Goal: Task Accomplishment & Management: Manage account settings

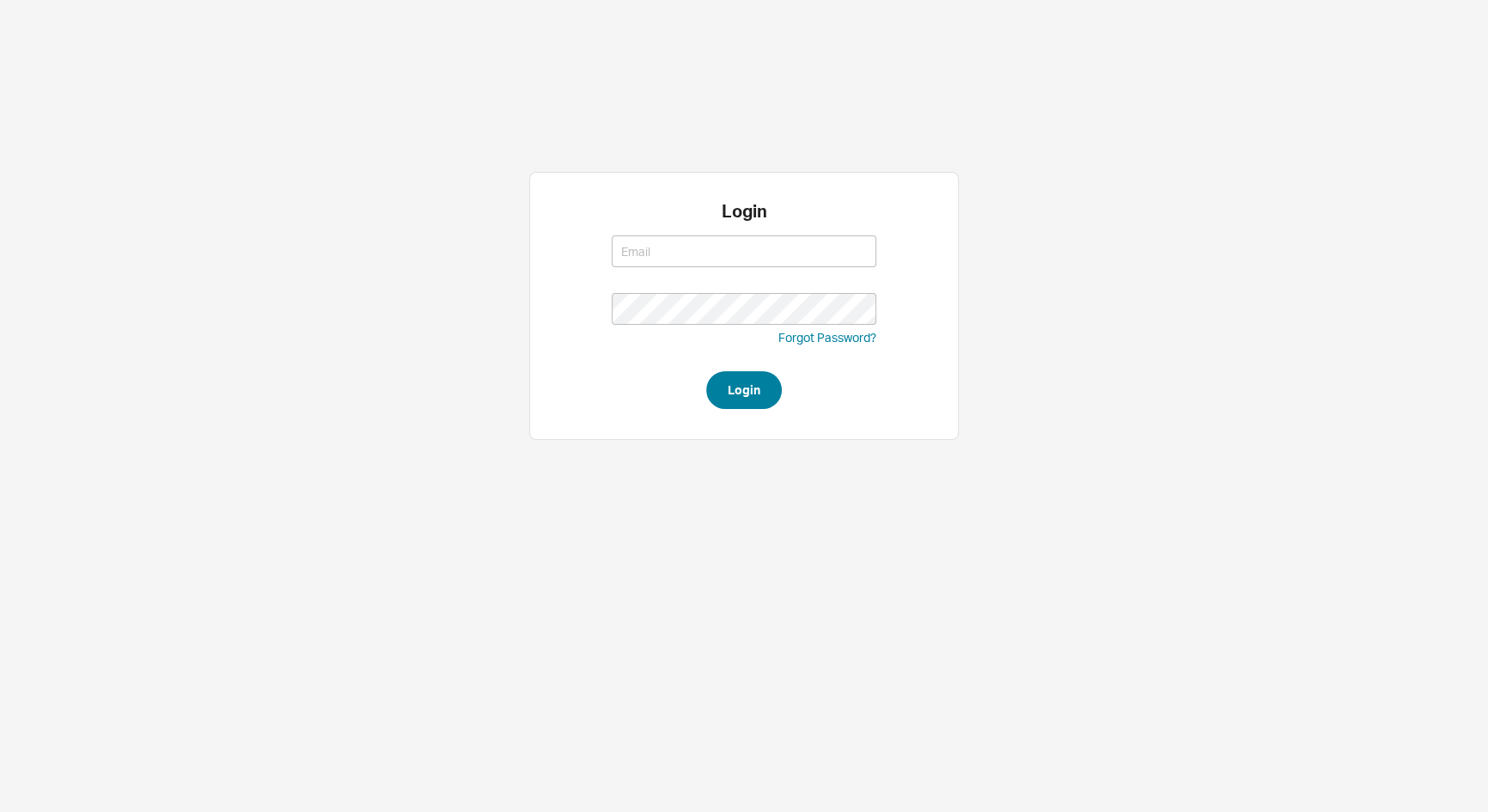
type input "josh@qualitybath.com"
click at [746, 398] on button "Login" at bounding box center [744, 389] width 76 height 37
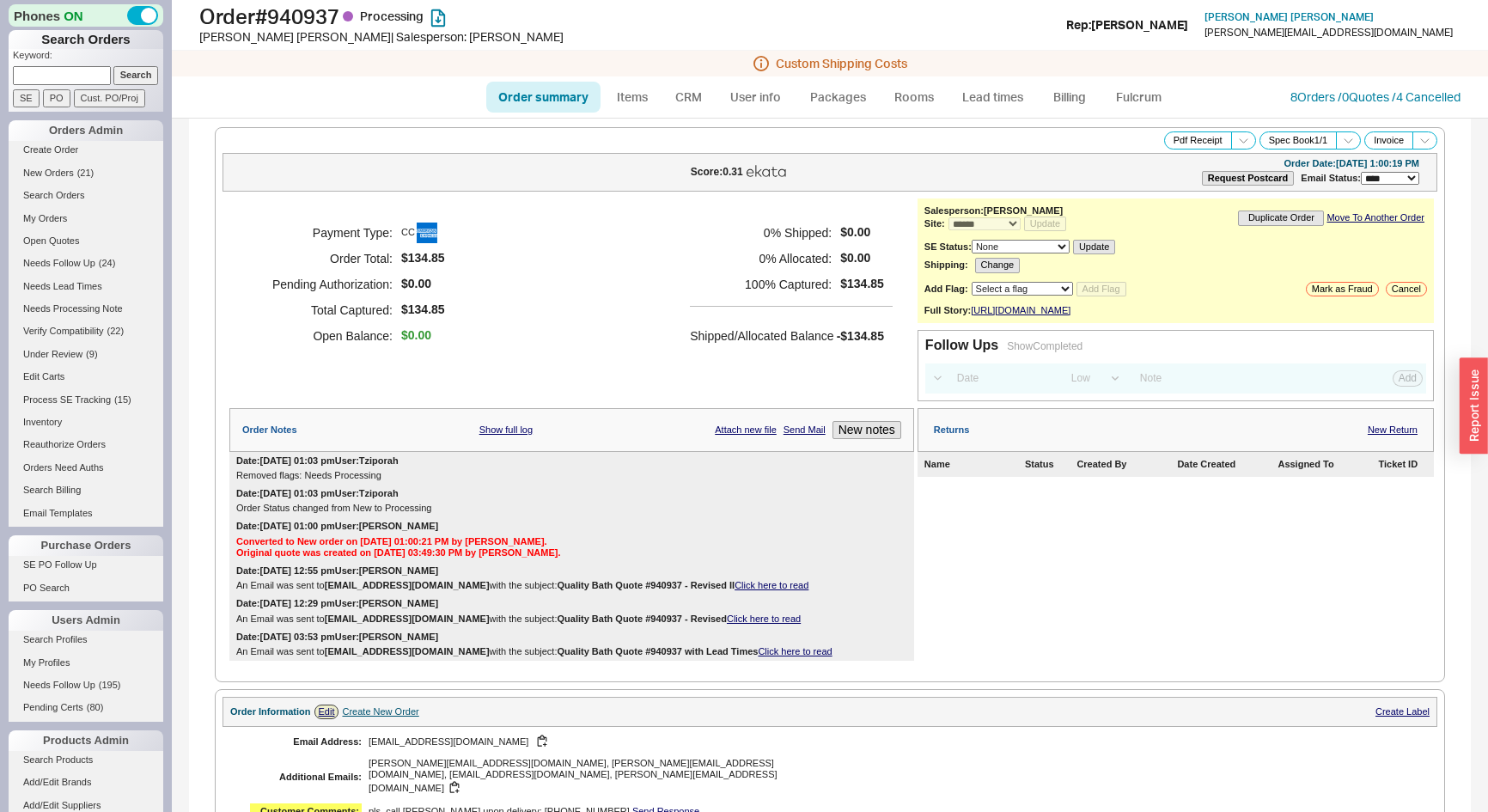
select select "*"
select select "LOW"
select select "3"
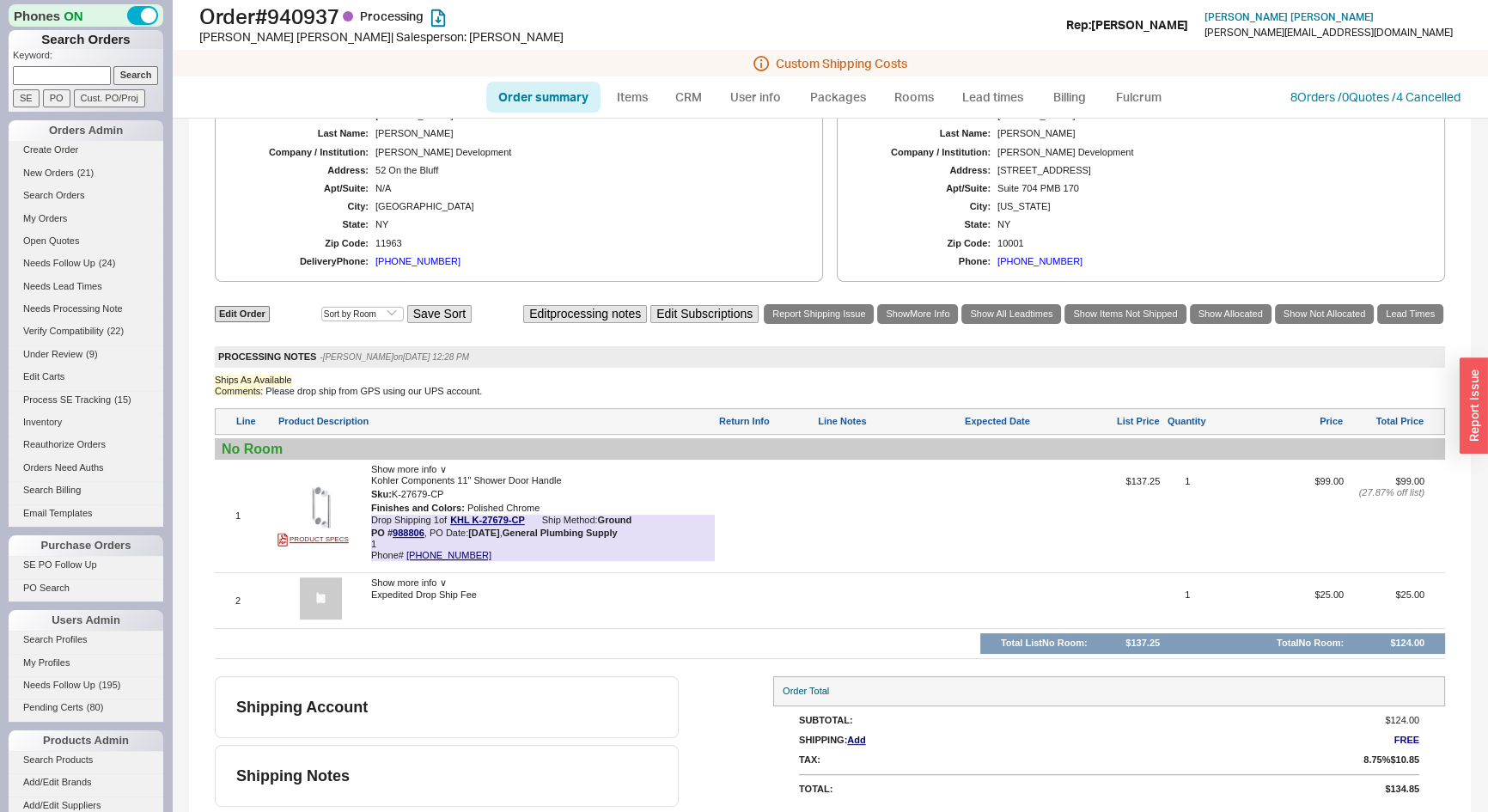
click at [528, 94] on link "Order summary" at bounding box center [543, 97] width 114 height 31
select select "*"
select select "LOW"
select select "3"
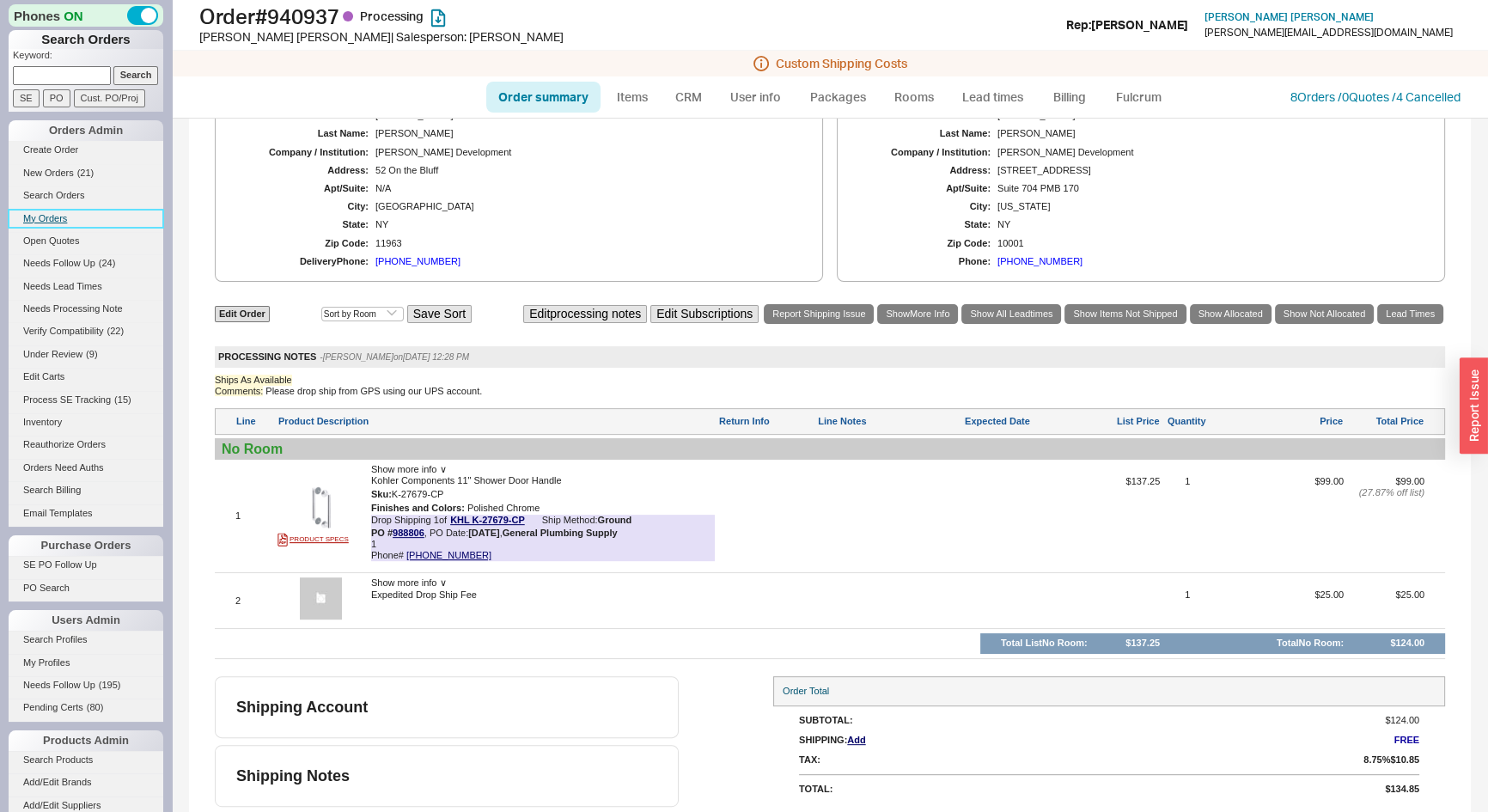
click at [49, 217] on link "My Orders" at bounding box center [85, 219] width 154 height 18
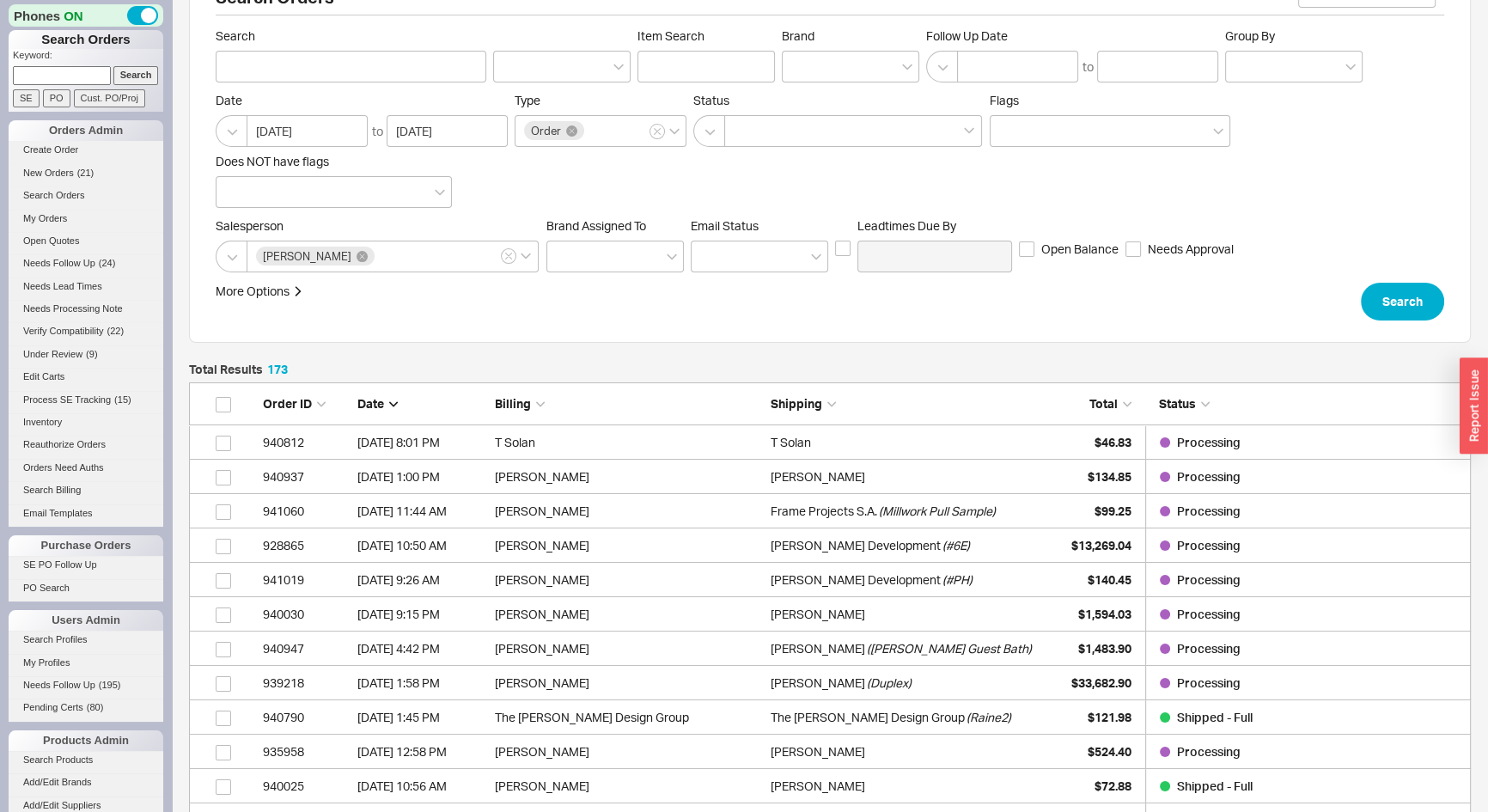
scroll to position [78, 0]
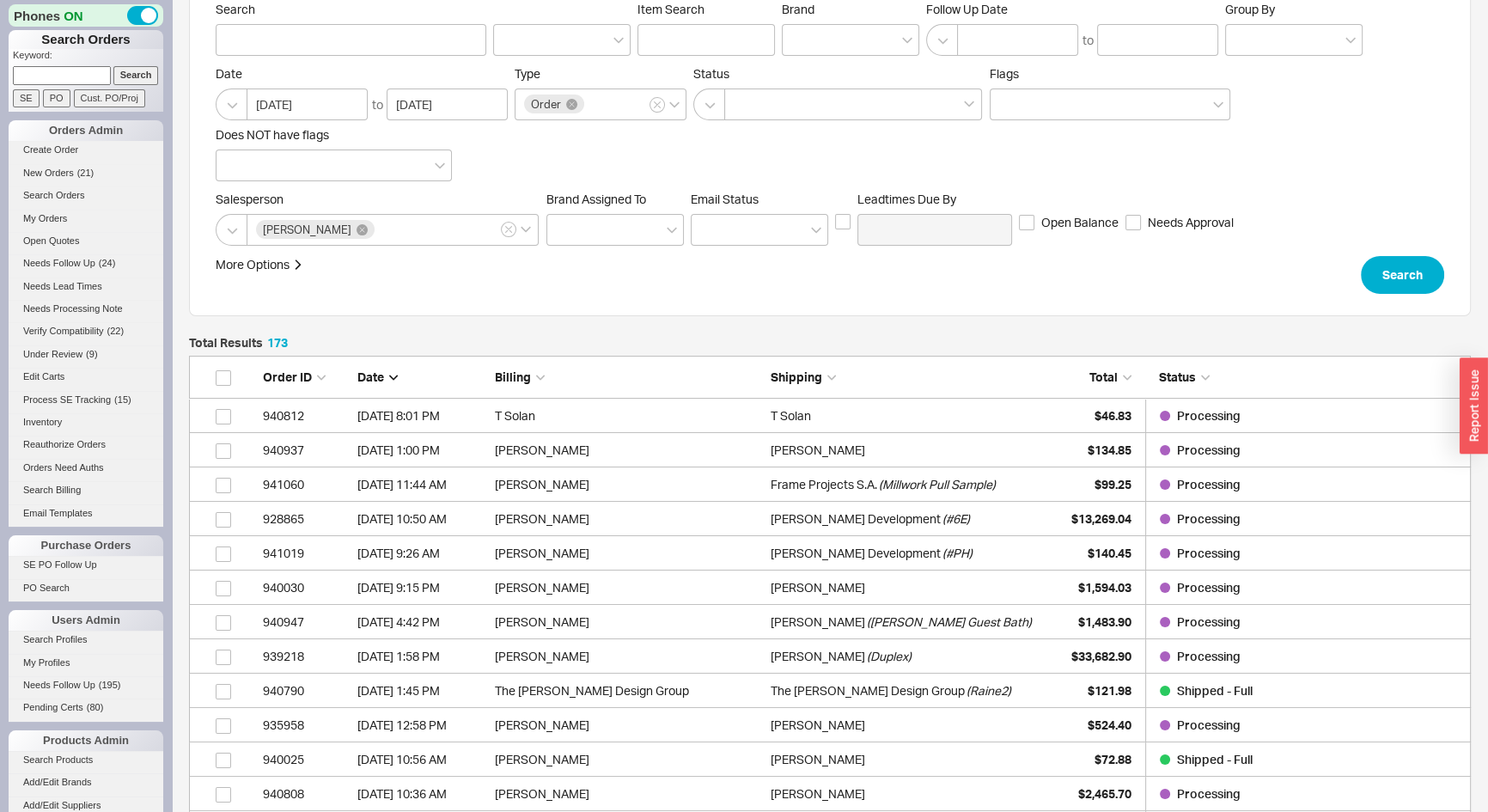
paste input "mikegullettbuilders.com"
type input "mikegullettbuilders.com"
click at [137, 79] on input "Search" at bounding box center [136, 75] width 46 height 18
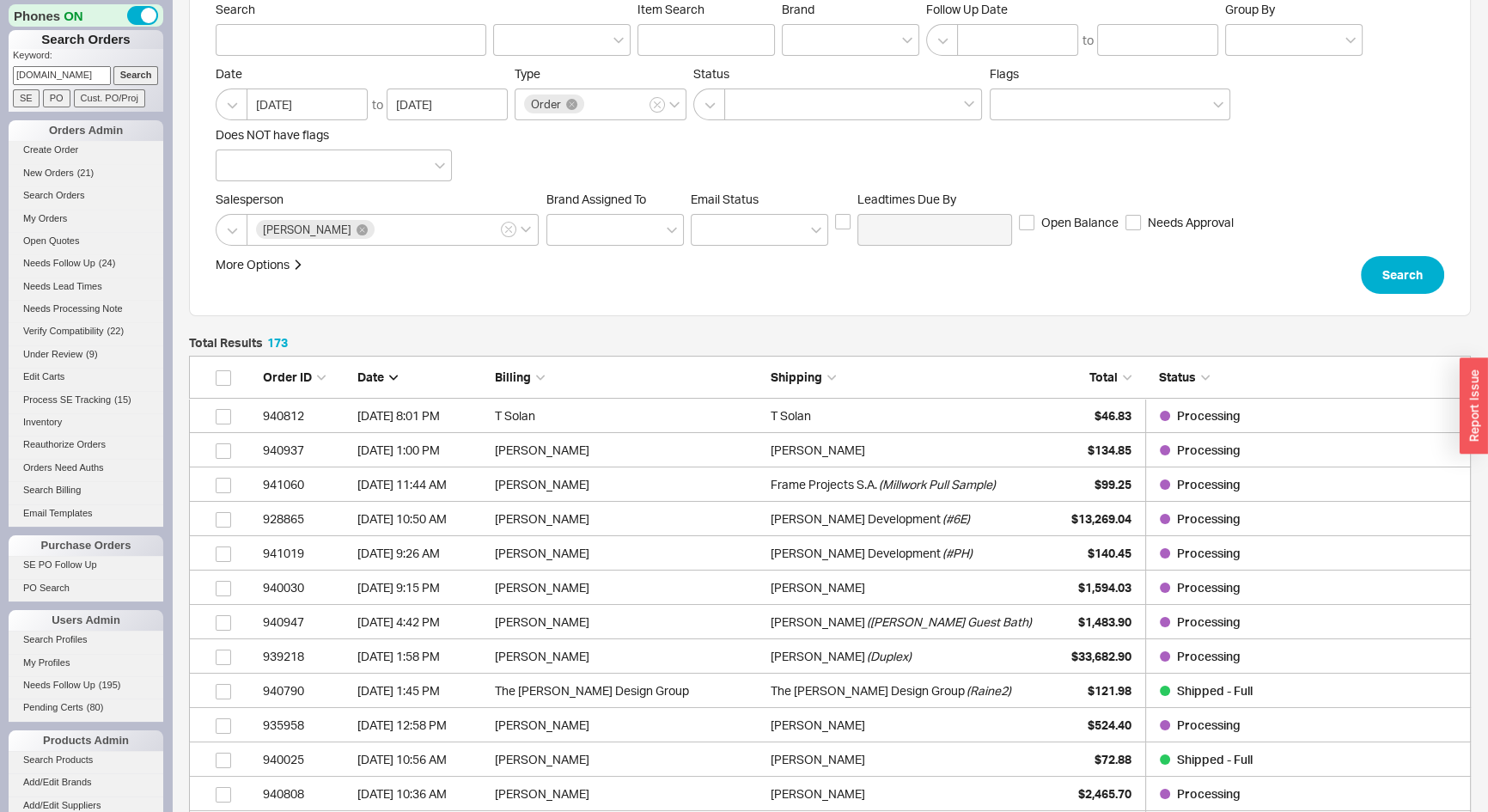
type input "mikegullettbuilders.com"
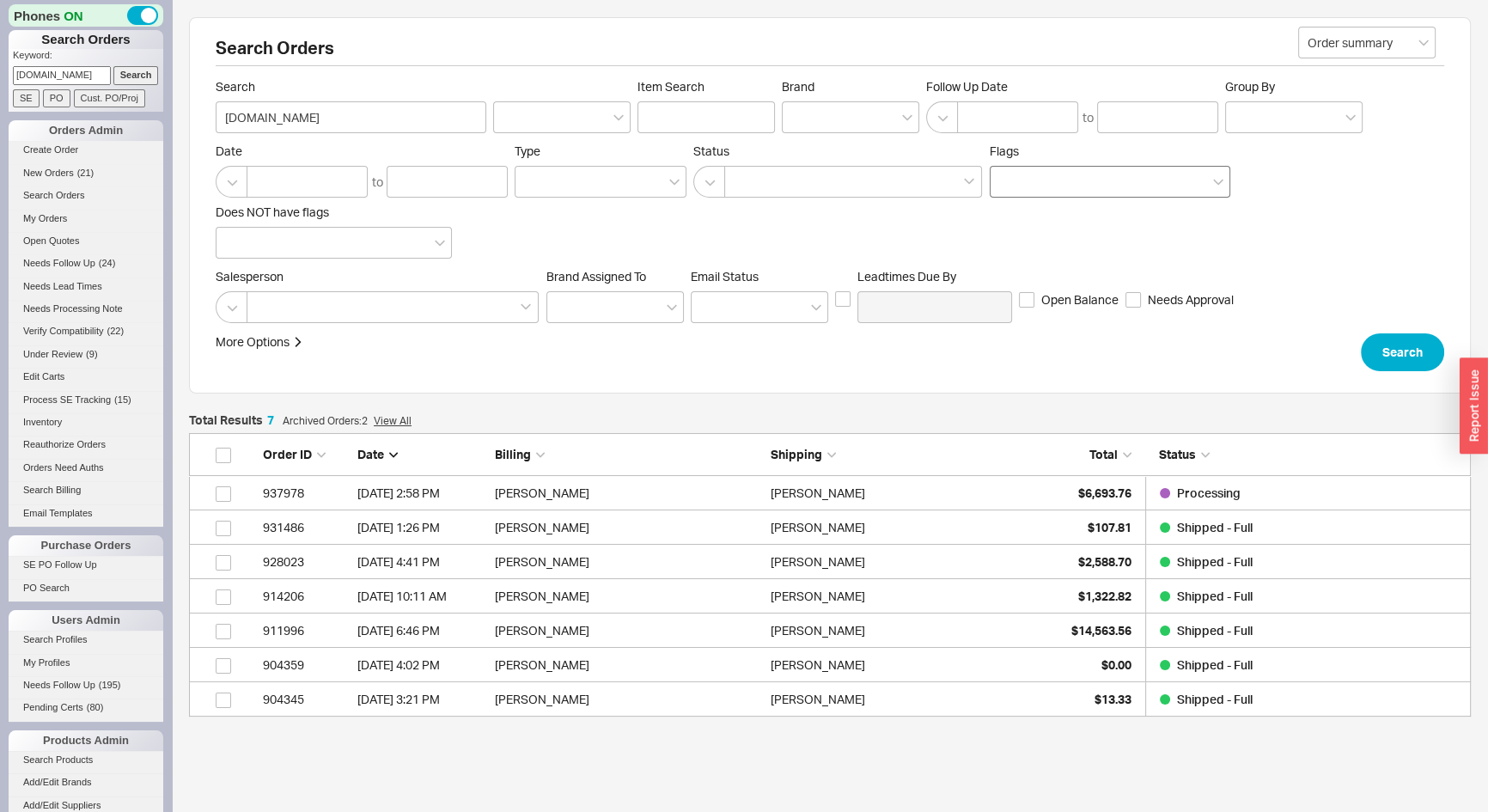
scroll to position [271, 1270]
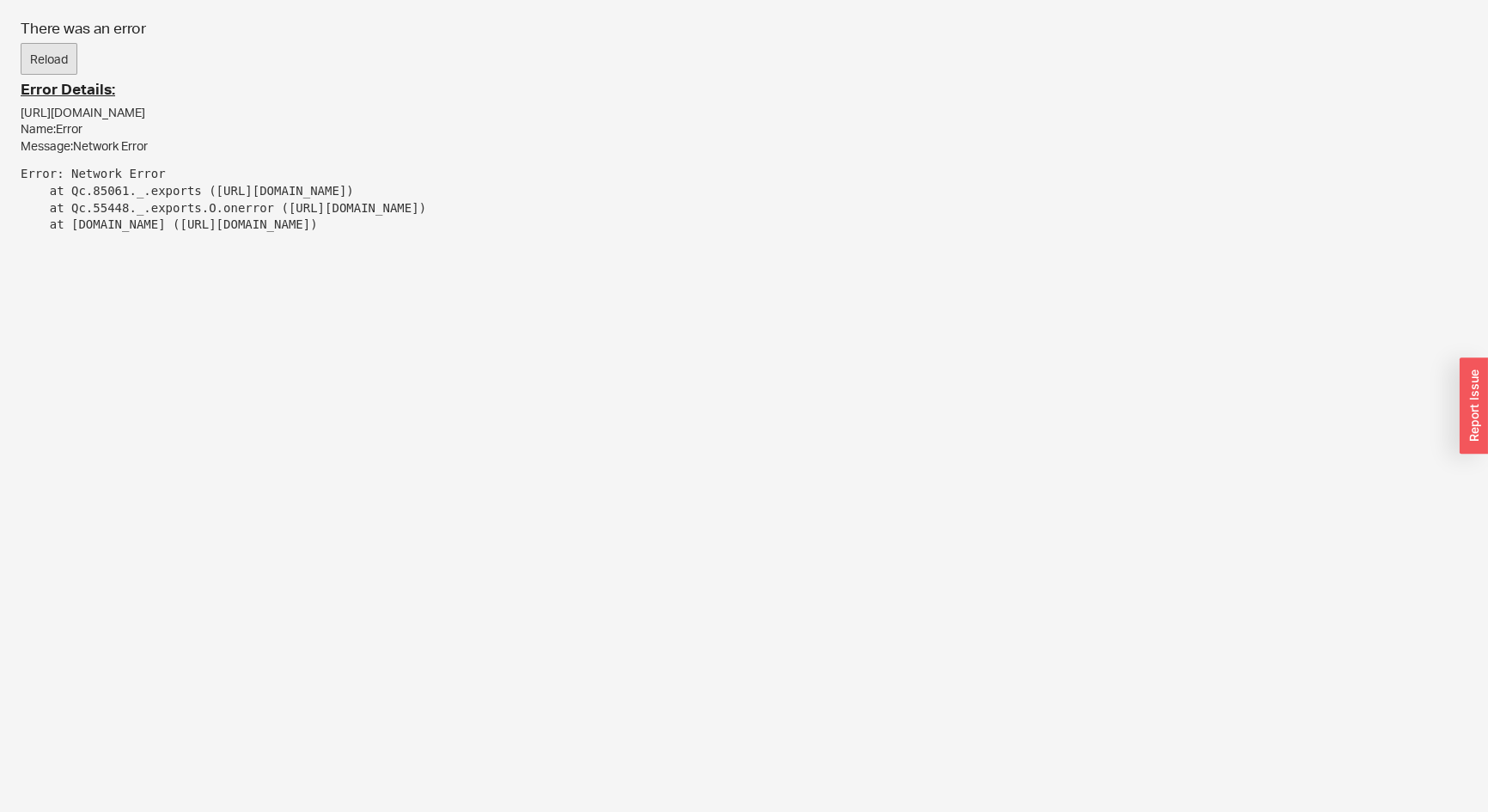
click at [61, 54] on button "Reload" at bounding box center [49, 59] width 57 height 33
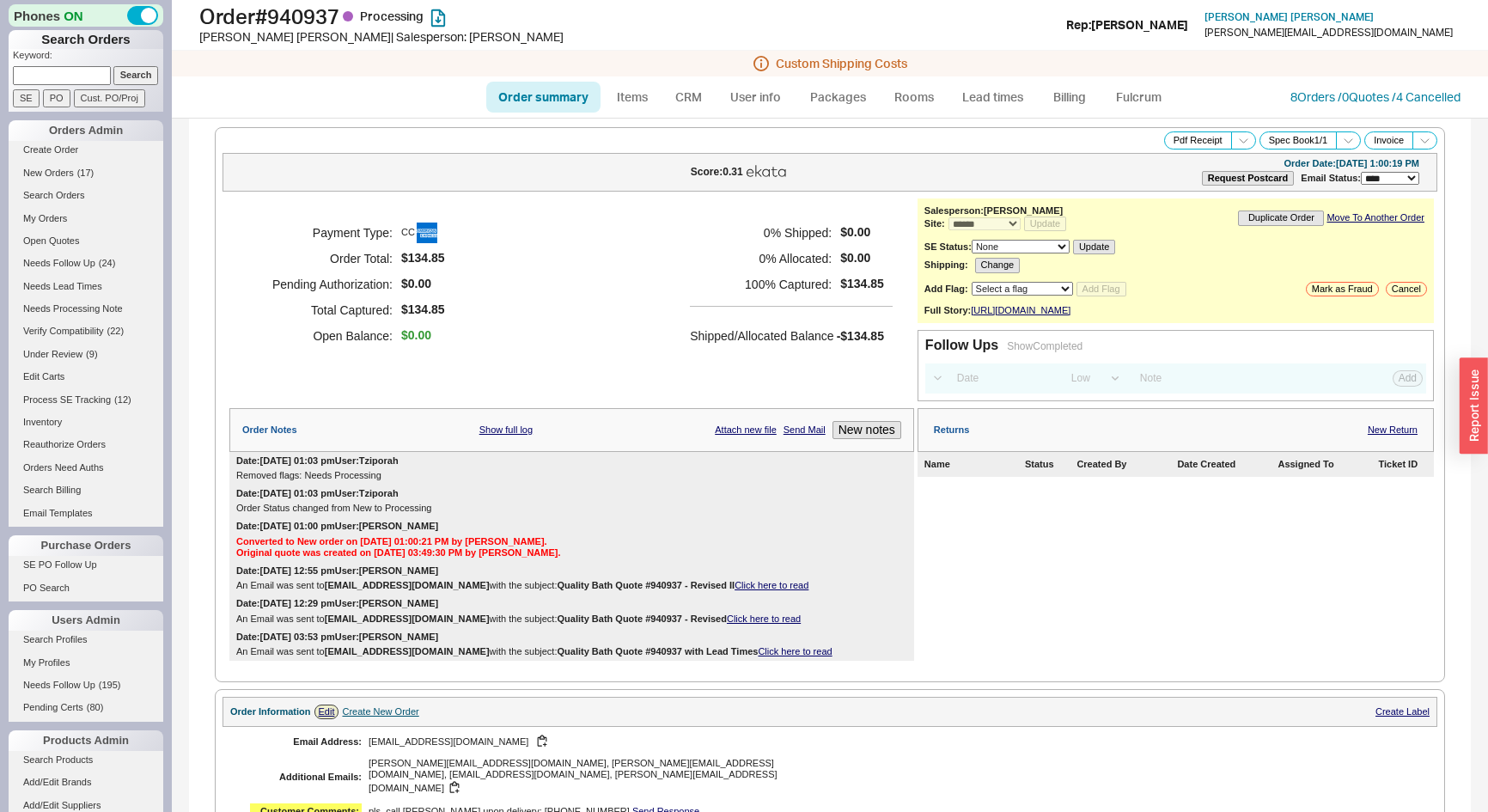
select select "*"
select select "LOW"
select select "3"
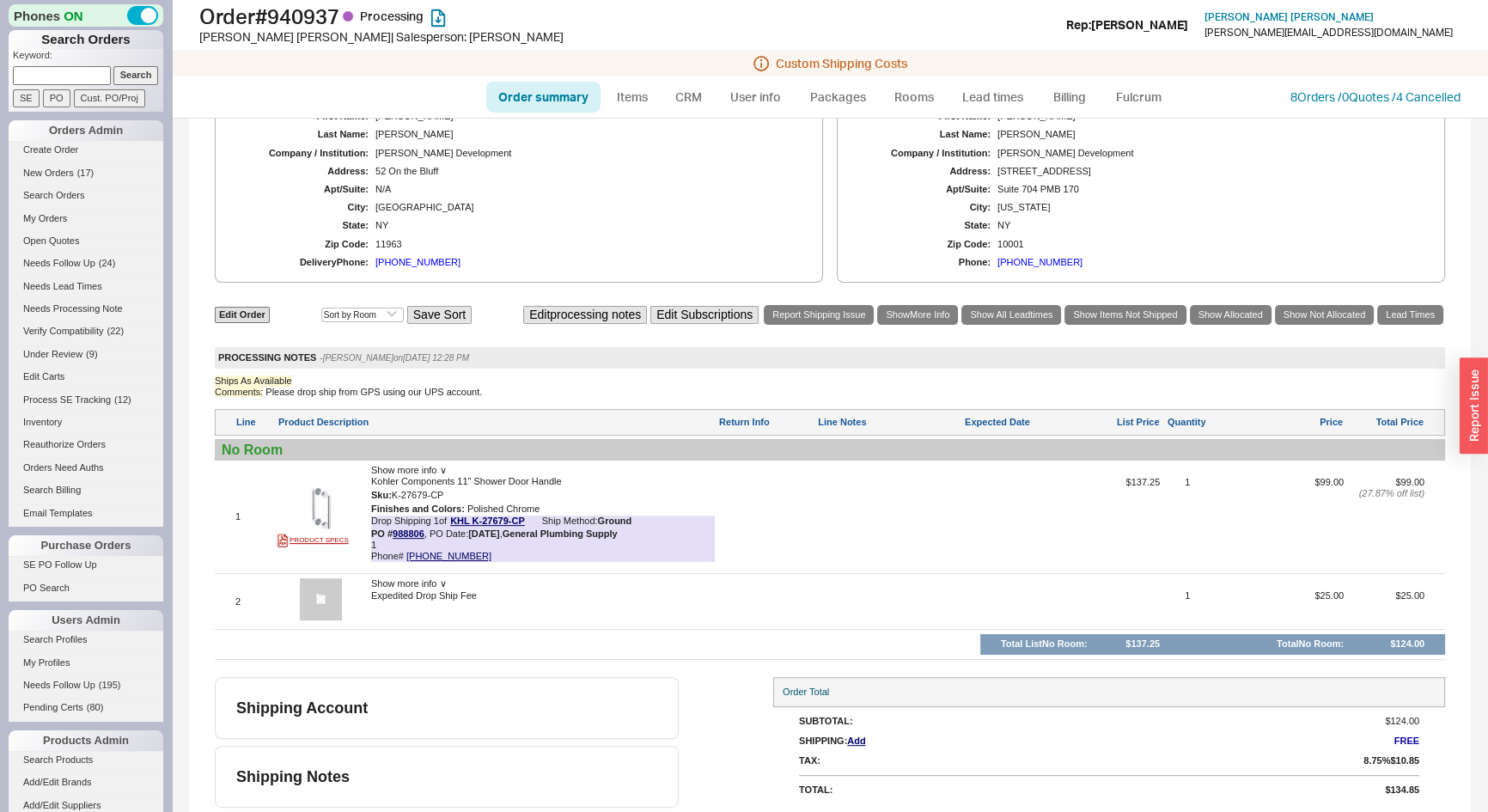
scroll to position [782, 0]
click at [49, 69] on input at bounding box center [61, 75] width 98 height 18
paste input "crhausman1@gmail.com"
type input "crhausman1@gmail.com"
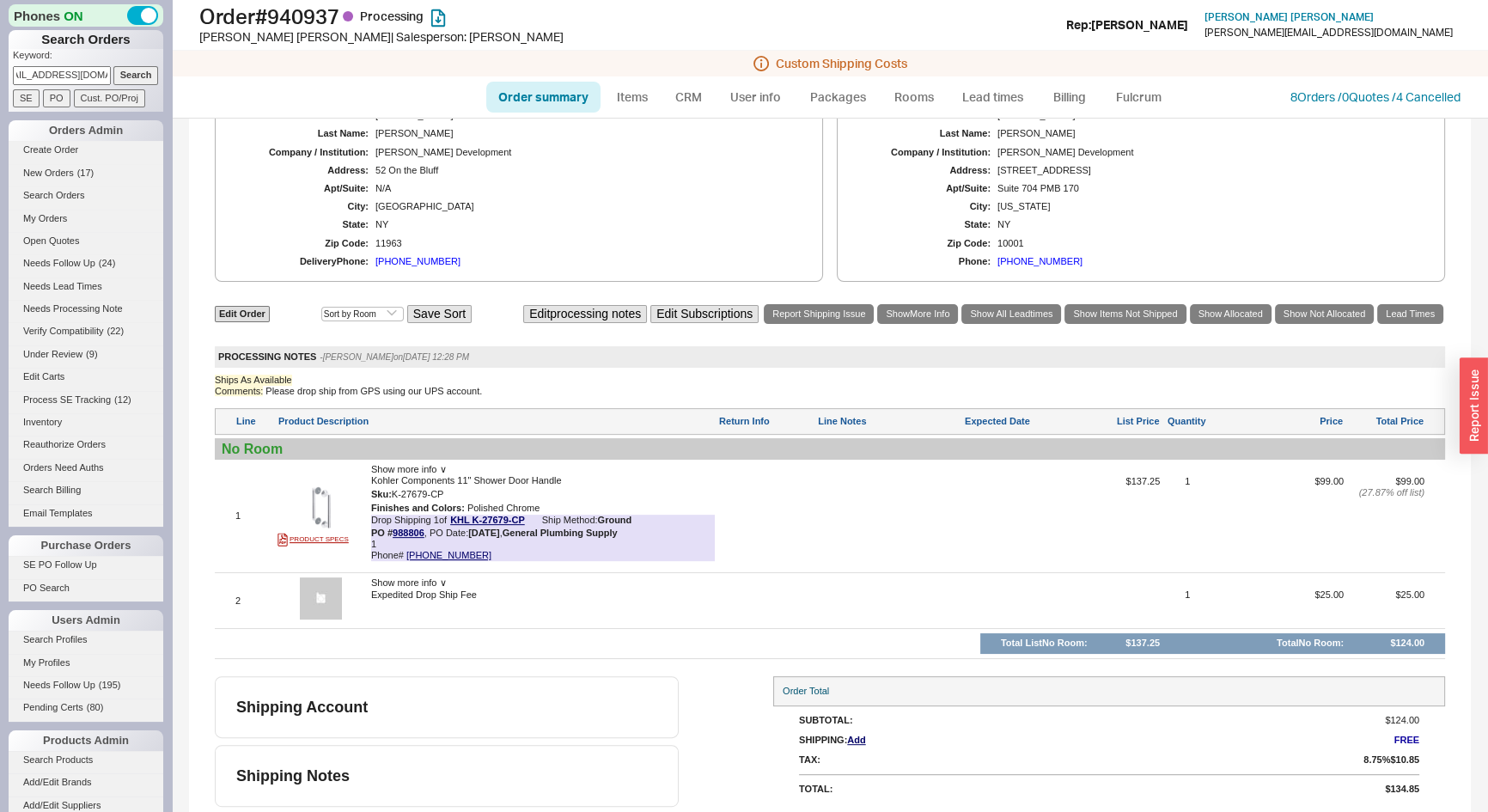
scroll to position [0, 0]
click at [126, 69] on input "Search" at bounding box center [136, 75] width 46 height 18
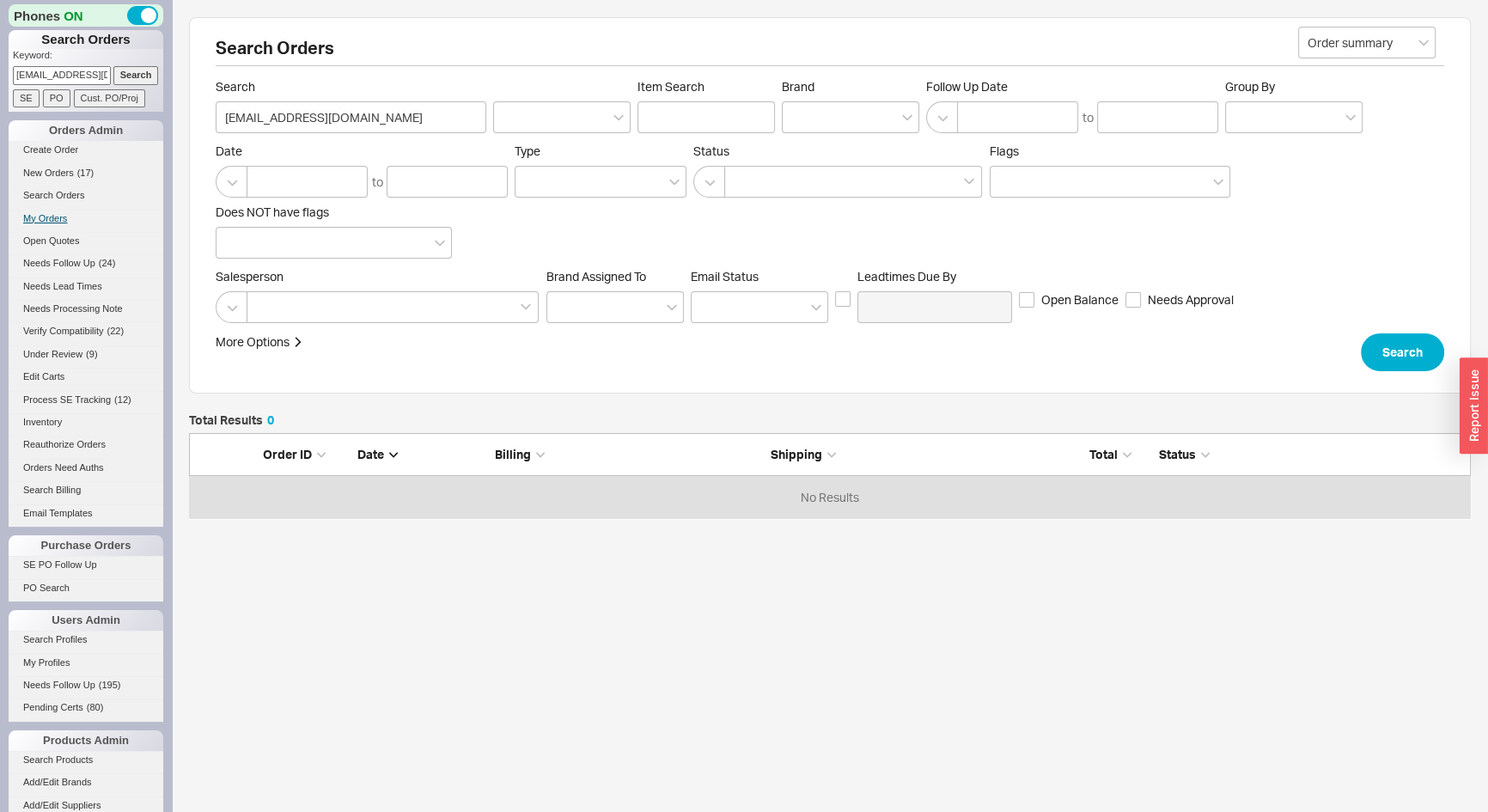
scroll to position [73, 1270]
click at [41, 143] on link "Create Order" at bounding box center [85, 150] width 154 height 18
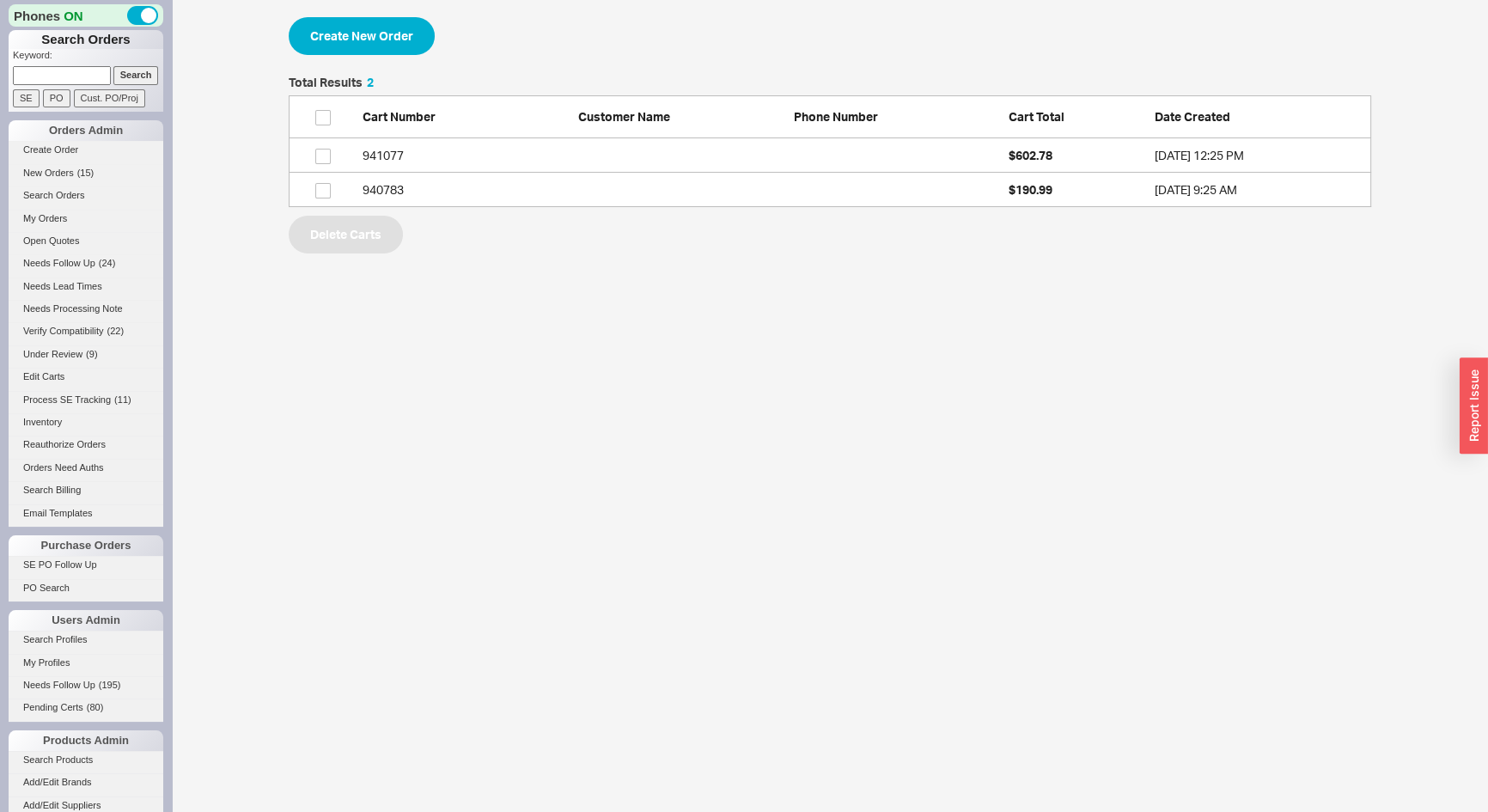
scroll to position [119, 1071]
click at [345, 30] on button "Create New Order" at bounding box center [362, 36] width 146 height 37
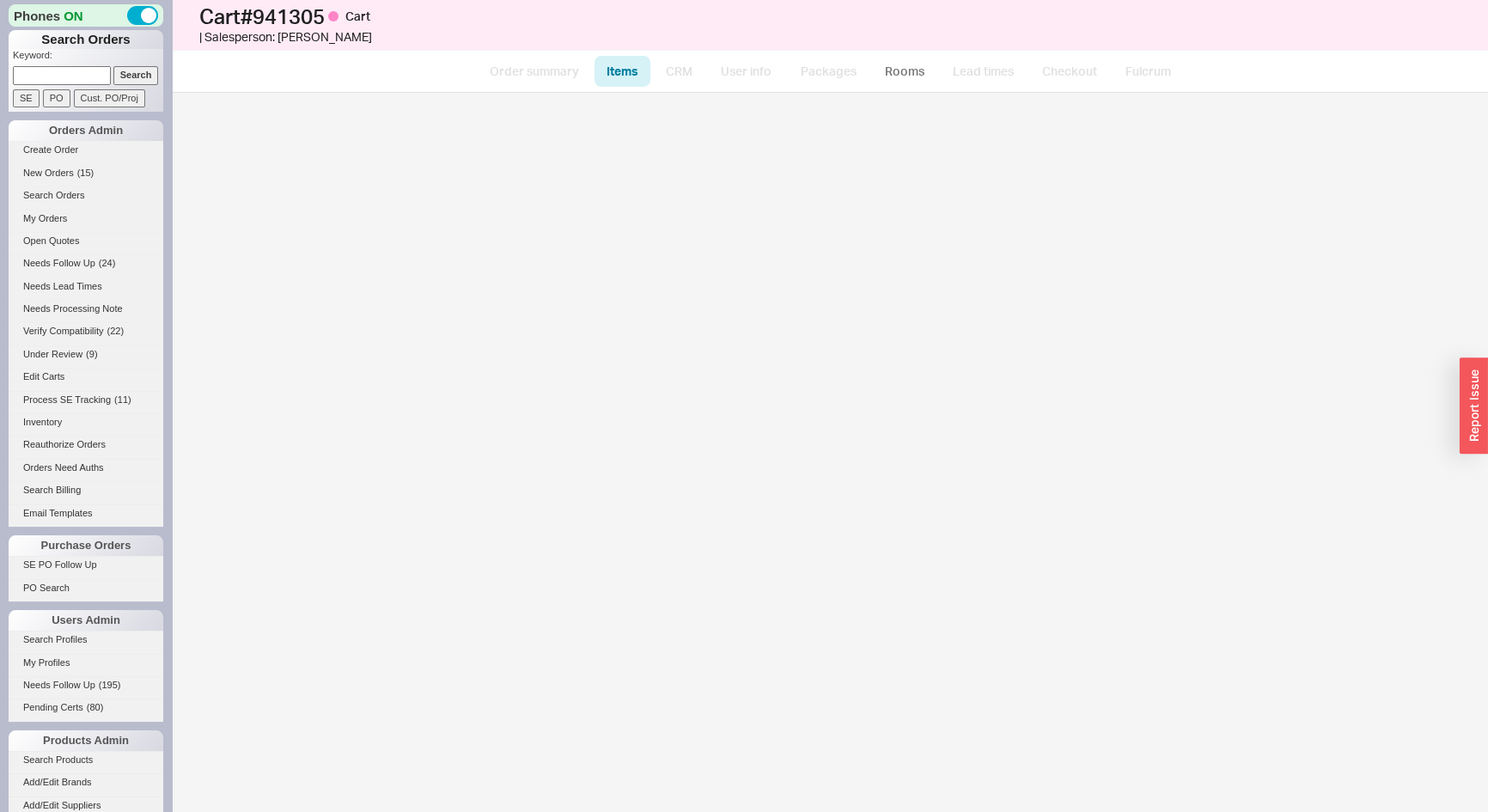
select select "3"
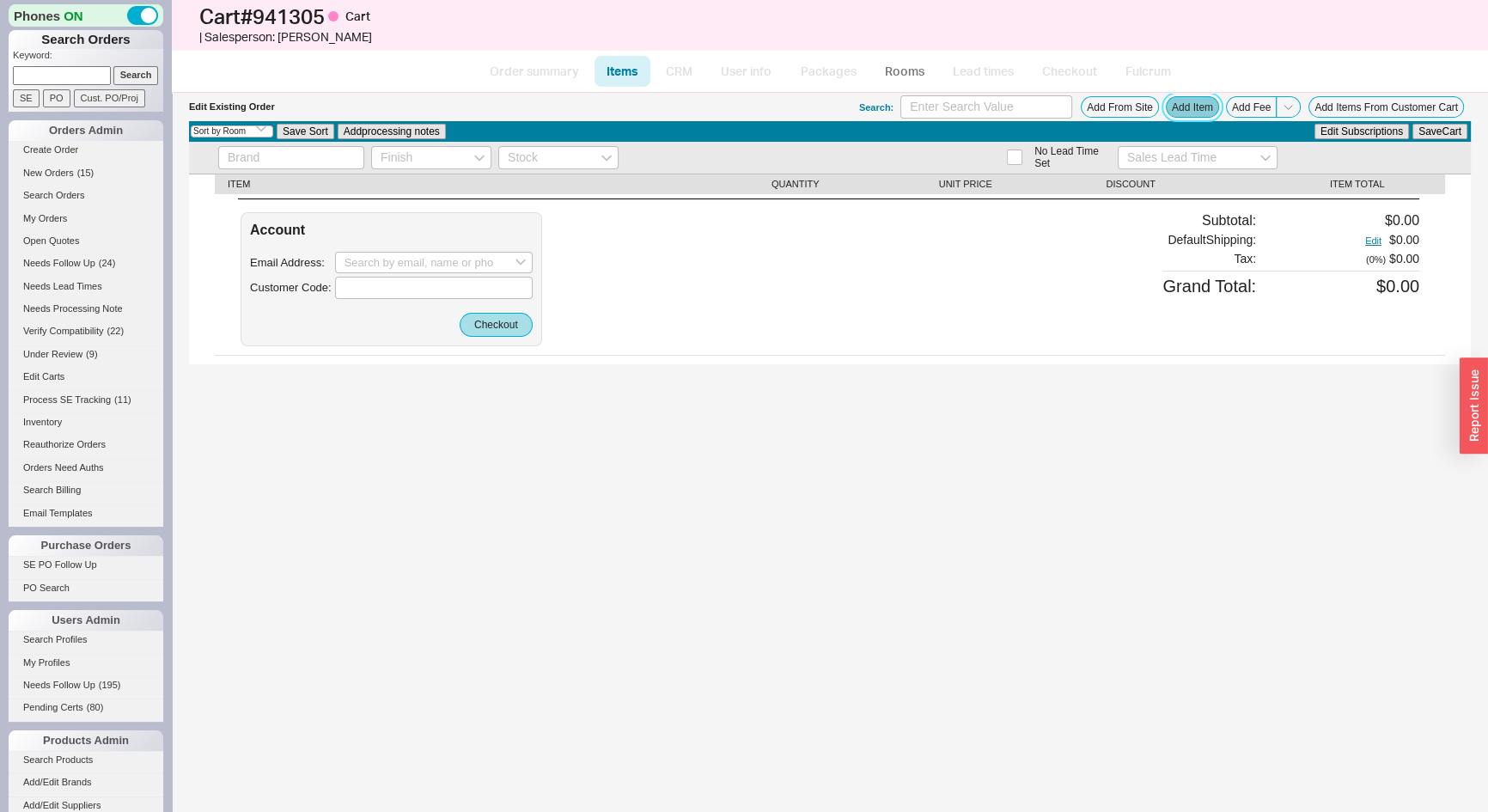
click at [1197, 110] on button "Add Item" at bounding box center [1193, 107] width 53 height 22
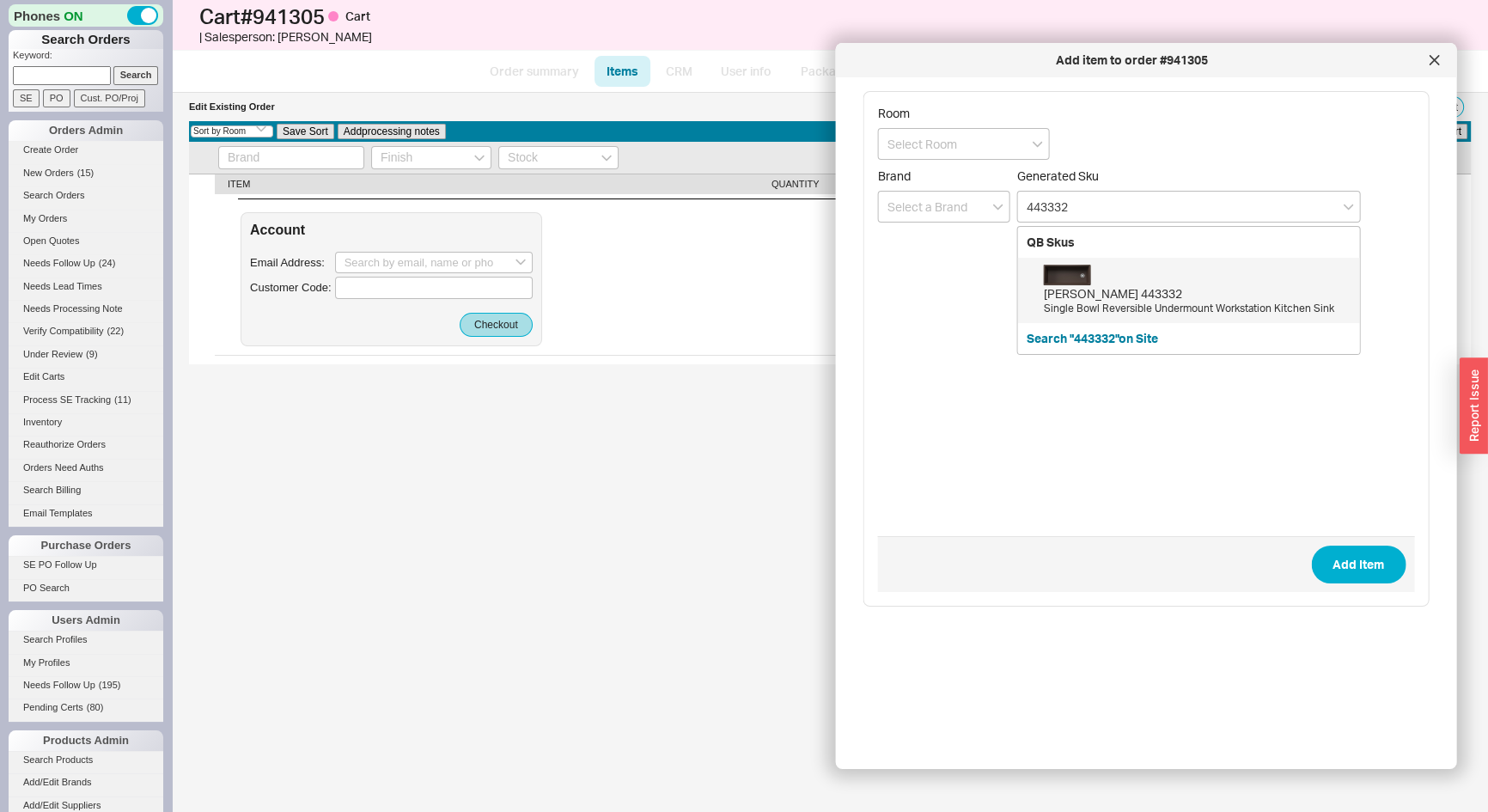
click at [1082, 301] on div "Single Bowl Reversible Undermount Workstation Kitchen Sink" at bounding box center [1198, 309] width 308 height 15
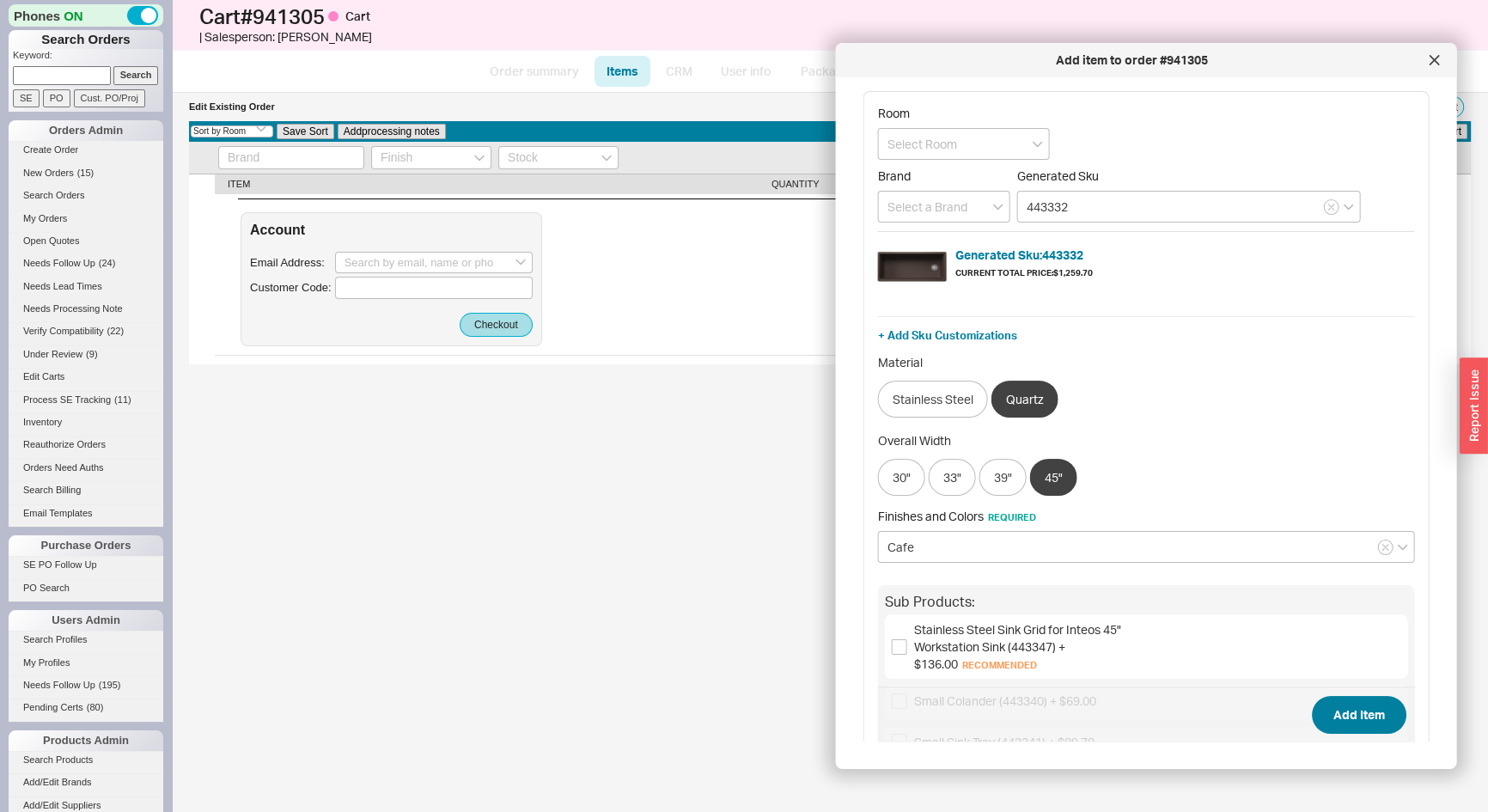
type input "443332"
click at [1369, 718] on button "Add Item" at bounding box center [1358, 714] width 94 height 37
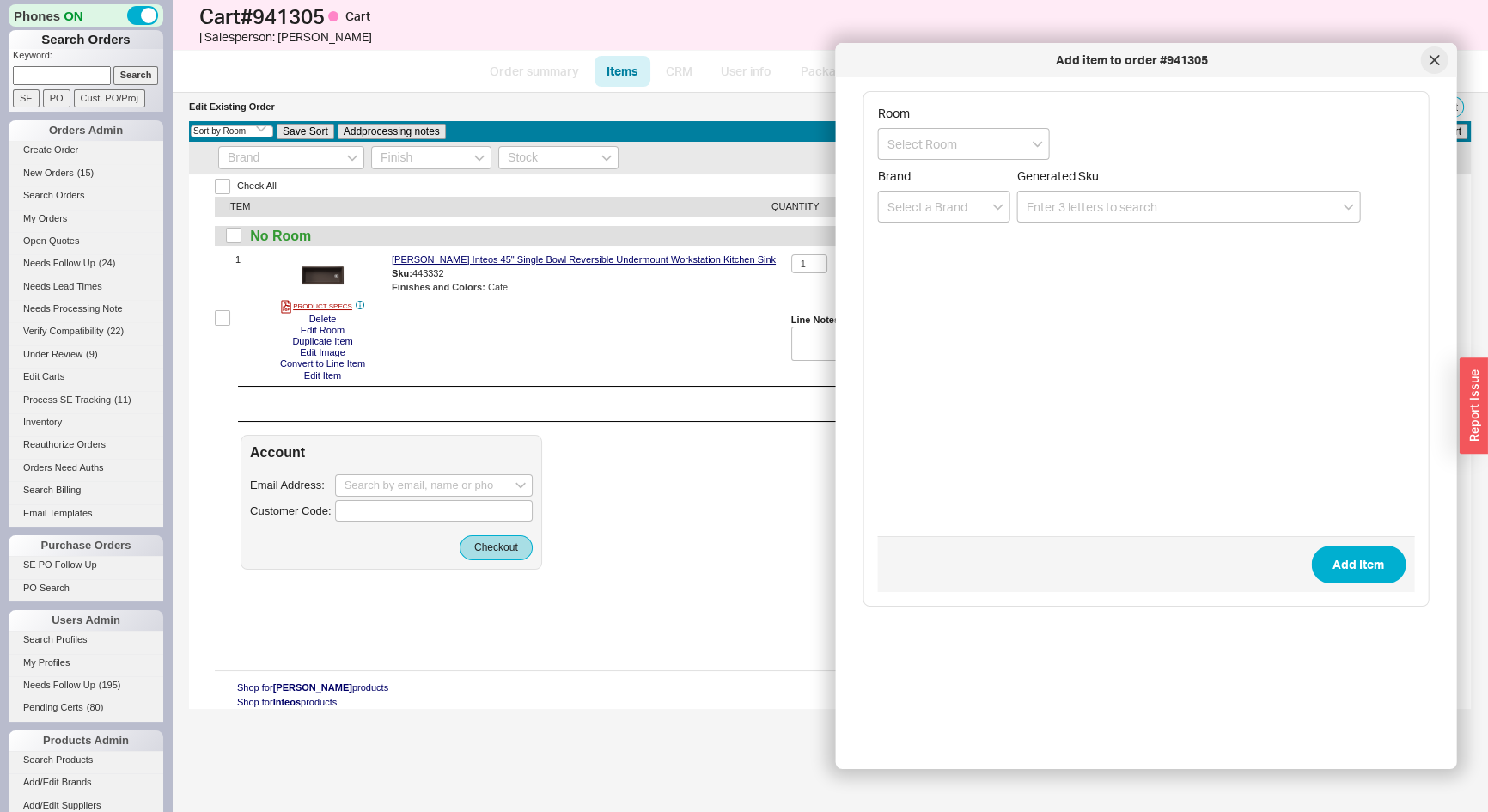
click at [1436, 63] on icon at bounding box center [1433, 59] width 8 height 8
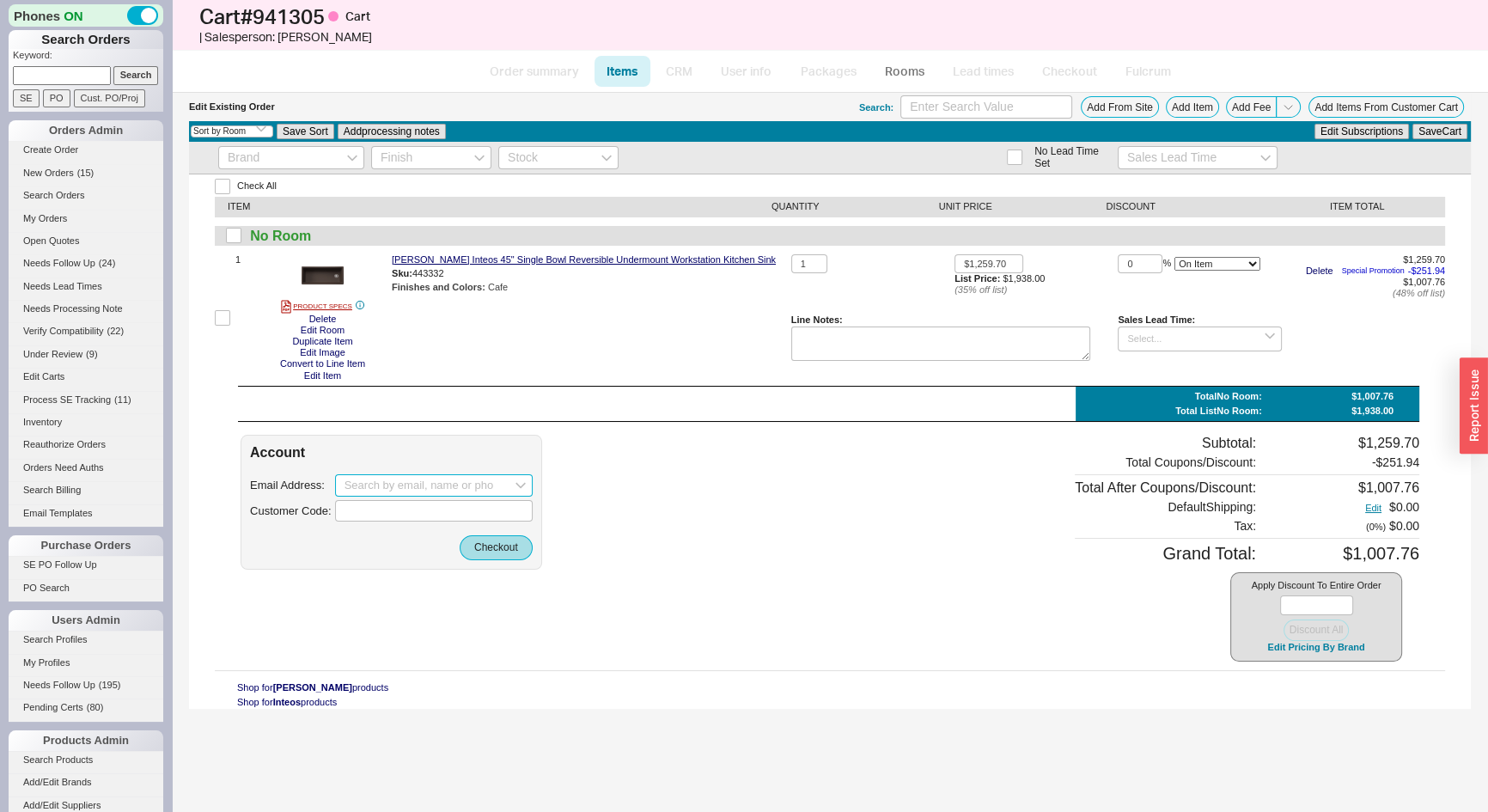
click at [349, 480] on input at bounding box center [434, 485] width 197 height 22
paste input "crhausman1@gmail.com"
click at [436, 513] on div "crhausman1@gmail.com" at bounding box center [434, 521] width 179 height 26
type input "crhausman1@gmail.com"
click at [488, 550] on button "Checkout" at bounding box center [496, 547] width 73 height 24
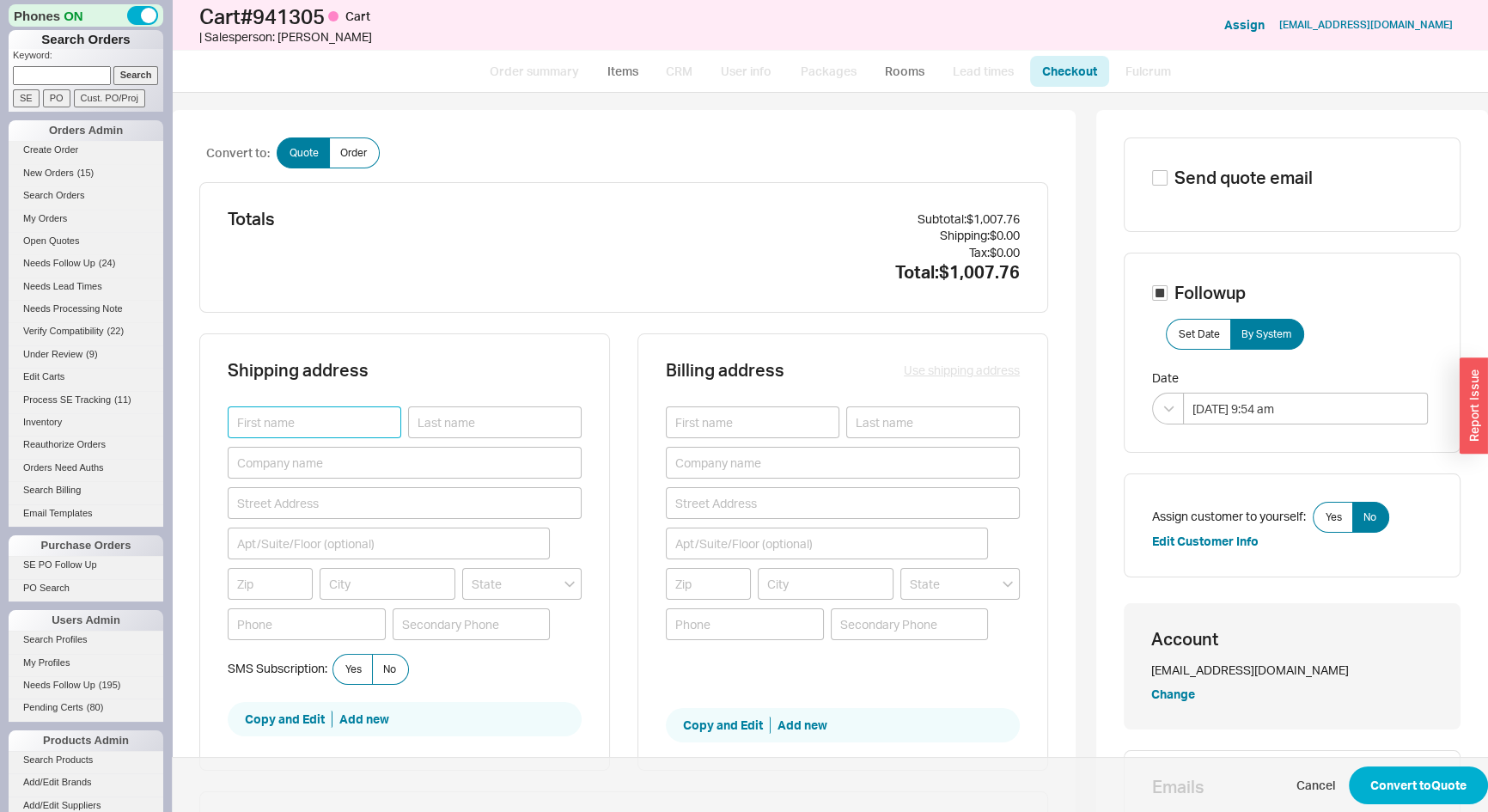
paste input "Chris"
type input "Chris"
click at [462, 339] on div "Shipping address Chris SMS Subscription: Yes No Copy and Edit Add new" at bounding box center [405, 552] width 411 height 438
paste input "(573) 424-7005"
type input "(573) 424-7005"
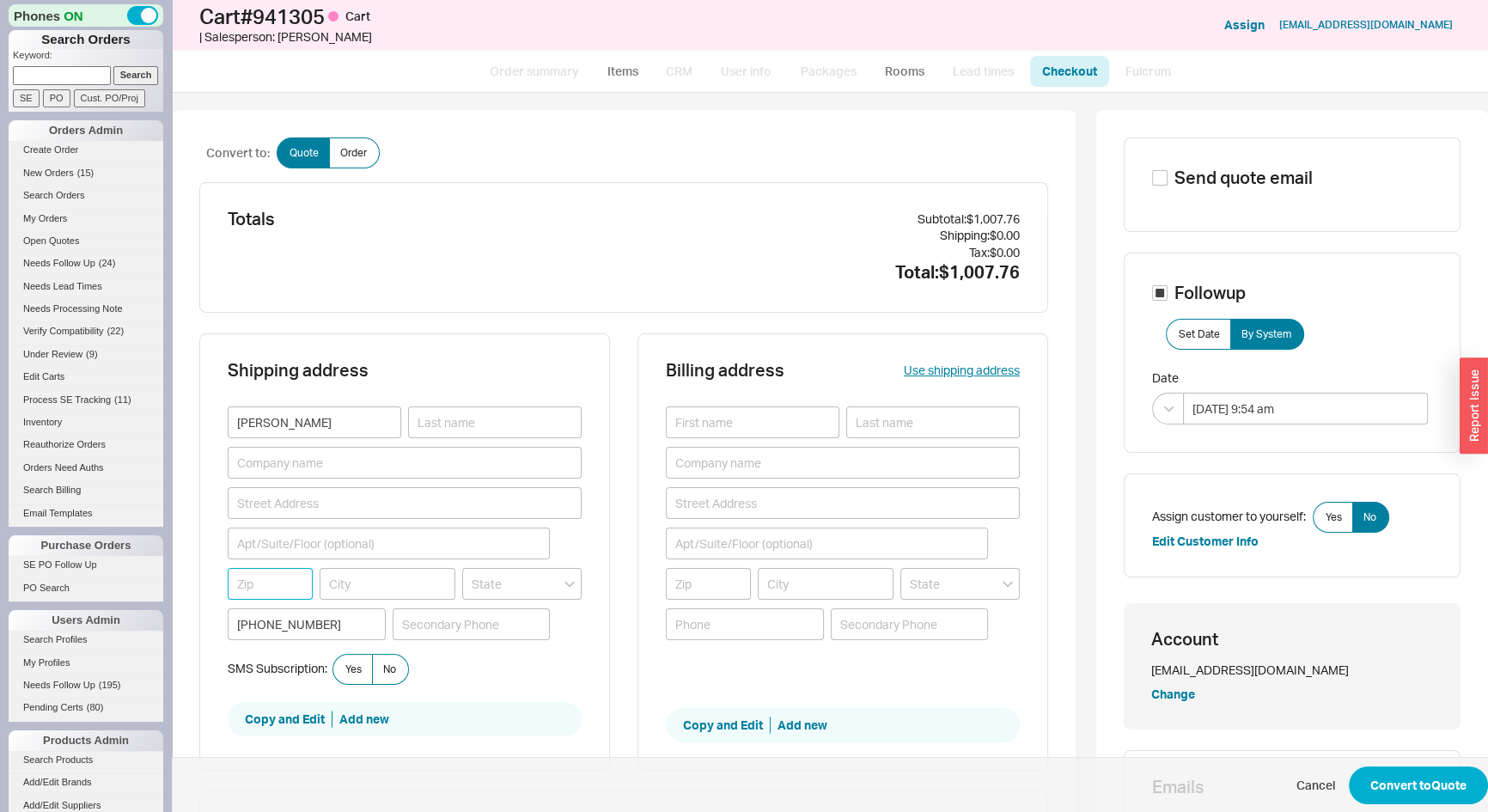
paste input "65023"
type input "65023"
type input "CENTERTOWN"
type input "Missouri"
type input "65023"
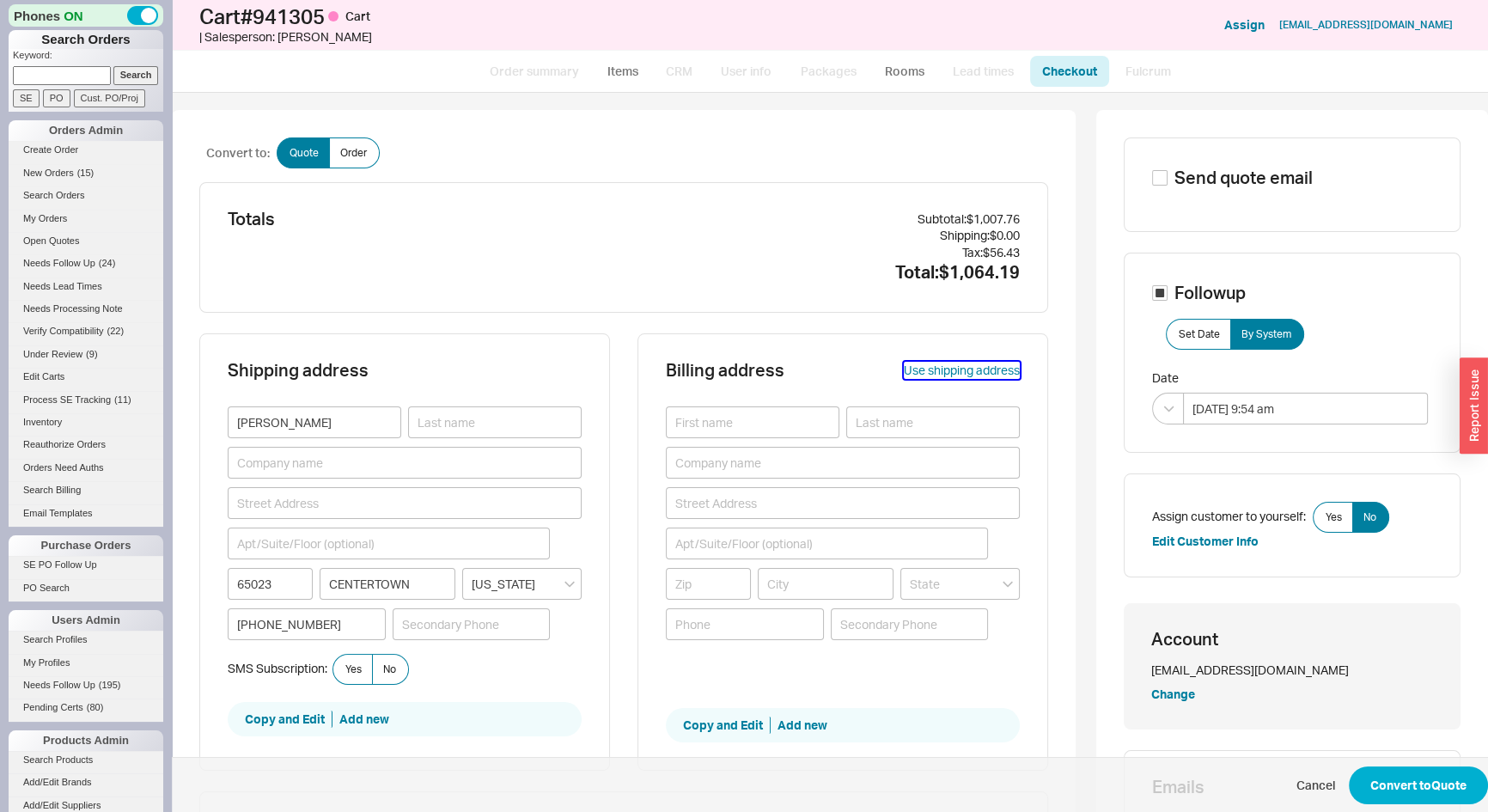
click at [972, 370] on button "Use shipping address" at bounding box center [962, 370] width 116 height 17
type input "[PERSON_NAME]"
type input "65023"
type input "CENTERTOWN"
type input "(573) 424-7005"
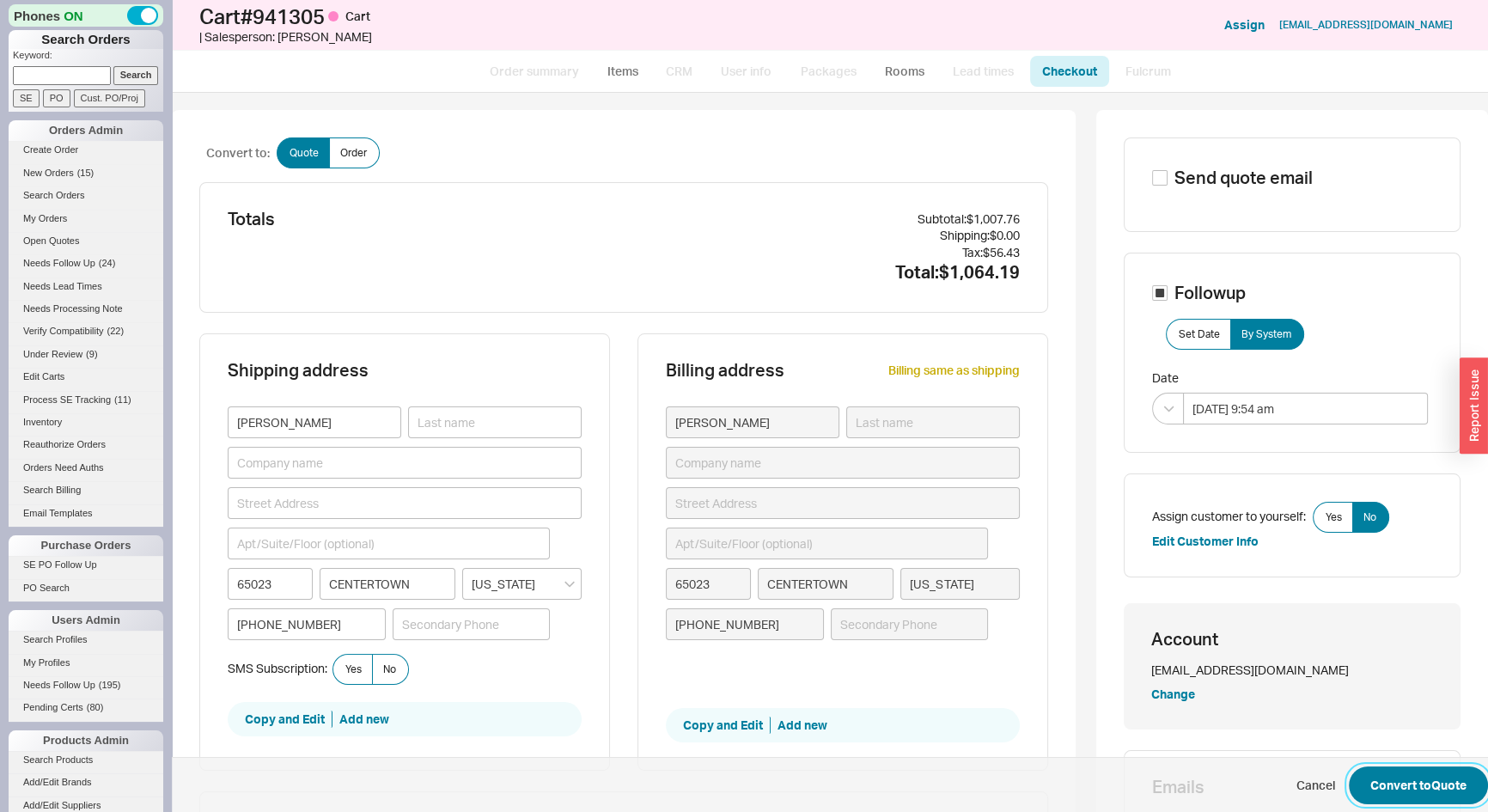
click at [1420, 783] on button "Convert to Quote" at bounding box center [1419, 785] width 139 height 37
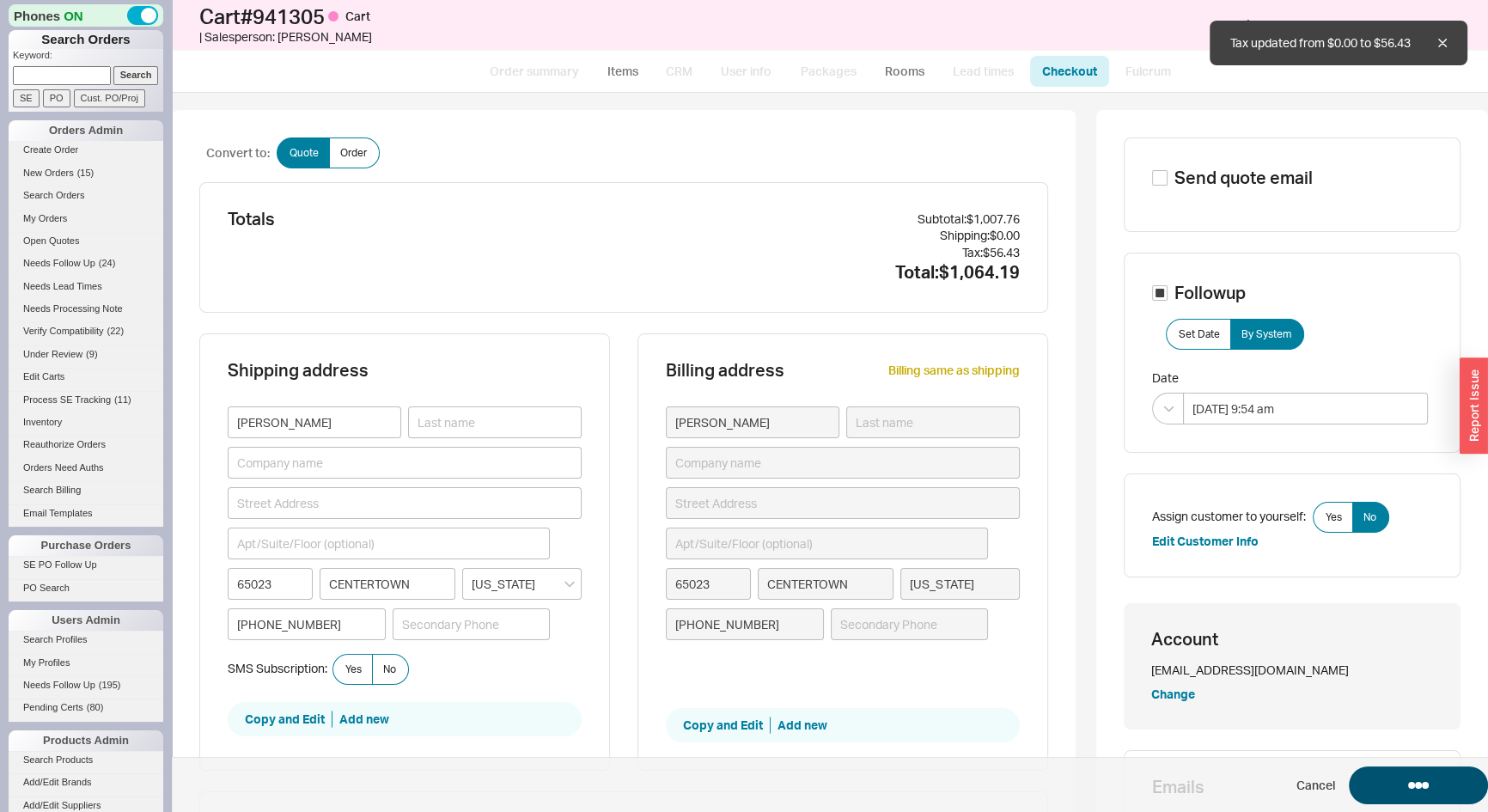
select select "*"
select select "3"
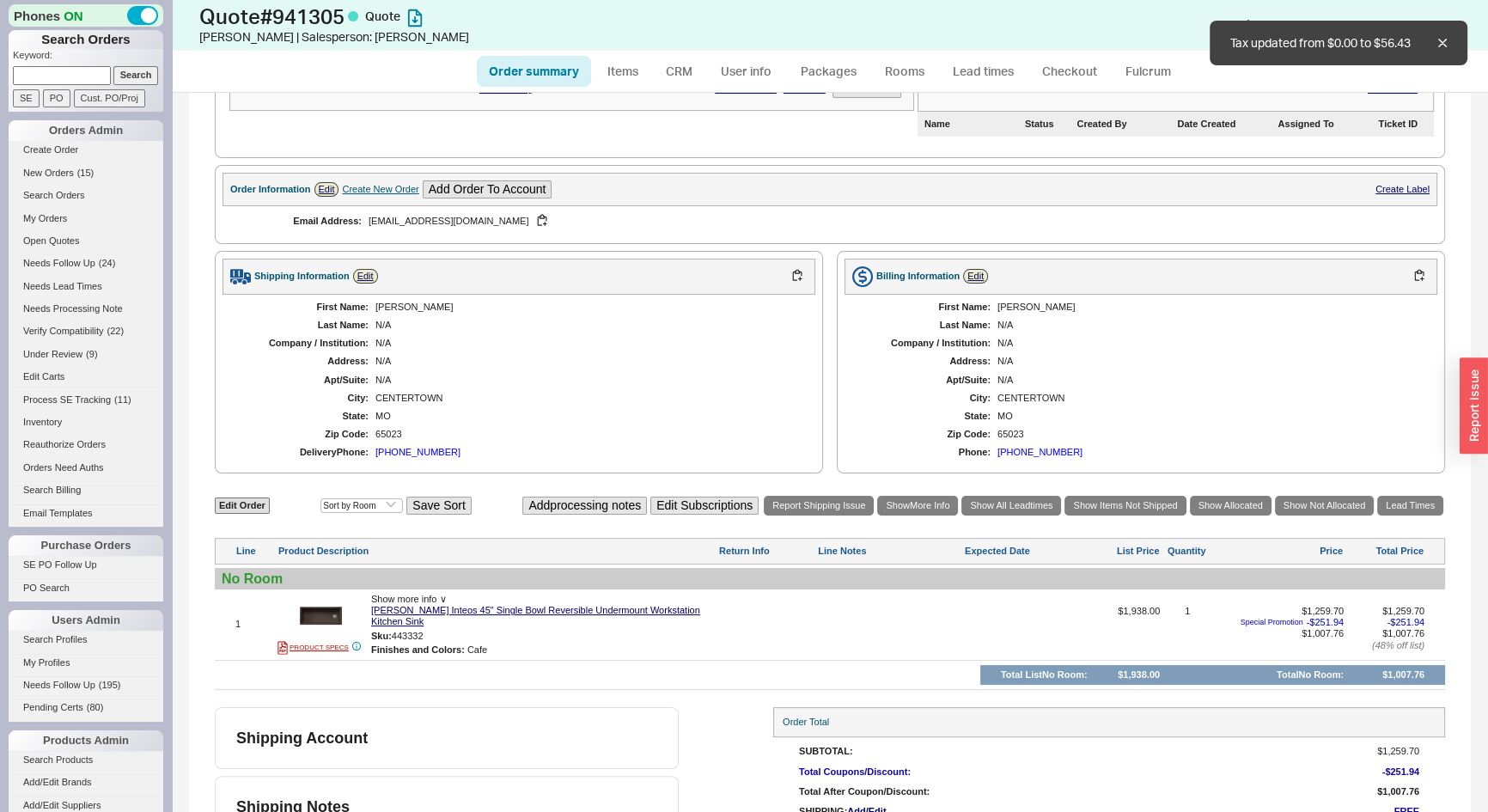
scroll to position [406, 0]
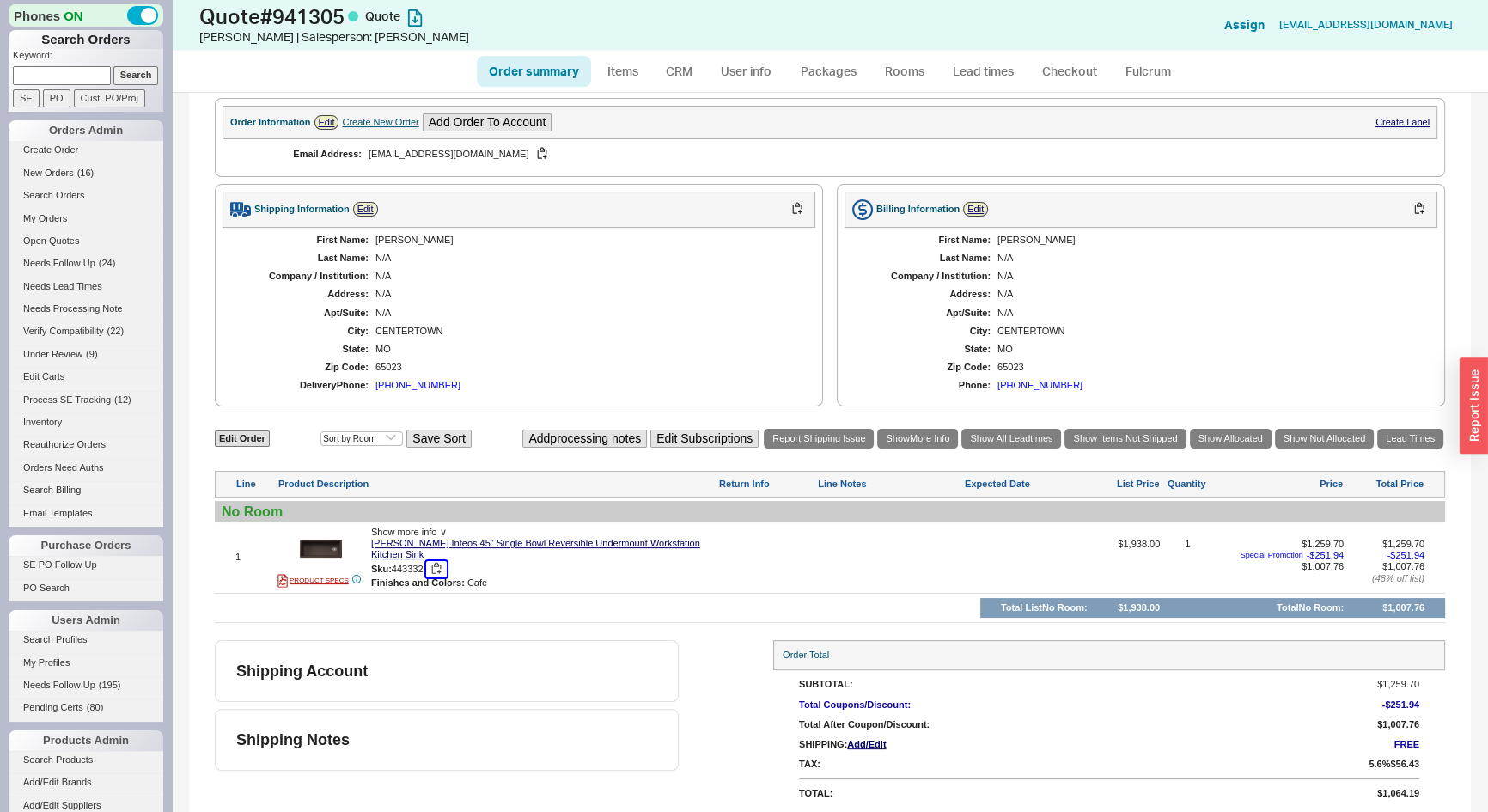
click at [442, 561] on button "button" at bounding box center [437, 569] width 21 height 16
click at [246, 430] on link "Edit Order" at bounding box center [242, 438] width 55 height 16
select select "3"
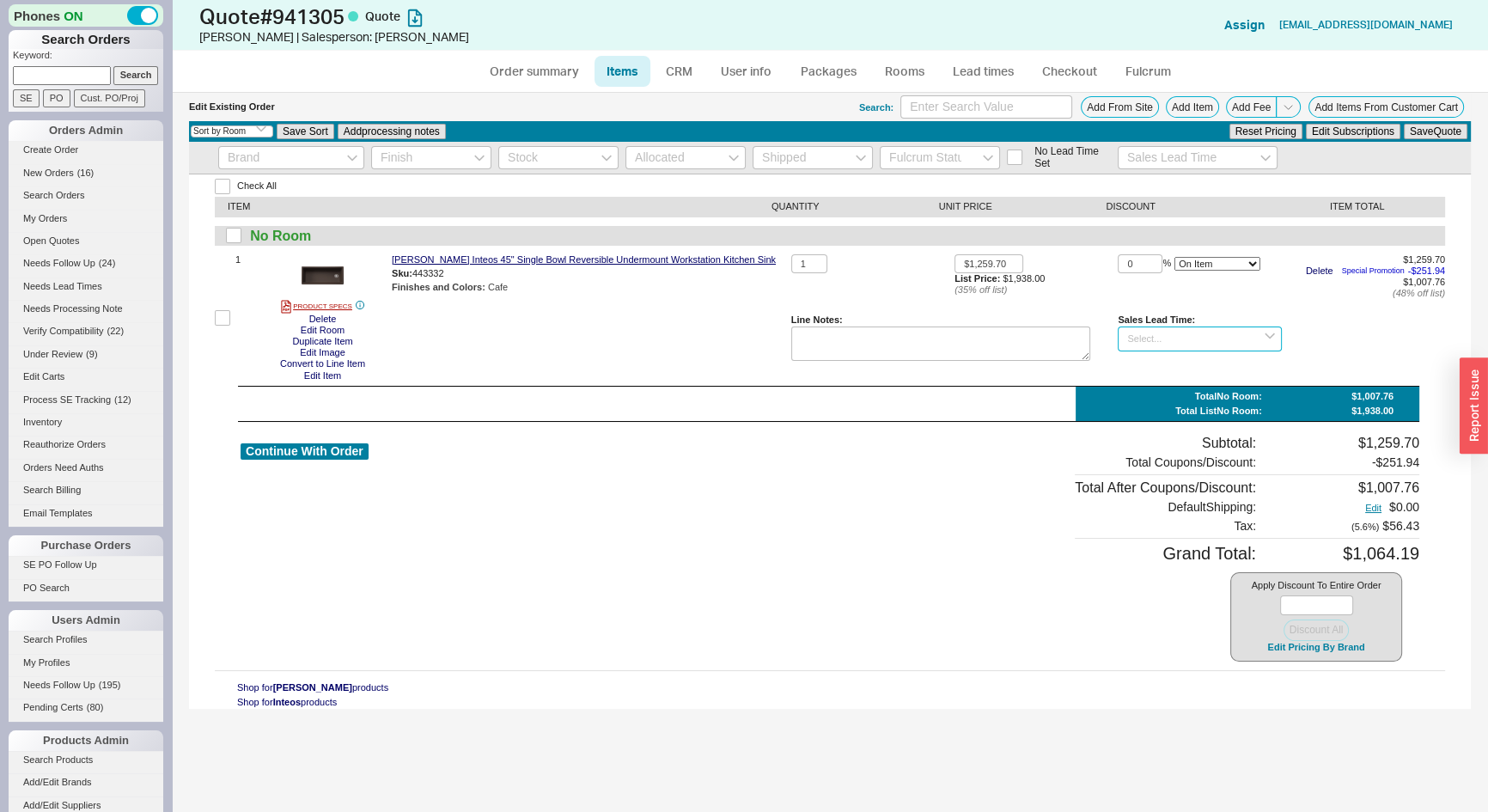
click at [1157, 328] on input at bounding box center [1199, 338] width 164 height 25
click at [1164, 398] on div "2 - 3 Weeks" at bounding box center [1199, 393] width 162 height 25
type input "2 - 3 Weeks"
click at [1419, 133] on button "Save Quote" at bounding box center [1436, 131] width 64 height 16
click at [675, 68] on link "CRM" at bounding box center [680, 71] width 51 height 31
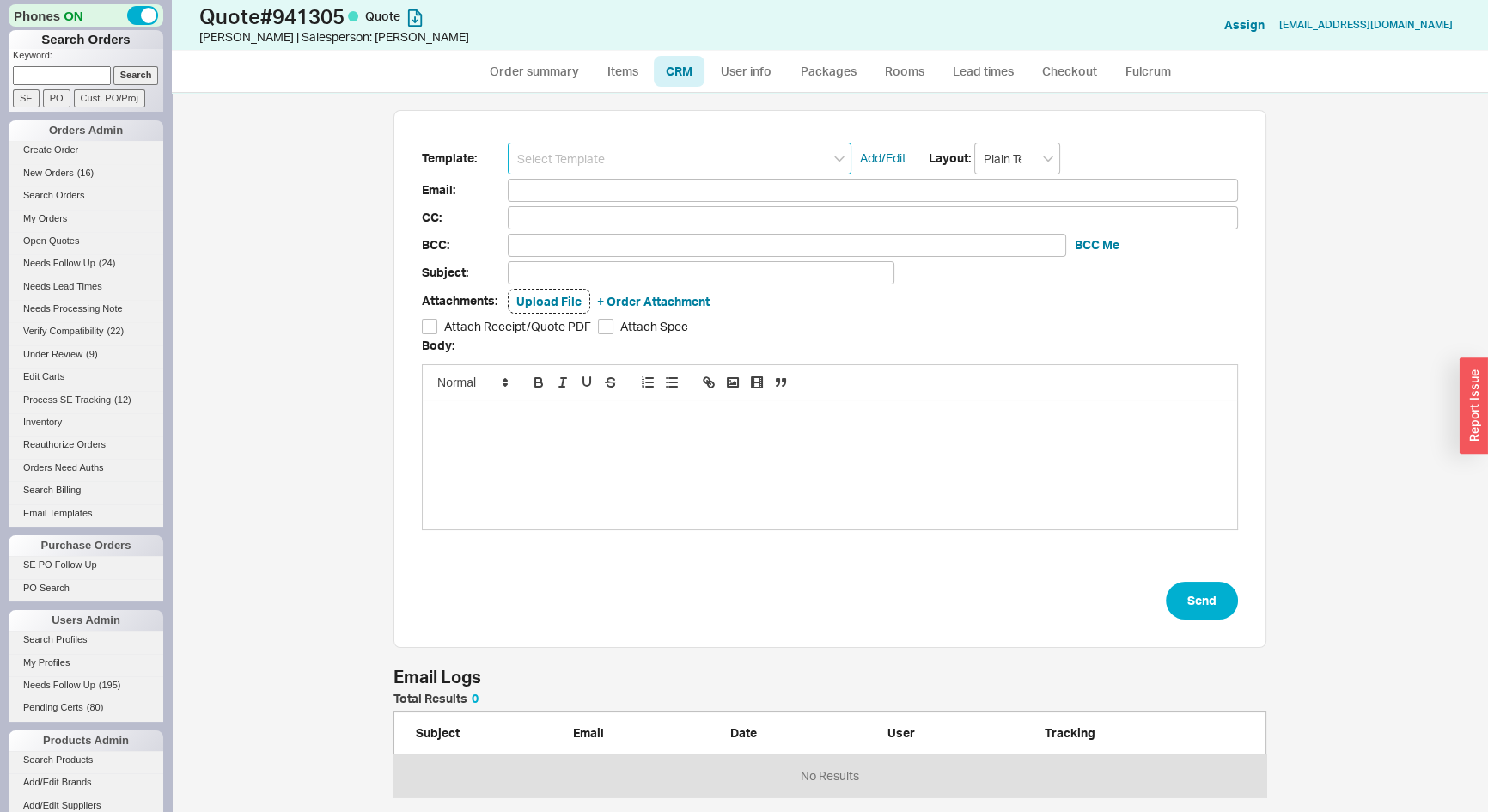
scroll to position [93, 861]
click at [674, 157] on input at bounding box center [680, 158] width 343 height 32
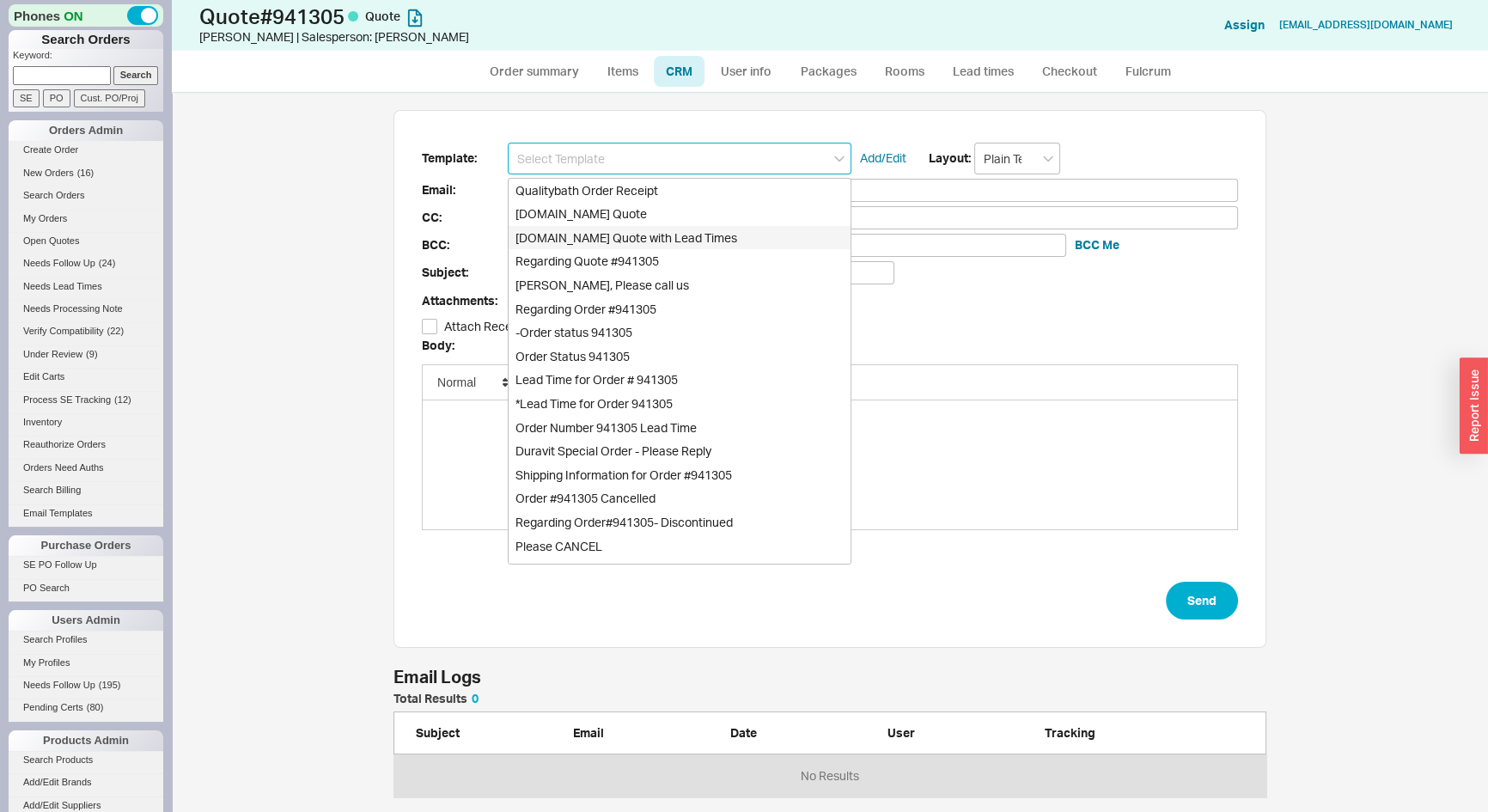
click at [657, 237] on div "[DOMAIN_NAME] Quote with Lead Times" at bounding box center [680, 237] width 342 height 24
type input "Receipt"
type input "crhausman1@gmail.com"
type input "Quality Bath Quote #941305 with Lead Times"
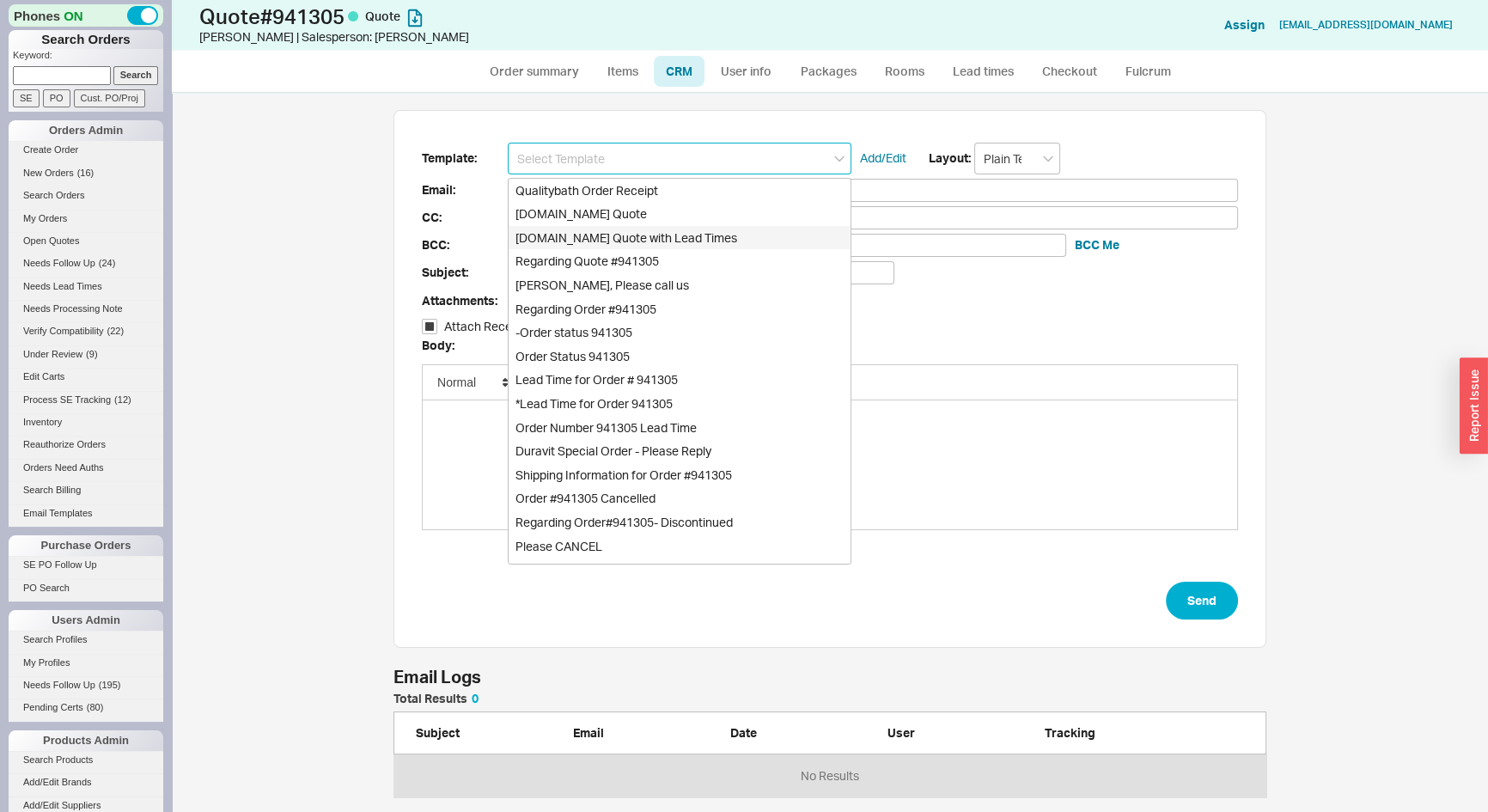
checkbox input "true"
type input "[DOMAIN_NAME] Quote with Lead Times"
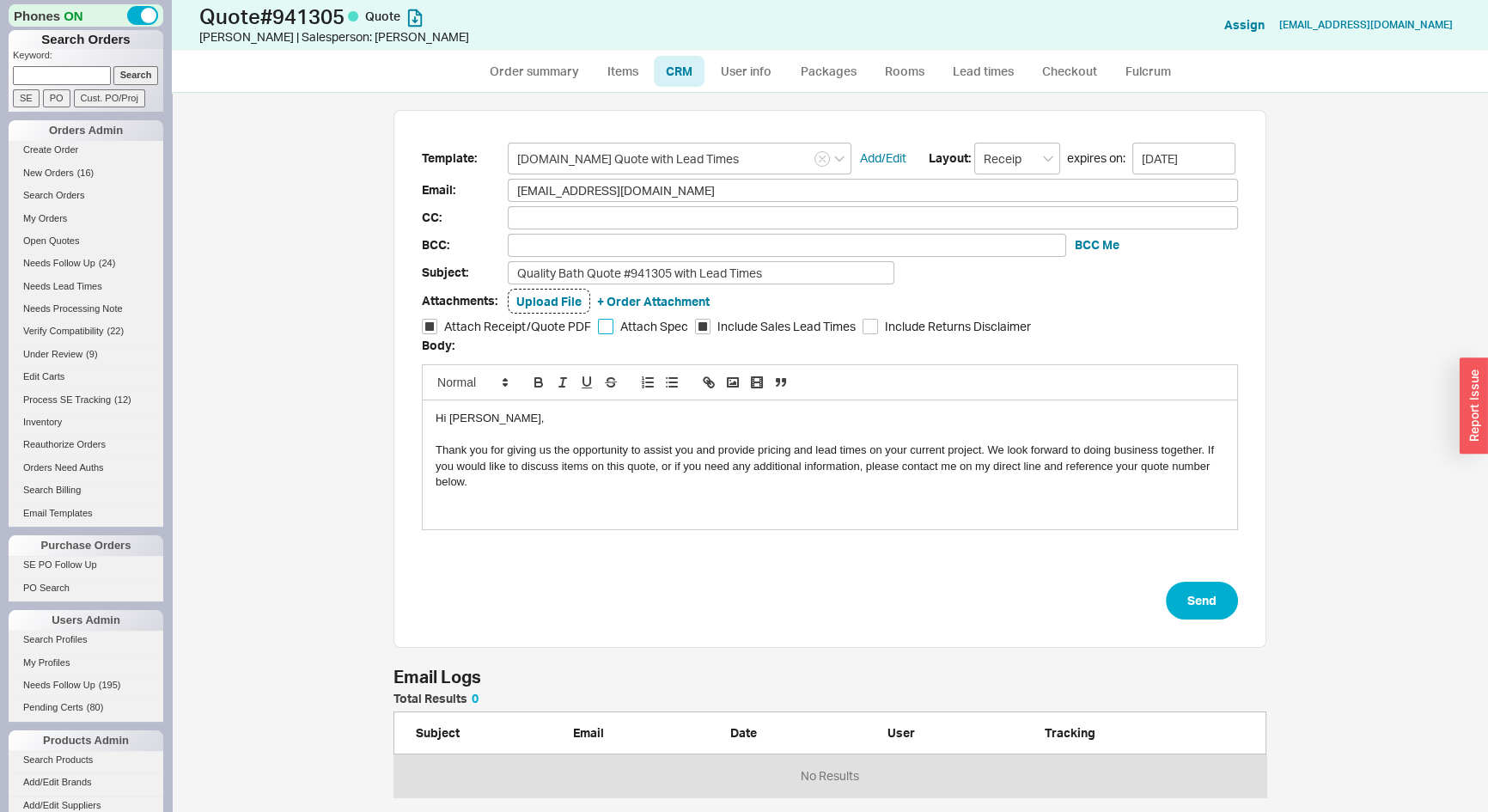
click at [598, 322] on input "Attach Spec" at bounding box center [606, 326] width 16 height 16
checkbox input "true"
click at [1206, 599] on button "Send" at bounding box center [1202, 600] width 72 height 37
select select "*"
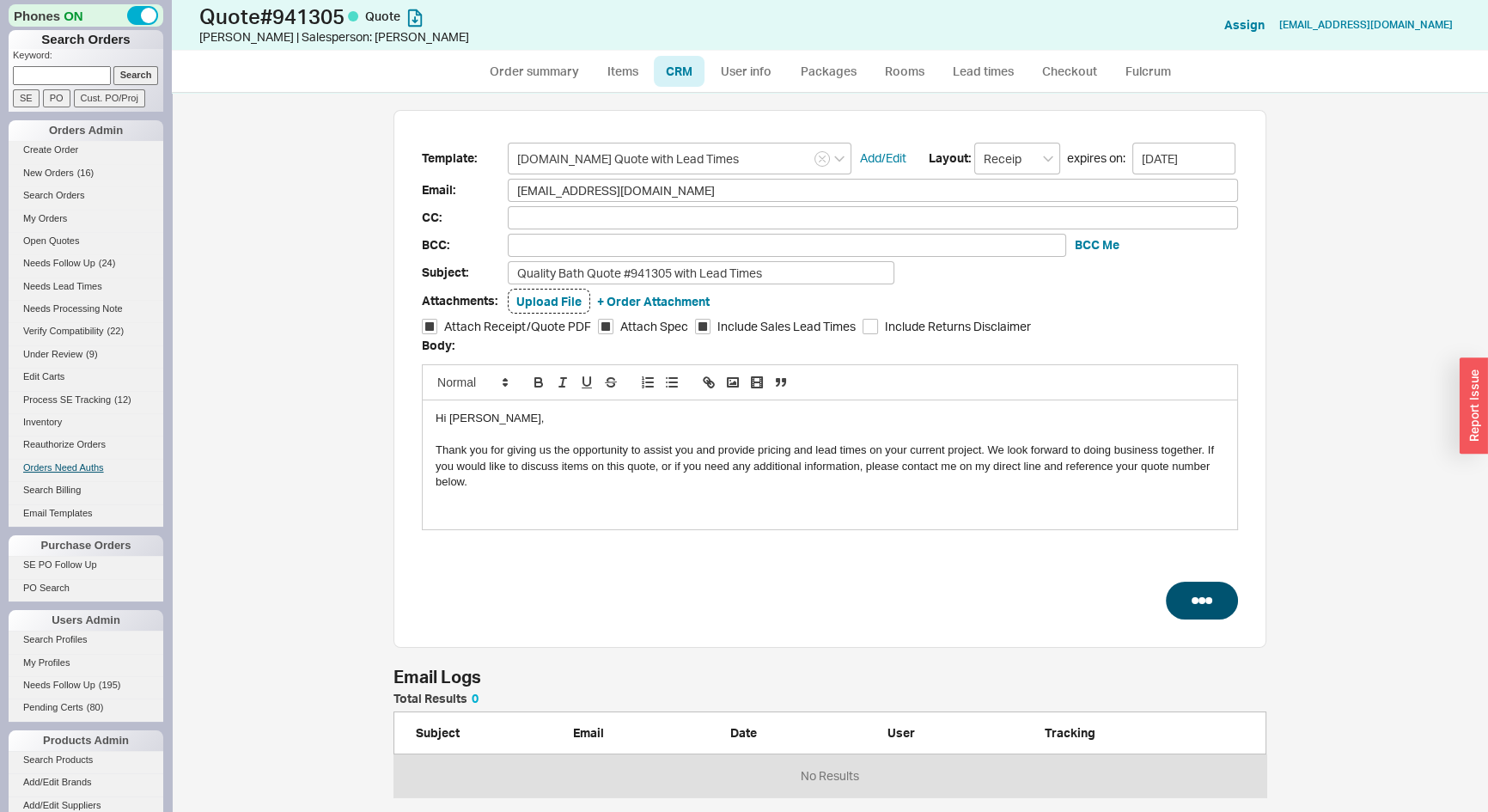
select select "3"
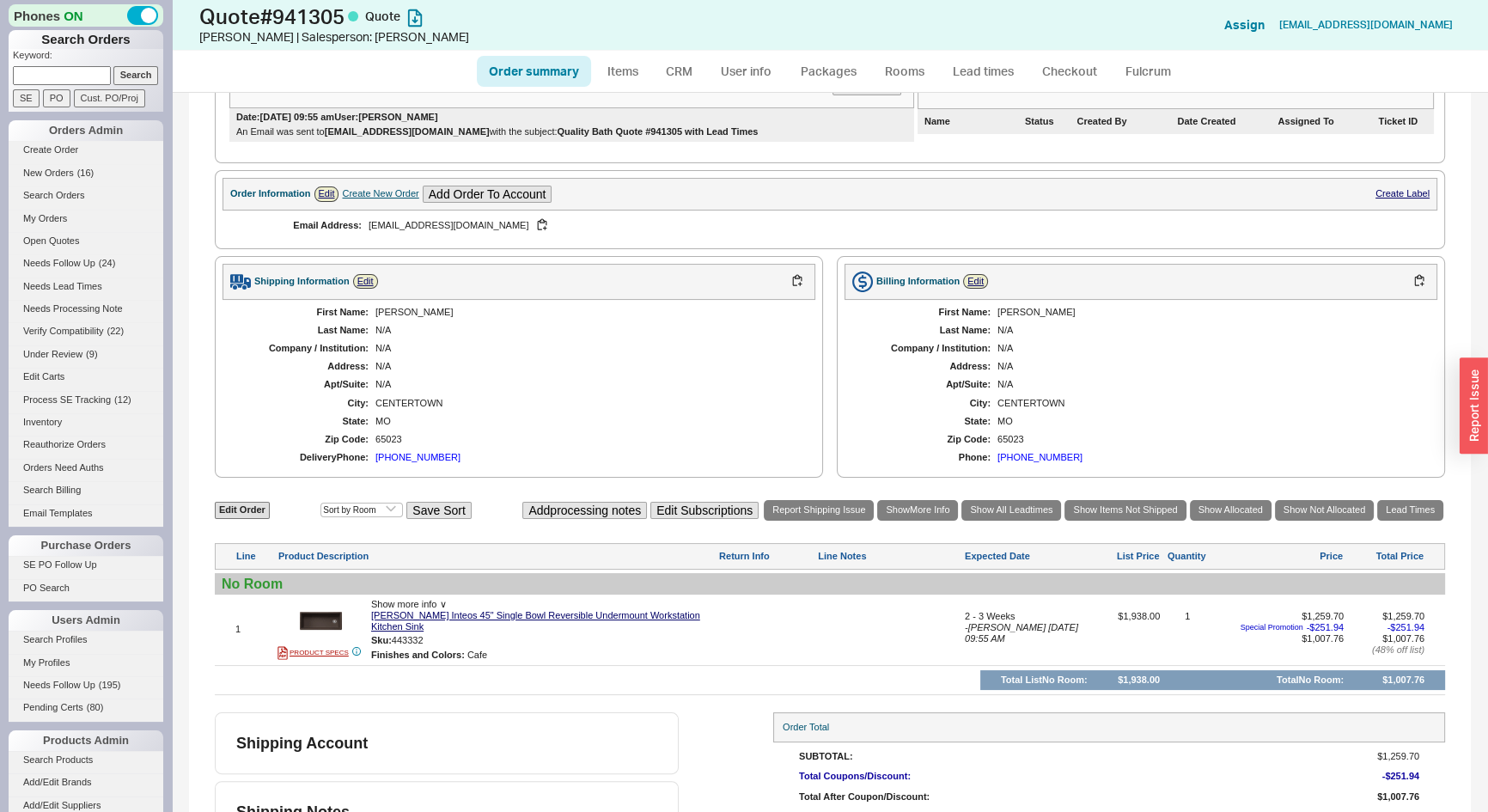
scroll to position [414, 0]
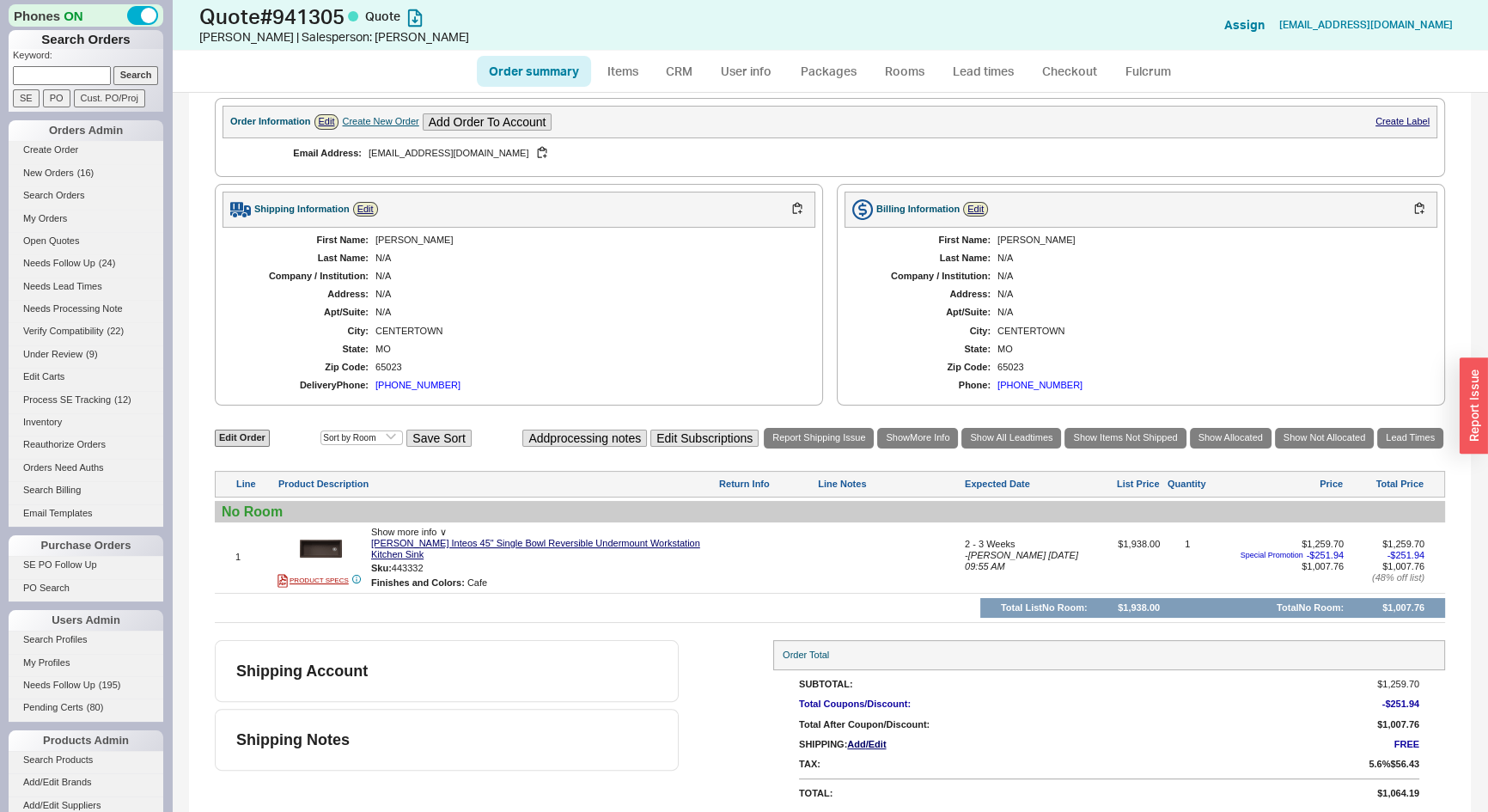
paste input "centraleastwarehouse.com"
type input "centraleastwarehouse.com"
click at [140, 76] on input "Search" at bounding box center [136, 75] width 46 height 18
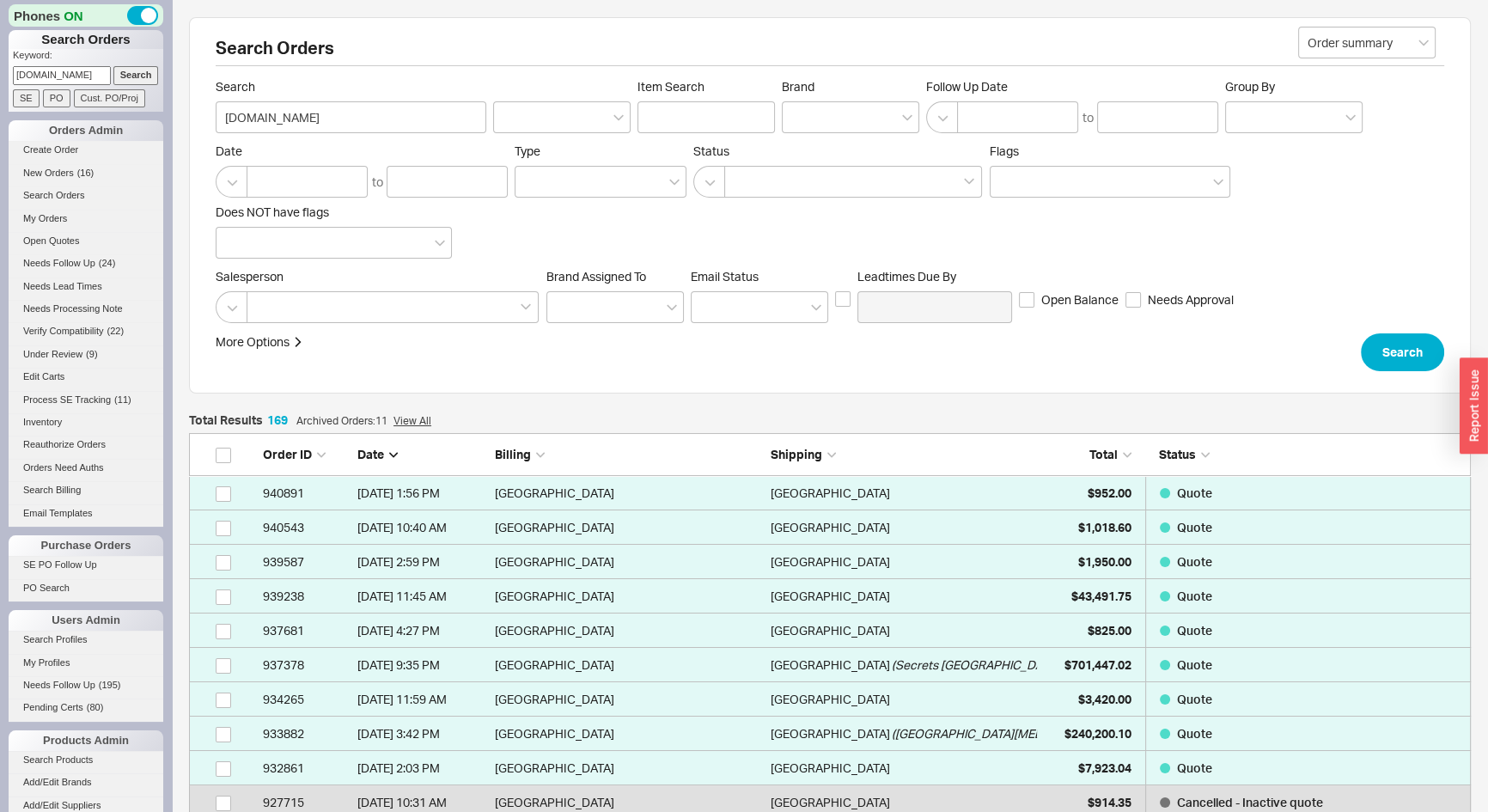
scroll to position [5839, 1270]
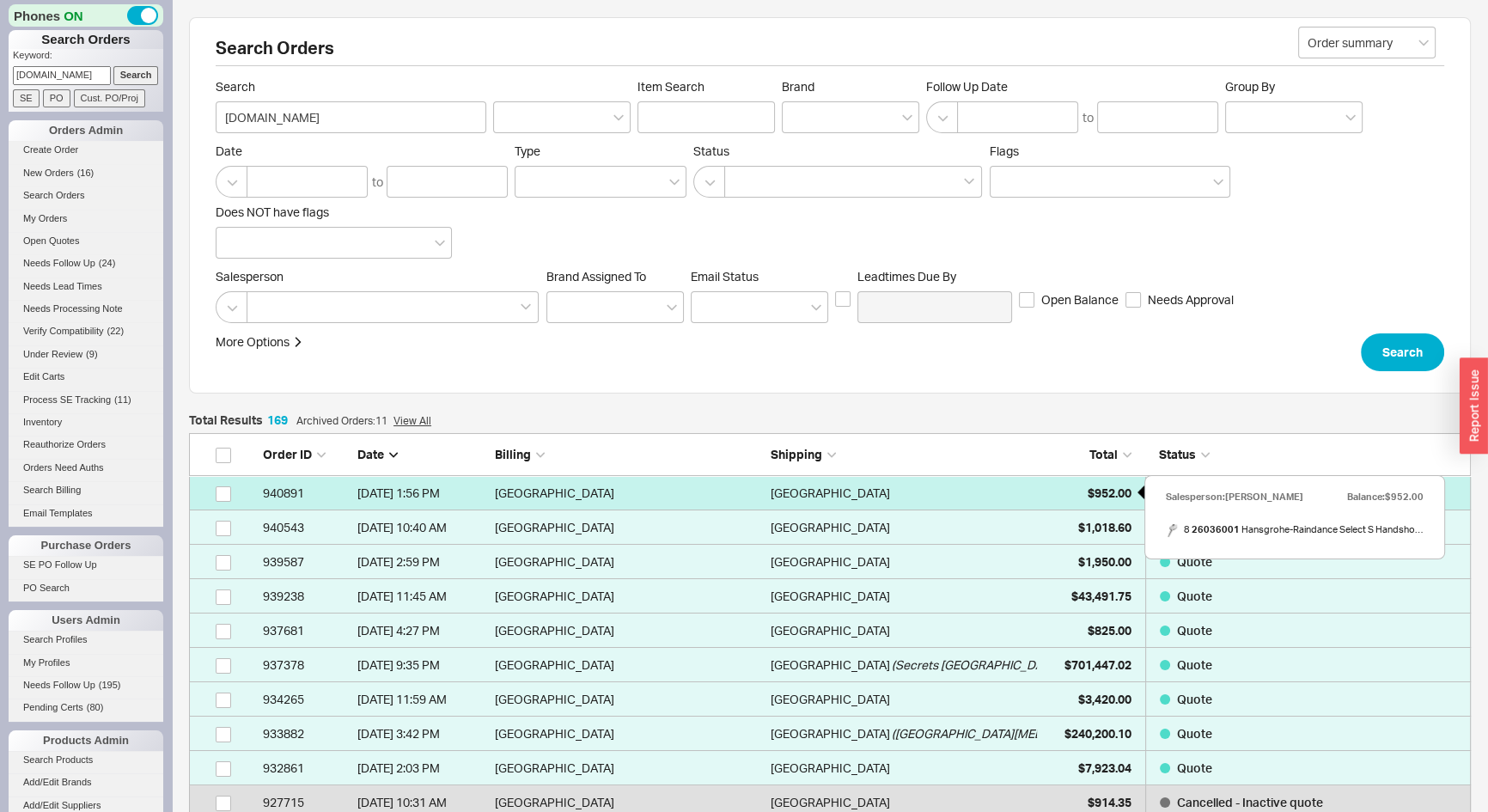
click at [1080, 486] on div "$952.00" at bounding box center [1089, 493] width 86 height 35
select select "*"
select select "LOW"
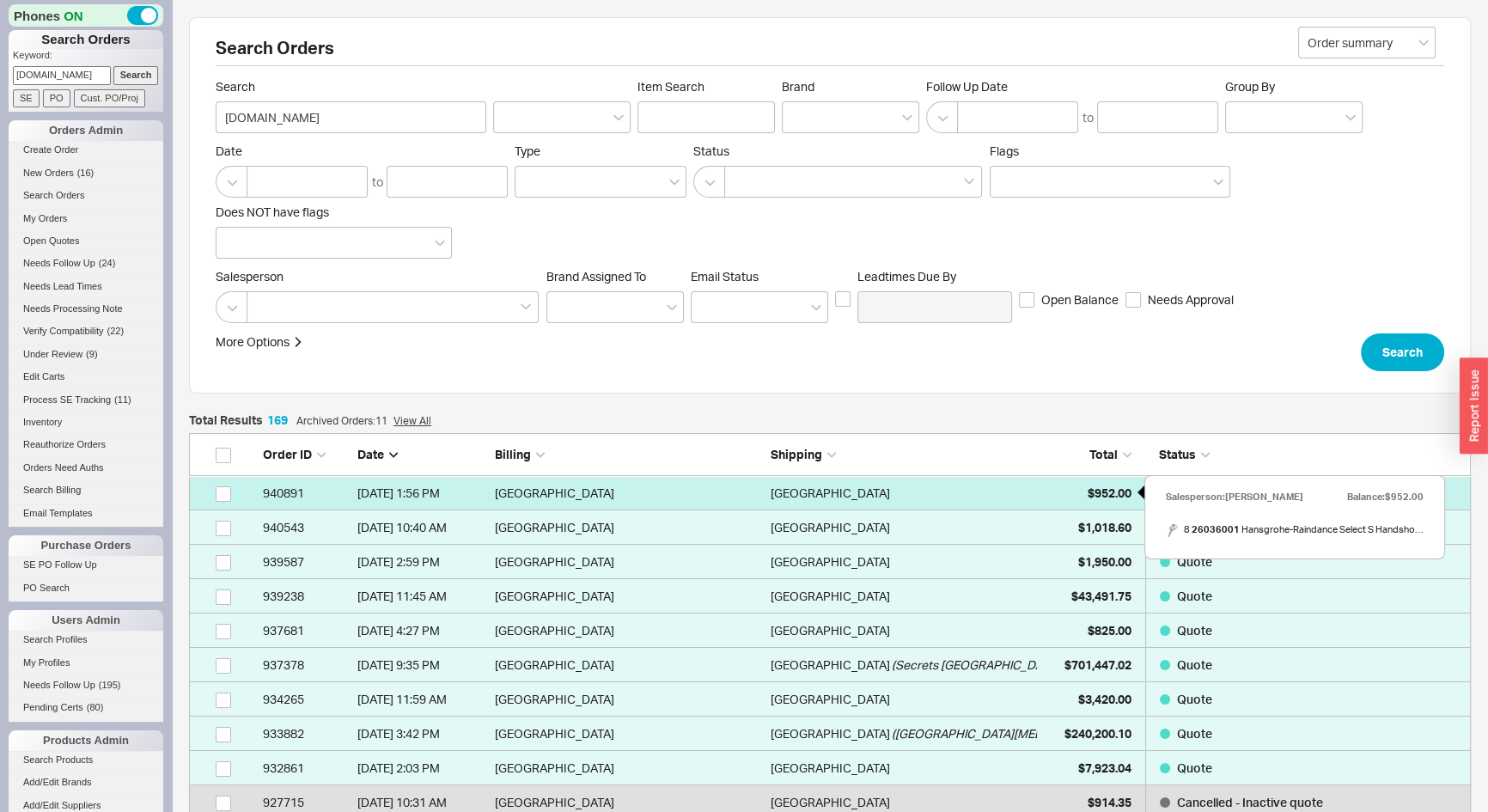
select select "3"
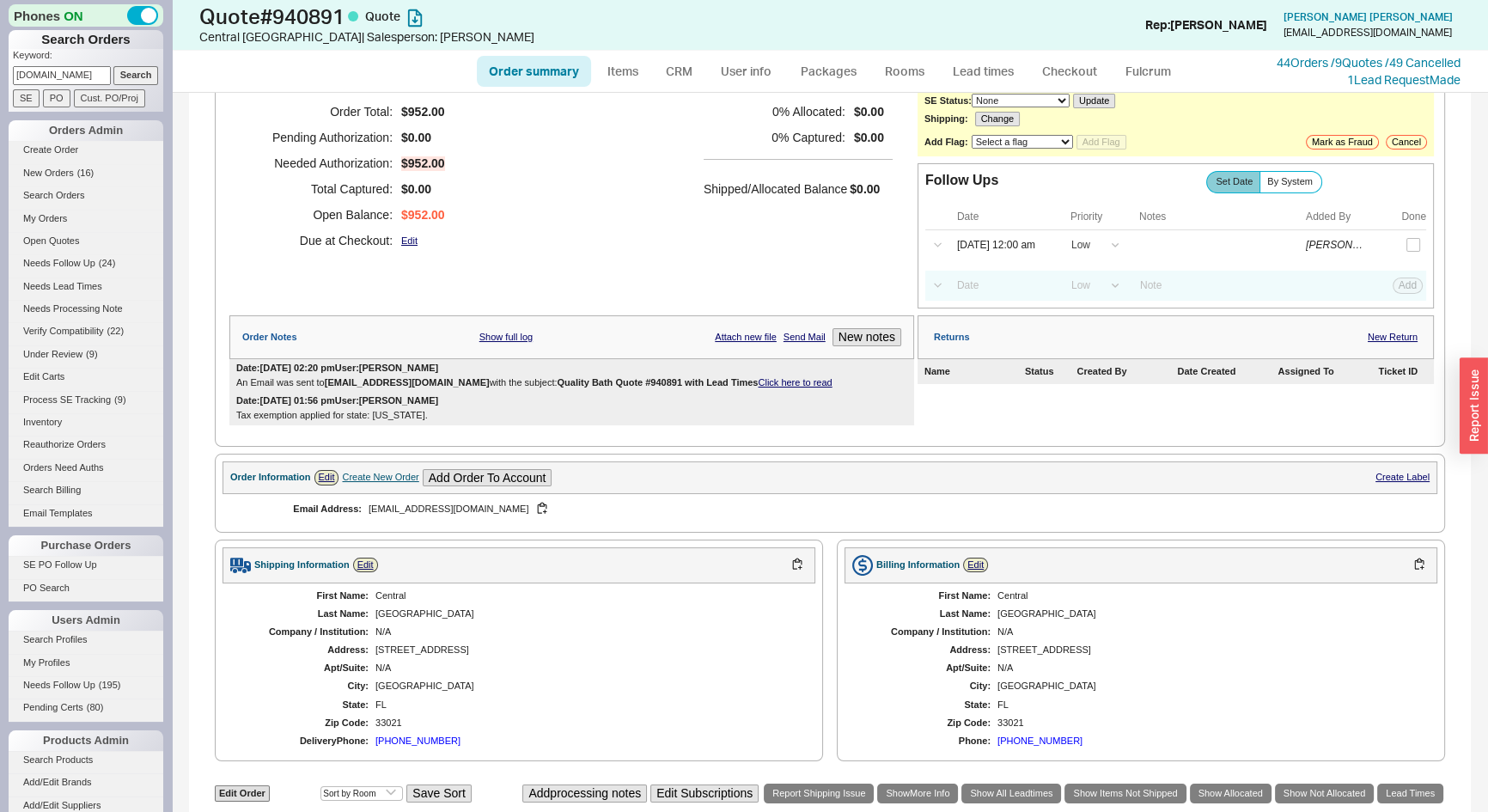
scroll to position [89, 0]
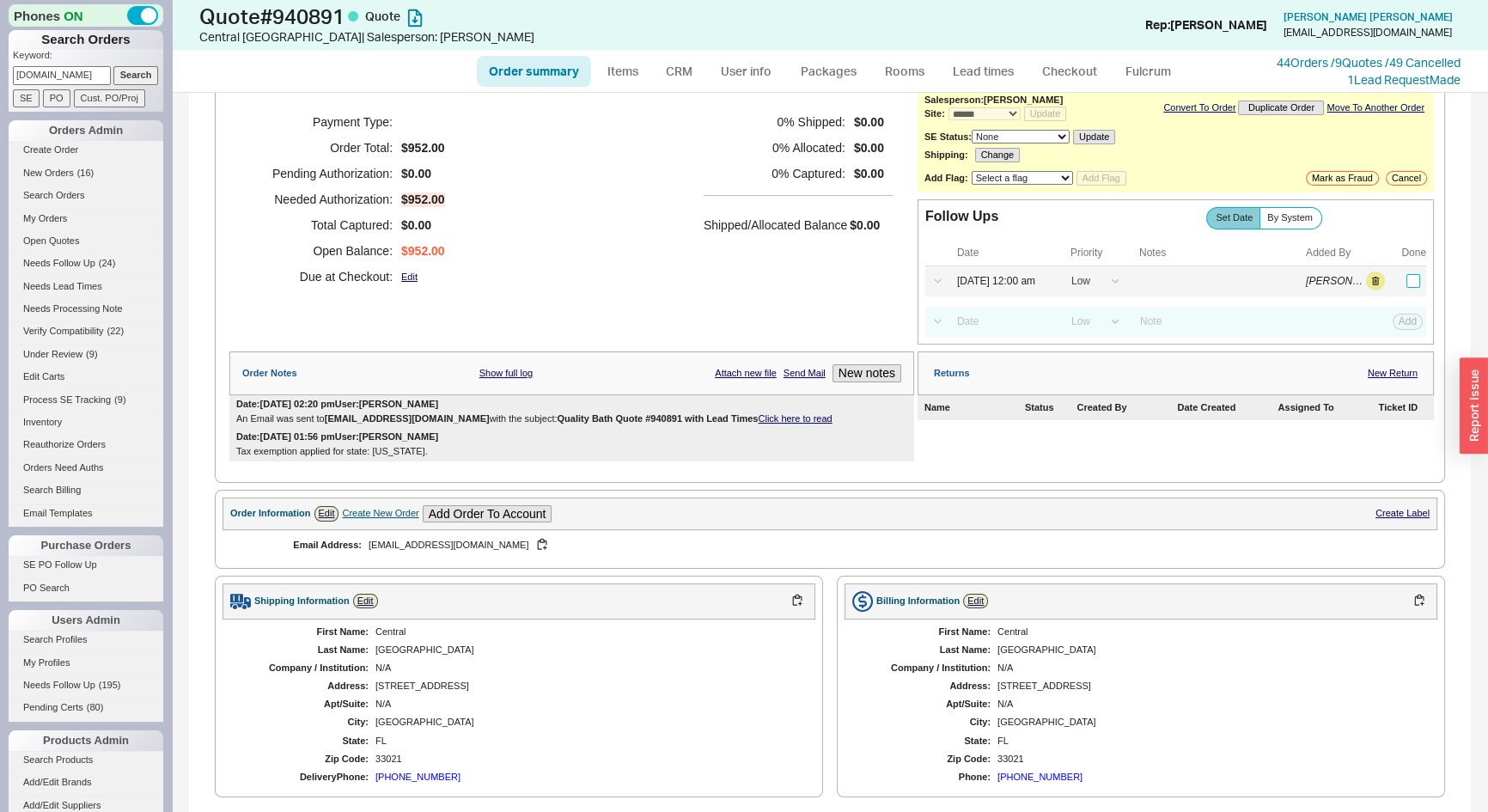
click at [1407, 283] on input "checkbox" at bounding box center [1413, 280] width 14 height 14
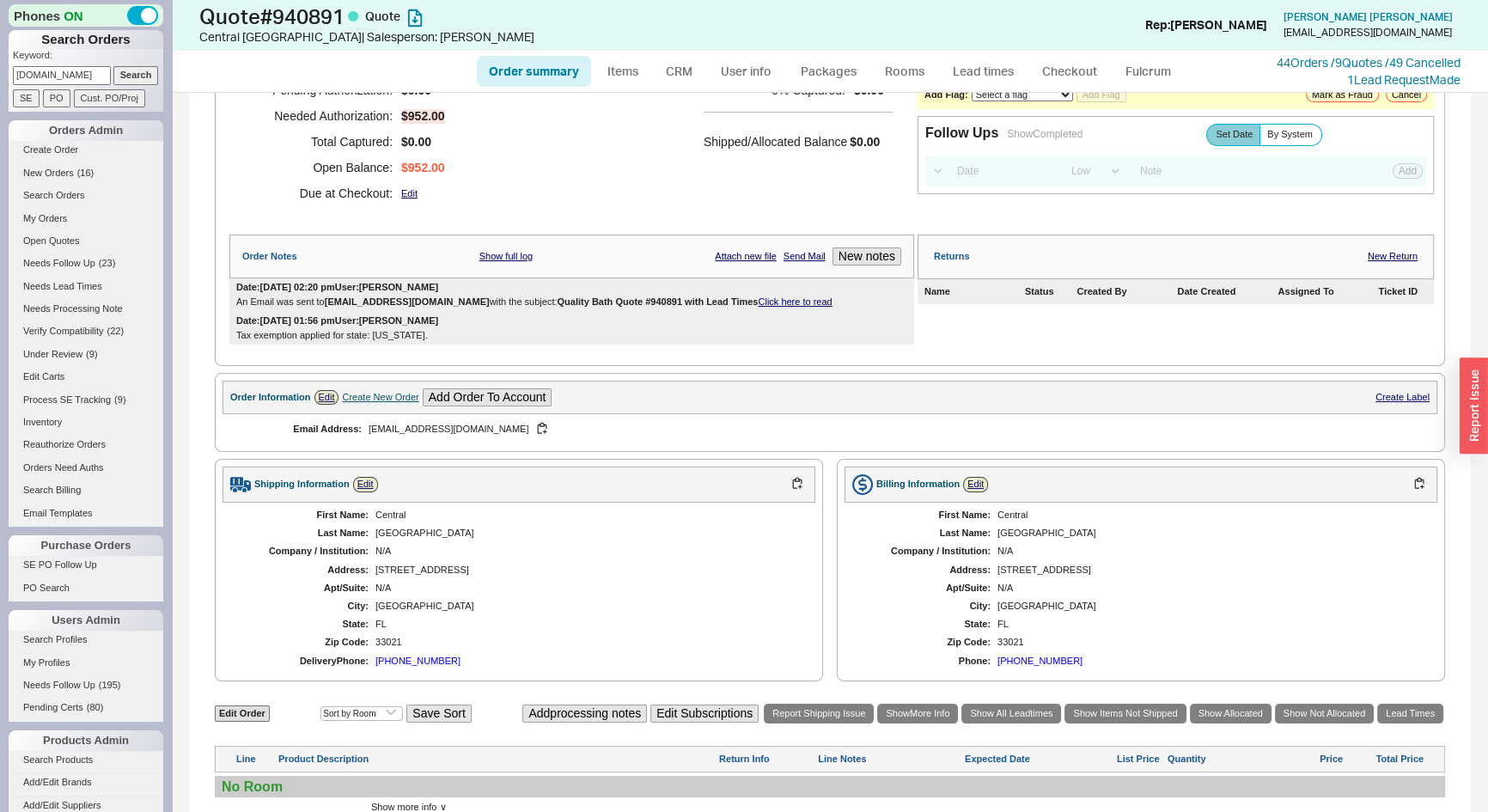
scroll to position [166, 0]
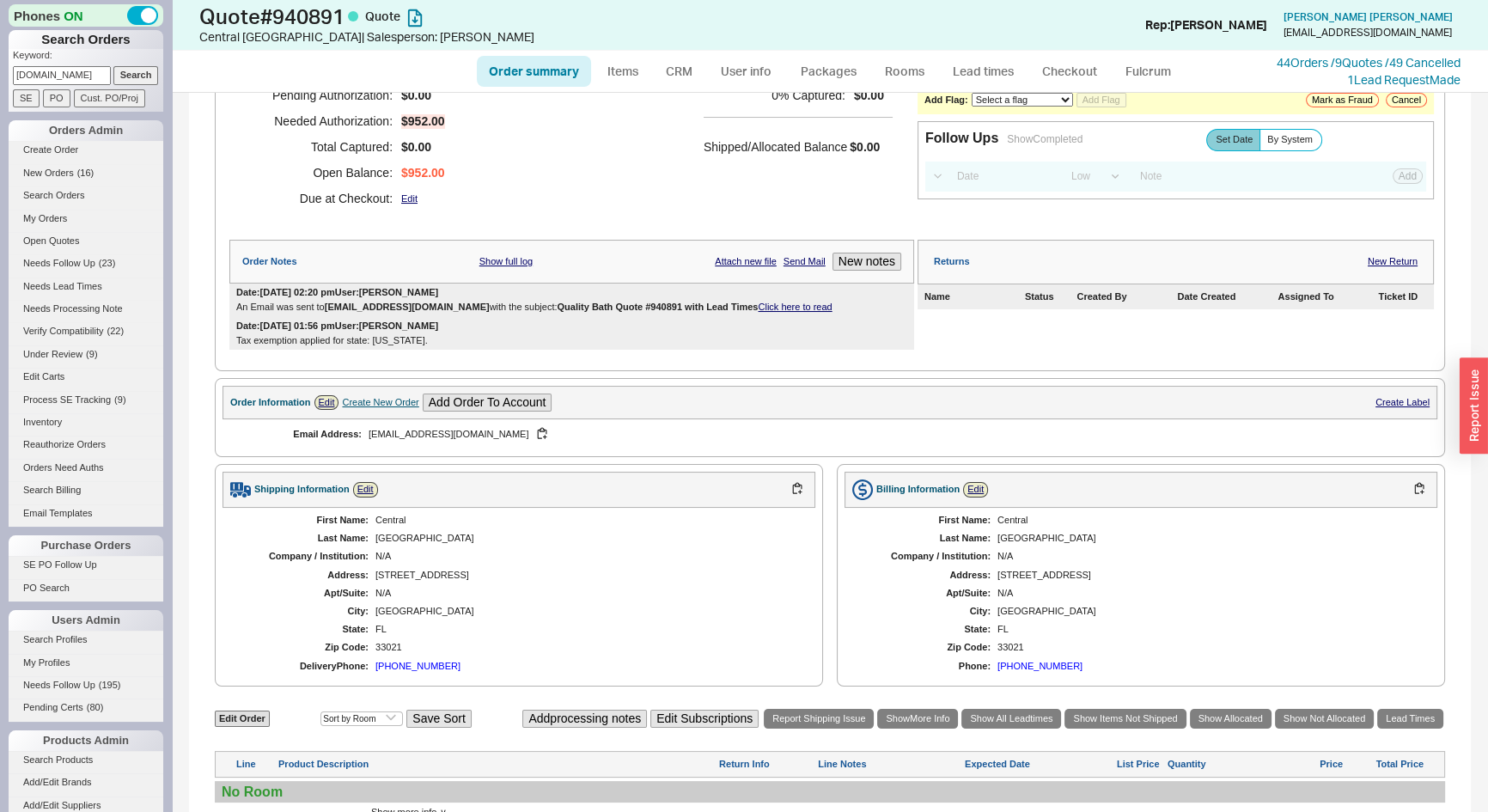
click at [398, 397] on div "Create New Order" at bounding box center [380, 403] width 77 height 11
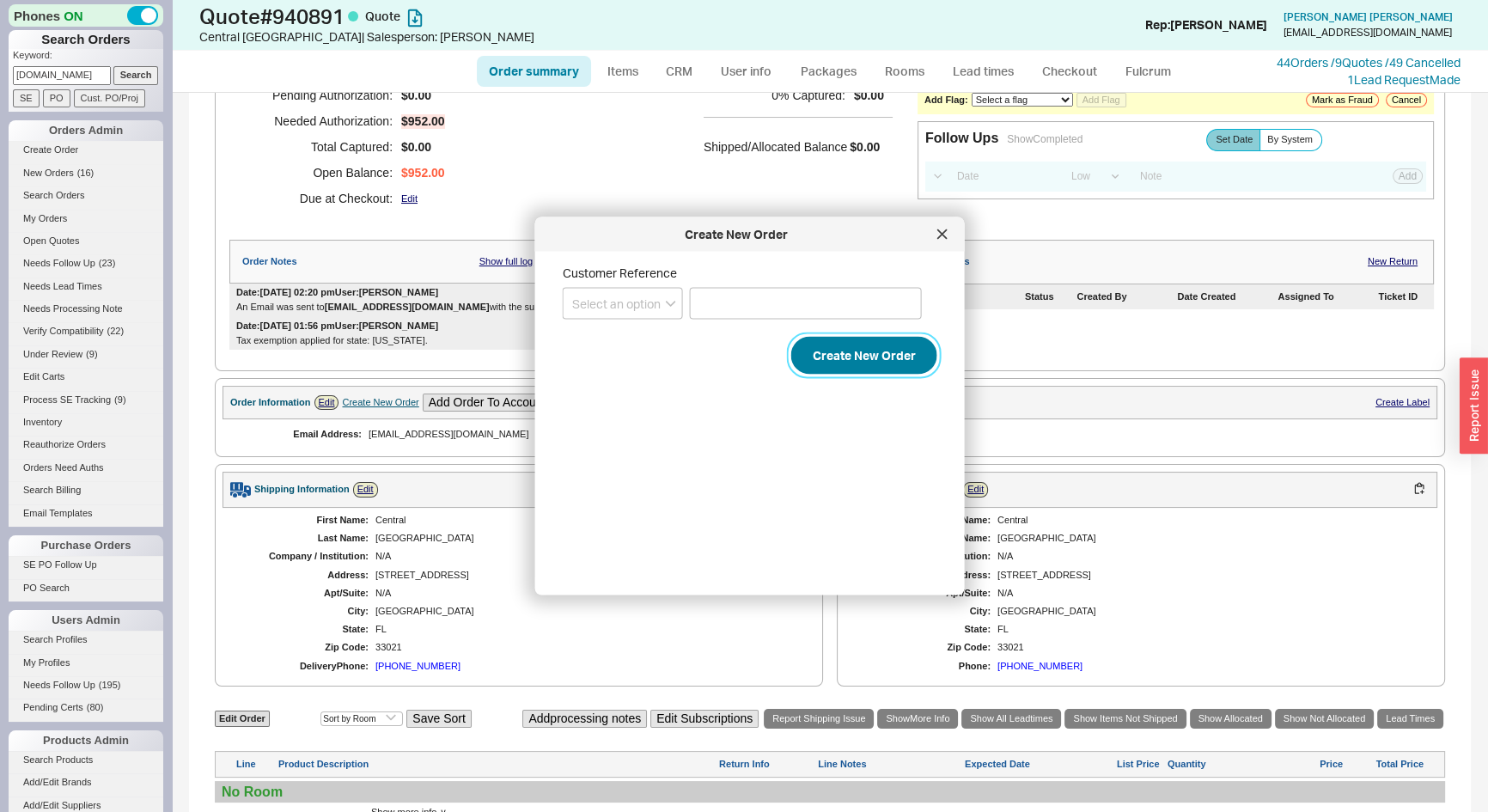
click at [875, 353] on button "Create New Order" at bounding box center [864, 355] width 146 height 37
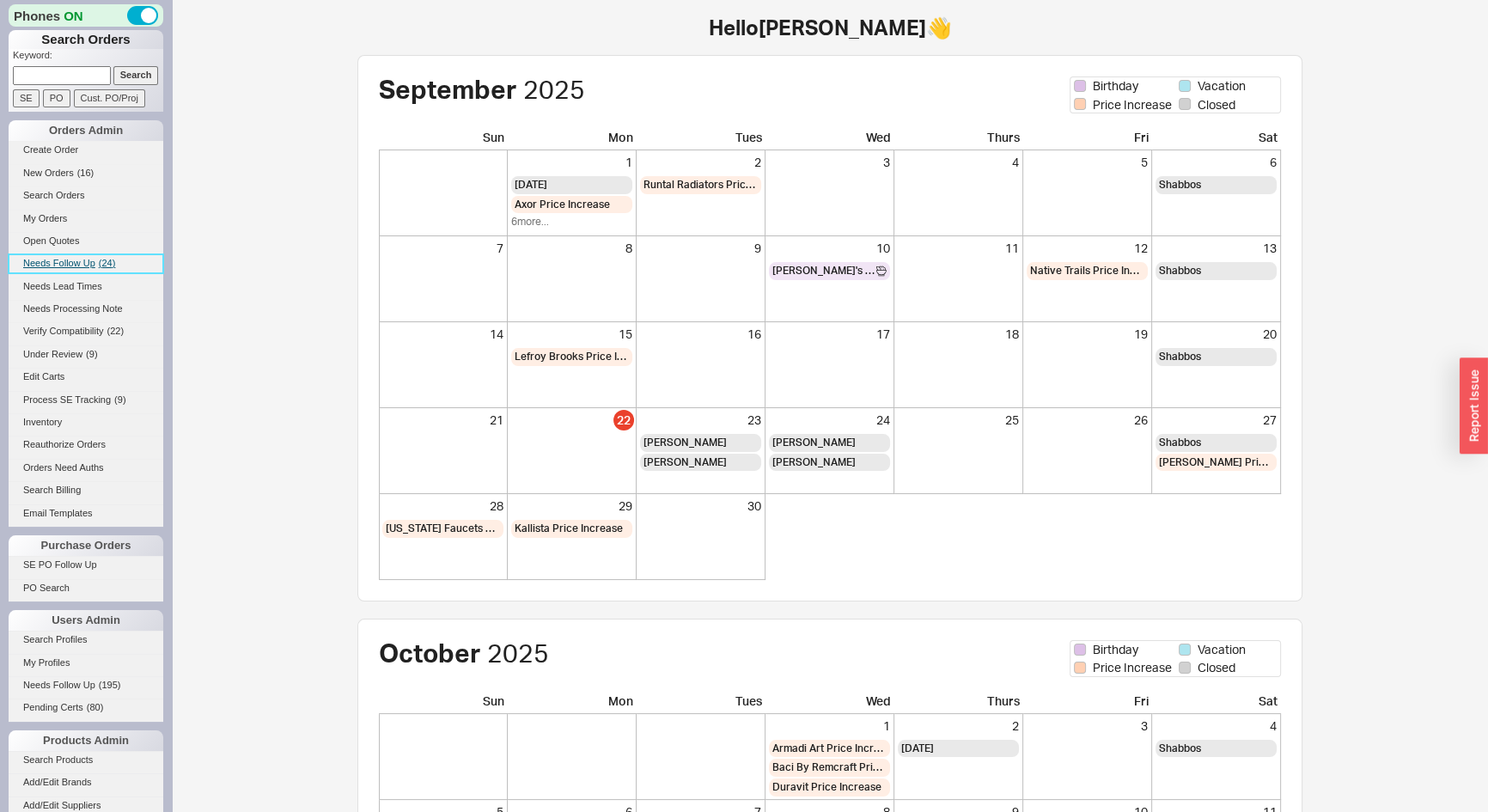
click at [95, 256] on link "Needs Follow Up ( 24 )" at bounding box center [85, 263] width 154 height 18
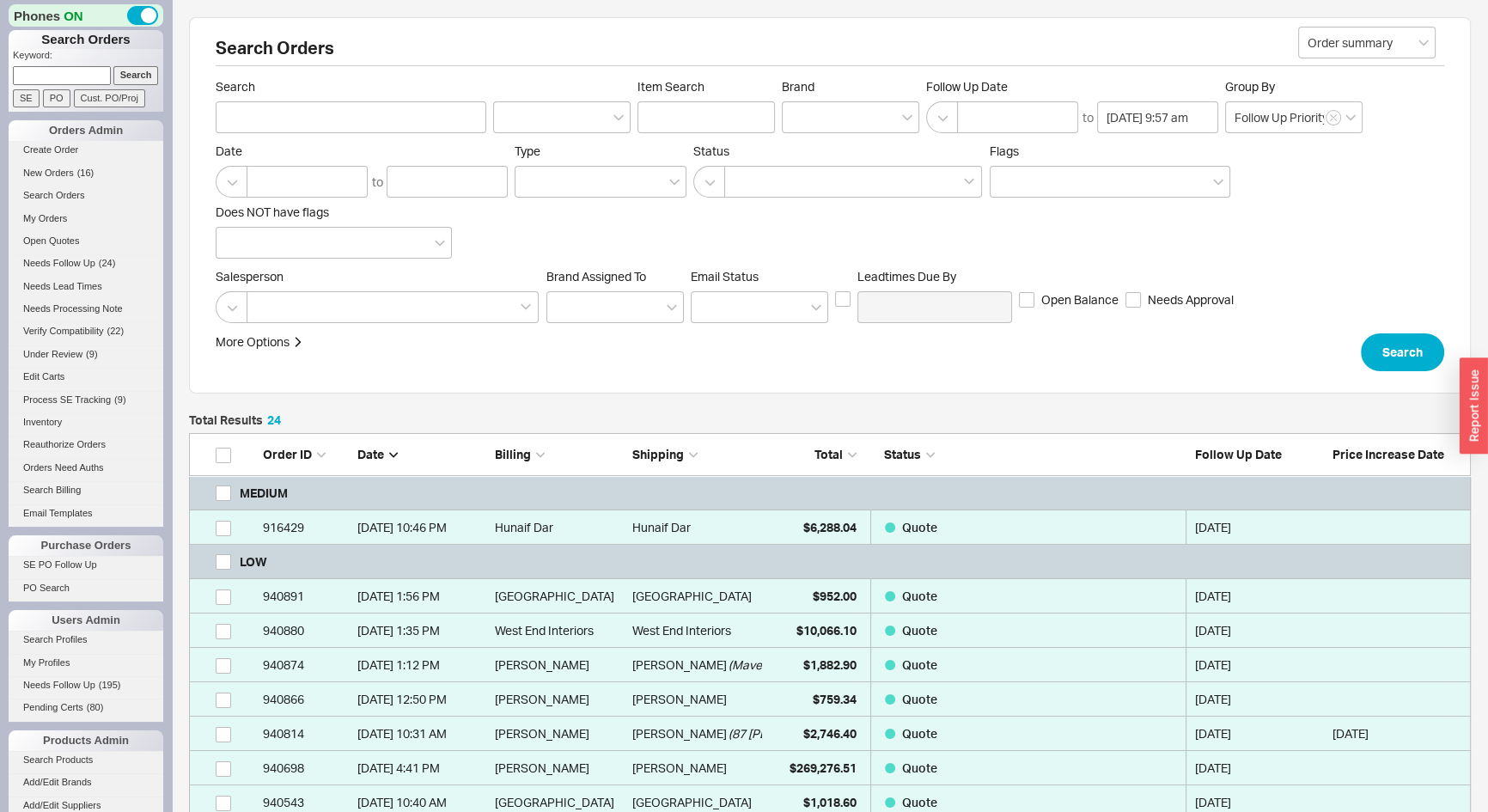
scroll to position [924, 1270]
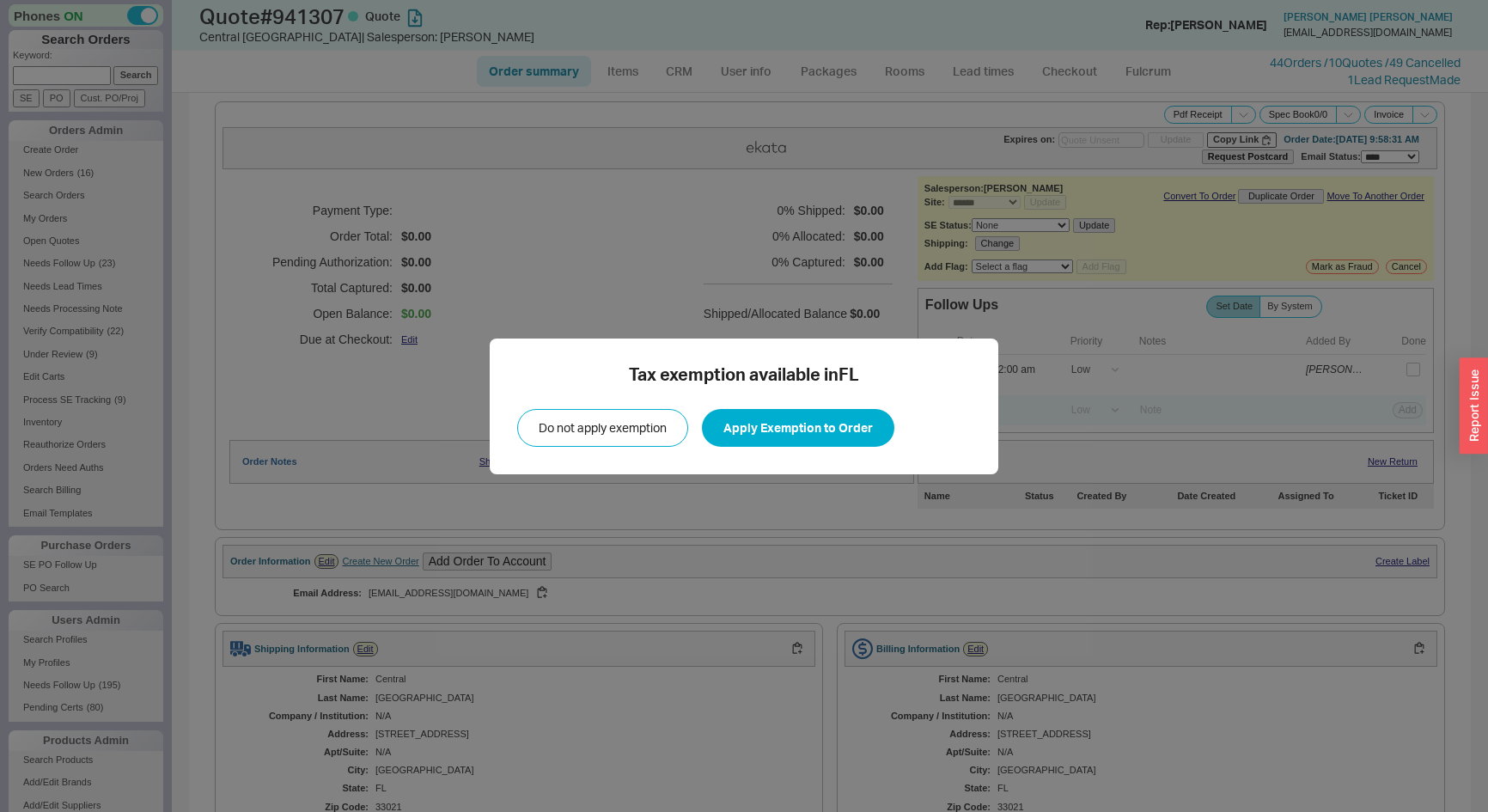
select select "*"
select select "LOW"
select select "3"
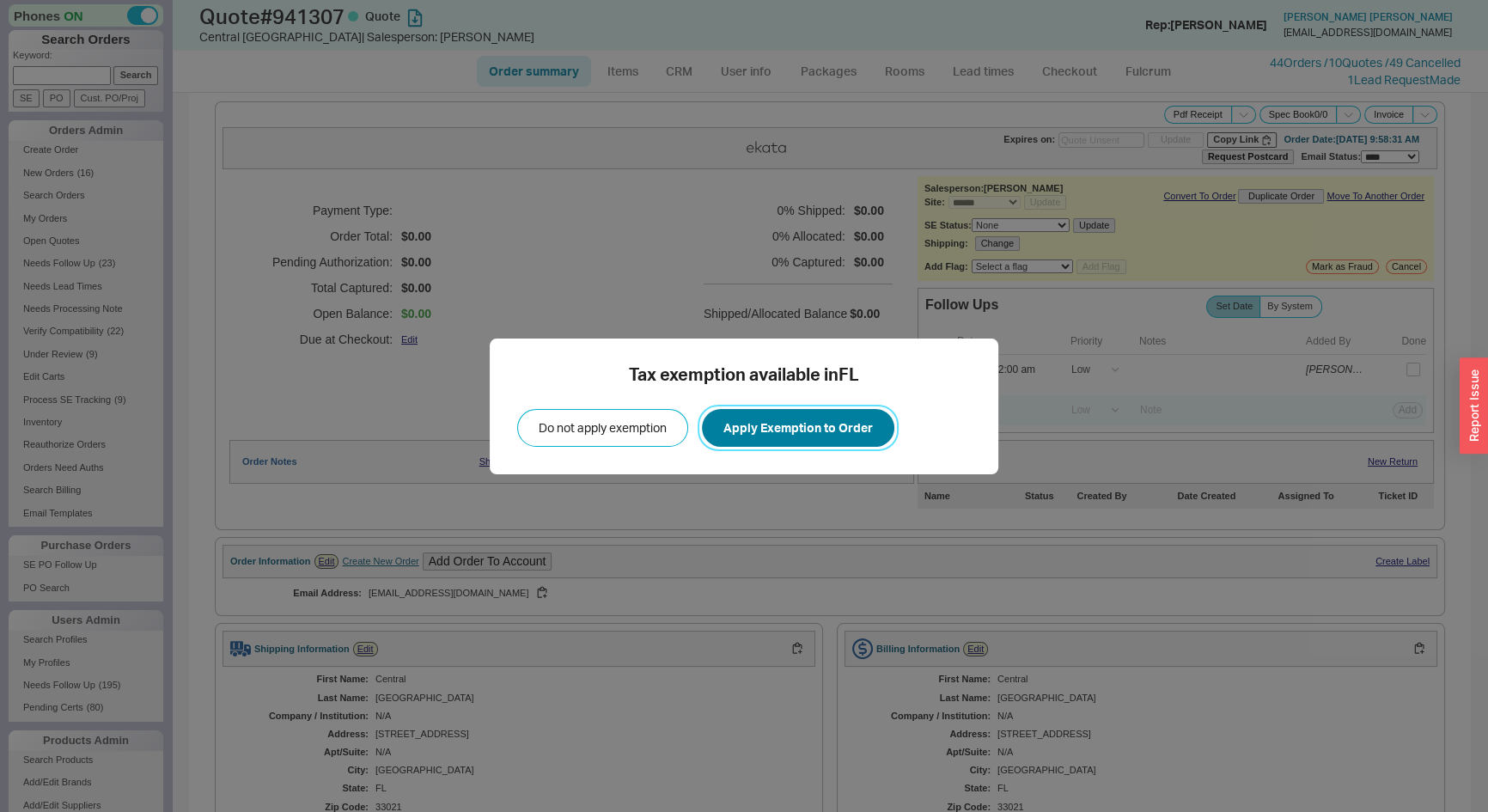
click at [811, 420] on button "Apply Exemption to Order" at bounding box center [798, 427] width 193 height 37
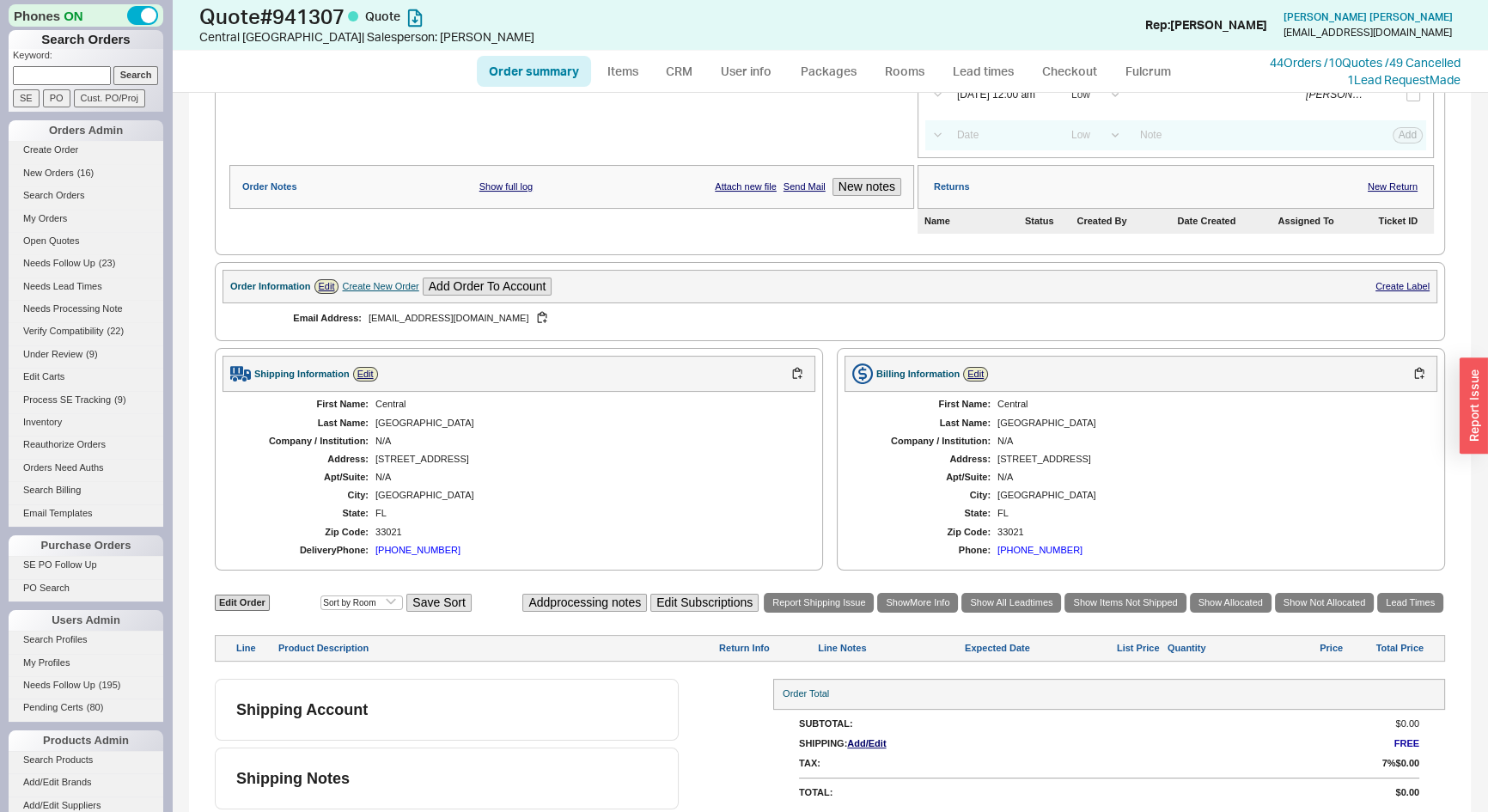
scroll to position [278, 0]
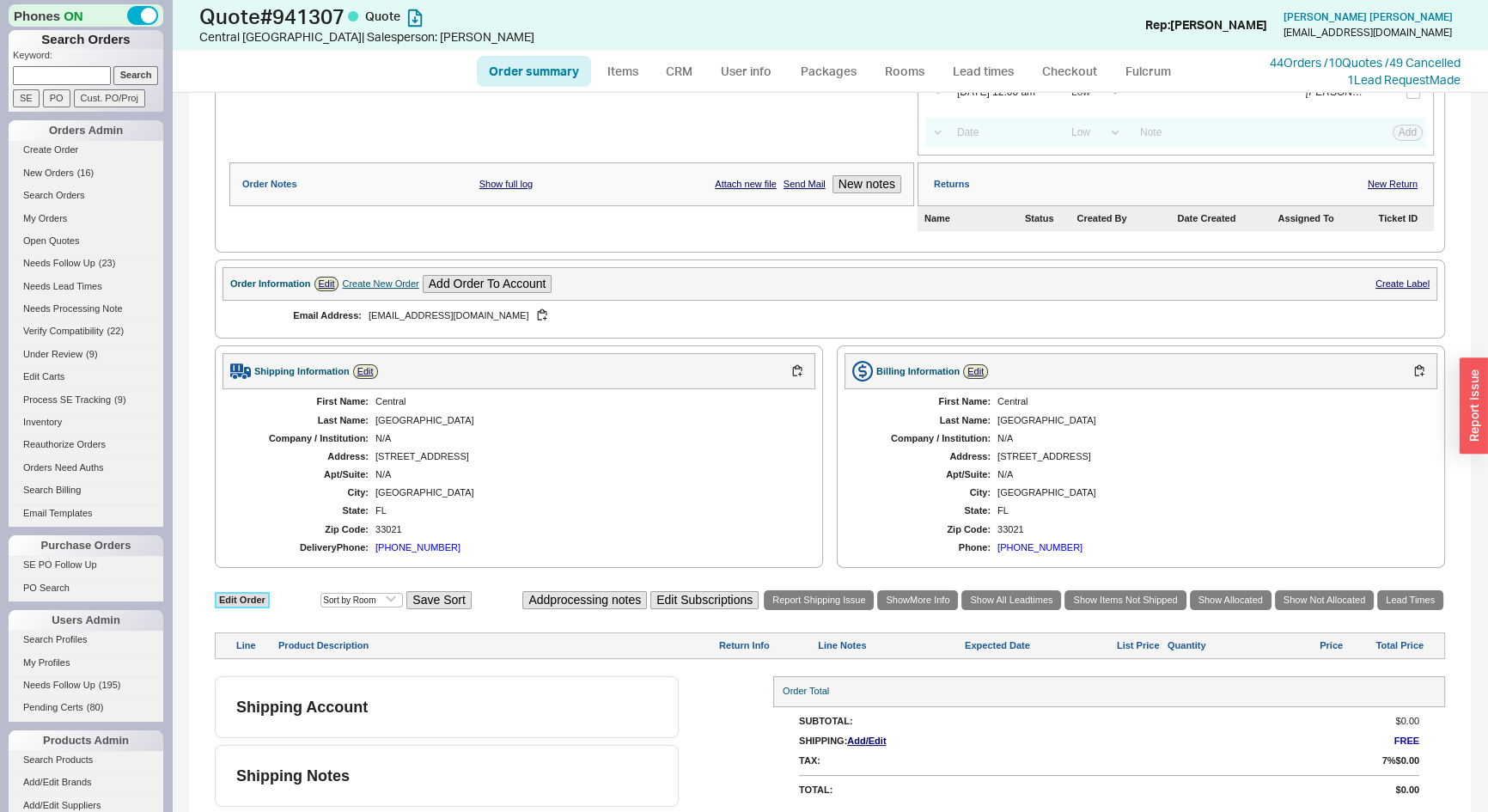
click at [266, 596] on link "Edit Order" at bounding box center [242, 600] width 55 height 16
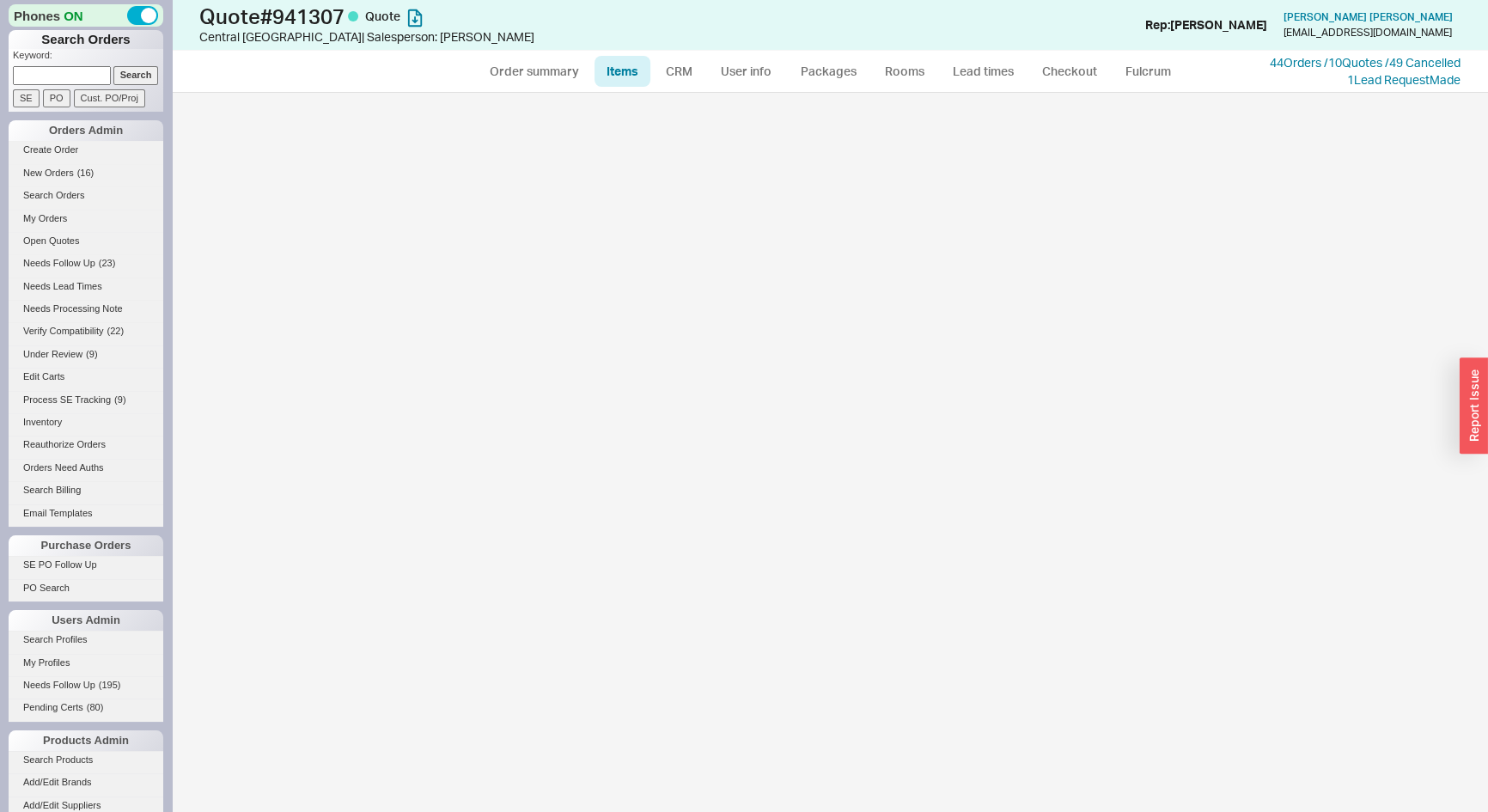
select select "3"
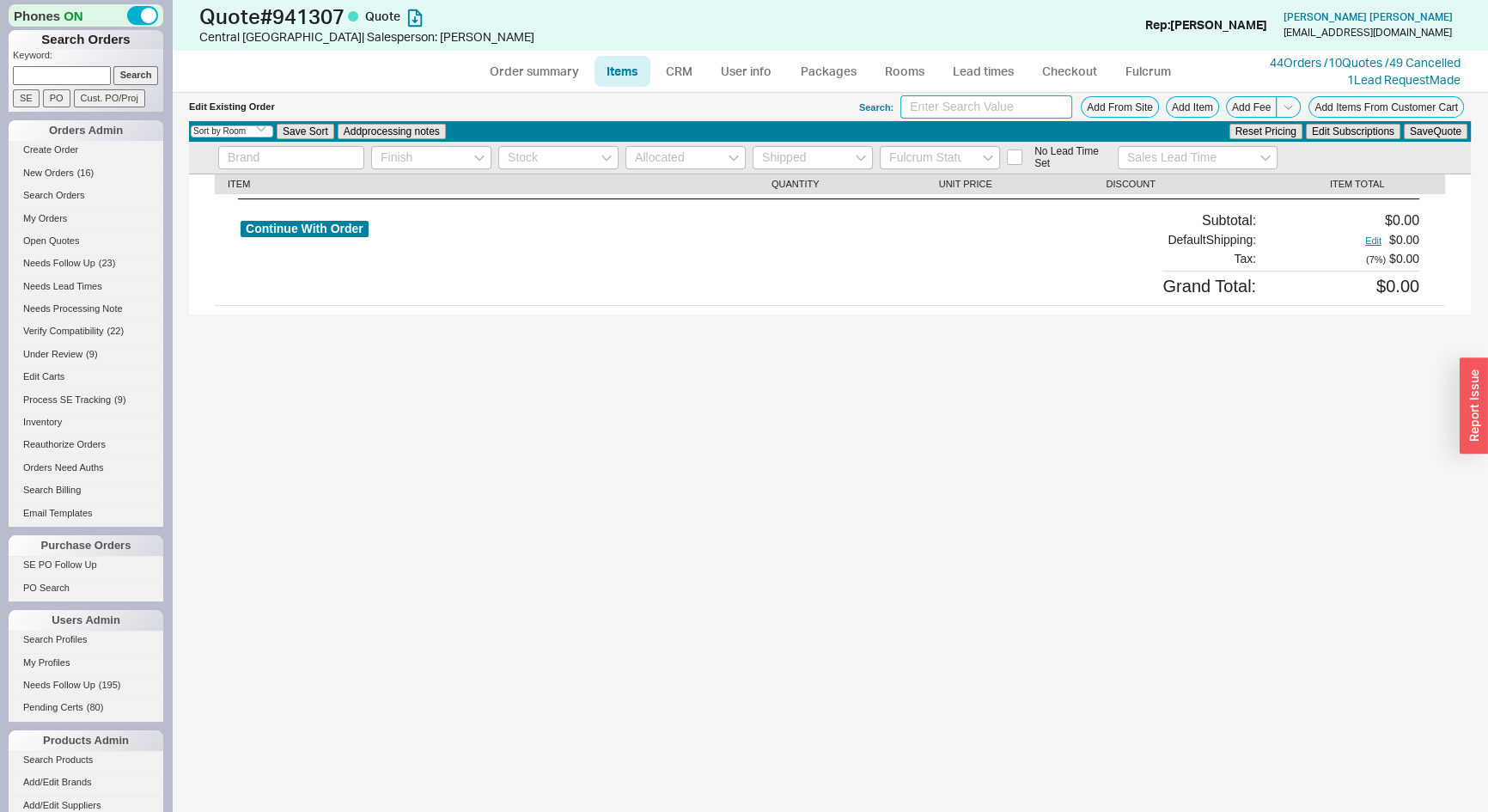
click at [988, 111] on input at bounding box center [987, 106] width 172 height 23
click at [1176, 108] on button "Add Item" at bounding box center [1193, 107] width 53 height 22
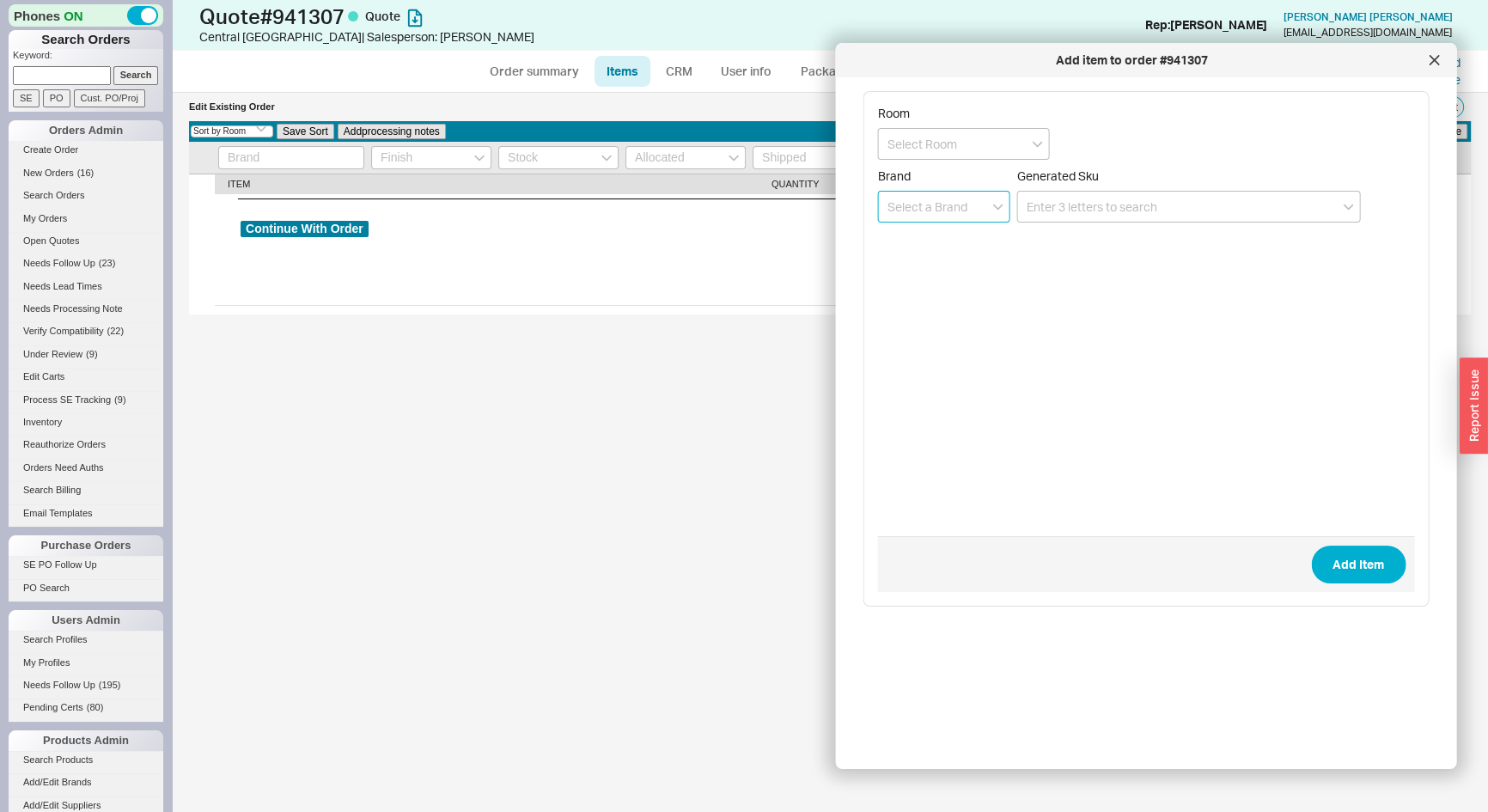
click at [925, 202] on input at bounding box center [944, 206] width 132 height 32
click at [912, 249] on div "Phylrich" at bounding box center [944, 242] width 131 height 31
type input "Phylrich"
click at [1109, 201] on input at bounding box center [1189, 206] width 343 height 32
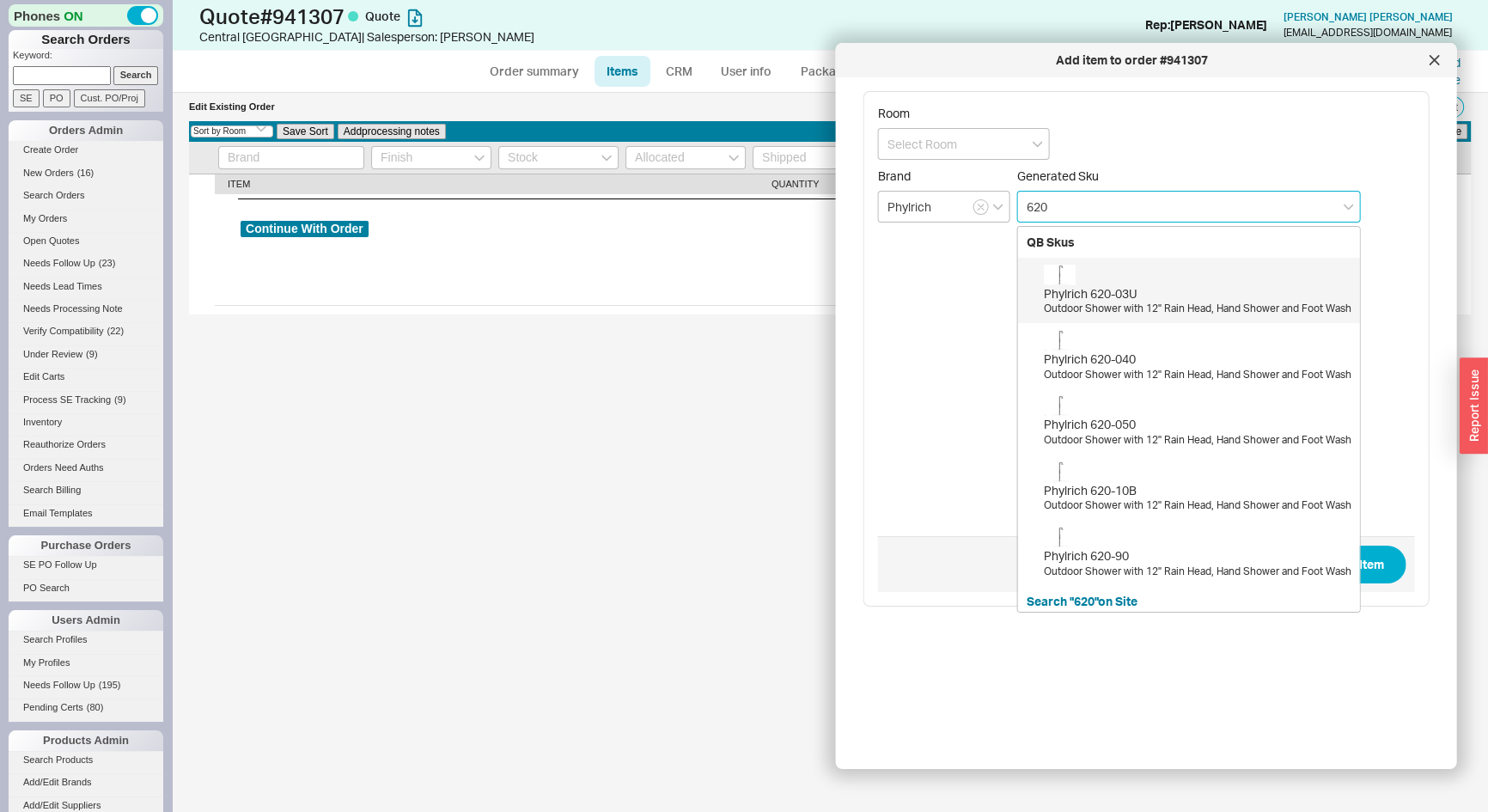
click at [1124, 299] on div "Phylrich 620-03U" at bounding box center [1198, 293] width 308 height 17
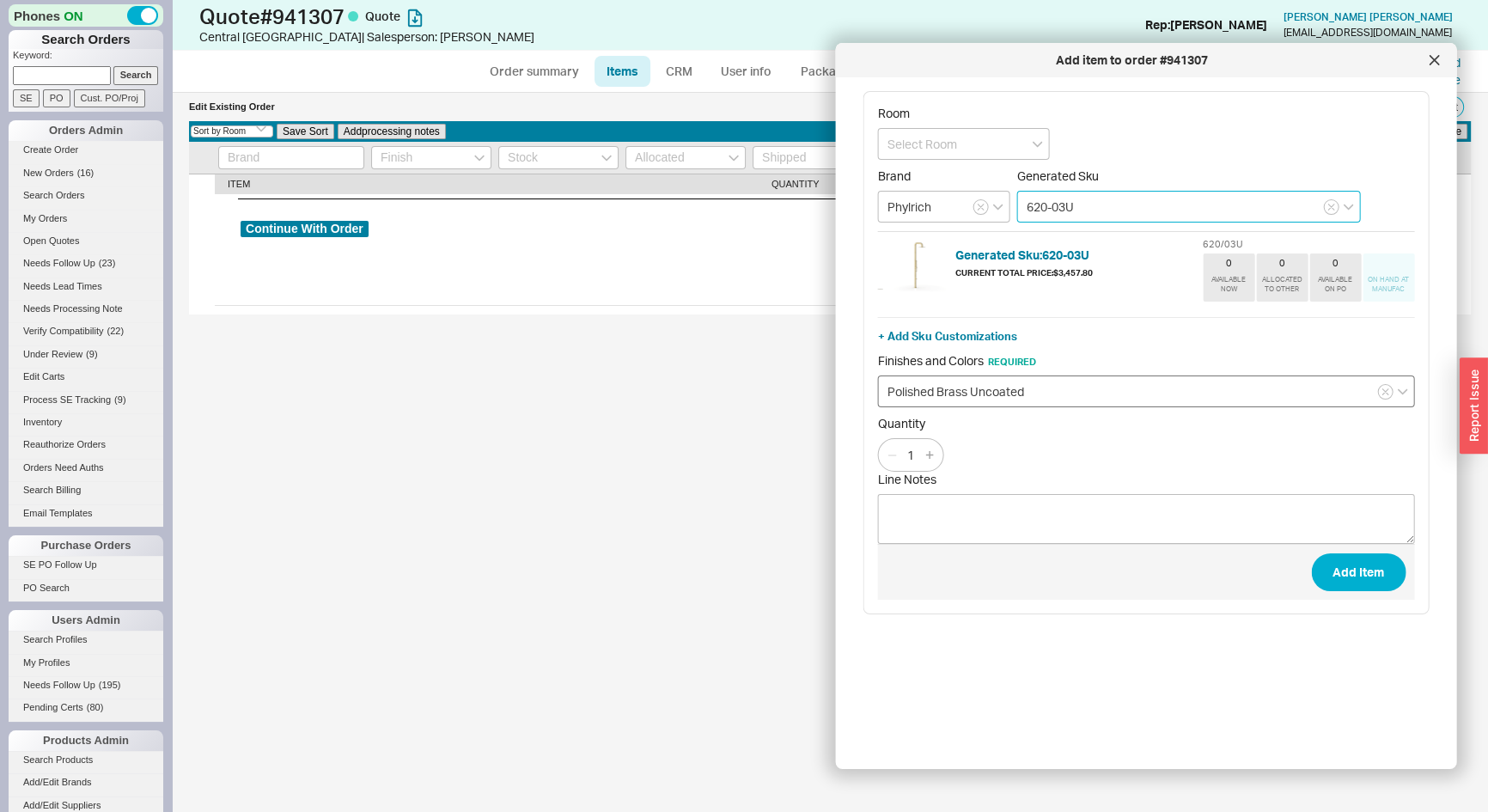
type input "620-03U"
click at [1011, 393] on input "Polished Brass Uncoated" at bounding box center [1146, 391] width 537 height 32
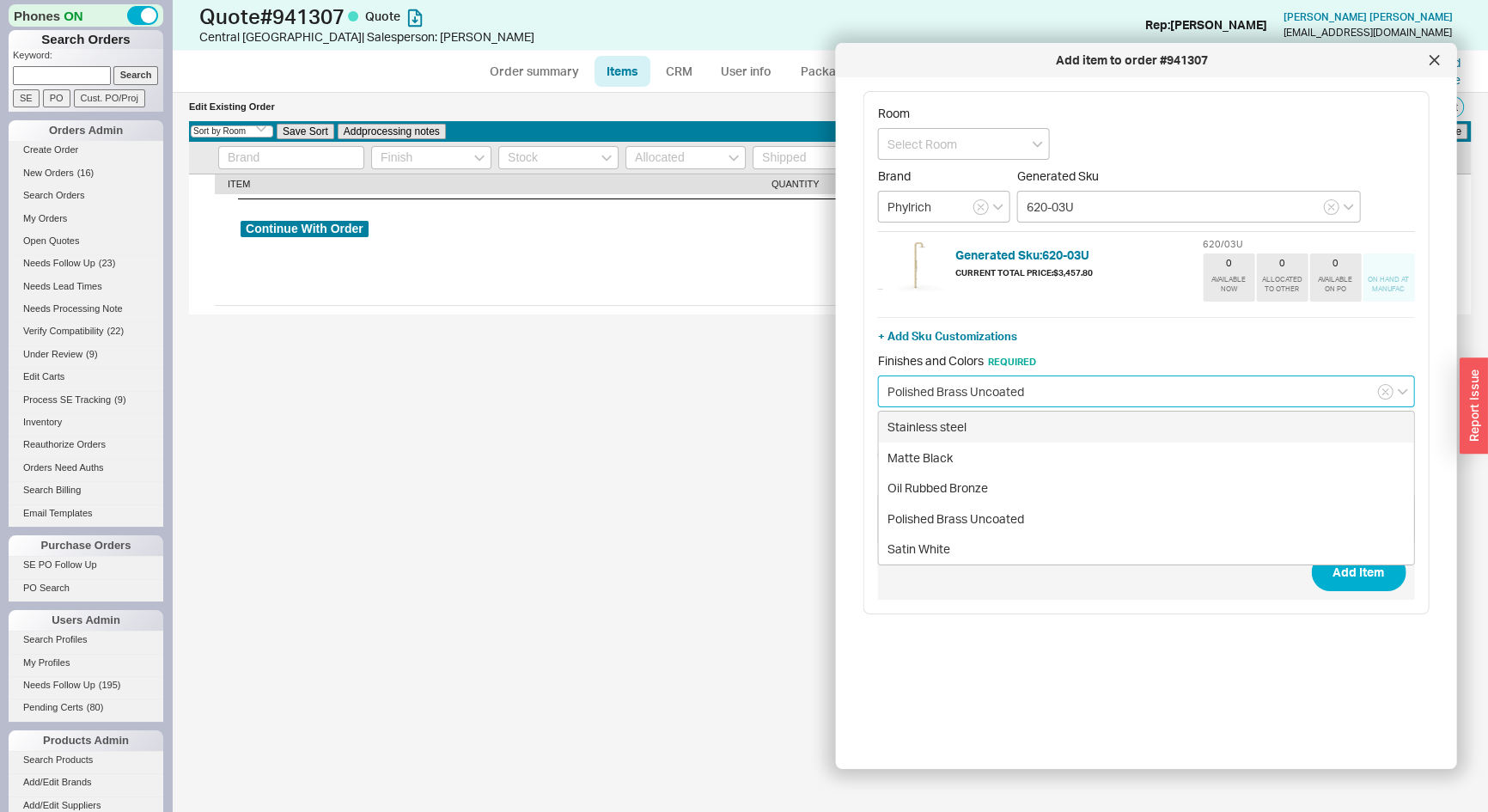
click at [991, 428] on div "Stainless steel" at bounding box center [1146, 427] width 535 height 31
type input "Stainless steel"
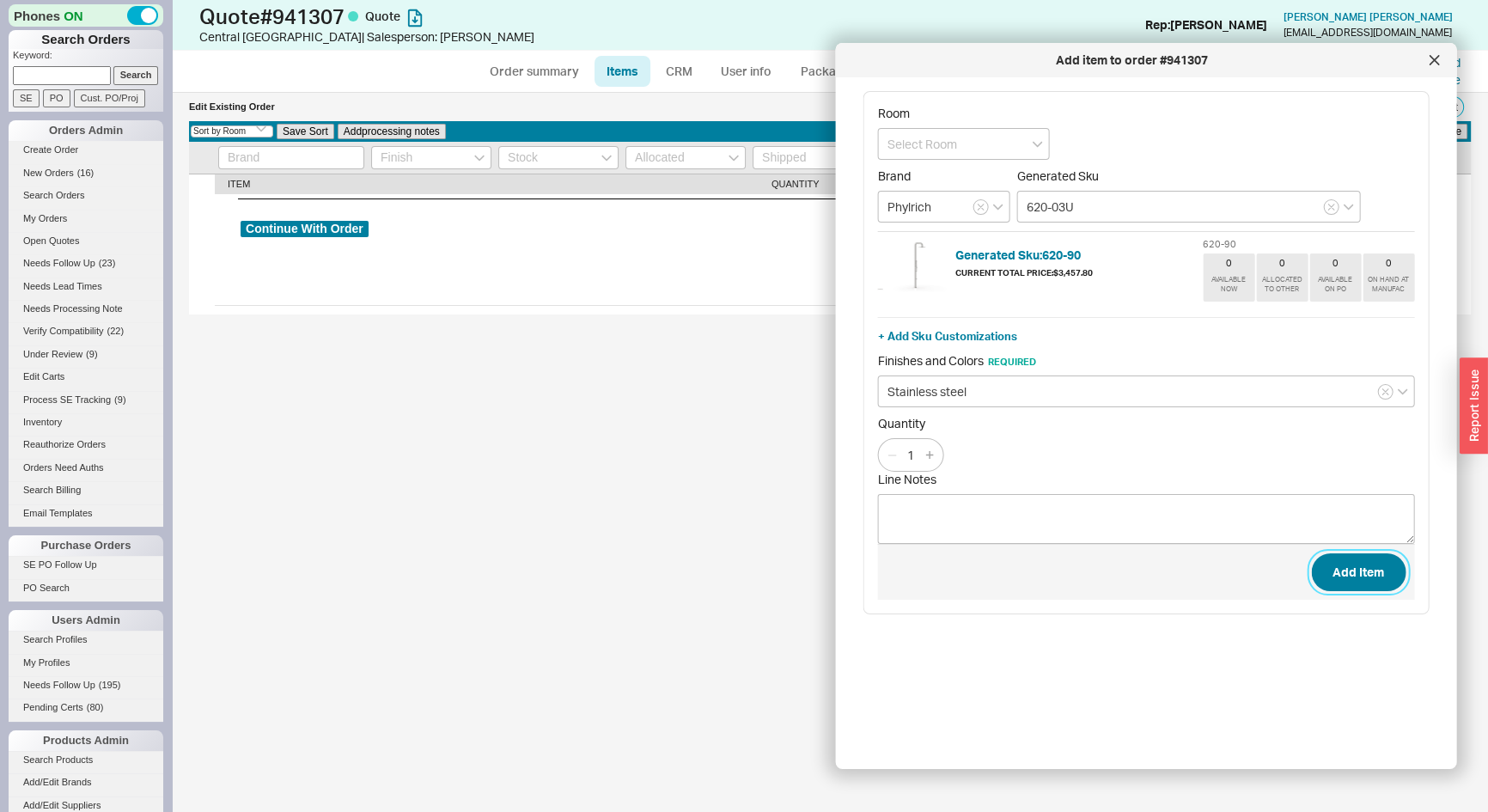
click at [1366, 574] on button "Add Item" at bounding box center [1358, 572] width 94 height 37
select select "ON_CHECKOUT_AGGREGATED"
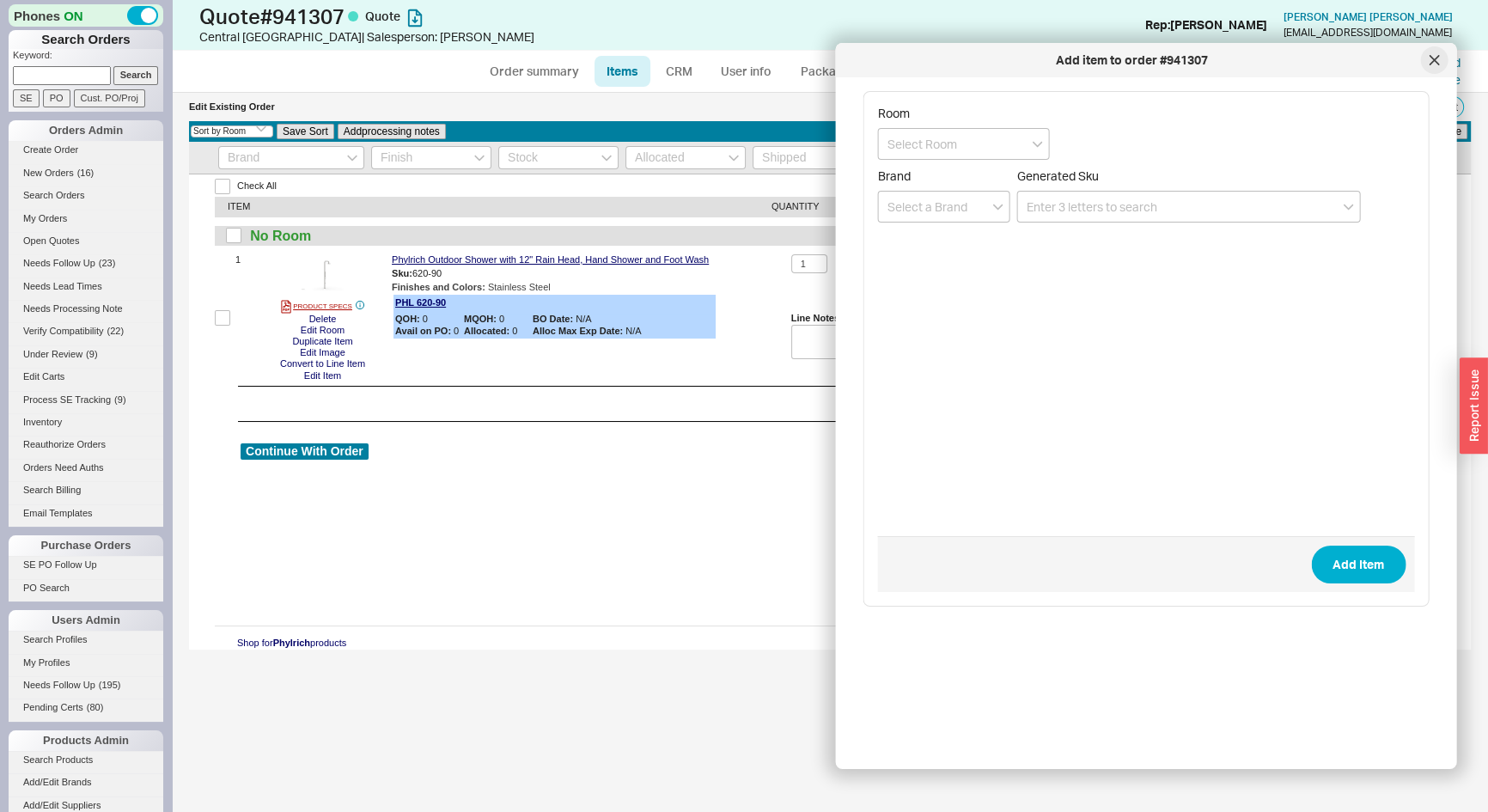
drag, startPoint x: 1439, startPoint y: 51, endPoint x: 1037, endPoint y: 196, distance: 427.4
click at [1438, 51] on div at bounding box center [1434, 60] width 27 height 27
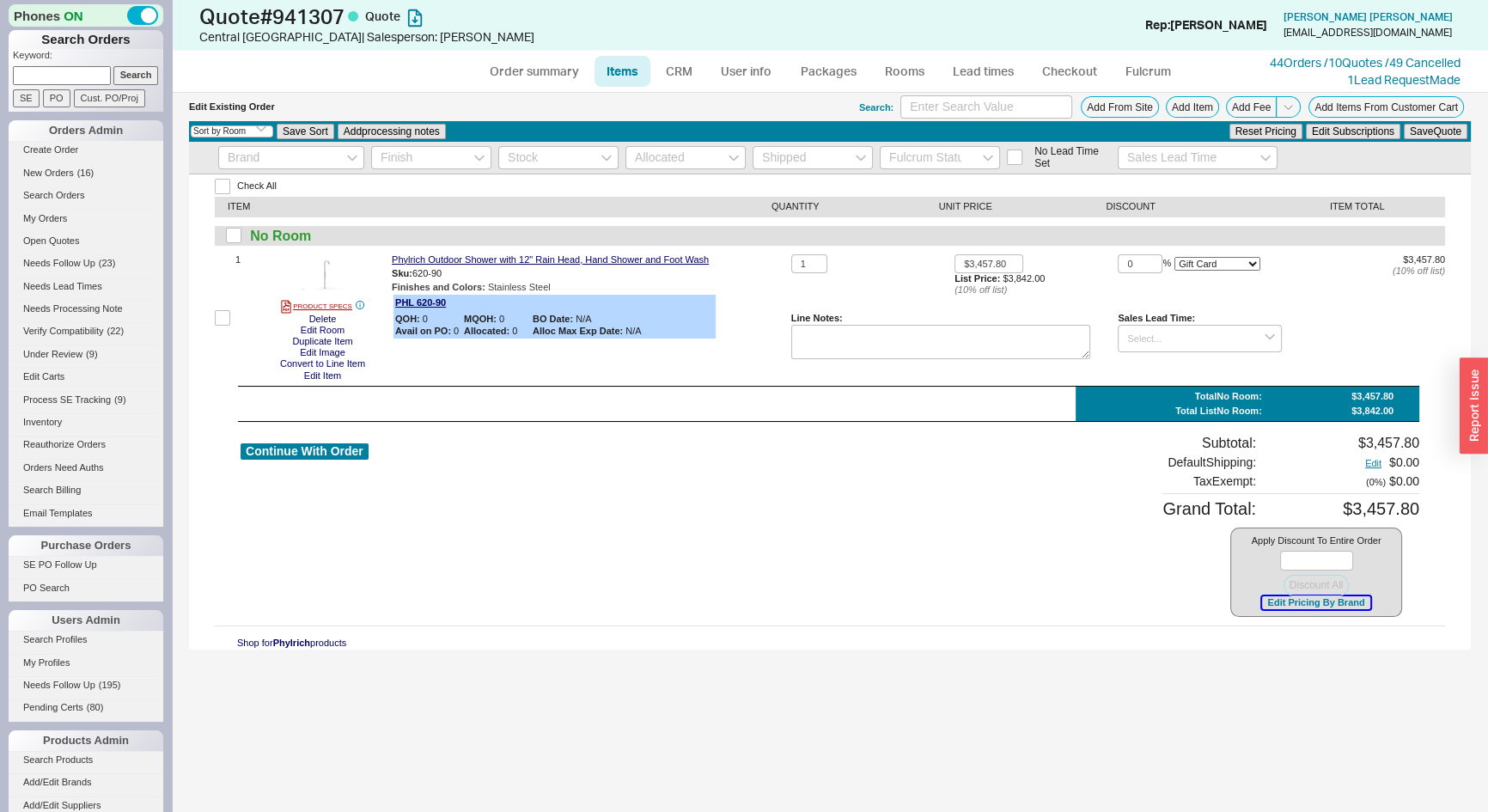
click at [1297, 599] on button "Edit Pricing By Brand" at bounding box center [1316, 603] width 108 height 13
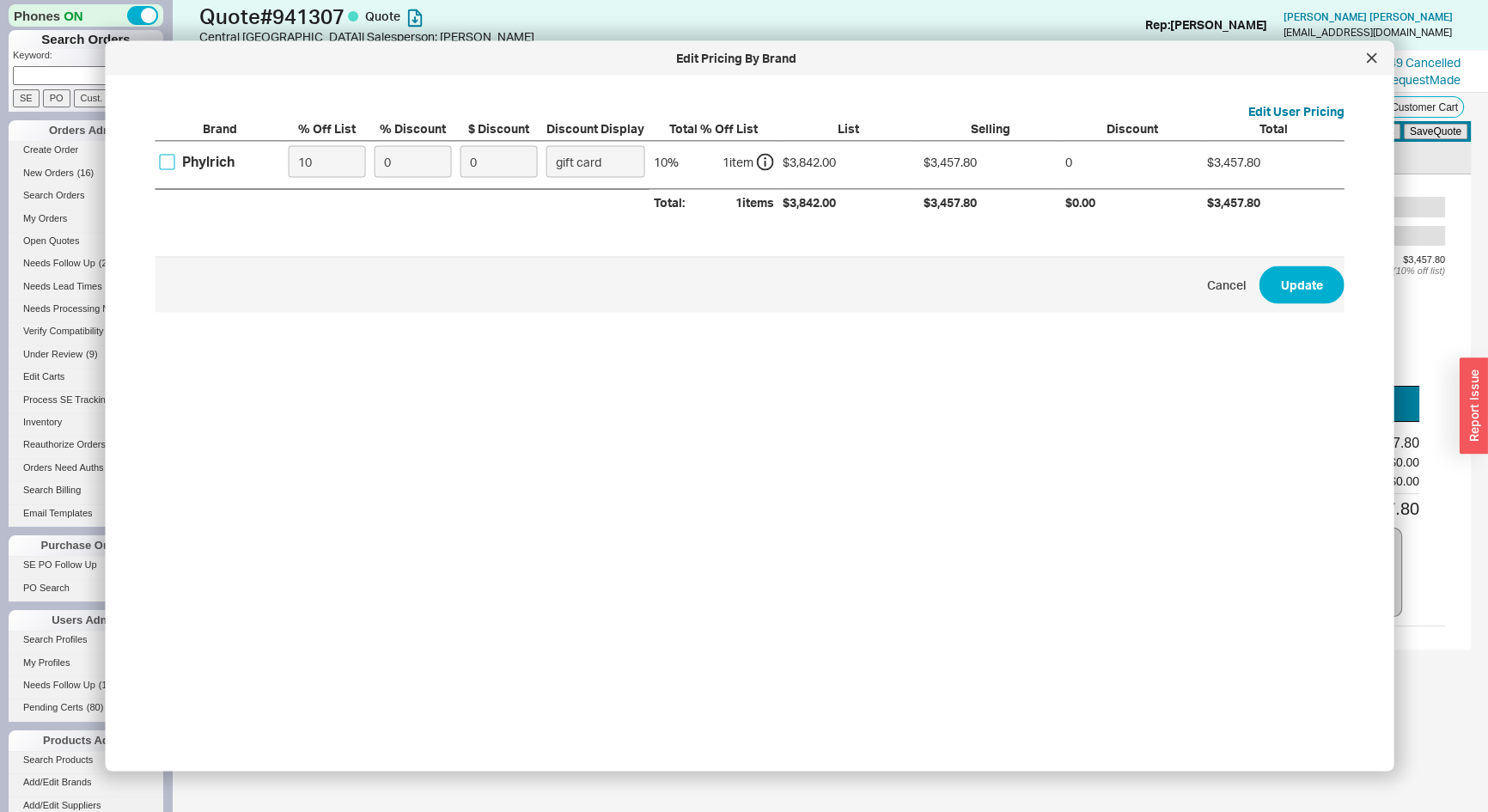
click at [164, 164] on input "Phylrich" at bounding box center [167, 161] width 16 height 16
checkbox input "true"
drag, startPoint x: 224, startPoint y: 188, endPoint x: 195, endPoint y: 206, distance: 34.1
click at [196, 205] on div "Brand % Off List % Discount $ Discount Discount Display Total % Off List List S…" at bounding box center [750, 167] width 1189 height 95
type input "0"
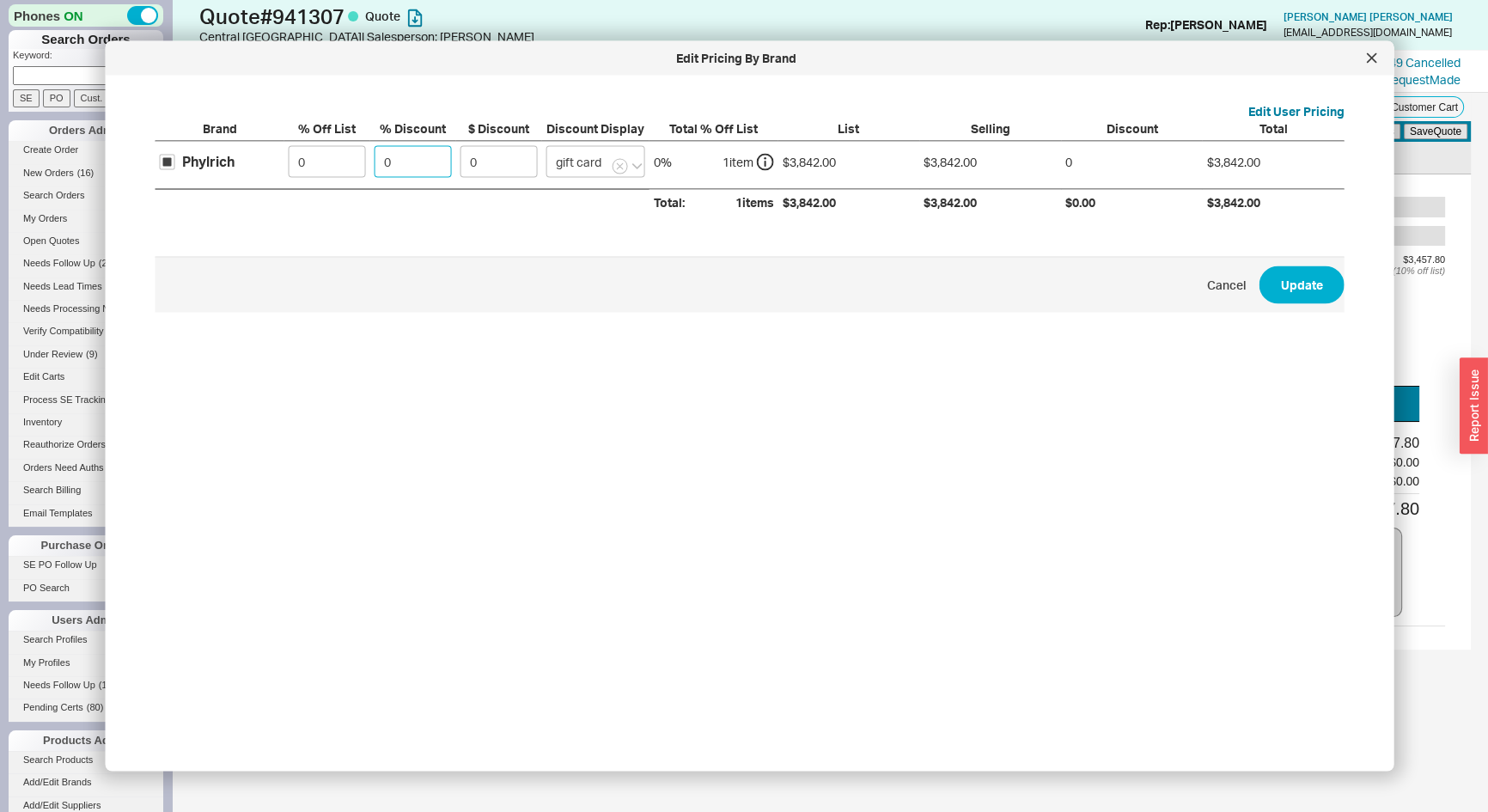
type input "3"
type input "115.26"
type input "35"
type input "1344.7"
type input "35"
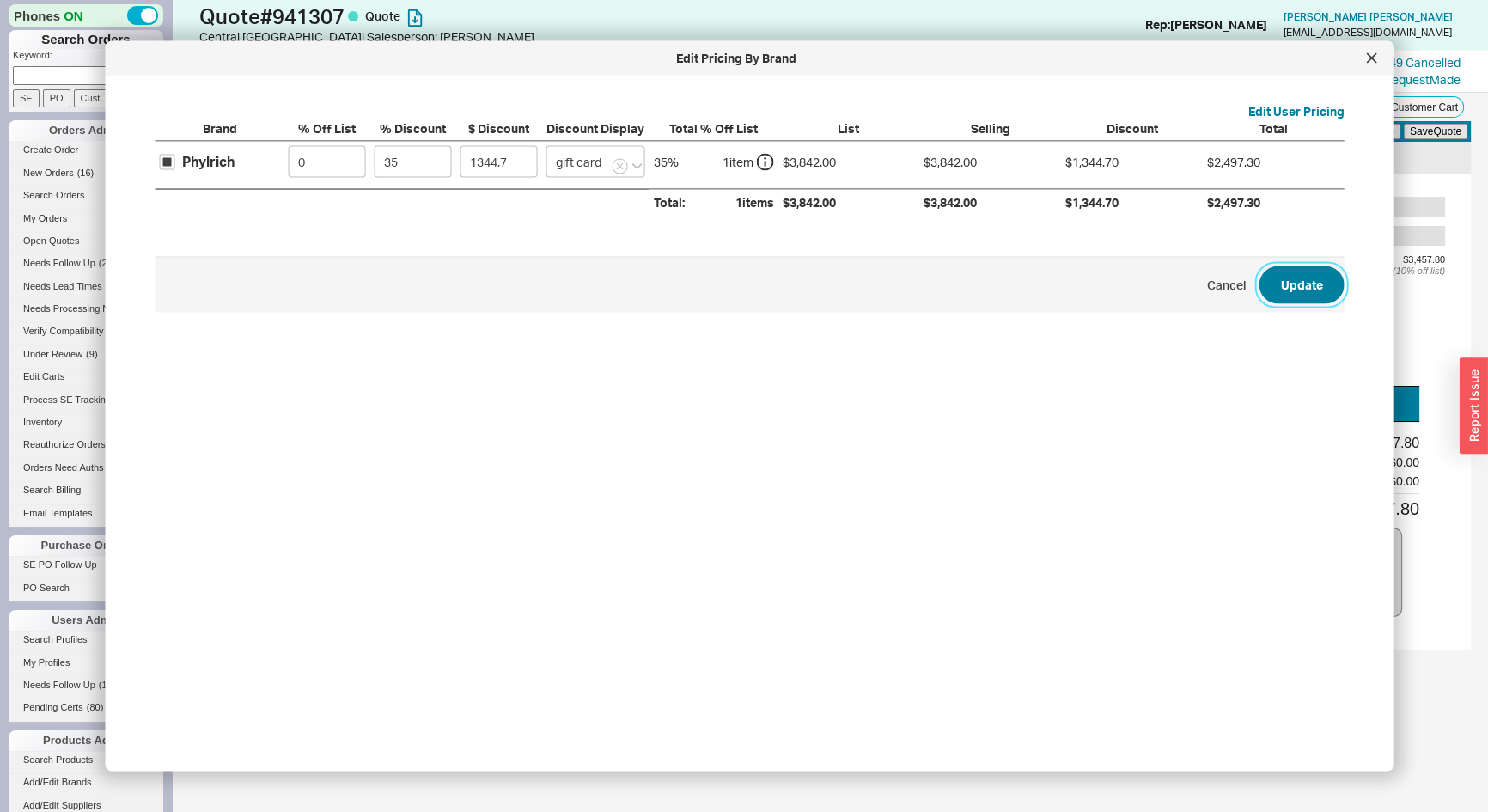
click at [1314, 270] on button "Update" at bounding box center [1302, 284] width 85 height 37
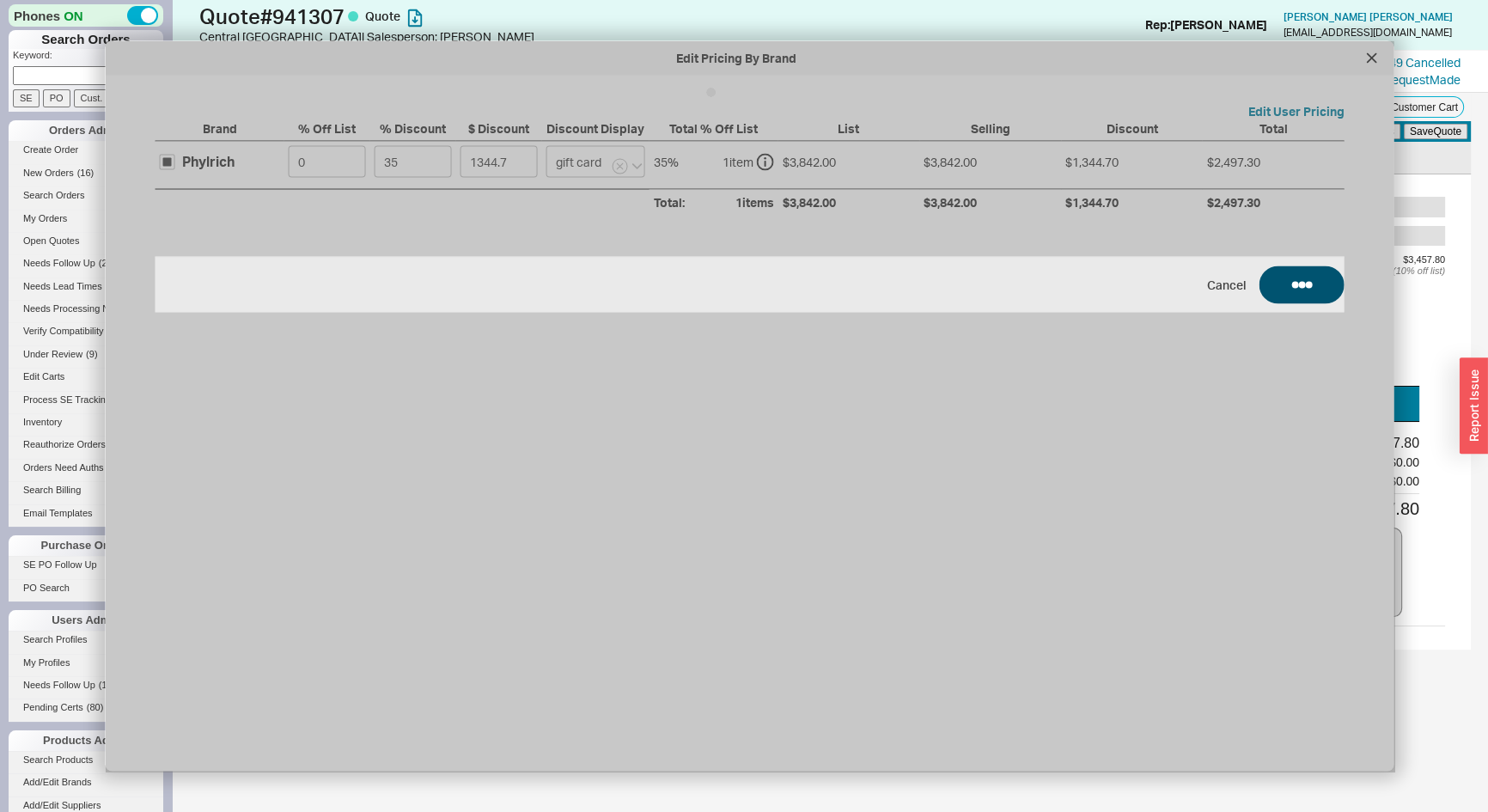
type input "$3,842.00"
type input "35"
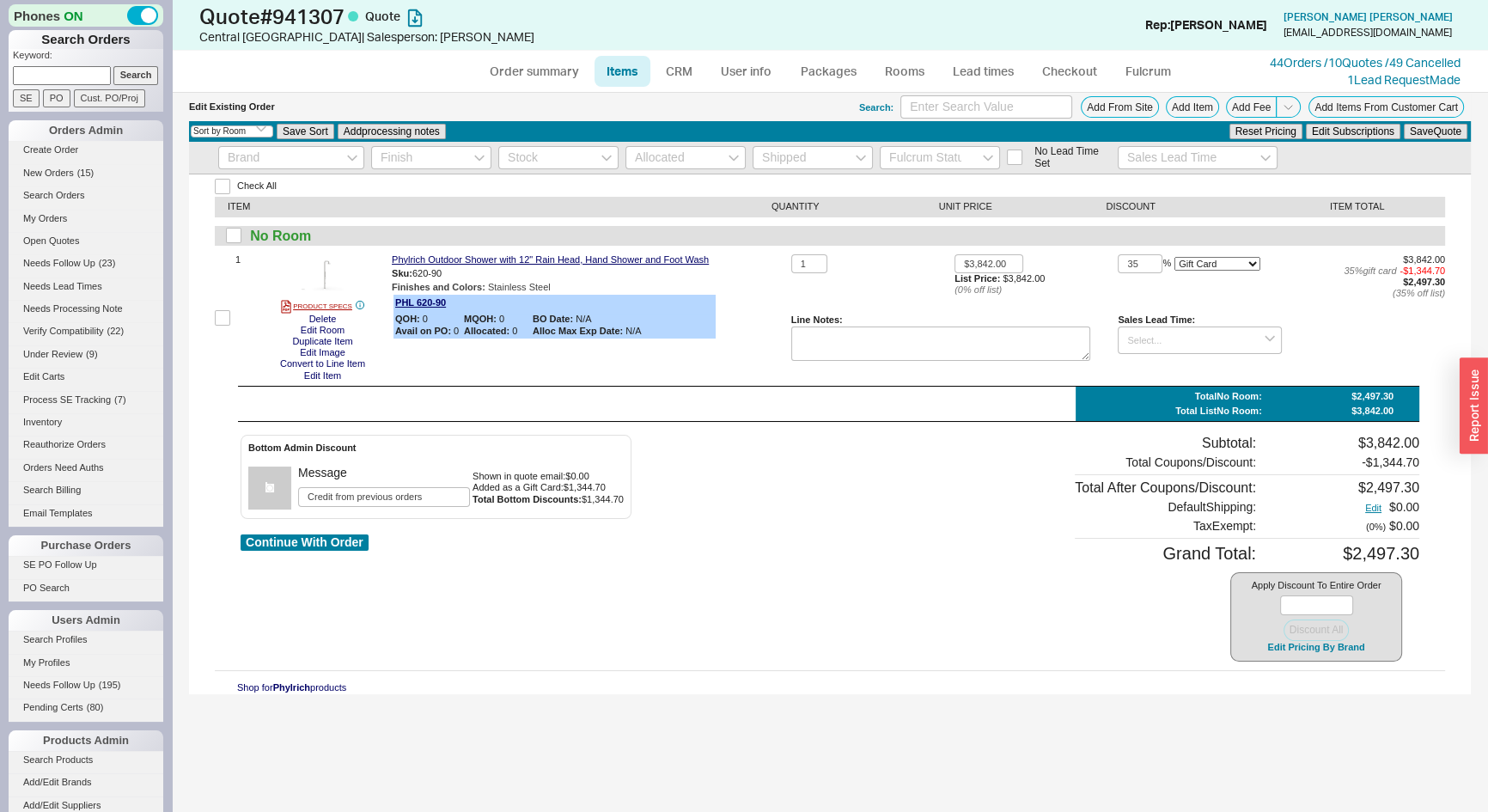
click at [1208, 266] on select "On Item On Bottom Gift Card" at bounding box center [1218, 263] width 86 height 14
select select "ON_ITEM"
click at [1175, 257] on select "On Item On Bottom Gift Card" at bounding box center [1218, 263] width 86 height 14
click at [523, 76] on link "Order summary" at bounding box center [533, 71] width 114 height 31
select select "*"
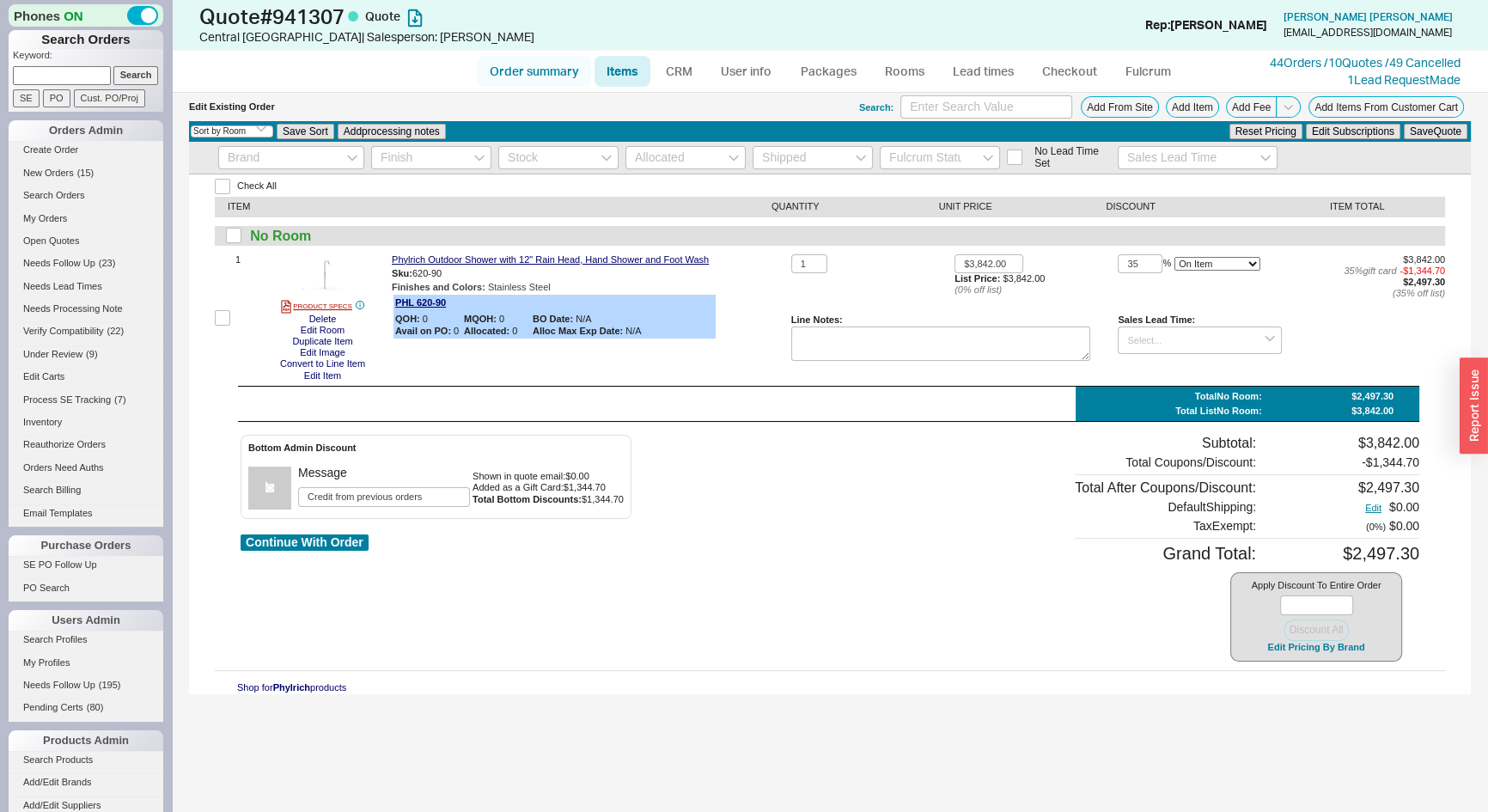
select select "*"
select select "LOW"
select select "3"
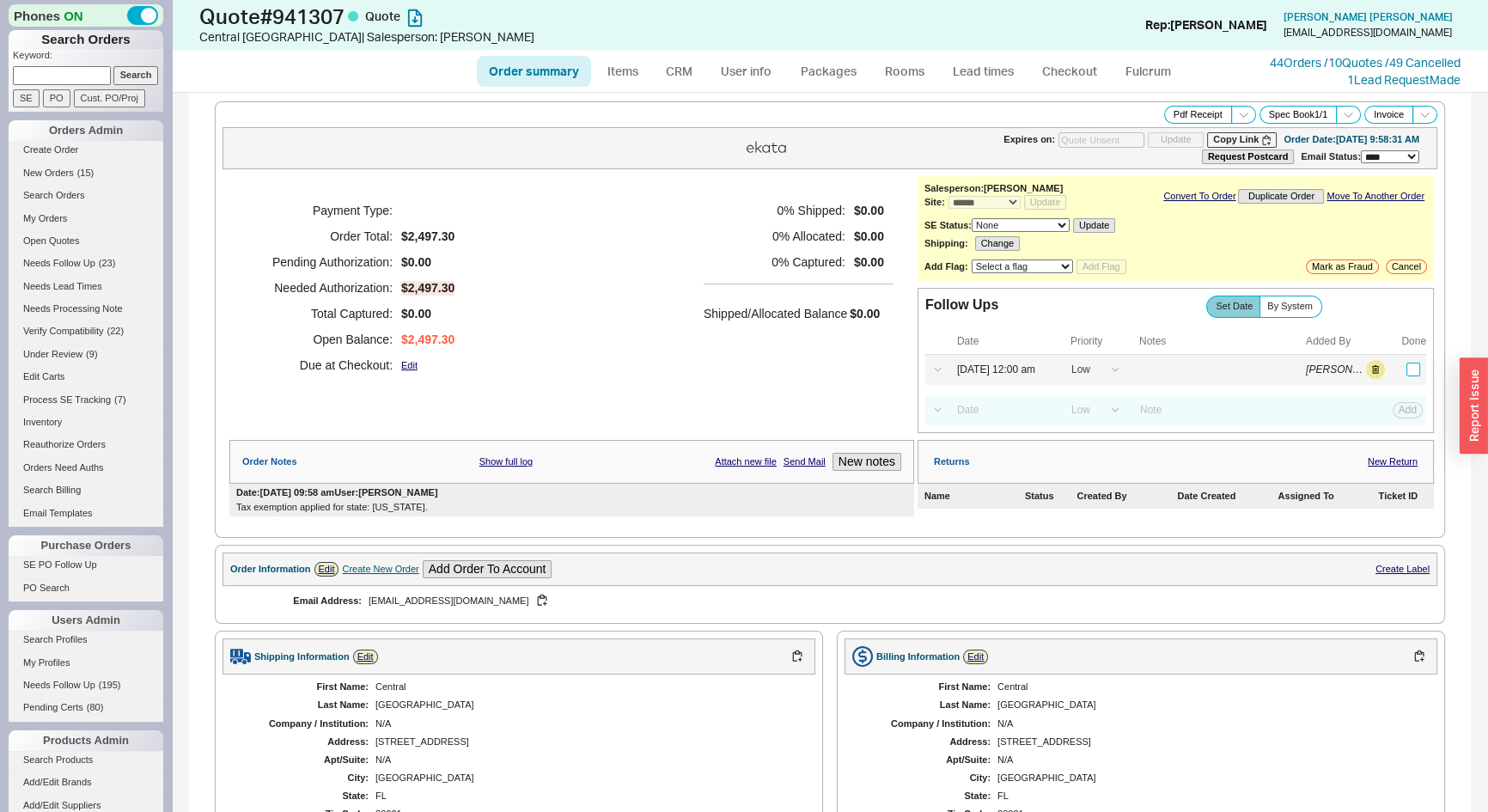
drag, startPoint x: 1405, startPoint y: 367, endPoint x: 1394, endPoint y: 355, distance: 16.3
click at [1407, 367] on input "checkbox" at bounding box center [1413, 369] width 14 height 14
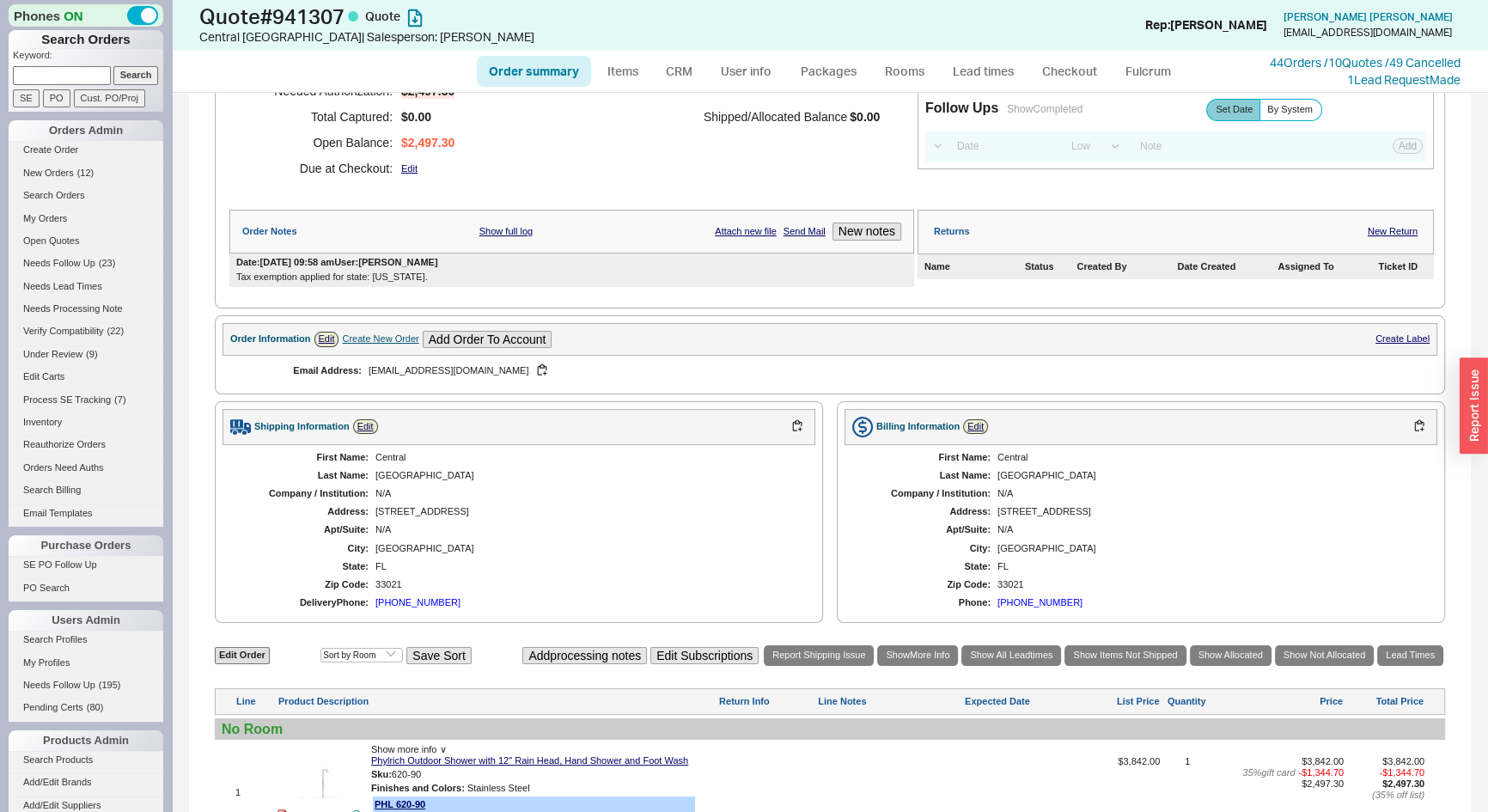
scroll to position [505, 0]
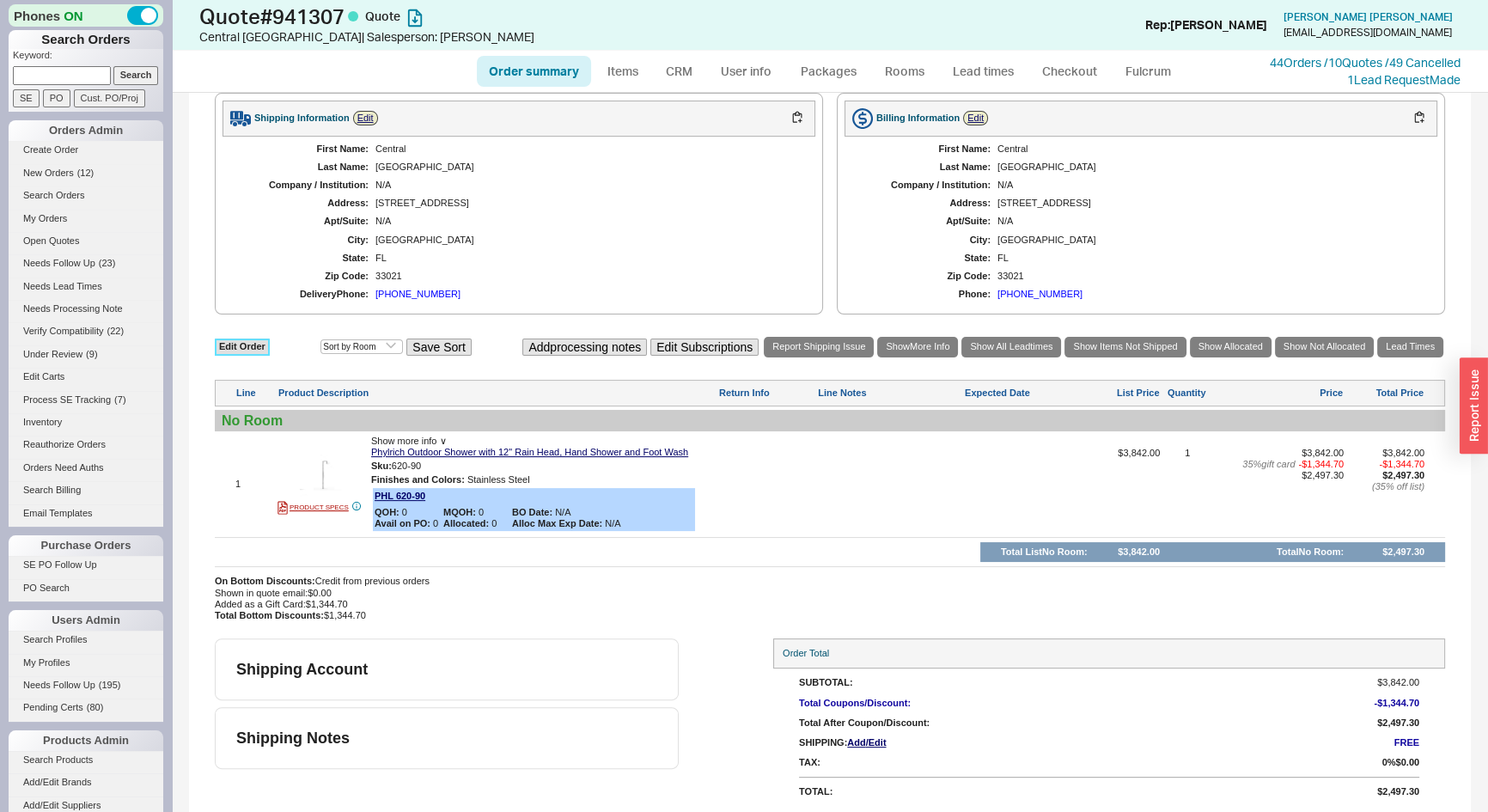
click at [259, 345] on link "Edit Order" at bounding box center [242, 347] width 55 height 16
select select "3"
select select "ON_CHECKOUT_AGGREGATED"
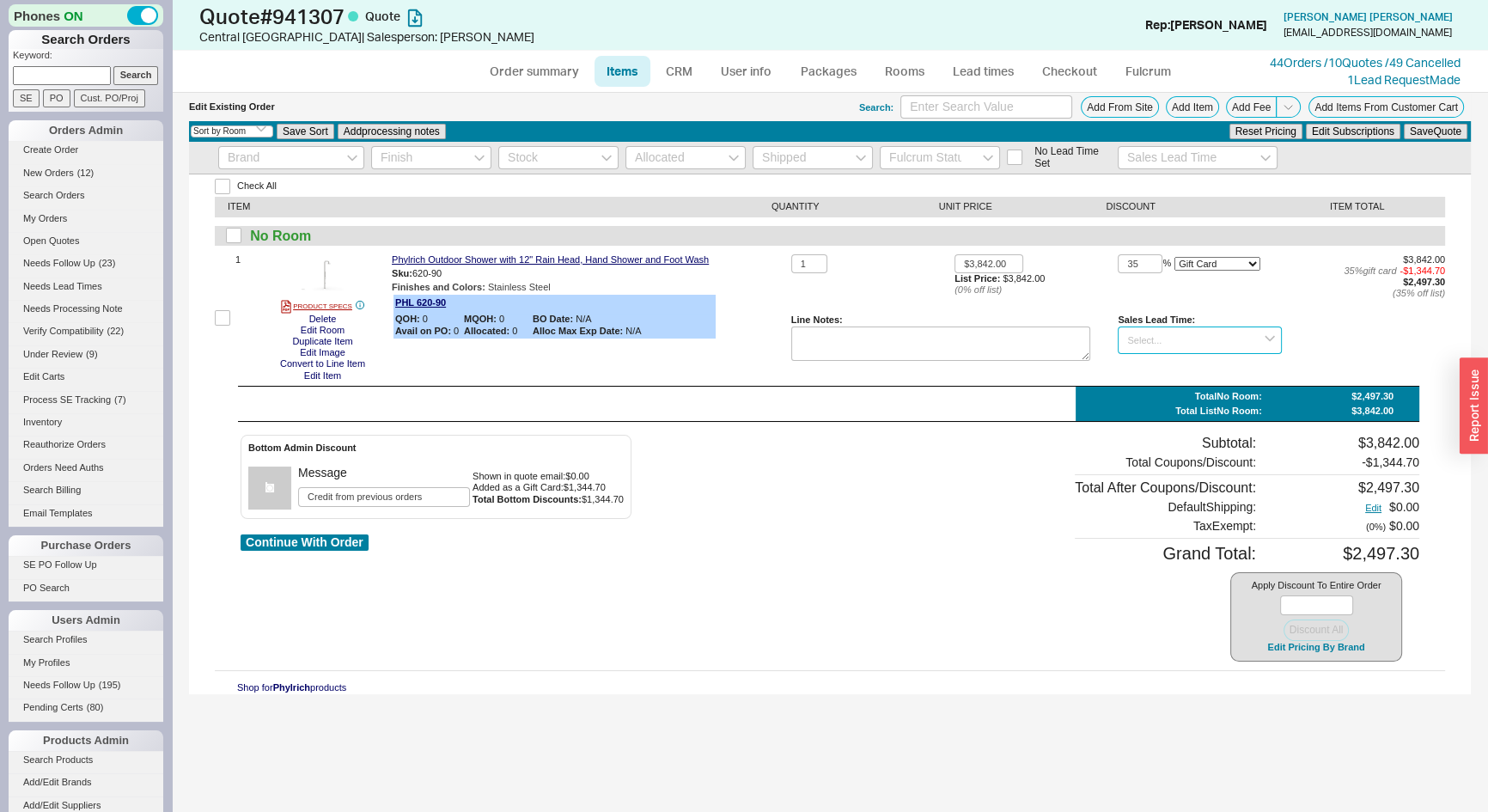
click at [1206, 338] on input at bounding box center [1199, 340] width 164 height 28
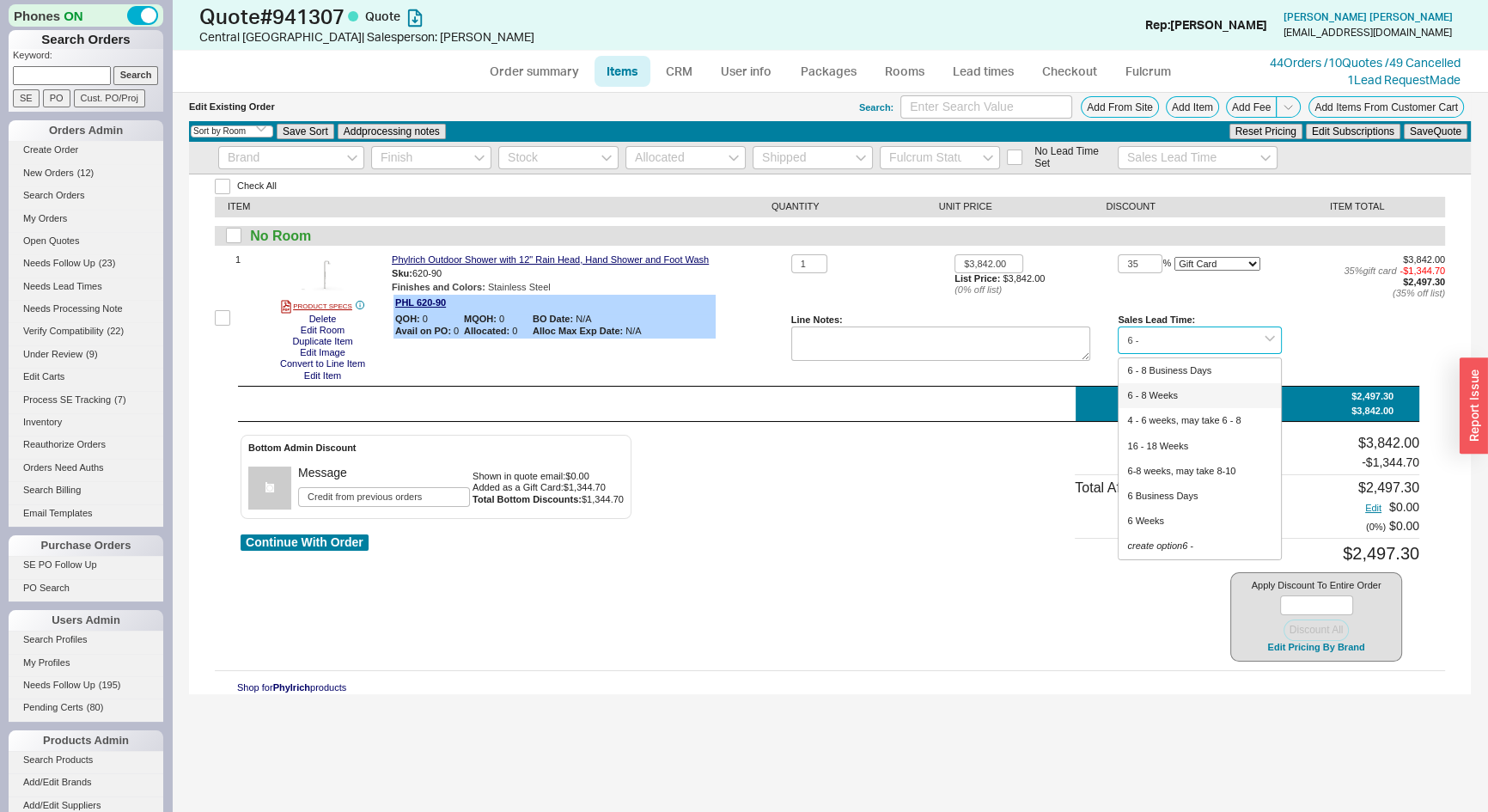
click at [1173, 390] on div "6 - 8 Weeks" at bounding box center [1199, 395] width 162 height 25
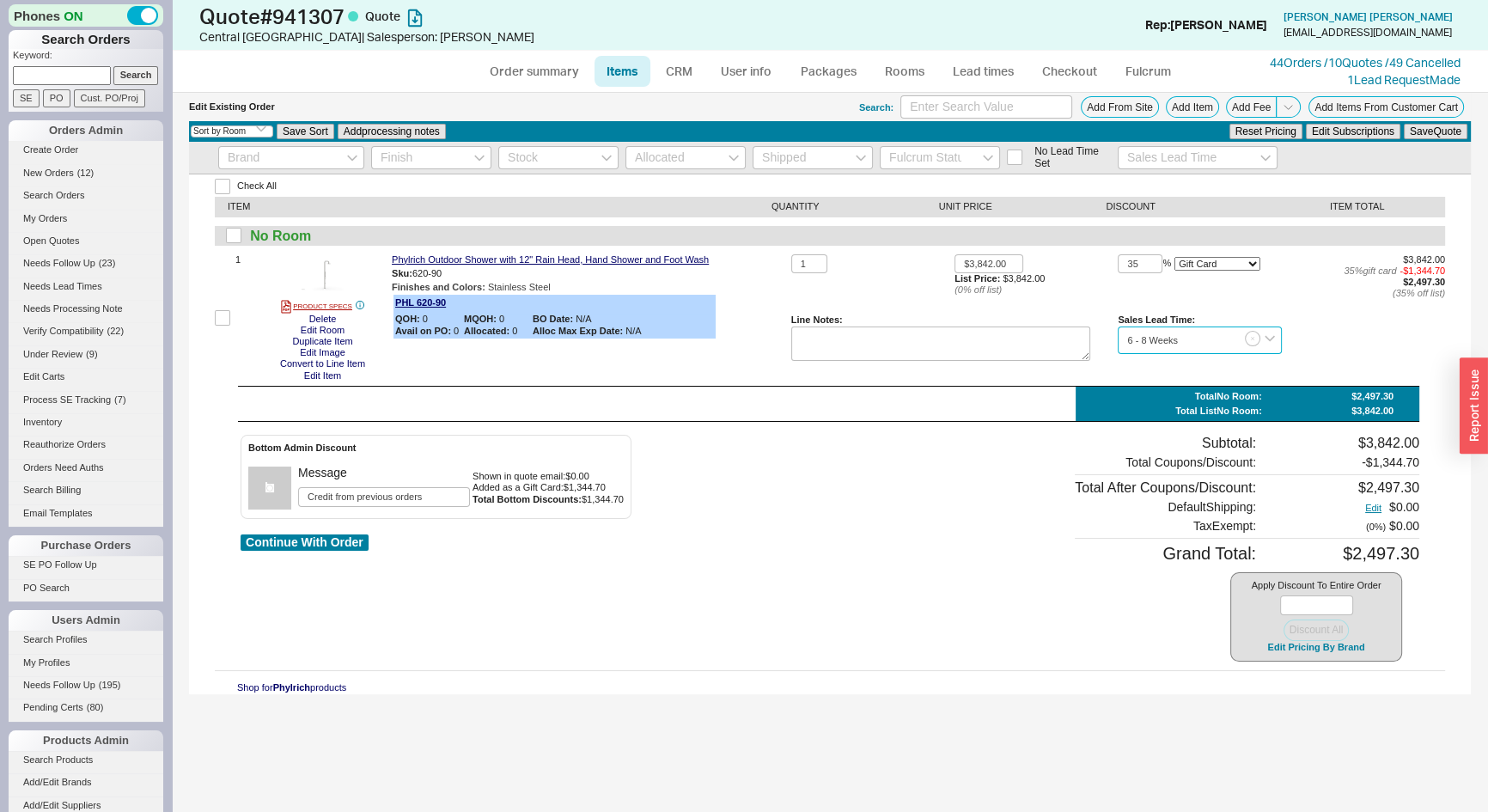
type input "6 - 8 Weeks"
drag, startPoint x: 1220, startPoint y: 267, endPoint x: 1210, endPoint y: 269, distance: 10.2
click at [1219, 267] on select "On Item On Bottom Gift Card" at bounding box center [1218, 263] width 86 height 14
select select "ON_ITEM"
click at [1175, 257] on select "On Item On Bottom Gift Card" at bounding box center [1218, 263] width 86 height 14
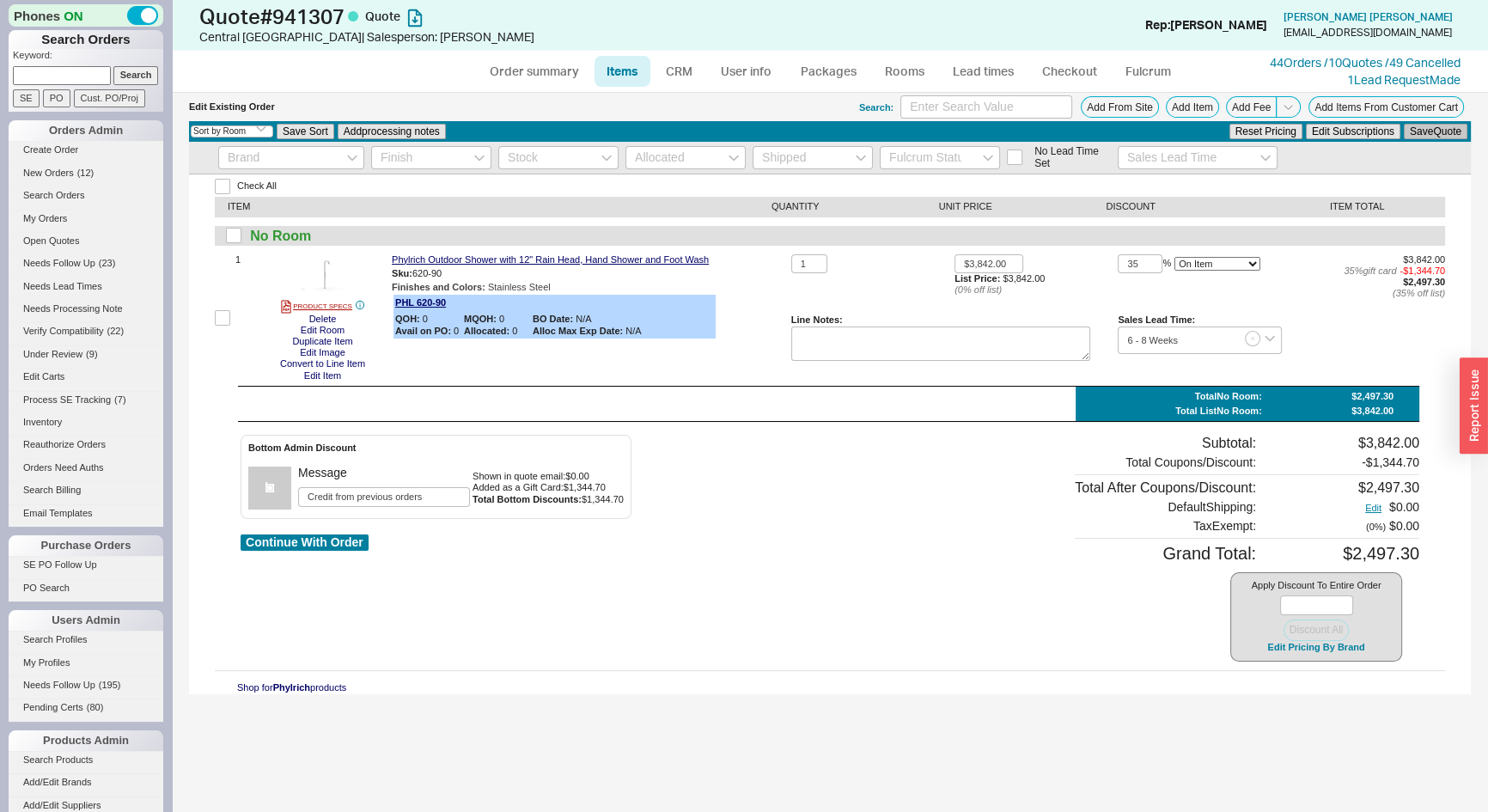
click at [1435, 127] on button "Save Quote" at bounding box center [1436, 131] width 64 height 16
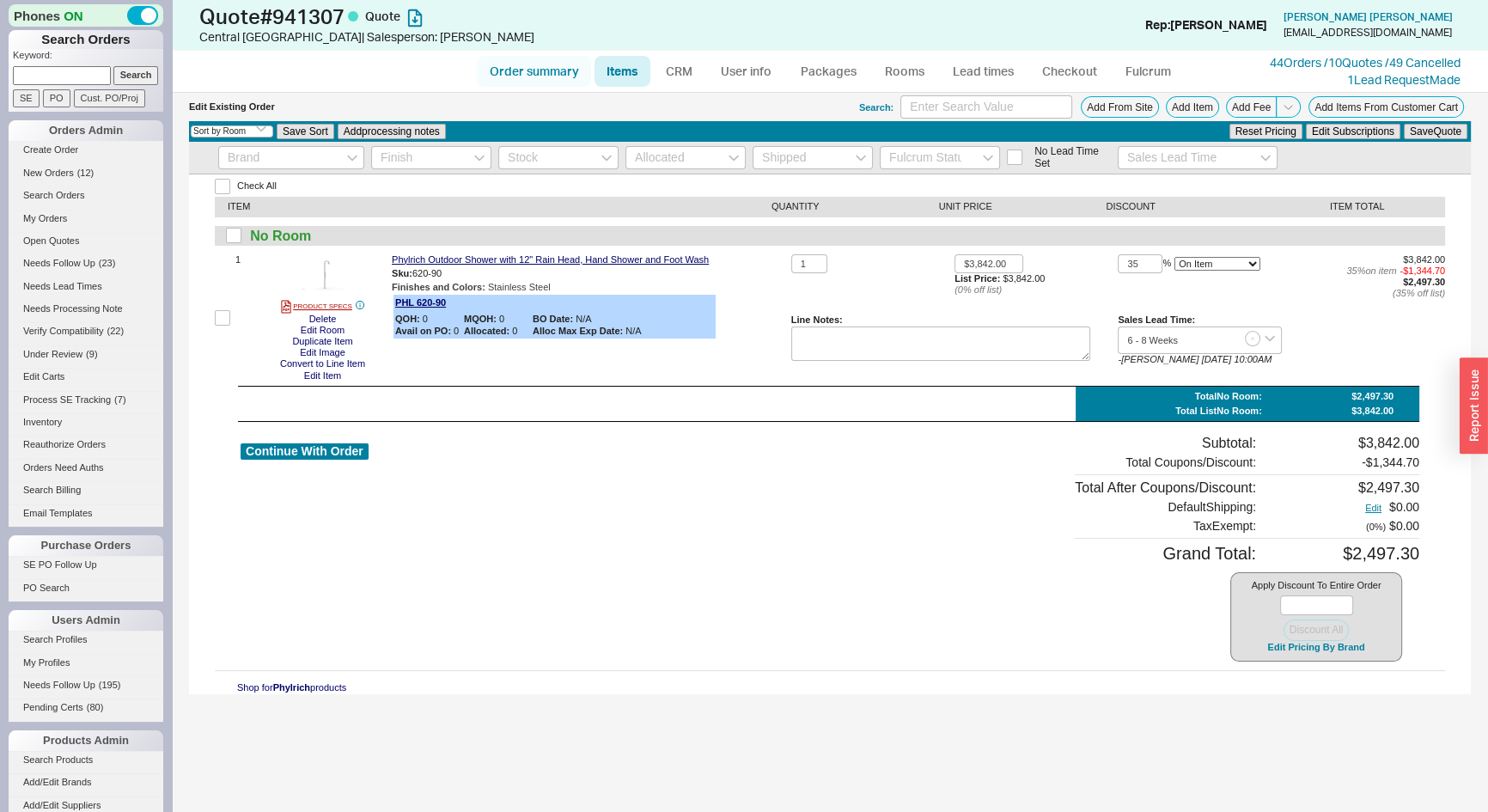
click at [571, 70] on link "Order summary" at bounding box center [533, 71] width 114 height 31
select select "*"
select select "LOW"
select select "3"
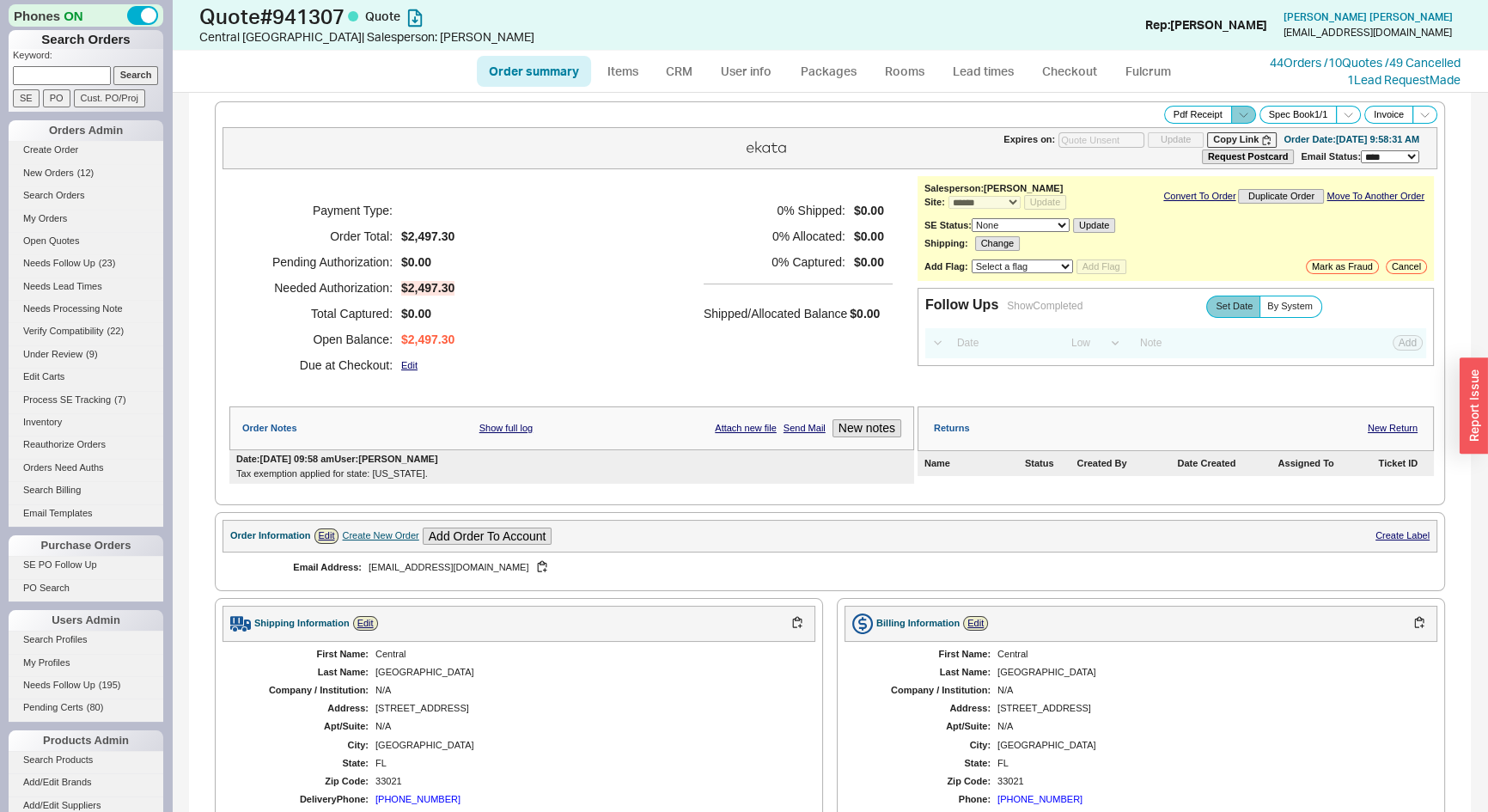
click at [1237, 111] on span at bounding box center [1243, 115] width 25 height 18
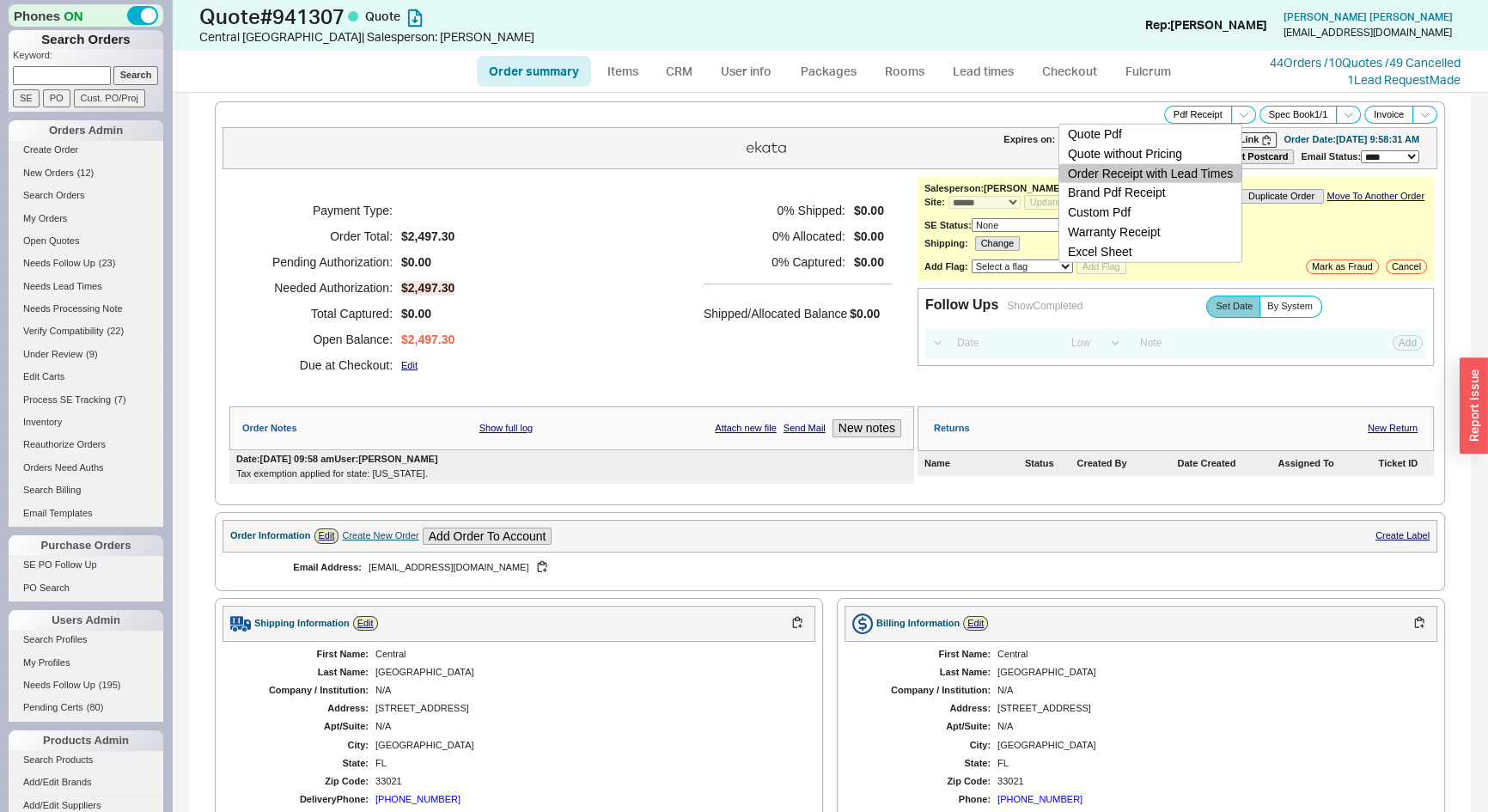
click at [1213, 172] on button "Order Receipt with Lead Times" at bounding box center [1150, 174] width 182 height 20
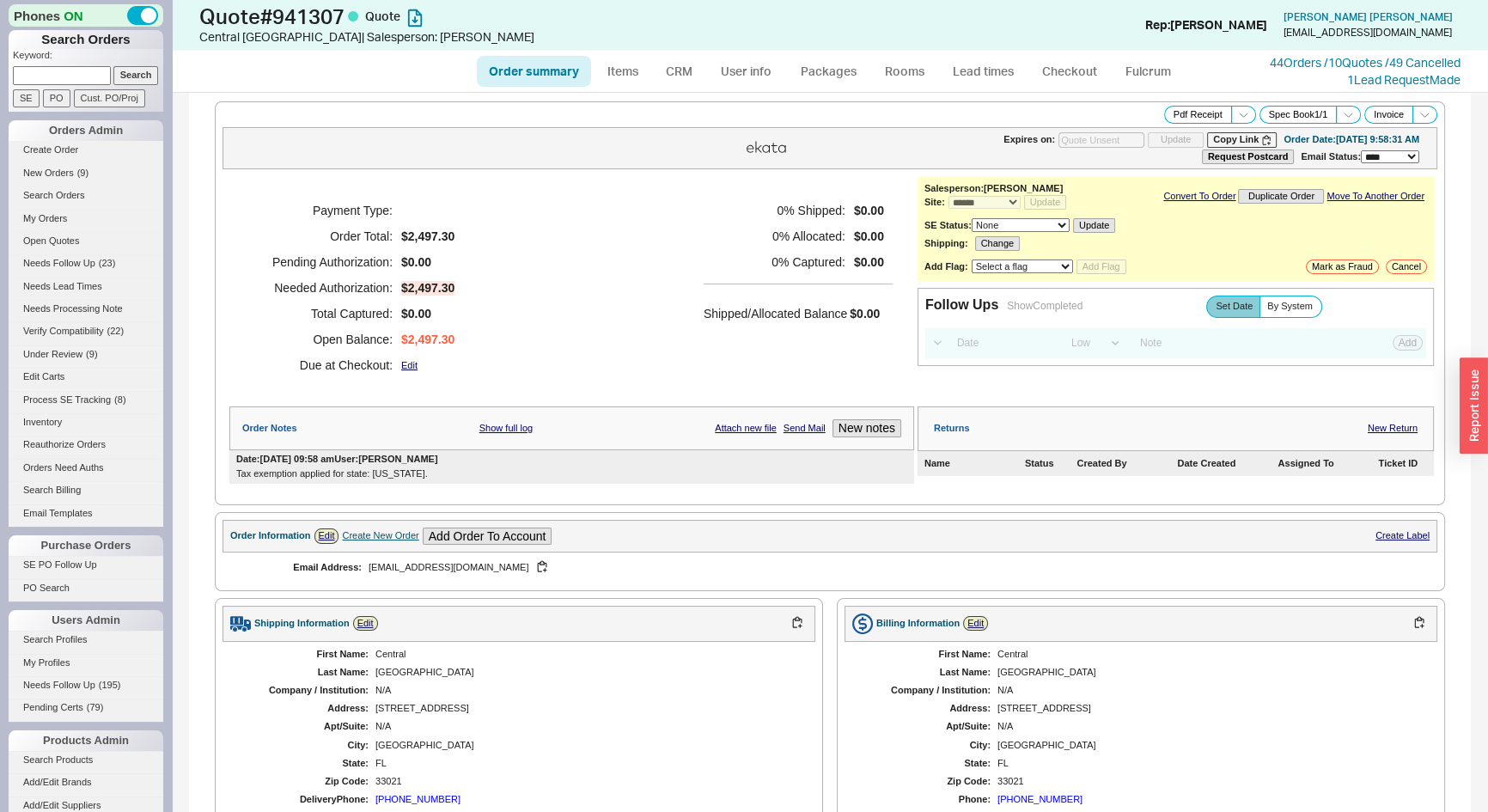
scroll to position [451, 0]
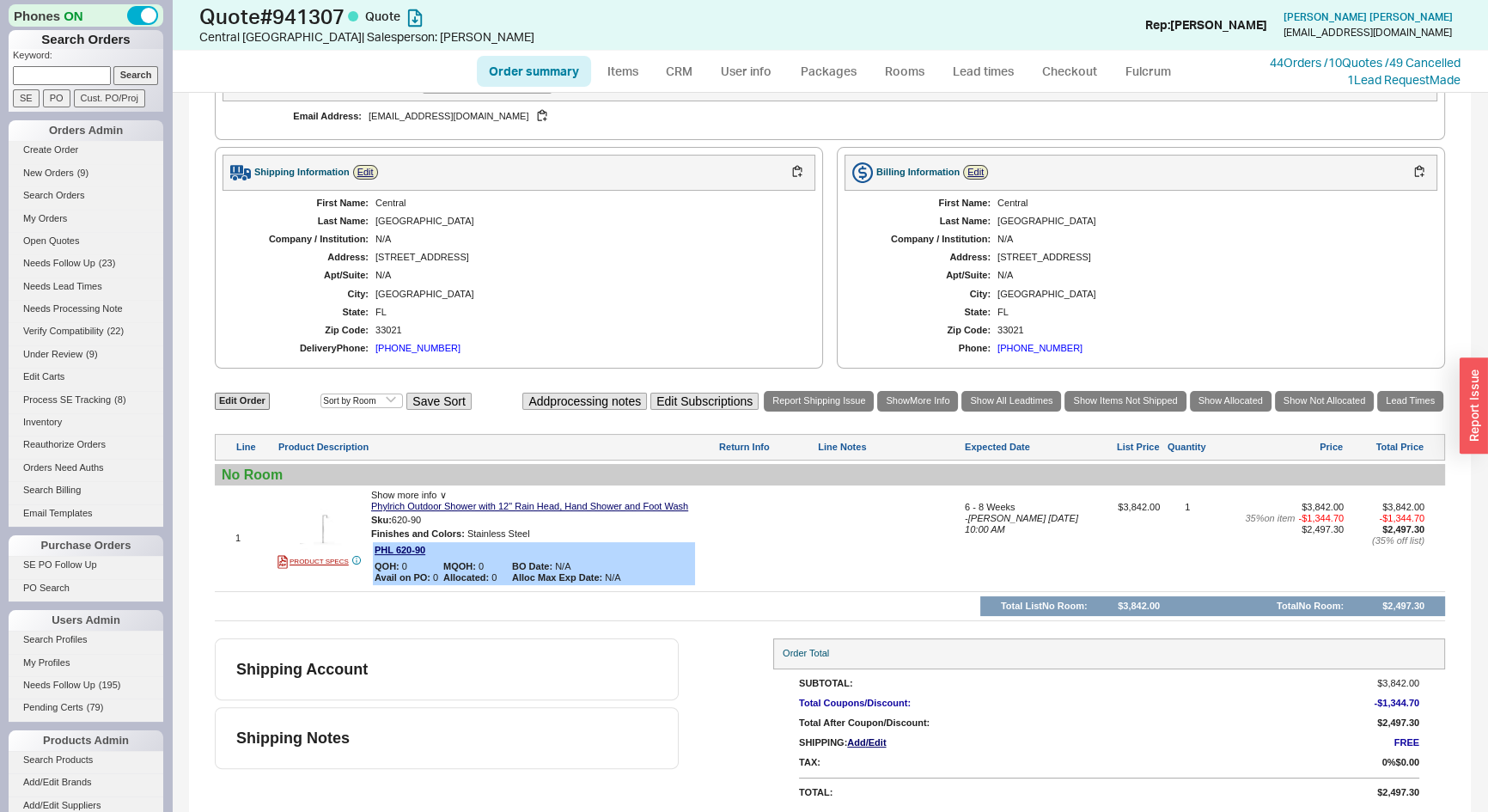
click at [521, 56] on link "Order summary" at bounding box center [533, 71] width 114 height 31
select select "*"
select select "LOW"
select select "3"
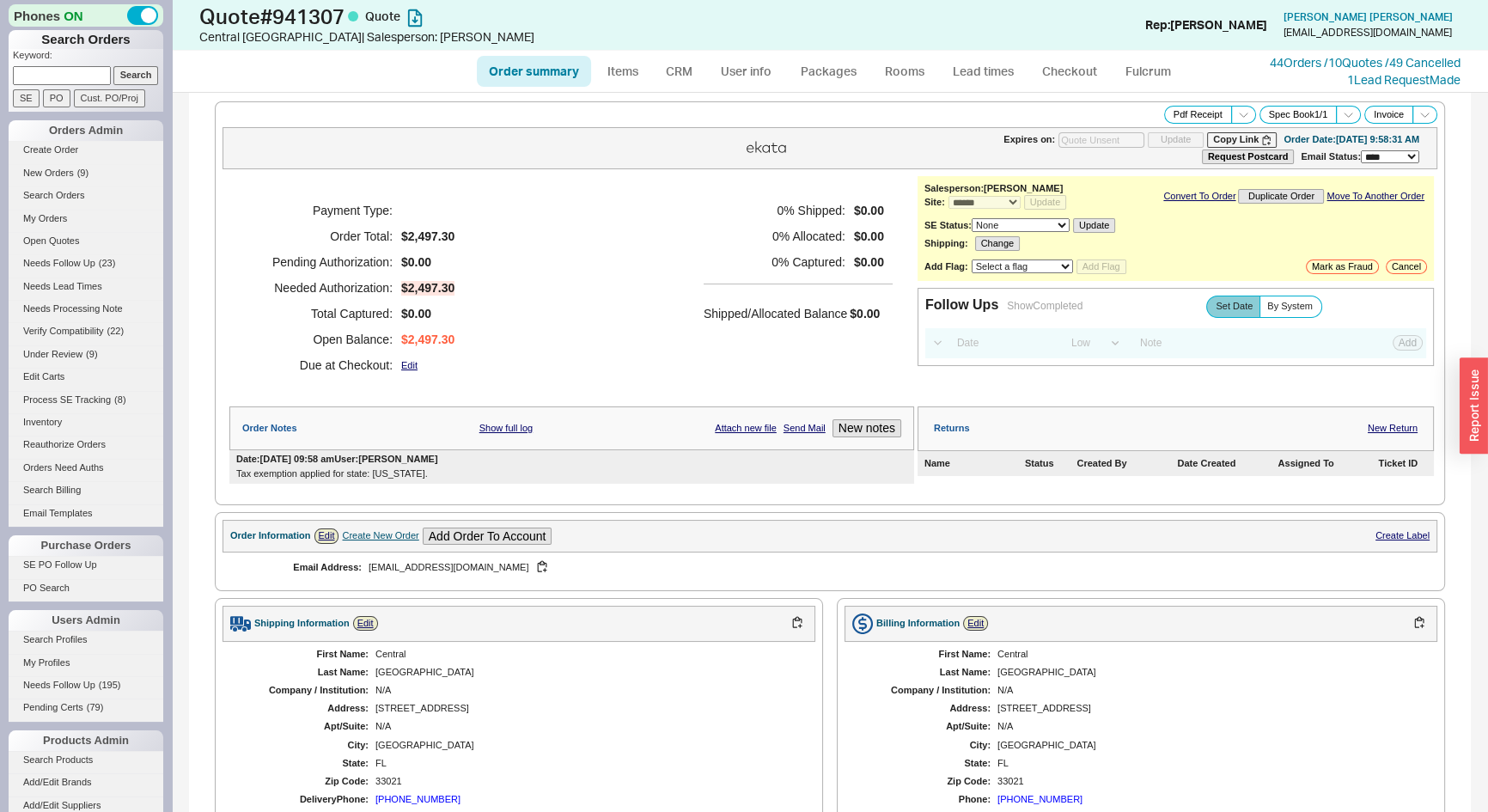
type input "10/06/2025"
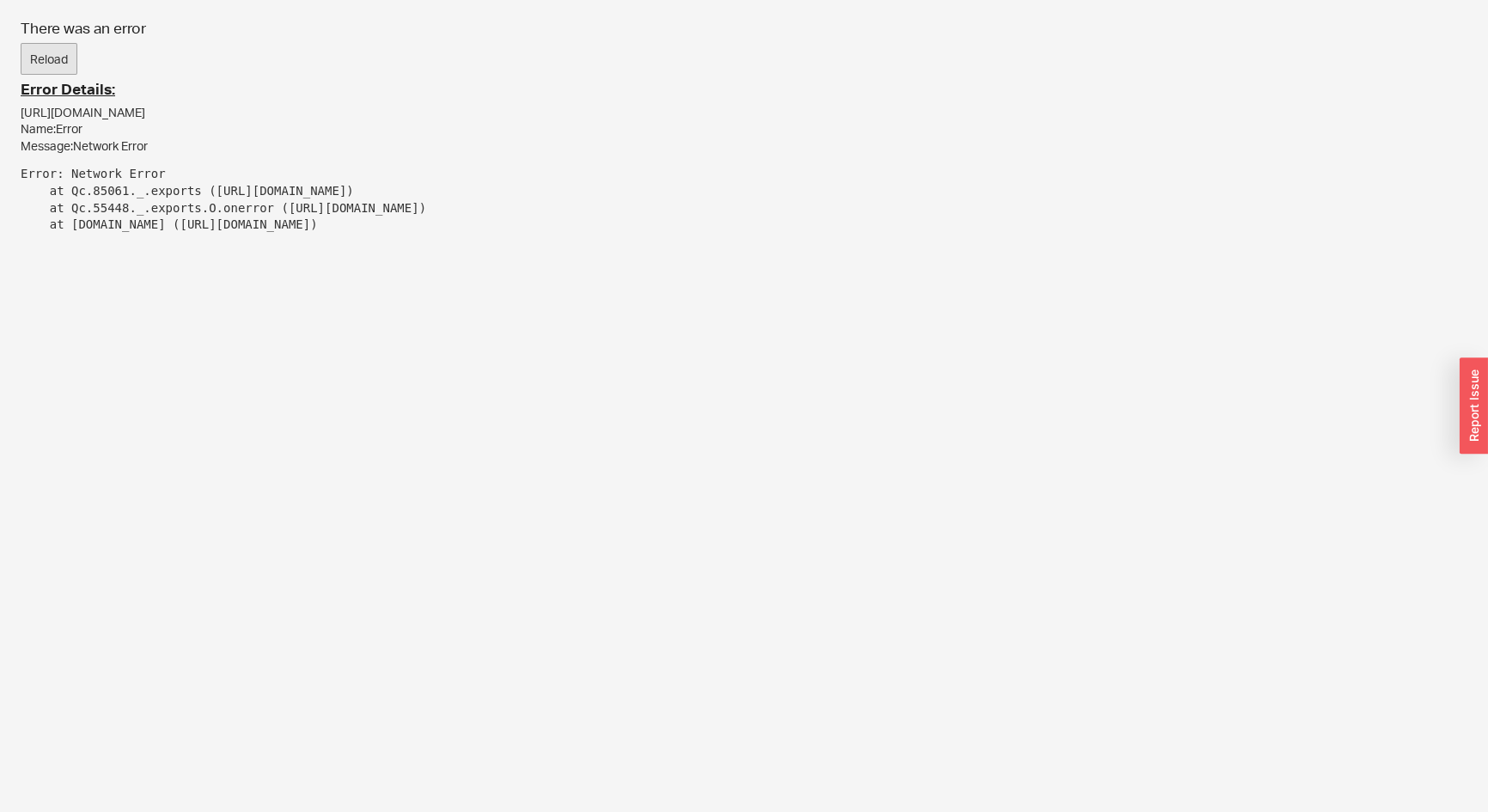
click at [58, 62] on button "Reload" at bounding box center [49, 59] width 57 height 33
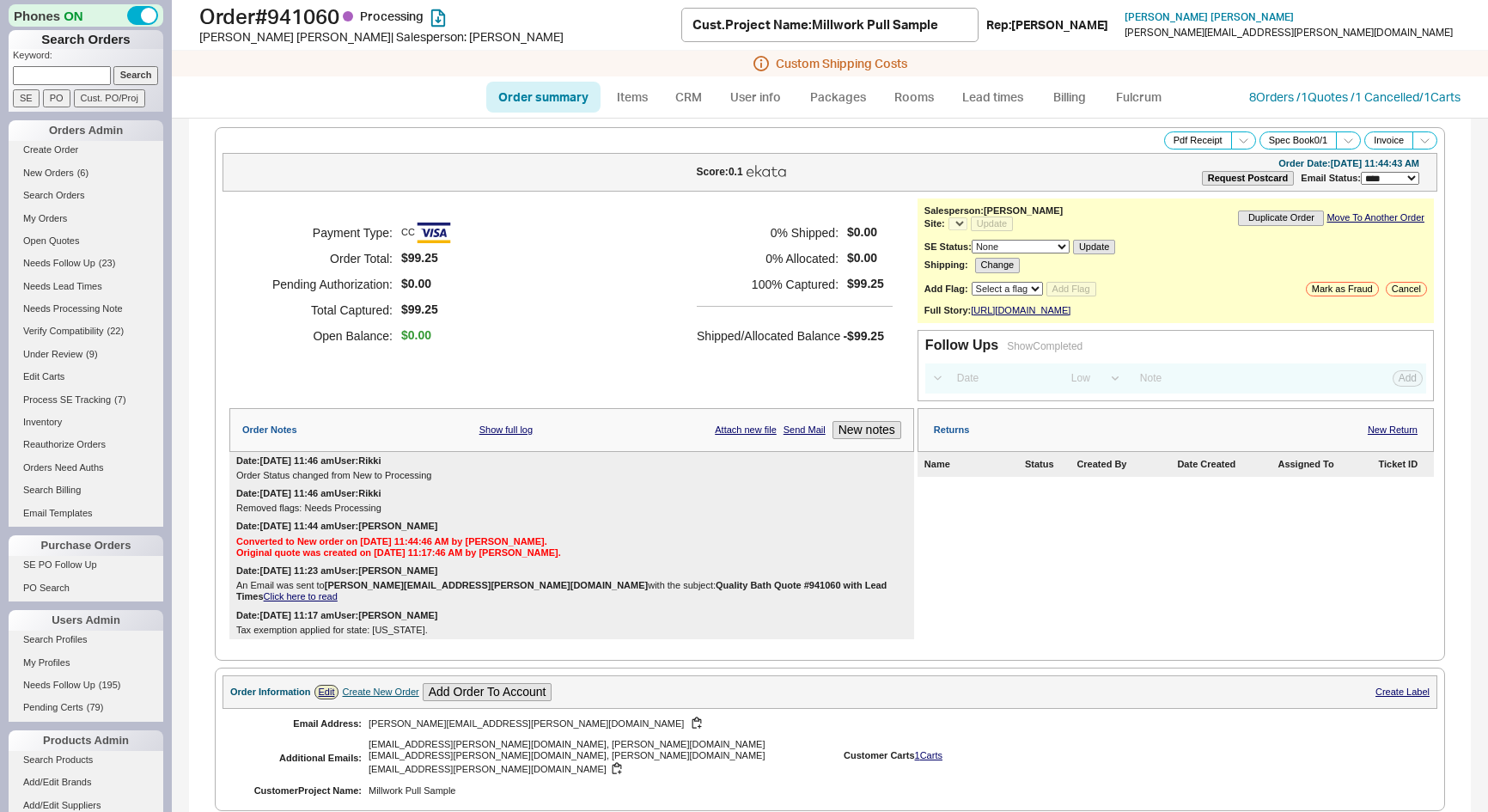
select select "*"
select select "LOW"
select select "3"
select select "*"
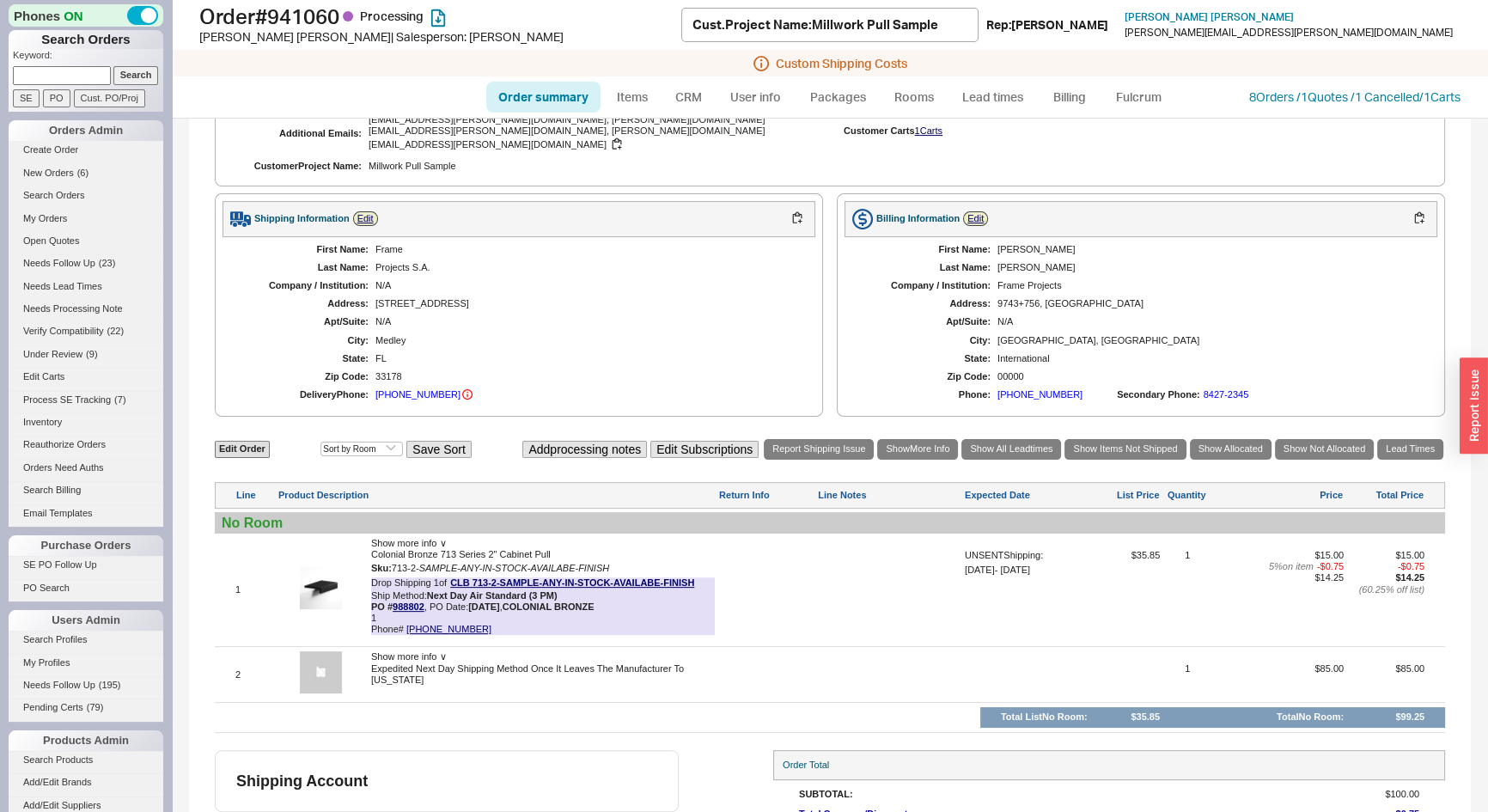
scroll to position [703, 0]
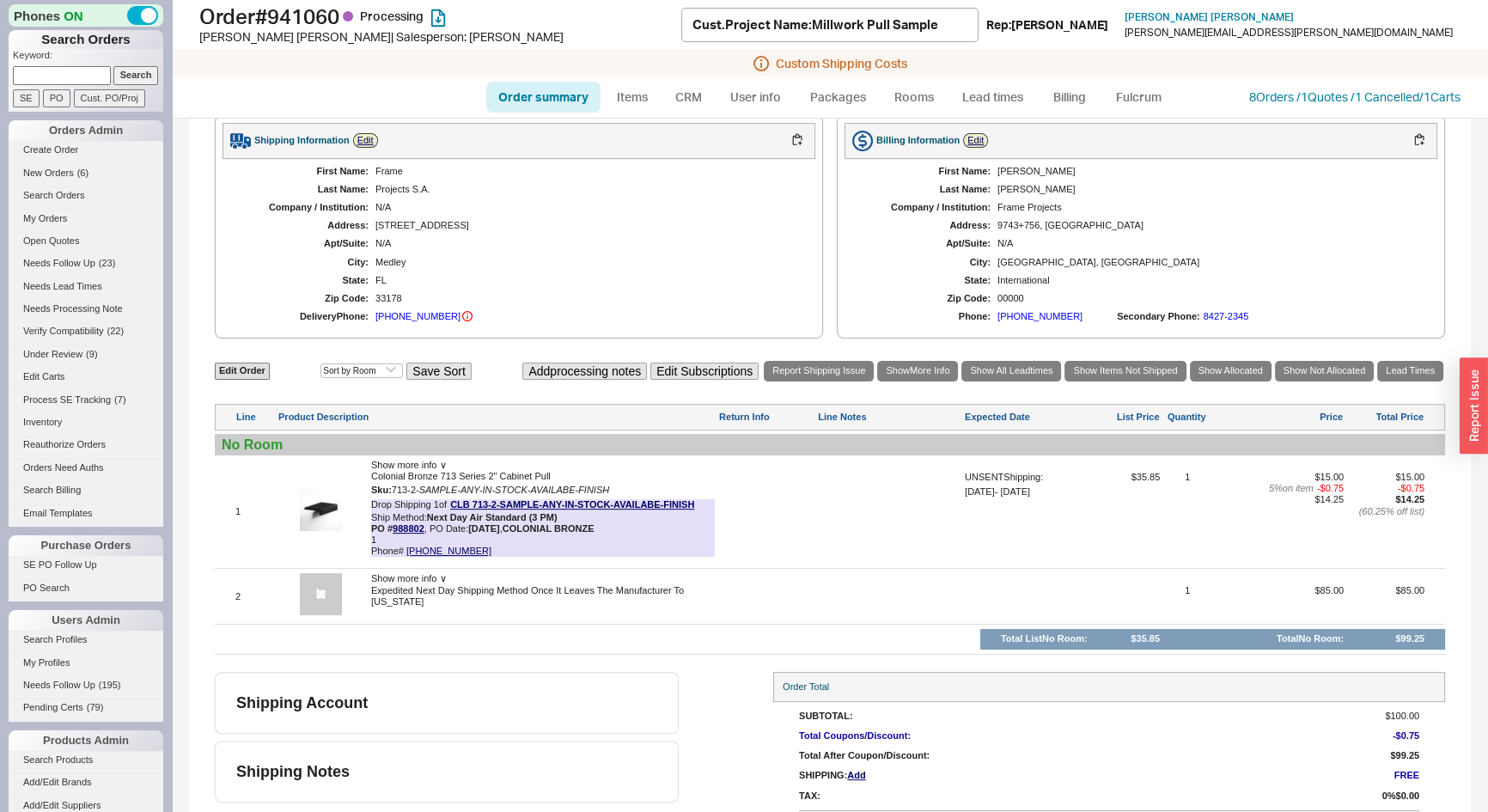
click at [555, 96] on link "Order summary" at bounding box center [543, 97] width 114 height 31
select select "*"
select select "LOW"
select select "3"
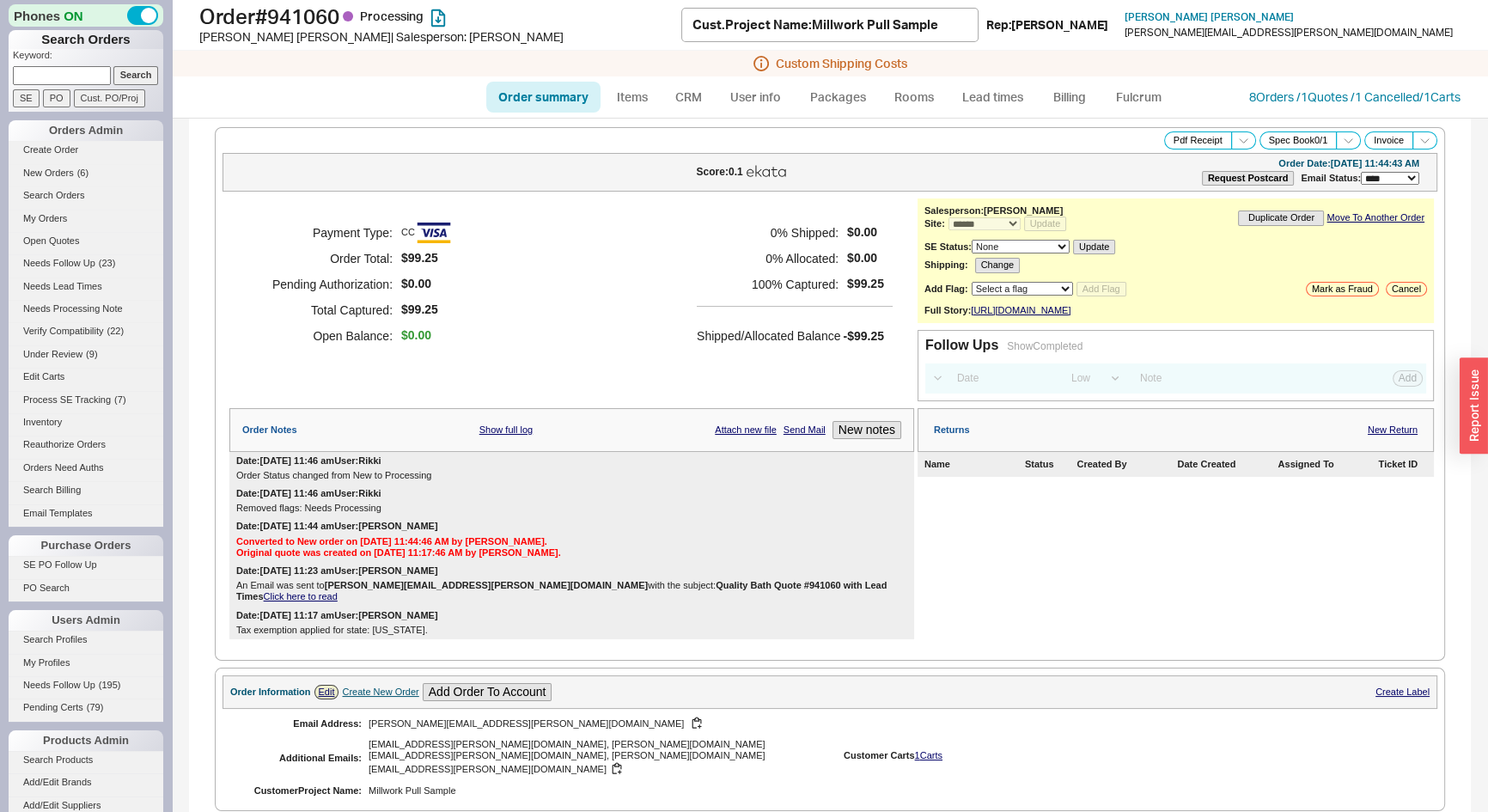
click at [555, 96] on link "Order summary" at bounding box center [543, 97] width 114 height 31
select select "*"
select select "LOW"
select select "3"
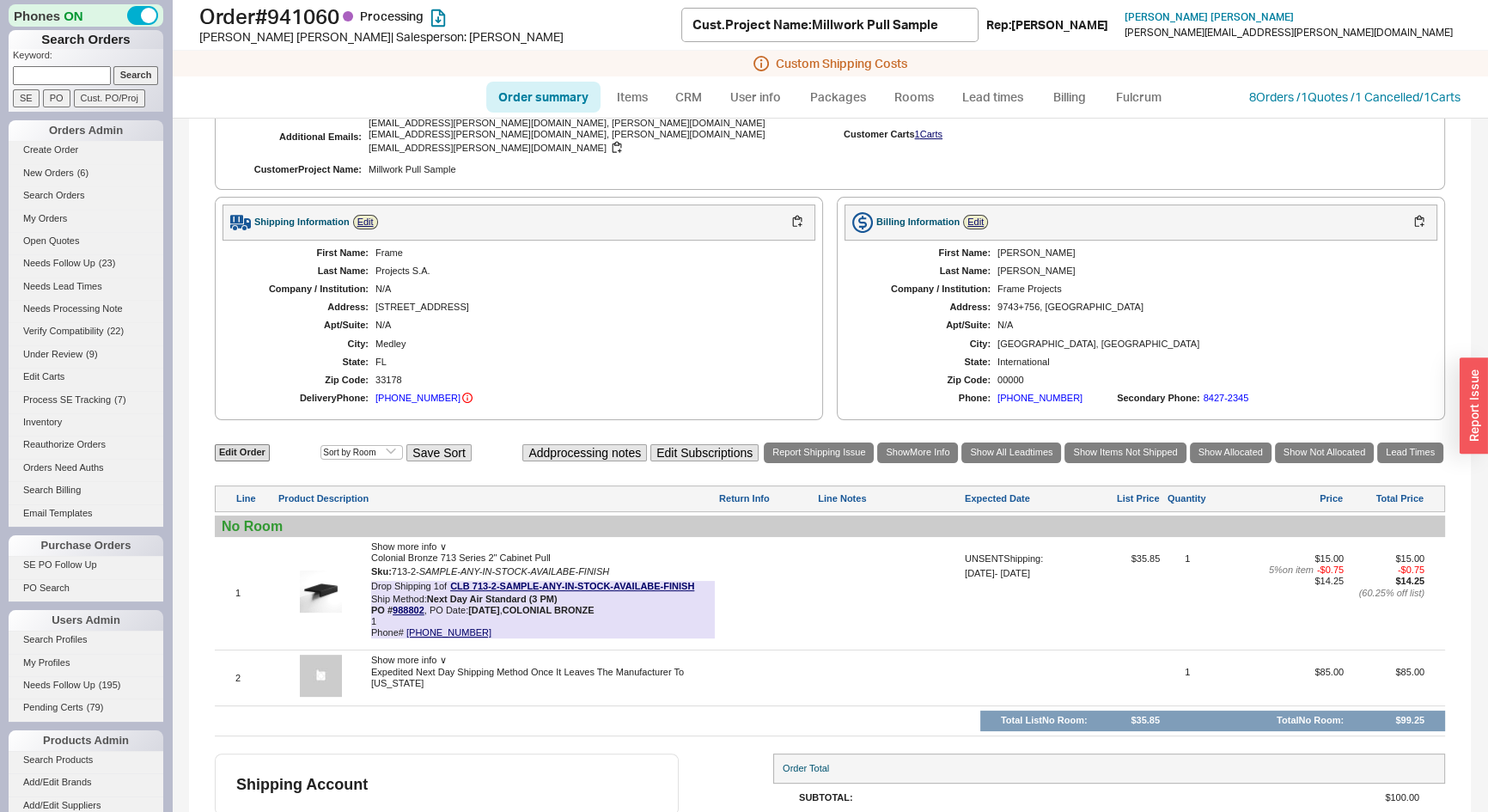
scroll to position [625, 0]
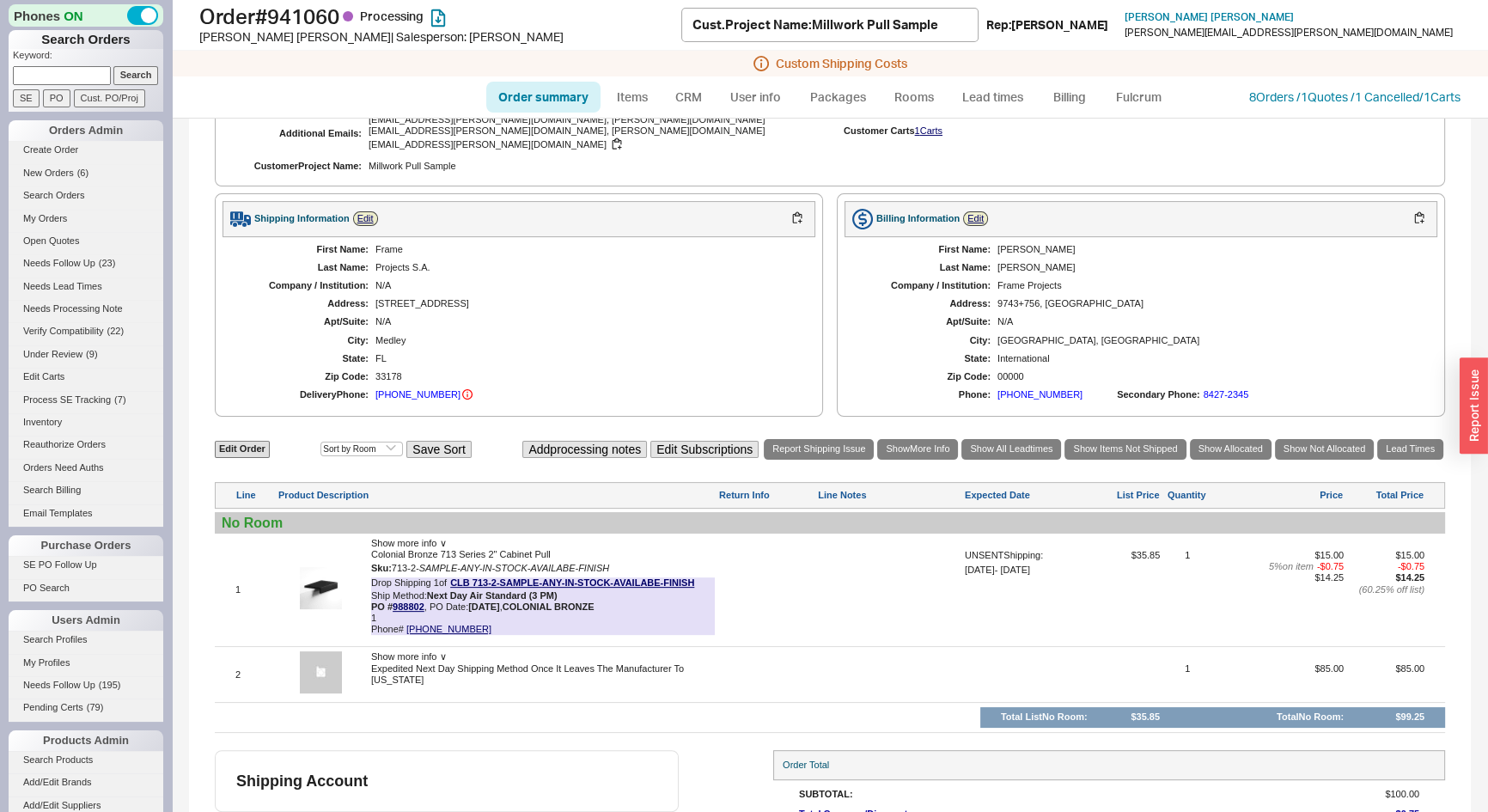
paste input "4asecretsmile@gmail.com"
type input "4asecretsmile@gmail.com"
click at [132, 69] on input "Search" at bounding box center [136, 75] width 46 height 18
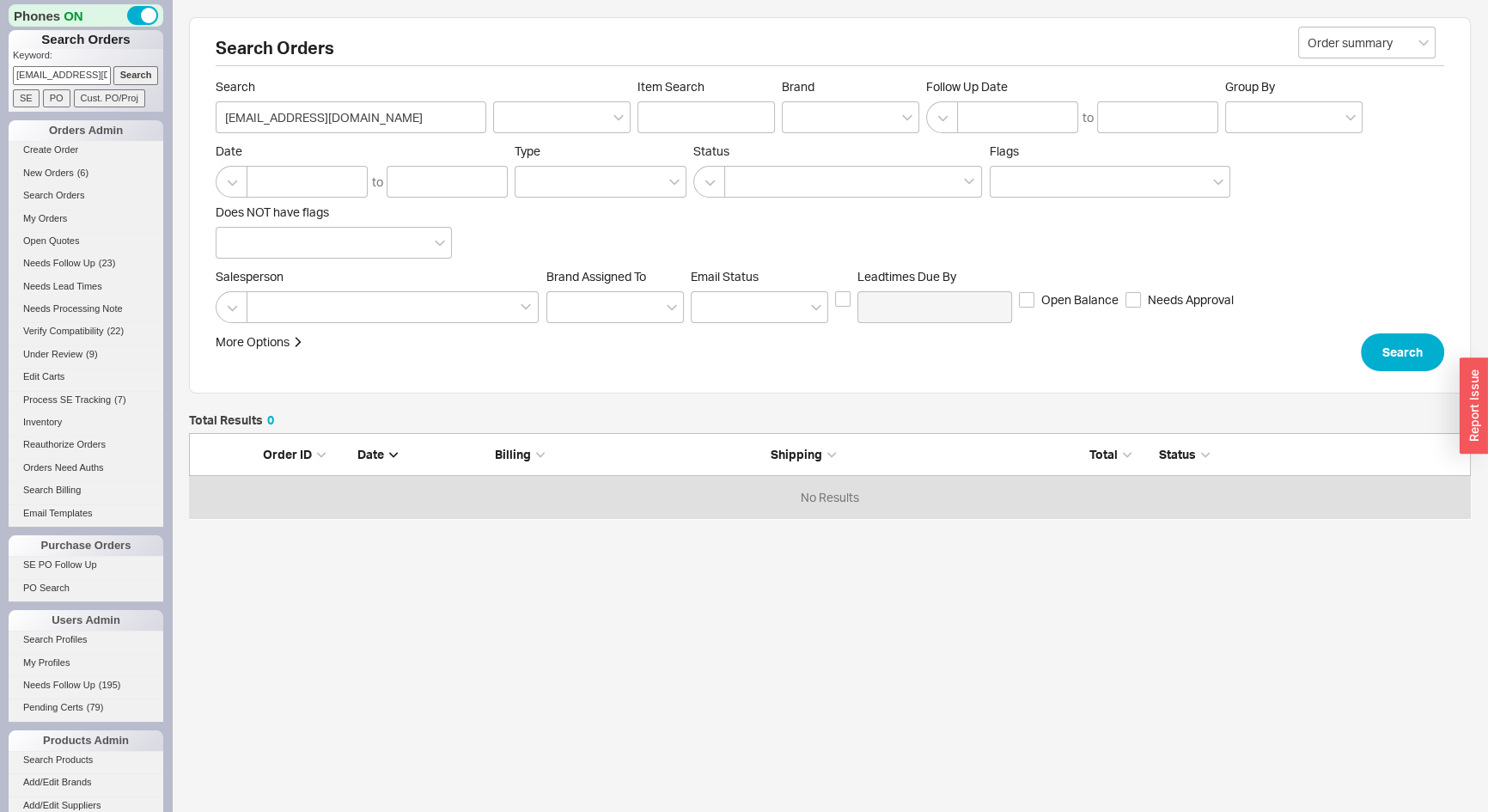
scroll to position [12, 12]
click at [61, 153] on link "Create Order" at bounding box center [85, 150] width 154 height 18
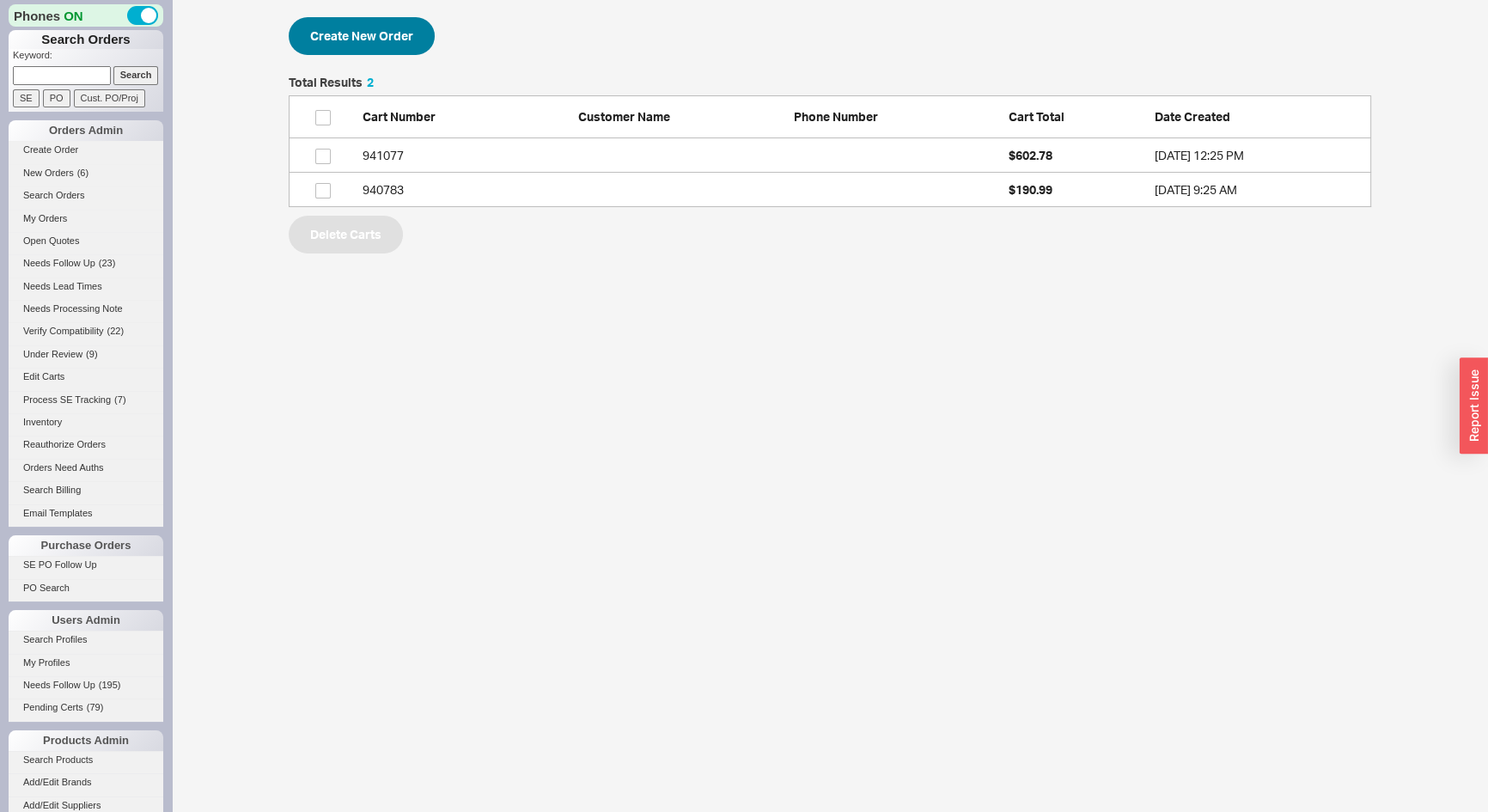
scroll to position [119, 1071]
click at [372, 35] on button "Create New Order" at bounding box center [362, 36] width 146 height 37
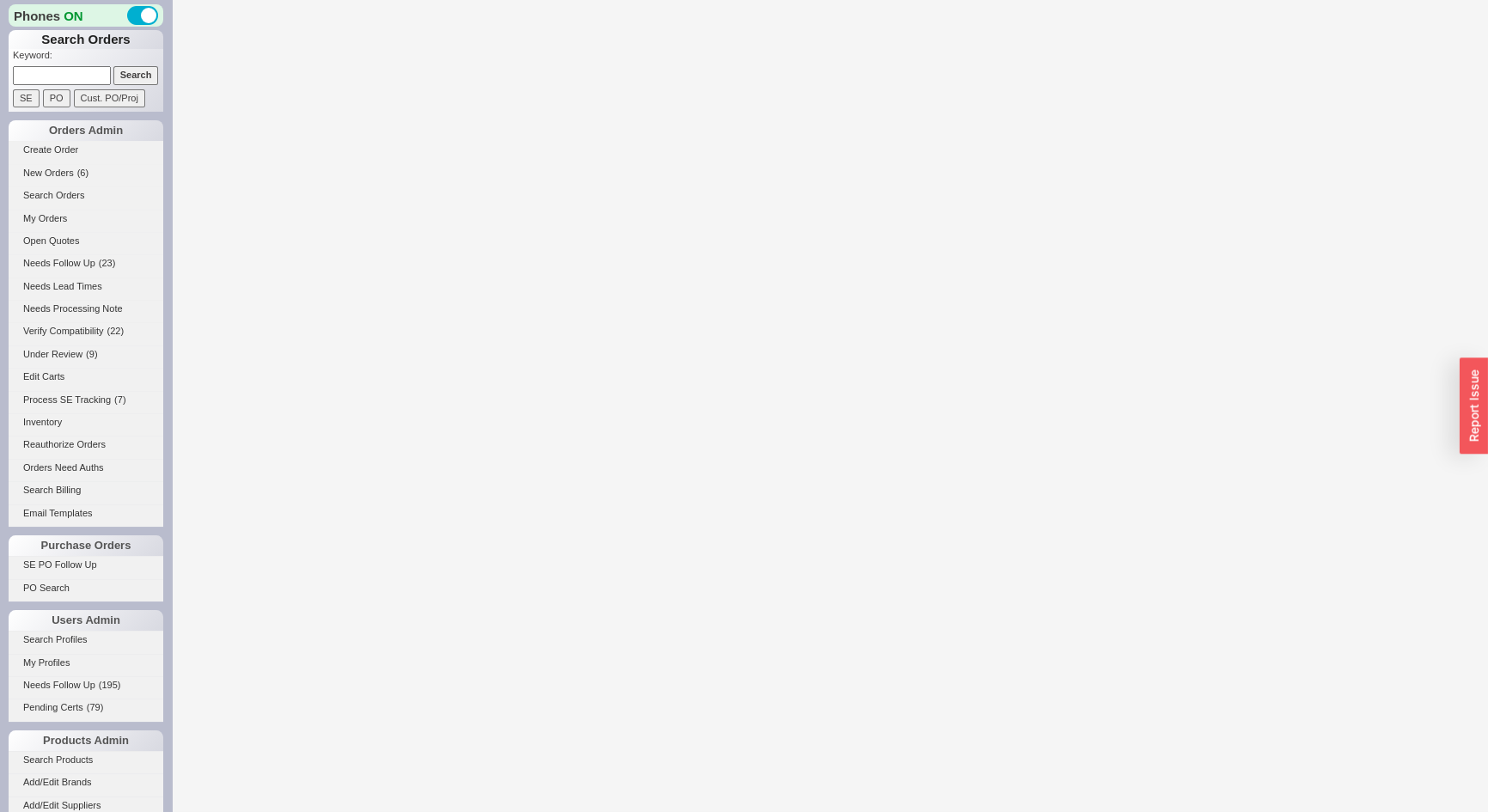
select select "3"
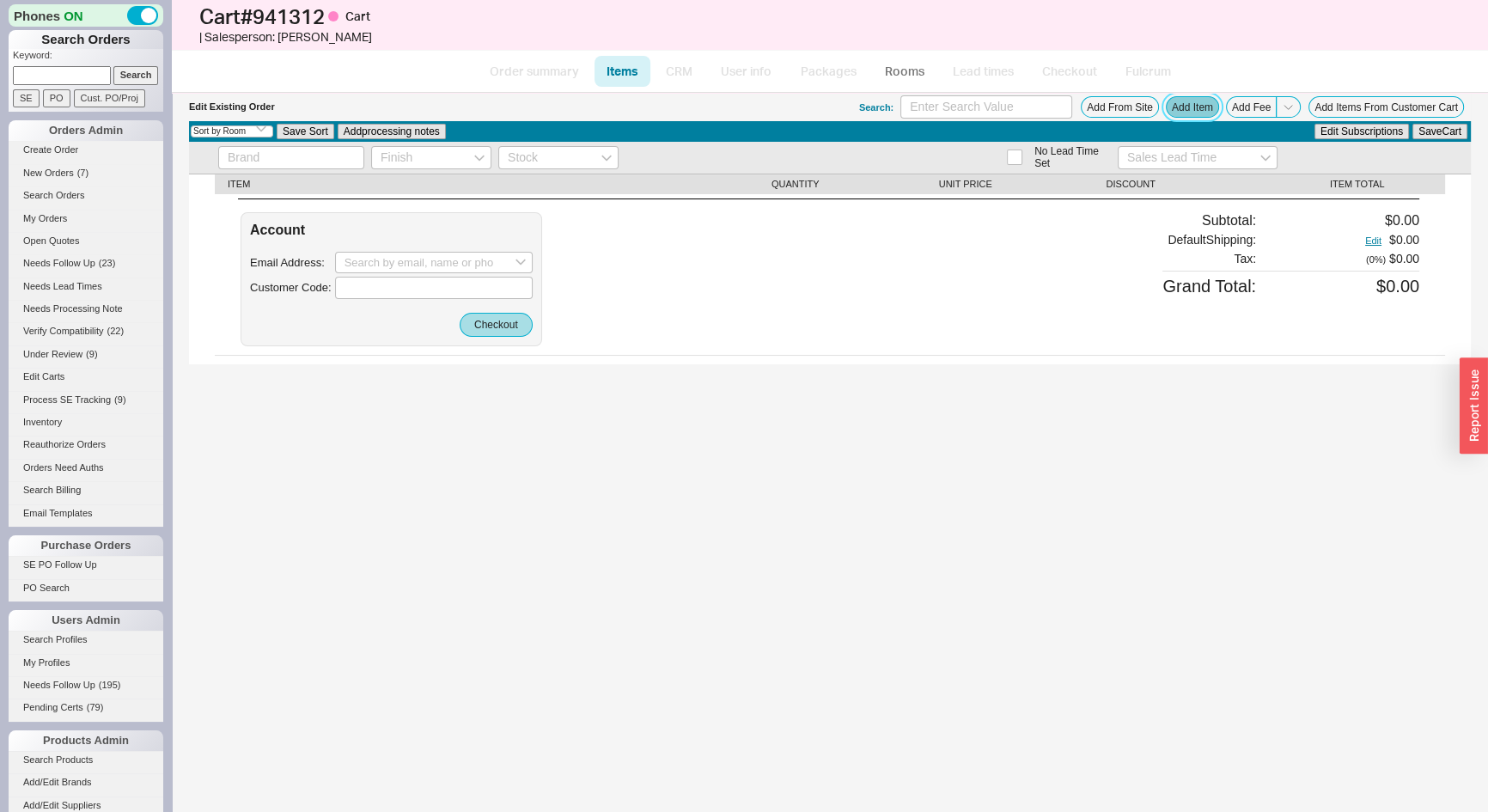
click at [1193, 109] on button "Add Item" at bounding box center [1193, 107] width 53 height 22
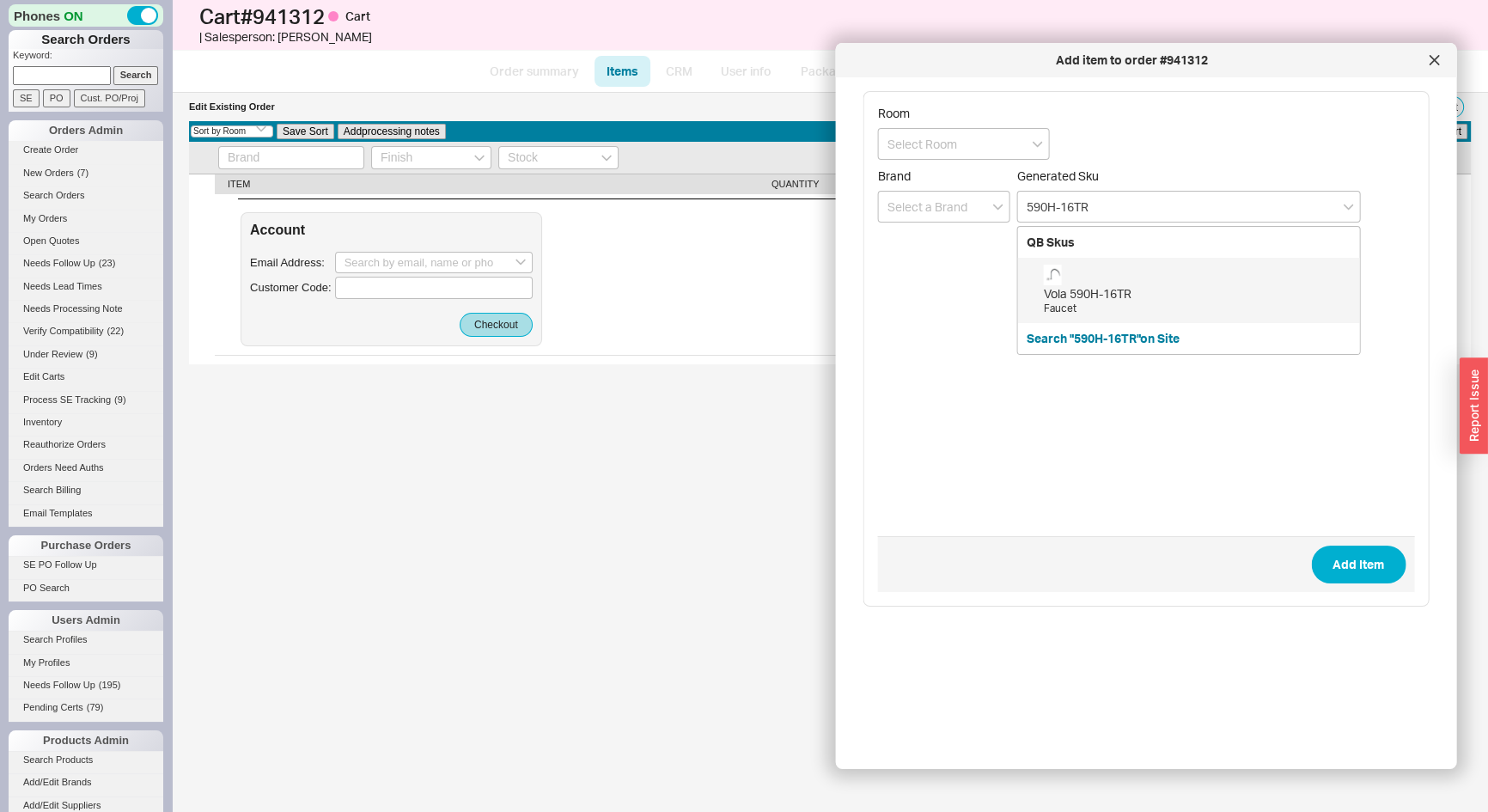
click at [1111, 293] on div "Vola 590H-16TR" at bounding box center [1198, 293] width 308 height 17
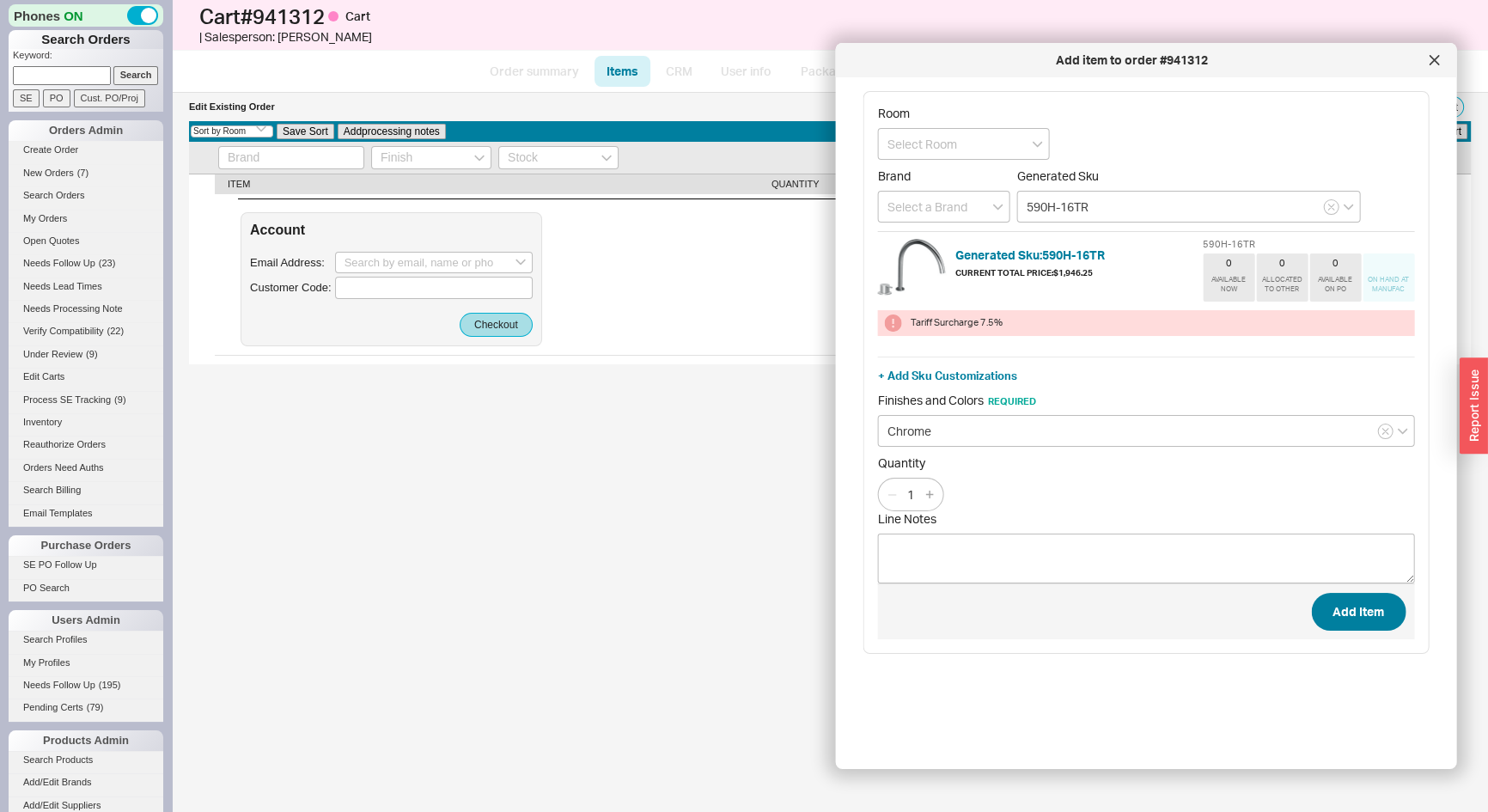
type input "590H-16TR"
click at [1348, 605] on button "Add Item" at bounding box center [1358, 611] width 94 height 37
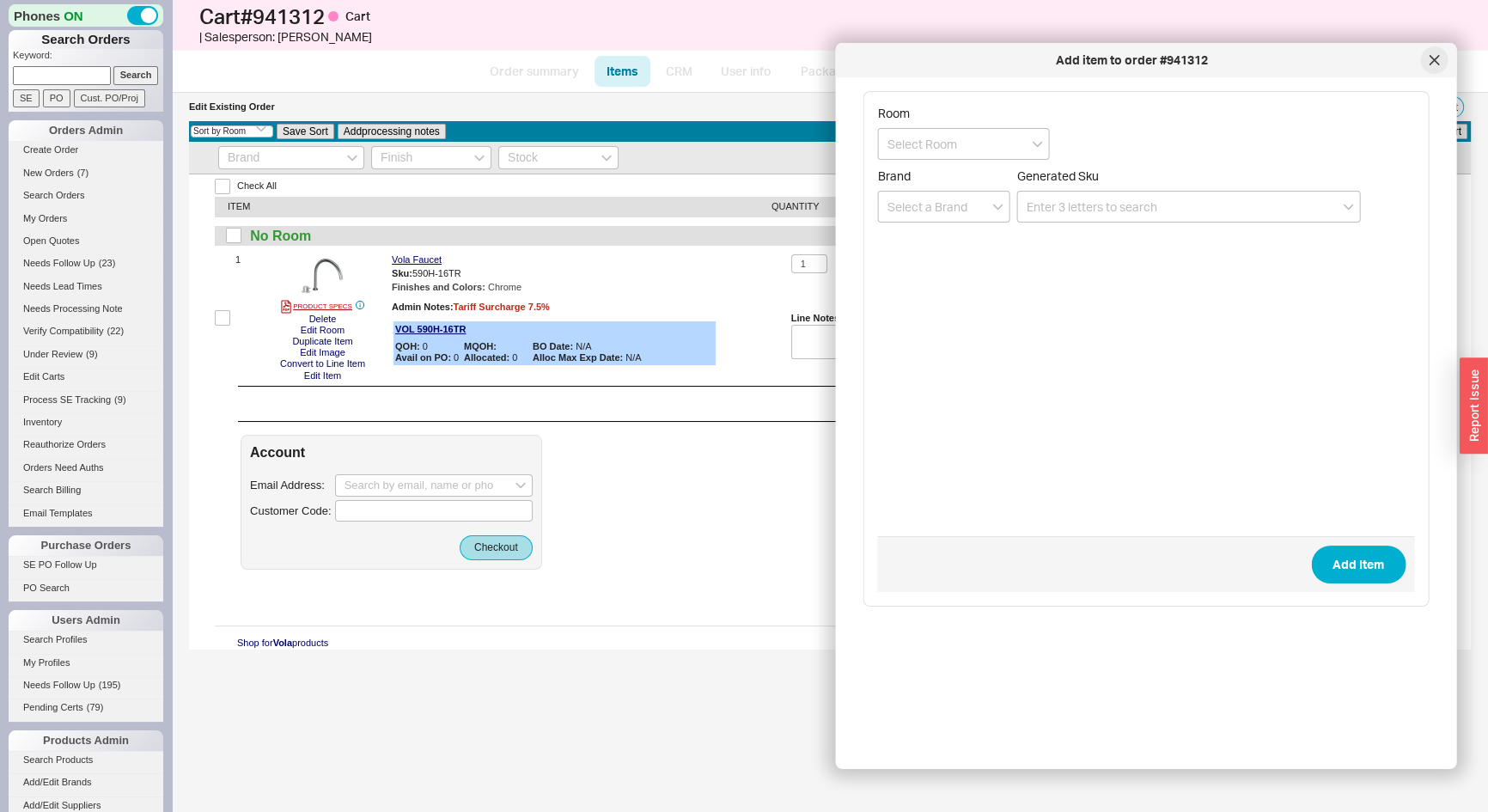
click at [1436, 66] on div at bounding box center [1434, 60] width 27 height 27
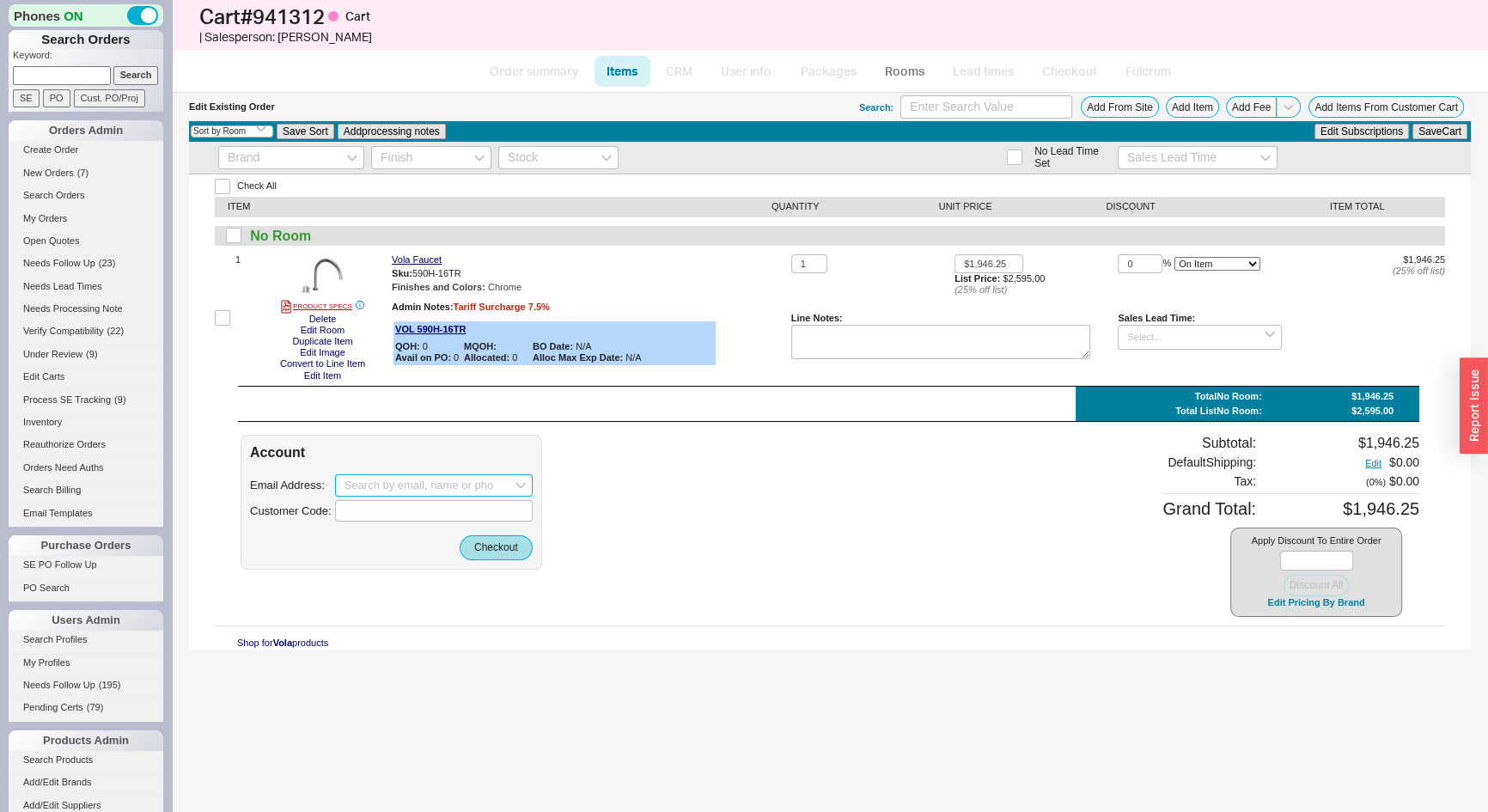
click at [361, 484] on input at bounding box center [434, 485] width 197 height 22
paste input "4asecretsmile@gmail.com"
click at [385, 529] on icon "create option 4asecretsmile@gmail.com" at bounding box center [427, 521] width 165 height 26
type input "4asecretsmile@gmail.com"
click at [471, 543] on button "Checkout" at bounding box center [496, 547] width 73 height 24
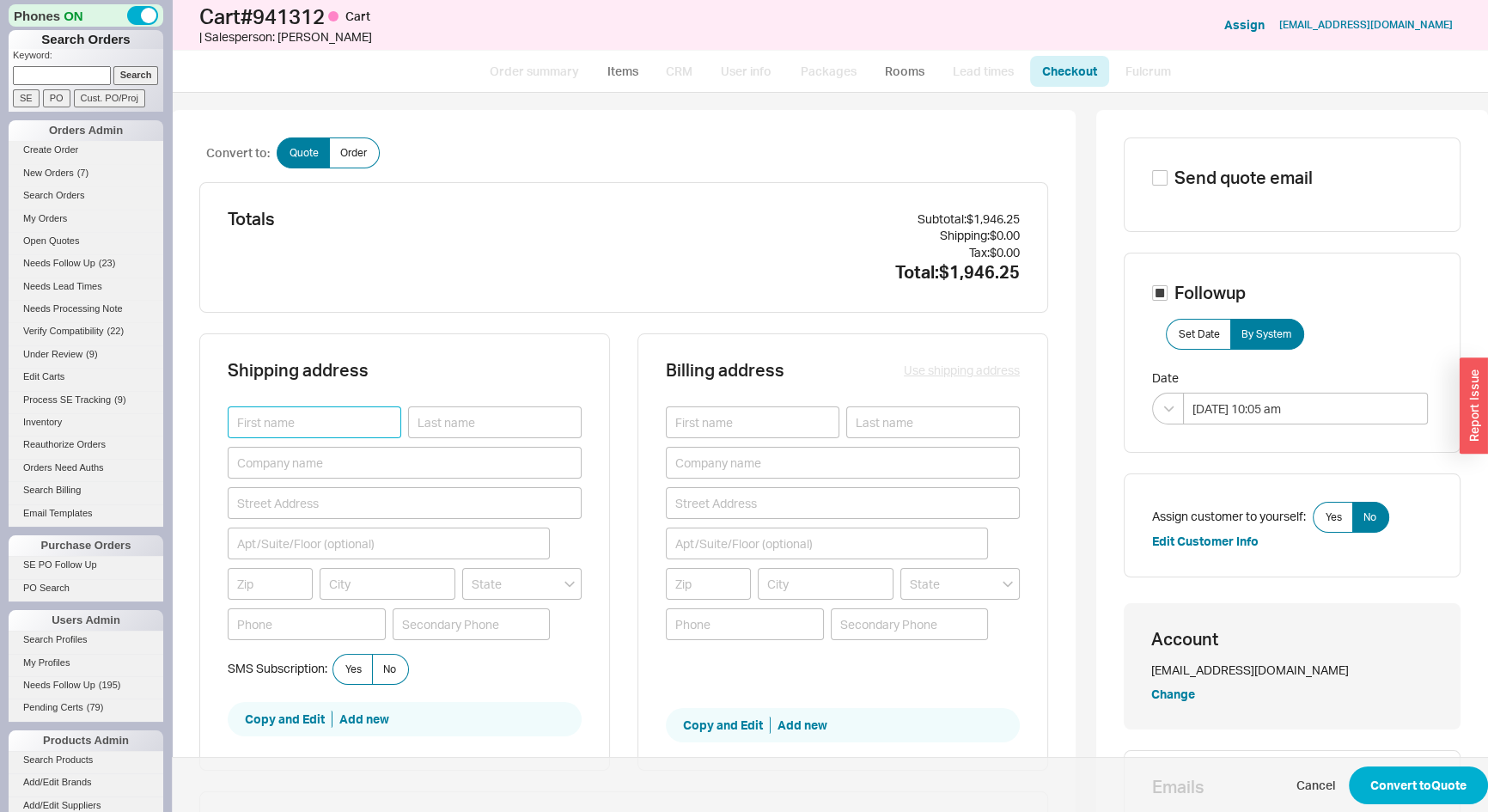
paste input "Liane"
type input "Liane"
paste input "Hentscher"
type input "Hentscher"
click at [942, 371] on button "Use shipping address" at bounding box center [962, 370] width 116 height 17
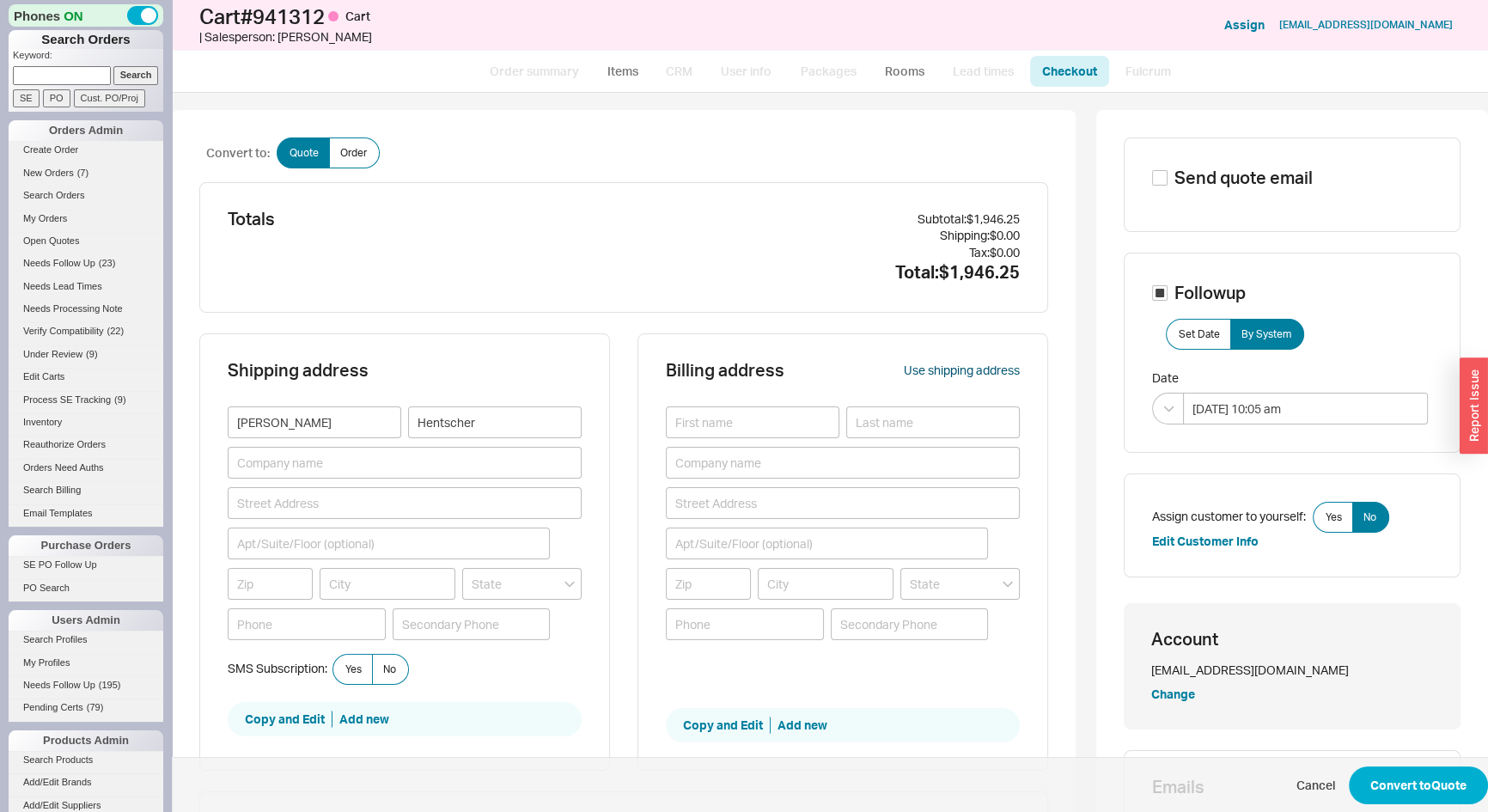
type input "Liane"
type input "Hentscher"
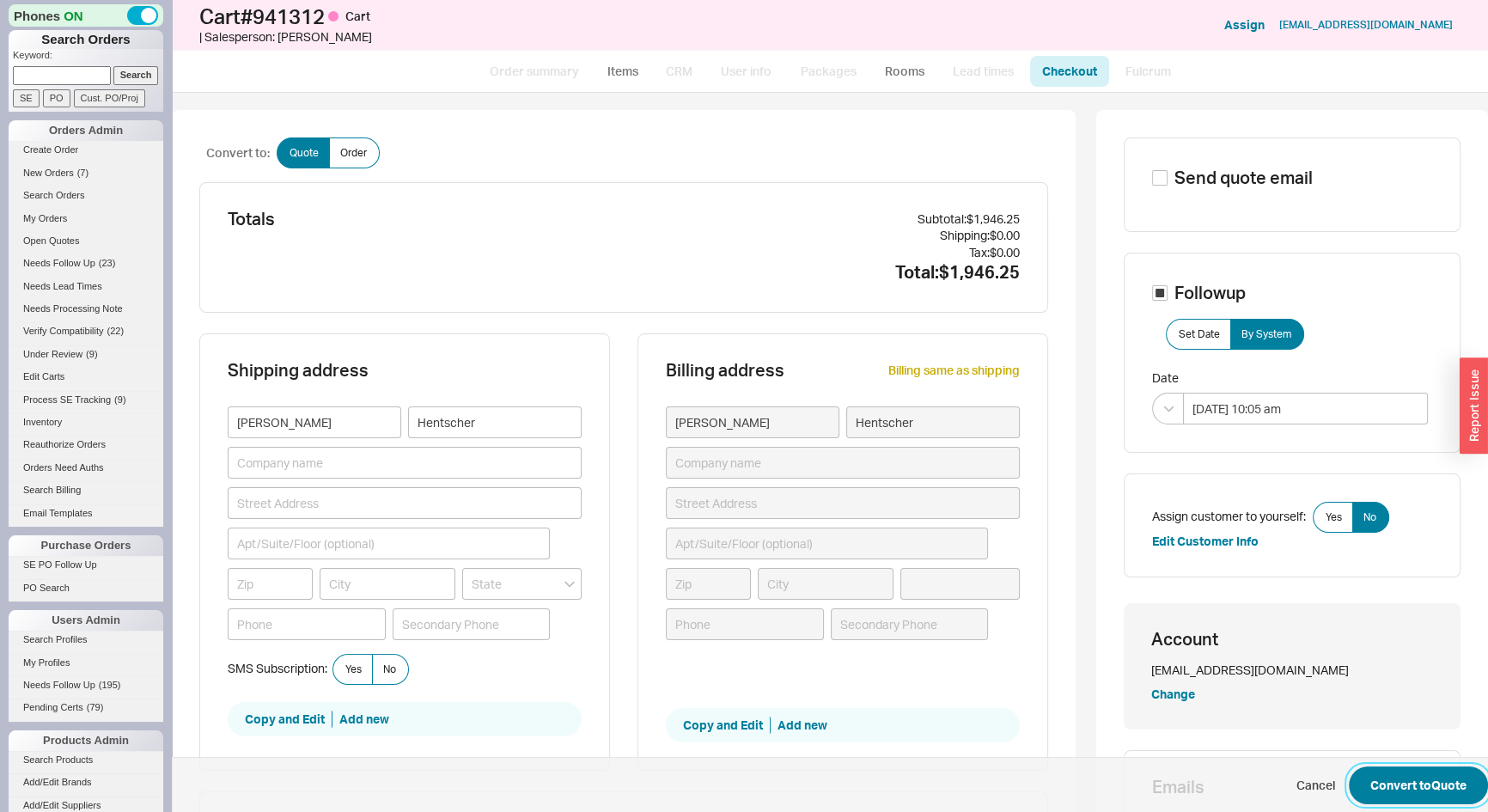
click at [1394, 795] on button "Convert to Quote" at bounding box center [1419, 785] width 139 height 37
select select "*"
select select "3"
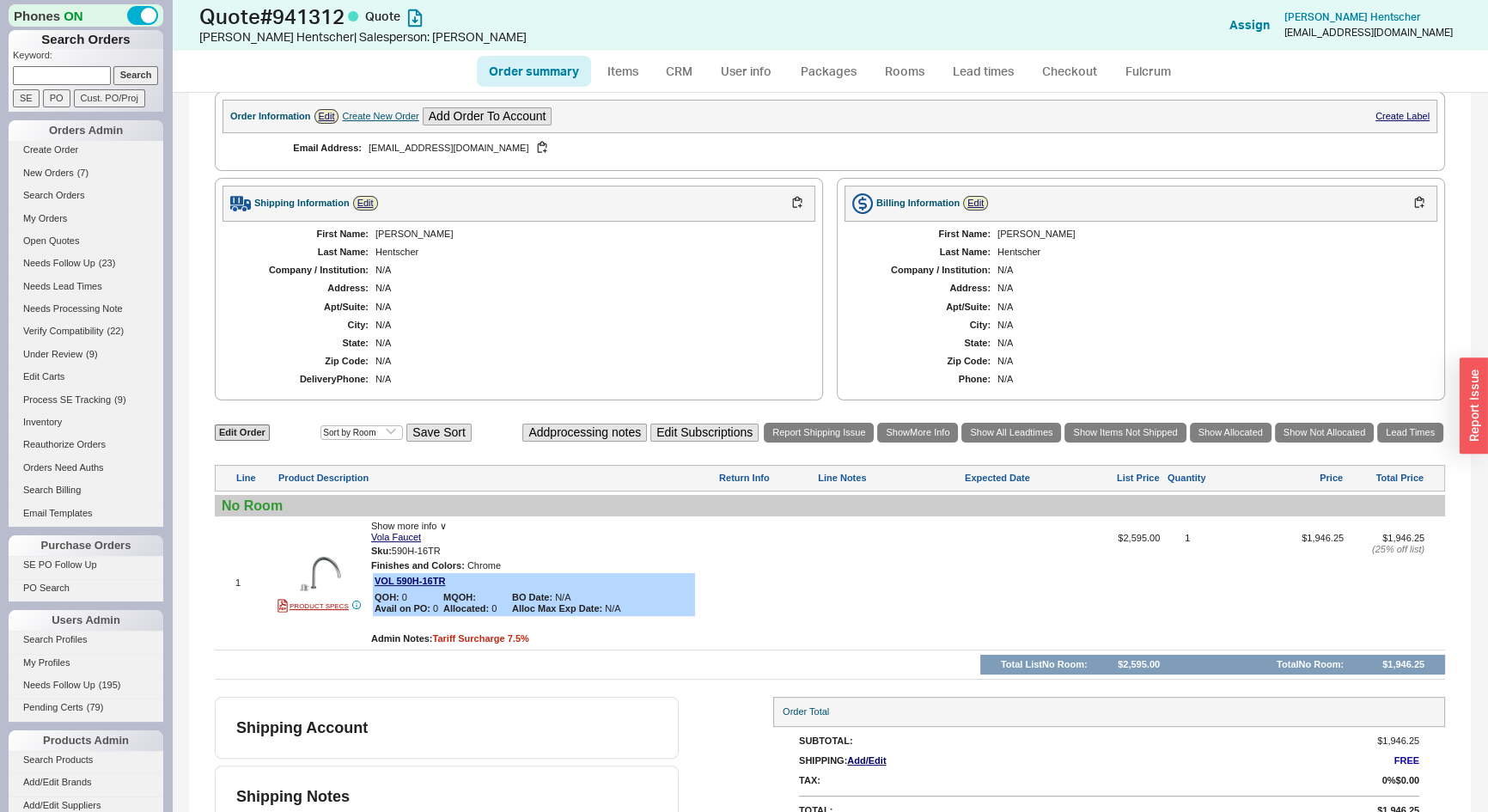
scroll to position [433, 0]
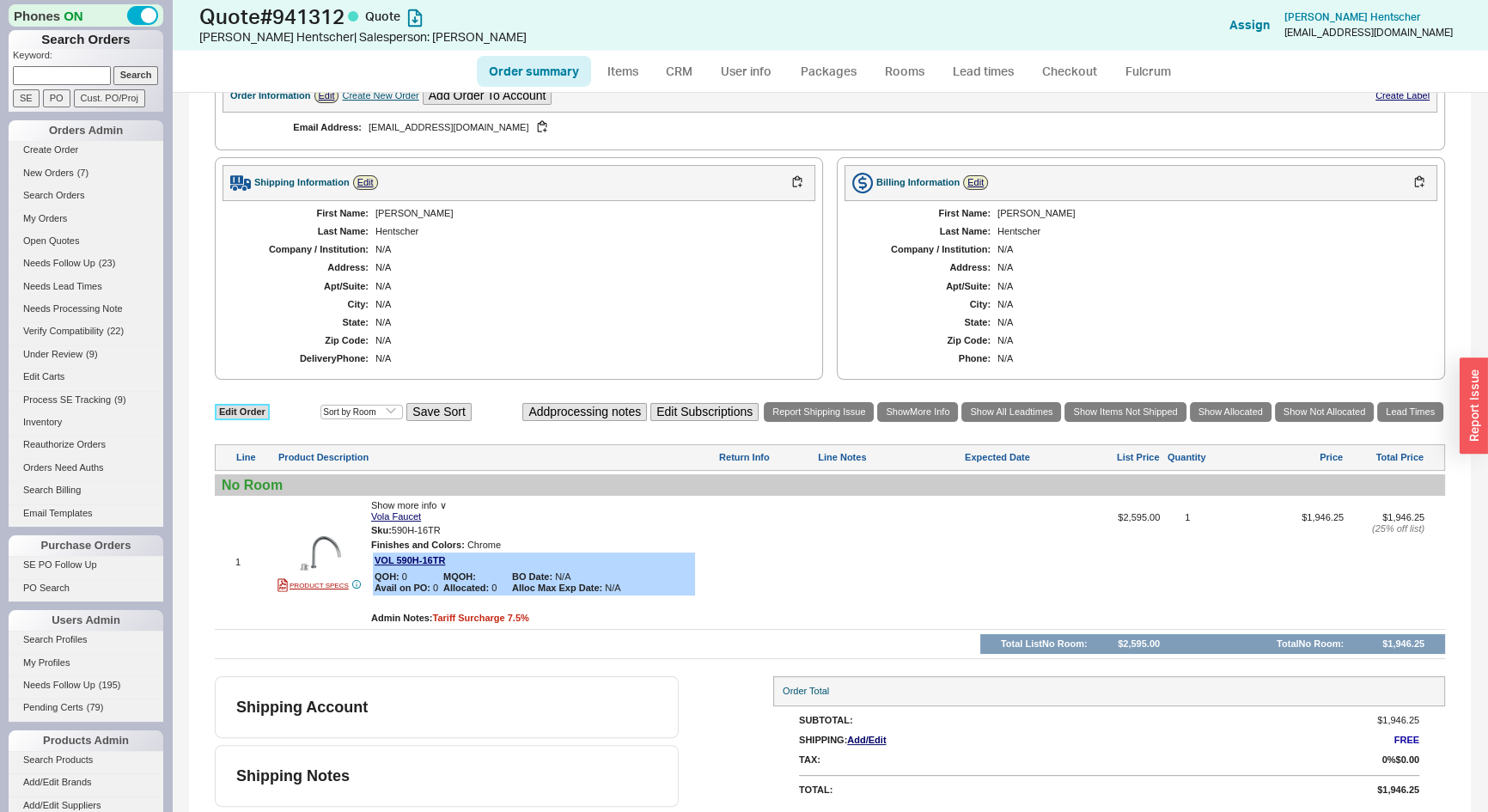
click at [240, 406] on link "Edit Order" at bounding box center [242, 412] width 55 height 16
select select "3"
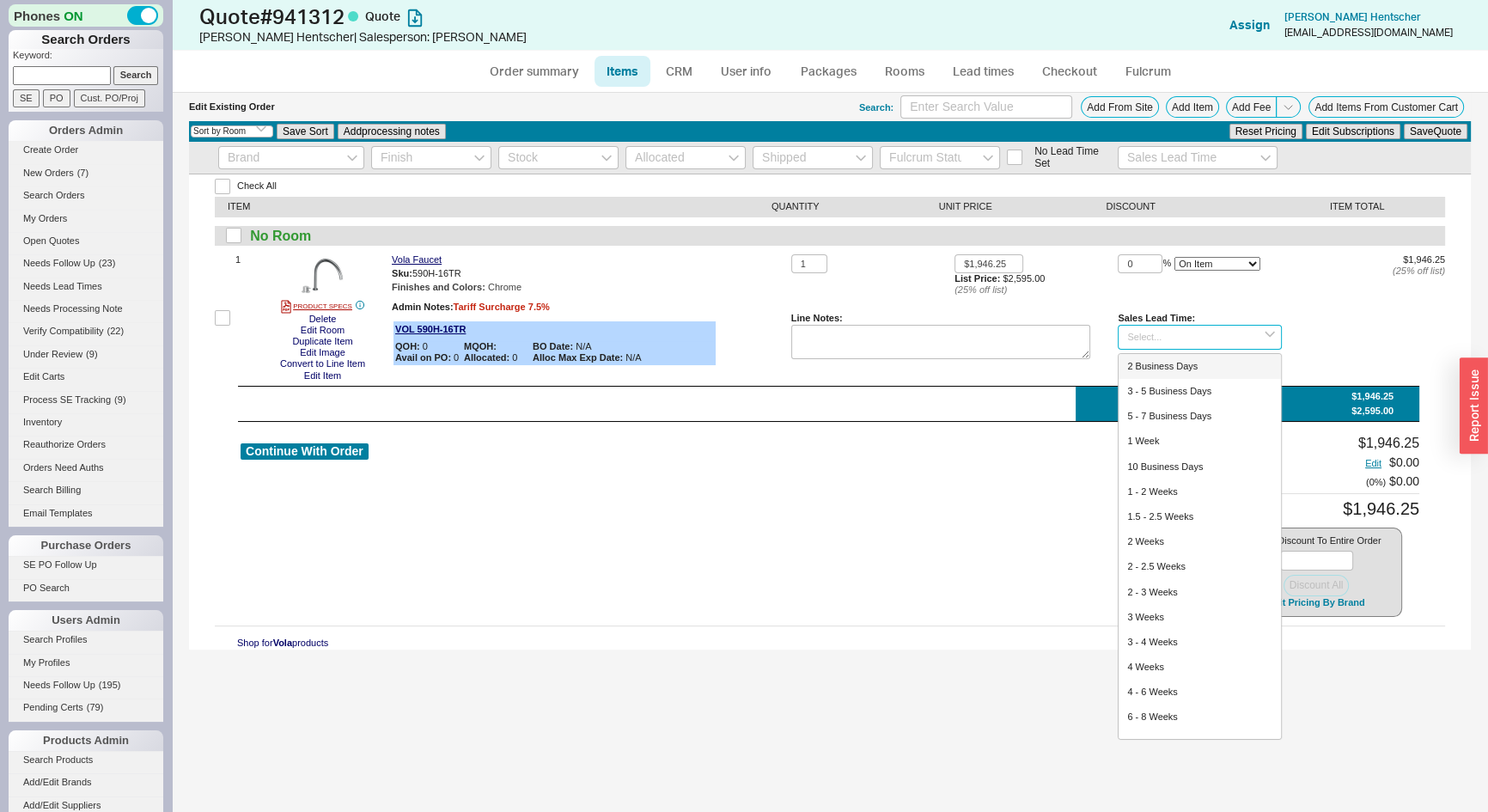
click at [1205, 335] on input at bounding box center [1199, 337] width 164 height 25
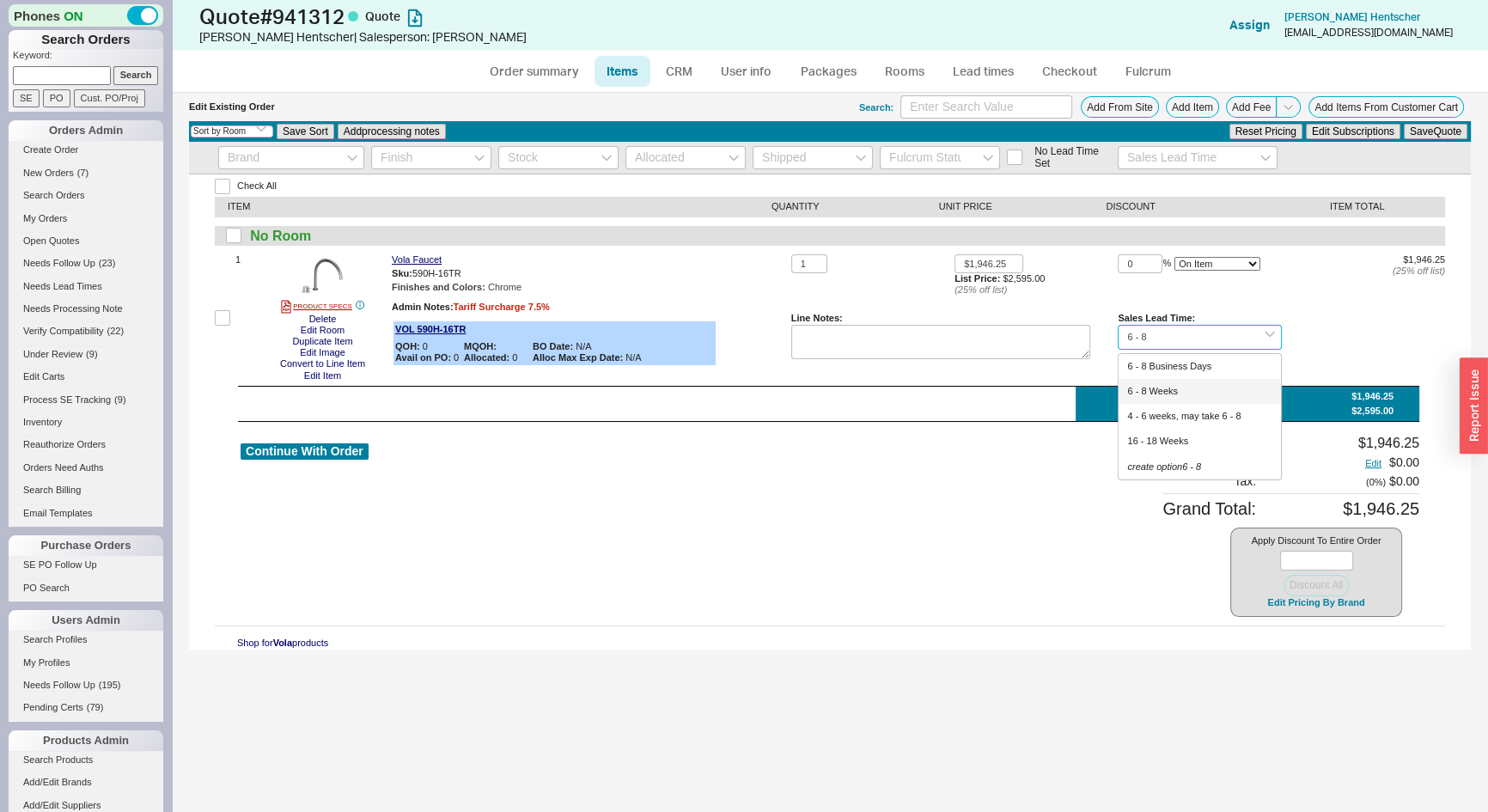
click at [1166, 388] on div "6 - 8 Weeks" at bounding box center [1199, 391] width 162 height 25
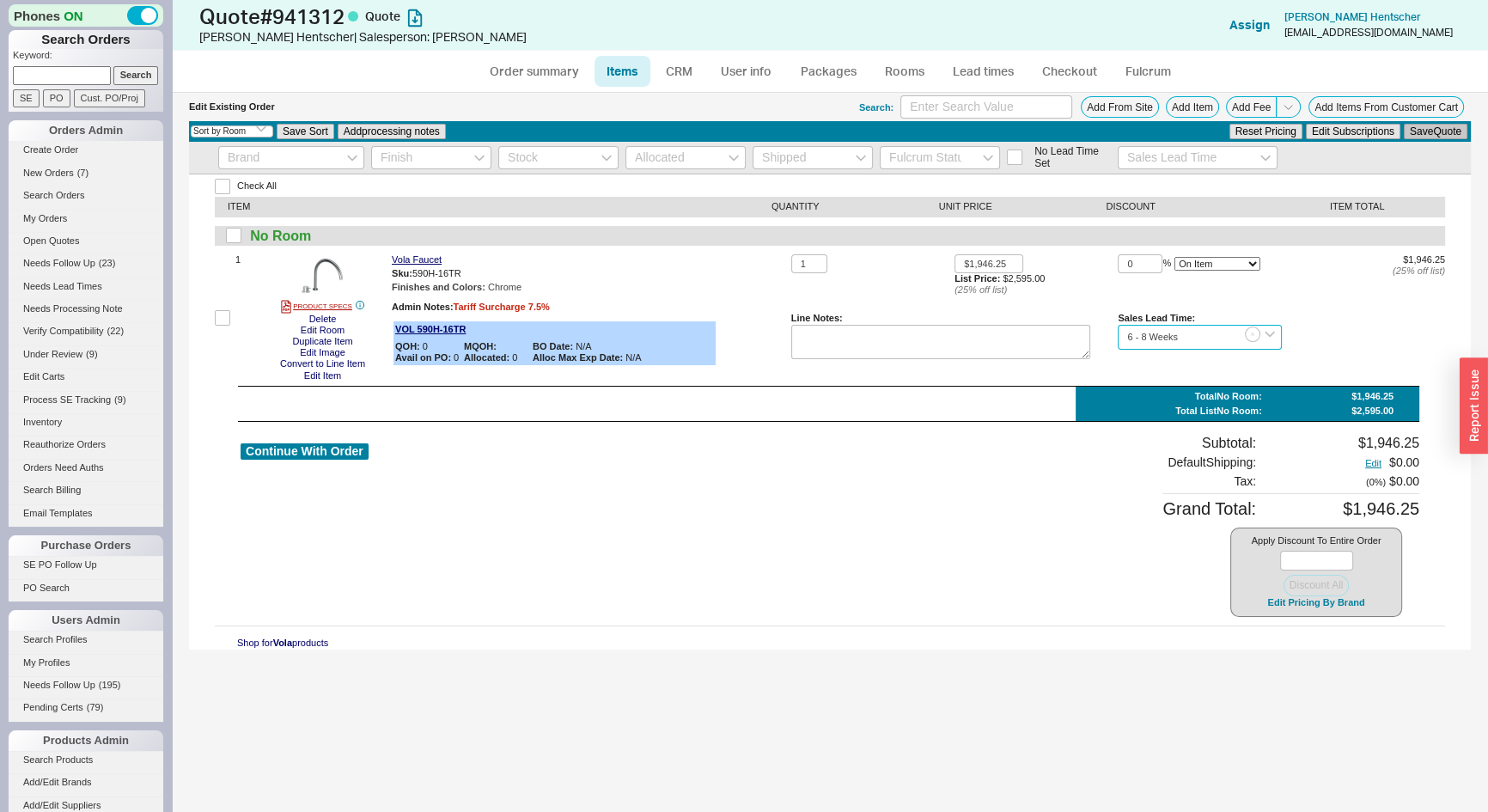
type input "6 - 8 Weeks"
click at [1422, 136] on button "Save Quote" at bounding box center [1436, 131] width 64 height 16
click at [507, 71] on link "Order summary" at bounding box center [533, 71] width 114 height 31
select select "*"
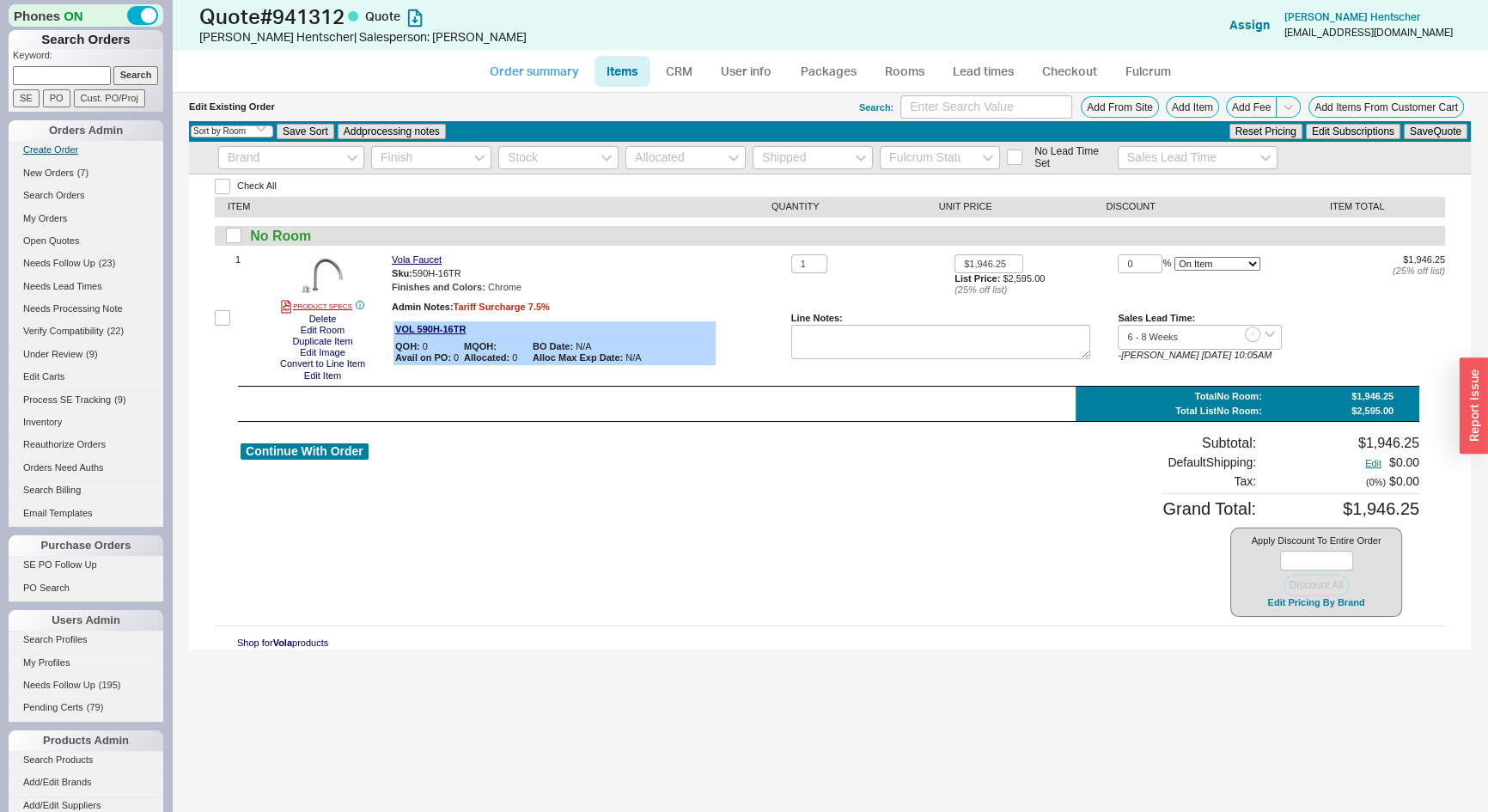
select select "3"
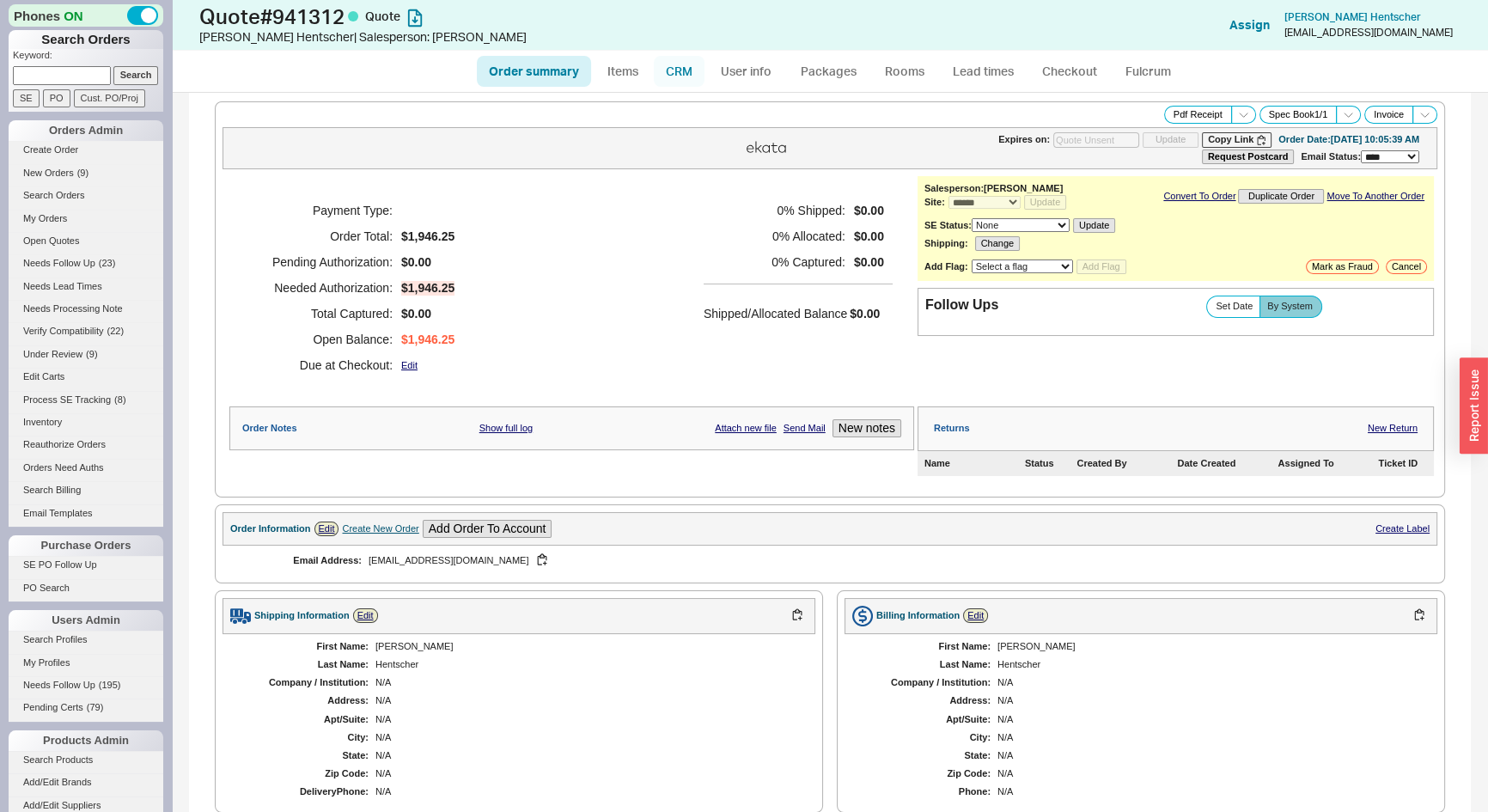
click at [673, 59] on link "CRM" at bounding box center [680, 71] width 51 height 31
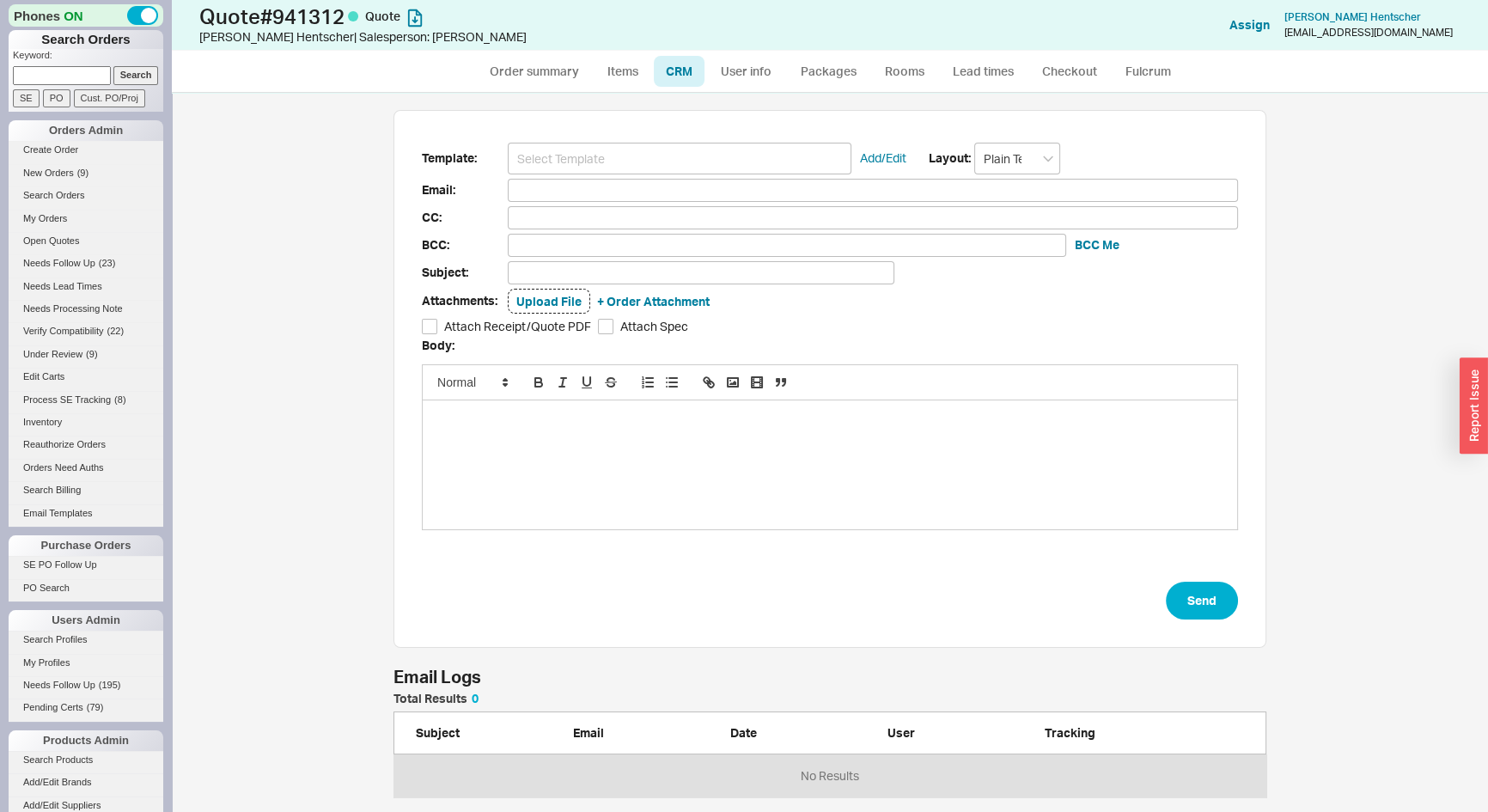
scroll to position [707, 1293]
click at [657, 153] on input at bounding box center [680, 158] width 343 height 32
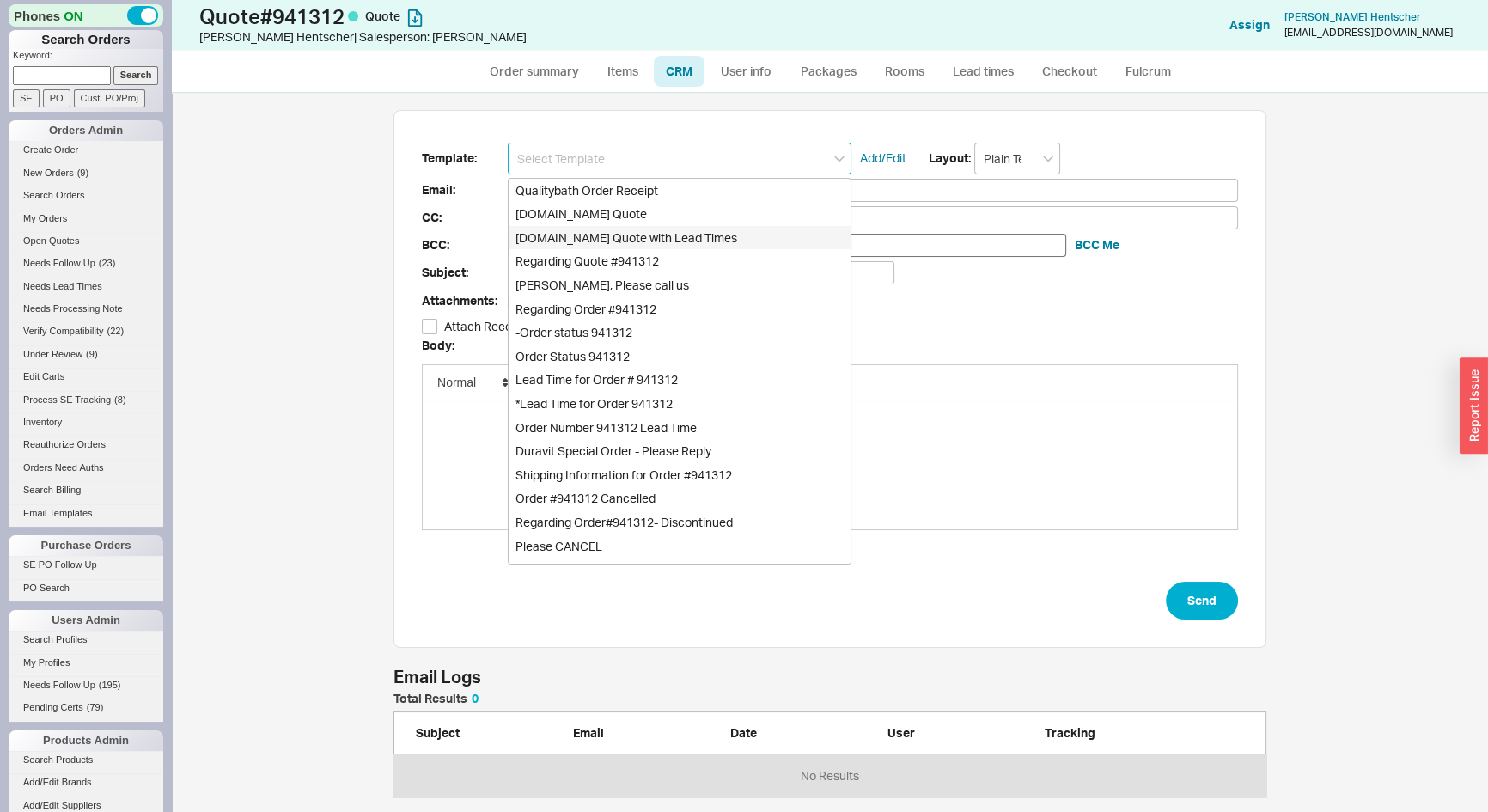
drag, startPoint x: 642, startPoint y: 244, endPoint x: 666, endPoint y: 245, distance: 24.0
click at [642, 243] on div "[DOMAIN_NAME] Quote with Lead Times" at bounding box center [680, 237] width 342 height 24
type input "Receipt"
type input "4asecretsmile@gmail.com"
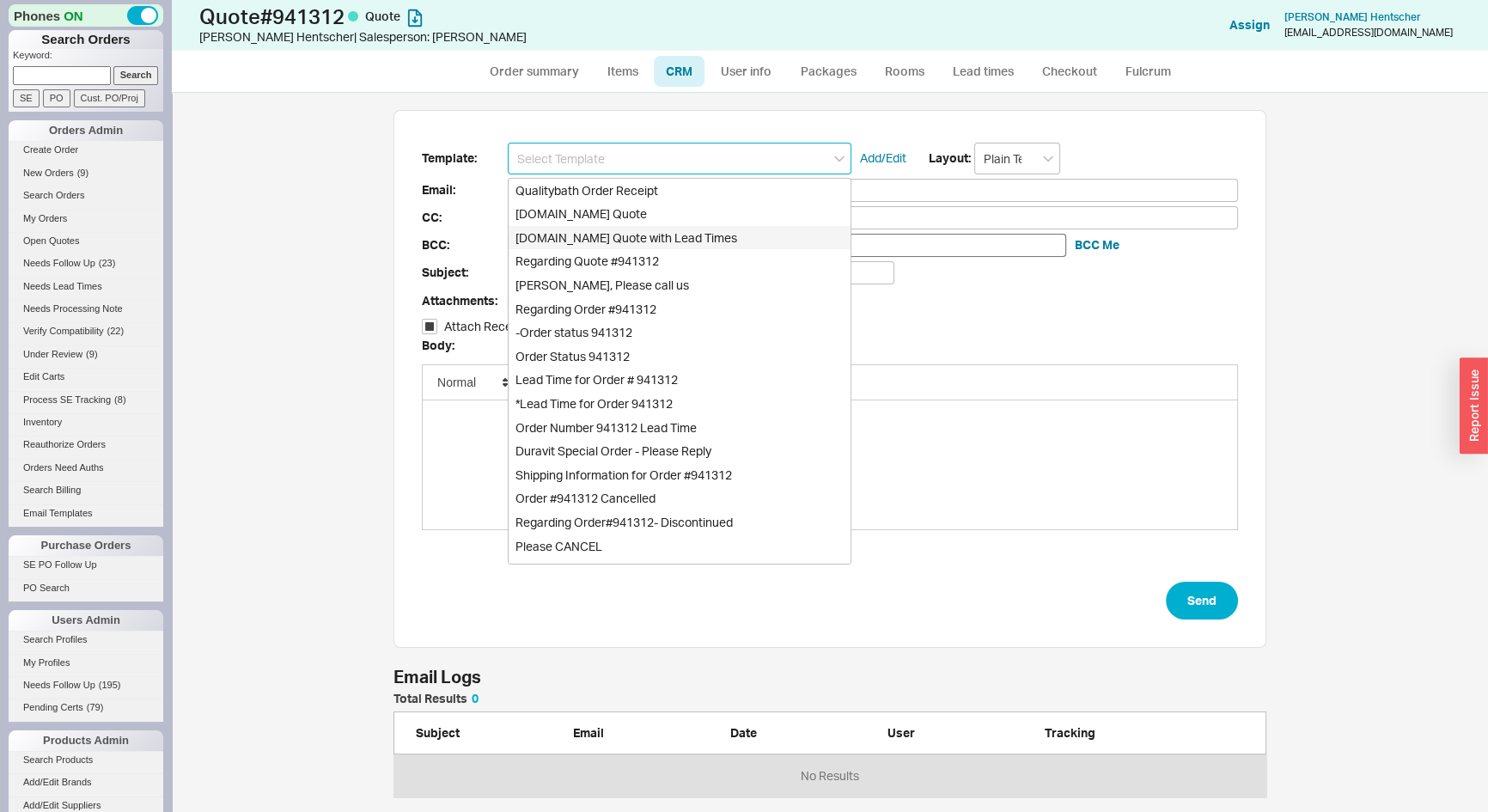
type input "Quality Bath Quote #941312 with Lead Times"
checkbox input "true"
type input "[DOMAIN_NAME] Quote with Lead Times"
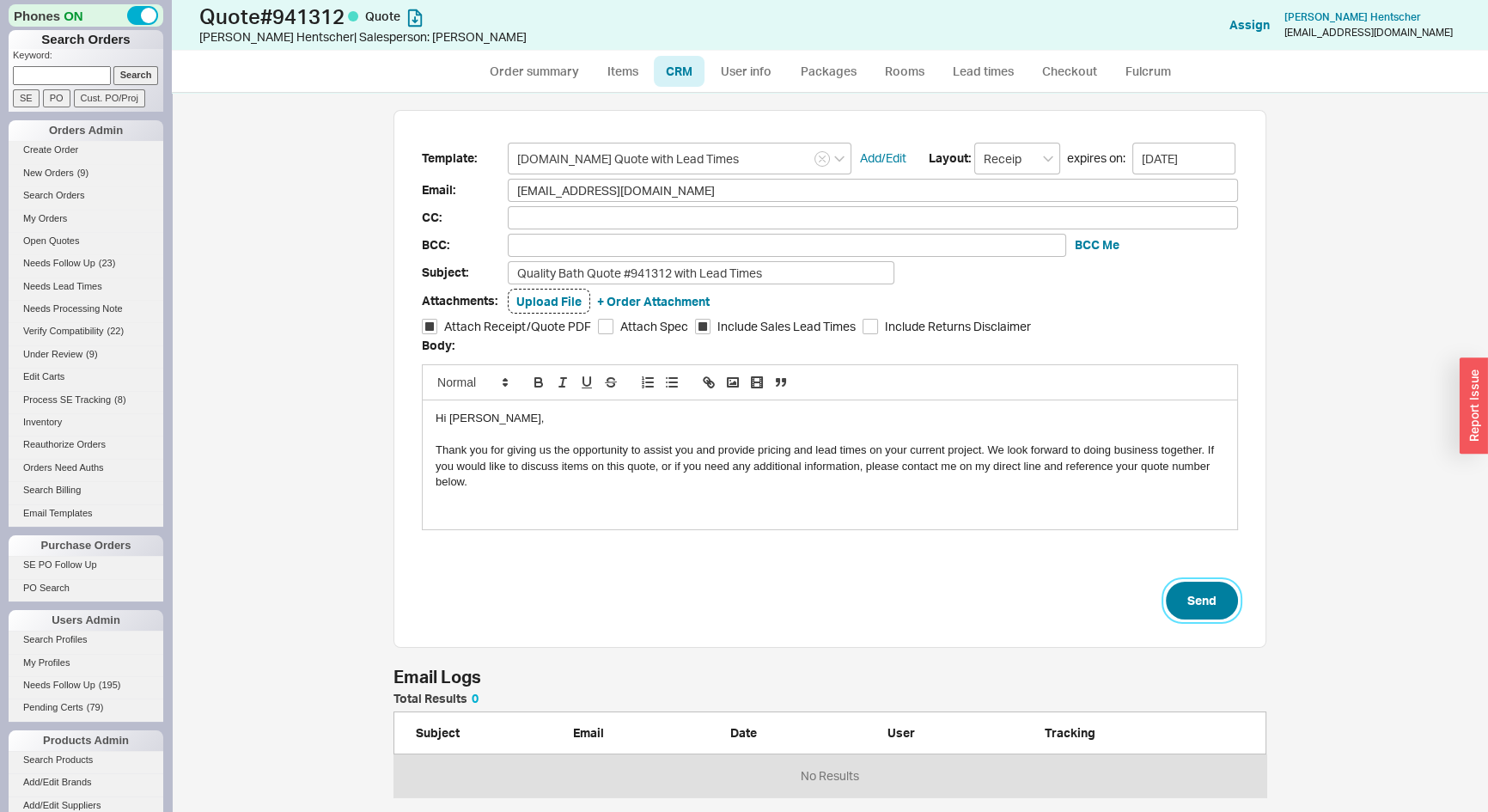
click at [1188, 602] on button "Send" at bounding box center [1202, 600] width 72 height 37
select select "*"
select select "3"
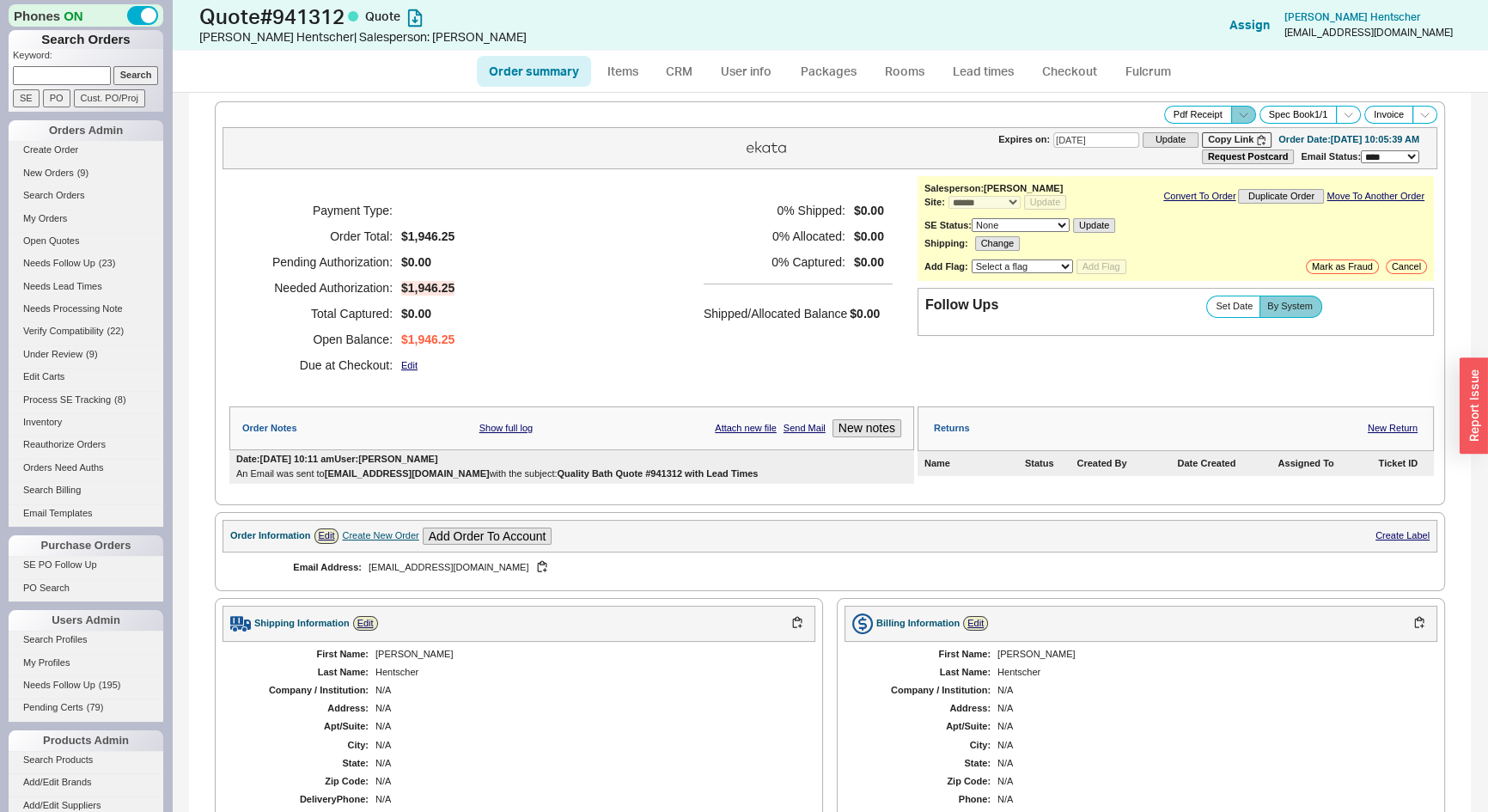
click at [1238, 117] on icon at bounding box center [1244, 115] width 13 height 13
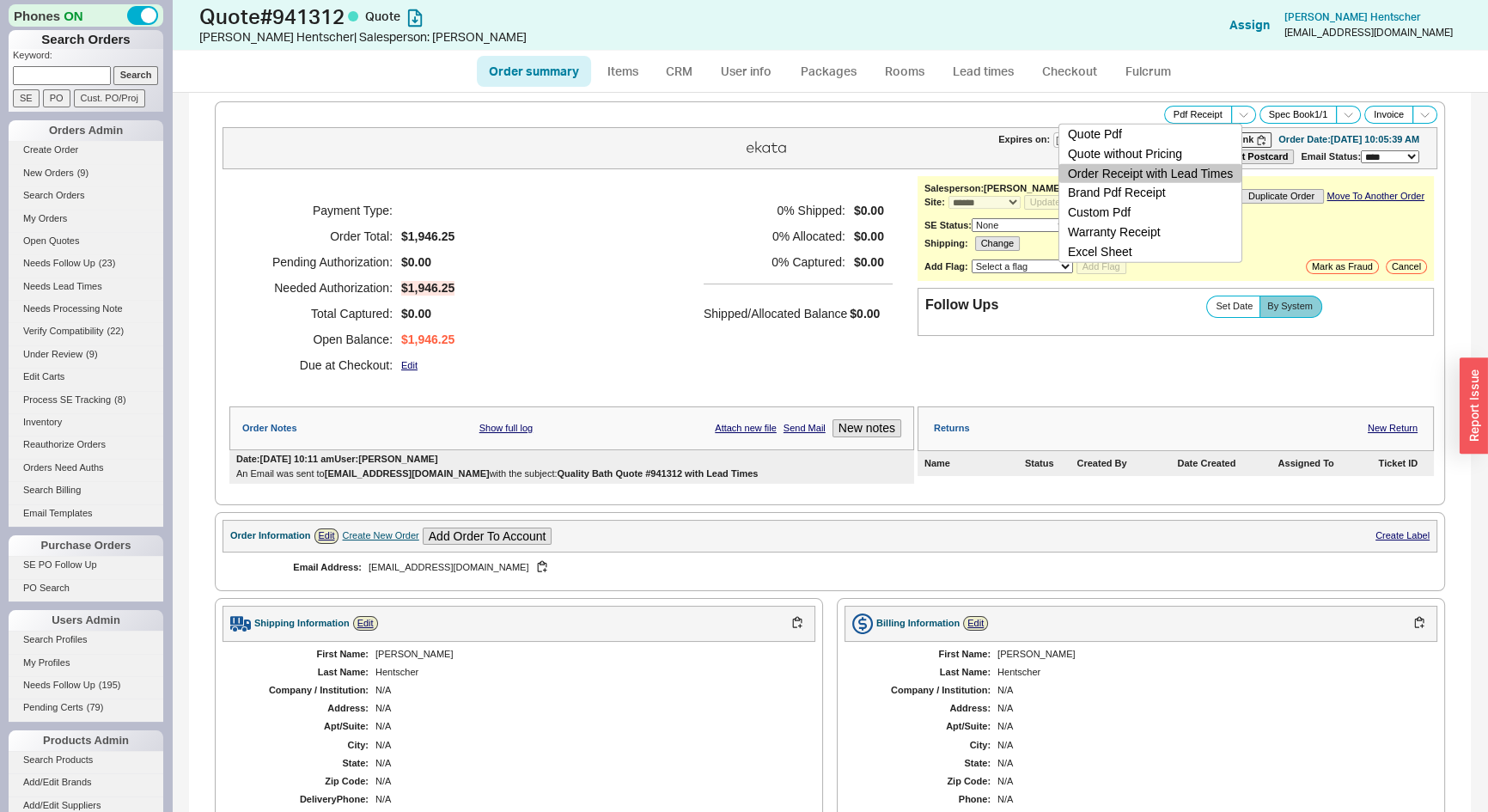
click at [1211, 172] on button "Order Receipt with Lead Times" at bounding box center [1150, 174] width 182 height 20
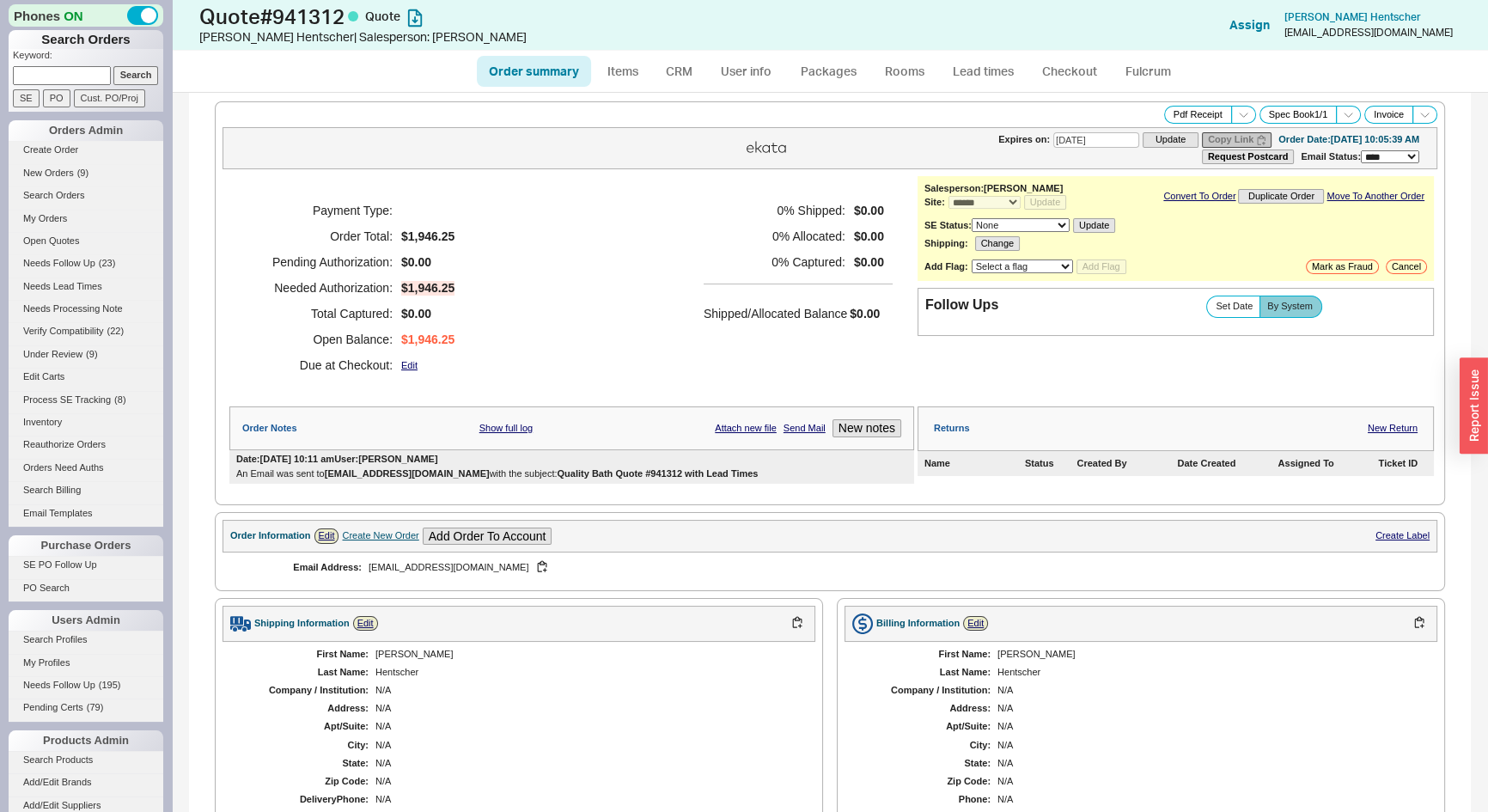
click at [1208, 144] on button "Copy Link" at bounding box center [1237, 140] width 69 height 15
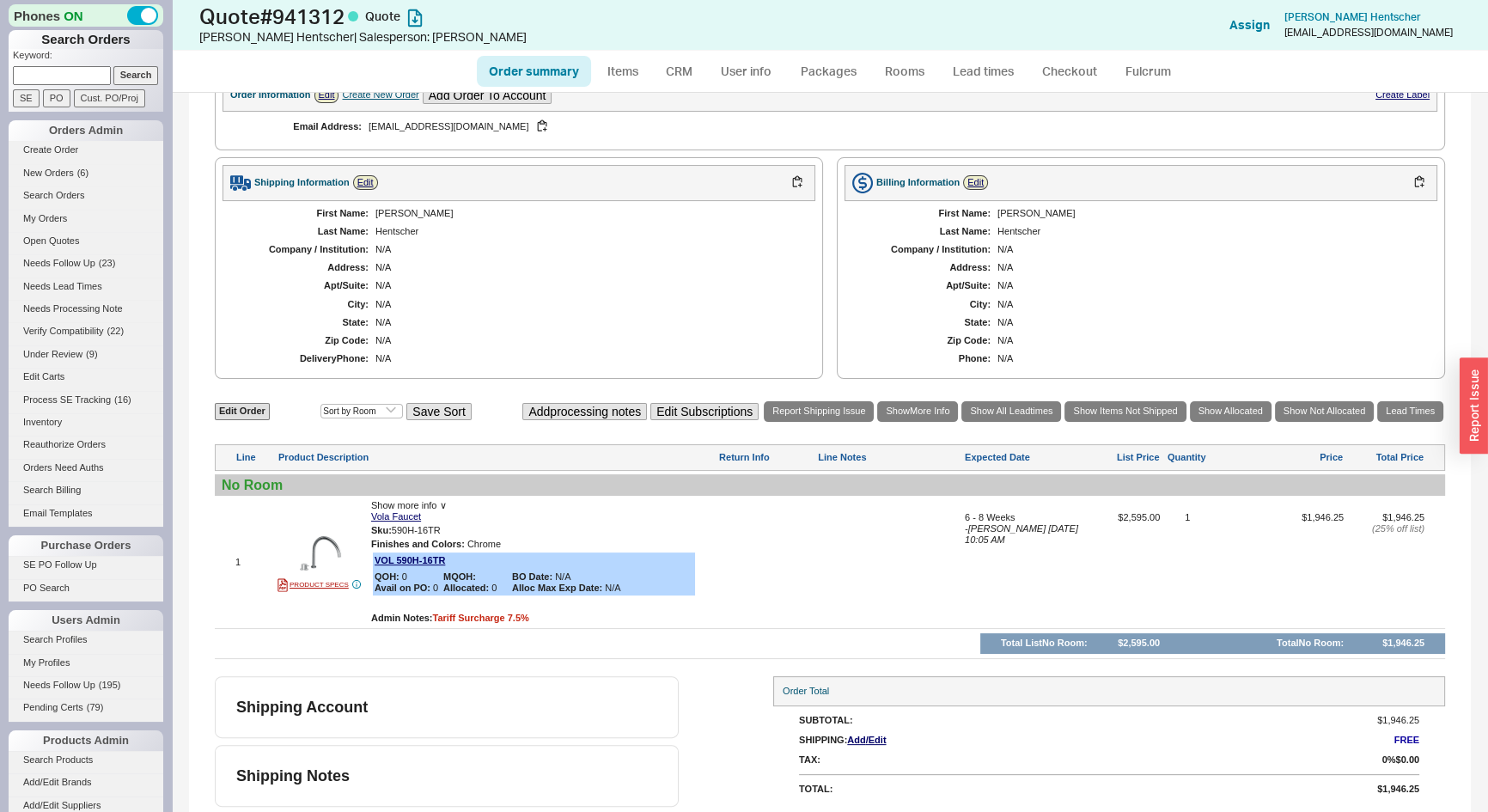
click at [509, 72] on link "Order summary" at bounding box center [533, 71] width 114 height 31
select select "*"
select select "3"
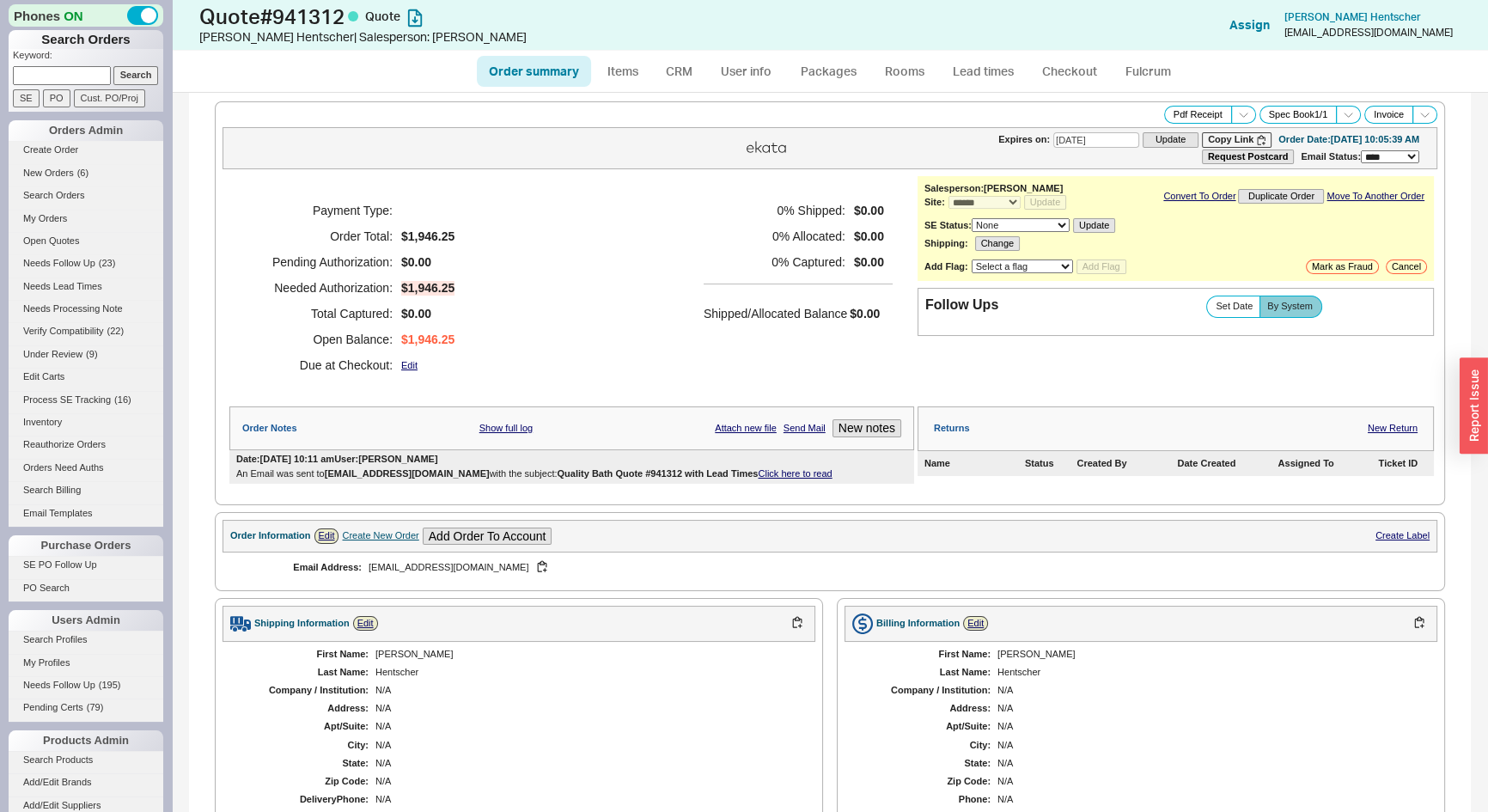
click at [781, 472] on link "Click here to read" at bounding box center [795, 473] width 74 height 10
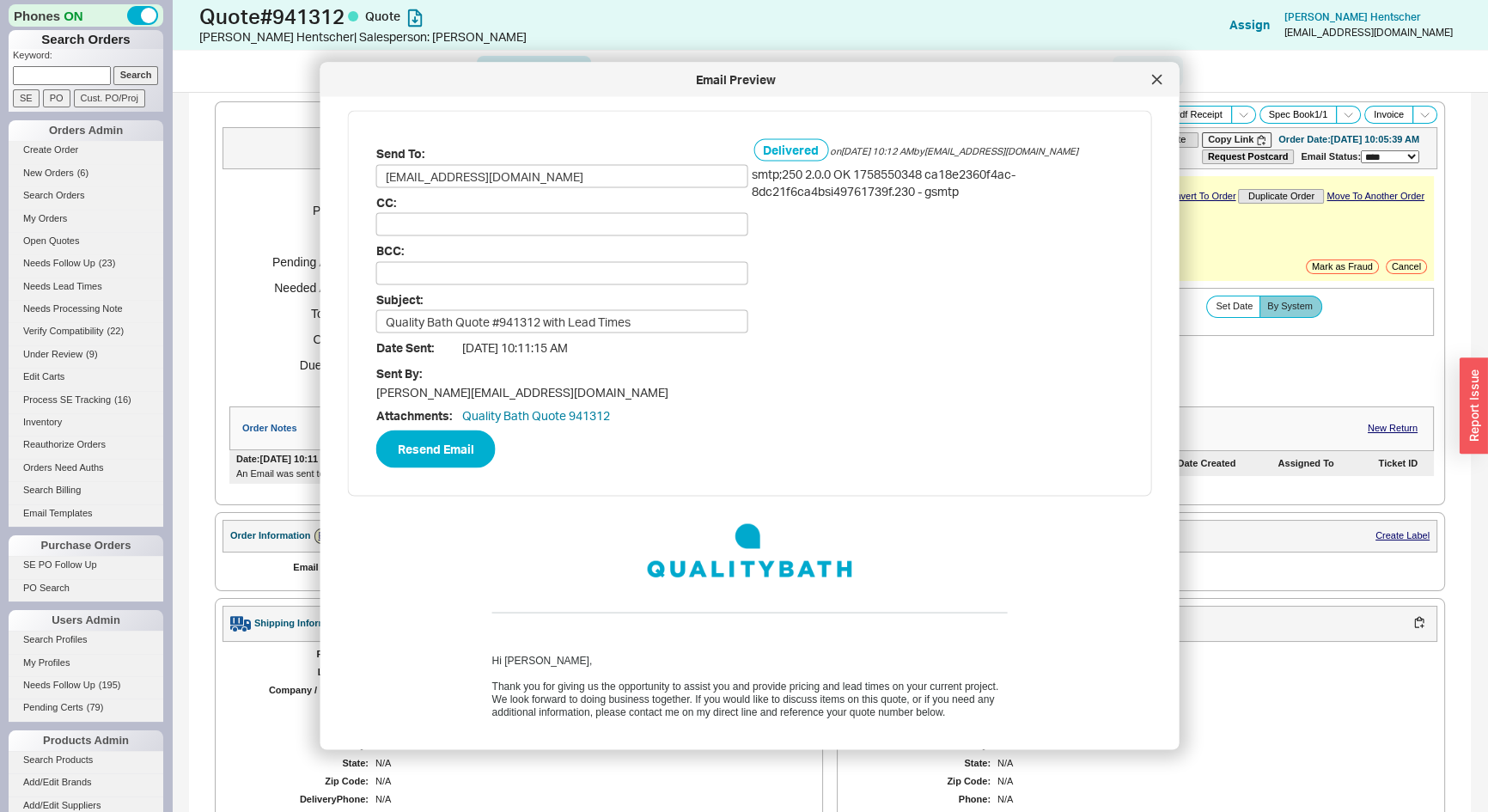
click at [1154, 81] on icon at bounding box center [1156, 79] width 8 height 8
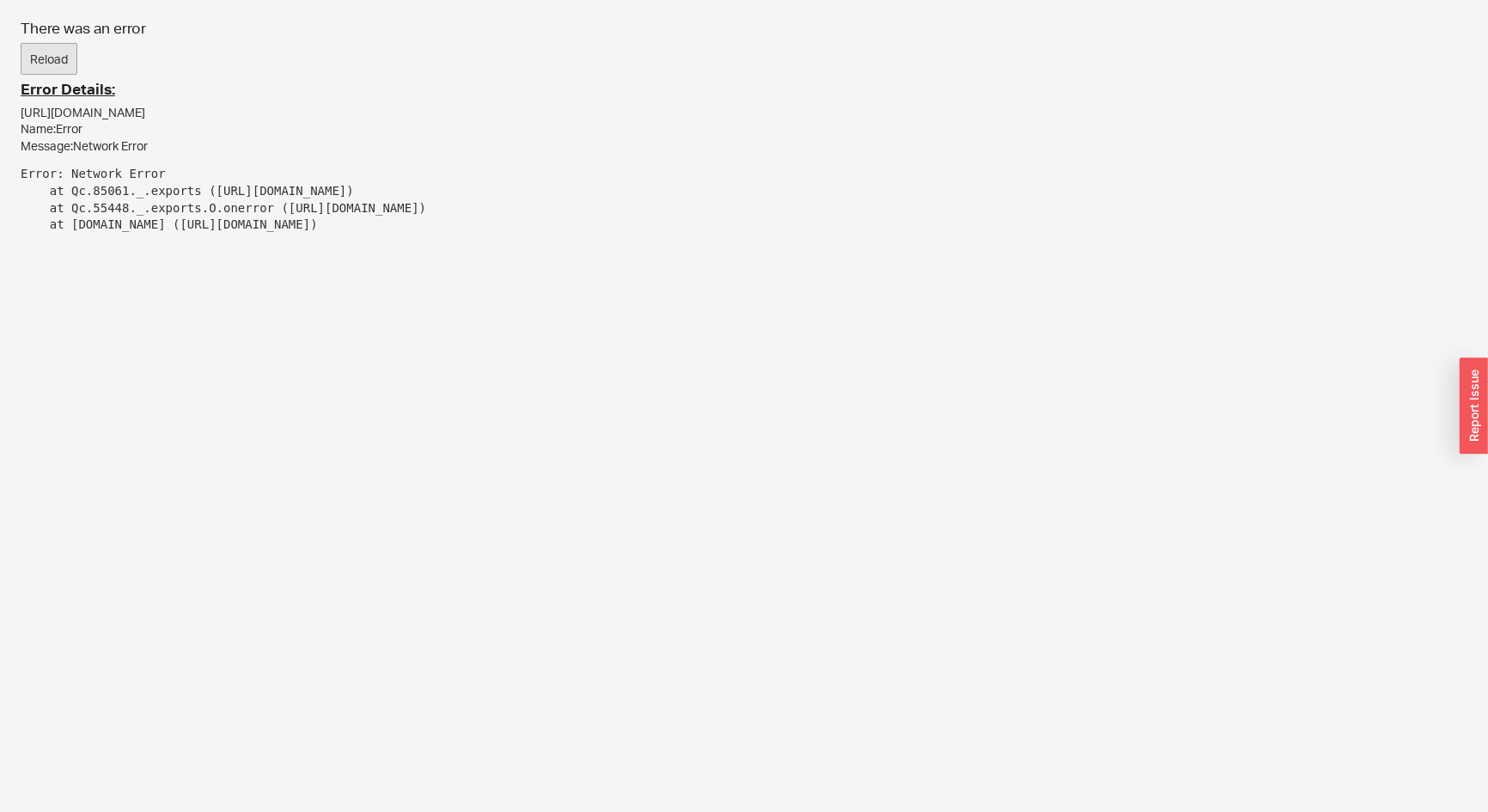
click at [44, 64] on button "Reload" at bounding box center [49, 59] width 57 height 33
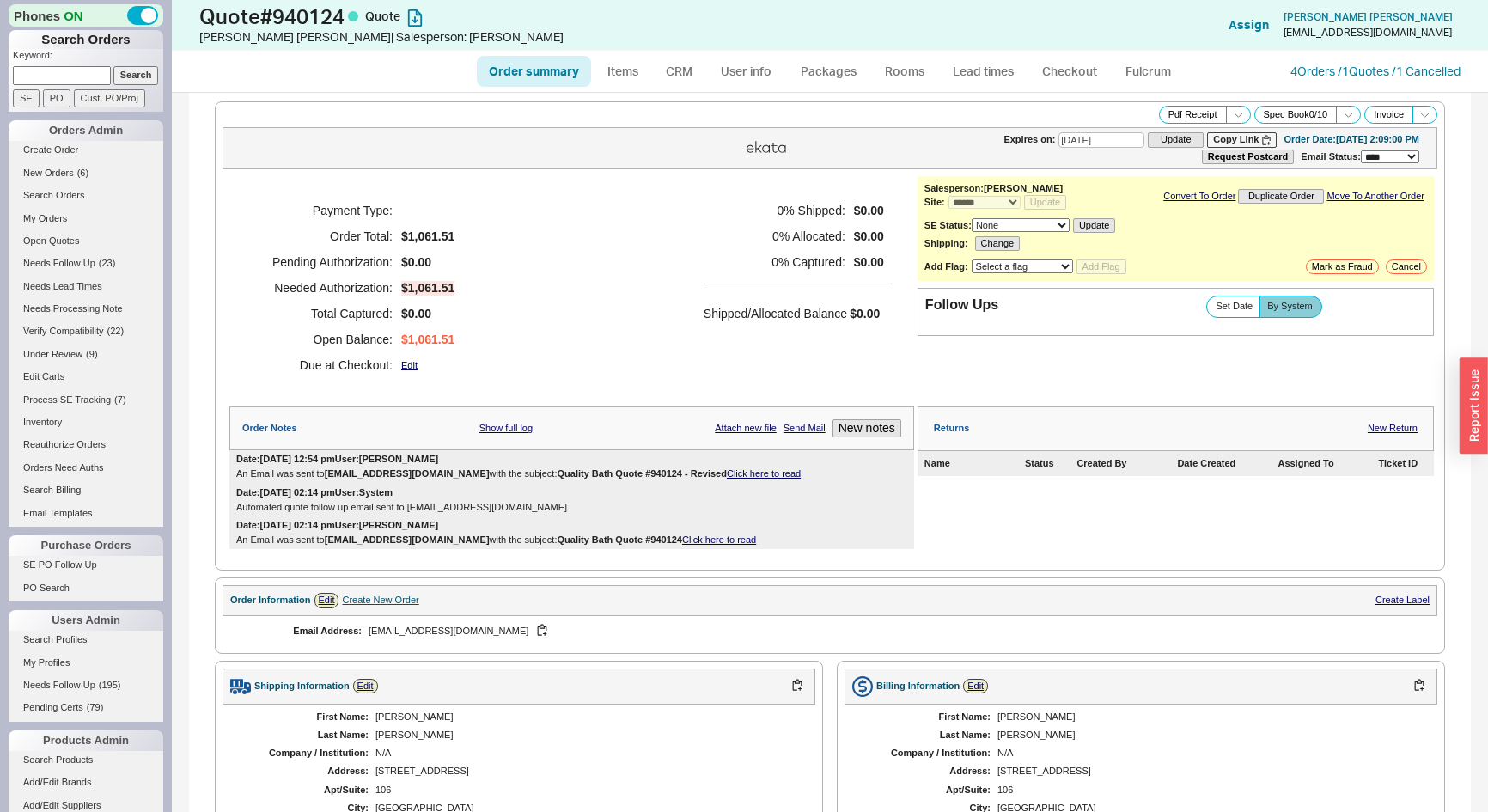
select select "*"
select select "3"
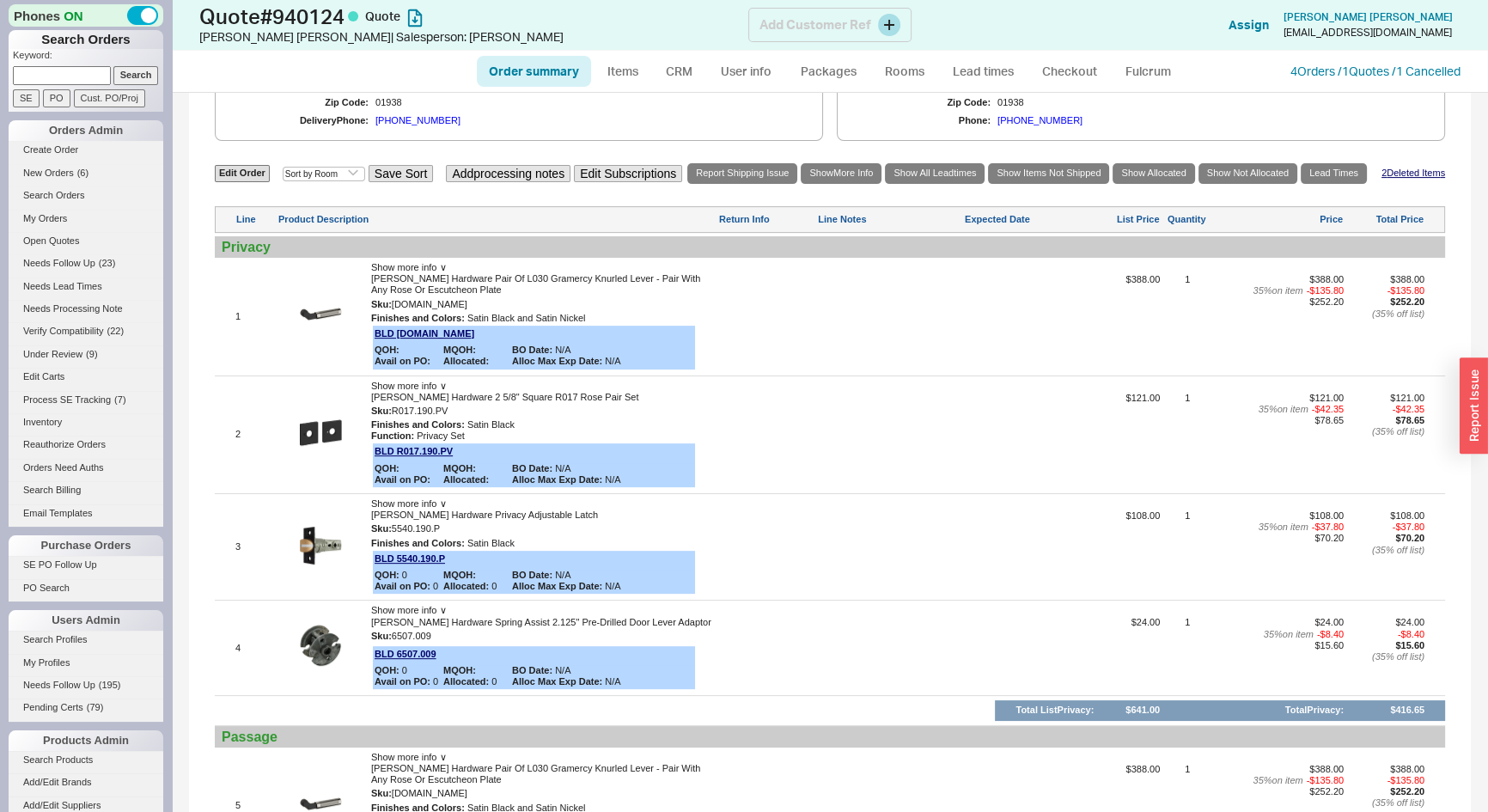
scroll to position [781, 0]
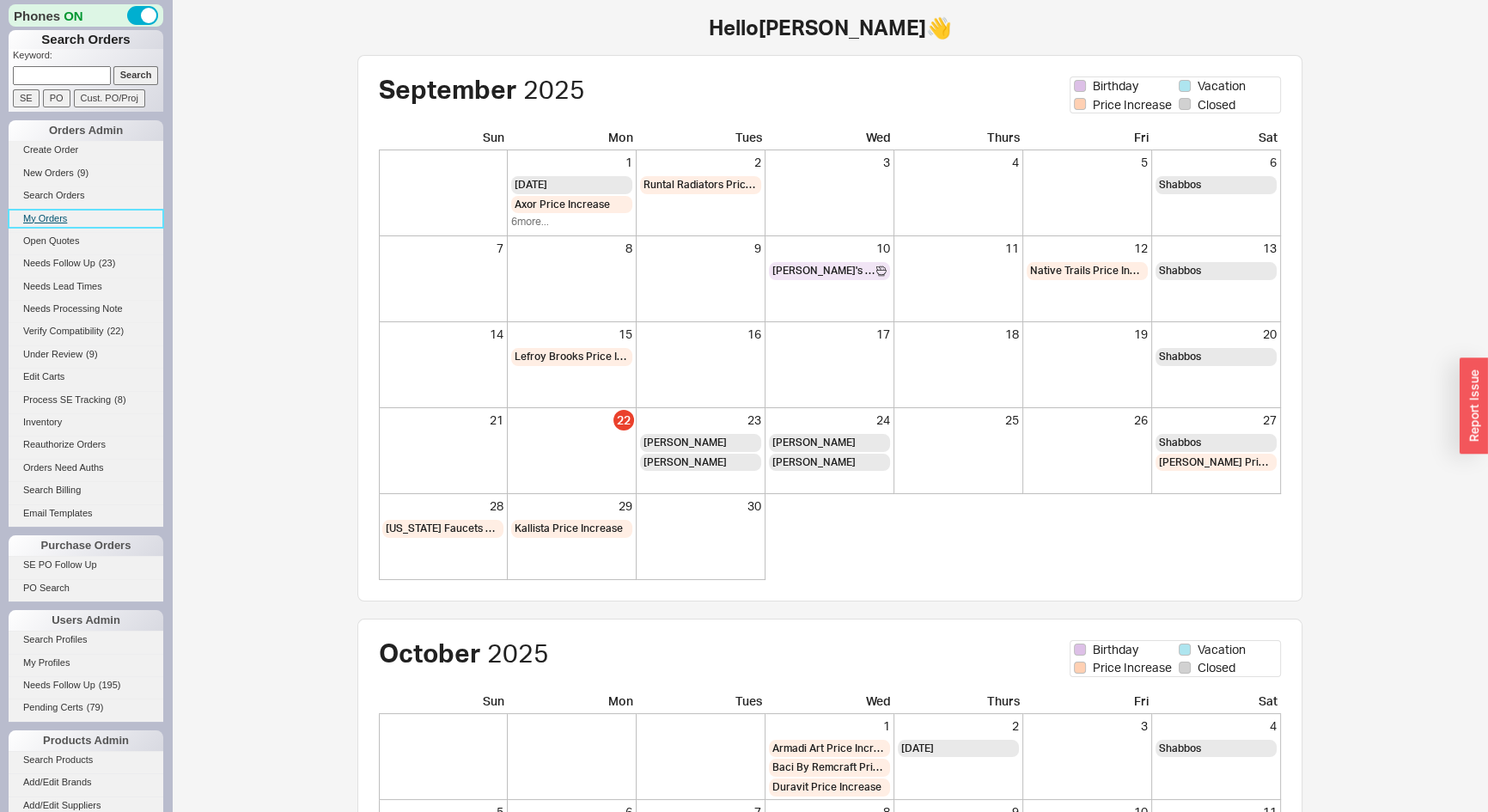
click at [47, 215] on link "My Orders" at bounding box center [85, 219] width 154 height 18
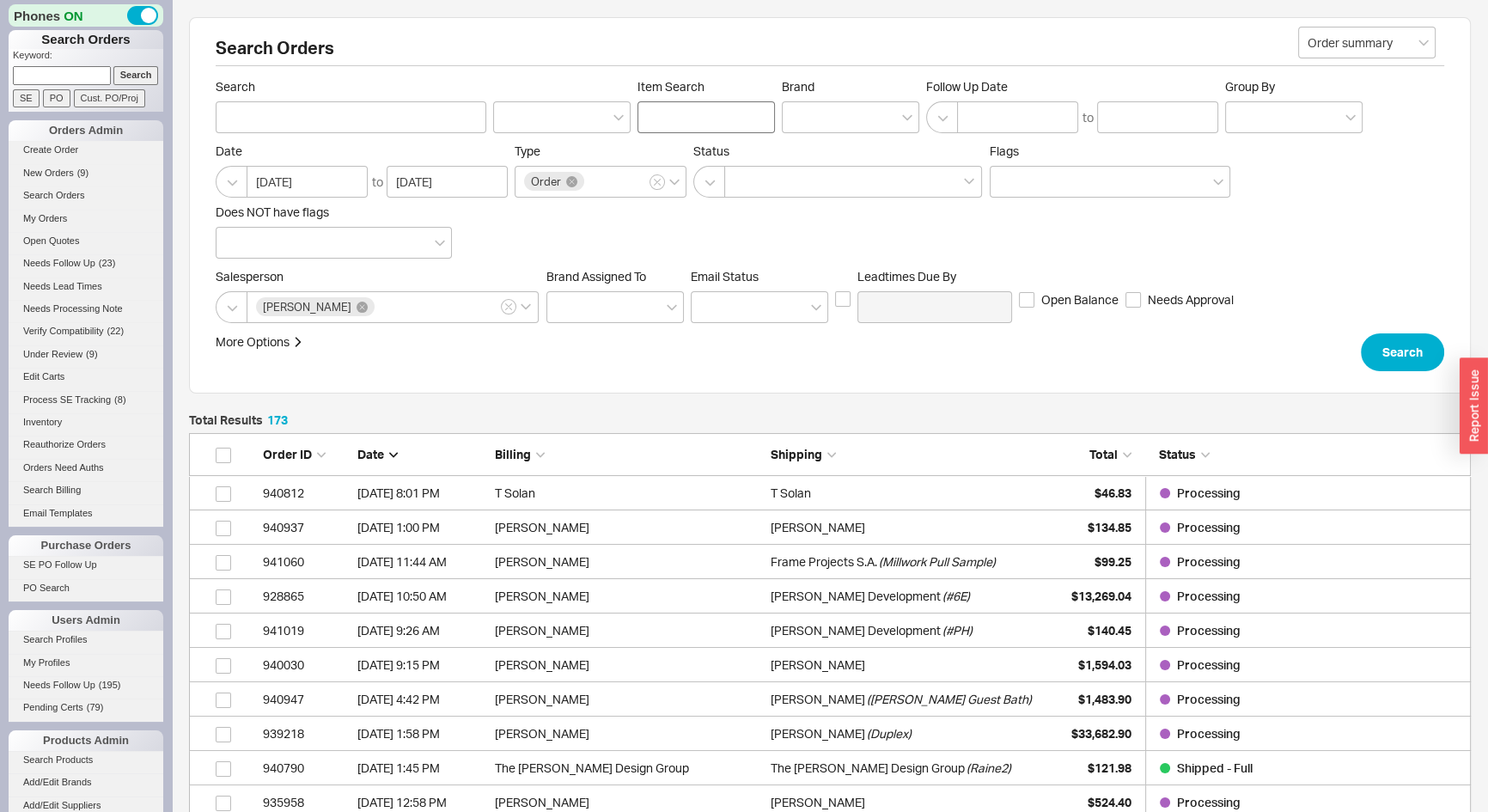
scroll to position [5977, 1270]
click at [805, 123] on div at bounding box center [850, 117] width 138 height 32
click at [804, 123] on input "Brand" at bounding box center [797, 118] width 12 height 20
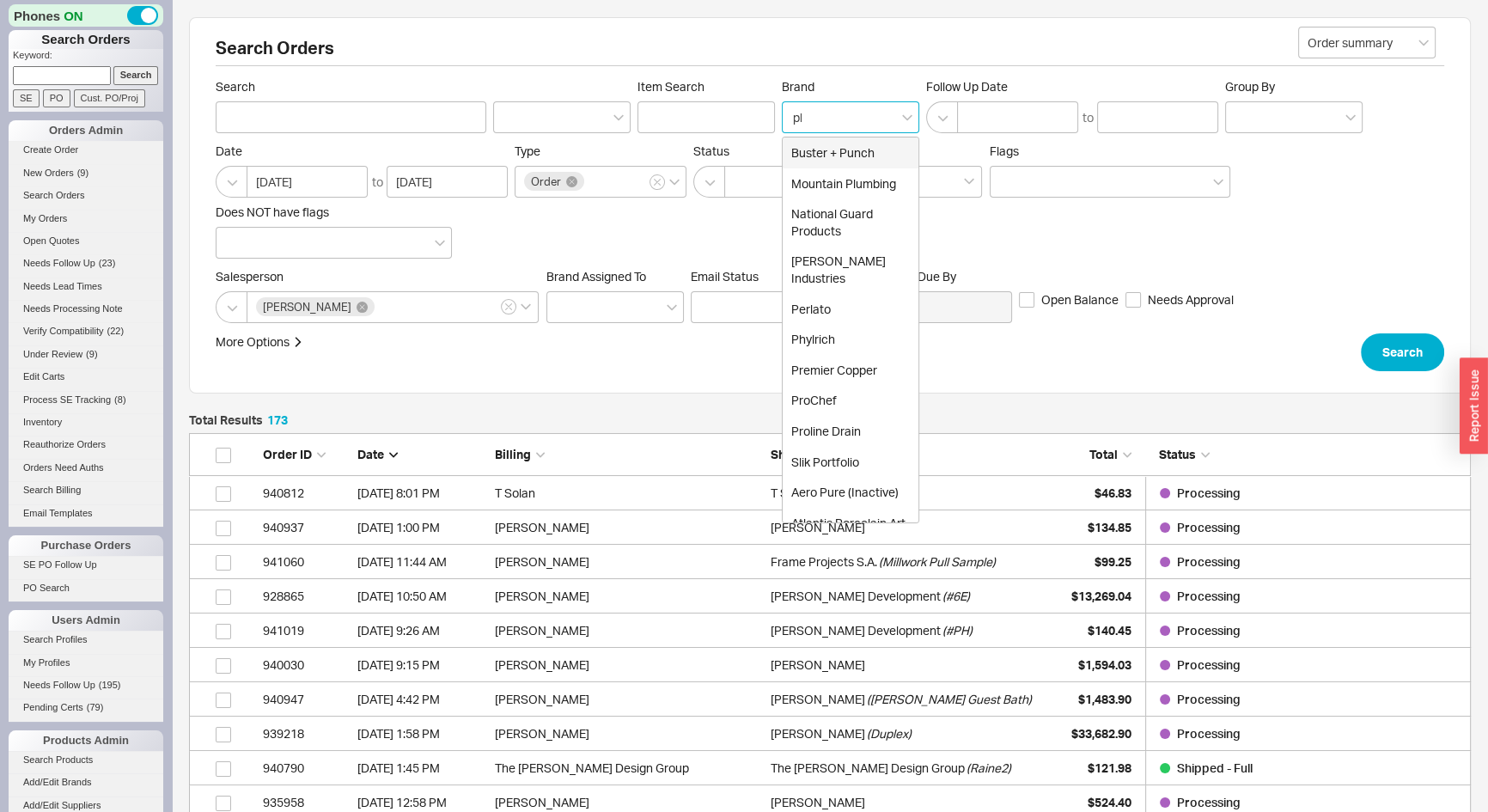
type input "phy"
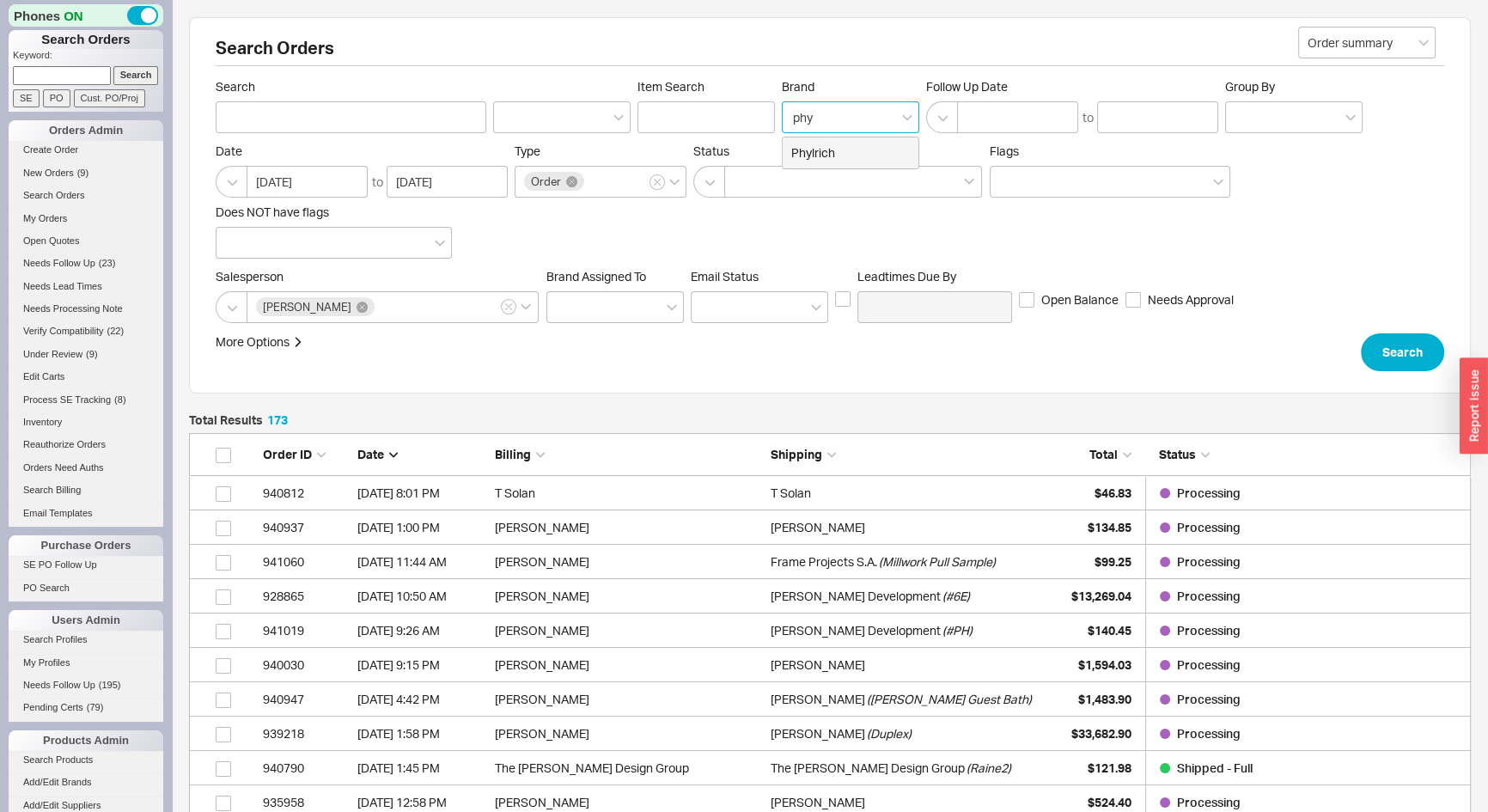
click at [814, 138] on div "Phylrich" at bounding box center [850, 153] width 136 height 31
type input "Brand"
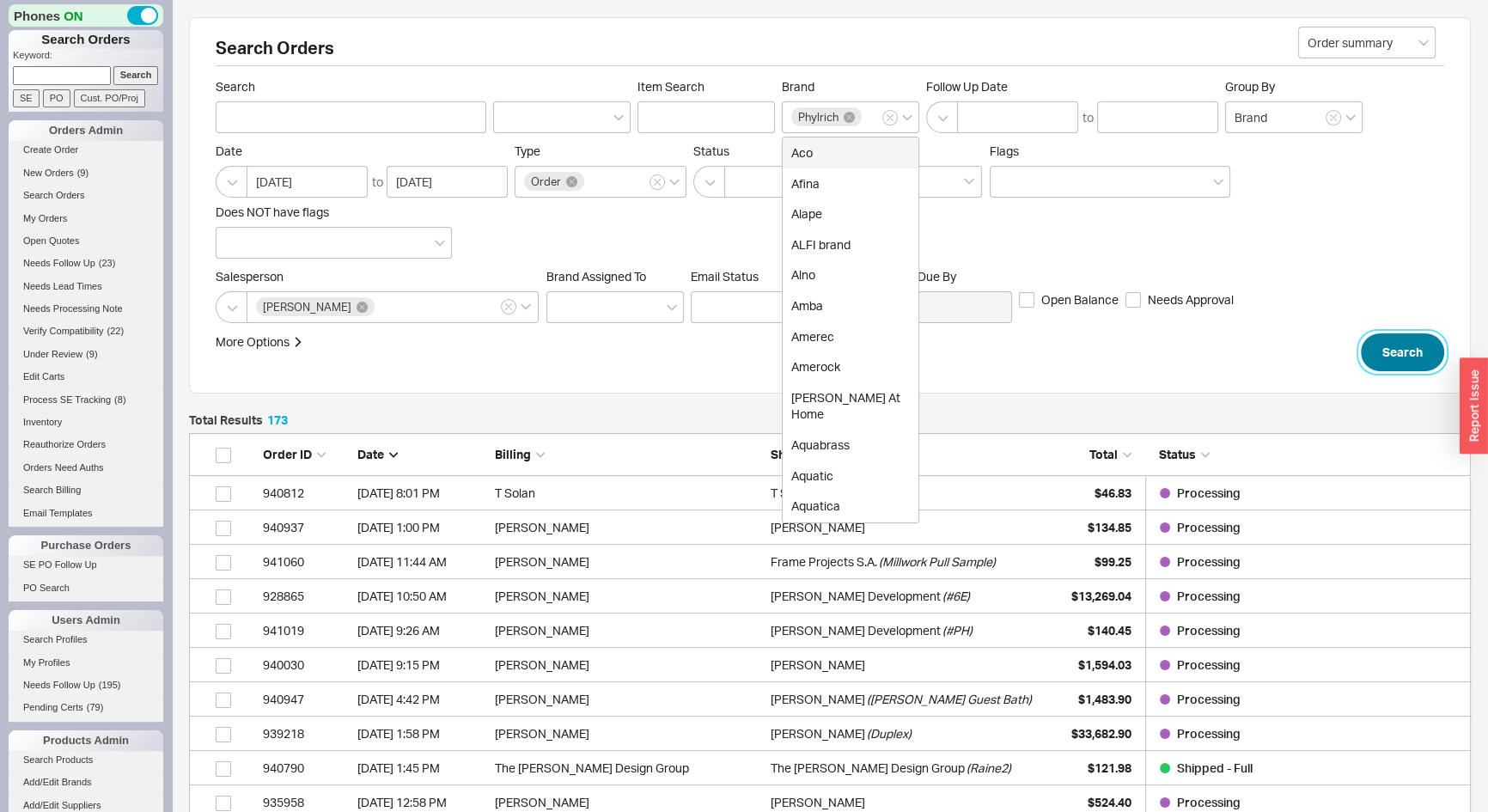
click at [1392, 348] on button "Search" at bounding box center [1402, 352] width 83 height 37
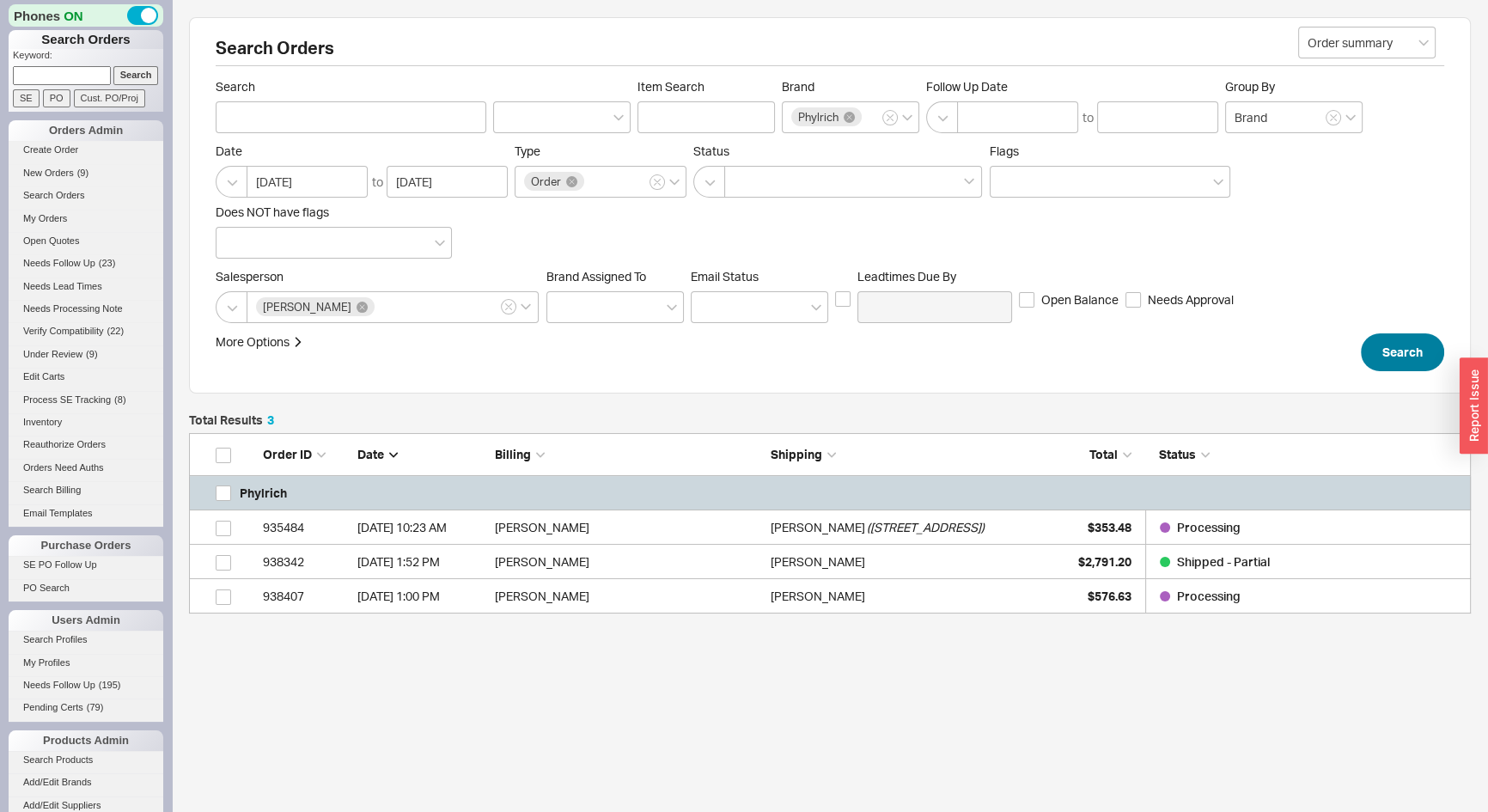
scroll to position [168, 1270]
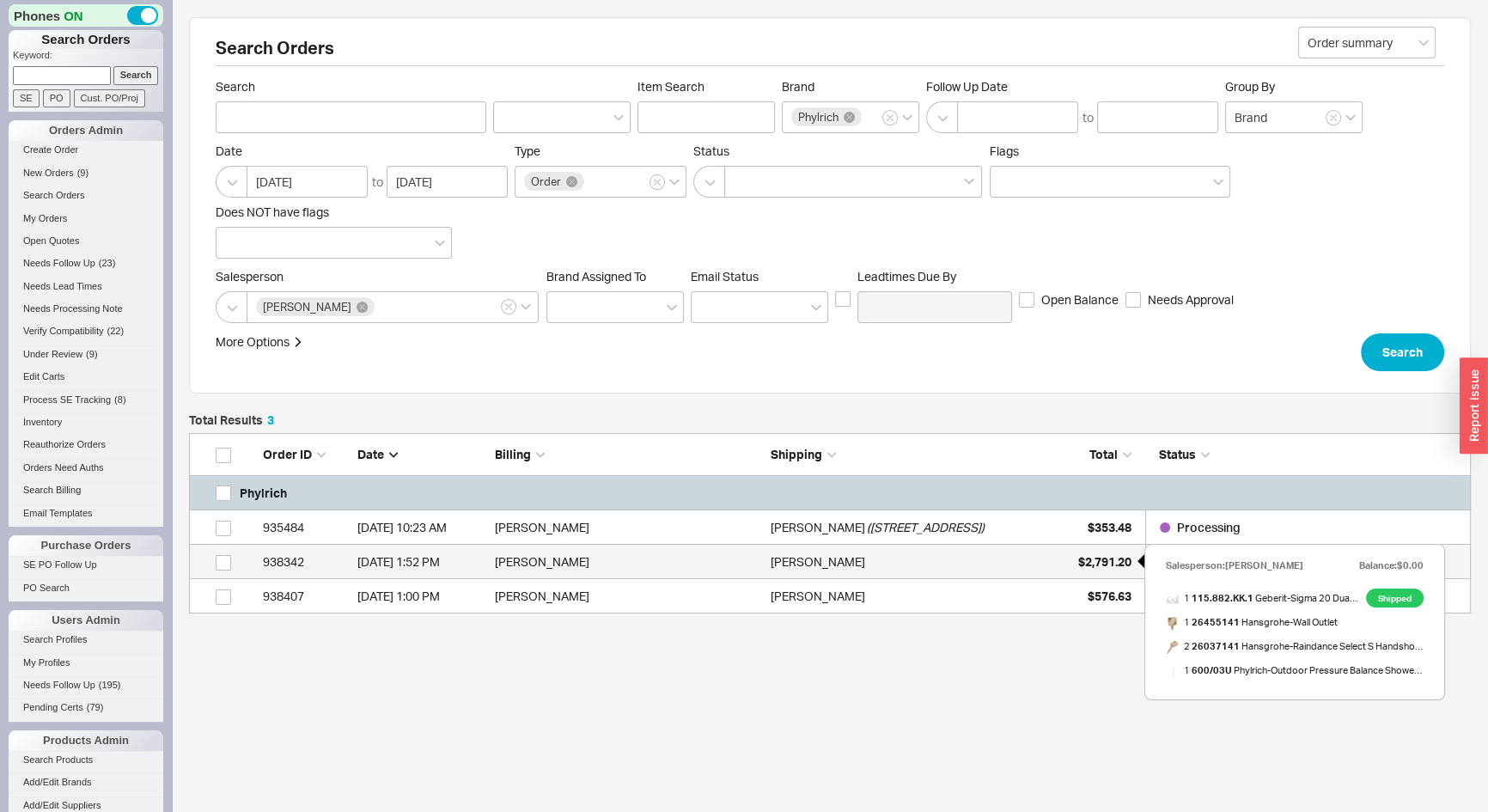
click at [1070, 570] on div "$2,791.20" at bounding box center [1089, 562] width 86 height 35
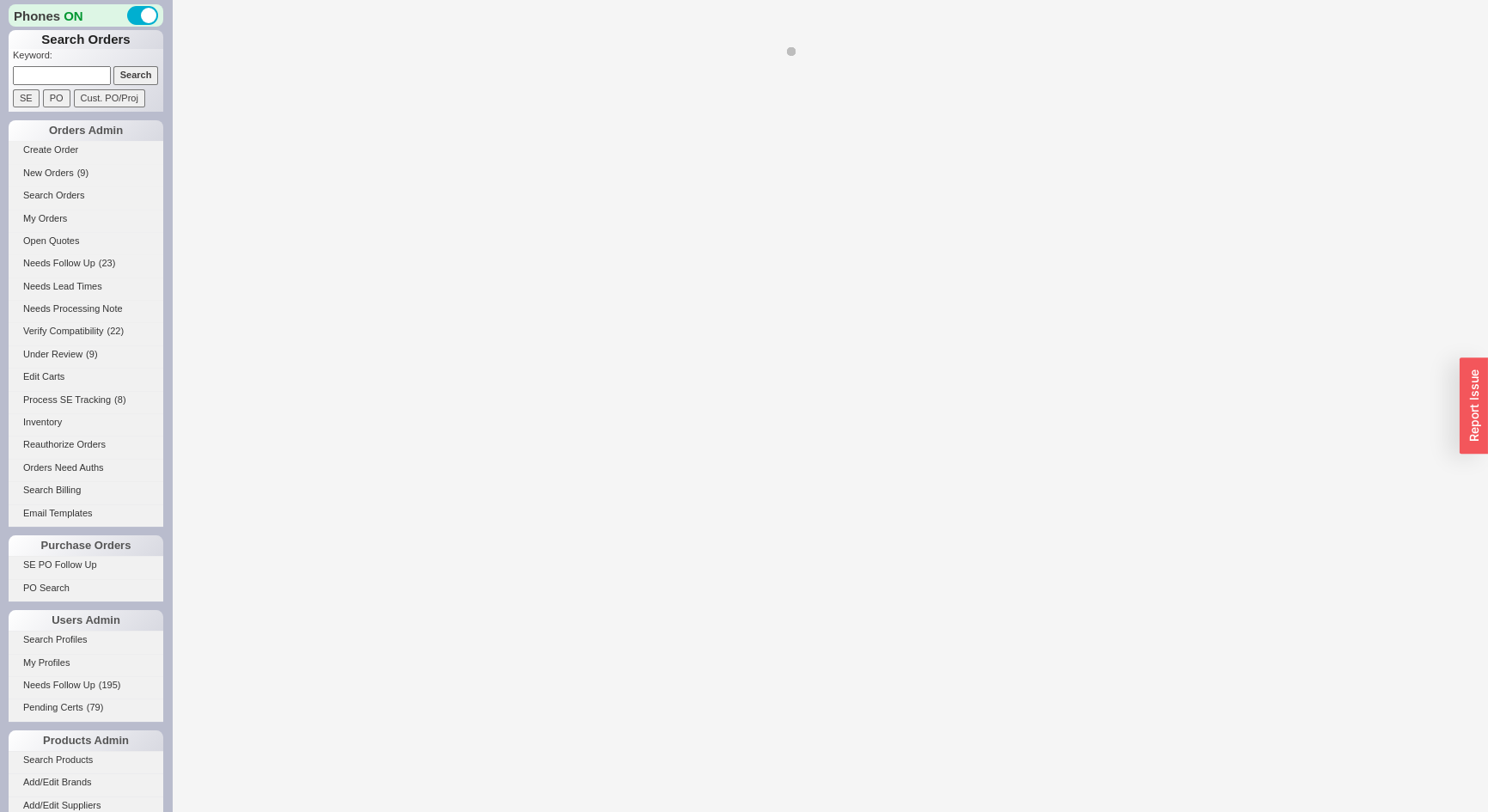
select select "*"
select select "LOW"
select select "3"
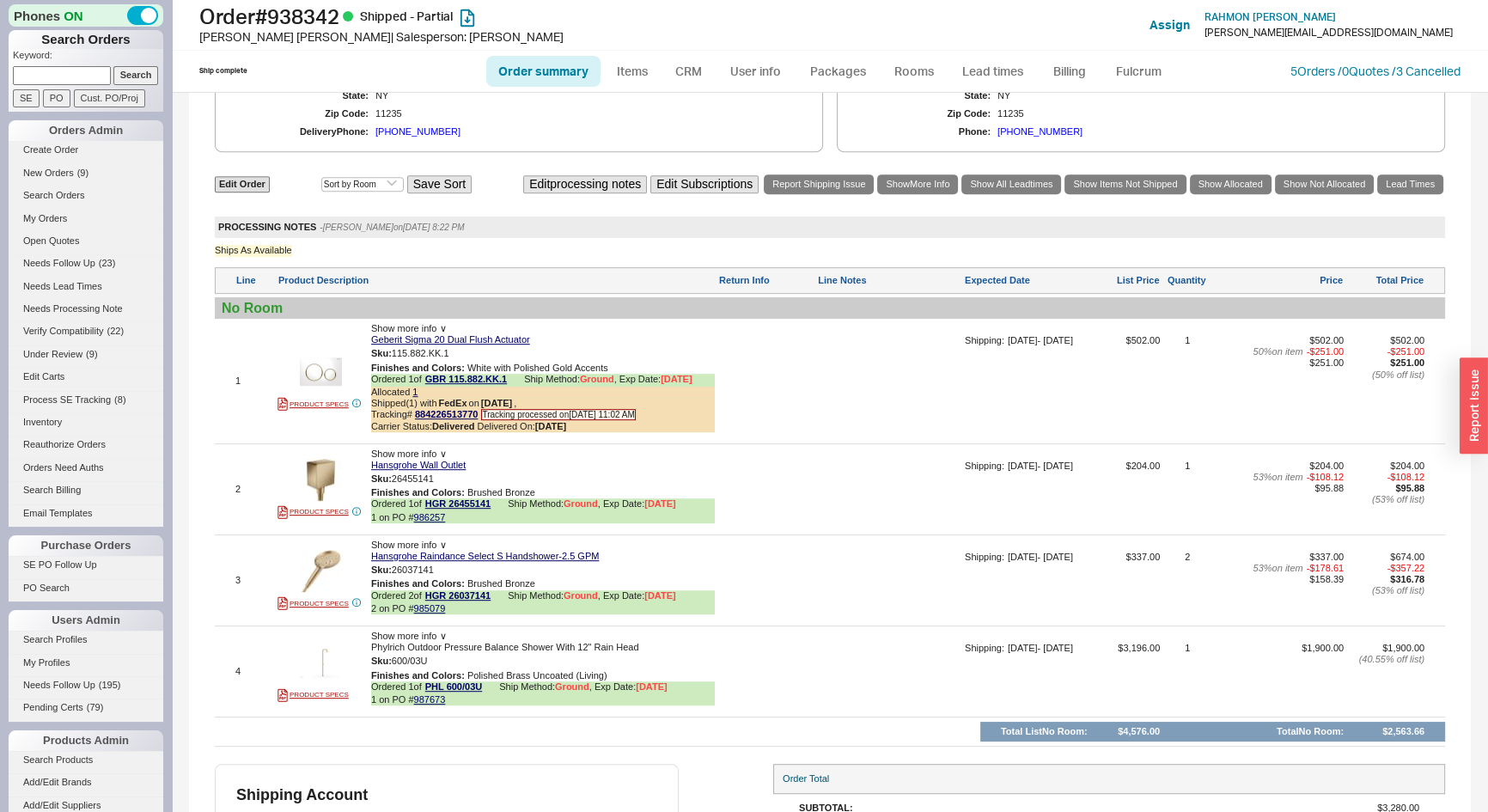
scroll to position [1153, 0]
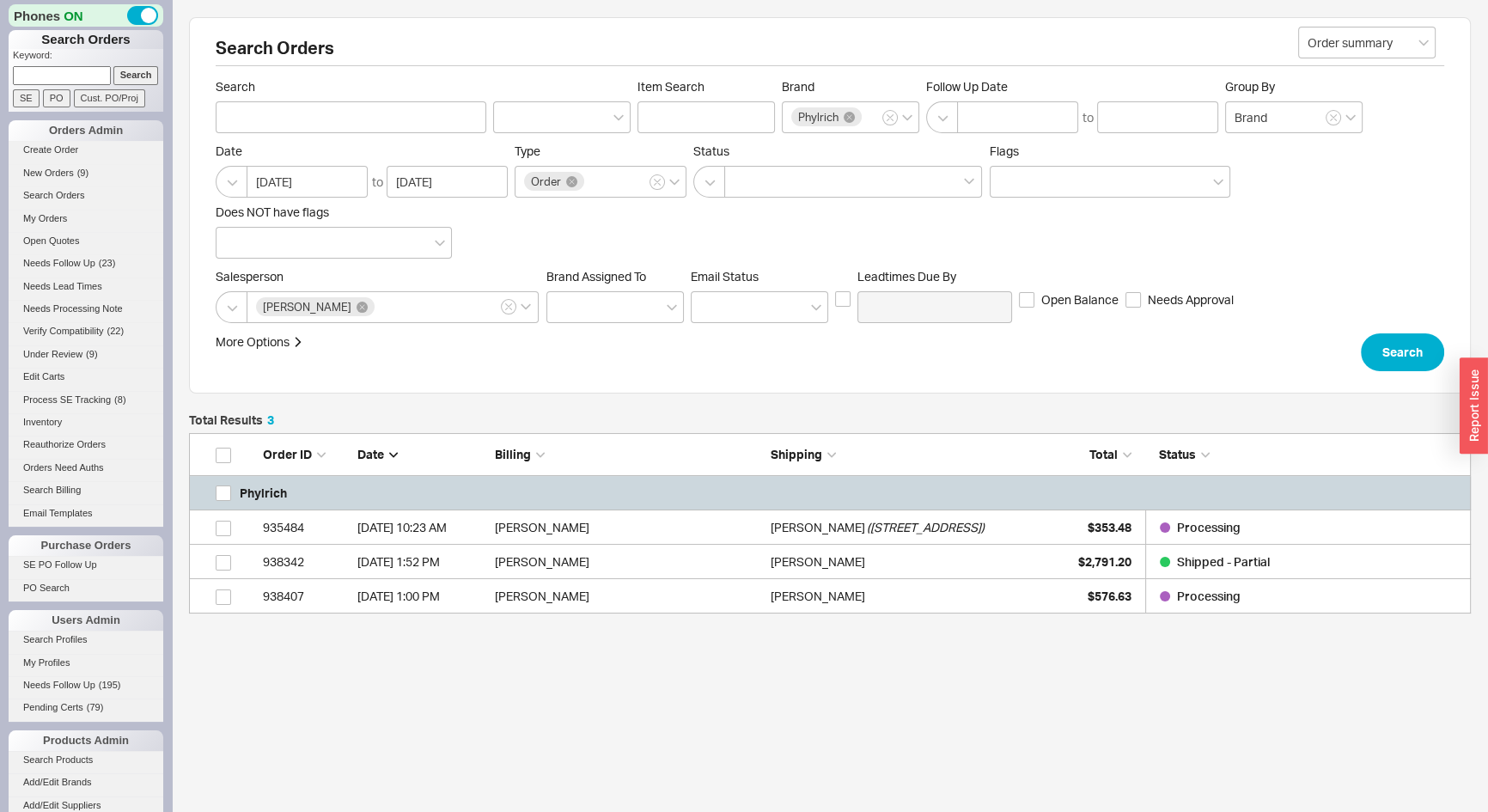
scroll to position [168, 1270]
click at [48, 237] on link "Open Quotes" at bounding box center [85, 241] width 154 height 18
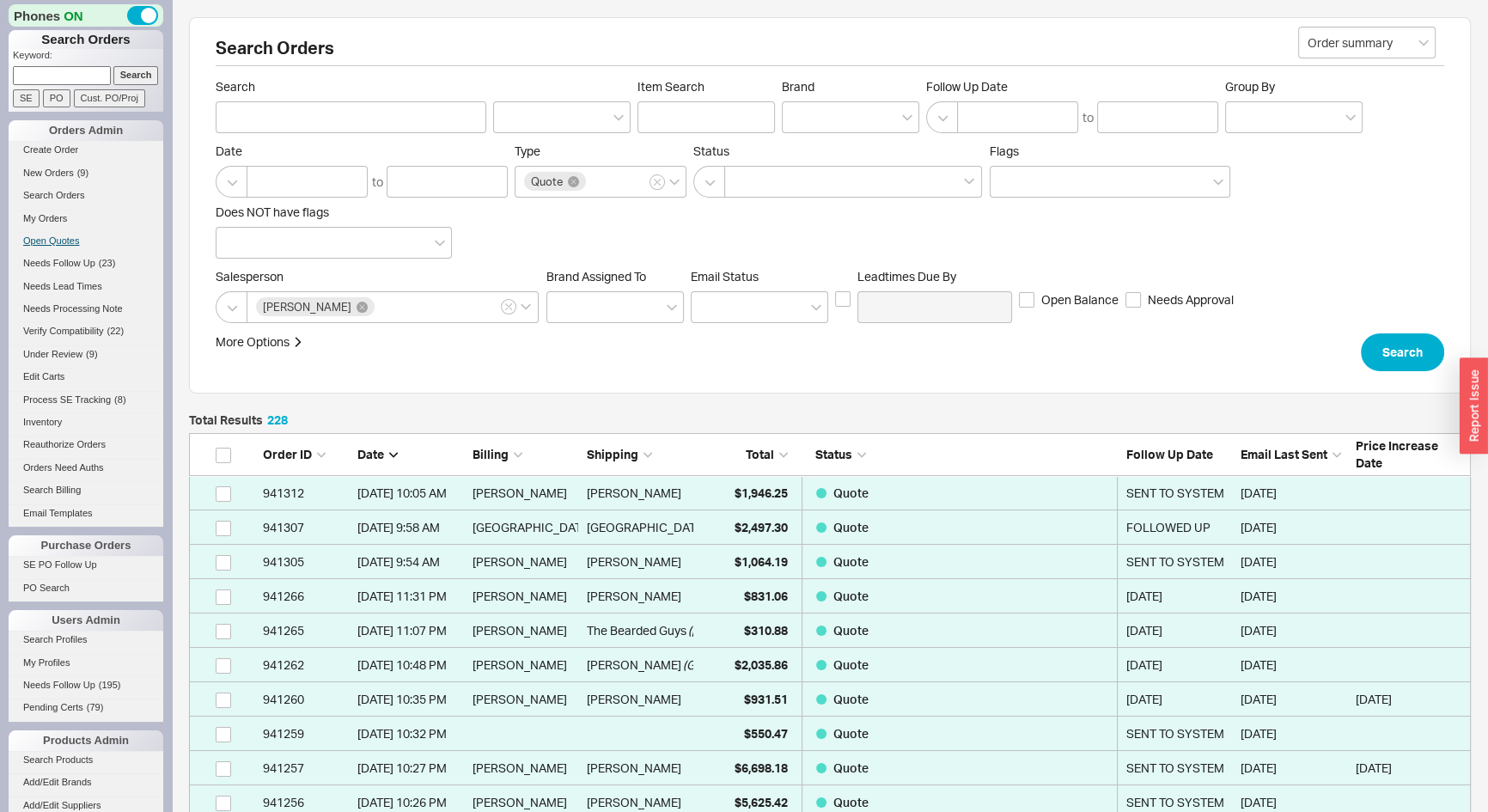
scroll to position [7867, 1270]
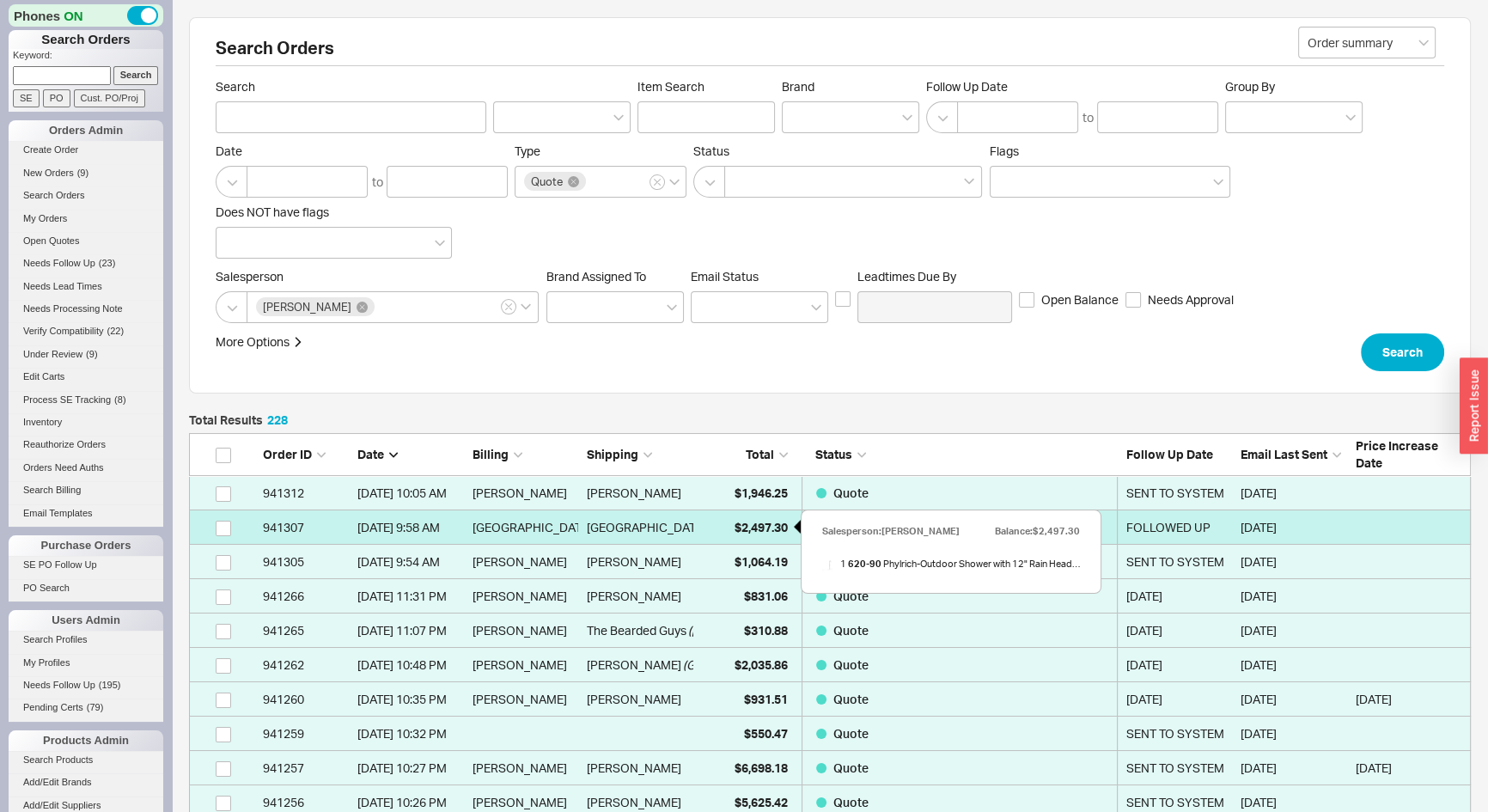
click at [746, 528] on span "$2,497.30" at bounding box center [761, 527] width 53 height 15
select select "*"
select select "LOW"
select select "3"
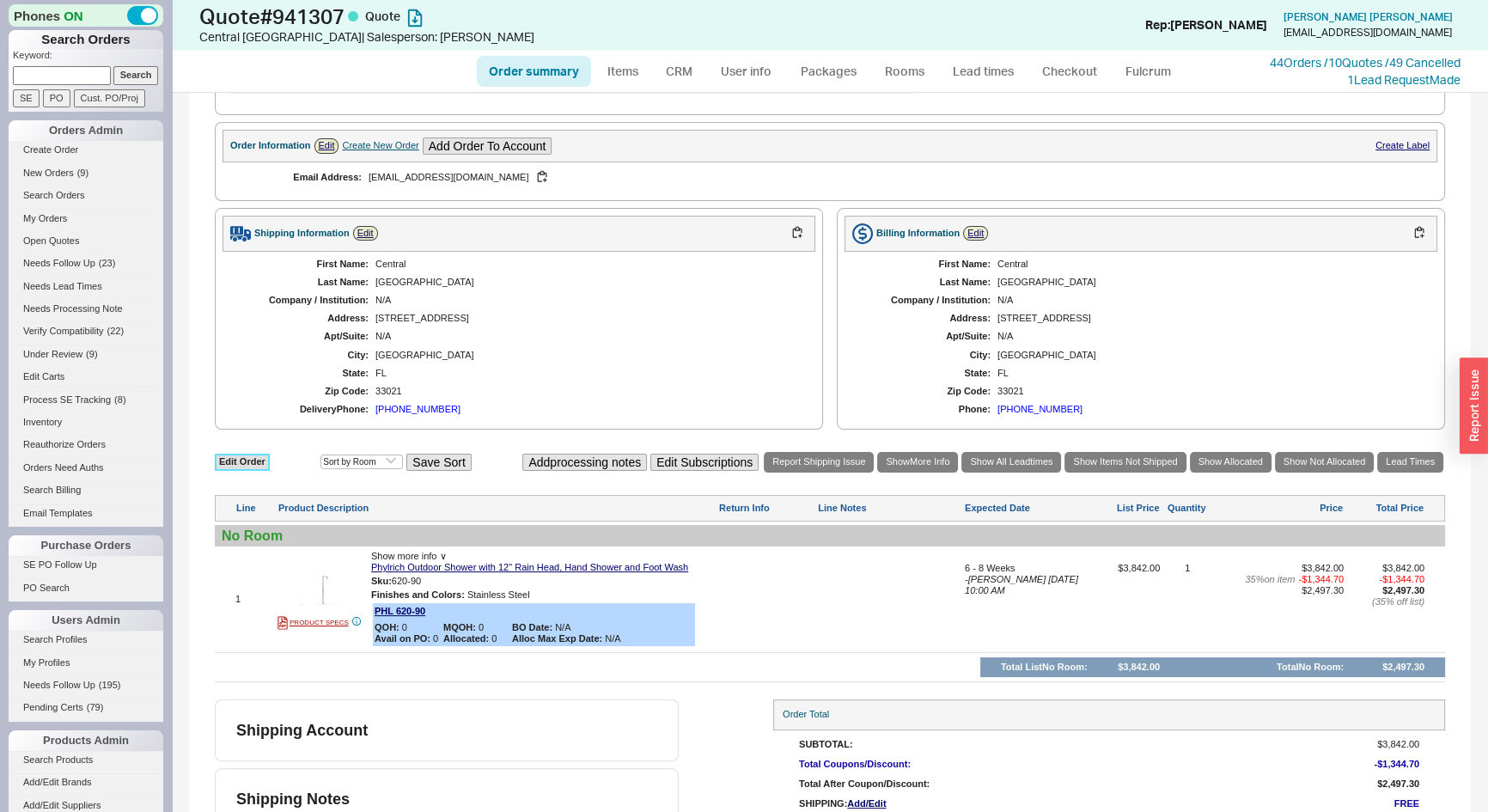
click at [249, 458] on div "Edit Order Select an option Sort by Brand Sort by Room Save Sort Add processing…" at bounding box center [829, 566] width 1230 height 232
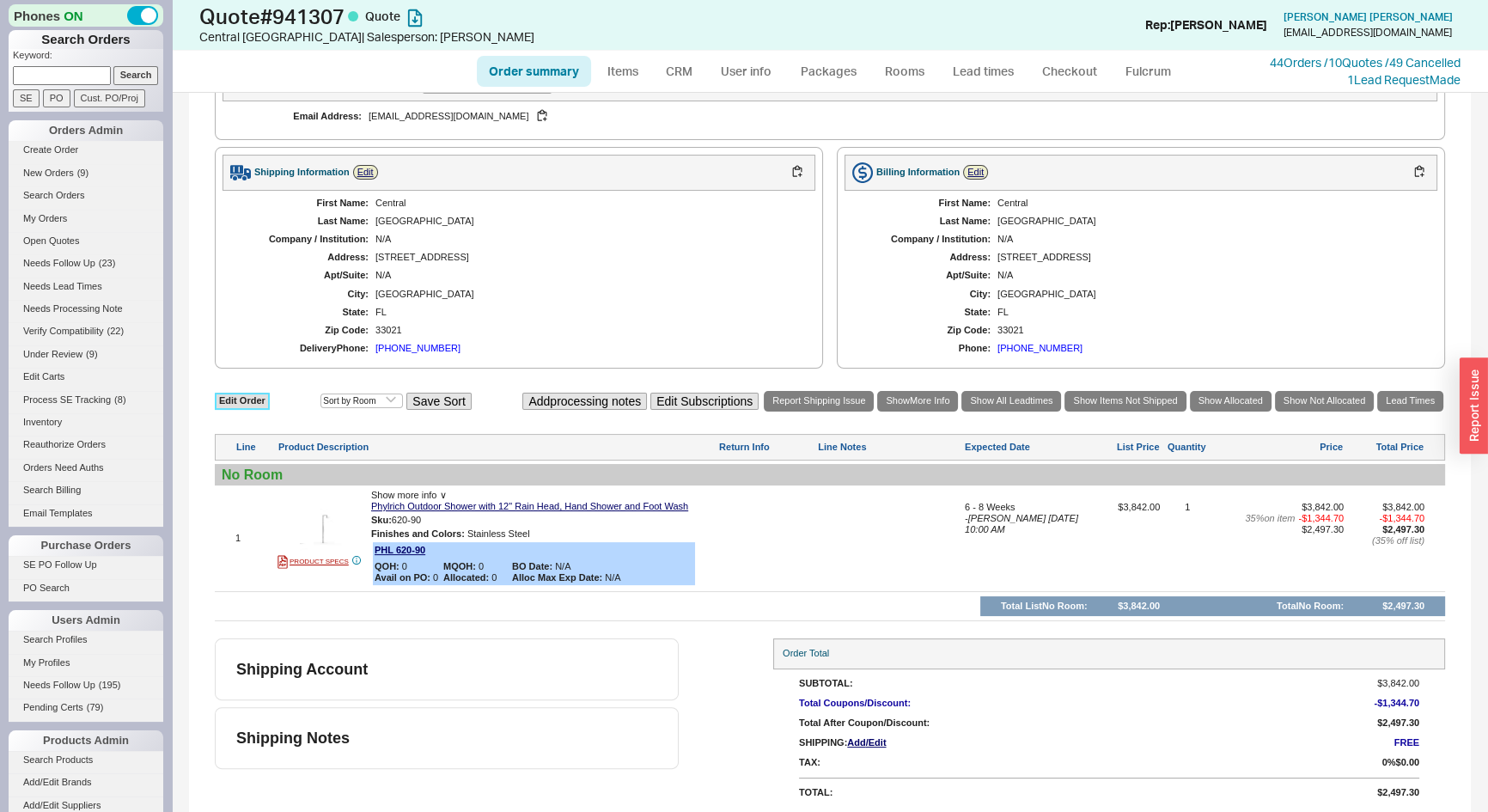
click at [232, 398] on link "Edit Order" at bounding box center [242, 401] width 55 height 16
select select "3"
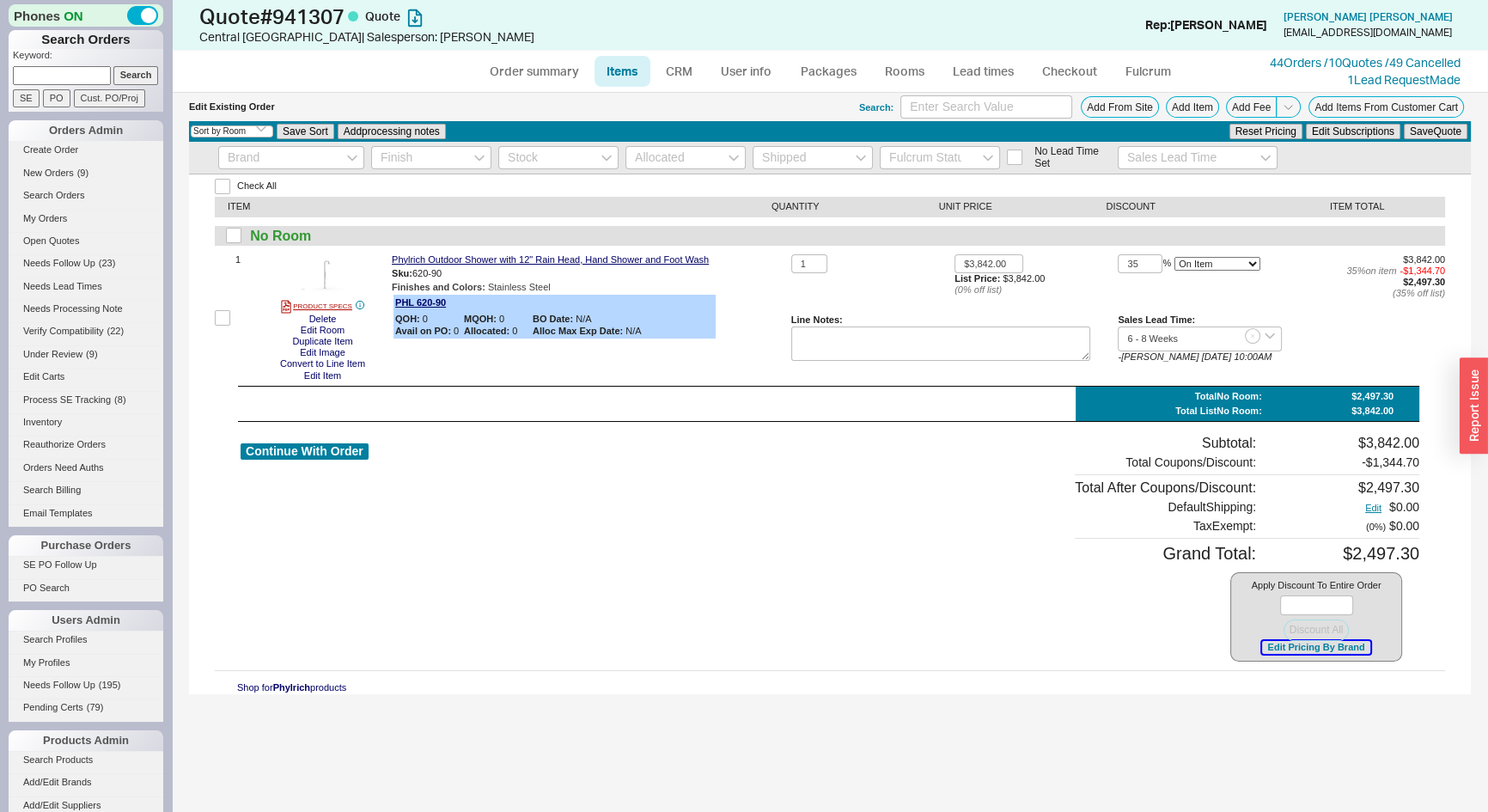
click at [1352, 648] on button "Edit Pricing By Brand" at bounding box center [1316, 648] width 108 height 13
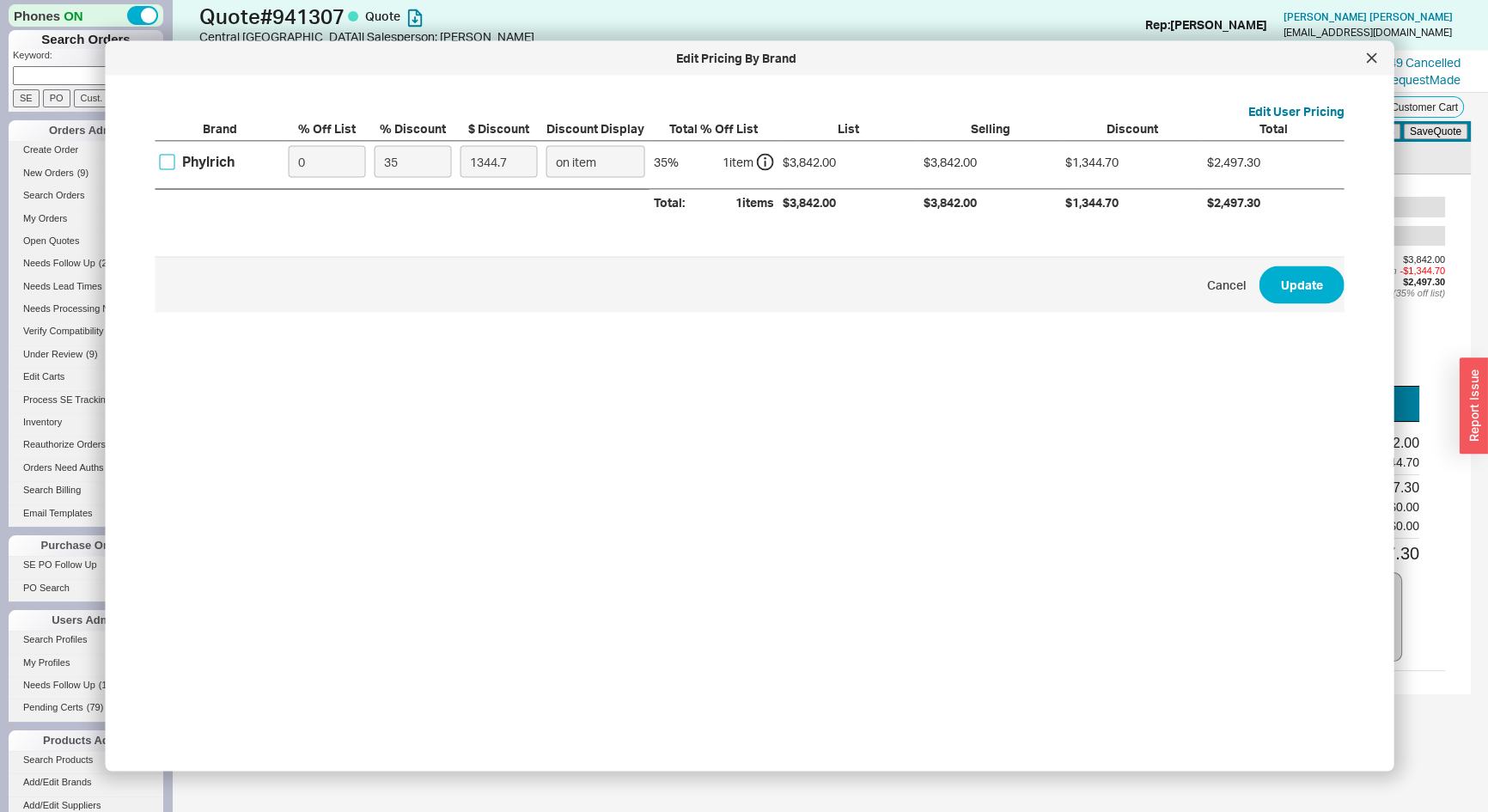
click at [164, 167] on input "Phylrich" at bounding box center [167, 161] width 16 height 16
checkbox input "true"
click at [427, 164] on input "35" at bounding box center [413, 162] width 78 height 32
type input "4"
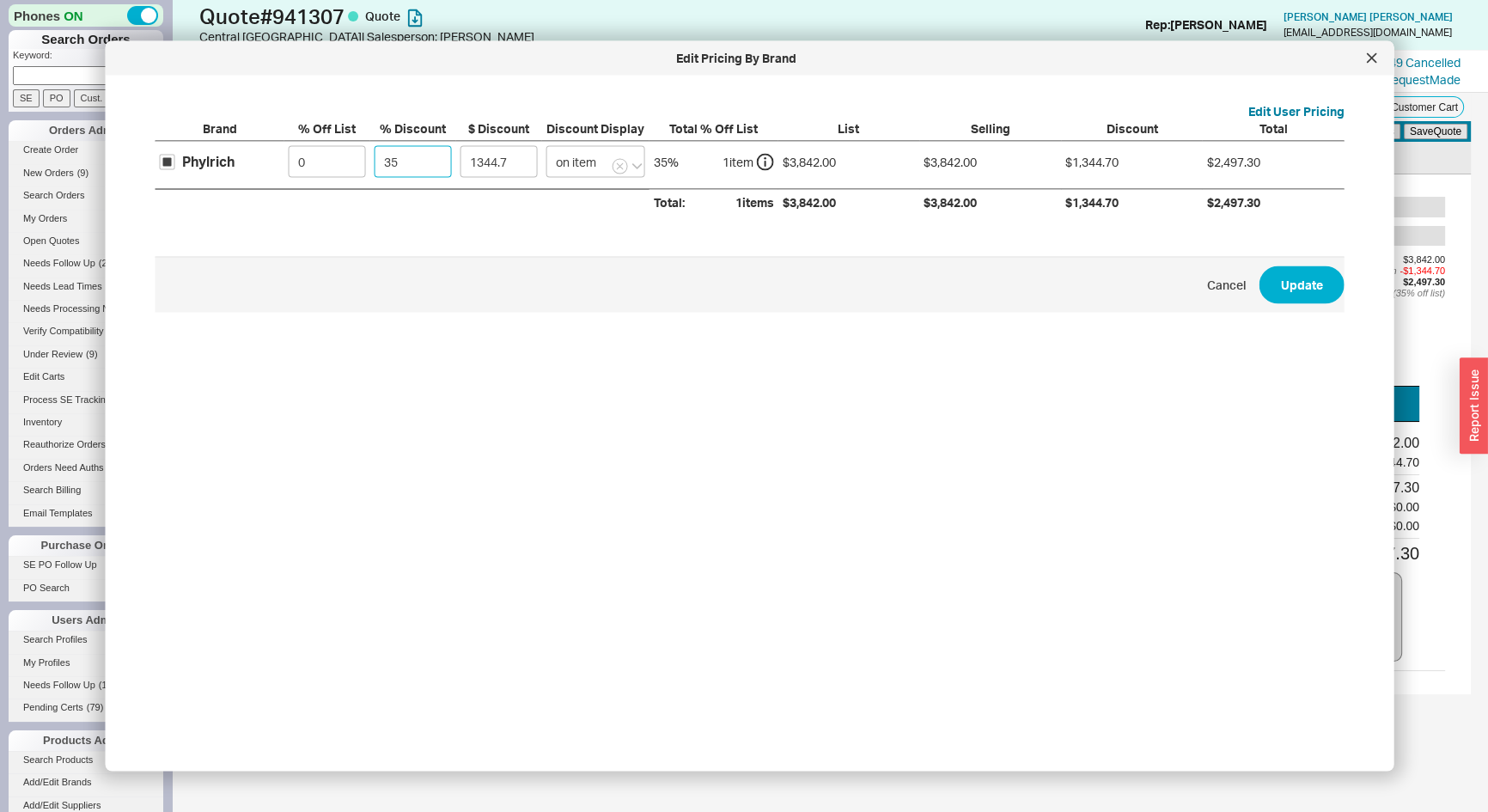
type input "153.68"
type input "40"
type input "1536.8"
type input "40"
click at [1298, 297] on button "Update" at bounding box center [1302, 284] width 85 height 37
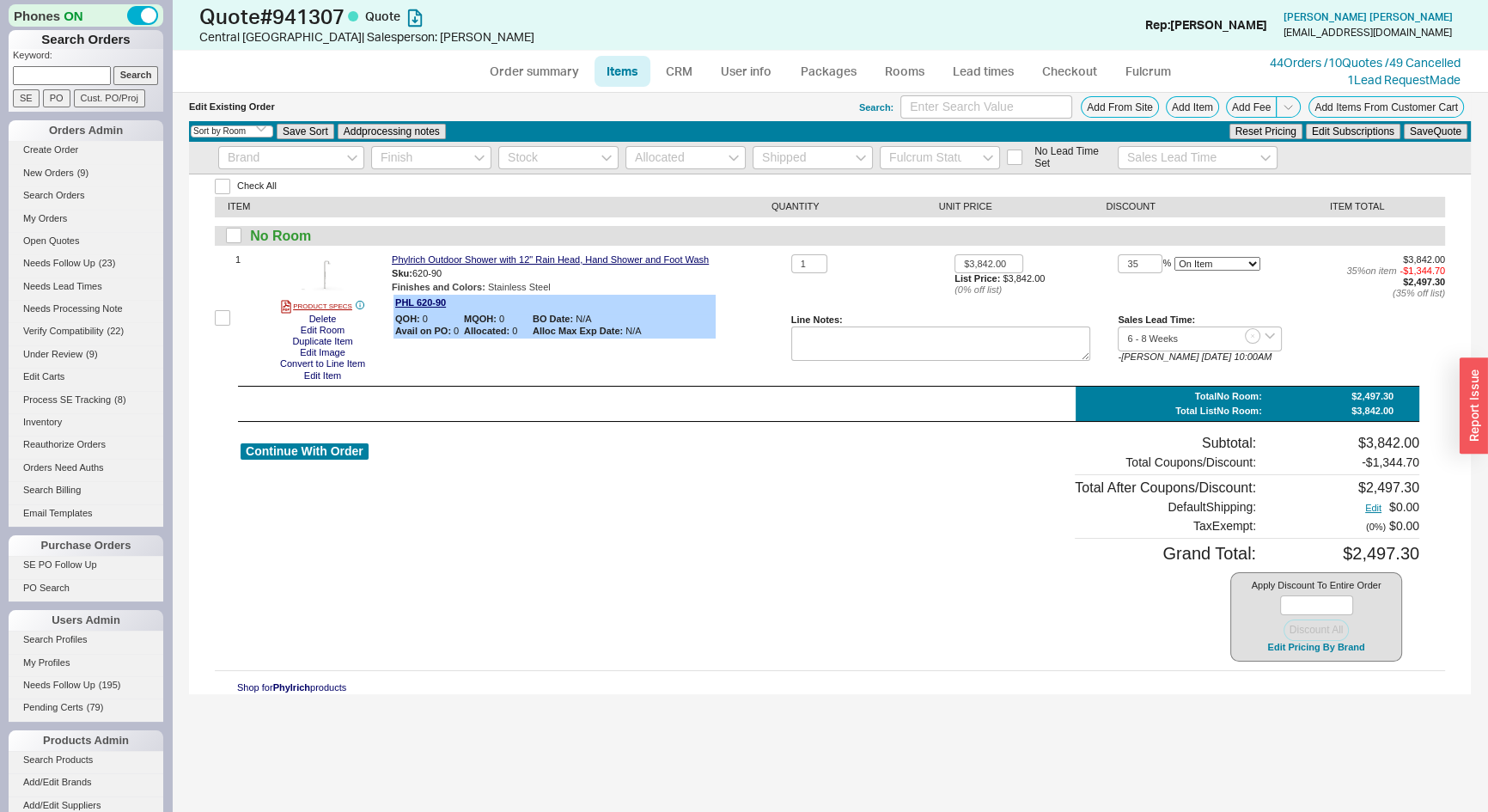
type input "40"
click at [797, 258] on input "1" at bounding box center [809, 264] width 37 height 20
type input "8"
click at [1424, 138] on button "Save Quote" at bounding box center [1436, 131] width 64 height 16
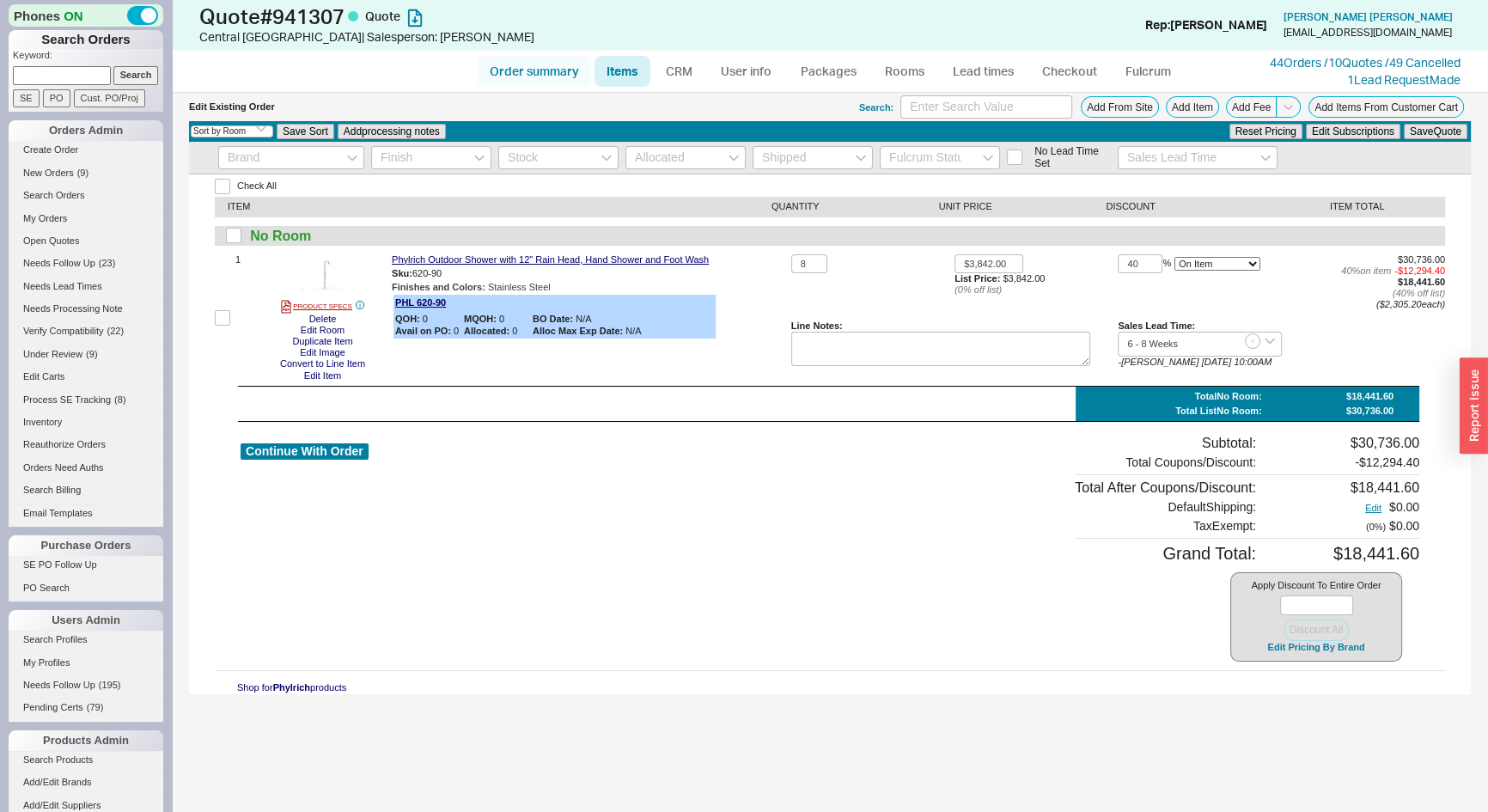
click at [516, 79] on link "Order summary" at bounding box center [533, 71] width 114 height 31
select select "*"
select select "LOW"
select select "3"
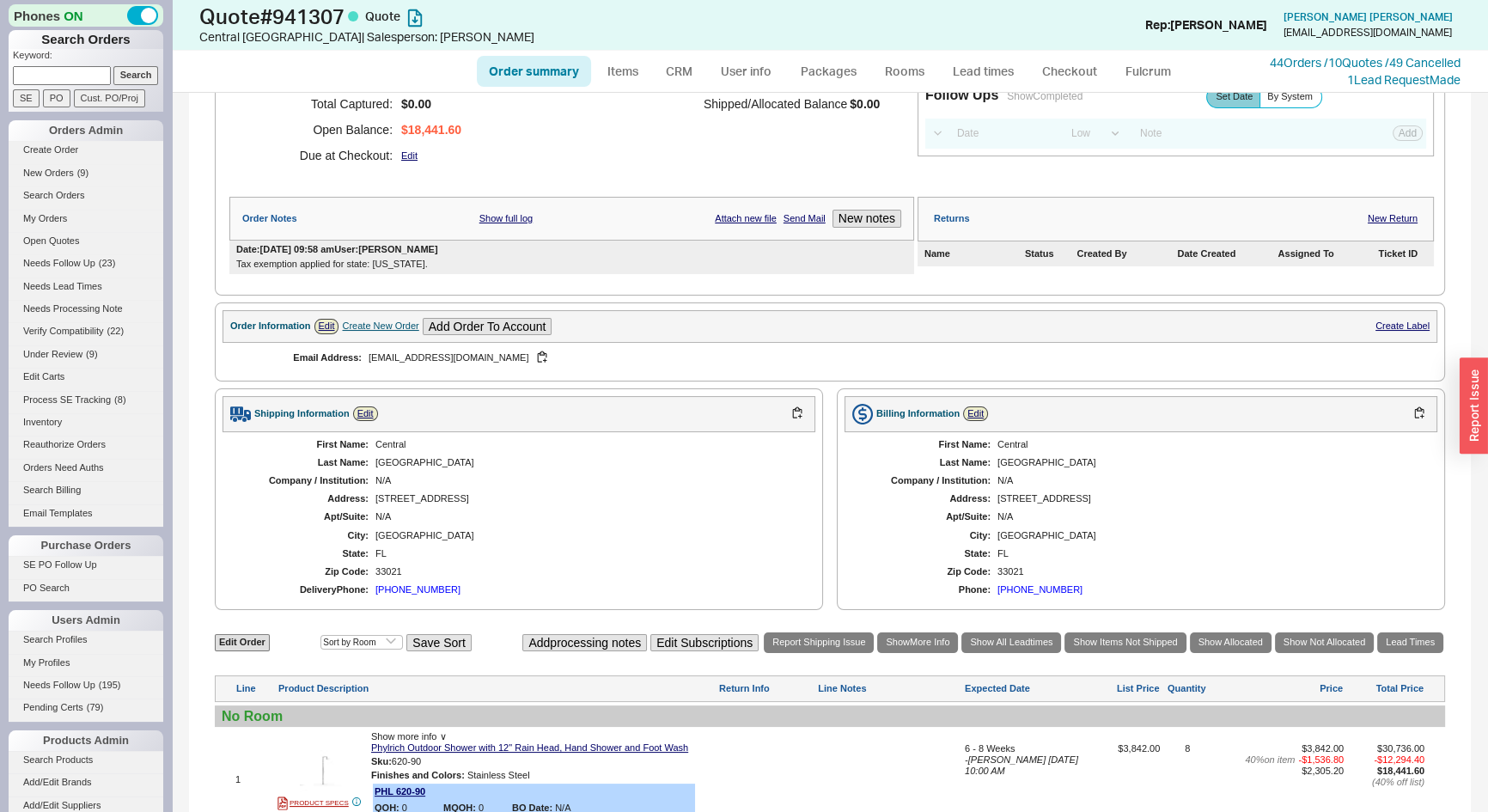
scroll to position [451, 0]
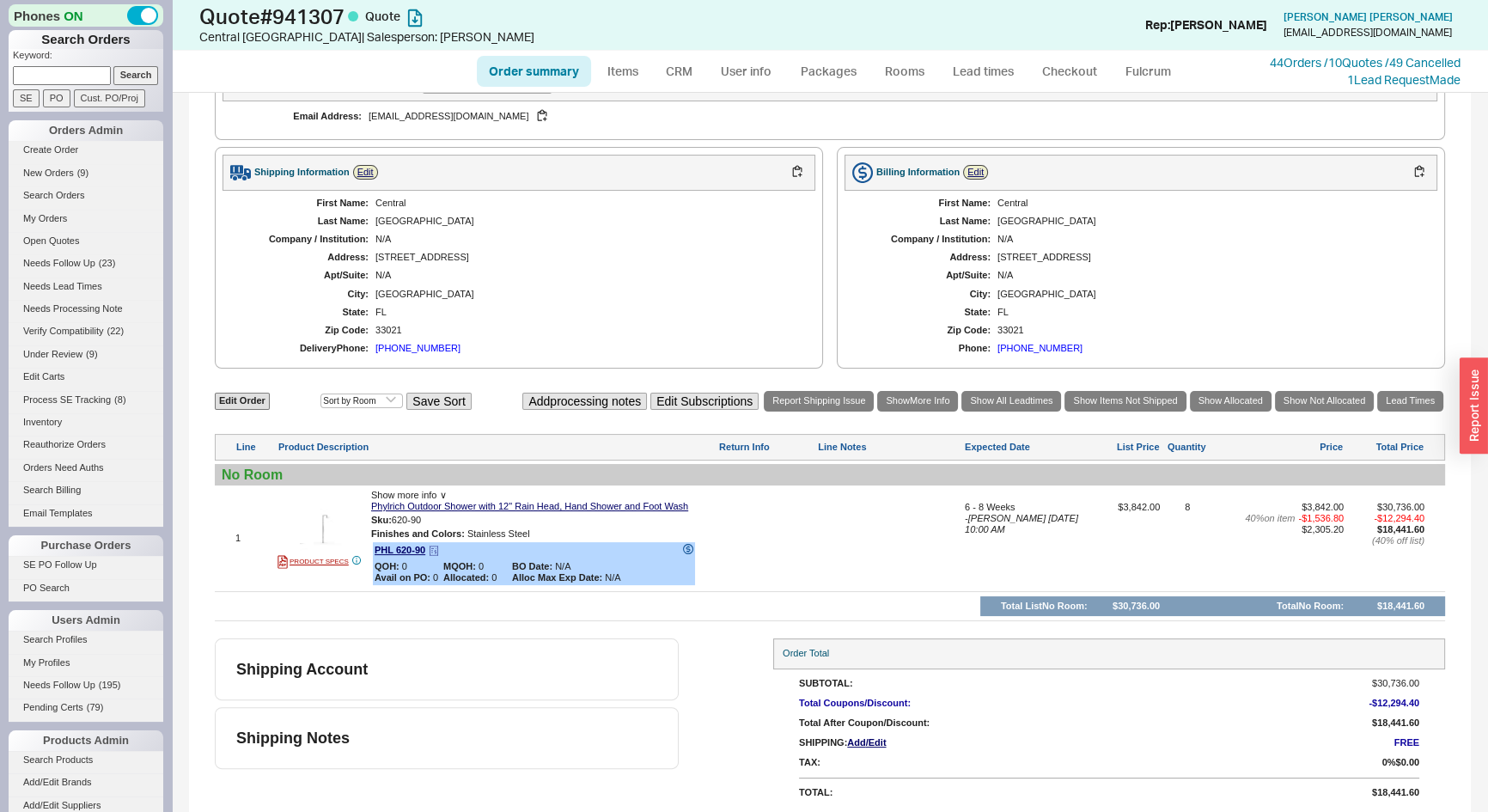
click at [688, 547] on icon at bounding box center [688, 549] width 5 height 7
click at [256, 399] on link "Edit Order" at bounding box center [242, 401] width 55 height 16
select select "3"
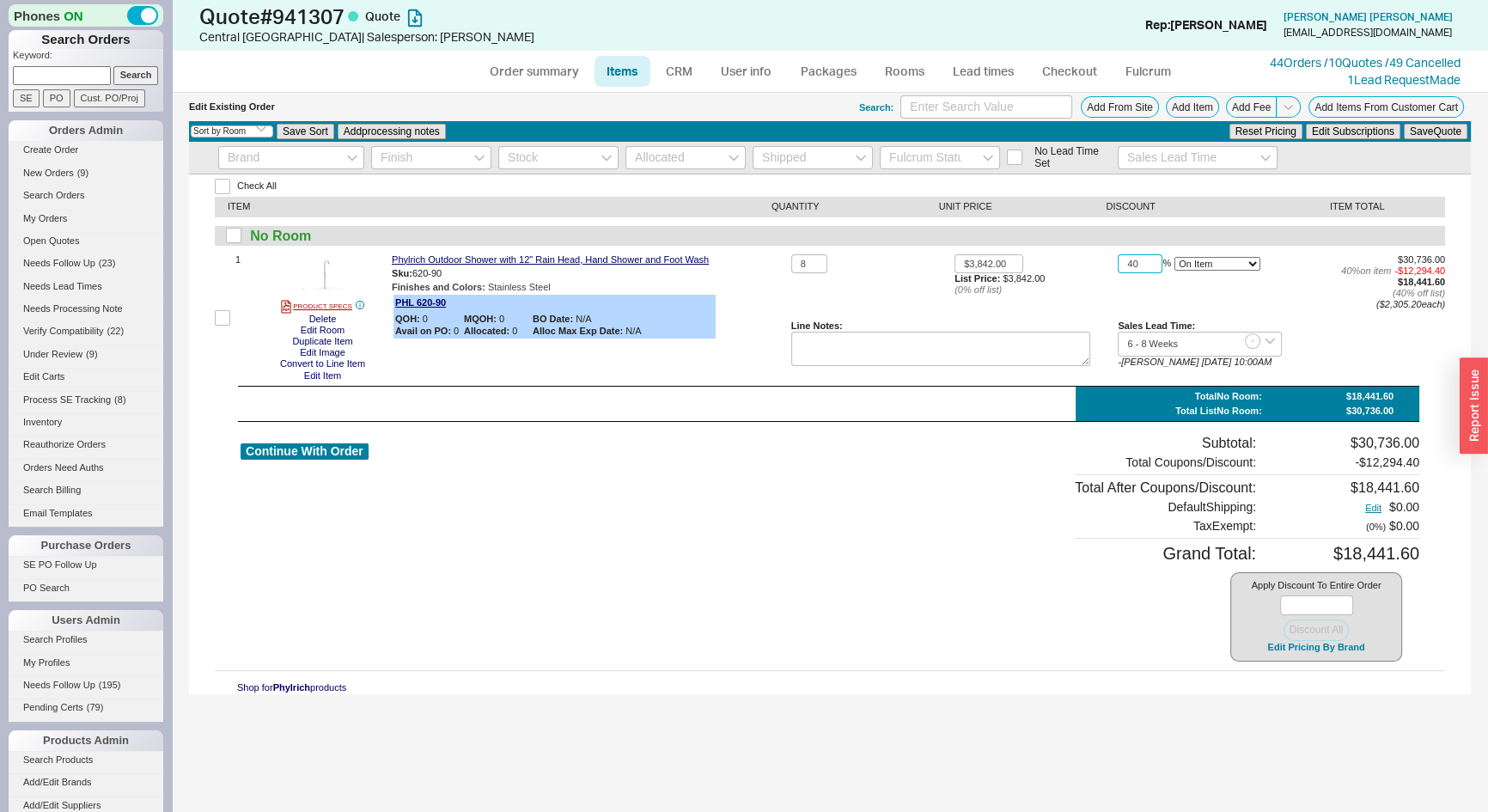
drag, startPoint x: 1148, startPoint y: 264, endPoint x: 1057, endPoint y: 281, distance: 92.6
click at [1058, 280] on div "8 $3,842.00 List Price: $3,842.00 ( 0 % off list) 40 % On Item On Bottom Gift C…" at bounding box center [1118, 317] width 654 height 127
type input "43"
click at [1449, 132] on button "Save Quote" at bounding box center [1436, 131] width 64 height 16
click at [528, 76] on link "Order summary" at bounding box center [533, 71] width 114 height 31
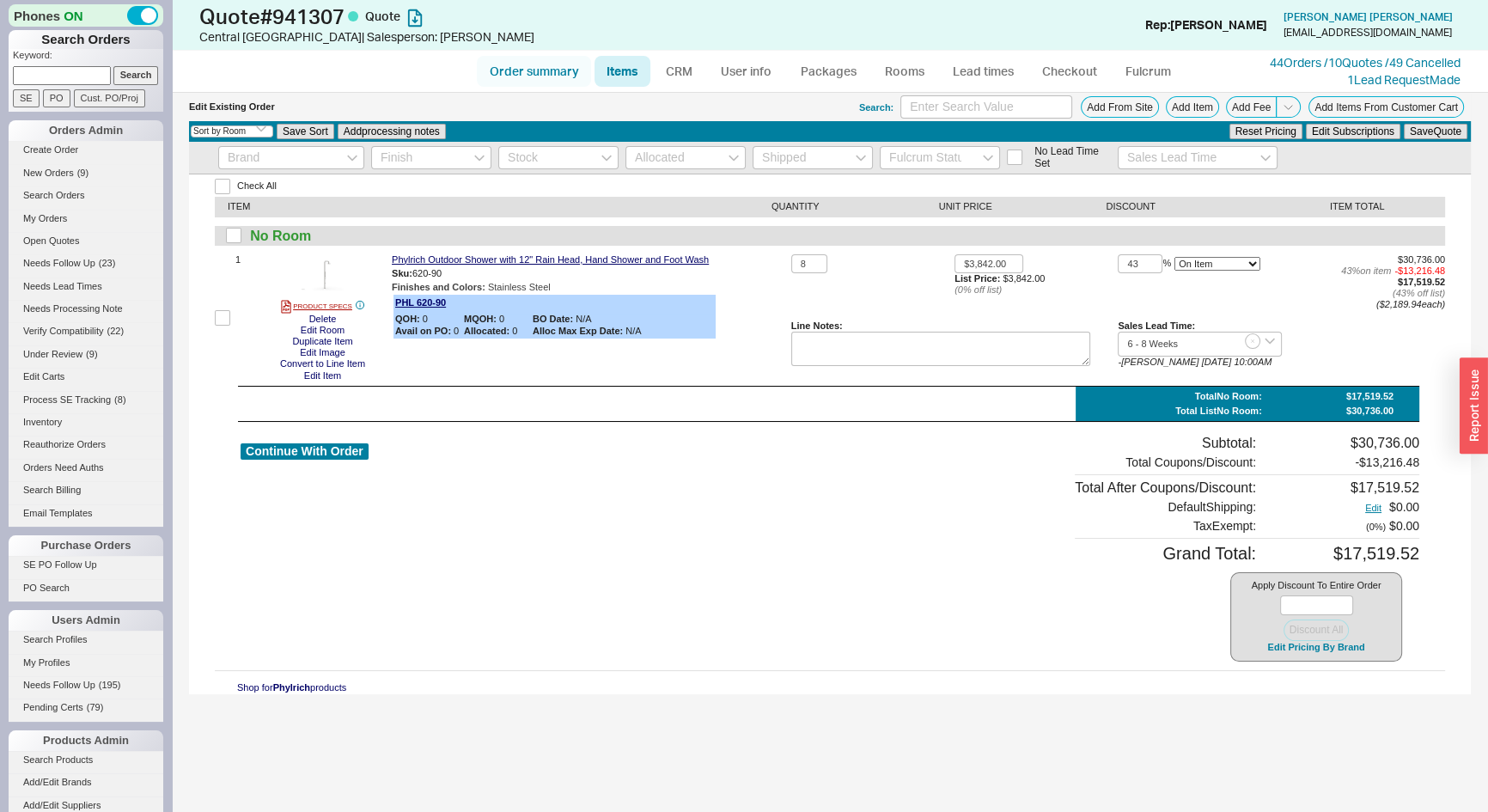
select select "*"
select select "LOW"
select select "3"
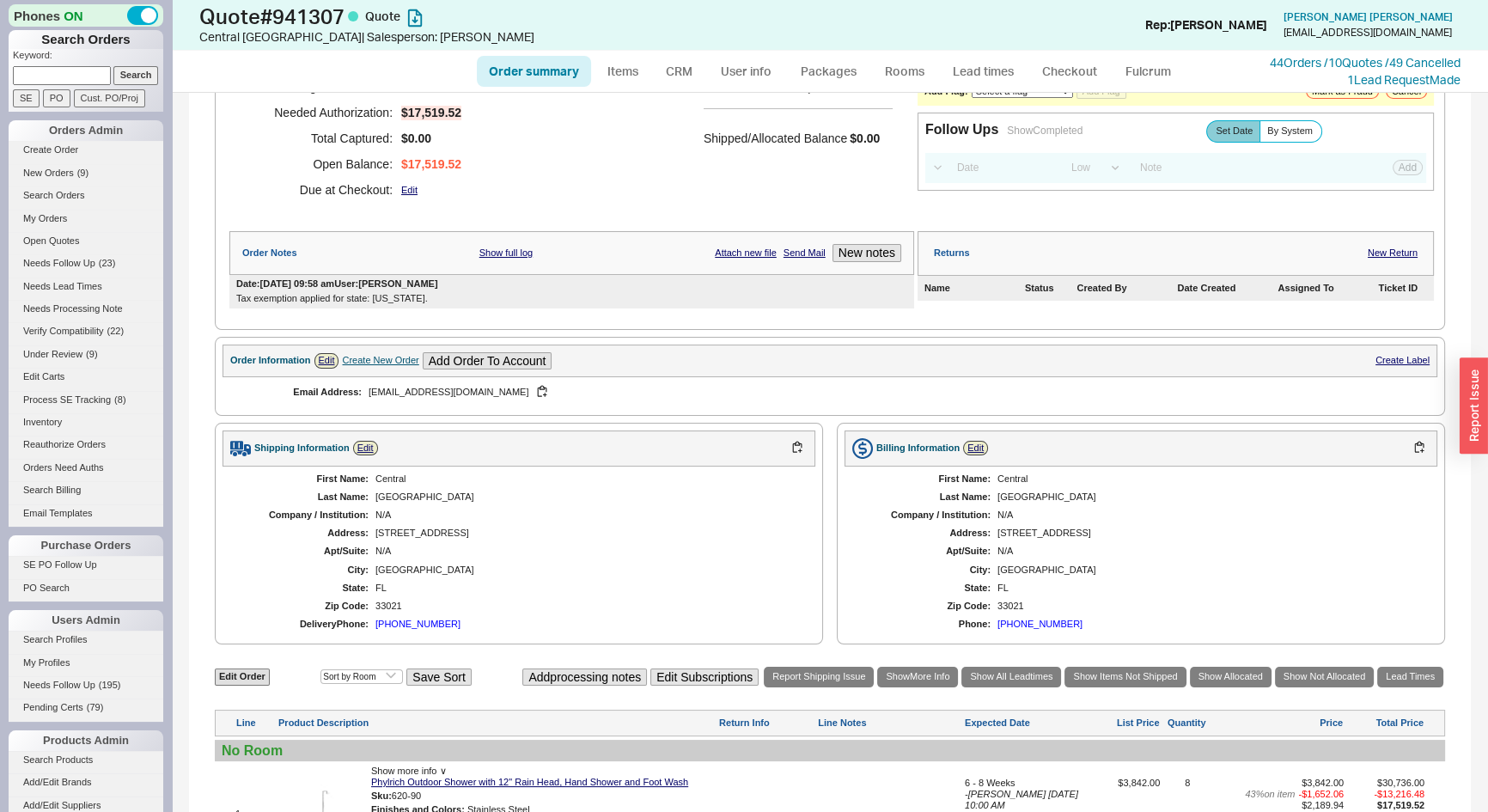
scroll to position [451, 0]
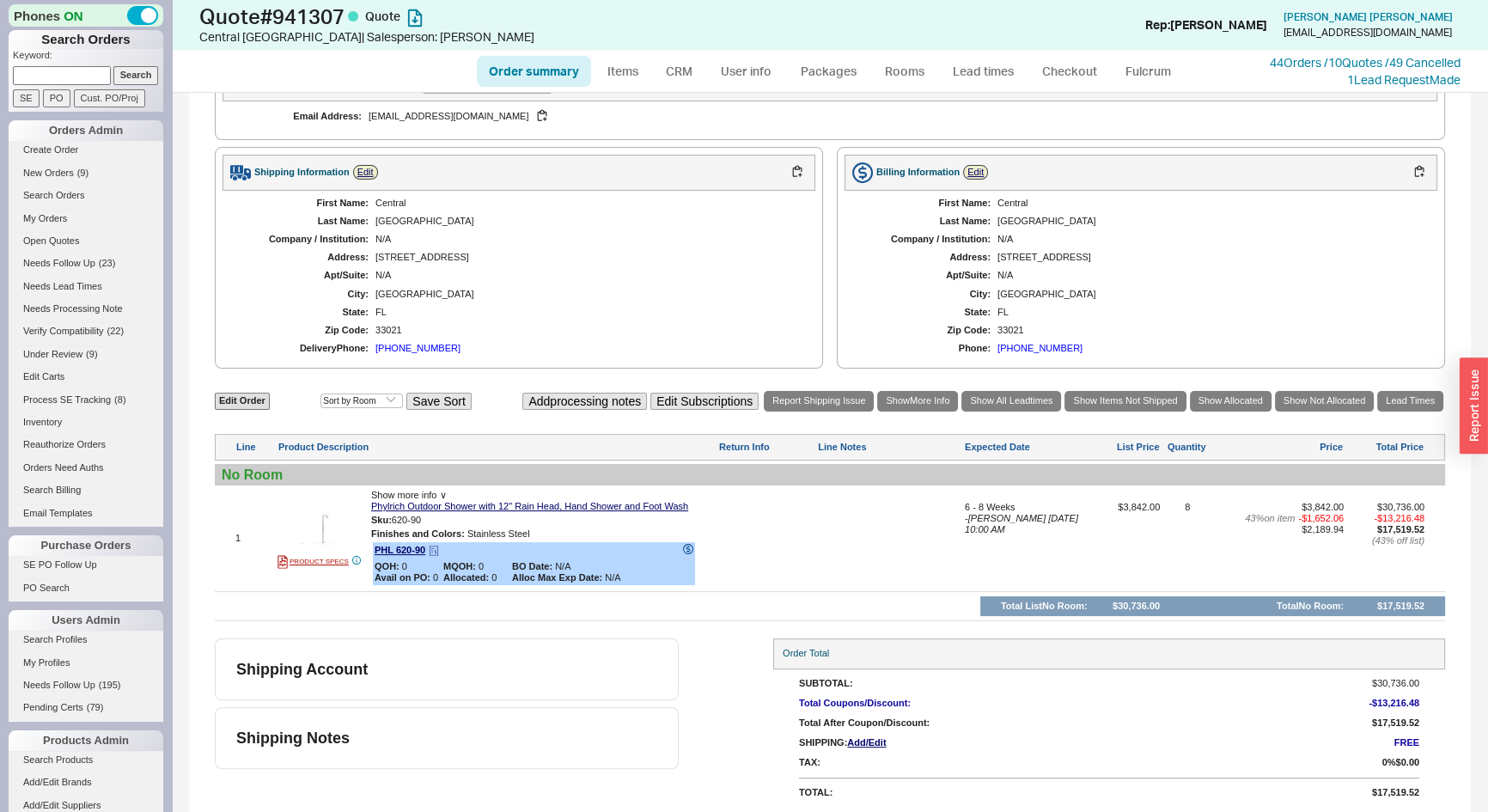
click at [688, 543] on div "PHL 620-90 QOH: 0 MQOH: 0 BO Date: N/A Avail on PO: 0 Allocated: 0 Alloc Max Ex…" at bounding box center [533, 564] width 322 height 44
click at [688, 544] on icon at bounding box center [688, 548] width 10 height 10
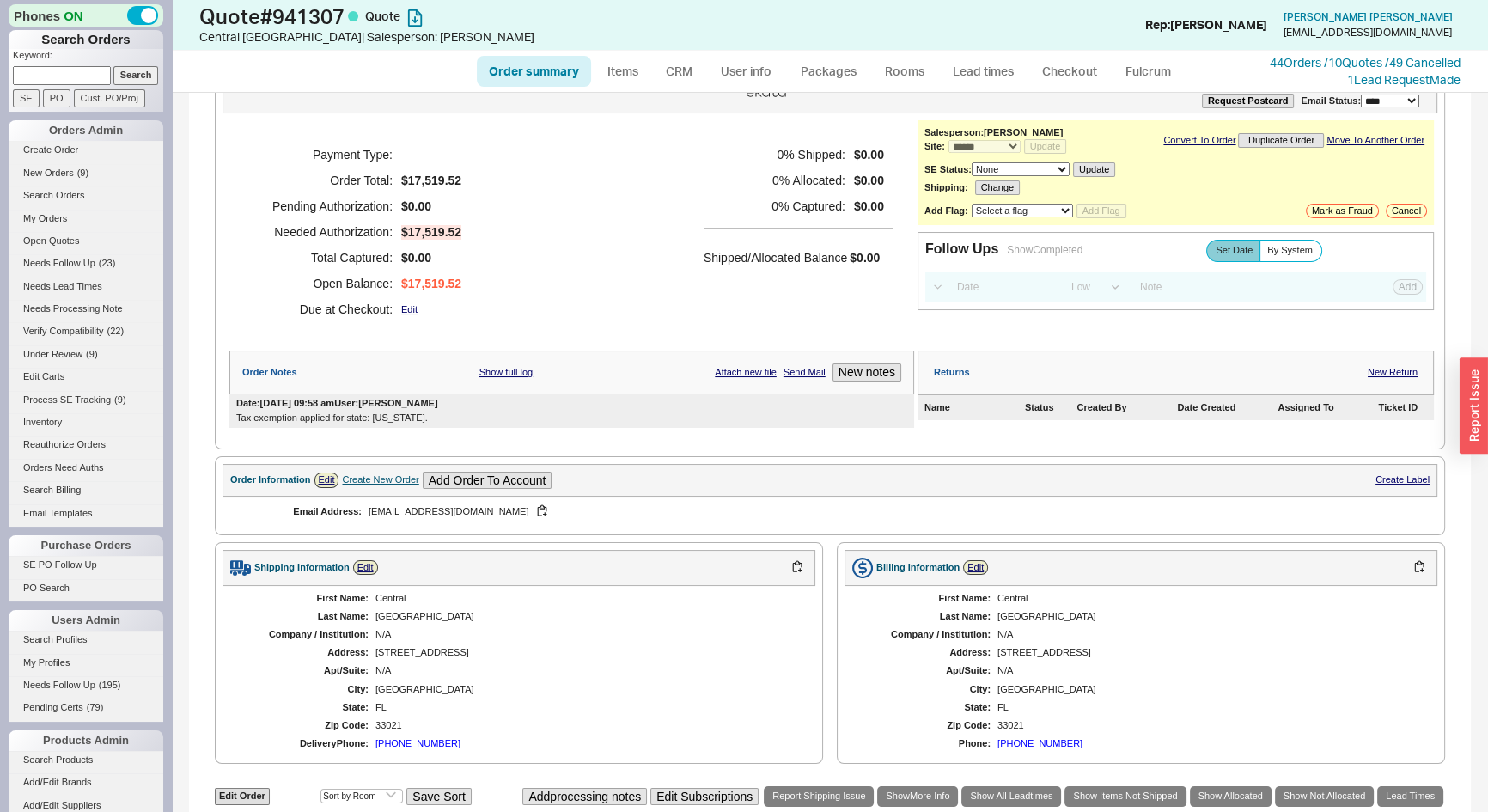
scroll to position [0, 0]
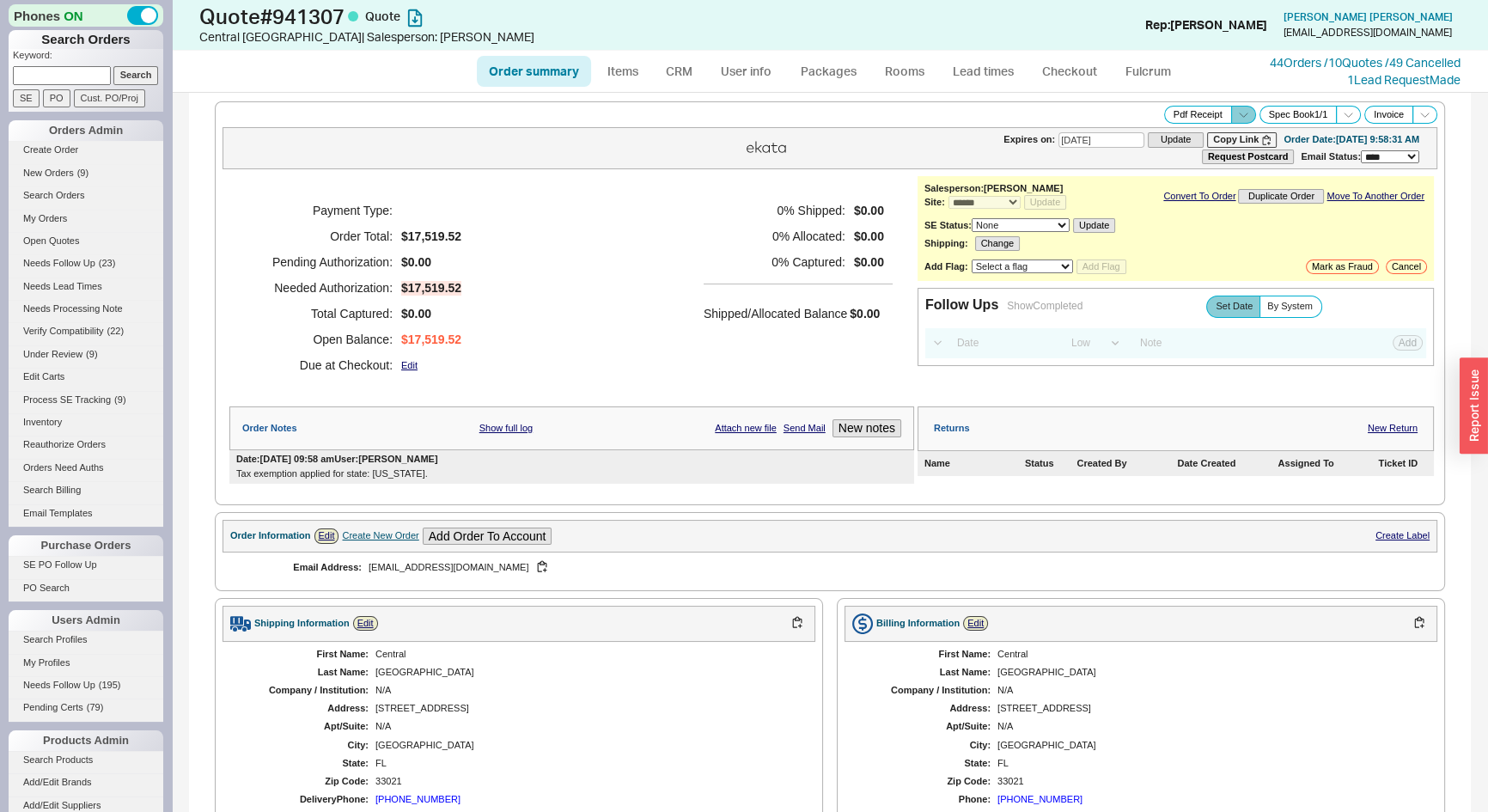
click at [1238, 113] on icon at bounding box center [1244, 115] width 13 height 13
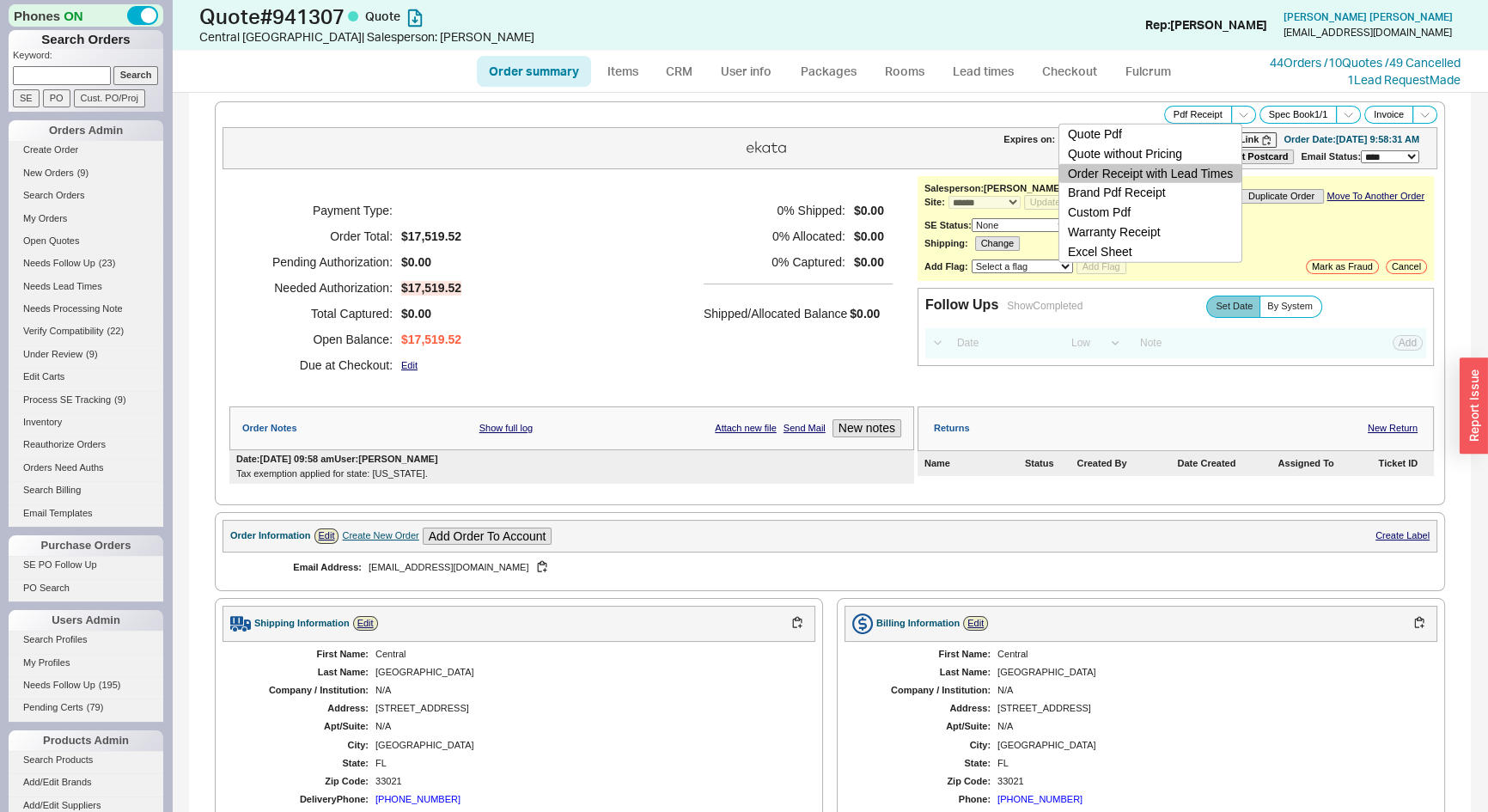
click at [1210, 172] on button "Order Receipt with Lead Times" at bounding box center [1150, 174] width 182 height 20
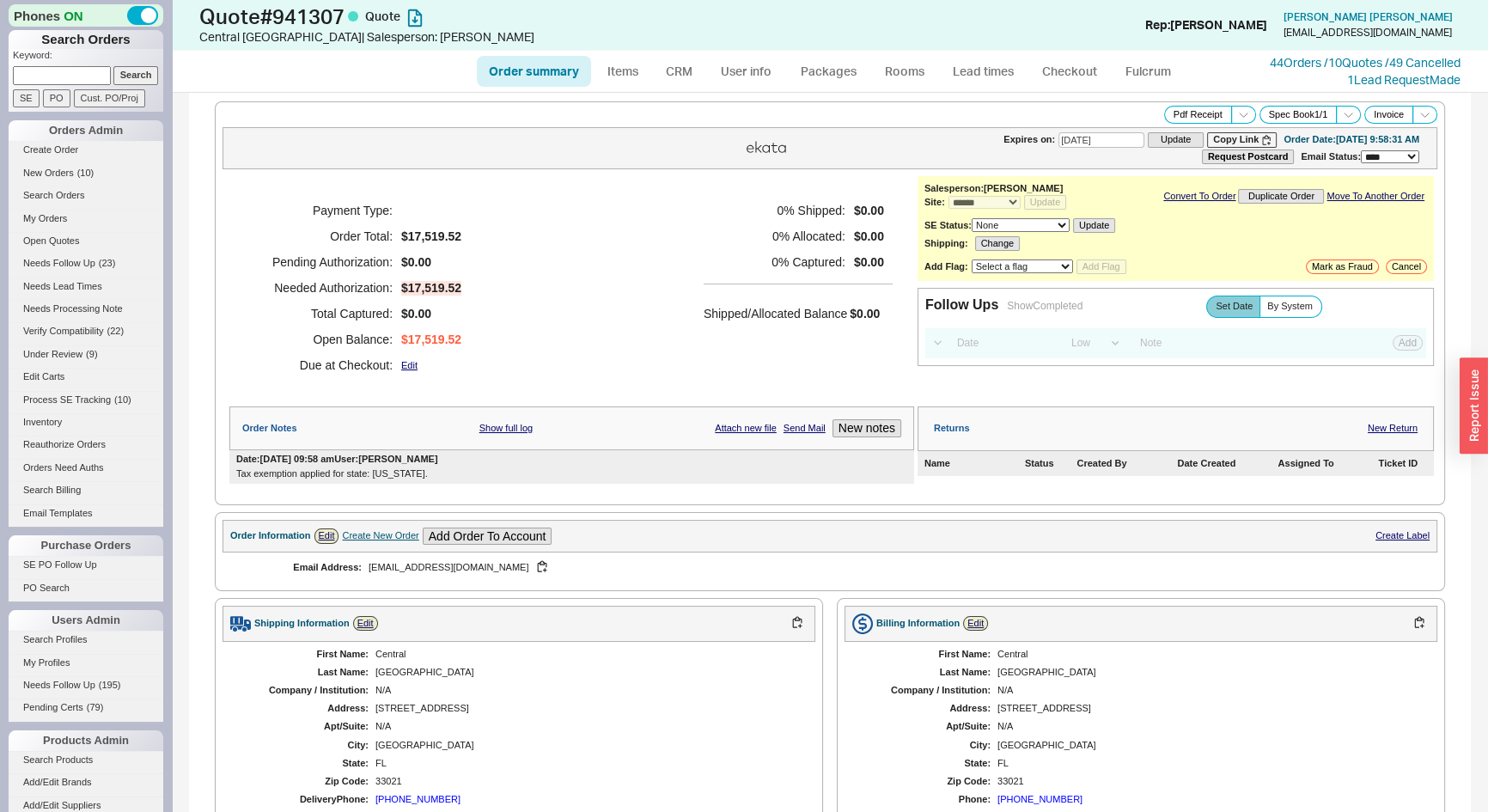
scroll to position [451, 0]
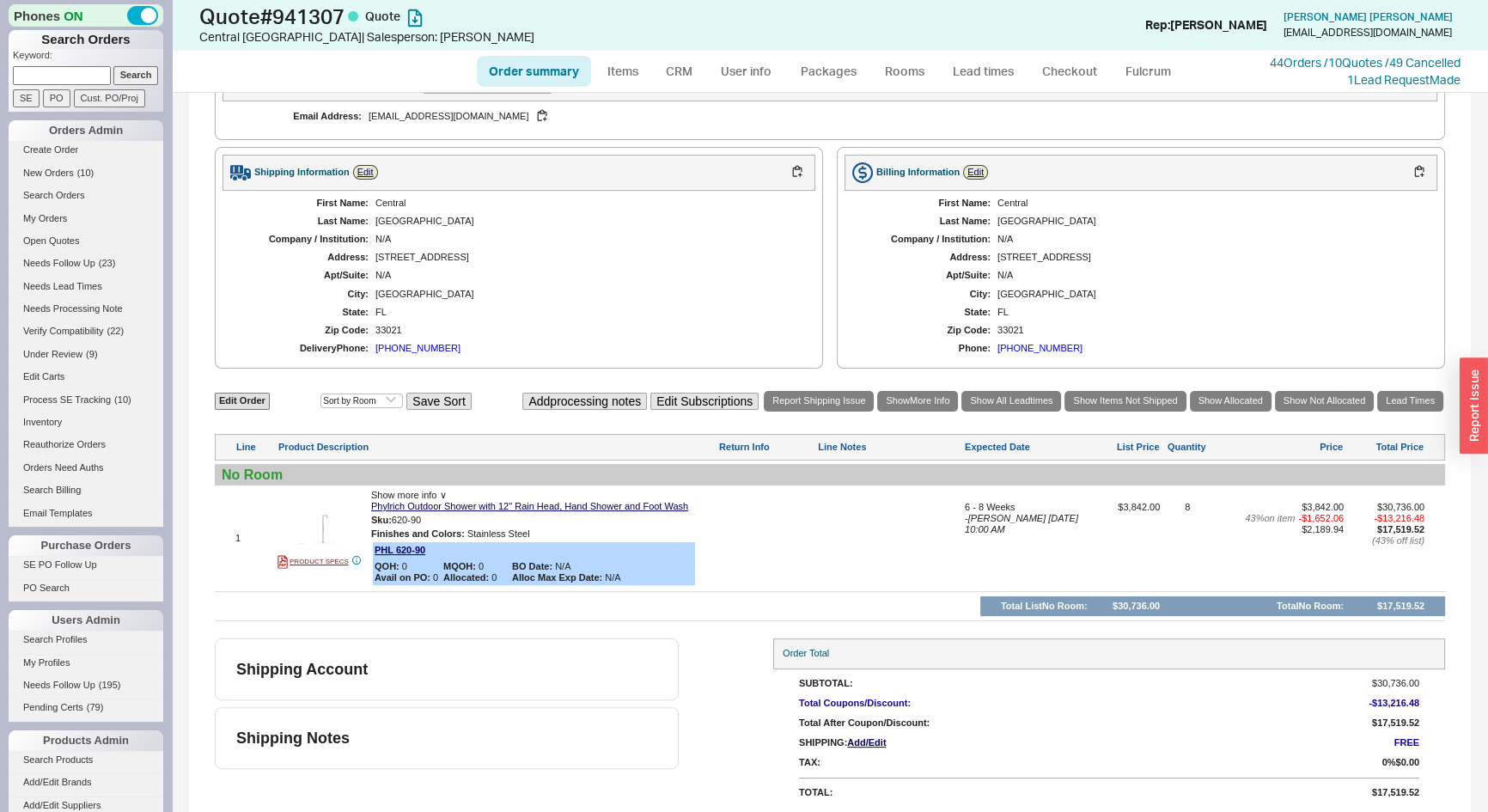
paste input "941260"
type input "941260"
click at [138, 72] on input "Search" at bounding box center [136, 75] width 46 height 18
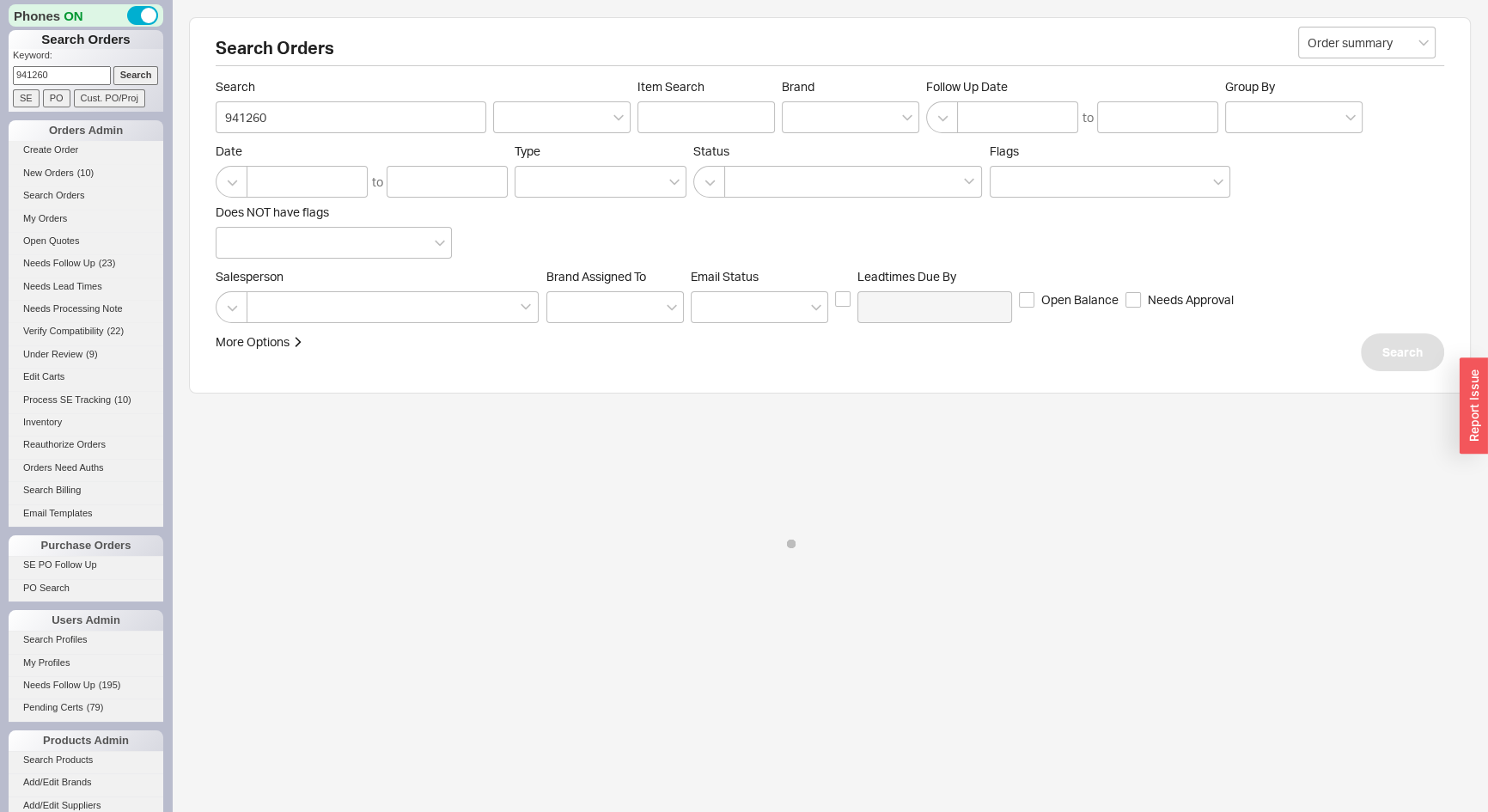
select select "*"
select select "LOW"
select select "3"
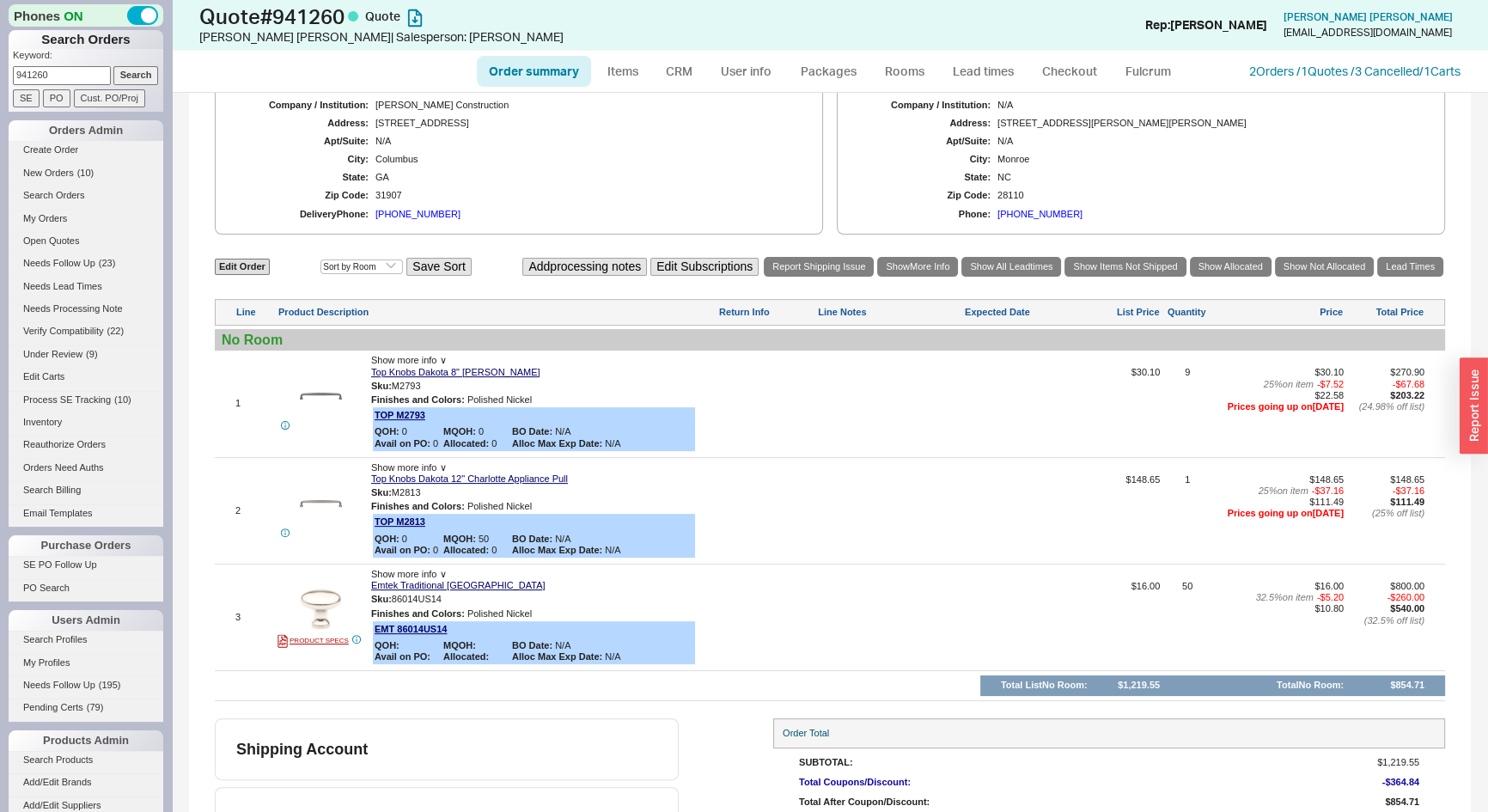
scroll to position [625, 0]
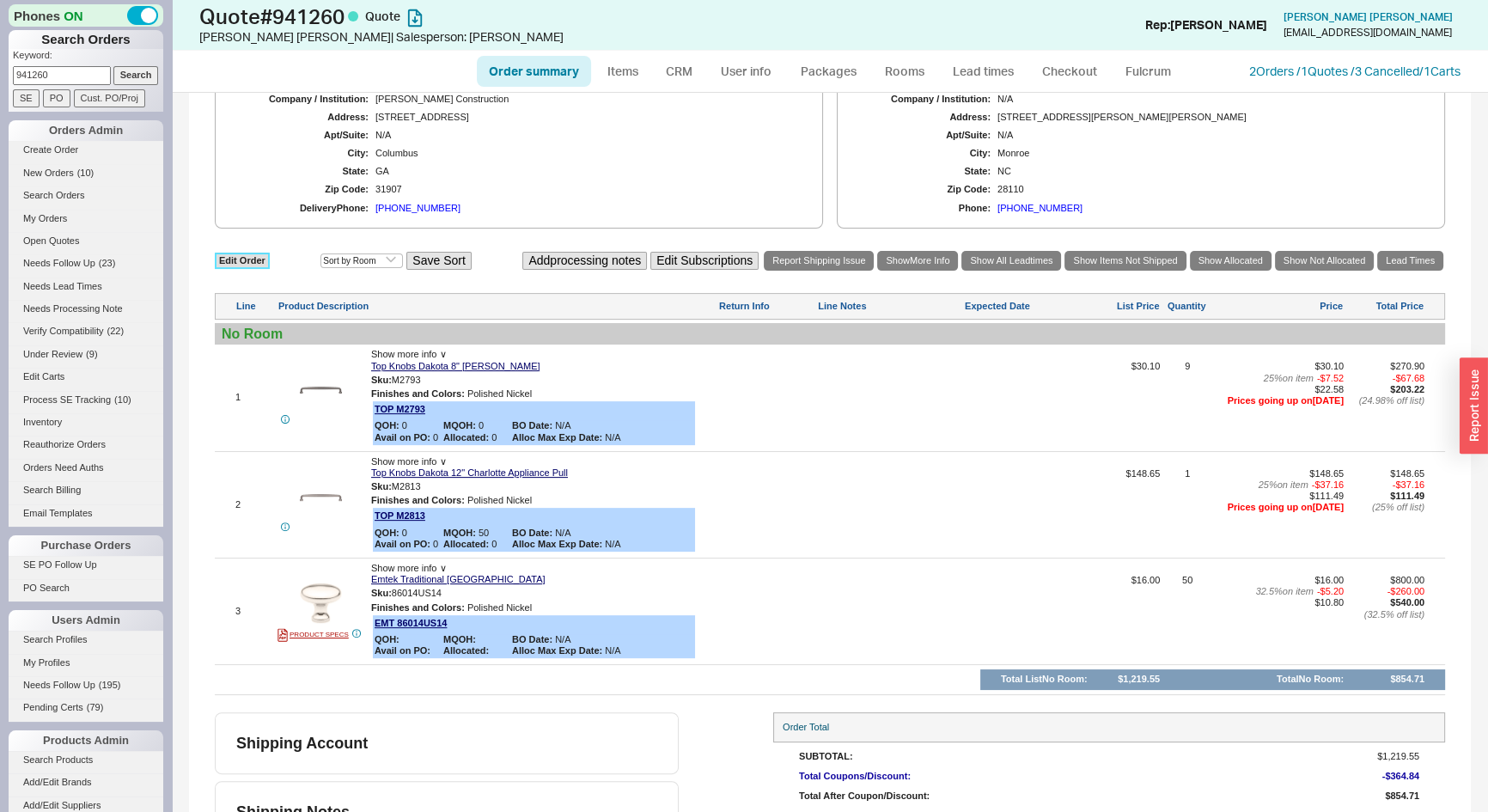
click at [239, 254] on link "Edit Order" at bounding box center [242, 261] width 55 height 16
select select "3"
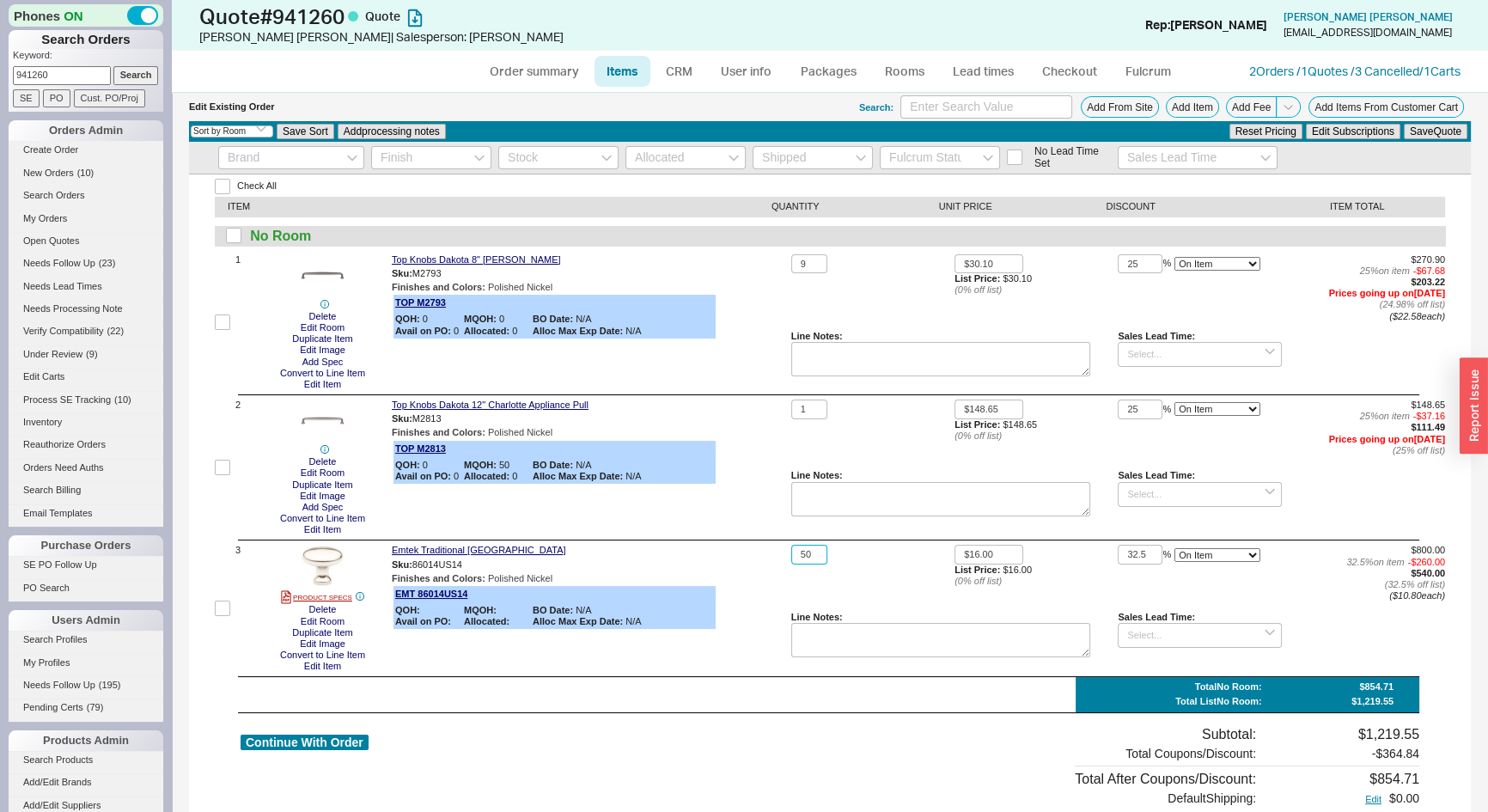
click at [819, 550] on input "50" at bounding box center [809, 554] width 37 height 20
type input "52"
click at [1418, 137] on button "Save Quote" at bounding box center [1436, 131] width 64 height 16
click at [550, 57] on link "Order summary" at bounding box center [533, 71] width 114 height 31
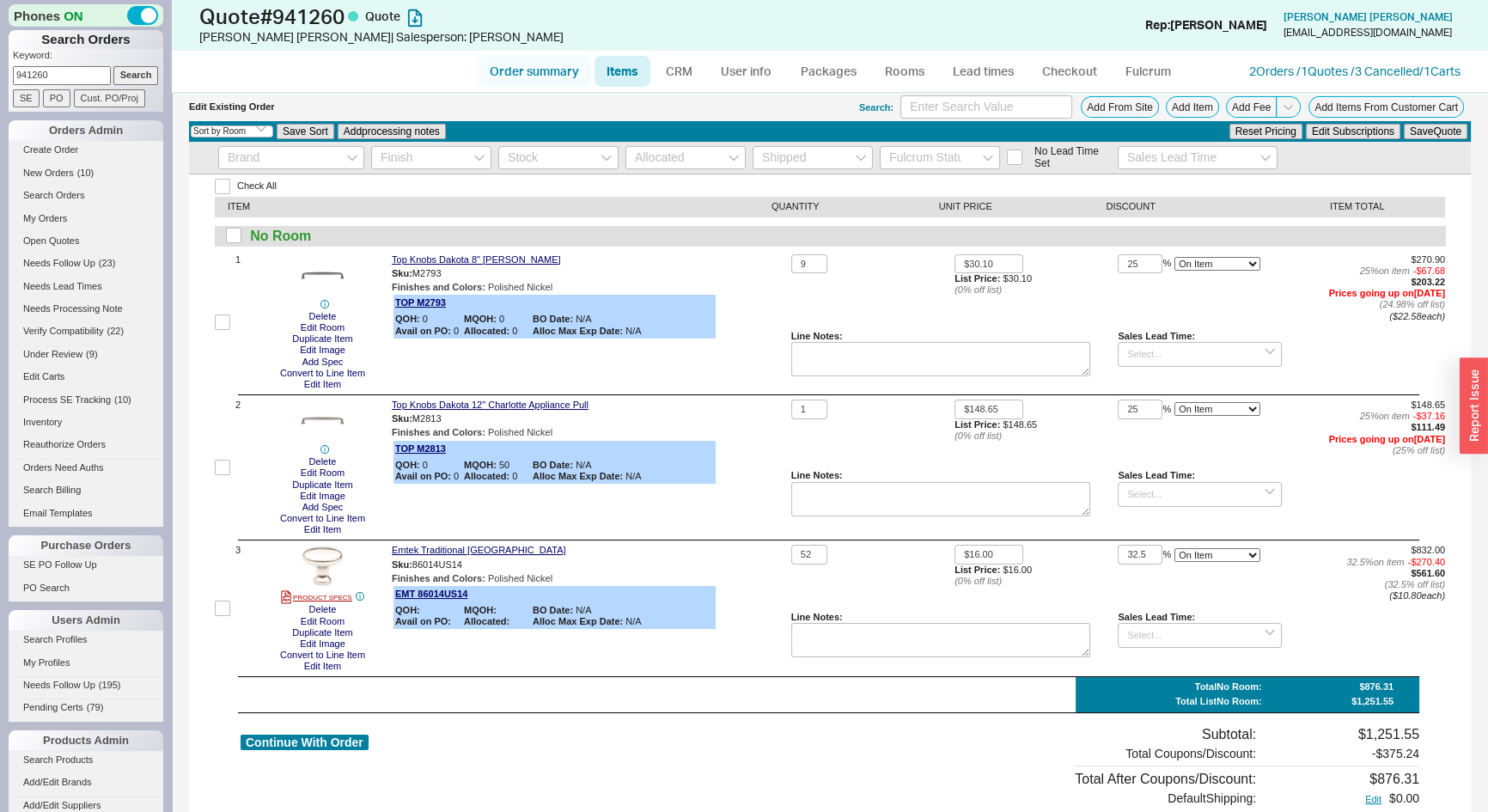
select select "*"
select select "LOW"
select select "3"
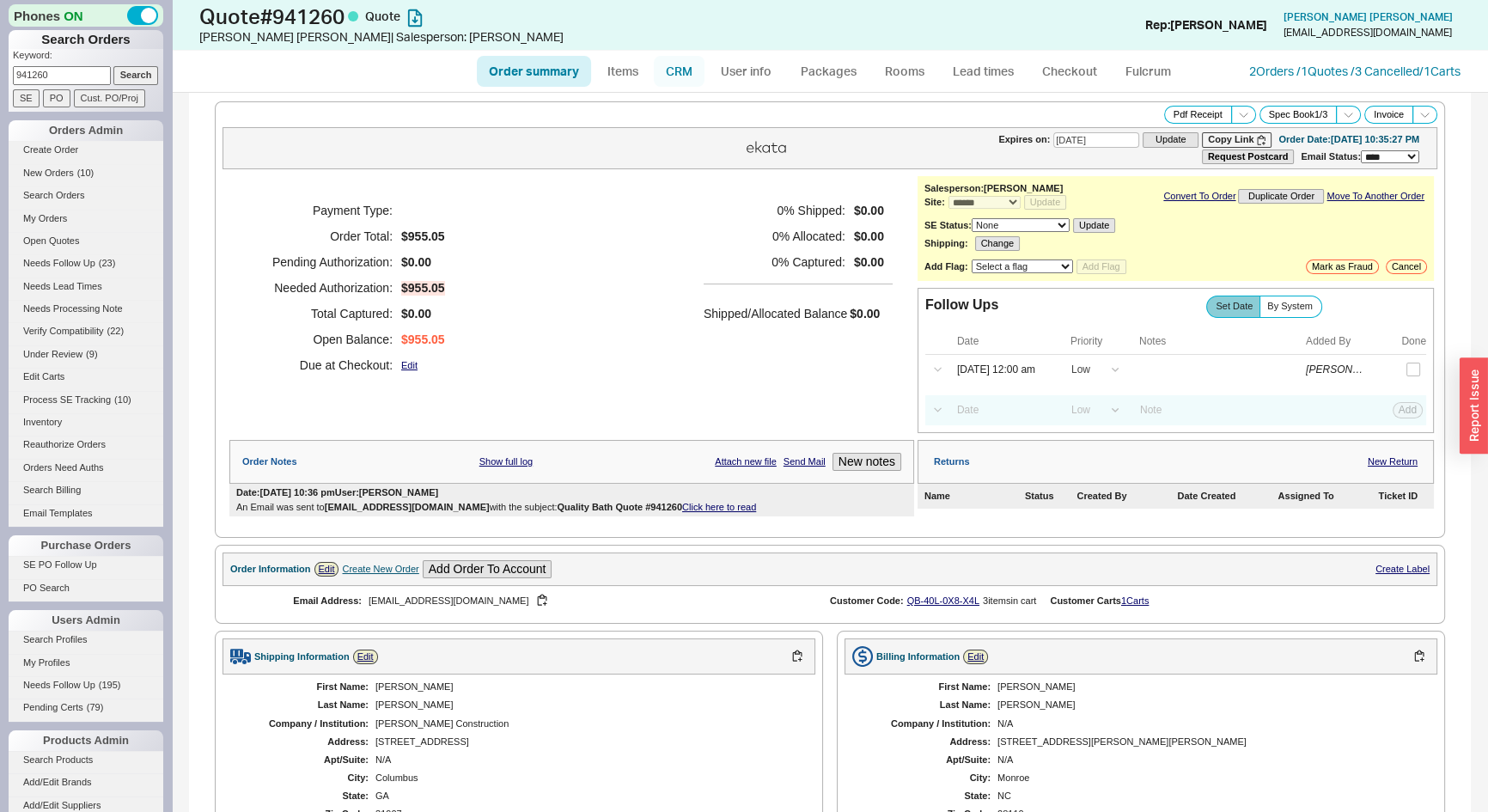
click at [672, 77] on link "CRM" at bounding box center [680, 71] width 51 height 31
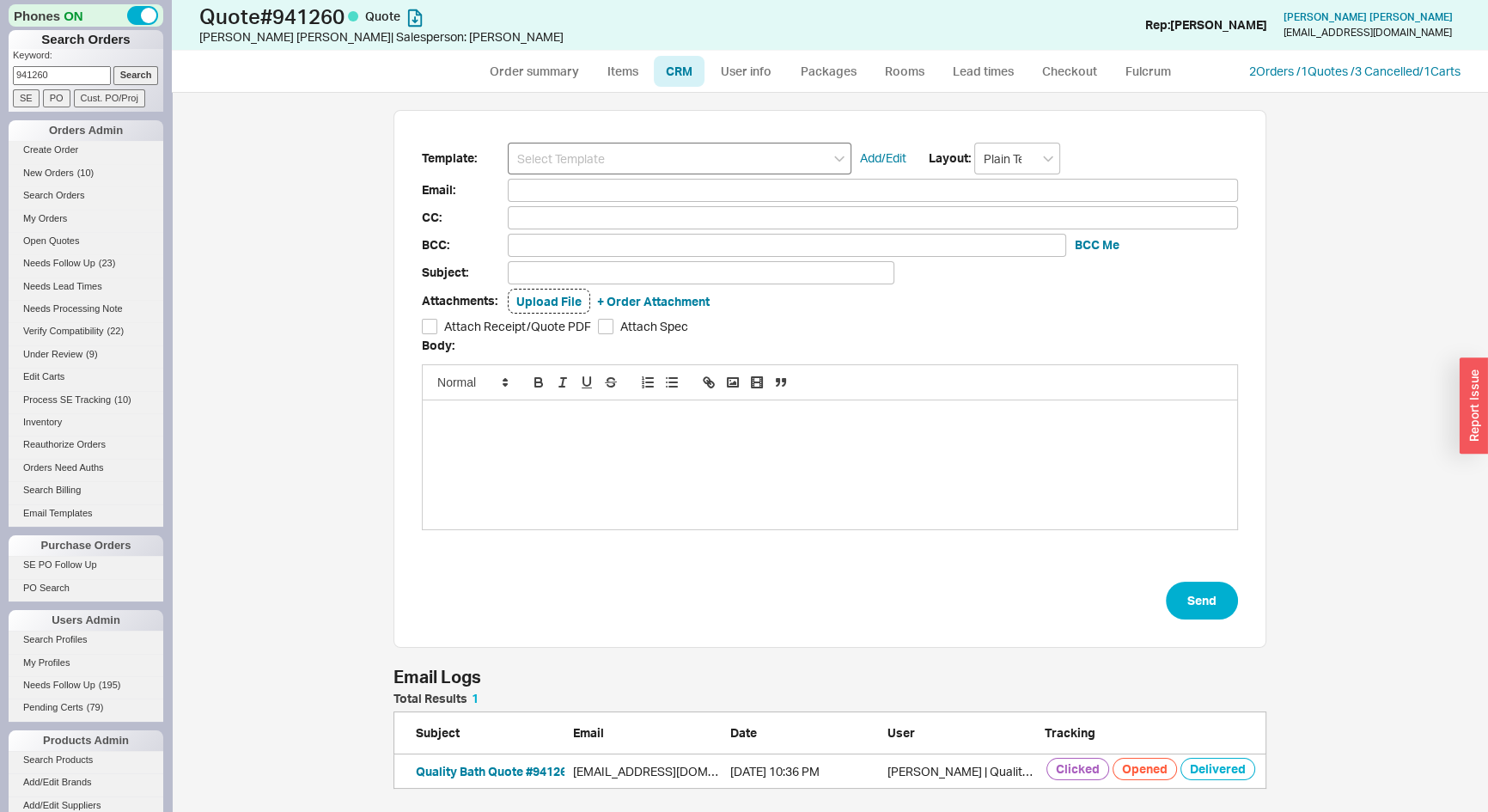
scroll to position [84, 861]
click at [680, 153] on input at bounding box center [680, 158] width 343 height 32
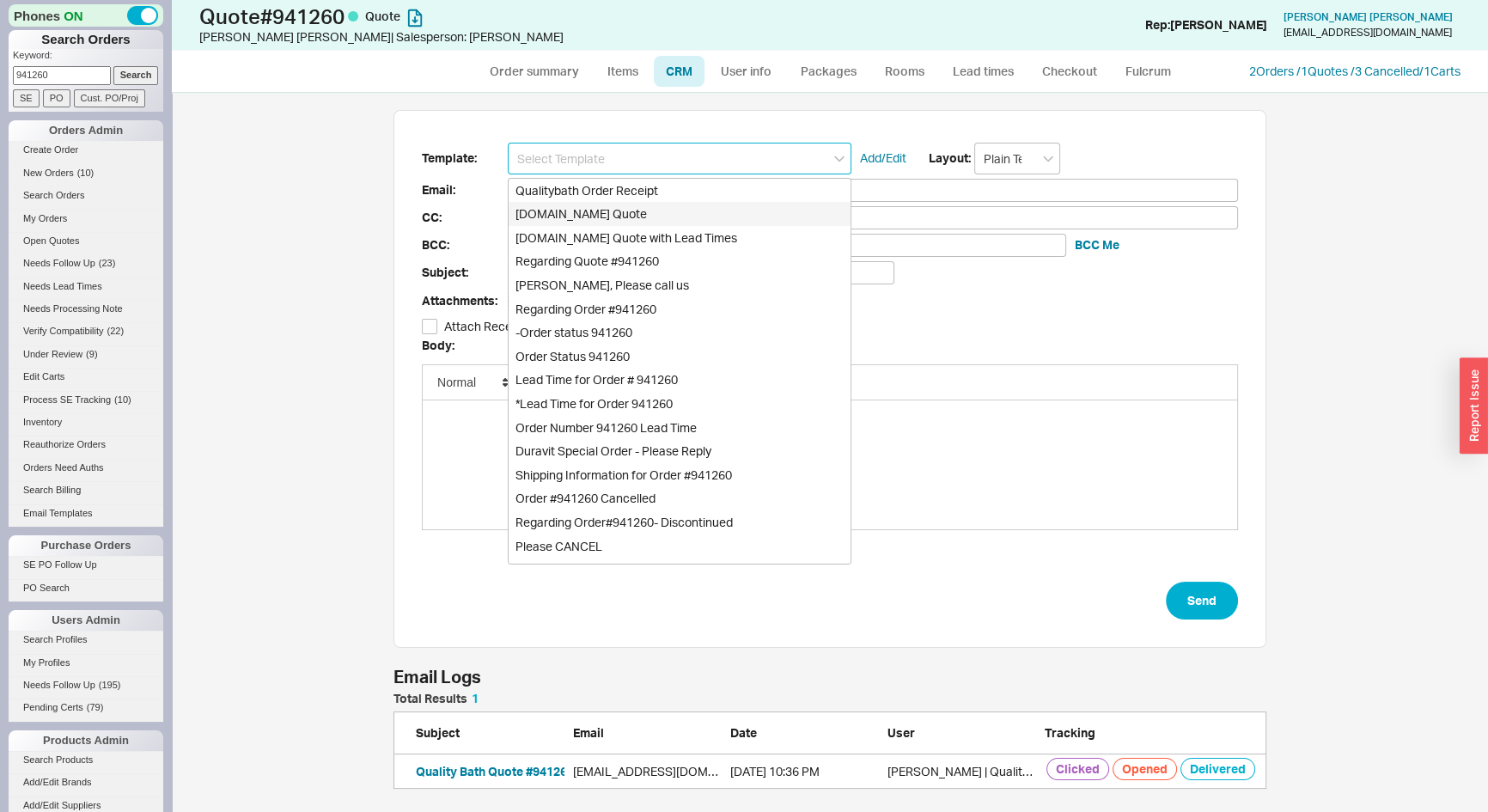
click at [646, 209] on div "Qualitybath.com Quote" at bounding box center [680, 214] width 342 height 24
type input "Receipt"
type input "susankuney@yahoo.com"
type input "Quality Bath Quote #941260"
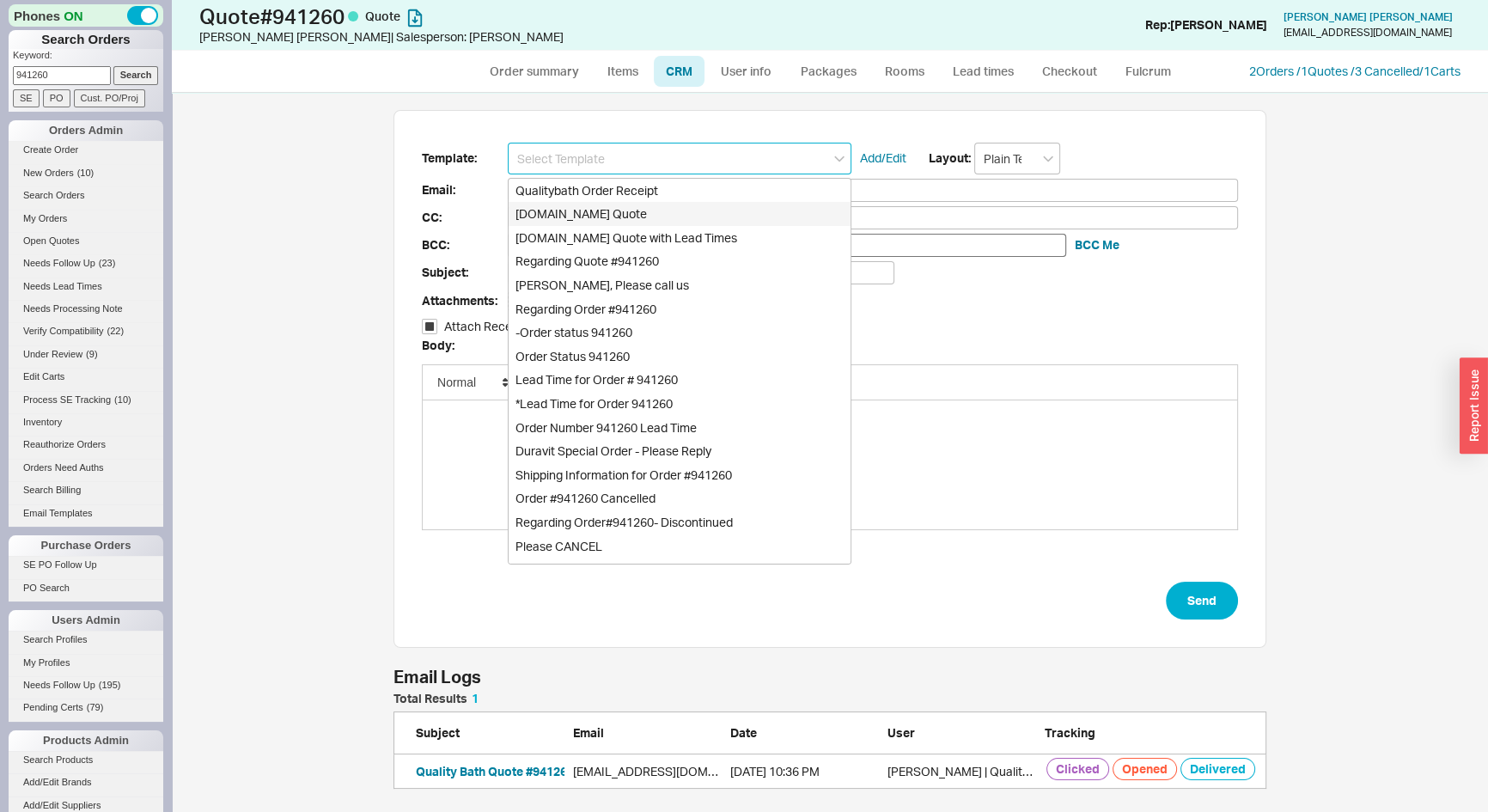
checkbox input "true"
type input "[DOMAIN_NAME] Quote"
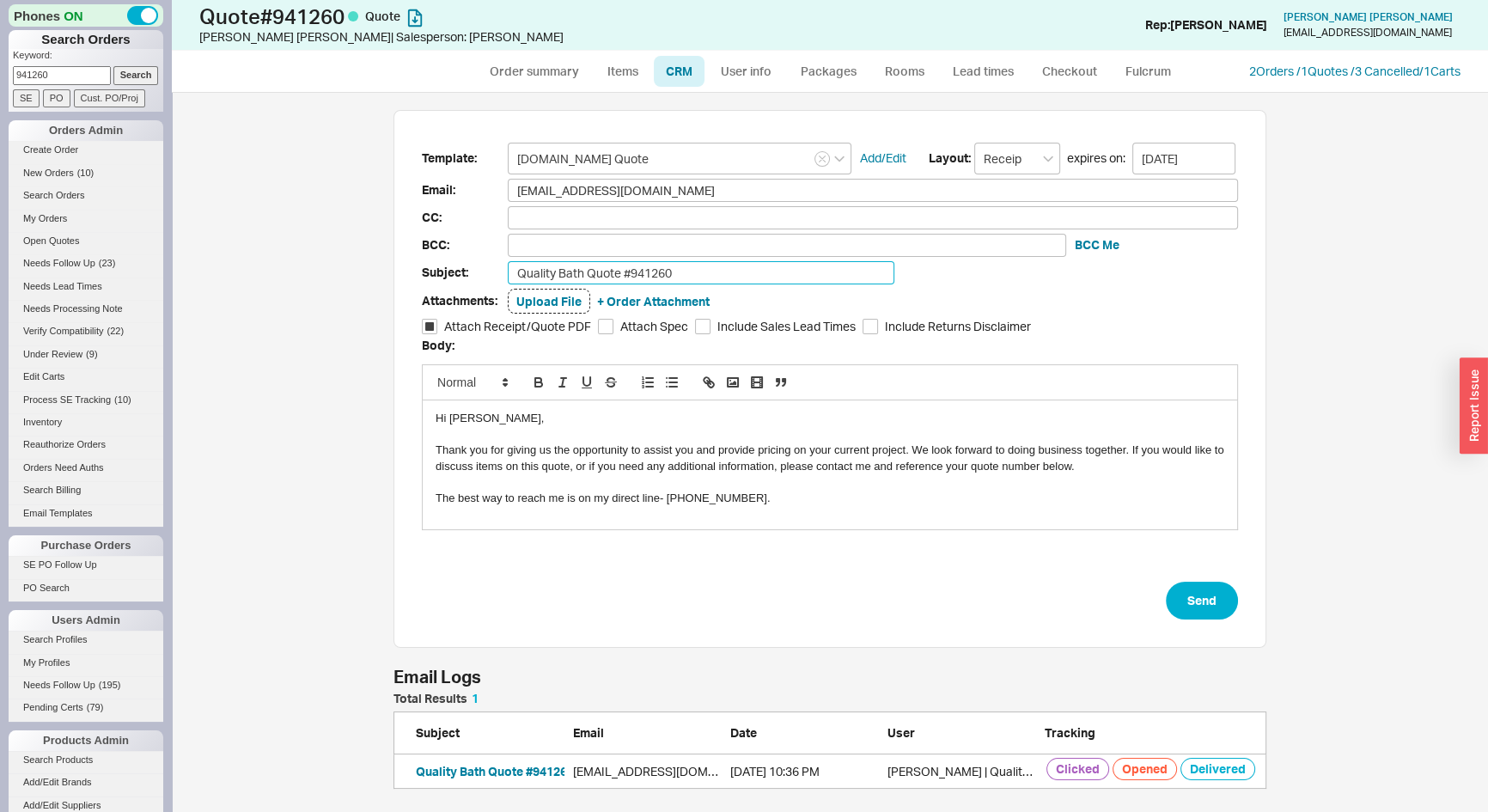
click at [742, 270] on input "Quality Bath Quote #941260" at bounding box center [701, 272] width 386 height 23
type input "Quality Bath Quote #941260 - Revised"
click at [1202, 605] on button "Send" at bounding box center [1202, 600] width 72 height 37
select select "*"
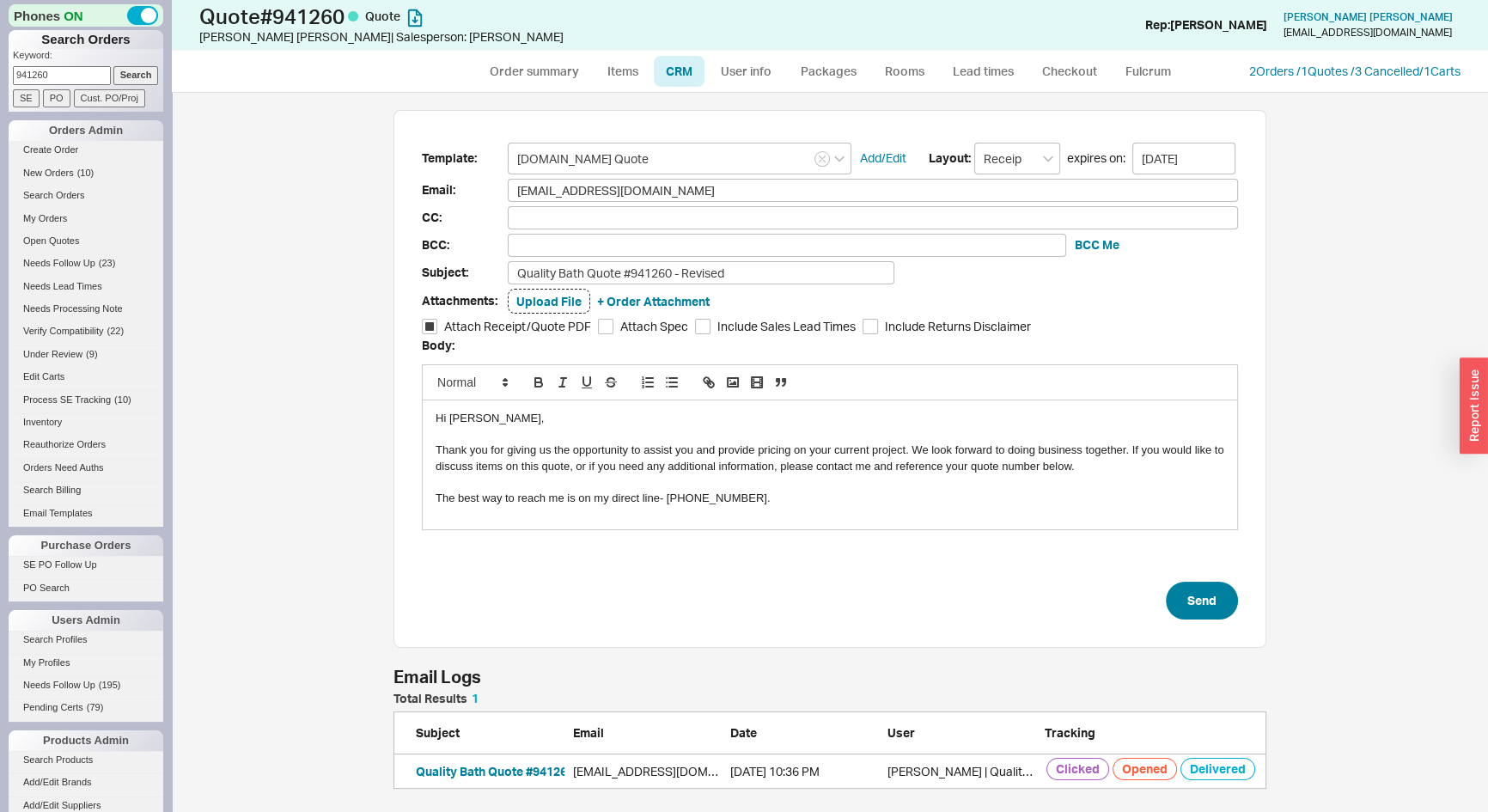
select select "LOW"
select select "3"
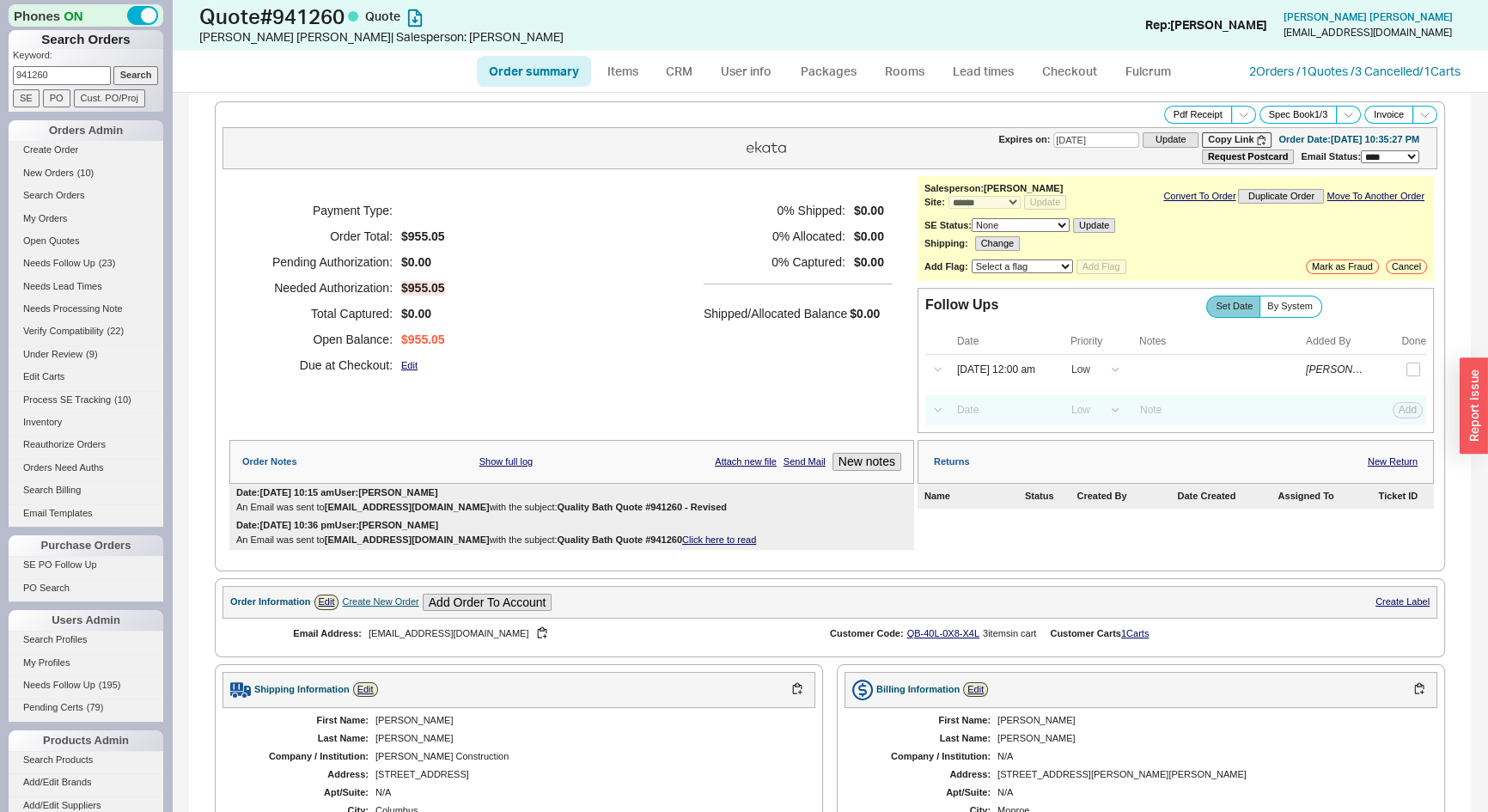
type input "[DATE]"
drag, startPoint x: 687, startPoint y: 501, endPoint x: 518, endPoint y: 504, distance: 169.0
click at [557, 505] on b "Quality Bath Quote #941260 - Revised" at bounding box center [641, 506] width 169 height 10
copy b "Quality Bath Quote #941260 - Revised"
click at [1238, 111] on icon at bounding box center [1244, 115] width 13 height 13
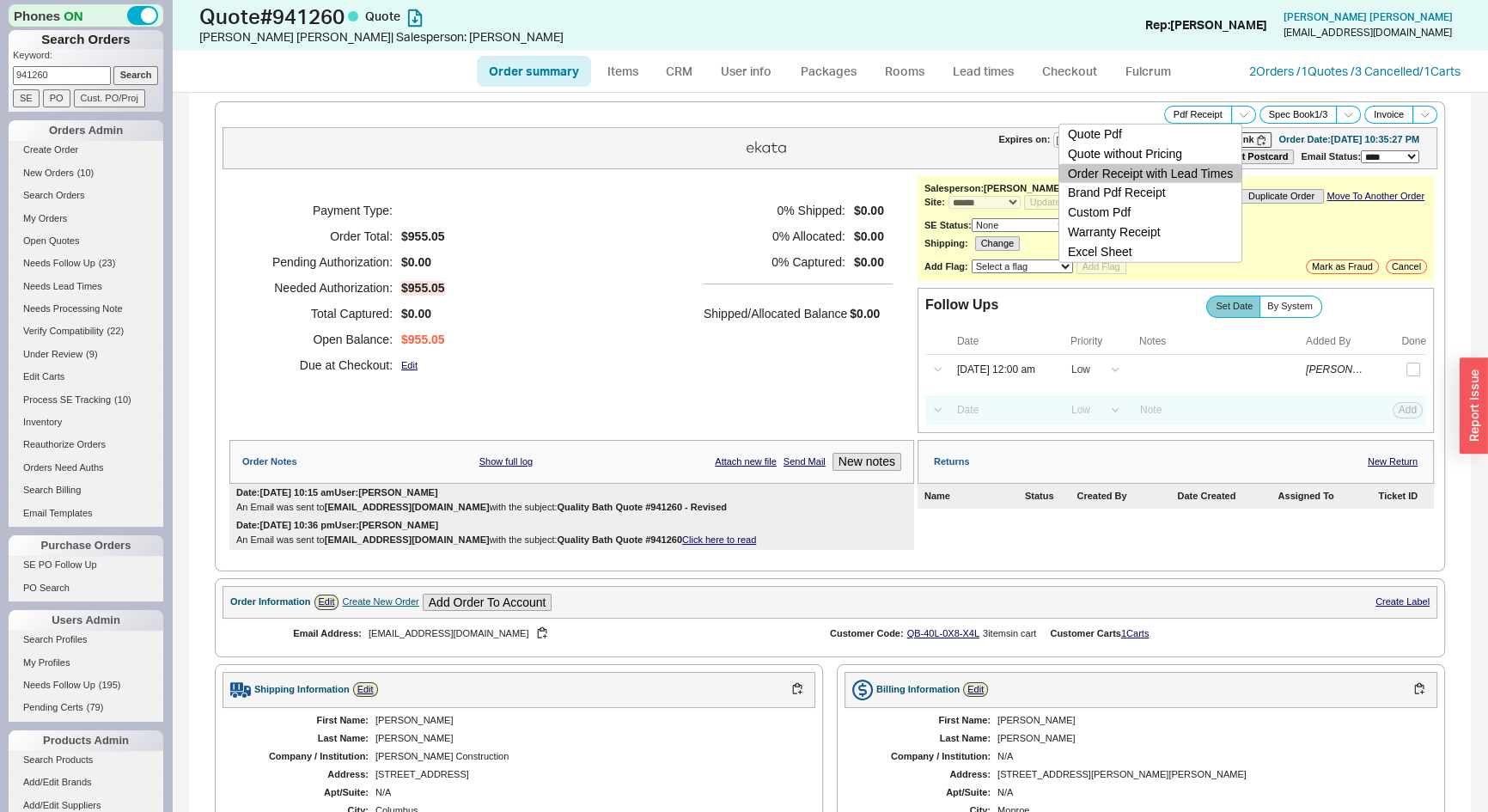
click at [1203, 170] on button "Order Receipt with Lead Times" at bounding box center [1150, 174] width 182 height 20
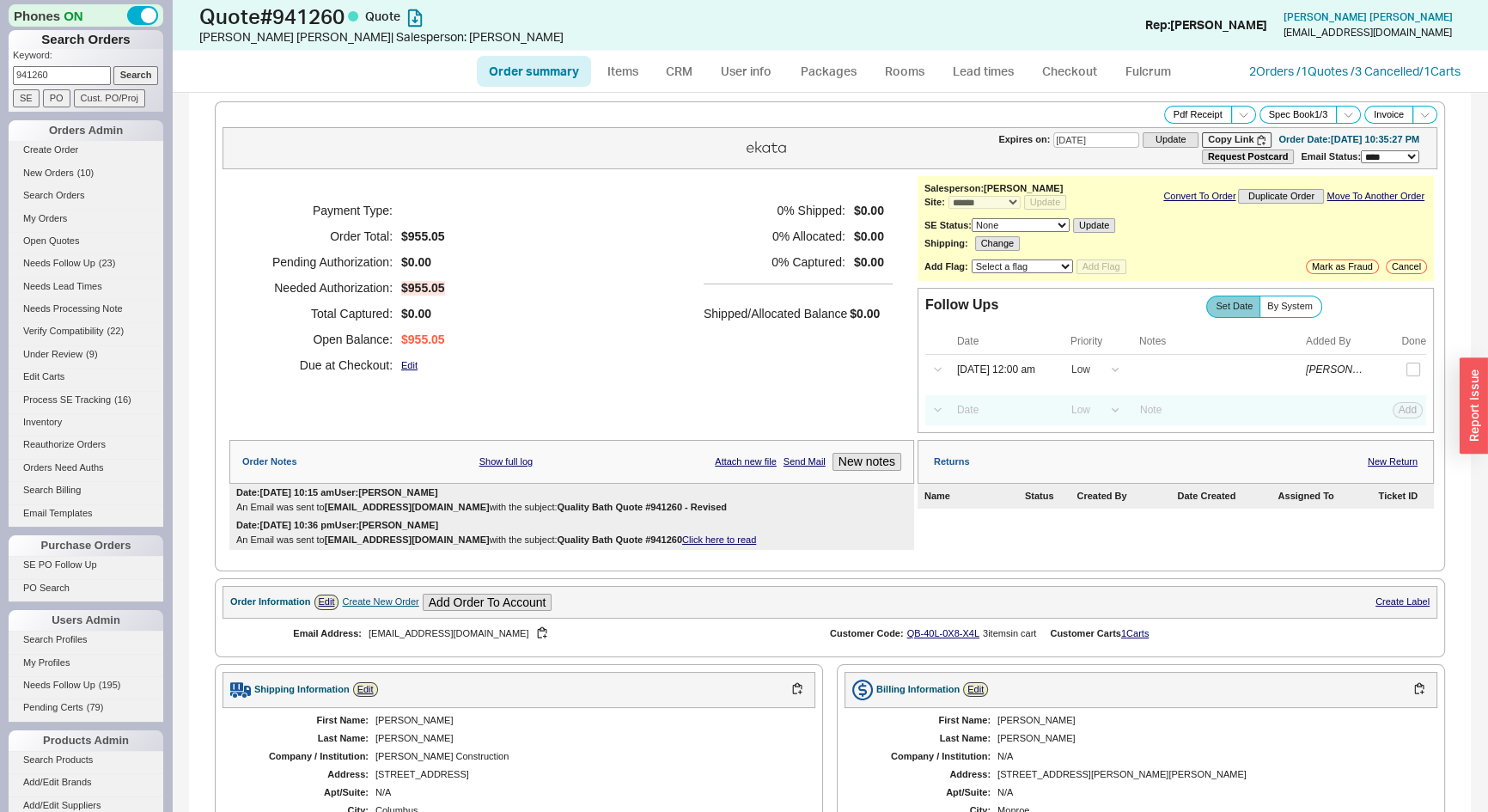
click at [454, 375] on div "Payment Type: Order Total: $955.05 Pending Authorization: $0.00 Needed Authoriz…" at bounding box center [572, 288] width 685 height 224
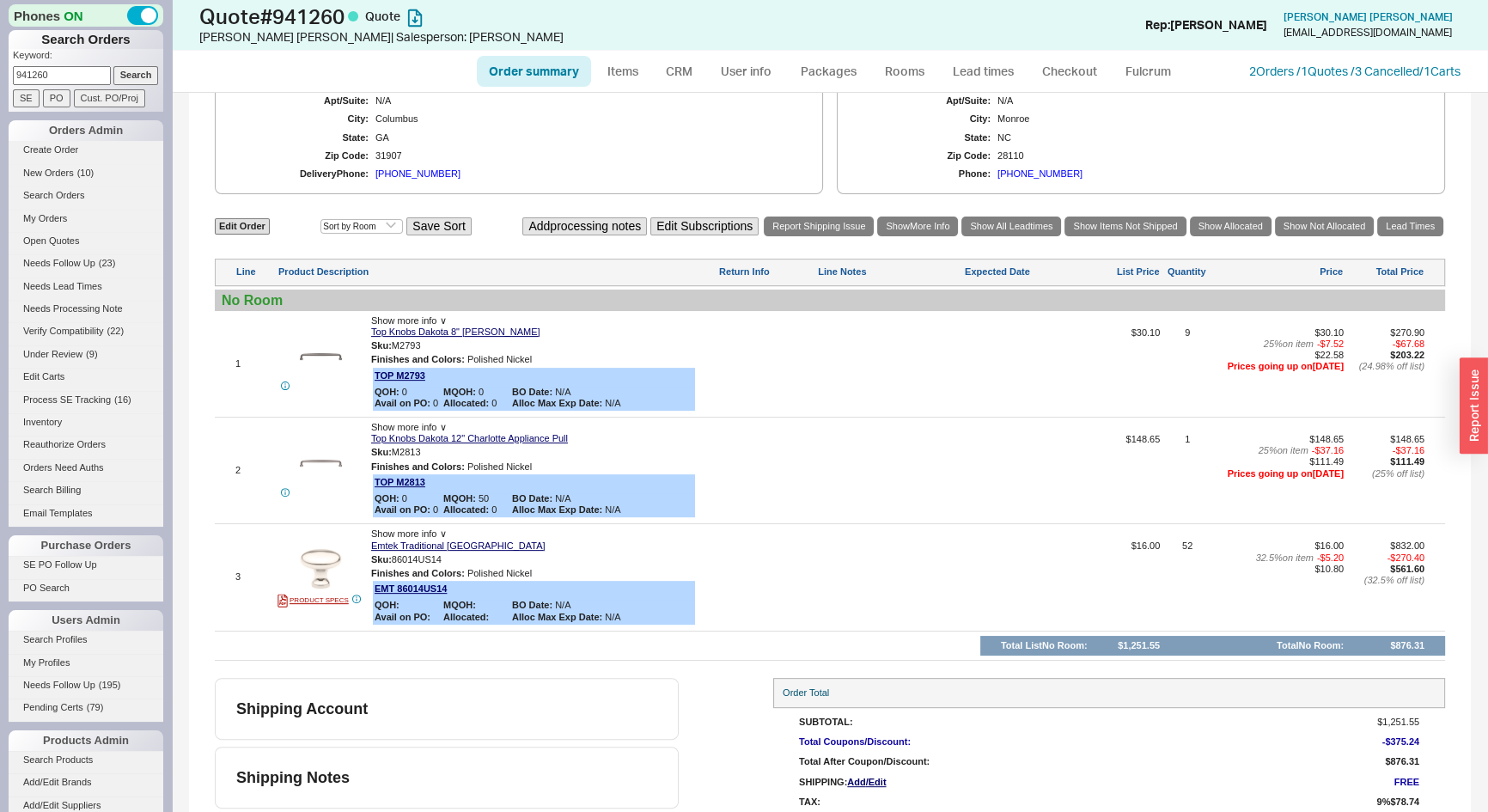
scroll to position [703, 0]
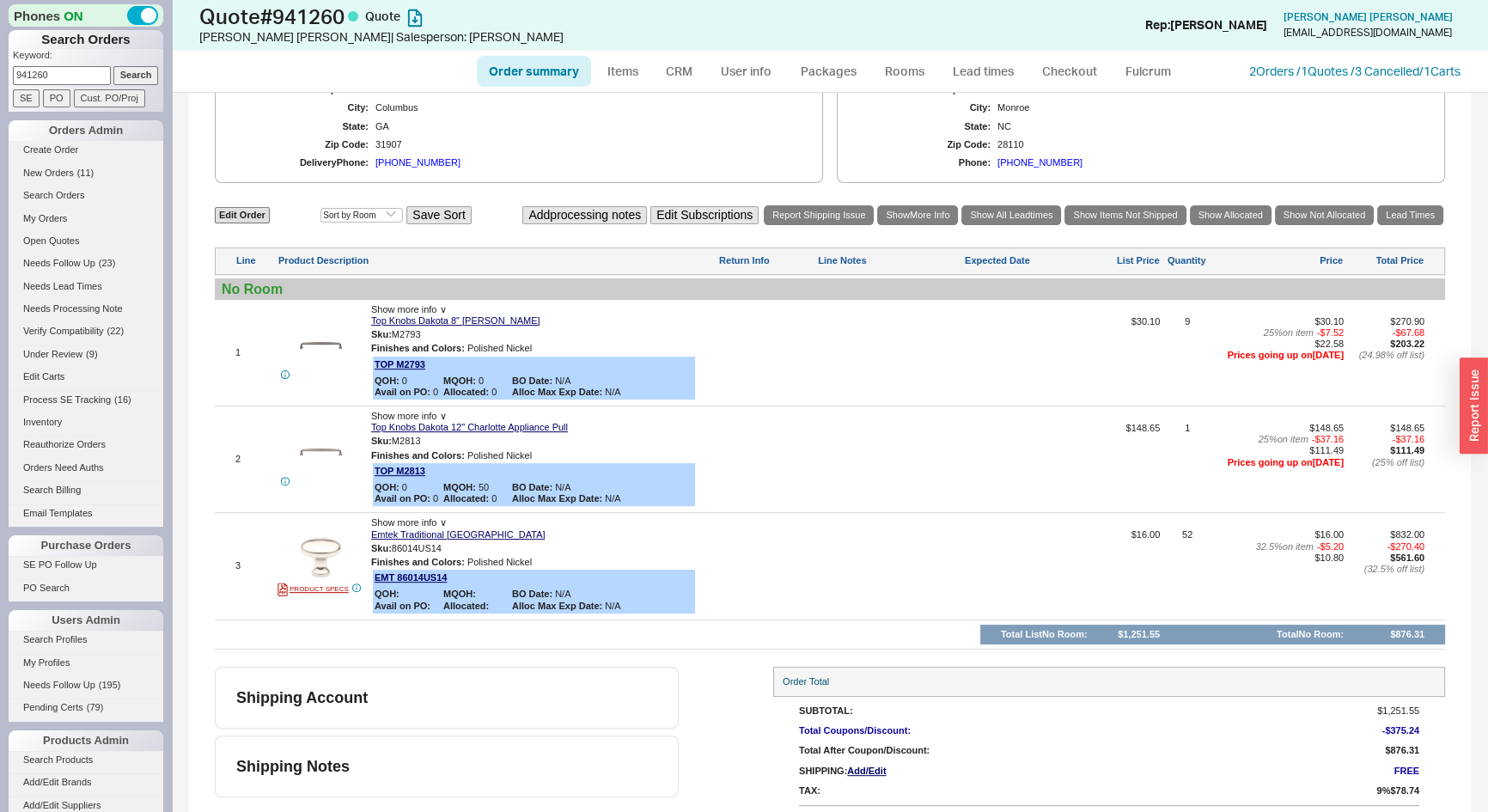
click at [75, 74] on input "941260" at bounding box center [61, 75] width 98 height 18
paste input "mrdesignsolutions.com"
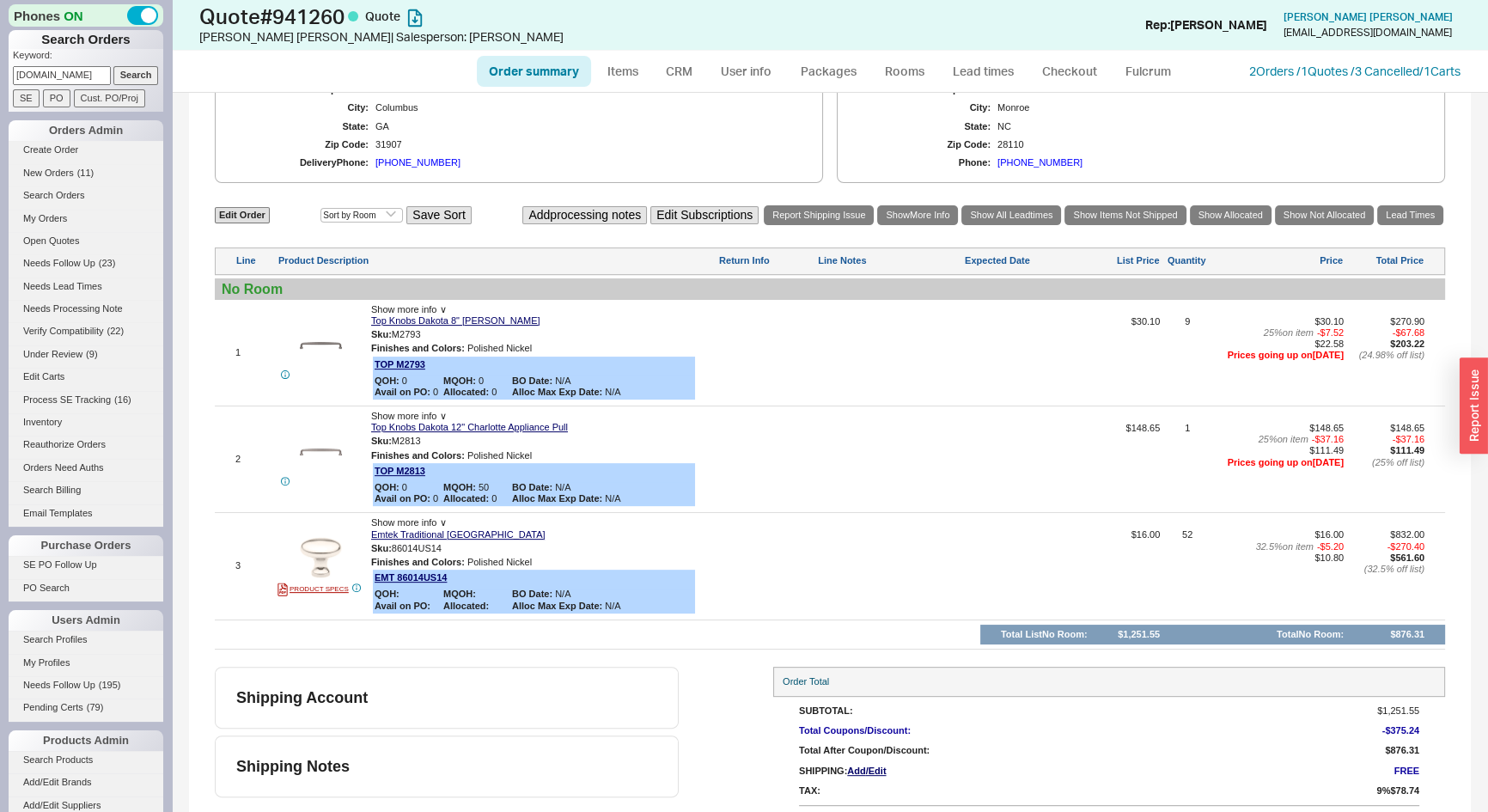
type input "mrdesignsolutions.com"
click at [142, 70] on input "Search" at bounding box center [136, 75] width 46 height 18
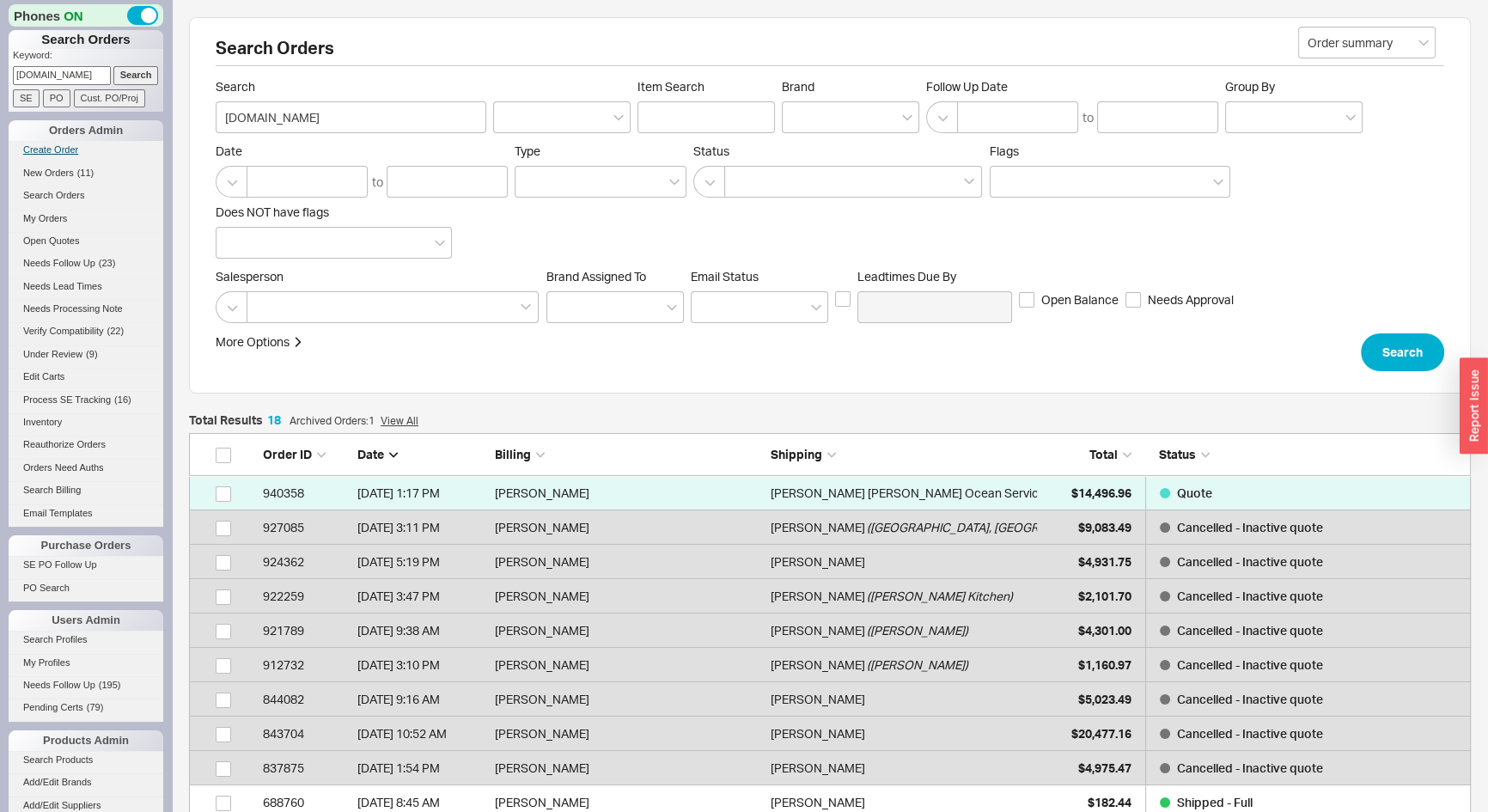
scroll to position [649, 1270]
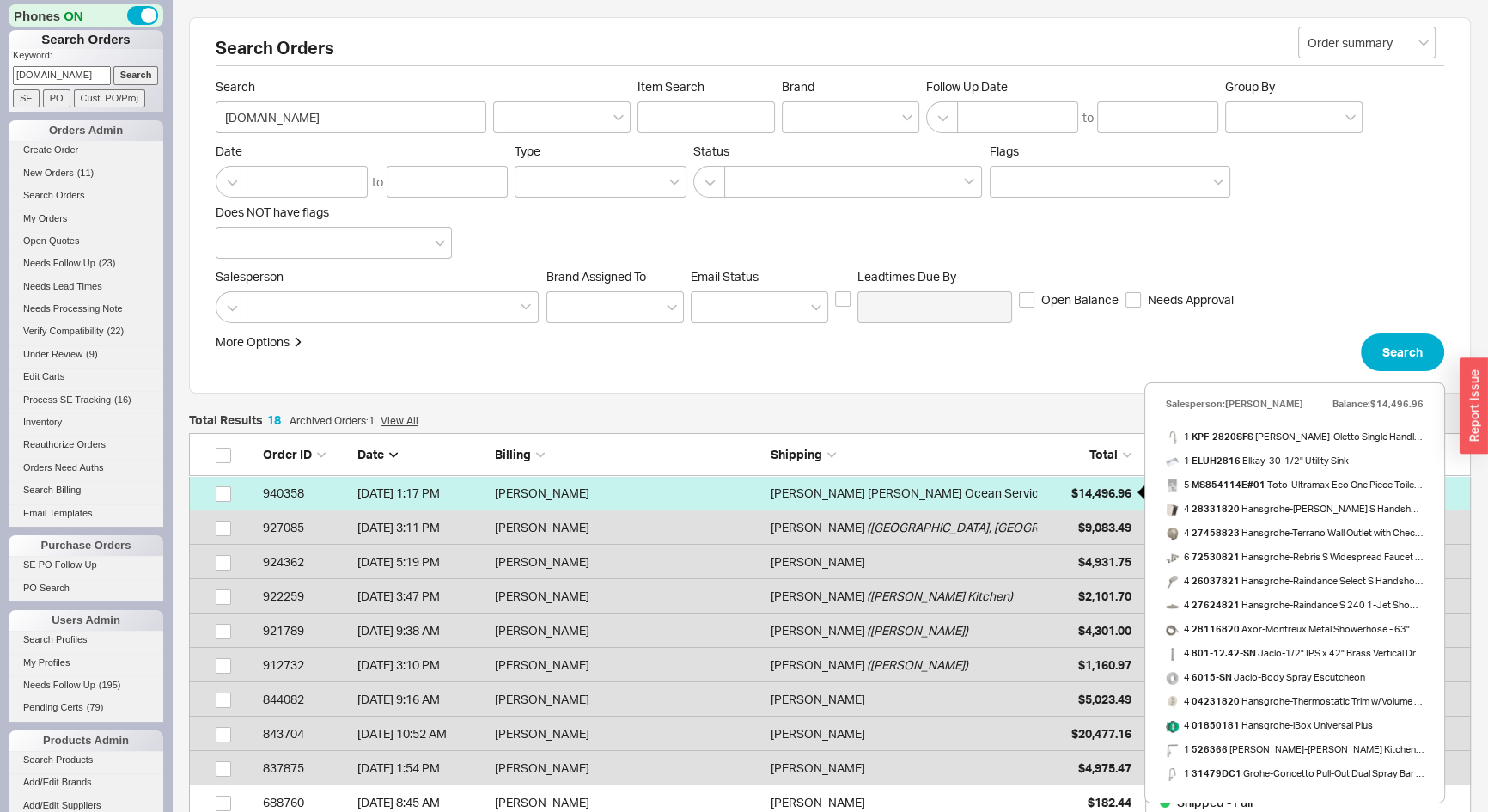
click at [1071, 496] on span "$14,496.96" at bounding box center [1102, 493] width 60 height 15
select select "*"
select select "LOW"
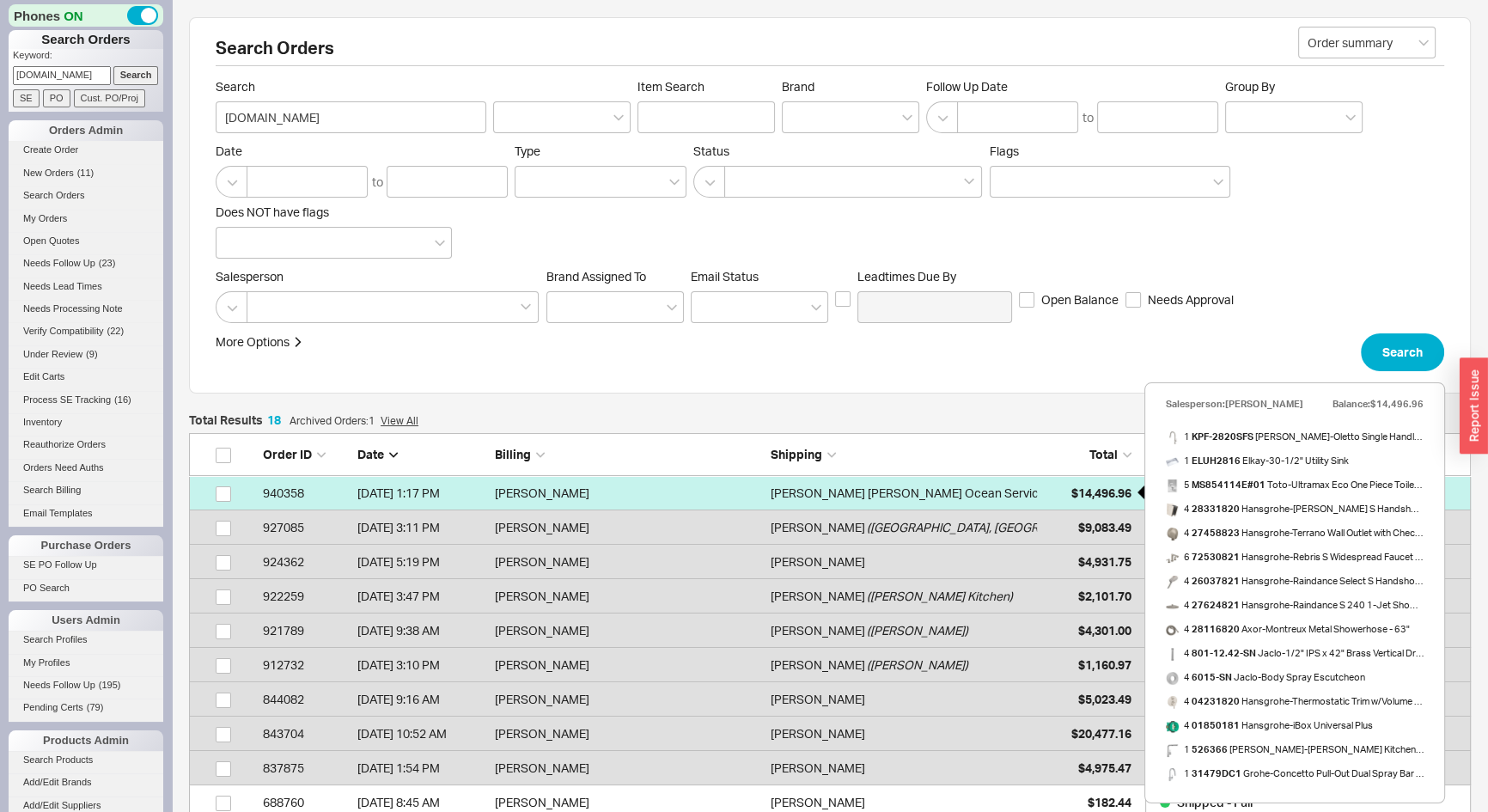
select select "3"
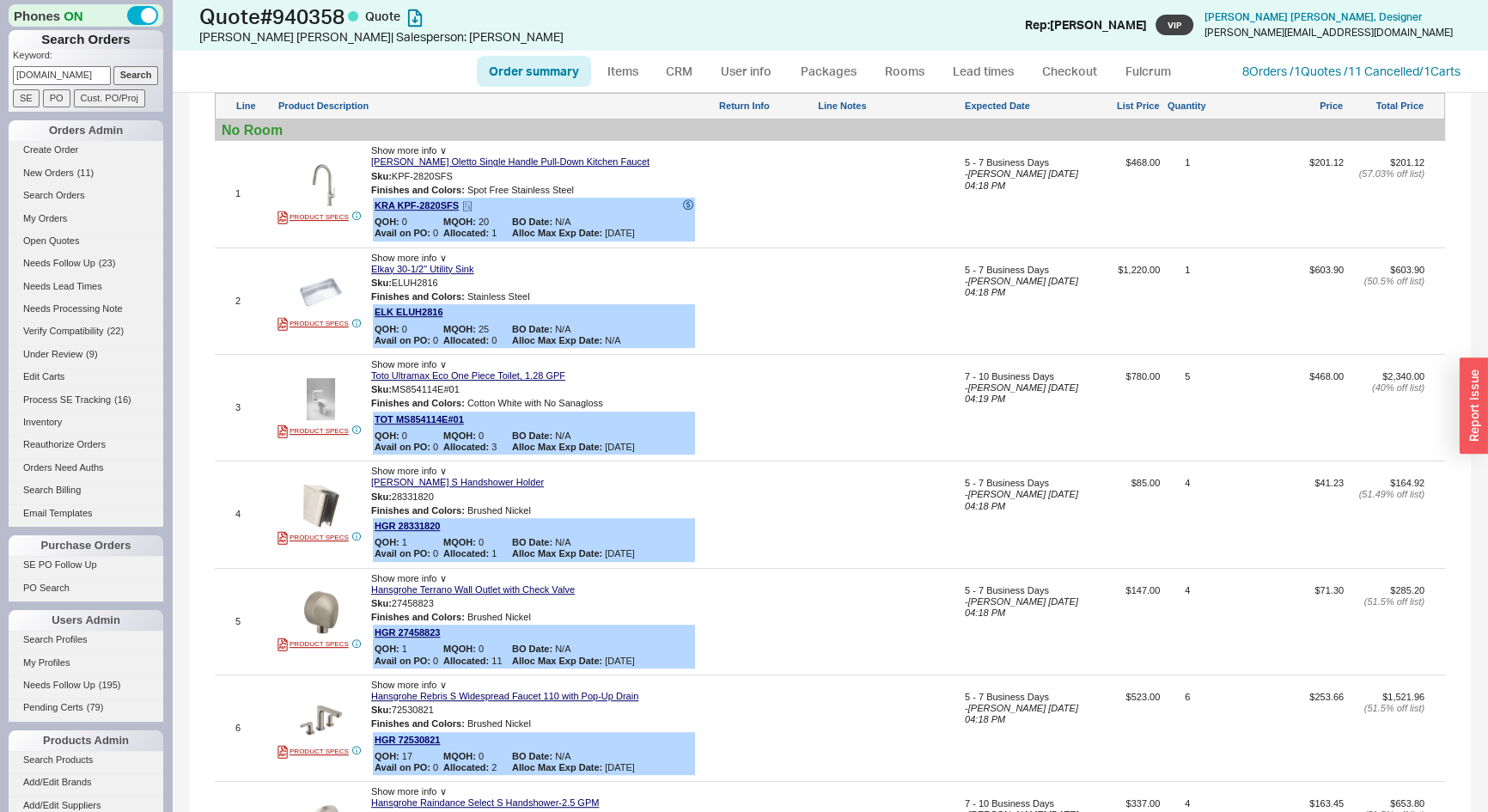
scroll to position [859, 0]
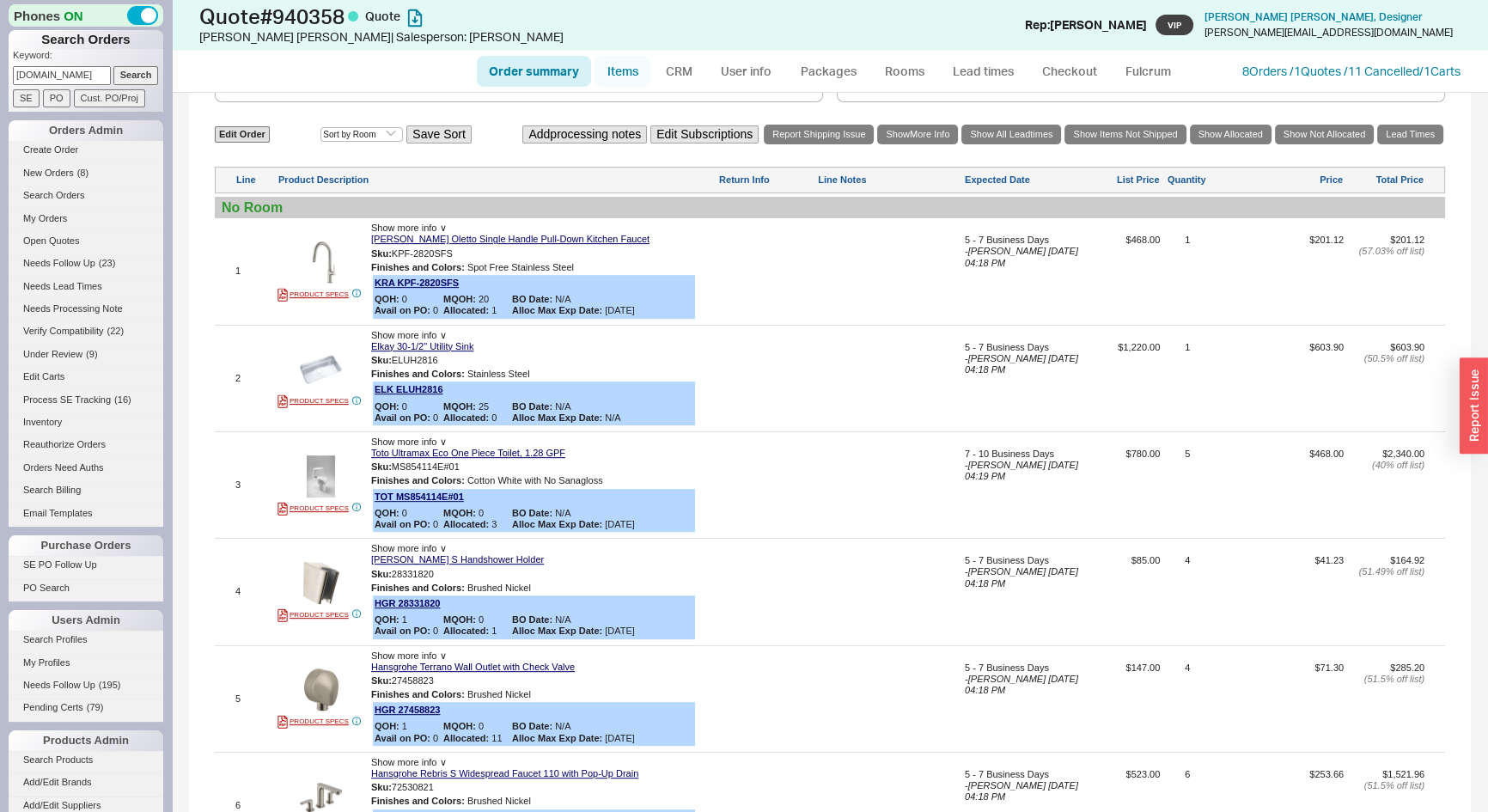
click at [619, 60] on link "Items" at bounding box center [622, 71] width 56 height 31
select select "3"
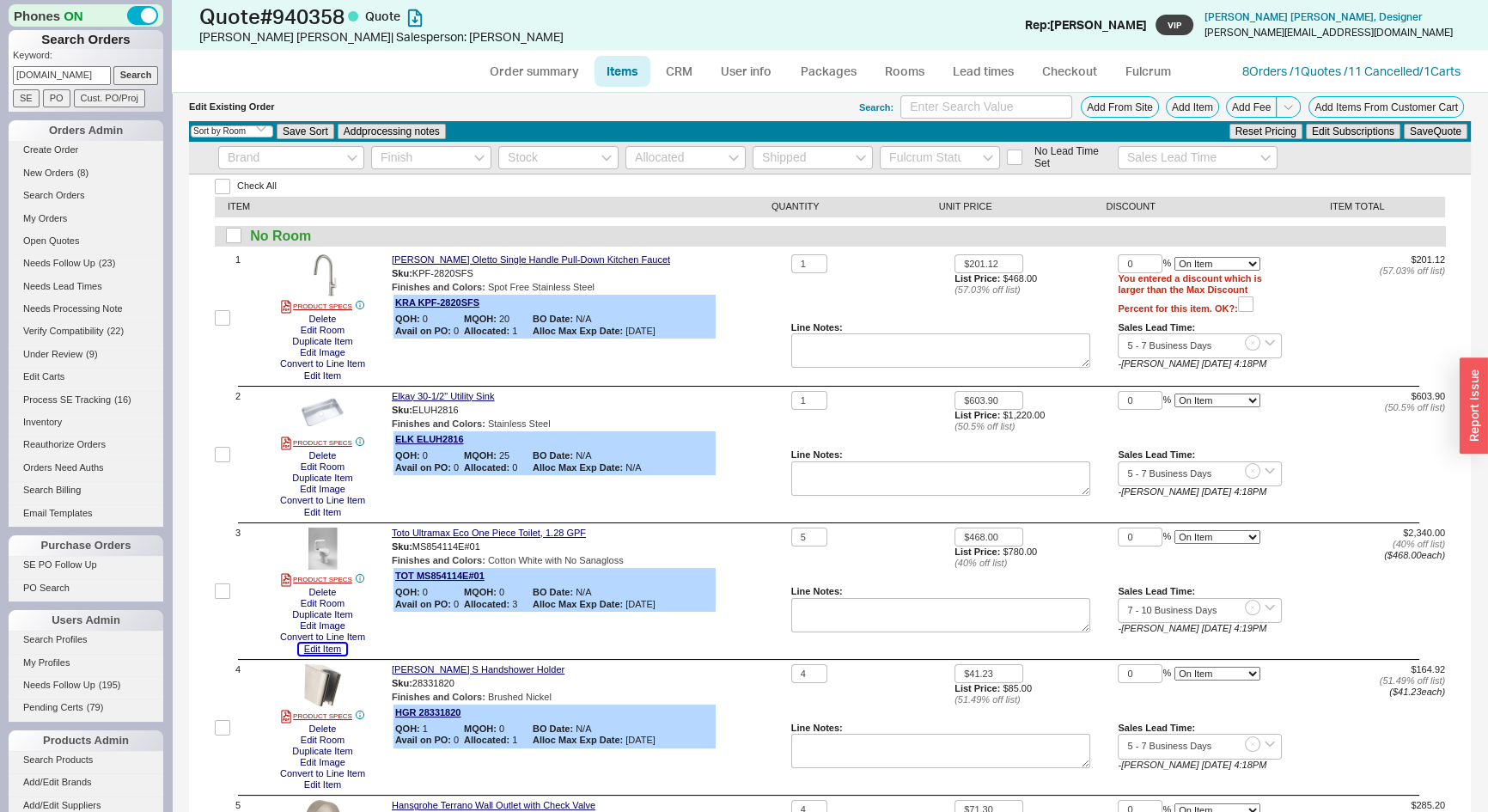
click at [325, 650] on button "Edit Item" at bounding box center [322, 649] width 47 height 11
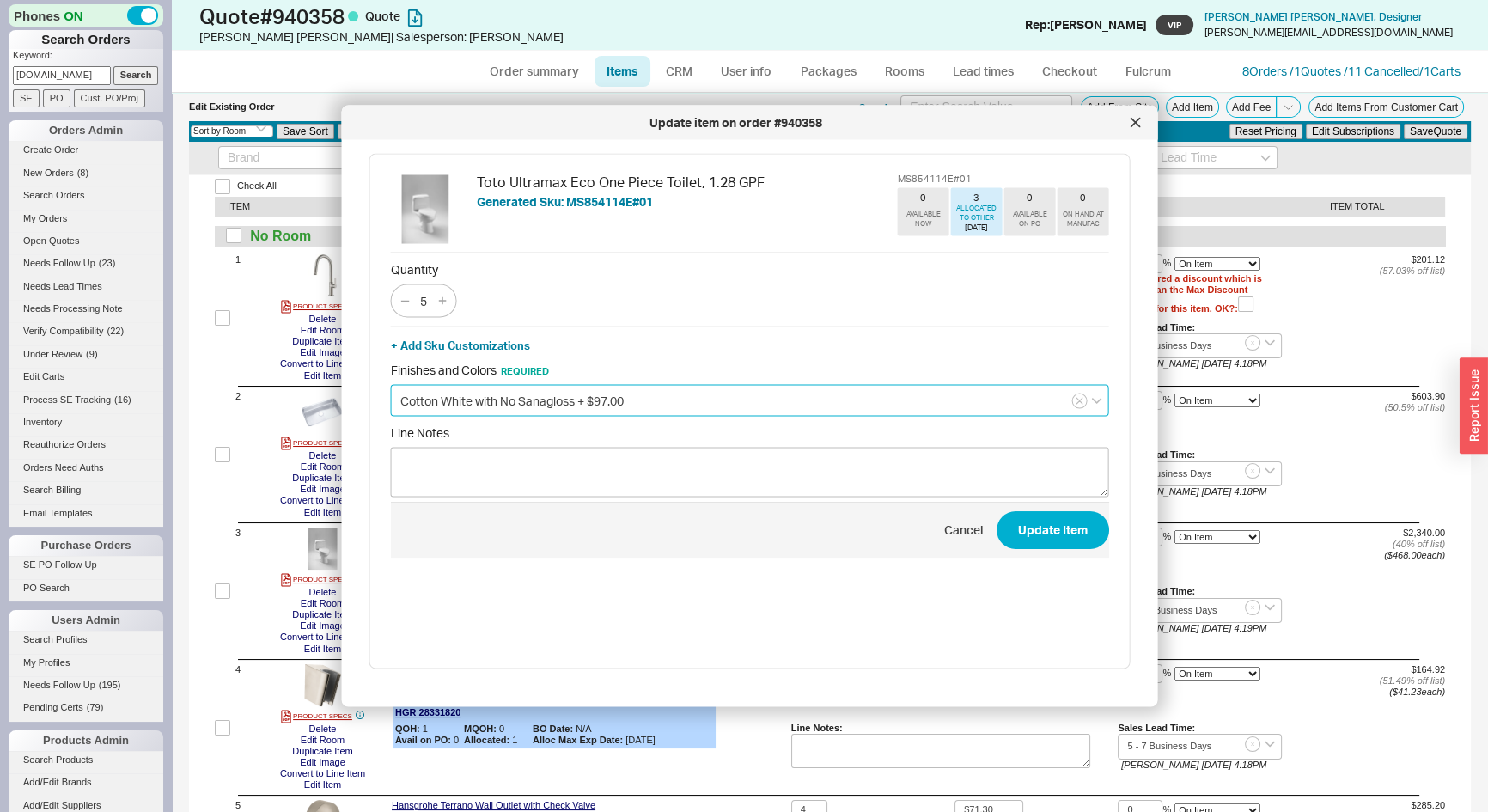
click at [512, 393] on input "Cotton White with No Sanagloss + $97.00" at bounding box center [750, 400] width 718 height 32
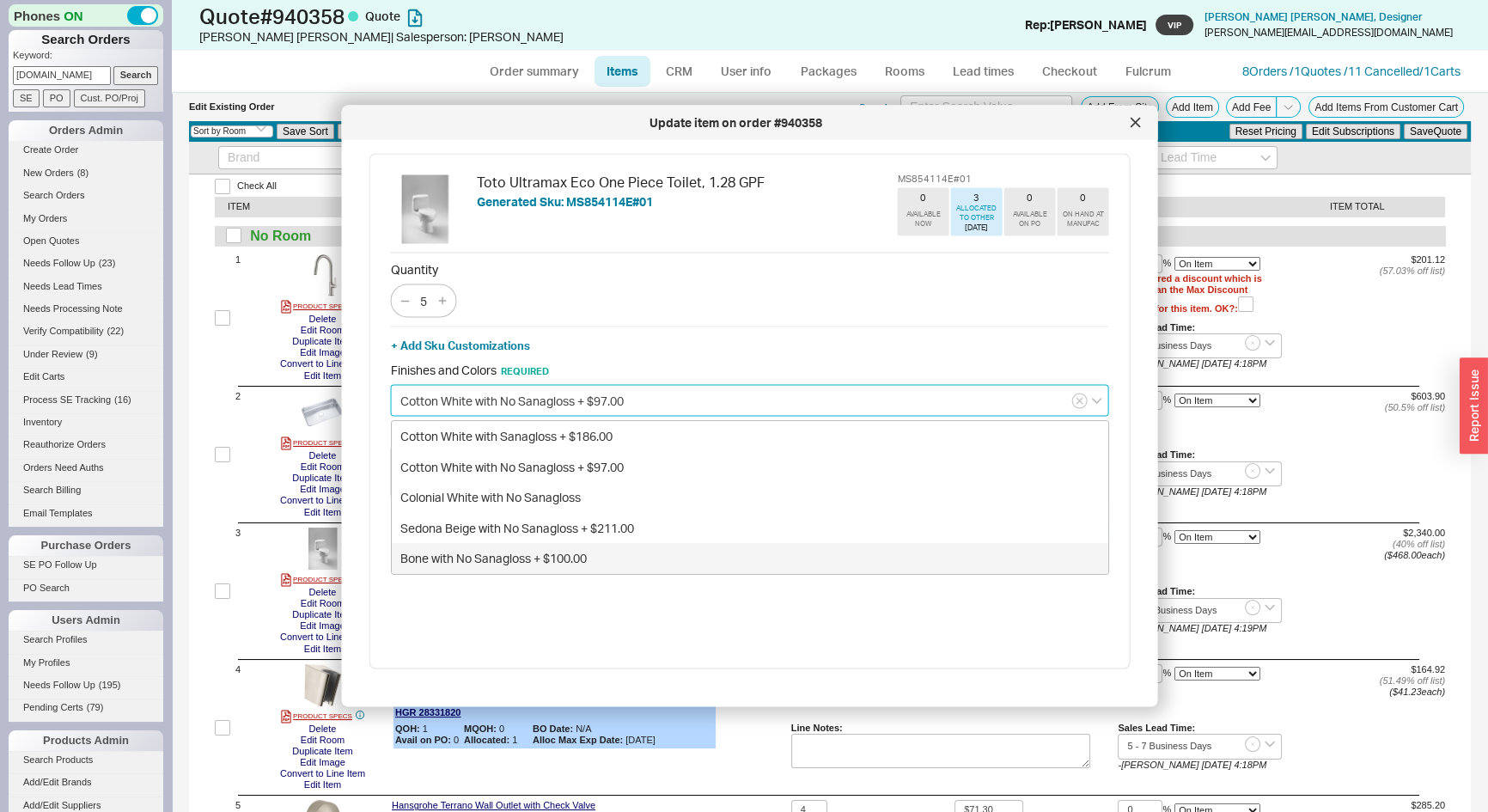
click at [506, 559] on div "Bone with No Sanagloss + $100.00" at bounding box center [750, 559] width 717 height 31
type input "Bone with No Sanagloss + $100.00"
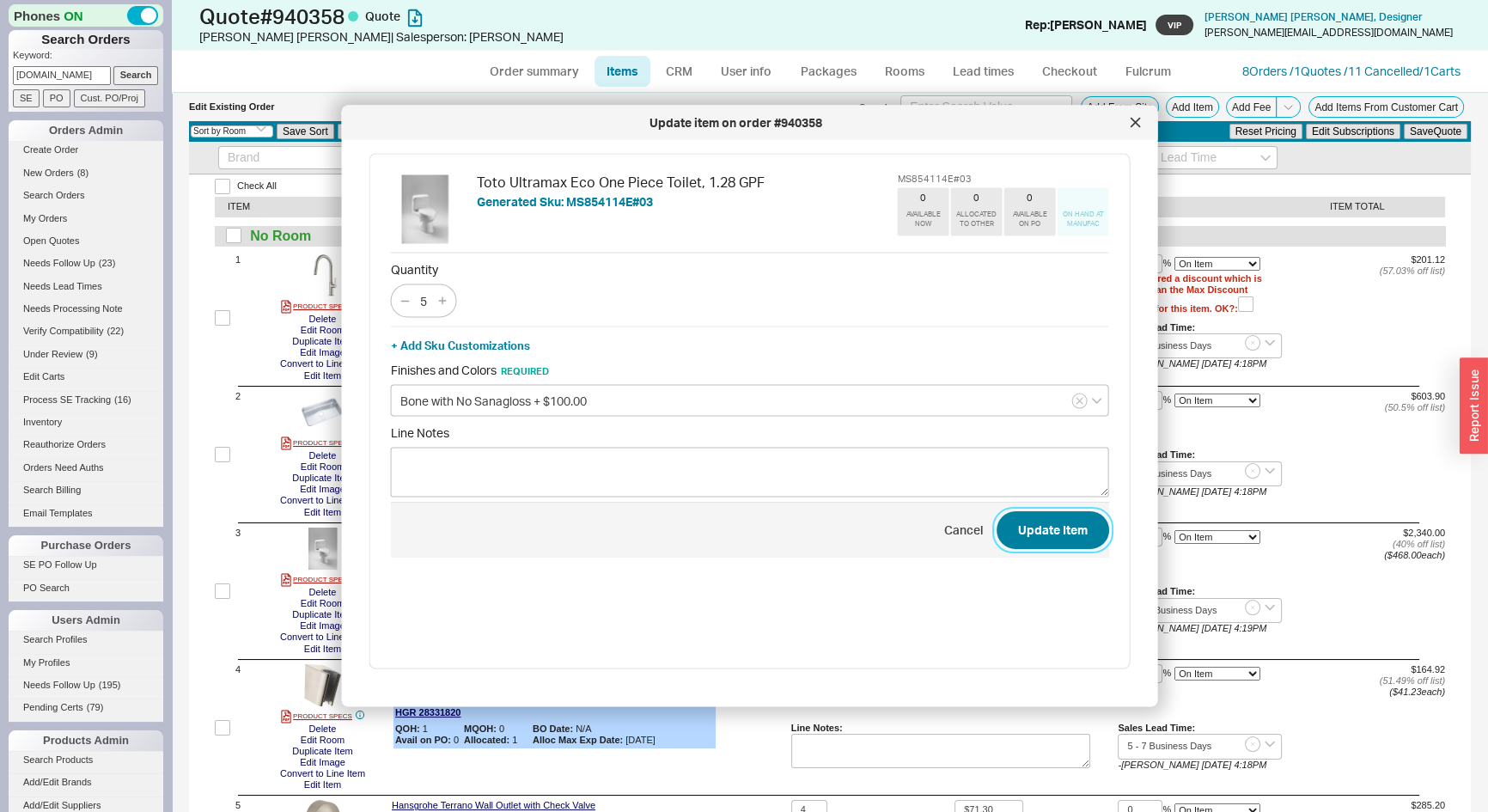
click at [1050, 531] on button "Update Item" at bounding box center [1052, 529] width 112 height 37
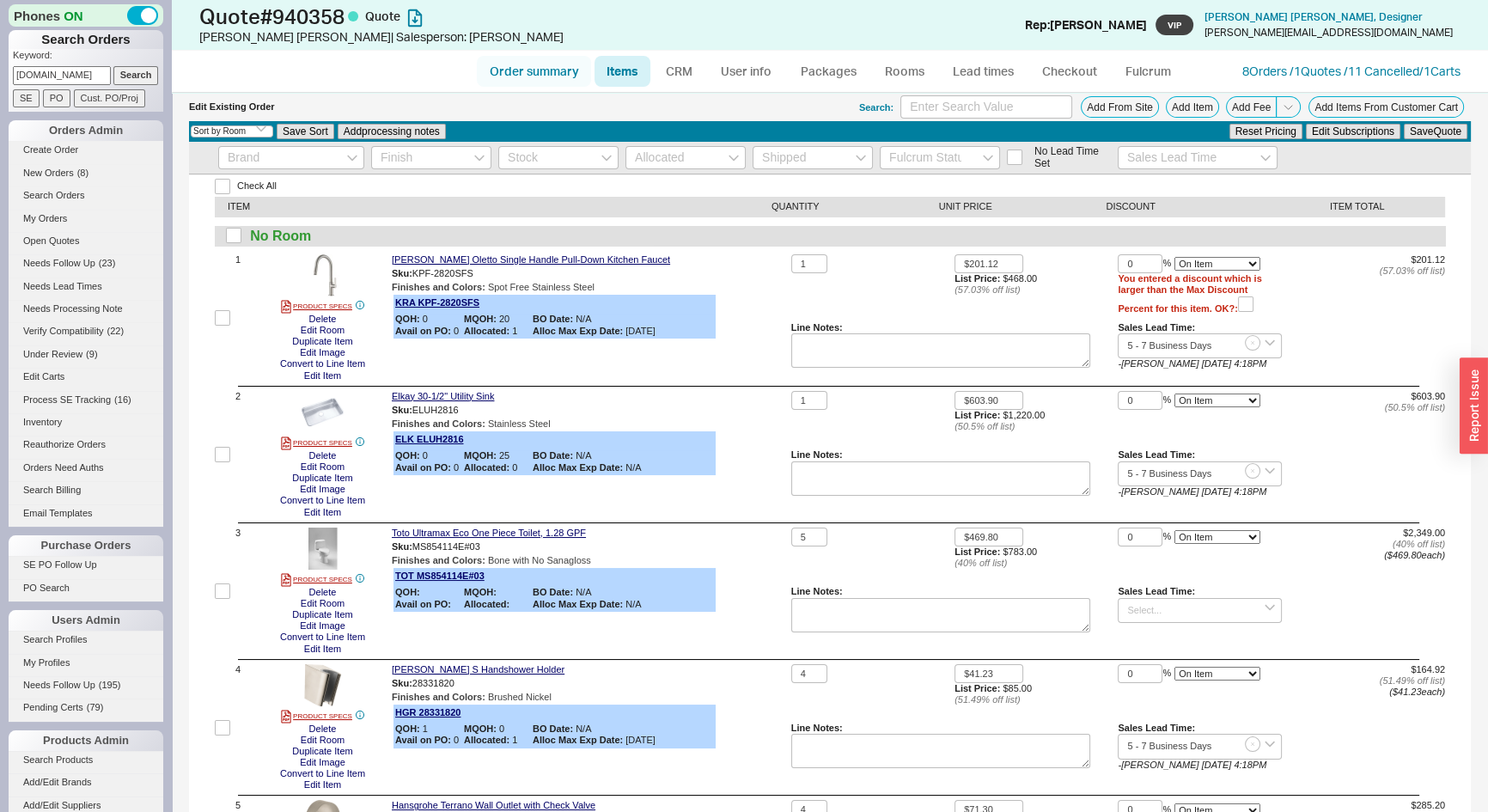
click at [509, 79] on link "Order summary" at bounding box center [533, 71] width 114 height 31
select select "*"
select select "LOW"
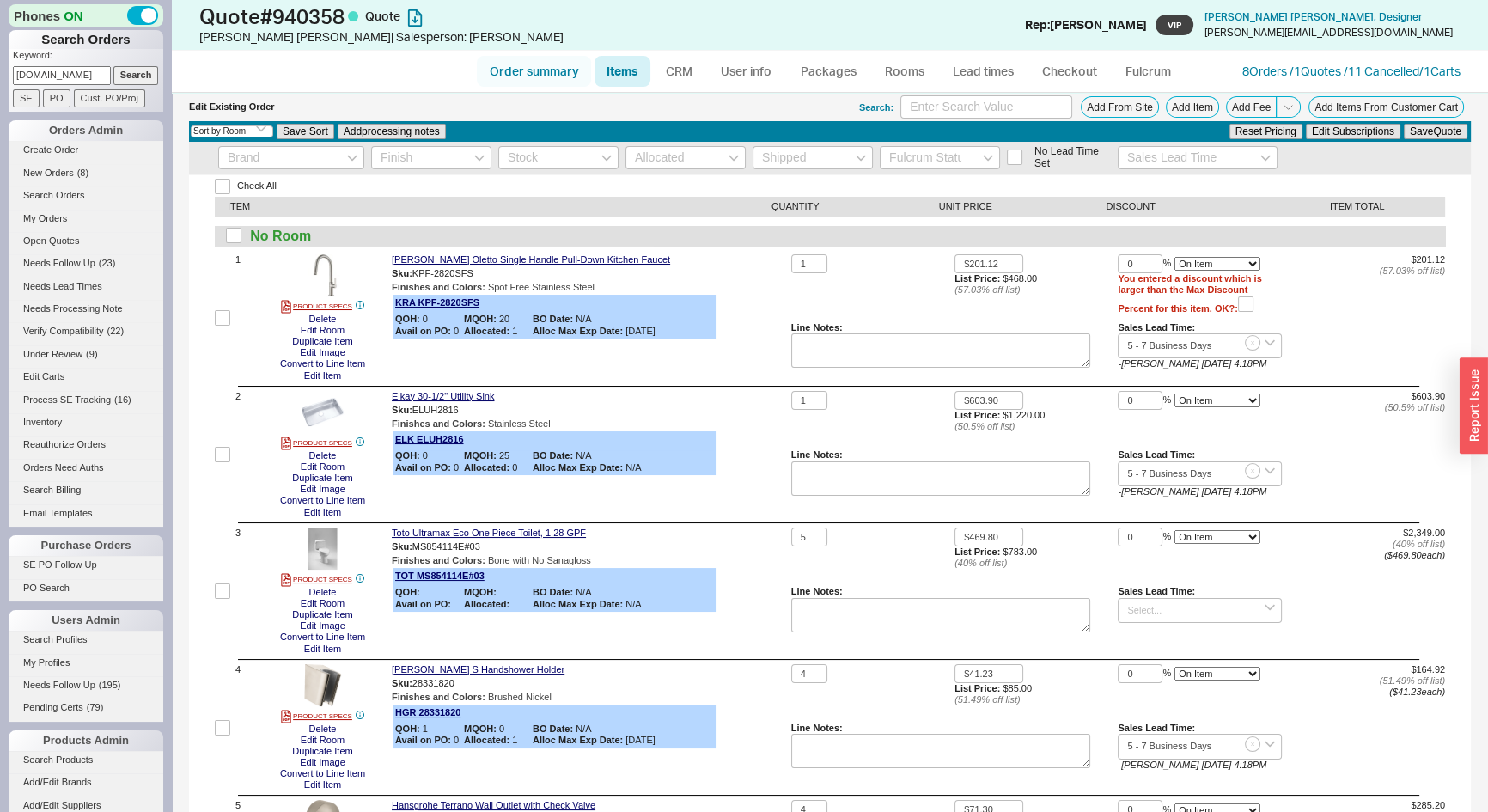
select select "3"
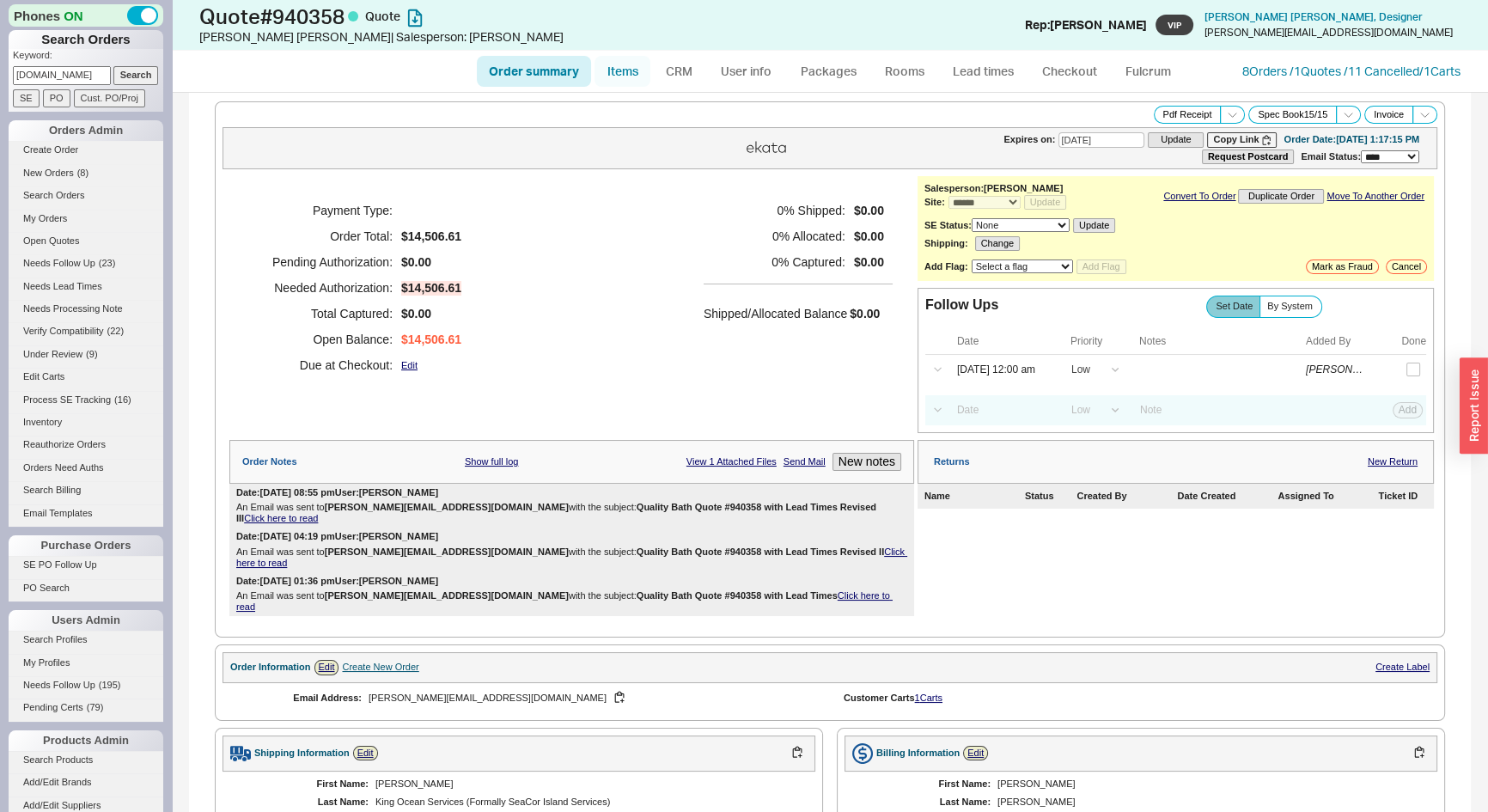
click at [626, 78] on link "Items" at bounding box center [622, 71] width 56 height 31
select select "3"
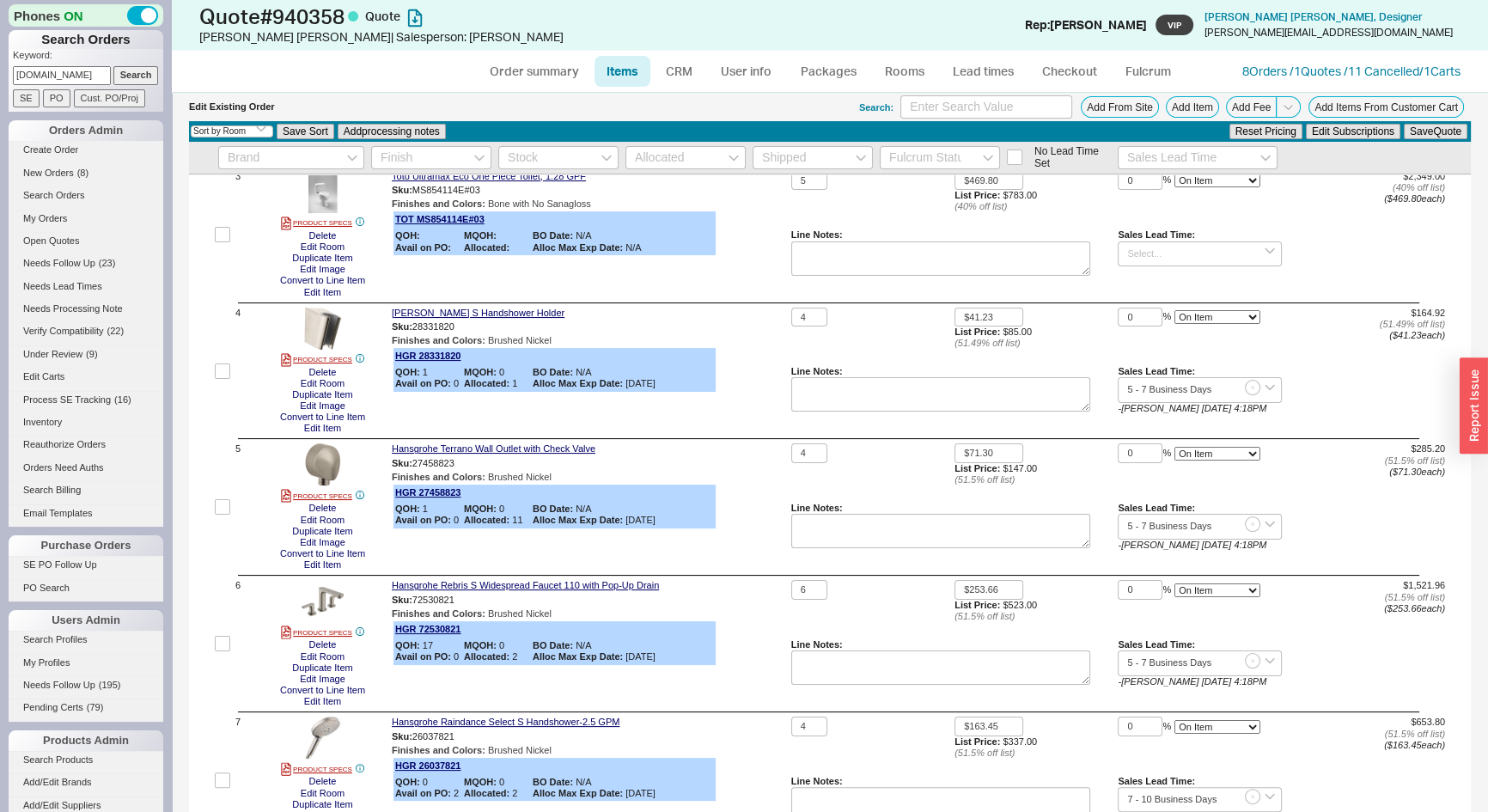
scroll to position [311, 0]
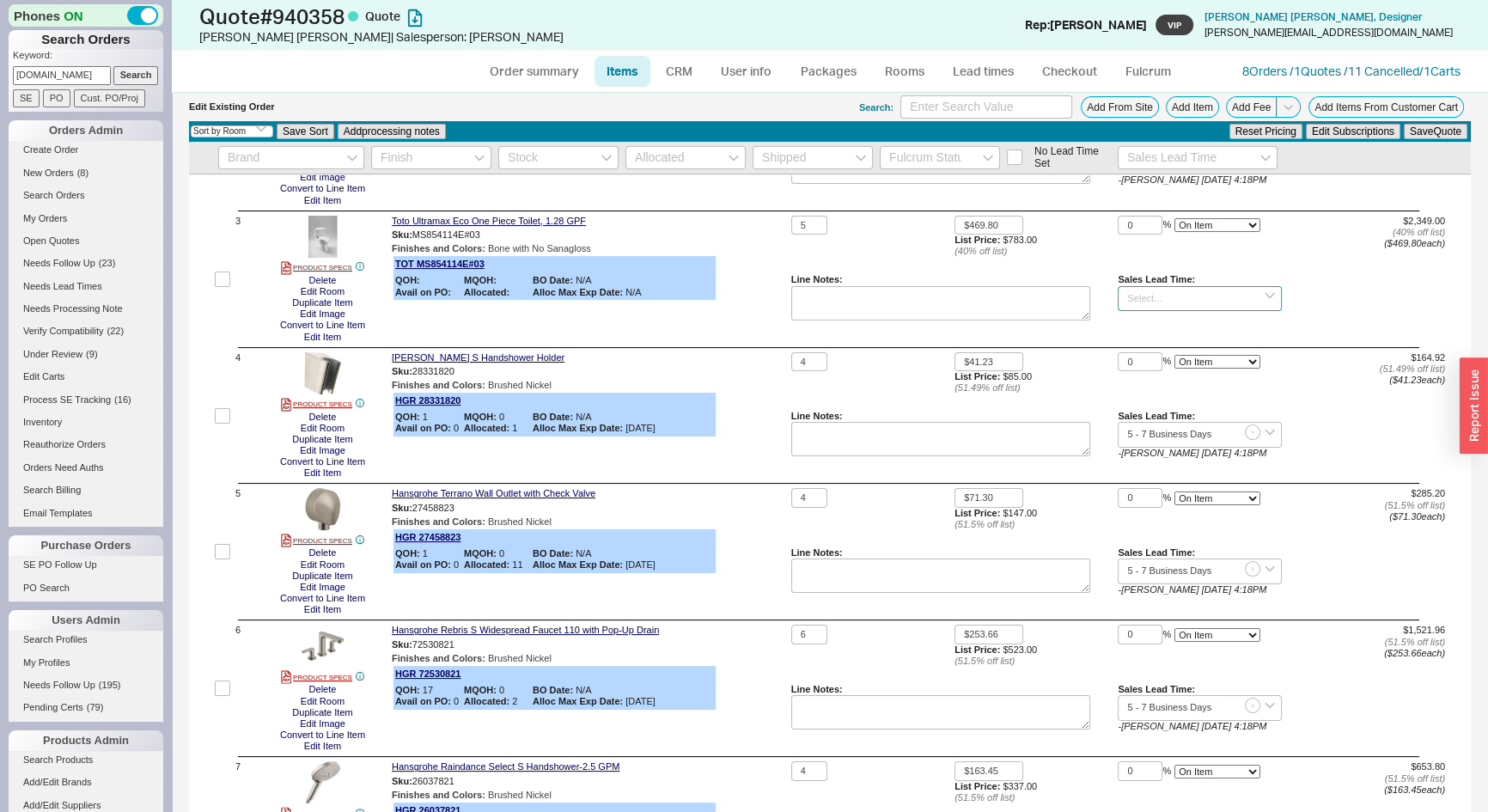
click at [1152, 306] on input at bounding box center [1199, 298] width 164 height 25
click at [1166, 399] on div "4 - 6 Weeks" at bounding box center [1199, 402] width 162 height 25
type input "4 - 6 Weeks"
click at [1421, 135] on button "Save Quote" at bounding box center [1436, 131] width 64 height 16
click at [687, 70] on link "CRM" at bounding box center [680, 71] width 51 height 31
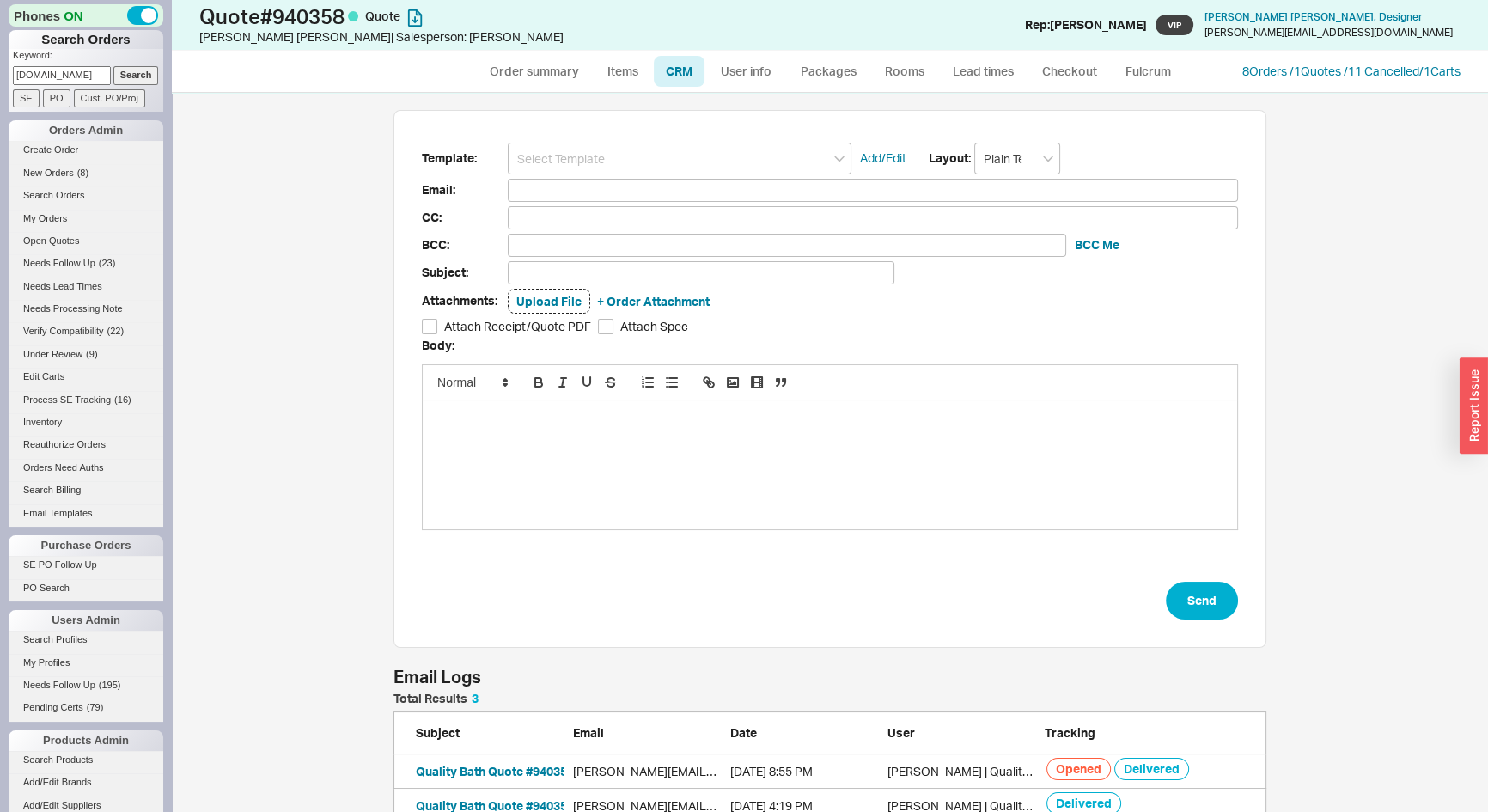
scroll to position [707, 1293]
drag, startPoint x: 668, startPoint y: 161, endPoint x: 662, endPoint y: 172, distance: 12.5
click at [668, 162] on input at bounding box center [680, 158] width 343 height 32
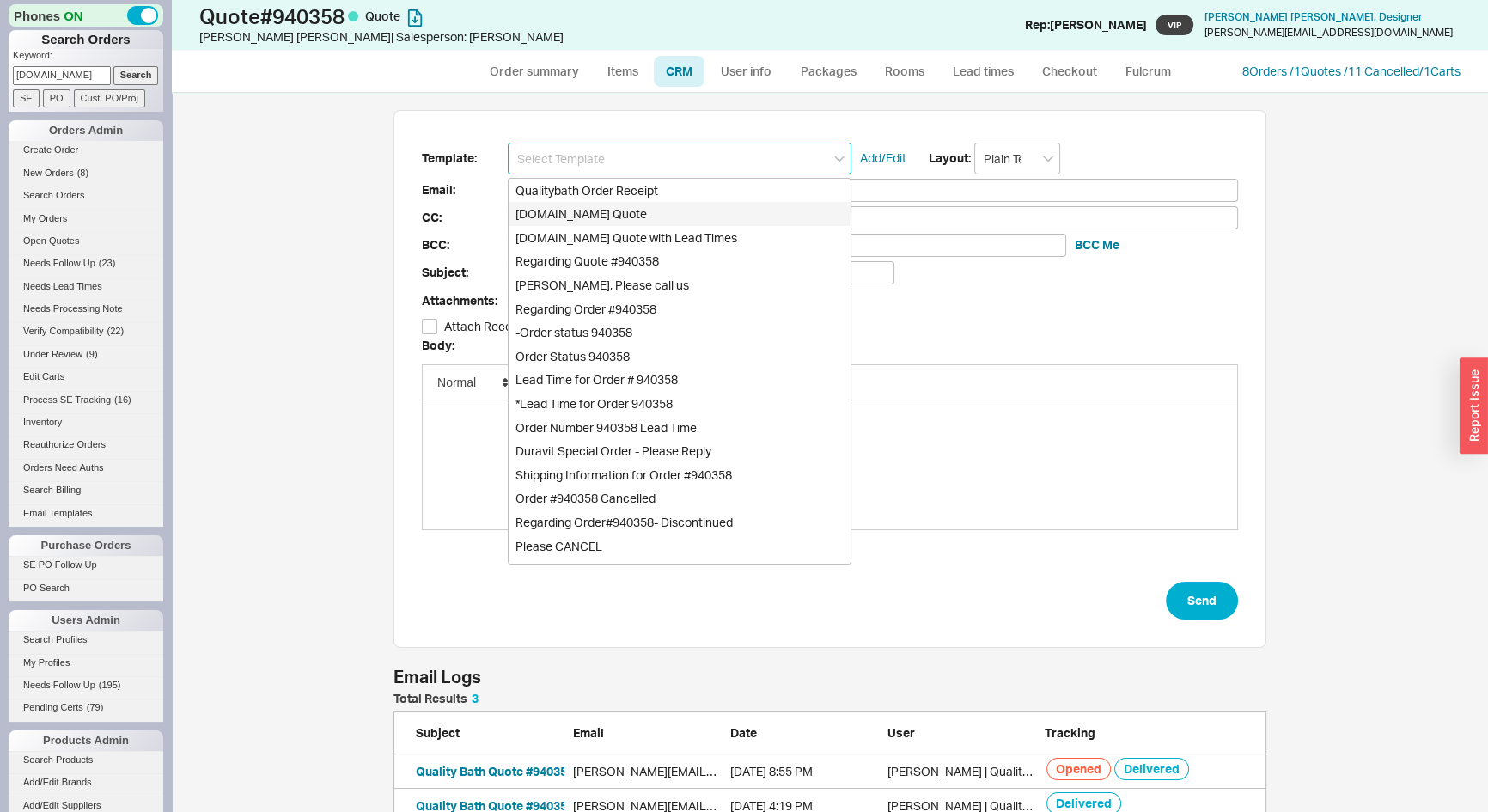
click at [656, 209] on div "Qualitybath.com Quote" at bounding box center [680, 214] width 342 height 24
type input "Qualitybath.com Quote"
type input "Receipt"
type input "nina@mrdesignsolutions.com"
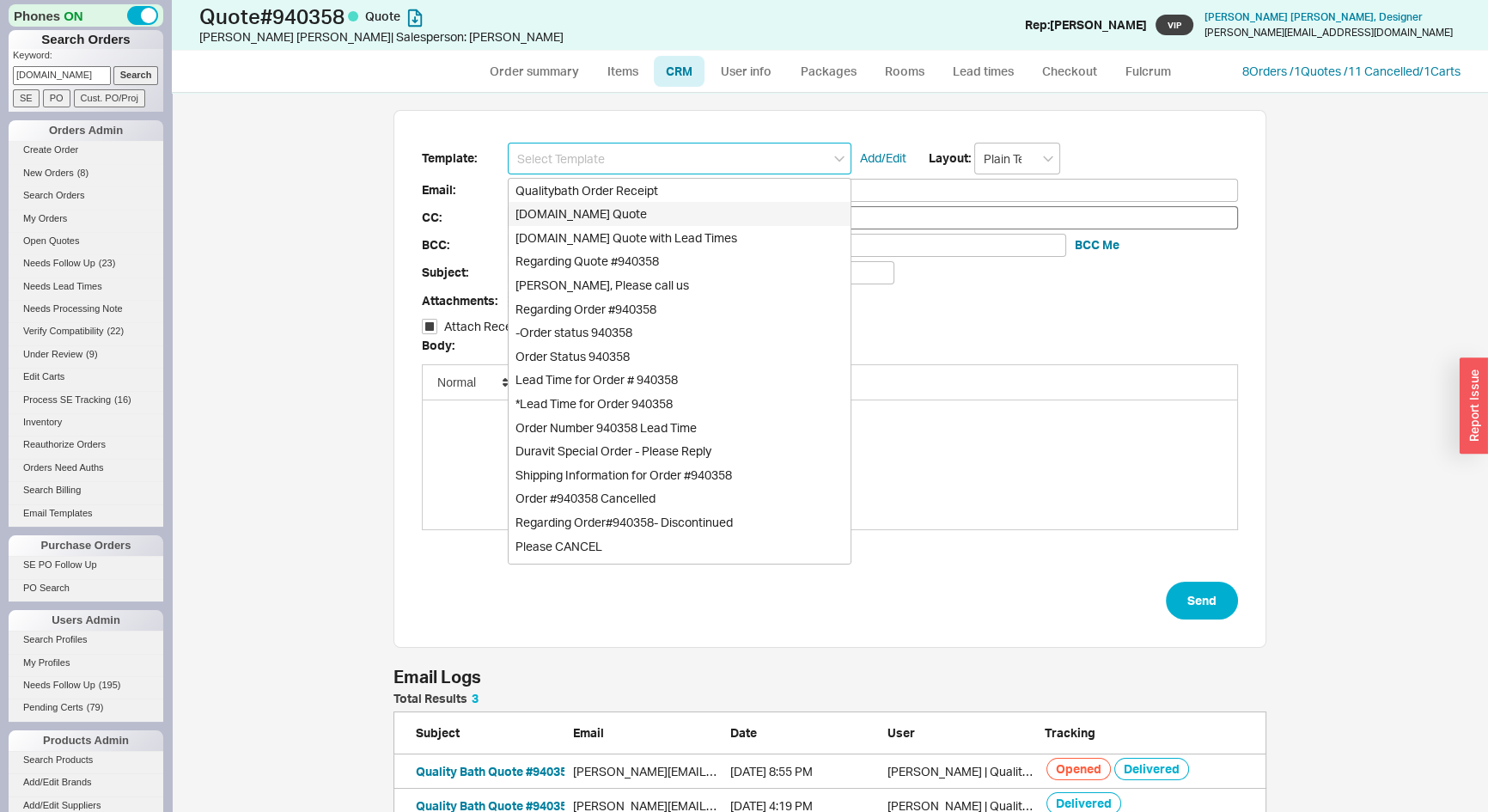
type input "Quality Bath Quote #940358"
checkbox input "true"
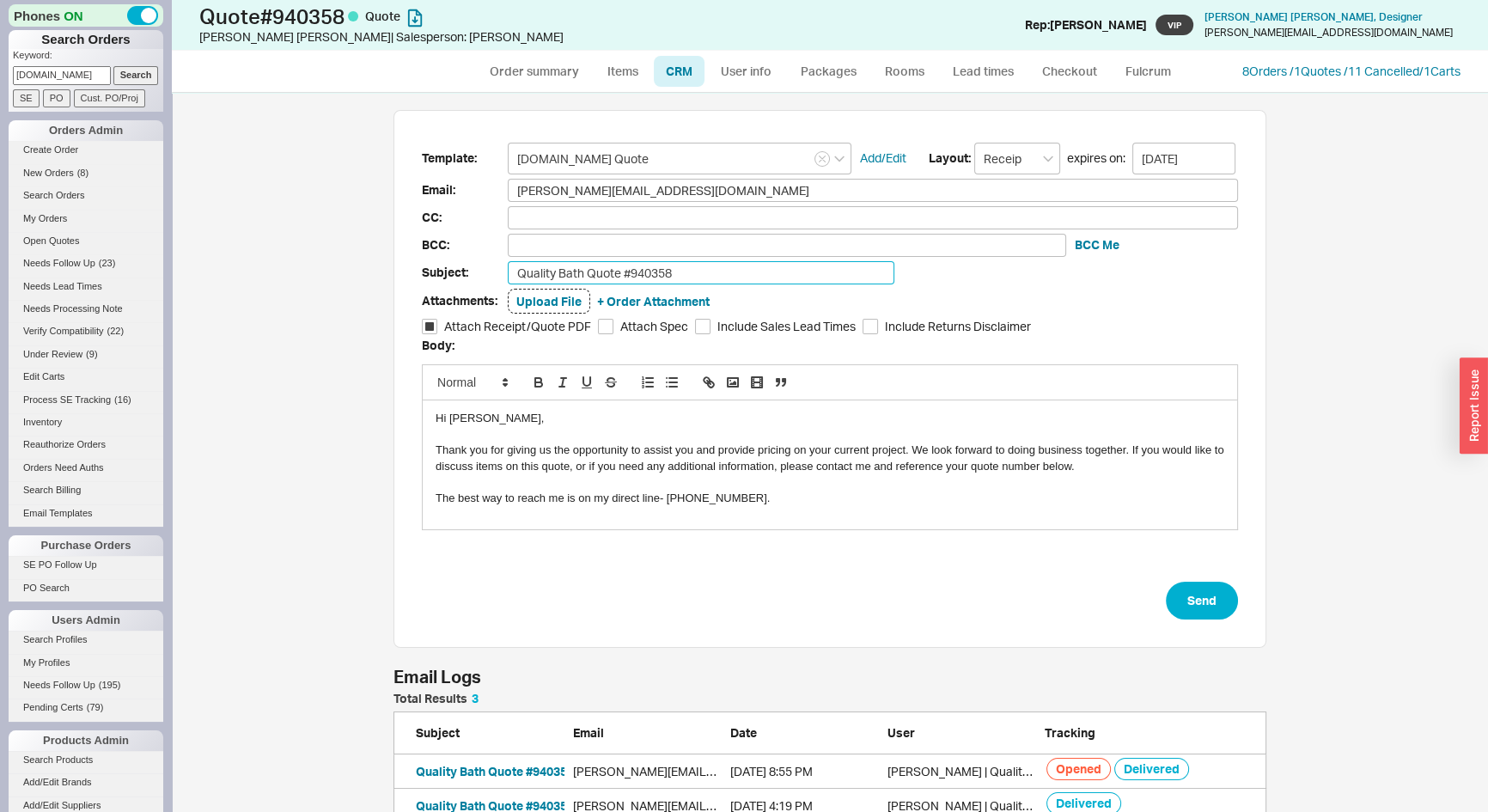
click at [743, 272] on input "Quality Bath Quote #940358" at bounding box center [701, 272] width 386 height 23
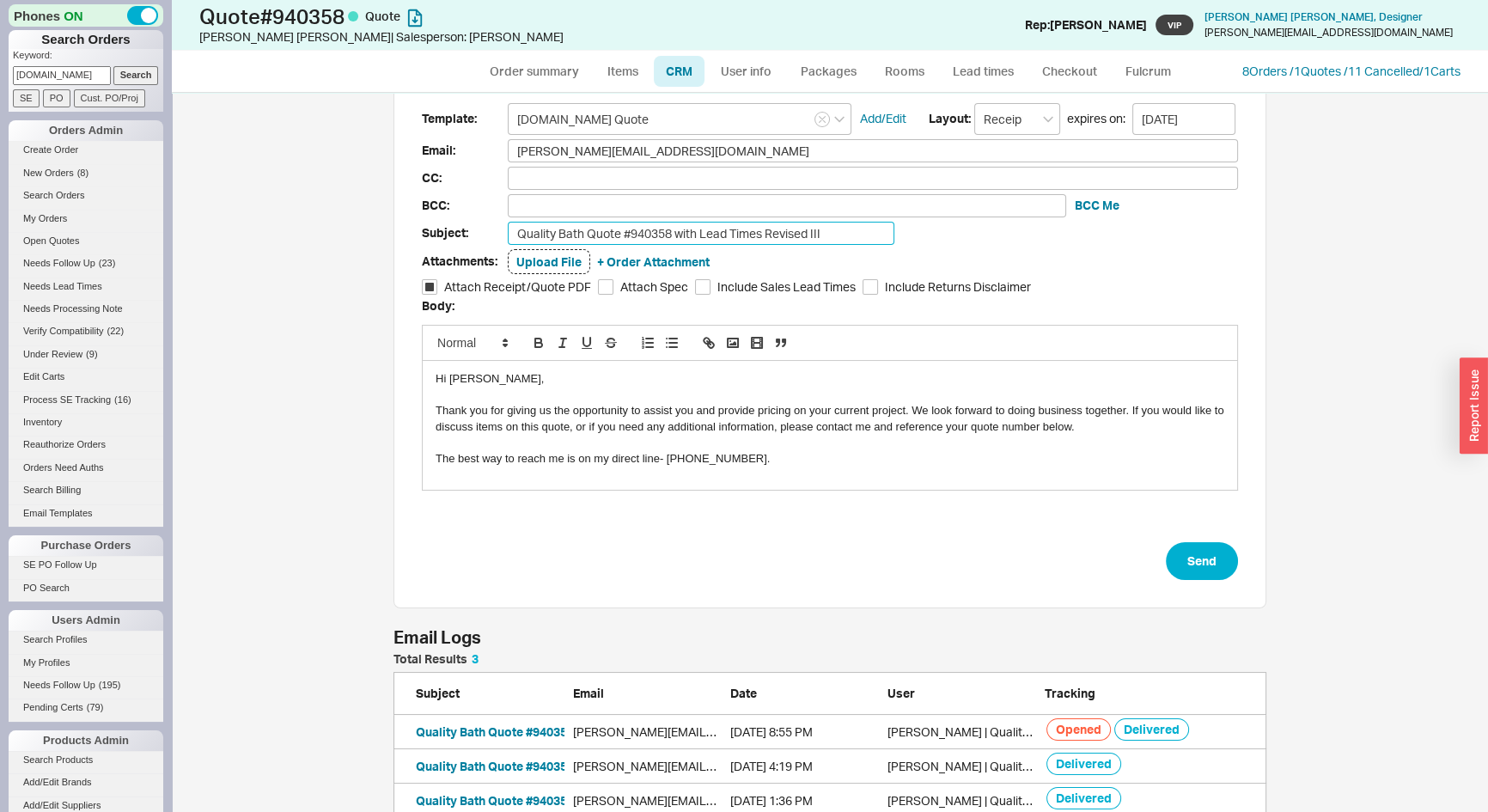
scroll to position [61, 0]
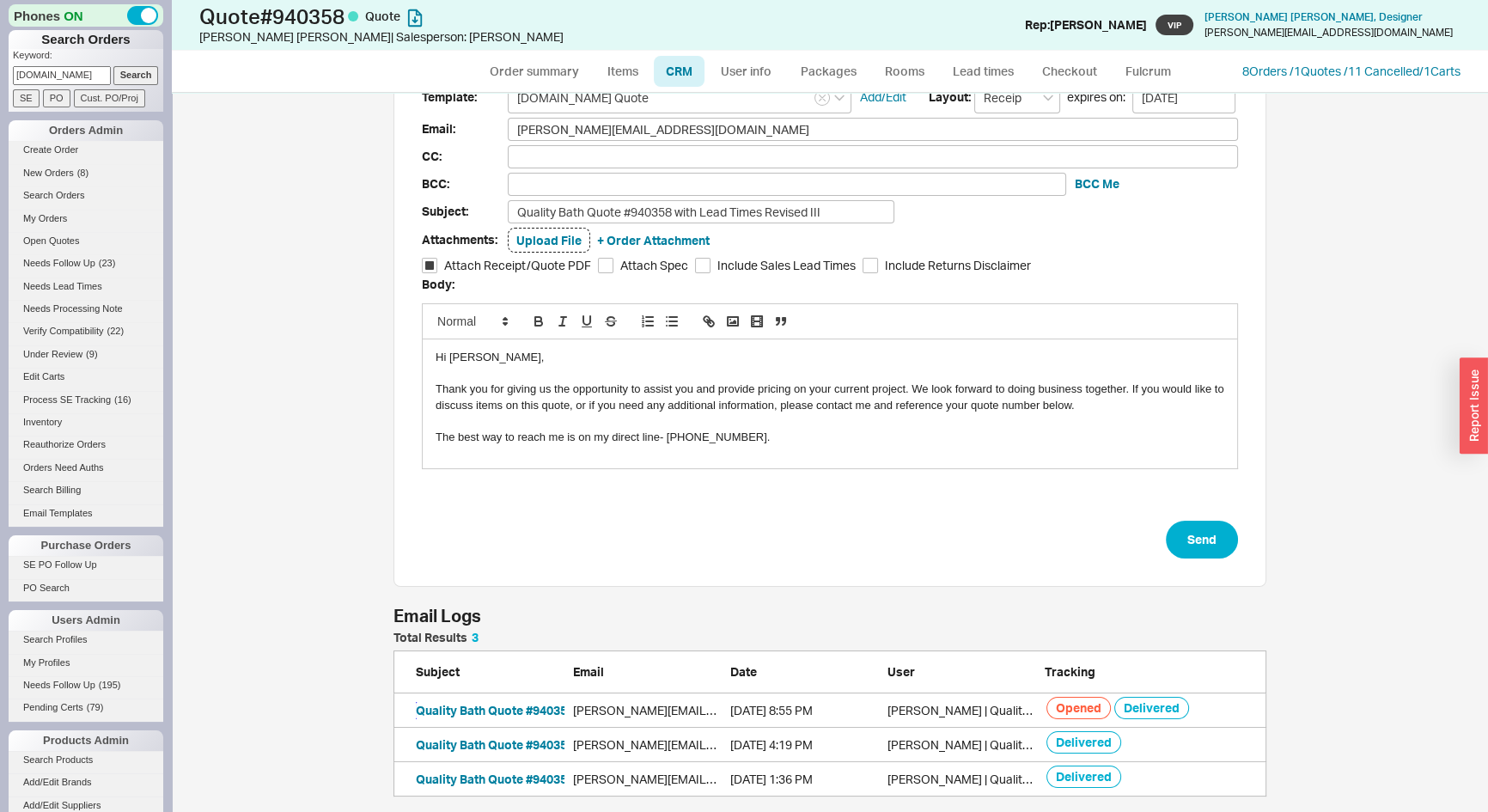
click at [507, 705] on button "Quality Bath Quote #940358 with Lead Times Revised III" at bounding box center [573, 711] width 315 height 17
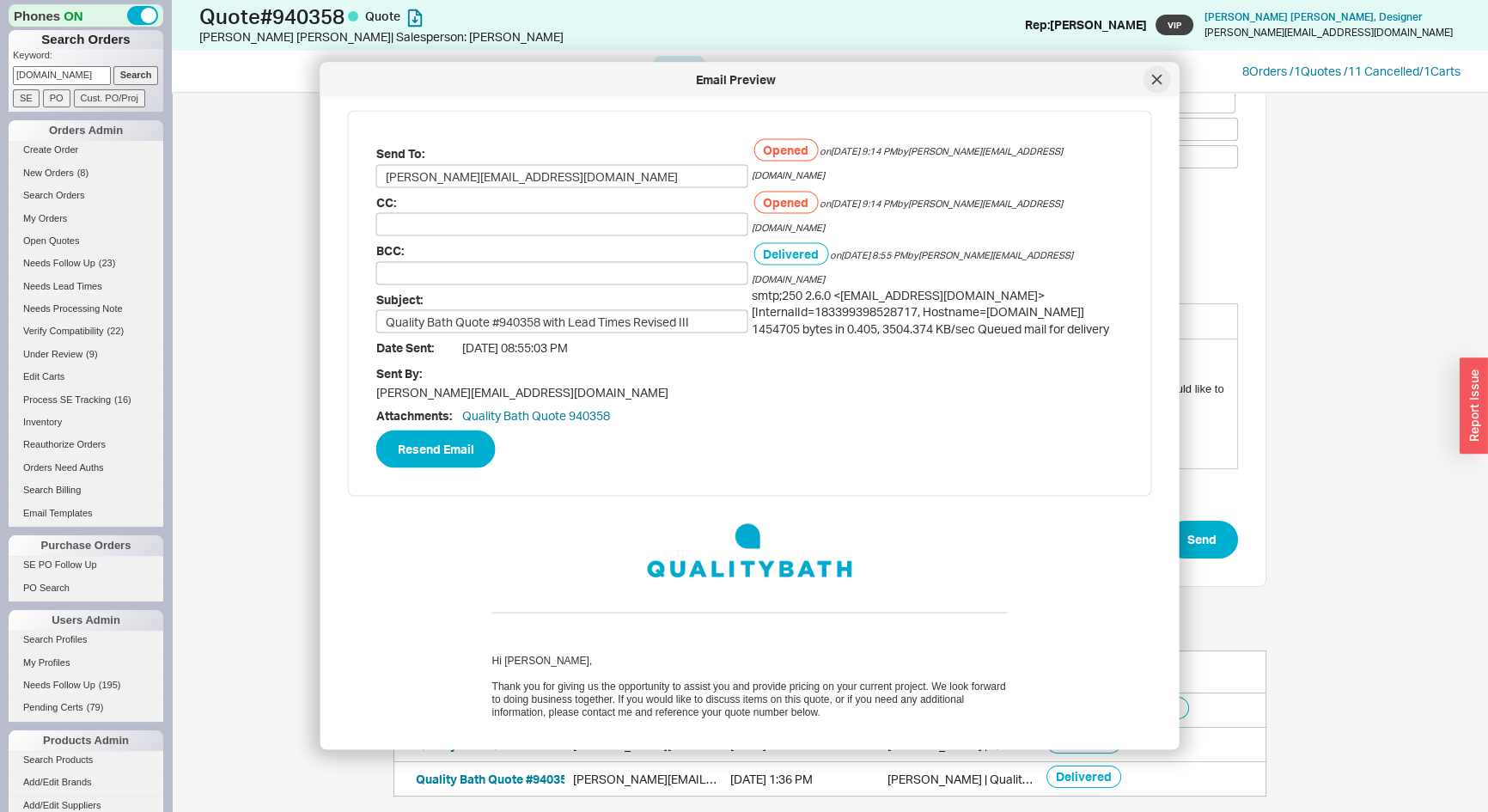
click at [1165, 79] on div at bounding box center [1157, 79] width 27 height 27
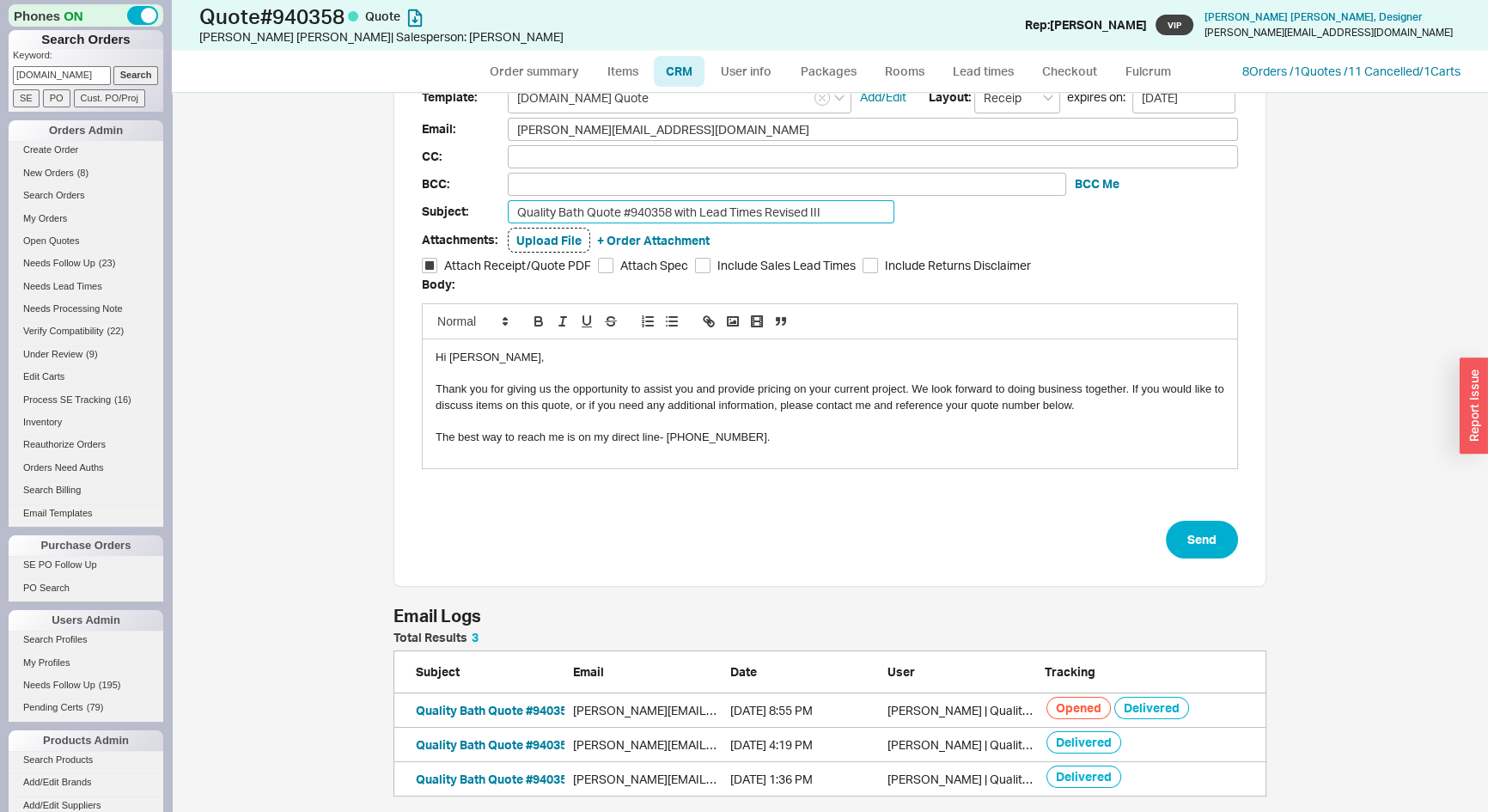
click at [839, 212] on input "Quality Bath Quote #940358 with Lead Times Revised III" at bounding box center [701, 211] width 386 height 23
type input "Quality Bath Quote #940358 with Lead Times Revised IV"
click at [695, 267] on input "Include Sales Lead Times" at bounding box center [702, 265] width 16 height 16
checkbox input "true"
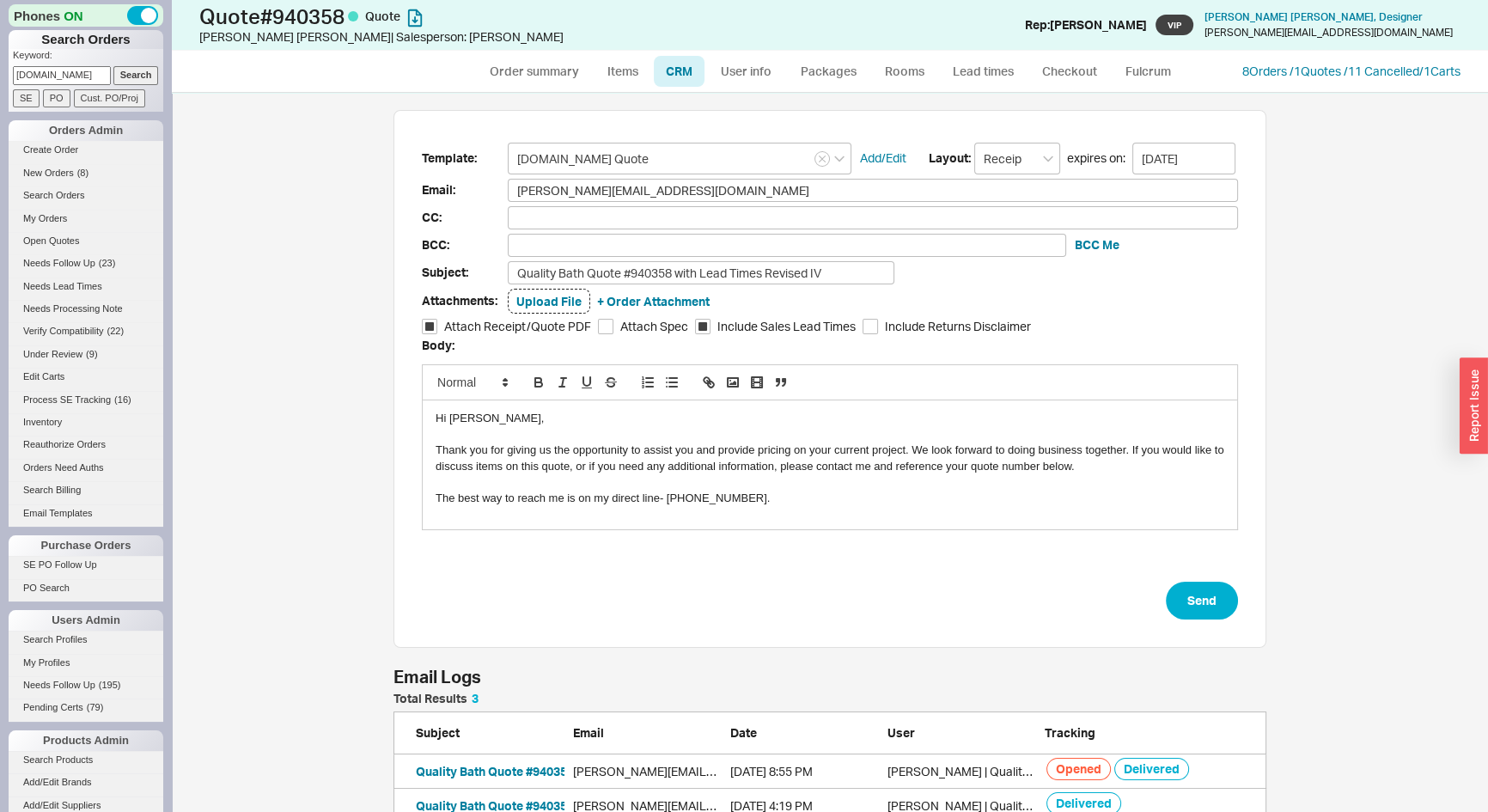
click at [459, 420] on div "Hi Michelle," at bounding box center [830, 418] width 789 height 16
click at [1210, 607] on button "Send" at bounding box center [1202, 600] width 72 height 37
select select "*"
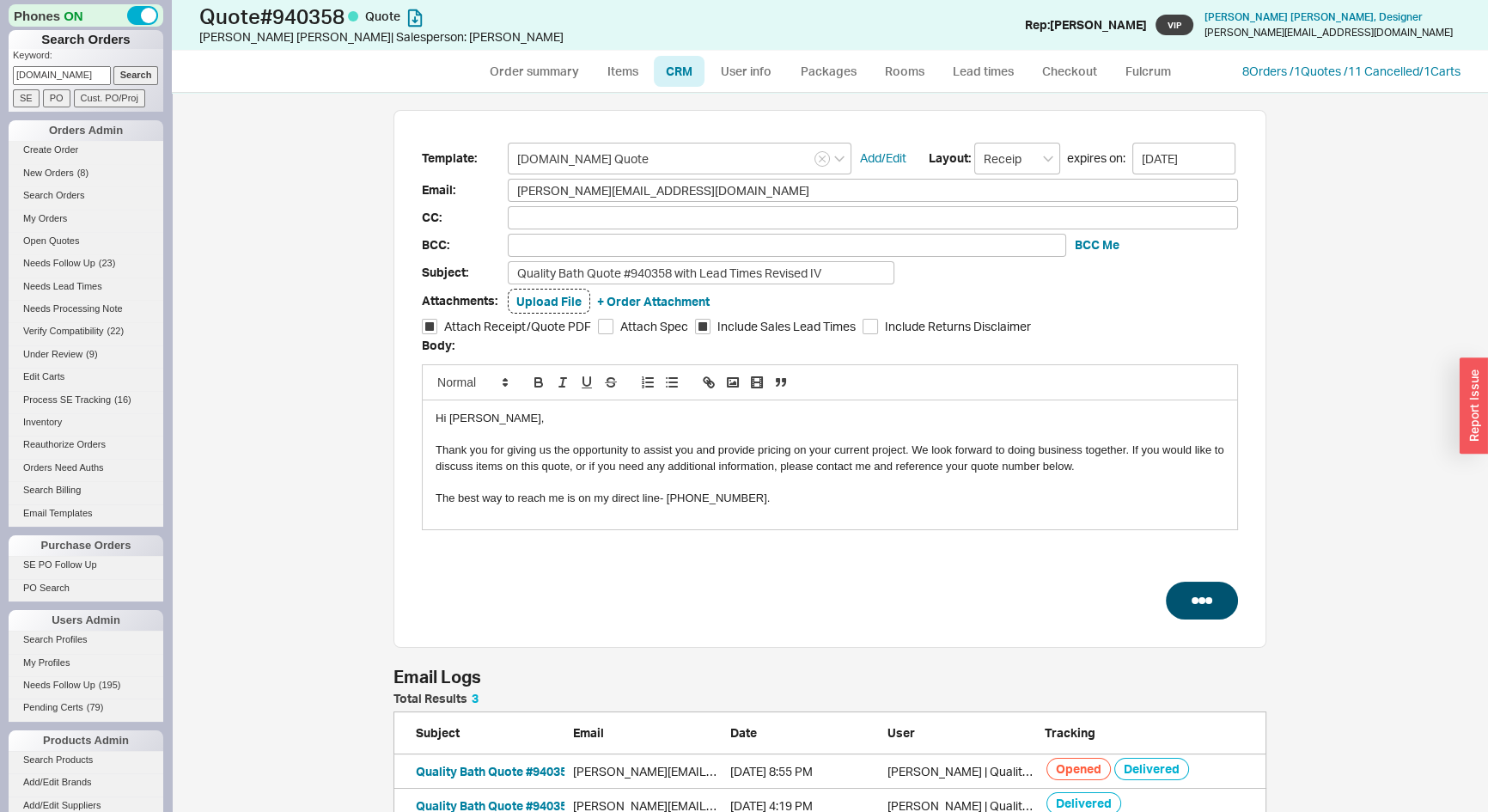
select select "LOW"
select select "3"
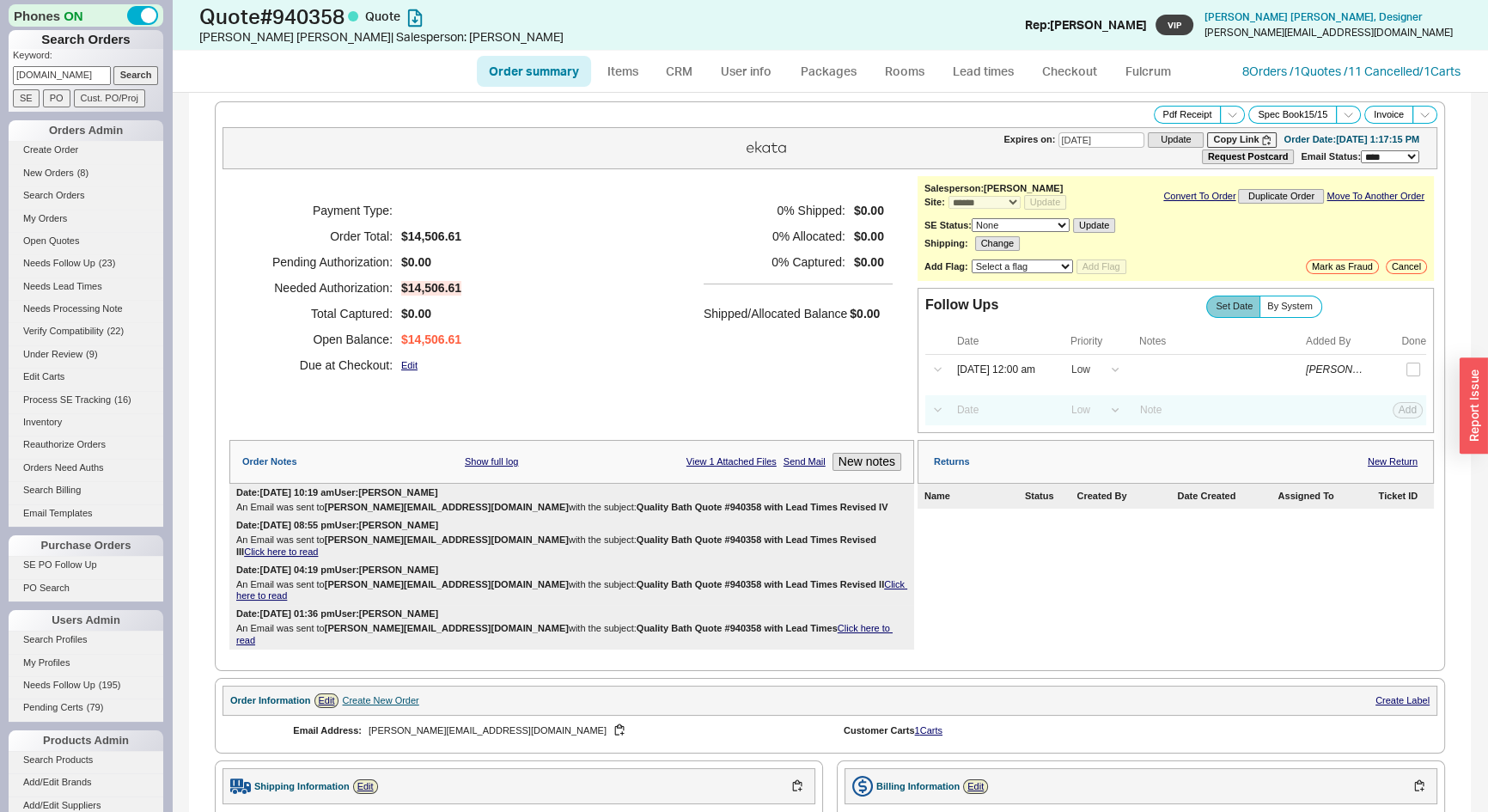
drag, startPoint x: 752, startPoint y: 509, endPoint x: 790, endPoint y: 504, distance: 38.3
click at [755, 508] on b "Quality Bath Quote #940358 with Lead Times Revised IV" at bounding box center [763, 506] width 252 height 10
drag, startPoint x: 755, startPoint y: 501, endPoint x: 541, endPoint y: 505, distance: 214.0
click at [637, 505] on b "Quality Bath Quote #940358 with Lead Times Revised IV" at bounding box center [763, 506] width 252 height 10
copy b "Quality Bath Quote #940358 with Lead Times Revised IV"
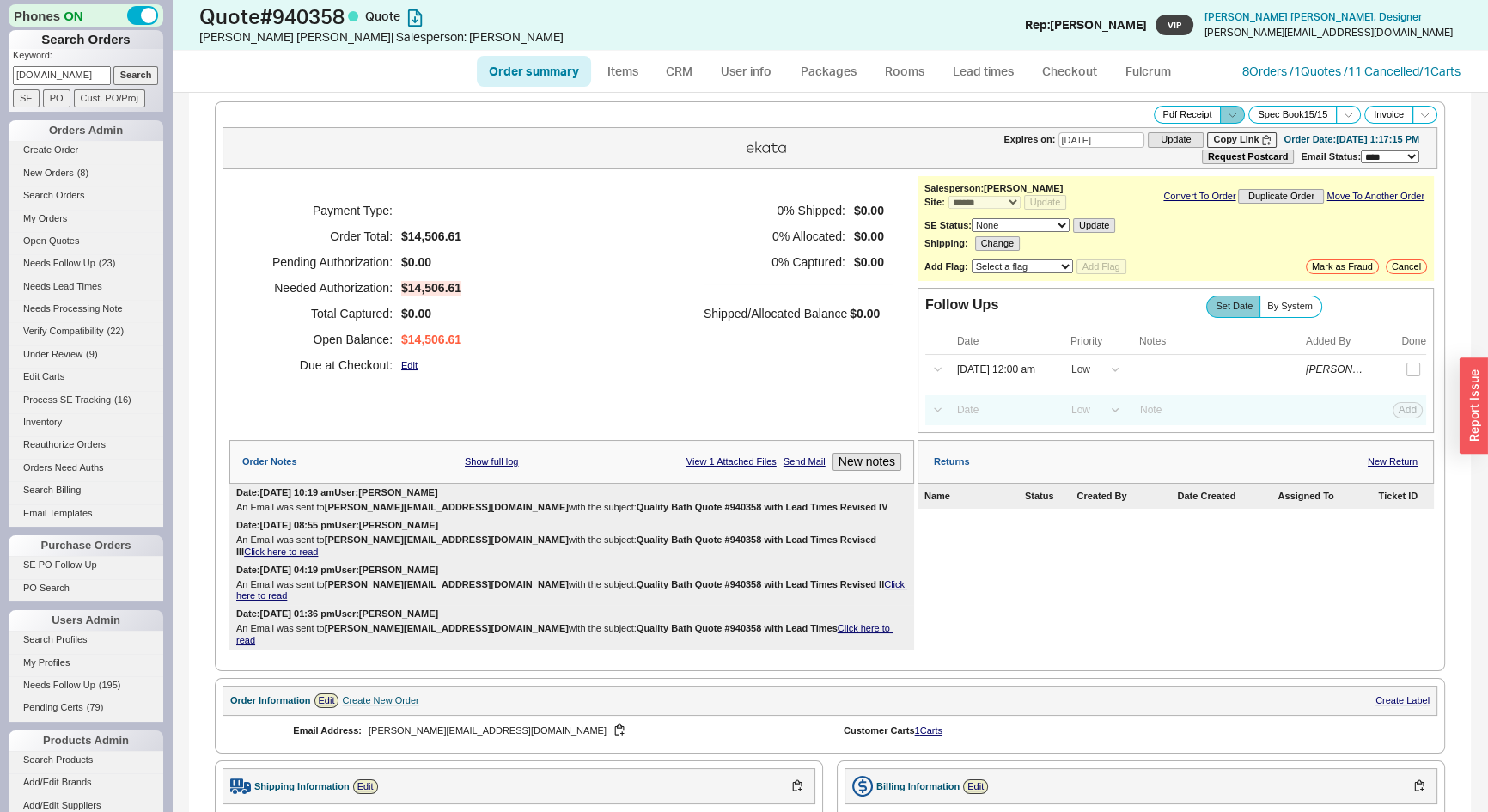
click at [1229, 113] on polyline at bounding box center [1232, 114] width 7 height 5
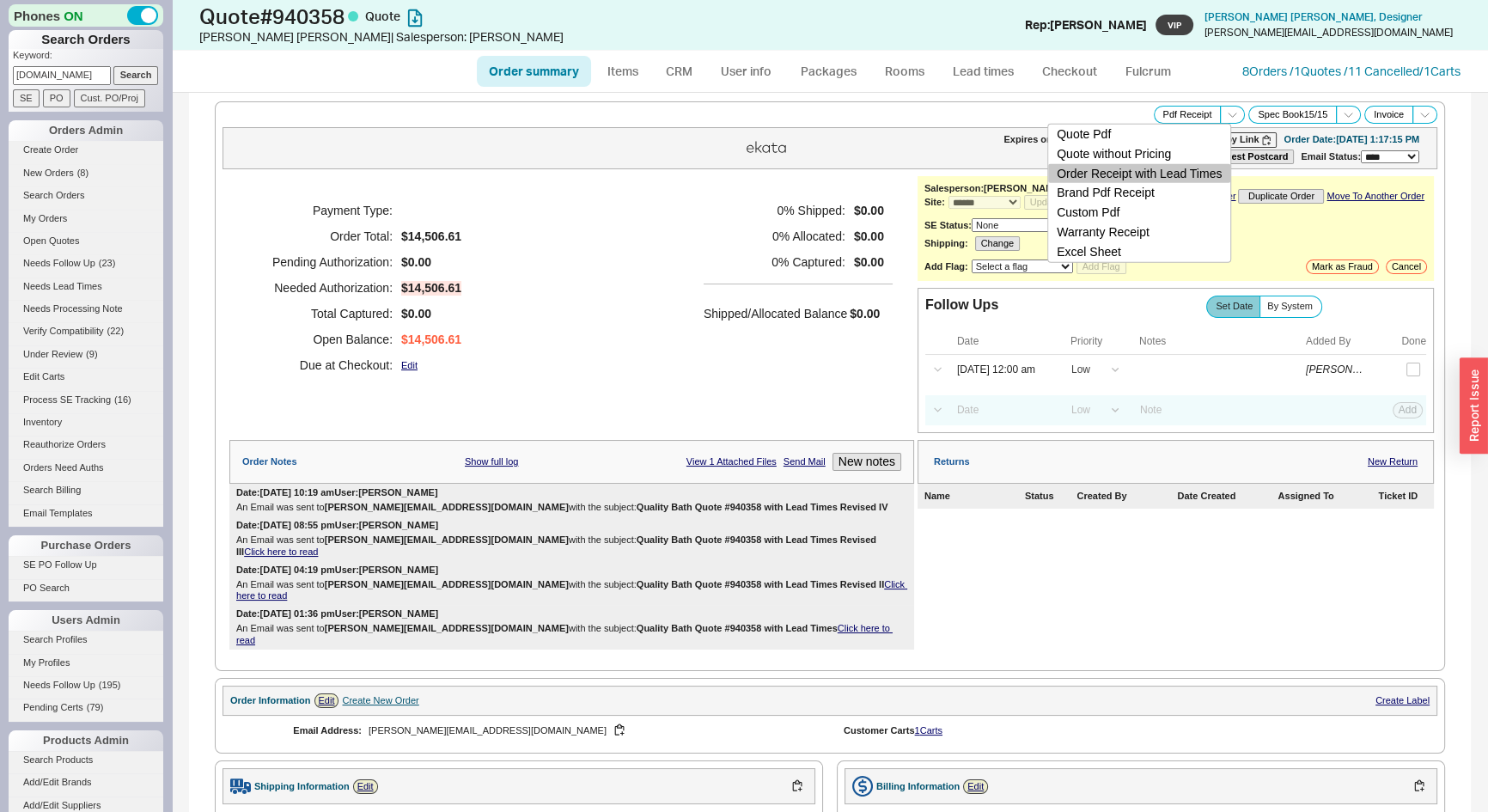
click at [1200, 174] on button "Order Receipt with Lead Times" at bounding box center [1139, 174] width 182 height 20
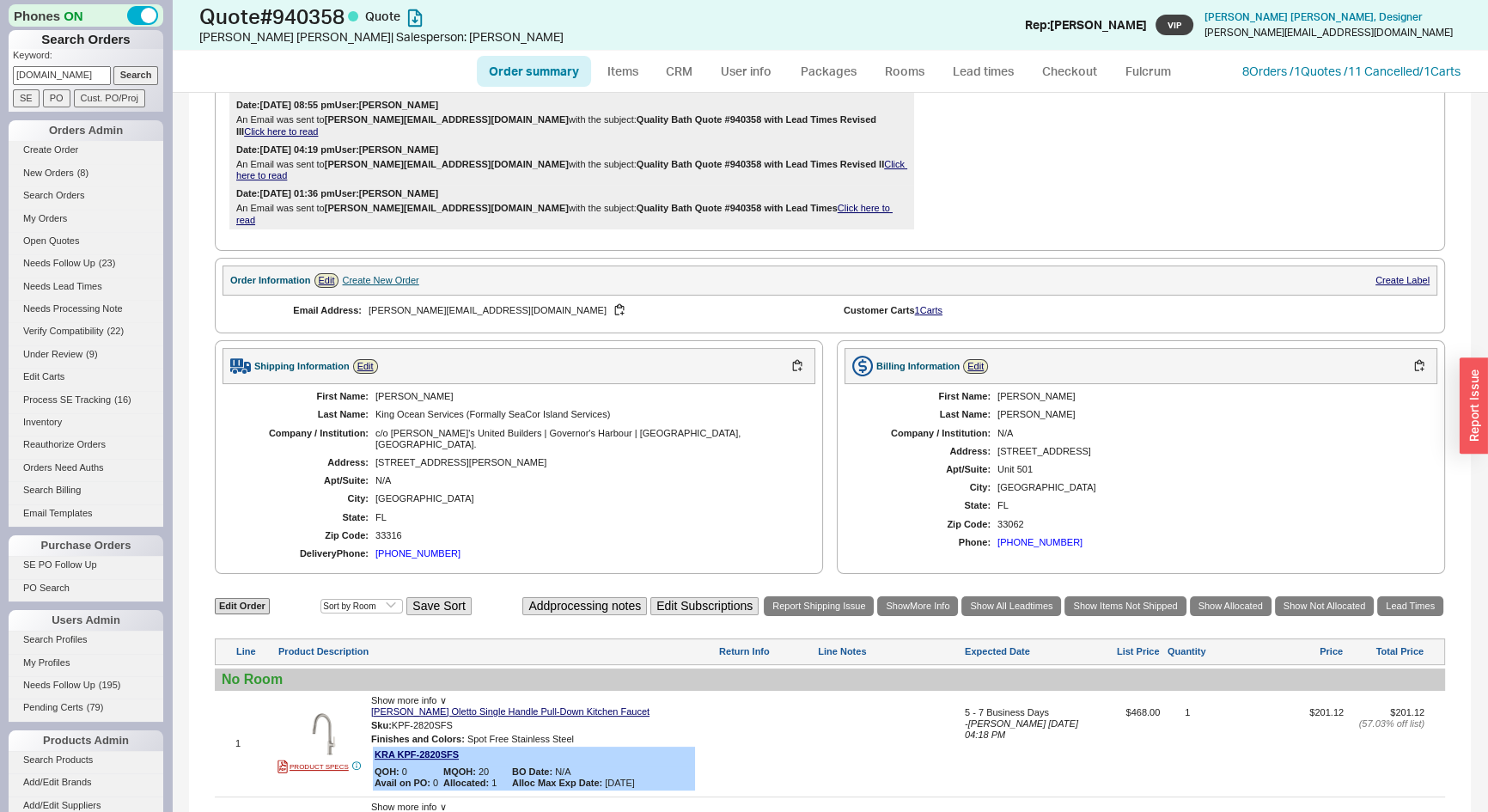
scroll to position [781, 0]
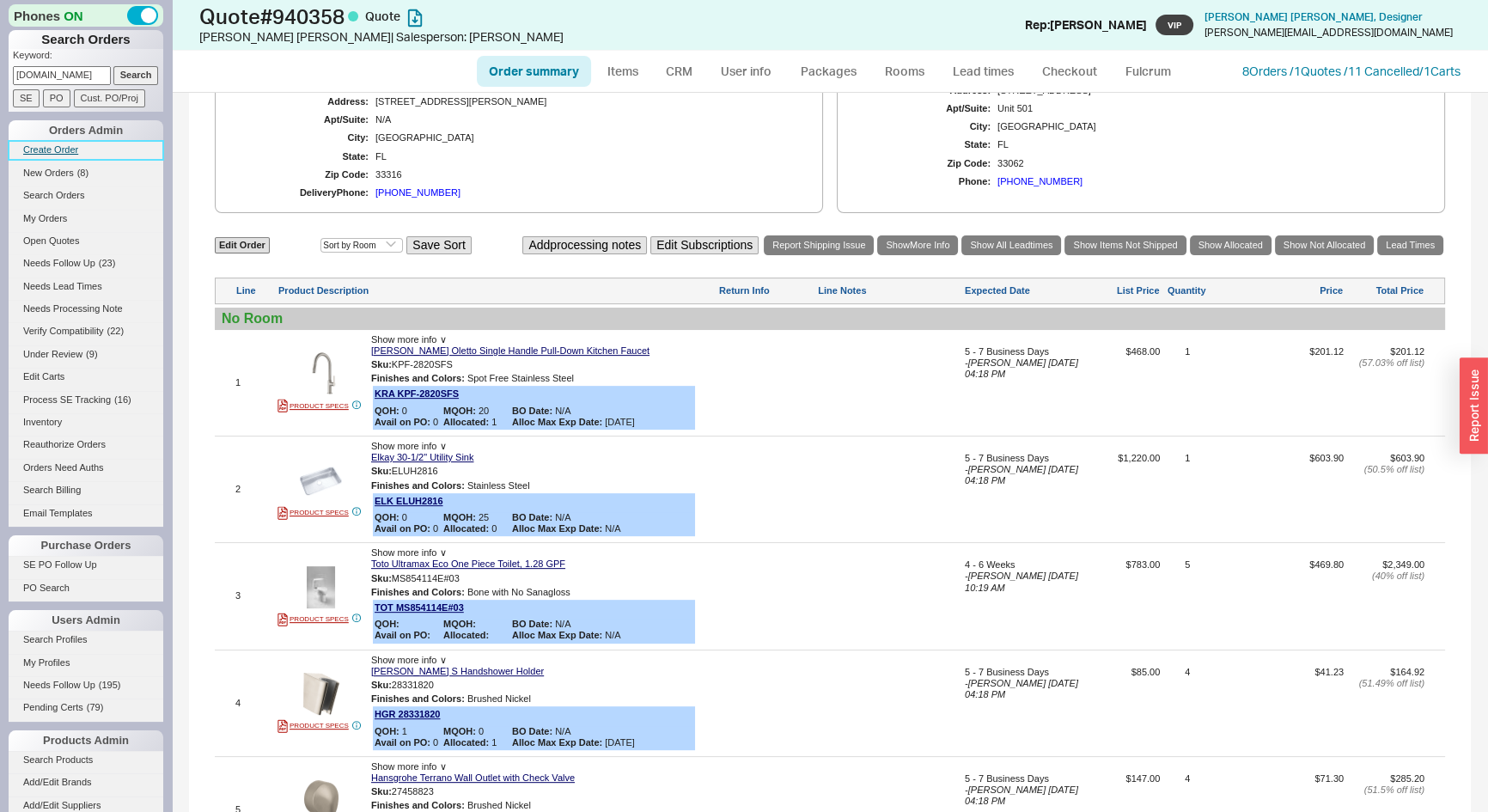
click at [51, 147] on link "Create Order" at bounding box center [85, 150] width 154 height 18
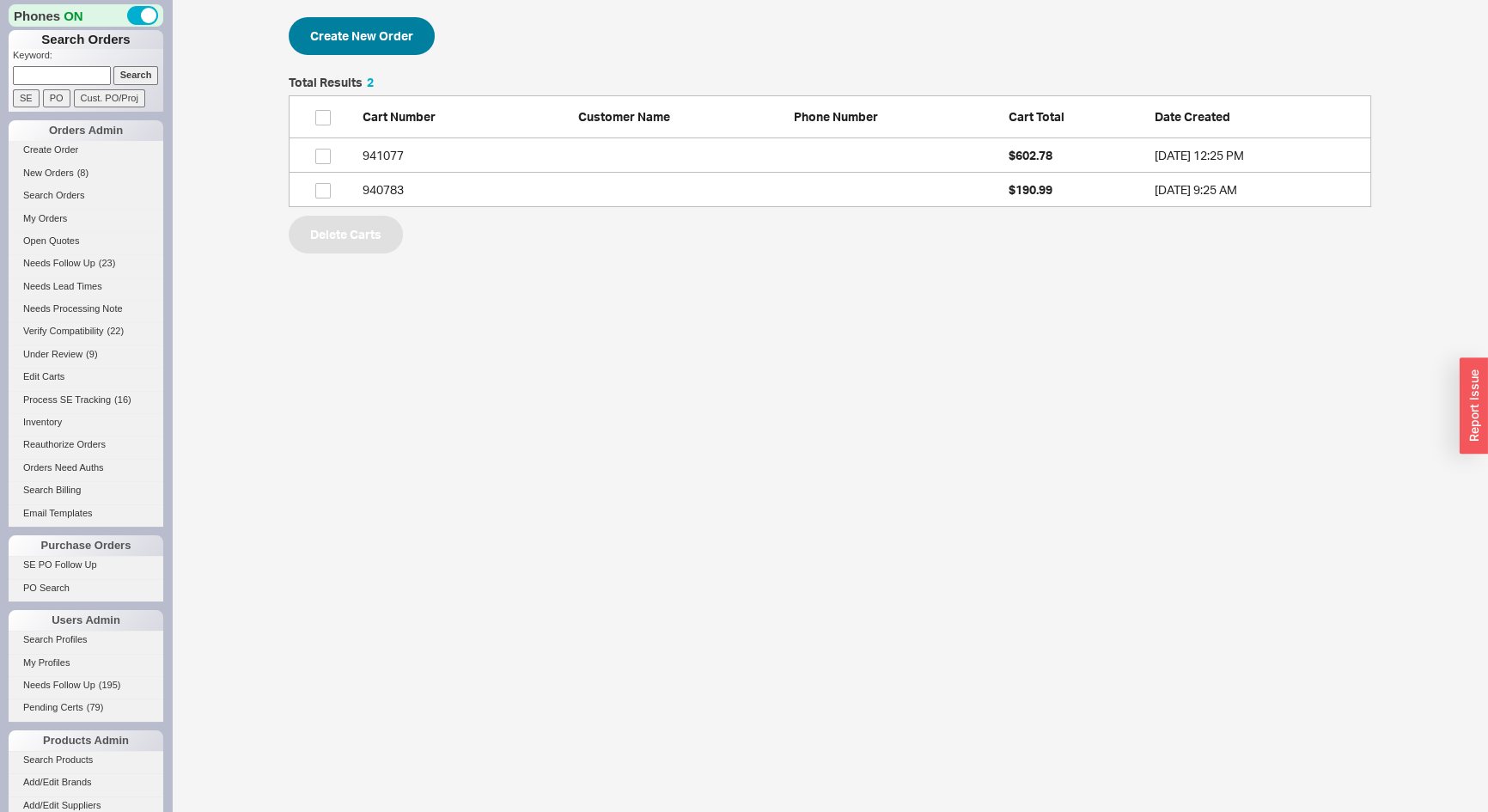
scroll to position [119, 1071]
click at [412, 35] on button "Create New Order" at bounding box center [362, 36] width 146 height 37
select select "3"
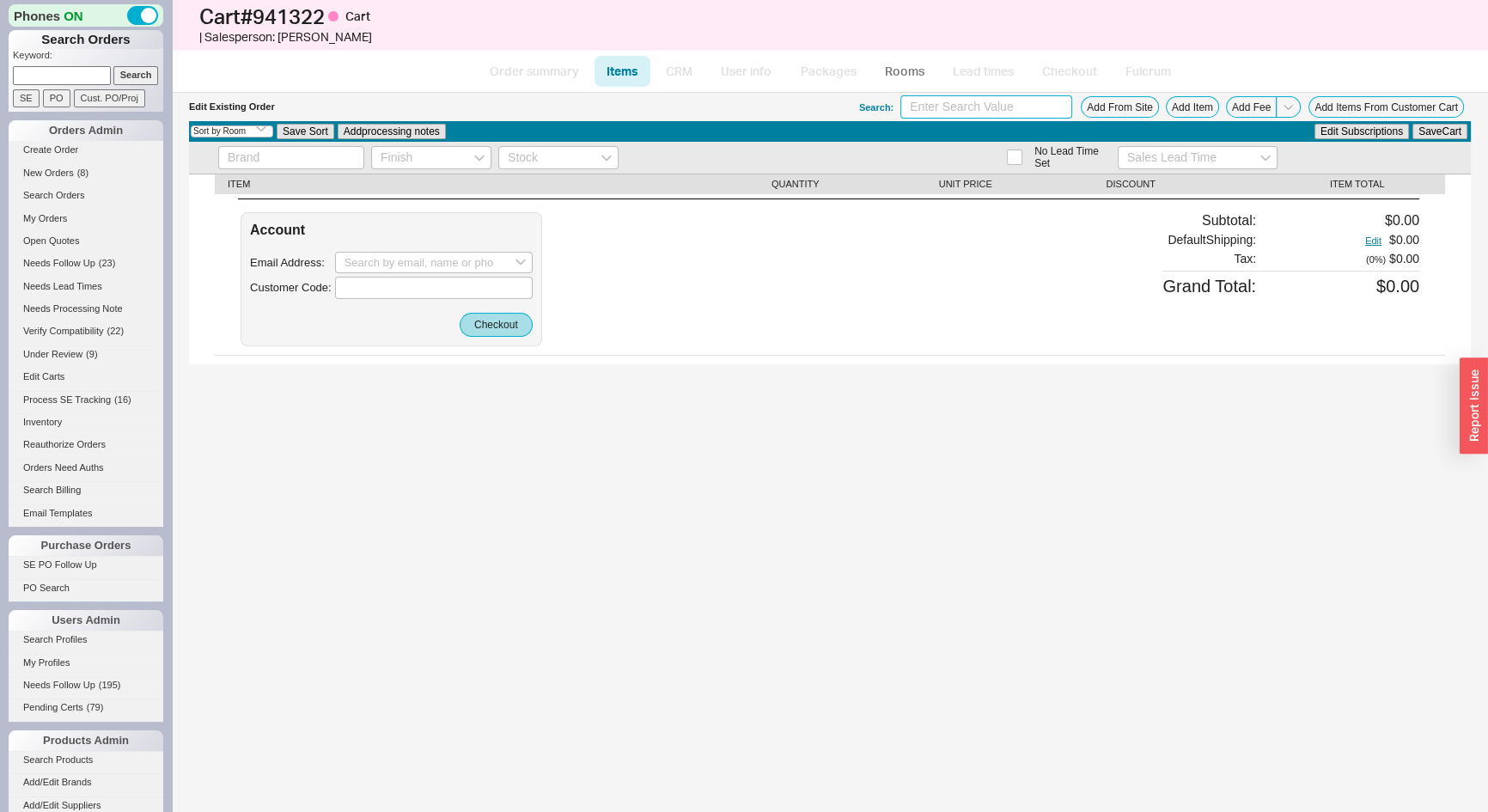
paste input "0438700000"
type input "0438700000"
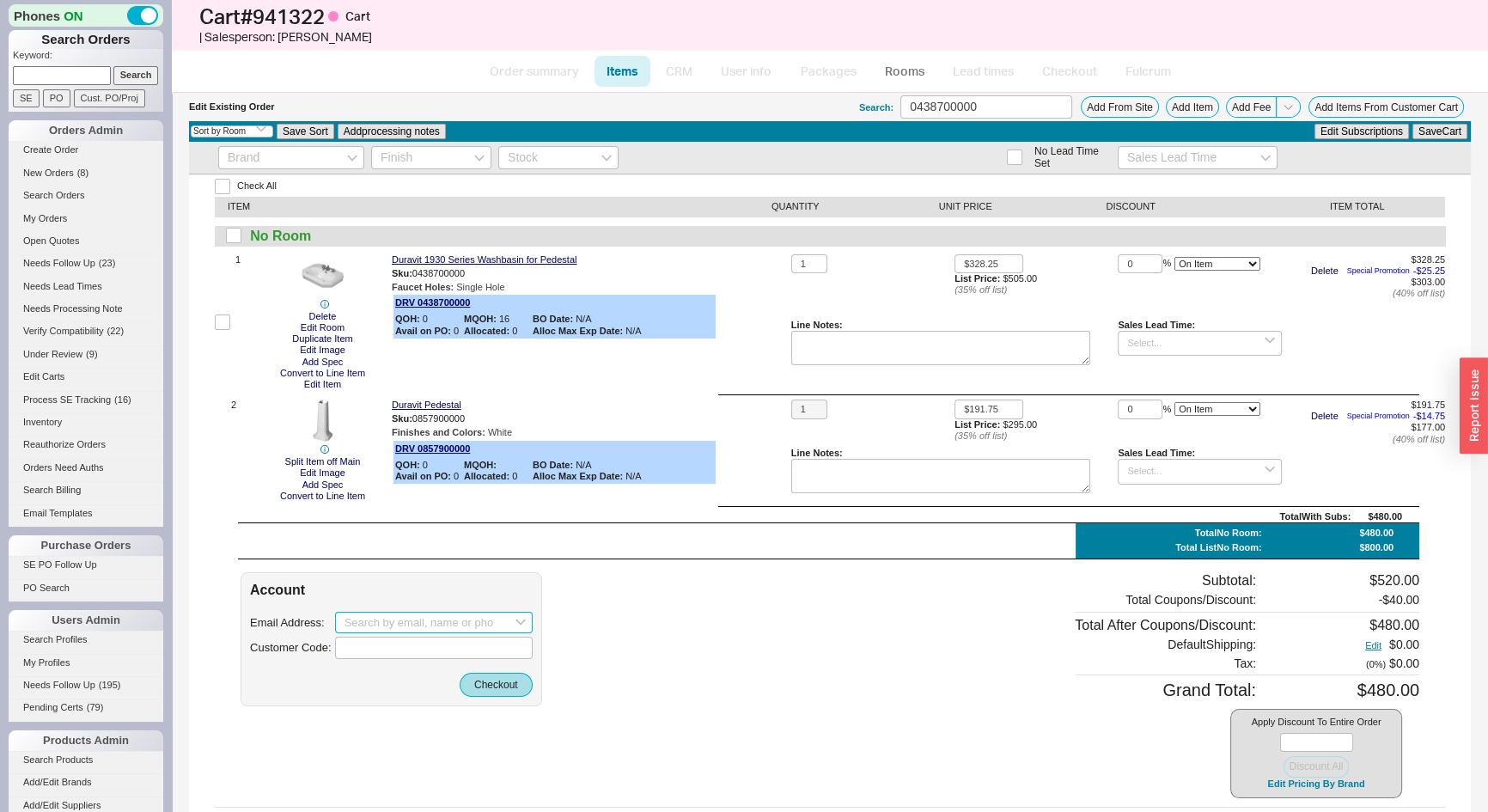
click at [361, 620] on input at bounding box center [434, 623] width 197 height 22
paste input "Salvante@rowan.edu"
click at [354, 617] on input "Salvante@rowan.edu" at bounding box center [434, 623] width 197 height 22
click at [381, 653] on icon "create option salvante@rowan.edu" at bounding box center [427, 658] width 165 height 26
type input "salvante@rowan.edu"
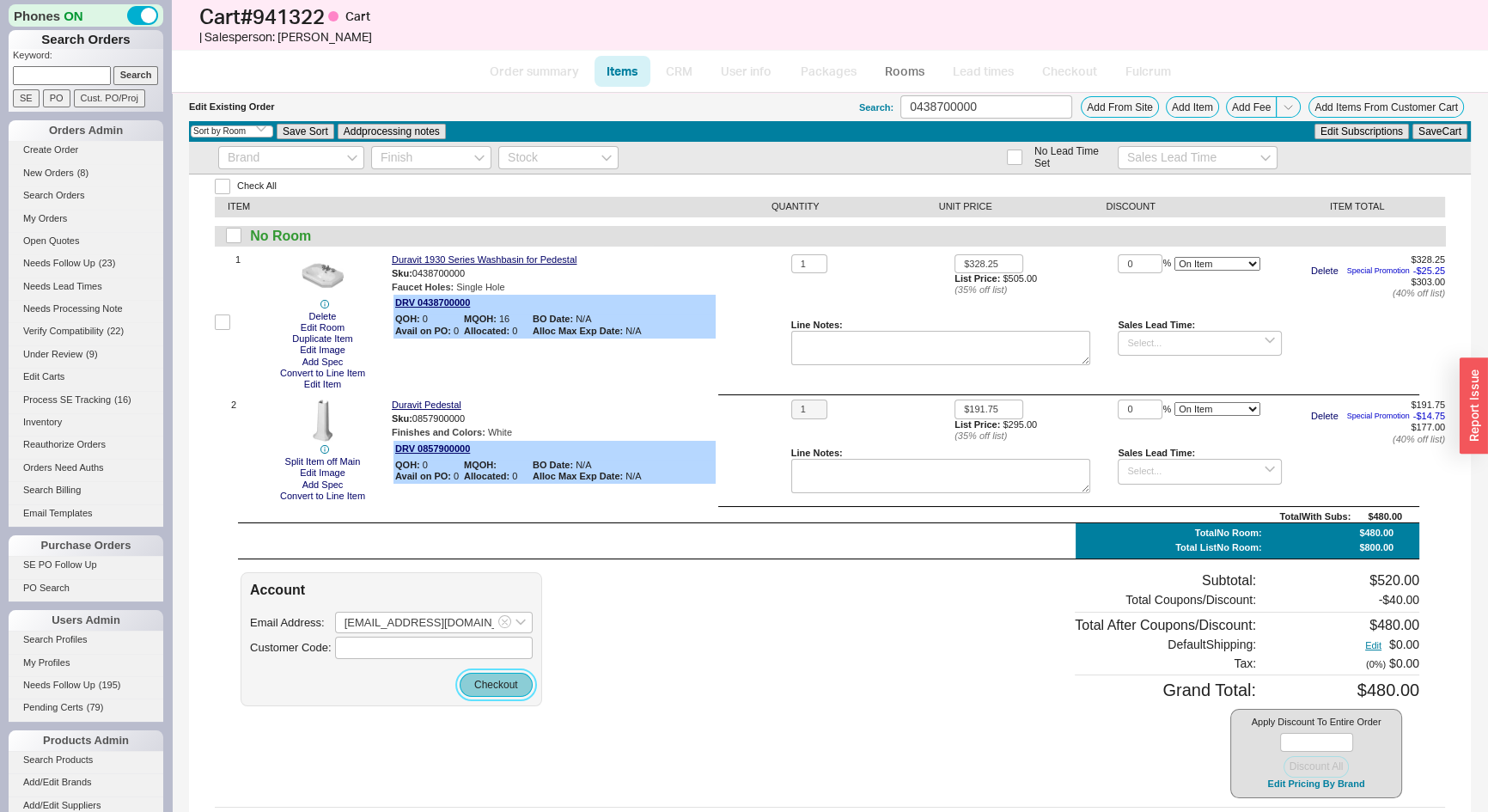
click at [501, 684] on button "Checkout" at bounding box center [496, 685] width 73 height 24
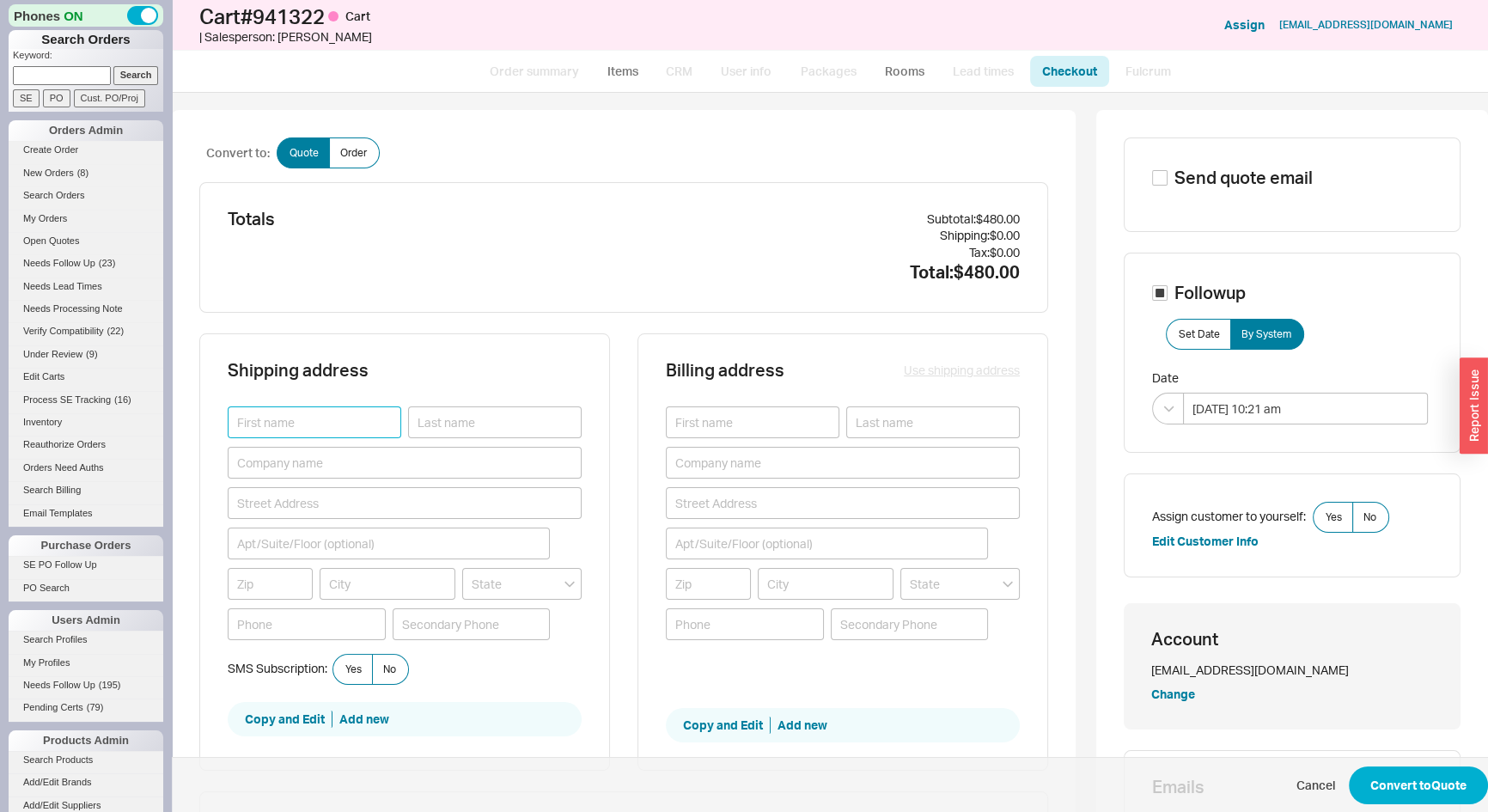
paste input "Mary C"
type input "Mary C"
paste input "Salvante"
type input "Salvante"
click at [961, 370] on button "Use shipping address" at bounding box center [962, 370] width 116 height 17
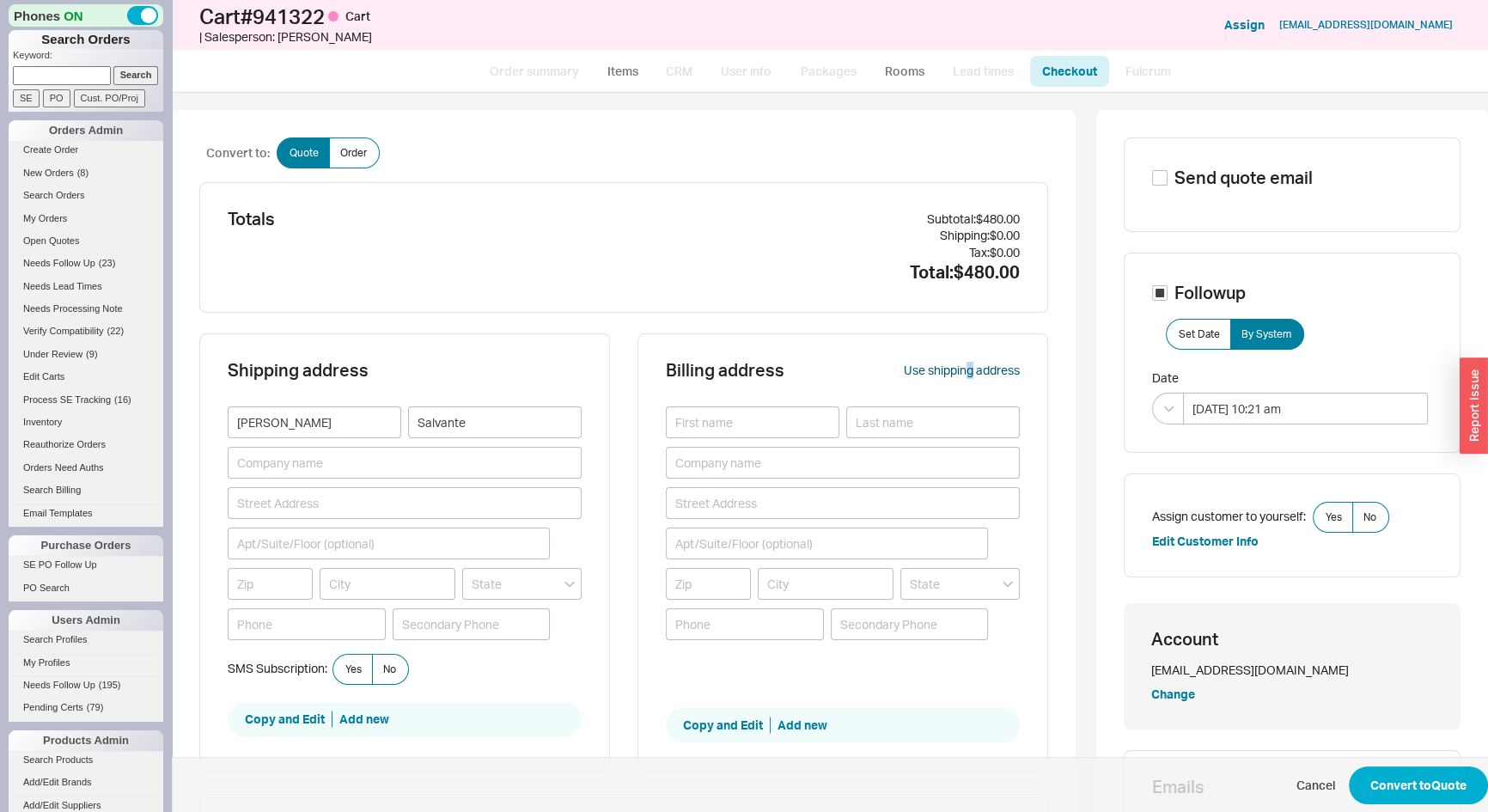
type input "Mary C"
type input "Salvante"
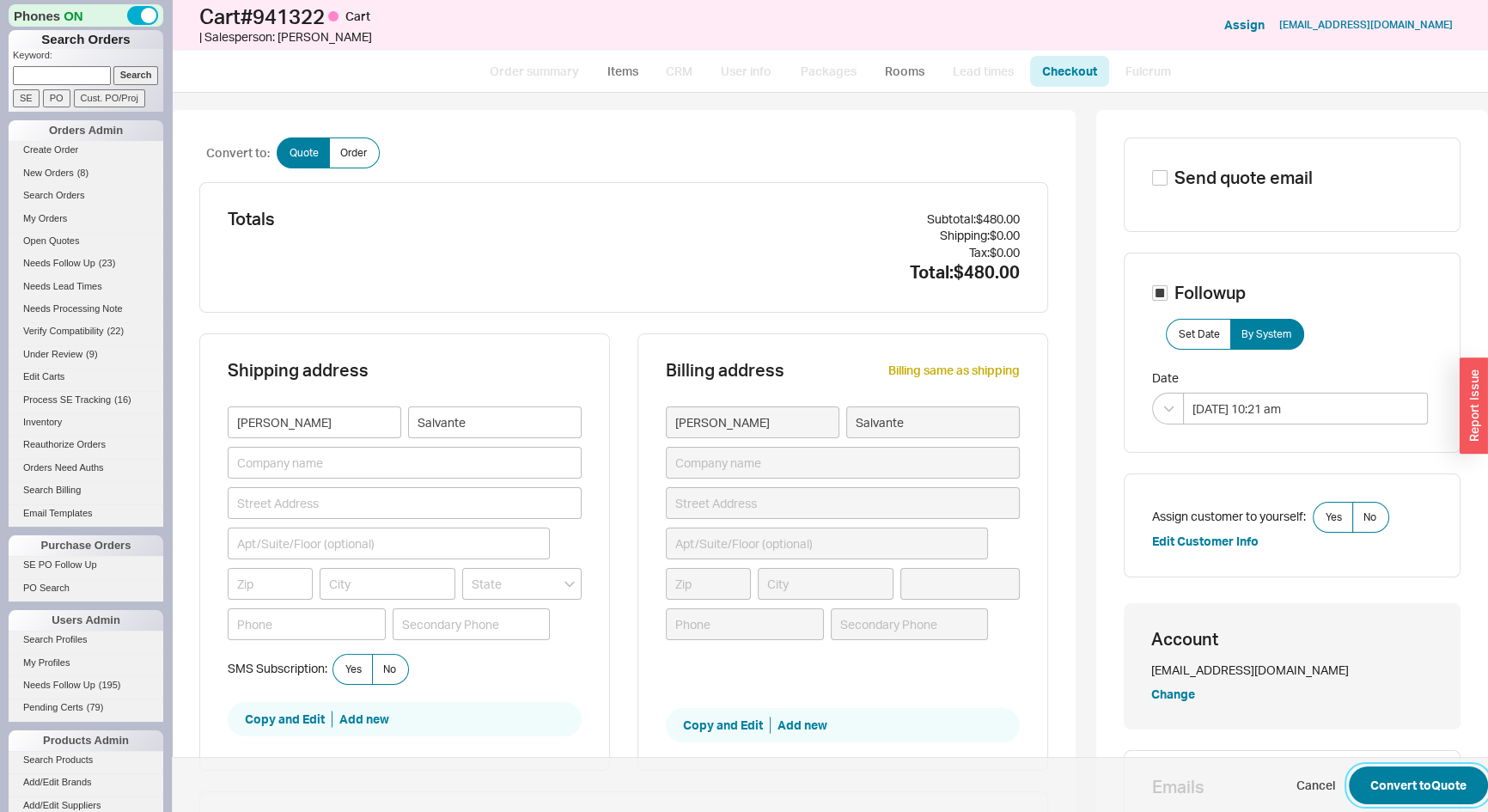
click at [1431, 799] on div "Convert to: Quote Order Totals Subtotal: $480.00 Shipping: $0.00 Tax: $0.00 Tot…" at bounding box center [829, 452] width 1316 height 719
click at [1418, 766] on button "Convert to Quote" at bounding box center [1419, 785] width 139 height 37
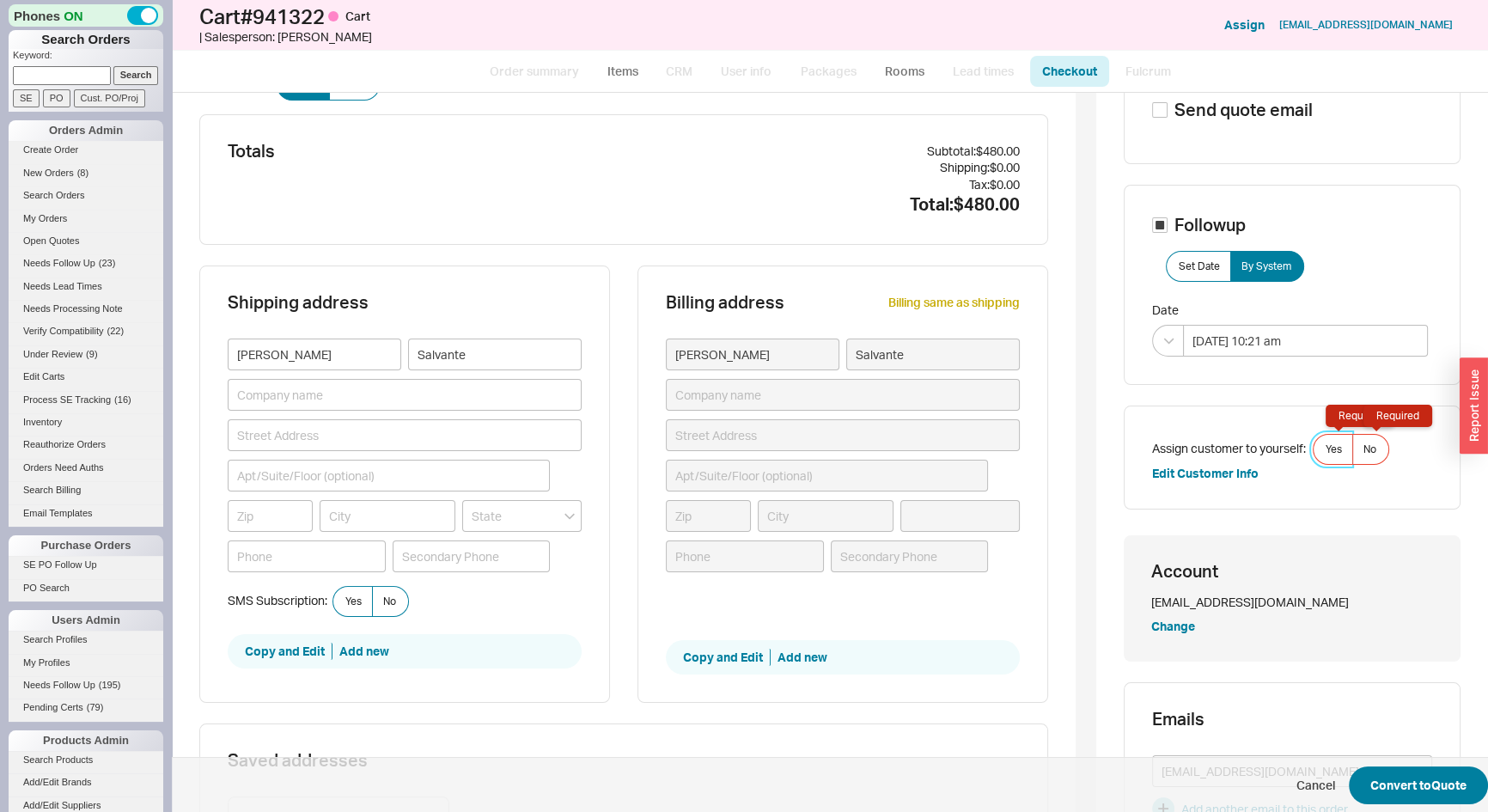
scroll to position [69, 0]
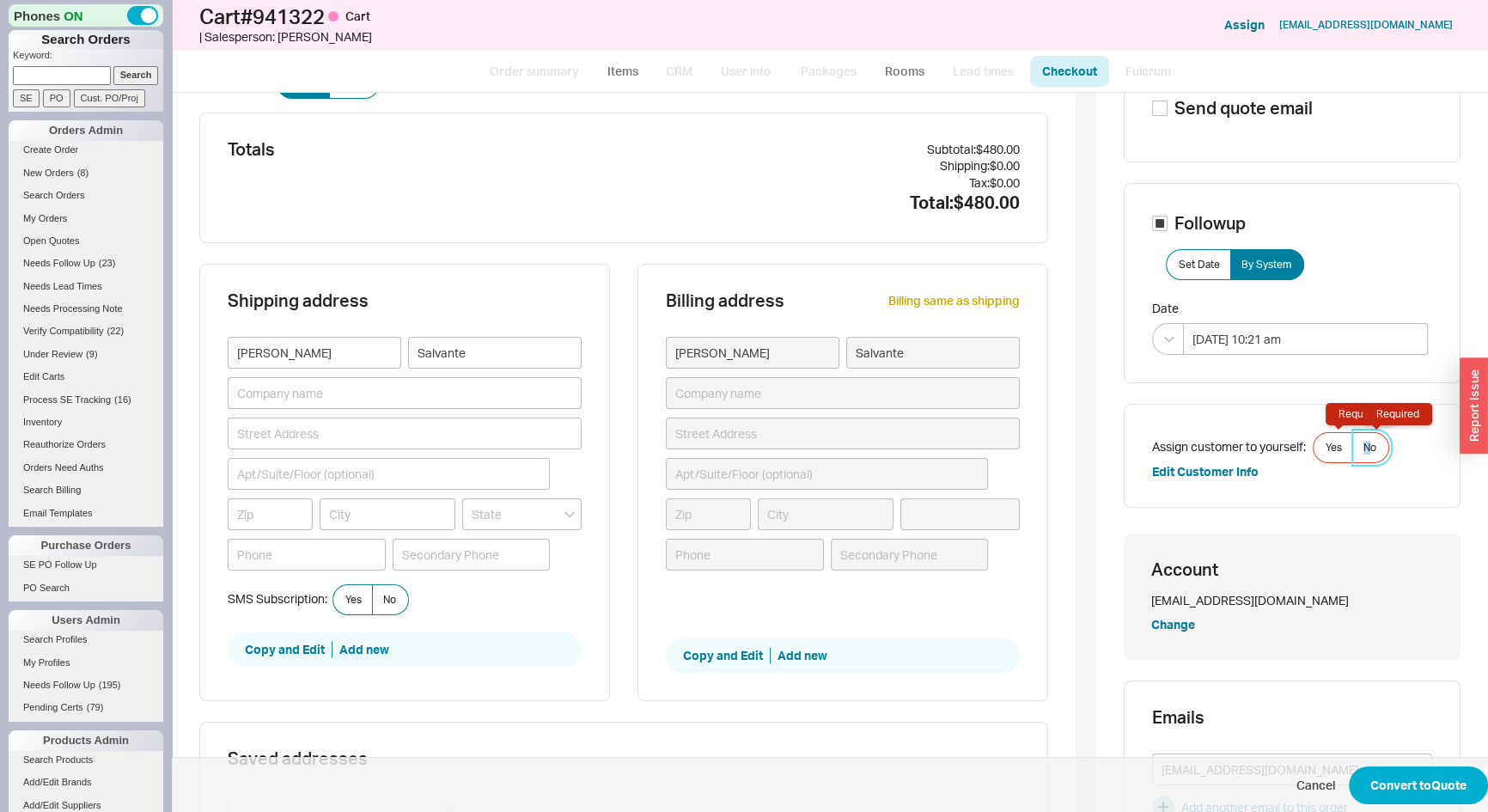
click at [1357, 437] on label "No Required" at bounding box center [1371, 448] width 37 height 31
click at [1430, 774] on button "Convert to Quote" at bounding box center [1419, 785] width 139 height 37
click at [1366, 443] on span "No Required" at bounding box center [1370, 448] width 13 height 14
click at [0, 0] on input "No Required" at bounding box center [0, 0] width 0 height 0
click at [1441, 776] on button "Convert to Quote" at bounding box center [1419, 785] width 139 height 37
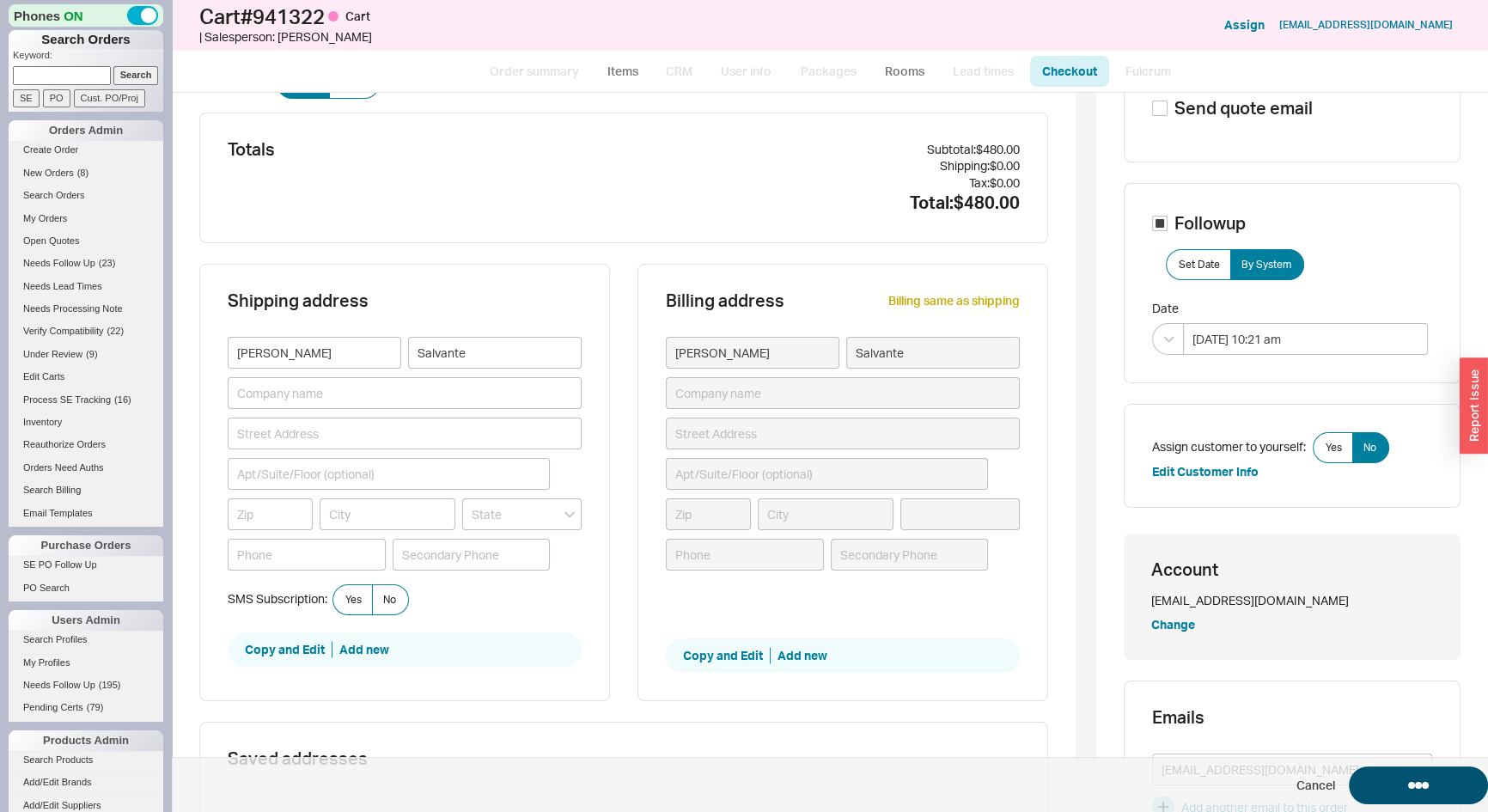
select select "*"
select select "3"
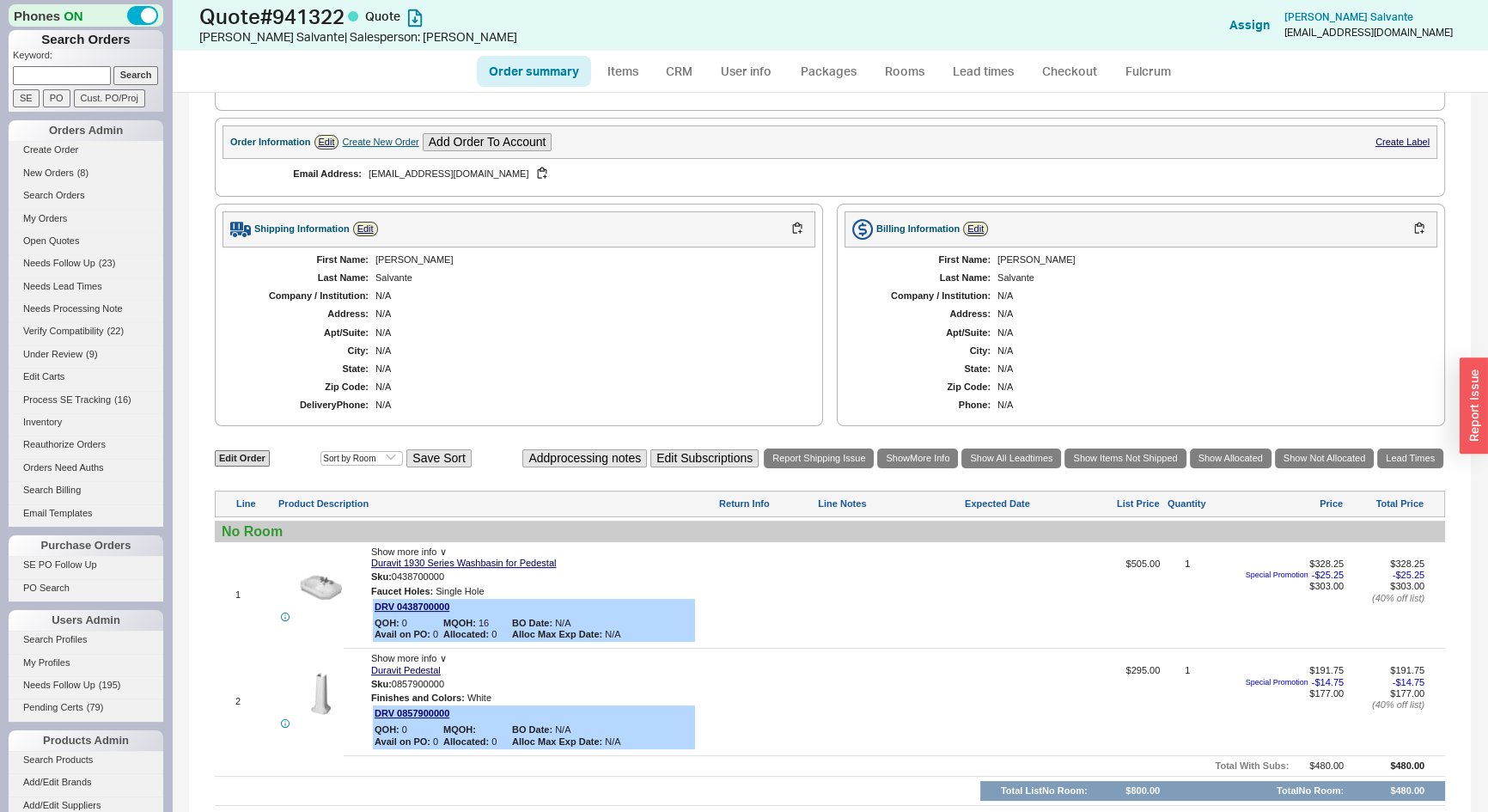
scroll to position [572, 0]
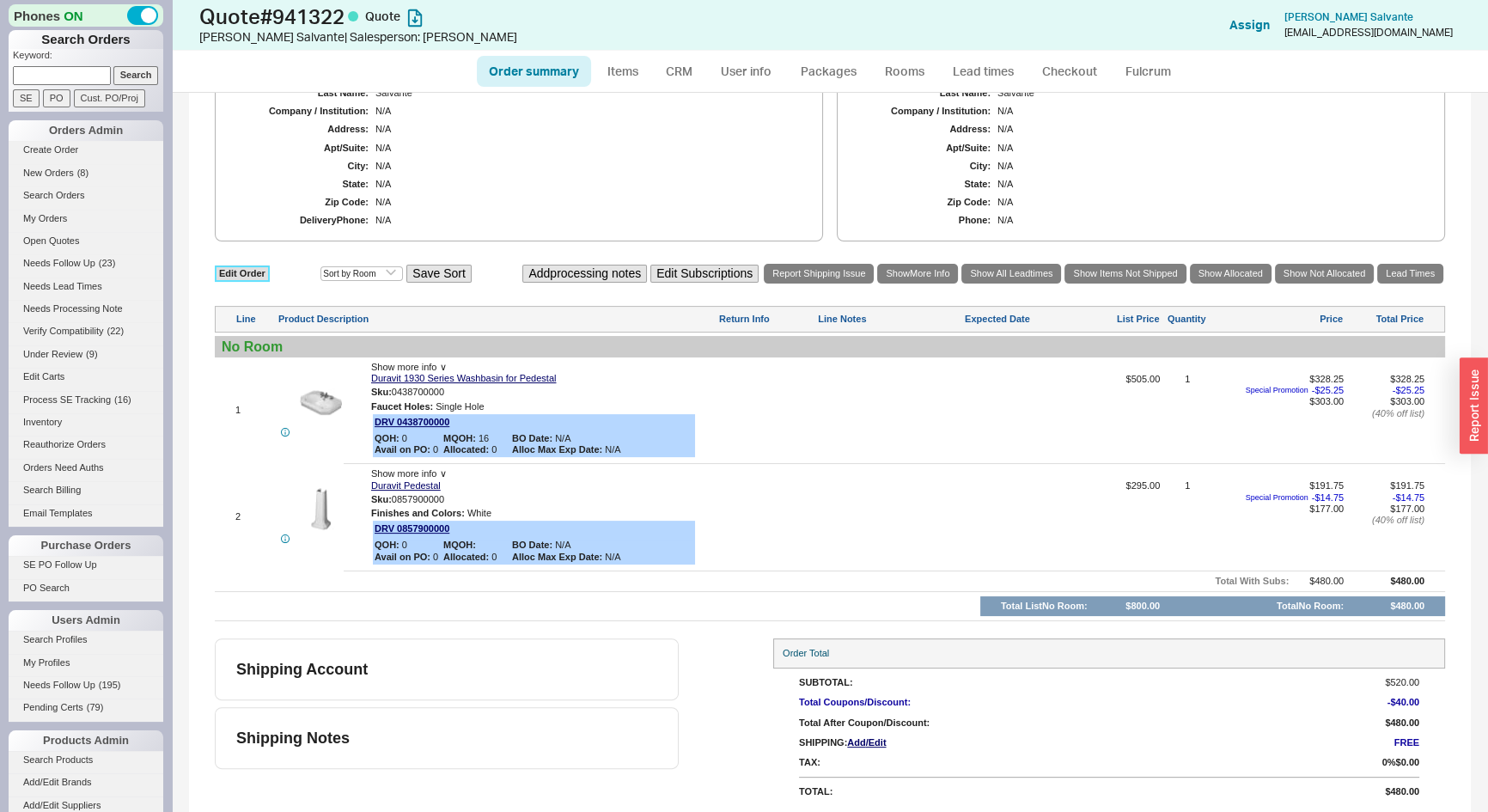
click at [249, 276] on link "Edit Order" at bounding box center [242, 274] width 55 height 16
select select "3"
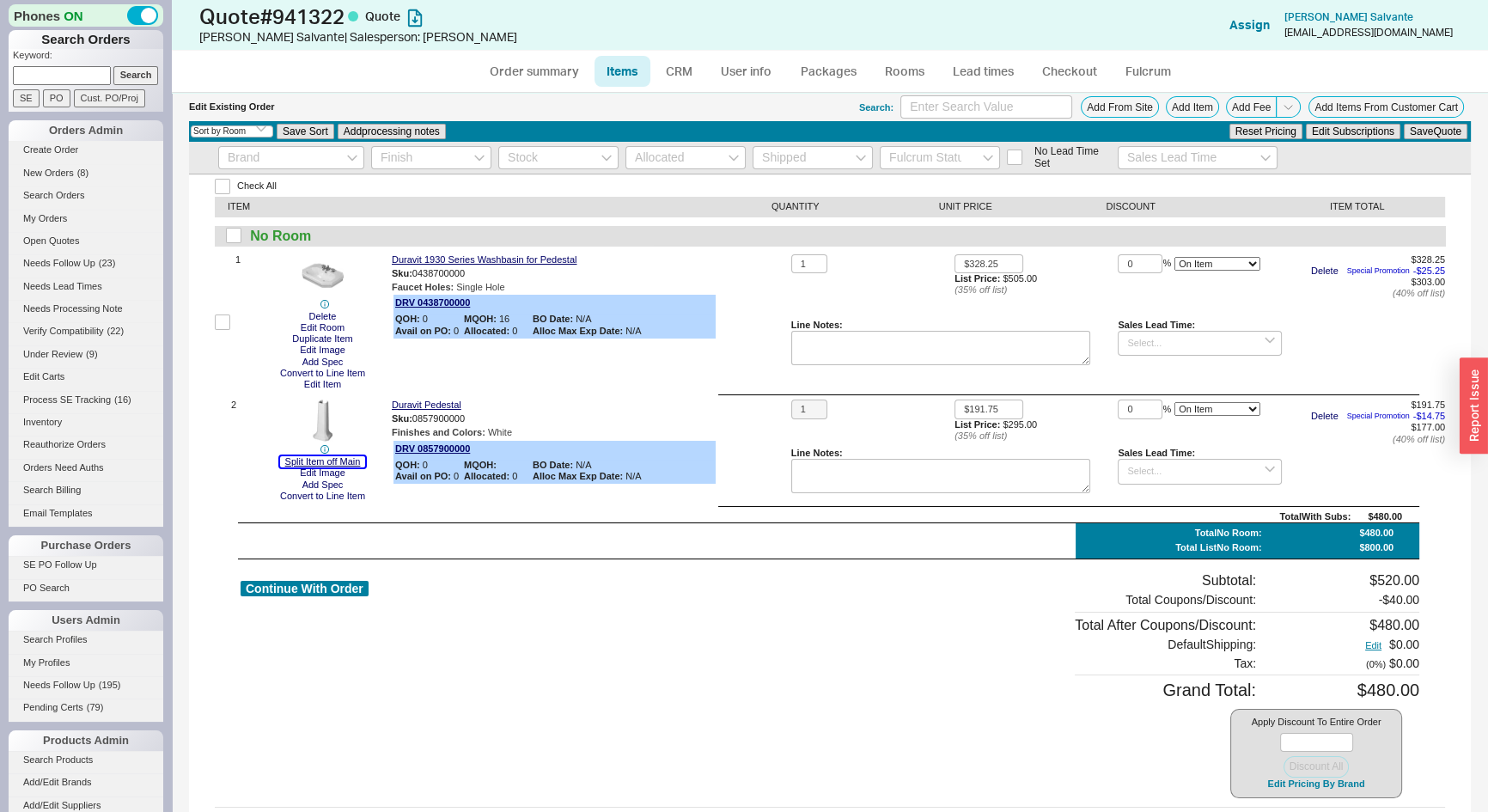
click at [343, 462] on button "Split Item off Main" at bounding box center [323, 462] width 86 height 11
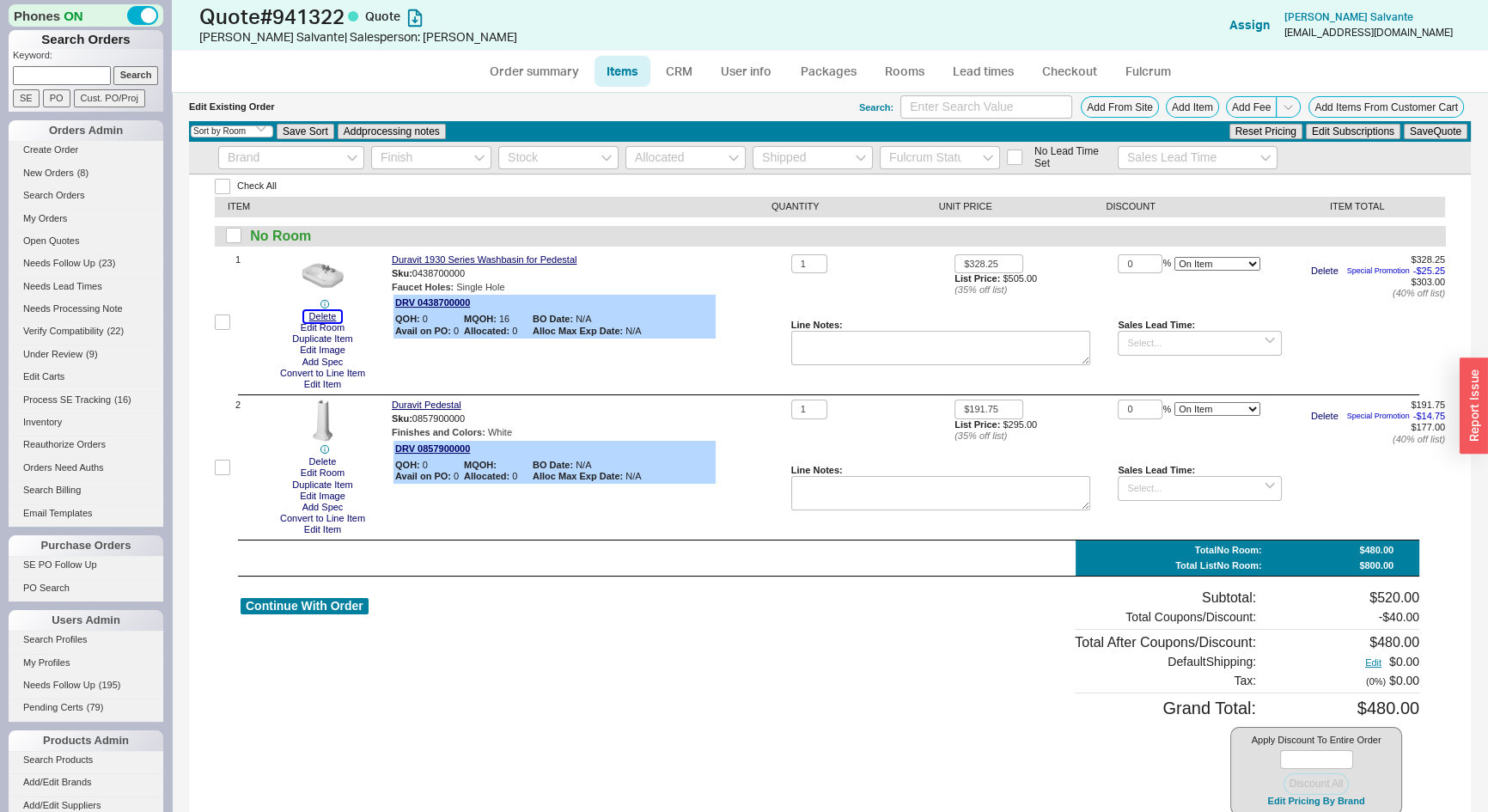
click at [323, 318] on button "Delete" at bounding box center [322, 317] width 37 height 11
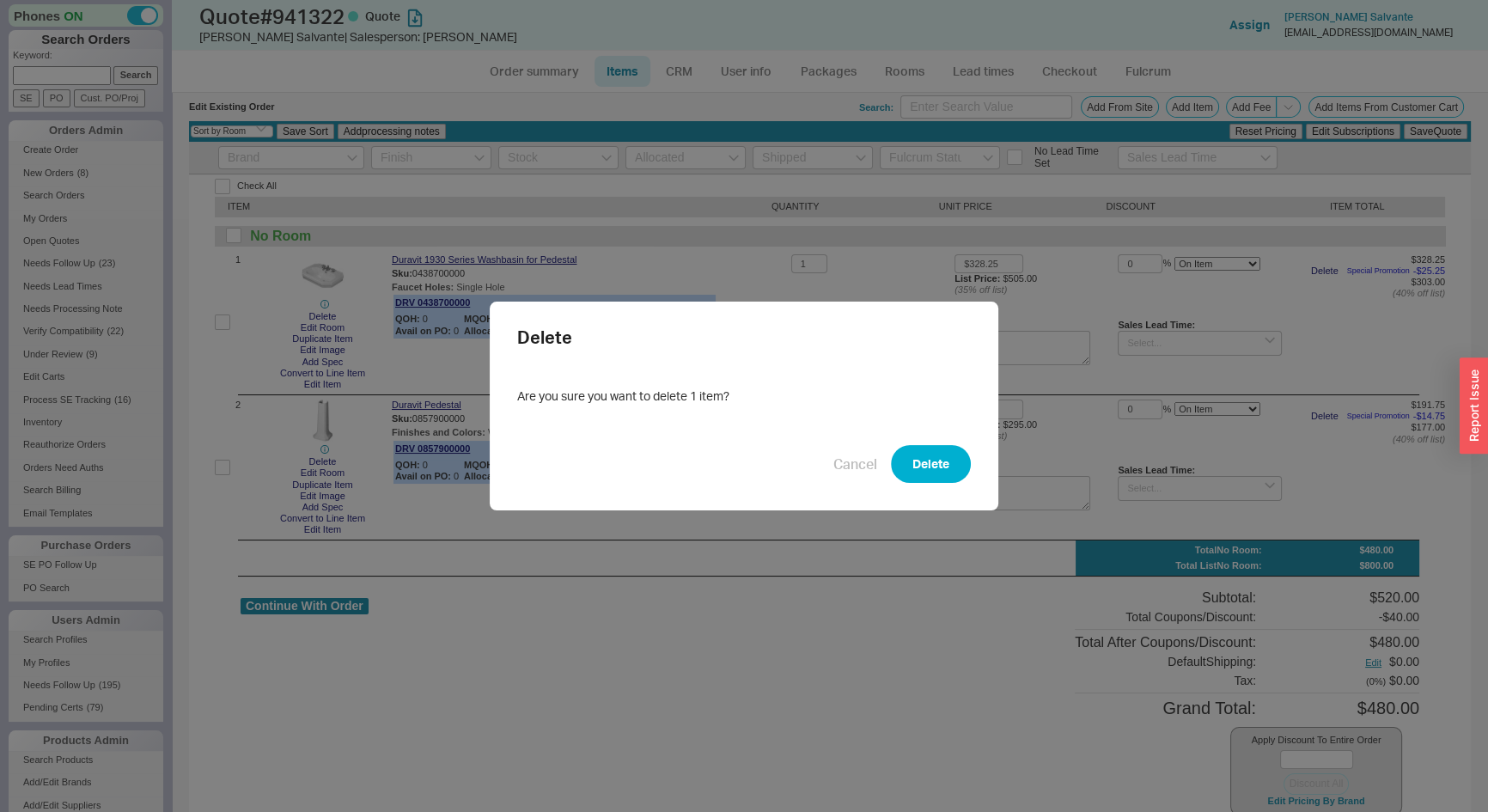
click at [920, 465] on button "Delete" at bounding box center [931, 463] width 79 height 37
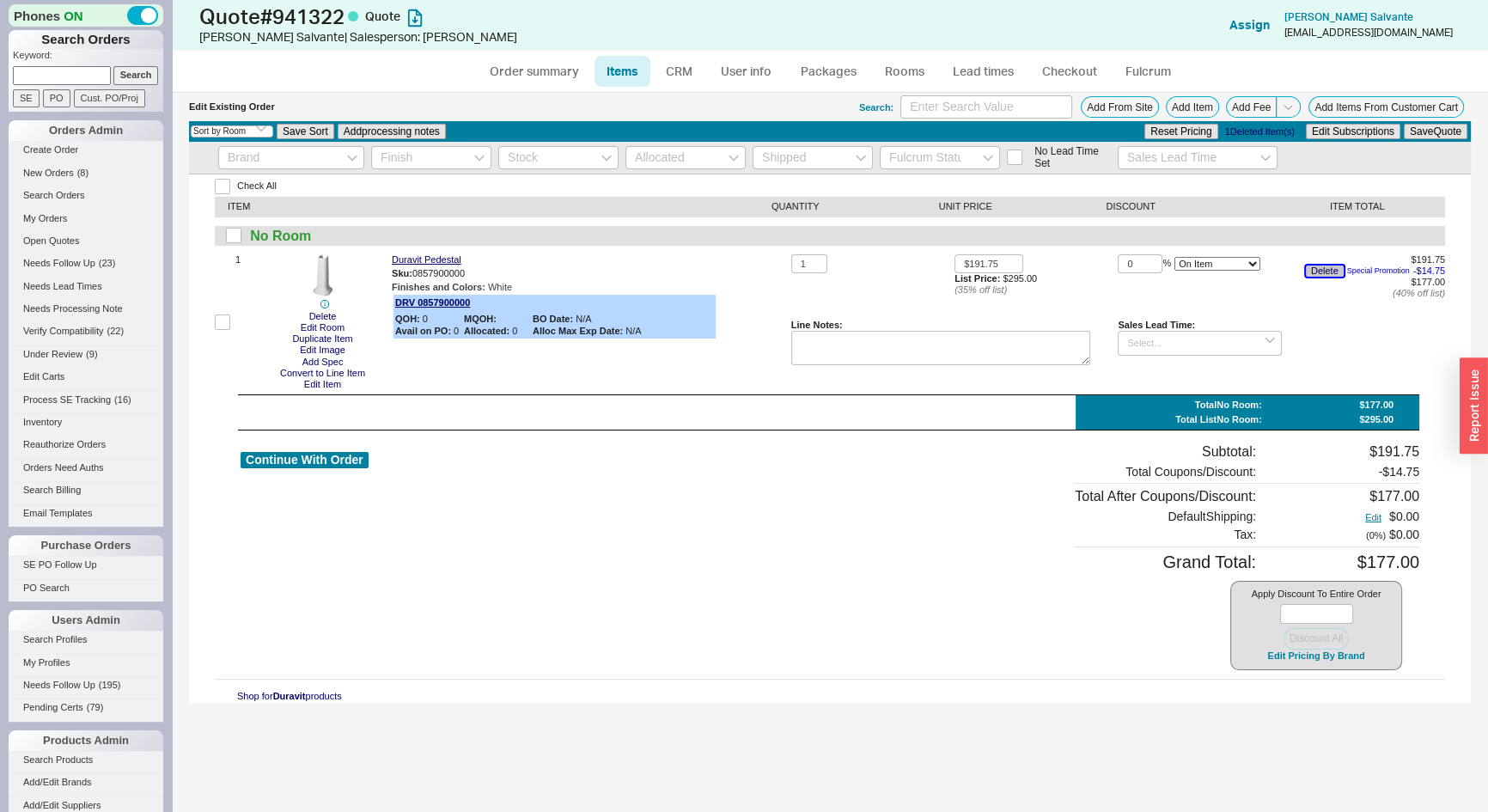
click at [1320, 272] on button "Delete" at bounding box center [1324, 271] width 37 height 11
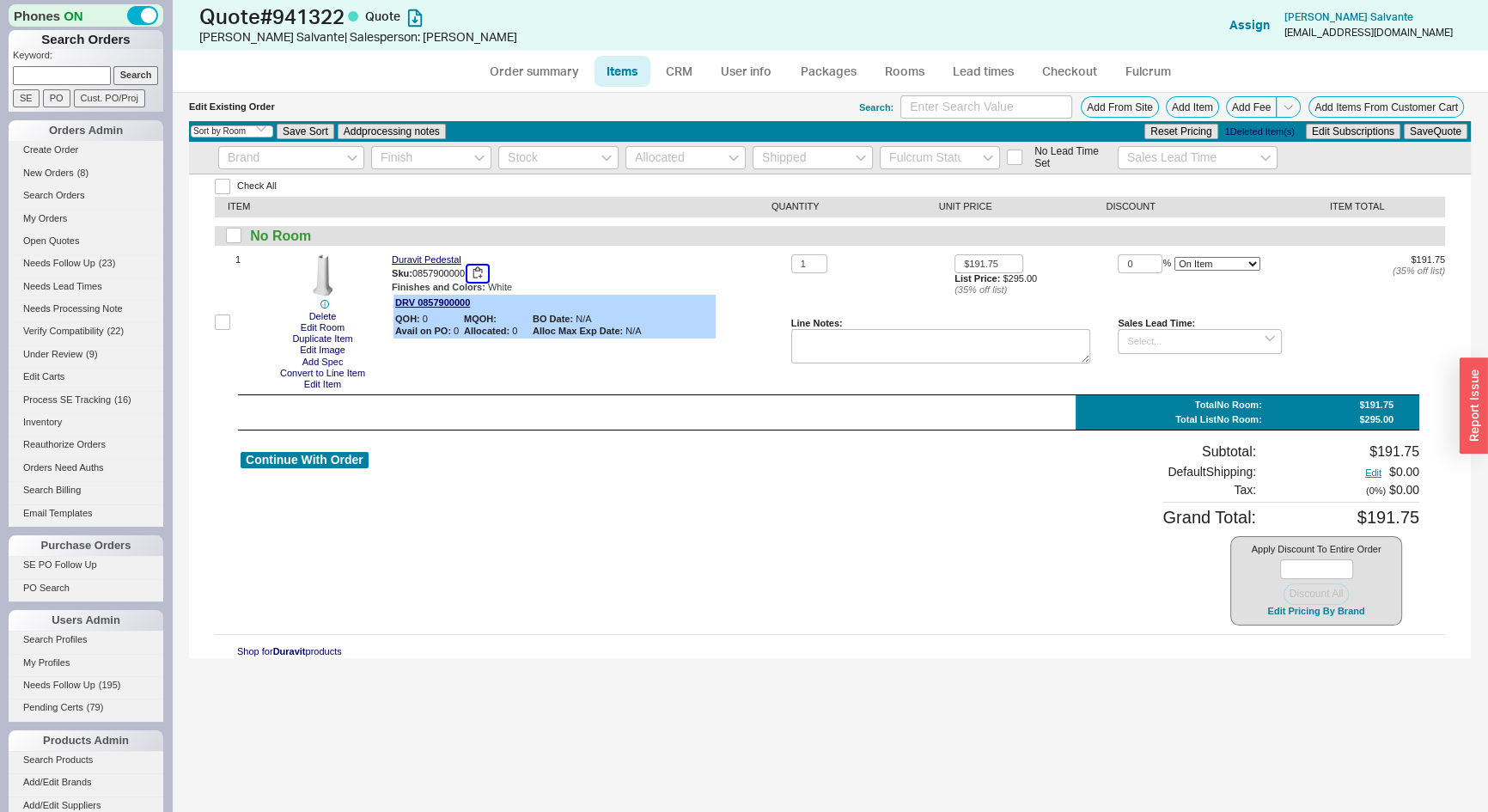
click at [481, 269] on button "button" at bounding box center [478, 274] width 21 height 16
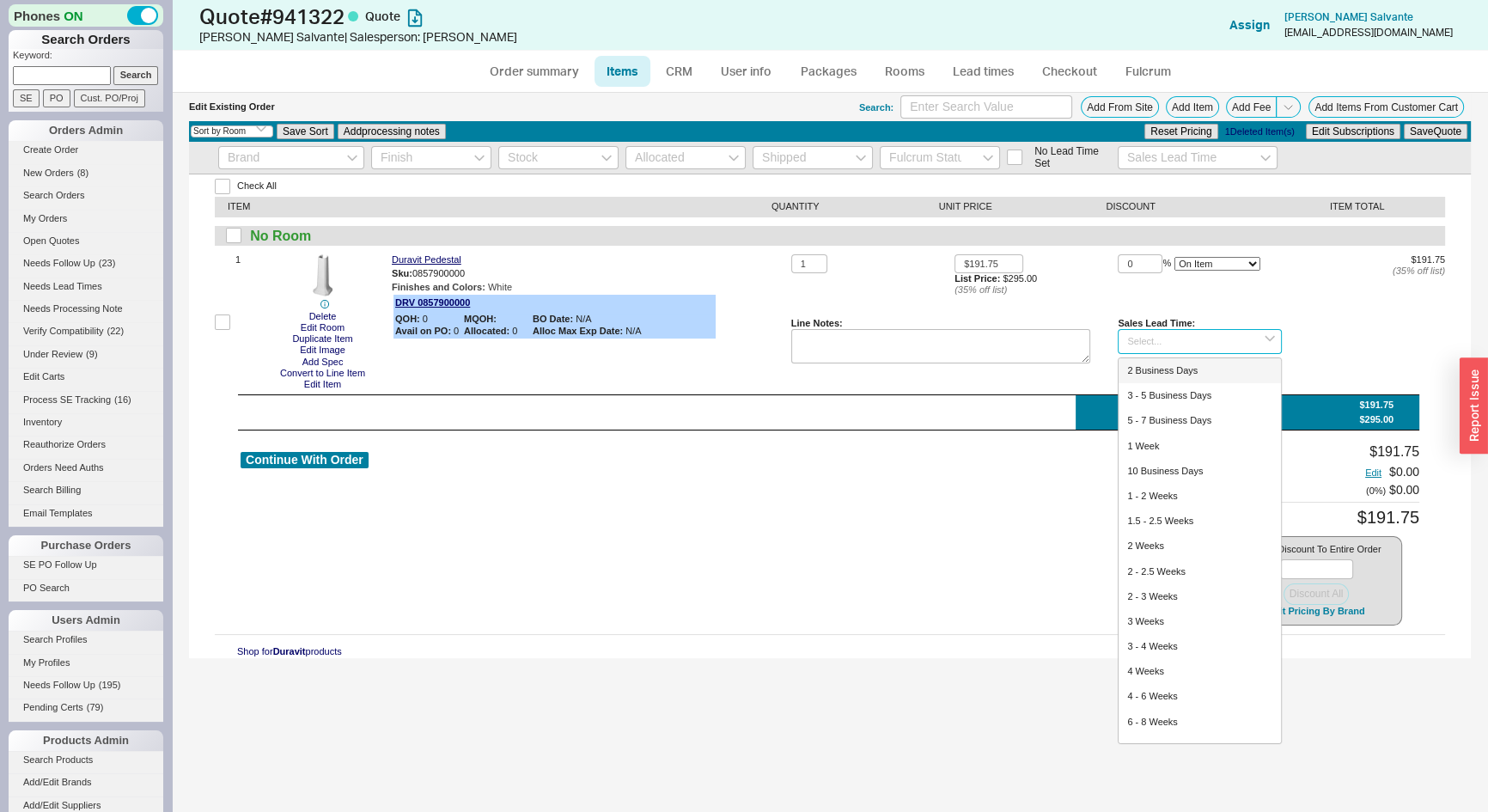
click at [1151, 335] on input at bounding box center [1199, 341] width 164 height 25
click at [1166, 394] on div "12 - 14 Weeks" at bounding box center [1199, 395] width 162 height 25
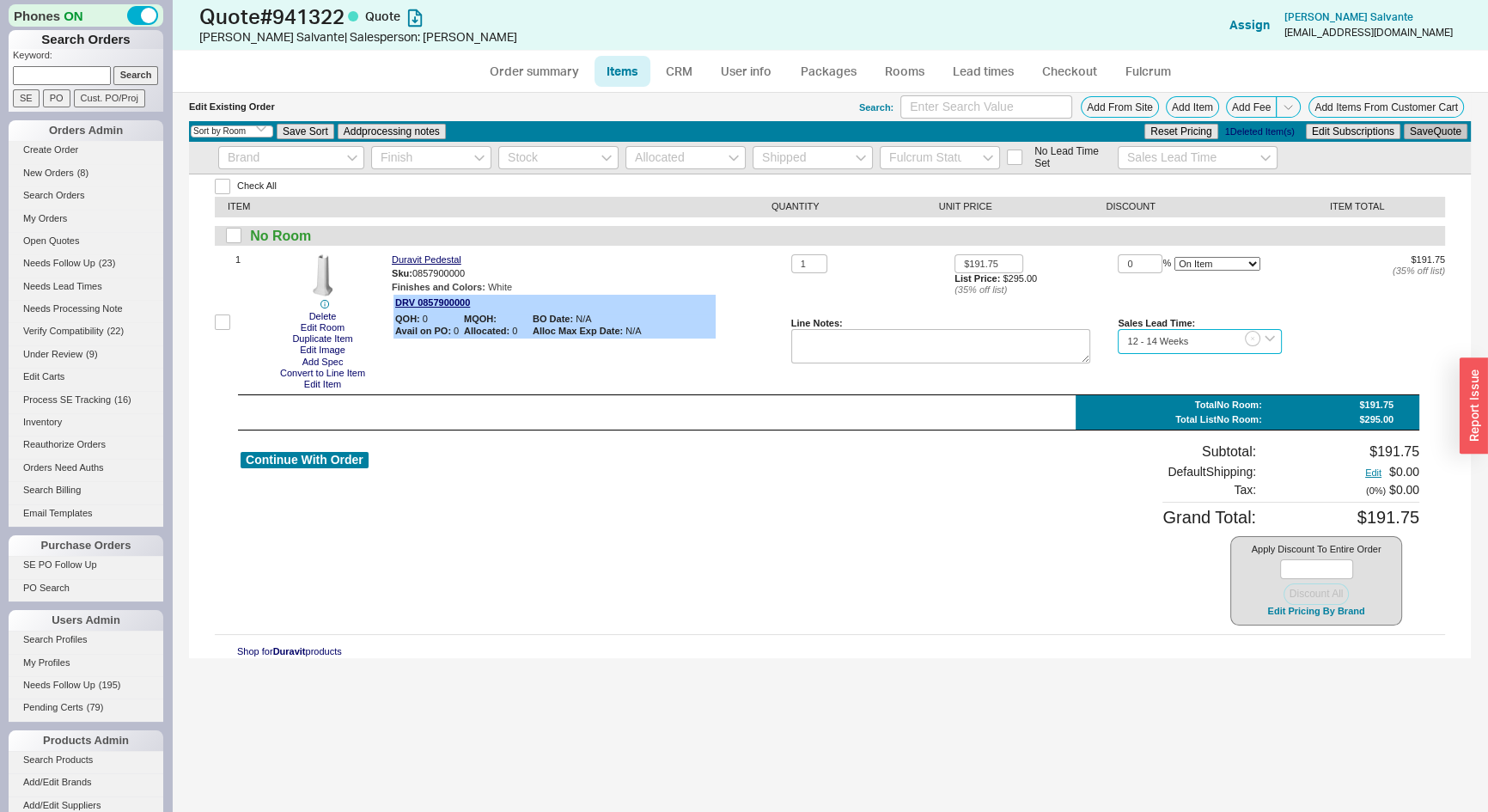
type input "12 - 14 Weeks"
click at [1413, 132] on button "Save Quote" at bounding box center [1436, 131] width 64 height 16
click at [530, 66] on link "Order summary" at bounding box center [533, 71] width 114 height 31
select select "*"
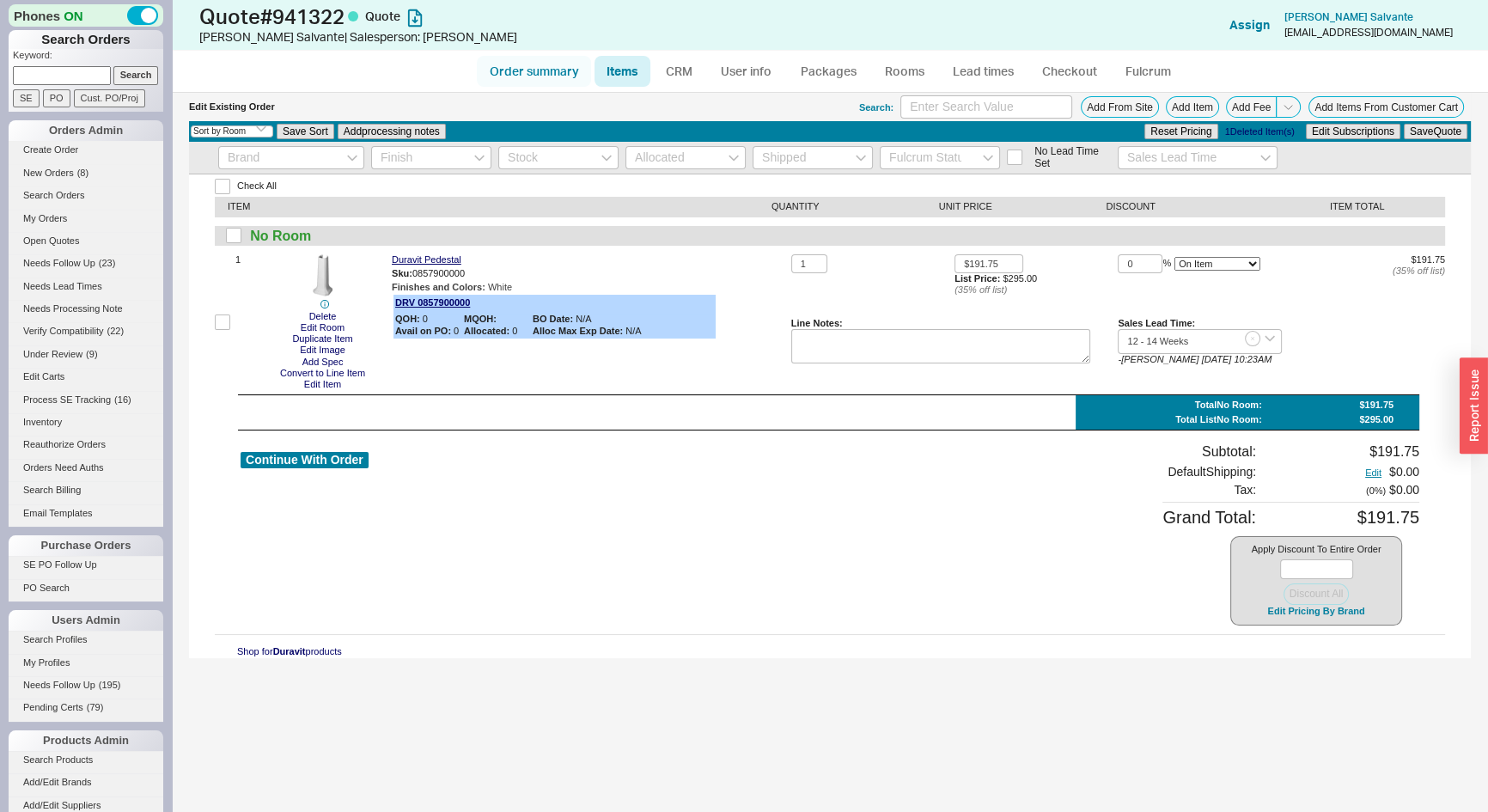
select select "3"
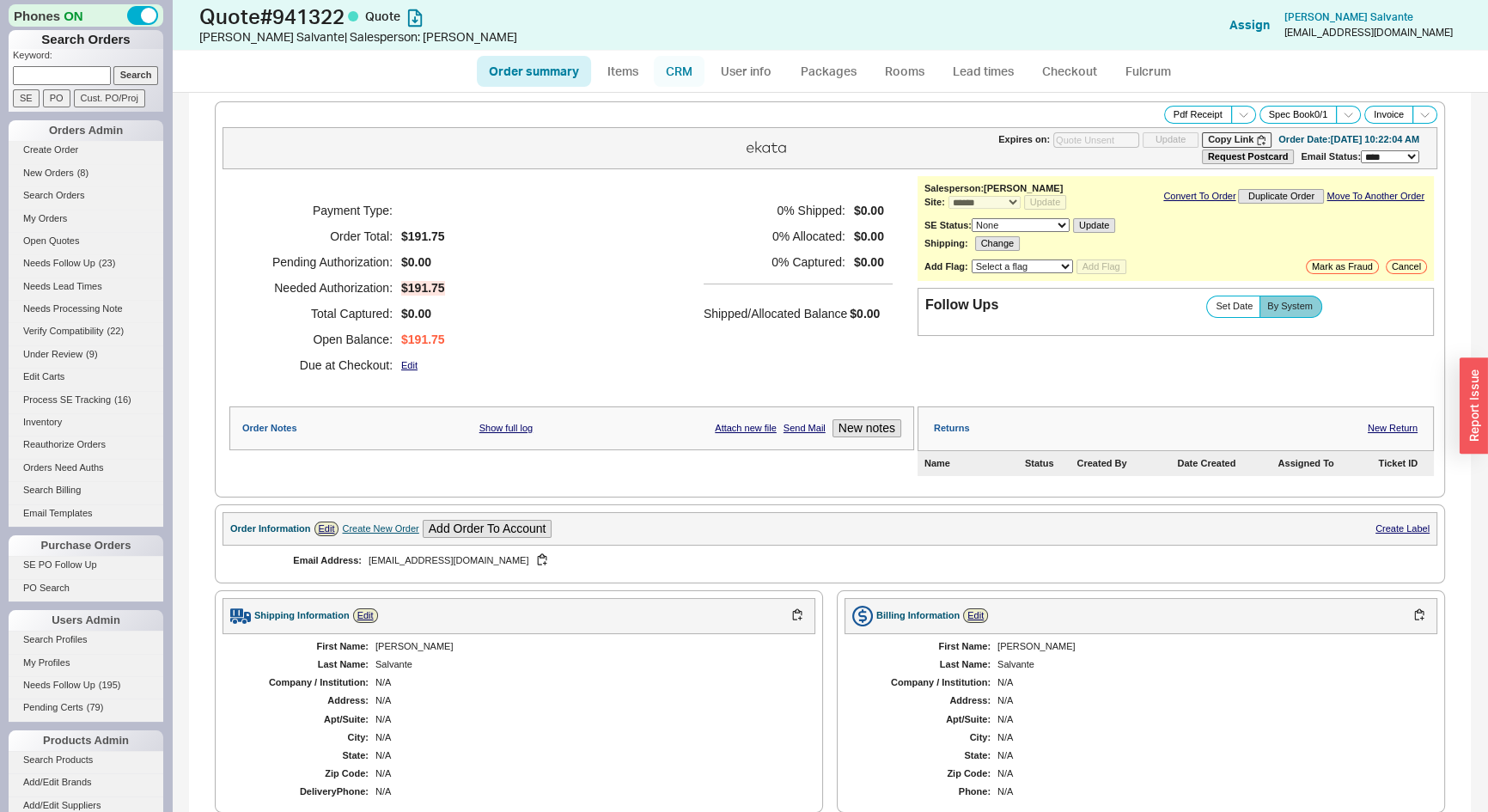
click at [680, 70] on link "CRM" at bounding box center [680, 71] width 51 height 31
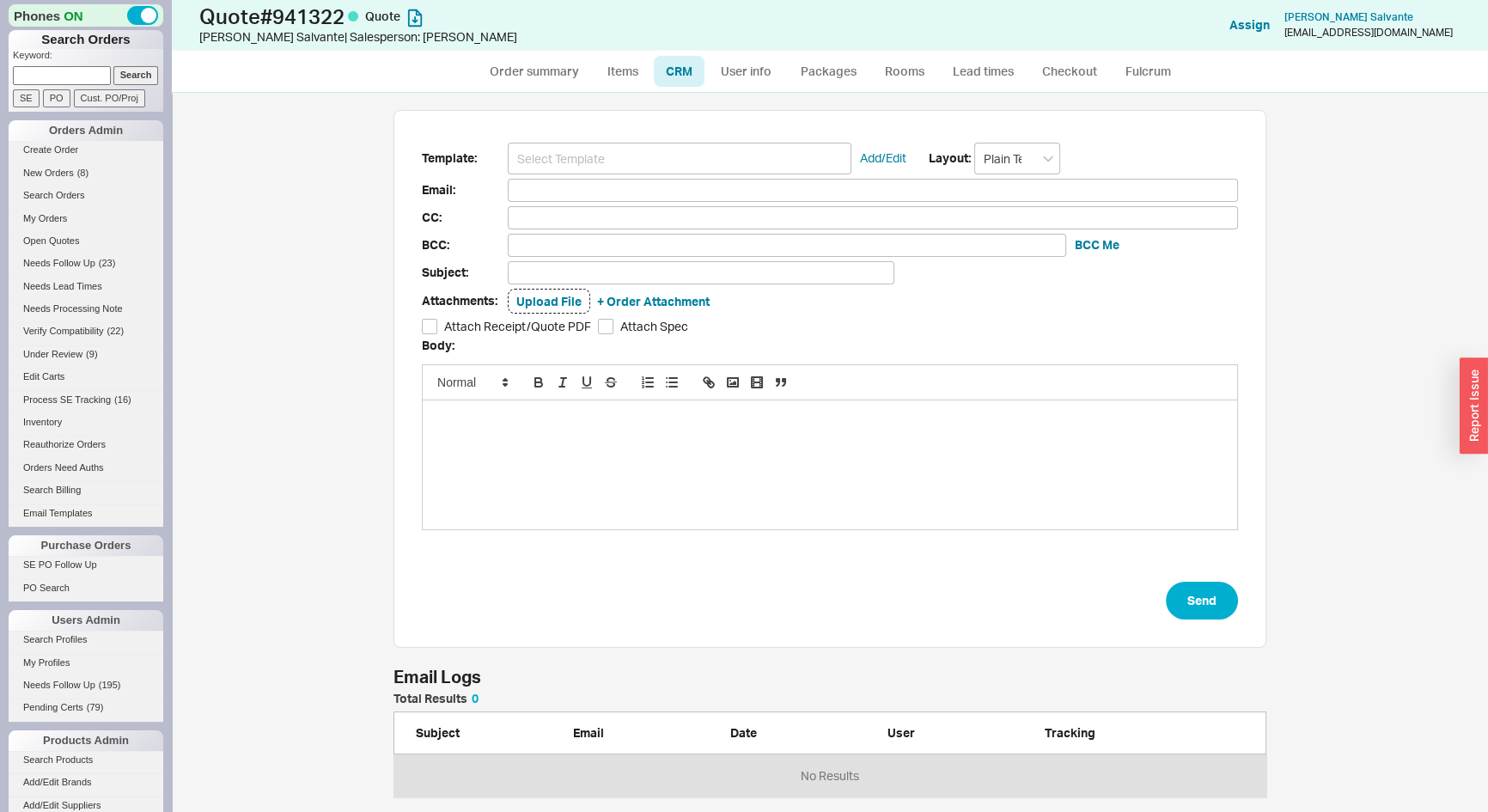
scroll to position [707, 1293]
click at [666, 153] on input at bounding box center [680, 158] width 343 height 32
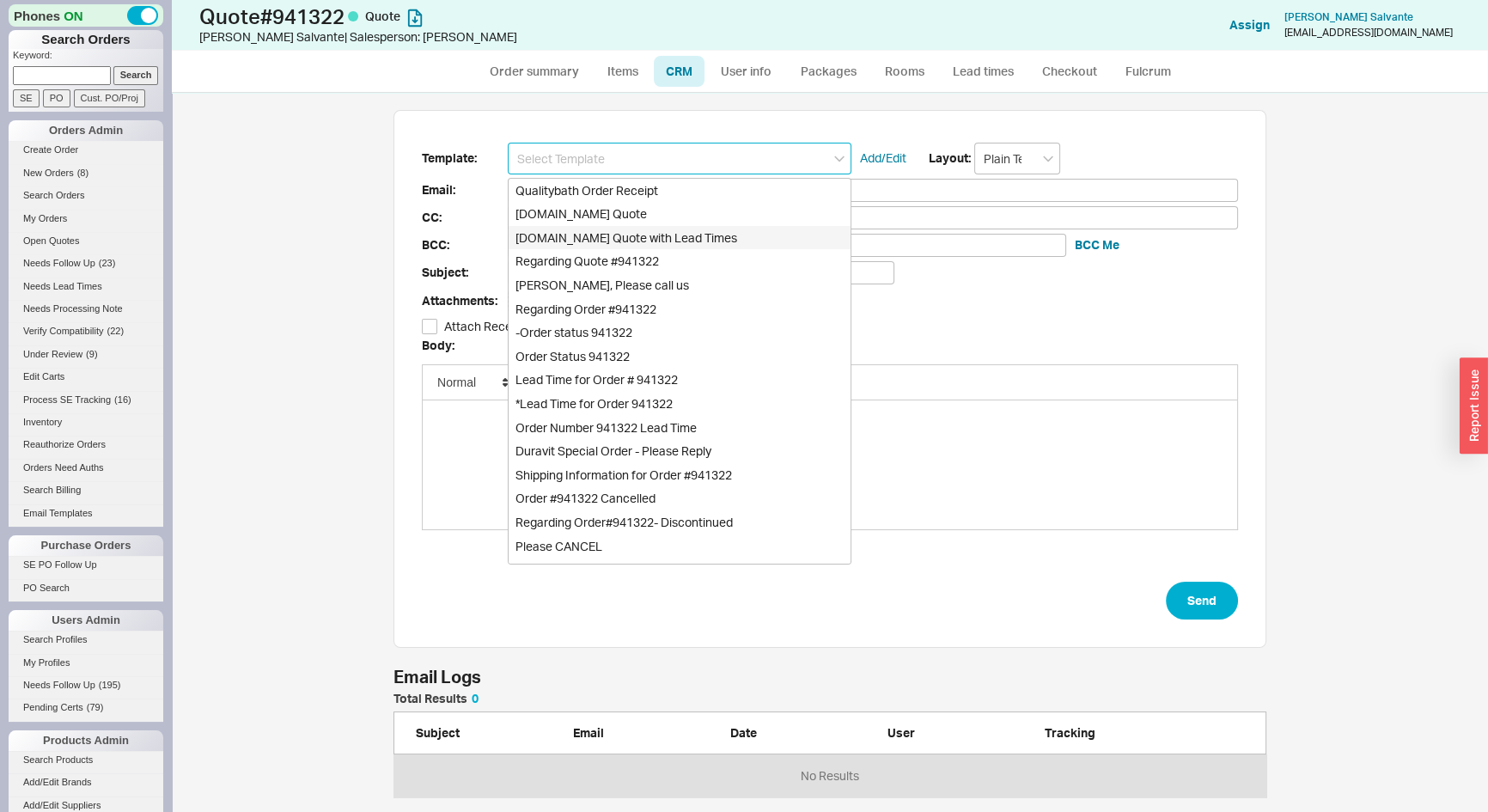
click at [663, 242] on div "Qualitybath.com Quote with Lead Times" at bounding box center [680, 237] width 342 height 24
type input "Receipt"
type input "salvante@rowan.edu"
type input "Quality Bath Quote #941322 with Lead Times"
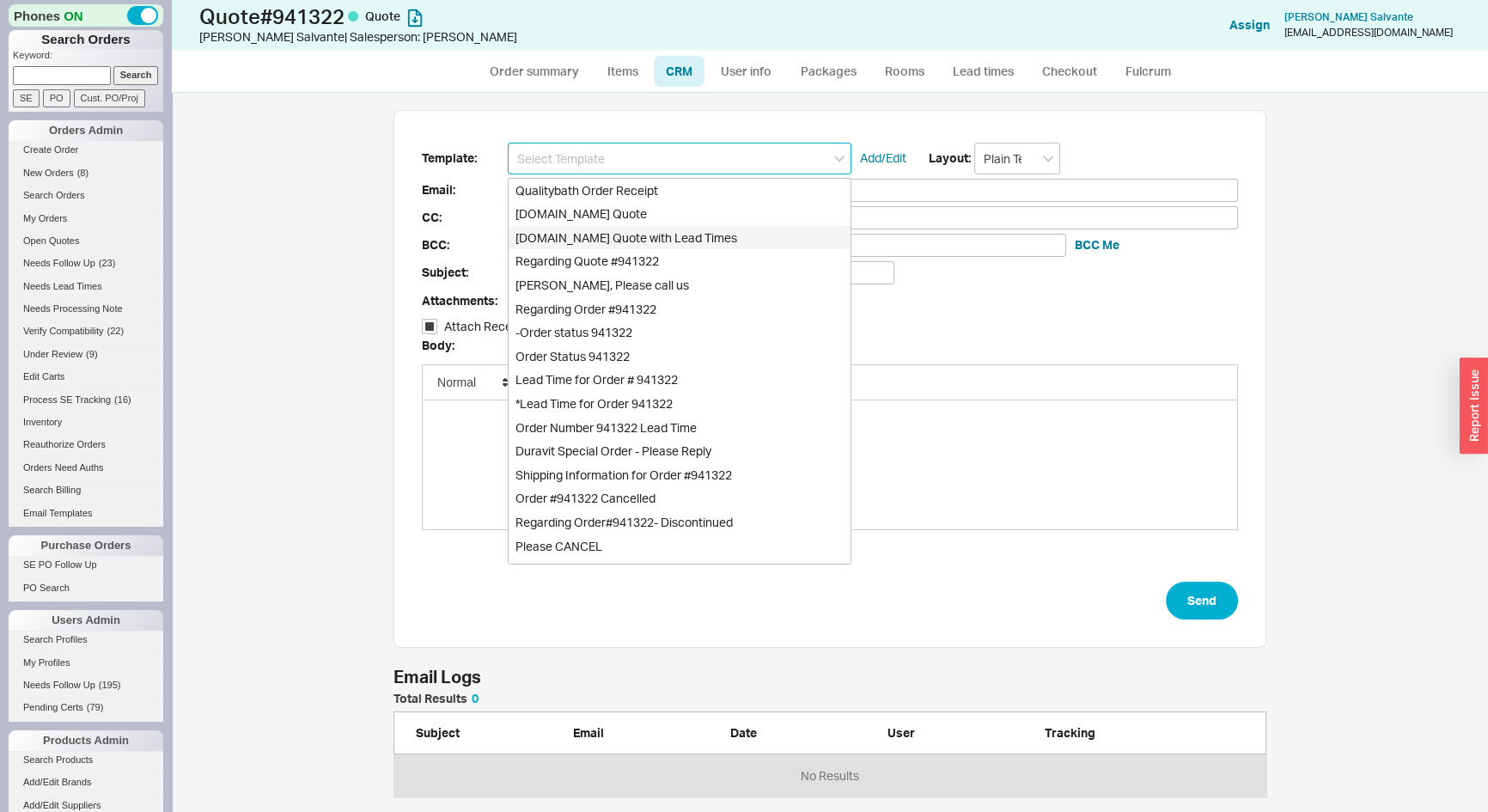
checkbox input "true"
type input "Qualitybath.com Quote with Lead Times"
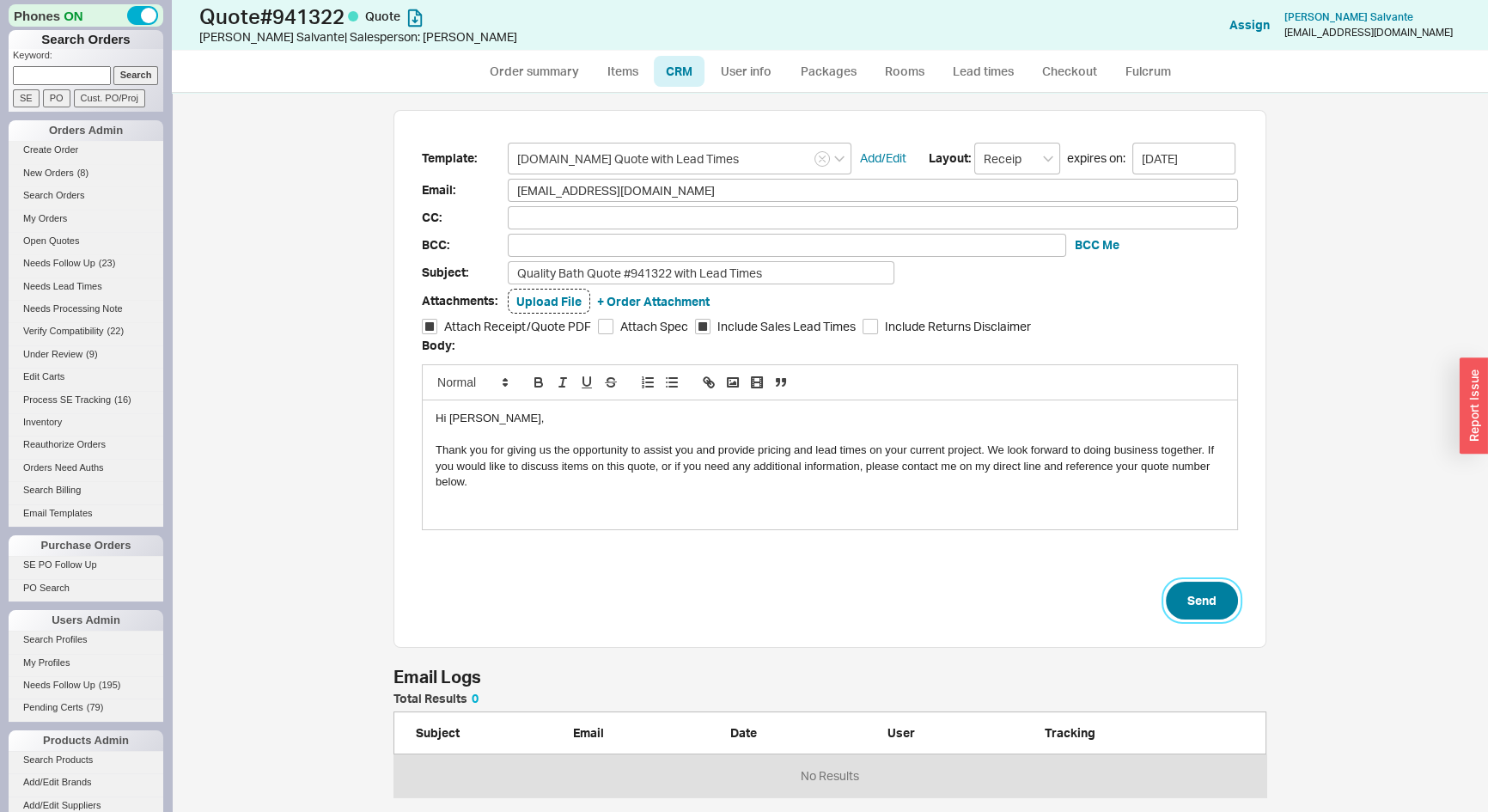
click at [1210, 603] on button "Send" at bounding box center [1202, 600] width 72 height 37
select select "*"
select select "3"
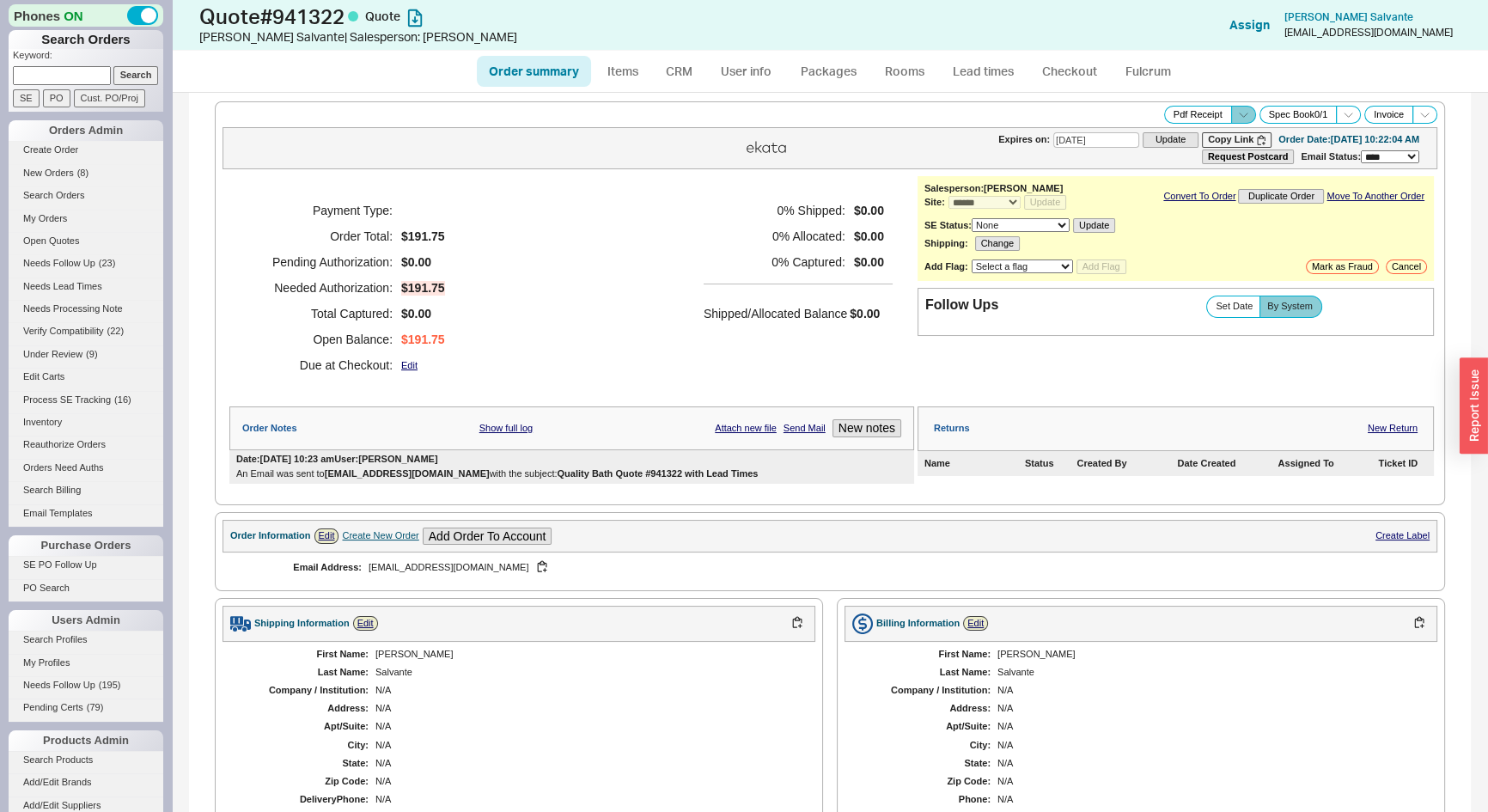
click at [1238, 116] on icon at bounding box center [1244, 115] width 13 height 13
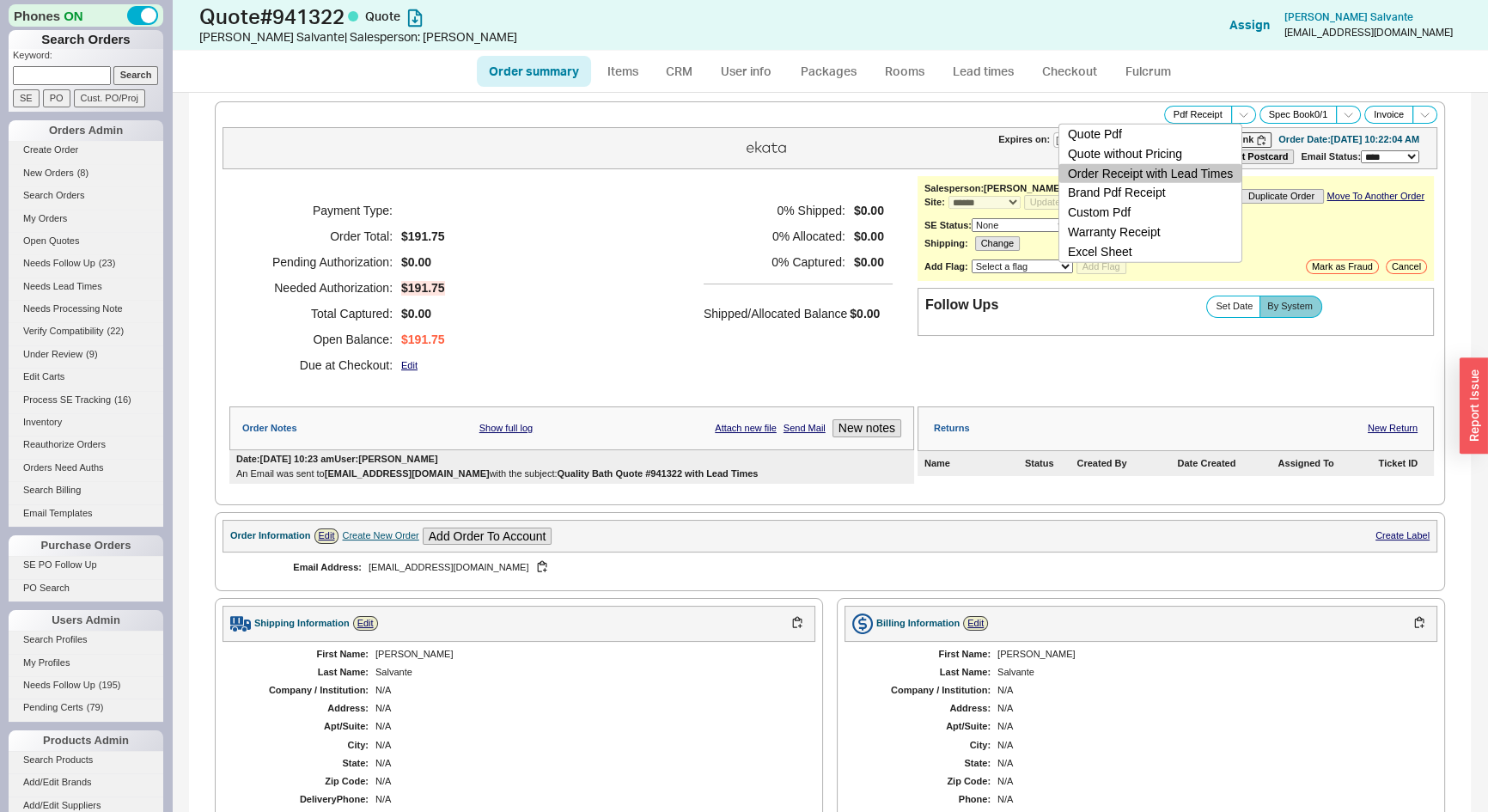
click at [1203, 175] on button "Order Receipt with Lead Times" at bounding box center [1150, 174] width 182 height 20
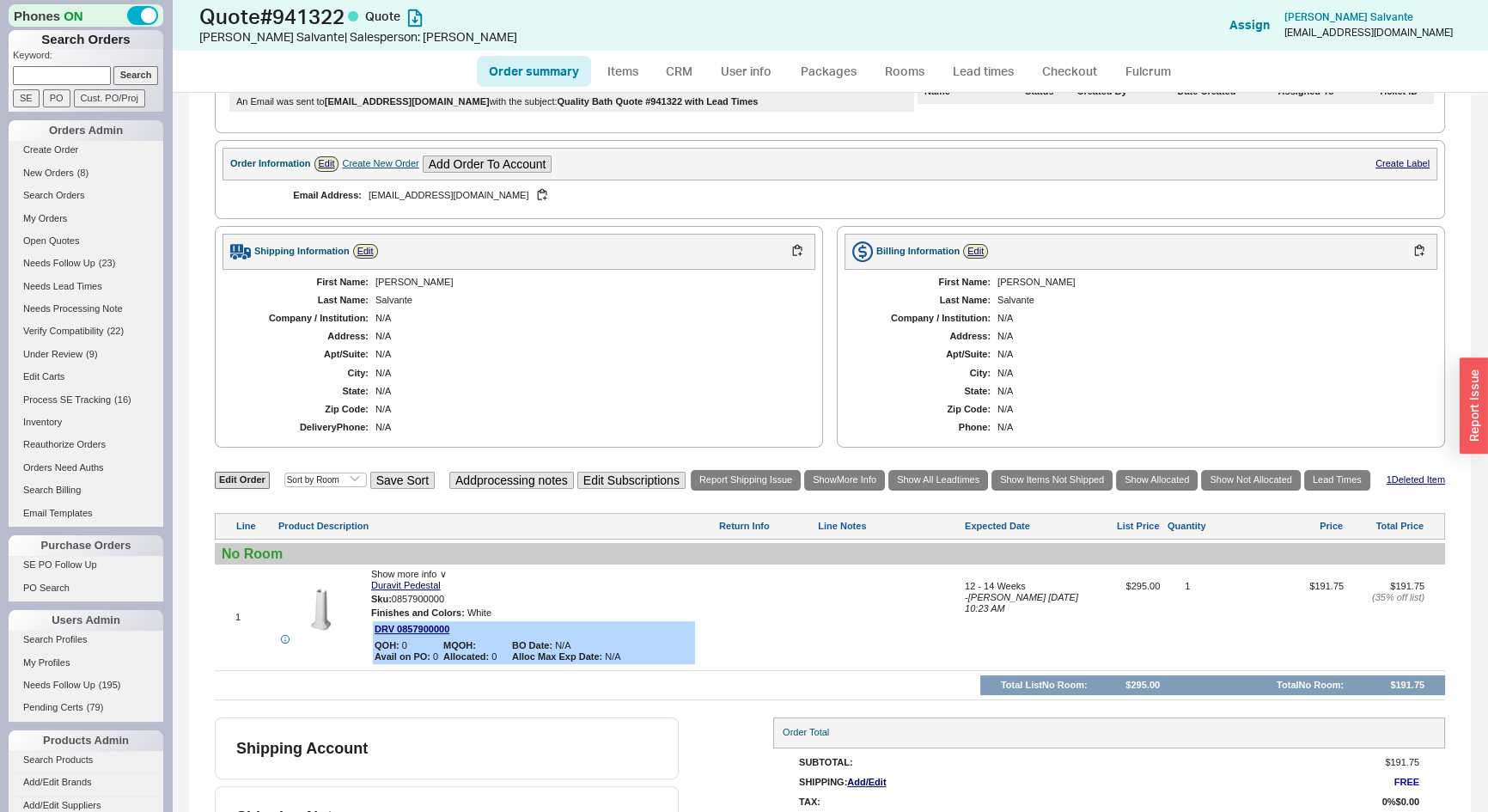
scroll to position [414, 0]
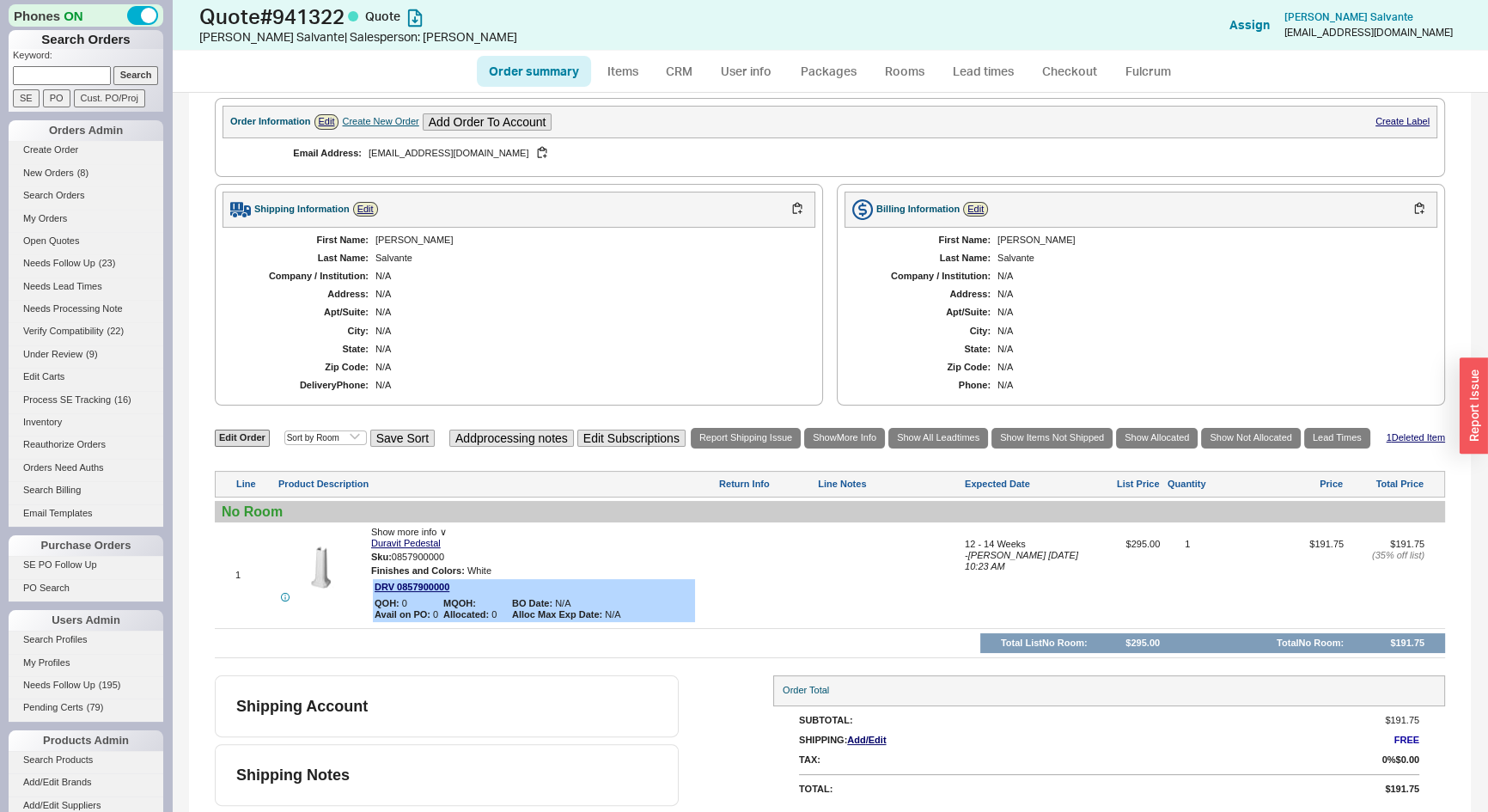
click at [713, 310] on div "N/A" at bounding box center [586, 312] width 423 height 11
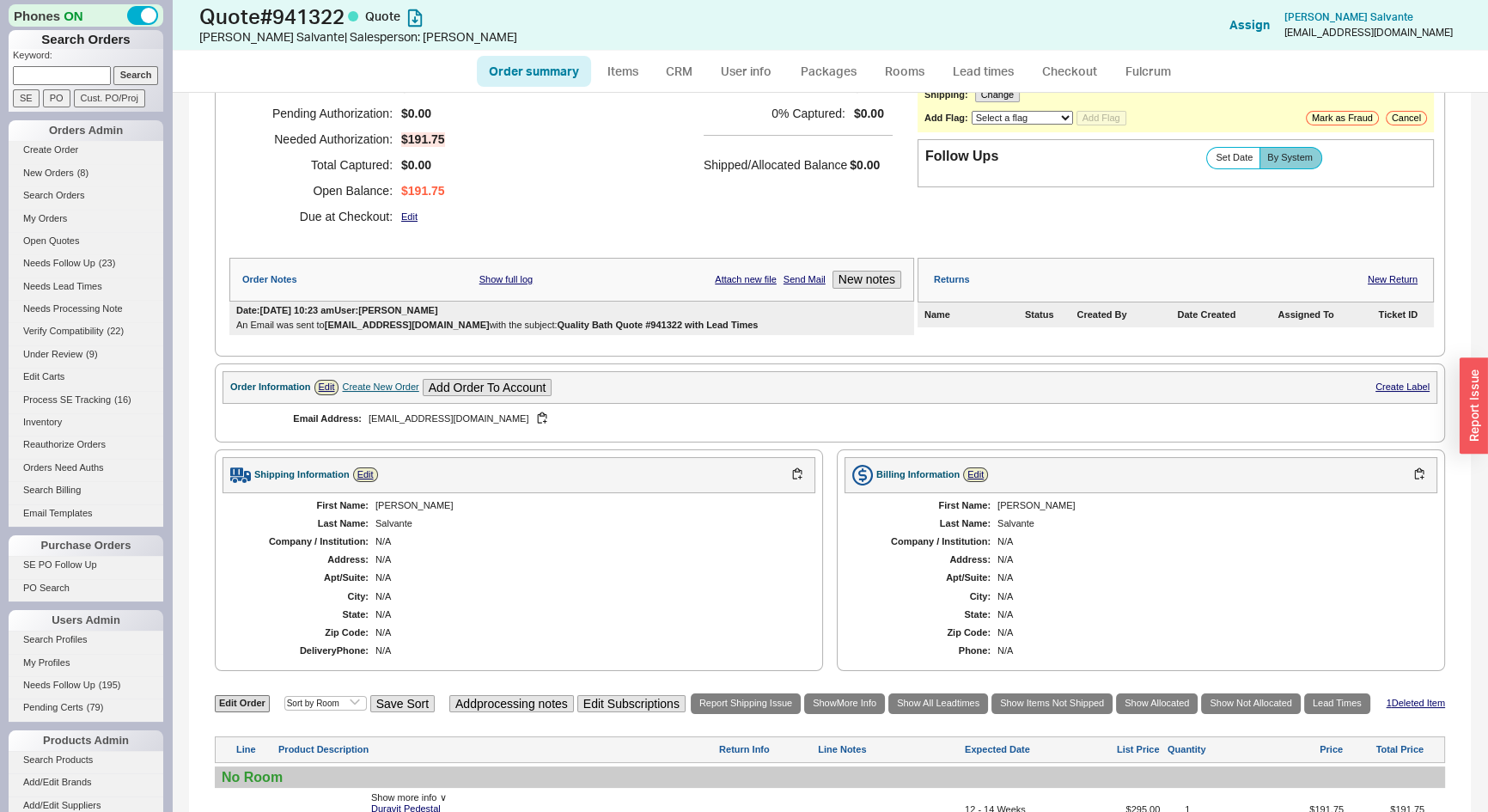
scroll to position [0, 0]
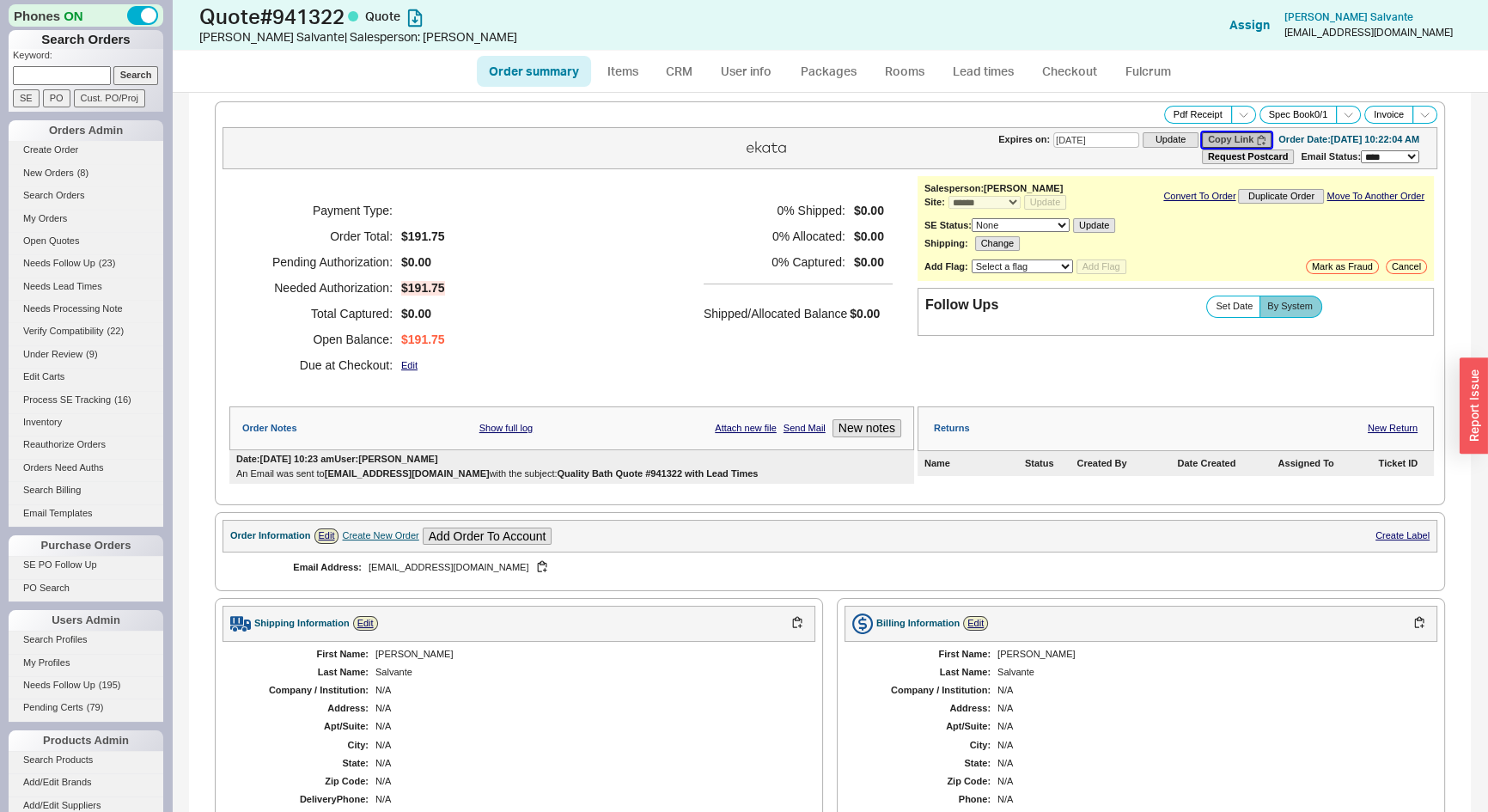
click at [1257, 137] on icon "button" at bounding box center [1261, 140] width 8 height 10
click at [541, 77] on link "Order summary" at bounding box center [533, 71] width 114 height 31
select select "*"
select select "3"
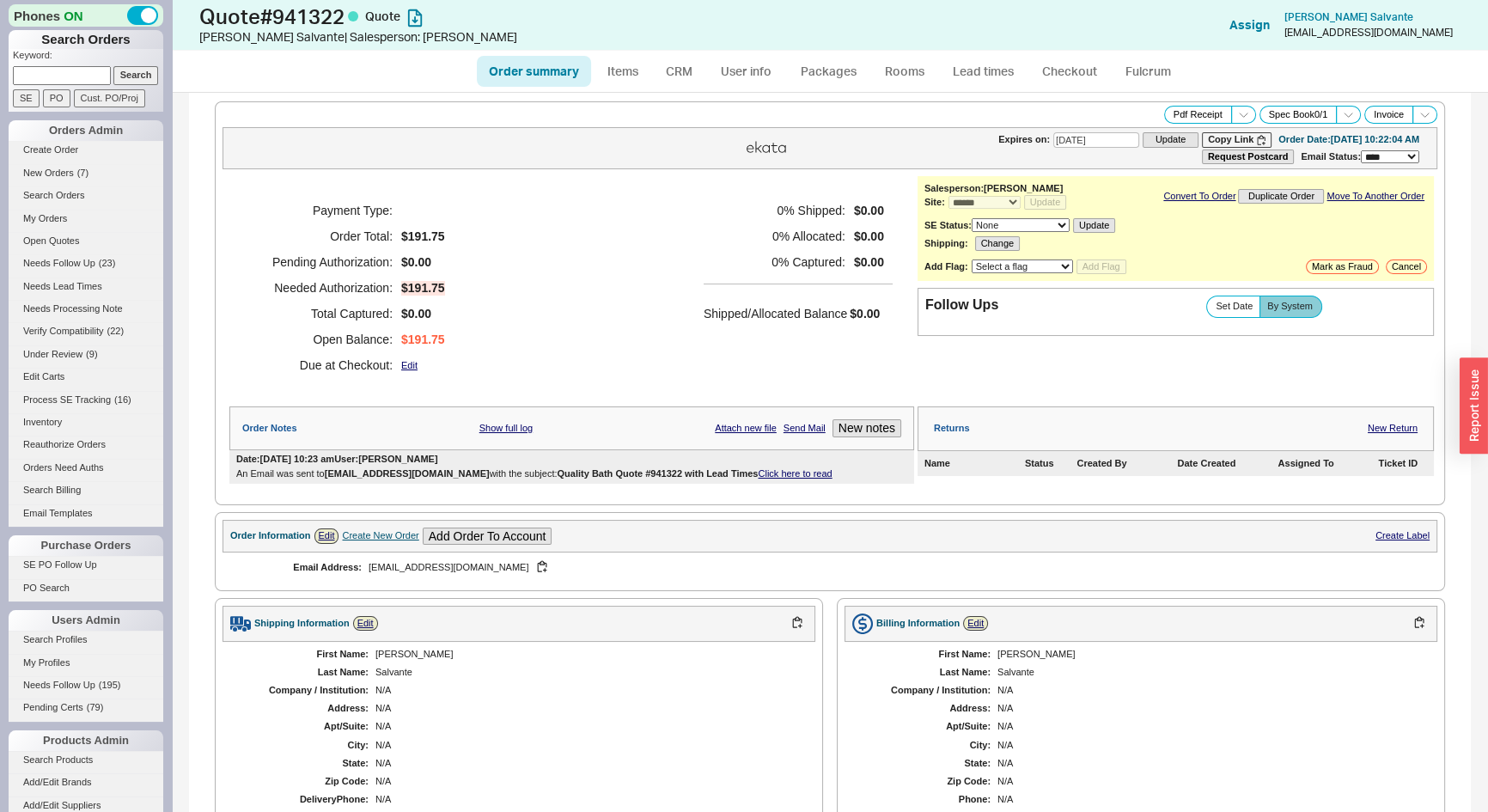
click at [763, 473] on link "Click here to read" at bounding box center [795, 473] width 74 height 10
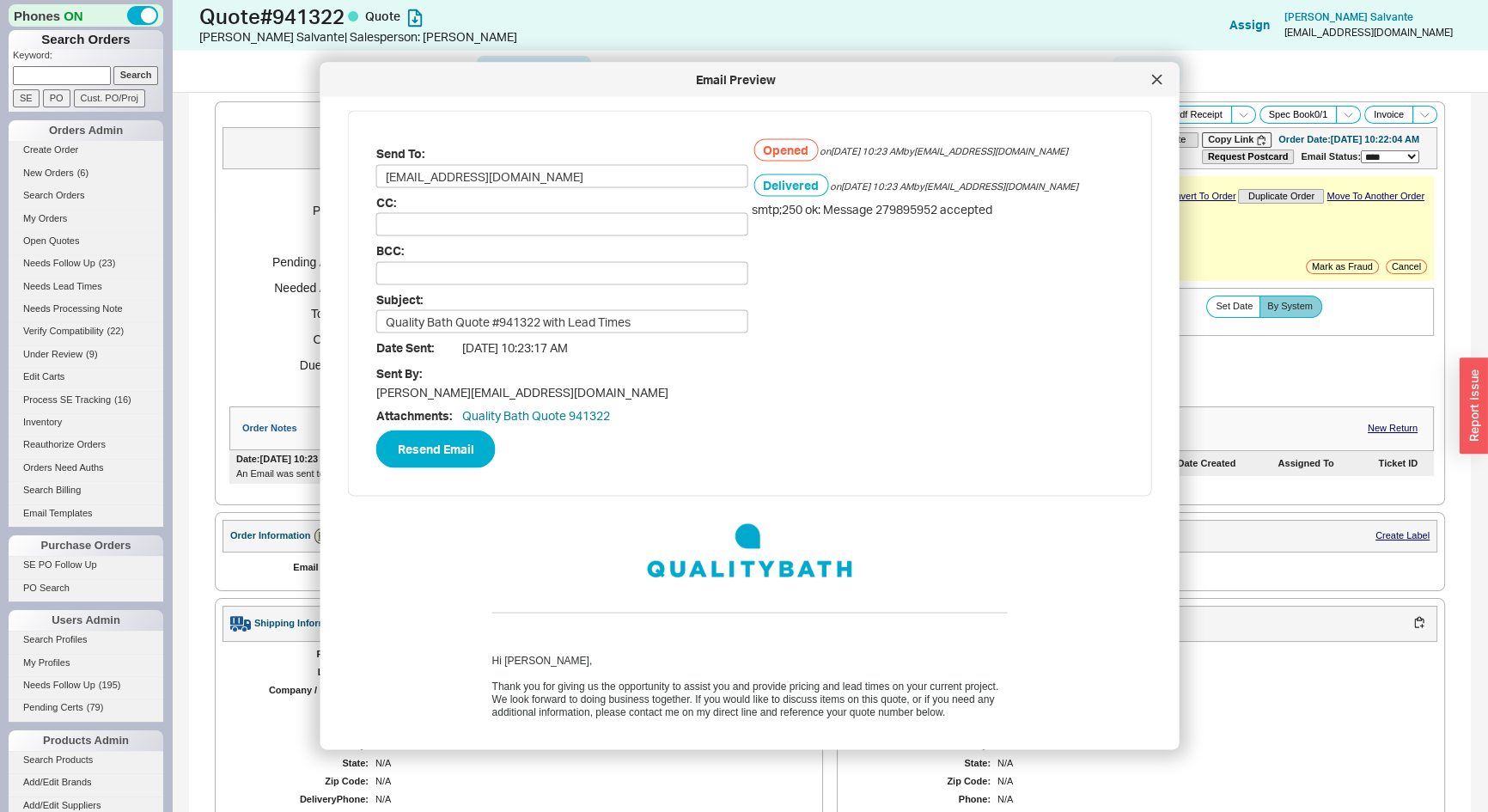
drag, startPoint x: 1155, startPoint y: 73, endPoint x: 1113, endPoint y: 61, distance: 43.7
click at [1151, 70] on div at bounding box center [1157, 79] width 27 height 27
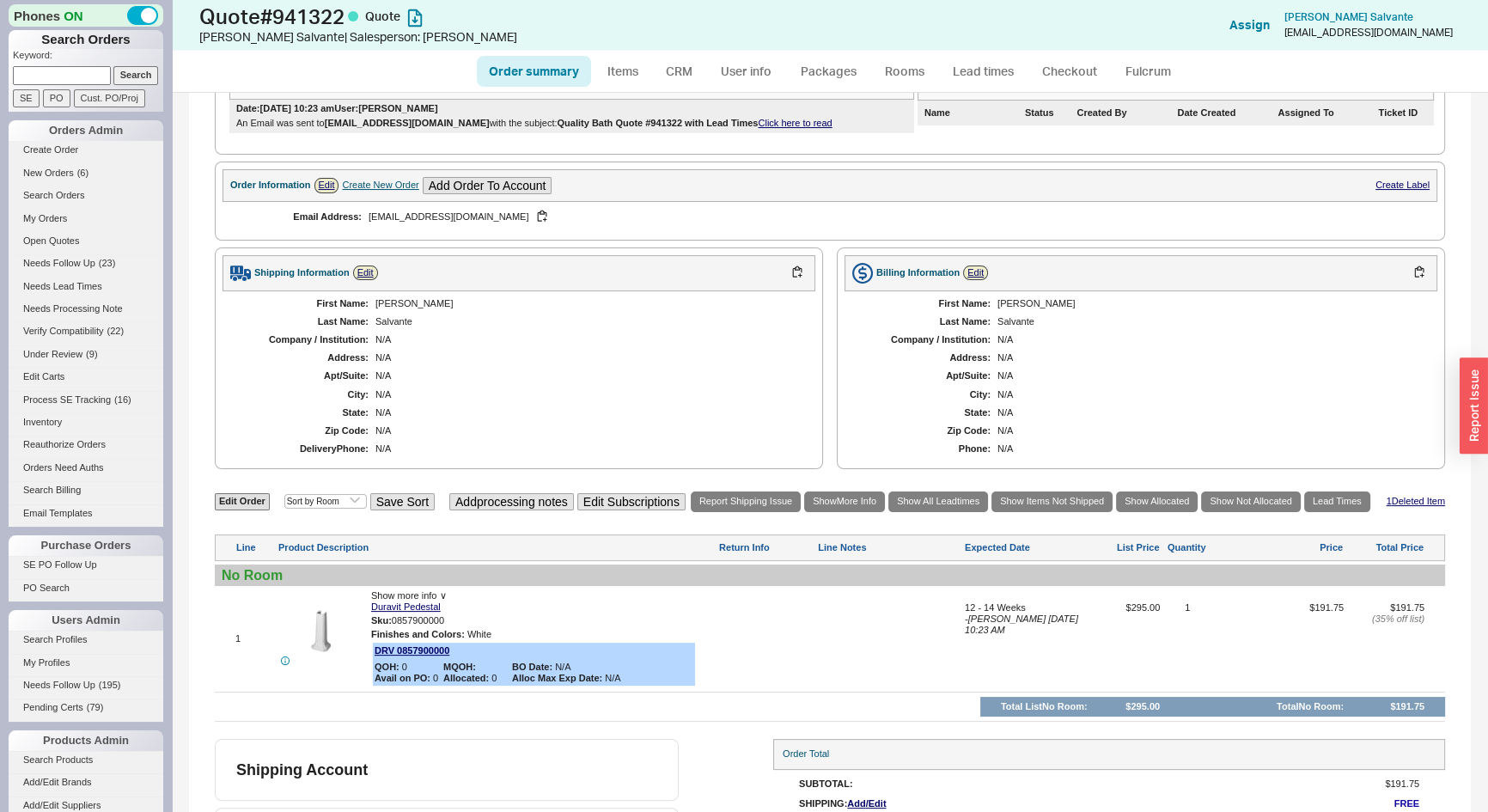
scroll to position [414, 0]
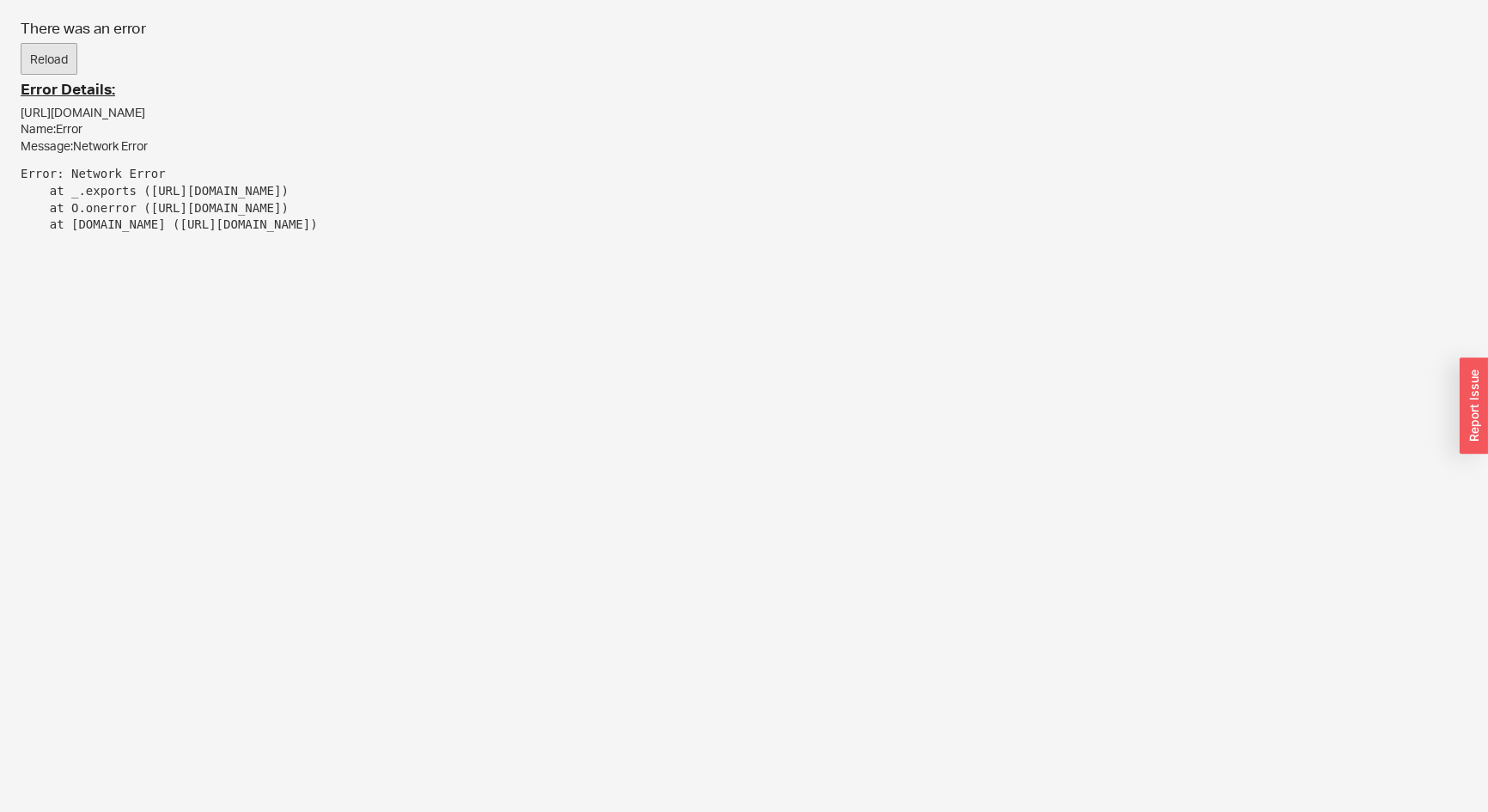
click at [53, 58] on button "Reload" at bounding box center [49, 59] width 57 height 33
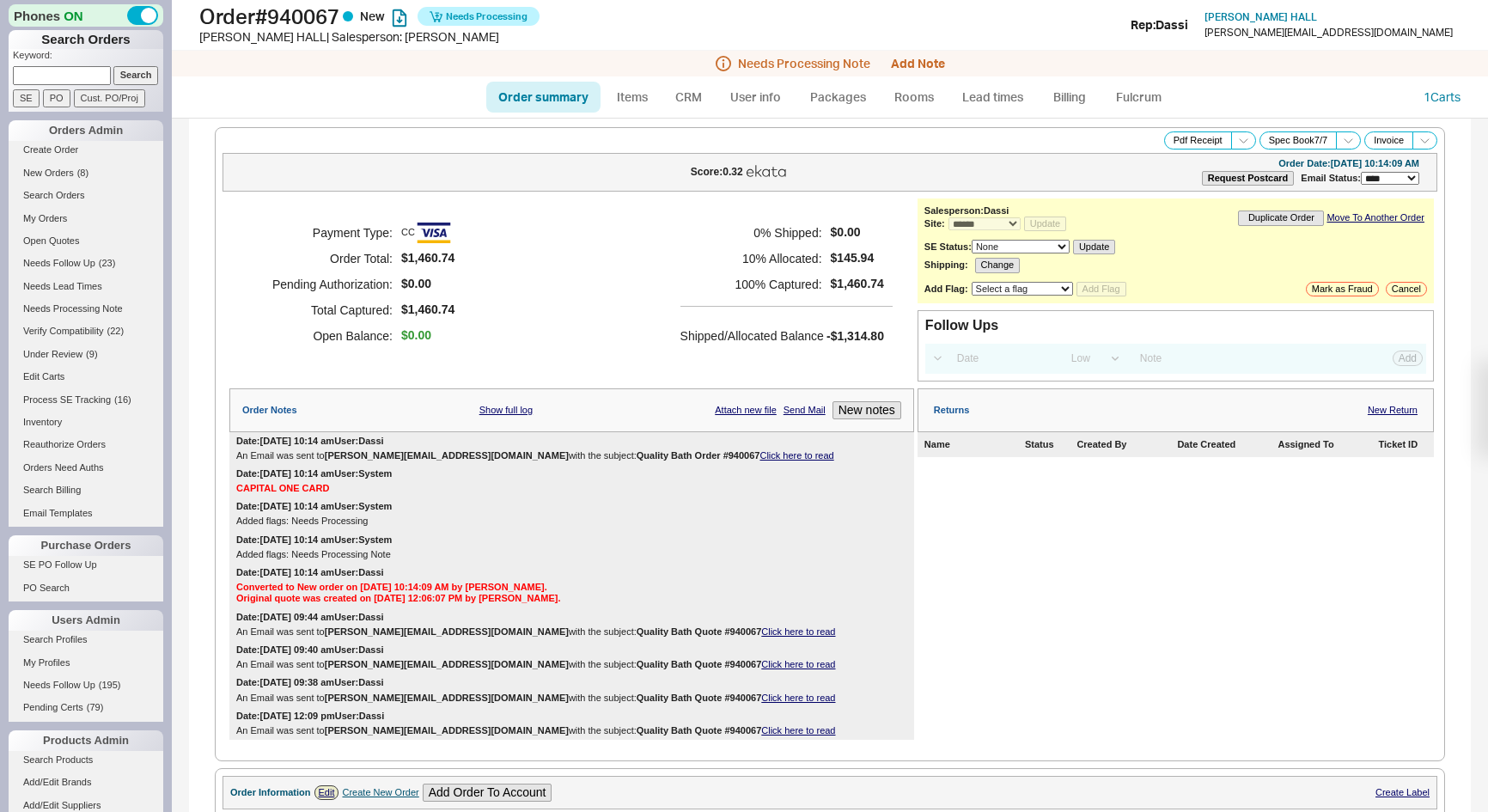
select select "*"
select select "LOW"
select select "3"
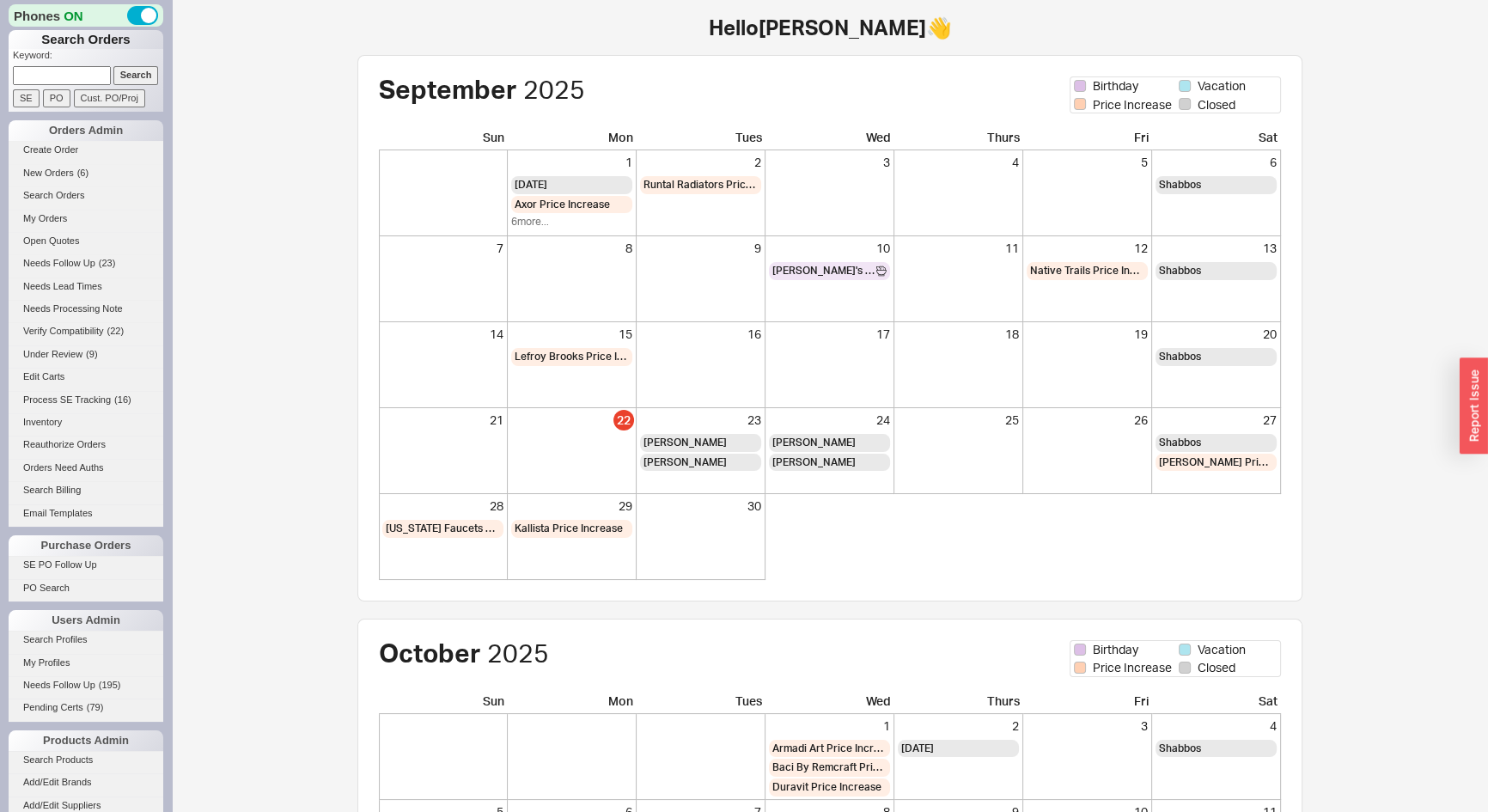
paste input "[EMAIL_ADDRESS][DOMAIN_NAME]"
type input "[EMAIL_ADDRESS][DOMAIN_NAME]"
click at [133, 77] on input "Search" at bounding box center [136, 75] width 46 height 18
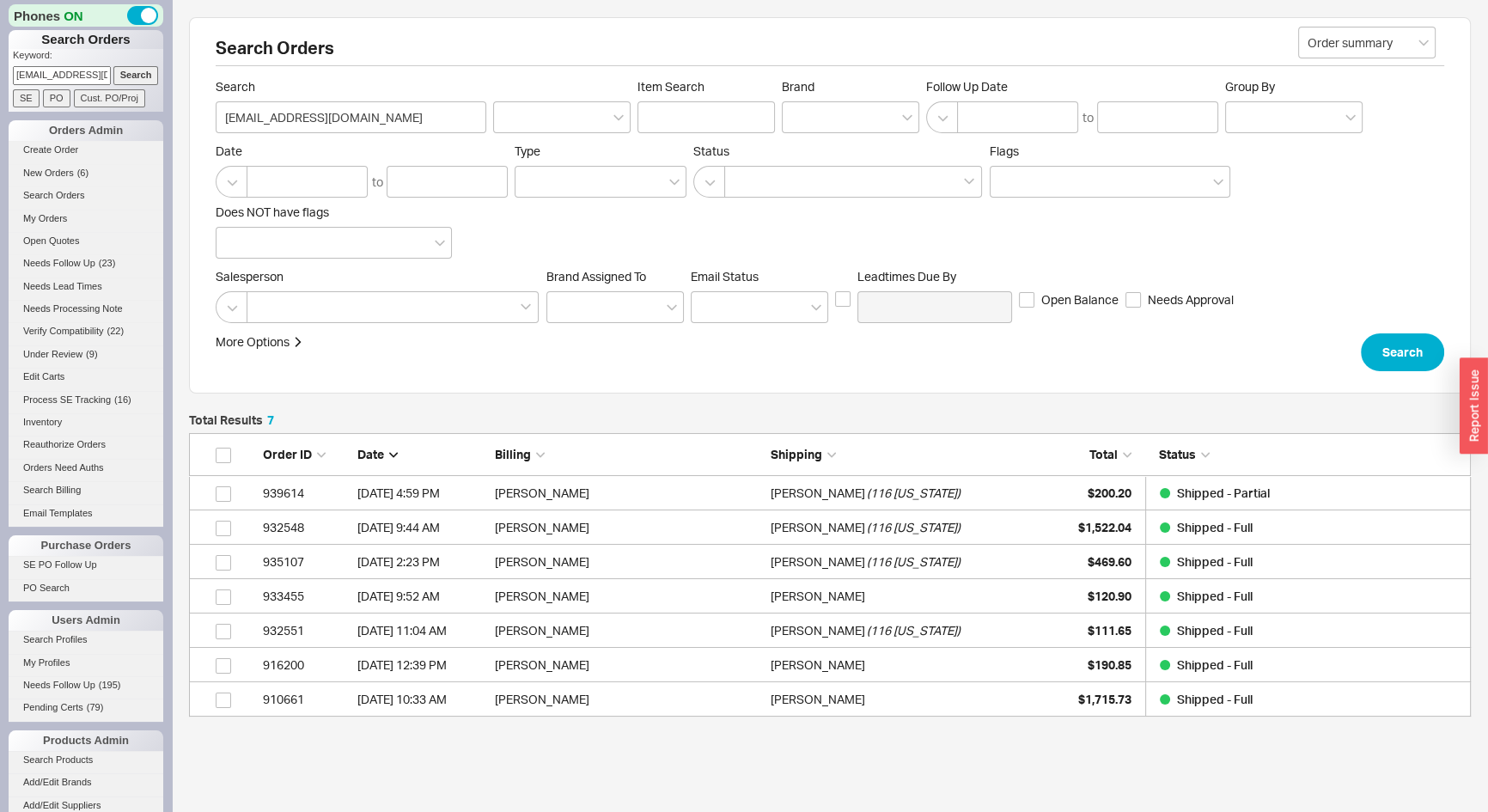
scroll to position [271, 1270]
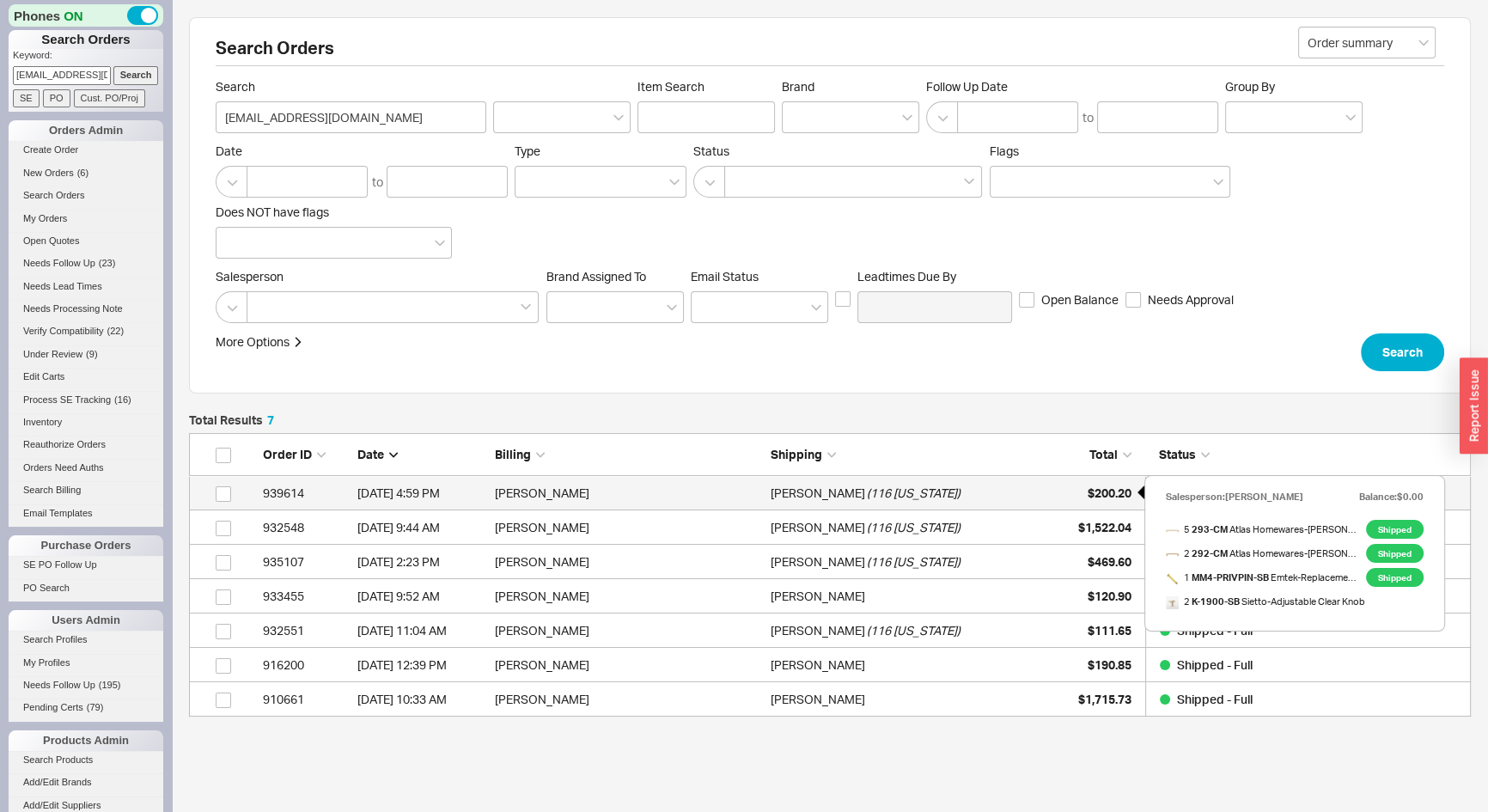
click at [1070, 490] on div "$200.20" at bounding box center [1089, 493] width 86 height 35
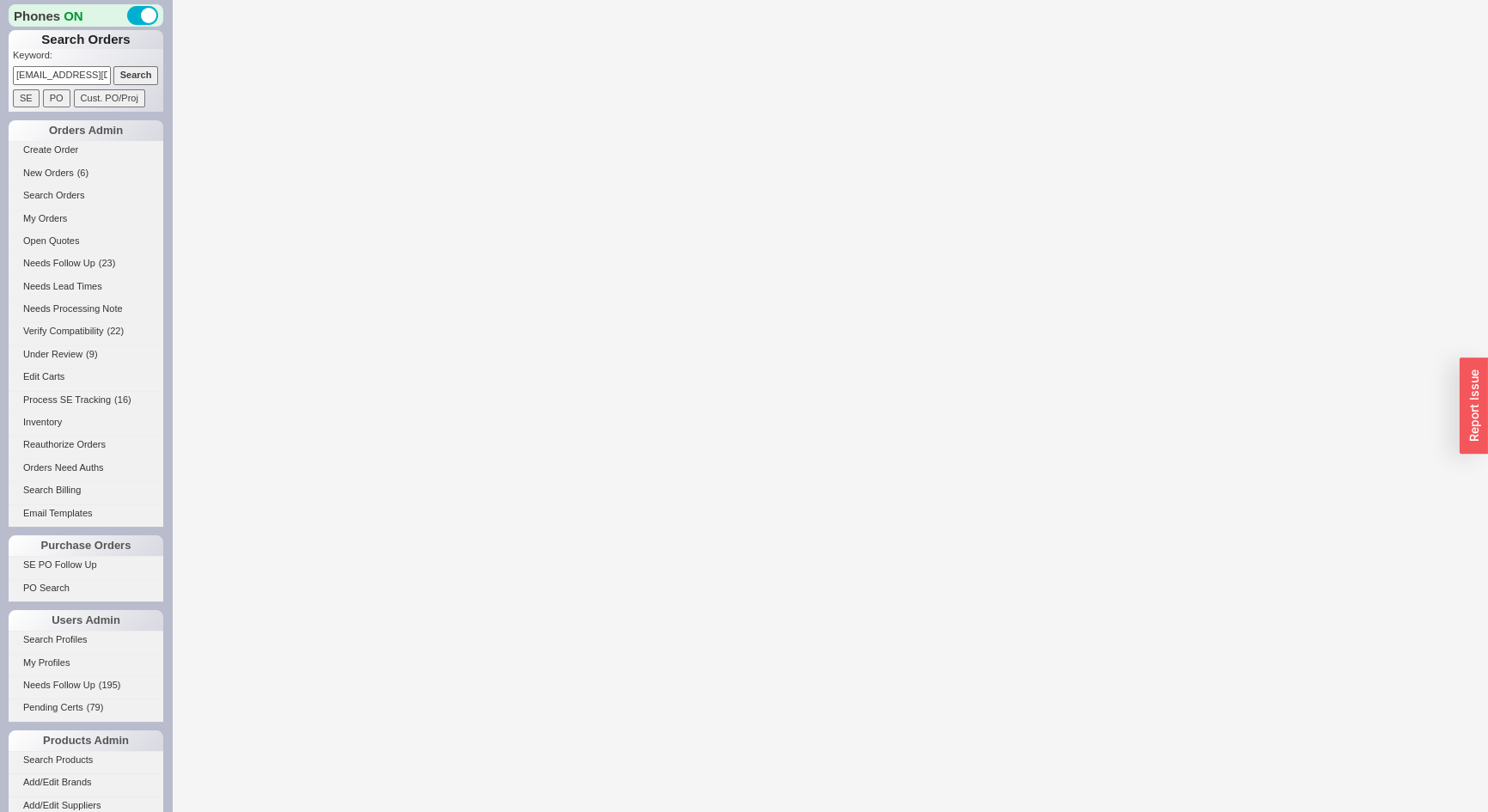
select select "LOW"
select select "3"
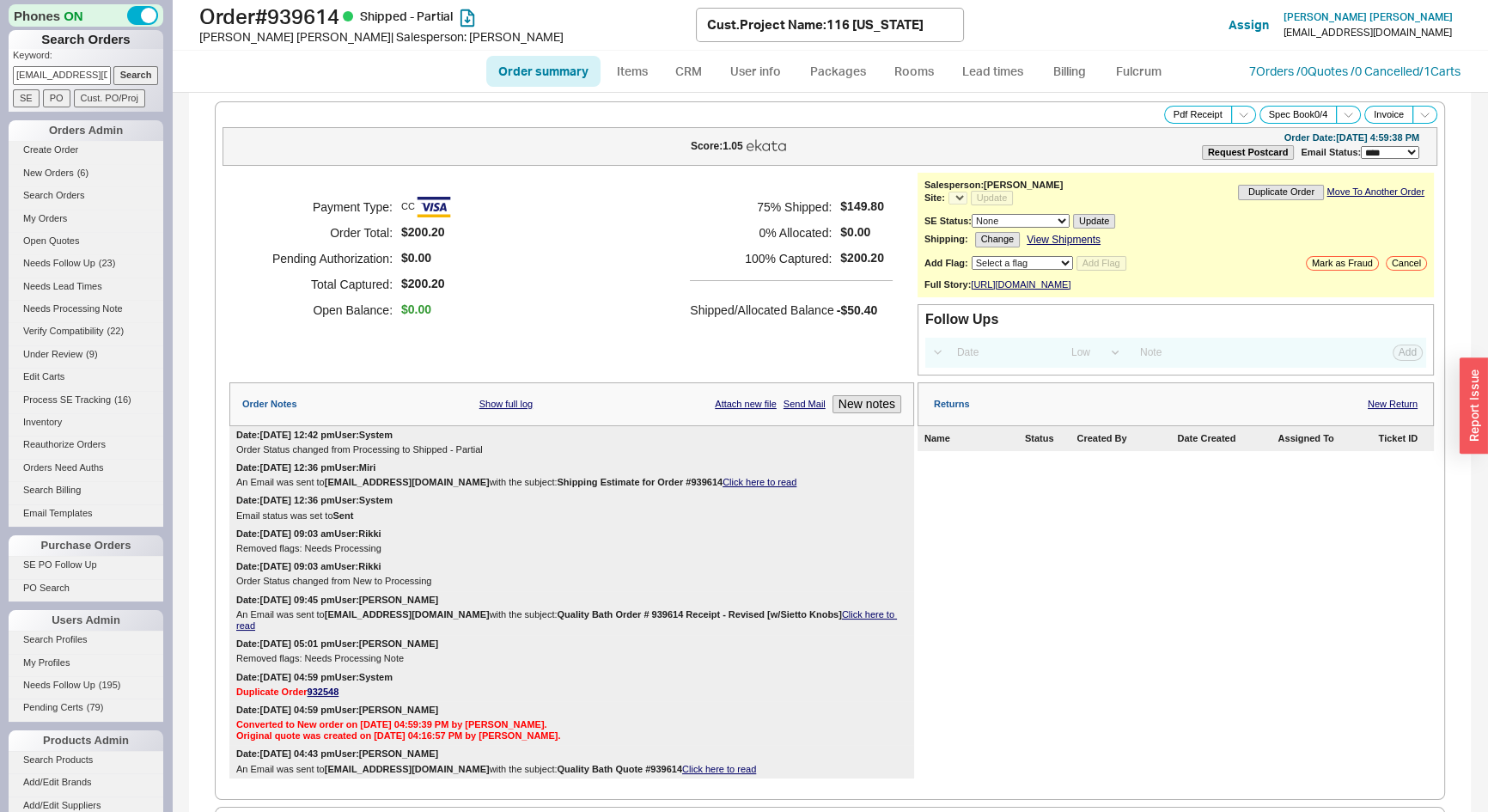
select select "*"
click at [1268, 194] on button "Duplicate Order" at bounding box center [1282, 192] width 86 height 15
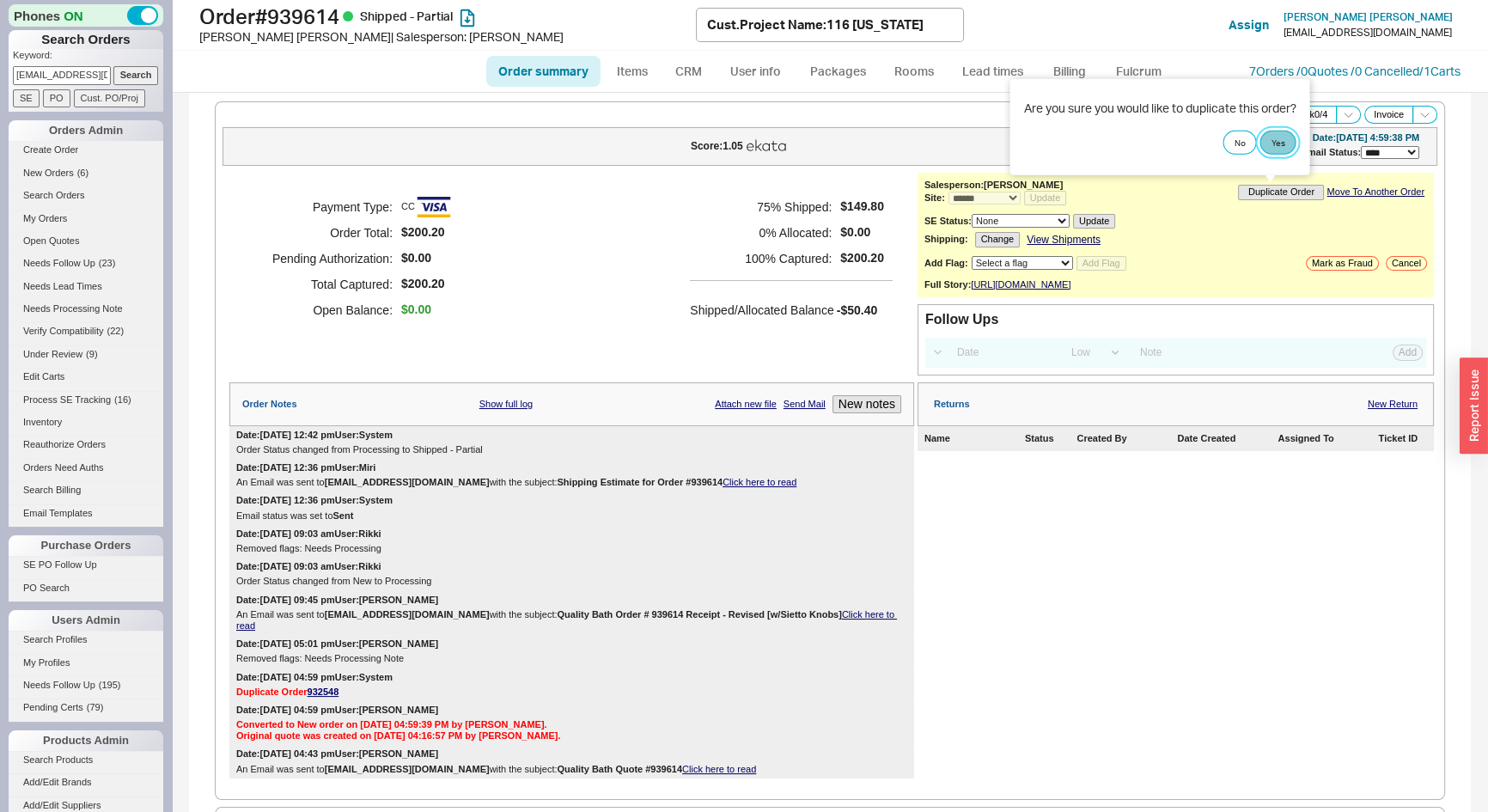
click at [1281, 147] on button "Yes" at bounding box center [1278, 142] width 37 height 24
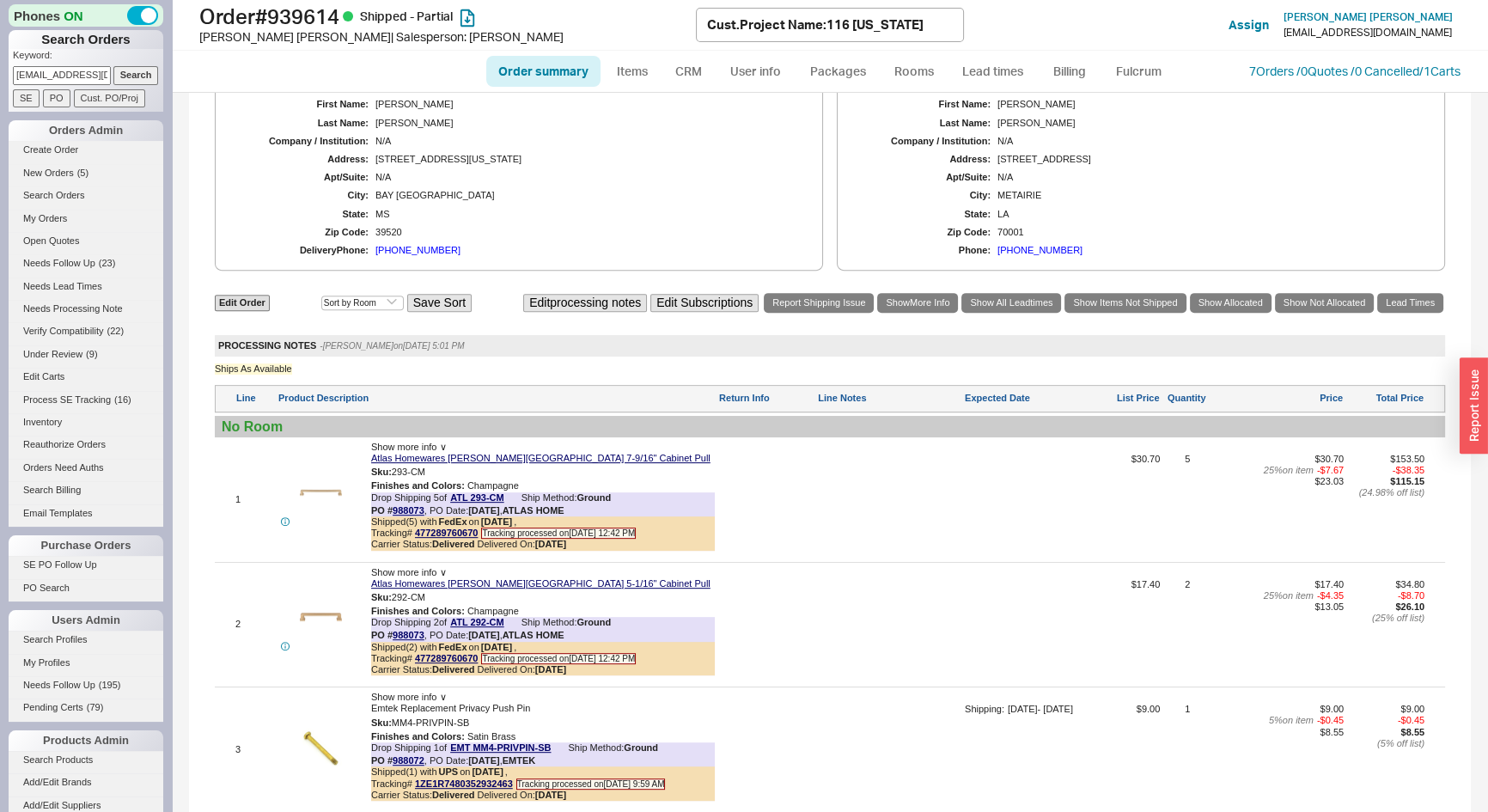
scroll to position [1093, 0]
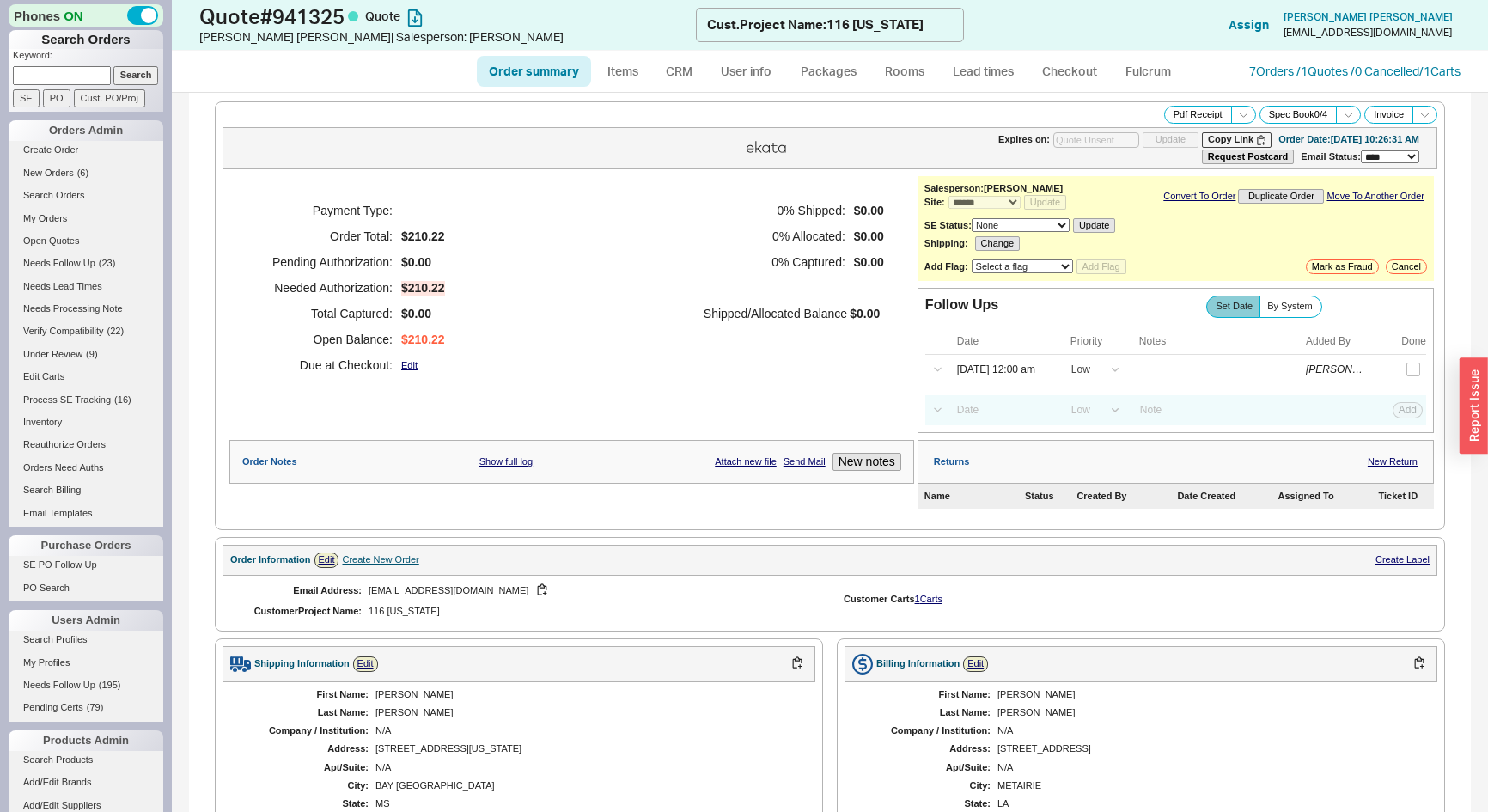
select select "*"
select select "LOW"
select select "3"
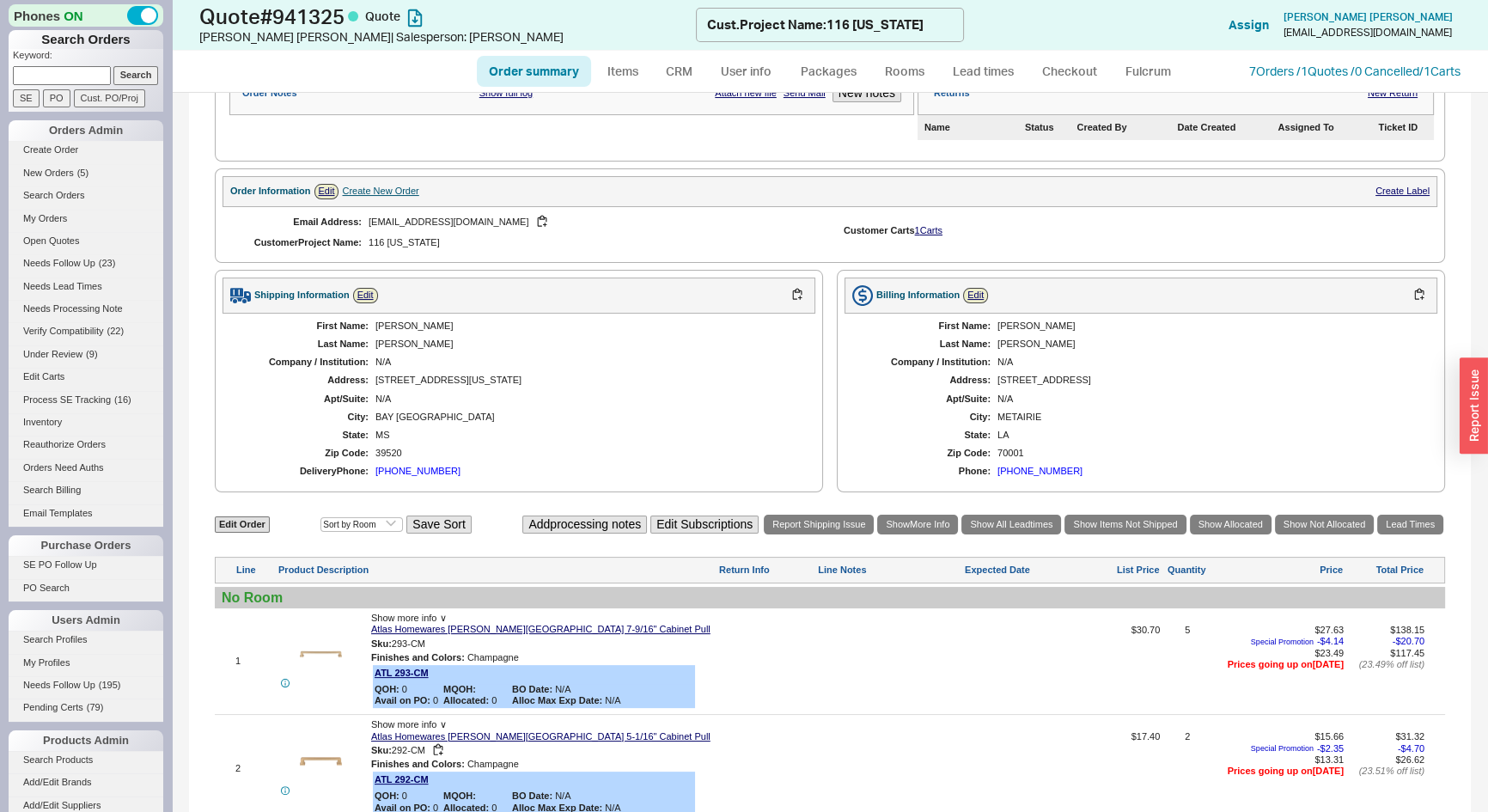
scroll to position [625, 0]
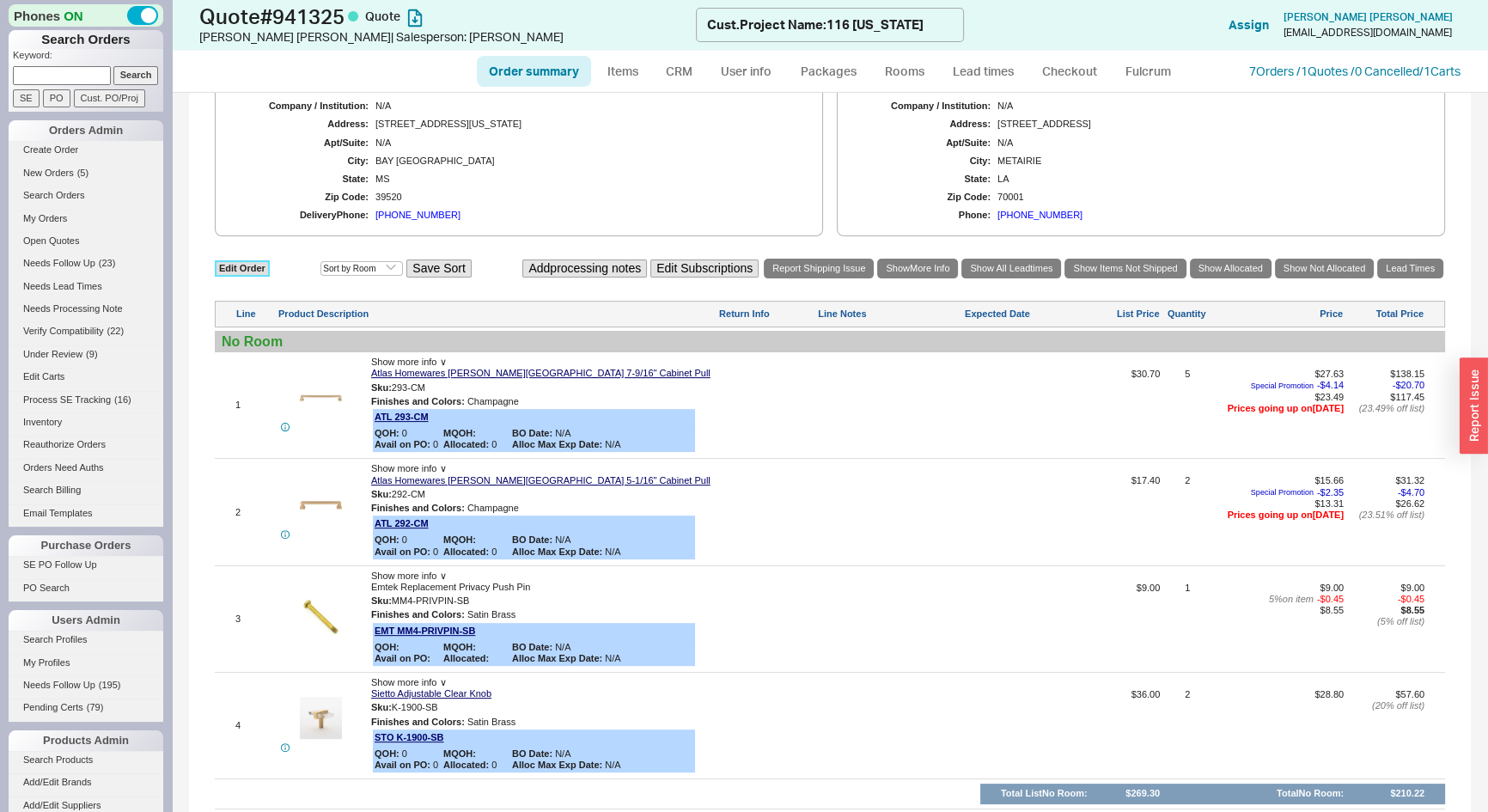
click at [246, 265] on link "Edit Order" at bounding box center [242, 269] width 55 height 16
select select "3"
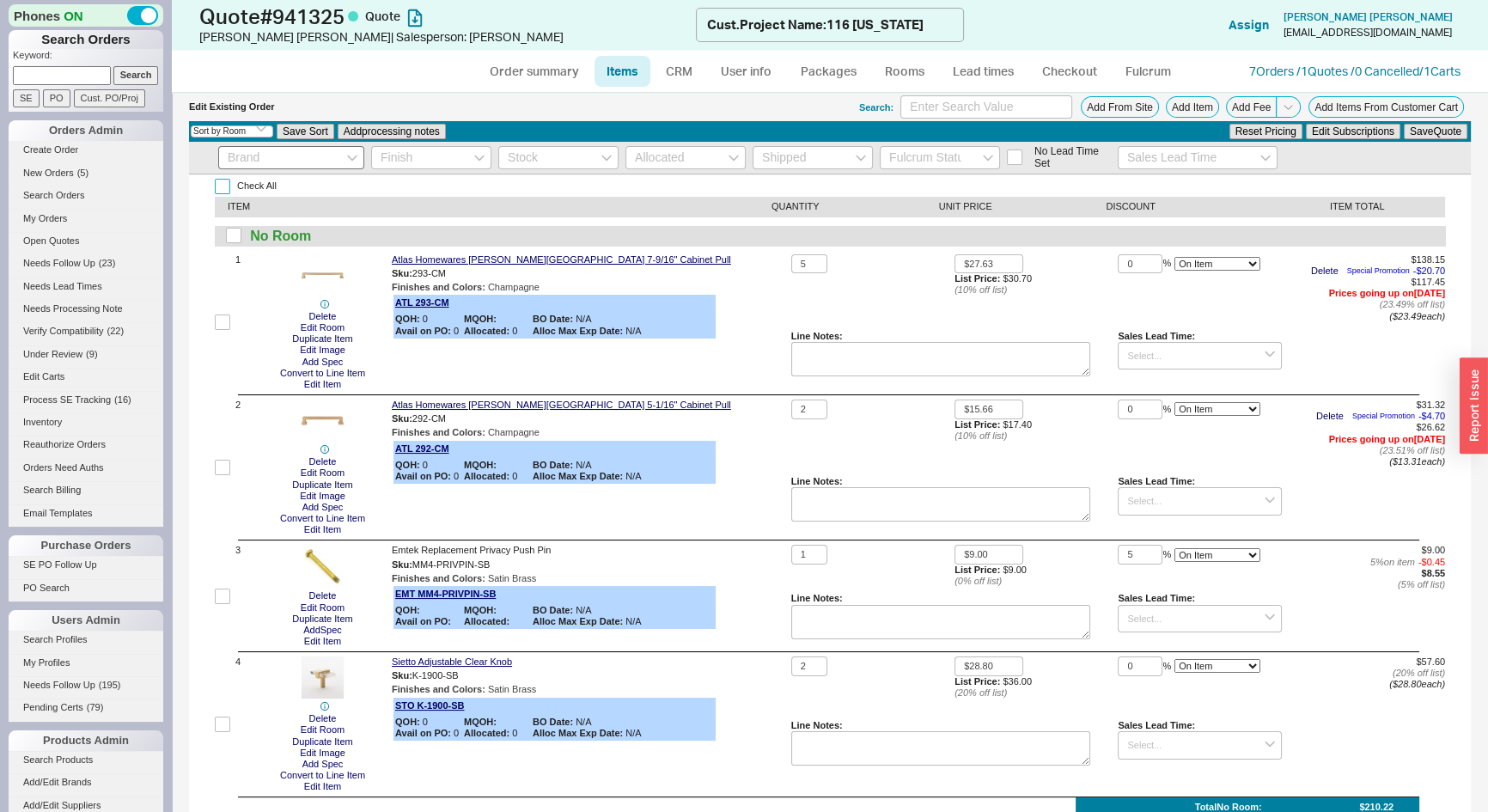
click at [224, 181] on input "Check All" at bounding box center [222, 186] width 16 height 16
checkbox input "true"
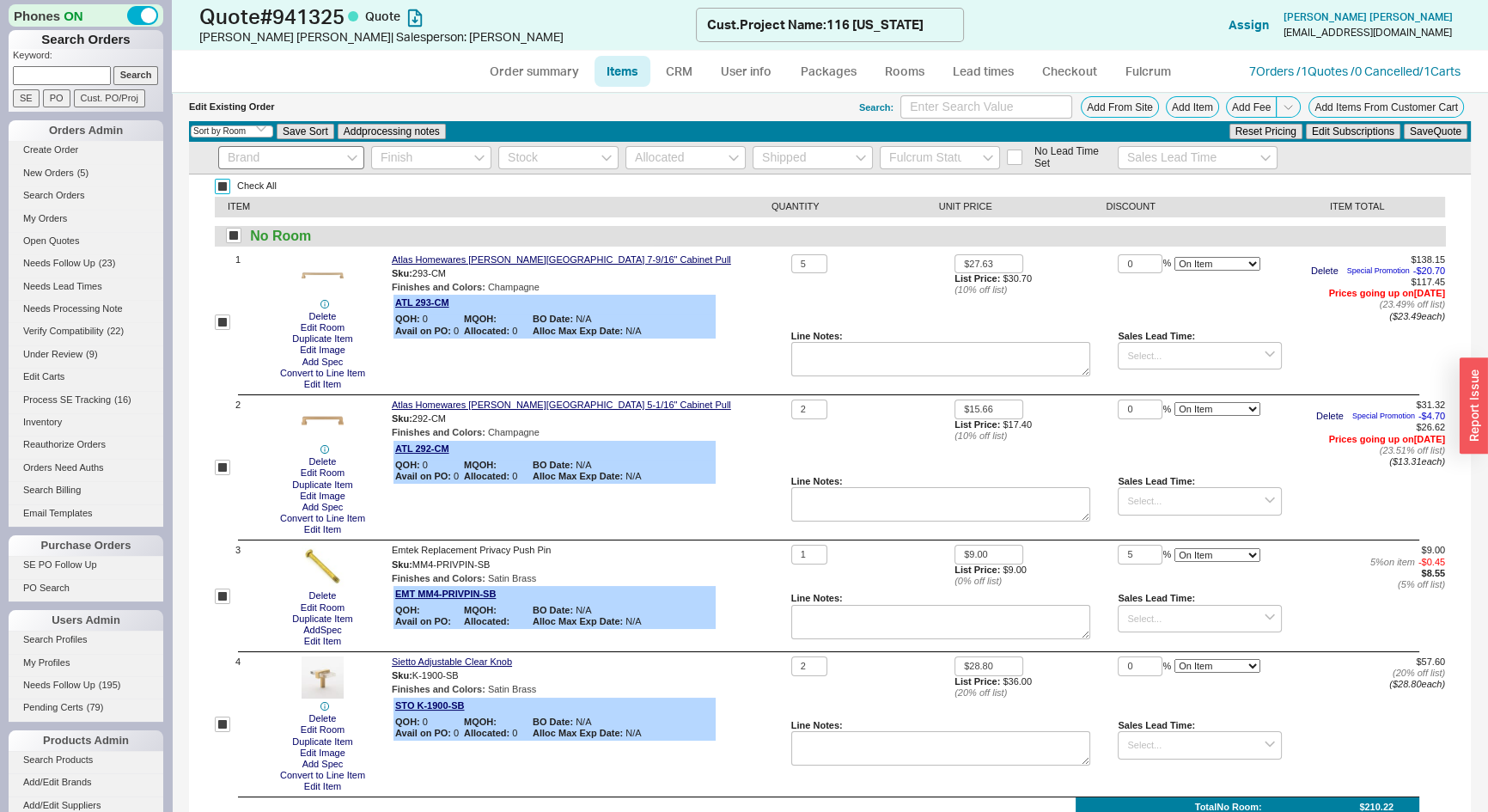
checkbox input "true"
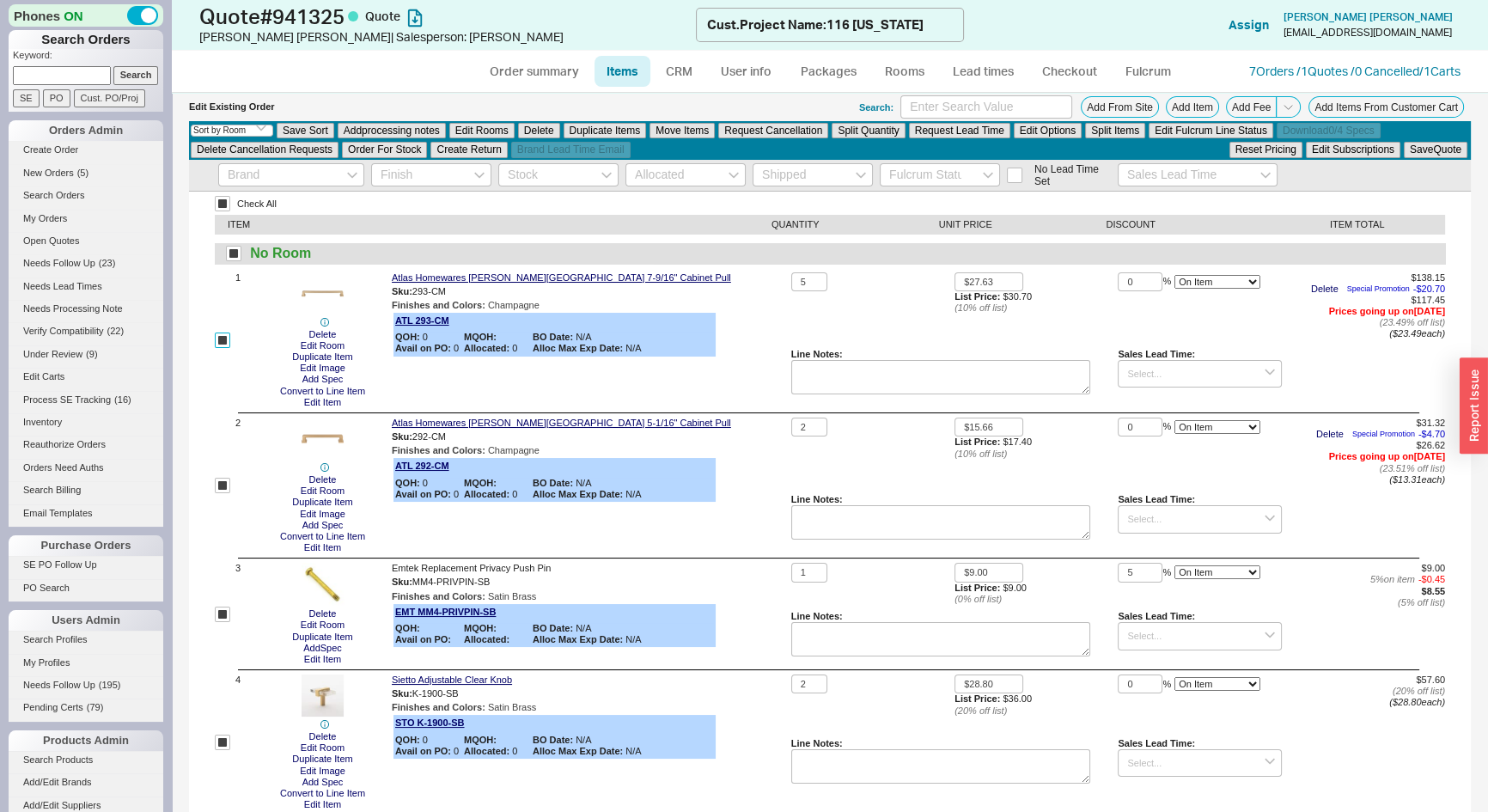
click at [223, 341] on input "checkbox" at bounding box center [222, 340] width 16 height 16
checkbox input "false"
click at [537, 133] on button "Delete" at bounding box center [539, 131] width 42 height 16
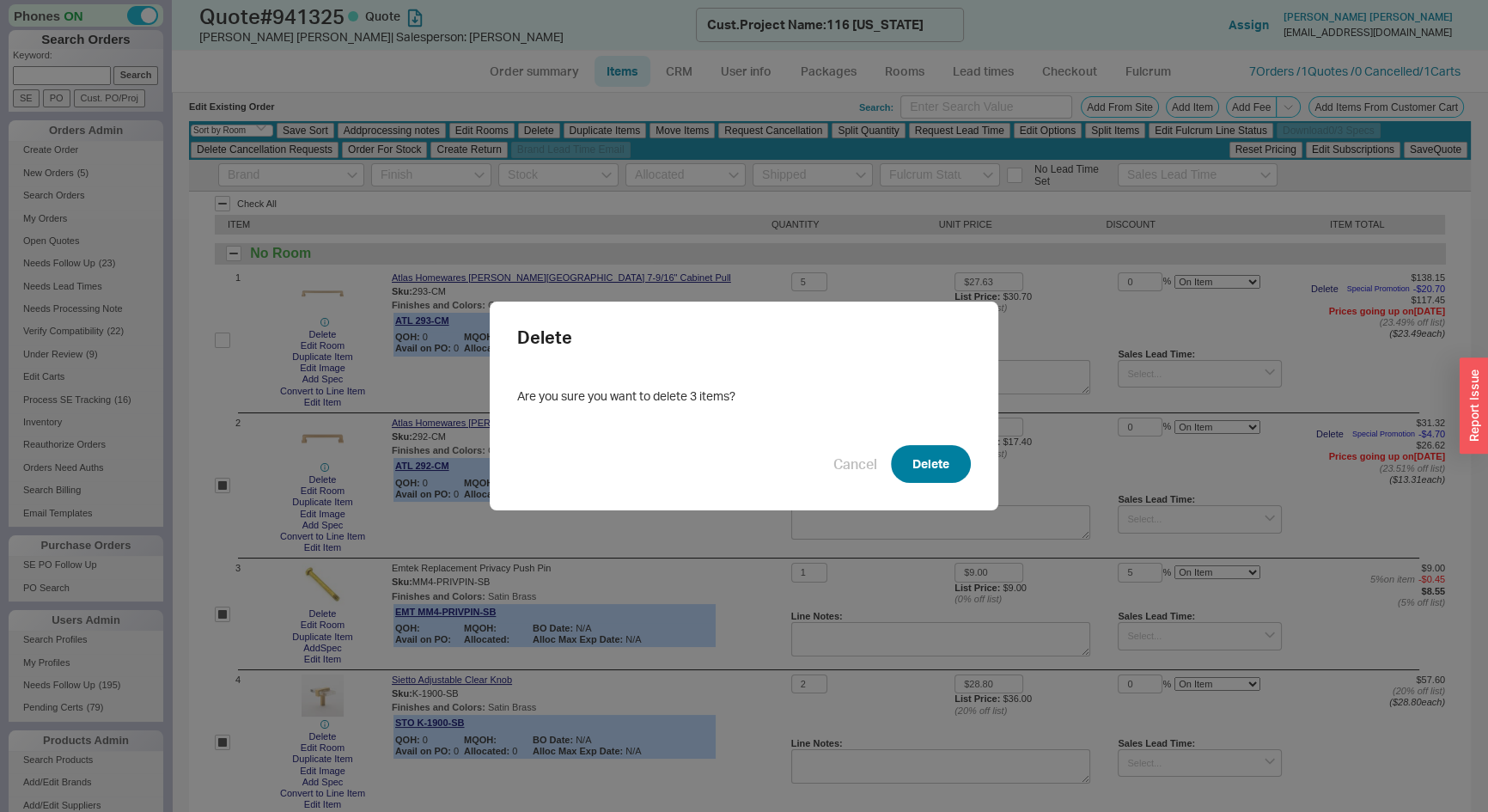
click at [945, 455] on button "Delete" at bounding box center [931, 463] width 79 height 37
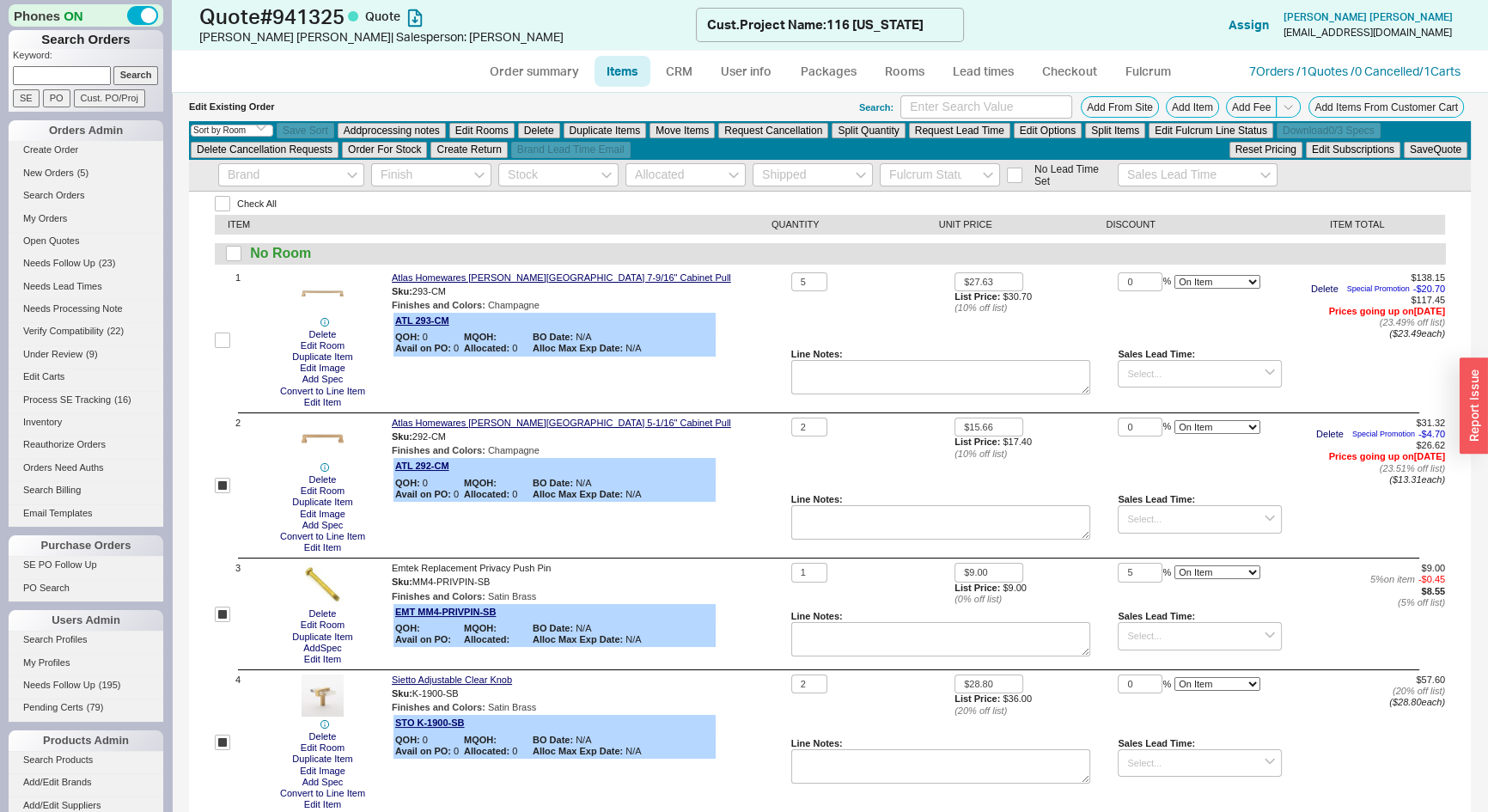
checkbox input "false"
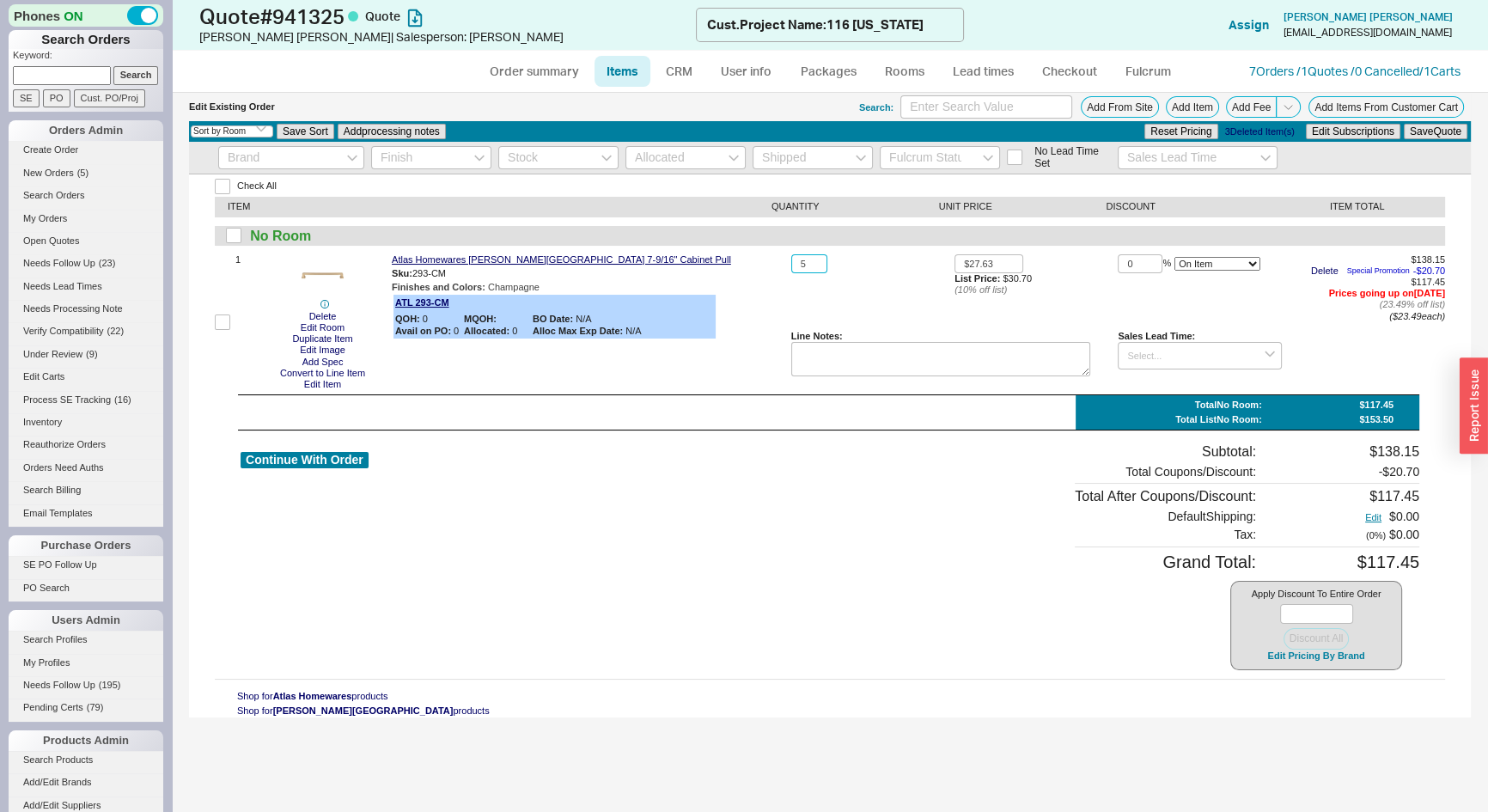
click at [813, 266] on input "5" at bounding box center [809, 264] width 37 height 20
type input "1"
click at [1421, 131] on button "Save Quote" at bounding box center [1436, 131] width 64 height 16
click at [1365, 515] on button "Edit" at bounding box center [1367, 518] width 26 height 11
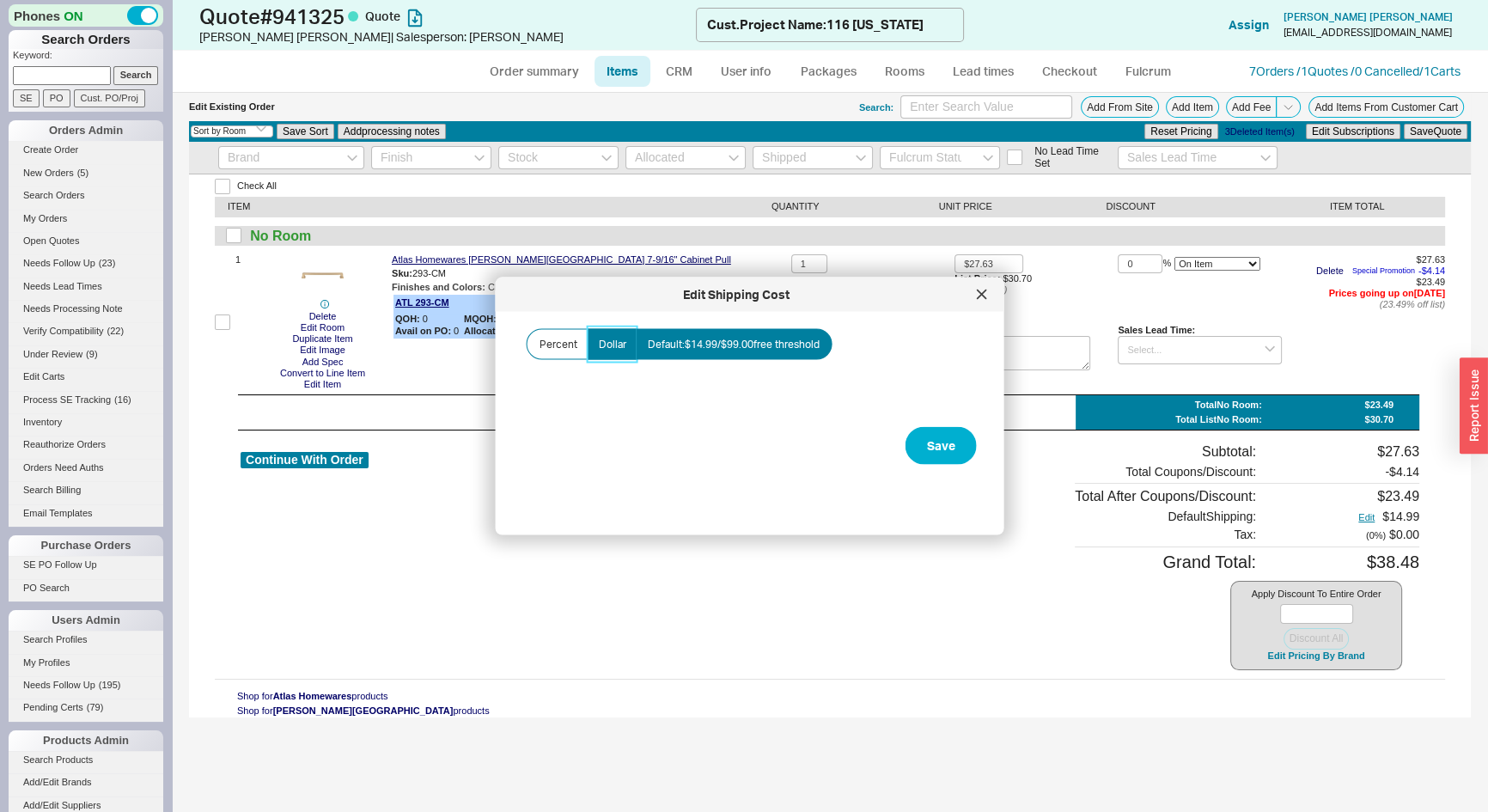
click at [618, 345] on span "Dollar" at bounding box center [613, 344] width 27 height 14
click at [0, 0] on input "Dollar" at bounding box center [0, 0] width 0 height 0
click at [584, 402] on input "Amount" at bounding box center [609, 405] width 172 height 32
type input "$4.99"
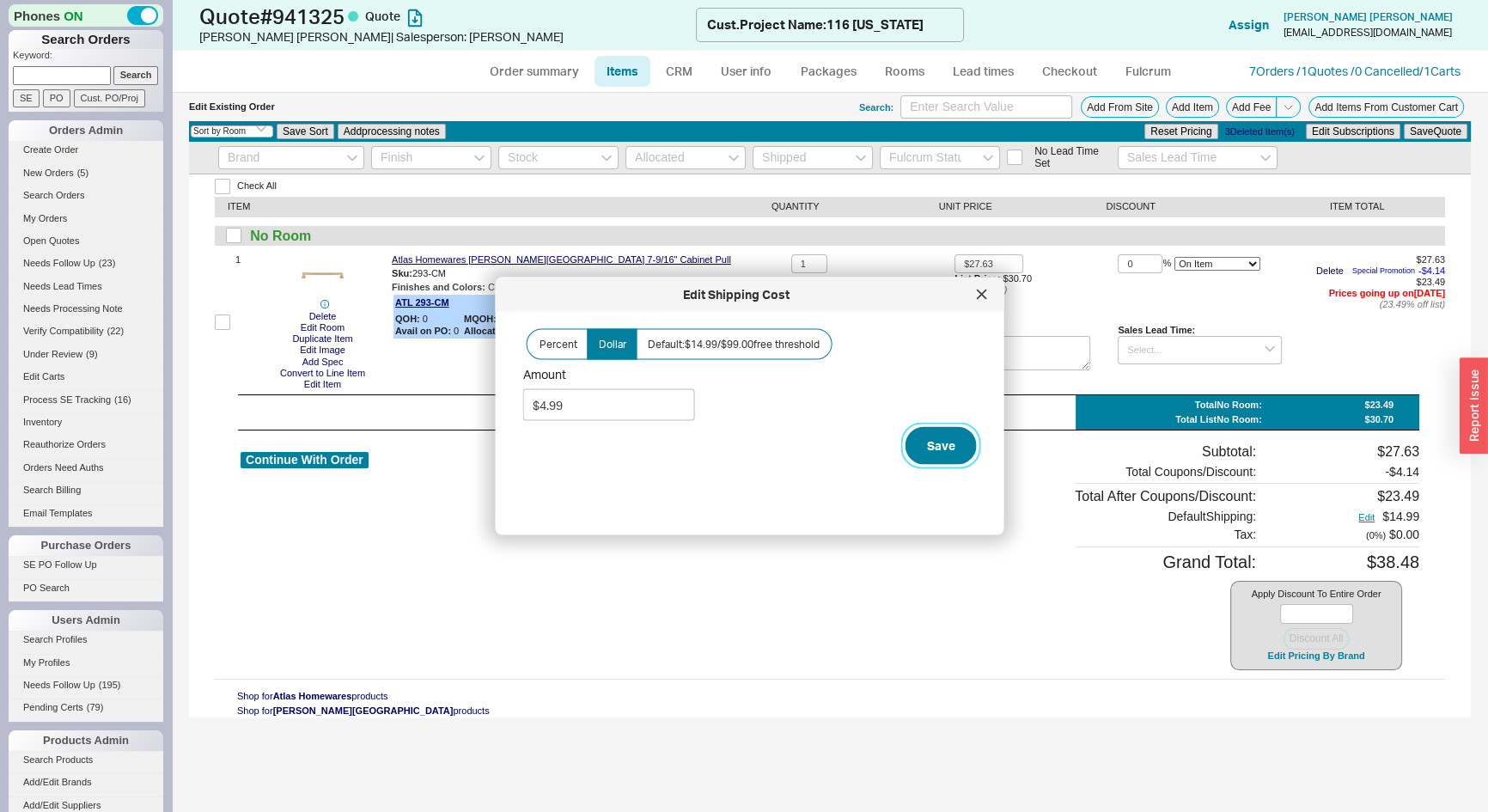
click at [923, 447] on button "Save" at bounding box center [942, 446] width 71 height 37
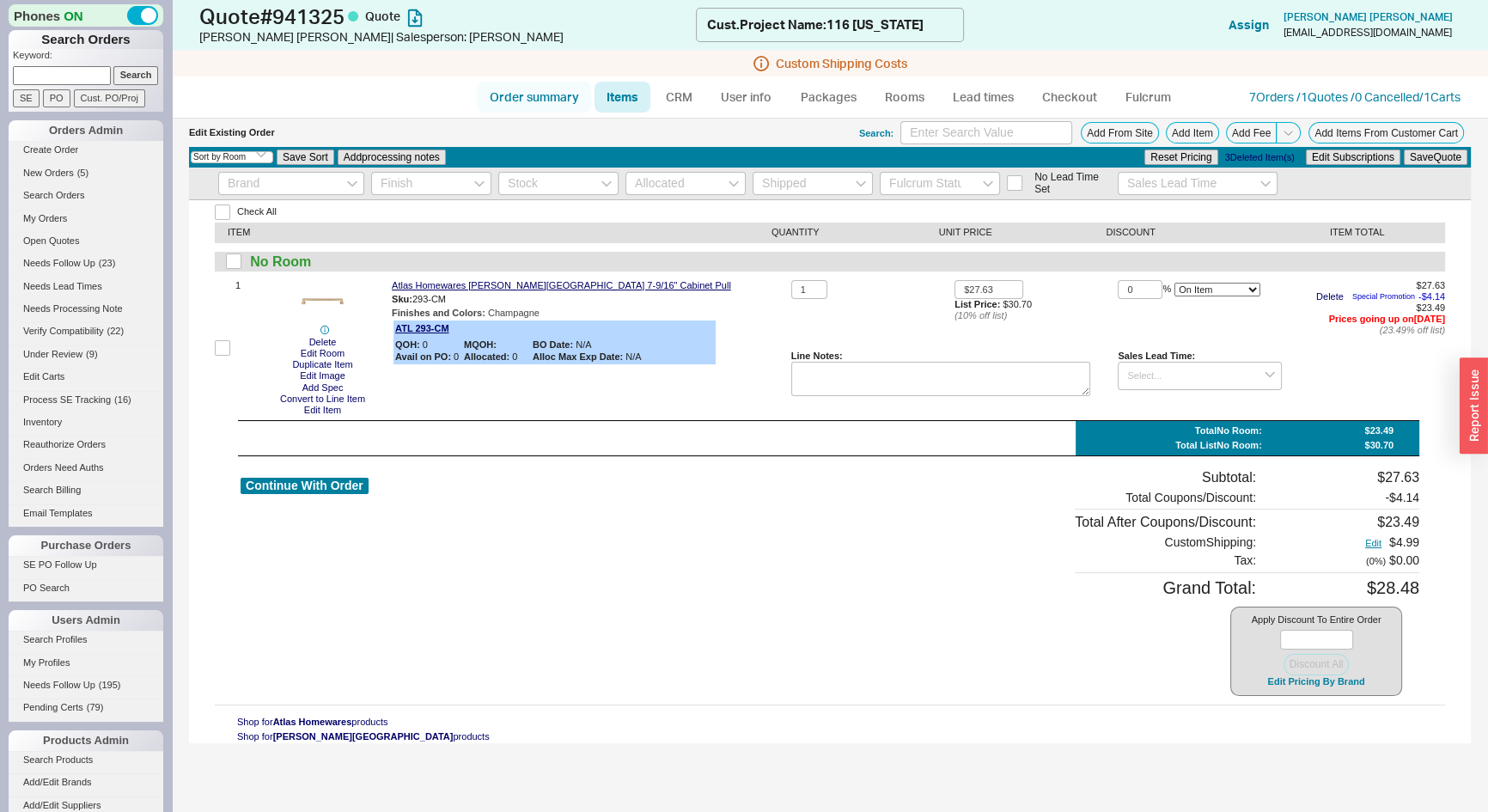
click at [512, 94] on link "Order summary" at bounding box center [533, 97] width 114 height 31
select select "*"
select select "LOW"
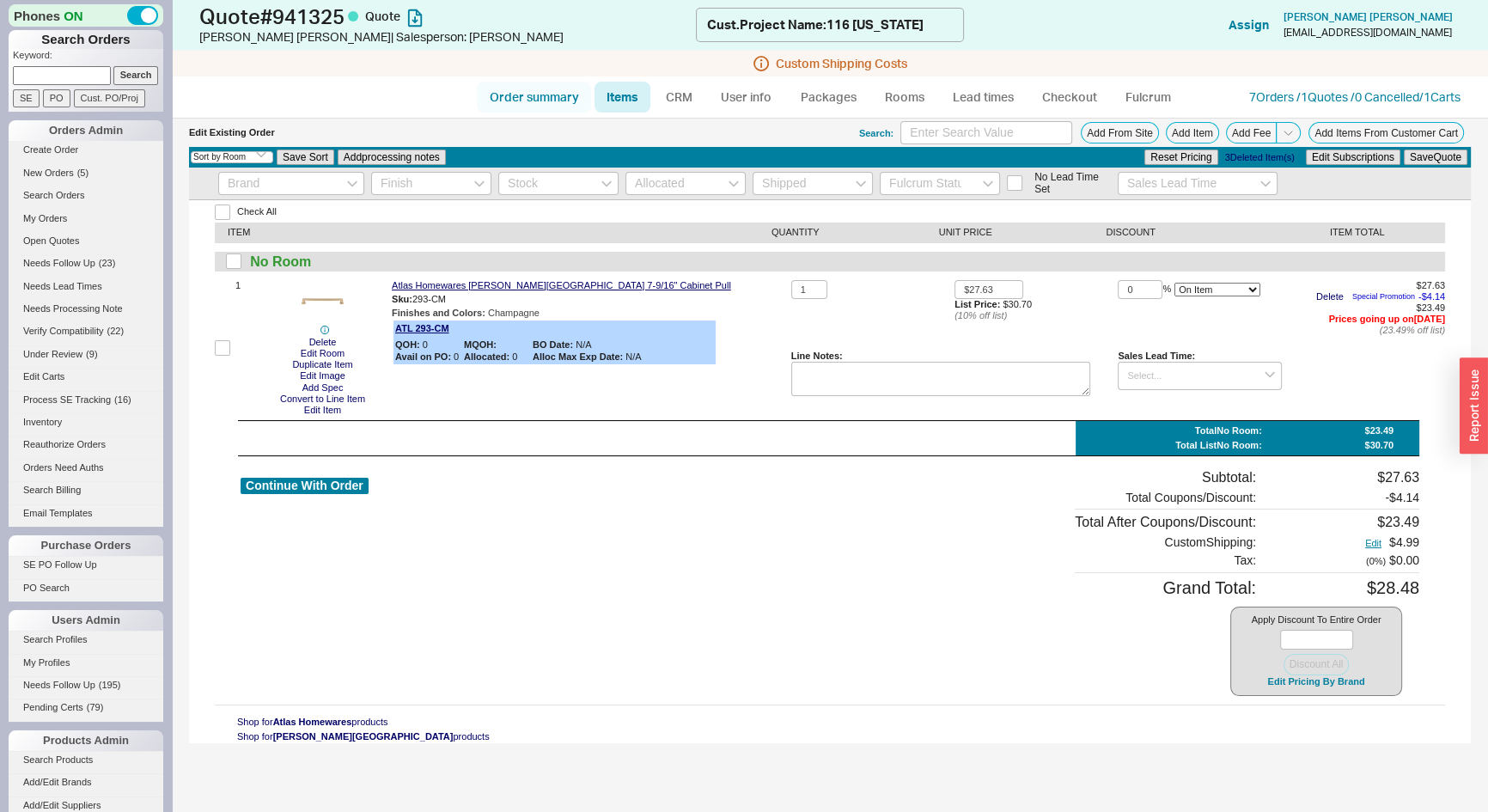
select select "3"
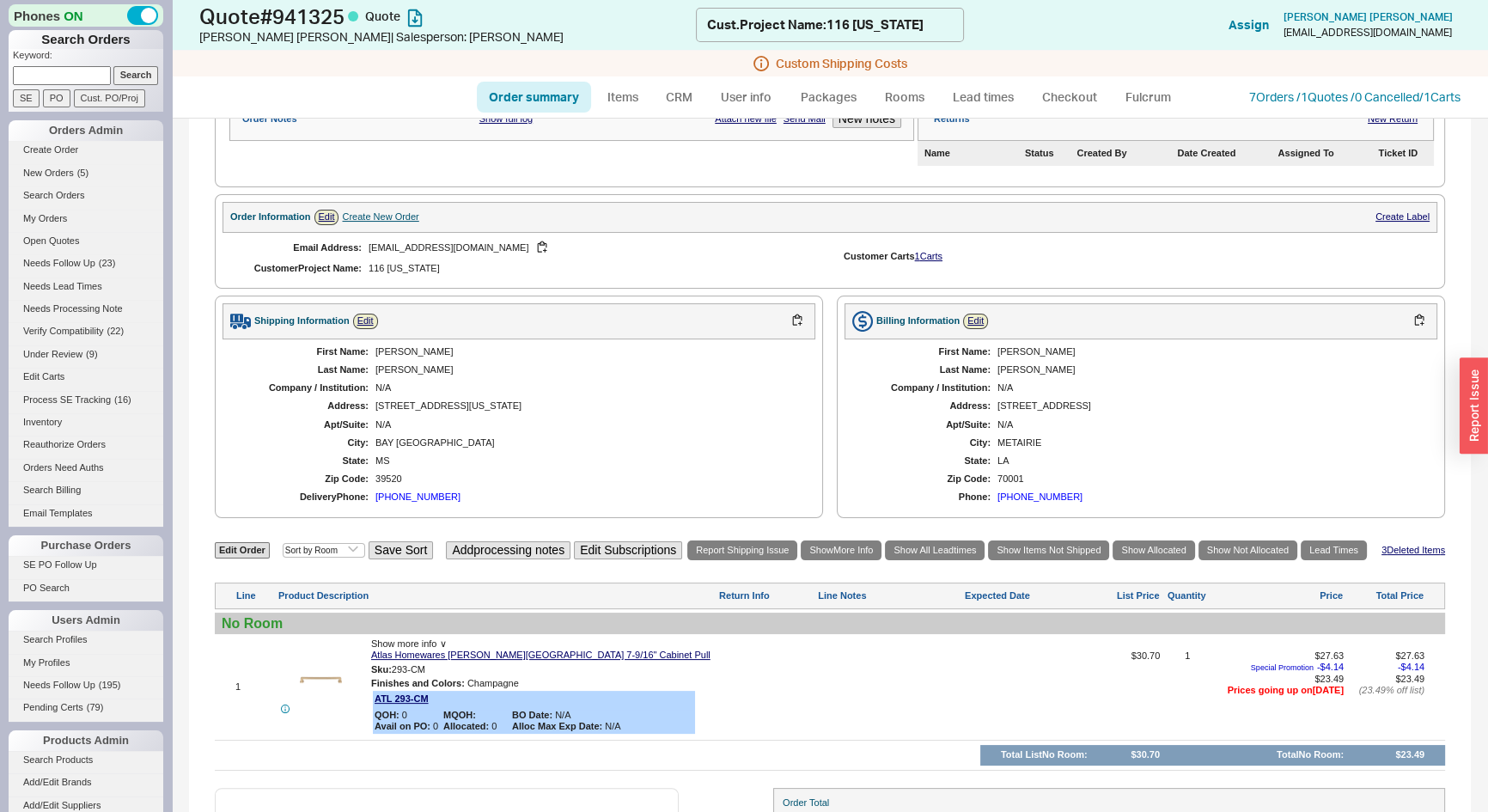
scroll to position [516, 0]
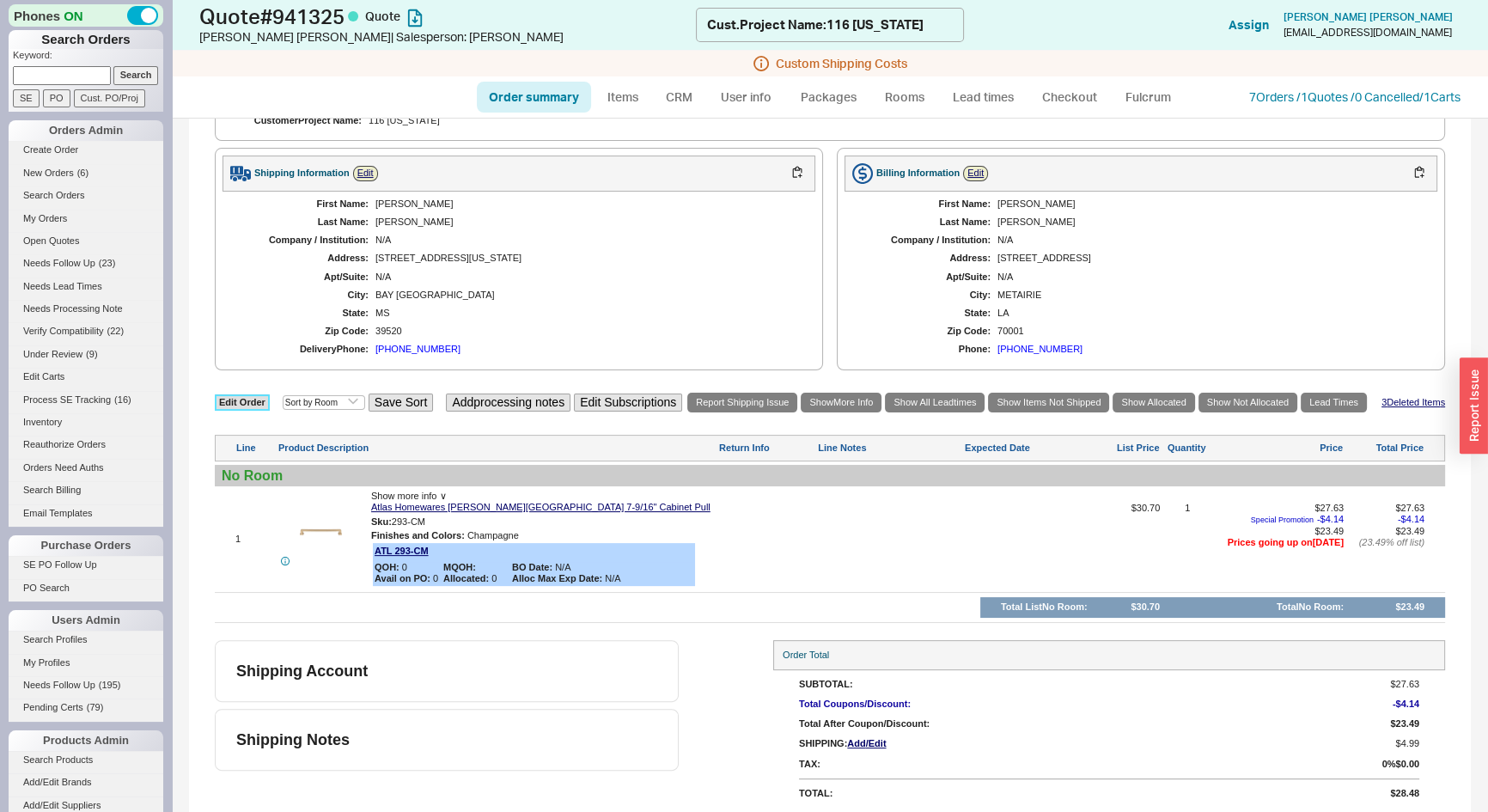
click at [254, 403] on link "Edit Order" at bounding box center [242, 403] width 55 height 16
select select "3"
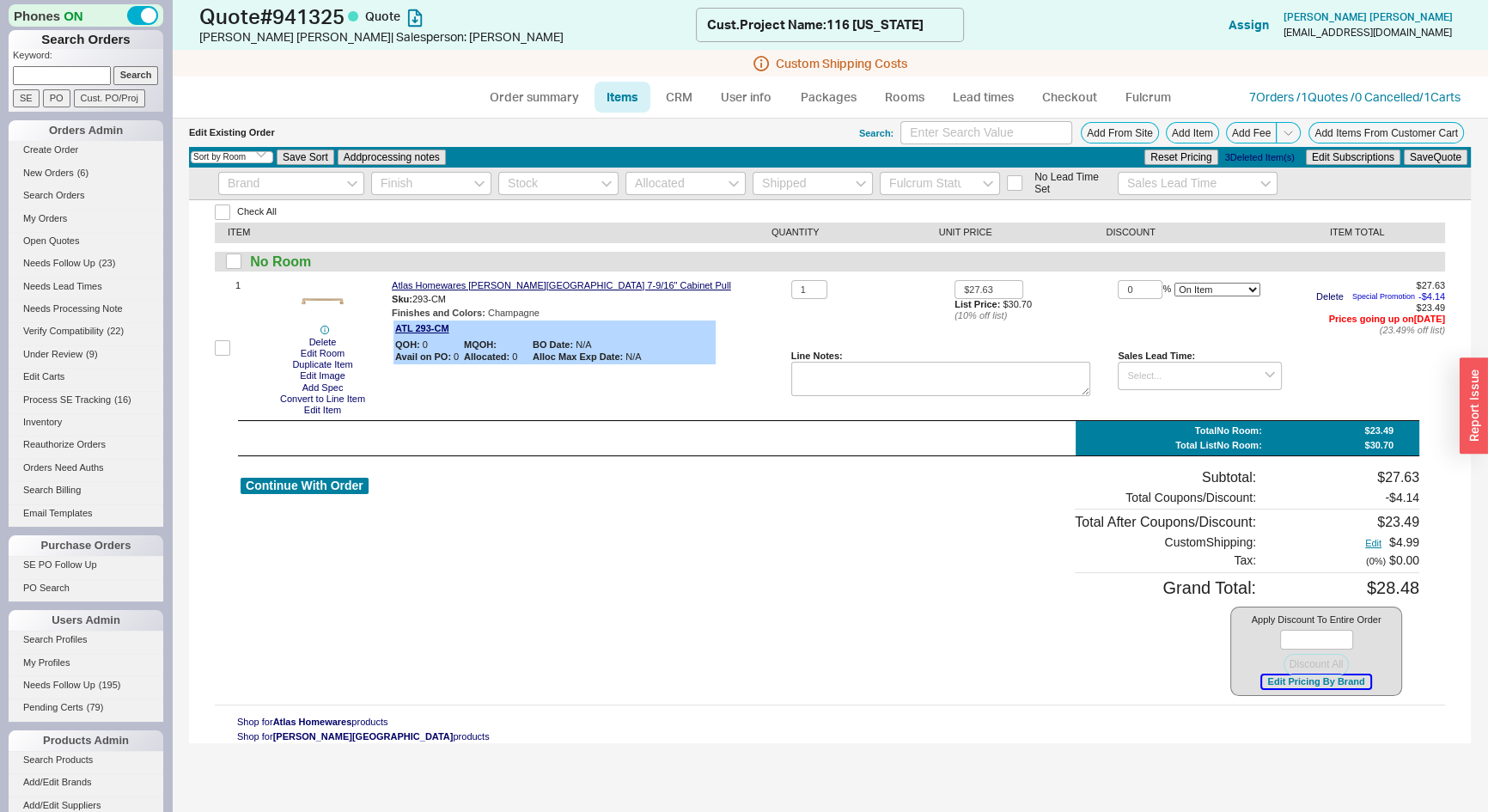
click at [1346, 686] on button "Edit Pricing By Brand" at bounding box center [1316, 681] width 108 height 13
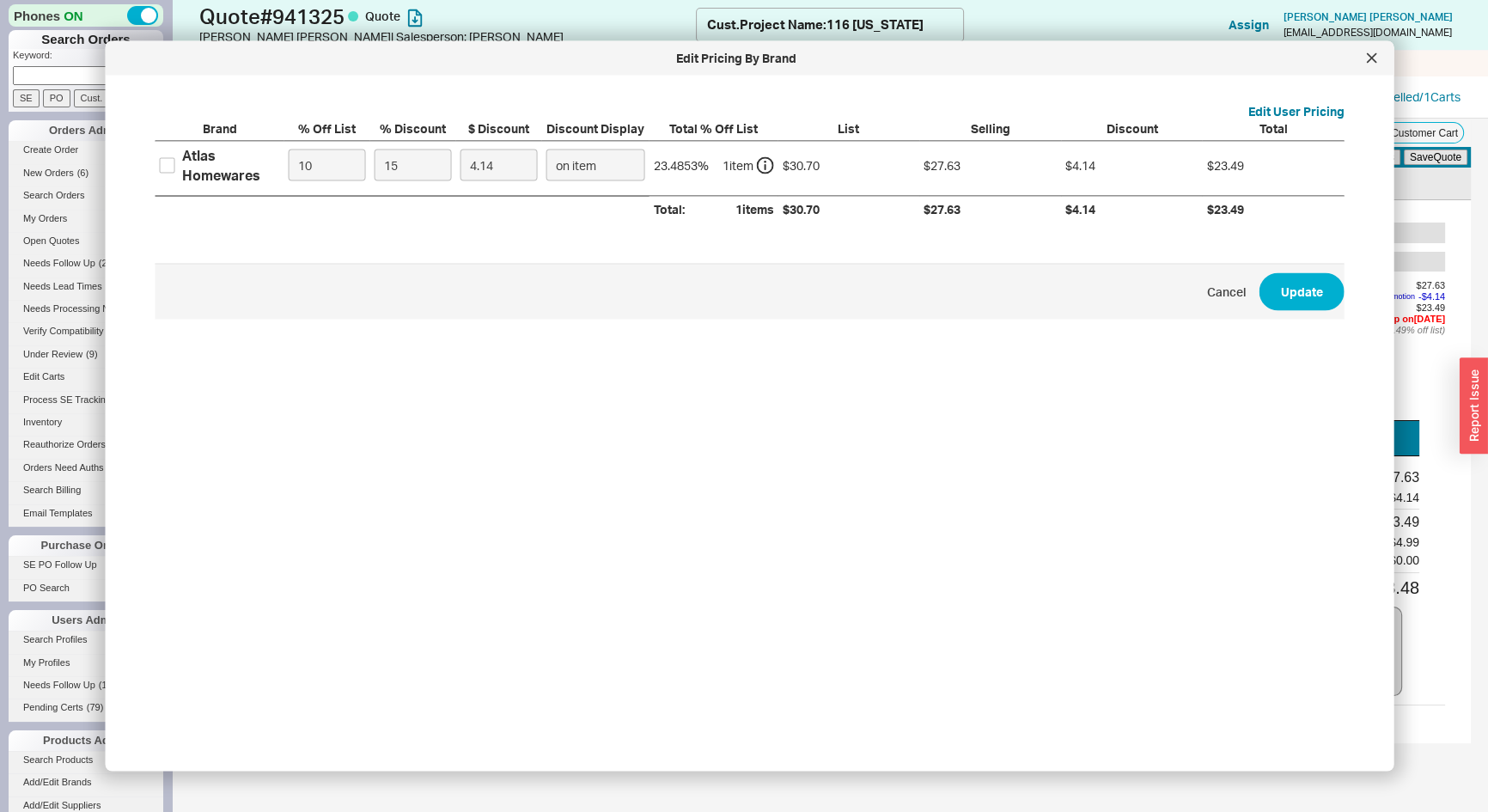
drag, startPoint x: 156, startPoint y: 168, endPoint x: 297, endPoint y: 166, distance: 141.0
click at [156, 169] on div "Atlas Homewares" at bounding box center [219, 165] width 129 height 47
click at [178, 165] on label "Atlas Homewares" at bounding box center [220, 165] width 121 height 38
click at [175, 165] on input "Atlas Homewares" at bounding box center [167, 164] width 16 height 16
checkbox input "true"
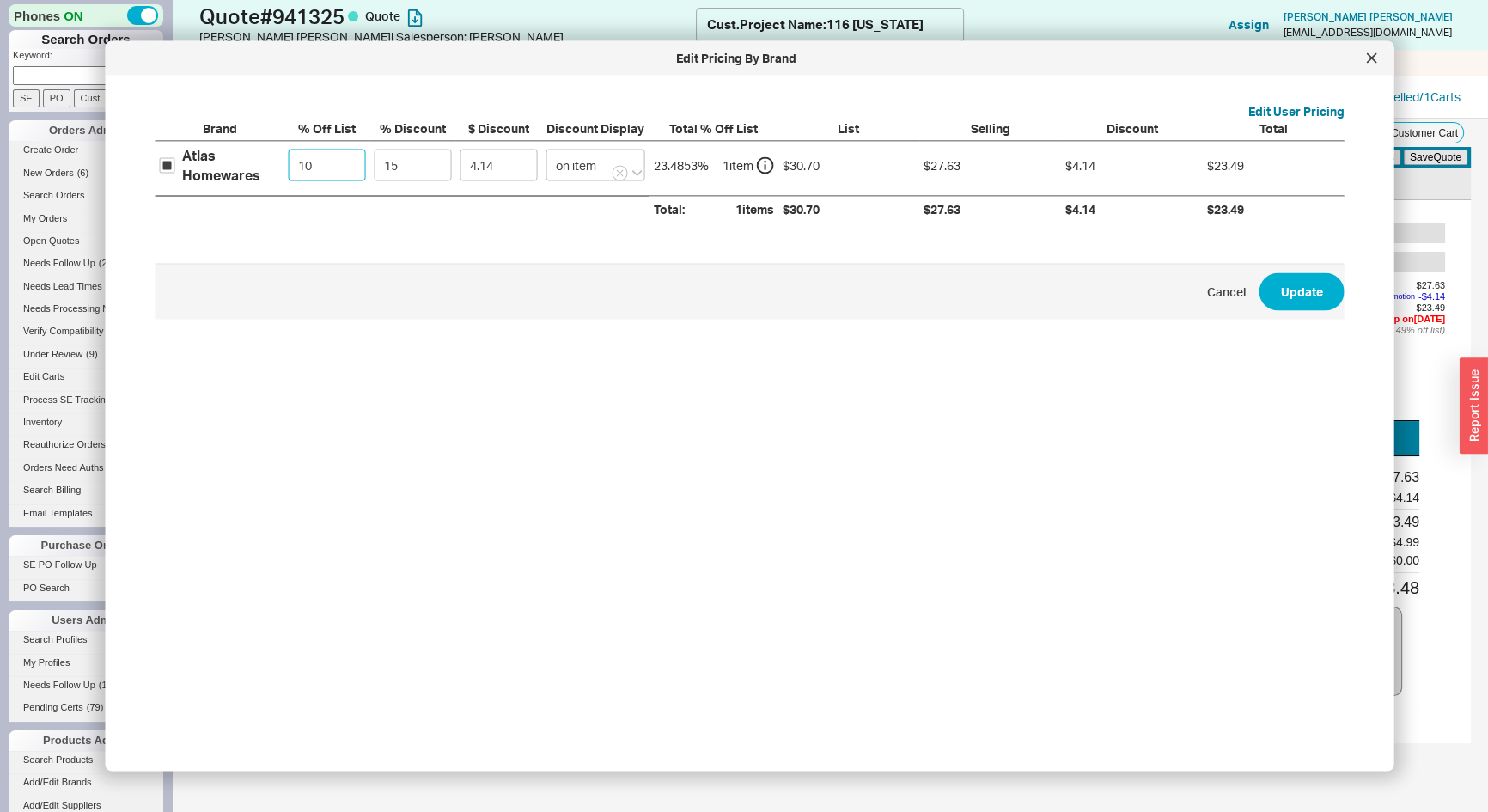
click at [310, 171] on input "10" at bounding box center [327, 165] width 78 height 32
type input "0"
type input "4.6"
type input "0"
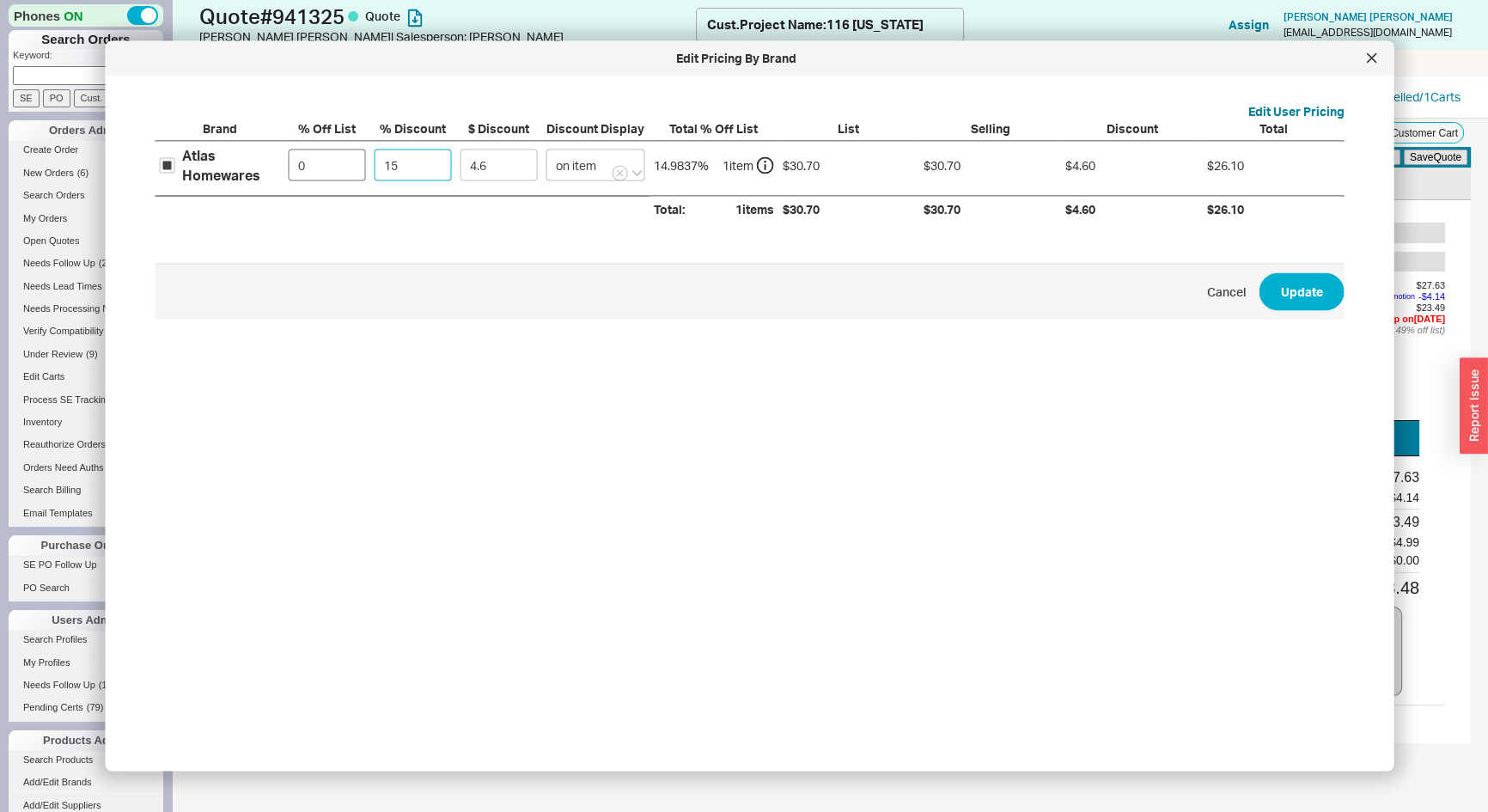
type input "2"
type input "0.61"
type input "25"
type input "7.67"
type input "25"
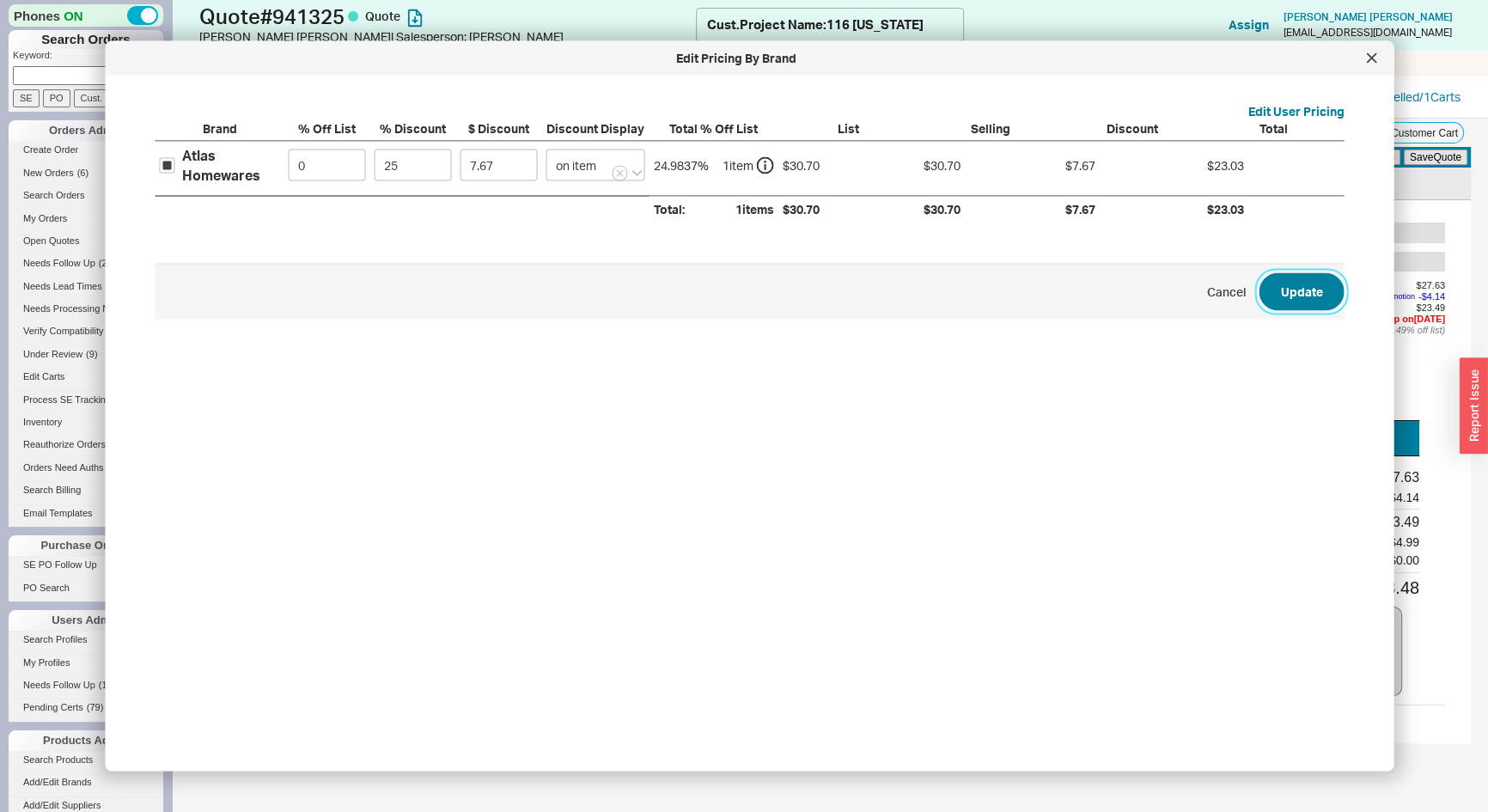
click at [1287, 283] on button "Update" at bounding box center [1302, 290] width 85 height 37
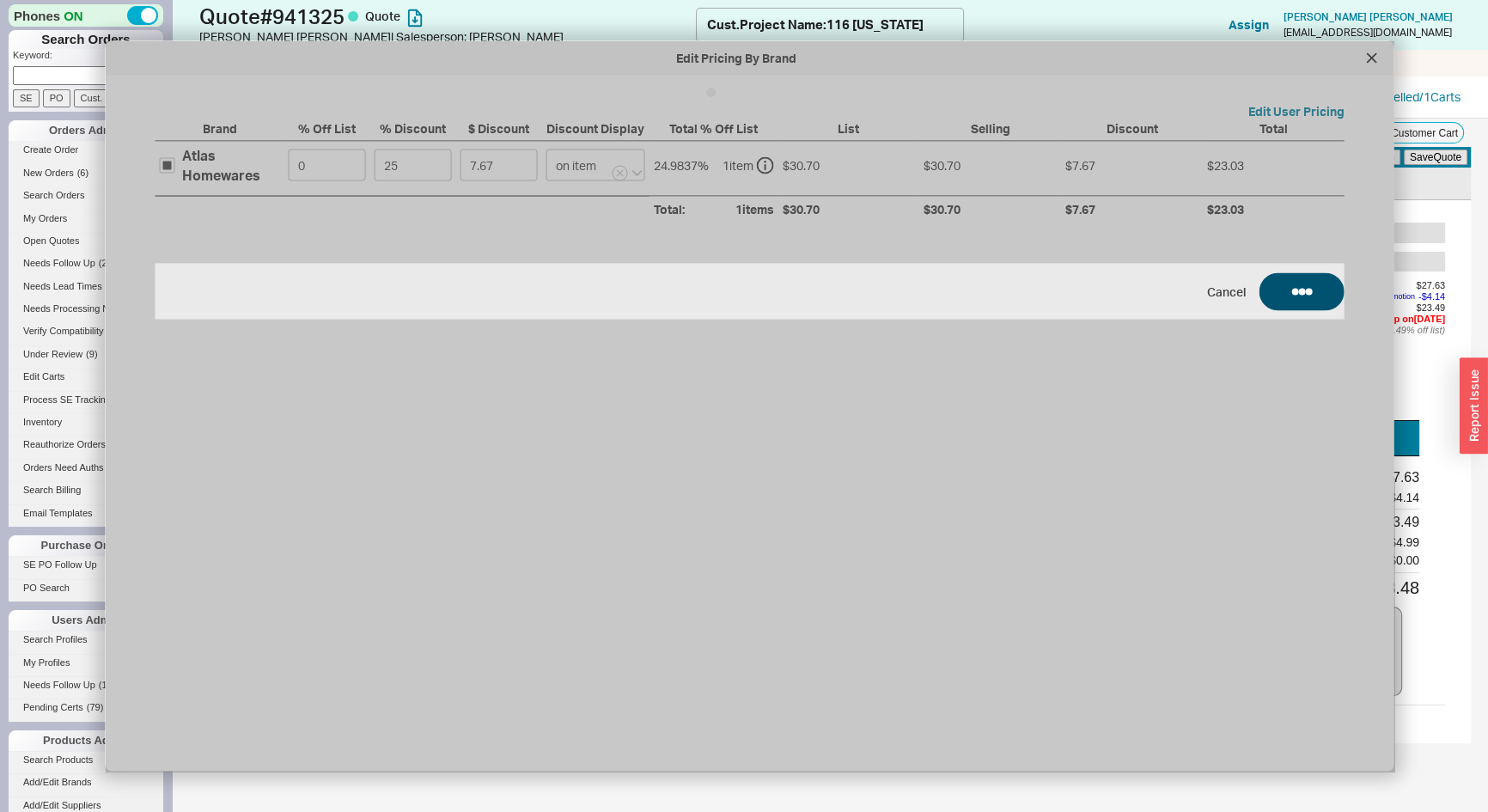
type input "$30.70"
type input "25"
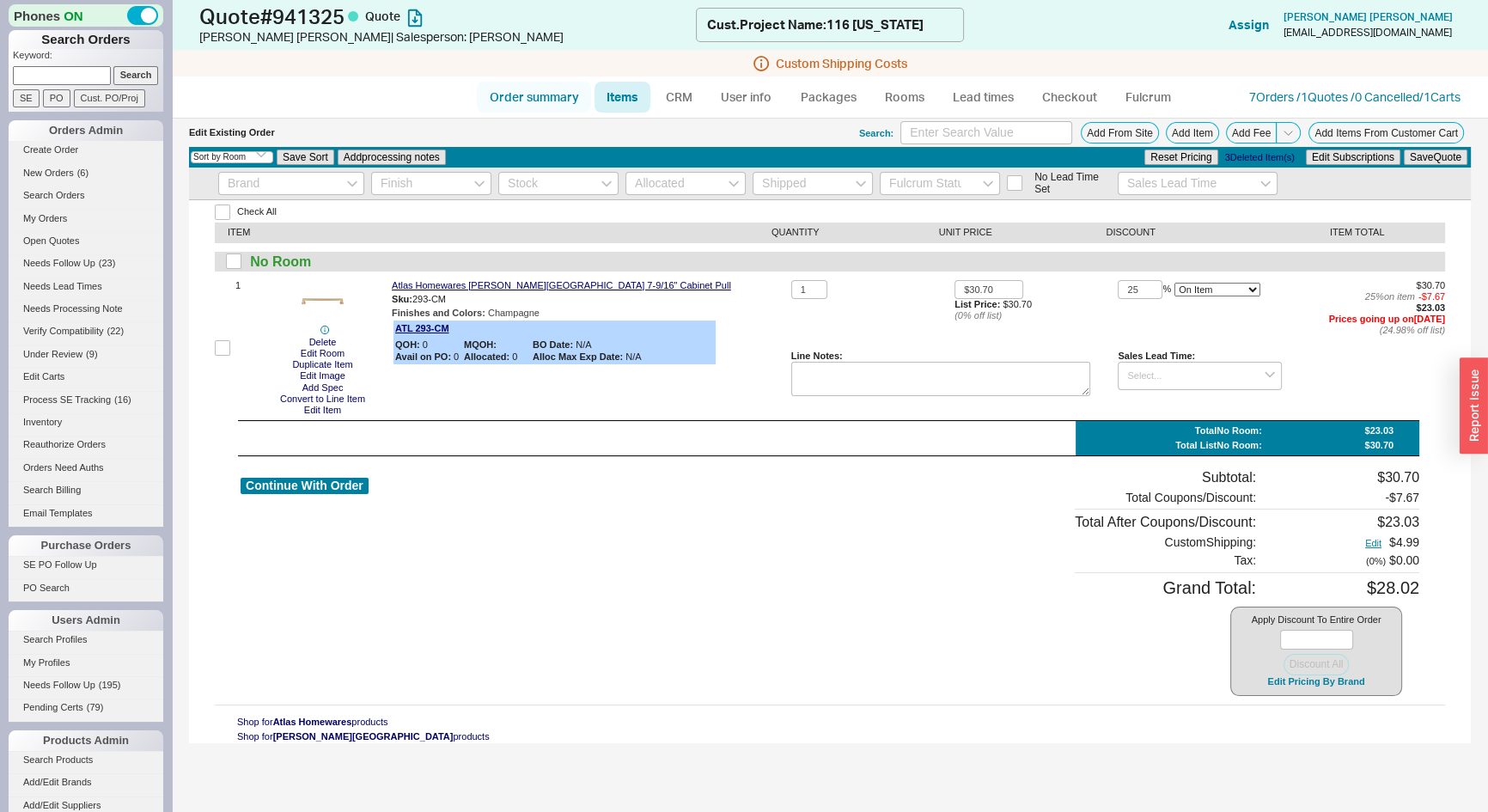
click at [527, 102] on link "Order summary" at bounding box center [533, 97] width 114 height 31
select select "*"
select select "LOW"
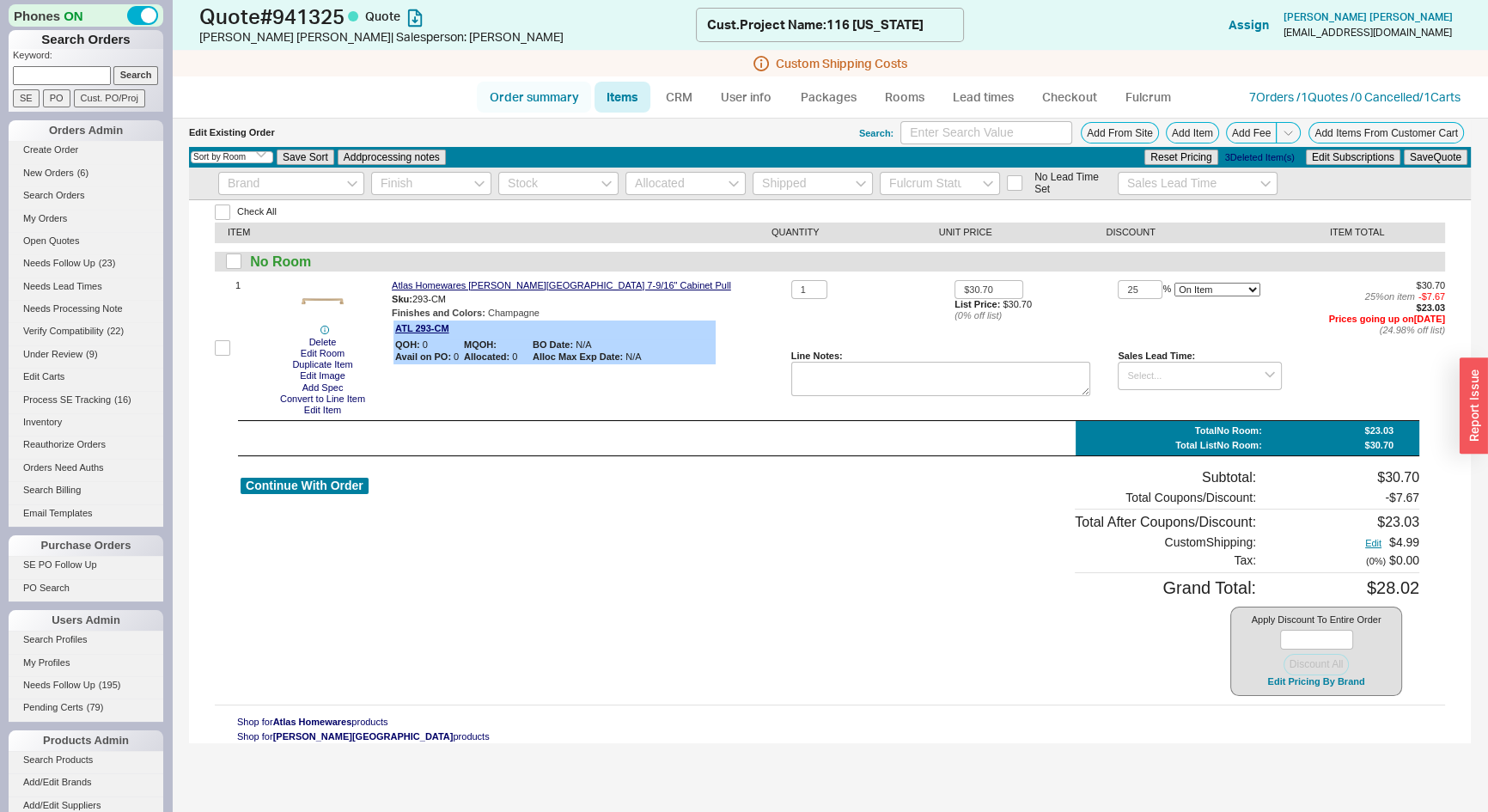
select select "3"
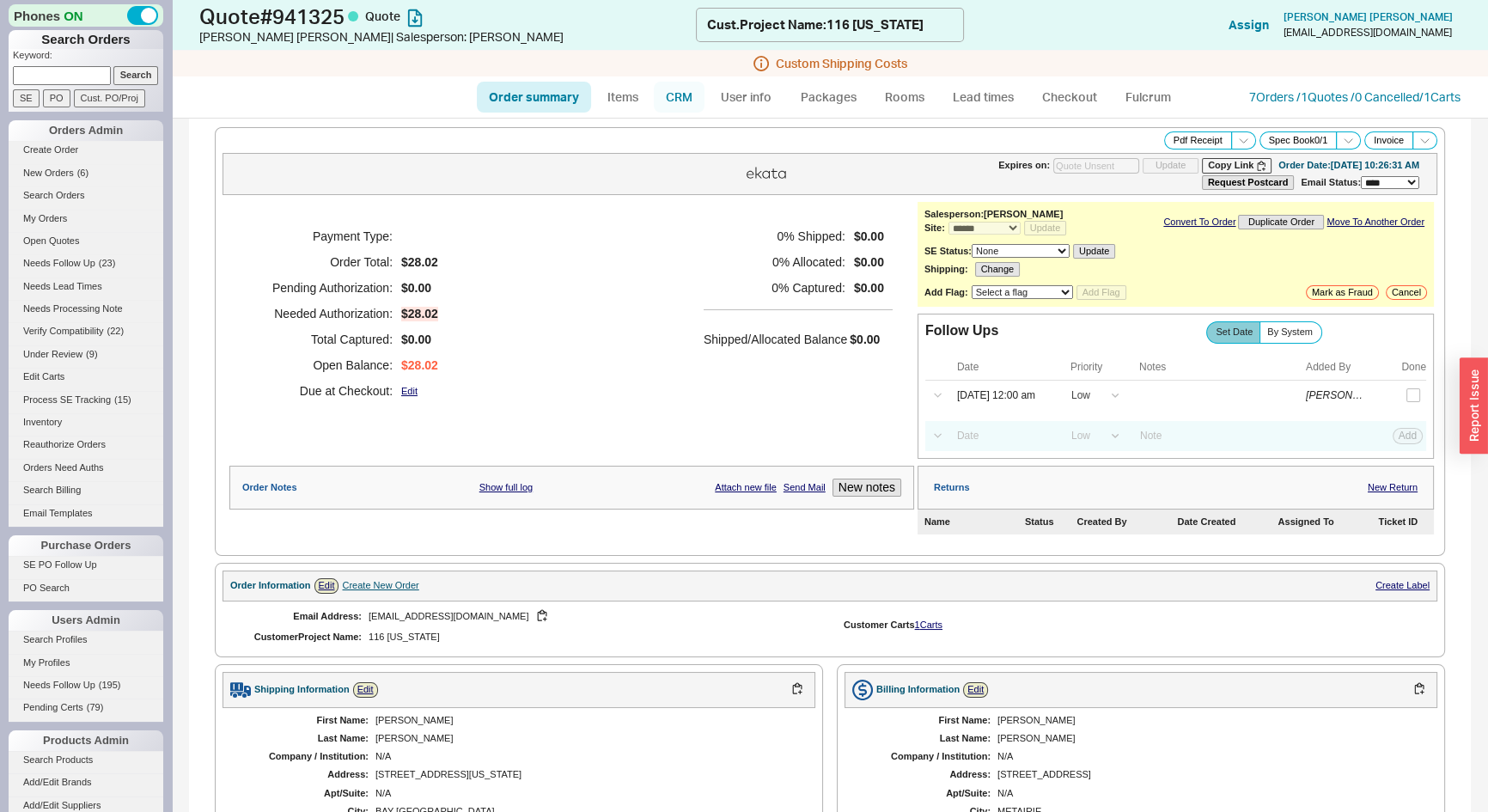
click at [675, 96] on link "CRM" at bounding box center [680, 97] width 51 height 31
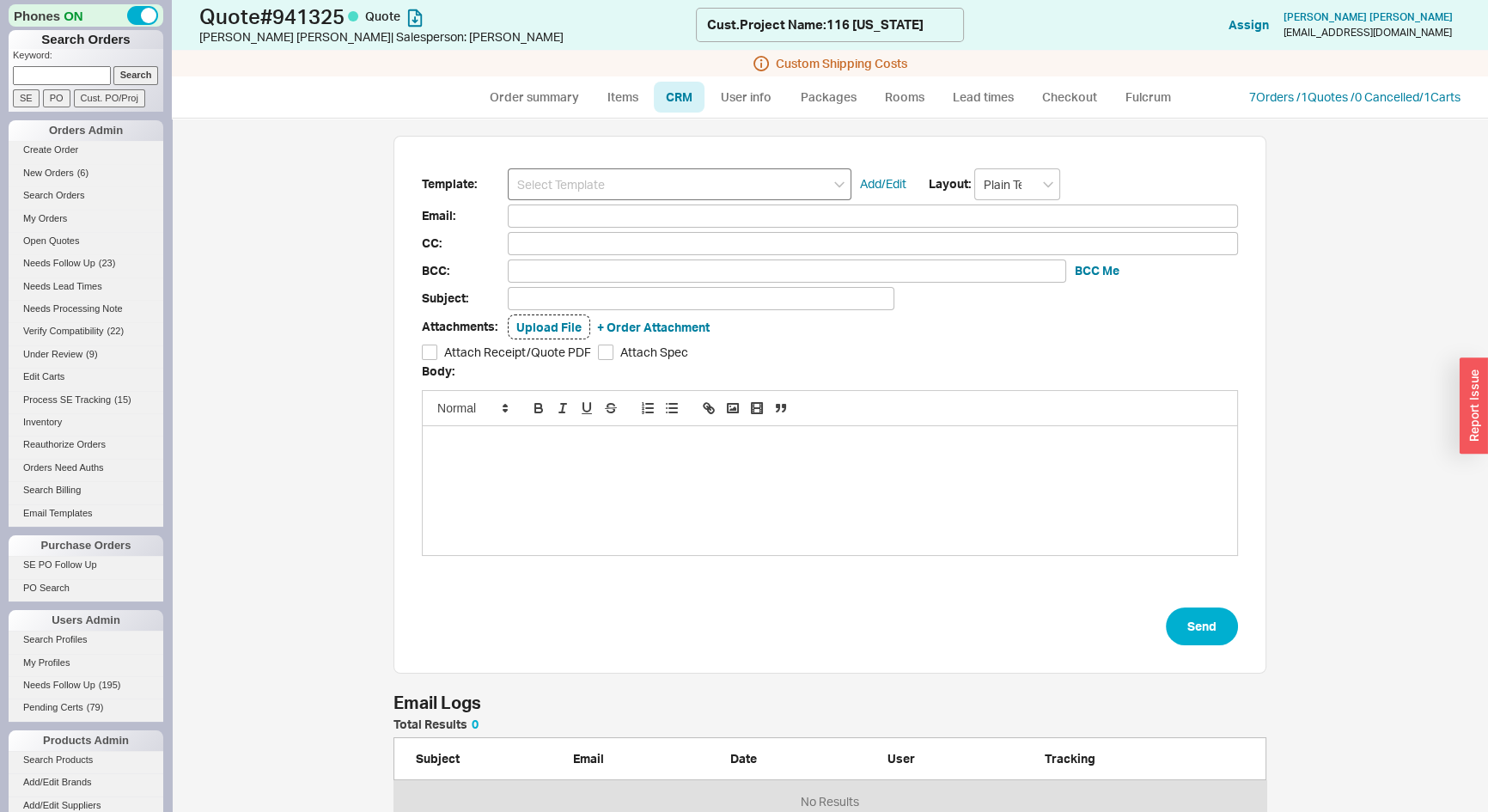
scroll to position [93, 861]
click at [662, 174] on input at bounding box center [680, 184] width 343 height 32
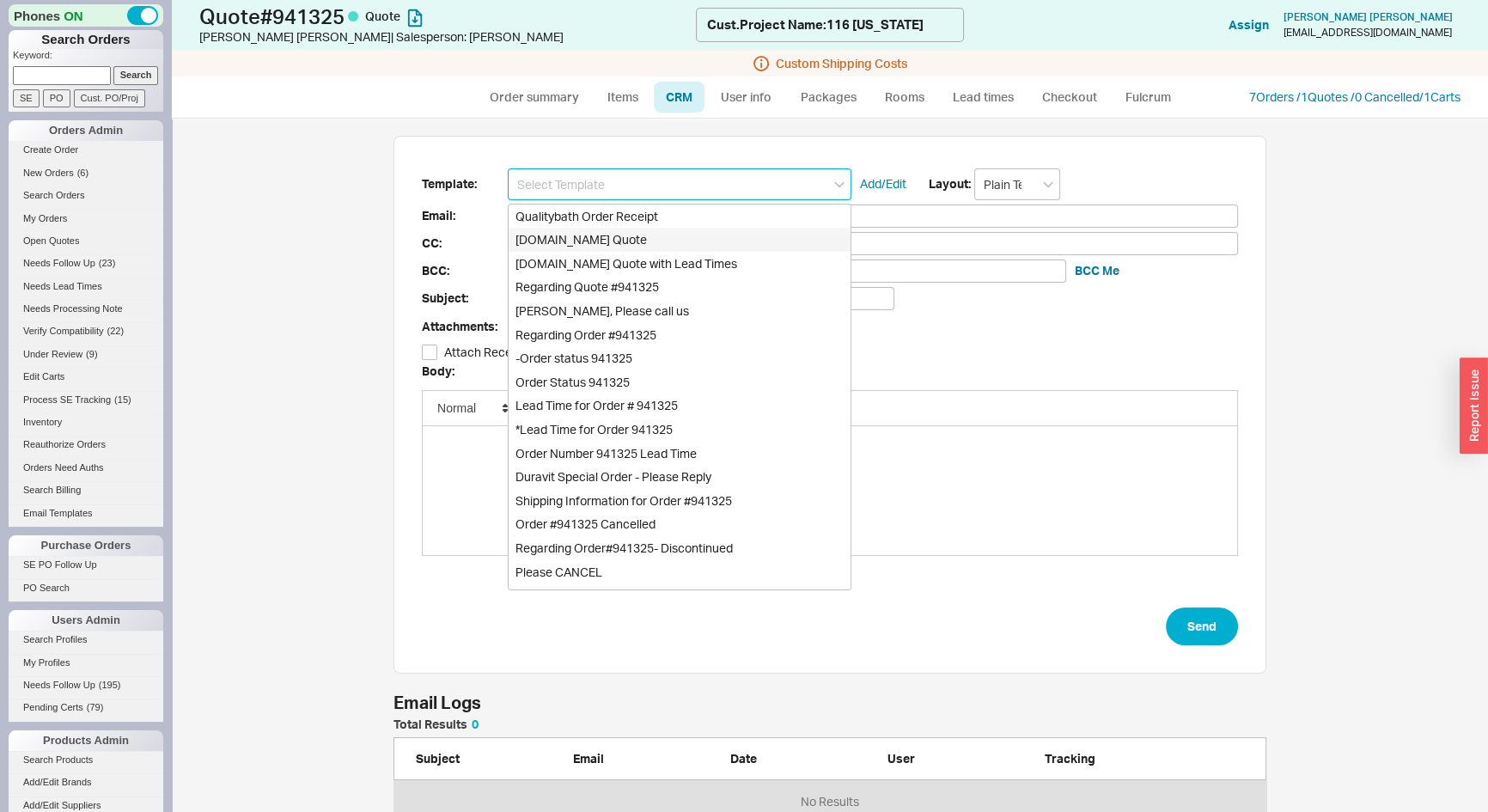
click at [638, 239] on div "Qualitybath.com Quote" at bounding box center [680, 239] width 342 height 24
type input "Receipt"
type input "scioneauxllc@gmail.com"
type input "Quality Bath Quote #941325"
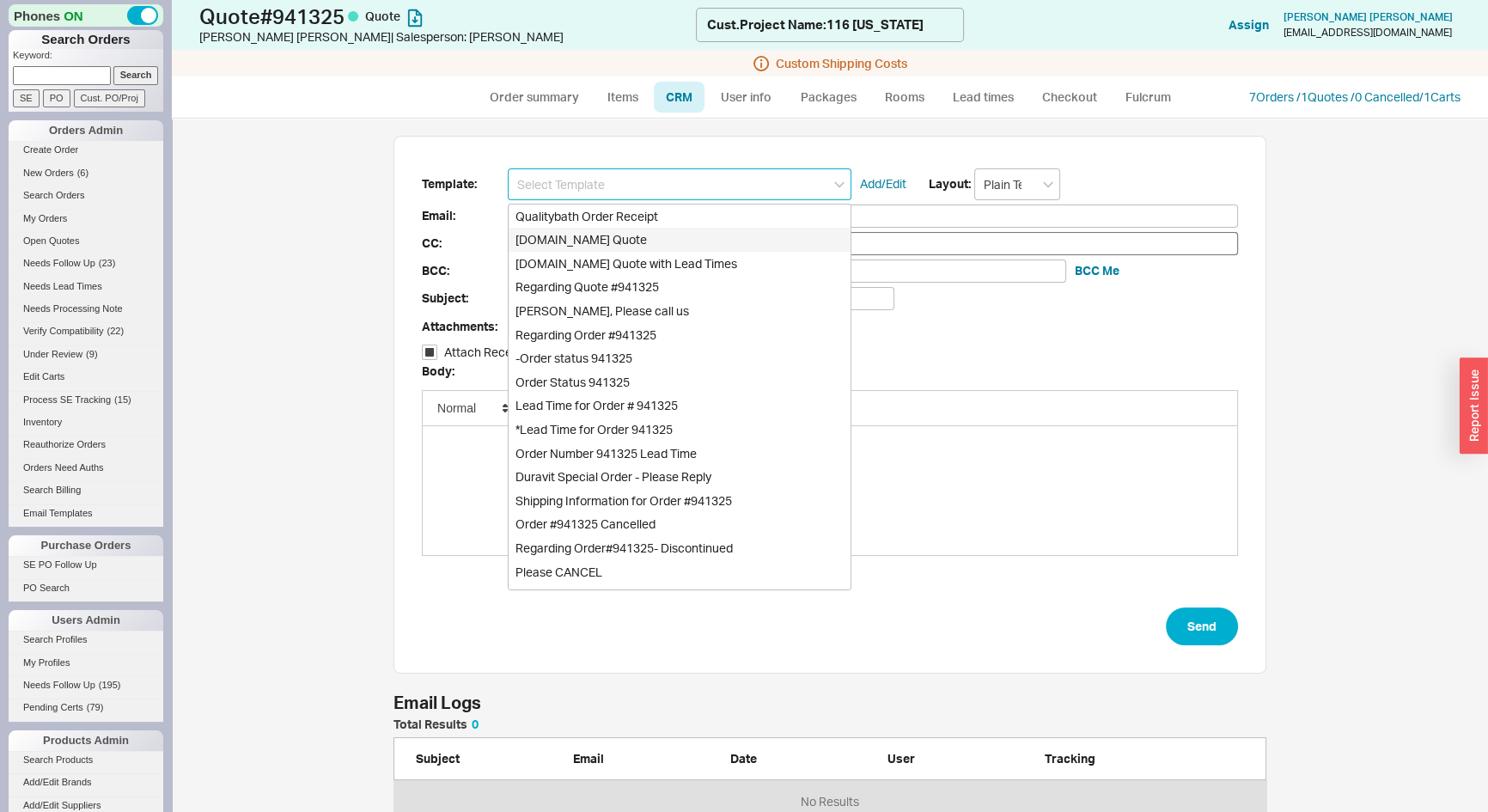
checkbox input "true"
type input "Qualitybath.com Quote"
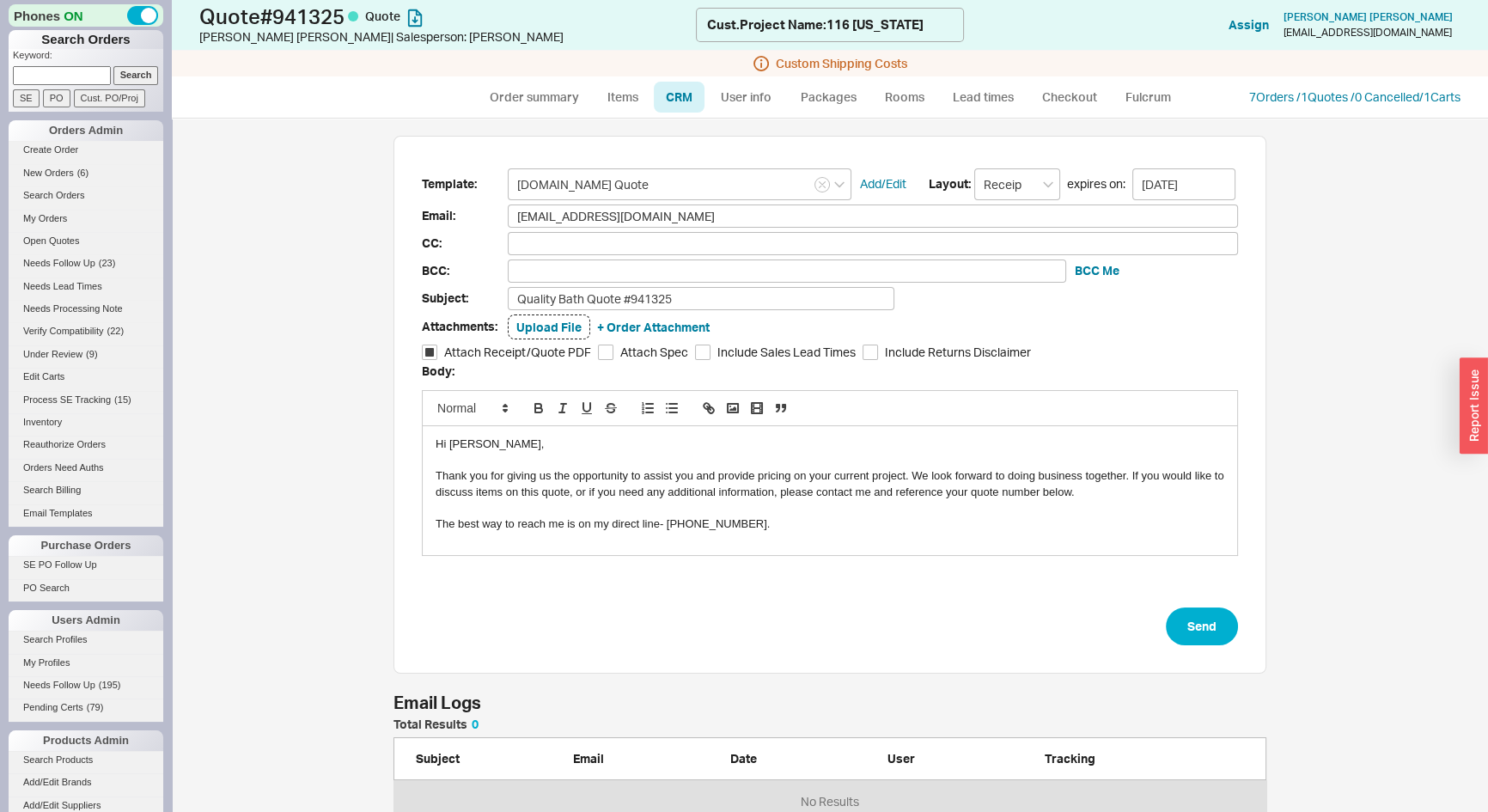
click at [466, 444] on div "Hi Cynthia," at bounding box center [830, 444] width 789 height 16
click at [466, 443] on div "Hi Cynthia," at bounding box center [830, 444] width 789 height 16
click at [1208, 627] on button "Send" at bounding box center [1202, 626] width 72 height 37
select select "*"
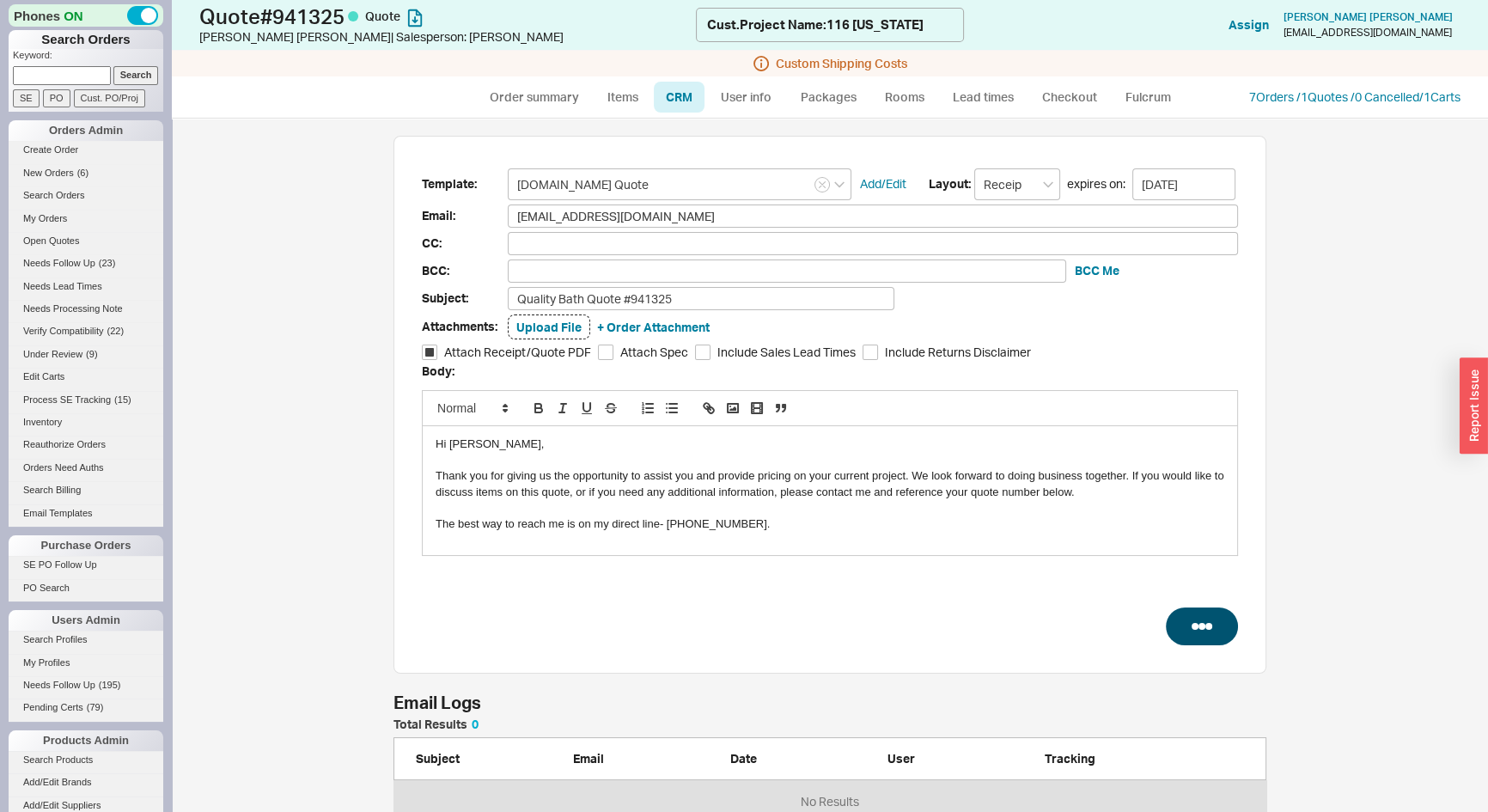
select select "LOW"
select select "3"
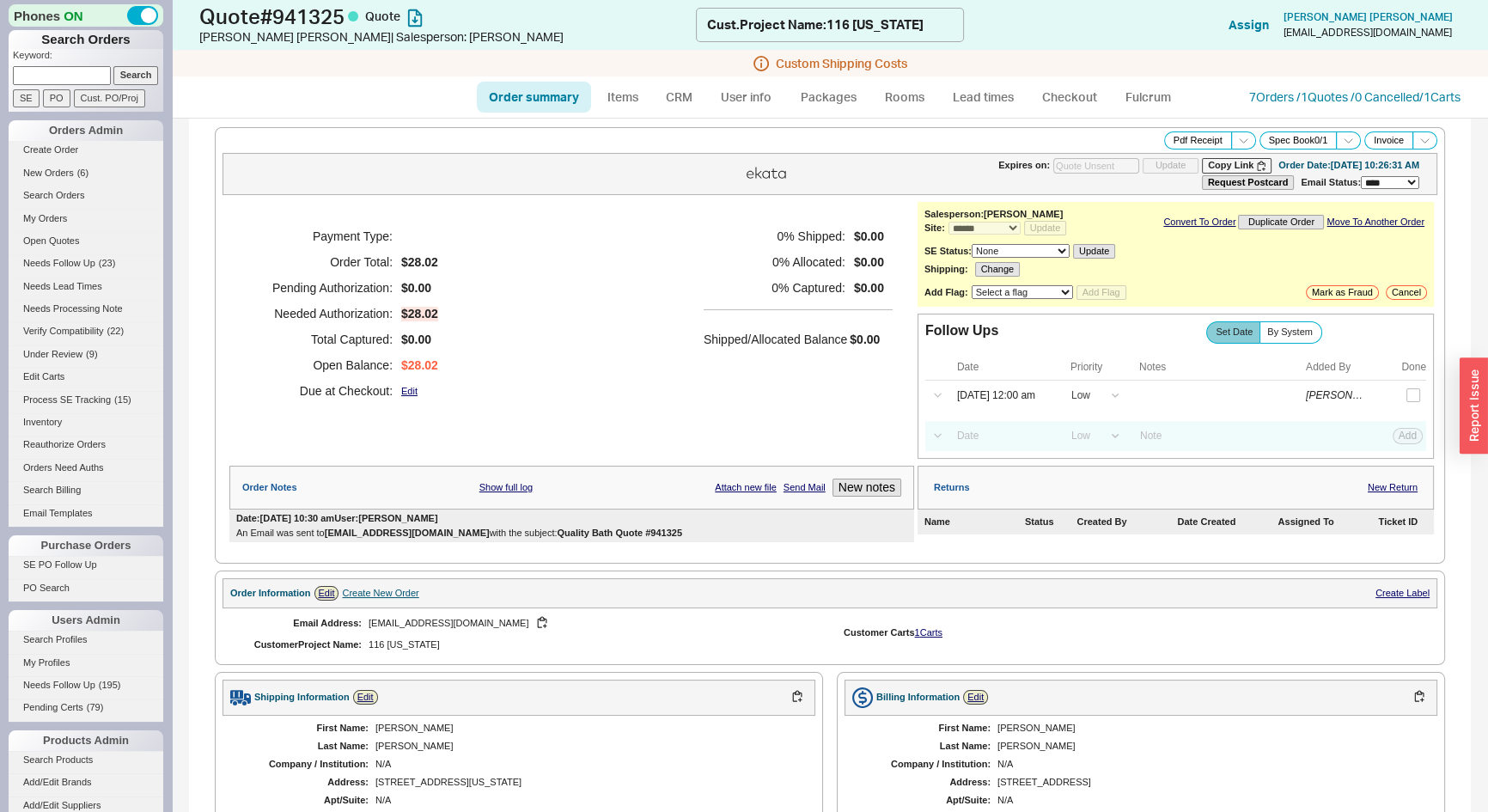
type input "10/06/2025"
click at [1194, 140] on button "Pdf Receipt" at bounding box center [1198, 141] width 68 height 18
click at [59, 217] on link "My Orders" at bounding box center [85, 219] width 154 height 18
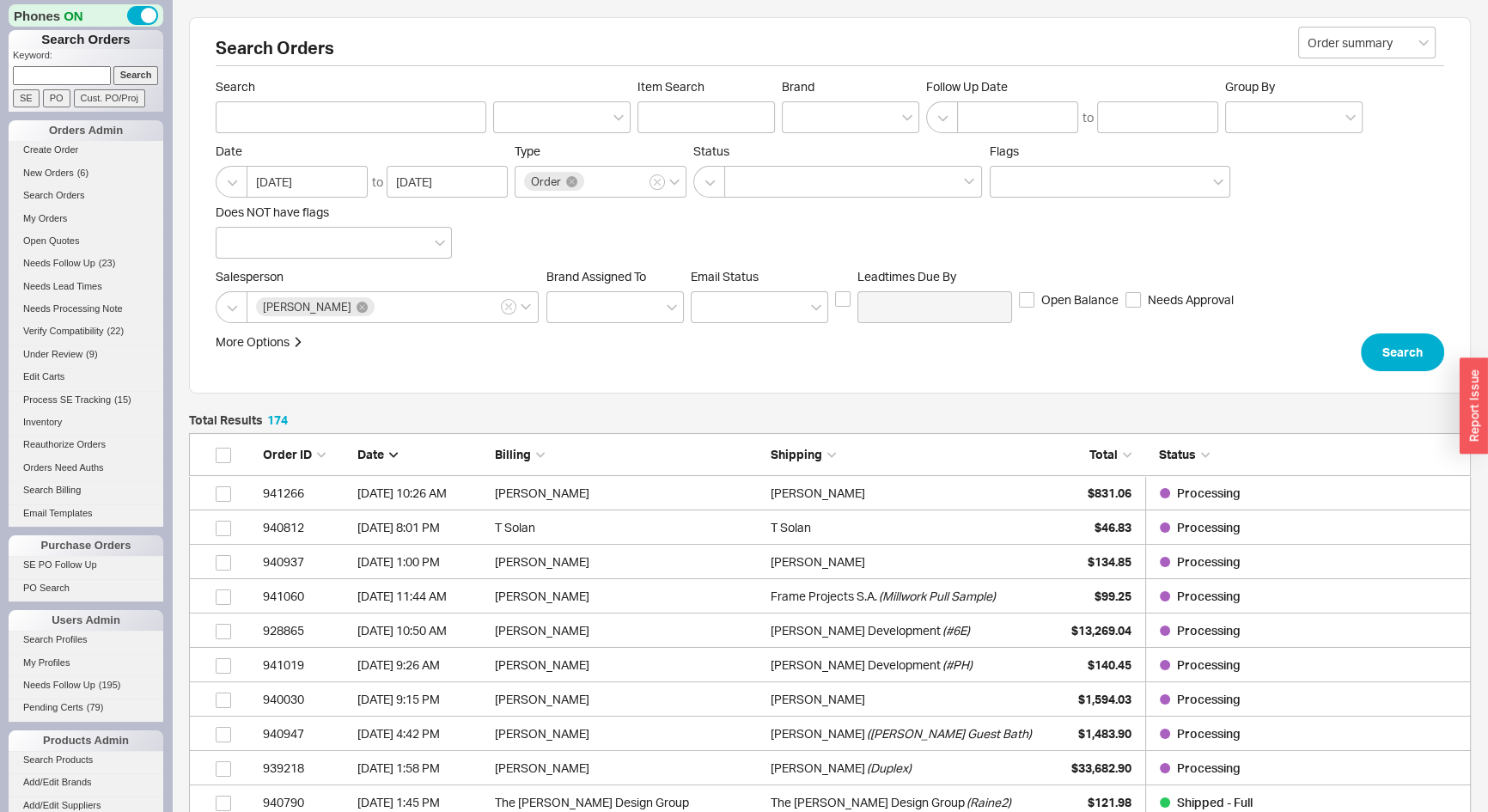
scroll to position [6011, 1270]
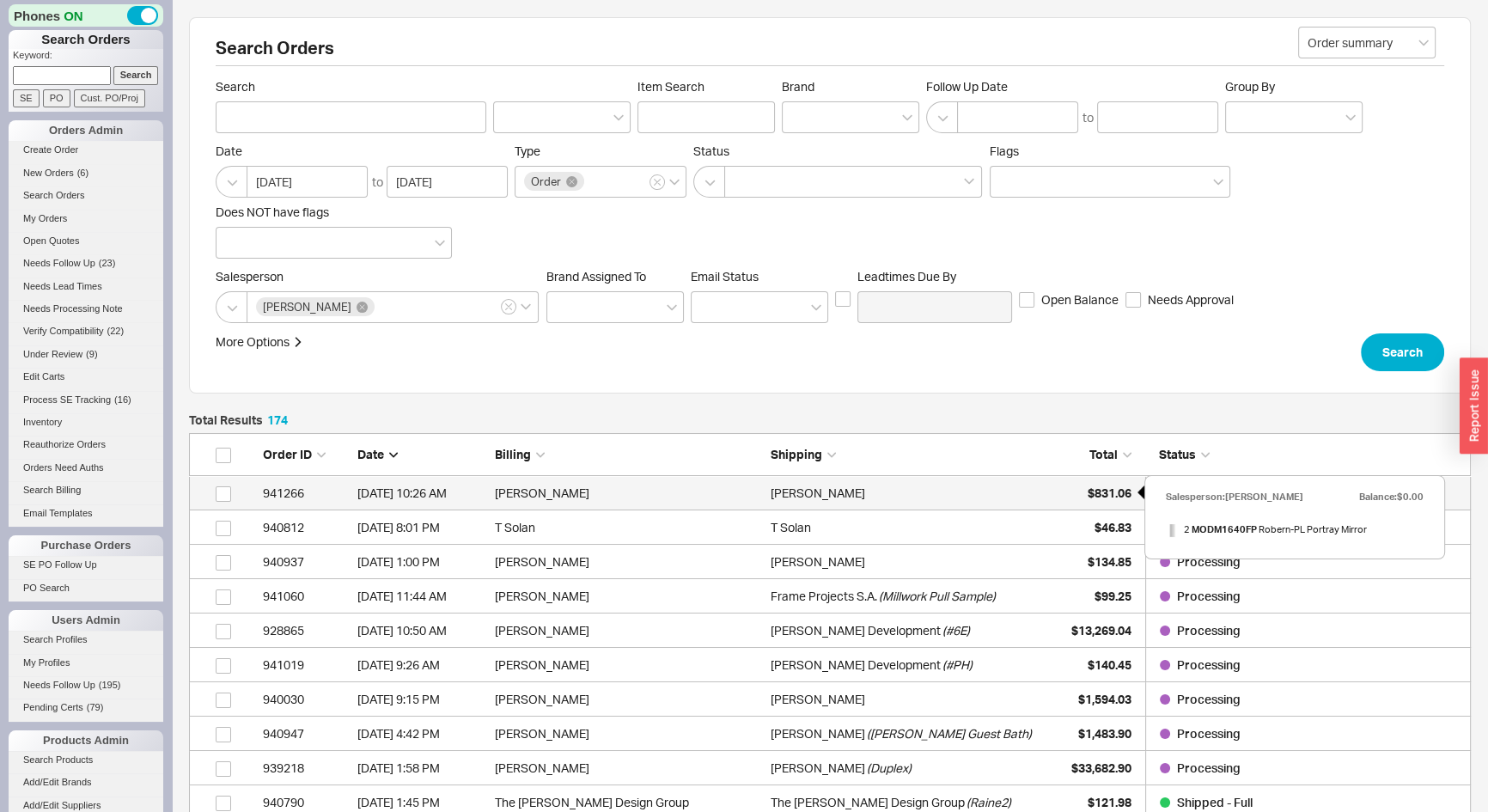
click at [1068, 487] on div "$831.06" at bounding box center [1089, 493] width 86 height 35
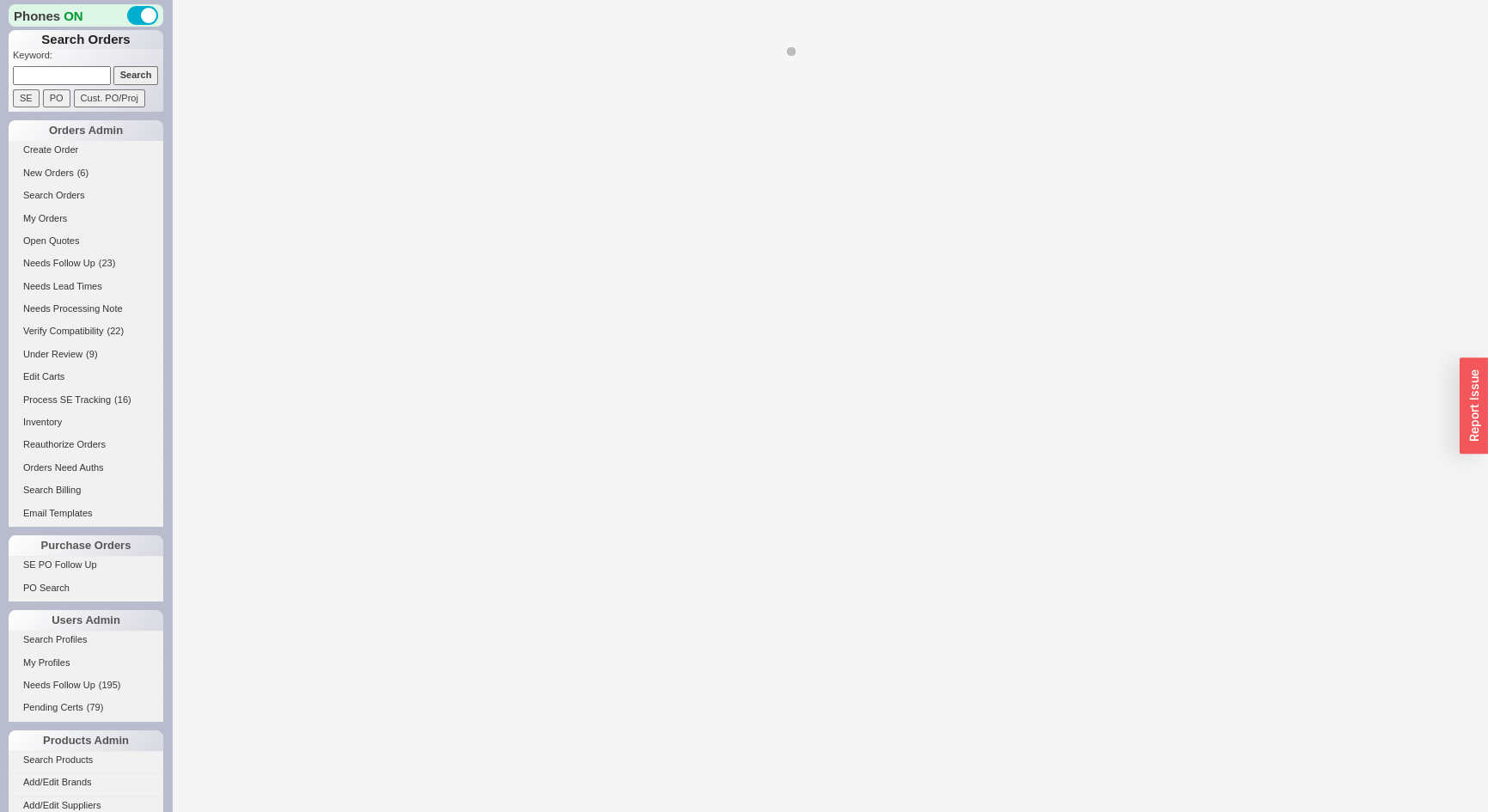
select select "*"
select select "LOW"
select select "3"
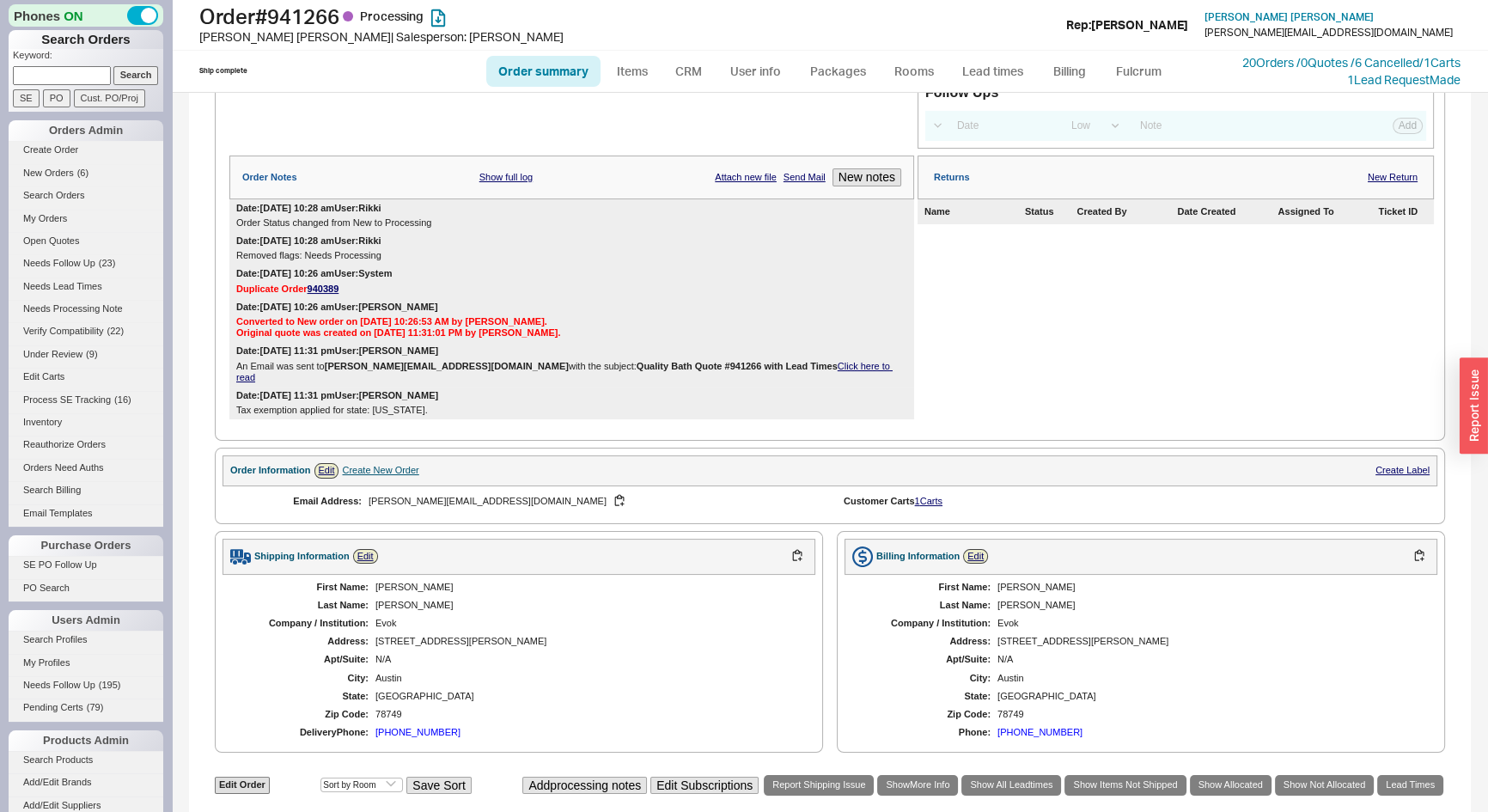
scroll to position [469, 0]
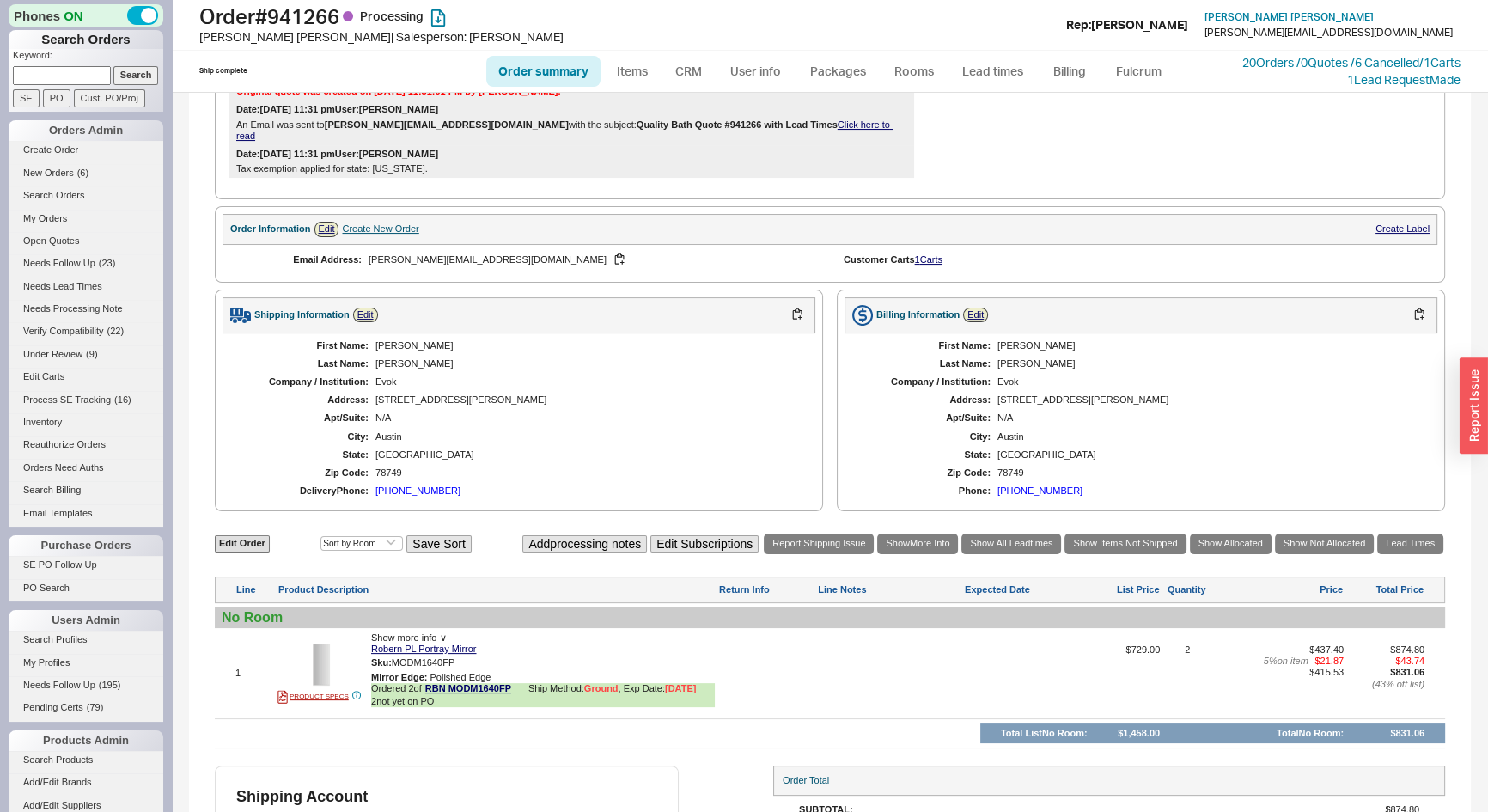
click at [58, 78] on input at bounding box center [61, 75] width 98 height 18
paste input "4asecretsmile@gmail.com"
type input "4asecretsmile@gmail.com"
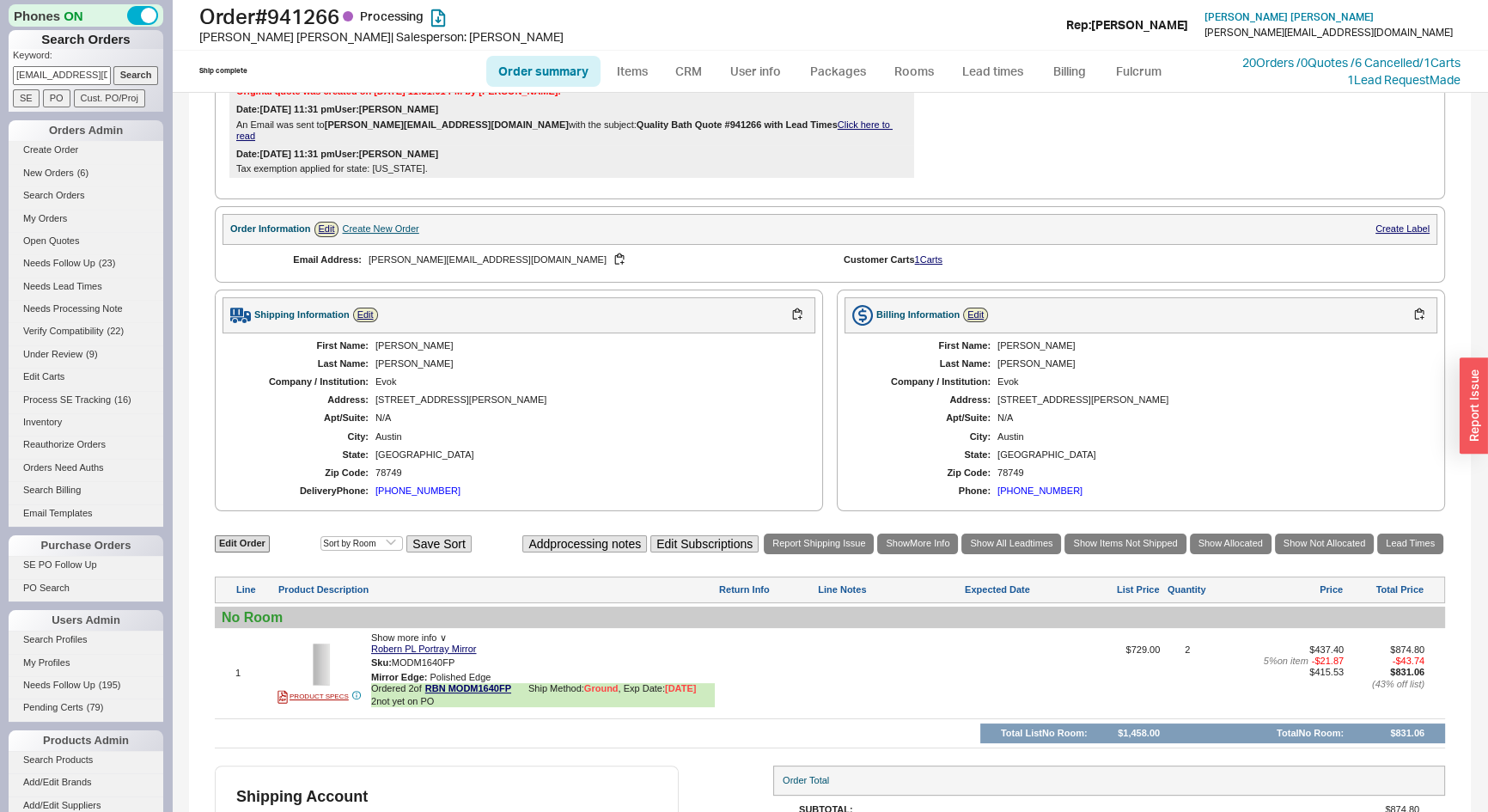
click at [123, 71] on input "Search" at bounding box center [136, 75] width 46 height 18
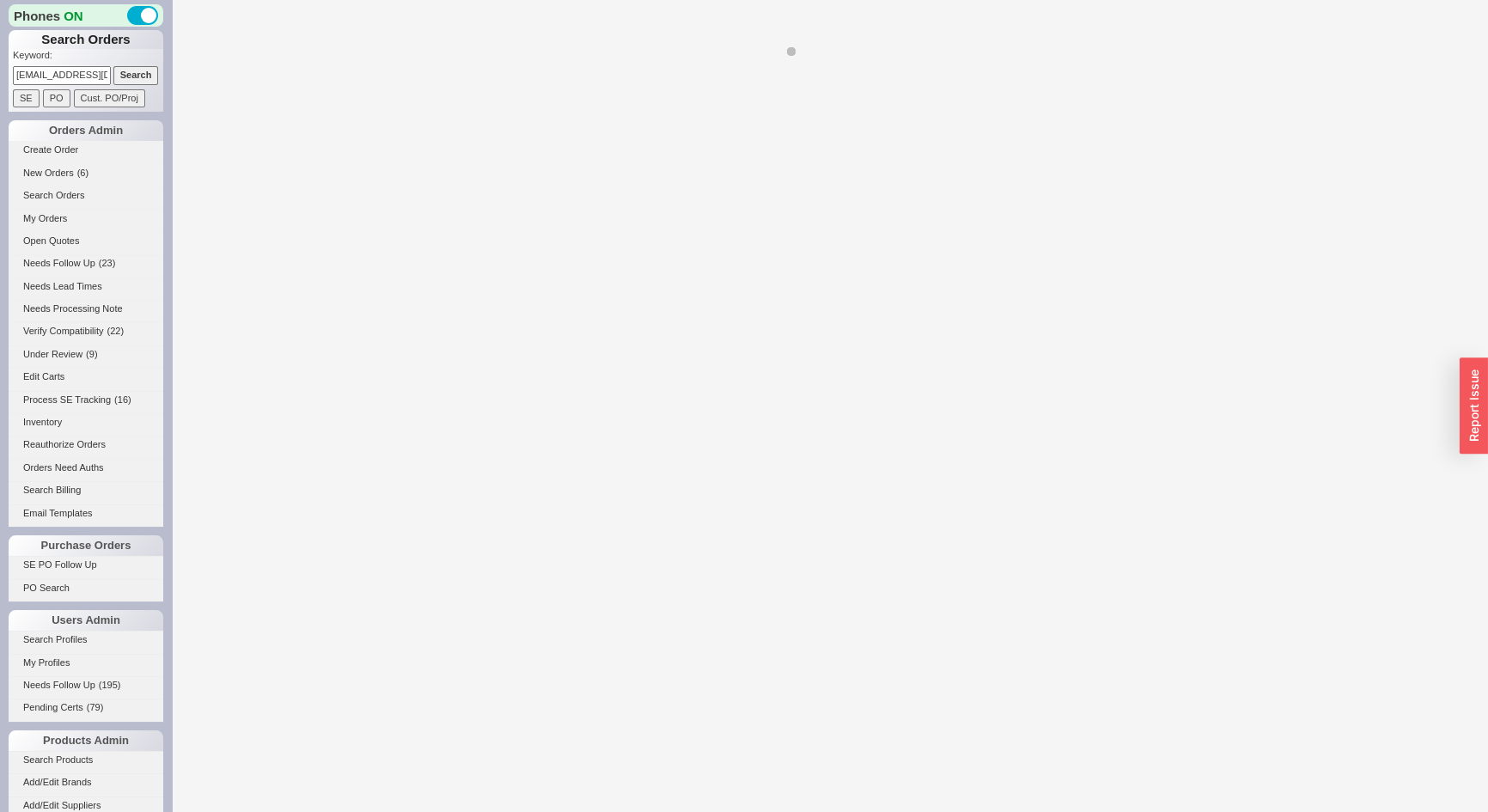
select select "*"
select select "3"
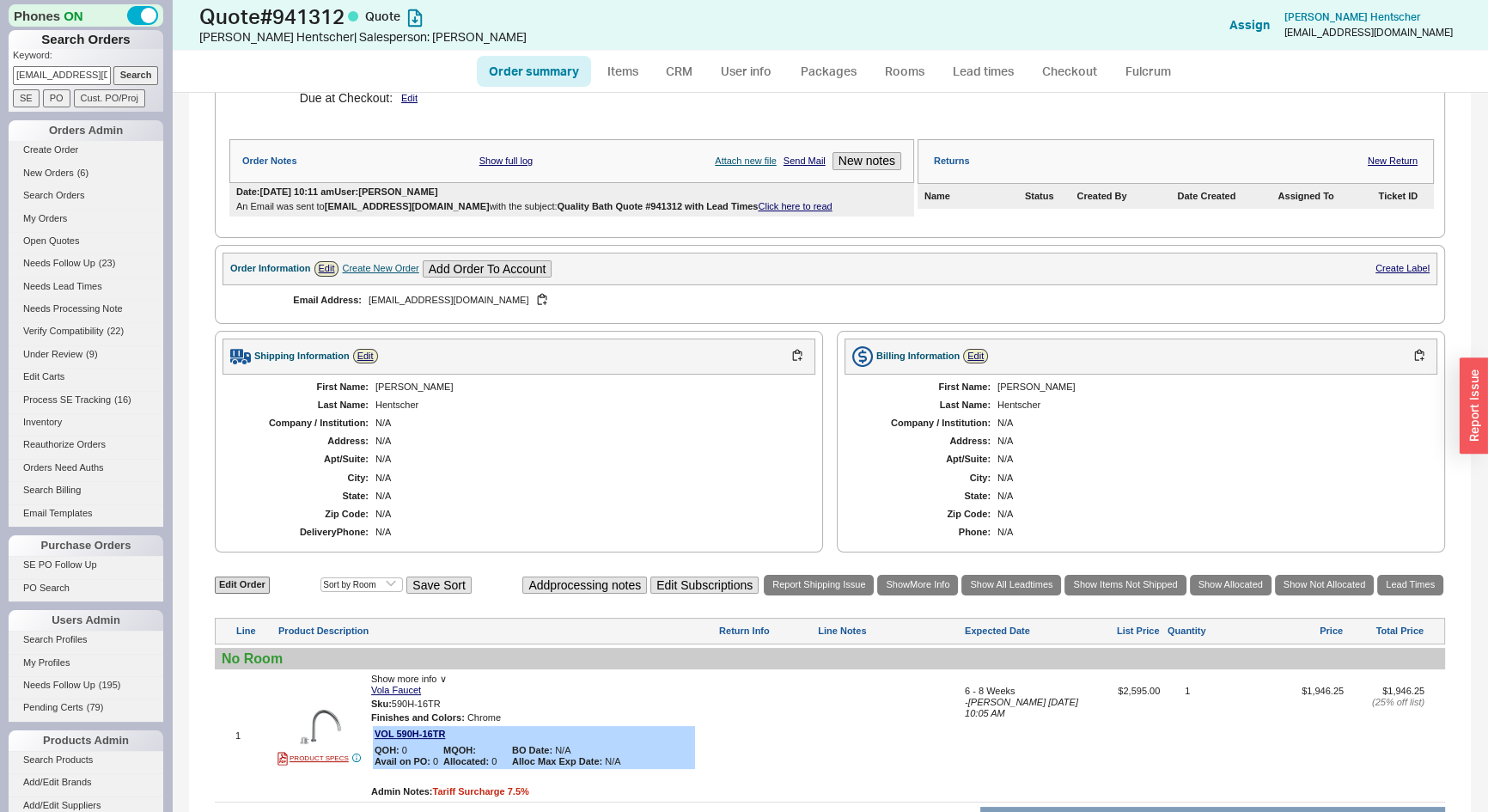
scroll to position [51, 0]
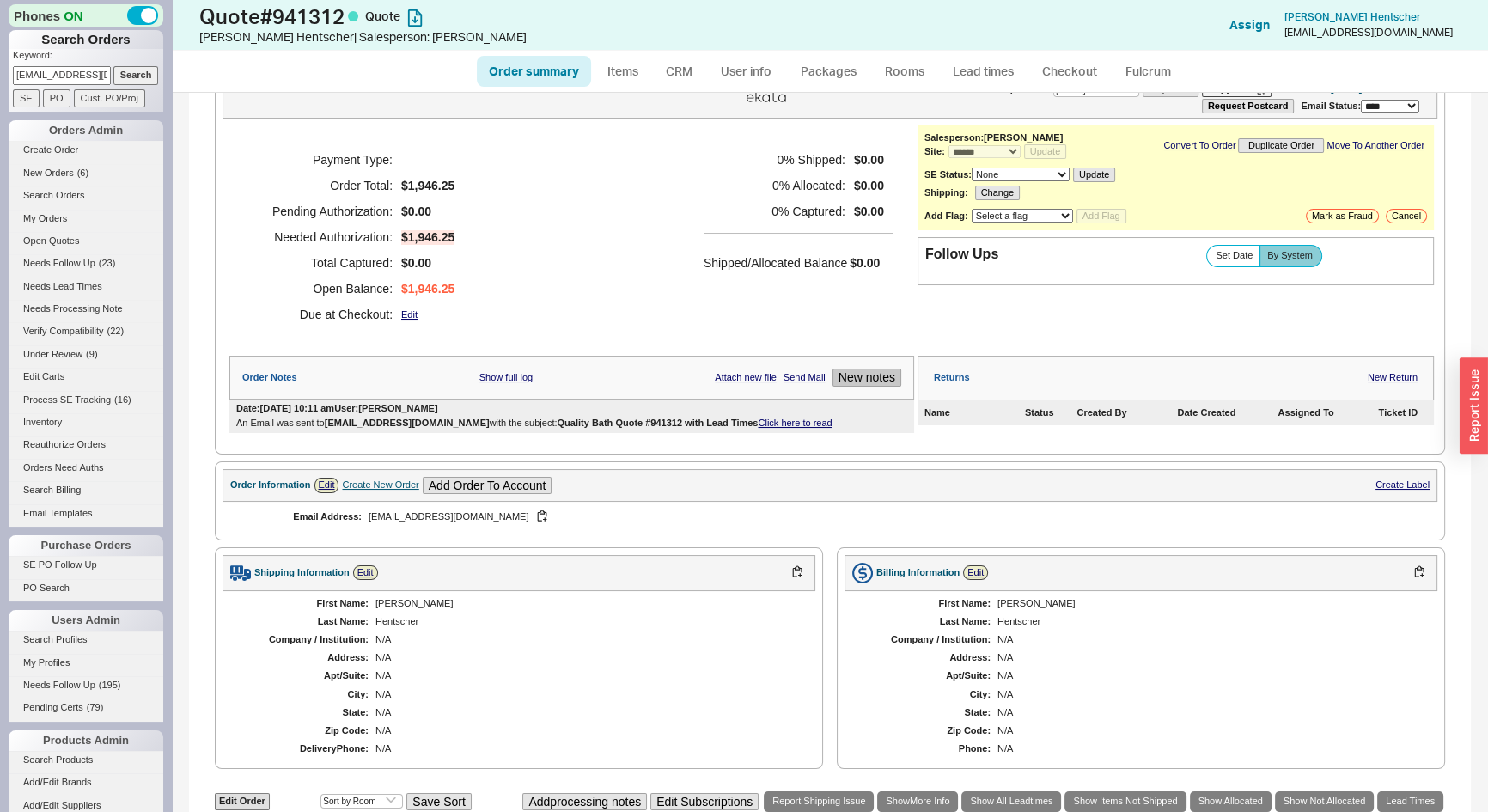
click at [860, 375] on button "New notes" at bounding box center [867, 378] width 69 height 18
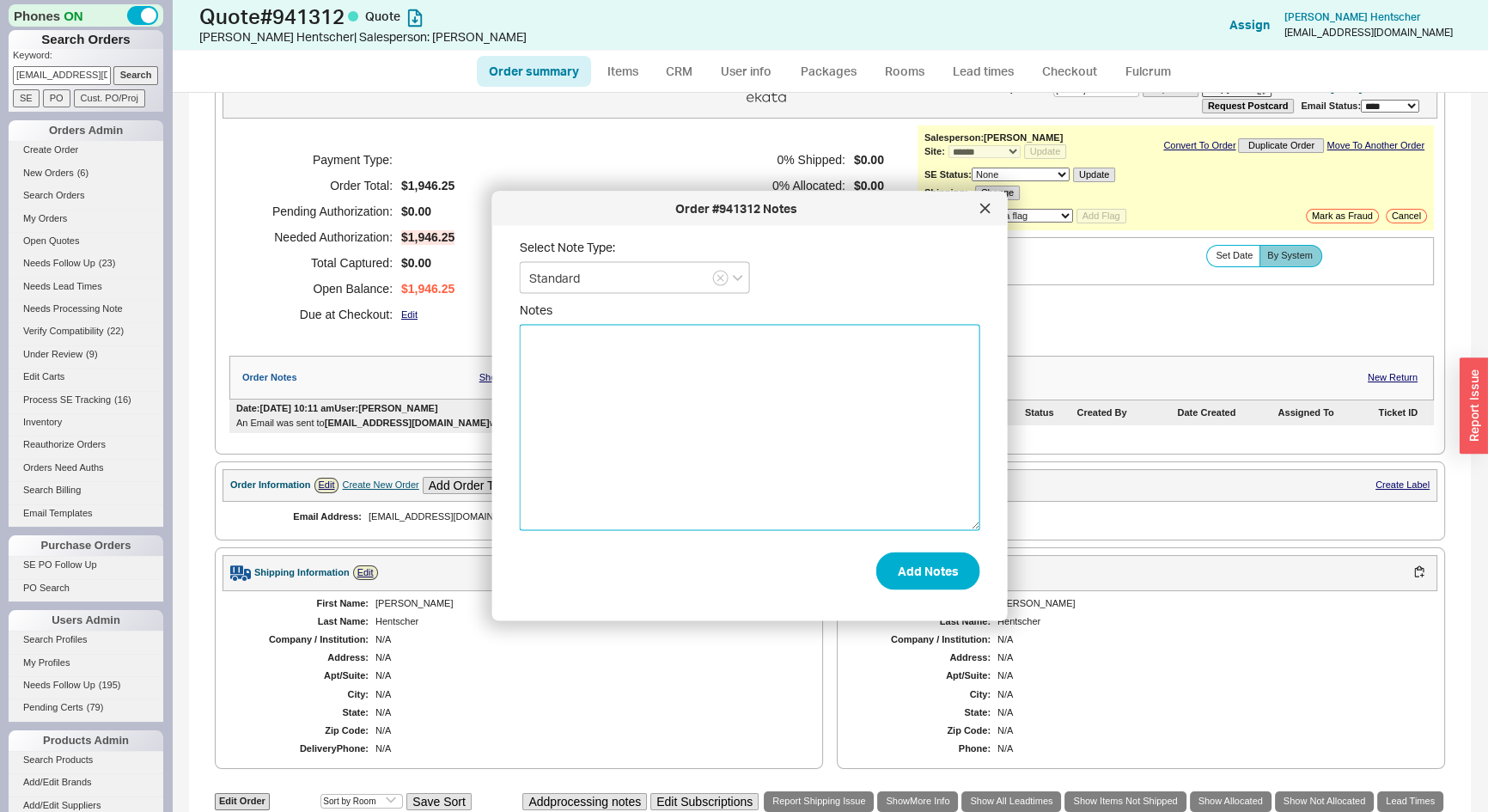
drag, startPoint x: 731, startPoint y: 313, endPoint x: 636, endPoint y: 343, distance: 99.6
paste textarea "Hello Josh, This is so helpful and I really appreciate knowing the lead time. I…"
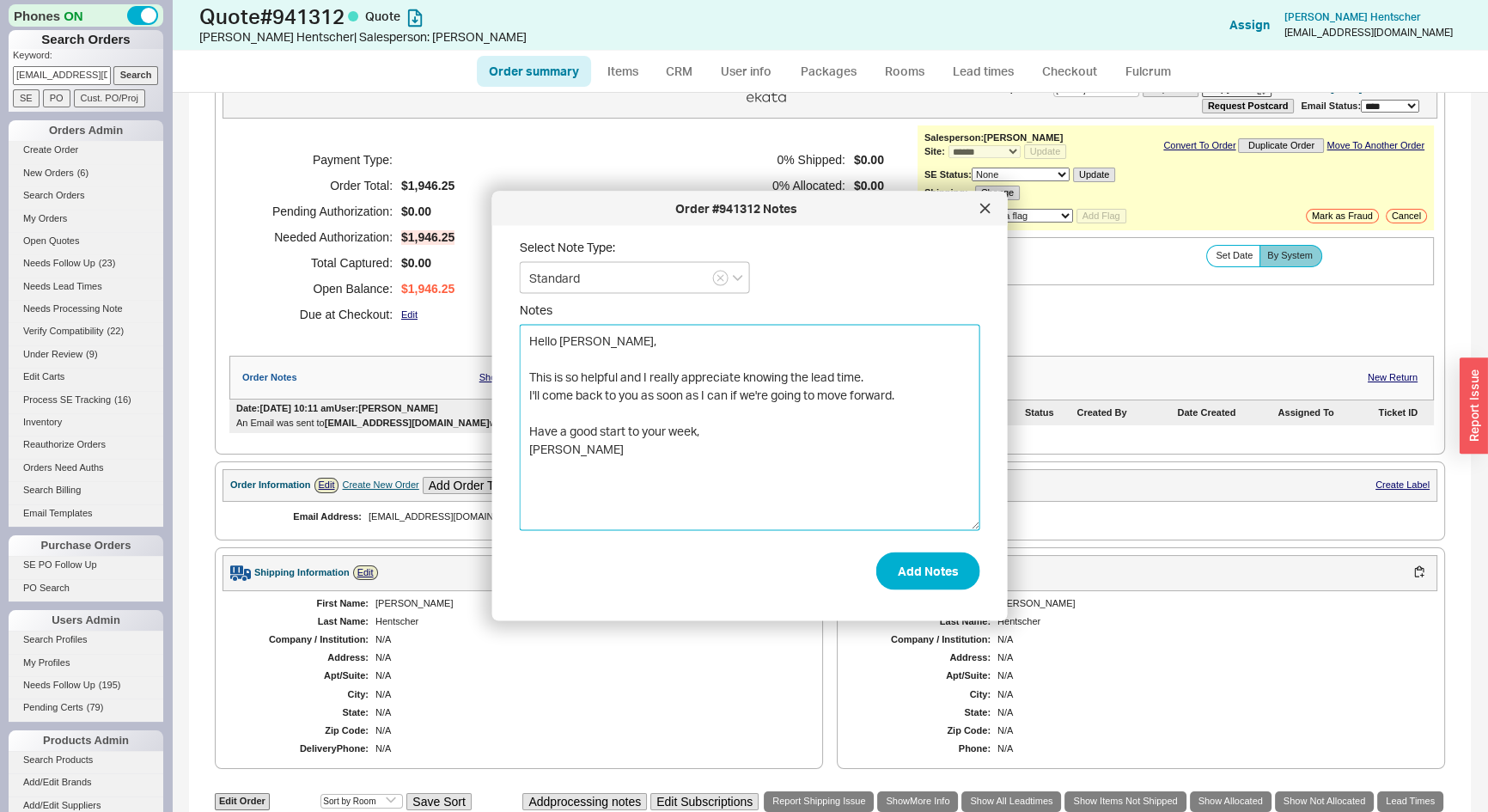
click at [531, 372] on textarea "Hello Josh, This is so helpful and I really appreciate knowing the lead time. I…" at bounding box center [750, 428] width 460 height 206
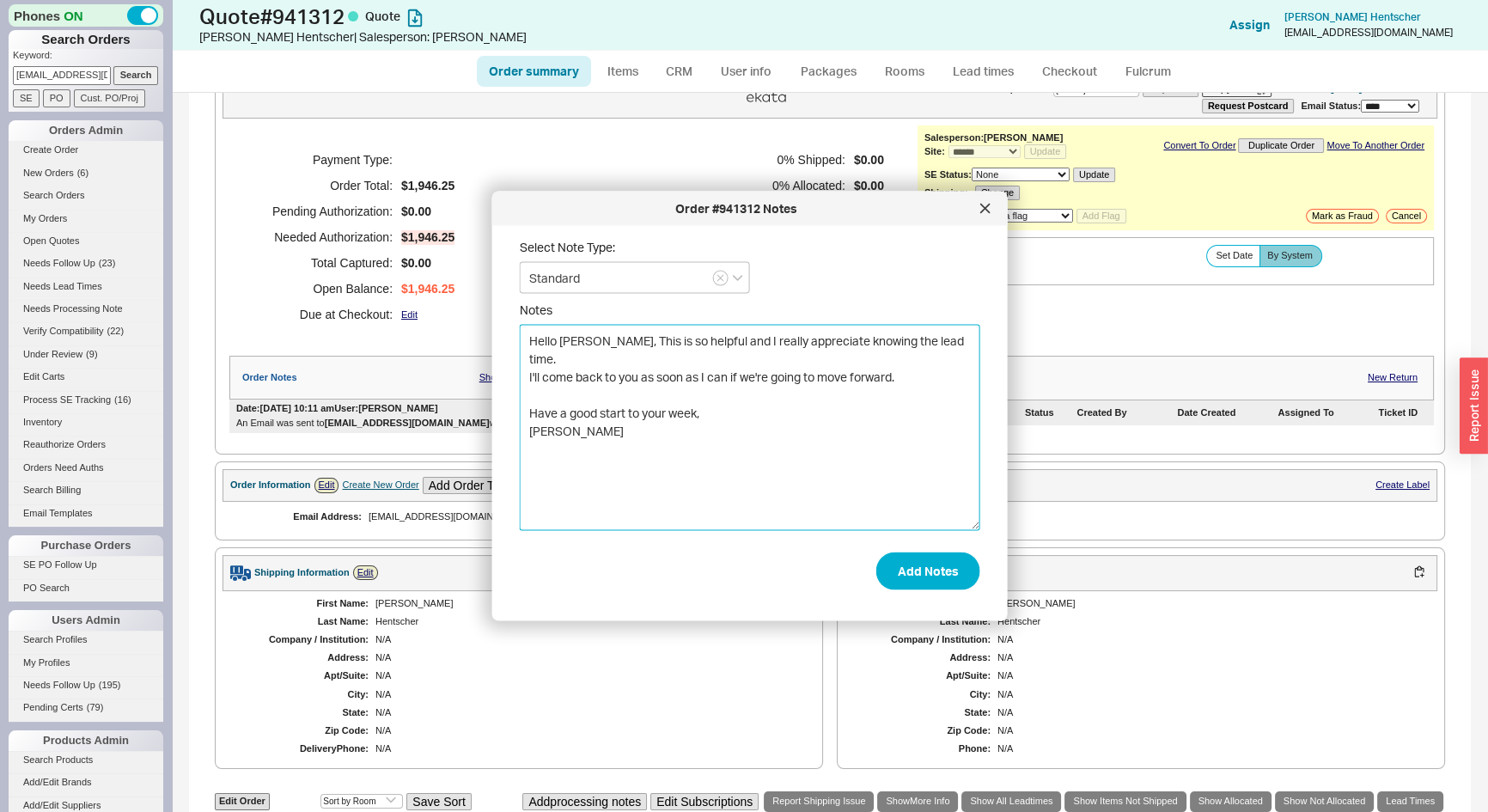
click at [531, 387] on textarea "Hello Josh, This is so helpful and I really appreciate knowing the lead time. I…" at bounding box center [750, 428] width 460 height 206
click at [532, 394] on textarea "Hello Josh, This is so helpful and I really appreciate knowing the lead time. I…" at bounding box center [750, 428] width 460 height 206
type textarea "Hello Josh, This is so helpful and I really appreciate knowing the lead time. I…"
click at [936, 572] on button "Add Notes" at bounding box center [929, 570] width 104 height 37
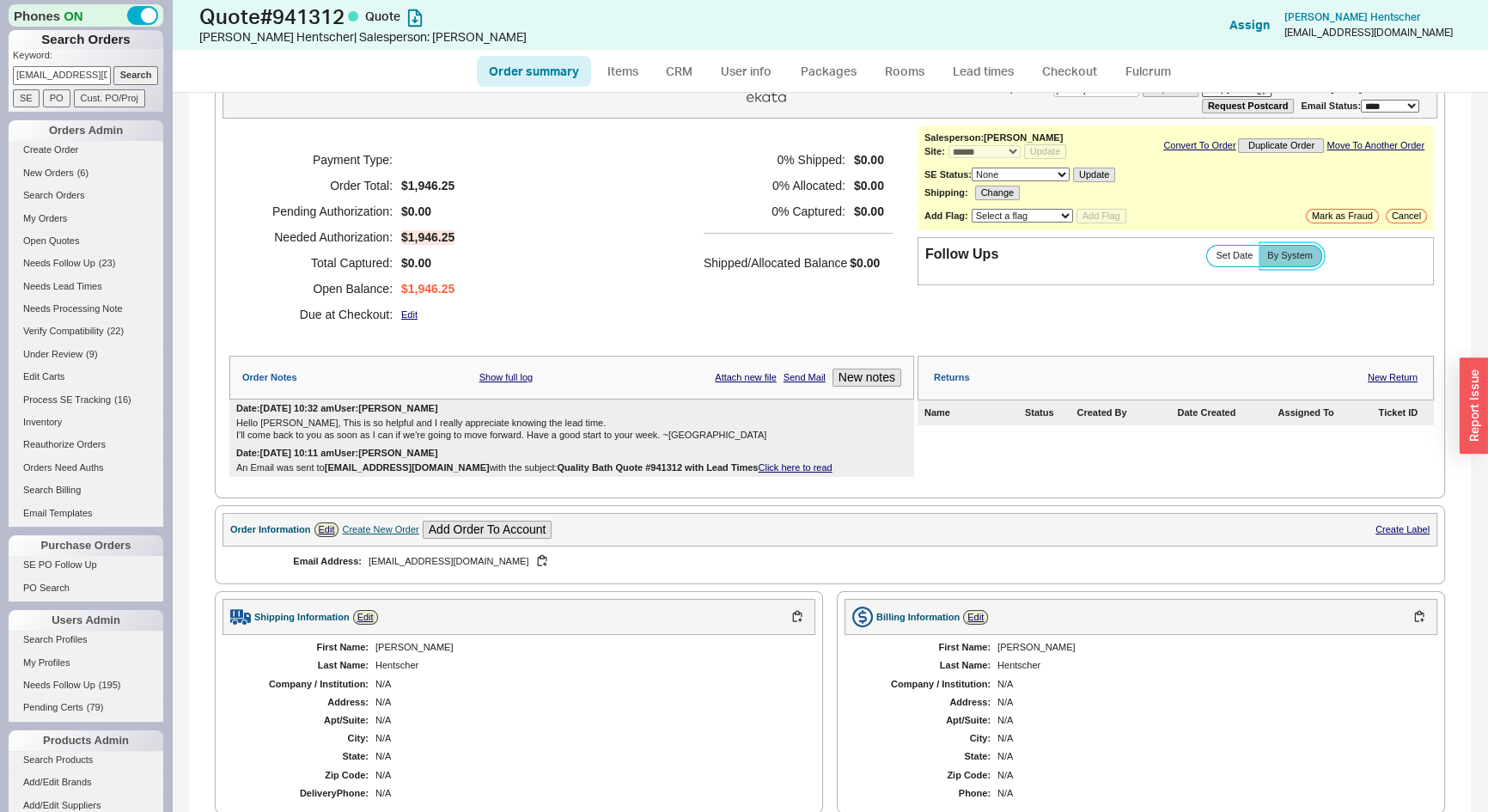
click at [1284, 254] on span "By System" at bounding box center [1291, 256] width 46 height 11
click at [0, 0] on input "By System" at bounding box center [0, 0] width 0 height 0
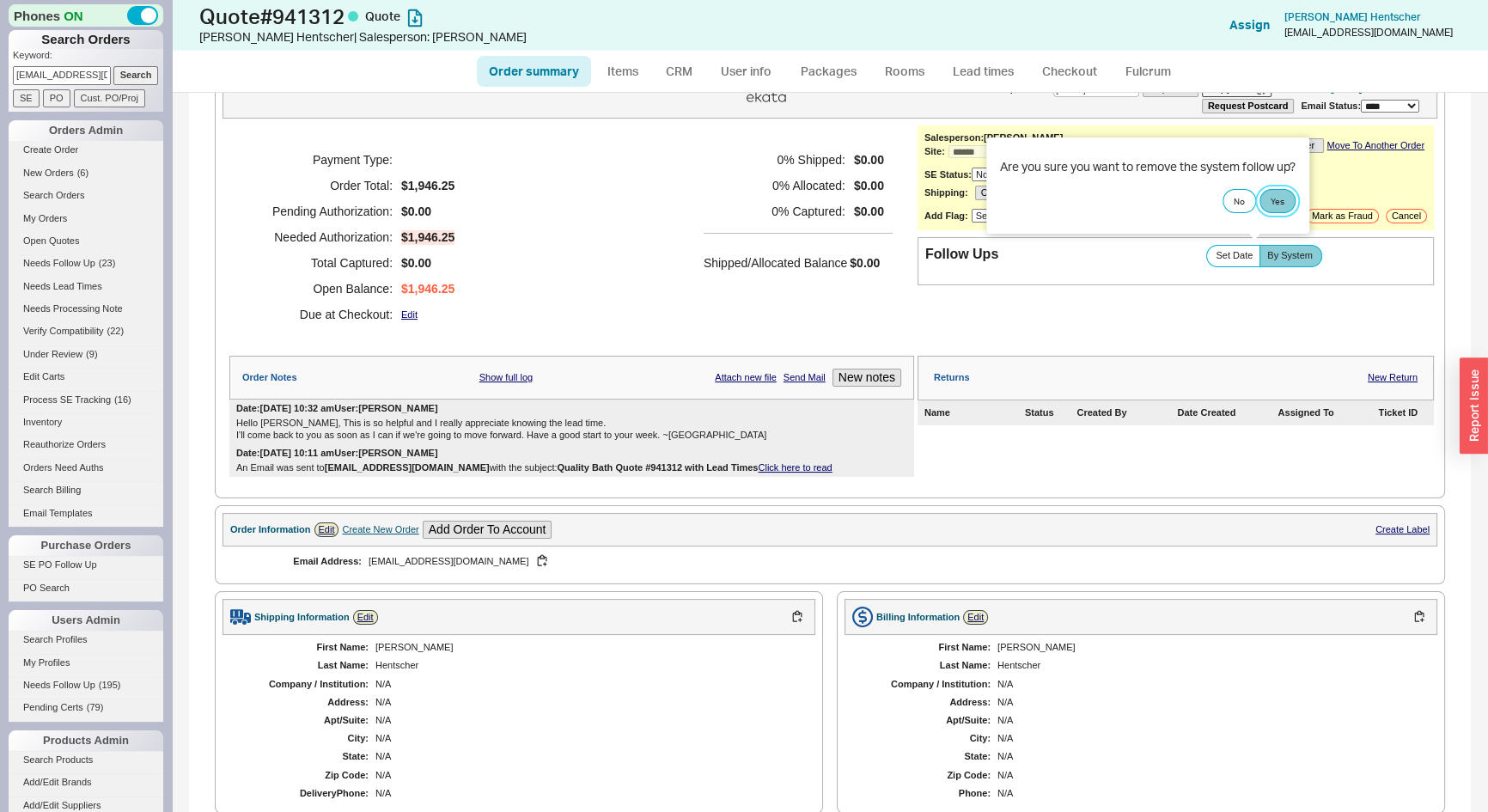
click at [1285, 198] on button "Yes" at bounding box center [1278, 201] width 37 height 24
select select "LOW"
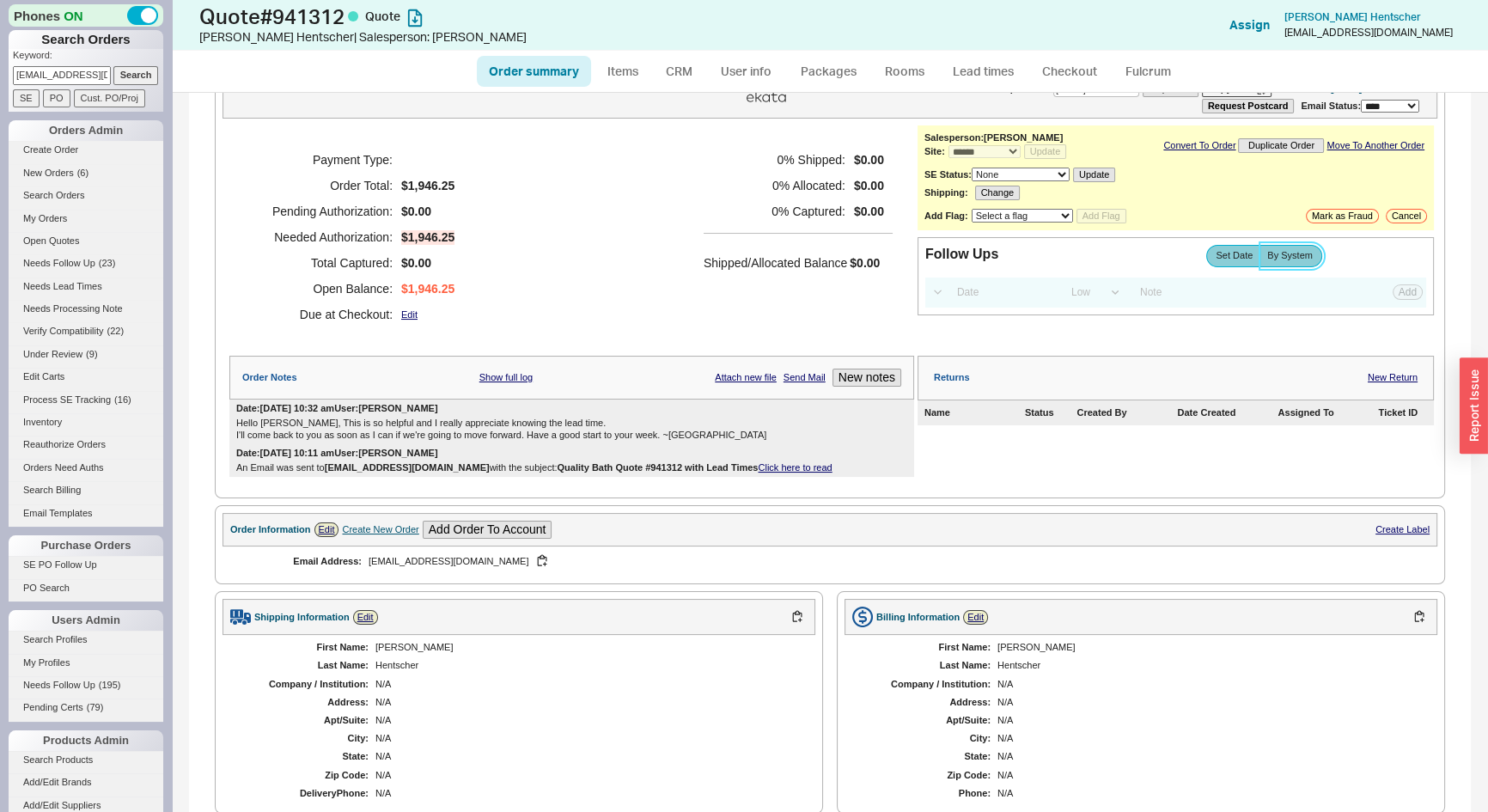
click at [1286, 250] on span "By System" at bounding box center [1291, 256] width 46 height 11
click at [0, 0] on input "By System" at bounding box center [0, 0] width 0 height 0
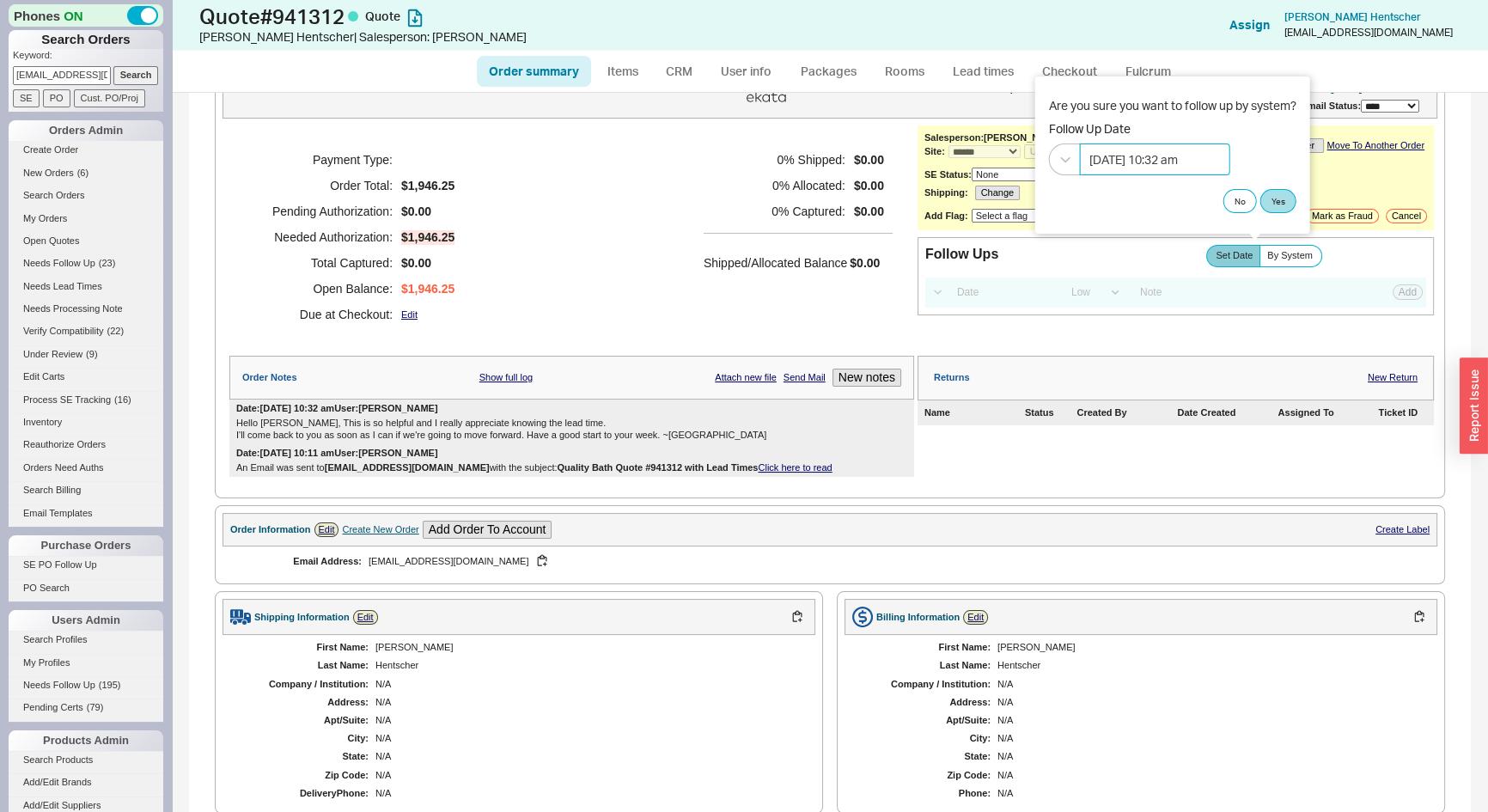
click at [1177, 173] on input "09/24/2025 10:32 am" at bounding box center [1155, 159] width 151 height 32
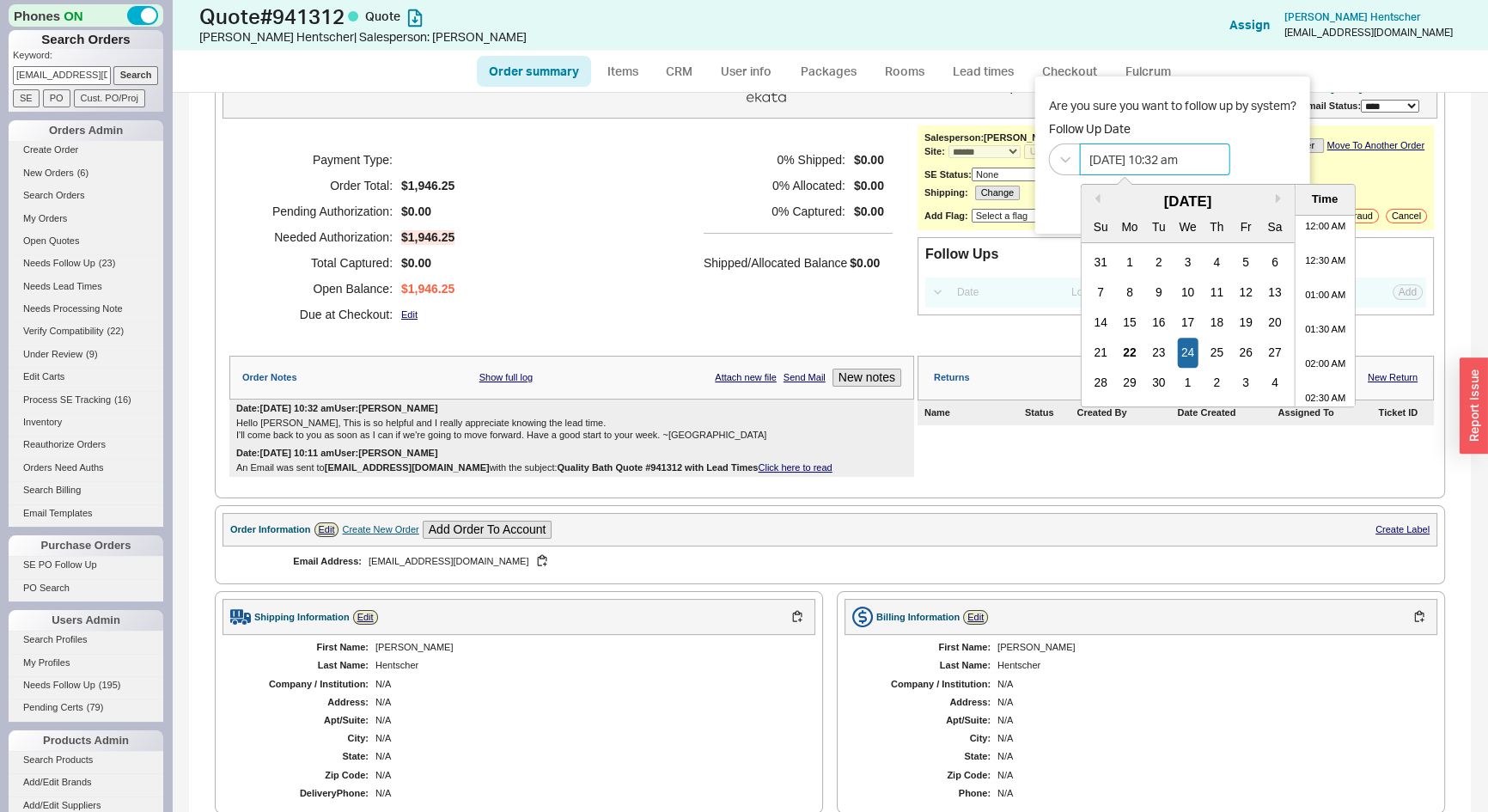
scroll to position [610, 0]
click at [1152, 381] on div "30" at bounding box center [1159, 383] width 21 height 30
type input "09/30/2025 10:32 am"
click at [1267, 132] on div "Are you sure you want to follow up by system? Follow Up Date 09/30/2025 10:32 a…" at bounding box center [1173, 136] width 248 height 79
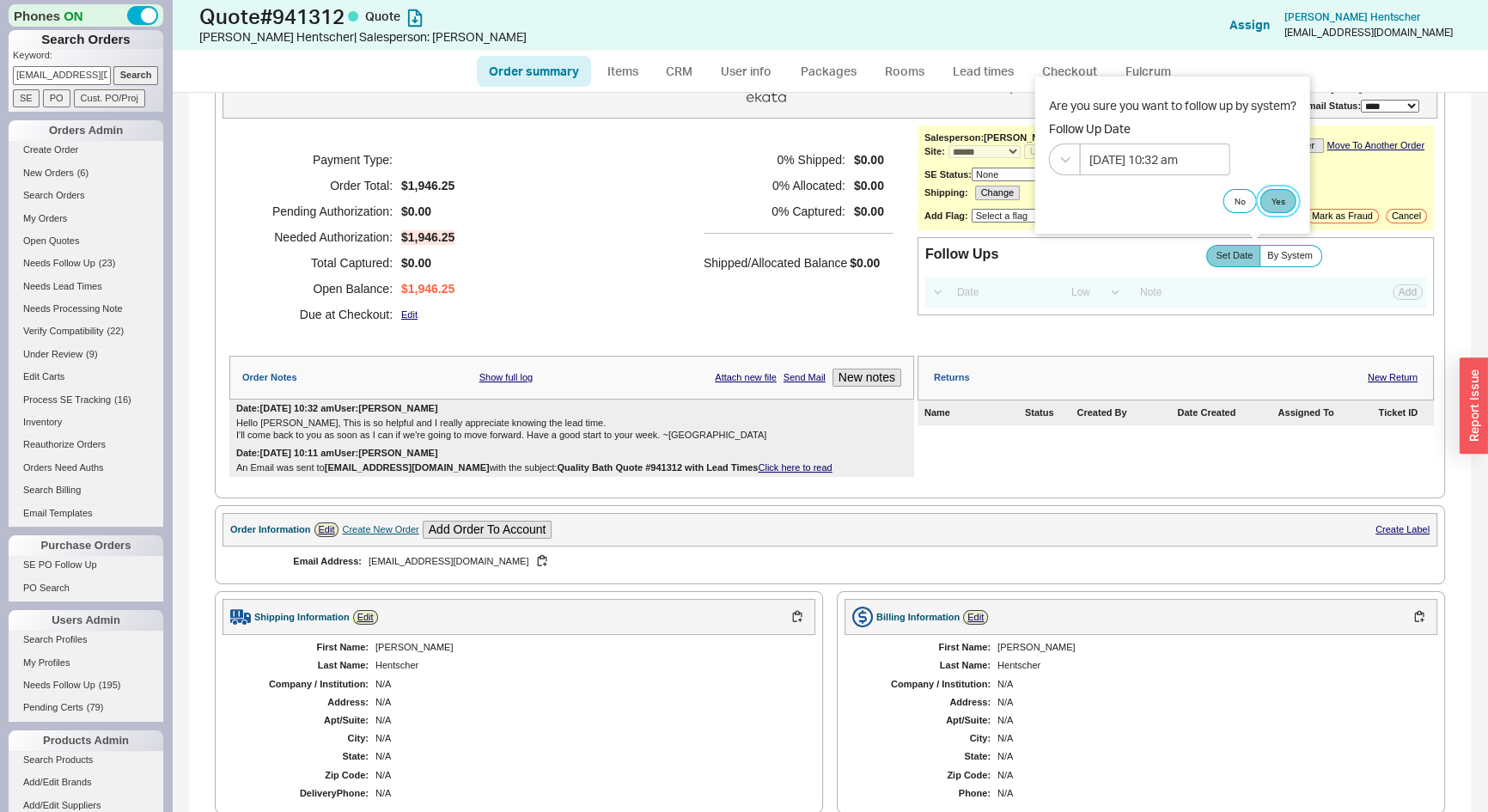
click at [1281, 200] on button "Yes" at bounding box center [1279, 201] width 37 height 24
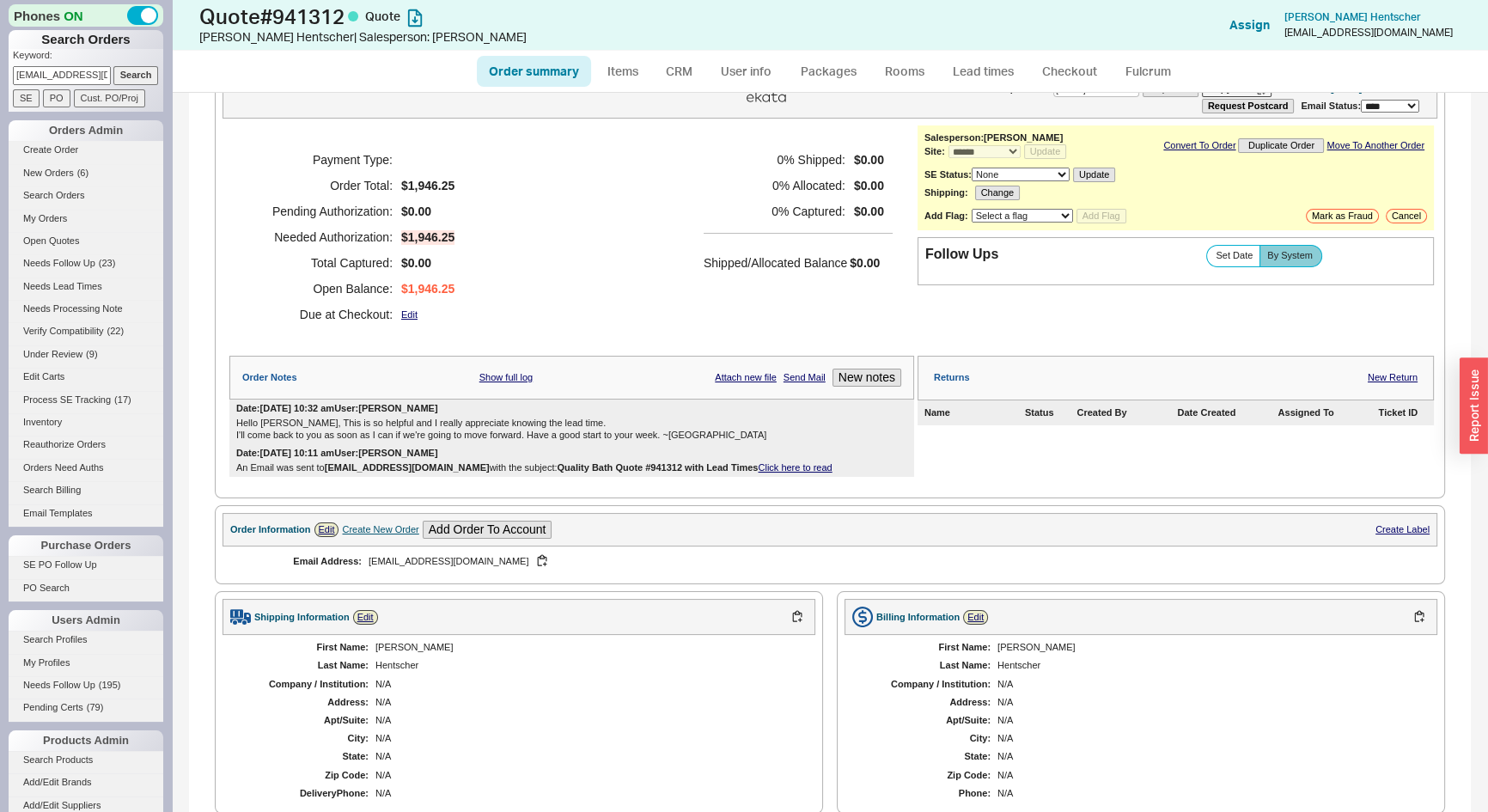
scroll to position [485, 0]
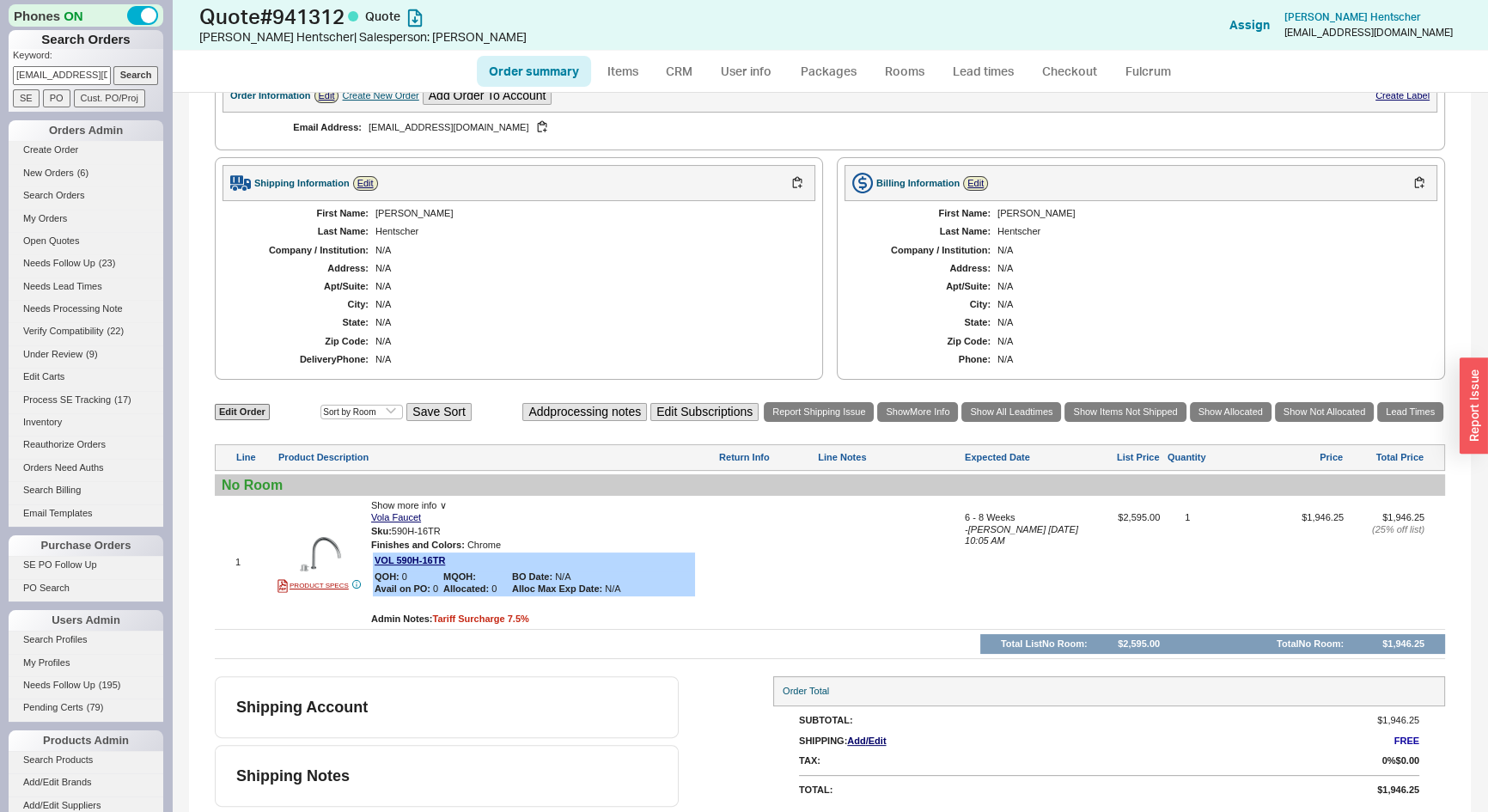
click at [63, 78] on input "4asecretsmile@gmail.com" at bounding box center [61, 75] width 98 height 18
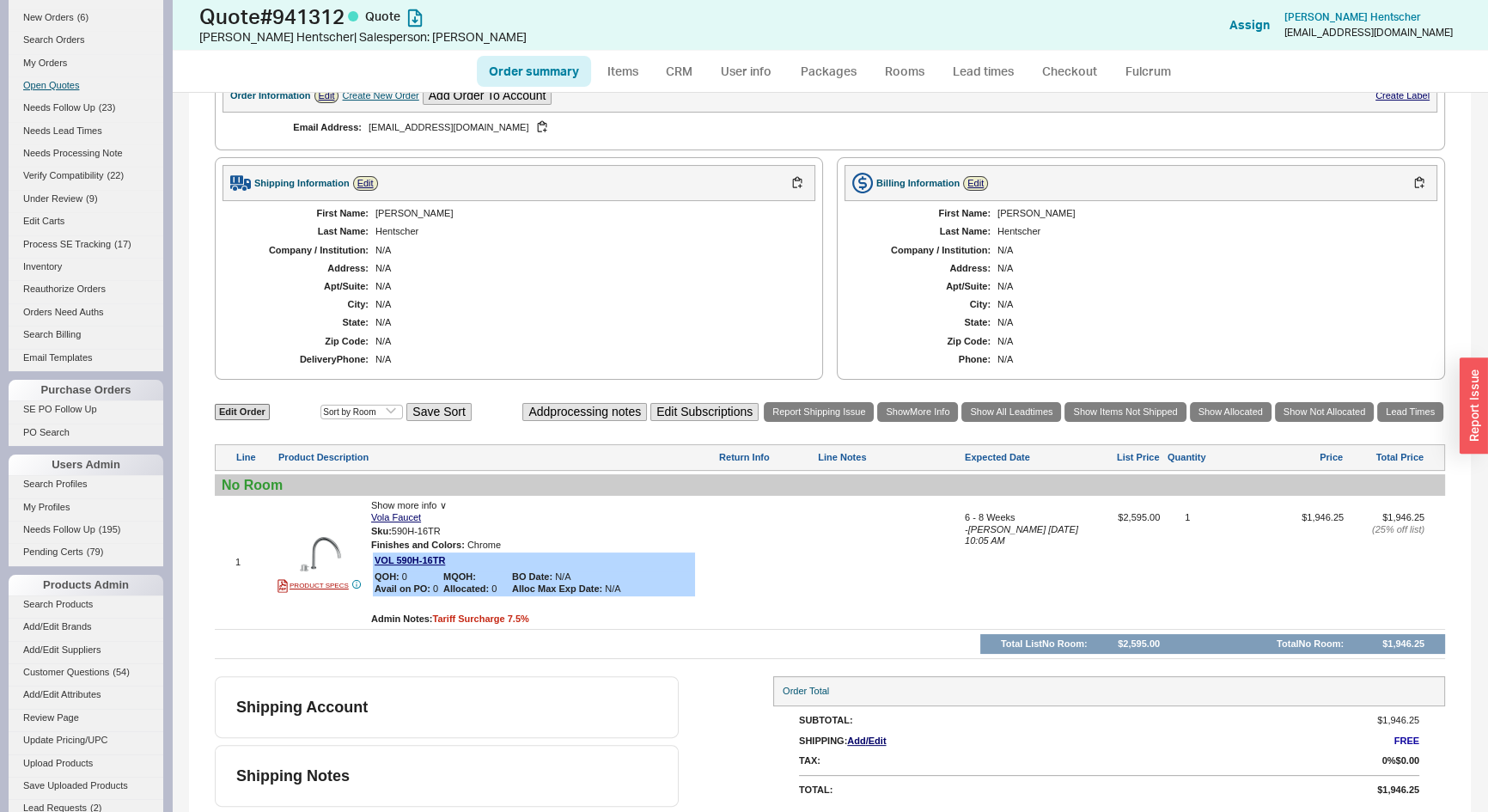
type input "bestplumbingonline.com"
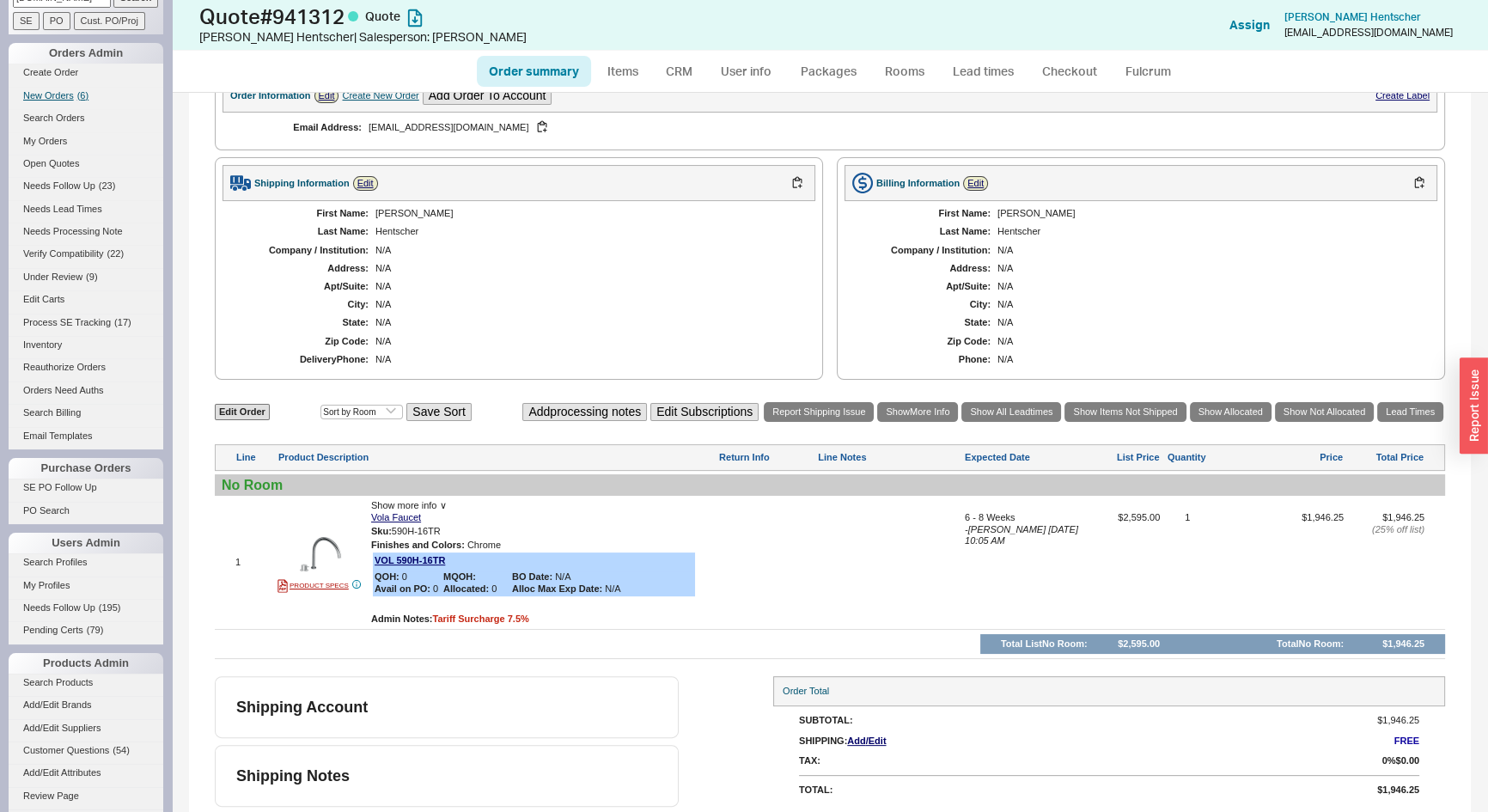
scroll to position [0, 0]
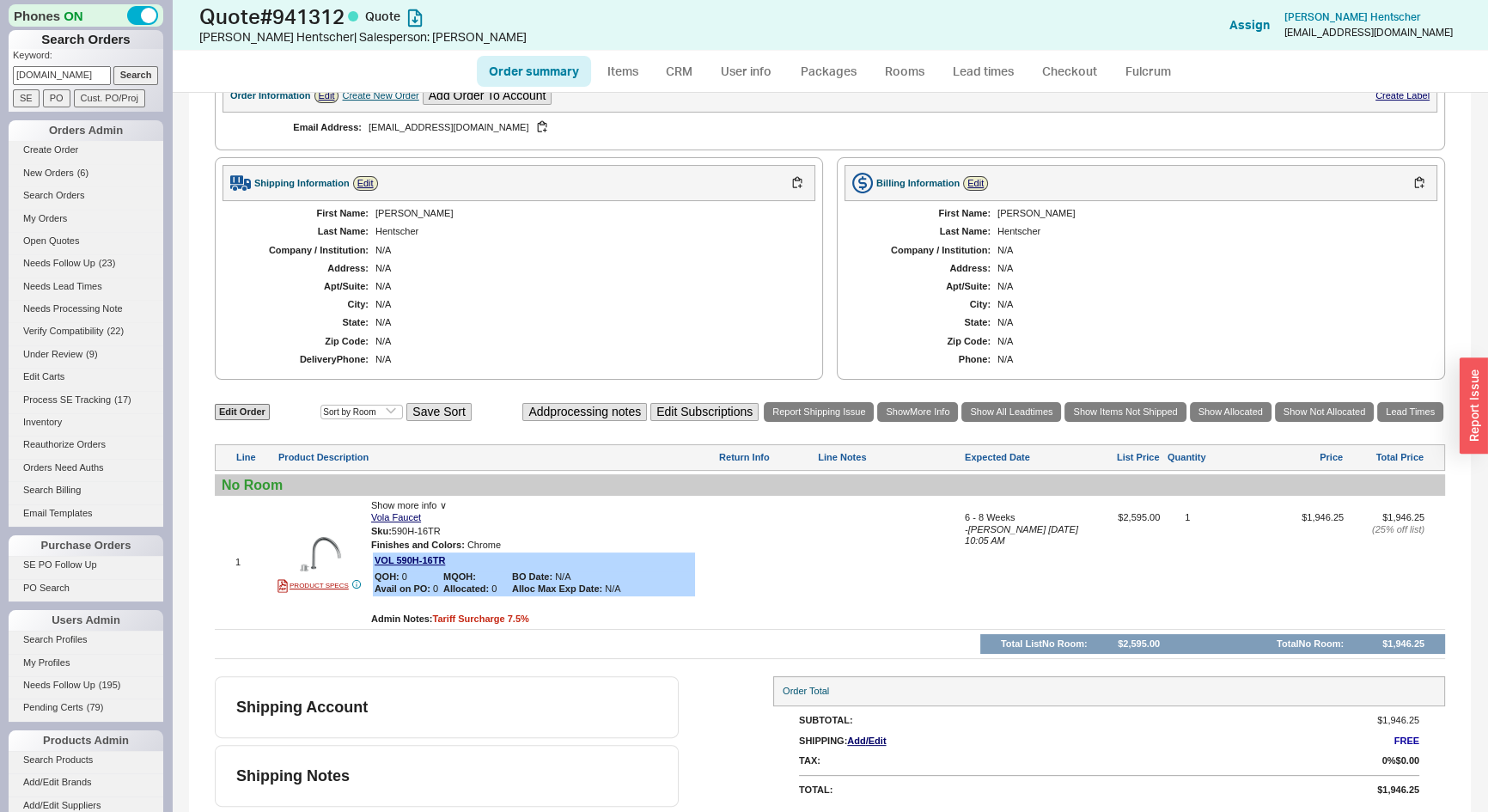
click at [123, 67] on input "Search" at bounding box center [136, 75] width 46 height 18
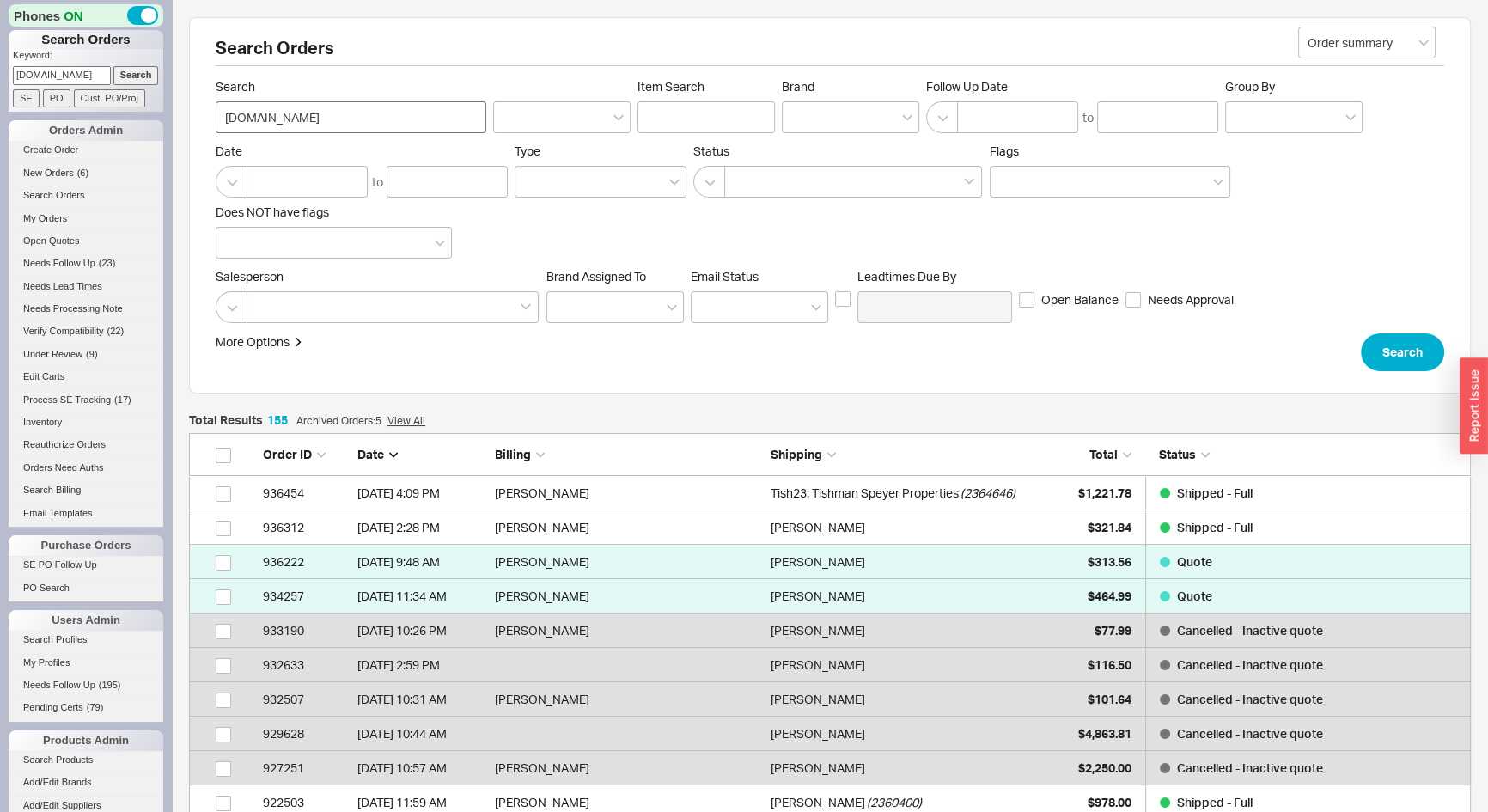
scroll to position [5358, 1270]
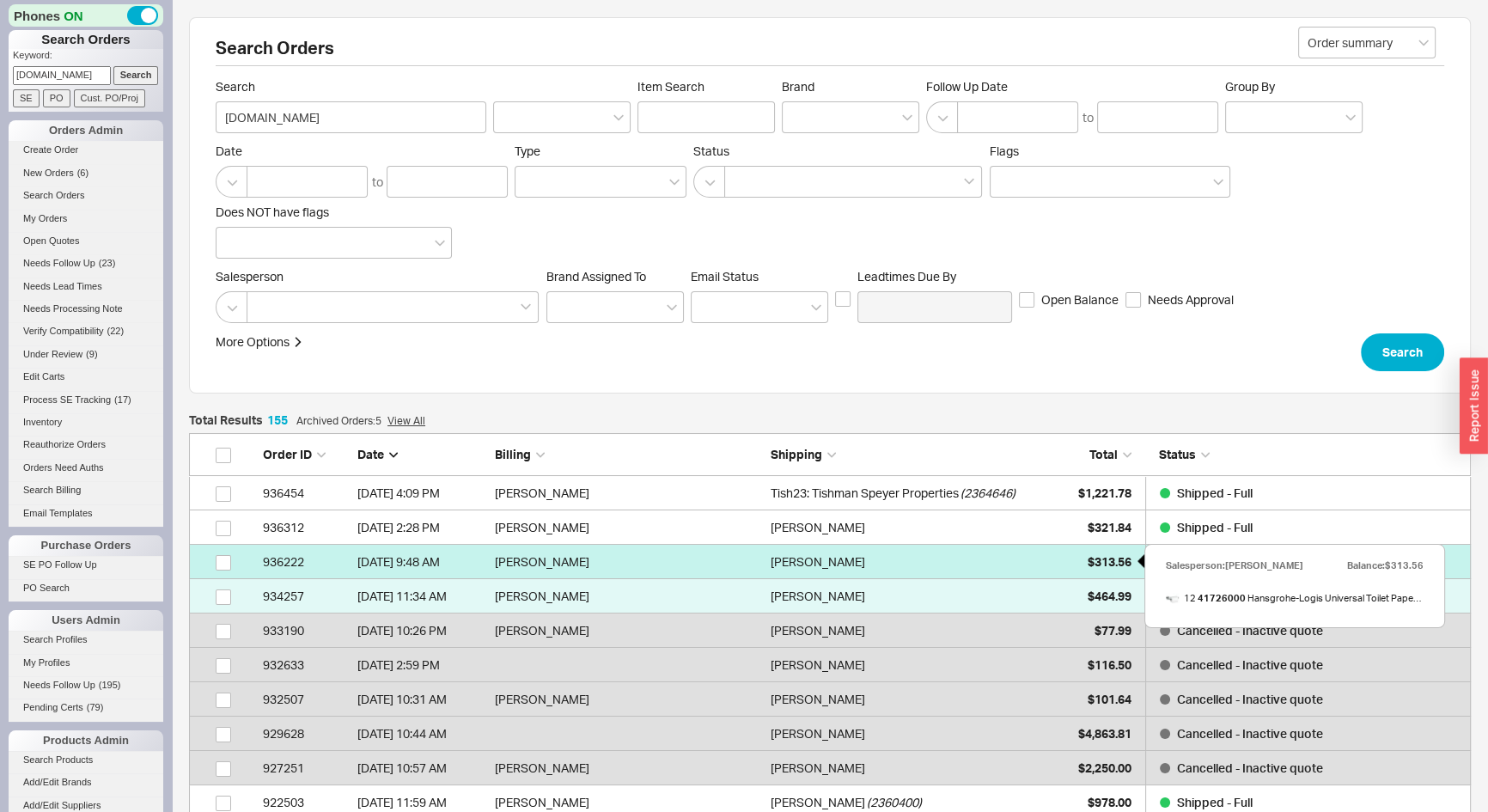
click at [1065, 560] on div "$313.56" at bounding box center [1089, 562] width 86 height 35
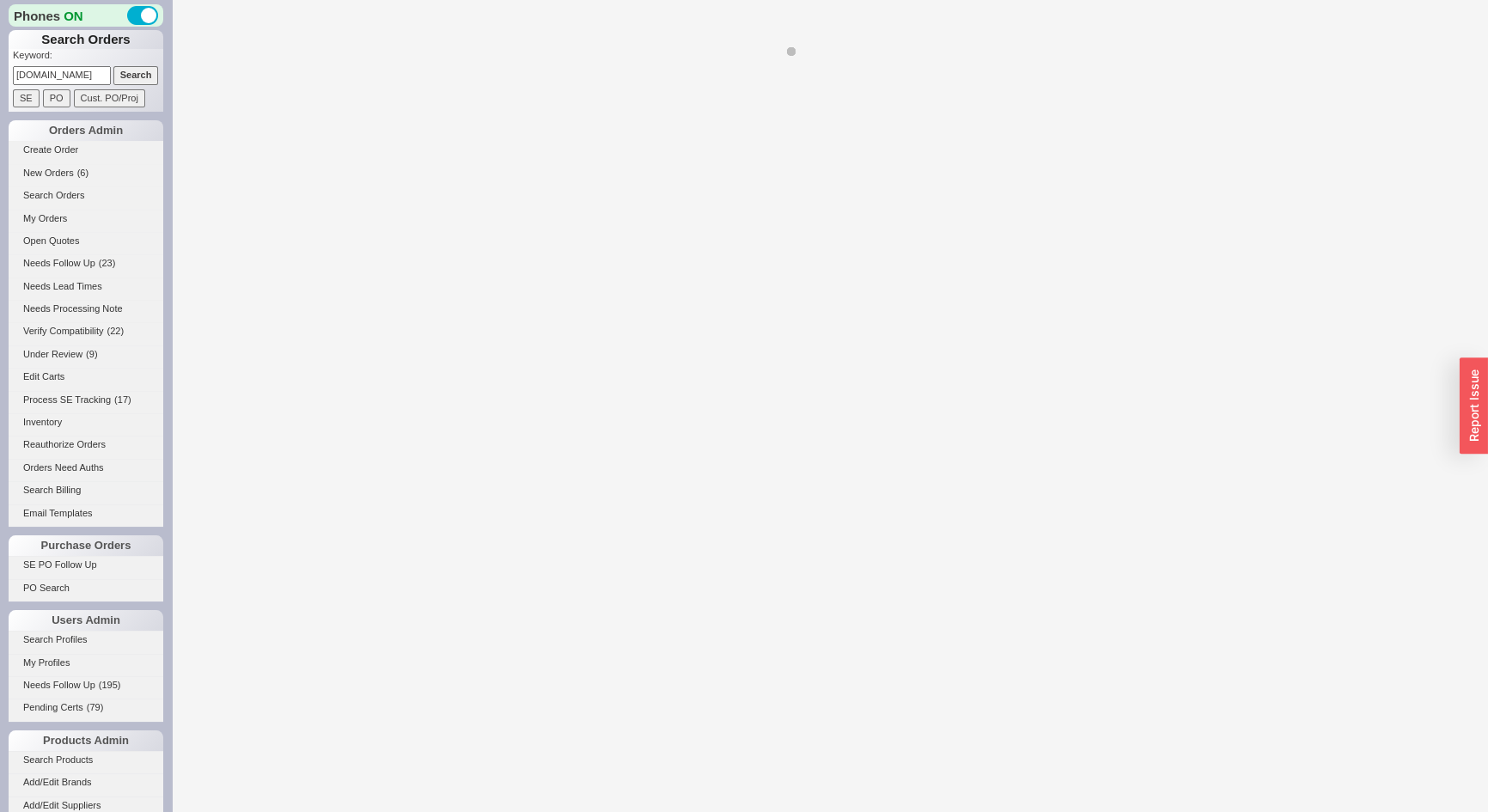
select select "*"
select select "LOW"
select select "3"
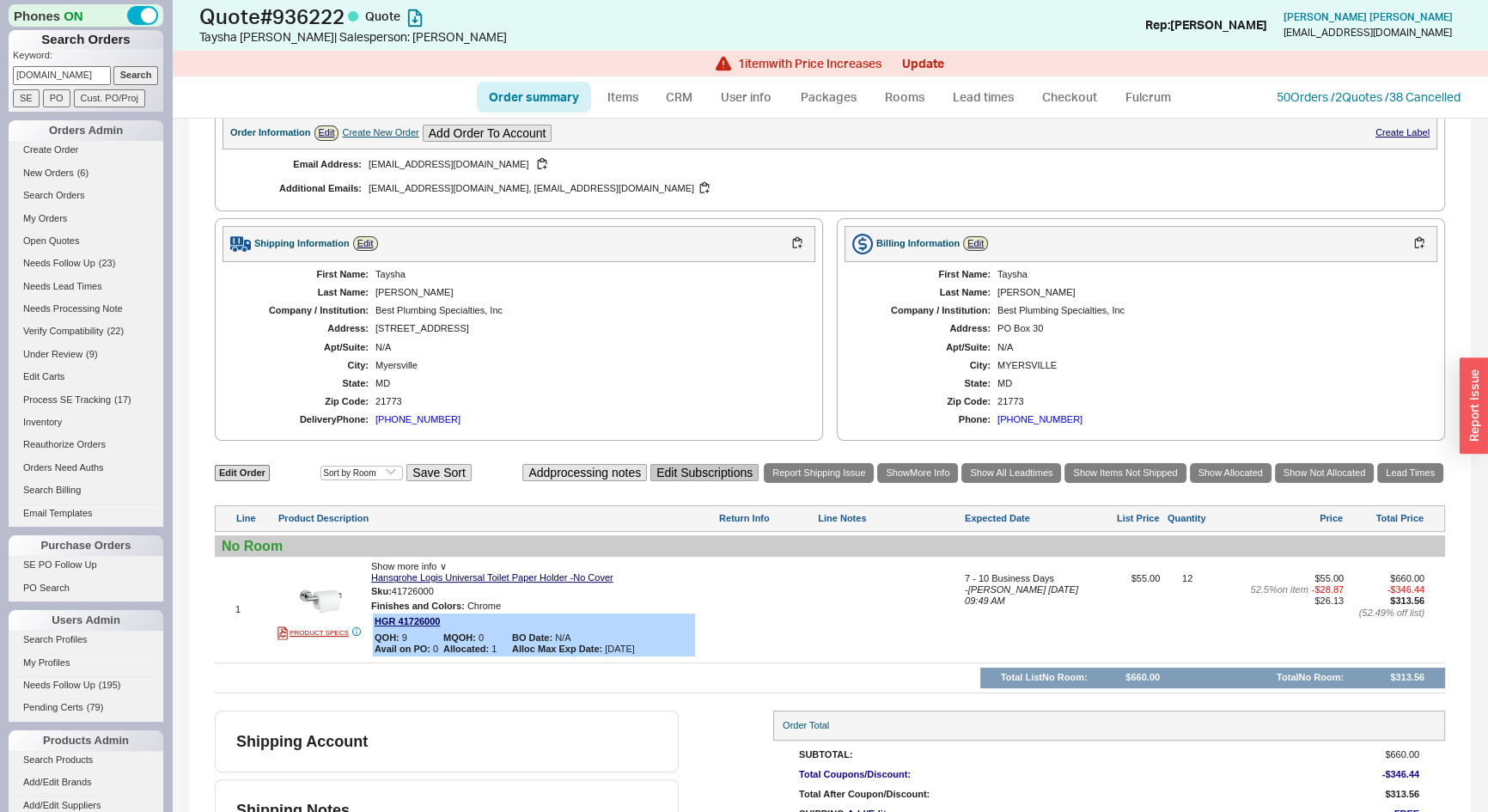
scroll to position [390, 0]
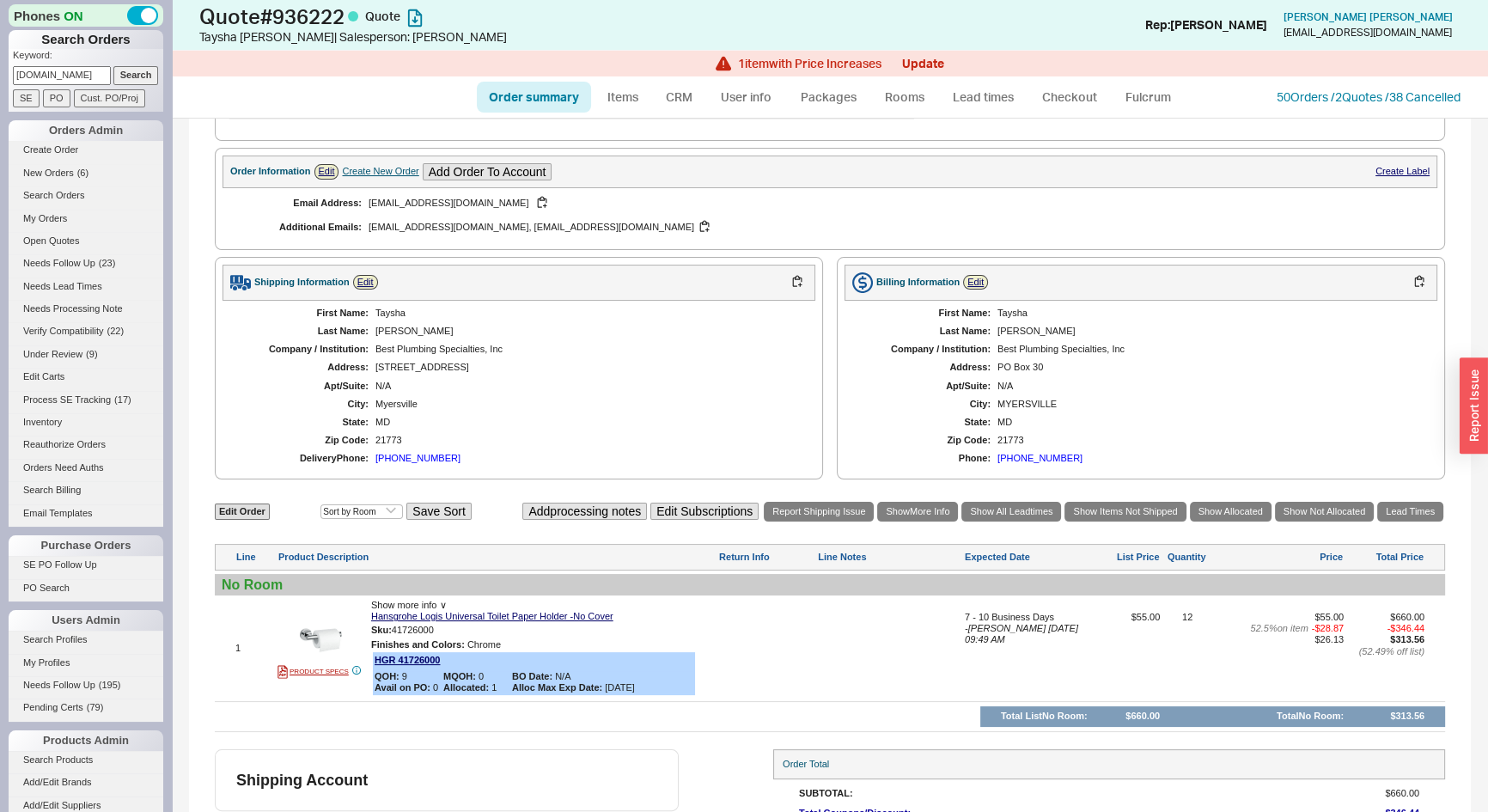
click at [371, 167] on div "Create New Order" at bounding box center [380, 172] width 77 height 11
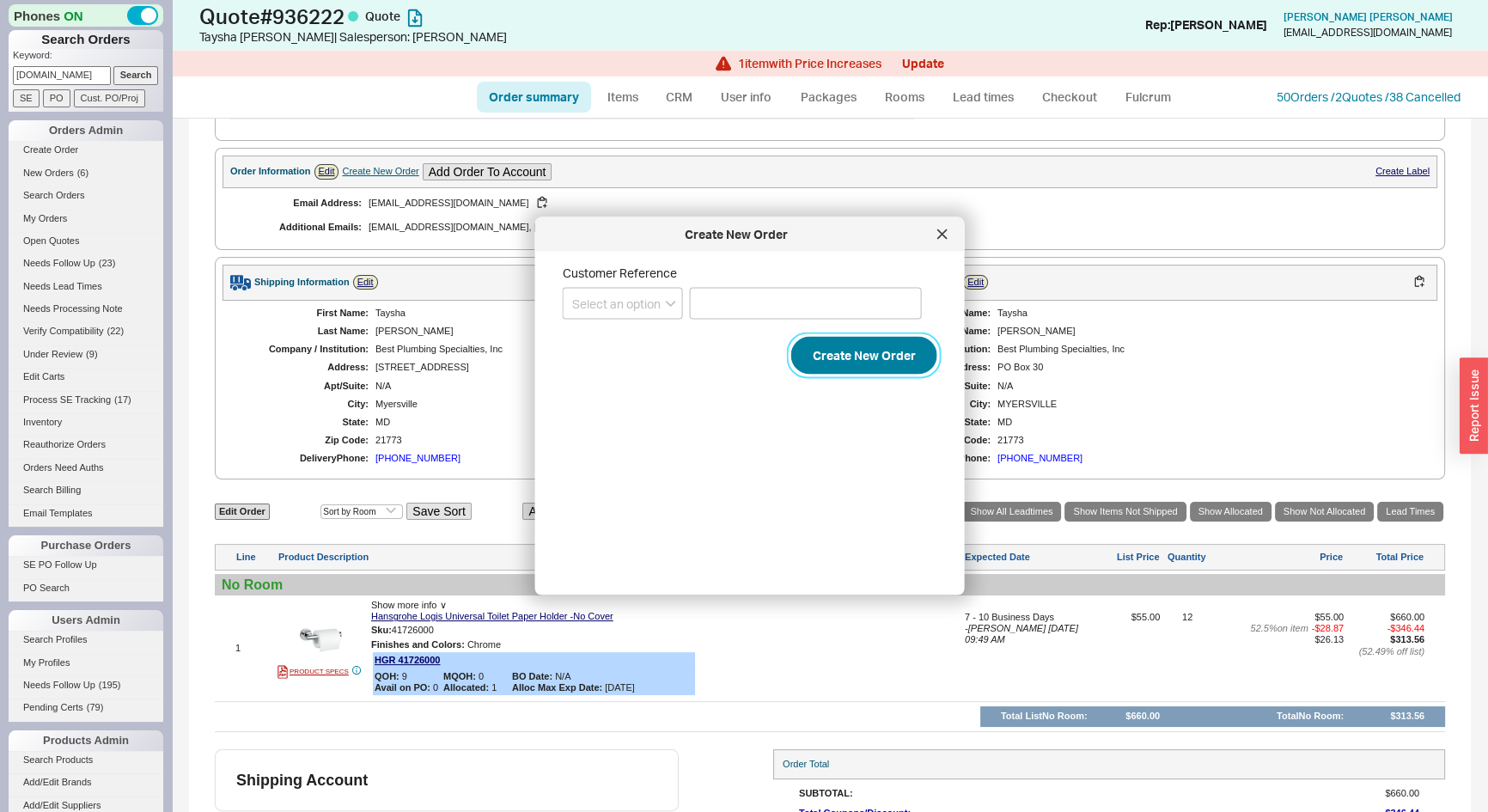
click at [850, 355] on button "Create New Order" at bounding box center [864, 355] width 146 height 37
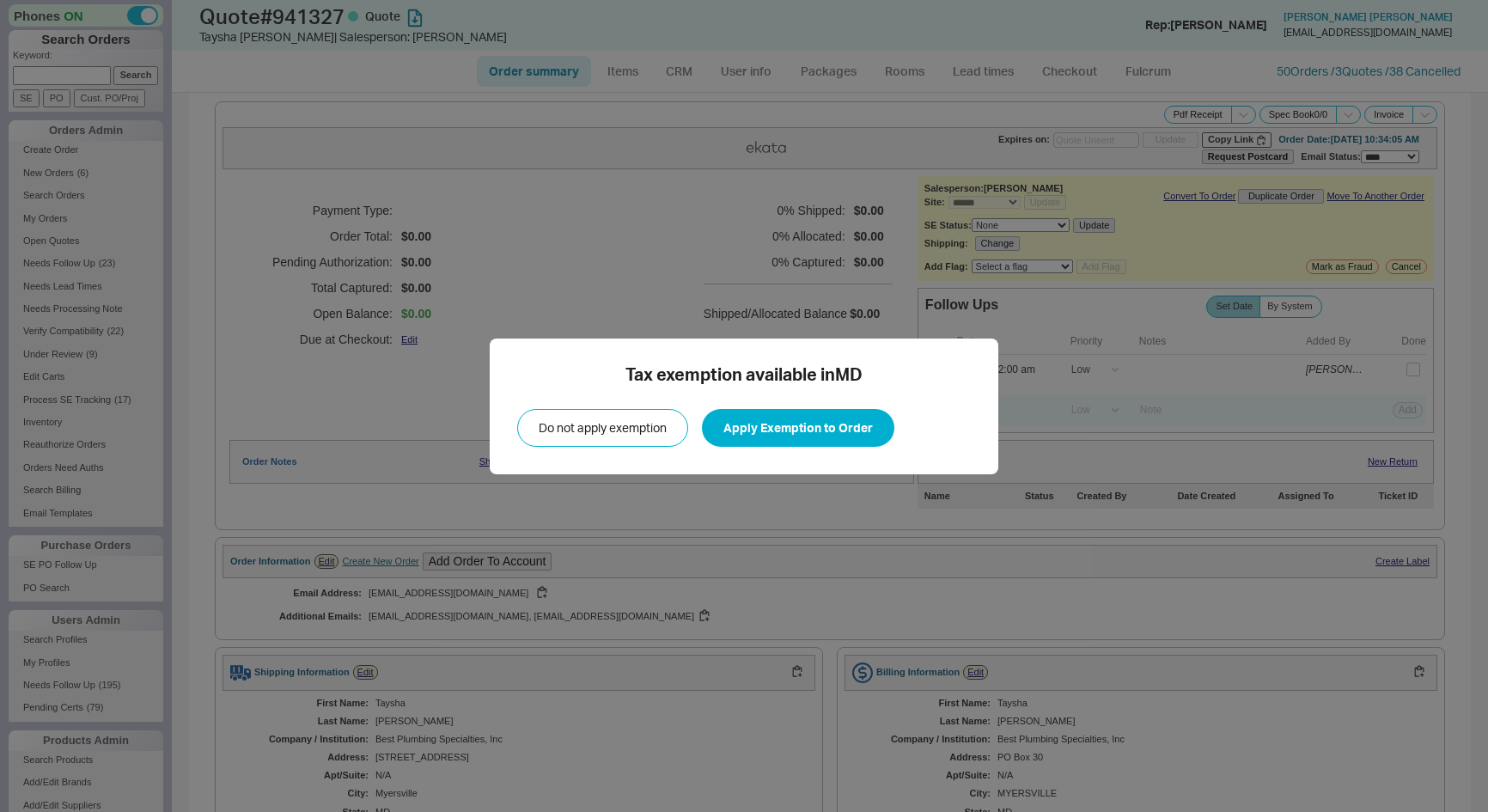
select select "*"
select select "LOW"
select select "3"
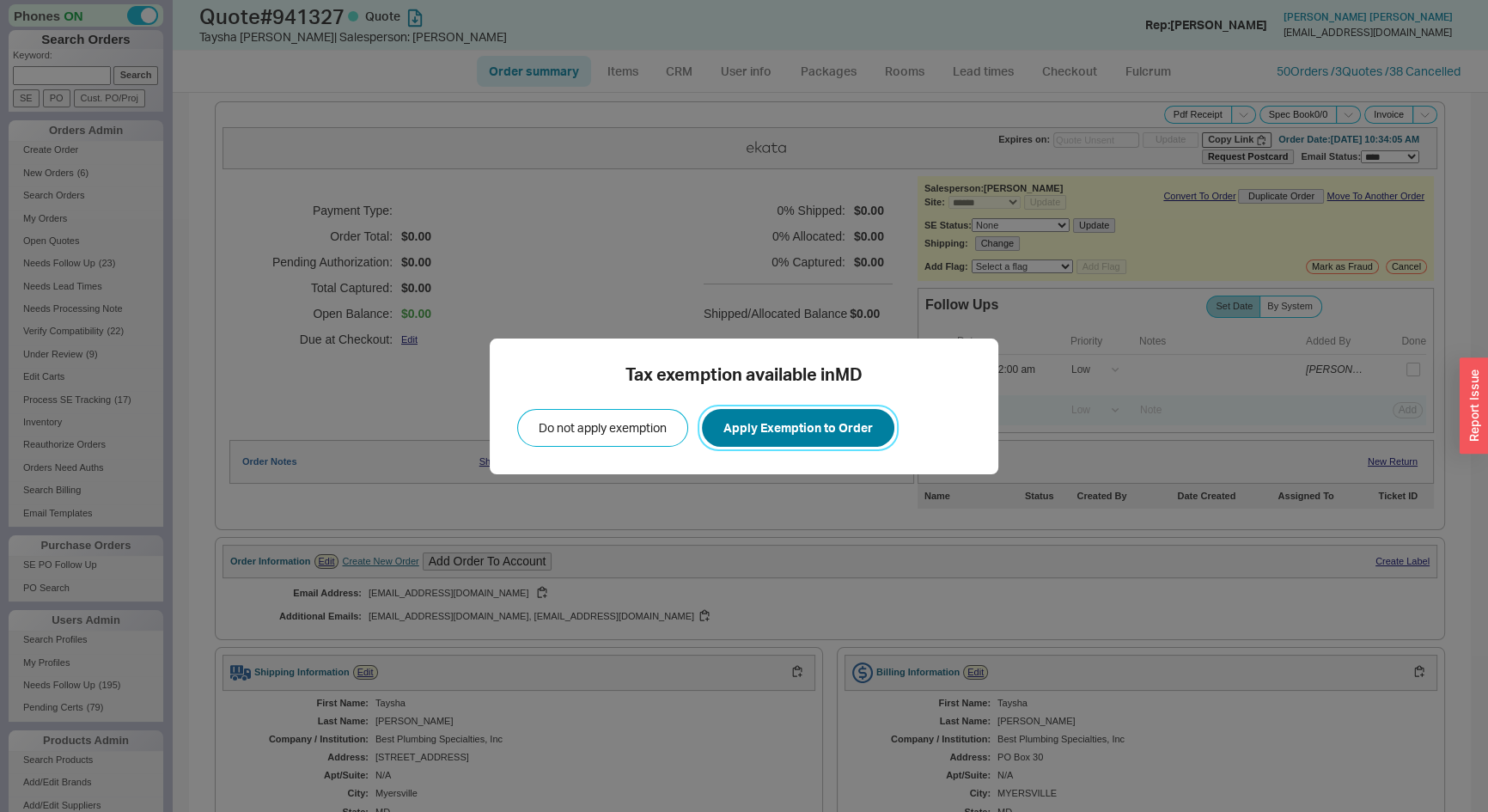
click at [807, 418] on button "Apply Exemption to Order" at bounding box center [798, 427] width 193 height 37
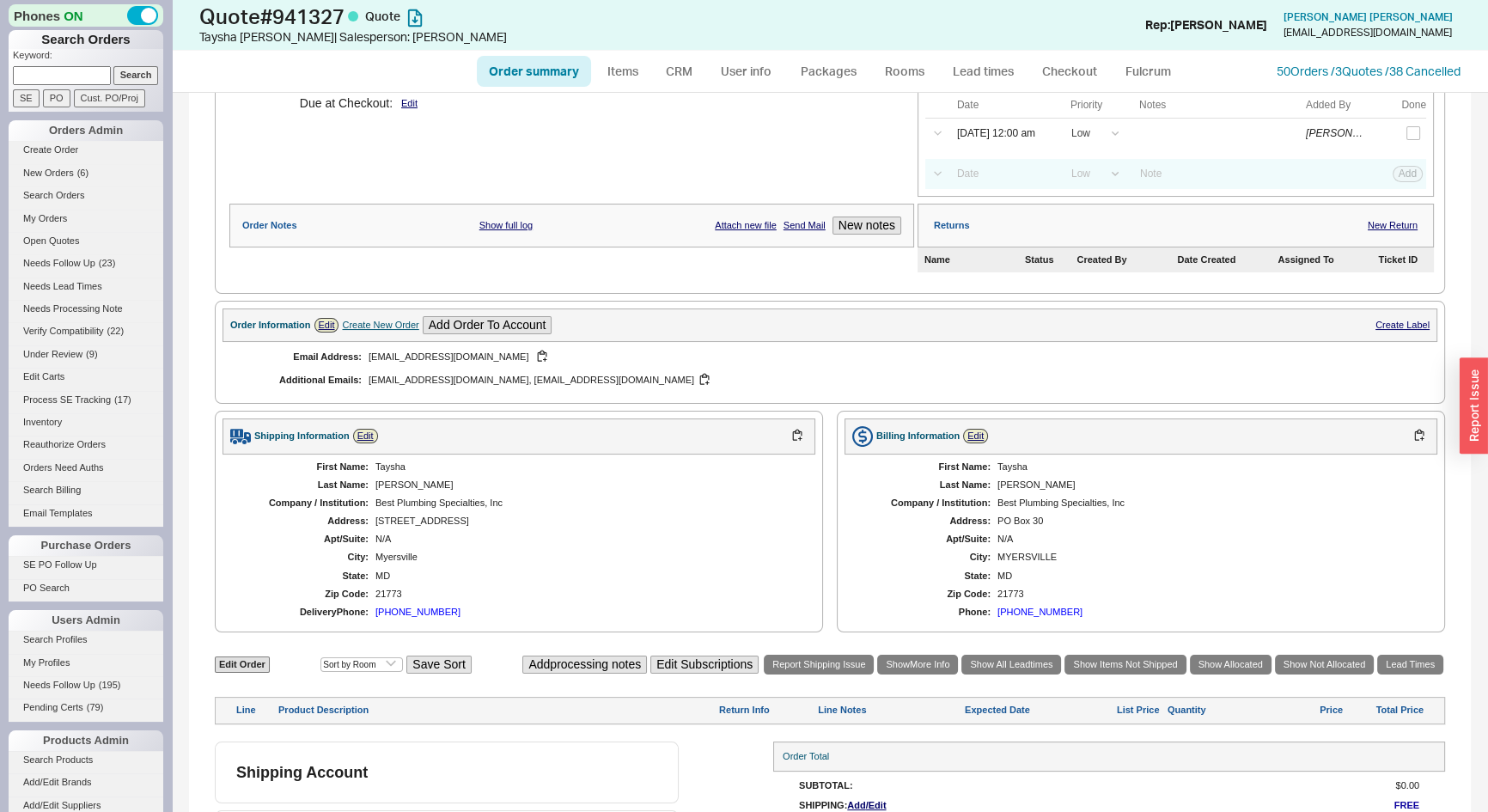
scroll to position [301, 0]
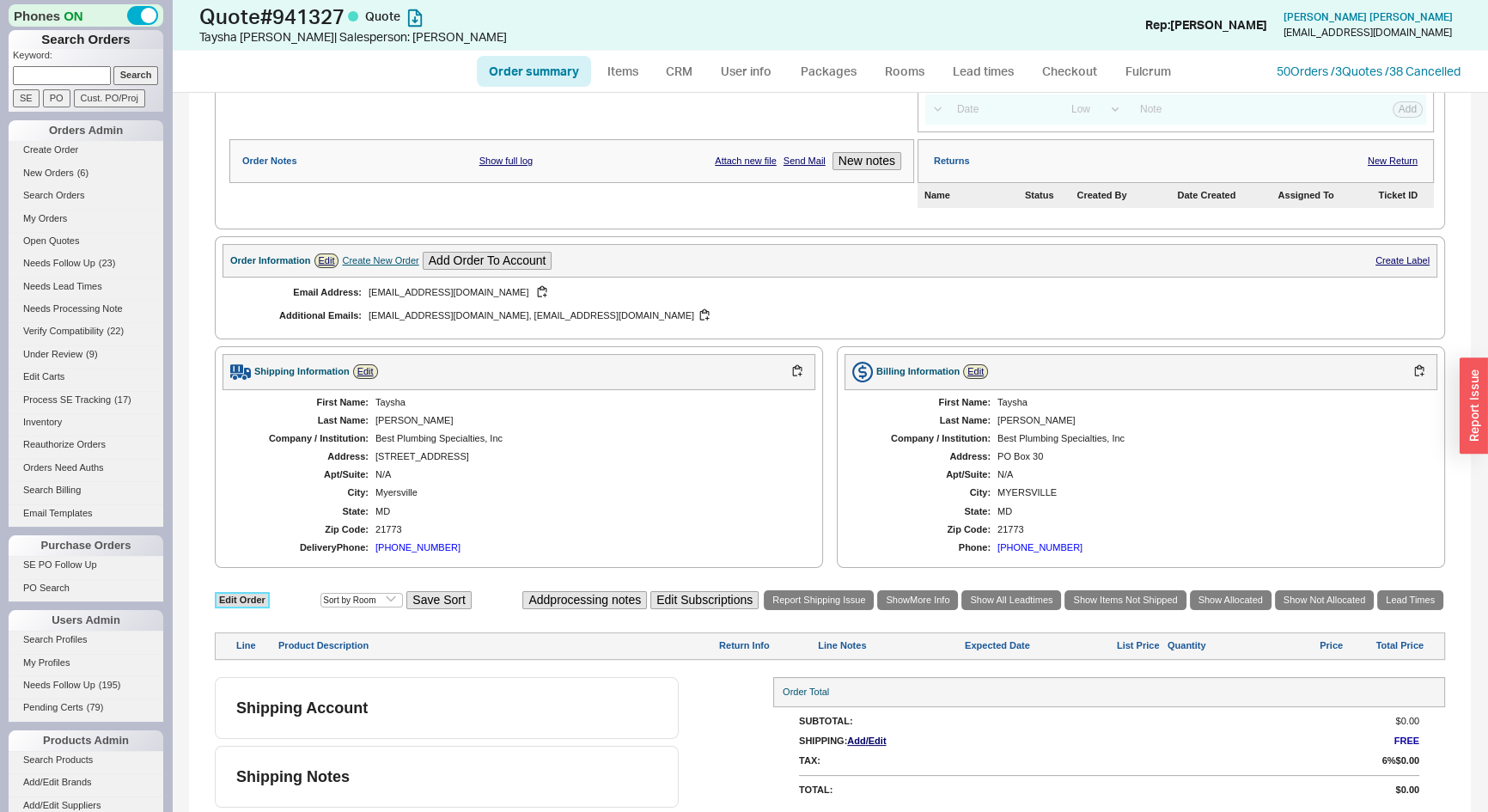
click at [261, 602] on link "Edit Order" at bounding box center [242, 600] width 55 height 16
select select "3"
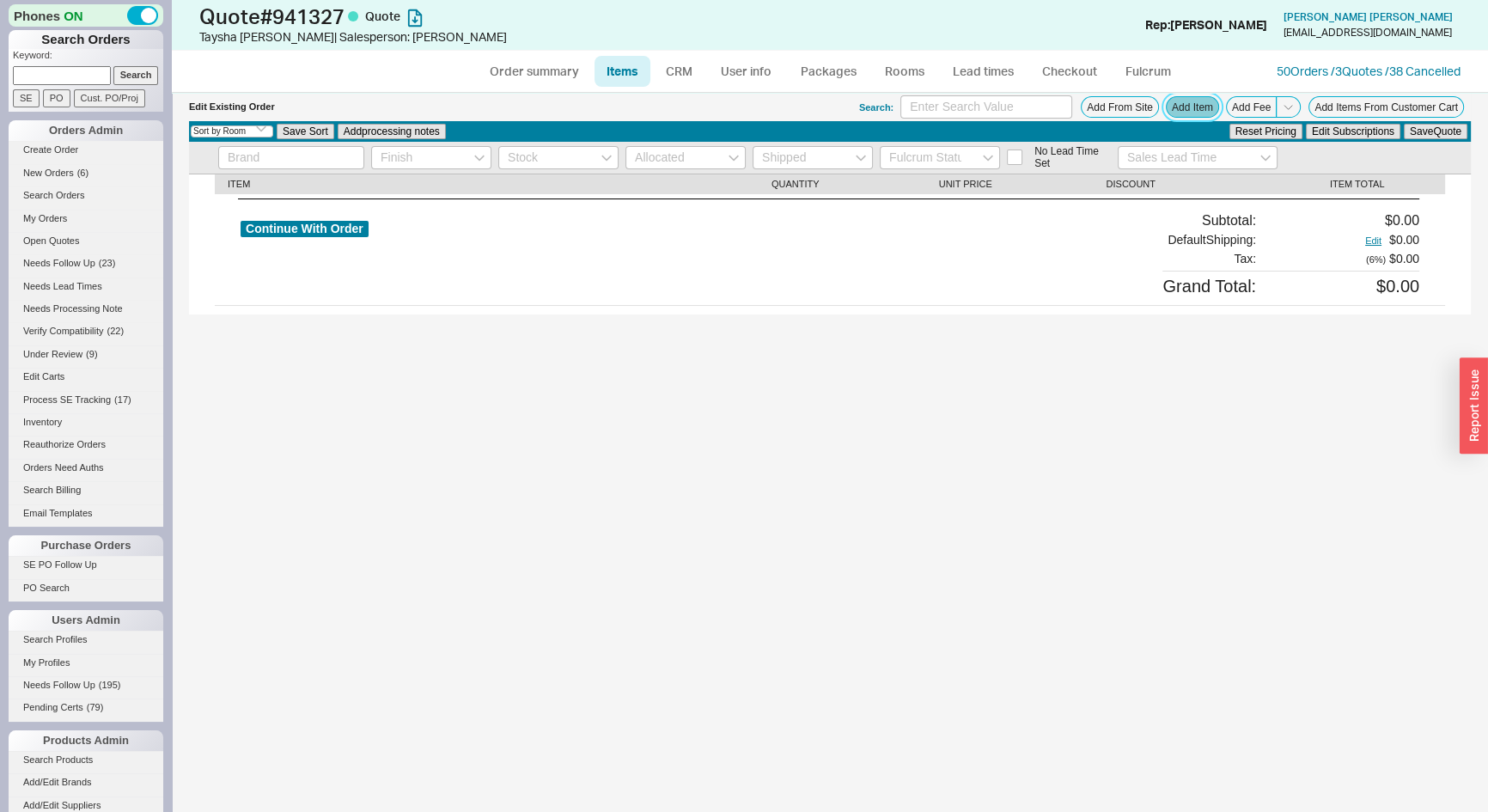
click at [1187, 111] on button "Add Item" at bounding box center [1193, 107] width 53 height 22
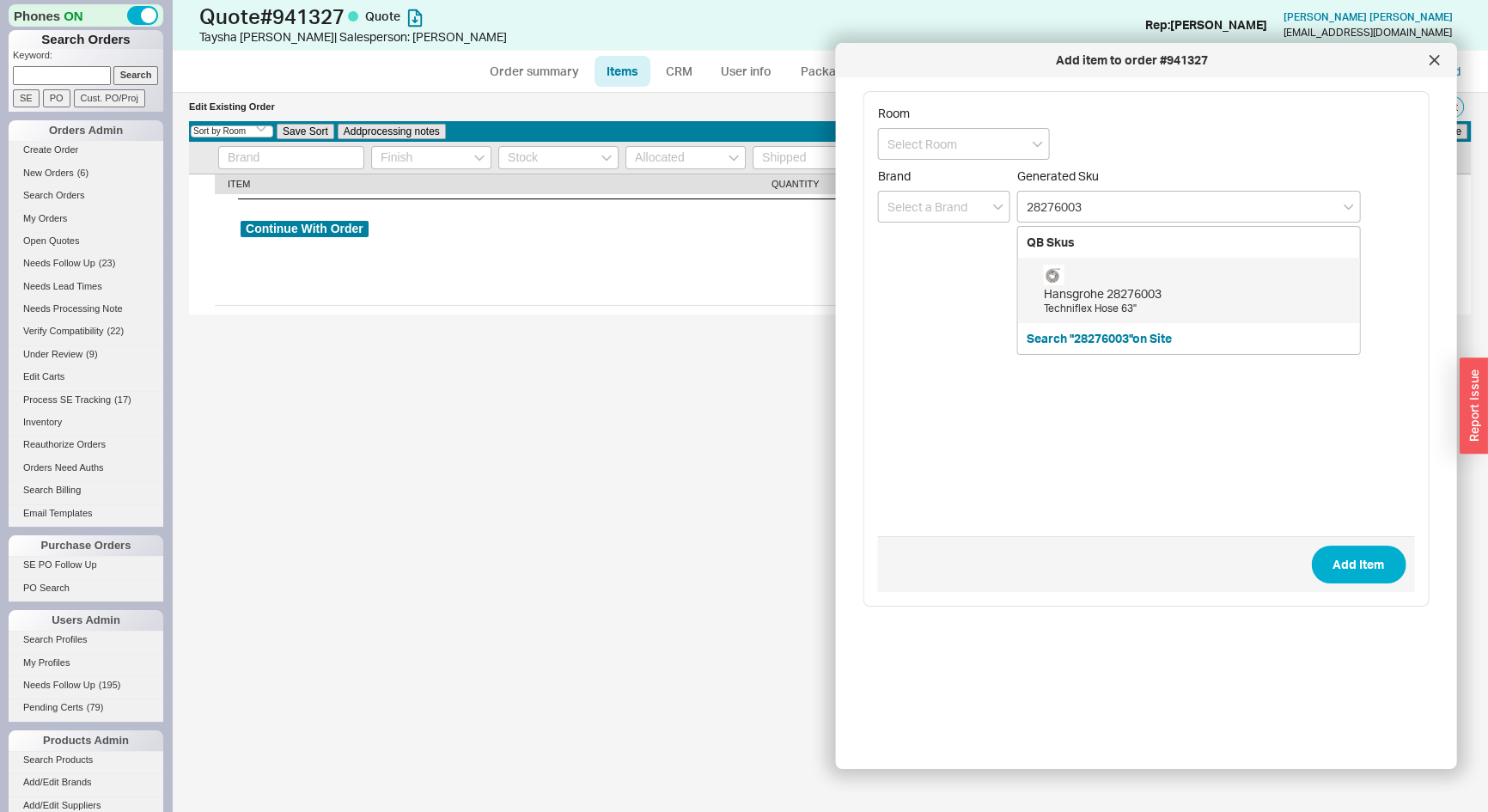
click at [1142, 290] on div "Hansgrohe 28276003" at bounding box center [1198, 293] width 308 height 17
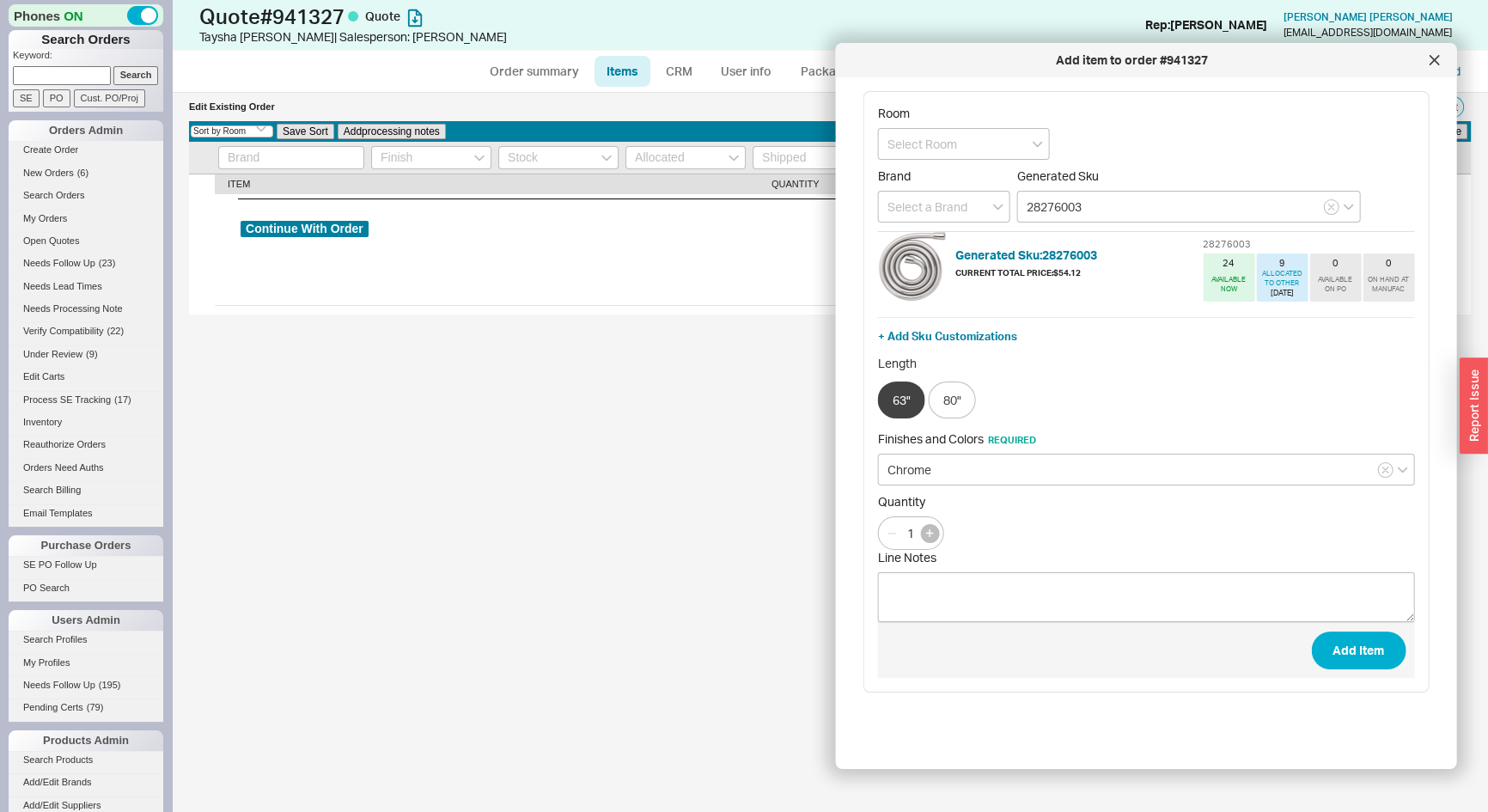
type input "28276003"
click at [927, 532] on icon "button" at bounding box center [929, 533] width 7 height 7
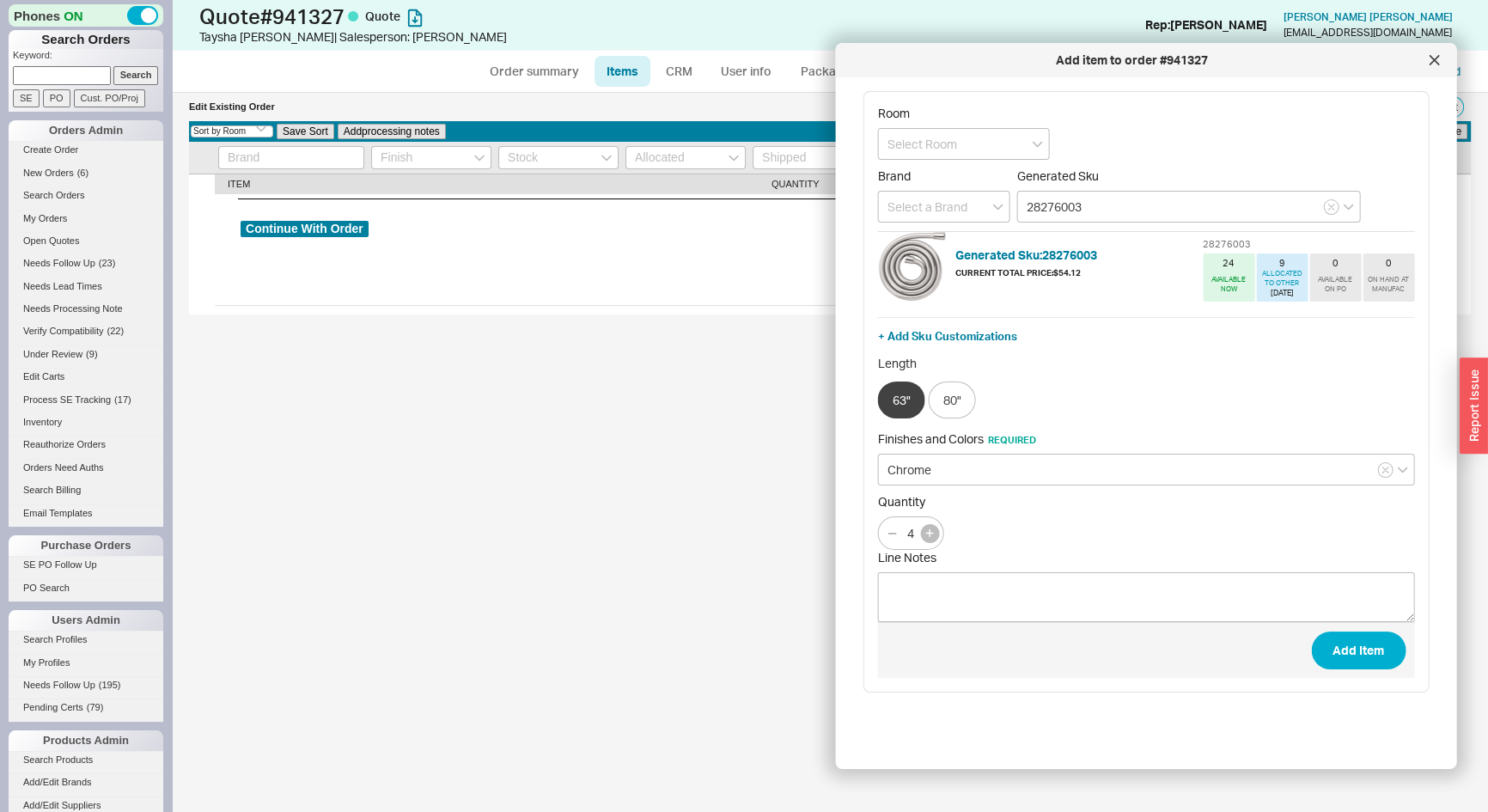
type input "5"
drag, startPoint x: 1378, startPoint y: 659, endPoint x: 1359, endPoint y: 653, distance: 19.9
click at [1375, 659] on button "Add Item" at bounding box center [1358, 649] width 94 height 37
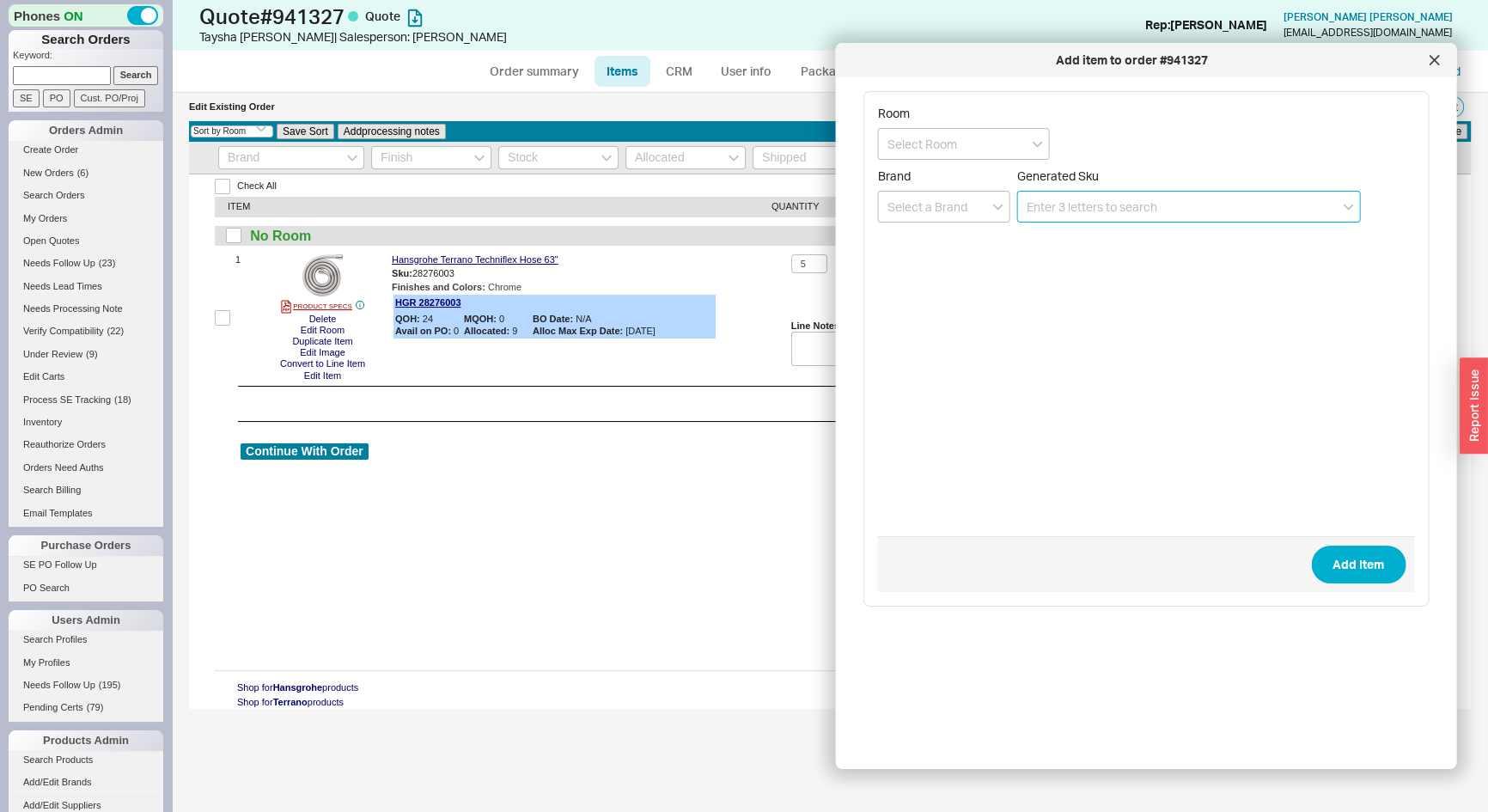
paste input "26036001"
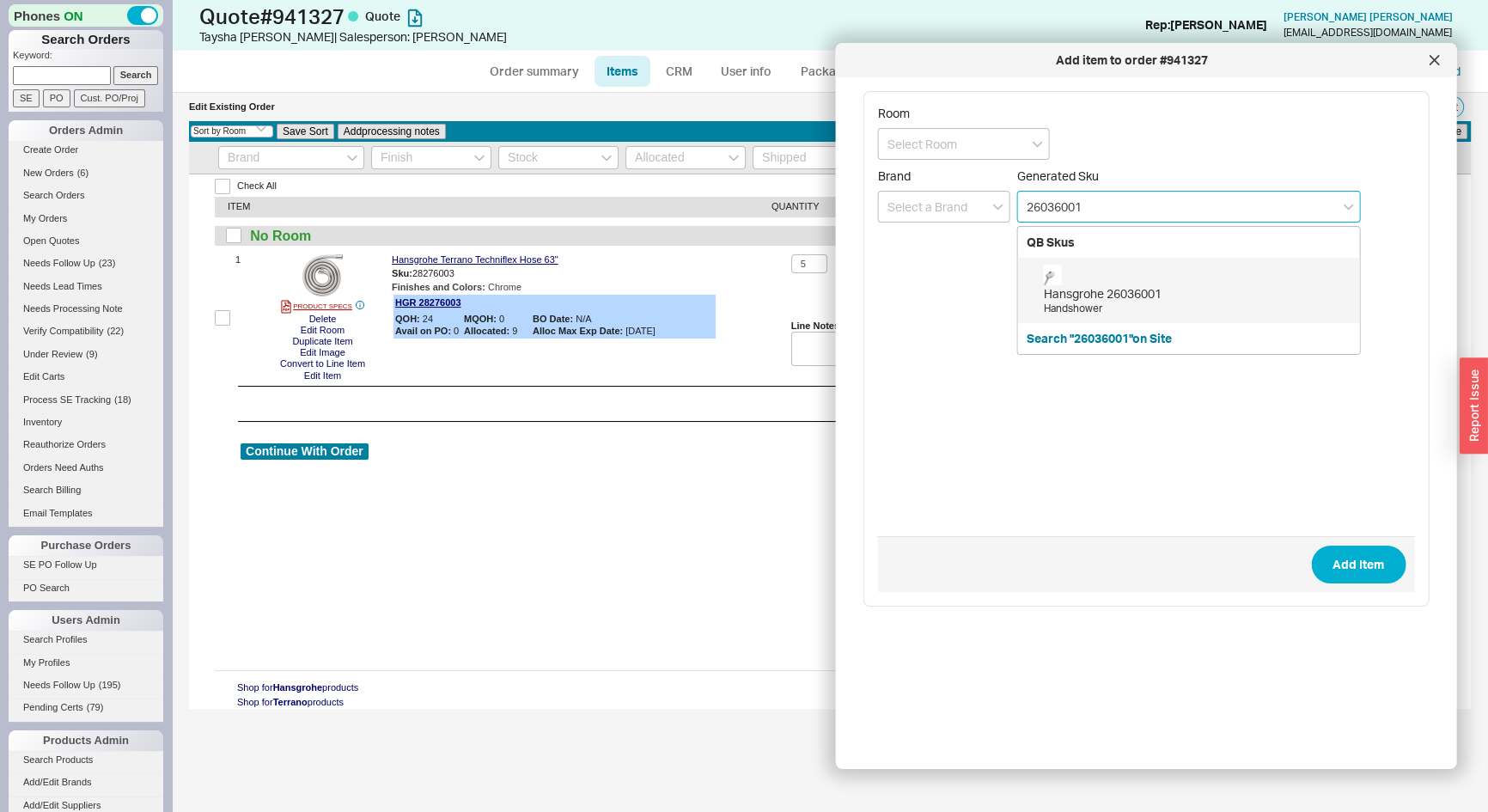
click at [1119, 308] on div "Handshower" at bounding box center [1198, 309] width 308 height 15
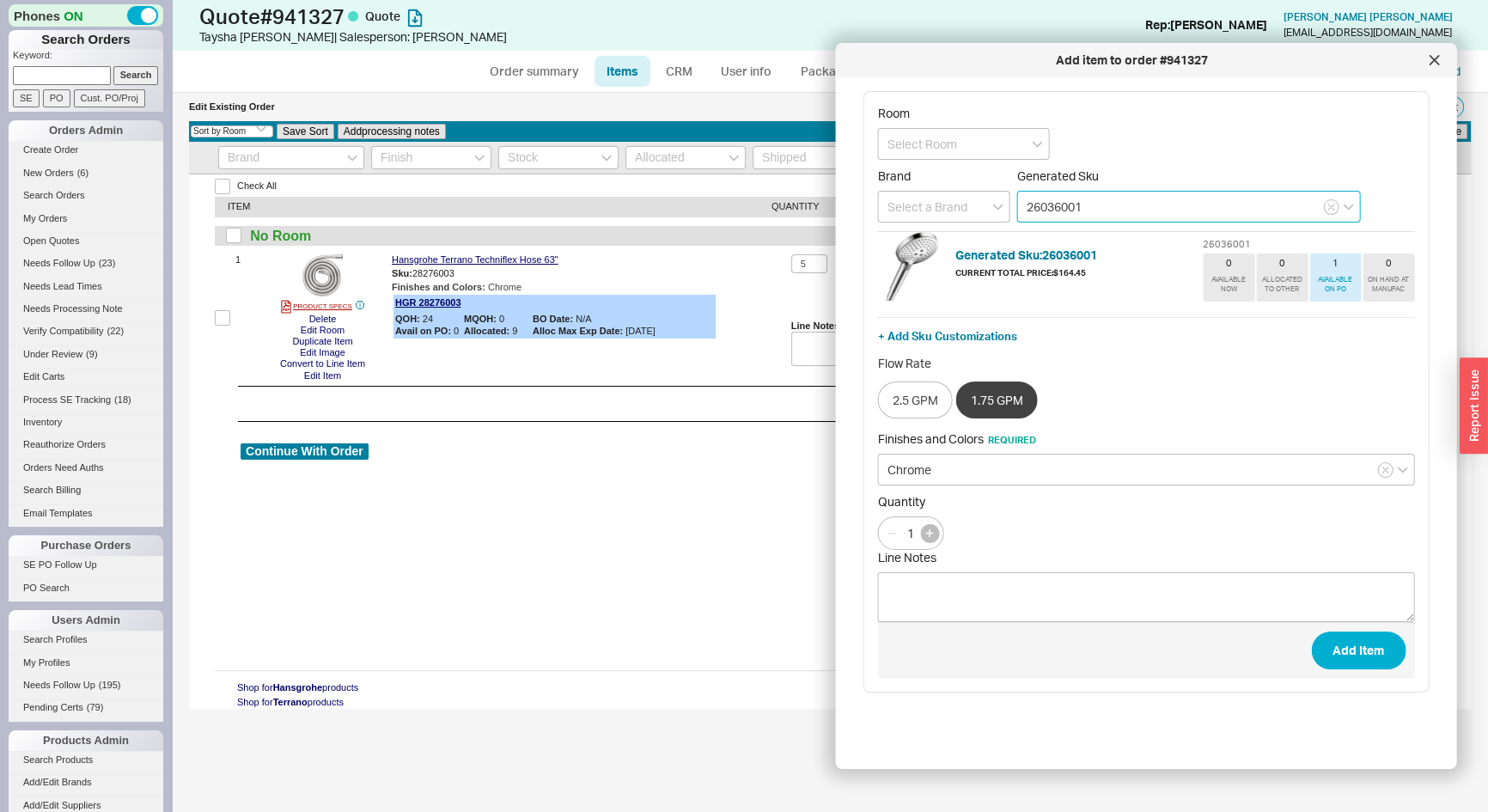
type input "26036001"
click at [927, 539] on button "button" at bounding box center [930, 533] width 19 height 19
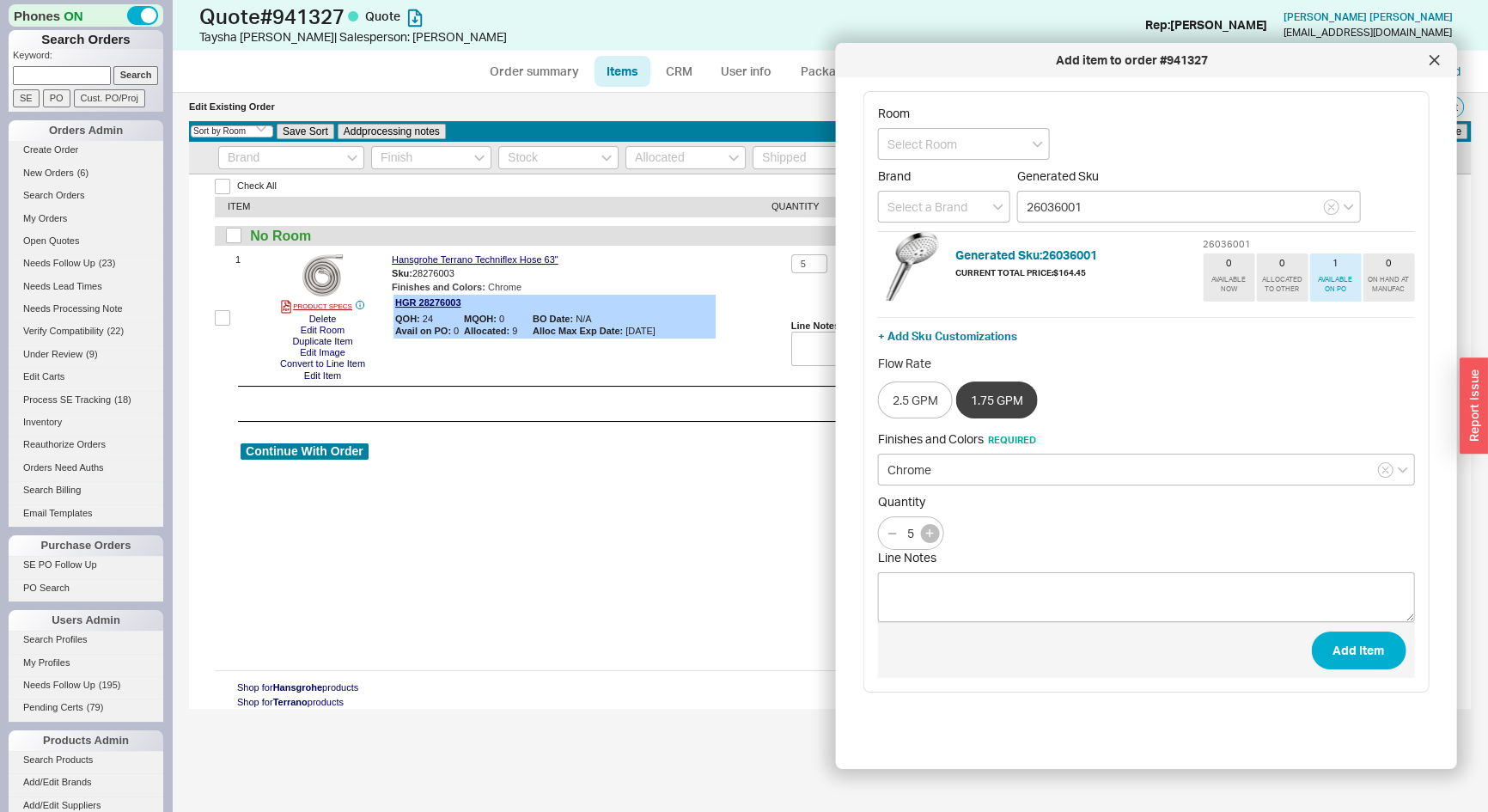
click at [927, 539] on button "button" at bounding box center [930, 533] width 19 height 19
type input "8"
click at [1376, 644] on button "Add Item" at bounding box center [1358, 649] width 94 height 37
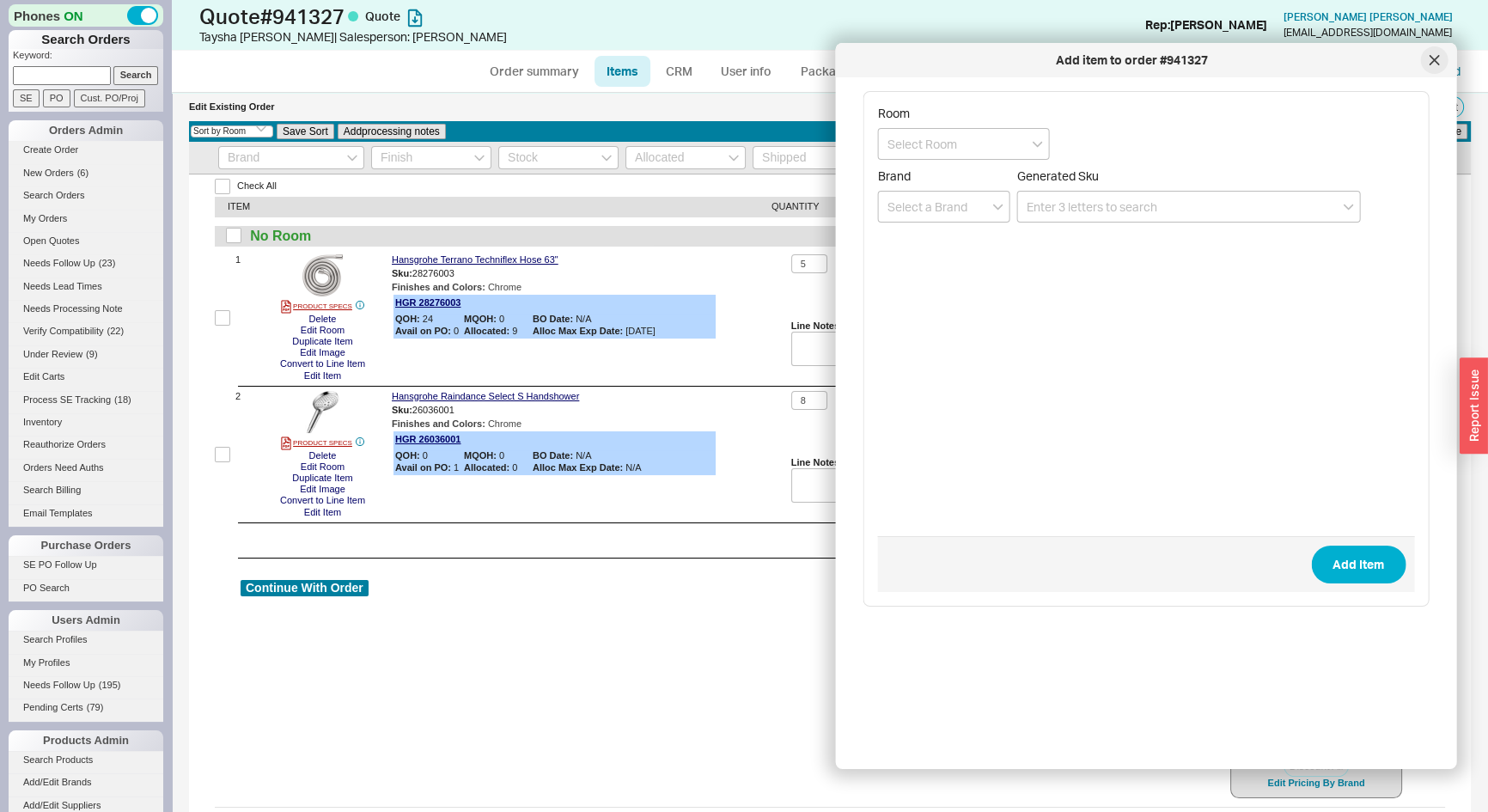
click at [1435, 60] on icon at bounding box center [1433, 59] width 8 height 8
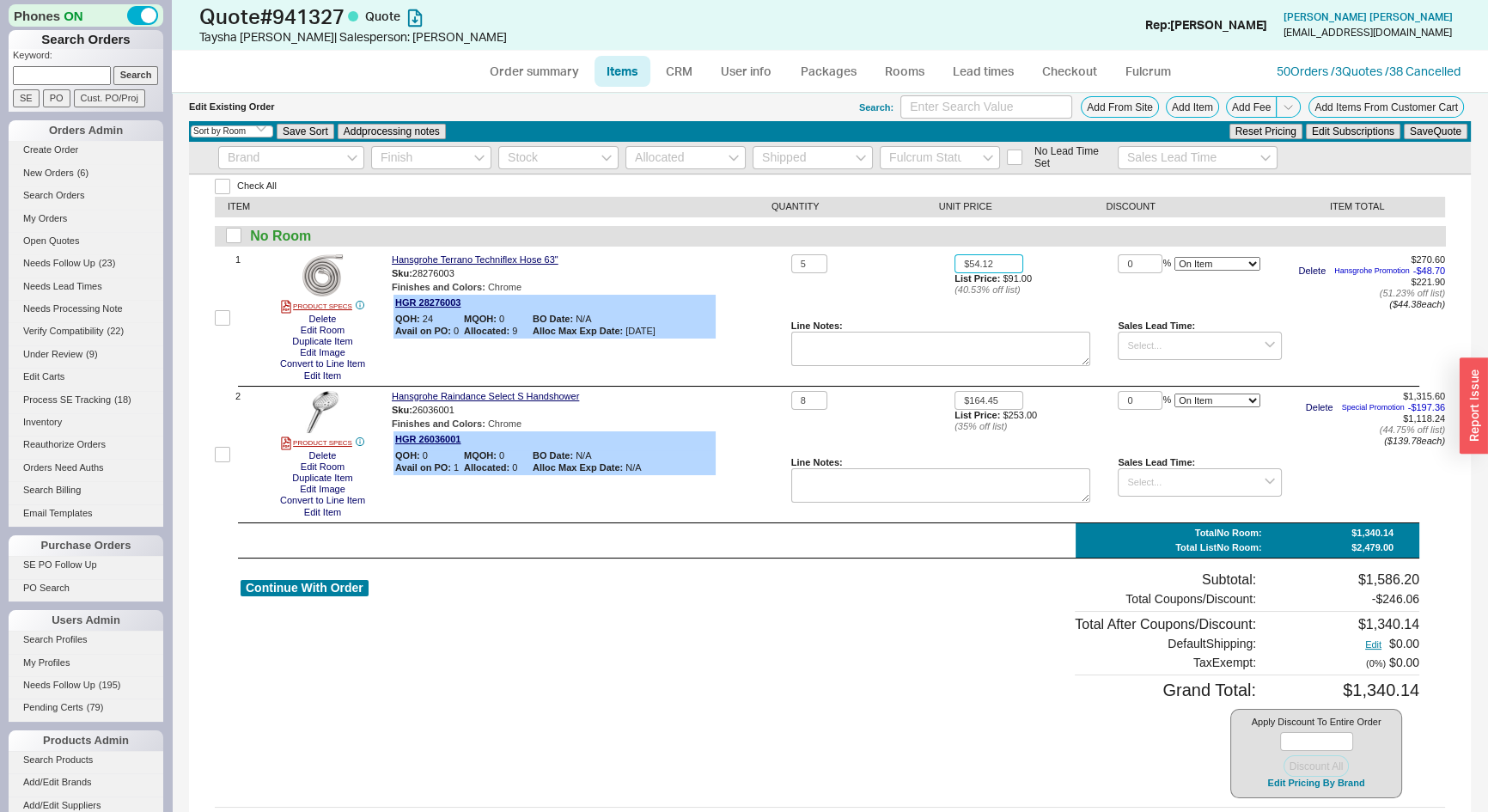
click at [997, 258] on input "$54.12" at bounding box center [988, 264] width 69 height 20
type input "$43.00"
click at [1003, 406] on input "$164.45" at bounding box center [988, 401] width 69 height 20
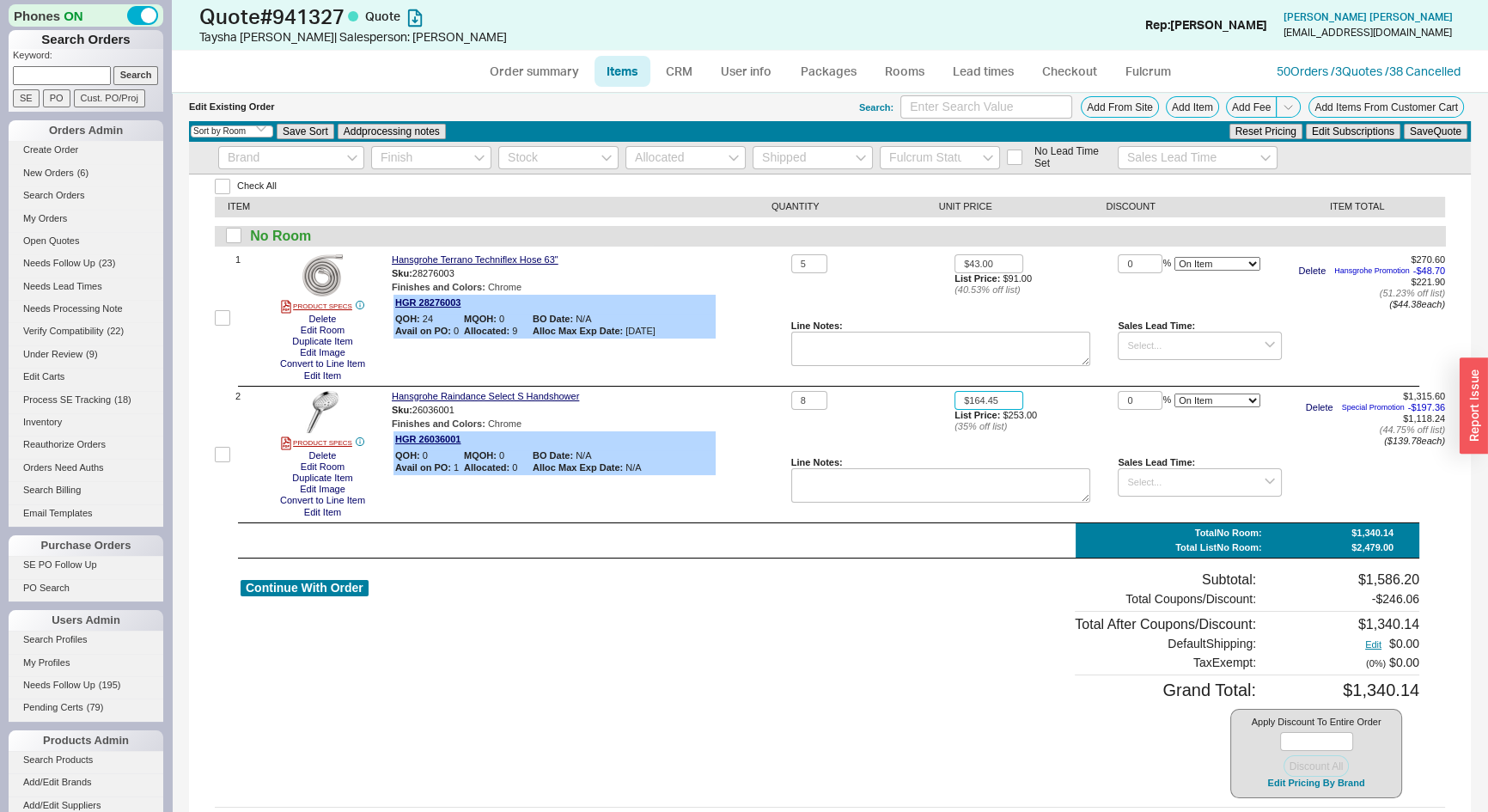
click at [1001, 406] on input "$164.45" at bounding box center [988, 401] width 69 height 20
type input "$119.00"
click at [1428, 126] on button "Save Quote" at bounding box center [1436, 131] width 64 height 16
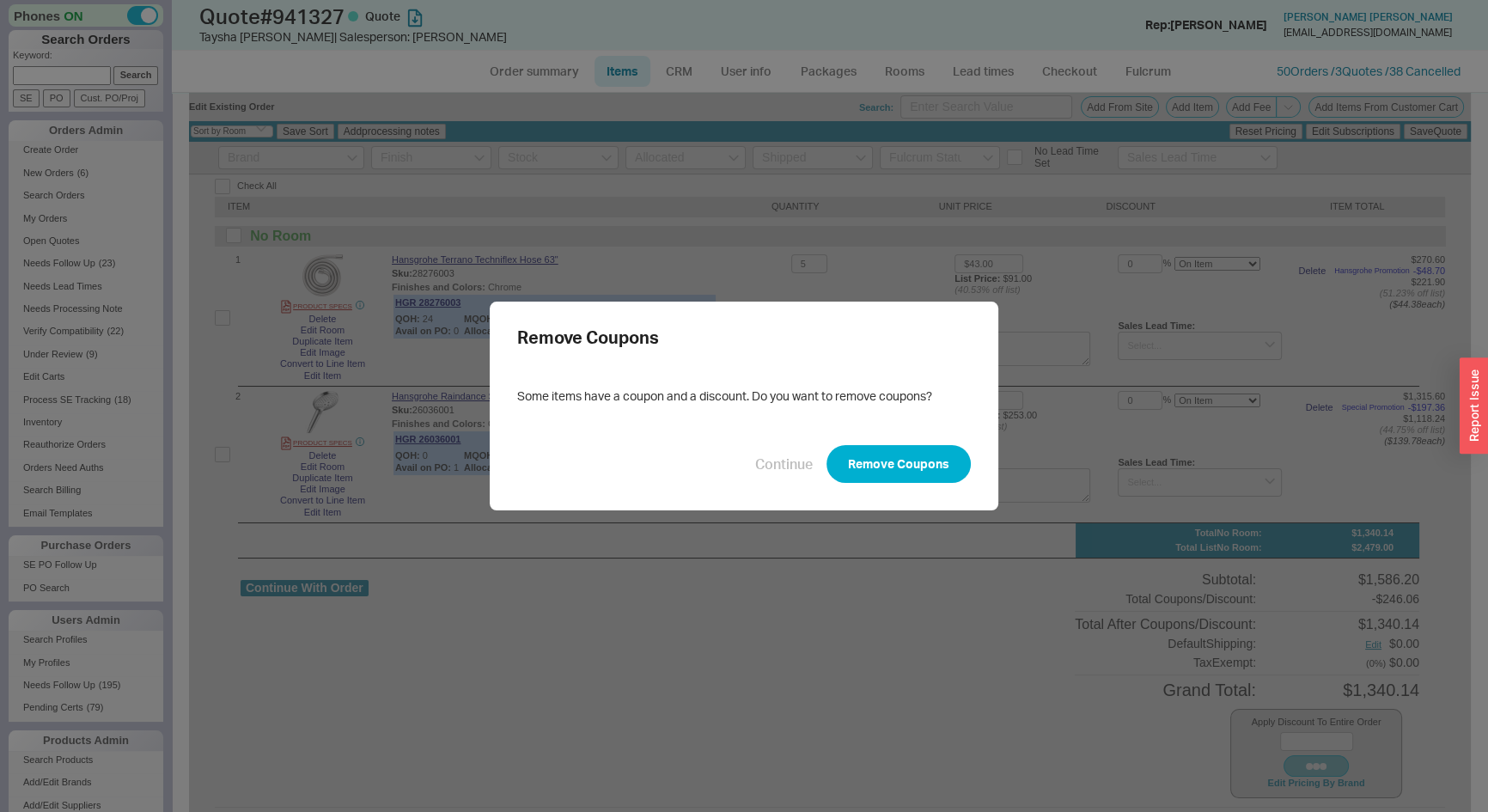
click at [910, 462] on button "Remove Coupons" at bounding box center [899, 463] width 144 height 37
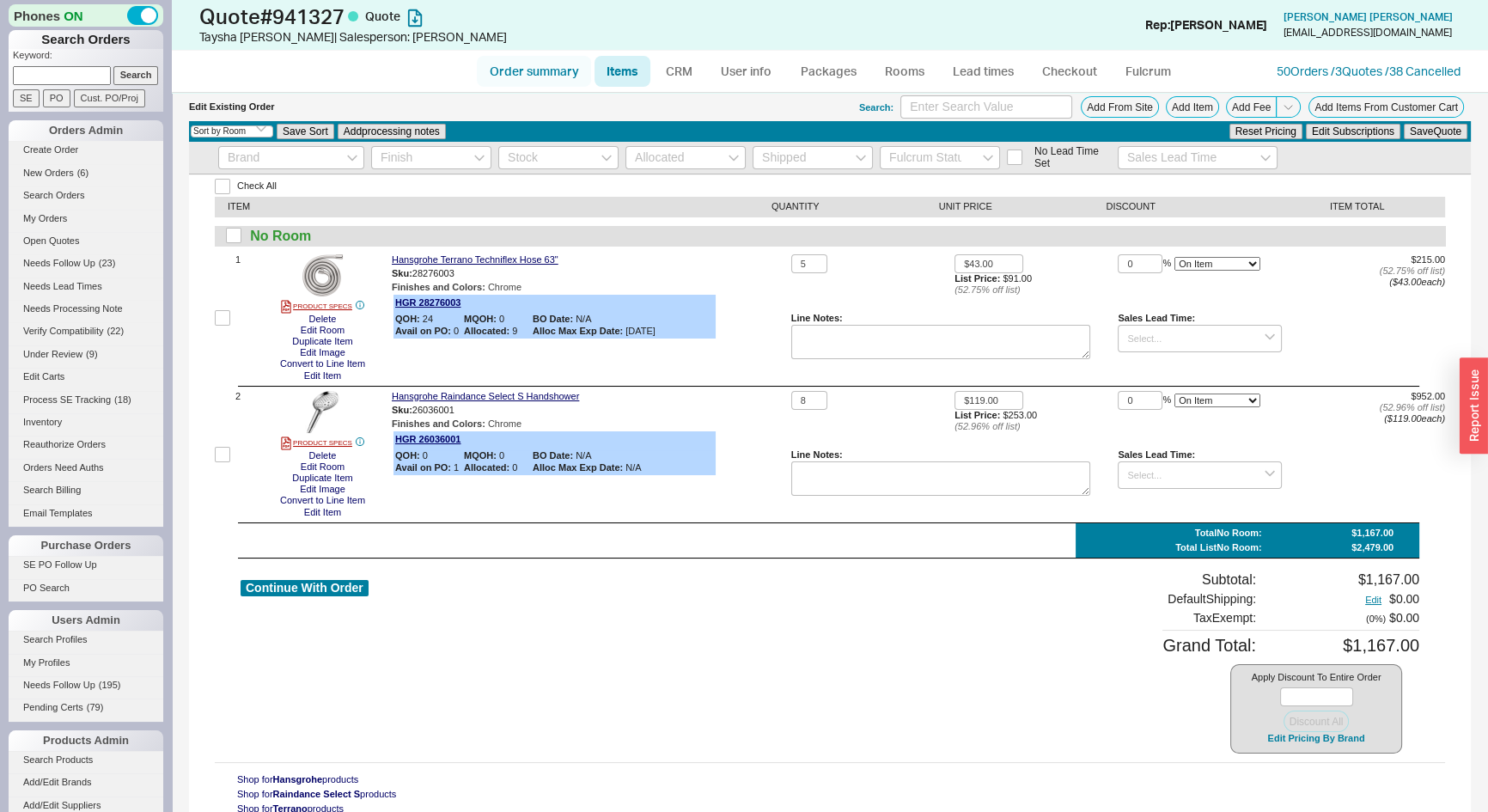
click at [530, 71] on link "Order summary" at bounding box center [533, 71] width 114 height 31
select select "*"
select select "LOW"
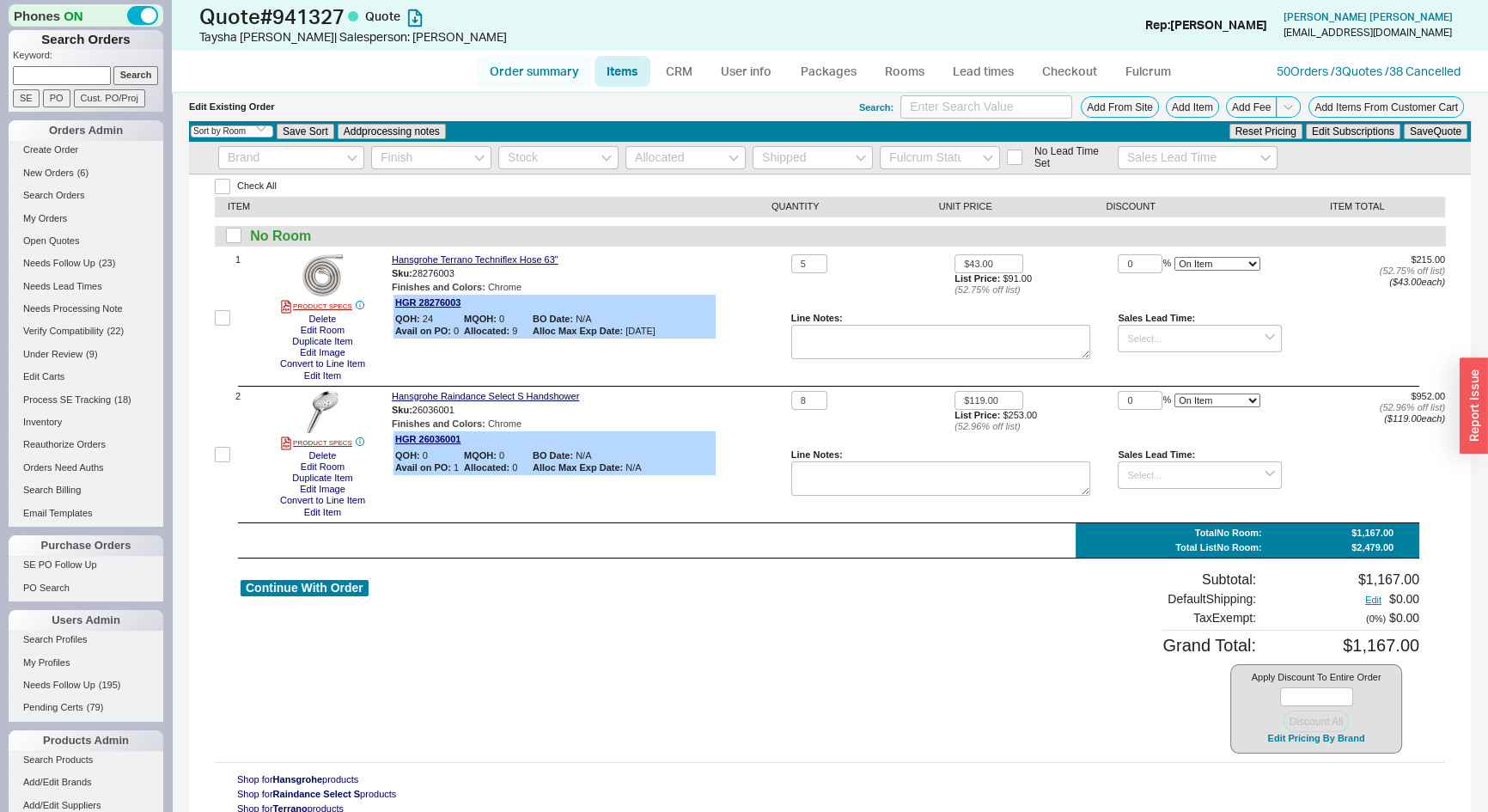
select select "3"
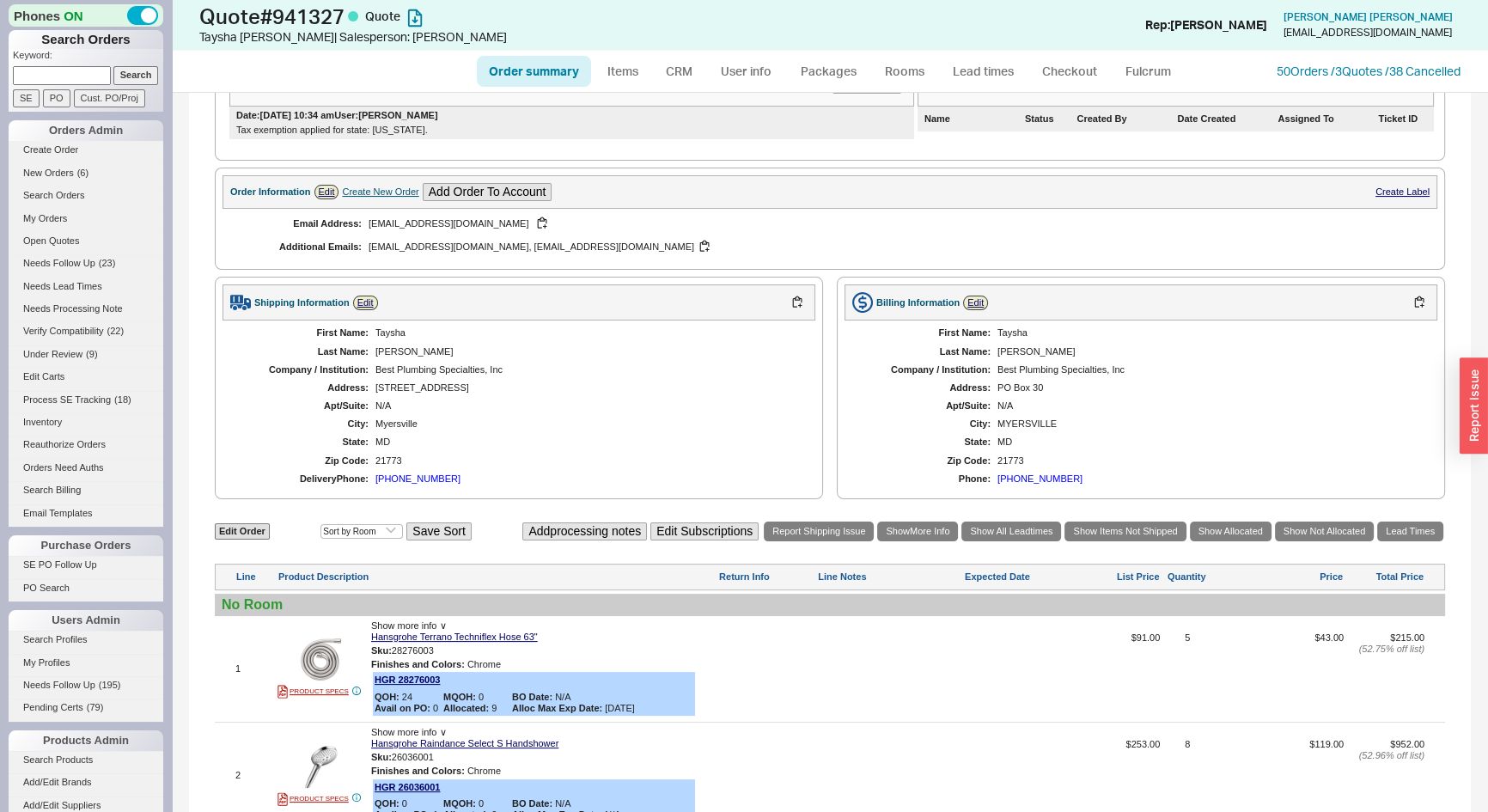
scroll to position [390, 0]
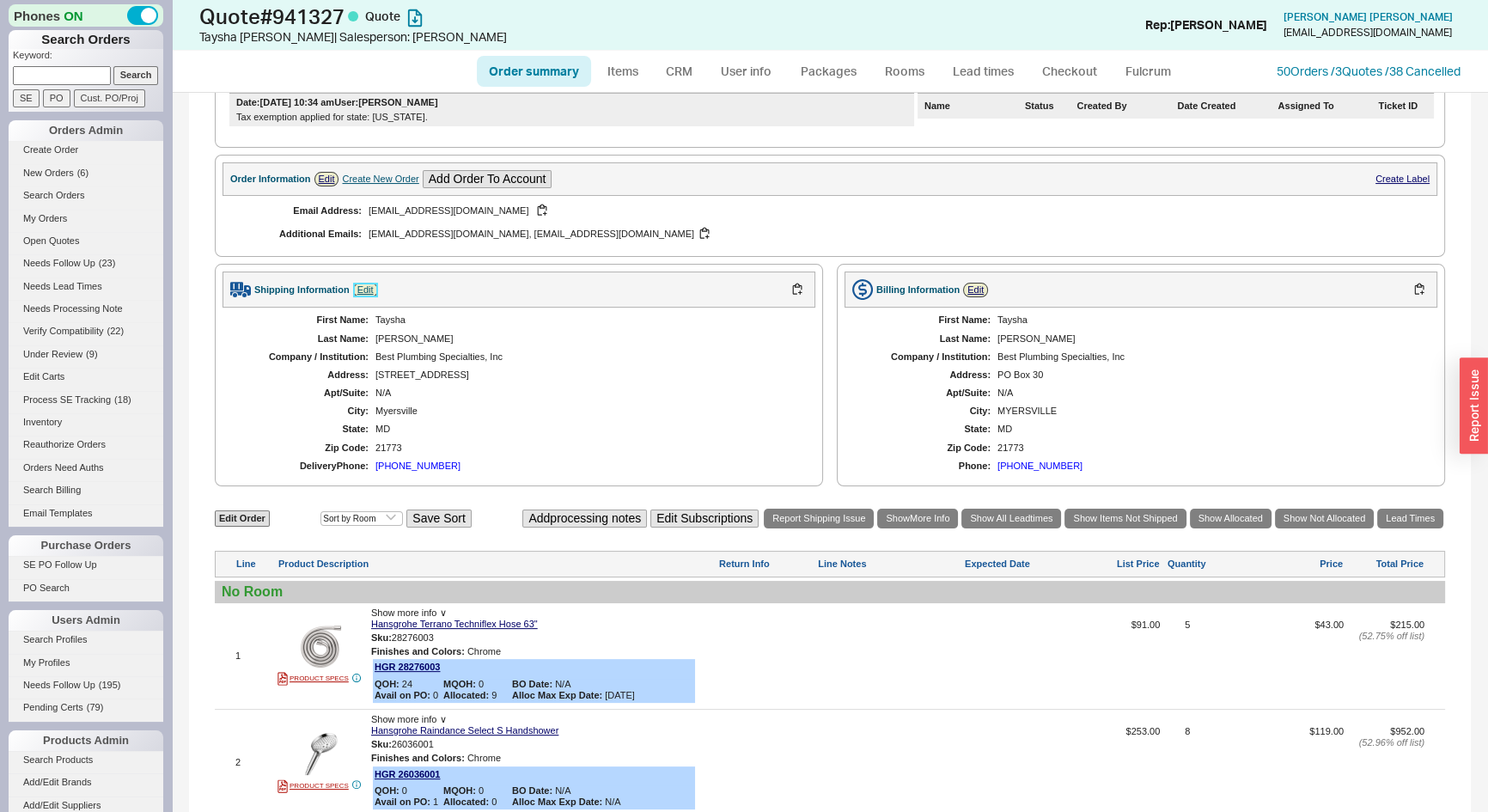
click at [365, 286] on link "Edit" at bounding box center [365, 290] width 25 height 15
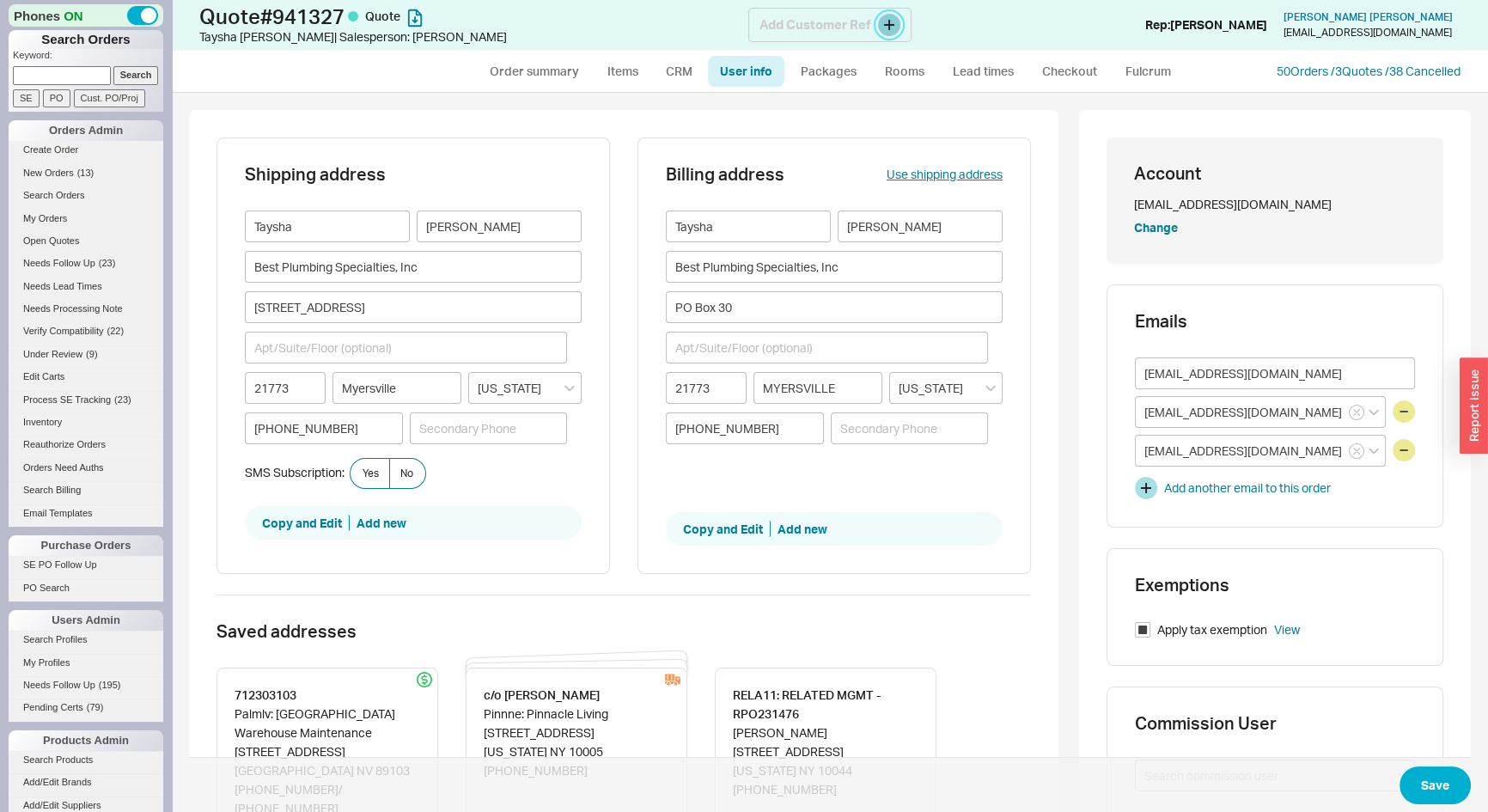
click at [892, 26] on button at bounding box center [889, 25] width 22 height 22
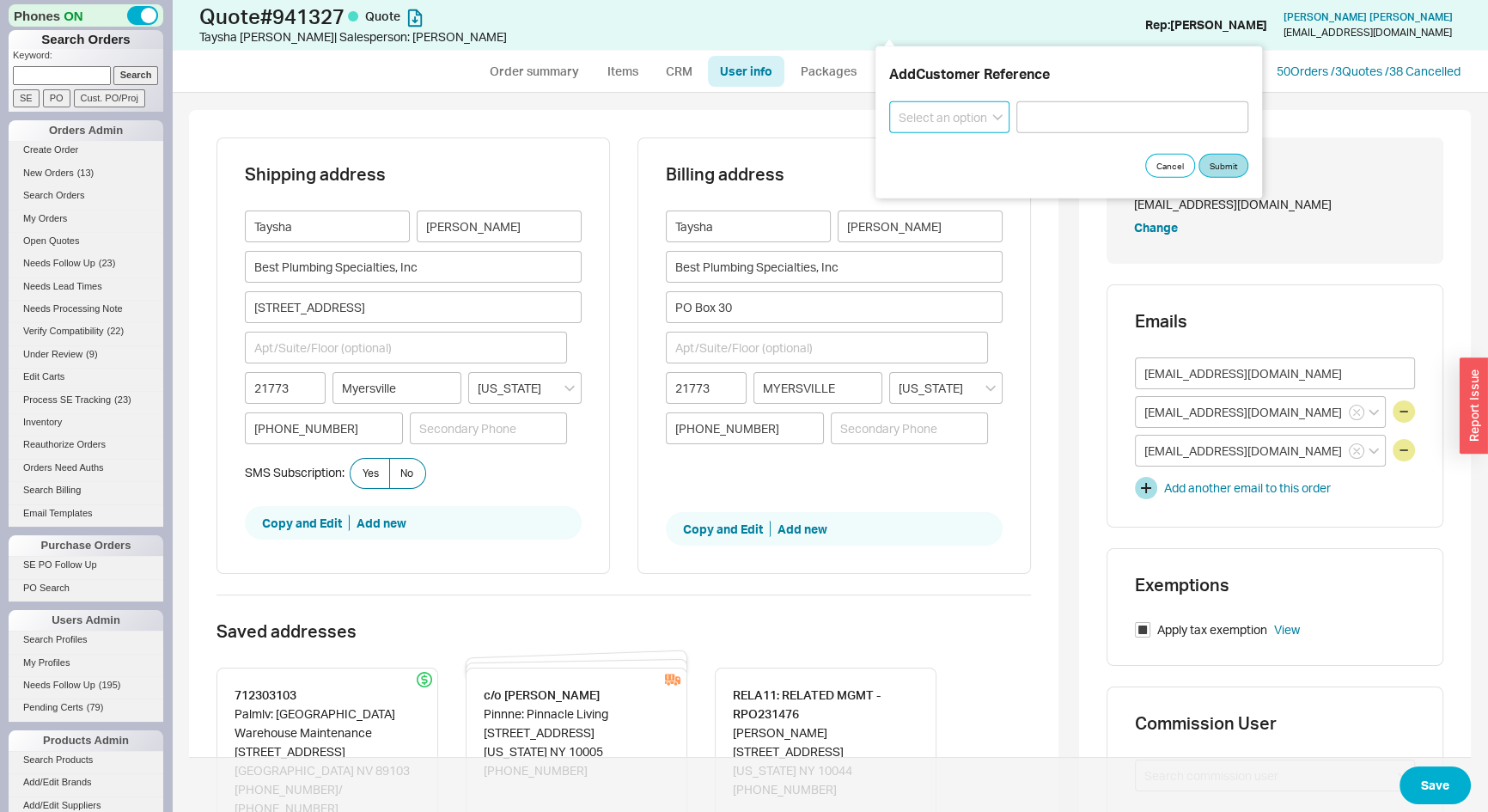
click at [934, 114] on select "Select an option PO Number Project Name" at bounding box center [950, 117] width 121 height 32
select select "PO Number"
click at [890, 101] on select "Select an option PO Number Project Name" at bounding box center [950, 117] width 121 height 32
paste input "2366083"
type input "2366083"
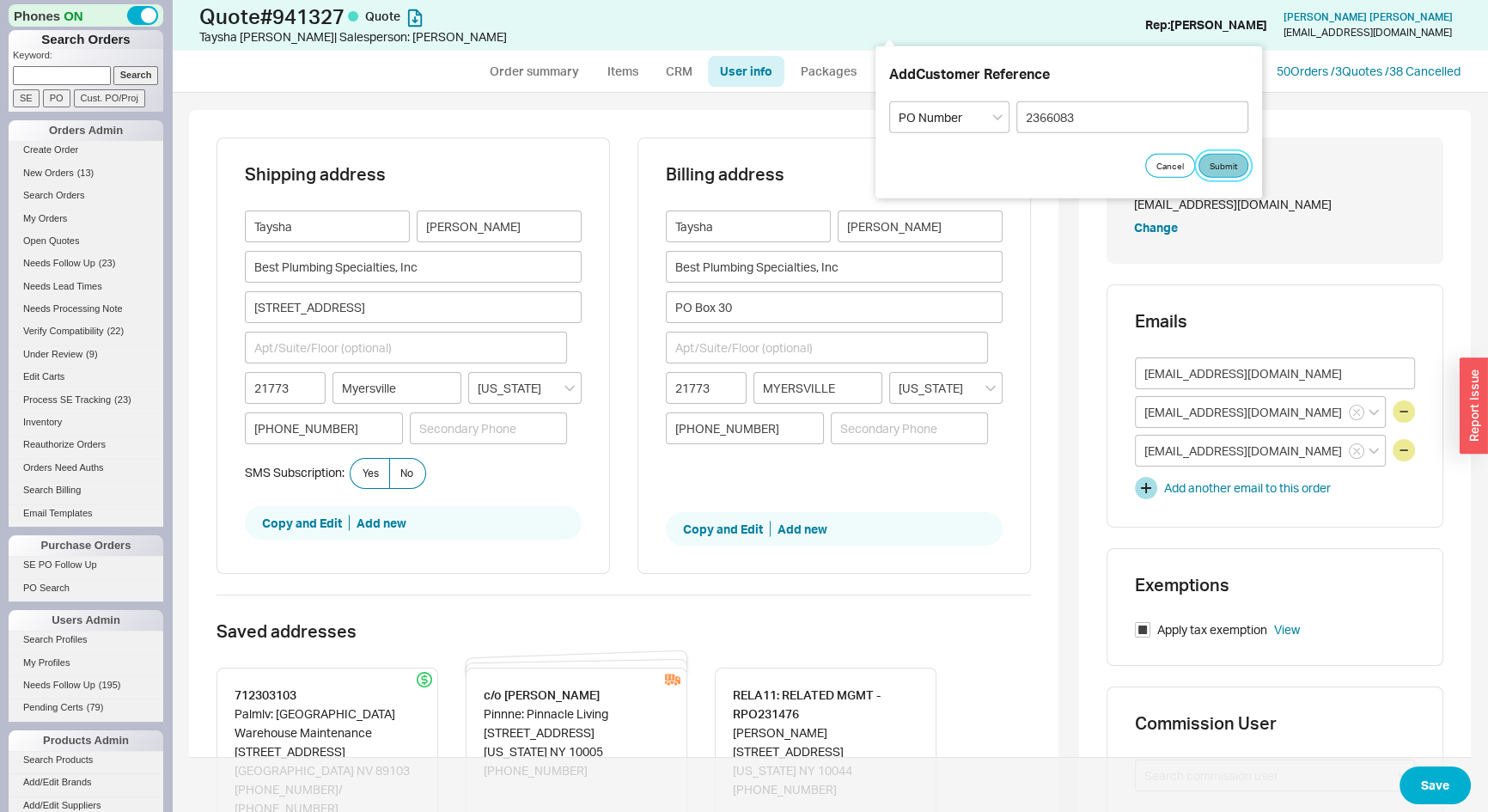
click at [1211, 157] on button "Submit" at bounding box center [1223, 165] width 50 height 24
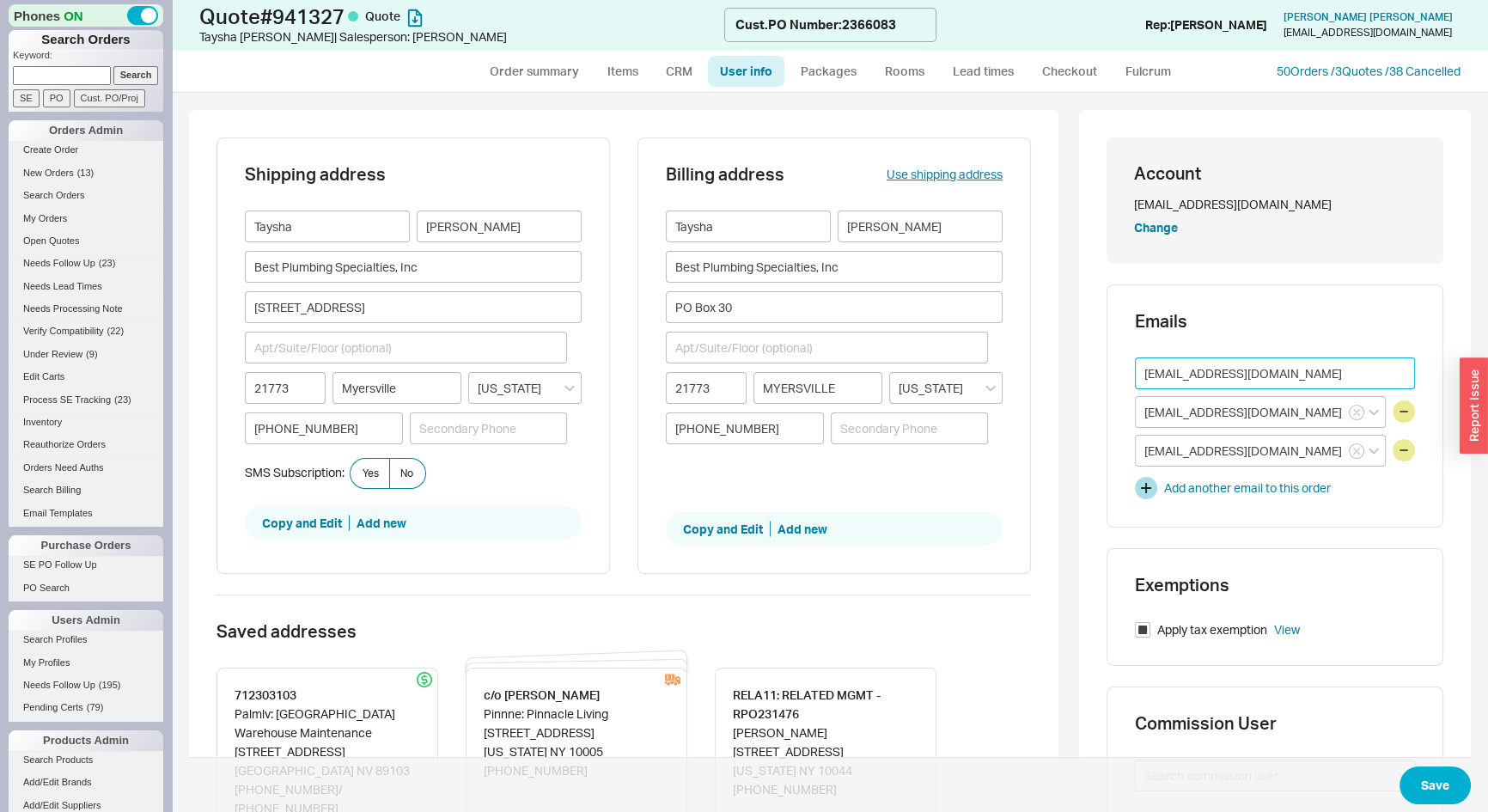
click at [1349, 365] on input "[EMAIL_ADDRESS][DOMAIN_NAME]" at bounding box center [1275, 373] width 280 height 32
click at [1349, 364] on input "[EMAIL_ADDRESS][DOMAIN_NAME]" at bounding box center [1275, 373] width 280 height 32
paste input "mstaubs"
type input "[EMAIL_ADDRESS][DOMAIN_NAME]"
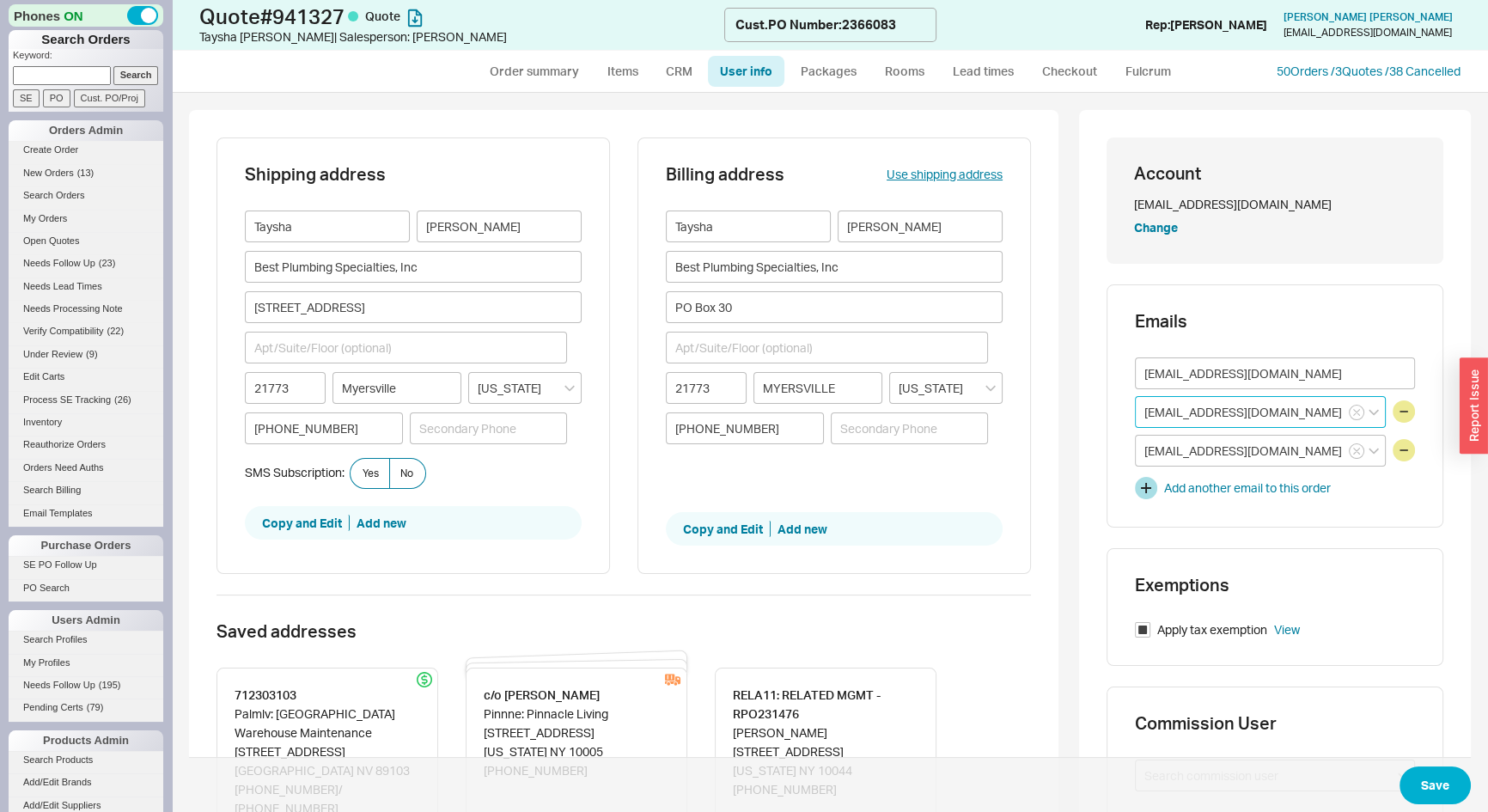
click at [1259, 414] on input "[EMAIL_ADDRESS][DOMAIN_NAME]" at bounding box center [1261, 412] width 251 height 32
paste input "@[DOMAIN_NAME]"
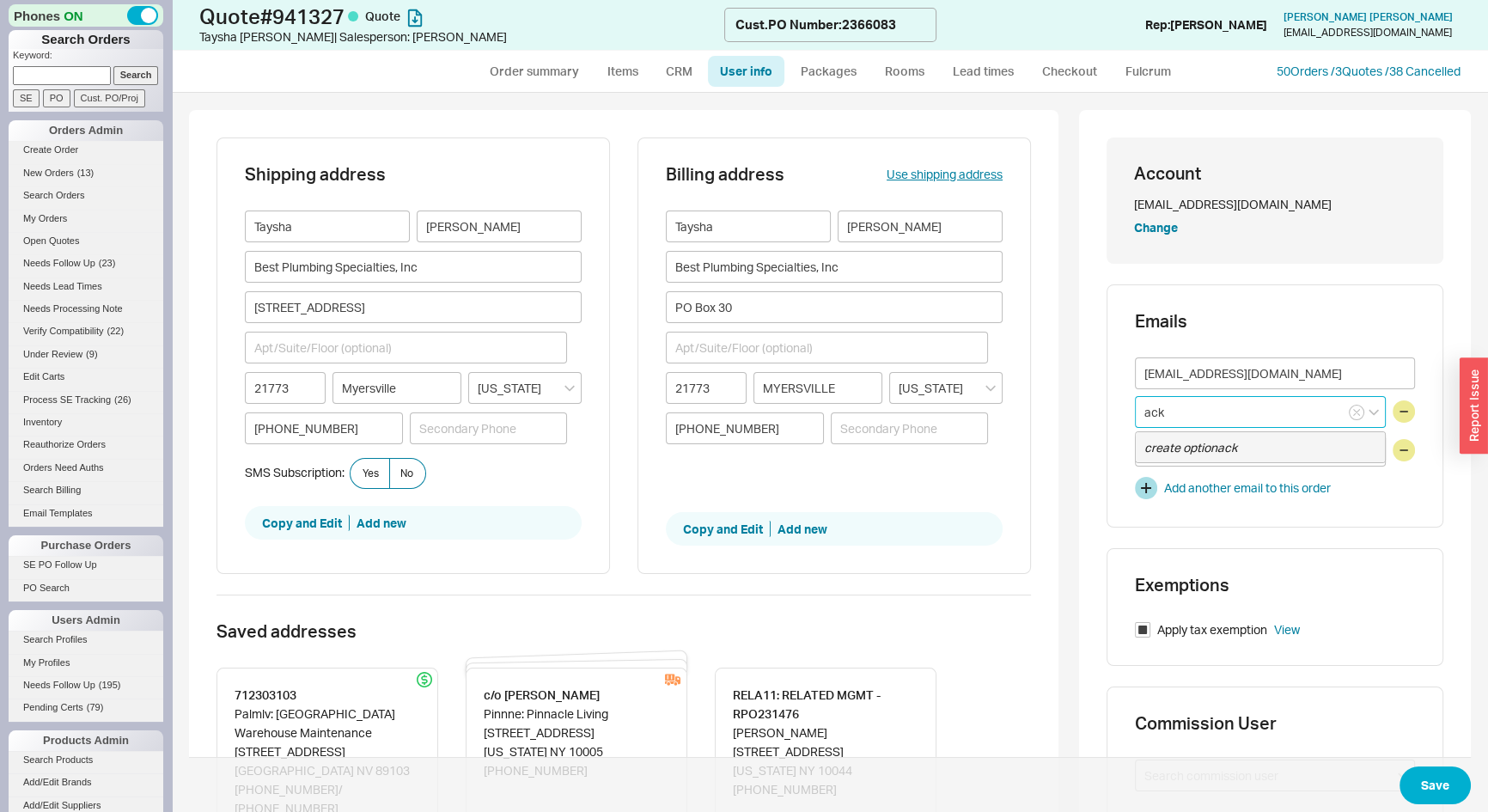
type input "[EMAIL_ADDRESS][DOMAIN_NAME]"
click at [1222, 457] on icon "create option [EMAIL_ADDRESS][DOMAIN_NAME]" at bounding box center [1232, 456] width 175 height 32
click at [1397, 449] on button "button" at bounding box center [1404, 450] width 22 height 22
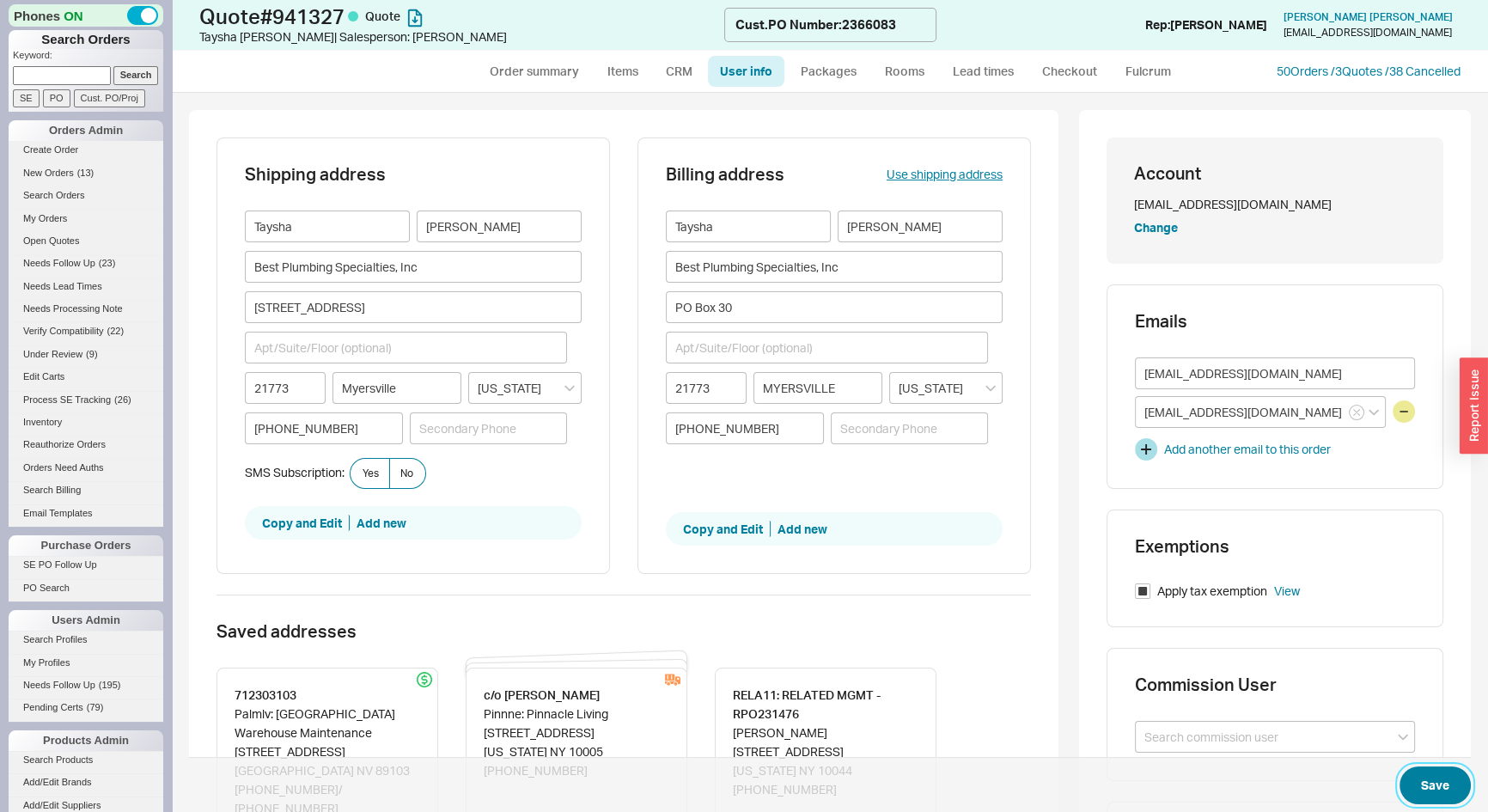
click at [1427, 780] on button "Save" at bounding box center [1435, 785] width 71 height 37
select select "*"
select select "LOW"
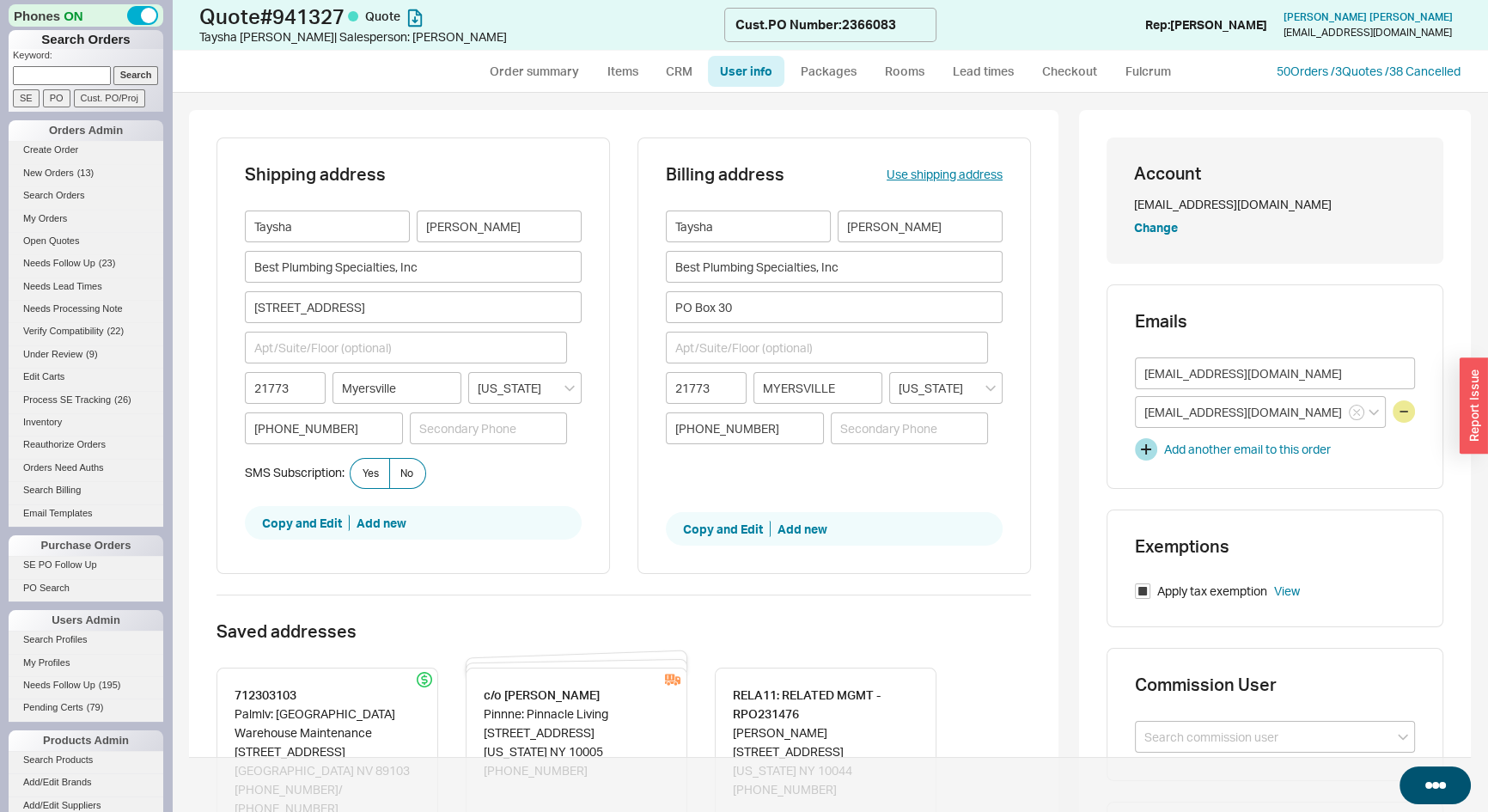
select select "3"
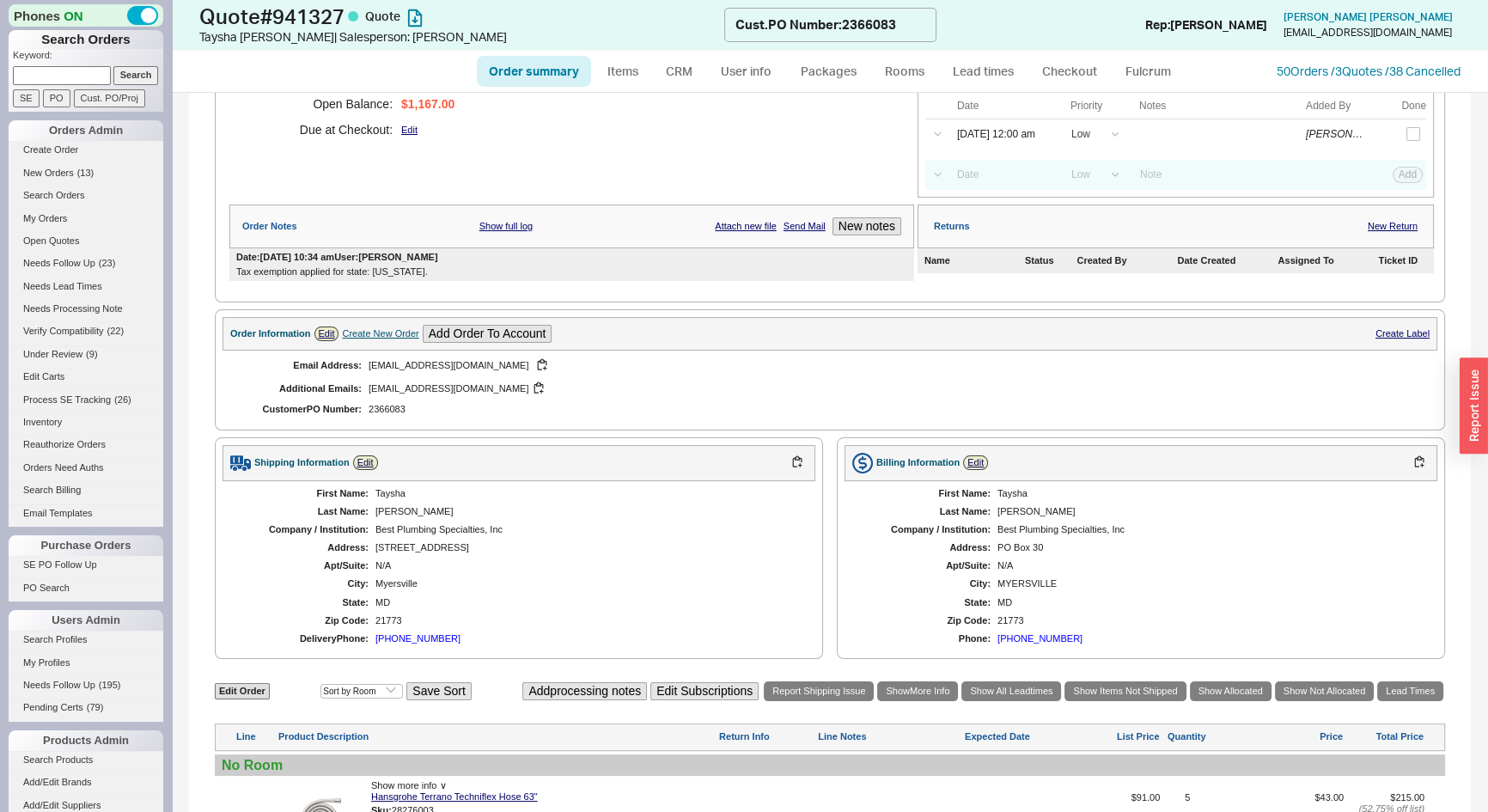
scroll to position [469, 0]
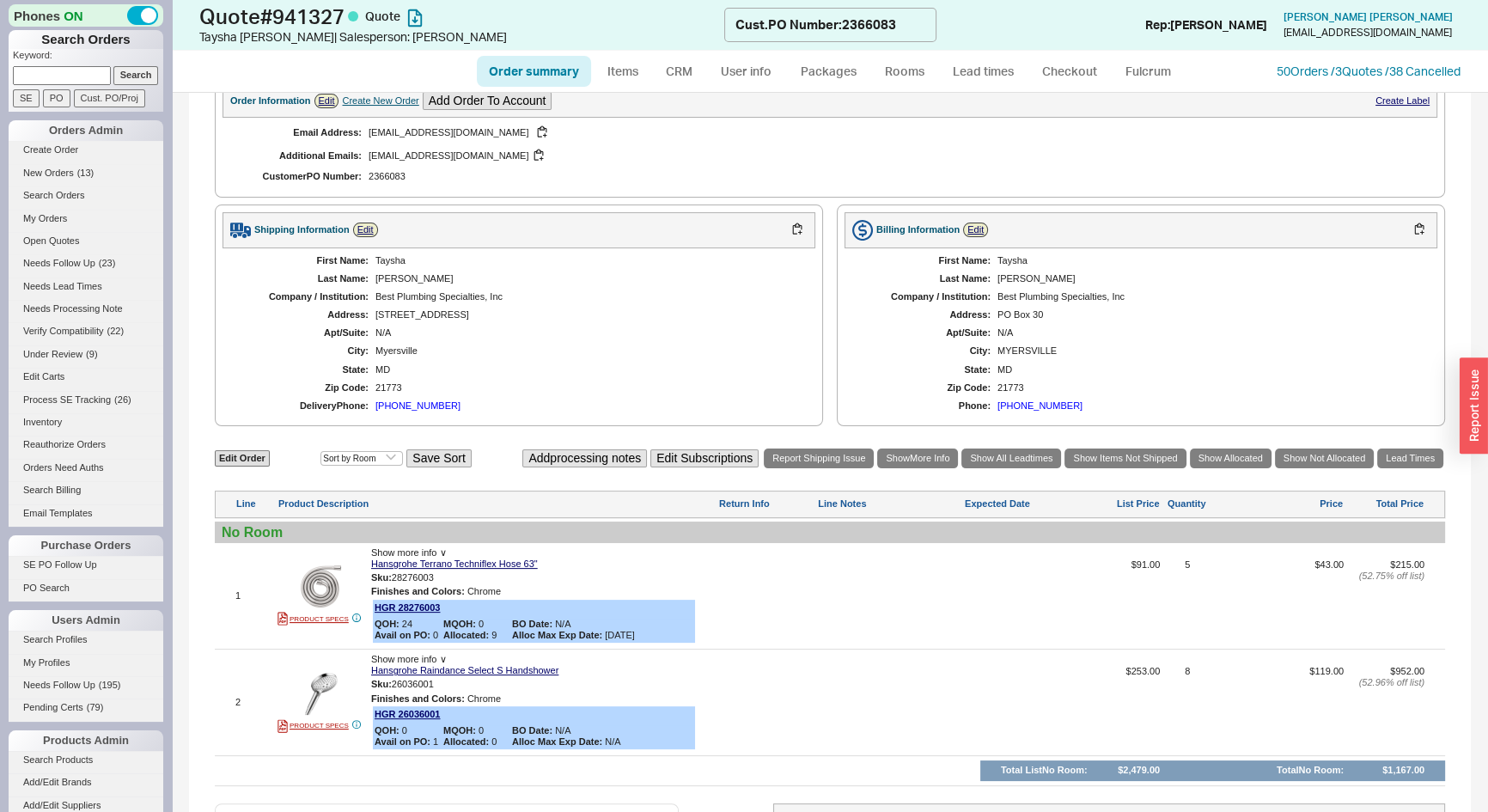
click at [419, 401] on div "[PHONE_NUMBER]" at bounding box center [417, 406] width 85 height 11
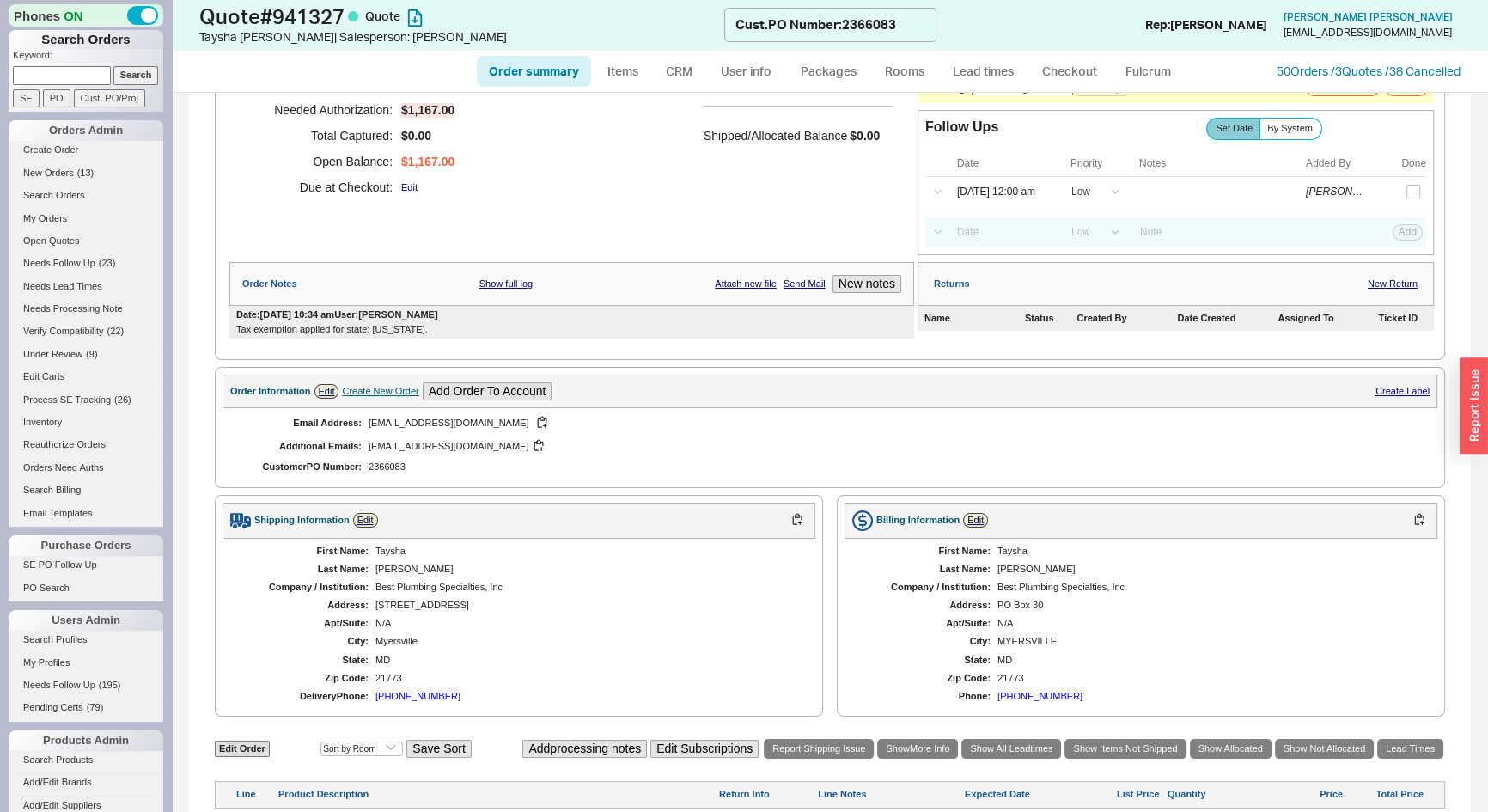
scroll to position [155, 0]
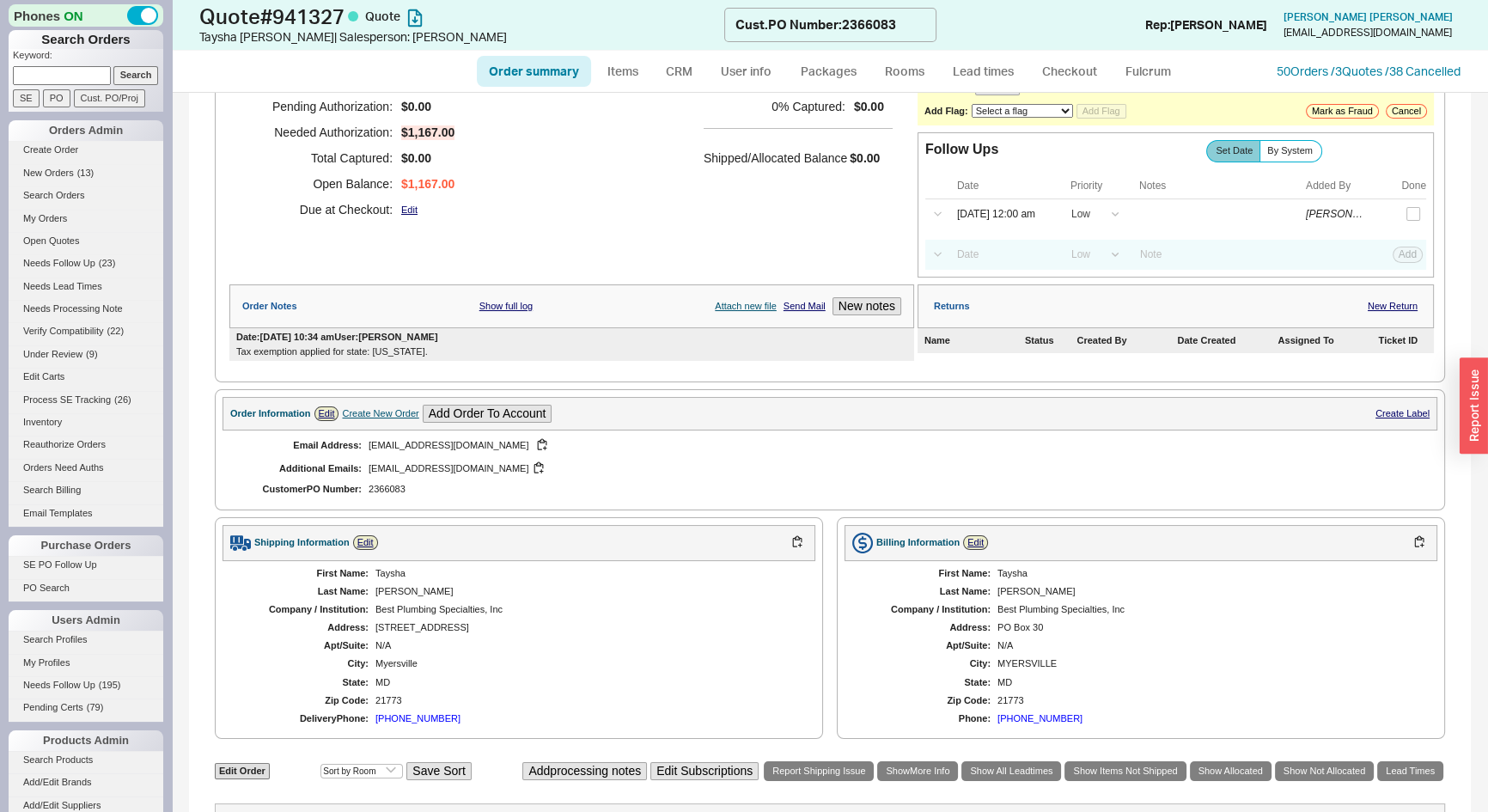
drag, startPoint x: 708, startPoint y: 313, endPoint x: 719, endPoint y: 302, distance: 15.6
click at [713, 310] on div "Order Notes Show full log Attach new file Send Mail New notes" at bounding box center [572, 306] width 685 height 44
click at [720, 301] on link "Attach new file" at bounding box center [746, 306] width 62 height 11
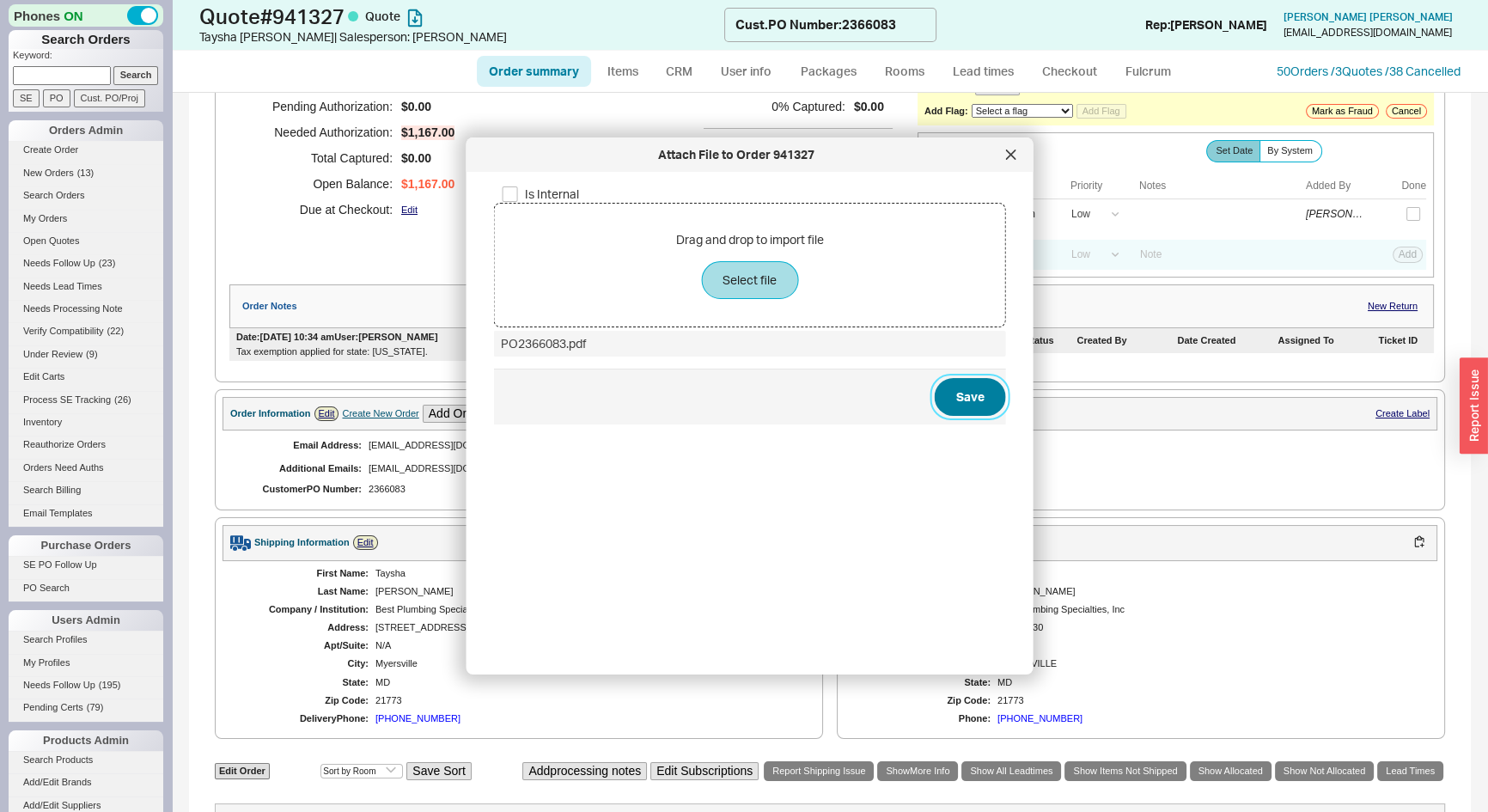
click at [945, 397] on button "Save" at bounding box center [971, 396] width 71 height 37
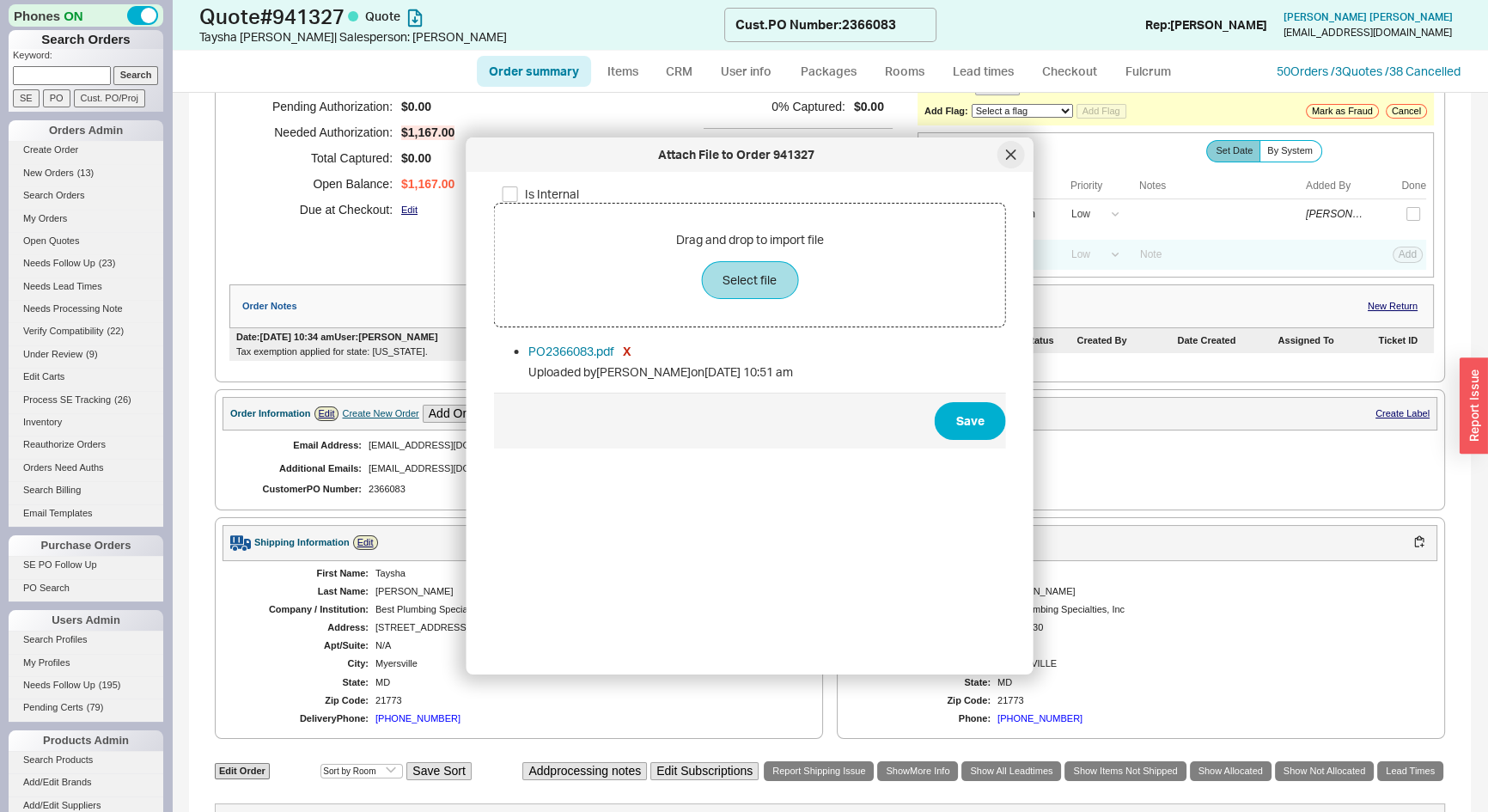
click at [1006, 154] on div at bounding box center [1011, 154] width 27 height 27
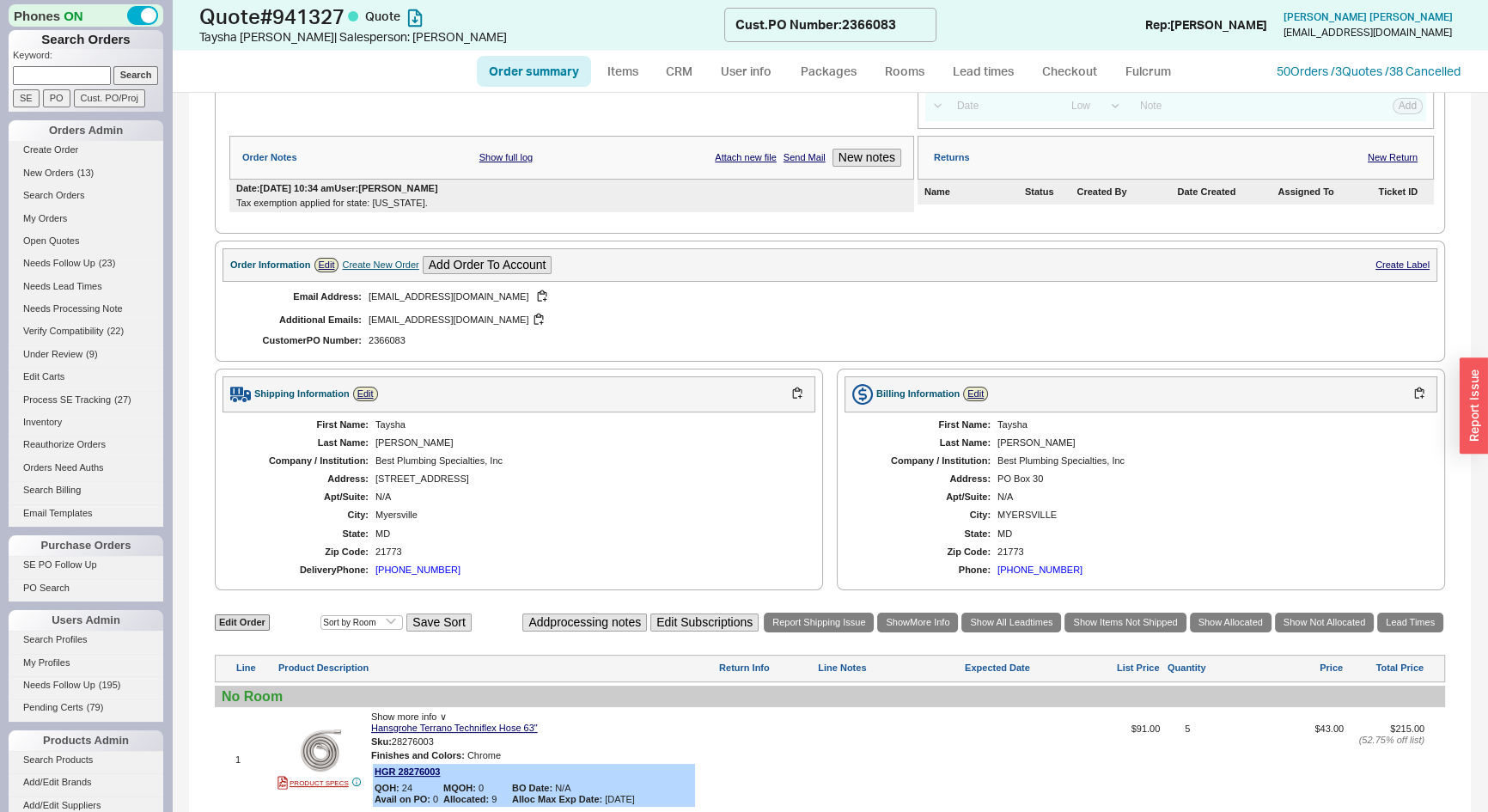
scroll to position [594, 0]
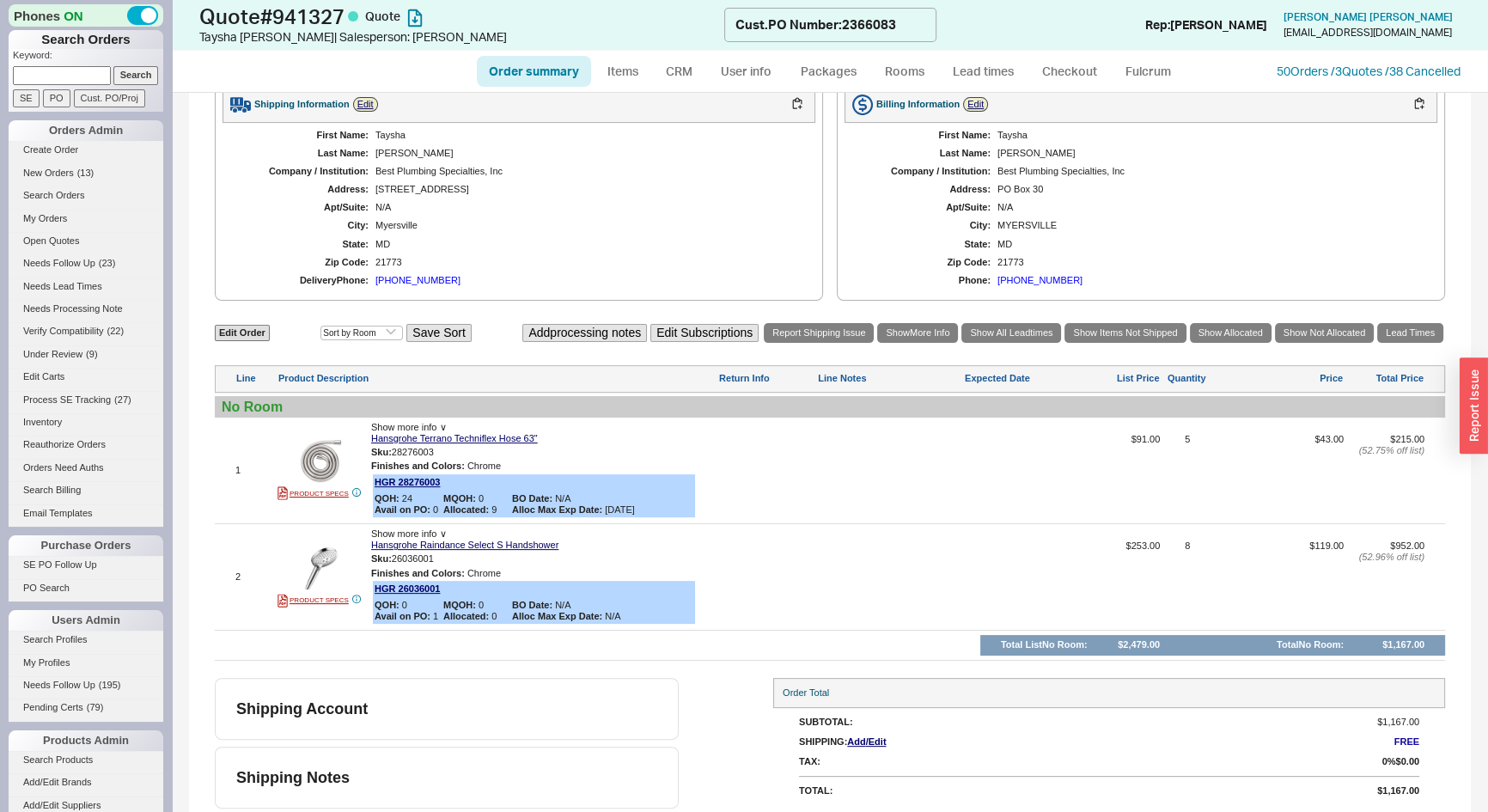
click at [403, 275] on div "[PHONE_NUMBER]" at bounding box center [417, 280] width 85 height 11
click at [1068, 71] on link "Checkout" at bounding box center [1070, 71] width 79 height 31
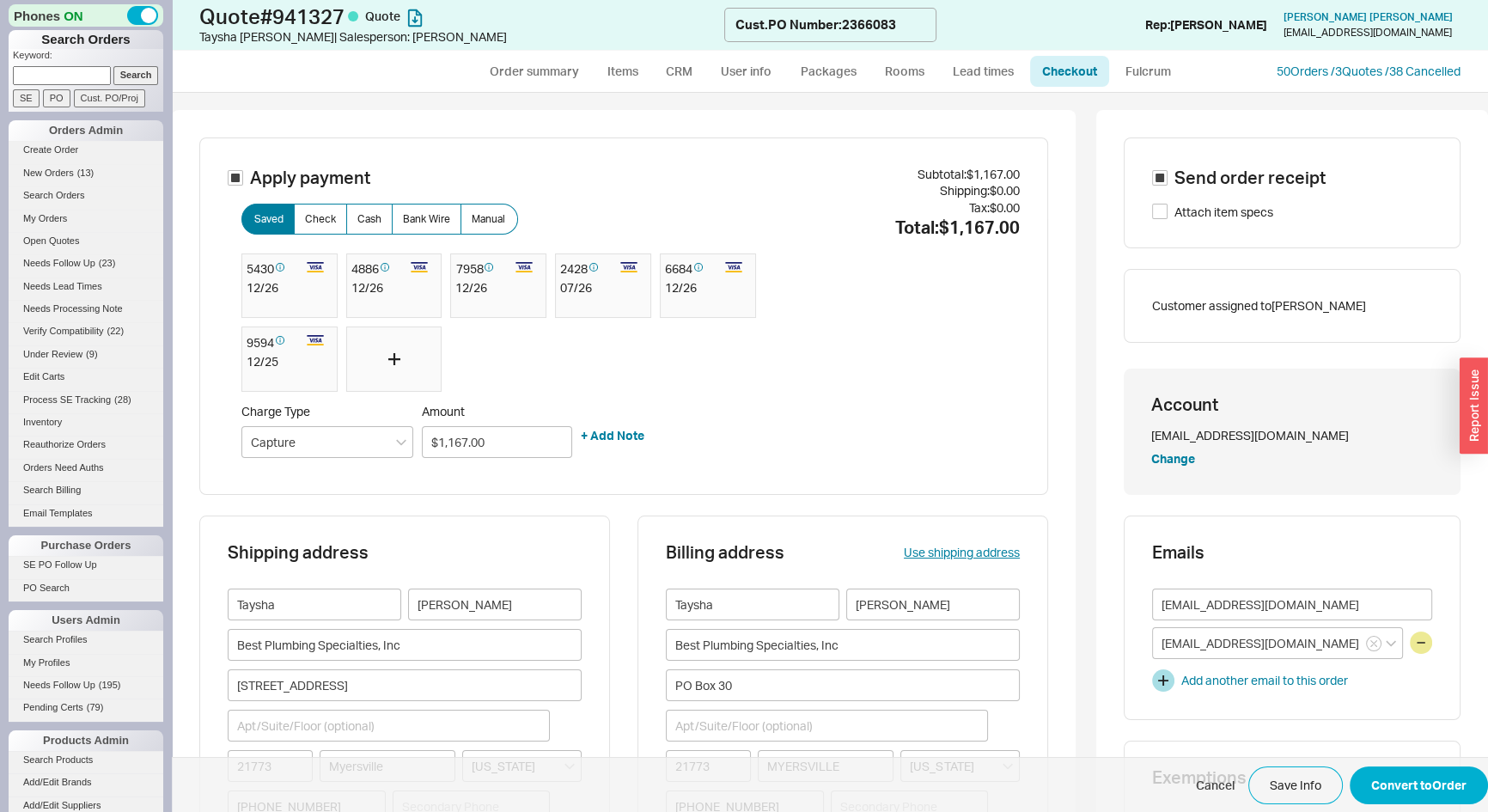
click at [409, 364] on div at bounding box center [394, 358] width 96 height 65
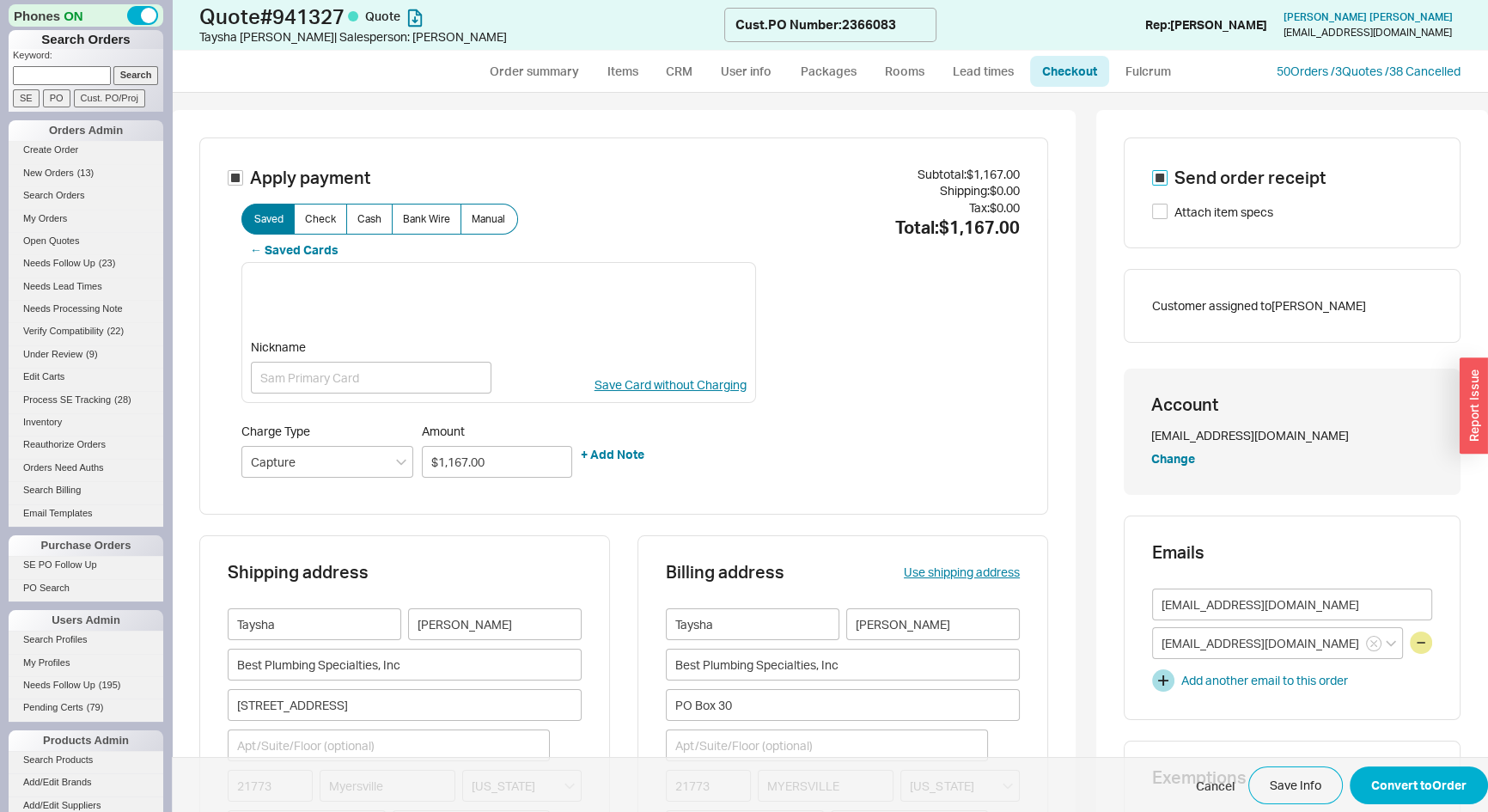
click at [1153, 177] on input "Send order receipt" at bounding box center [1160, 177] width 16 height 16
checkbox input "false"
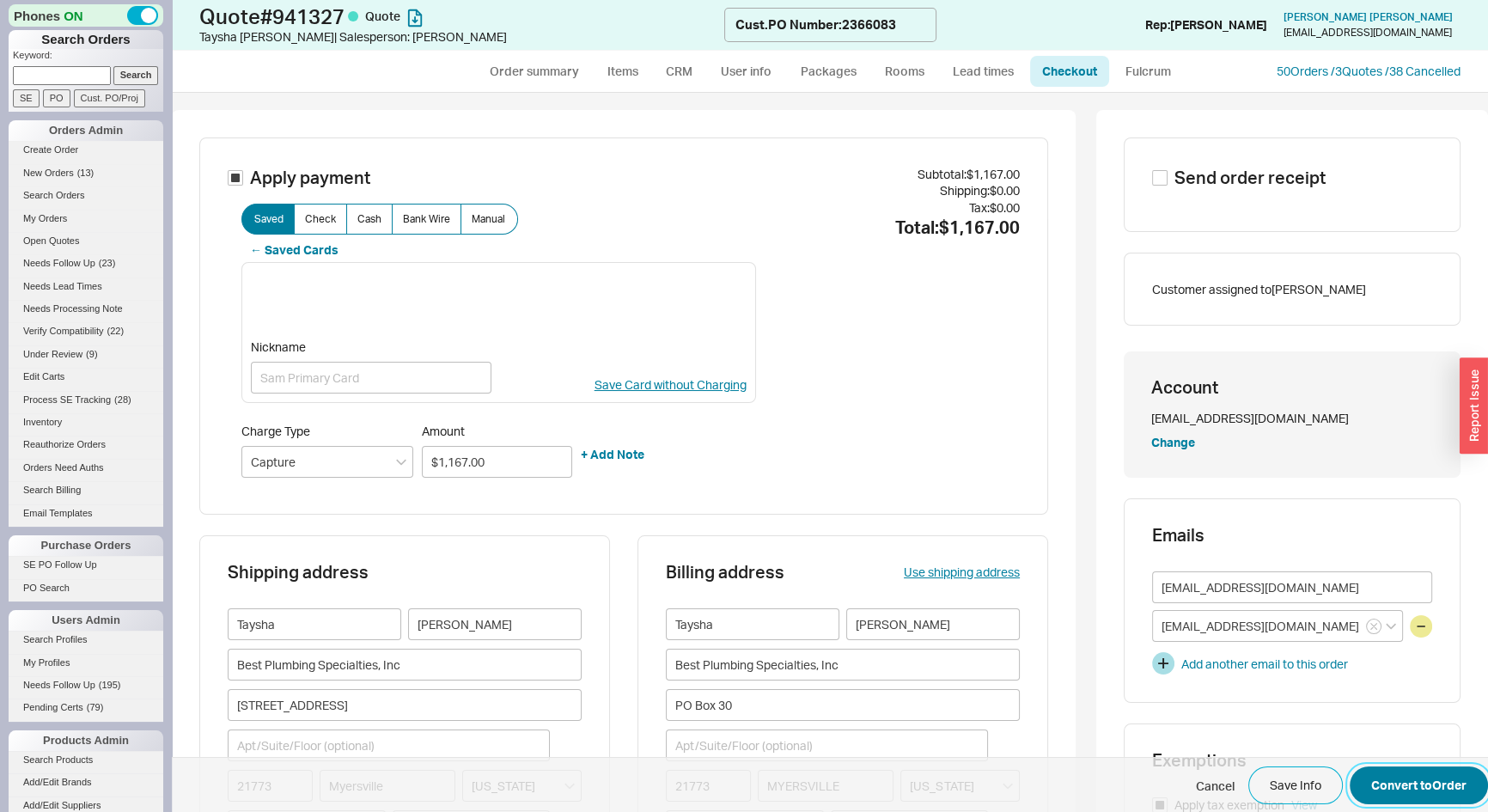
click at [1439, 787] on button "Convert to Order" at bounding box center [1419, 785] width 138 height 37
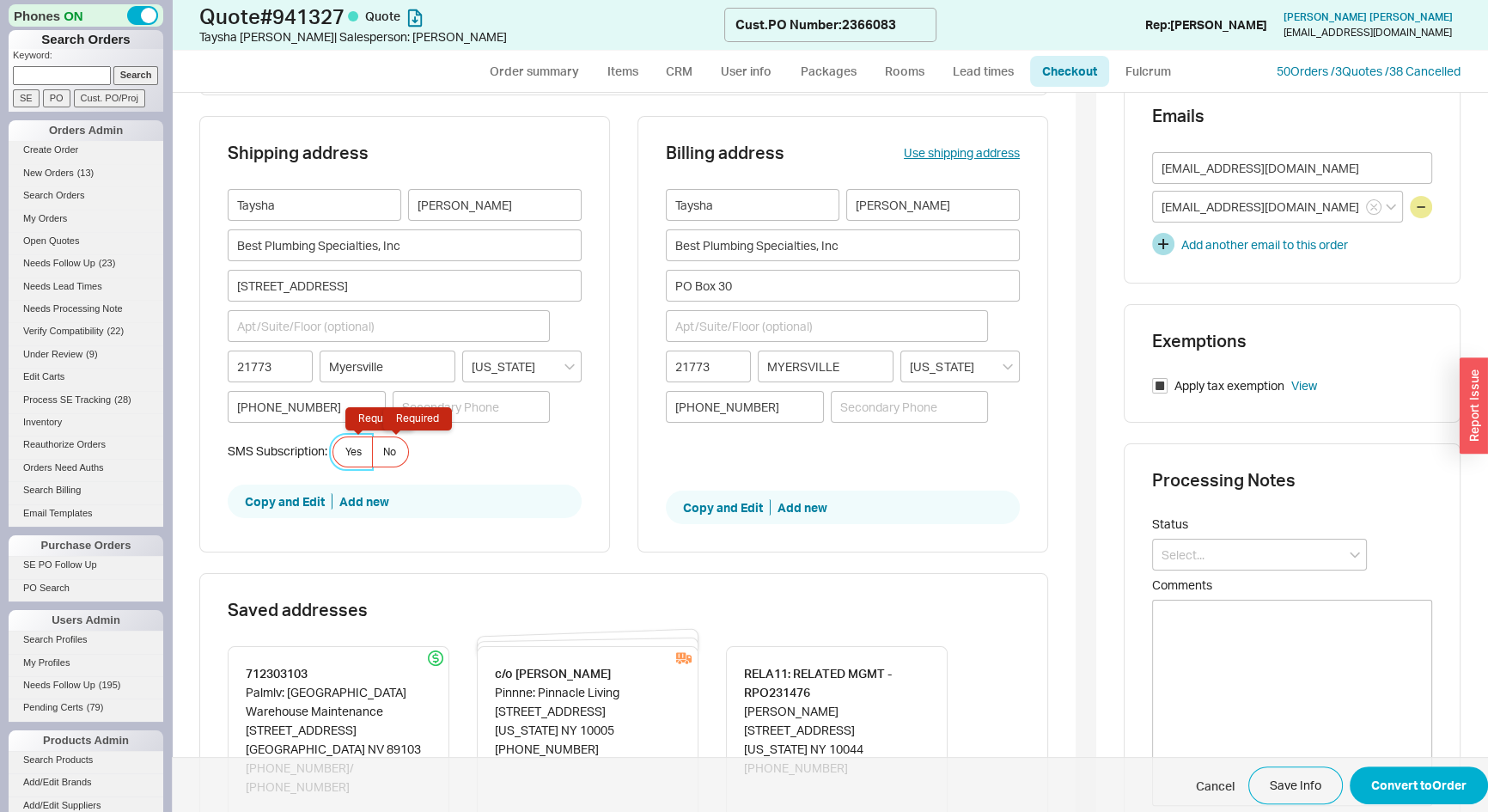
scroll to position [422, 0]
click at [350, 448] on span "Yes Required" at bounding box center [354, 448] width 16 height 14
click at [0, 0] on input "Yes Required" at bounding box center [0, 0] width 0 height 0
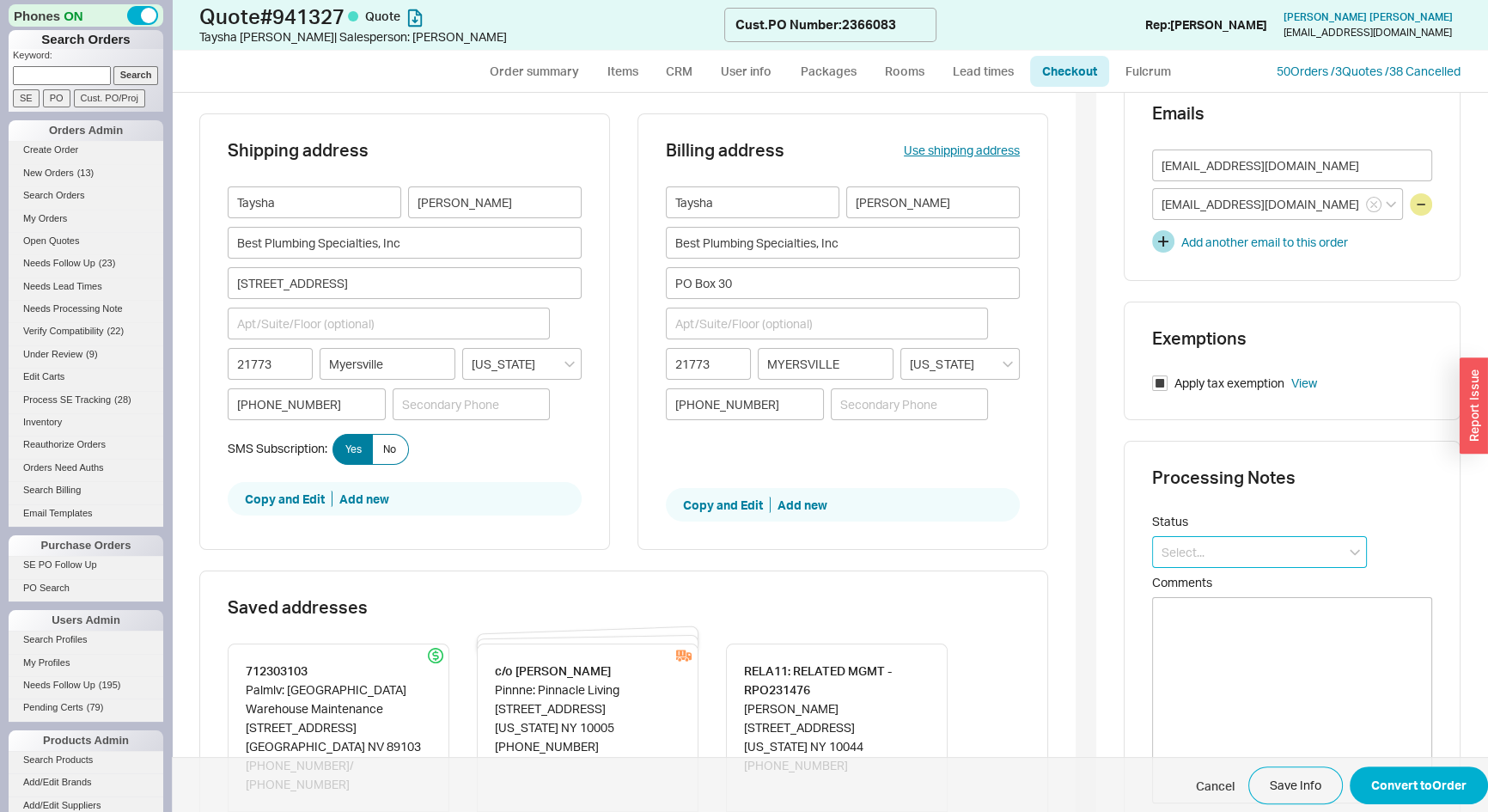
click at [1203, 550] on input at bounding box center [1260, 552] width 215 height 32
click at [1210, 649] on div "Ships as Available" at bounding box center [1259, 649] width 213 height 31
type input "Ships as Available"
click at [1417, 788] on button "Convert to Order" at bounding box center [1419, 785] width 138 height 37
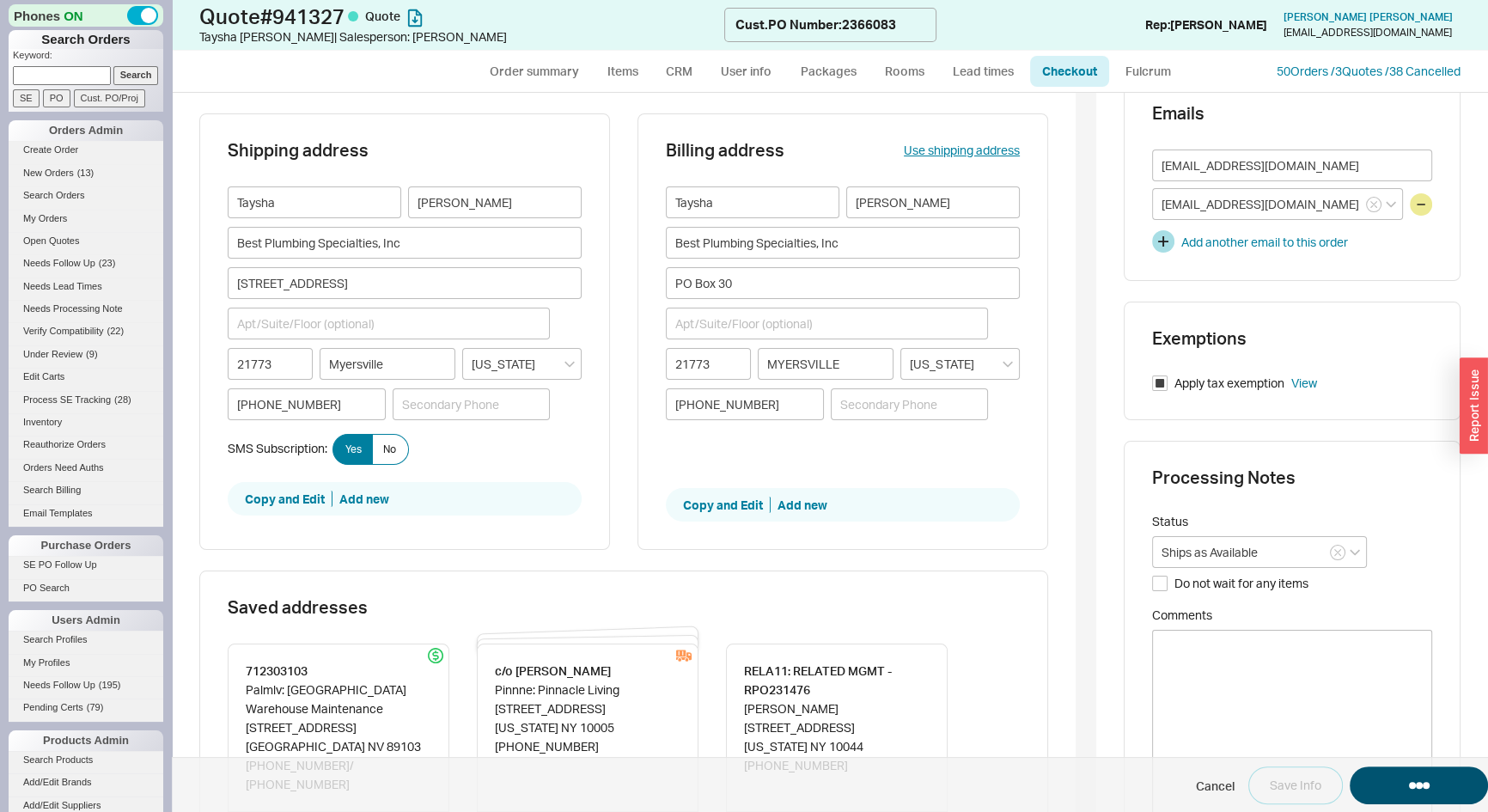
select select "*"
select select "LOW"
select select "3"
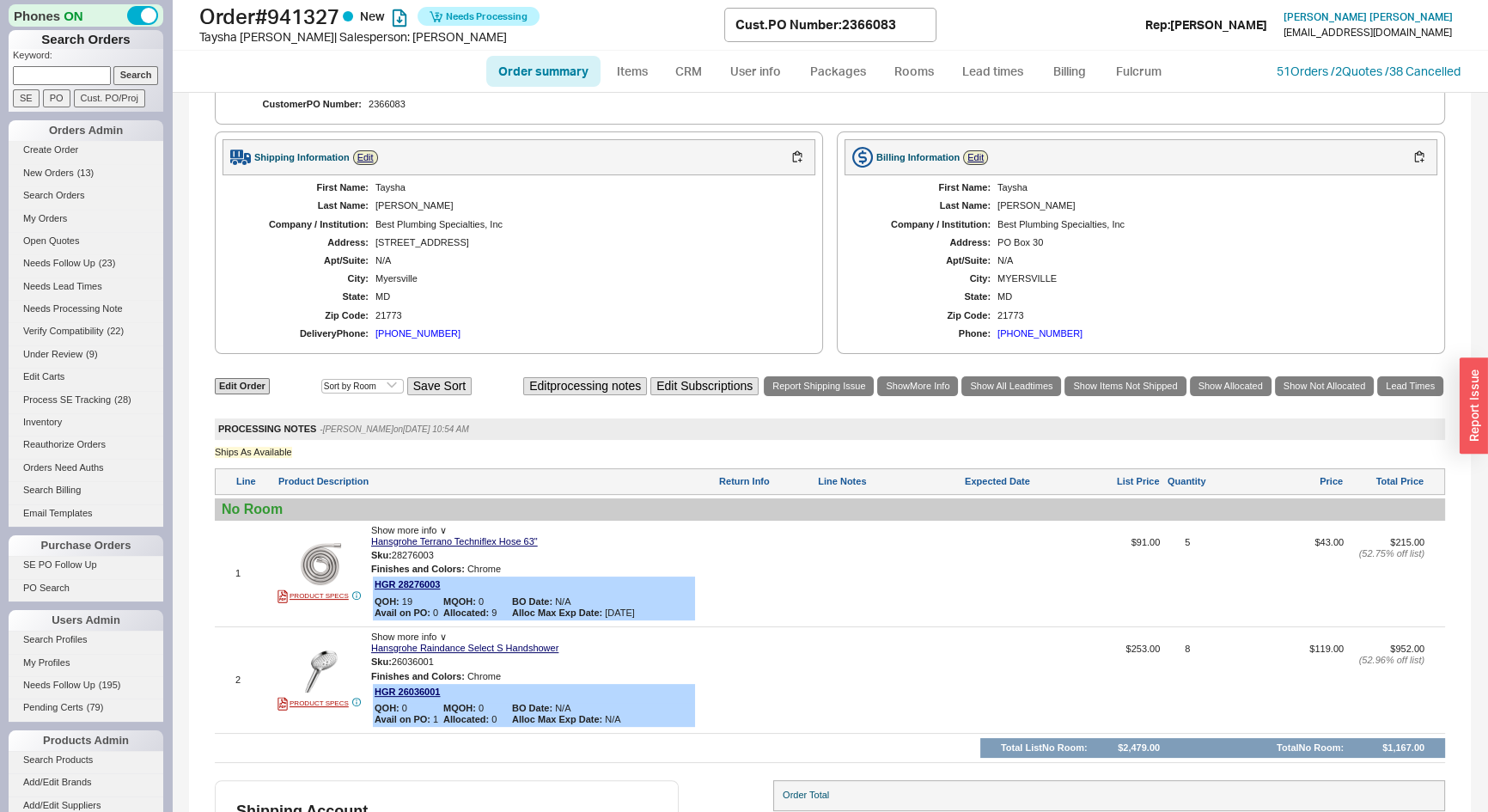
scroll to position [645, 0]
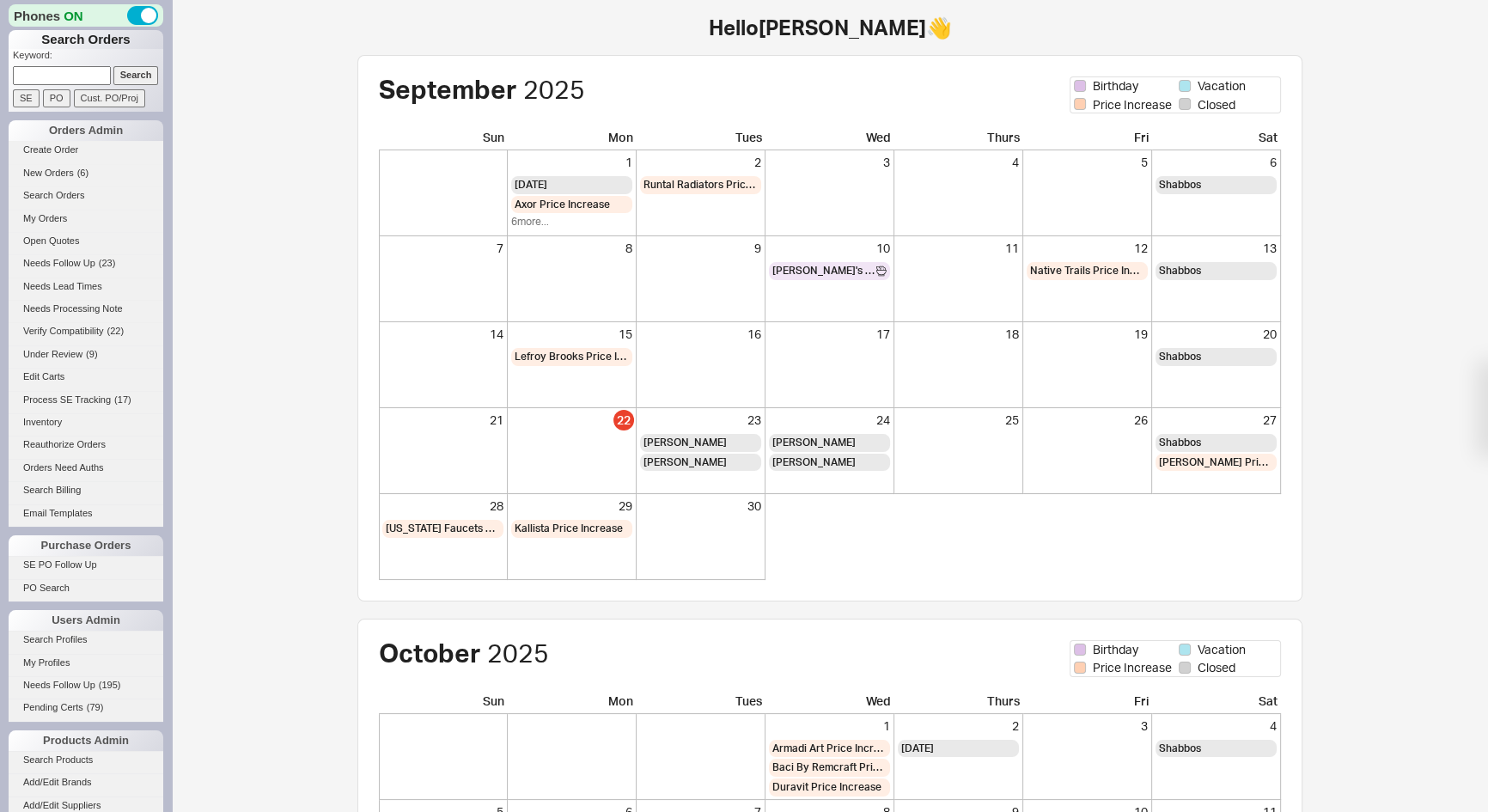
click at [68, 74] on input at bounding box center [61, 75] width 98 height 18
type input "936339"
click at [113, 66] on input "Search" at bounding box center [136, 75] width 46 height 18
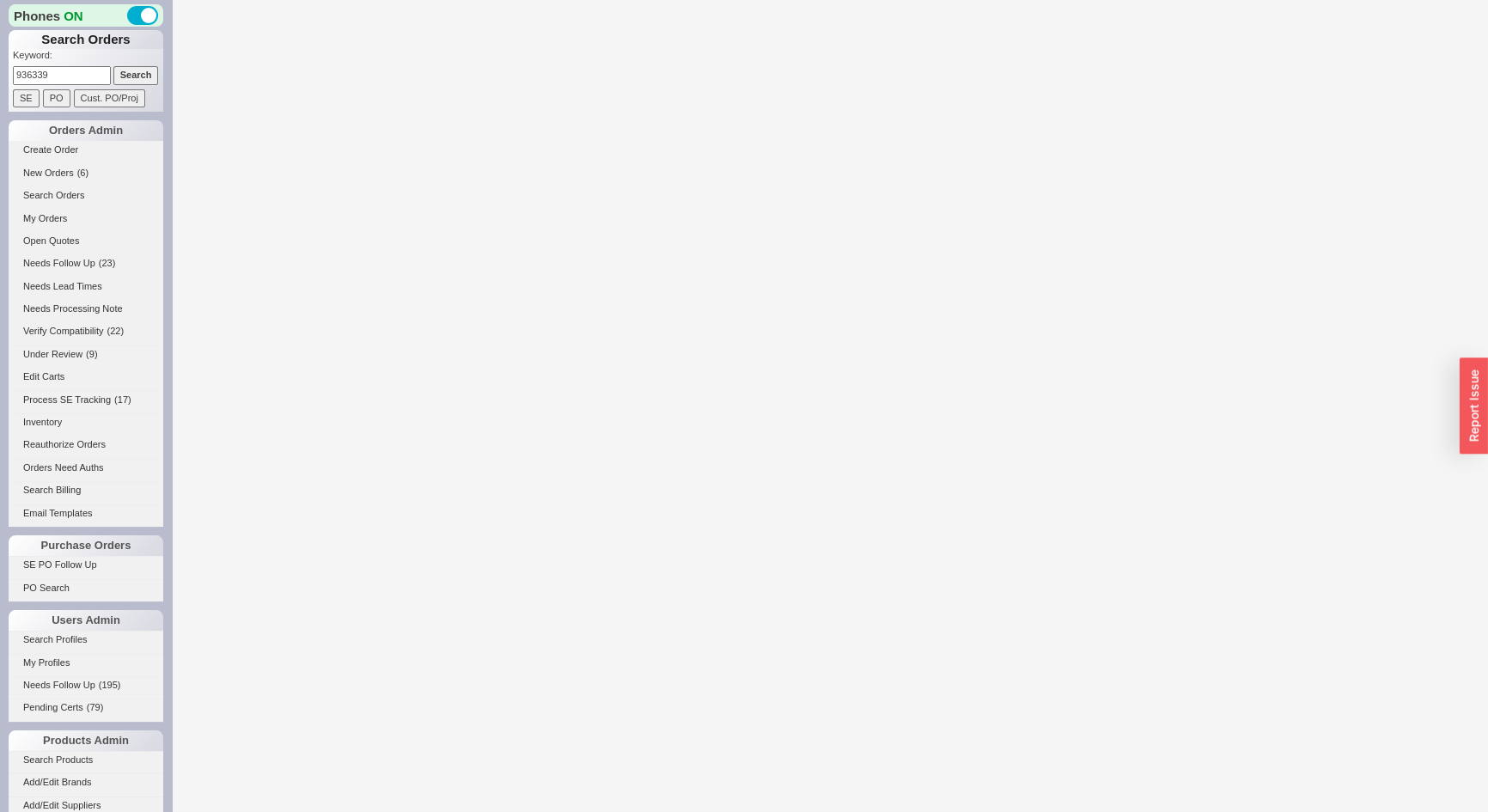
select select "LOW"
select select "3"
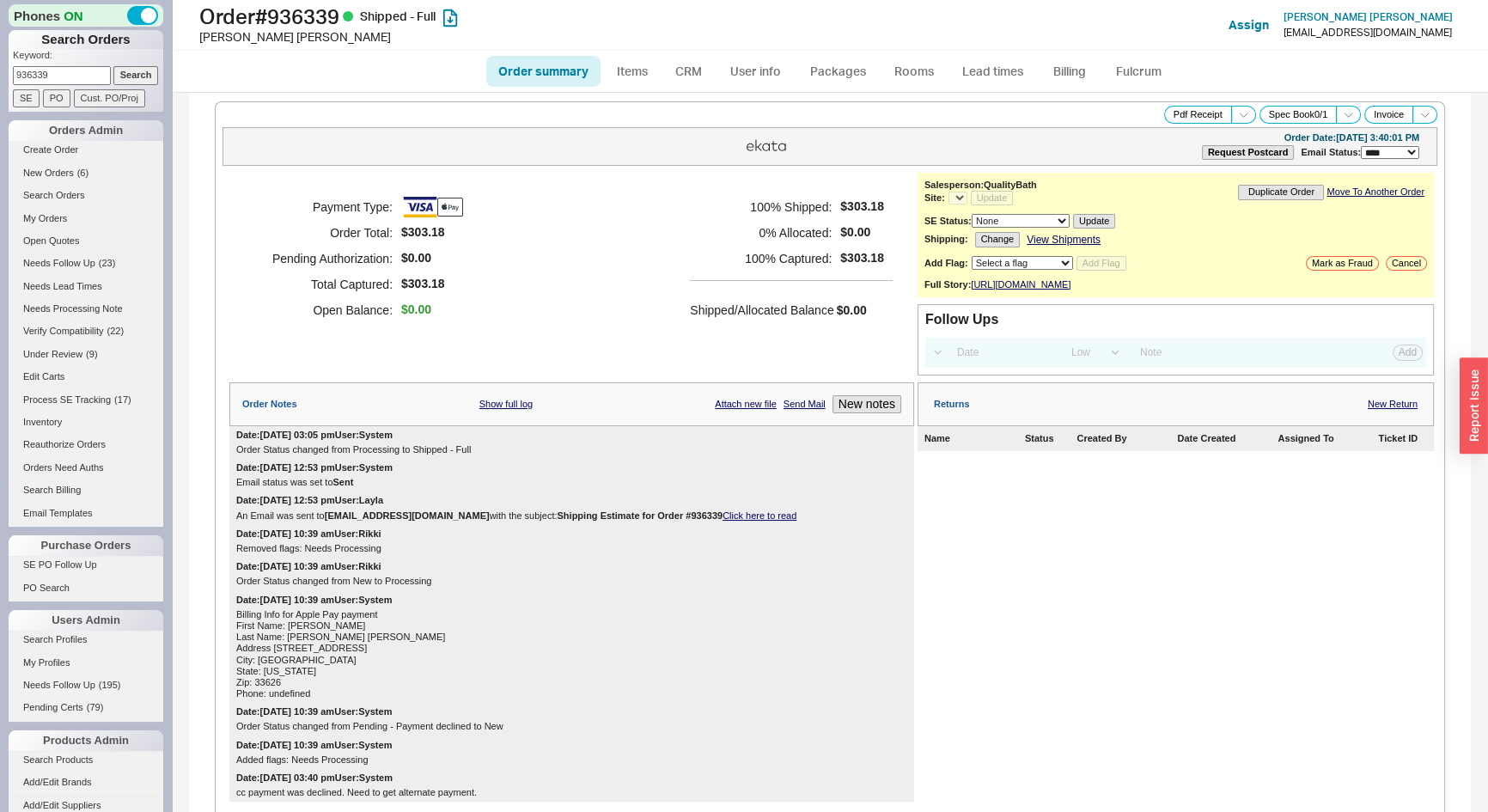
select select "*"
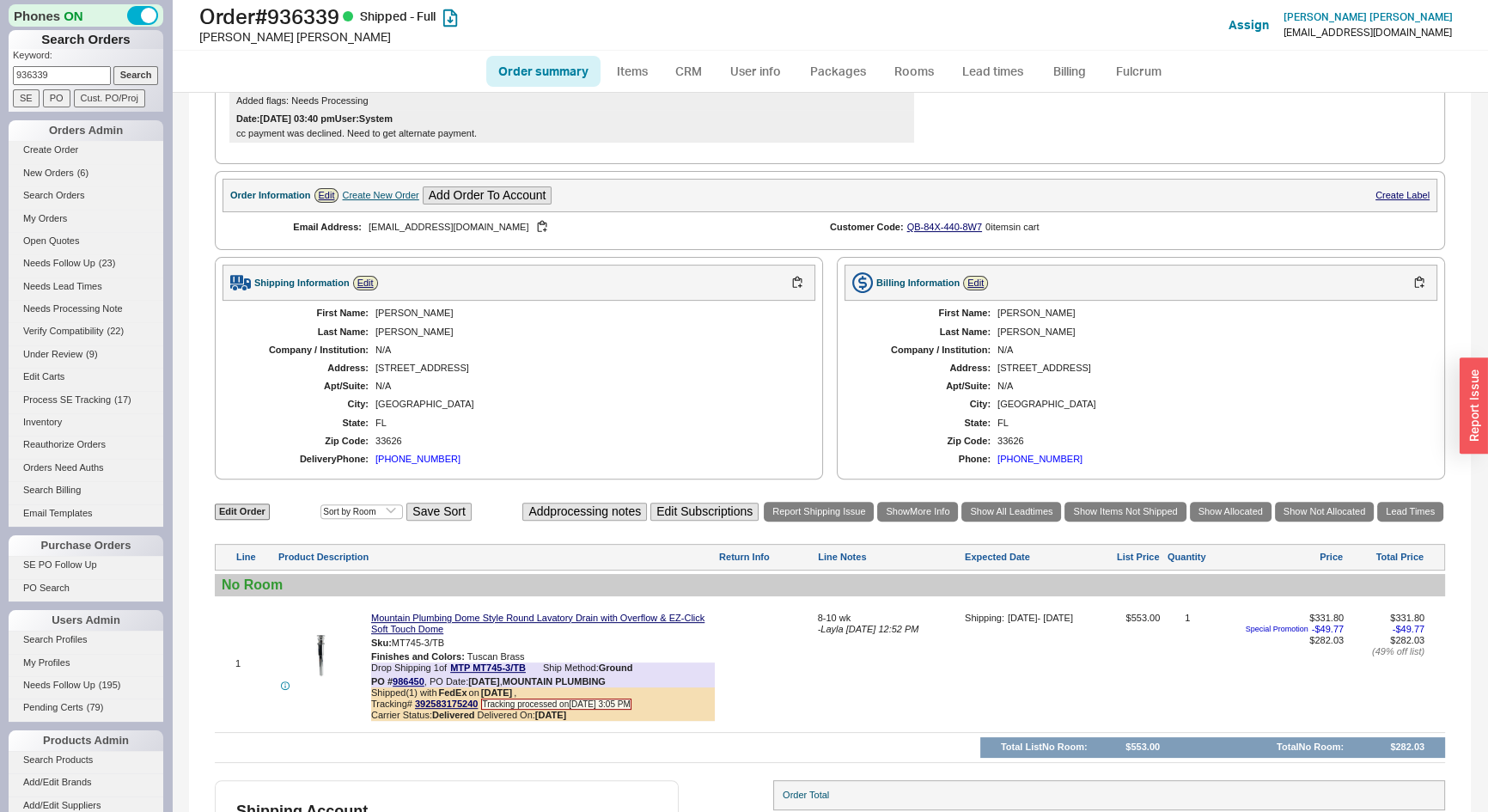
scroll to position [811, 0]
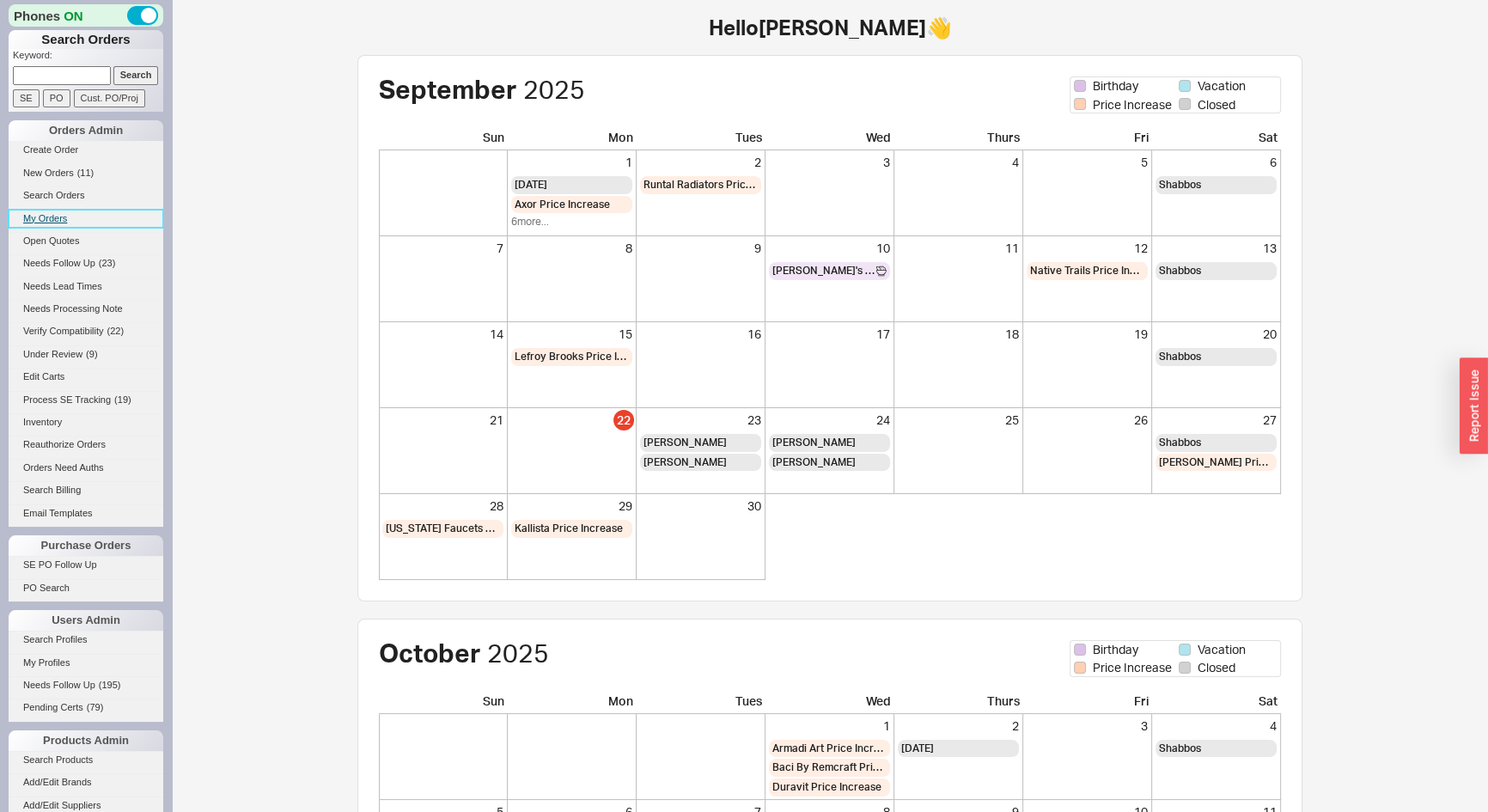
click at [47, 214] on link "My Orders" at bounding box center [85, 219] width 154 height 18
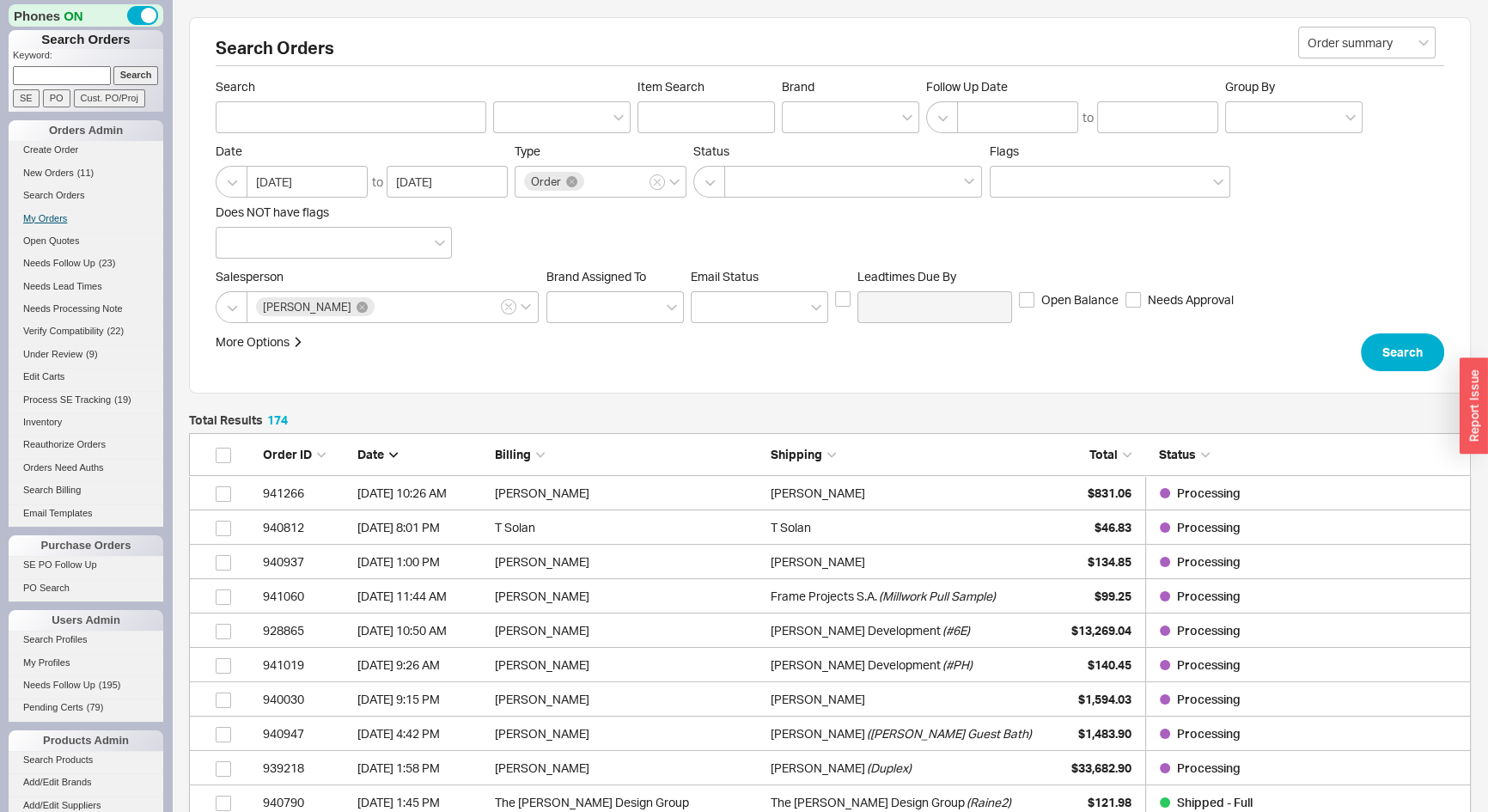
scroll to position [6011, 1270]
click at [53, 167] on span "New Orders" at bounding box center [48, 172] width 51 height 10
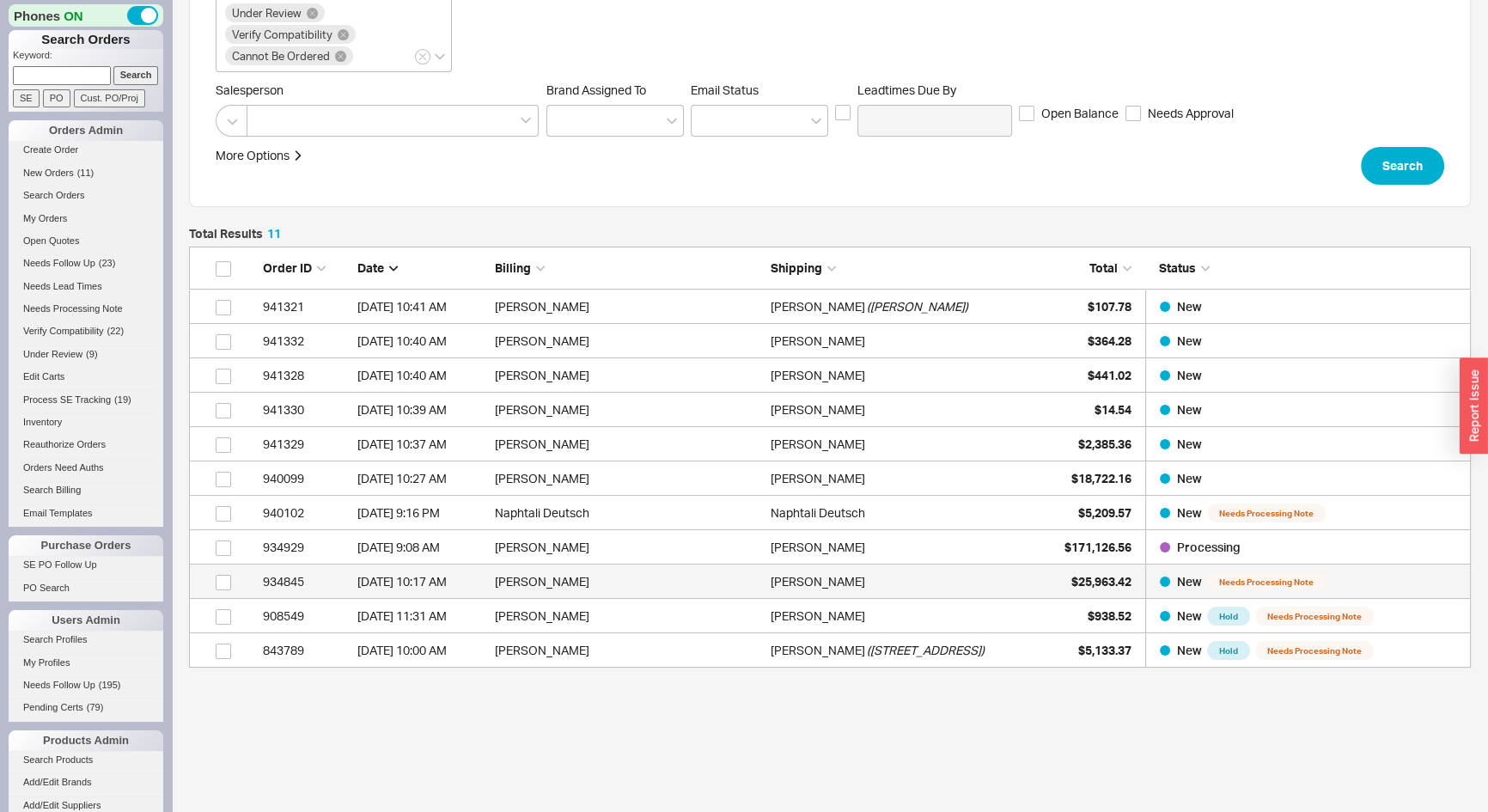
scroll to position [234, 0]
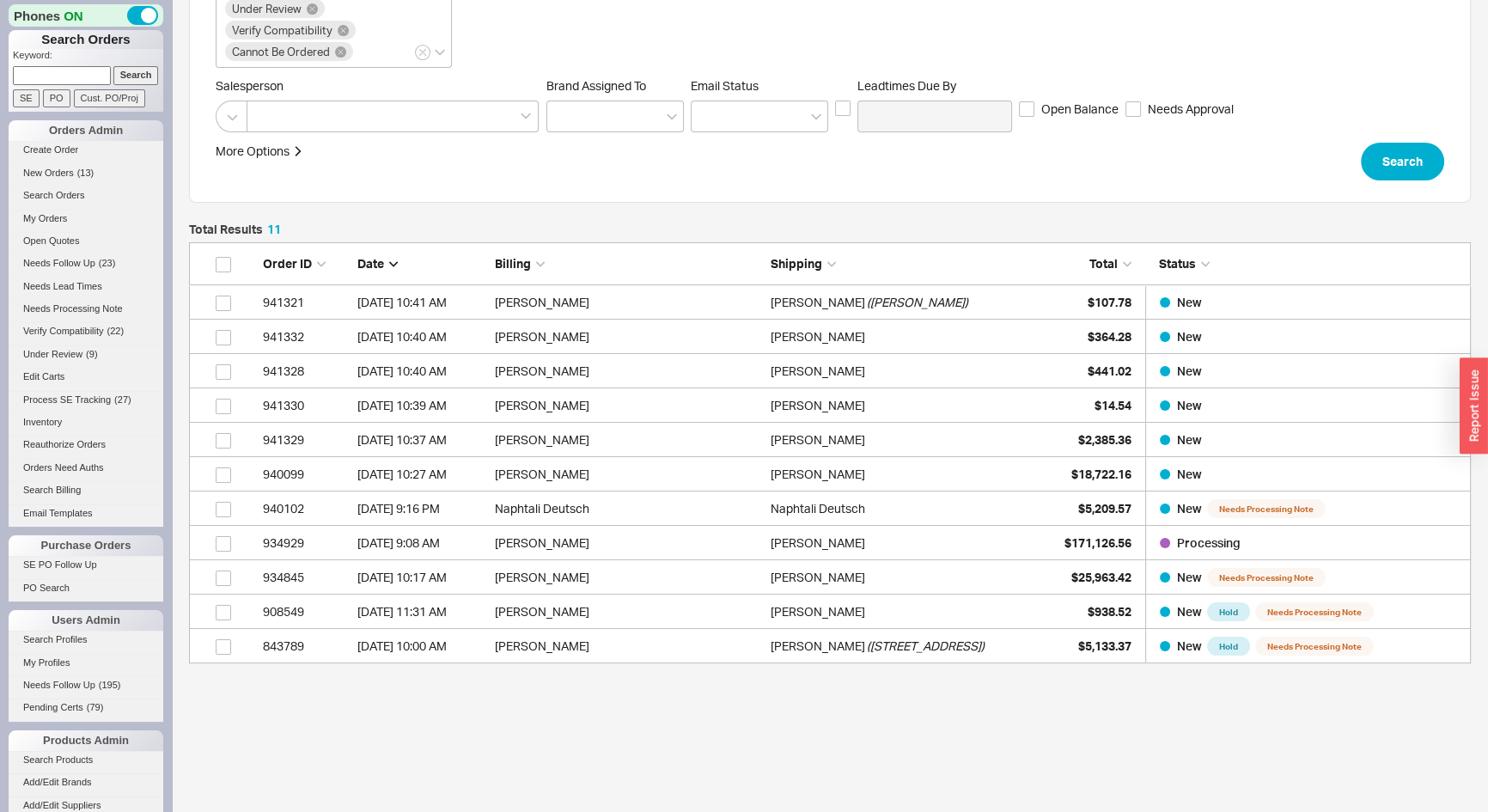
click at [65, 70] on input at bounding box center [61, 75] width 98 height 18
paste input "info@westendny.com"
type input "info@westendny.com"
click at [136, 67] on input "Search" at bounding box center [136, 75] width 46 height 18
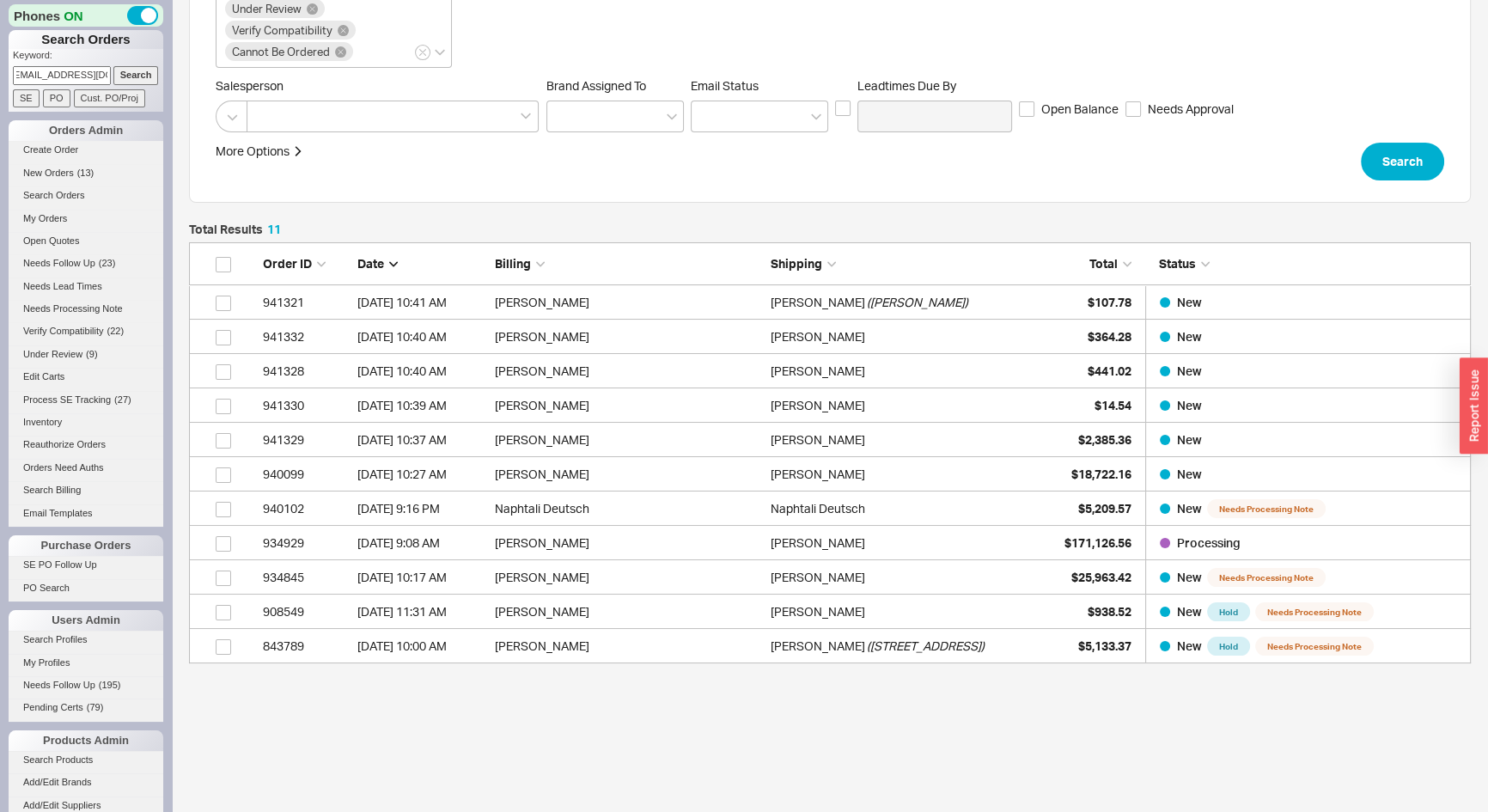
type input "info@westendny.com"
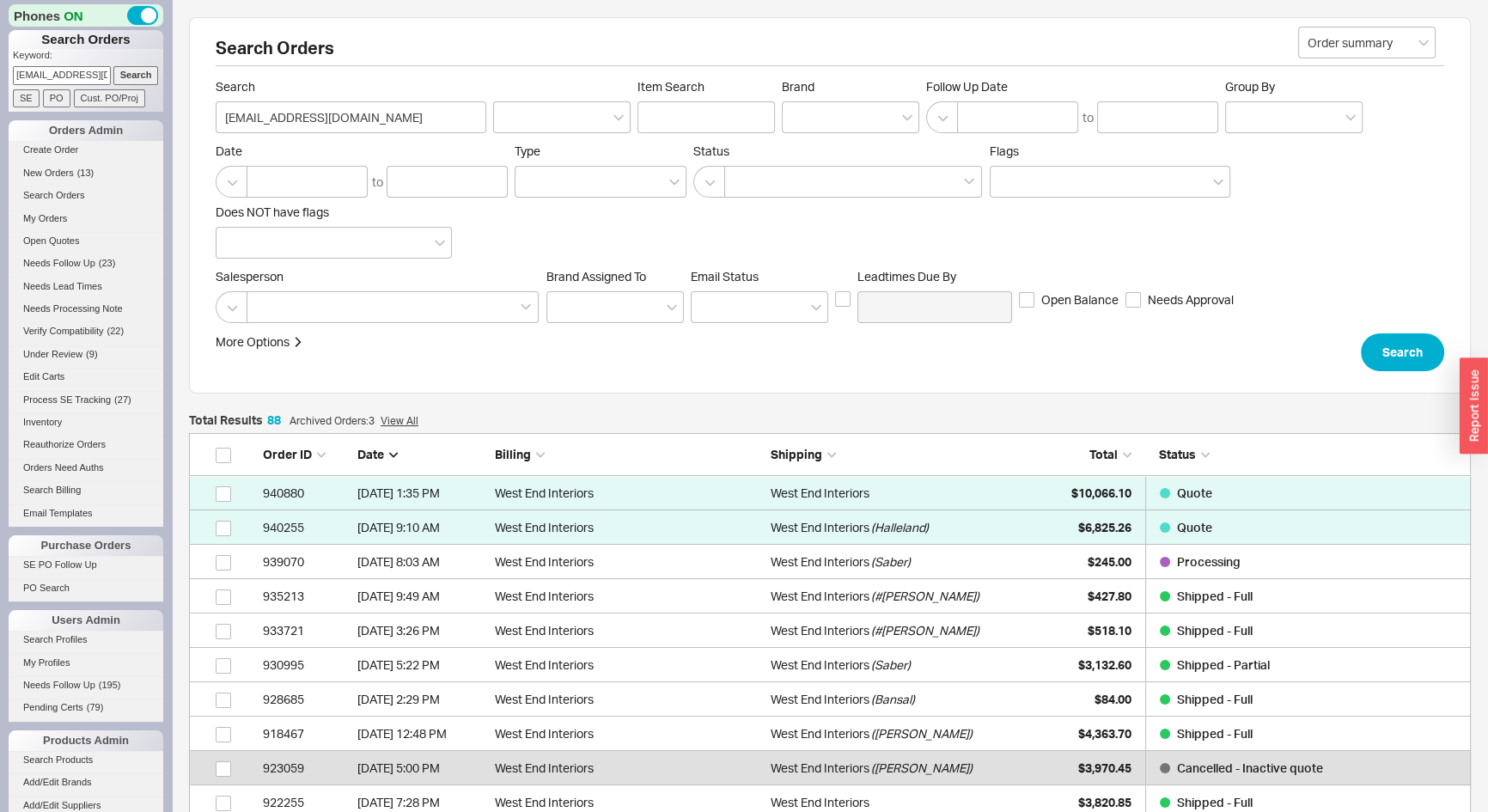
scroll to position [12, 12]
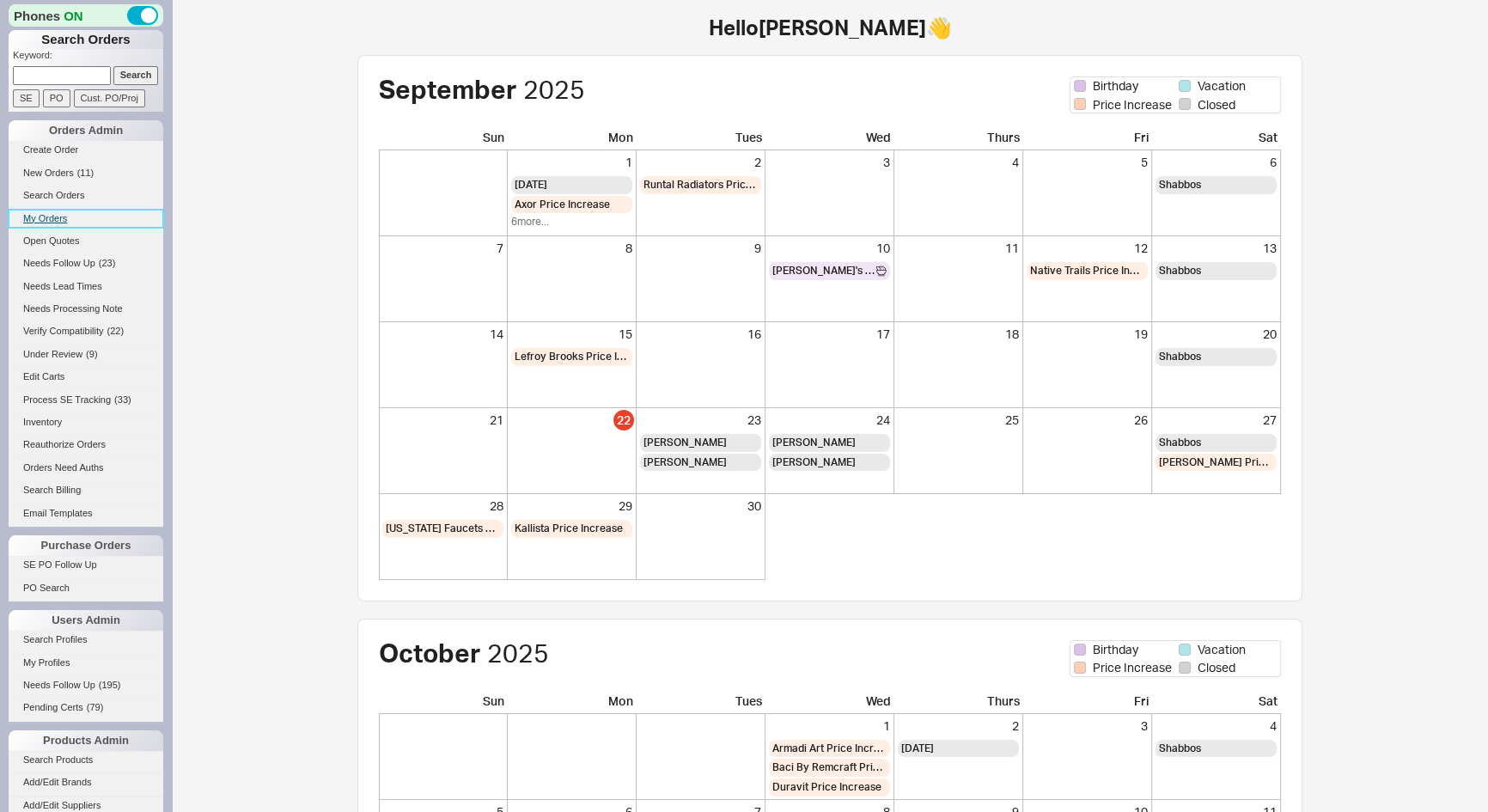
click at [55, 214] on link "My Orders" at bounding box center [85, 219] width 154 height 18
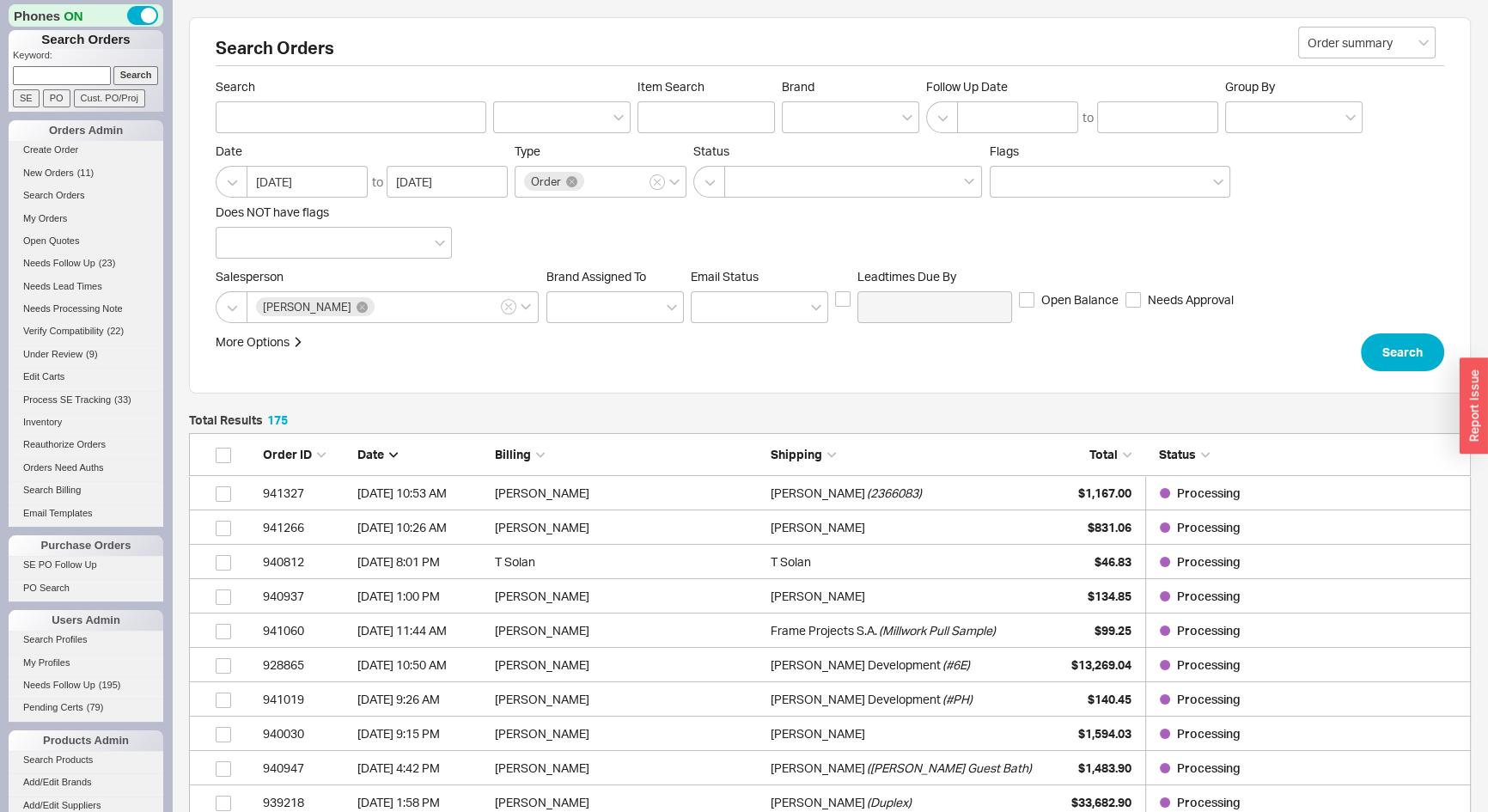
scroll to position [6046, 1270]
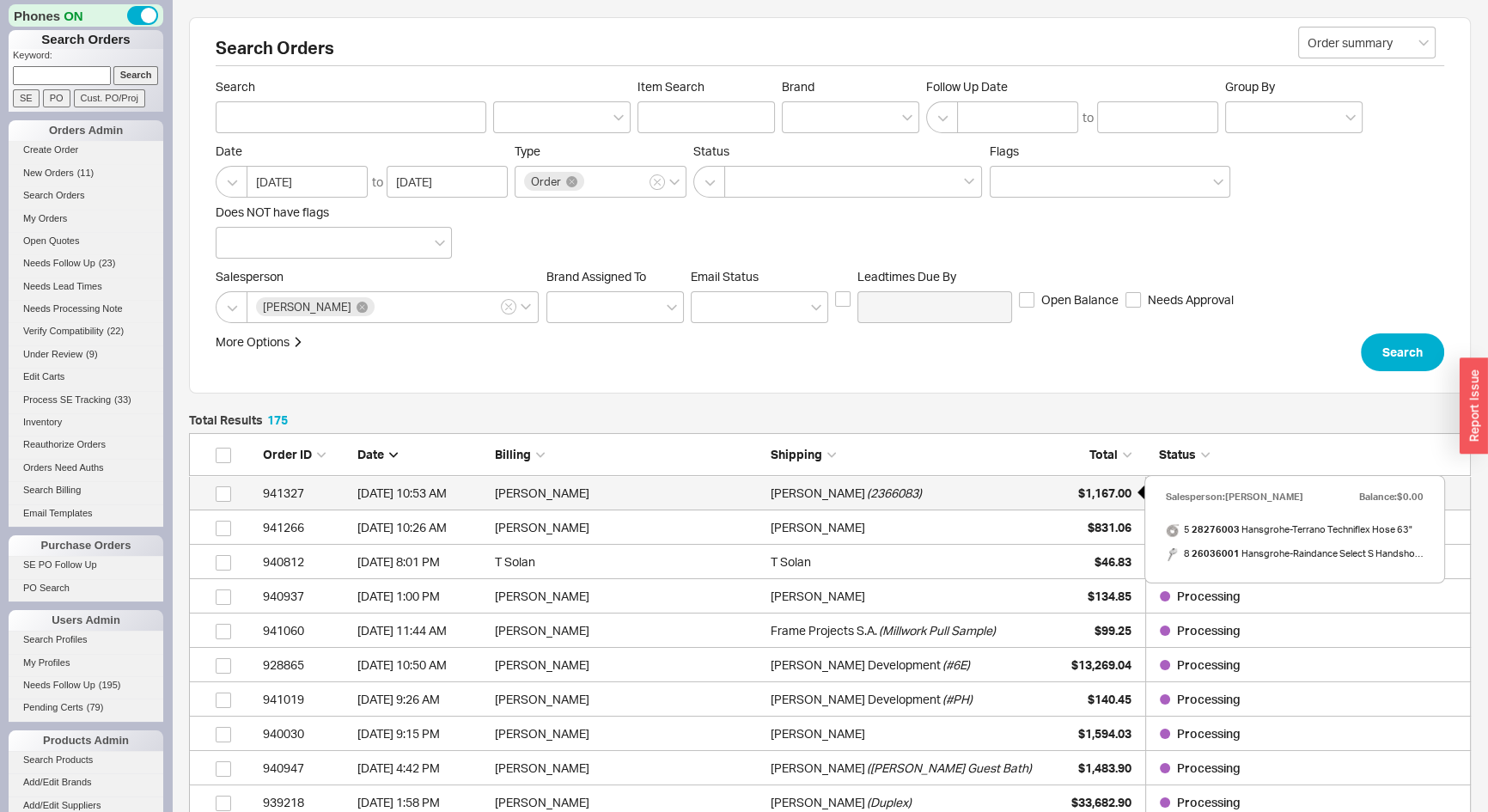
click at [1082, 490] on span "$1,167.00" at bounding box center [1105, 493] width 53 height 15
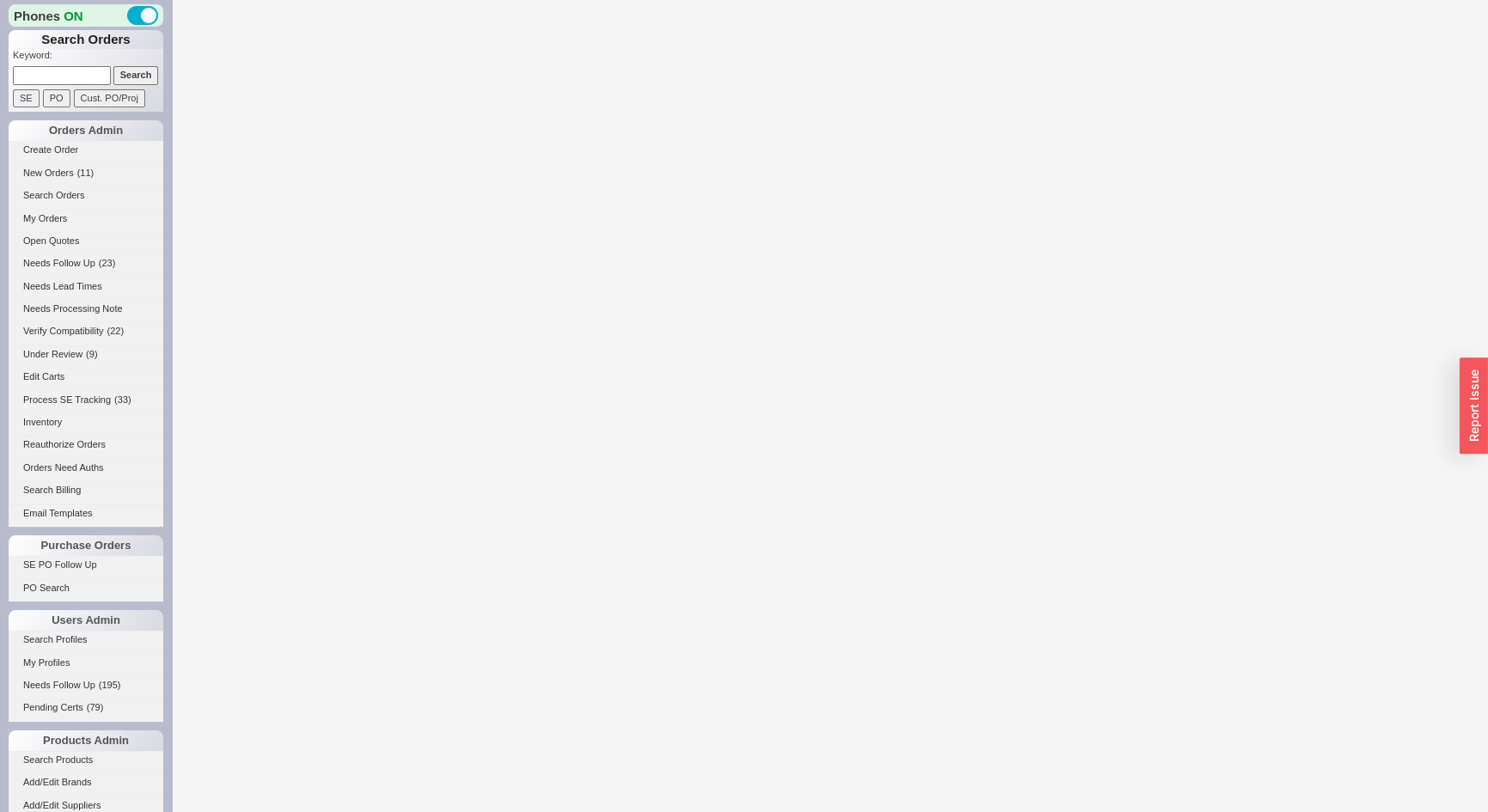
select select "*"
select select "LOW"
select select "3"
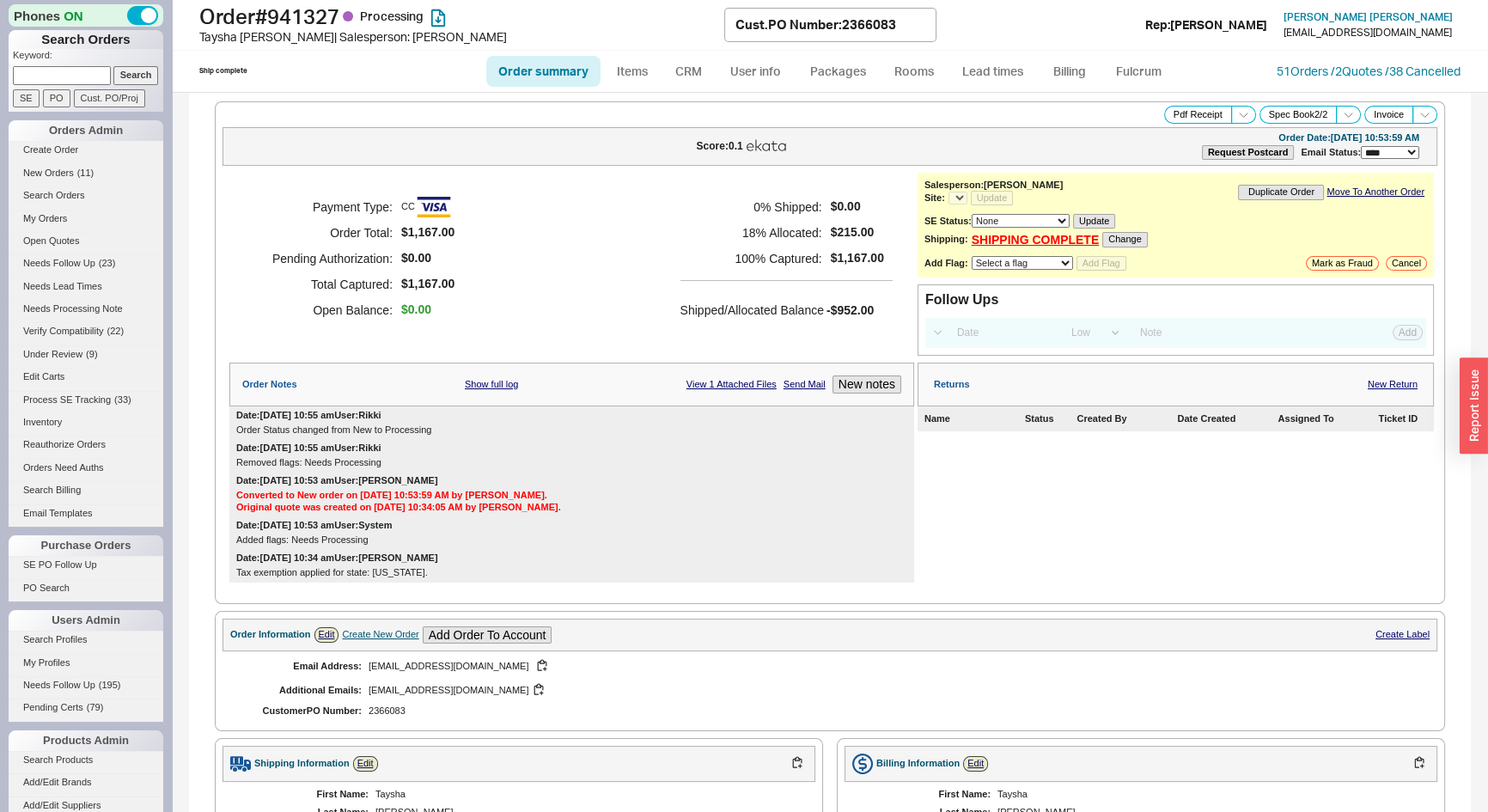
select select "*"
click at [1192, 111] on button "Pdf Receipt" at bounding box center [1198, 115] width 68 height 18
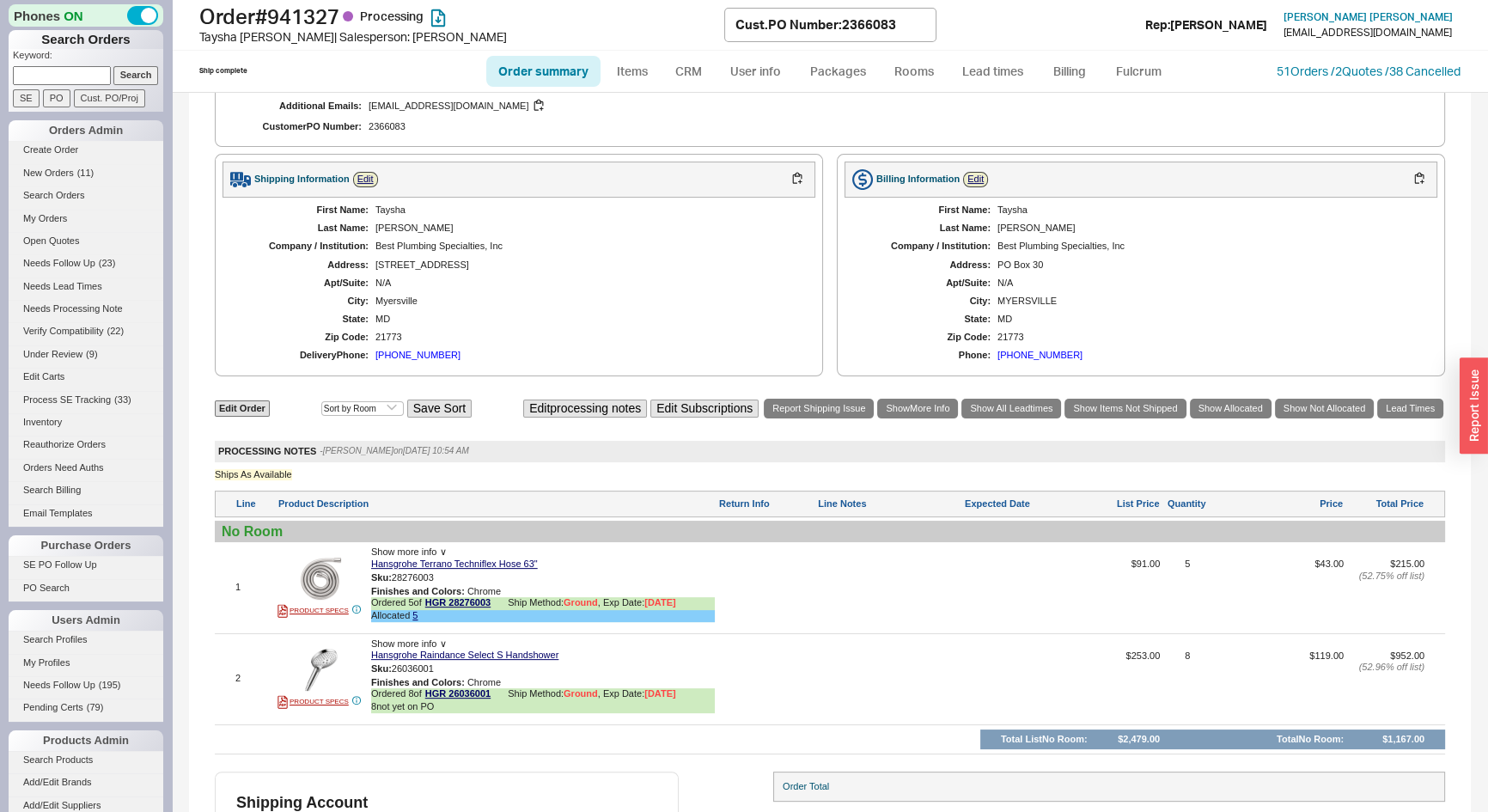
scroll to position [679, 0]
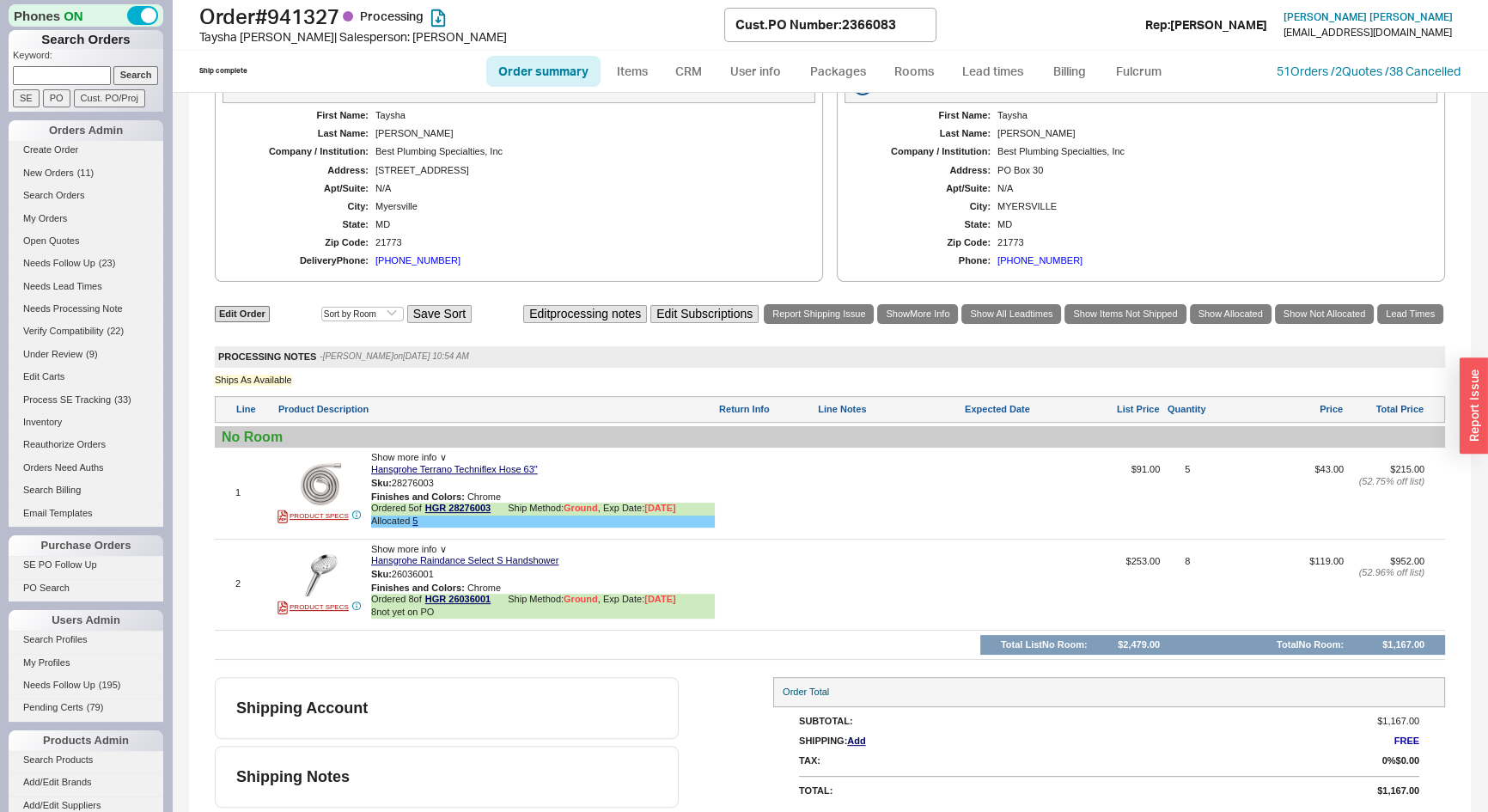
paste input "04387000"
type input "04387000"
click at [132, 70] on input "Search" at bounding box center [136, 75] width 46 height 18
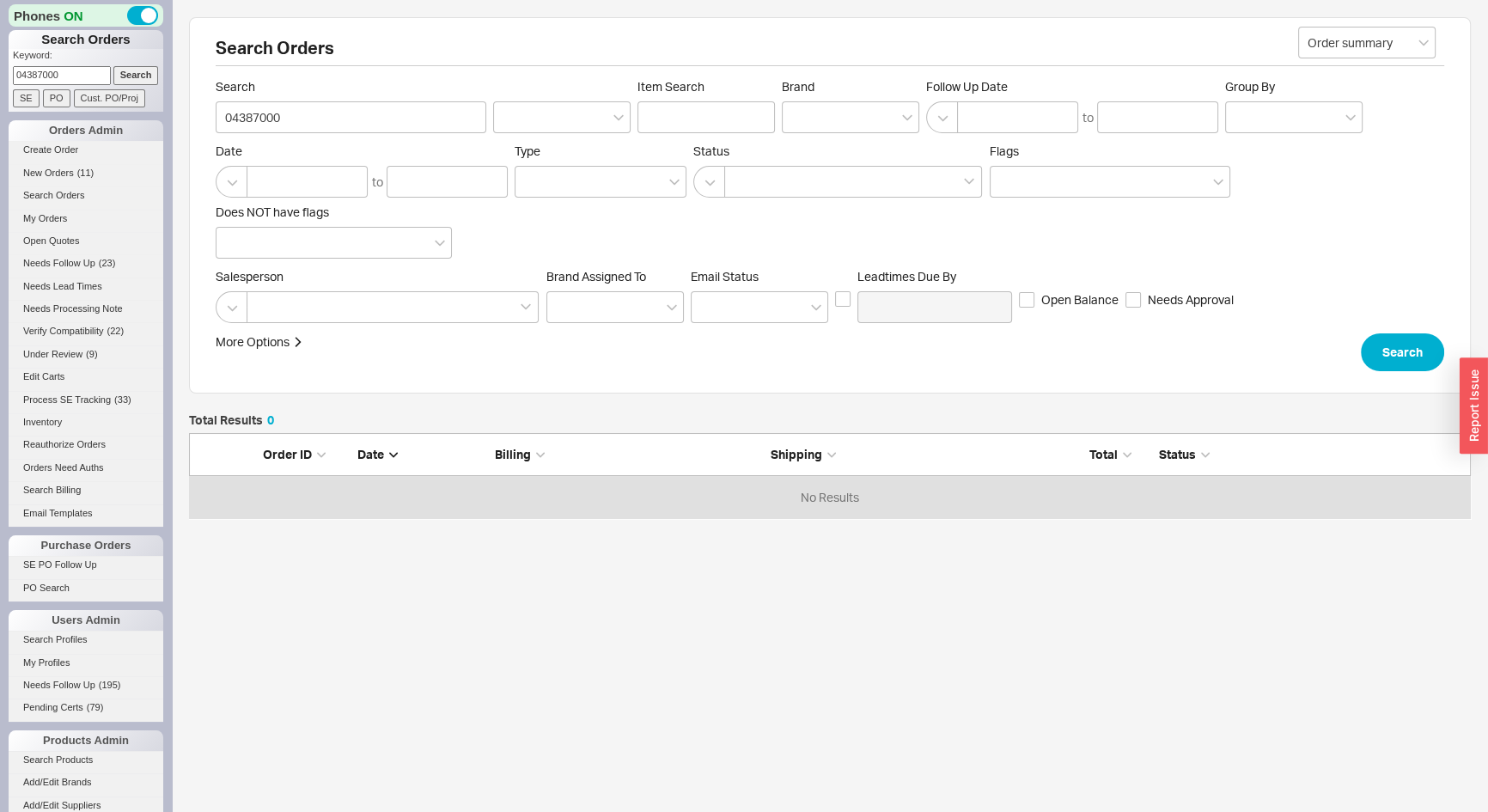
scroll to position [73, 1270]
click at [59, 243] on link "Open Quotes" at bounding box center [85, 241] width 154 height 18
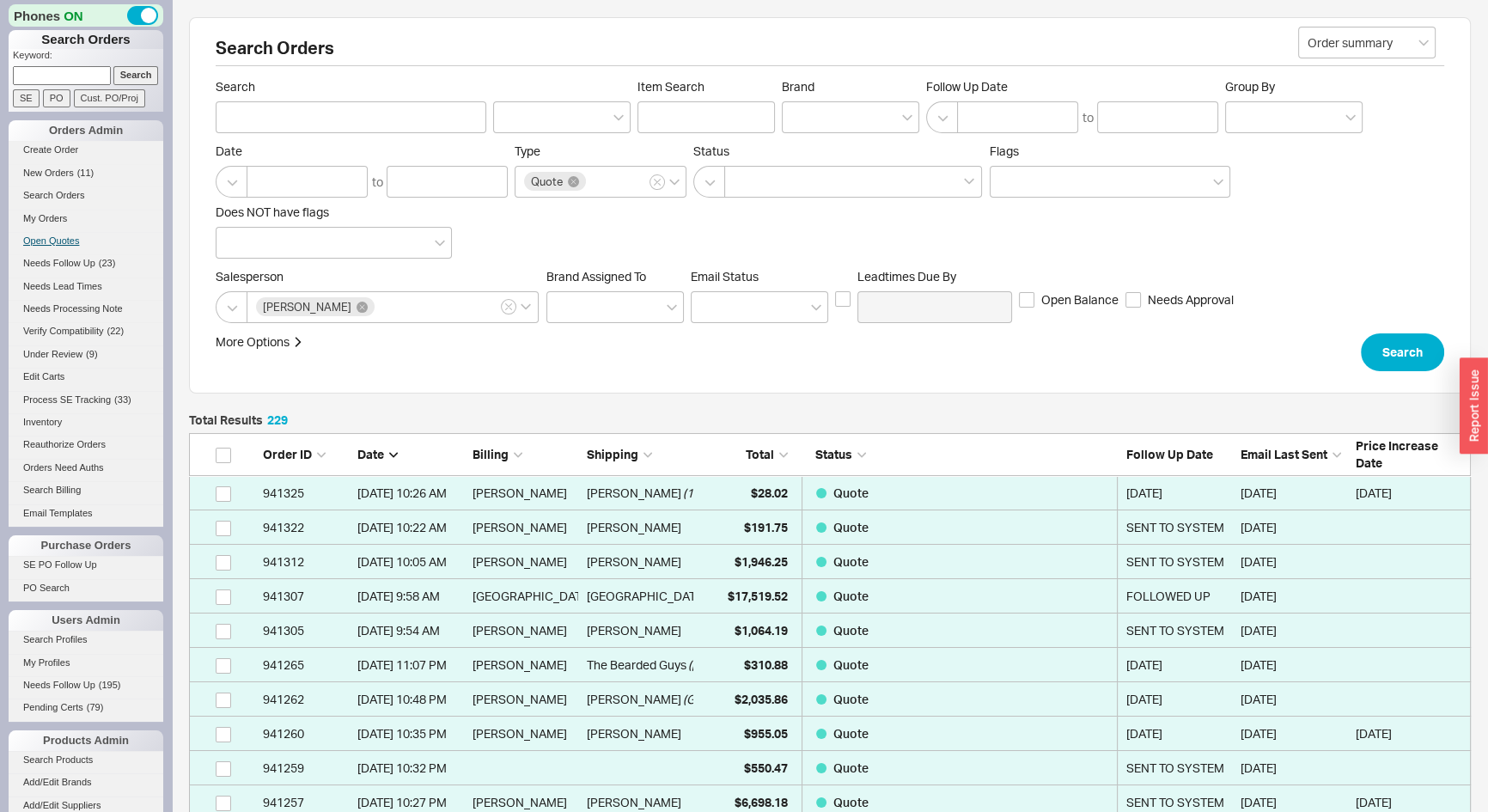
scroll to position [7902, 1270]
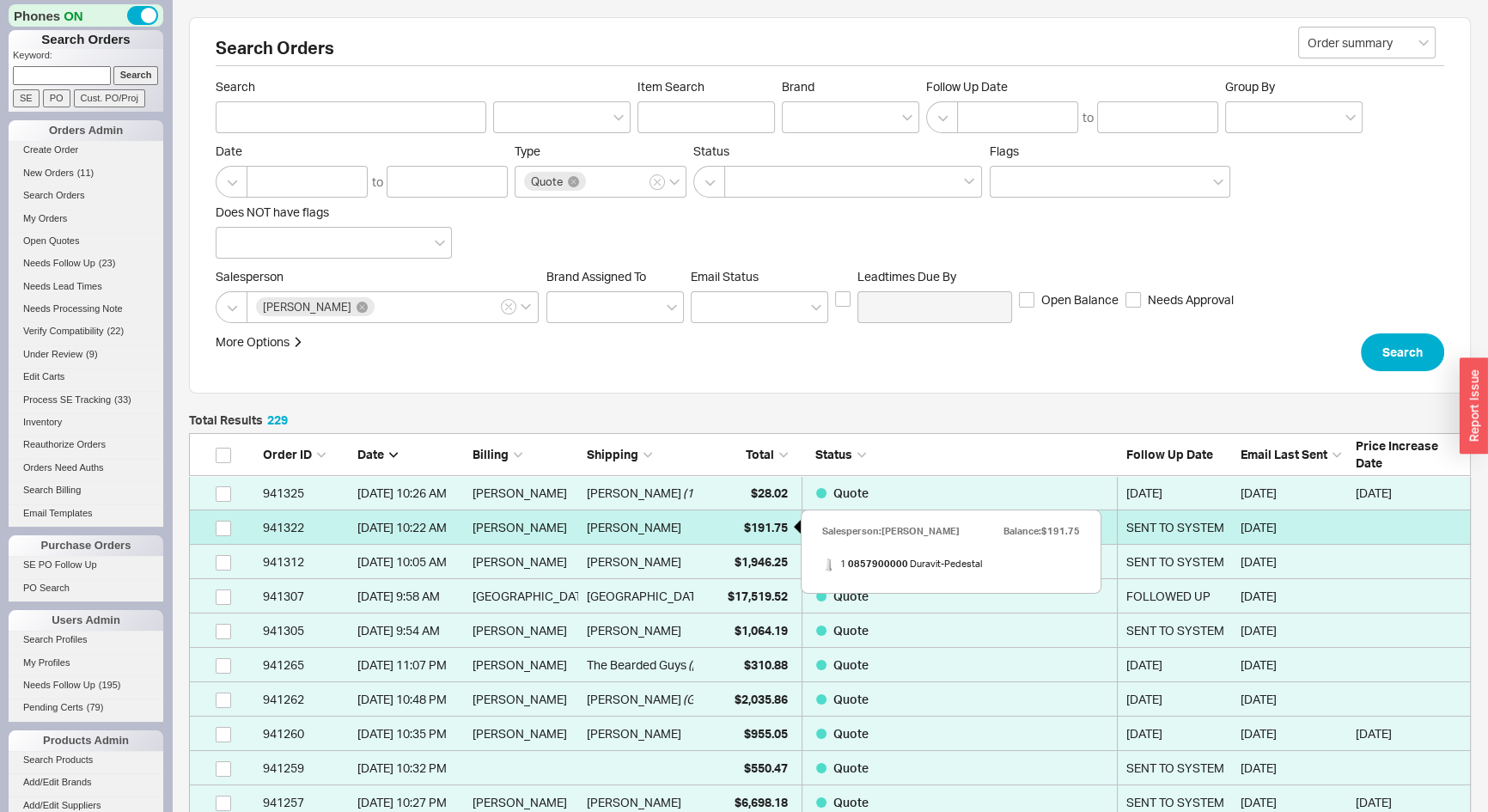
click at [738, 524] on div "$191.75" at bounding box center [745, 528] width 86 height 35
select select "*"
select select "3"
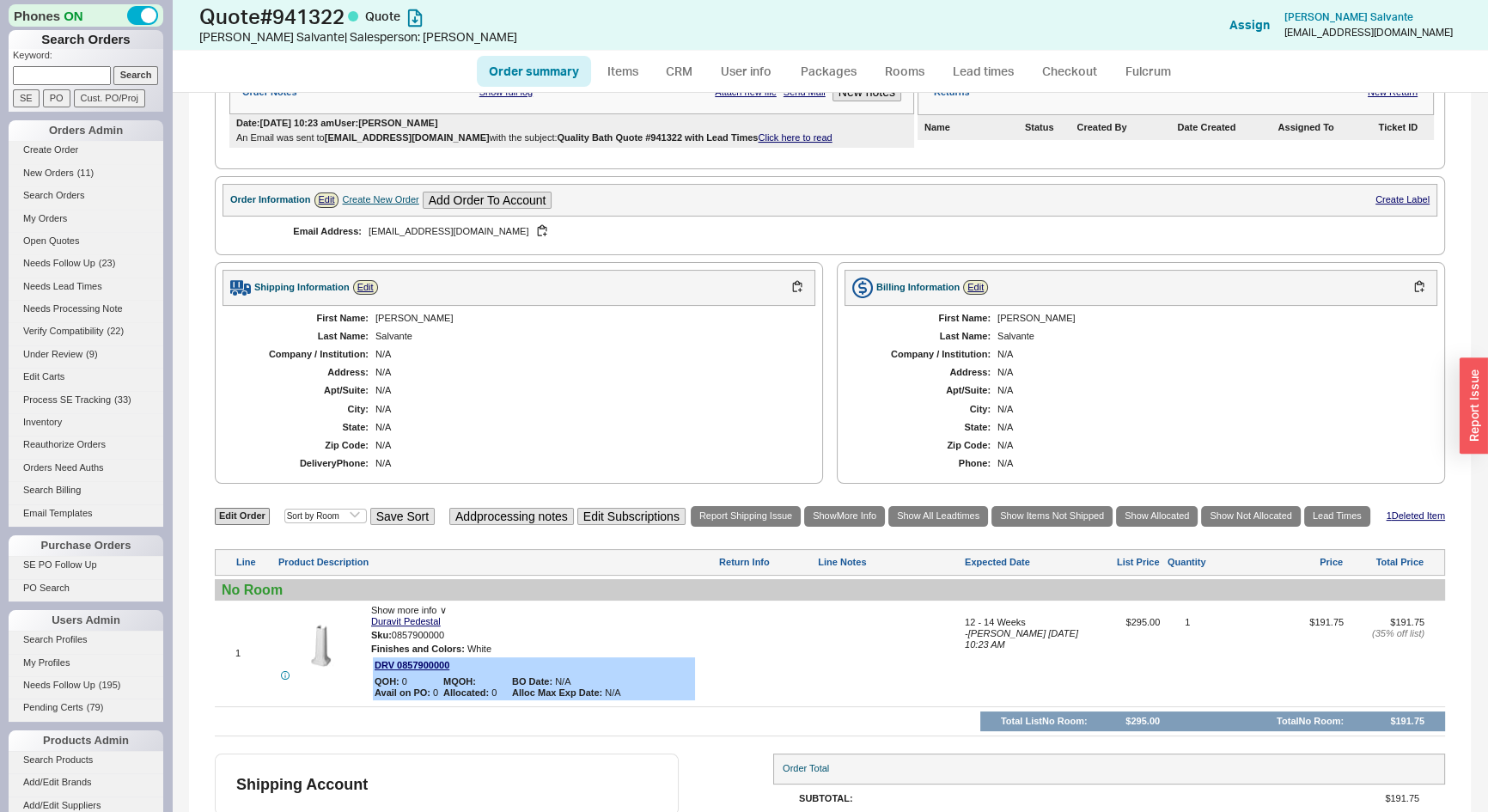
scroll to position [414, 0]
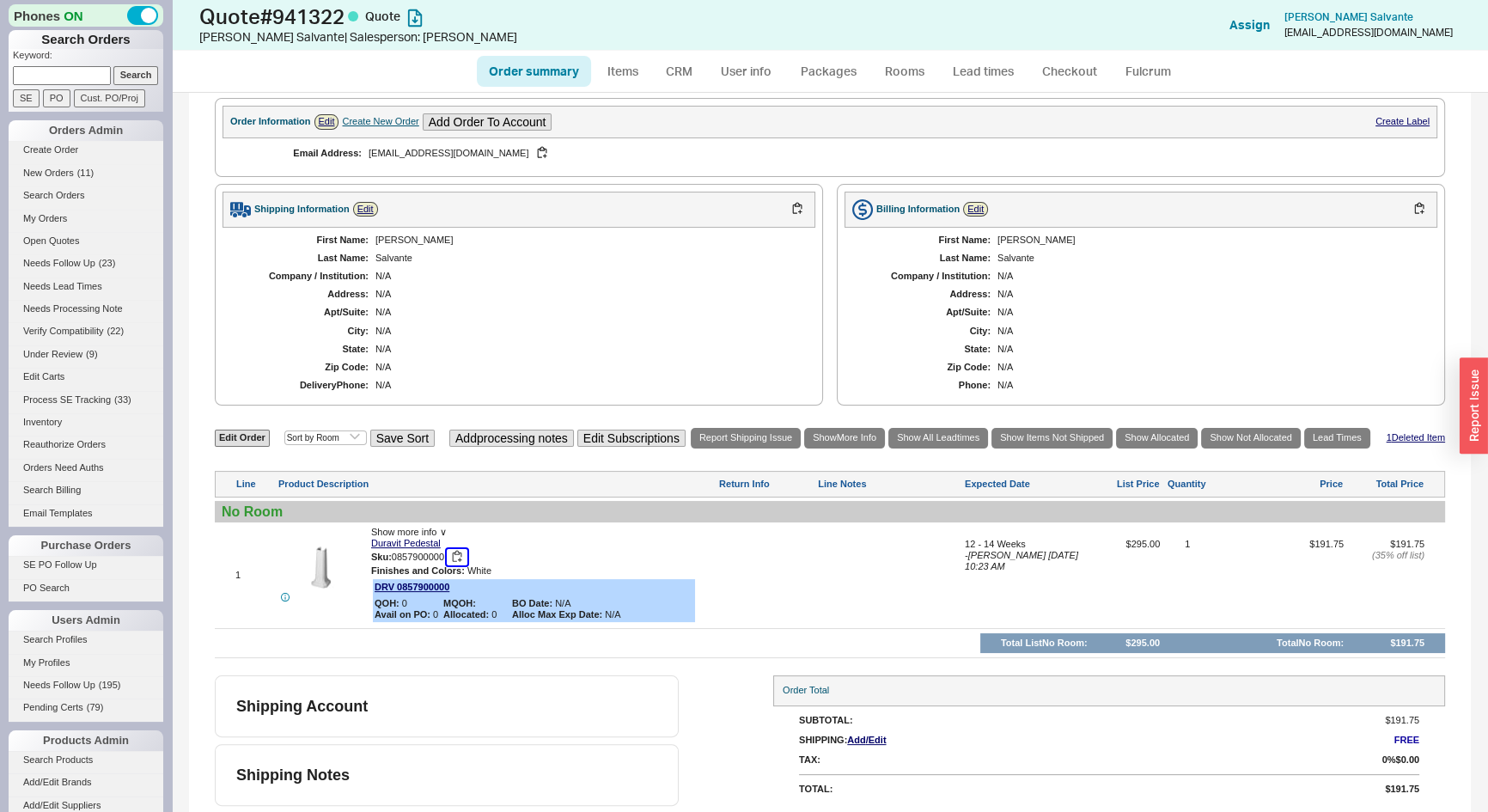
click at [459, 554] on button "button" at bounding box center [457, 557] width 21 height 16
click at [1398, 436] on link "1 Deleted Item" at bounding box center [1415, 438] width 59 height 11
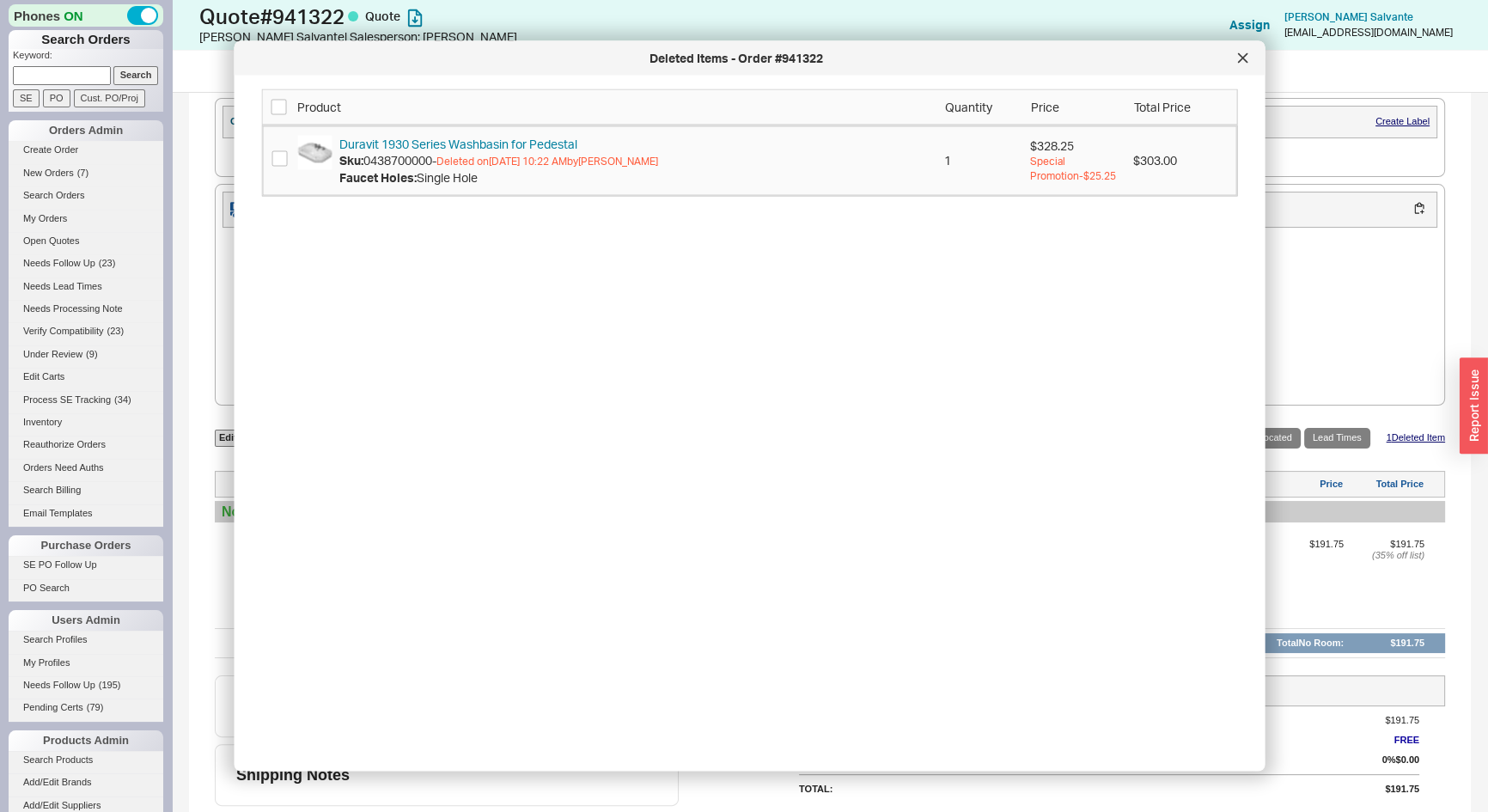
click at [416, 160] on span "0438700000 -" at bounding box center [400, 160] width 73 height 15
copy span "0438700000"
click at [1240, 63] on div at bounding box center [1243, 58] width 27 height 27
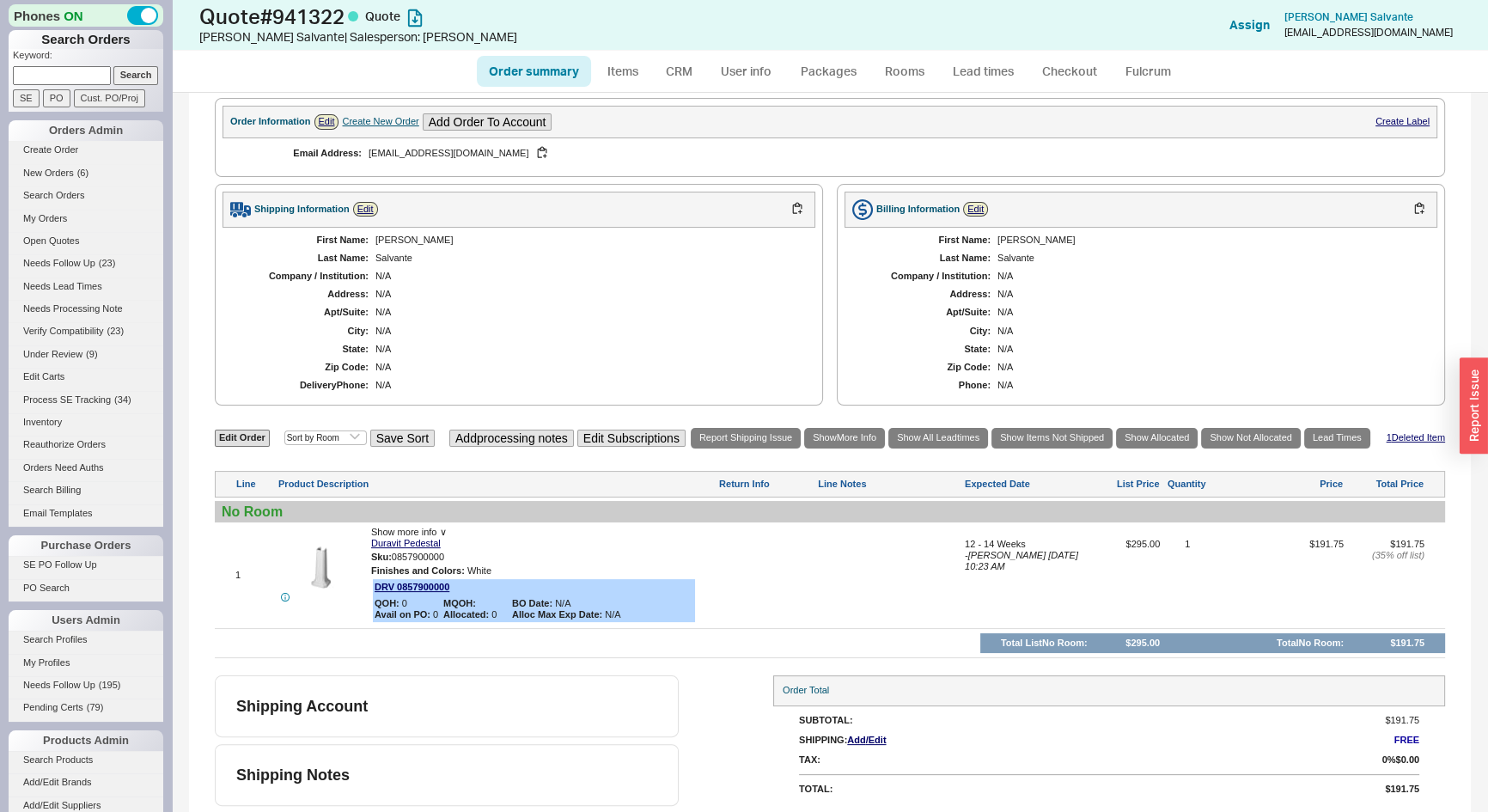
click at [539, 82] on link "Order summary" at bounding box center [533, 71] width 114 height 31
select select "*"
select select "3"
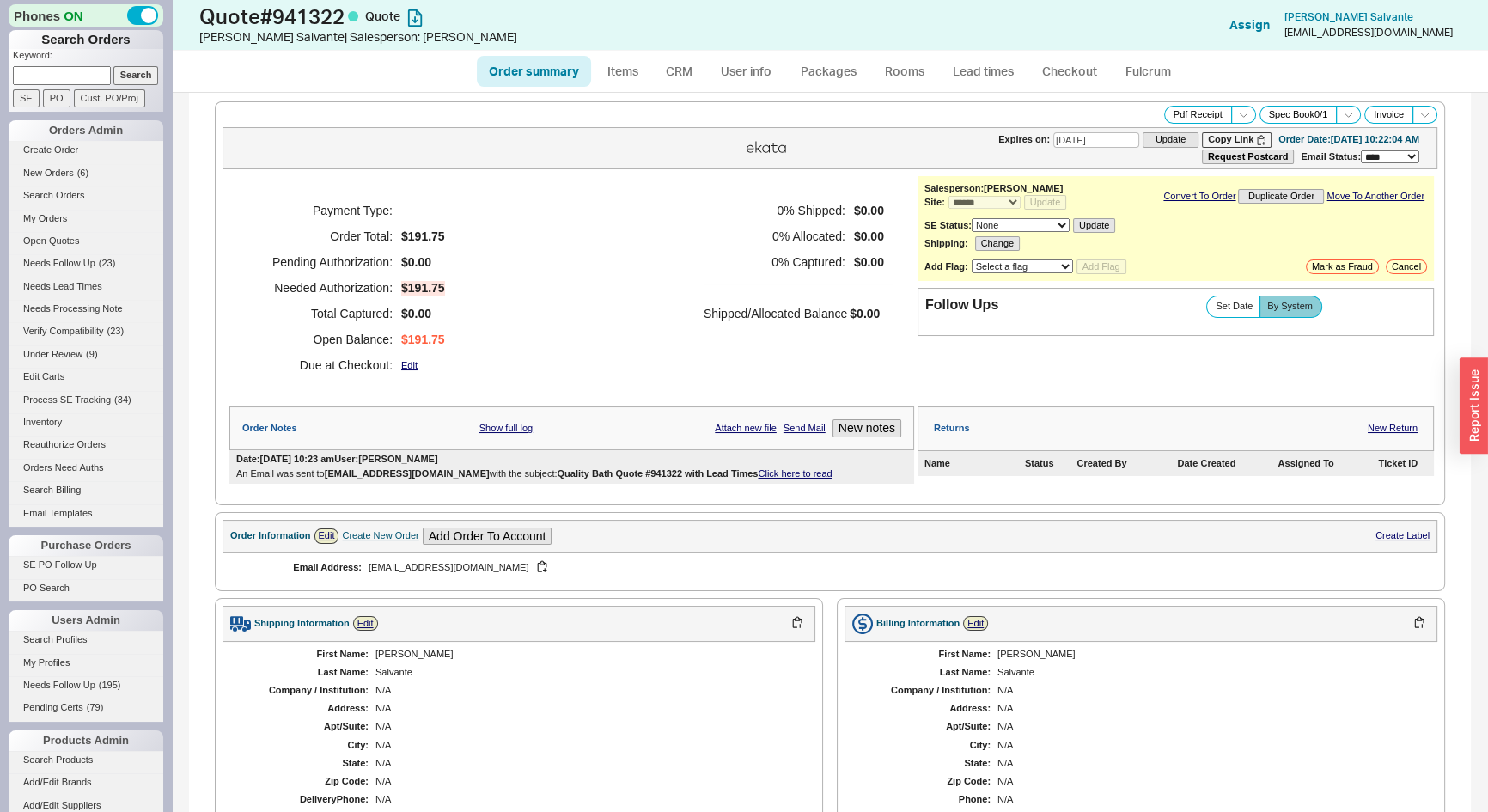
click at [759, 472] on link "Click here to read" at bounding box center [795, 473] width 74 height 10
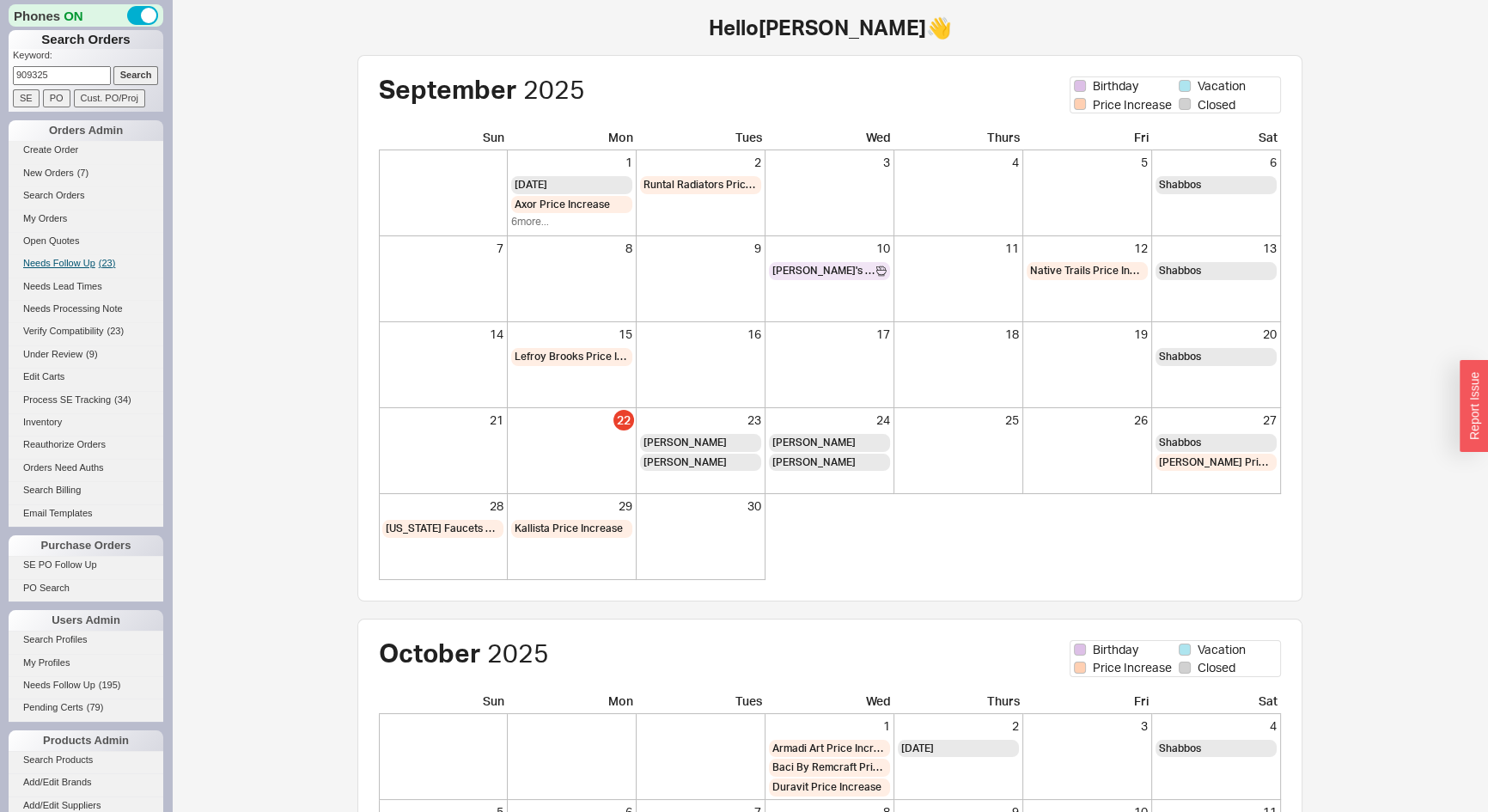
type input "909325"
click at [113, 66] on input "Search" at bounding box center [136, 75] width 46 height 18
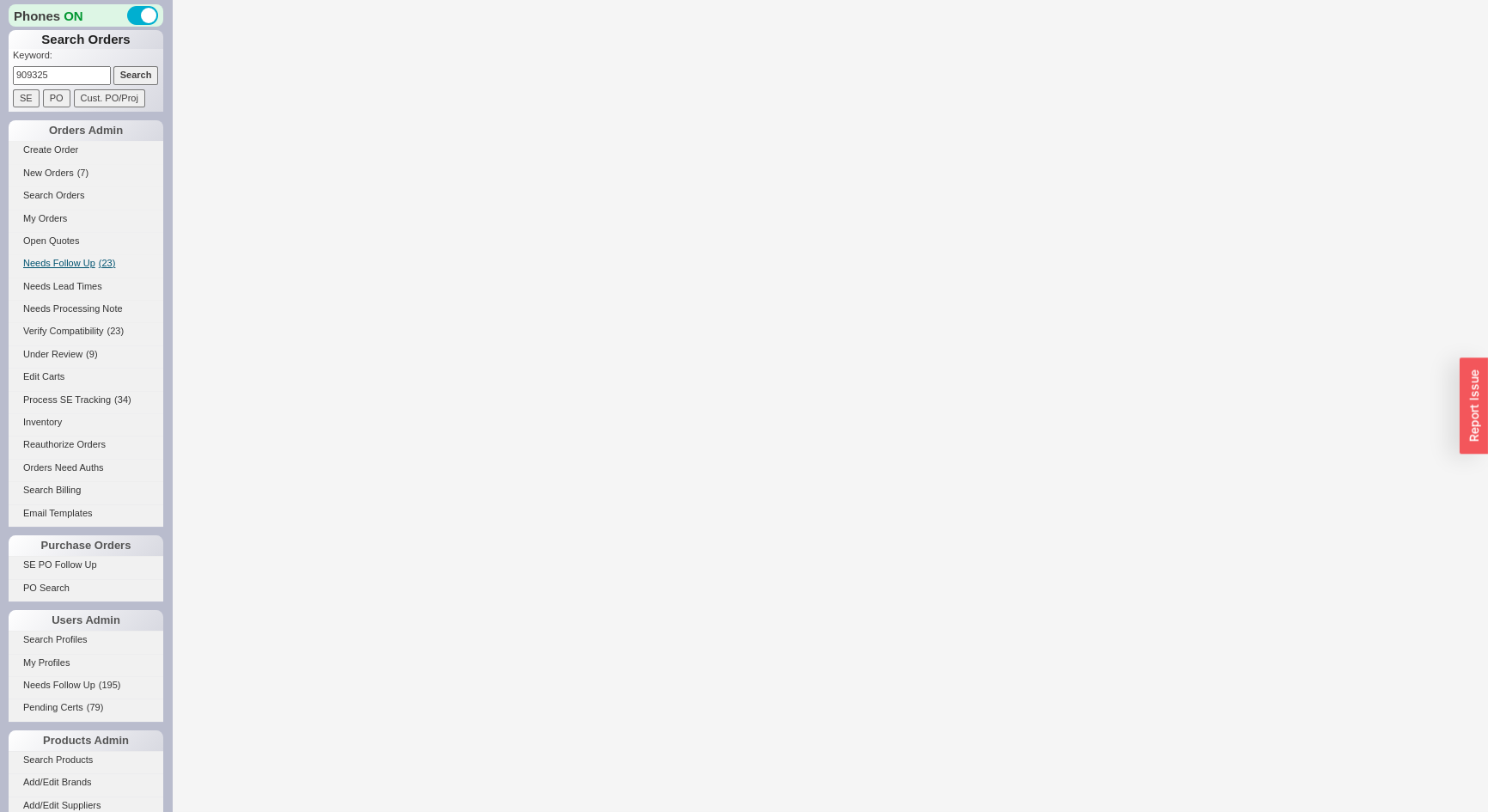
select select "*"
select select "LOW"
select select "3"
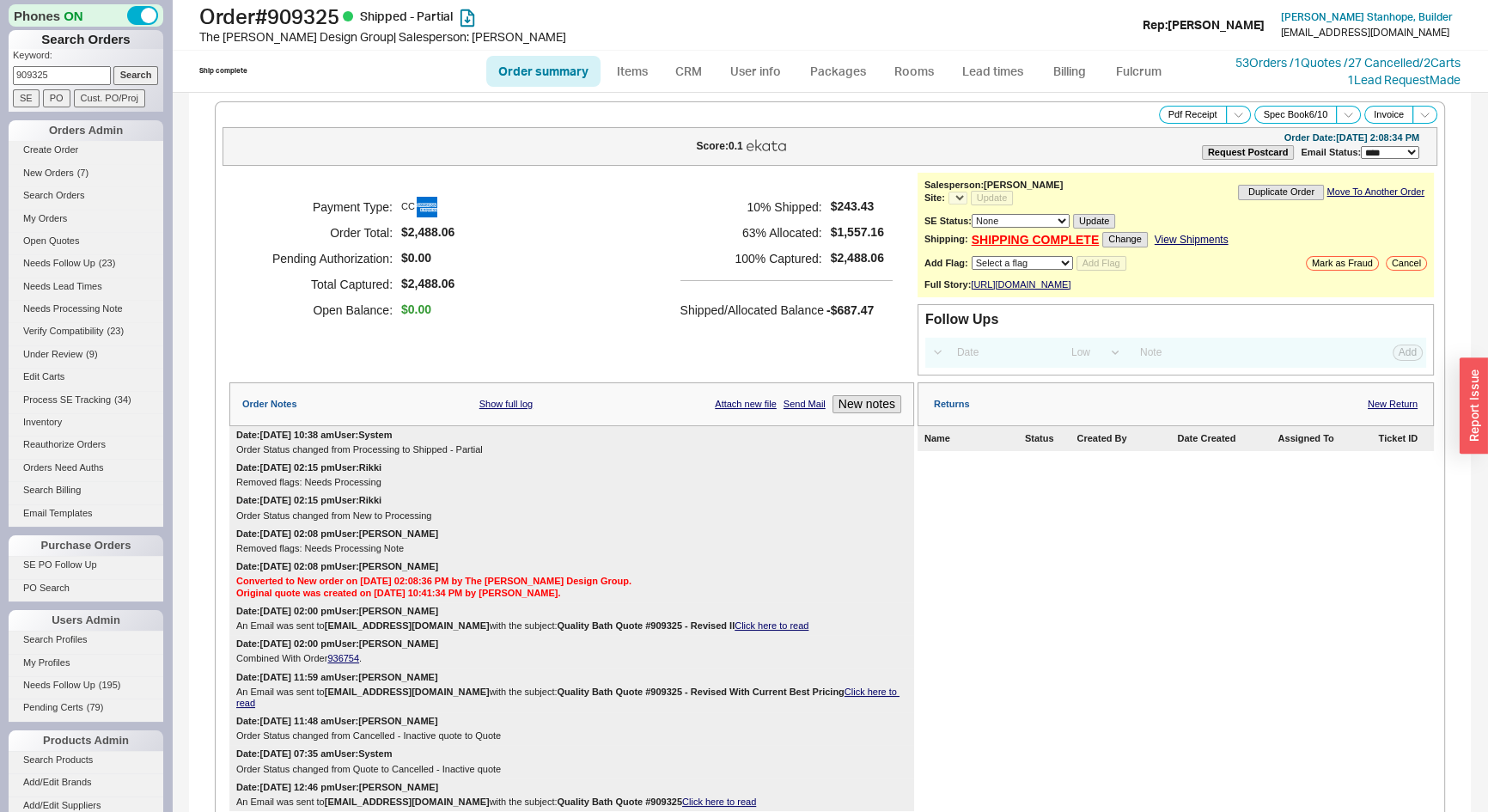
select select "*"
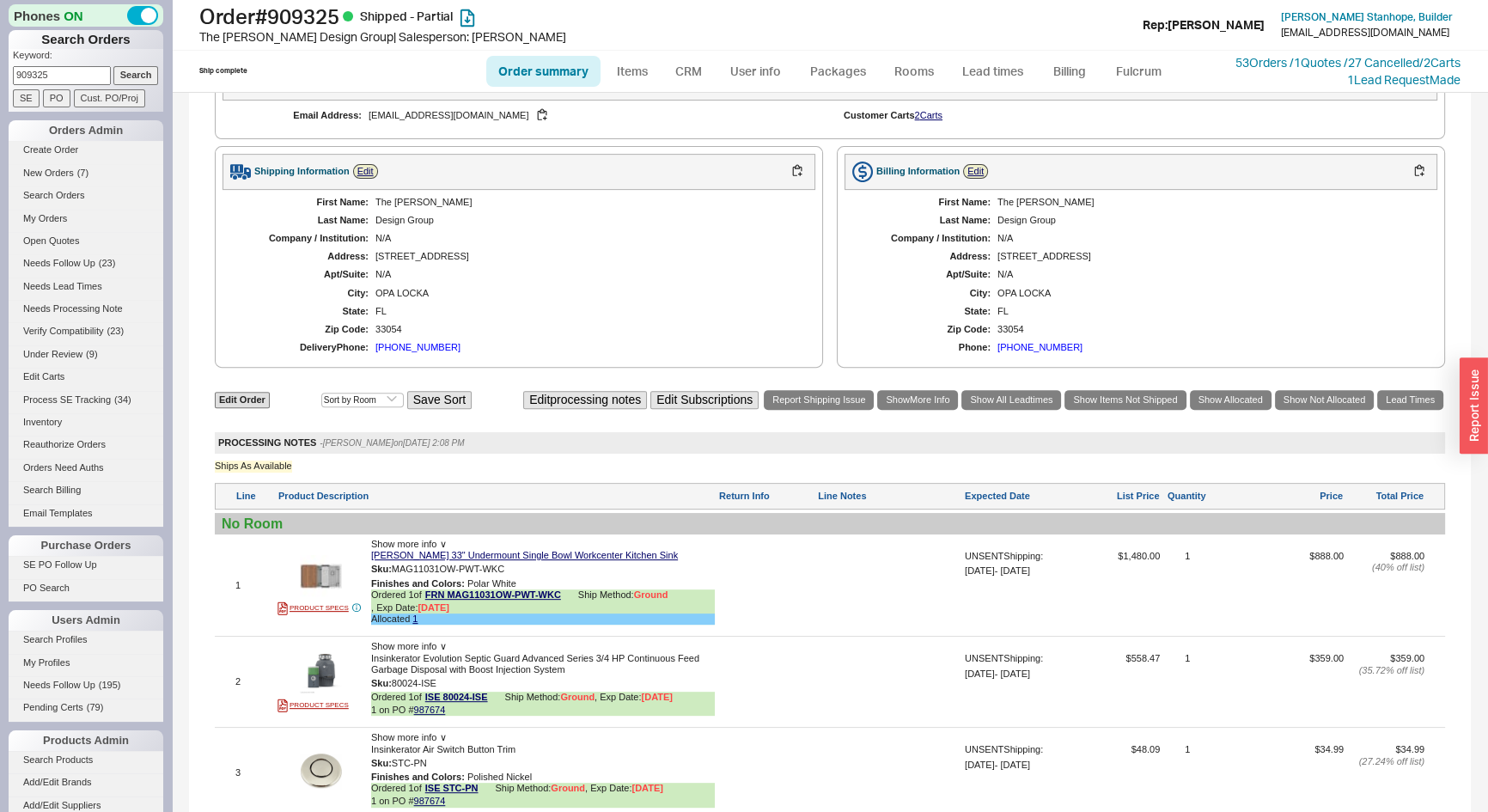
scroll to position [771, 0]
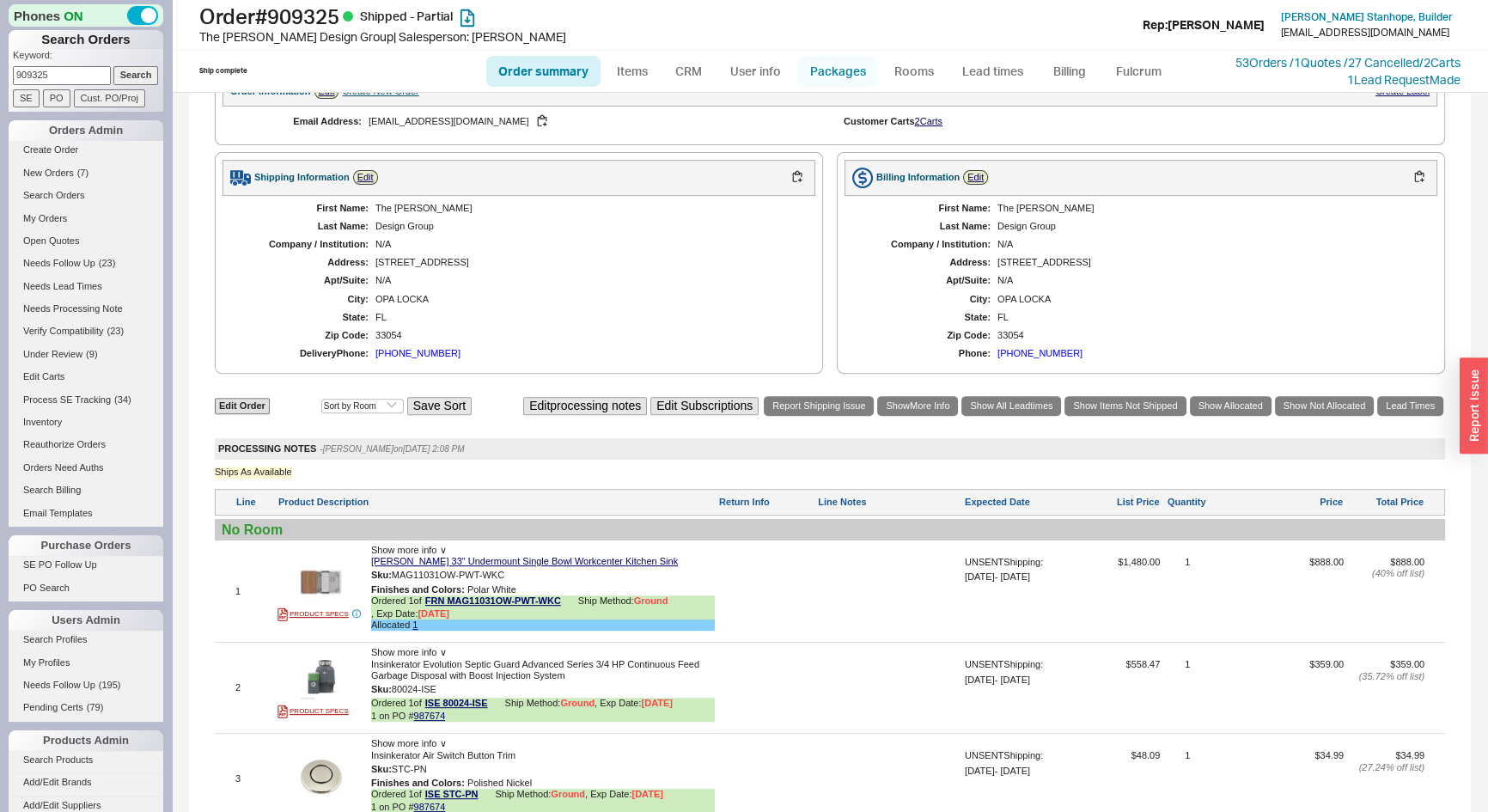
click at [852, 71] on link "Packages" at bounding box center [838, 71] width 80 height 31
select select "1"
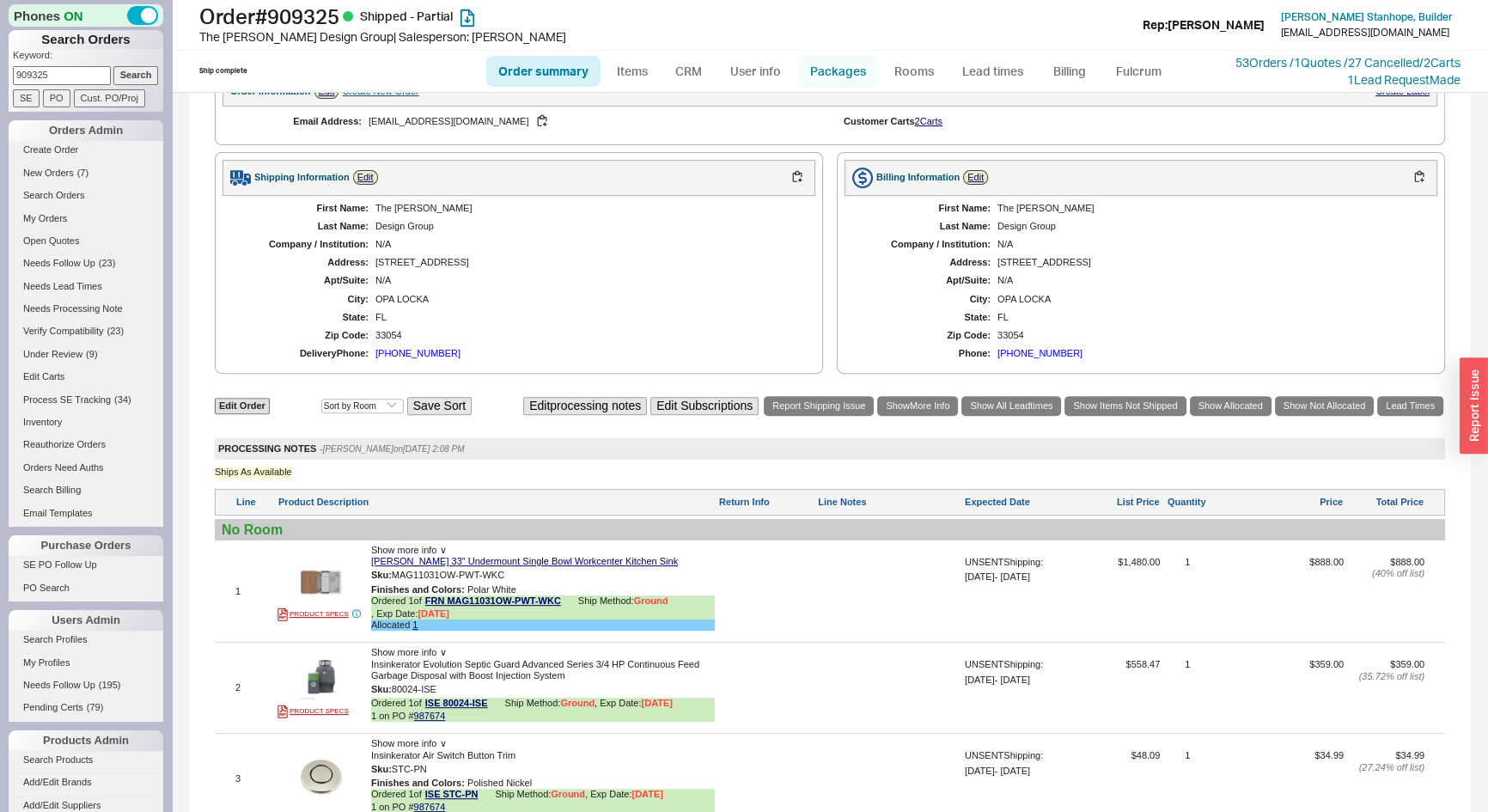
select select "1"
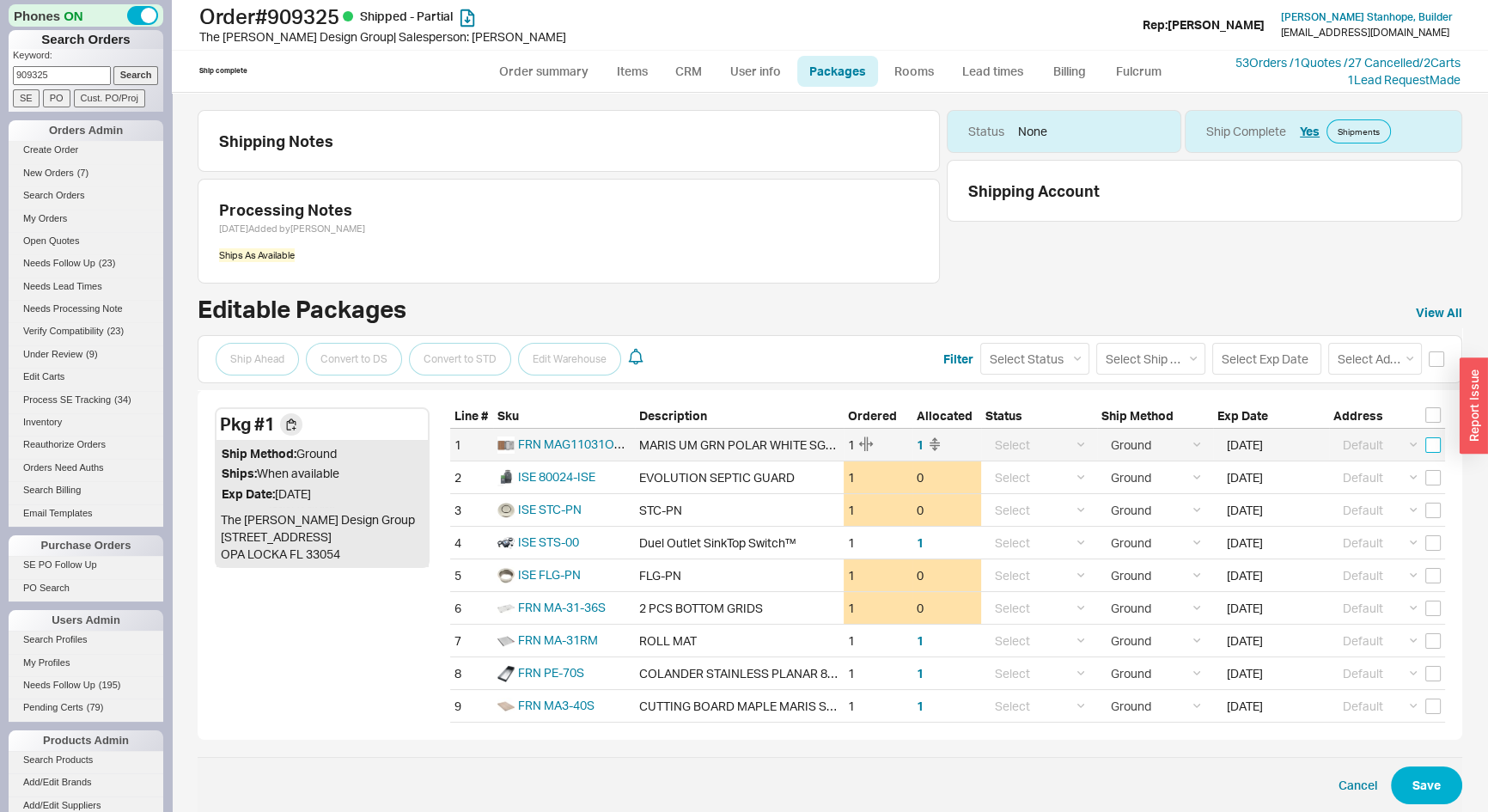
drag, startPoint x: 1426, startPoint y: 439, endPoint x: 1332, endPoint y: 438, distance: 94.0
click at [1426, 439] on input "checkbox" at bounding box center [1433, 445] width 16 height 16
checkbox input "true"
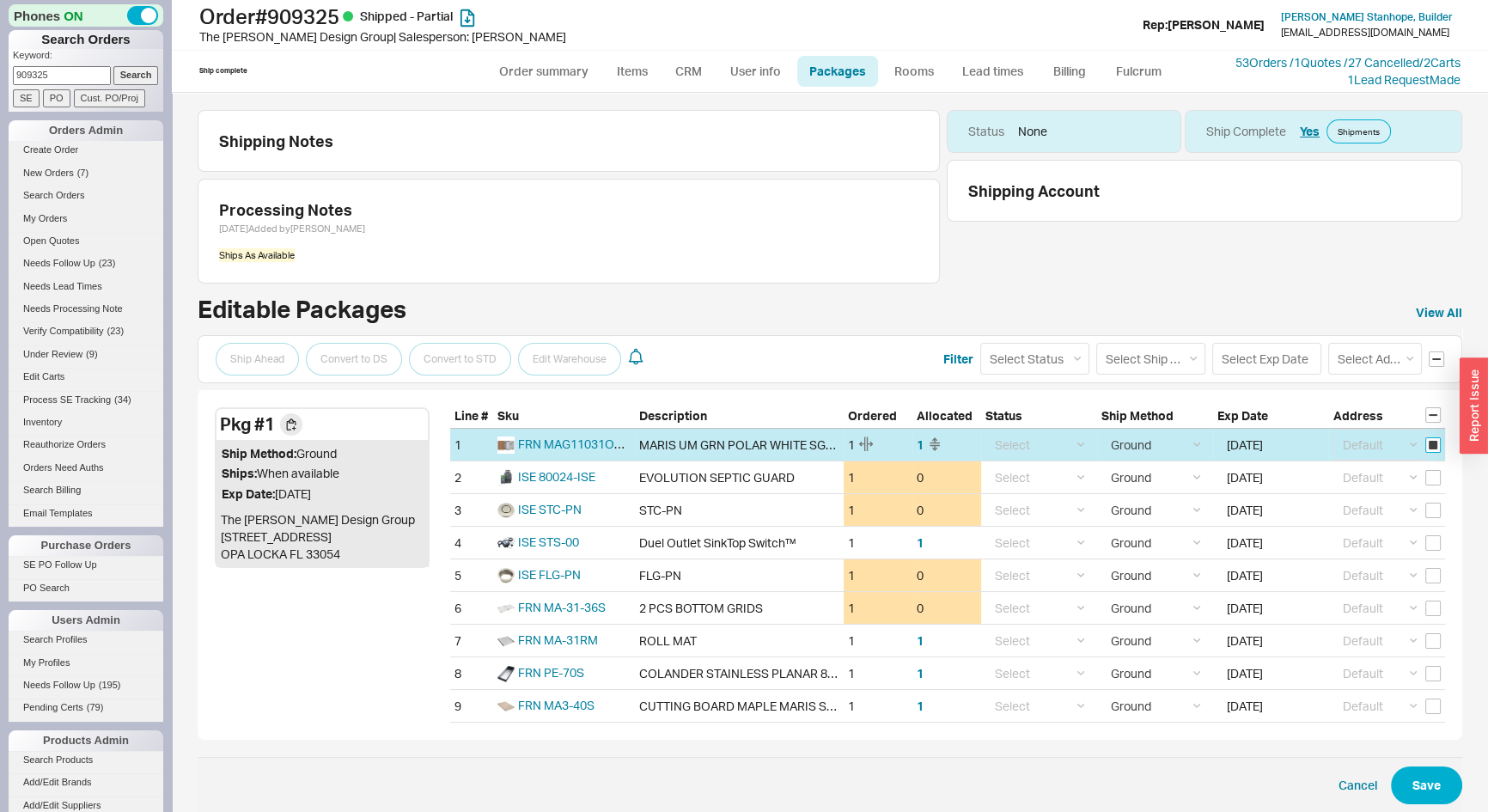
checkbox input "true"
click at [1258, 447] on input "[DATE]" at bounding box center [1268, 444] width 100 height 32
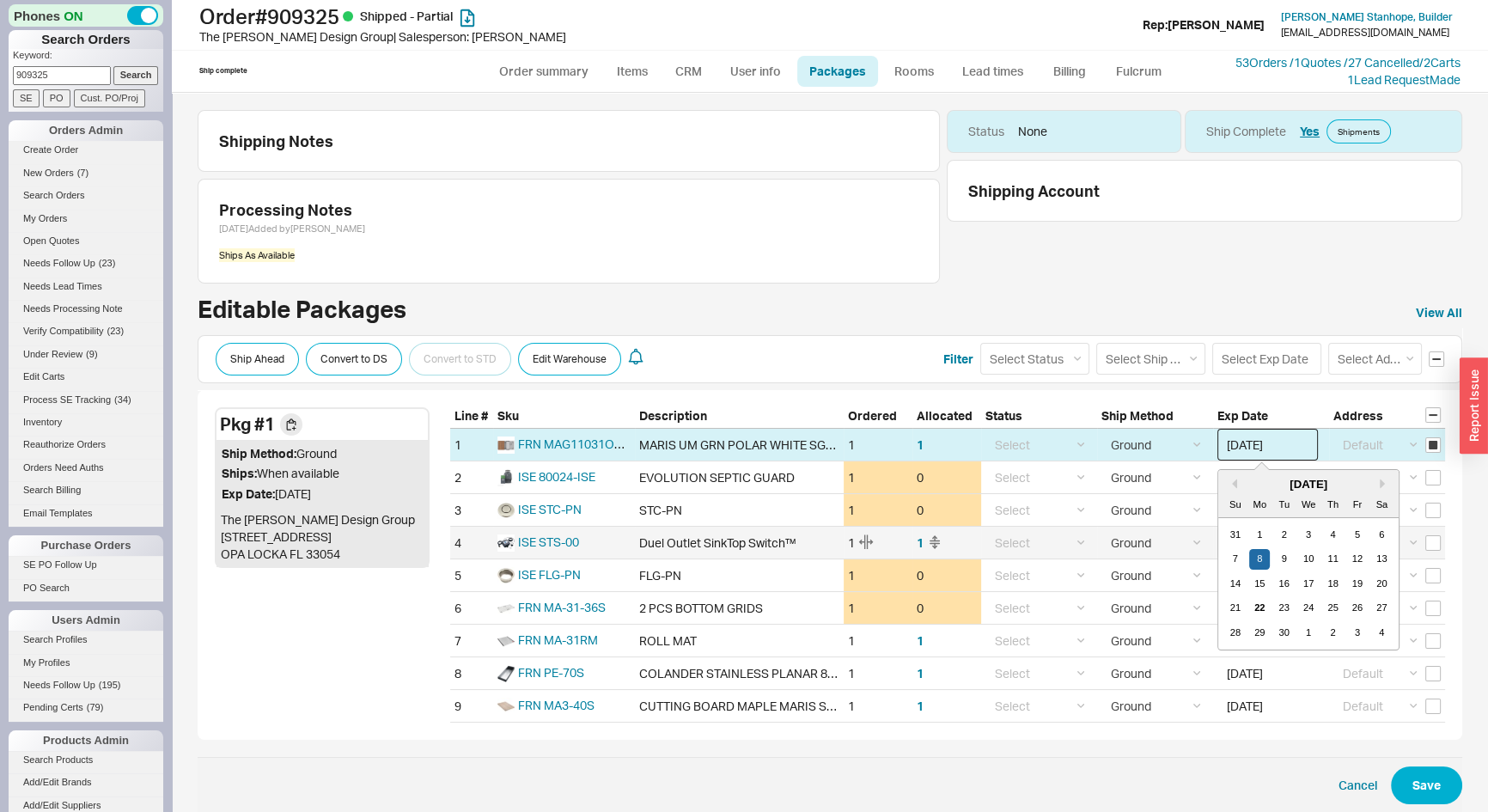
click at [1225, 557] on div "7" at bounding box center [1235, 559] width 21 height 21
type input "[DATE]"
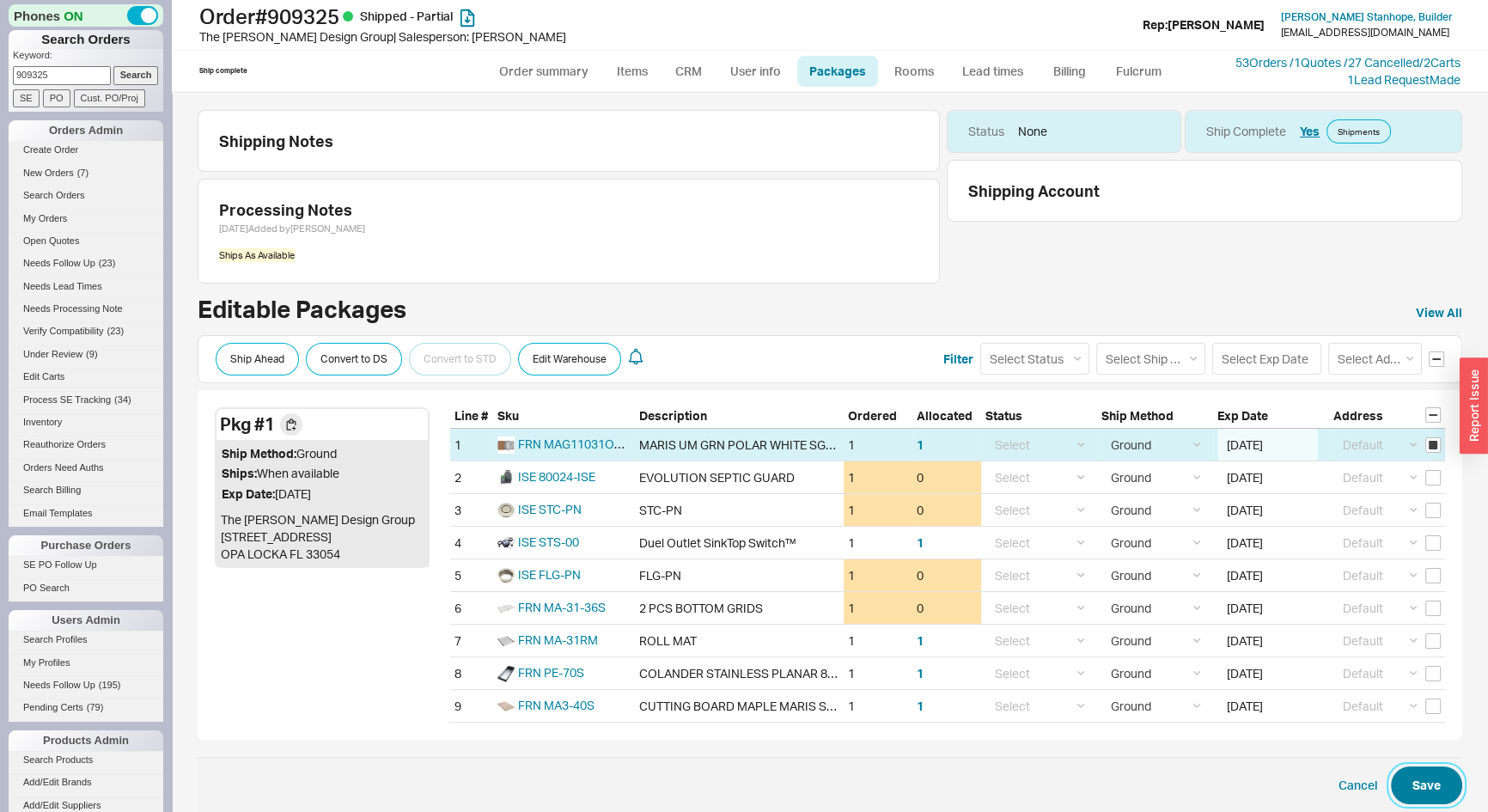
click at [1409, 790] on button "Save" at bounding box center [1427, 785] width 71 height 37
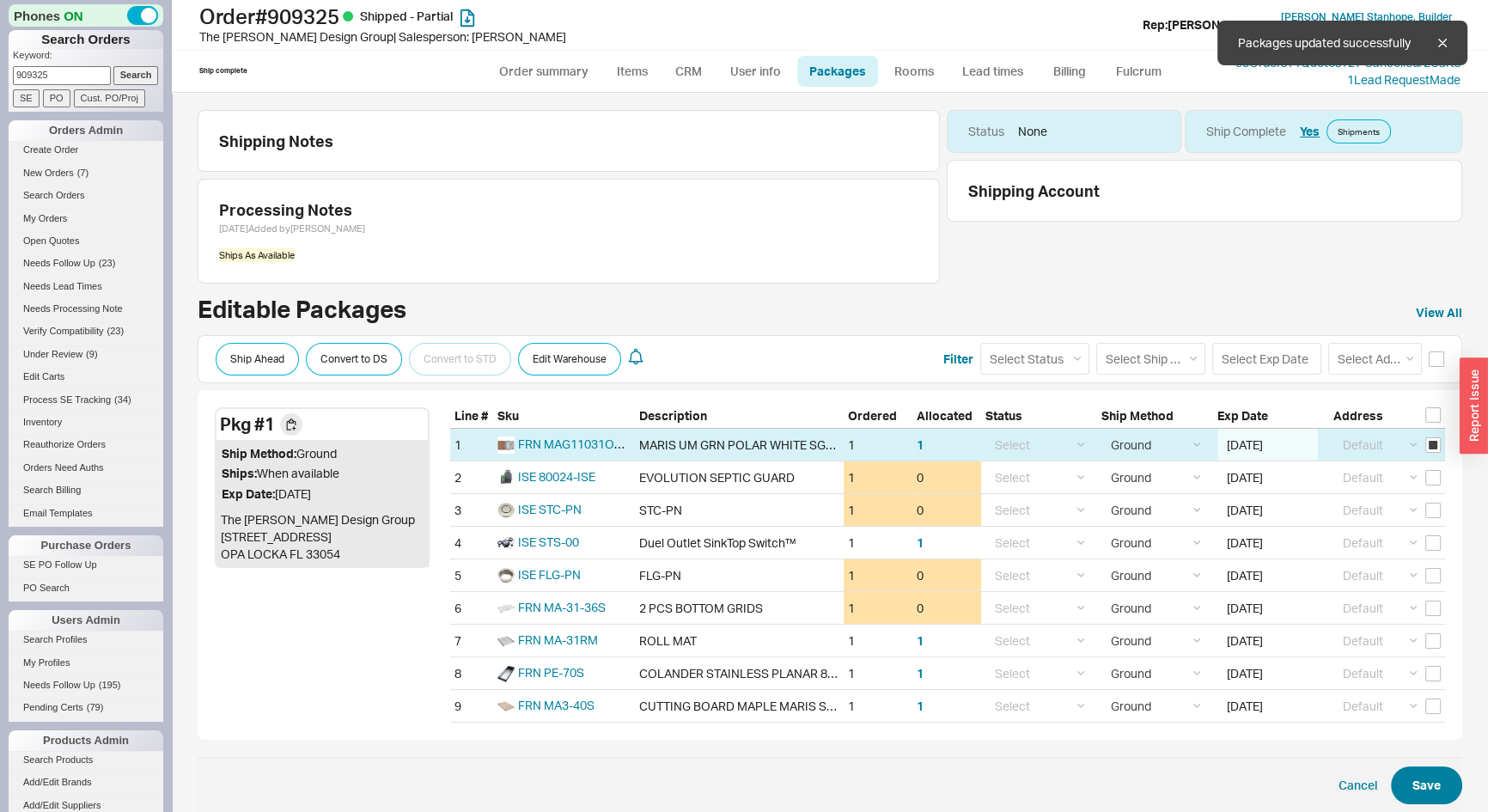
checkbox input "false"
select select "1"
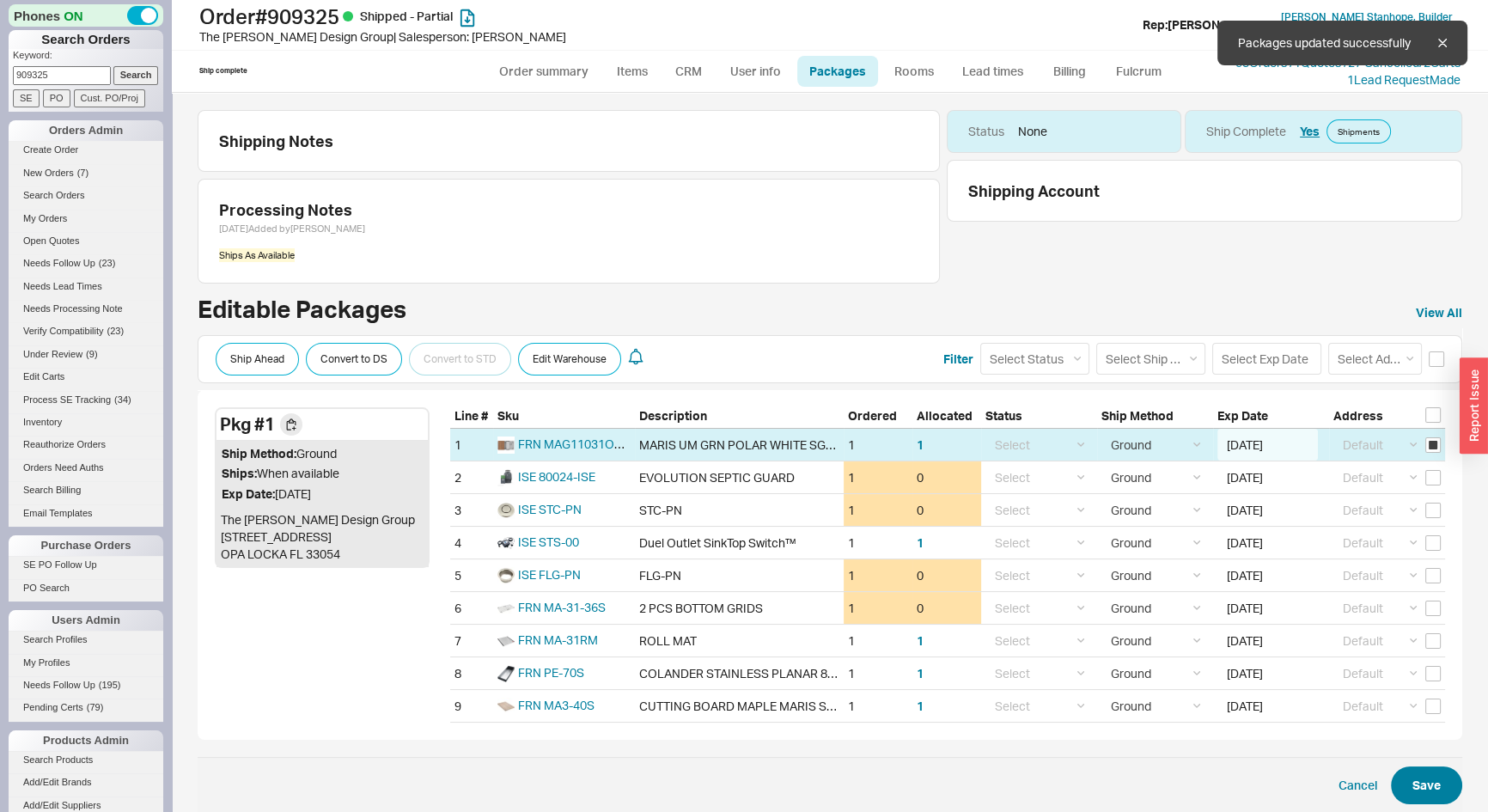
select select "1"
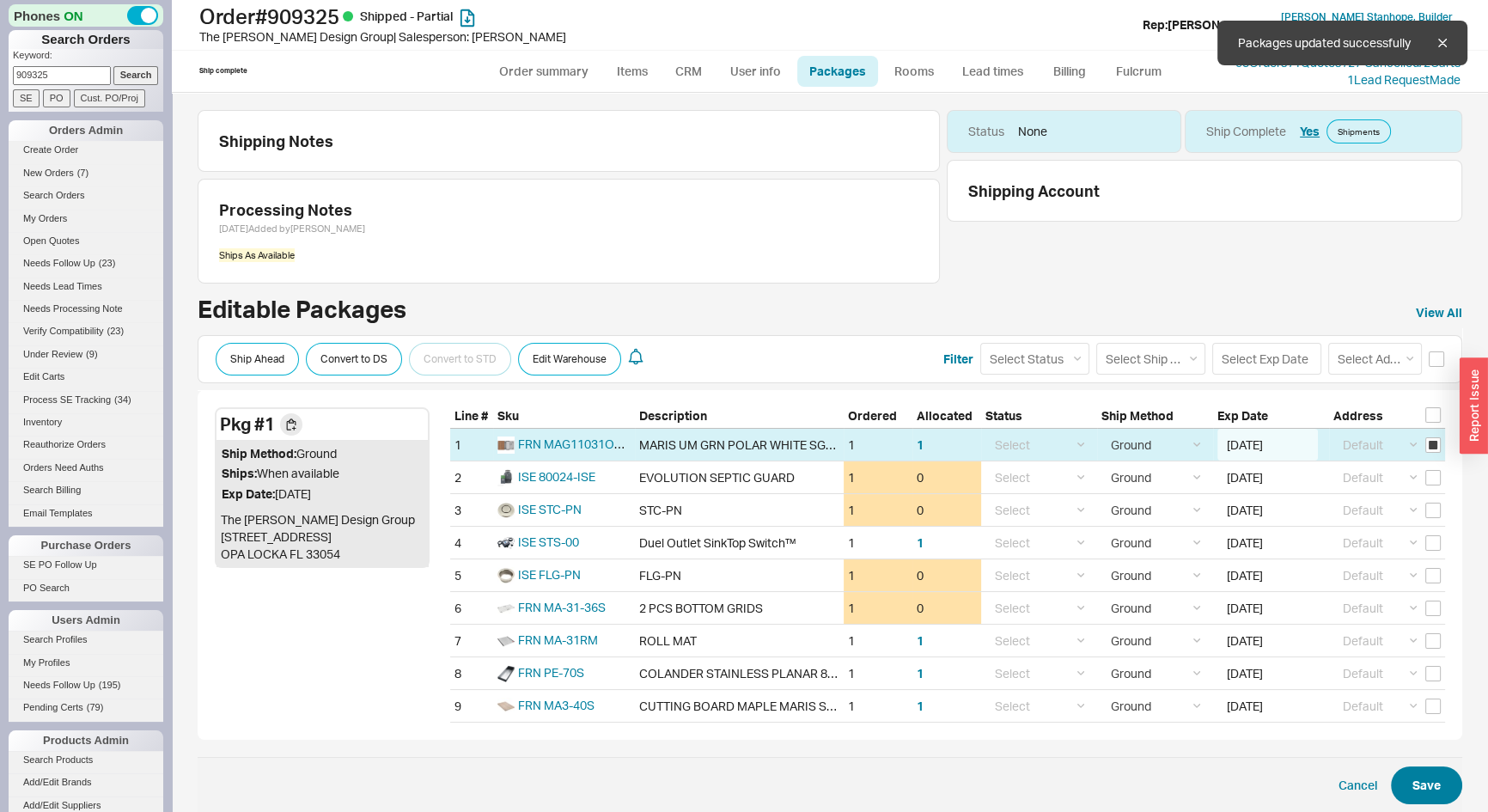
select select "1"
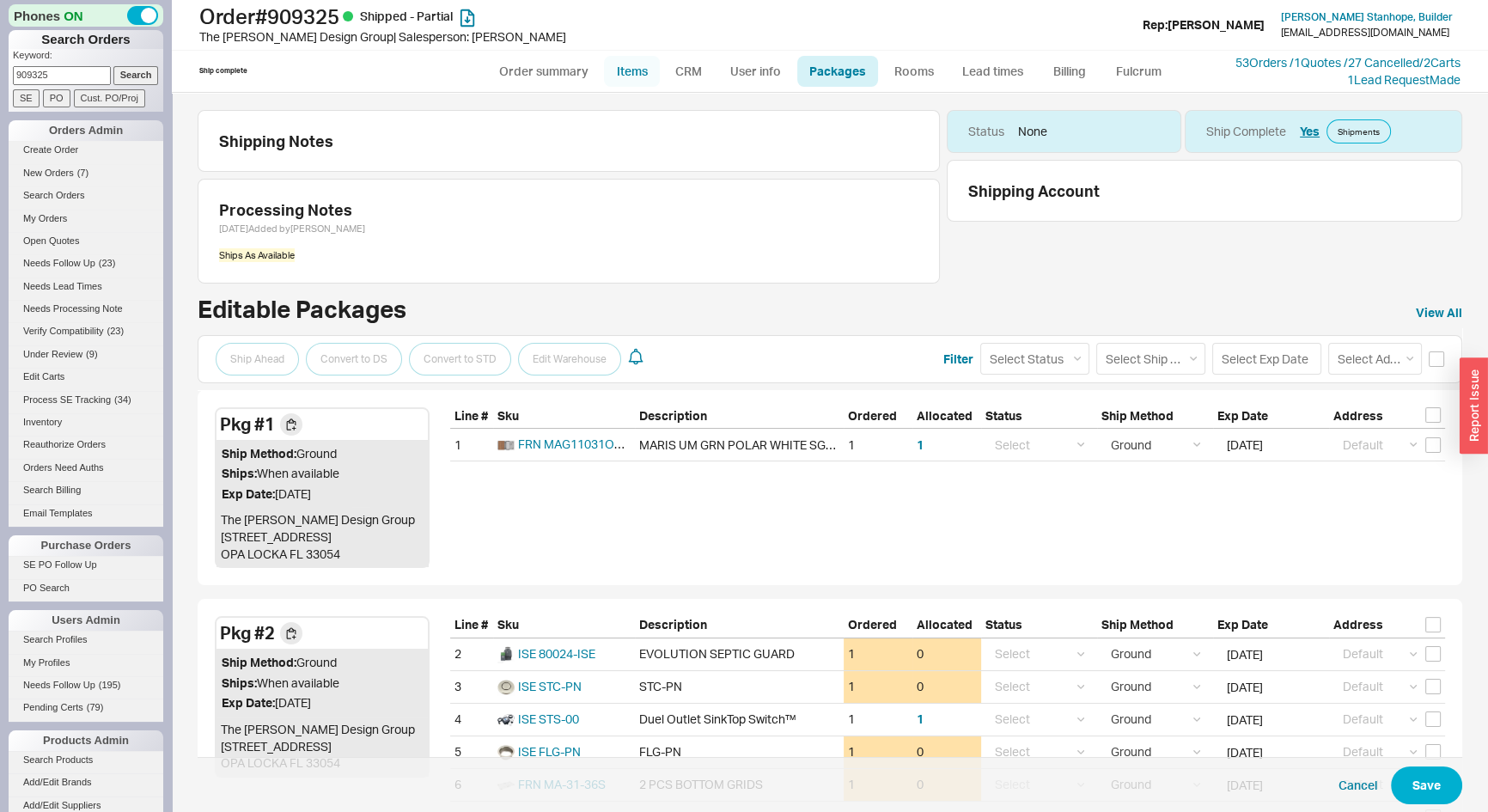
click at [627, 74] on link "Items" at bounding box center [631, 71] width 56 height 31
select select "3"
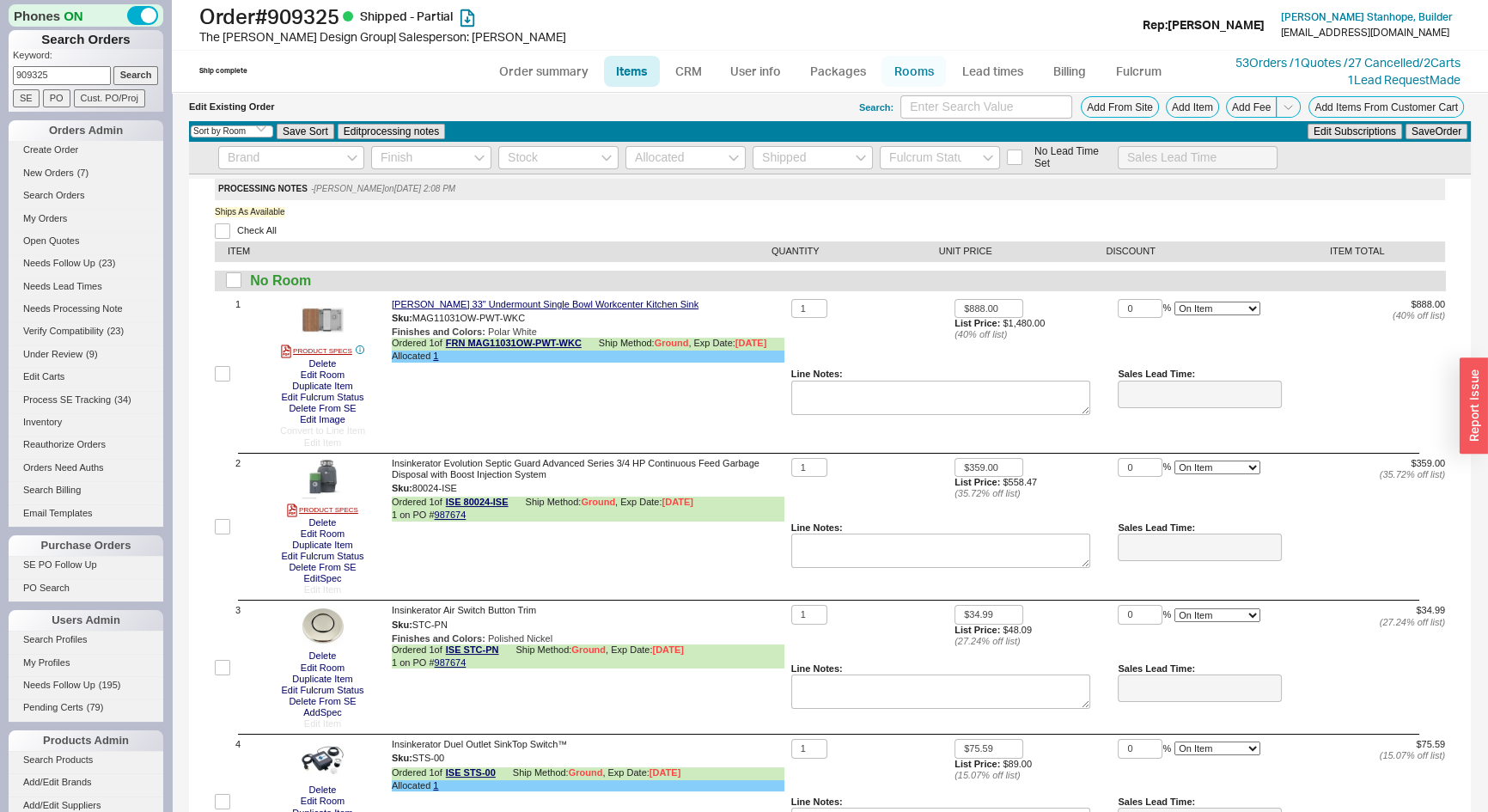
click at [916, 61] on link "Rooms" at bounding box center [913, 71] width 65 height 31
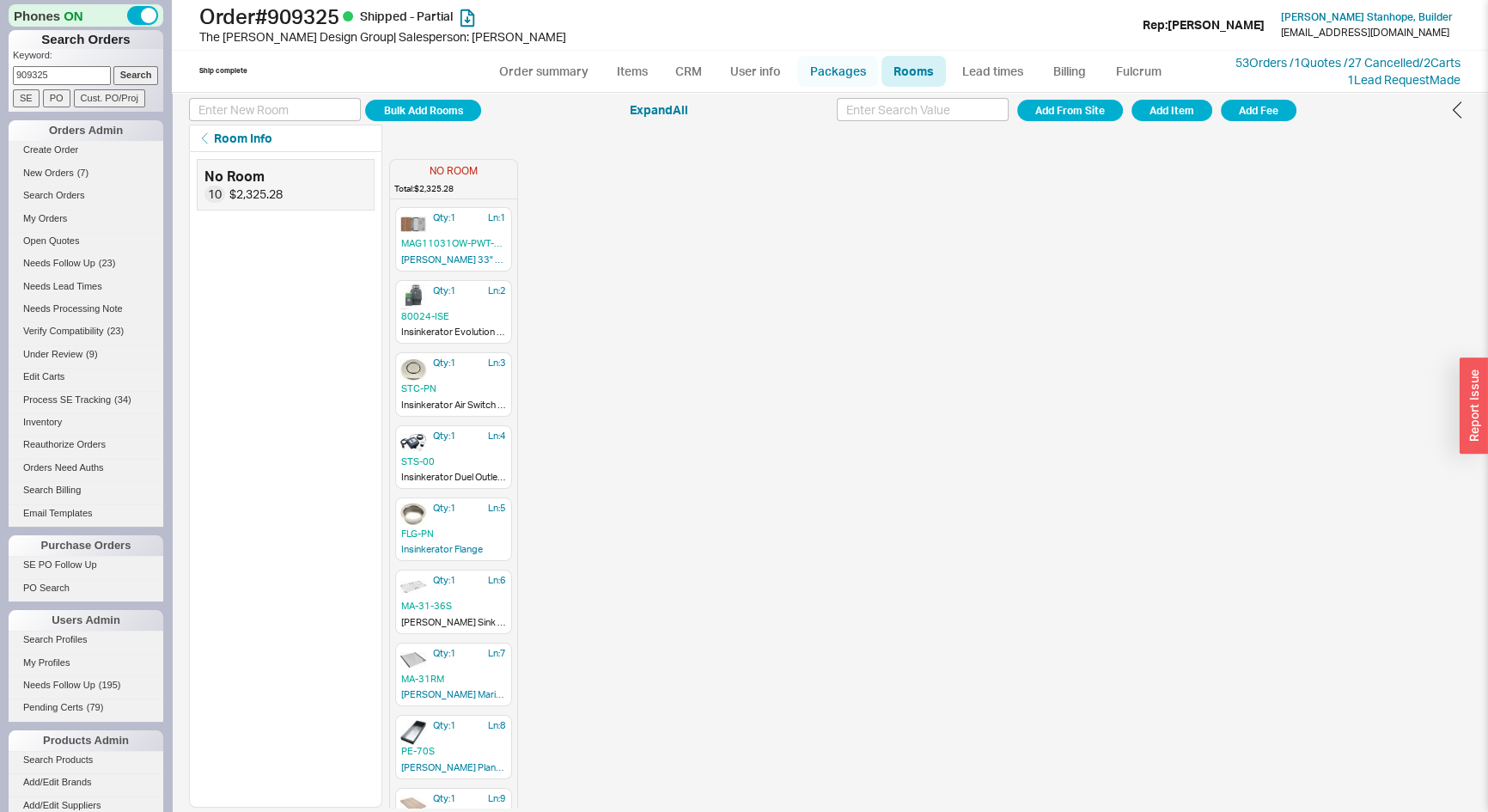
click at [857, 67] on link "Packages" at bounding box center [838, 71] width 80 height 31
select select "1"
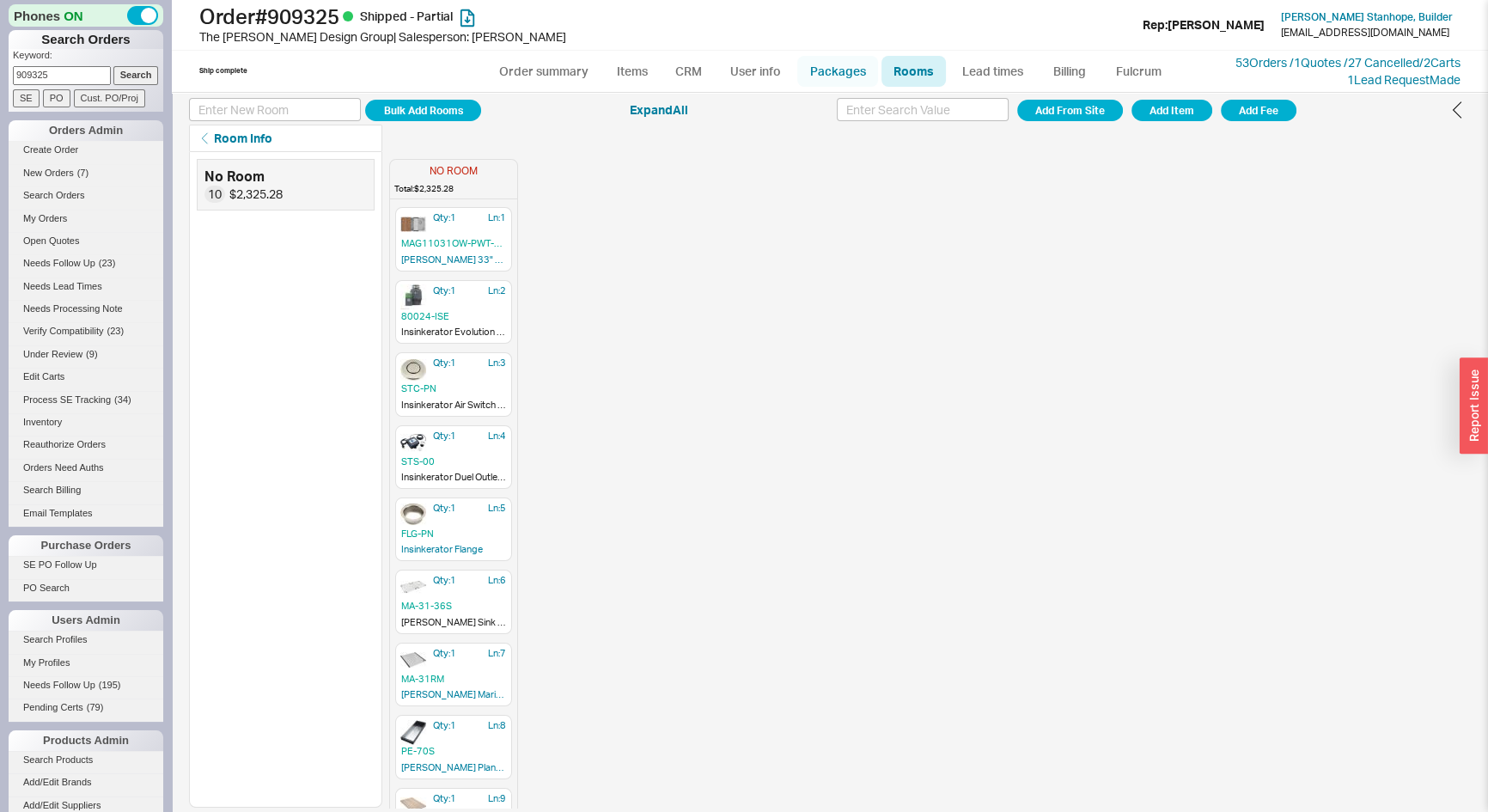
select select "1"
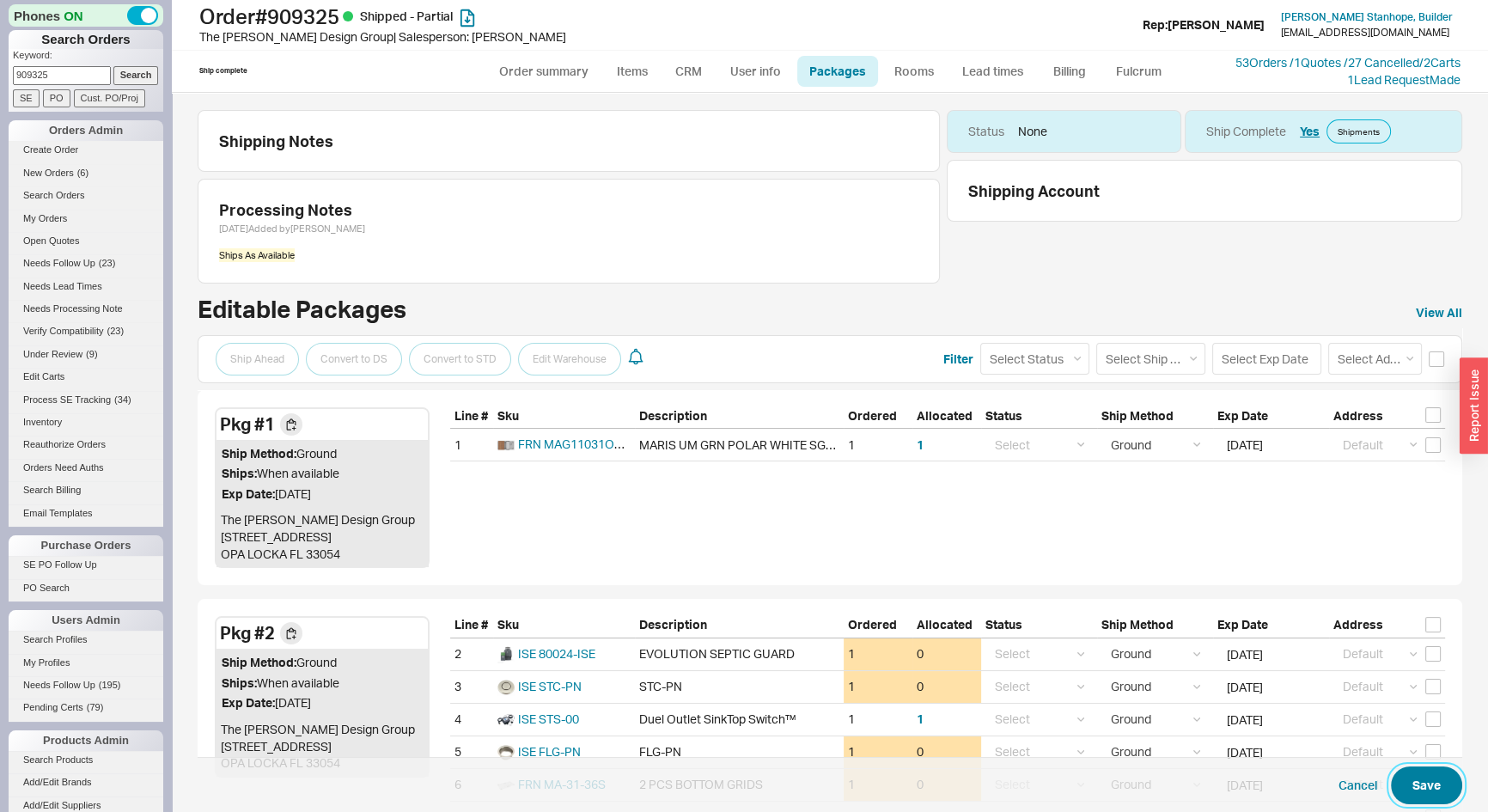
click at [1418, 787] on button "Save" at bounding box center [1427, 785] width 71 height 37
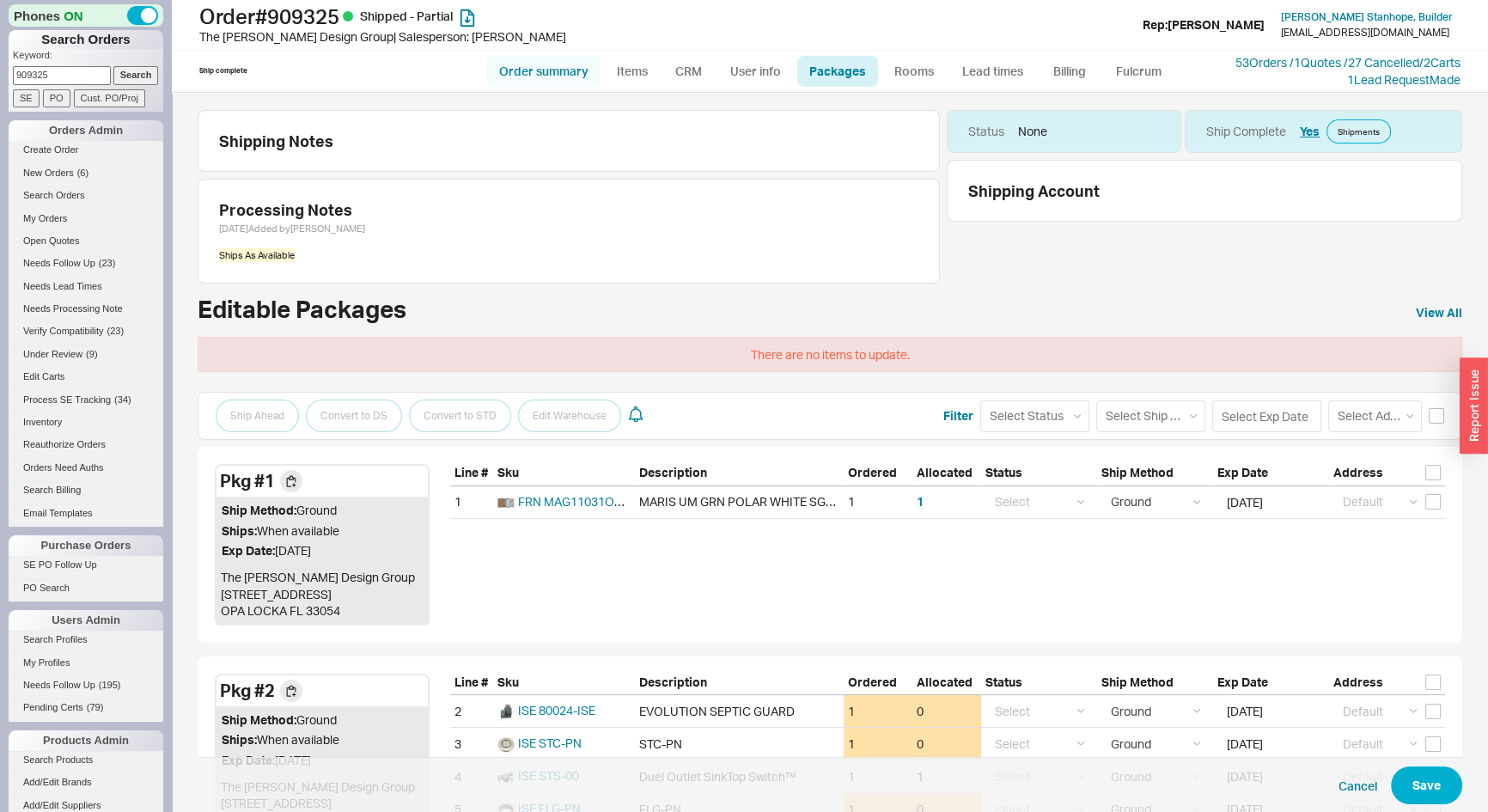
click at [544, 69] on link "Order summary" at bounding box center [543, 71] width 114 height 31
select select "*"
select select "LOW"
select select "3"
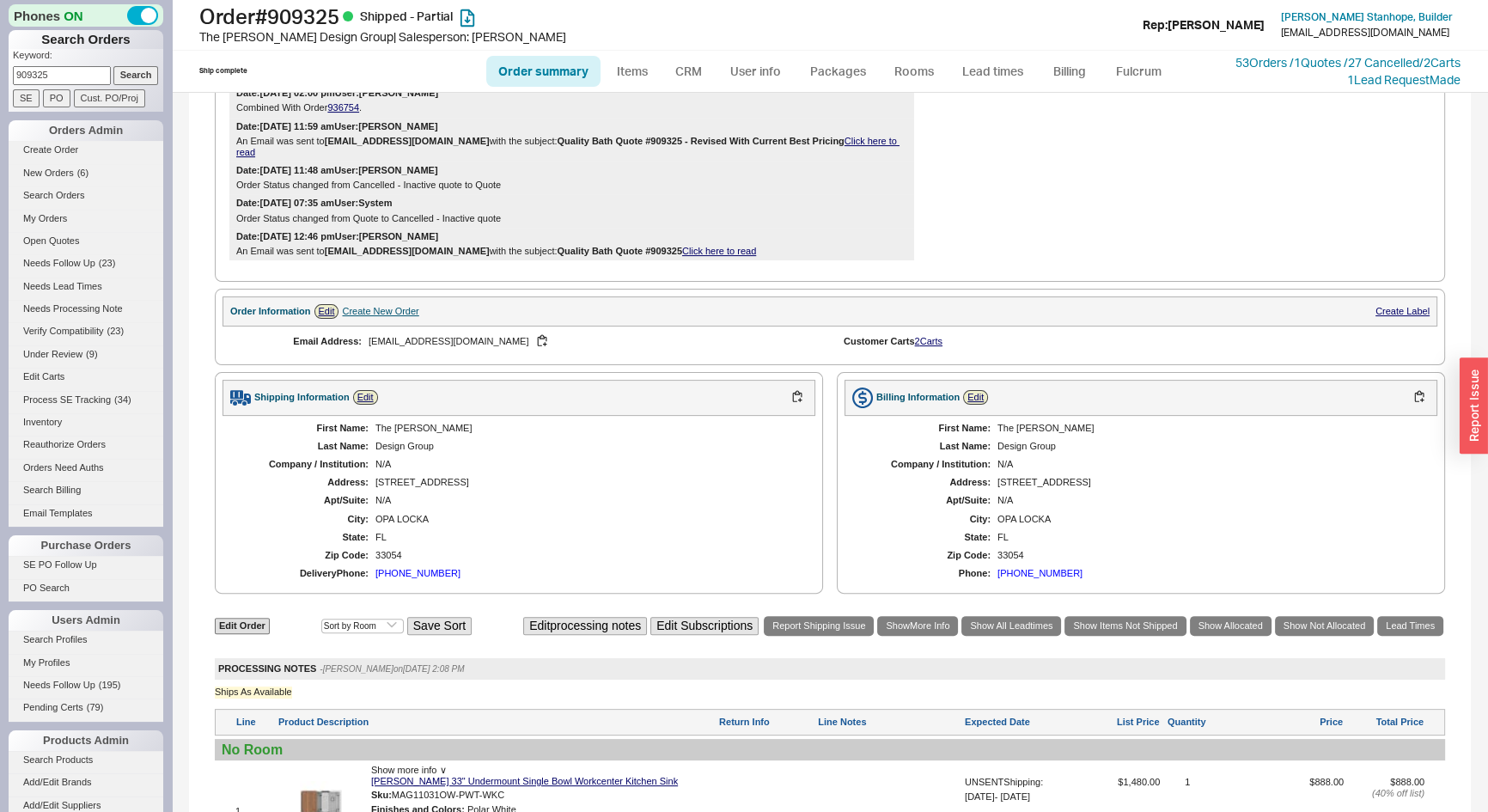
scroll to position [1093, 0]
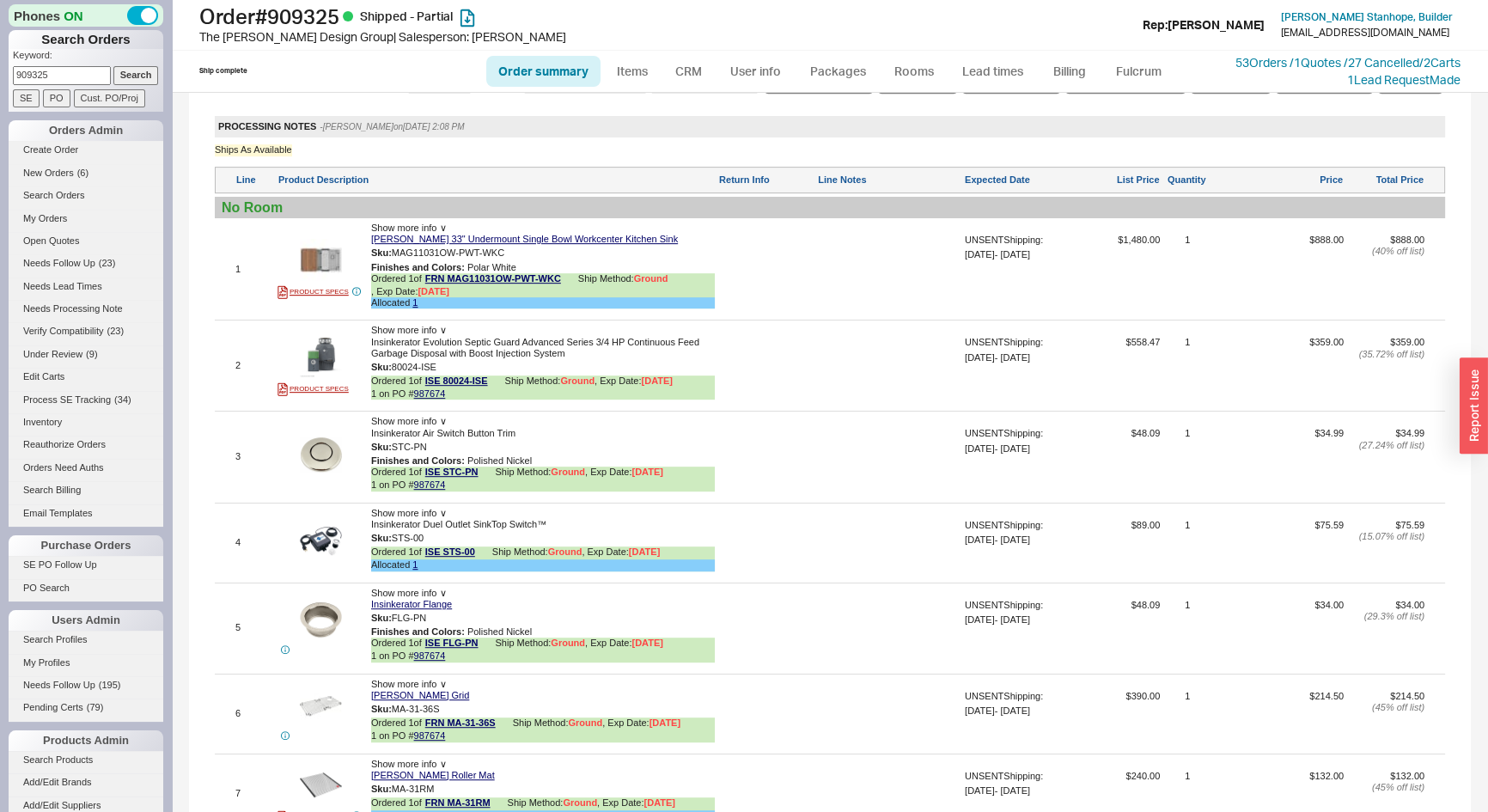
click at [549, 65] on link "Order summary" at bounding box center [543, 71] width 114 height 31
select select "*"
select select "LOW"
select select "3"
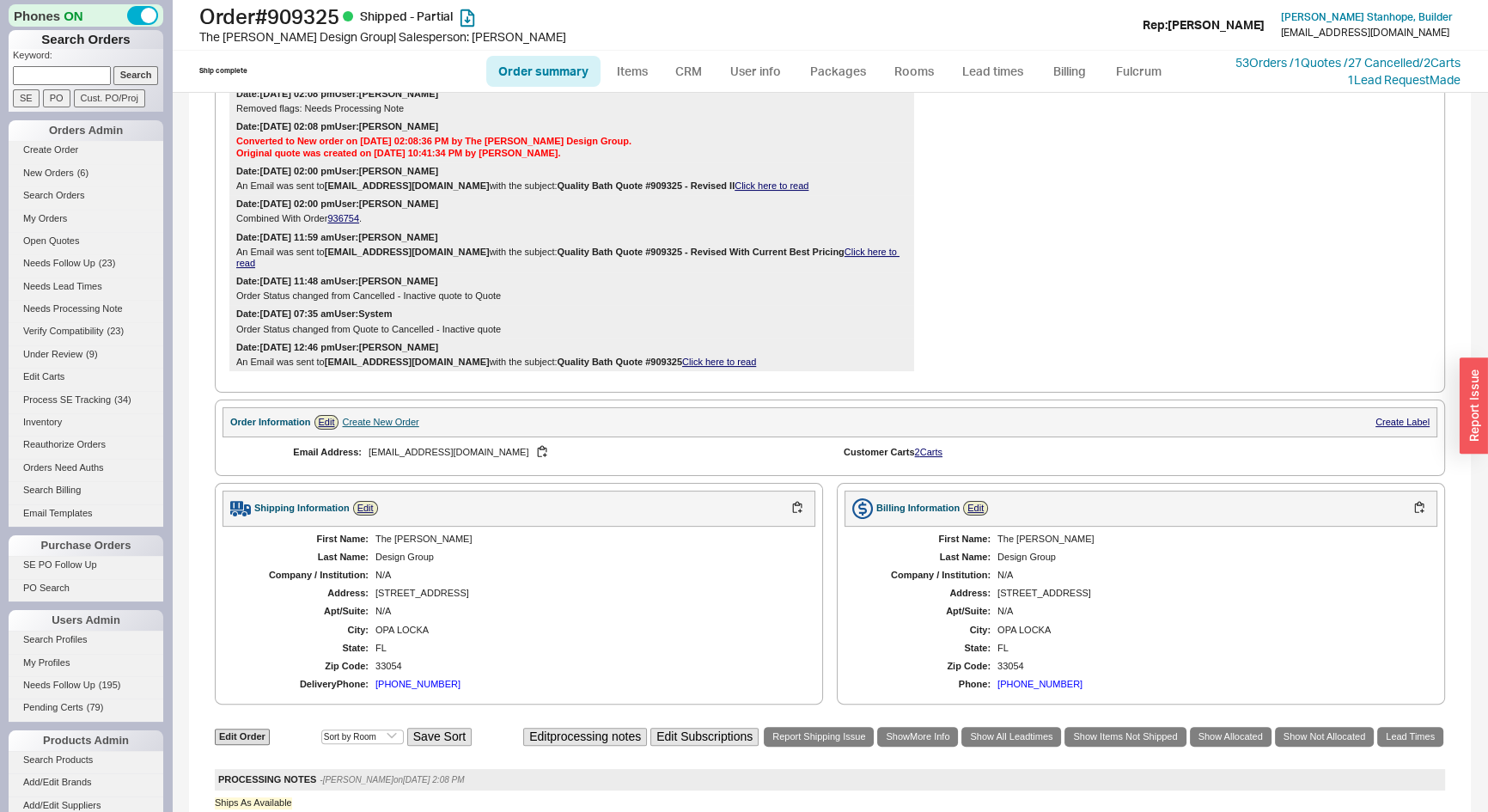
scroll to position [781, 0]
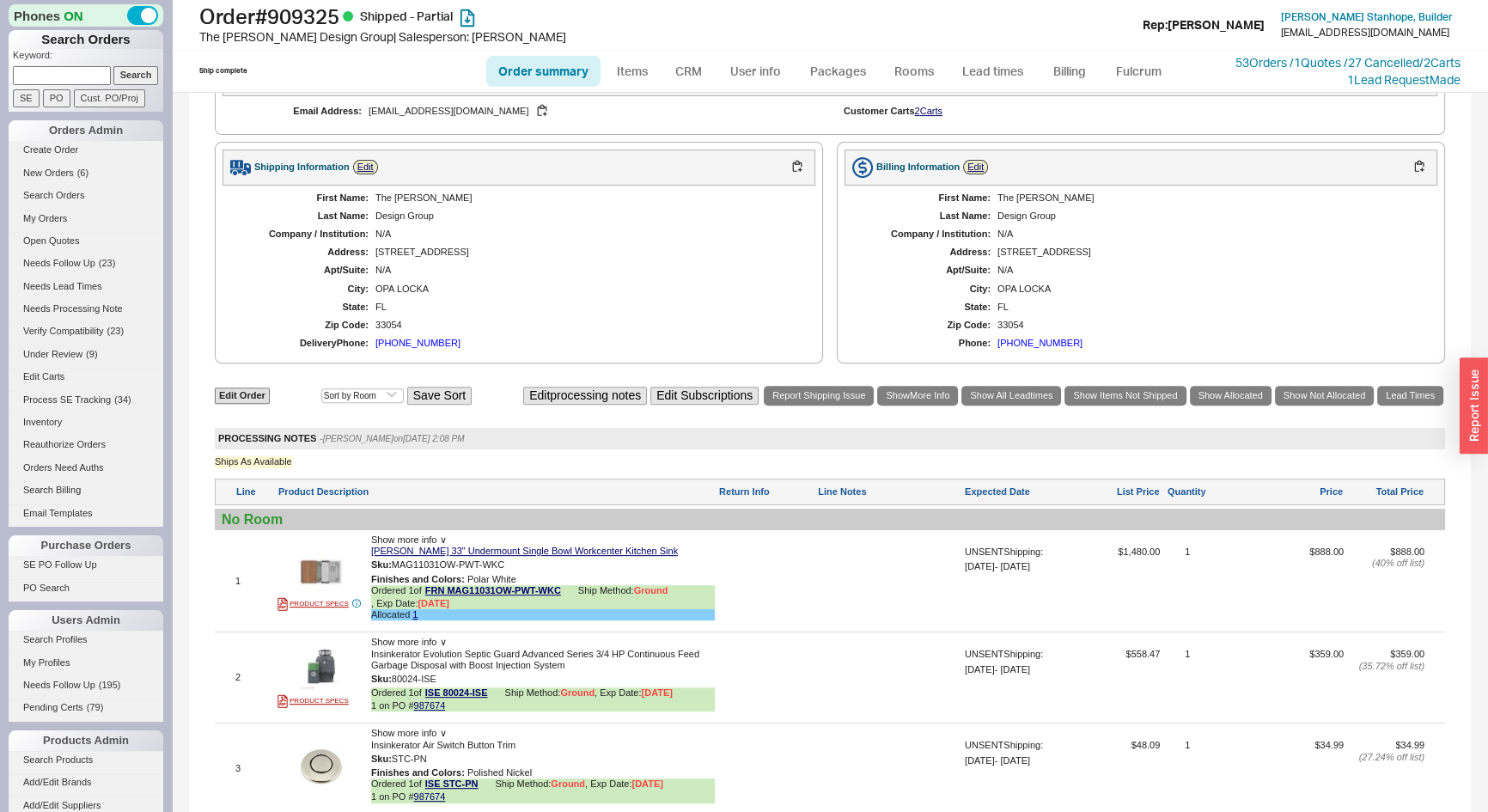
click at [554, 60] on link "Order summary" at bounding box center [543, 71] width 114 height 31
select select "*"
select select "LOW"
select select "3"
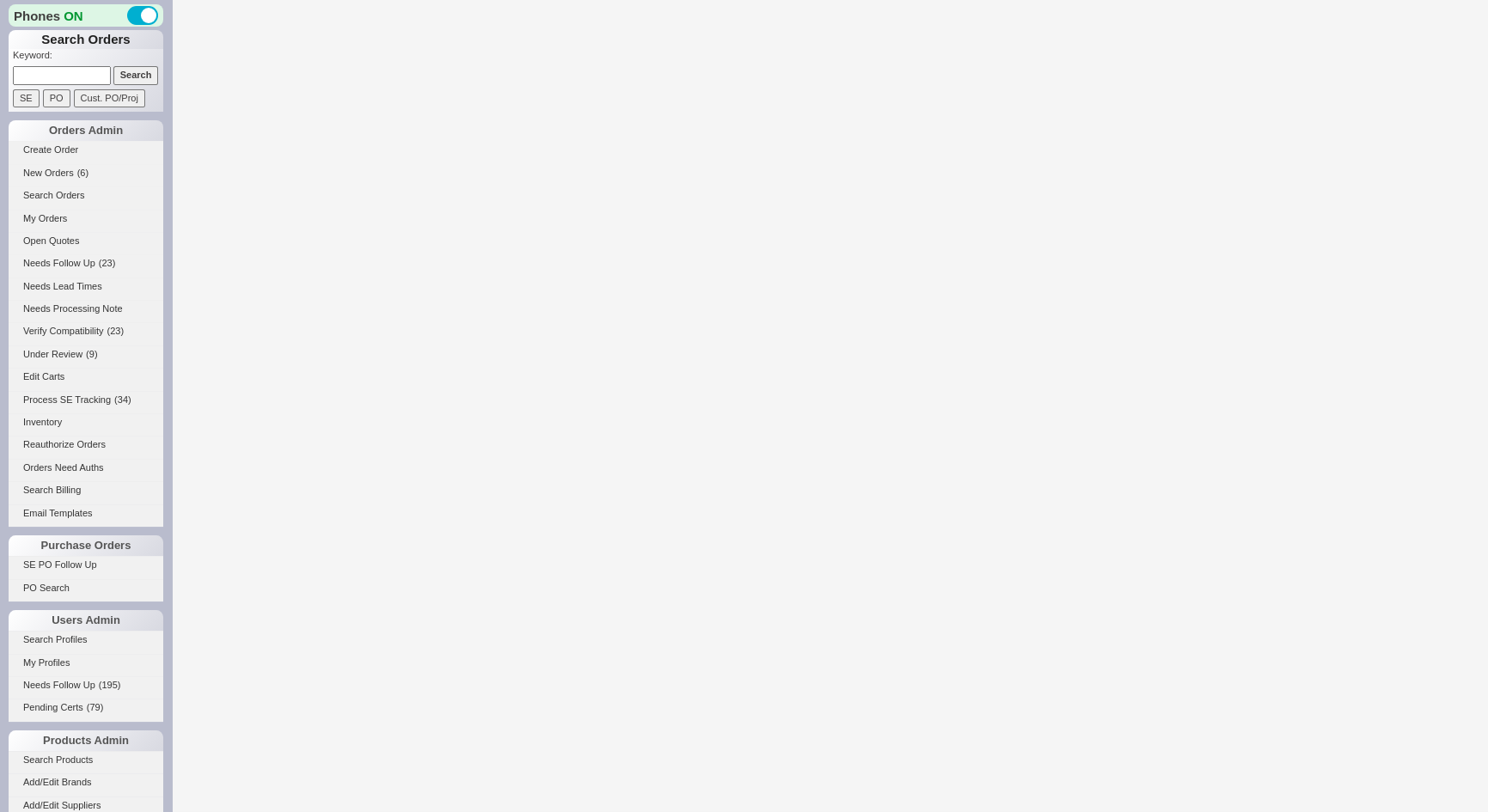
select select "*"
select select "LOW"
select select "3"
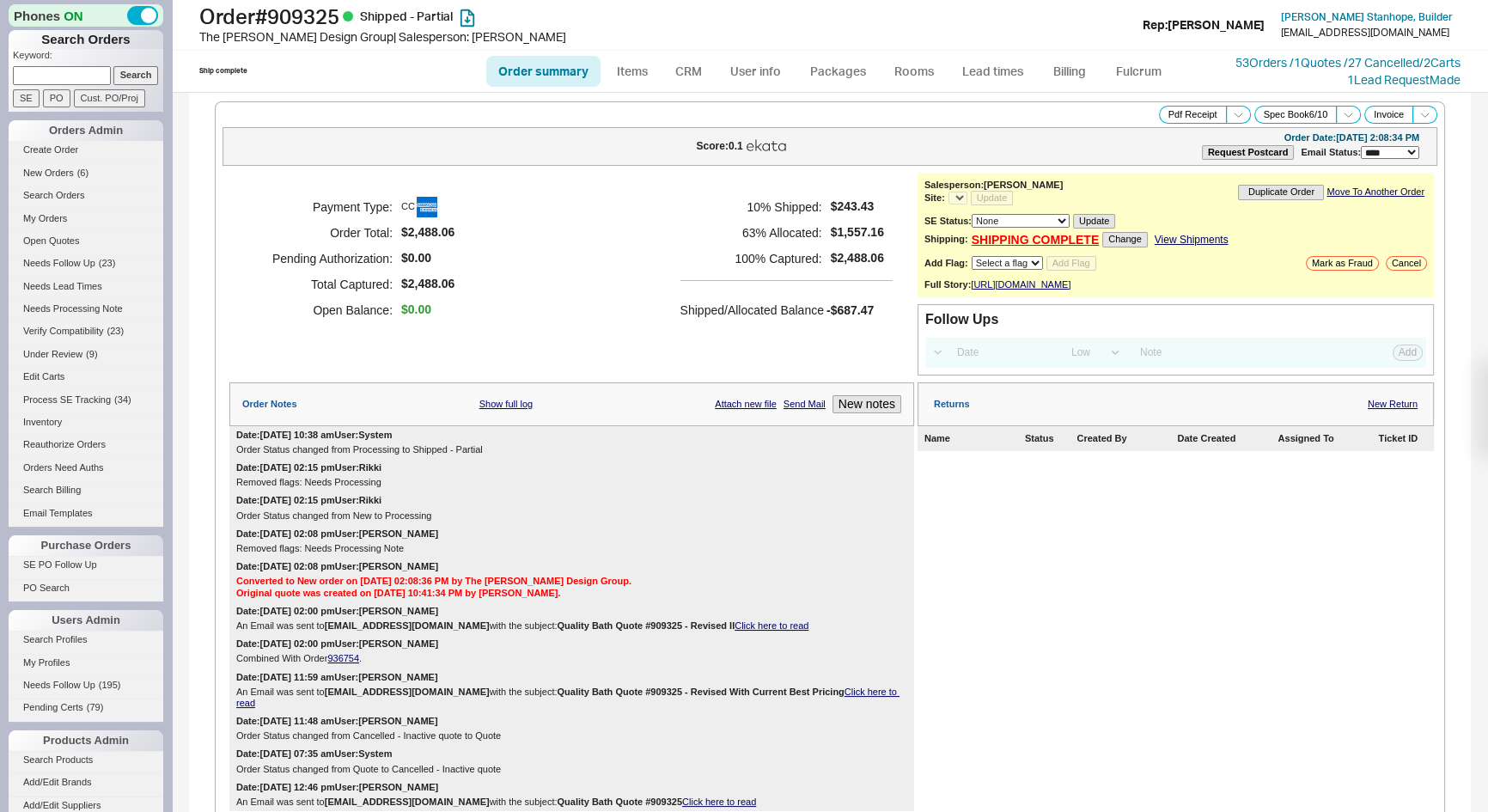
select select "*"
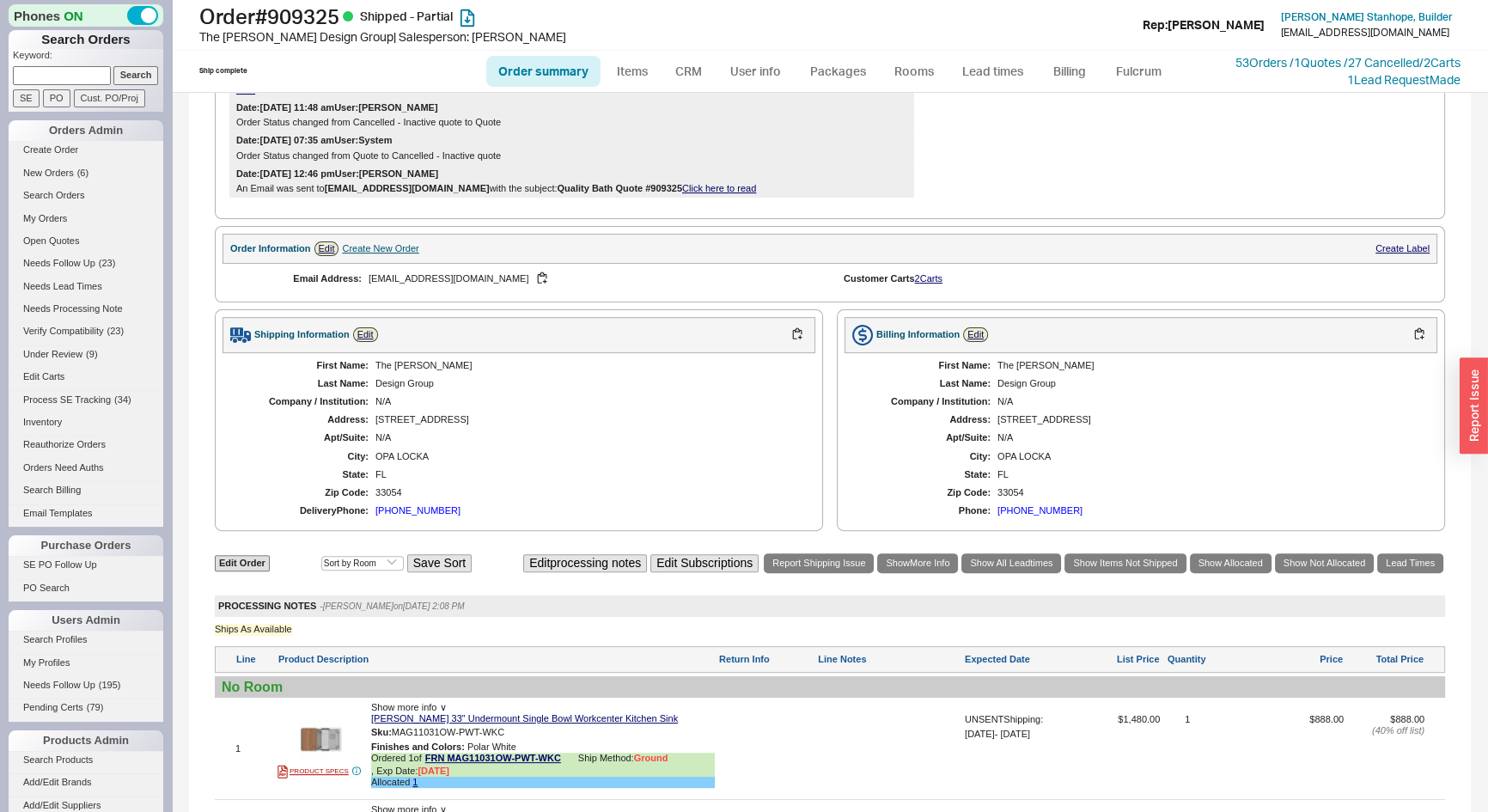
scroll to position [936, 0]
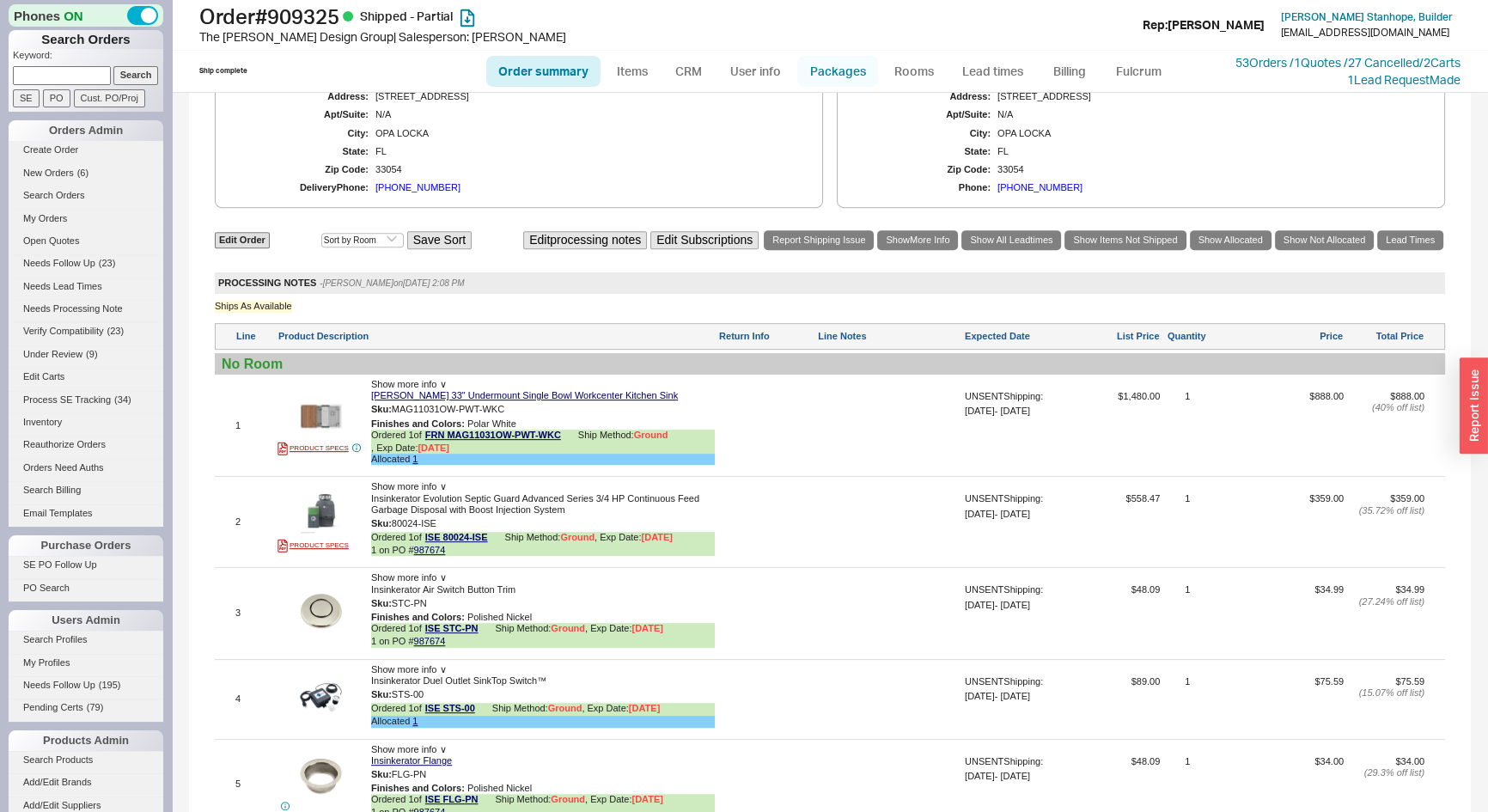
click at [833, 72] on link "Packages" at bounding box center [838, 71] width 80 height 31
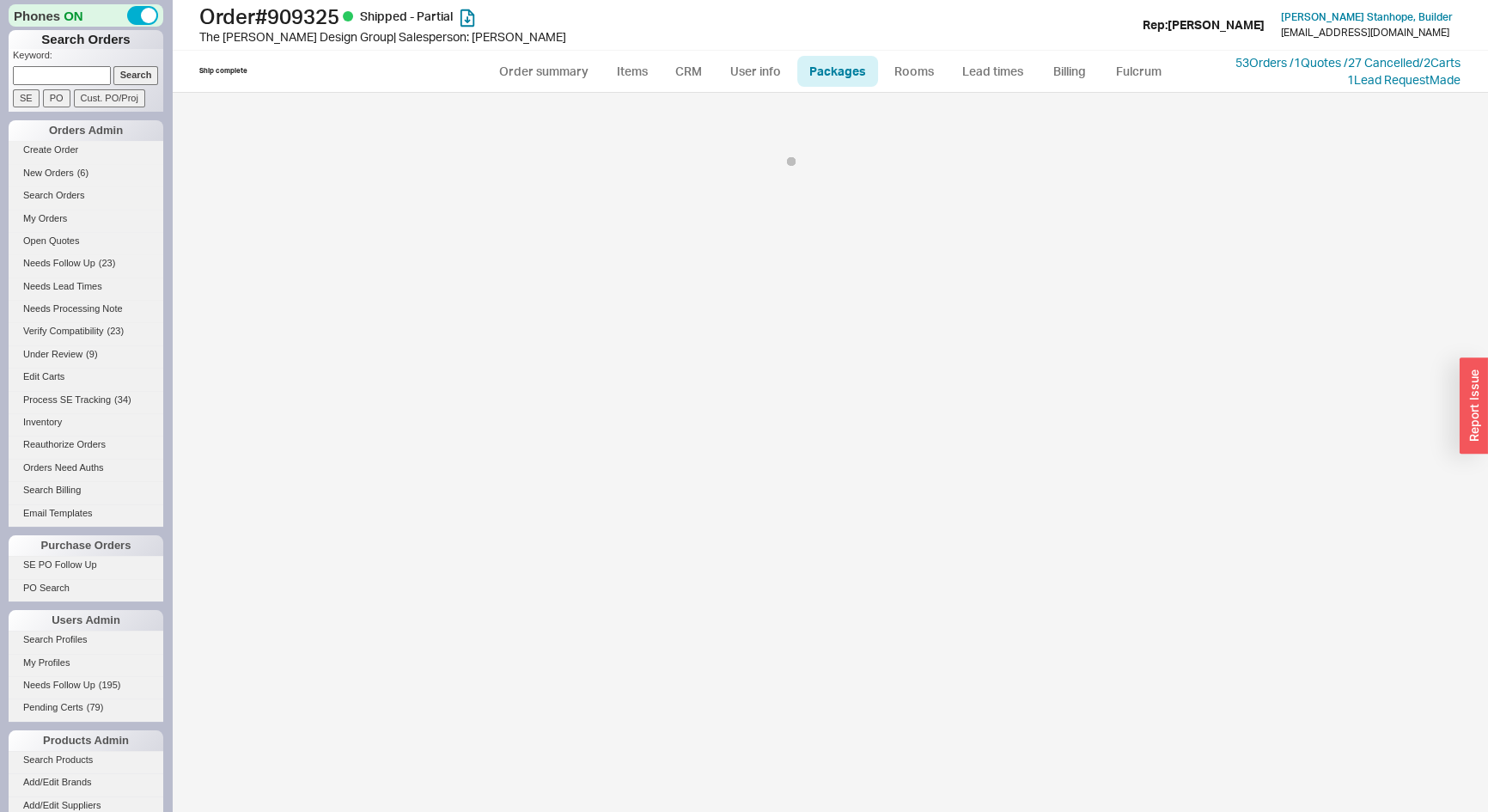
select select "1"
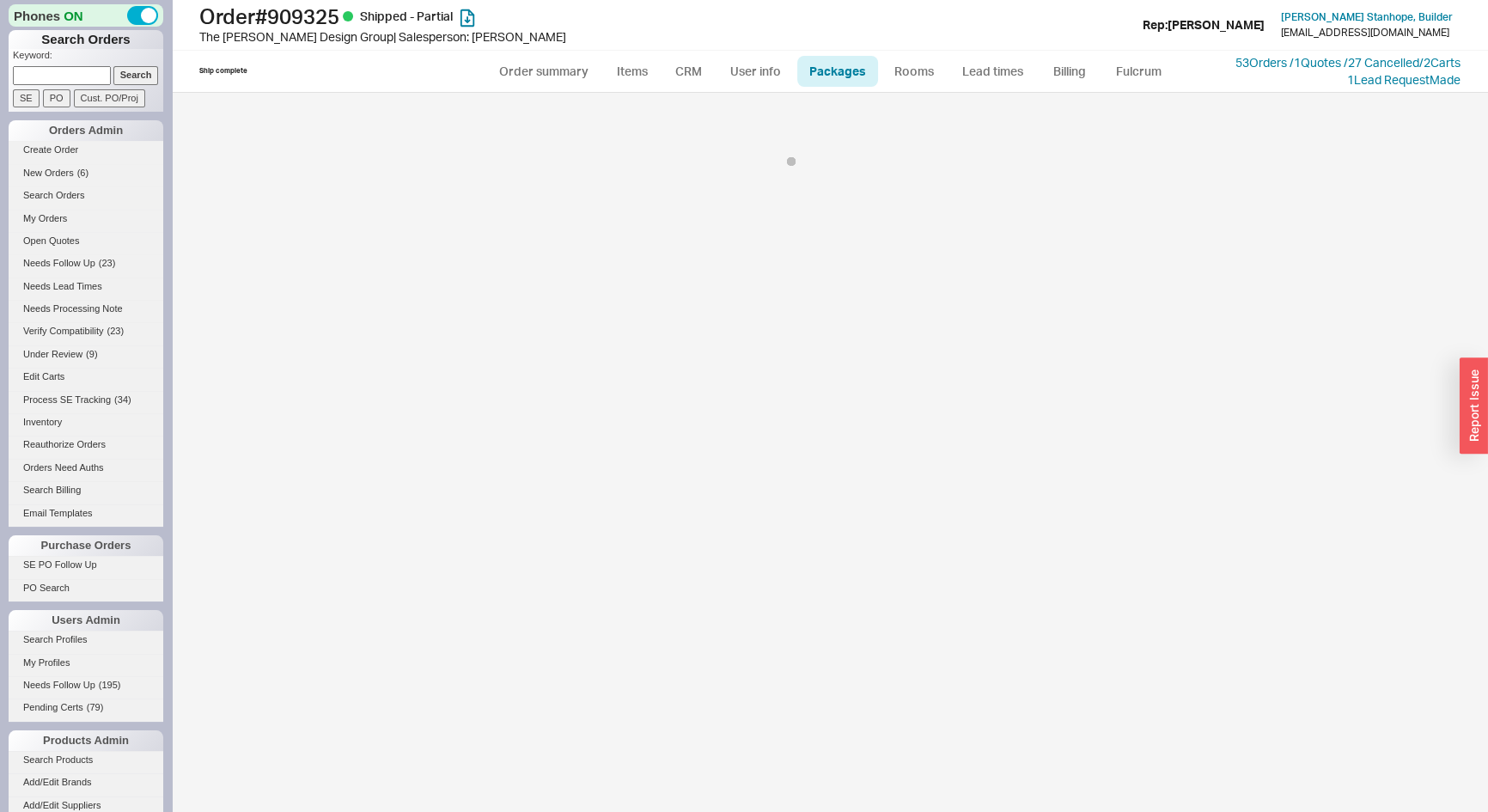
select select "1"
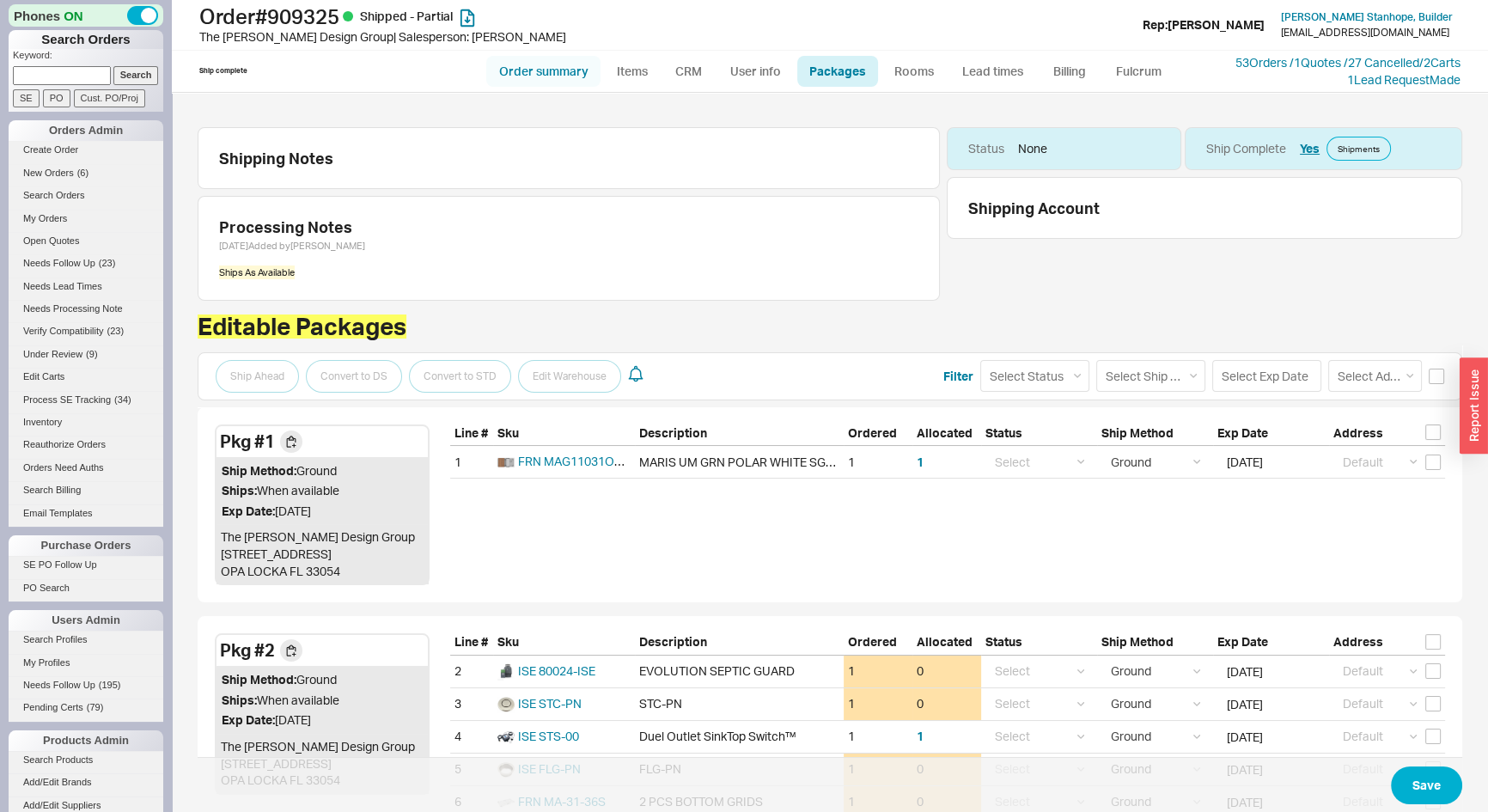
click at [565, 69] on link "Order summary" at bounding box center [543, 71] width 114 height 31
select select "*"
select select "LOW"
select select "3"
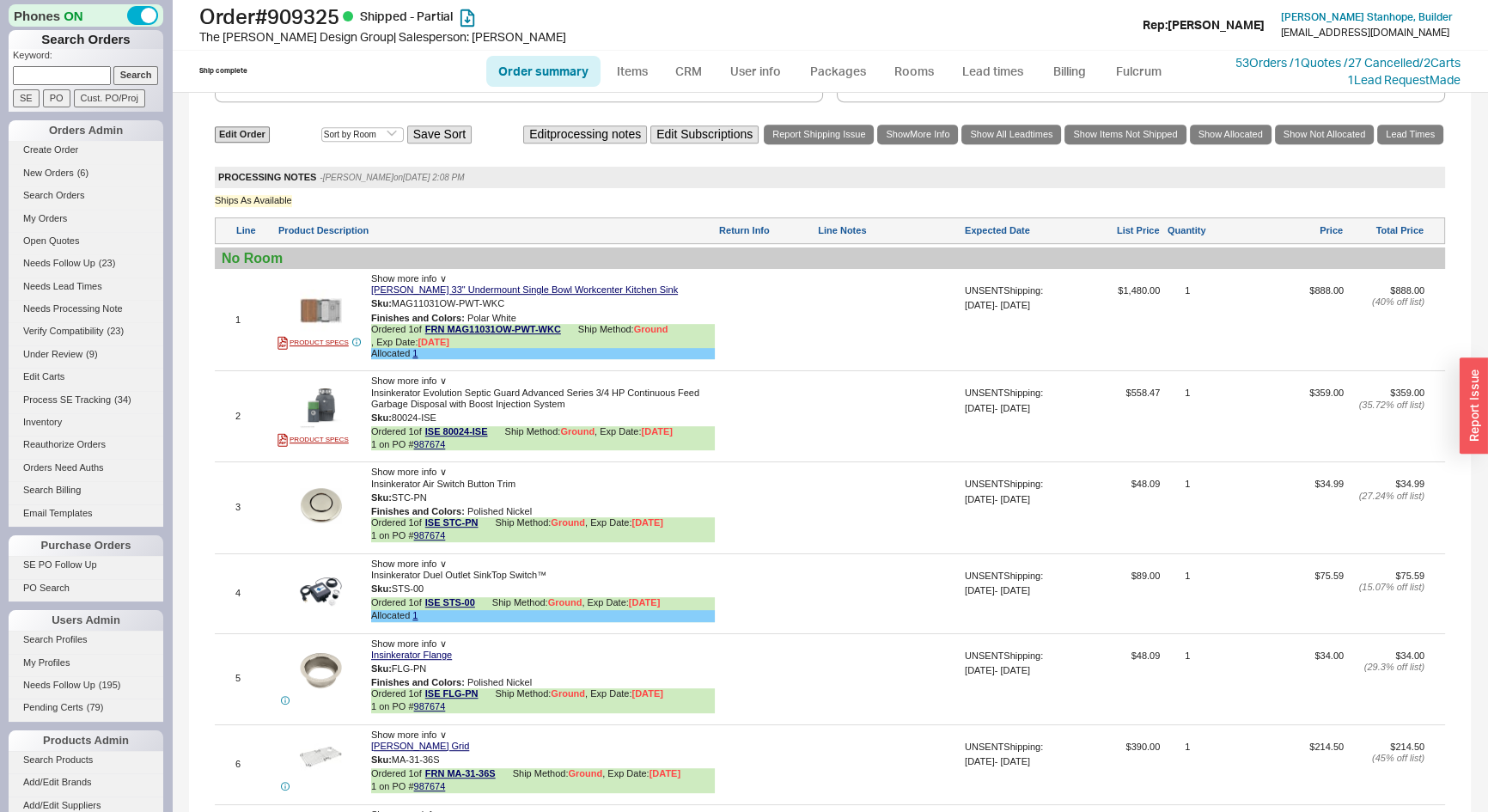
scroll to position [1015, 0]
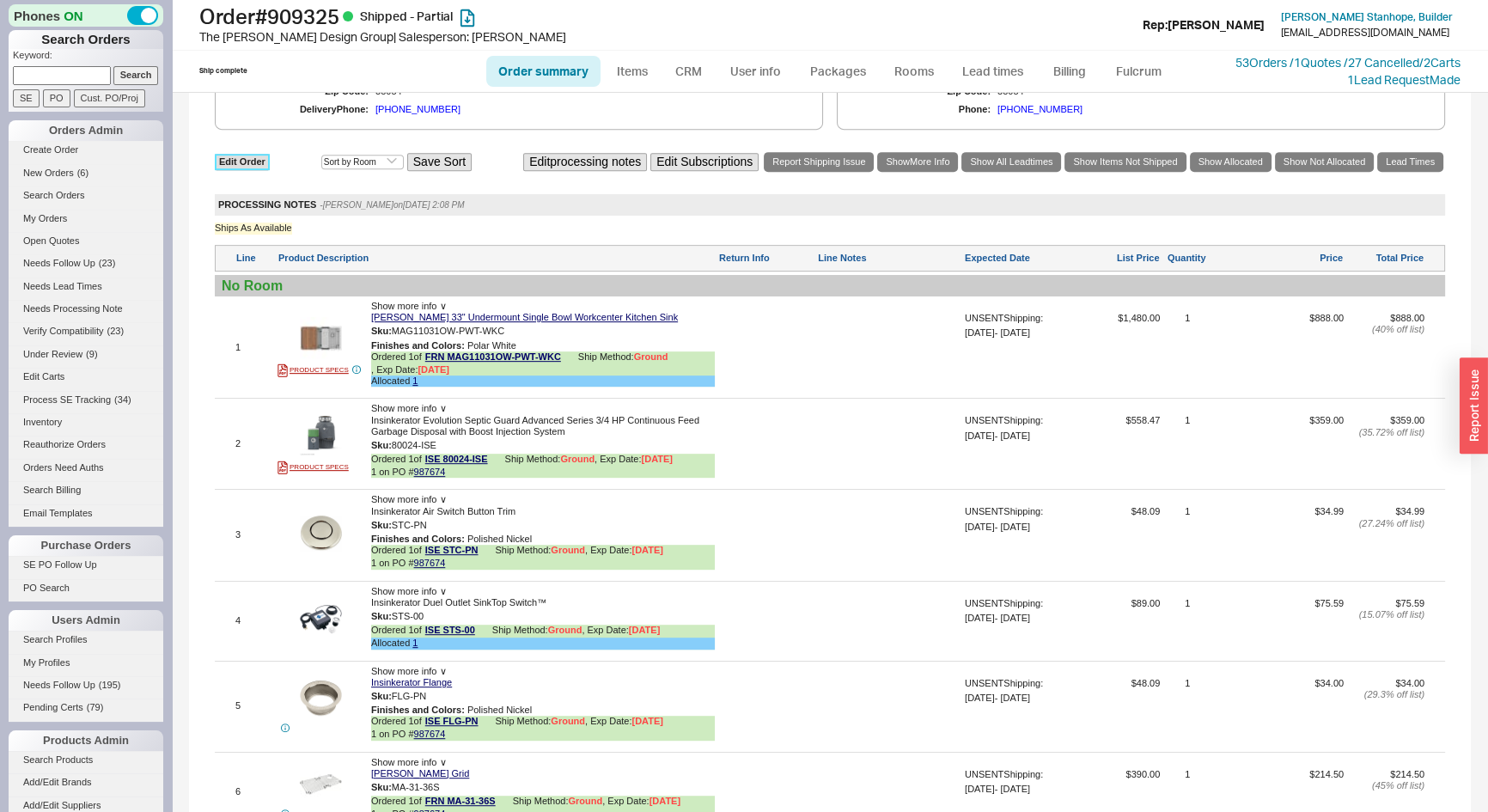
click at [239, 165] on link "Edit Order" at bounding box center [242, 162] width 55 height 16
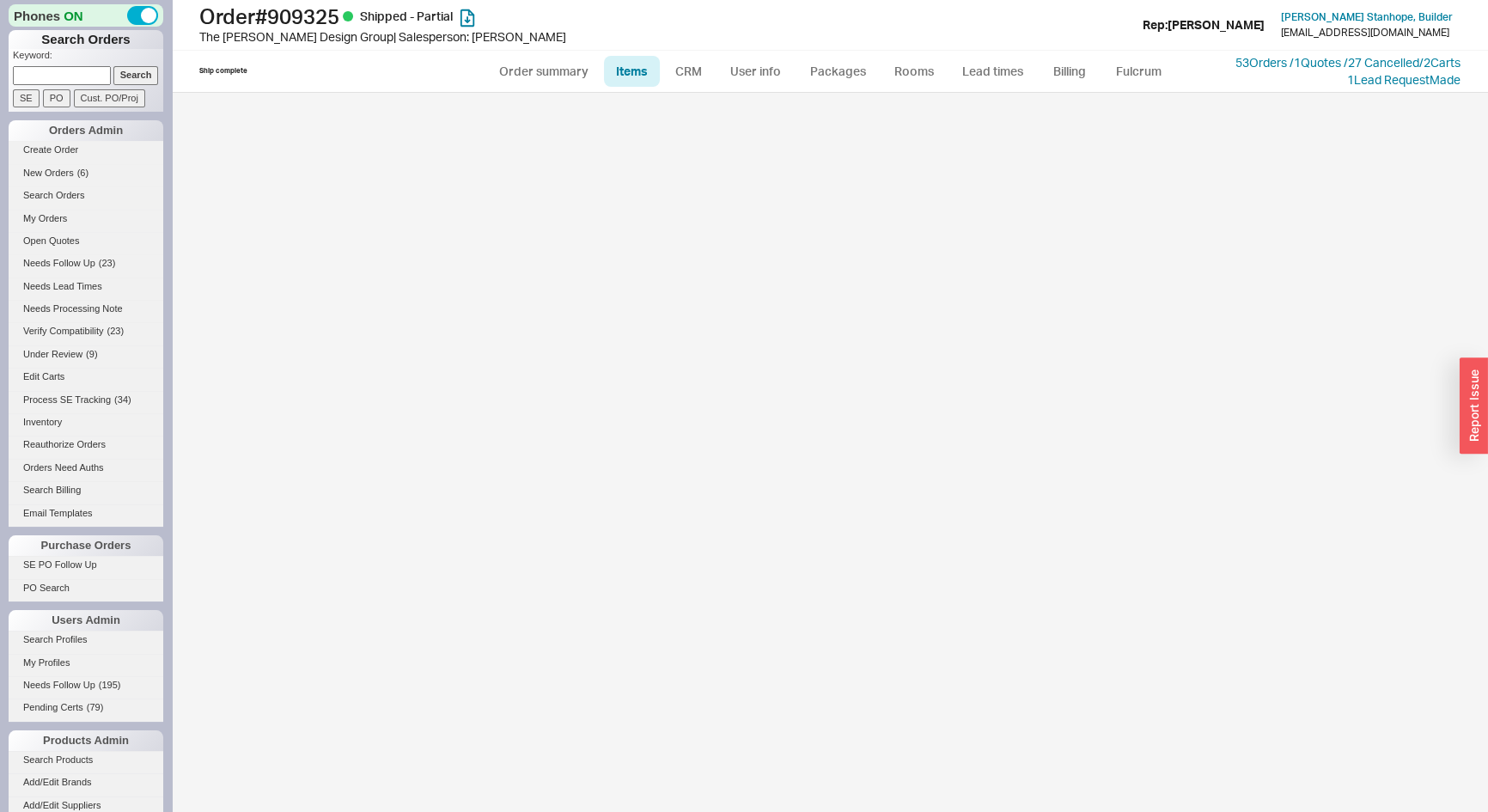
select select "3"
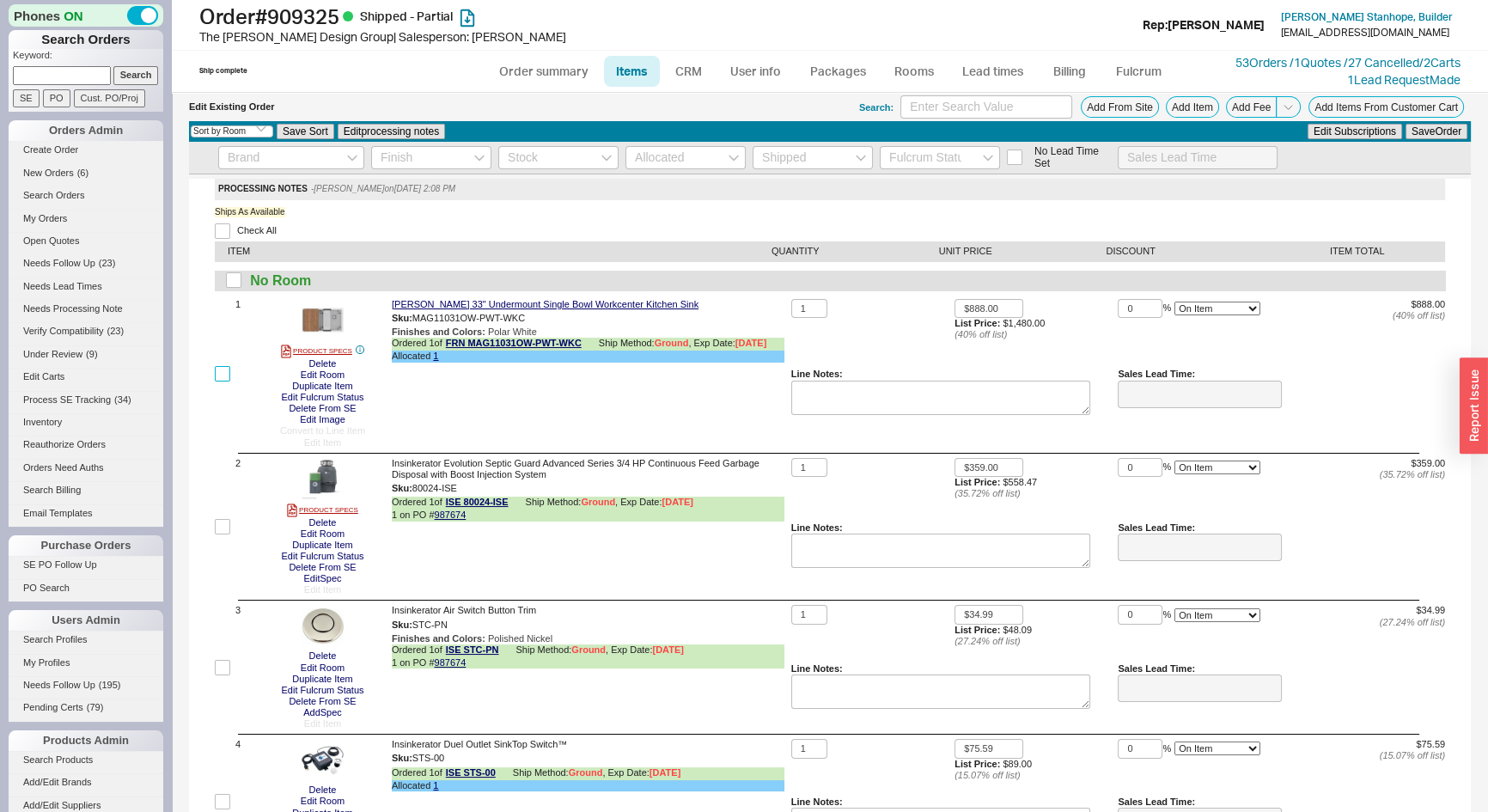
click at [220, 370] on input "checkbox" at bounding box center [222, 374] width 16 height 16
checkbox input "true"
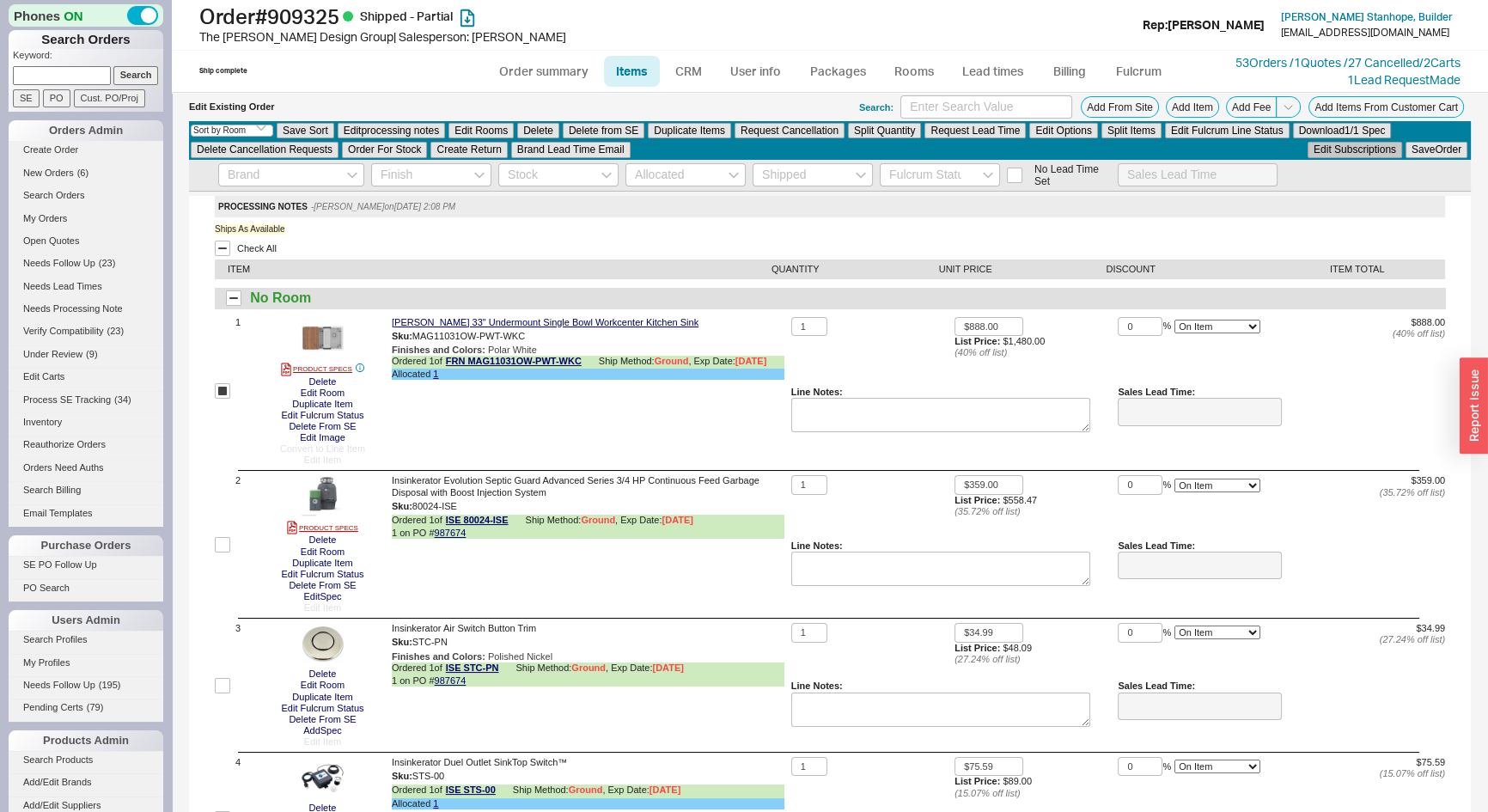
click at [1338, 149] on button "Edit Subscriptions" at bounding box center [1355, 149] width 94 height 16
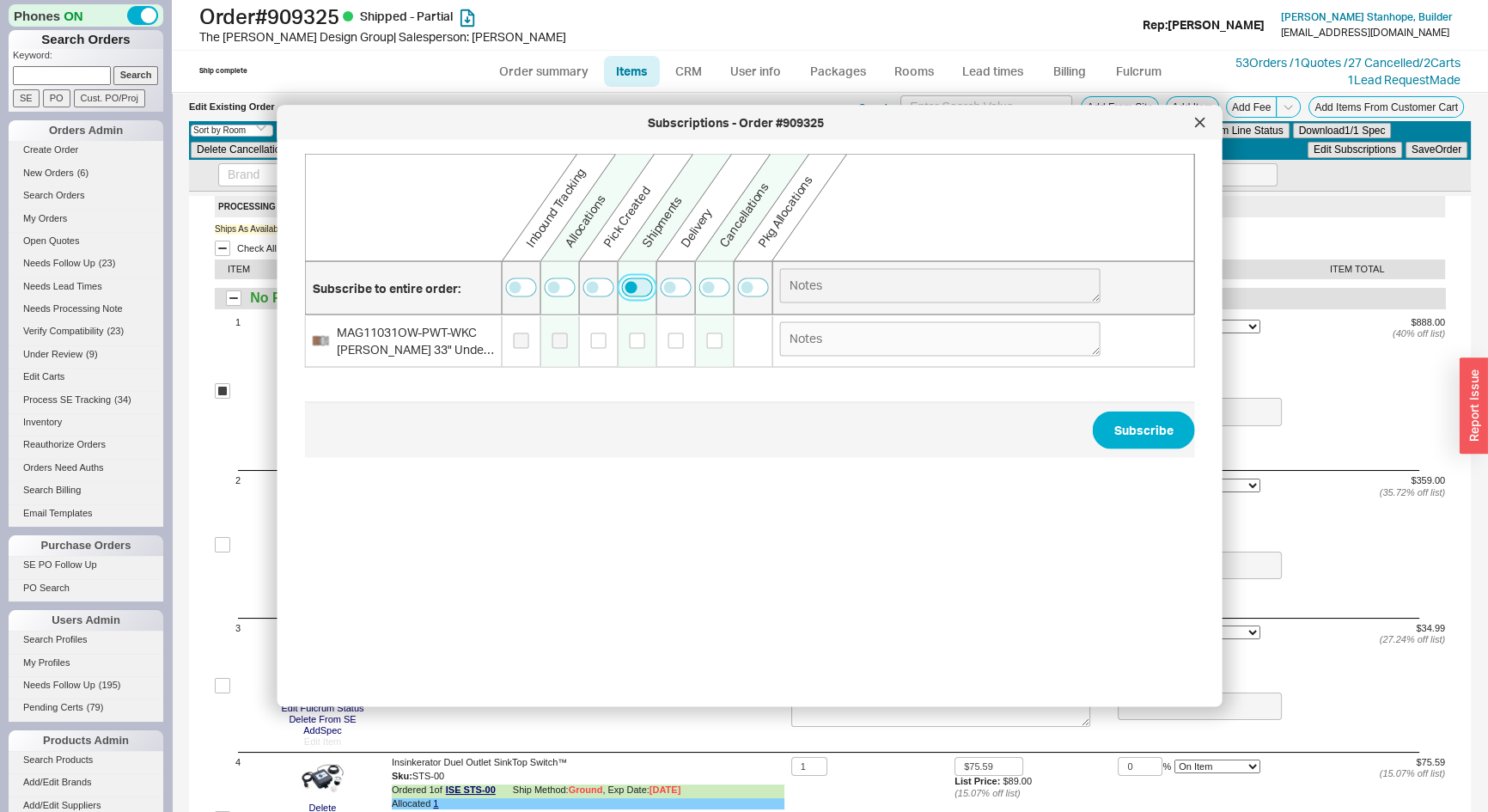
click at [638, 292] on button "button" at bounding box center [638, 288] width 31 height 19
click at [791, 286] on textarea at bounding box center [940, 286] width 321 height 35
type textarea "[PERSON_NAME] Ahead"
click at [1145, 439] on button "Subscribe" at bounding box center [1145, 430] width 102 height 37
checkbox input "false"
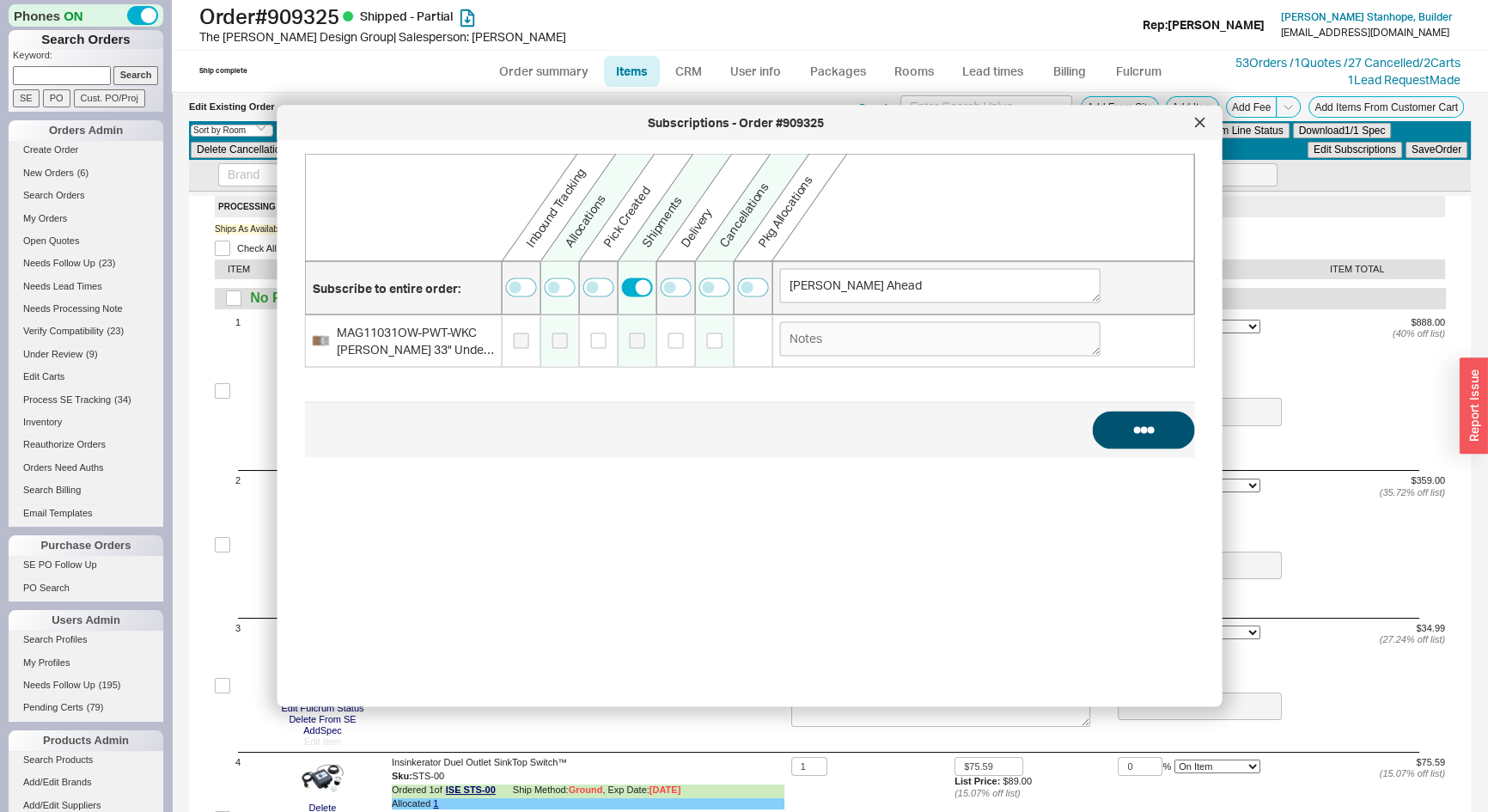
checkbox input "false"
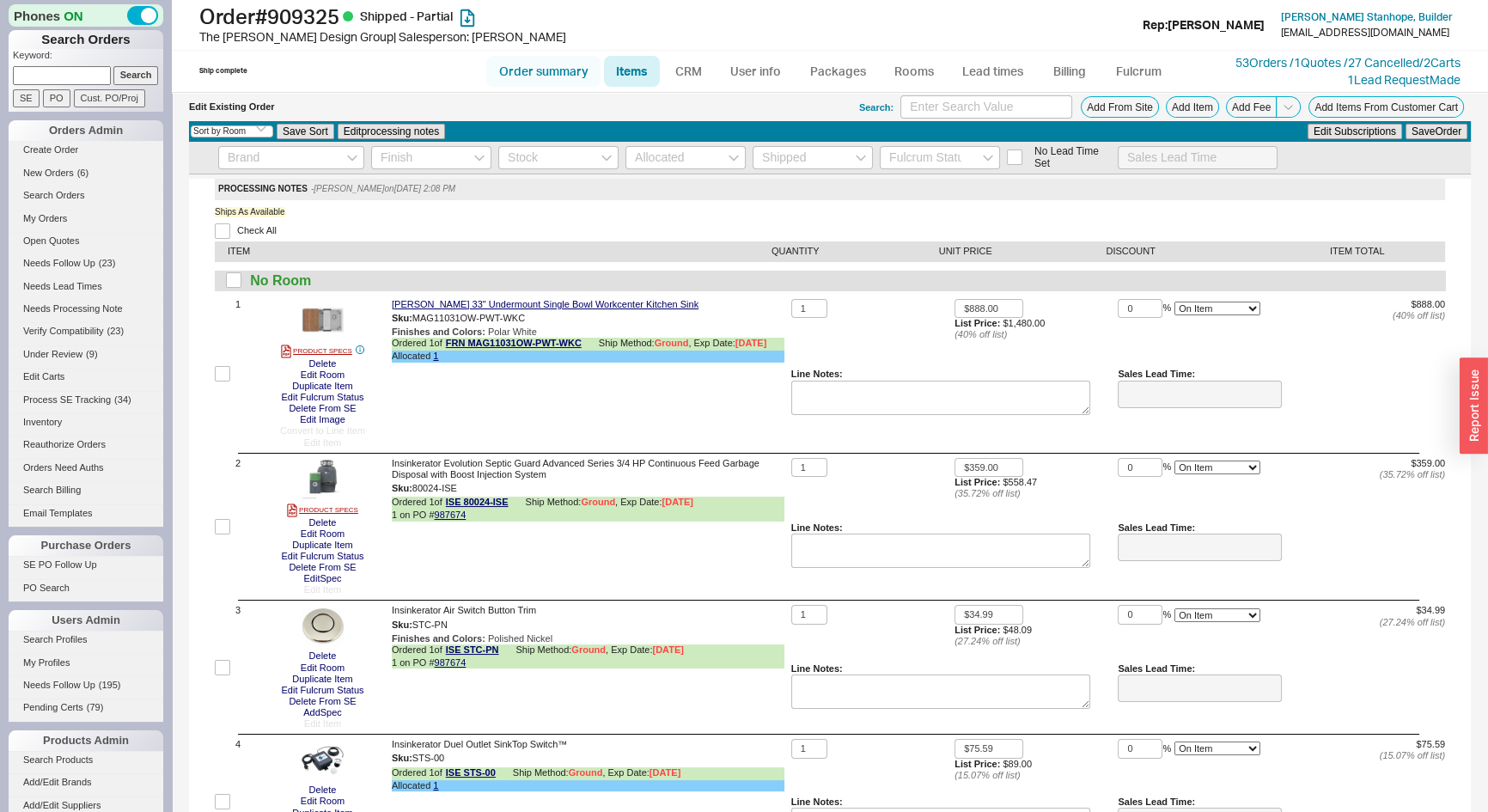
drag, startPoint x: 542, startPoint y: 64, endPoint x: 550, endPoint y: 58, distance: 10.0
click at [542, 63] on link "Order summary" at bounding box center [543, 71] width 114 height 31
select select "*"
select select "LOW"
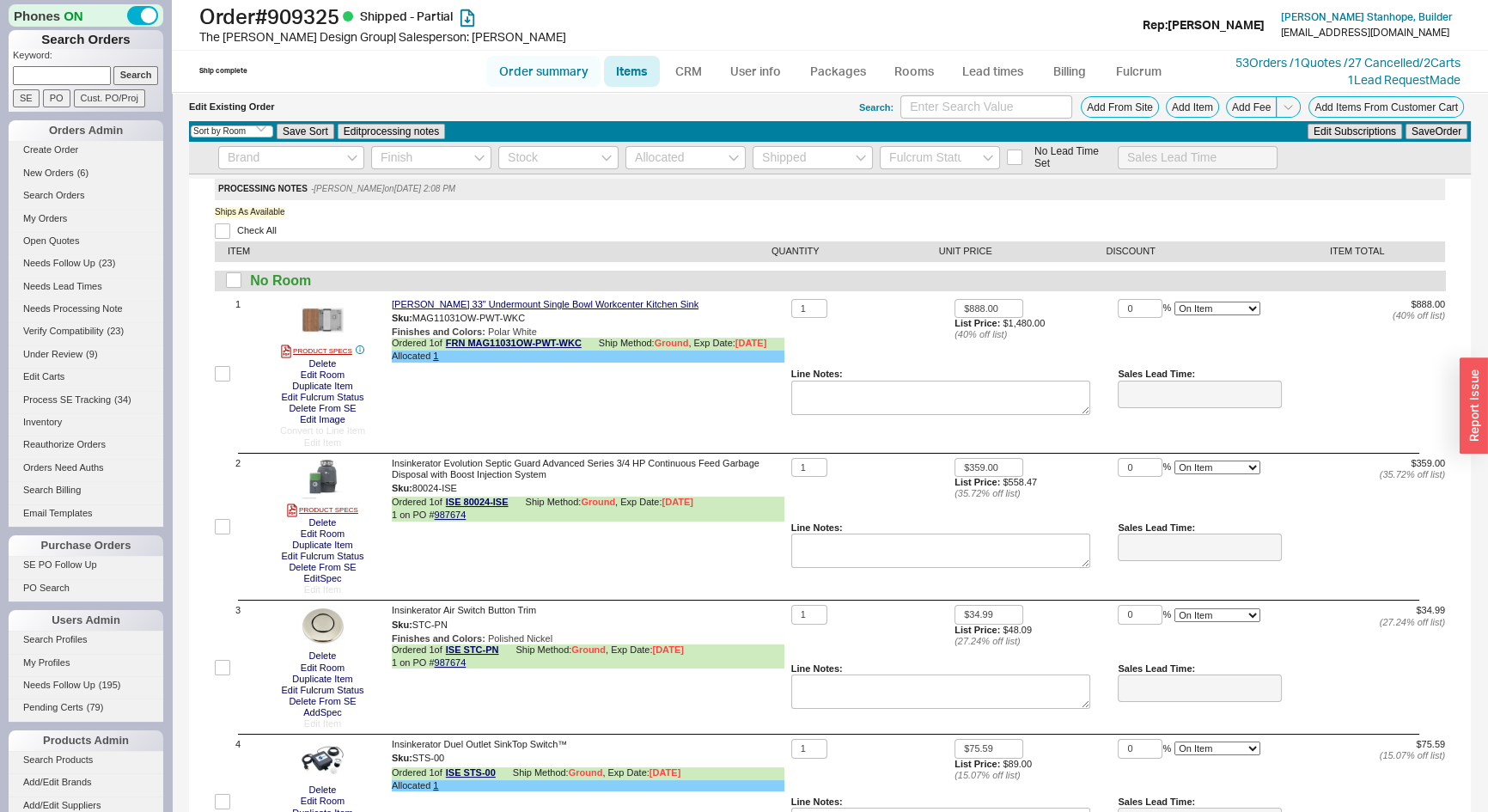
select select "3"
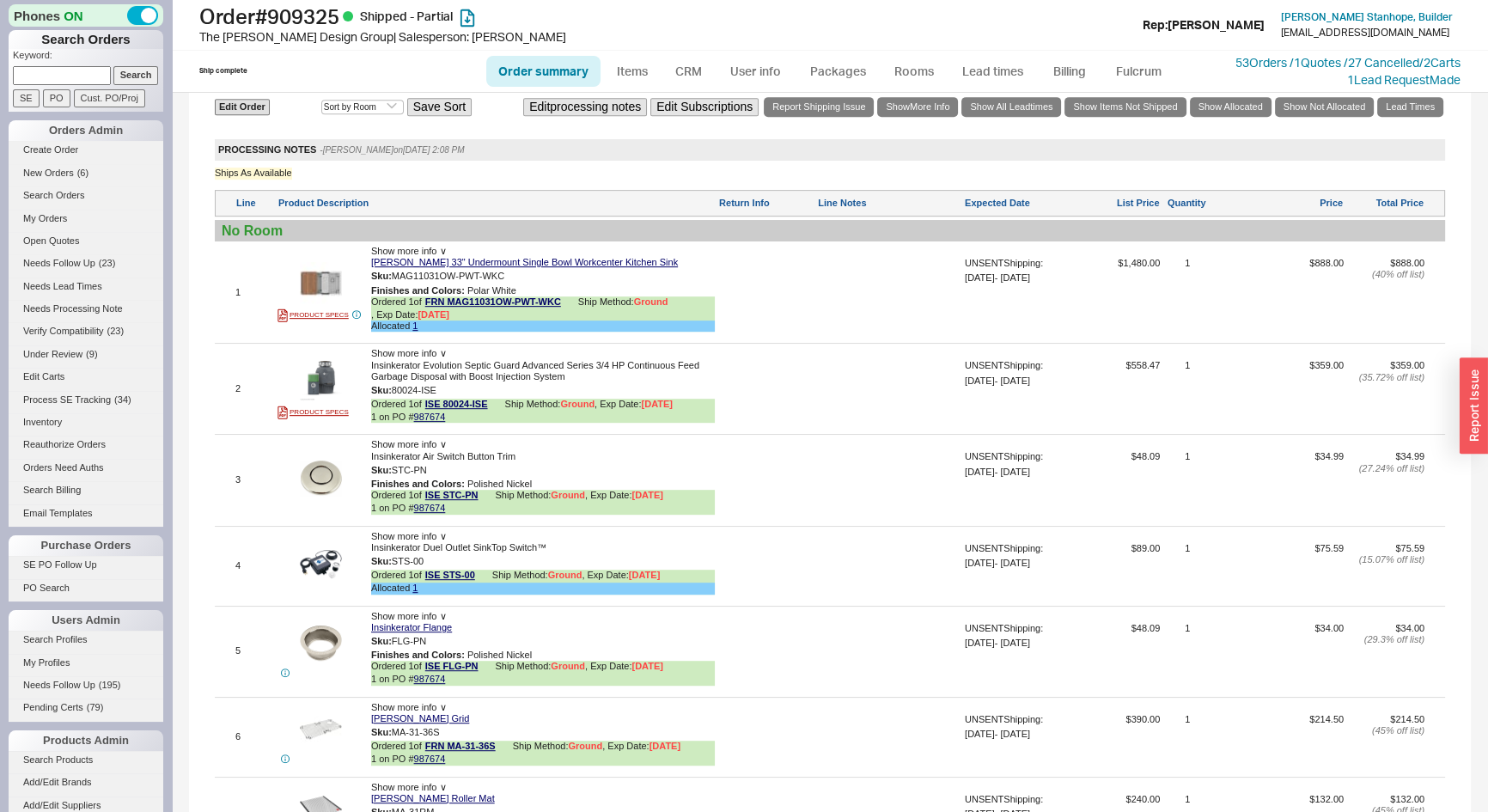
scroll to position [781, 0]
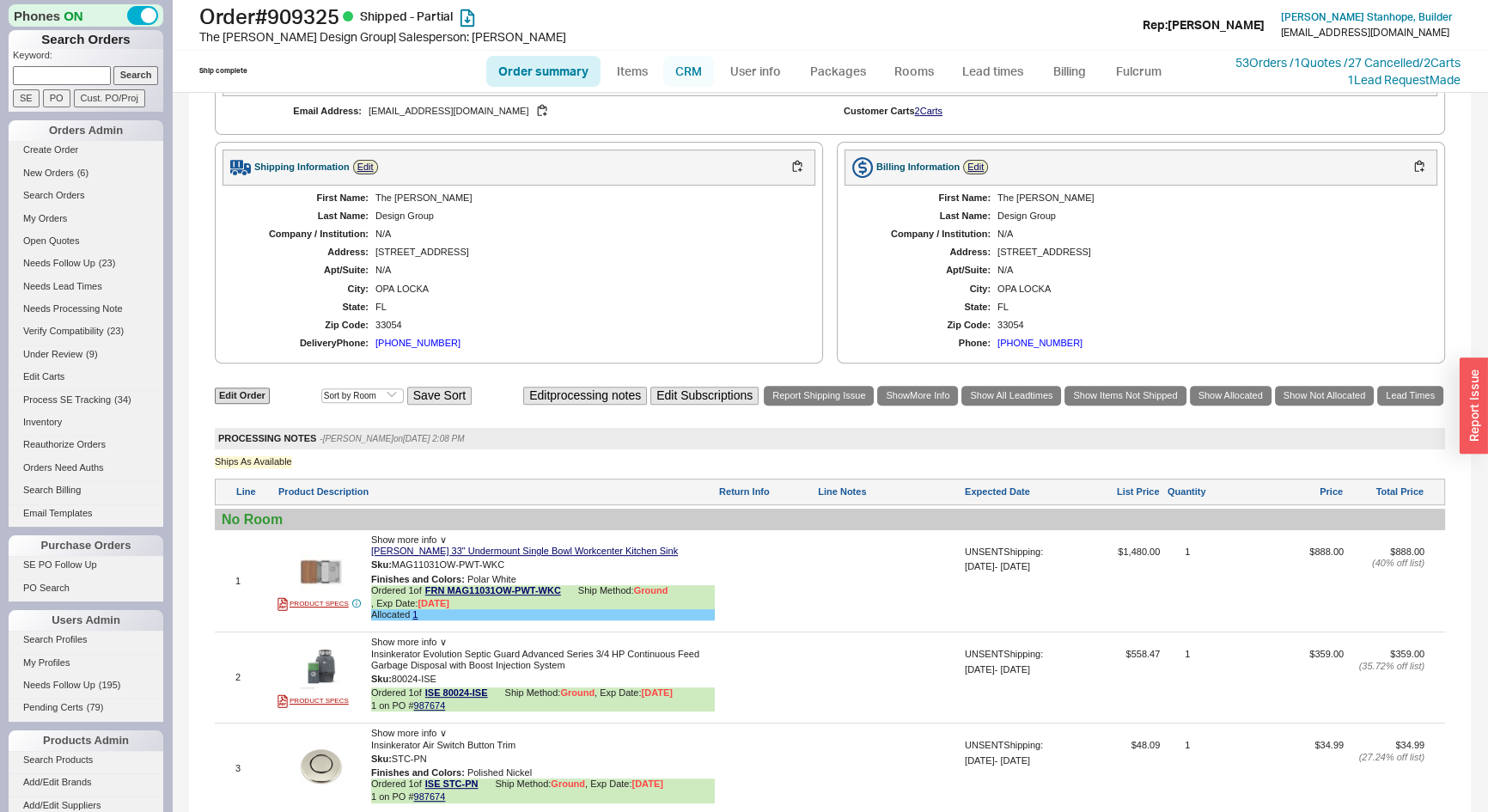
click at [693, 78] on link "CRM" at bounding box center [689, 71] width 51 height 31
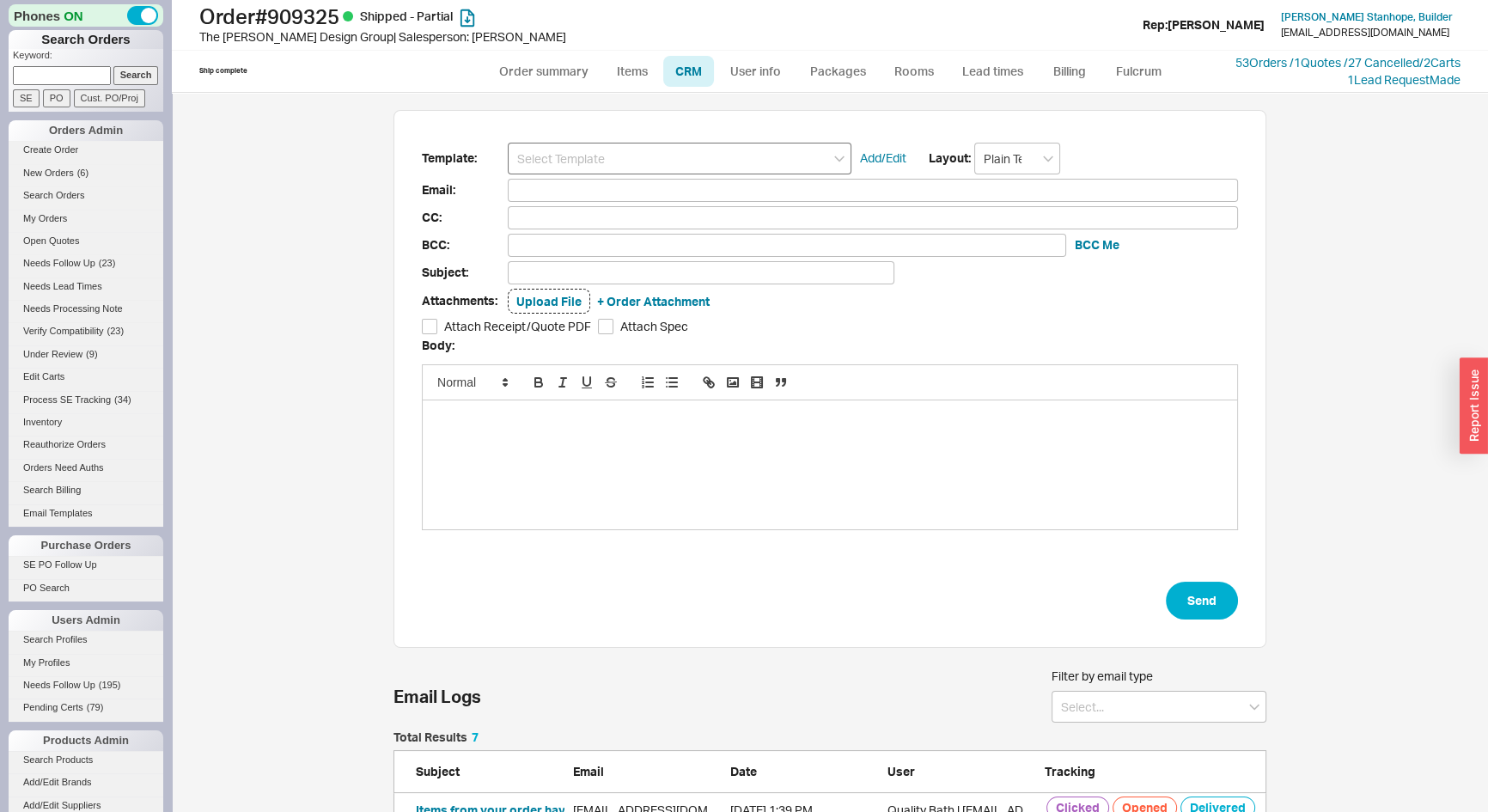
scroll to position [290, 861]
click at [676, 162] on input at bounding box center [680, 158] width 343 height 32
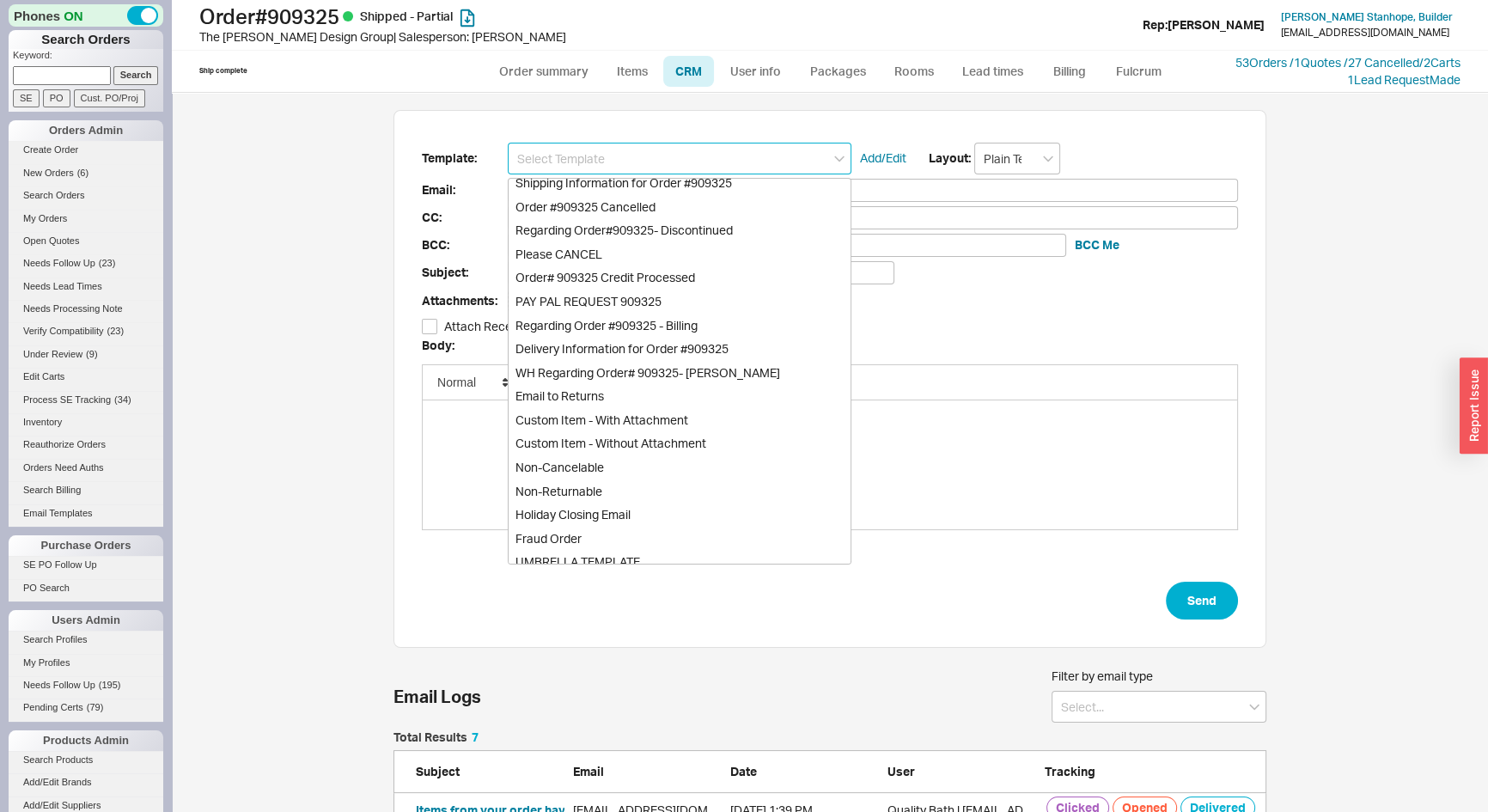
scroll to position [234, 0]
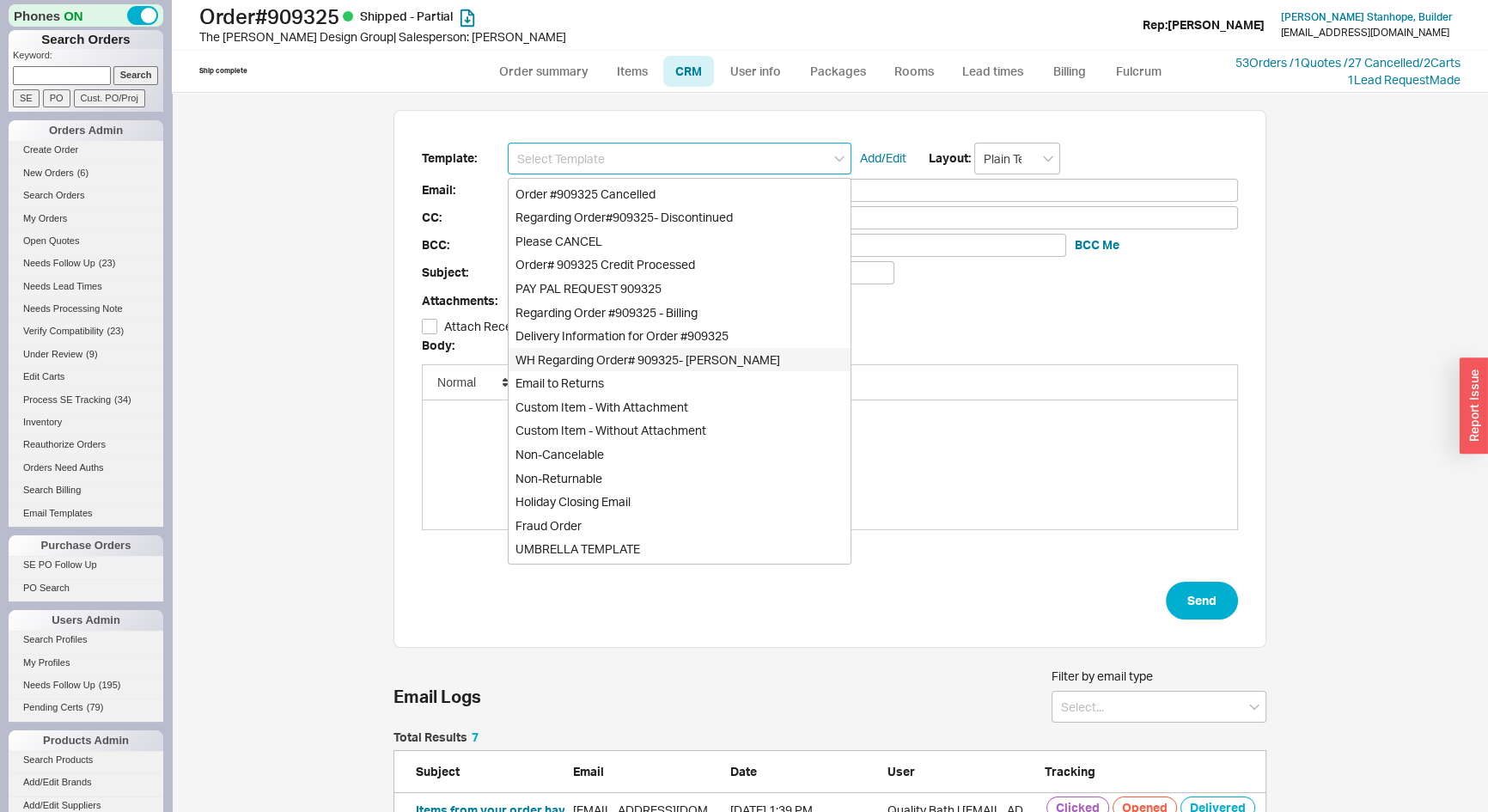
click at [663, 356] on div "WH Regarding Order# 909325- [PERSON_NAME]" at bounding box center [680, 360] width 342 height 24
type input "[EMAIL_ADDRESS][DOMAIN_NAME]"
type input "Regarding Order# 909325- [PERSON_NAME]"
type input "WH Regarding Order# 909325- [PERSON_NAME]"
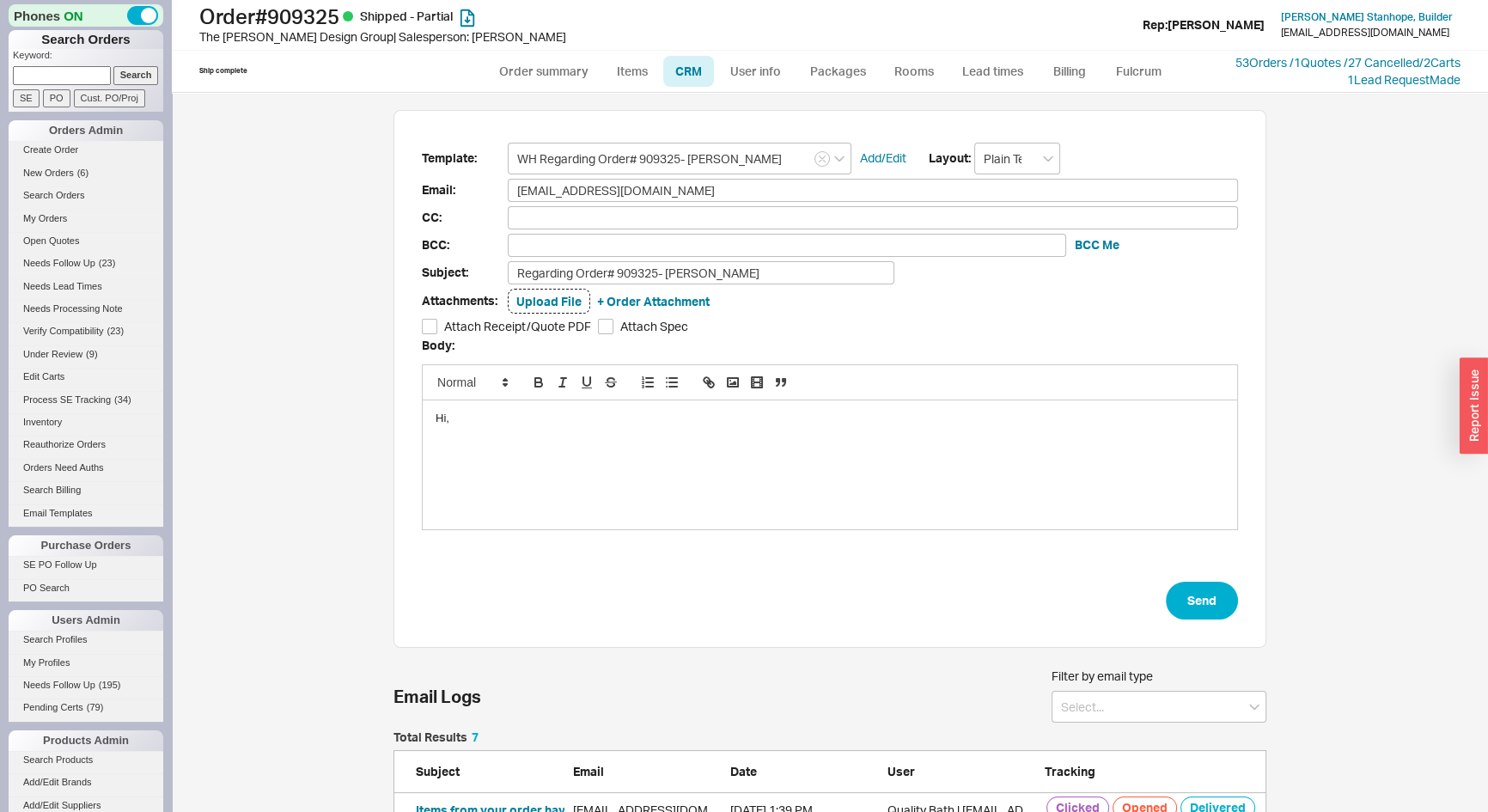
click at [605, 406] on div "Hi," at bounding box center [830, 464] width 815 height 129
click at [604, 442] on div "Please try on shipping Franke sink" at bounding box center [830, 449] width 789 height 16
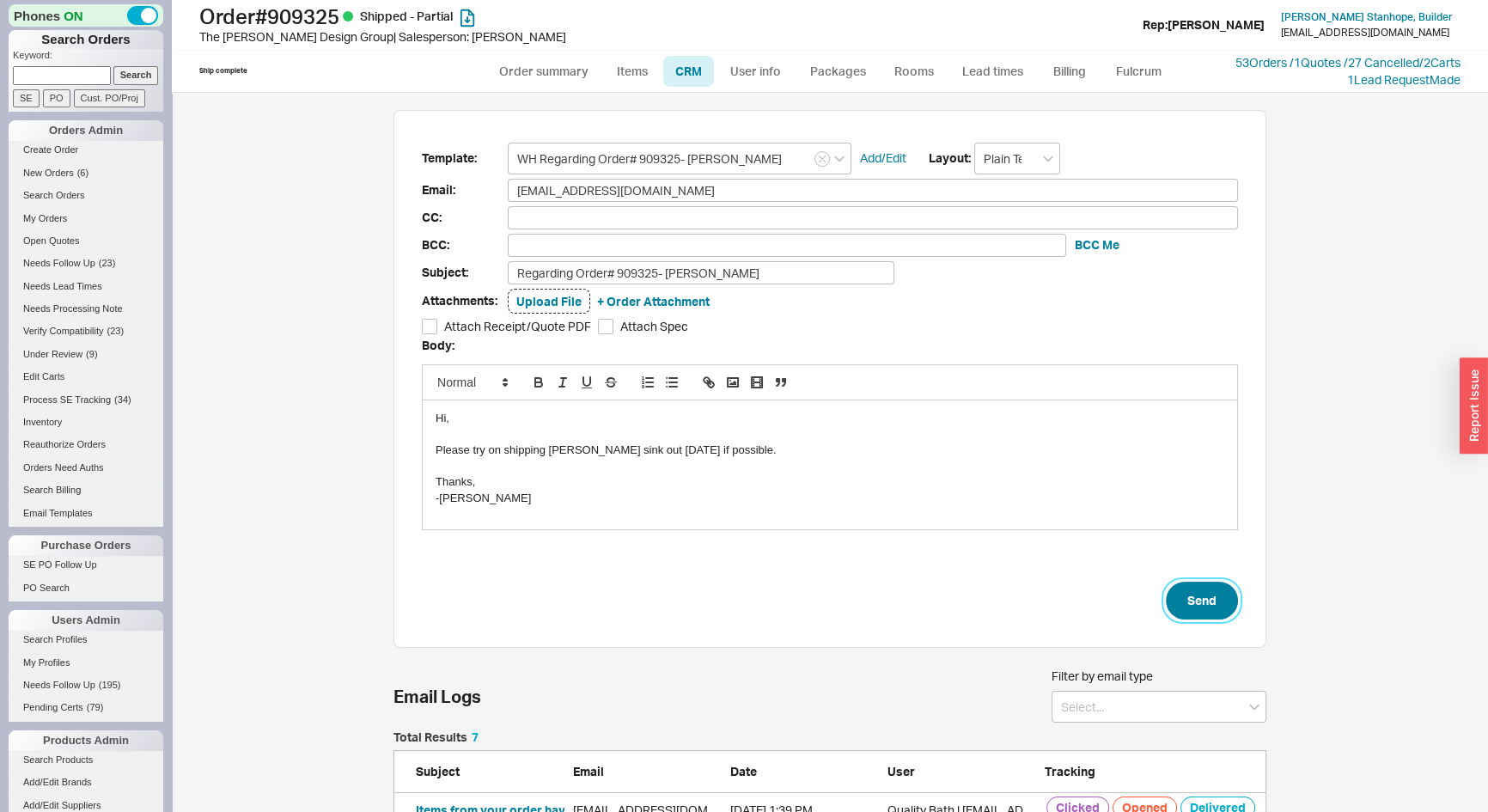
click at [1171, 594] on button "Send" at bounding box center [1202, 600] width 72 height 37
select select "*"
select select "LOW"
select select "3"
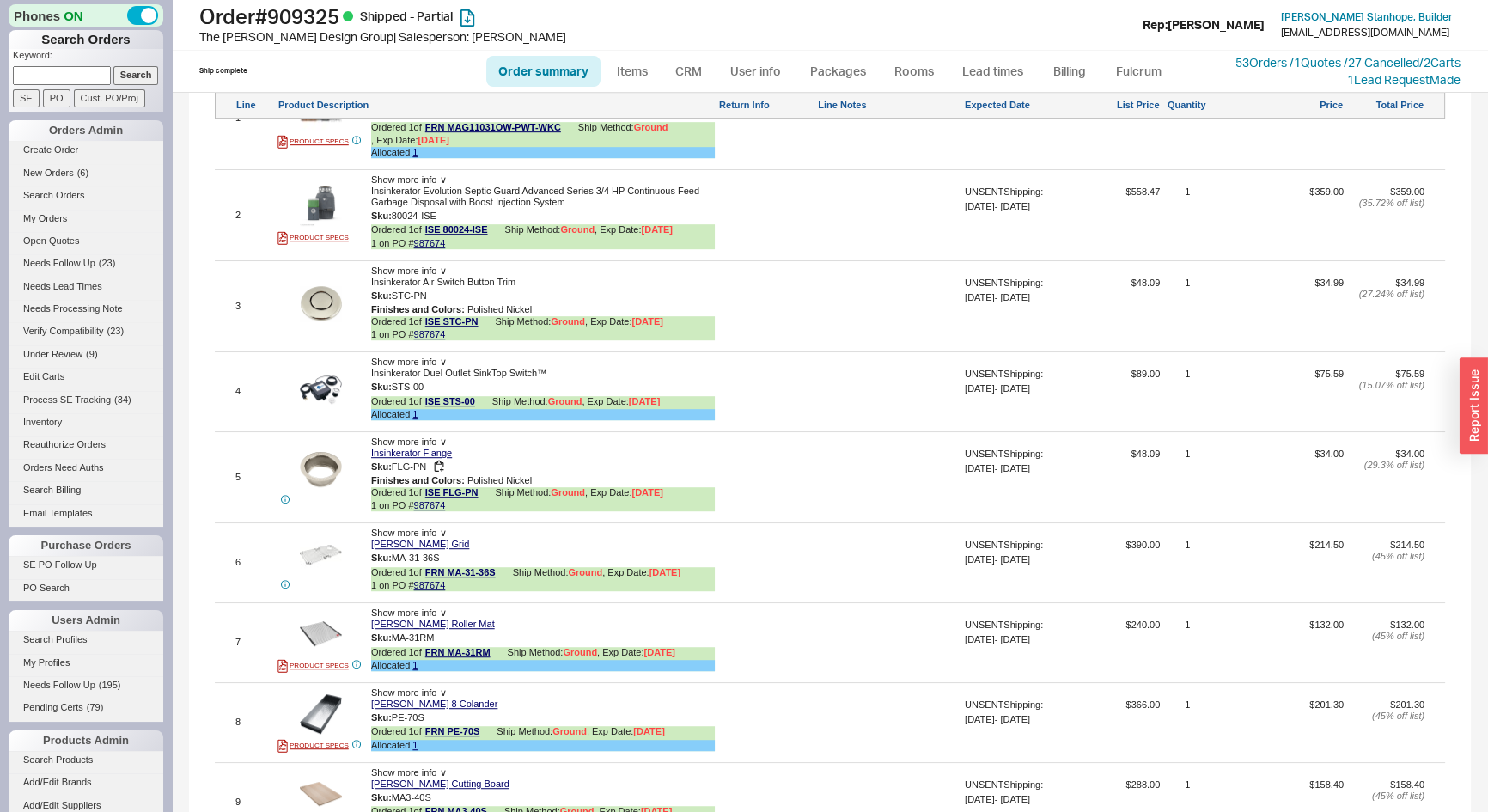
scroll to position [1250, 0]
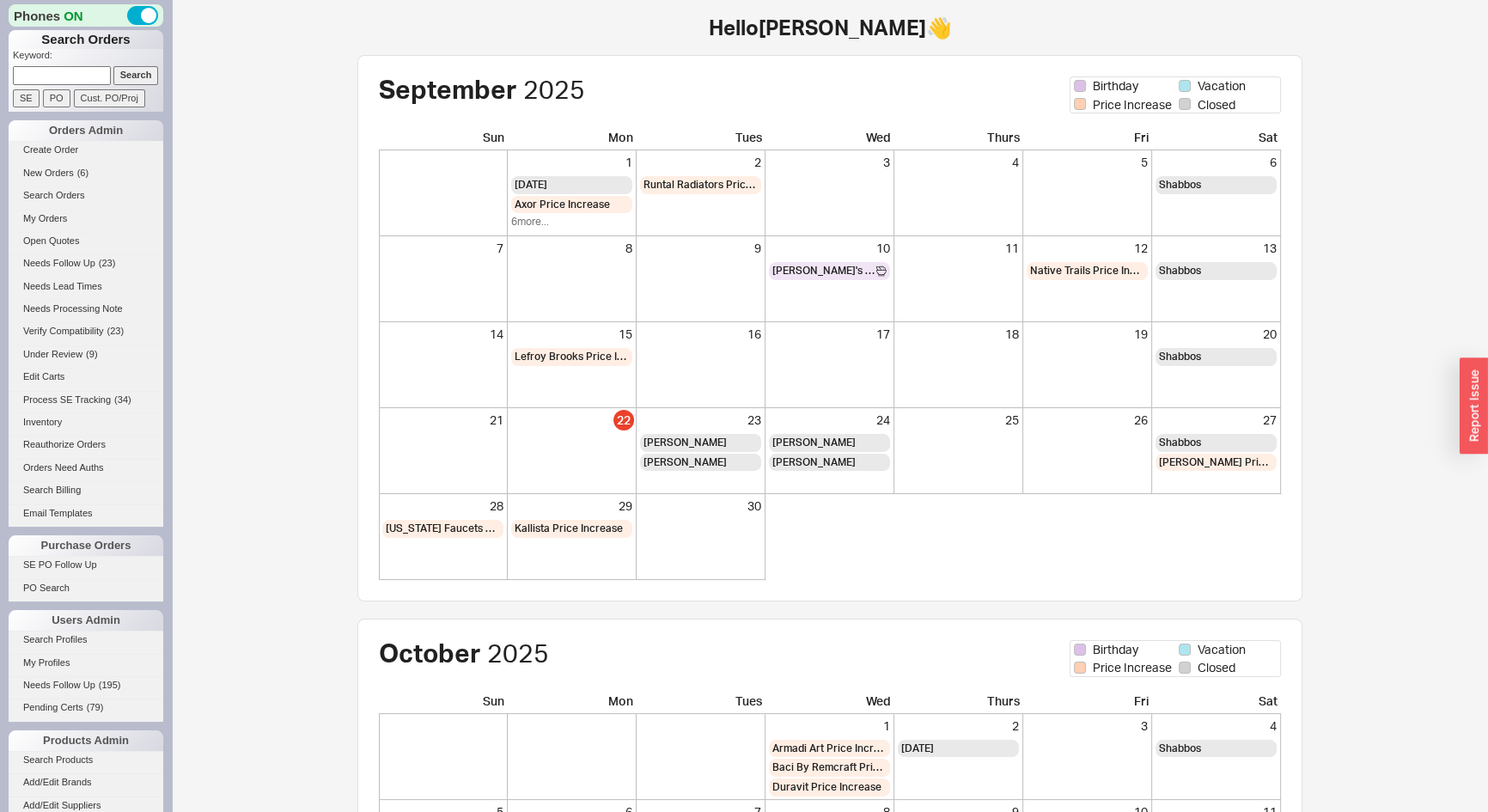
drag, startPoint x: 0, startPoint y: 0, endPoint x: 51, endPoint y: 76, distance: 91.5
click at [51, 76] on input at bounding box center [61, 75] width 98 height 18
type input "941257"
click at [113, 66] on input "Search" at bounding box center [136, 75] width 46 height 18
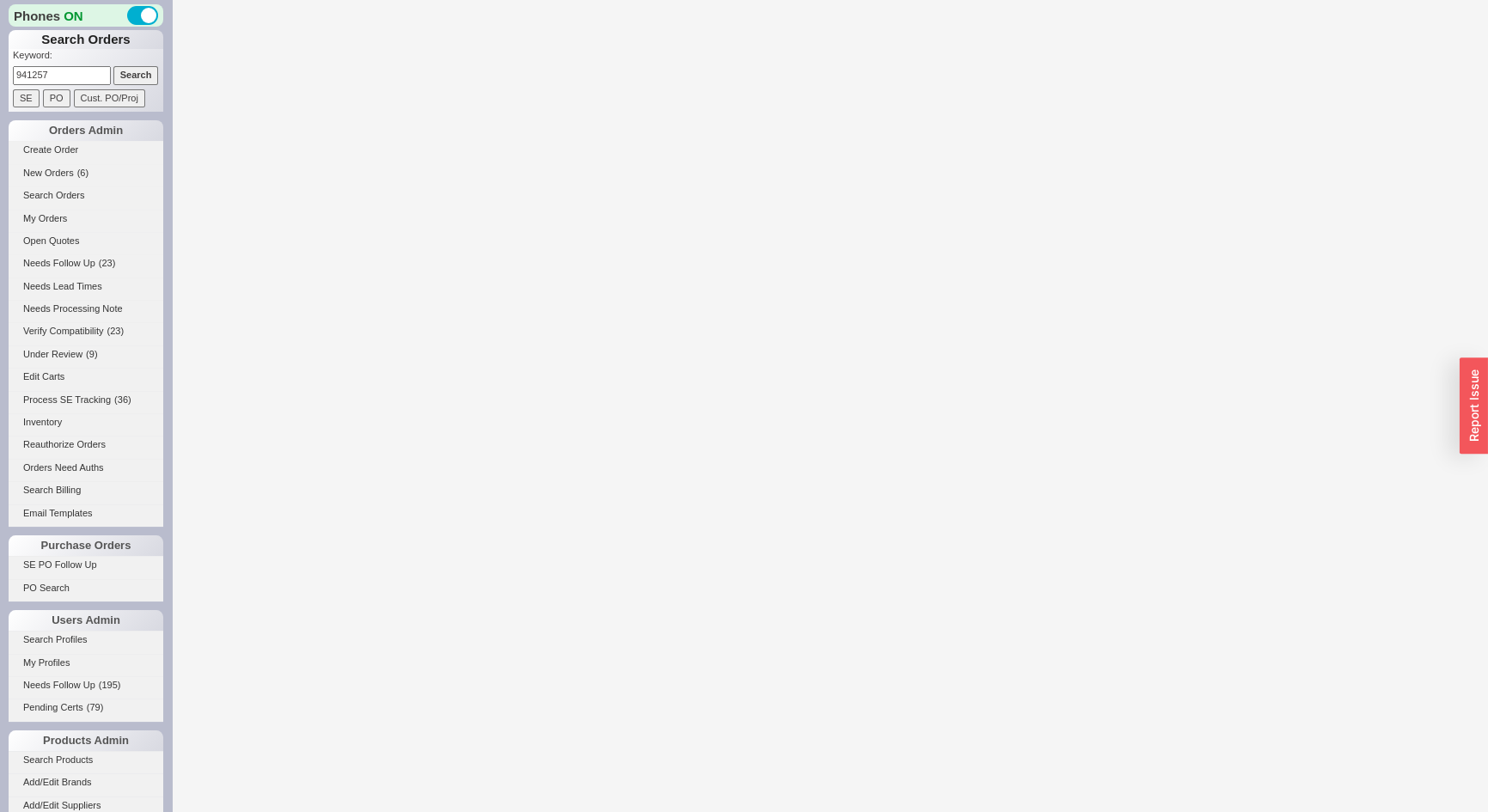
select select "*"
select select "3"
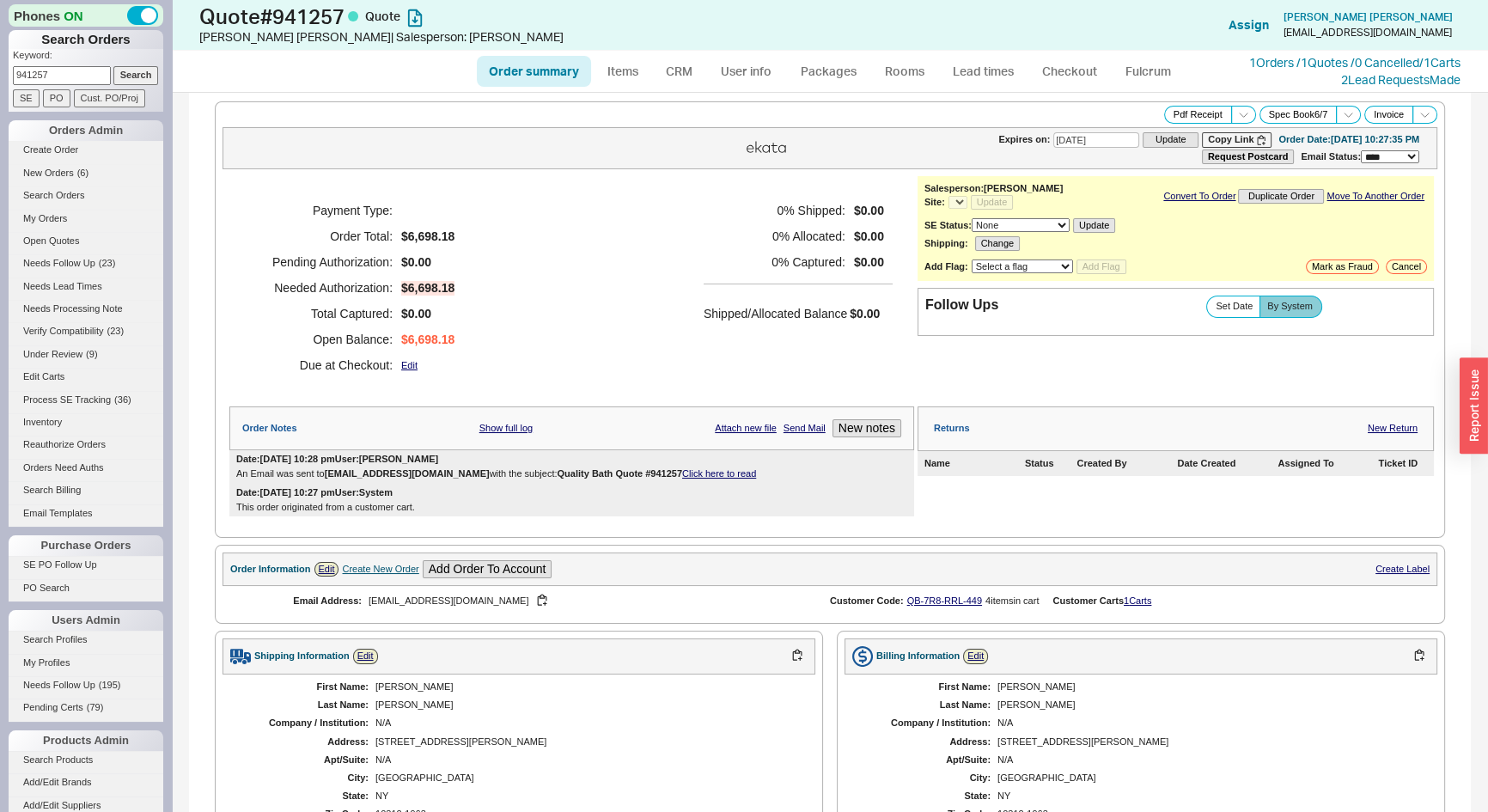
select select "*"
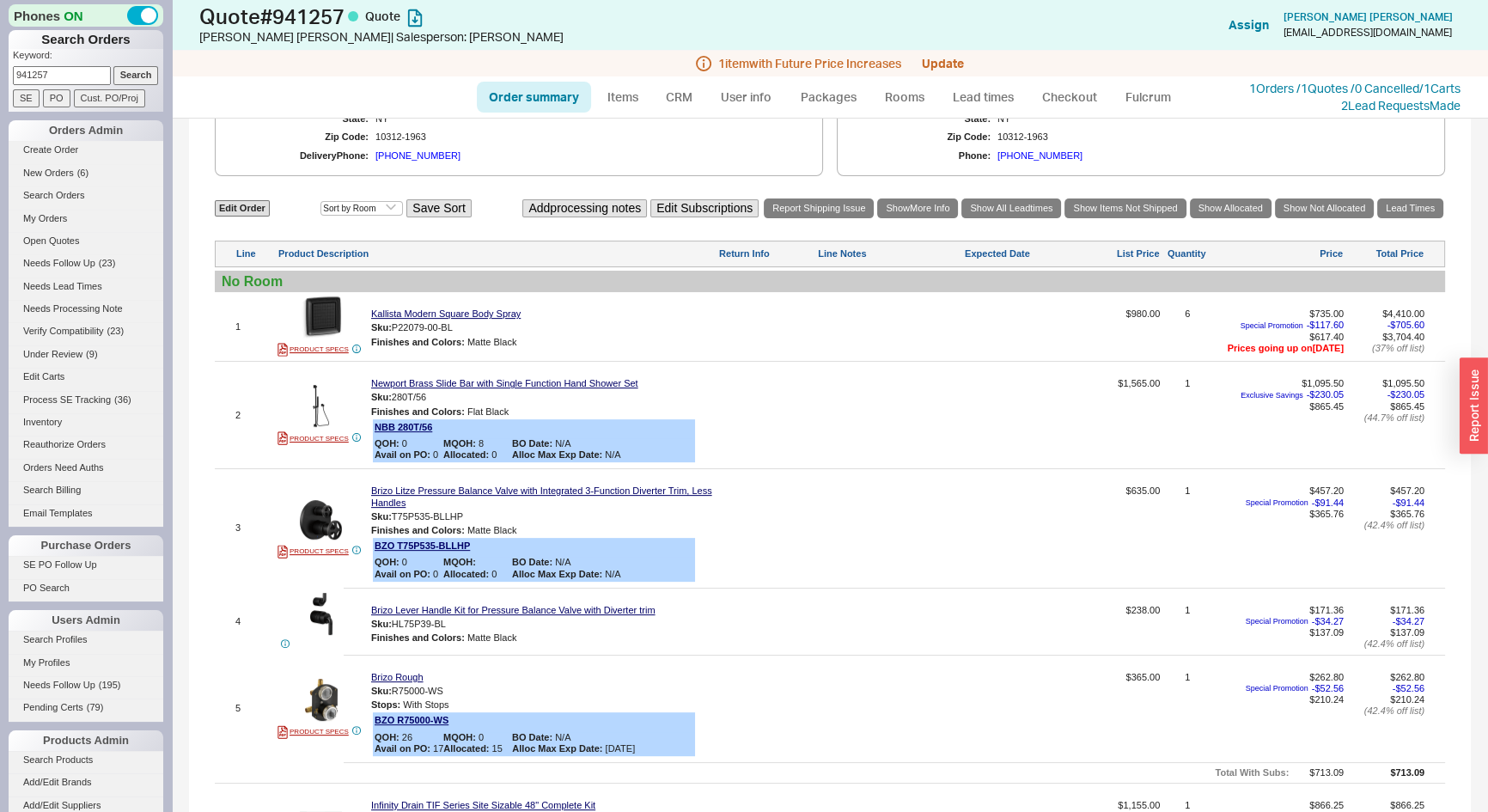
scroll to position [781, 0]
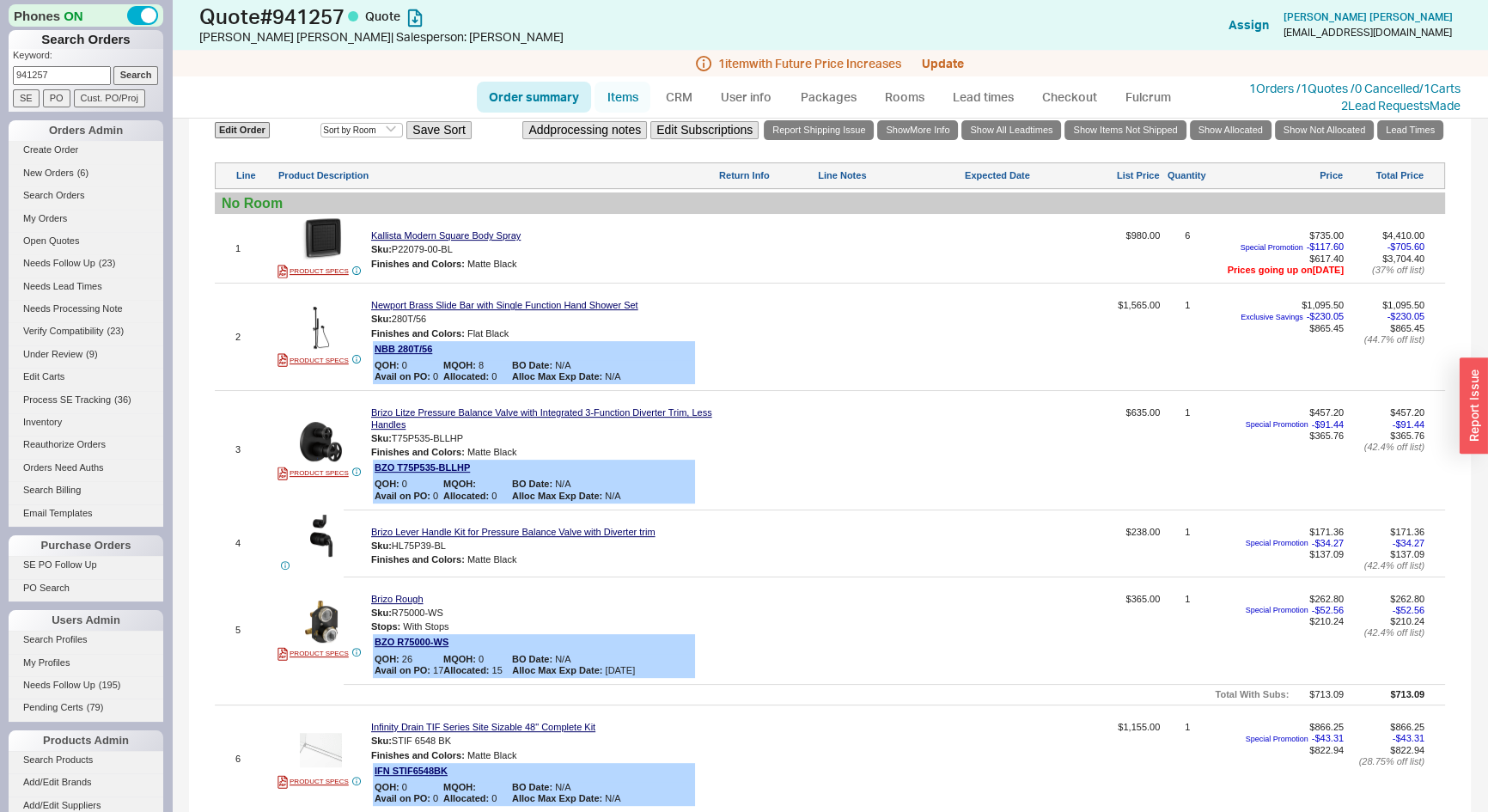
click at [618, 95] on link "Items" at bounding box center [622, 97] width 56 height 31
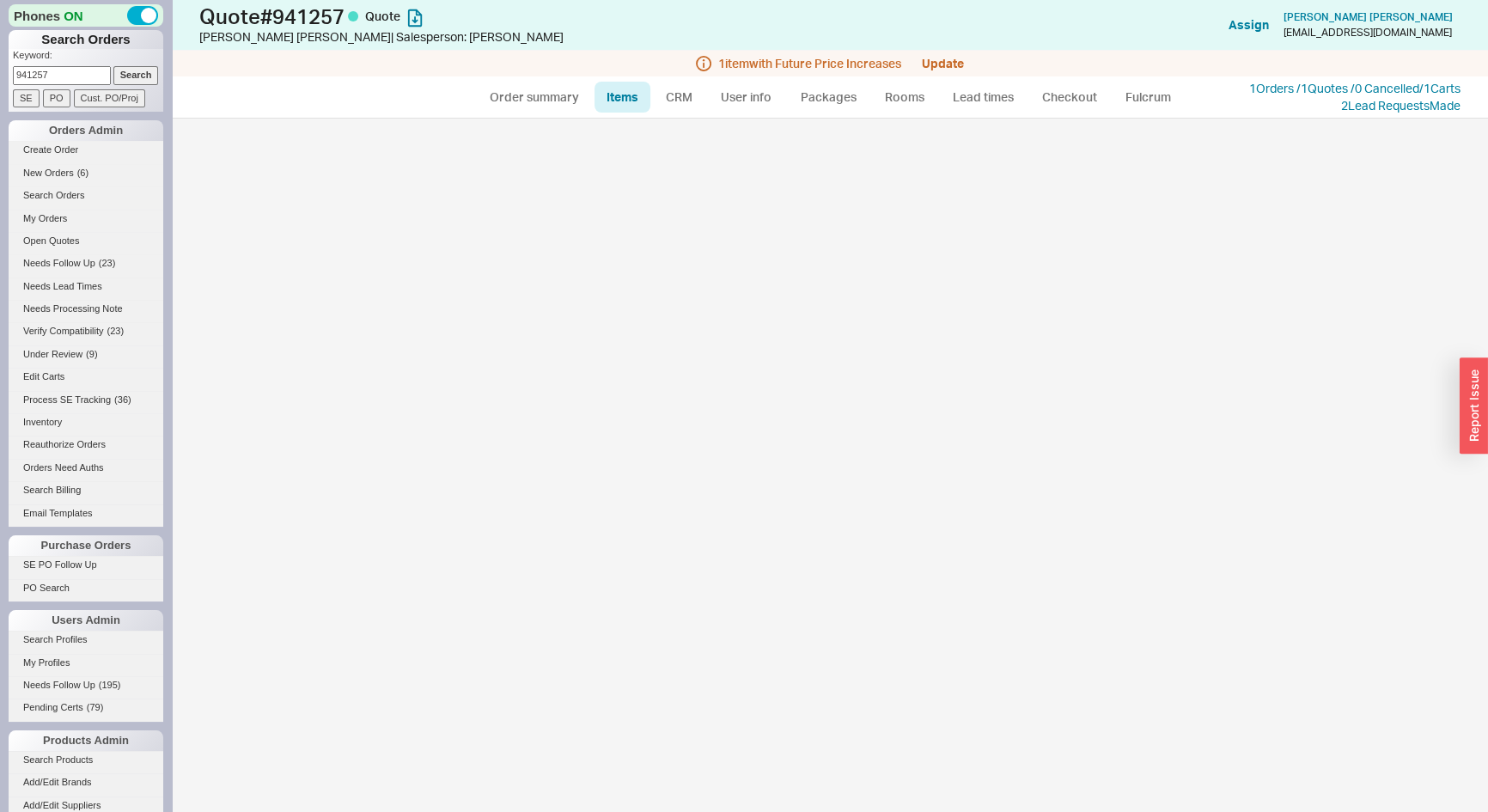
select select "3"
select select "ON_CHECKOUT_AGGREGATED"
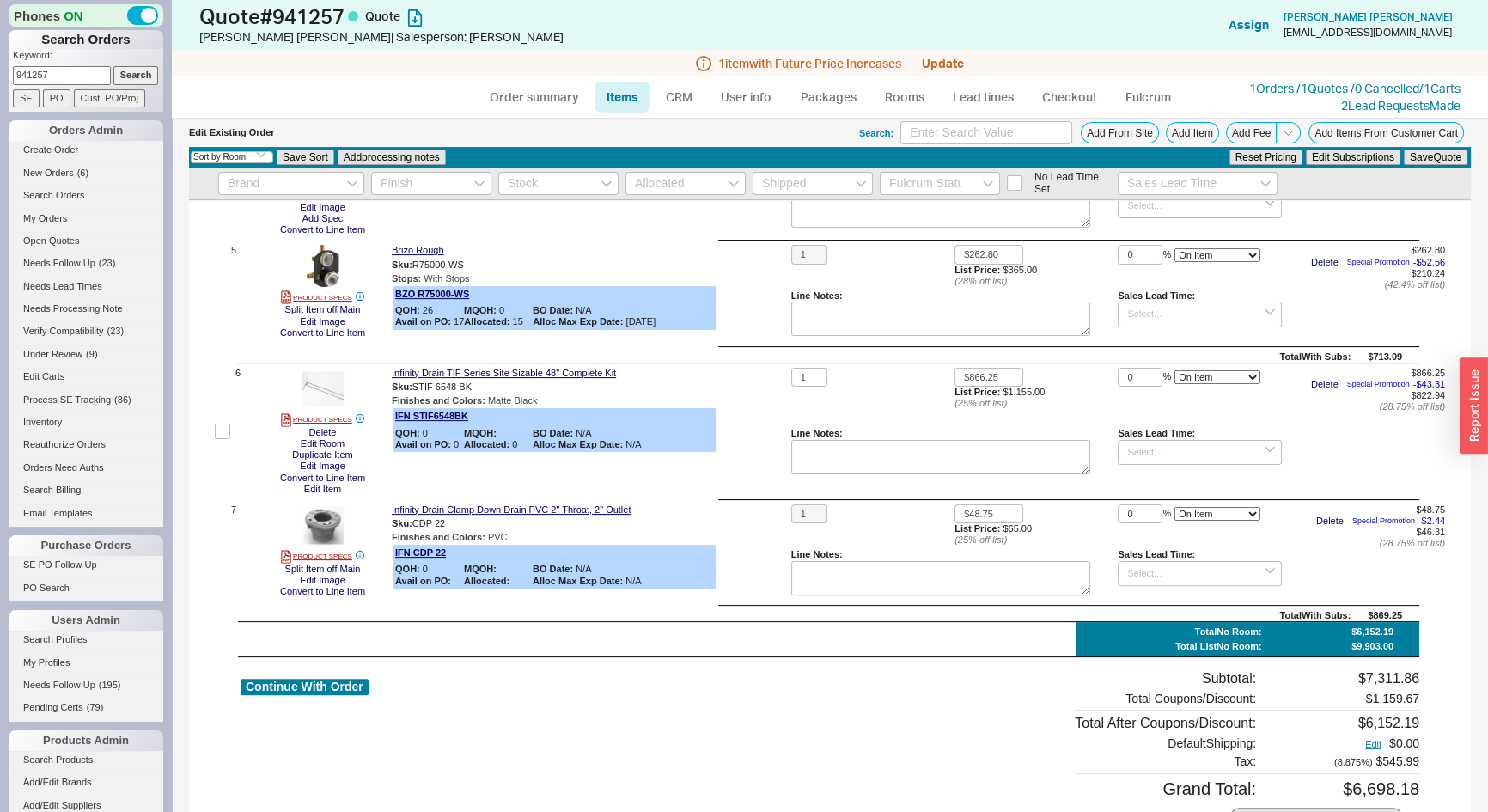
scroll to position [747, 0]
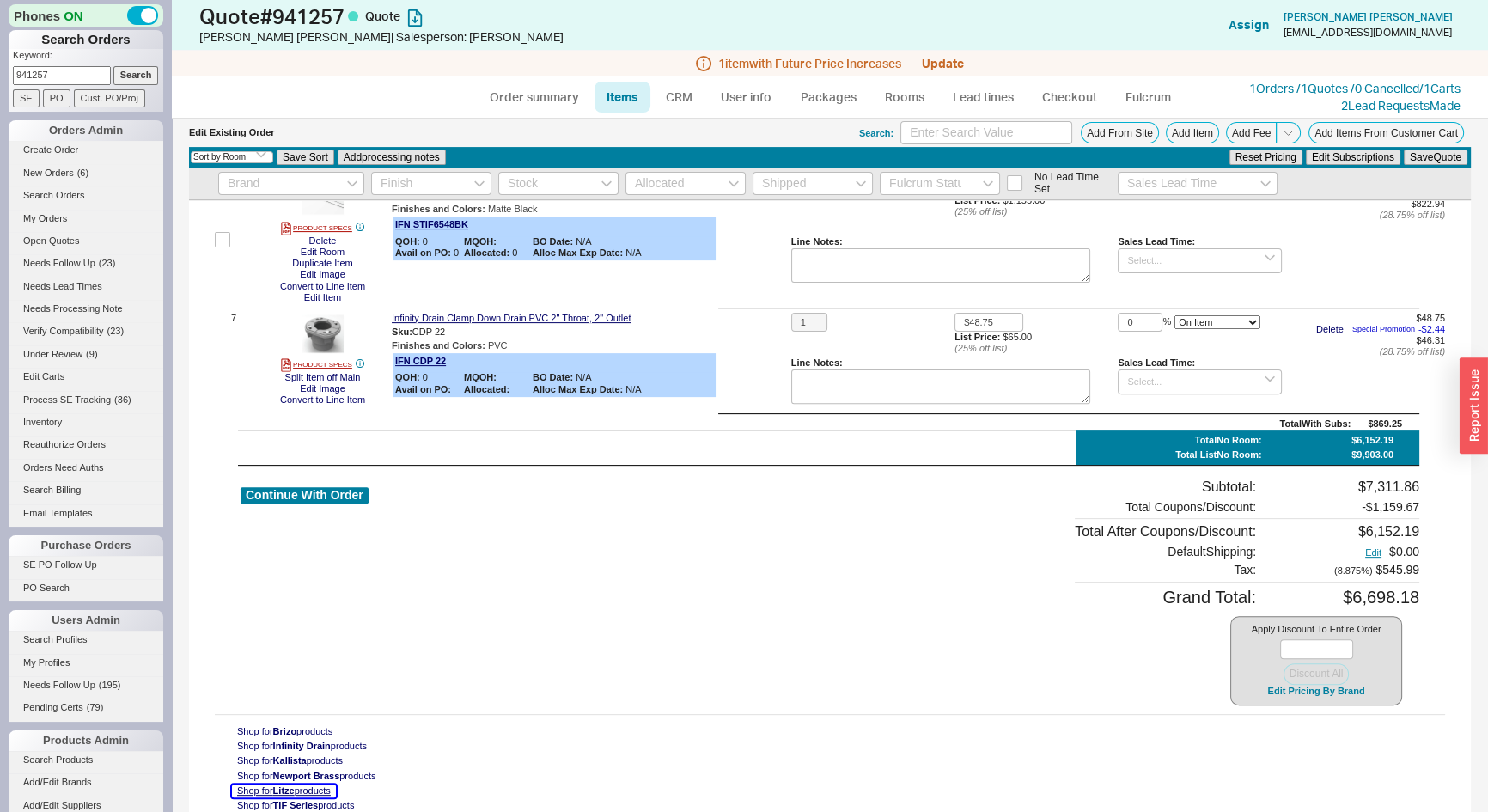
click at [316, 788] on button "Shop for Litze products" at bounding box center [284, 791] width 104 height 13
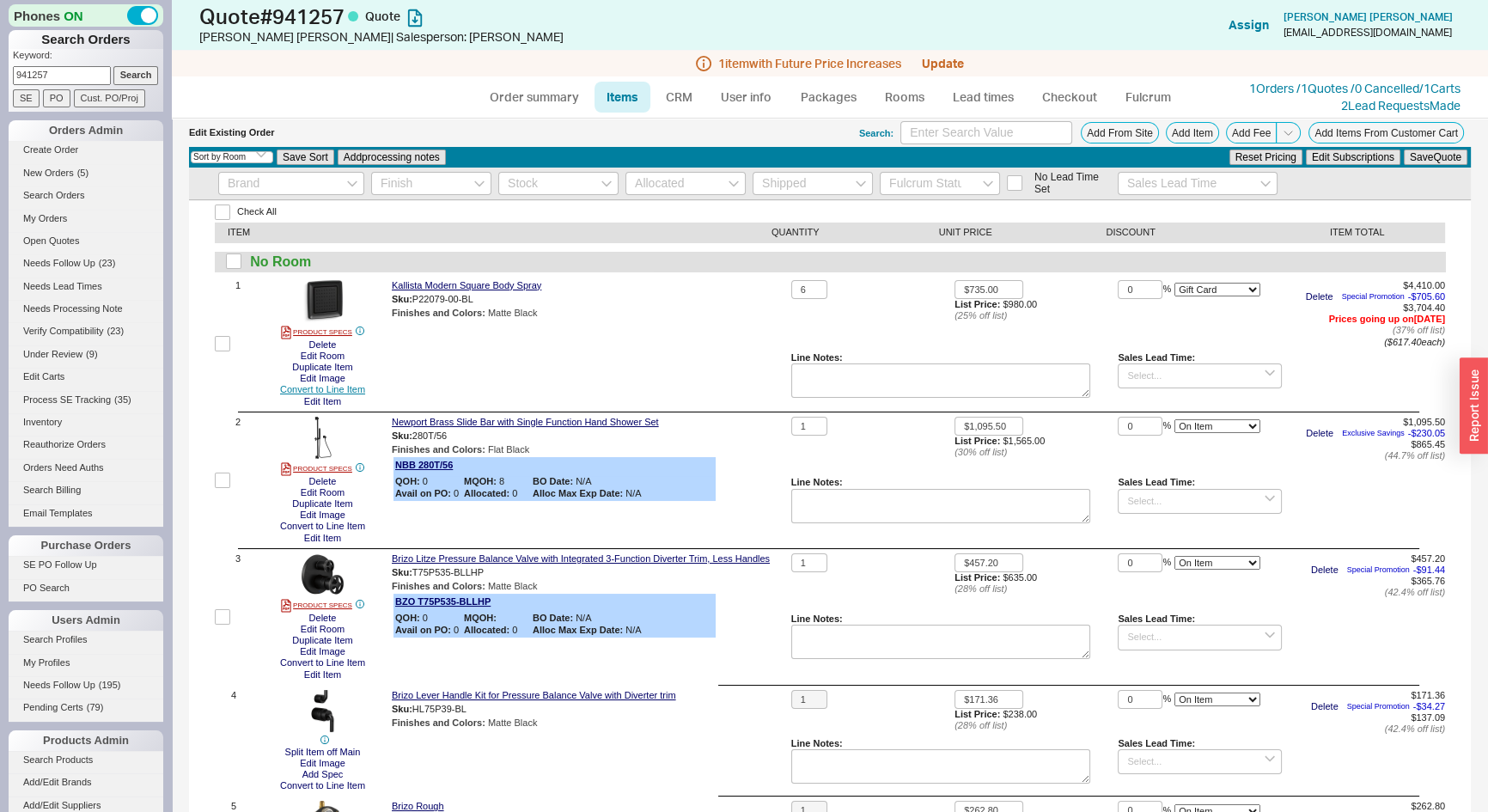
scroll to position [155, 0]
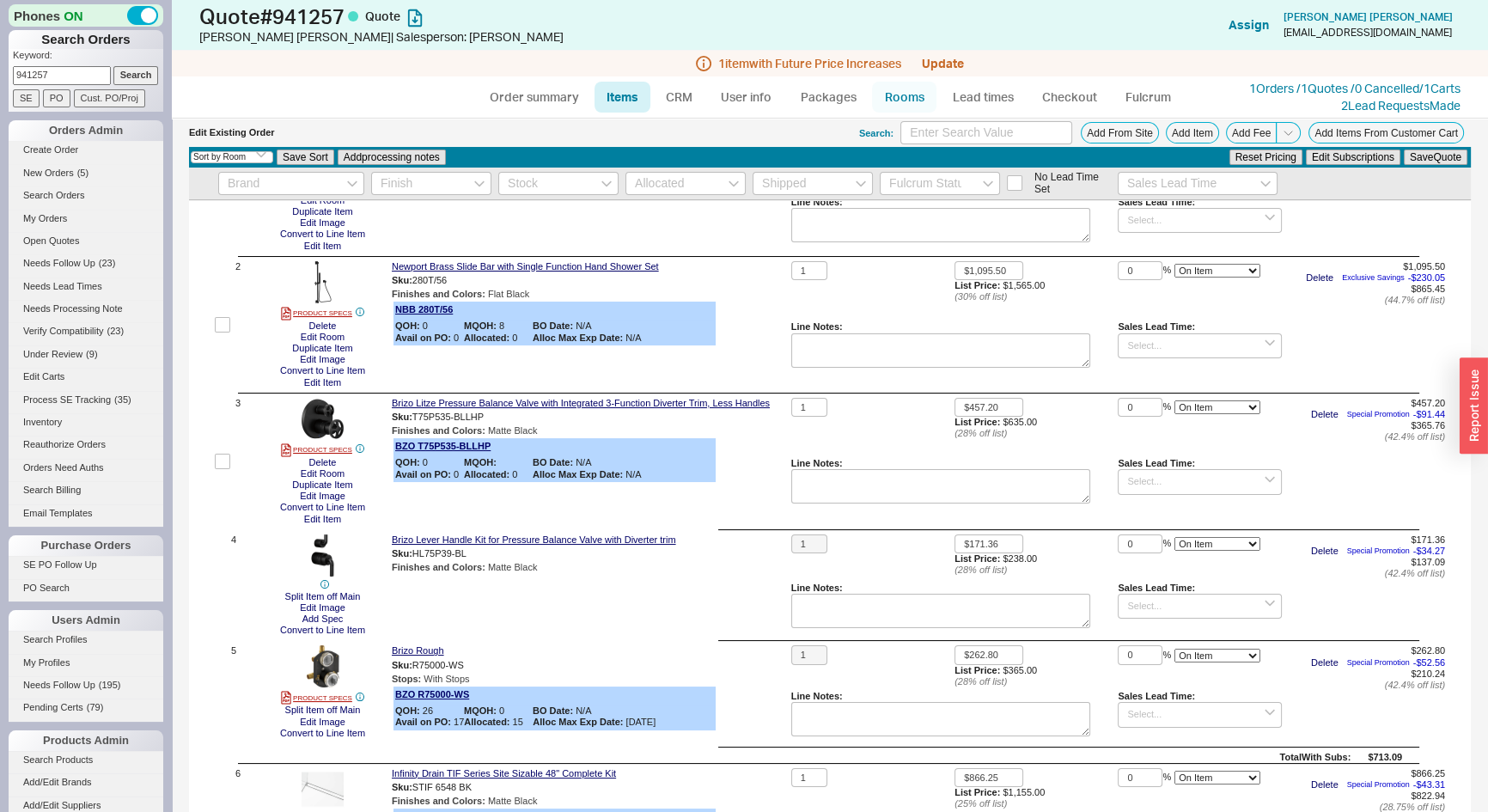
click at [911, 102] on link "Rooms" at bounding box center [904, 97] width 65 height 31
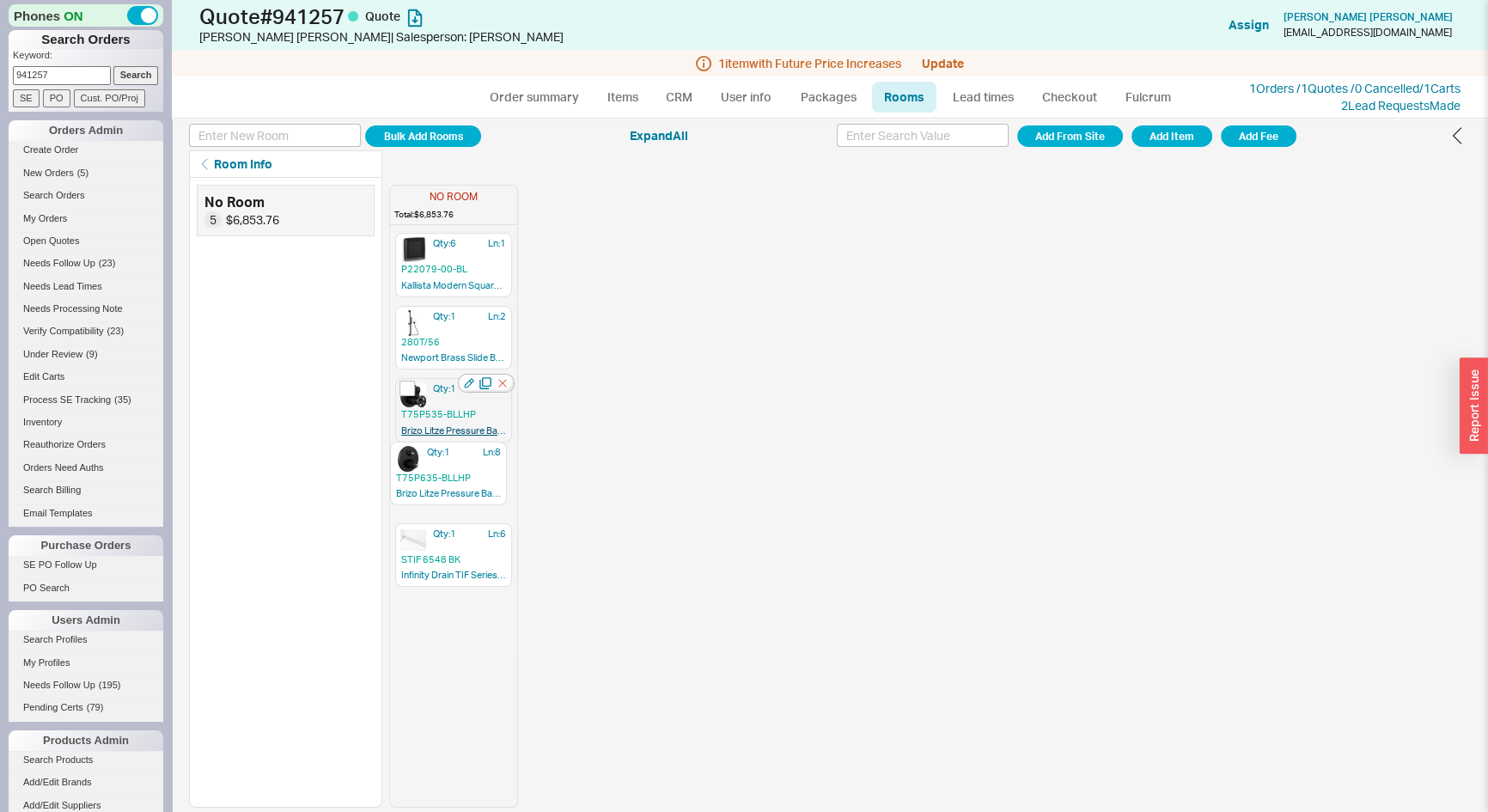
drag, startPoint x: 457, startPoint y: 535, endPoint x: 485, endPoint y: 436, distance: 102.9
click at [447, 480] on div "Qty: 6 Ln: 1 P22079-00-BL Kallista Modern Square Body Spray Qty: 1 Ln: 2 280T/5…" at bounding box center [453, 519] width 127 height 575
click at [628, 101] on link "Items" at bounding box center [622, 97] width 56 height 31
select select "3"
select select "ON_CHECKOUT_AGGREGATED"
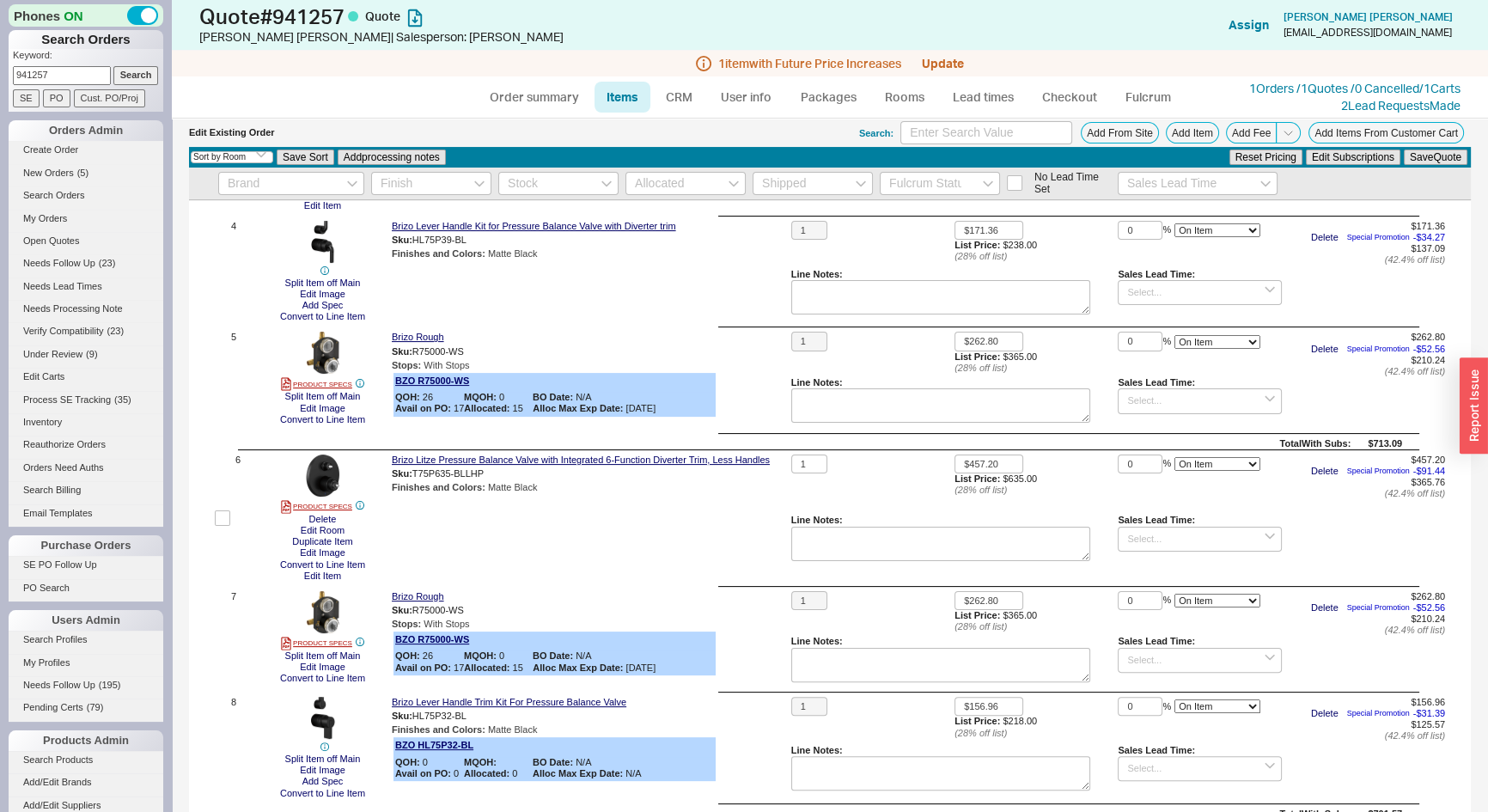
scroll to position [469, 0]
click at [319, 573] on button "Edit Item" at bounding box center [322, 577] width 47 height 11
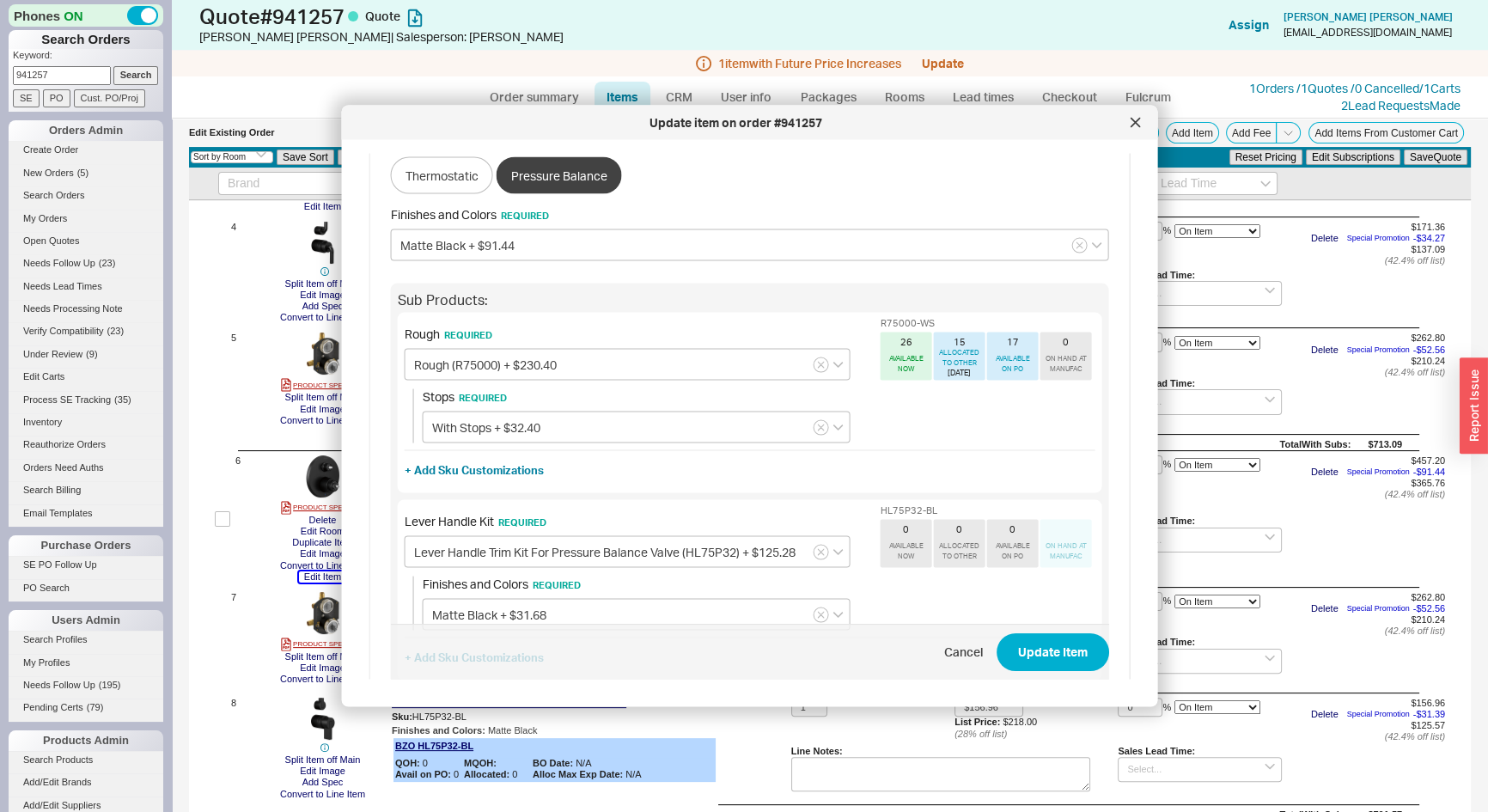
scroll to position [390, 0]
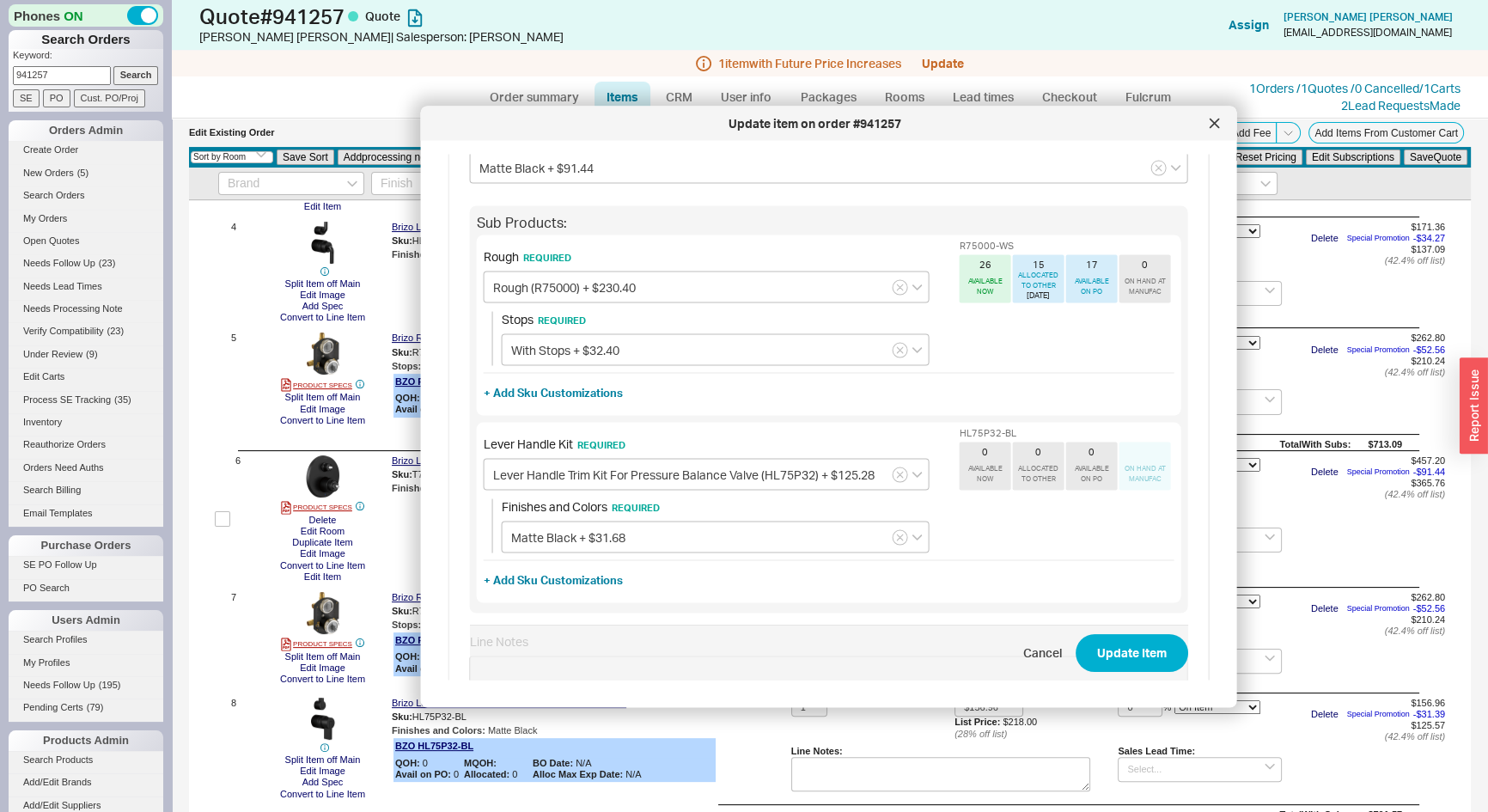
drag, startPoint x: 786, startPoint y: 126, endPoint x: 879, endPoint y: 112, distance: 94.0
click at [879, 115] on div "Update item on order #941257" at bounding box center [815, 123] width 772 height 17
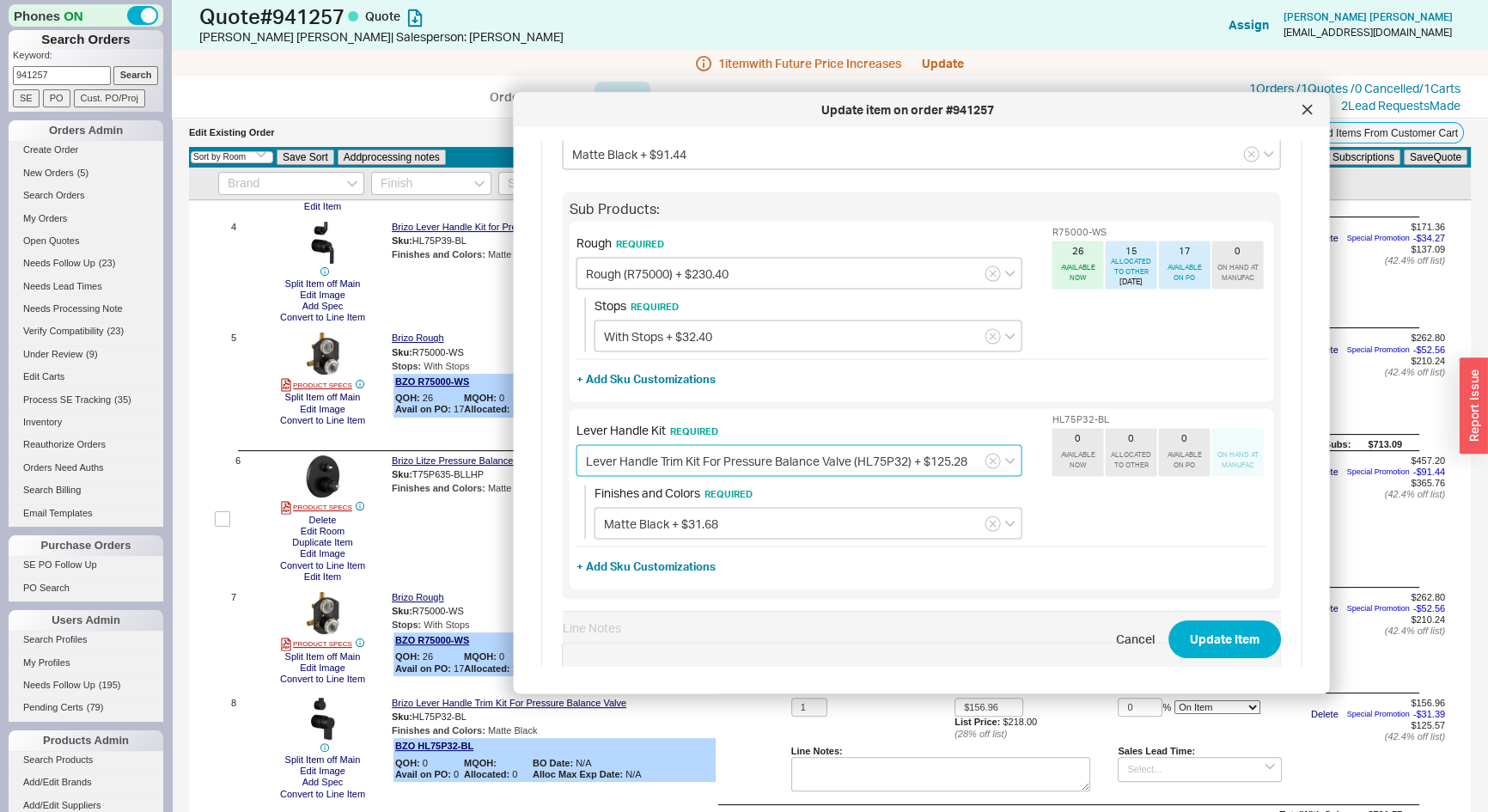
click at [732, 455] on input "Lever Handle Trim Kit For Pressure Balance Valve (HL75P32) + $125.28" at bounding box center [799, 460] width 446 height 32
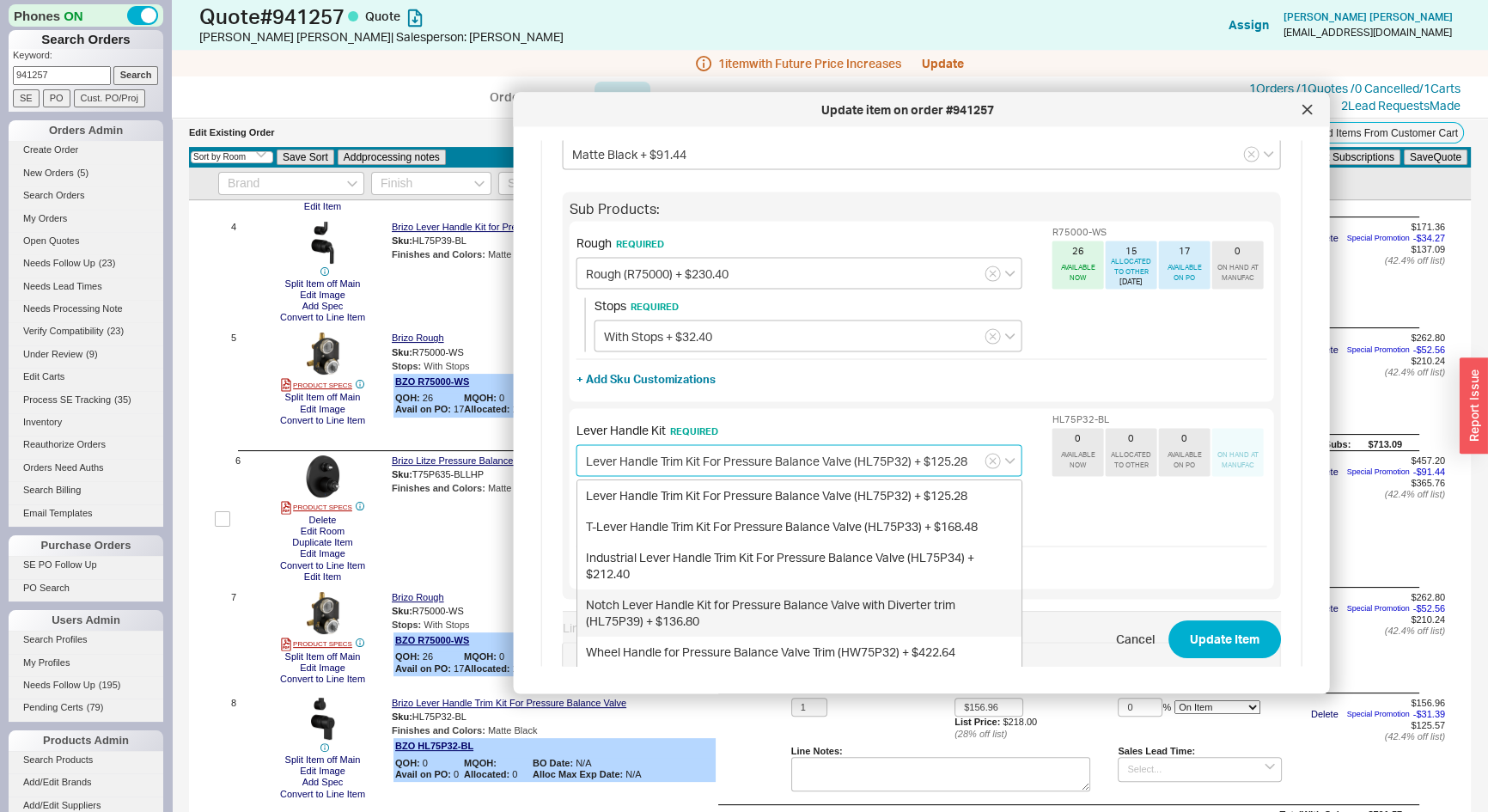
click at [688, 614] on div "Notch Lever Handle Kit for Pressure Balance Valve with Diverter trim (HL75P39) …" at bounding box center [799, 613] width 444 height 47
type input "Notch Lever Handle Kit for Pressure Balance Valve with Diverter trim (HL75P39) …"
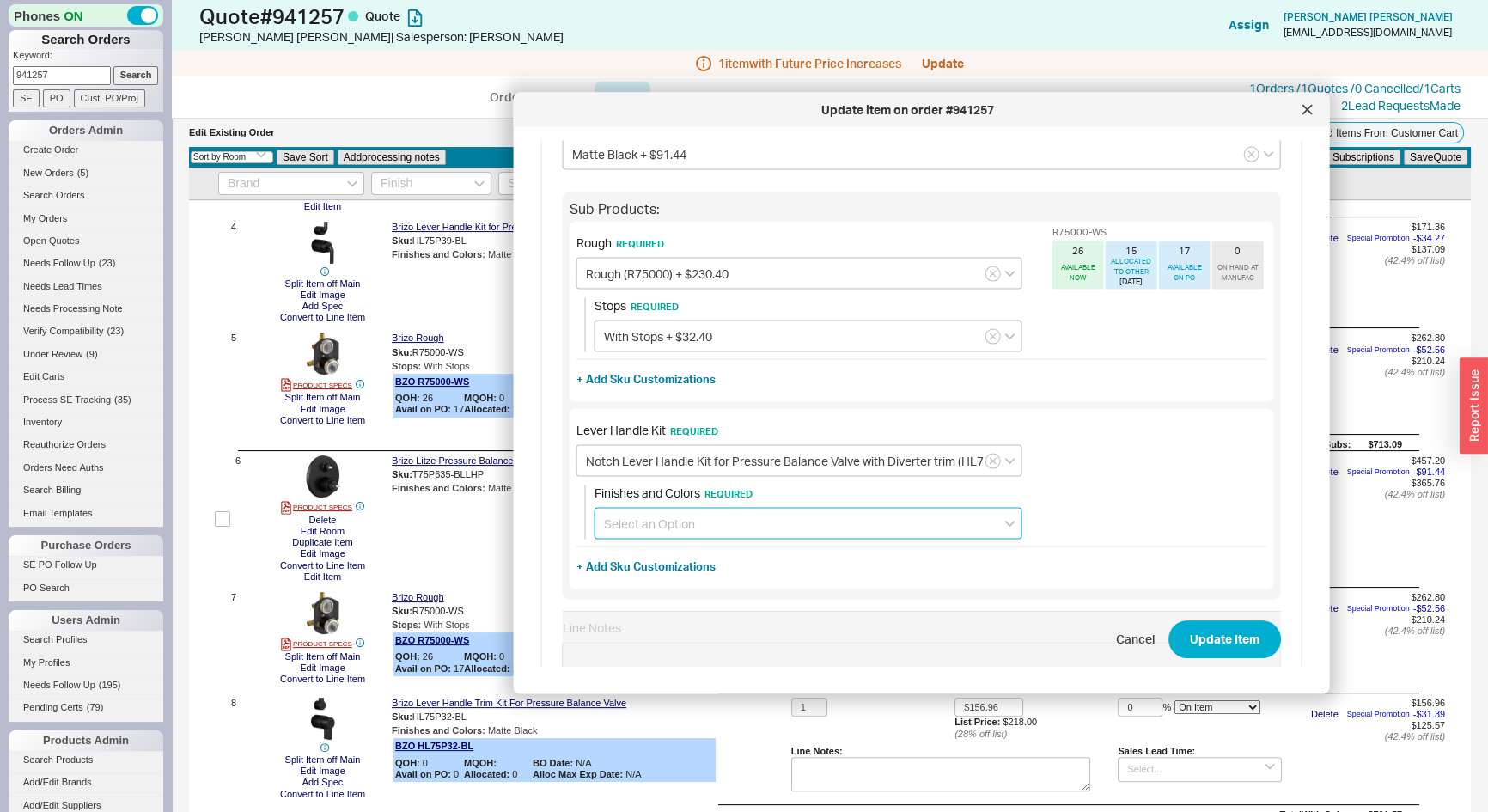
click at [776, 530] on input at bounding box center [808, 523] width 427 height 32
click at [675, 613] on div "Matte Black + $34.56" at bounding box center [808, 620] width 427 height 31
type input "Matte Black + $34.56"
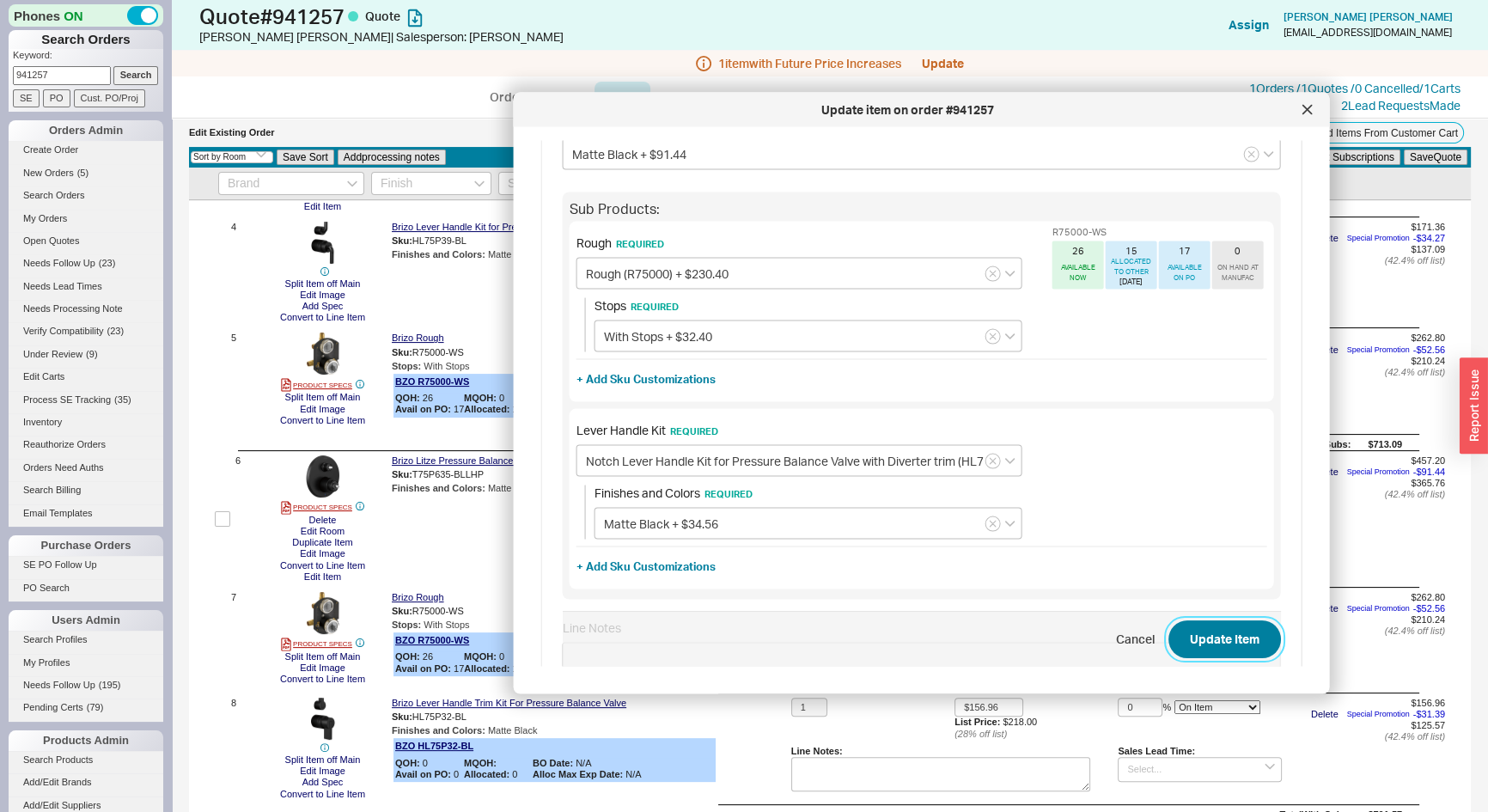
click at [1240, 645] on button "Update Item" at bounding box center [1224, 639] width 112 height 37
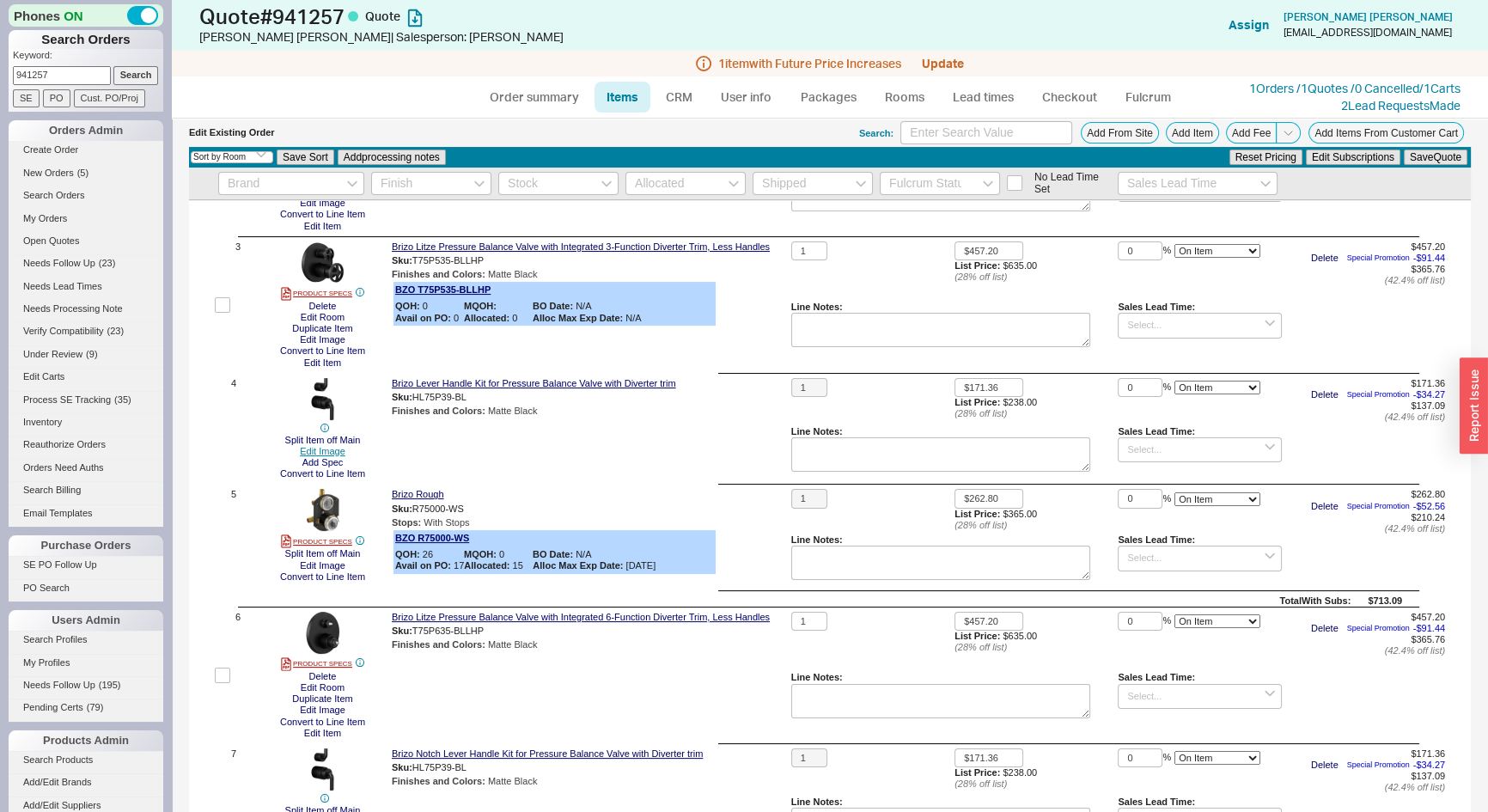
scroll to position [78, 0]
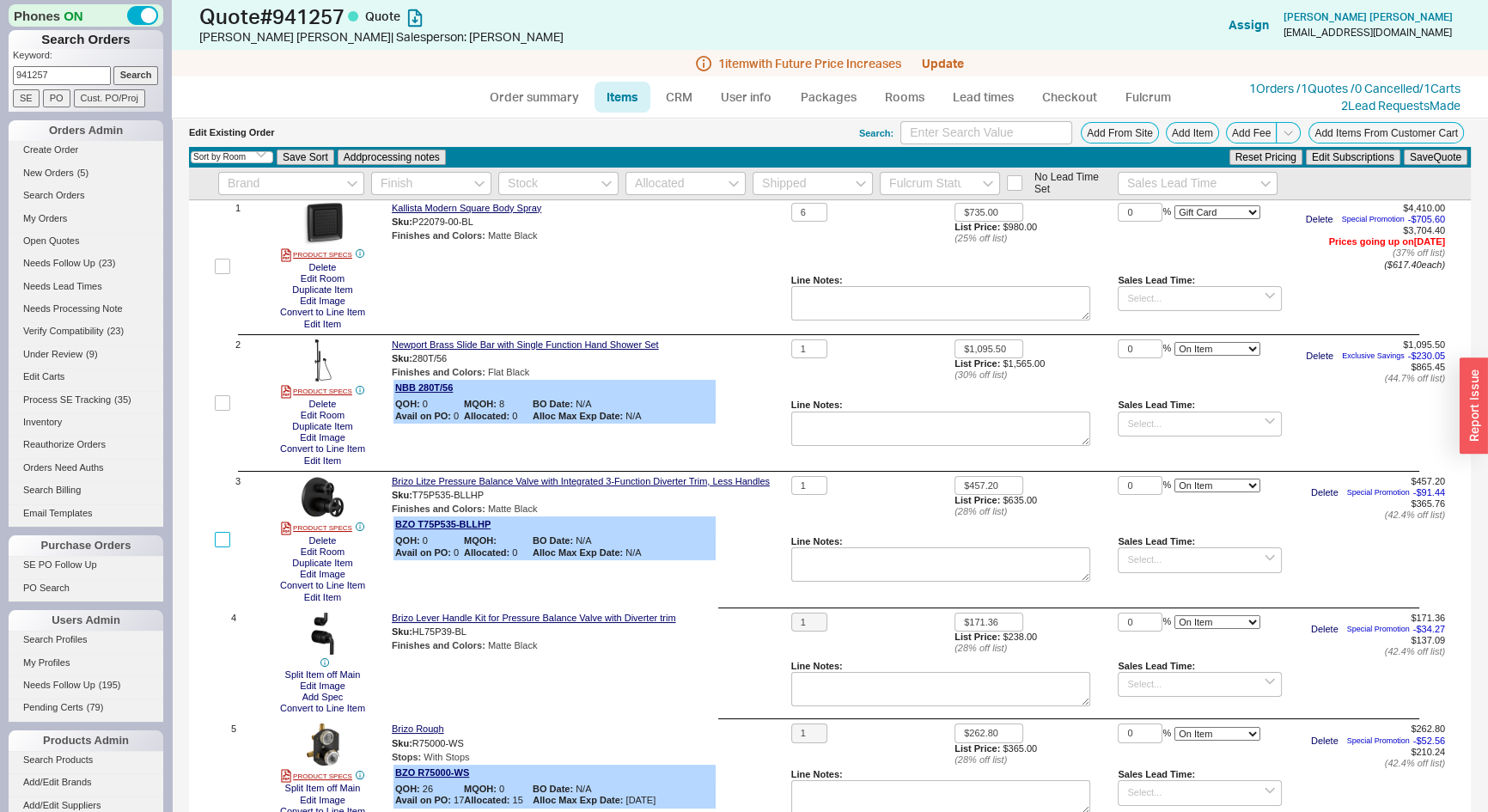
click at [226, 536] on input "checkbox" at bounding box center [222, 539] width 16 height 16
checkbox input "true"
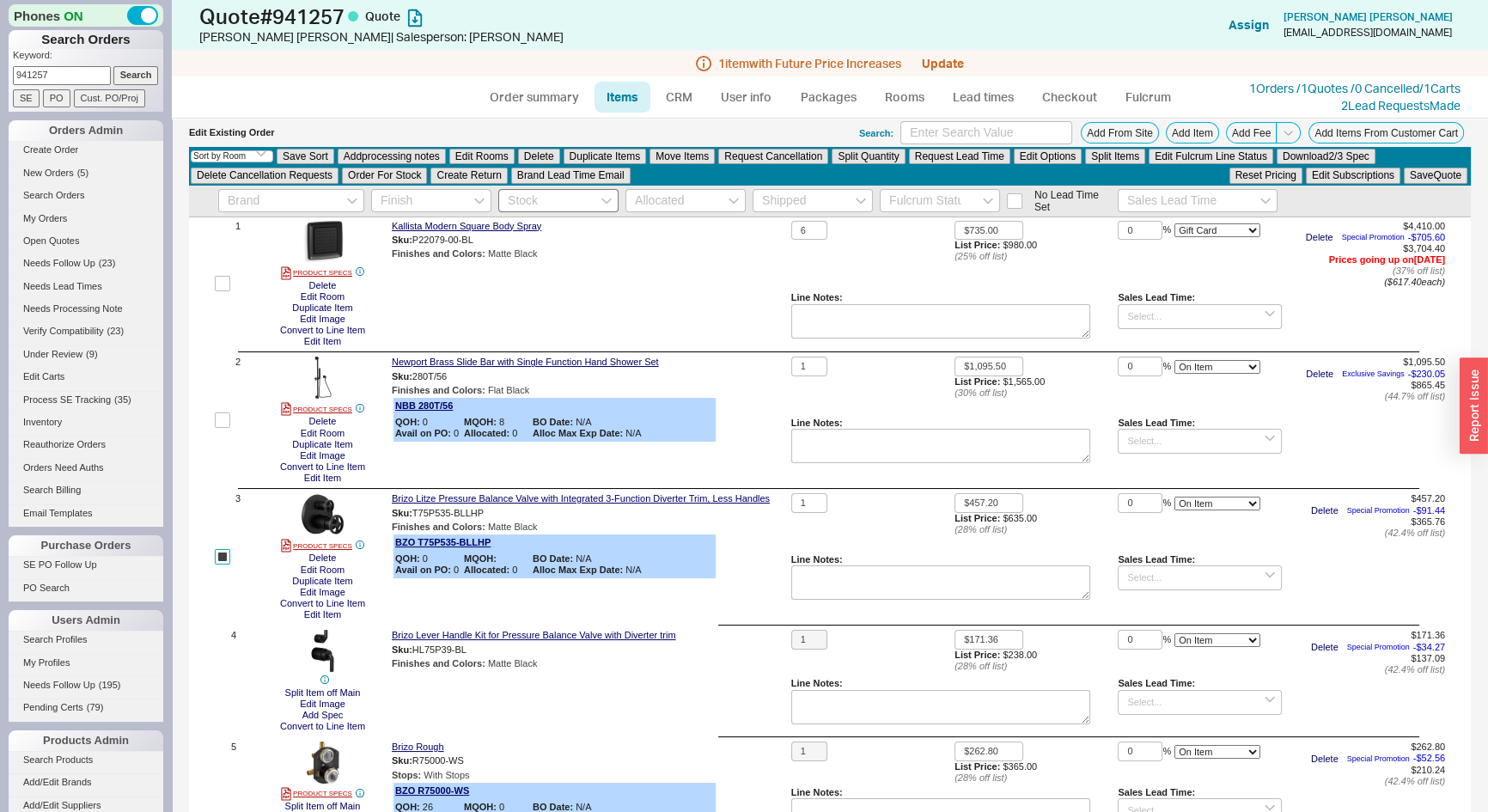
scroll to position [94, 0]
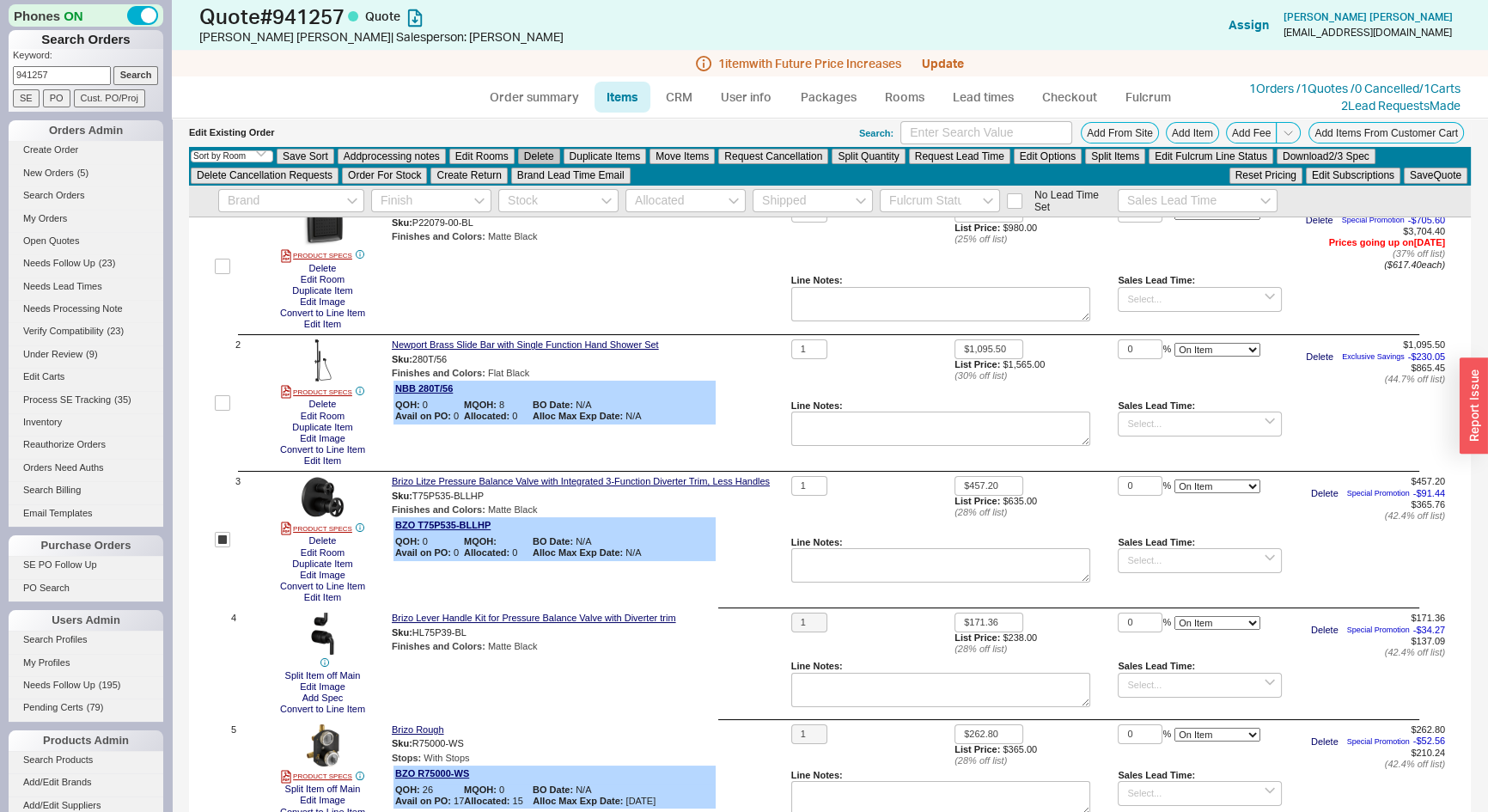
click at [545, 154] on button "Delete" at bounding box center [539, 156] width 42 height 16
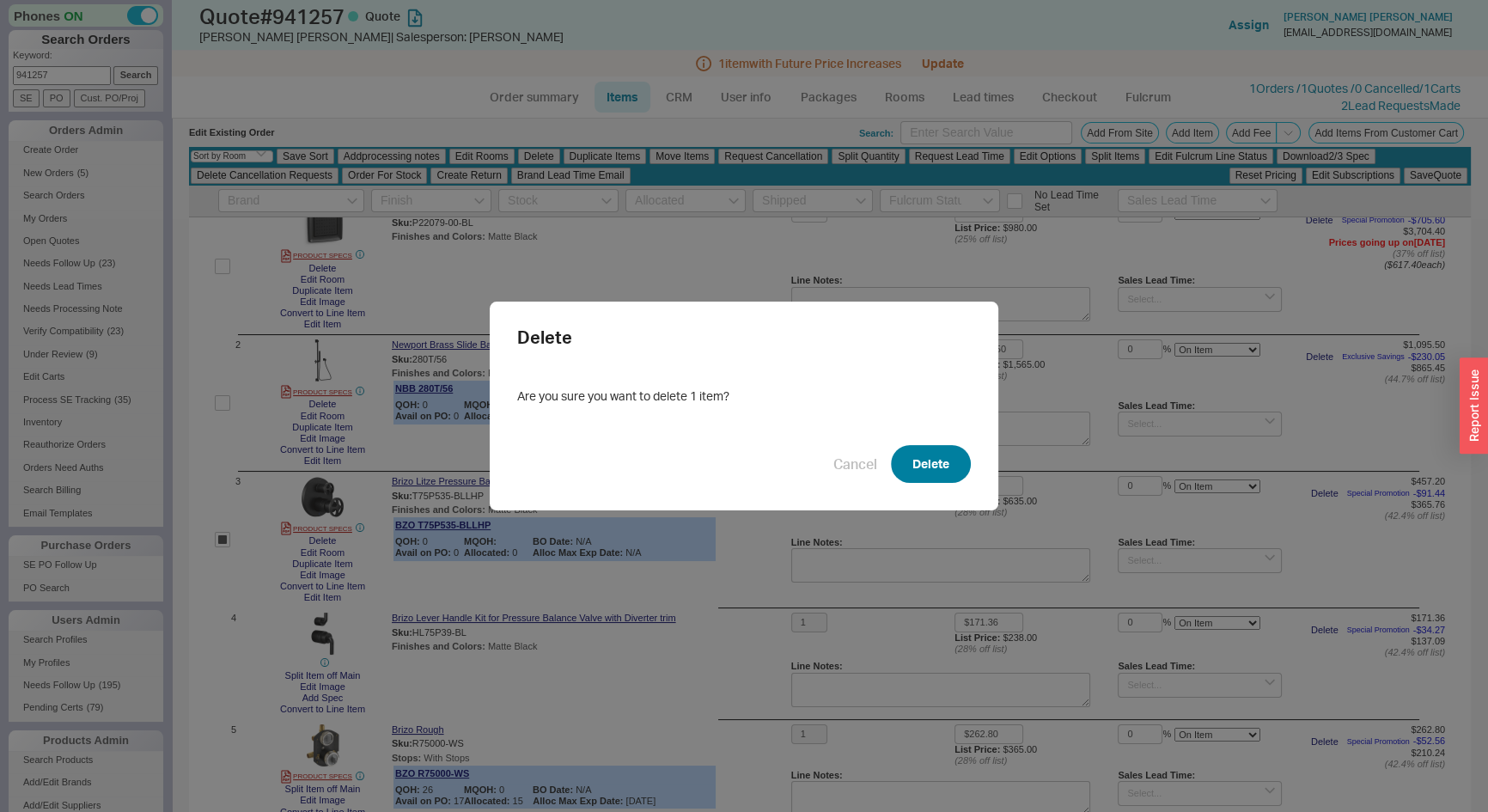
click at [944, 472] on button "Delete" at bounding box center [931, 463] width 79 height 37
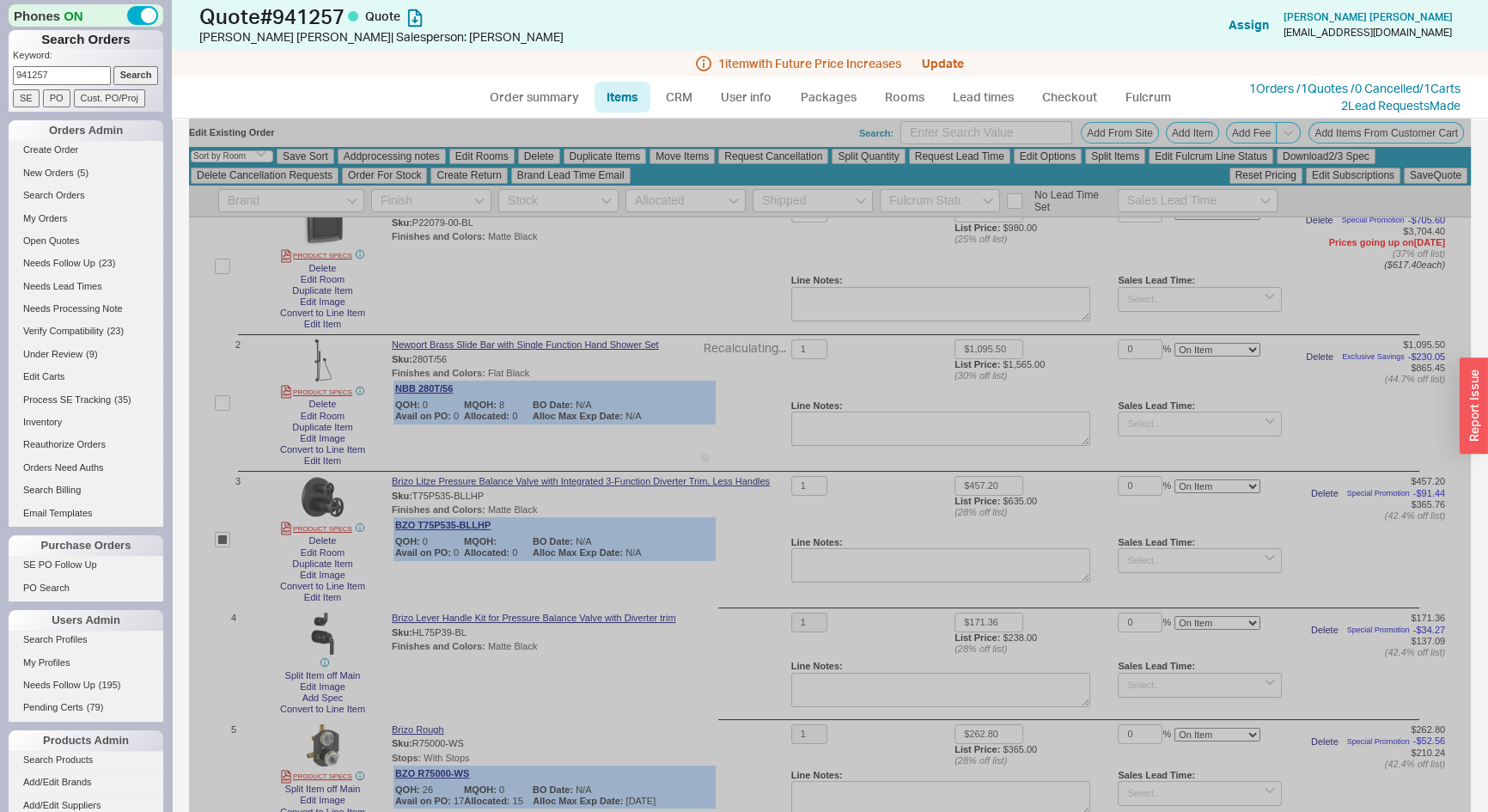
checkbox input "false"
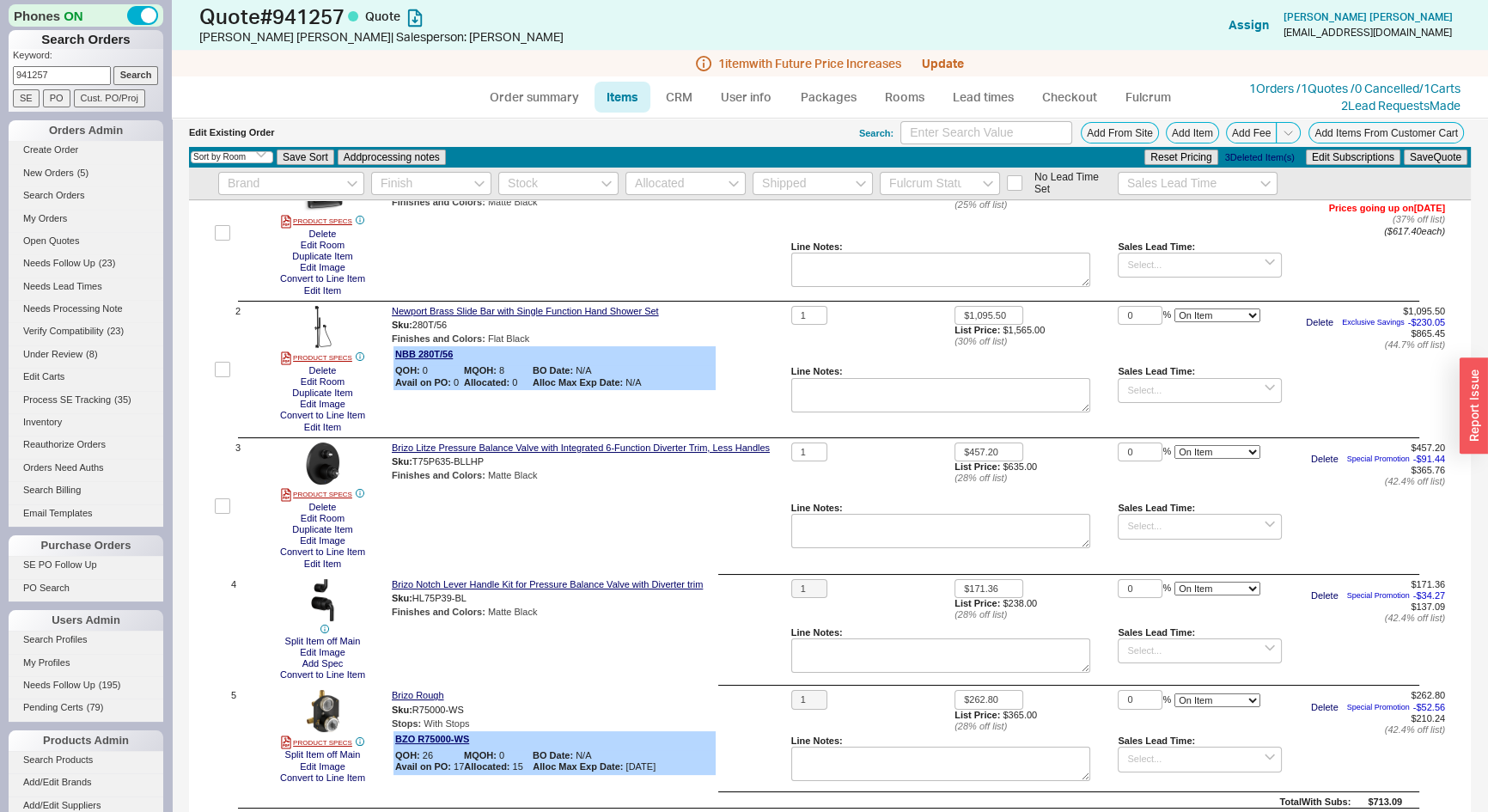
scroll to position [0, 0]
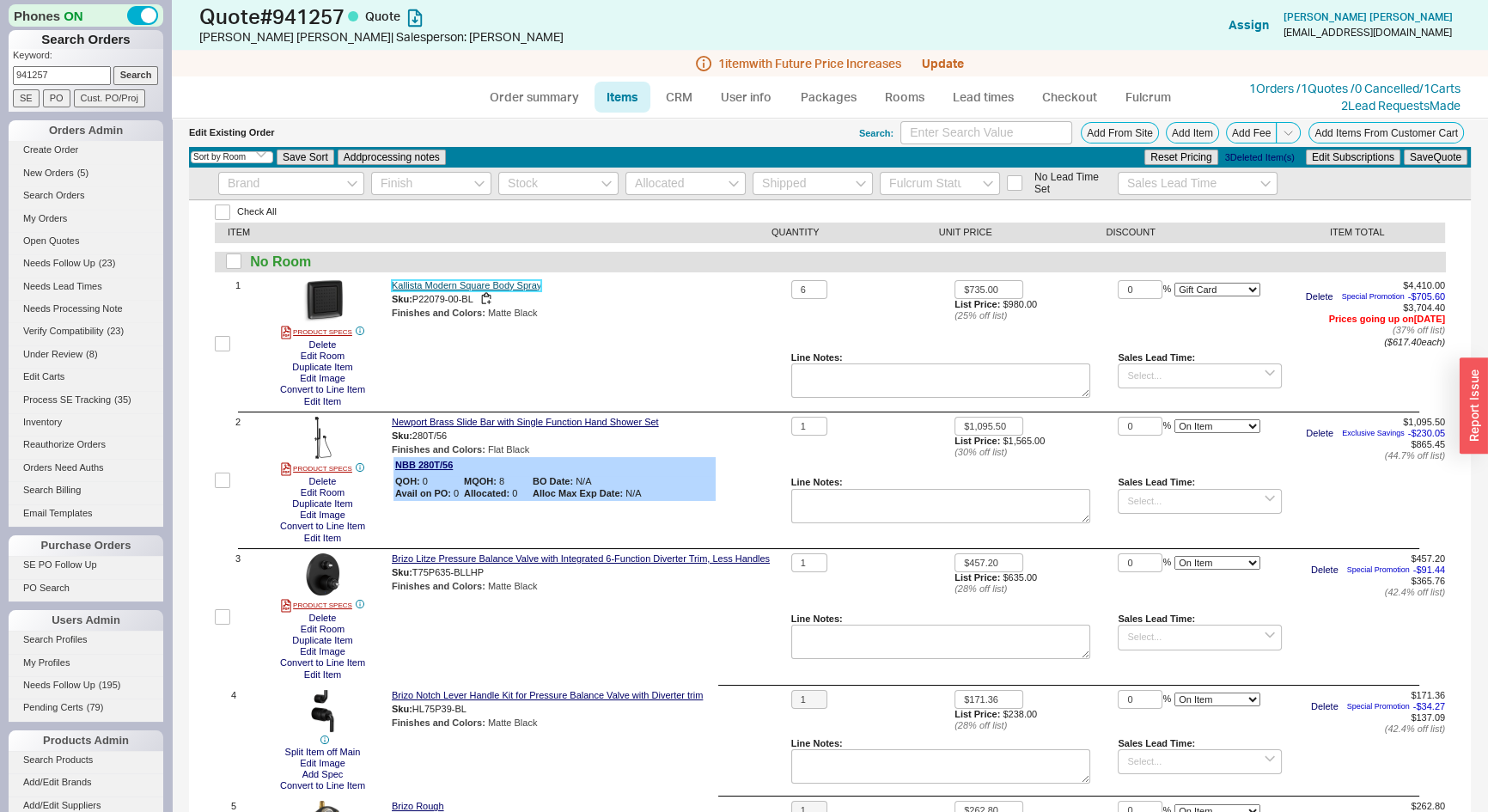
click at [496, 282] on link "Kallista Modern Square Body Spray" at bounding box center [467, 286] width 150 height 11
click at [1138, 499] on input at bounding box center [1199, 501] width 164 height 25
click at [1134, 533] on div "7 - 10 Business Days" at bounding box center [1199, 530] width 162 height 25
type input "7 - 10 Business Days"
click at [512, 96] on link "Order summary" at bounding box center [533, 97] width 114 height 31
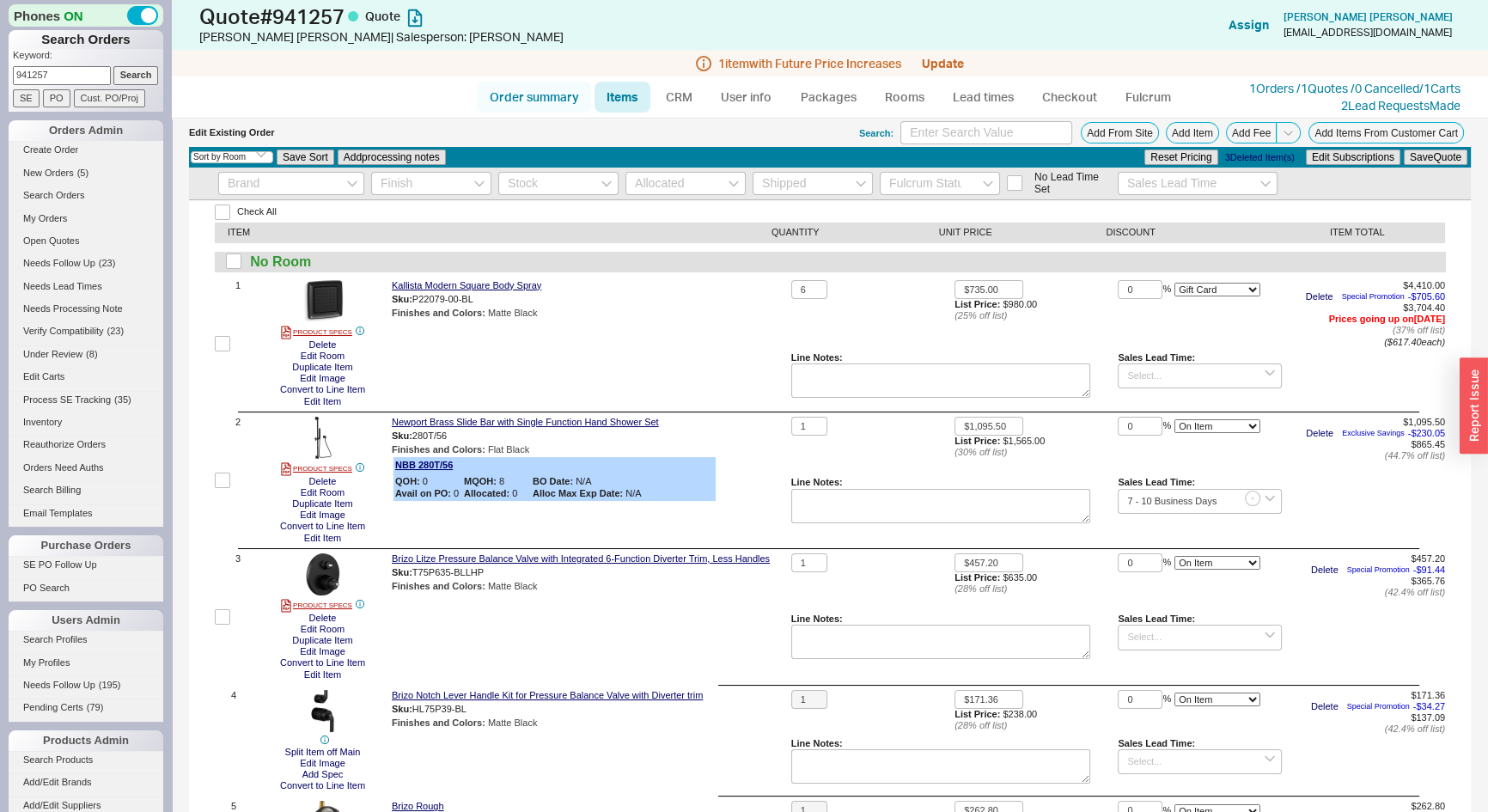
select select "*"
select select "3"
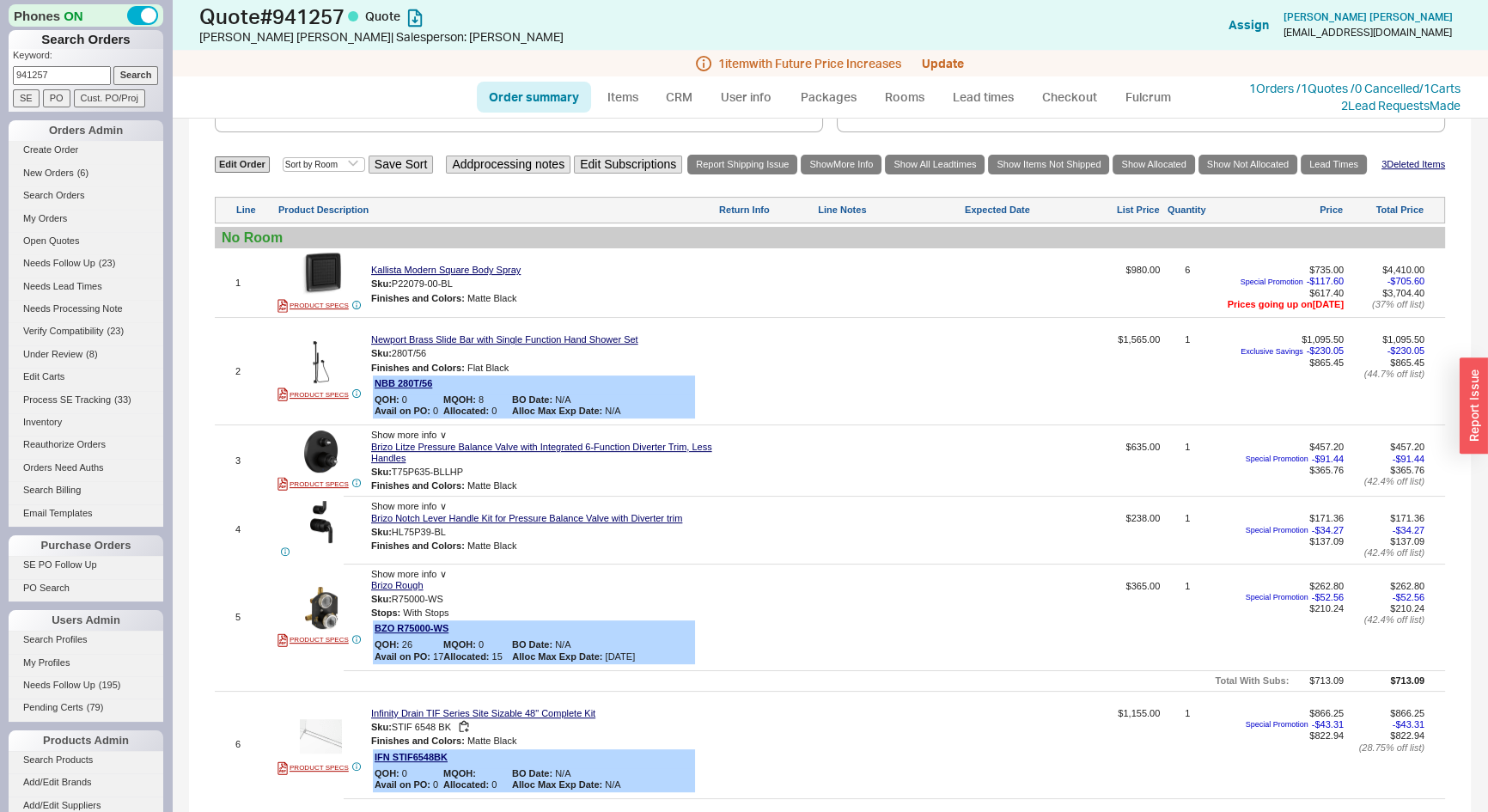
scroll to position [465, 0]
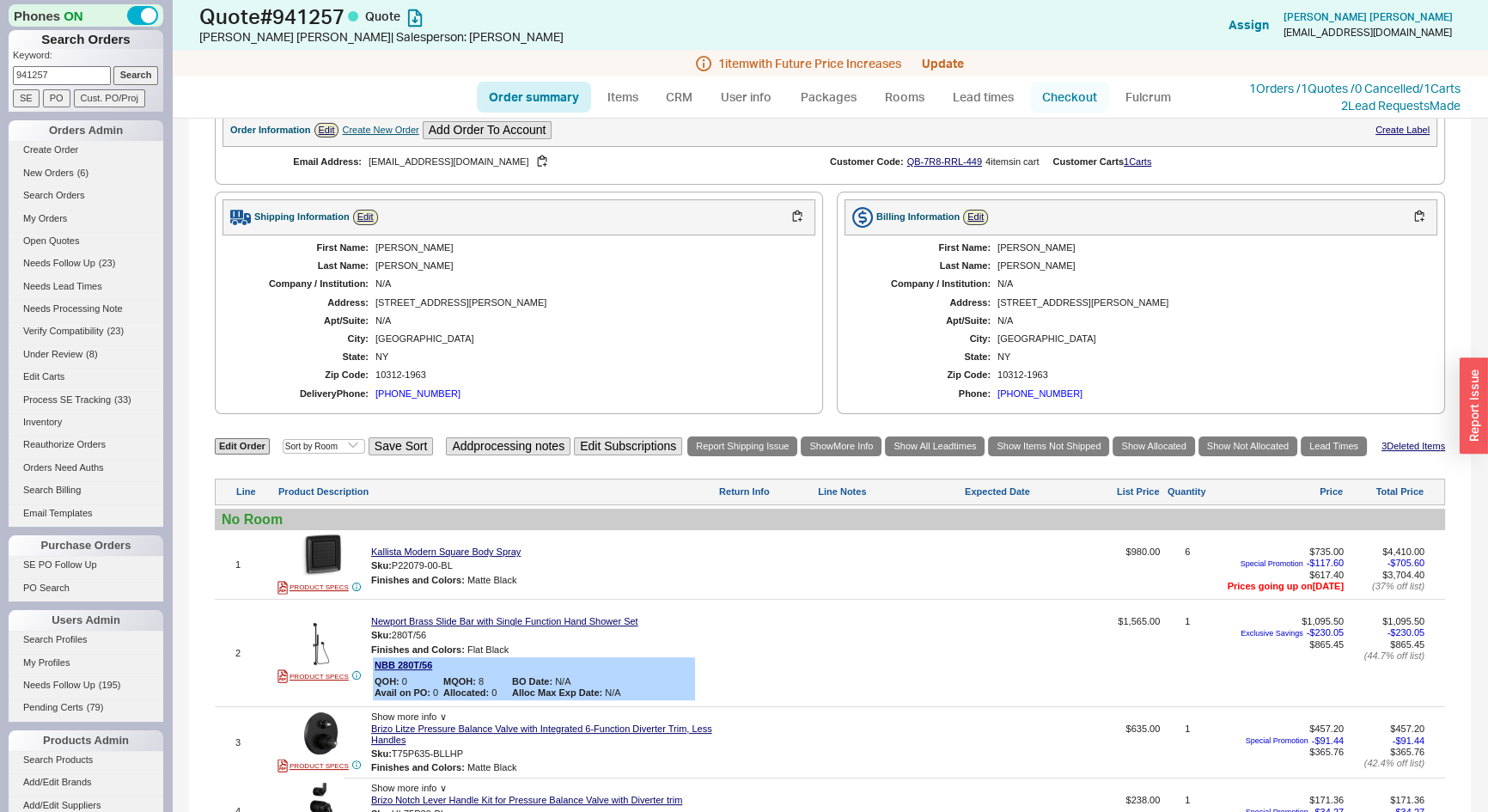
click at [1072, 100] on link "Checkout" at bounding box center [1070, 97] width 79 height 31
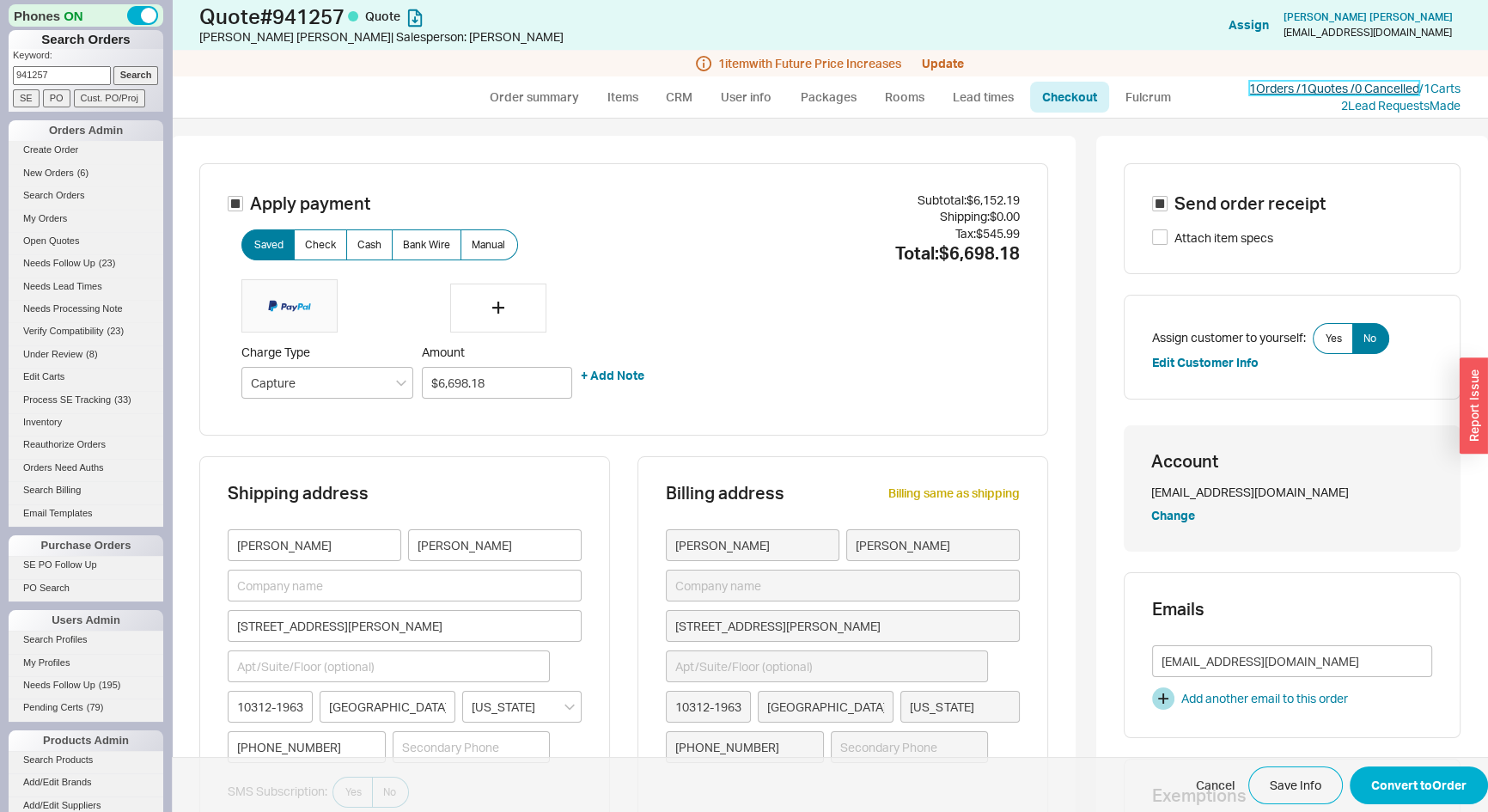
click at [1278, 84] on link "1 Orders / 1 Quotes / 0 Cancelled" at bounding box center [1335, 88] width 170 height 15
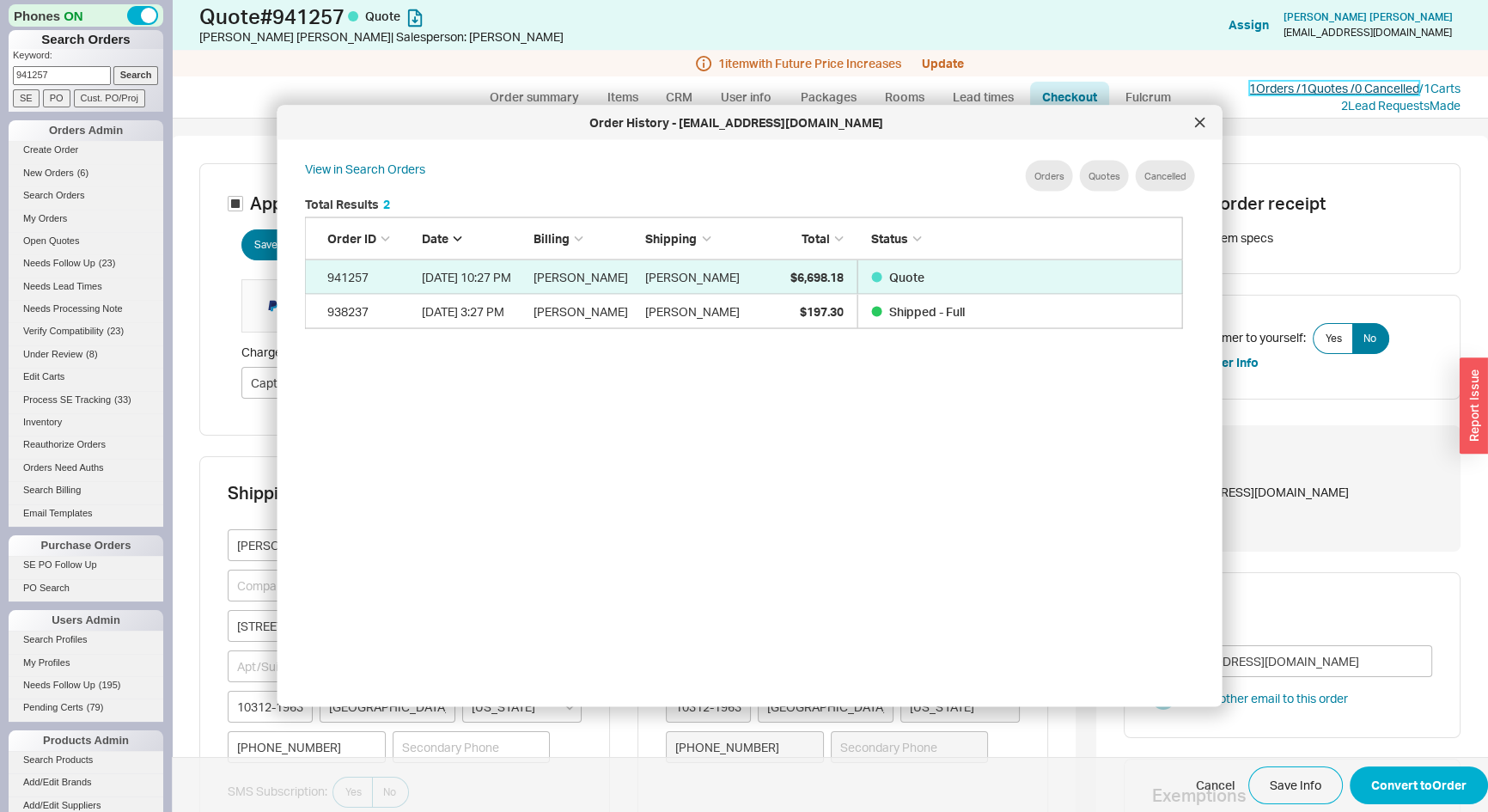
scroll to position [514, 893]
click at [1198, 124] on icon at bounding box center [1199, 121] width 8 height 8
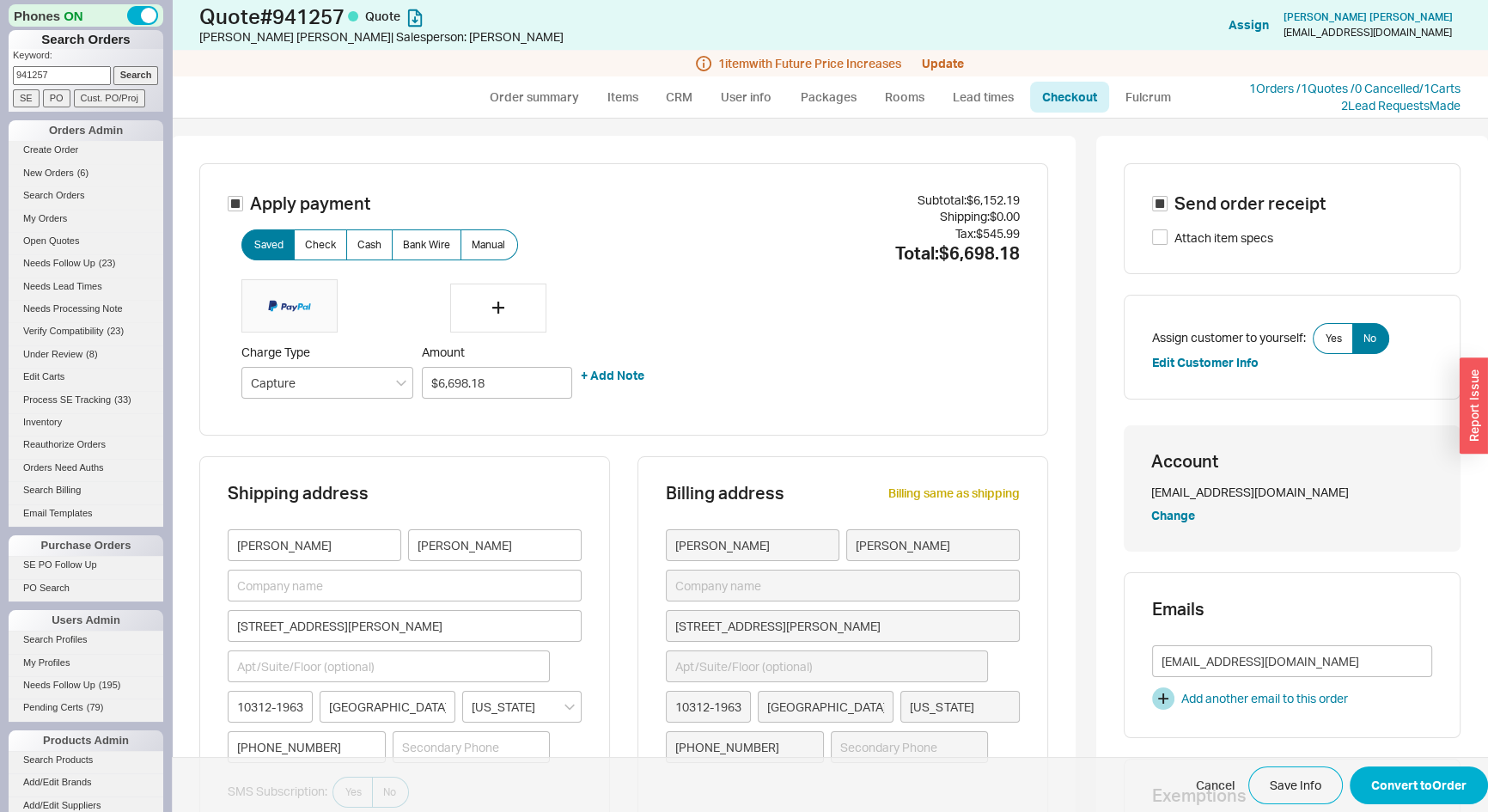
click at [283, 303] on icon at bounding box center [287, 307] width 11 height 7
click at [1431, 781] on button "Convert to Order" at bounding box center [1419, 785] width 138 height 37
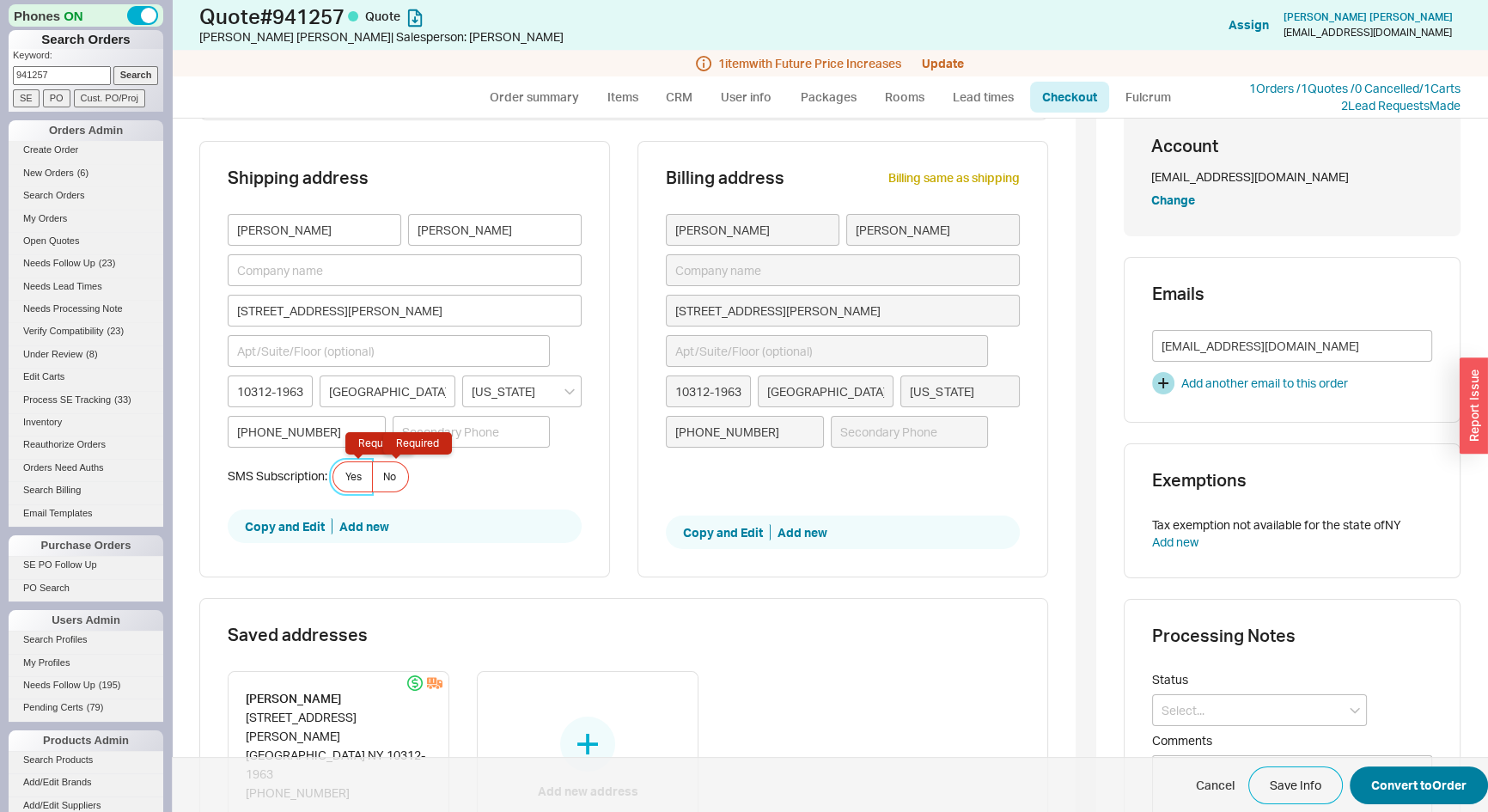
scroll to position [330, 0]
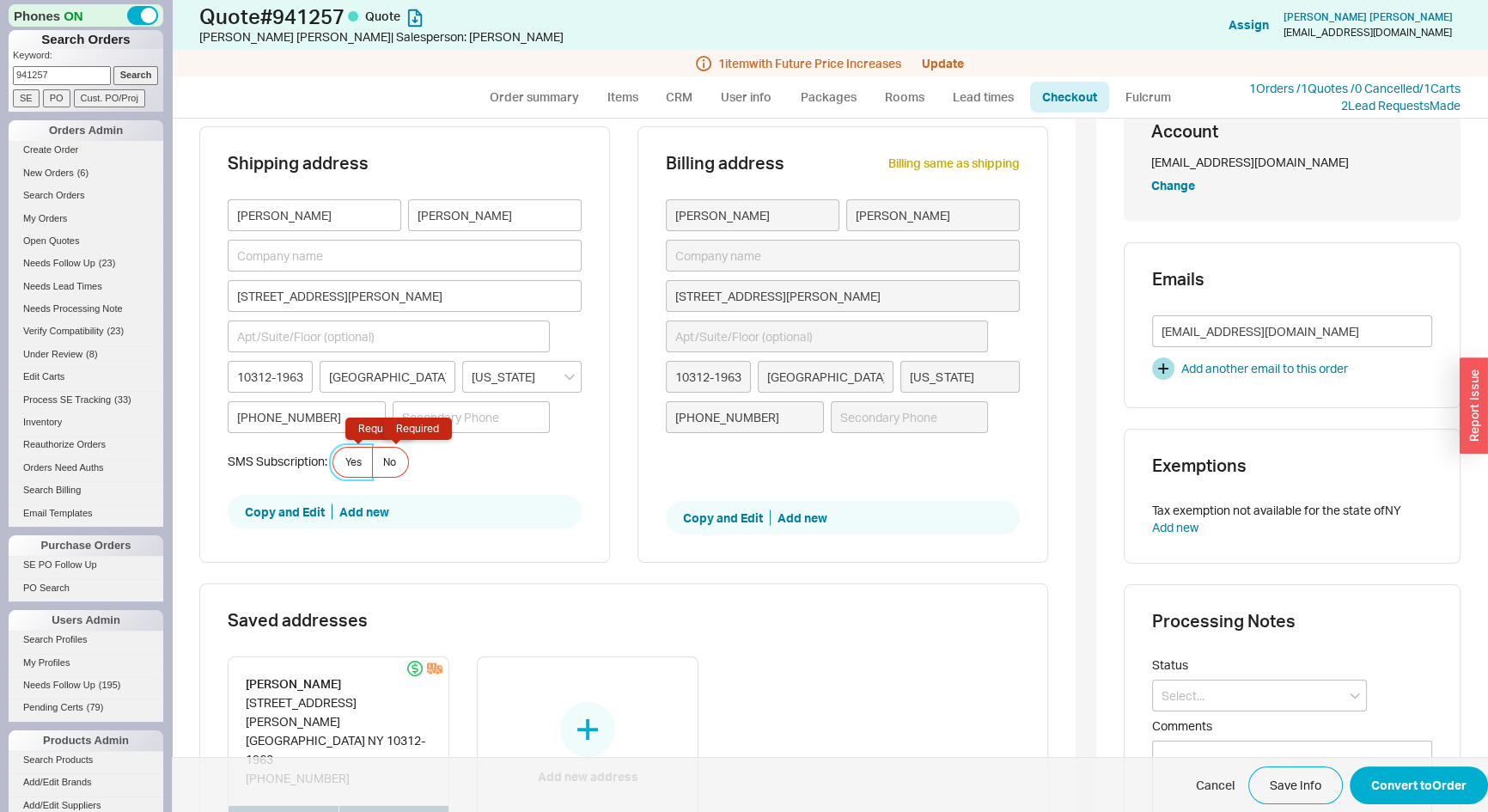
click at [356, 461] on span "Yes Required" at bounding box center [354, 462] width 16 height 14
click at [0, 0] on input "Yes Required" at bounding box center [0, 0] width 0 height 0
click at [1254, 699] on input at bounding box center [1260, 695] width 215 height 32
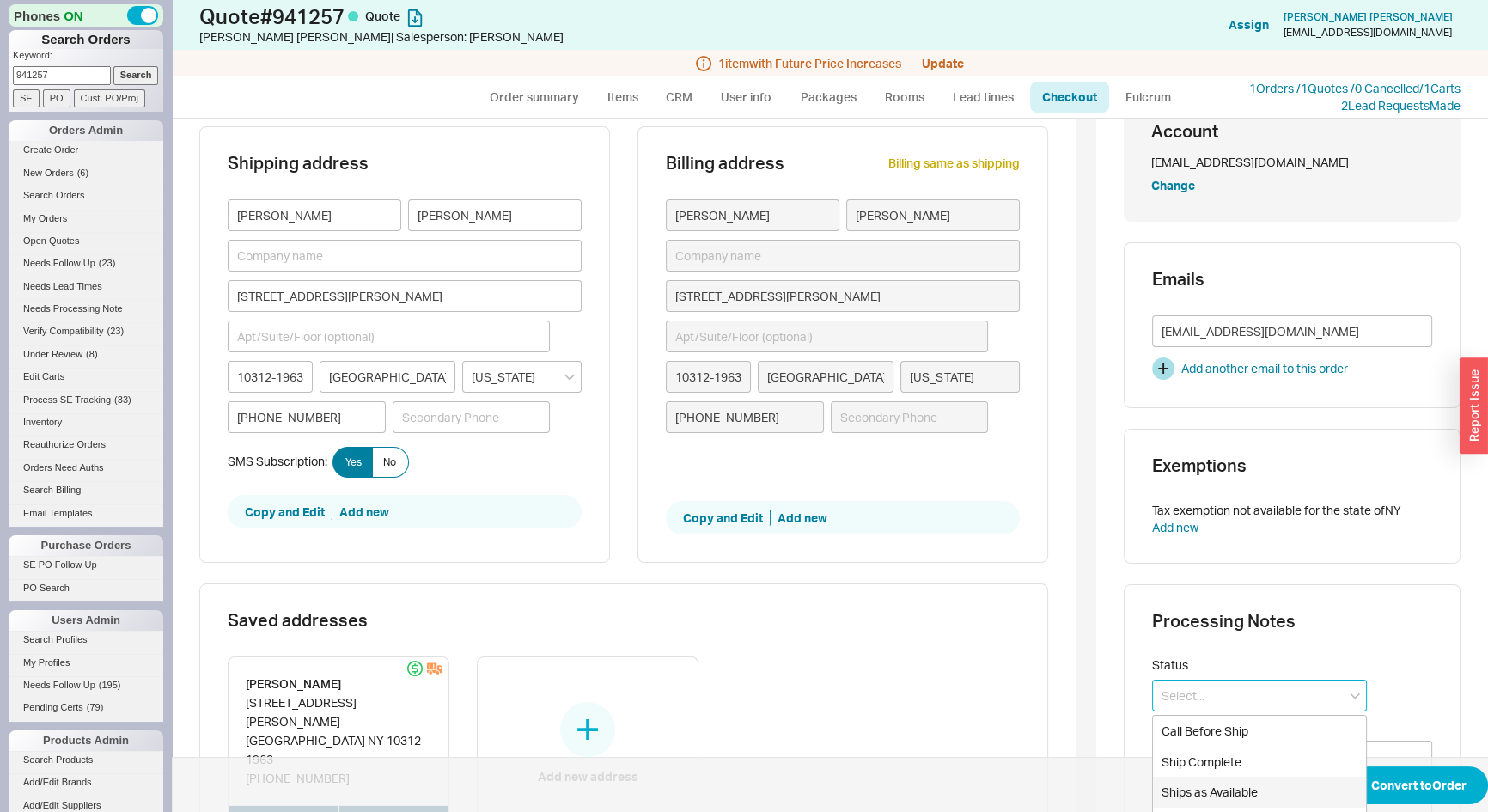
click at [1235, 780] on div "Ships as Available" at bounding box center [1259, 792] width 213 height 31
type input "Ships as Available"
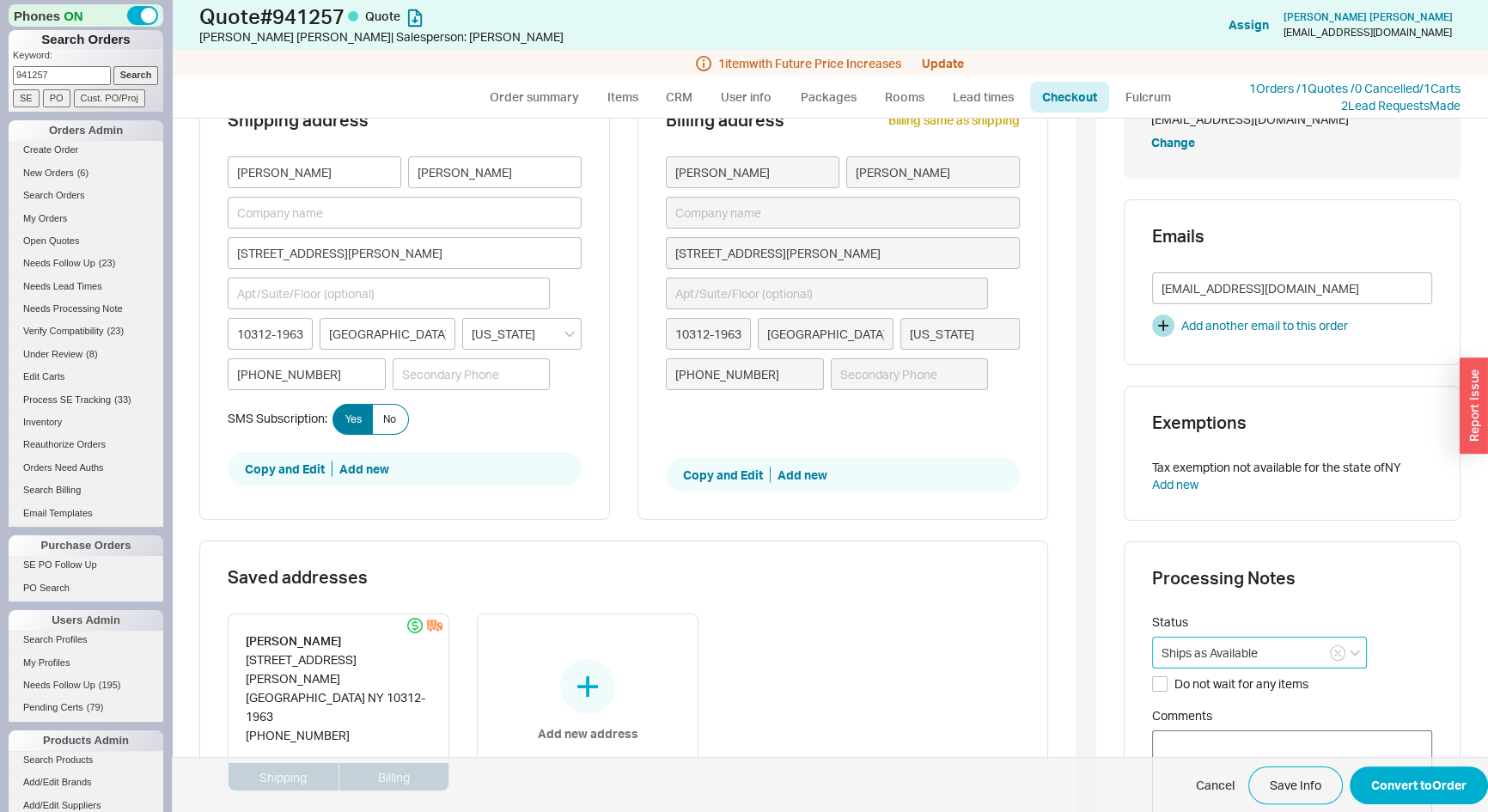
scroll to position [408, 0]
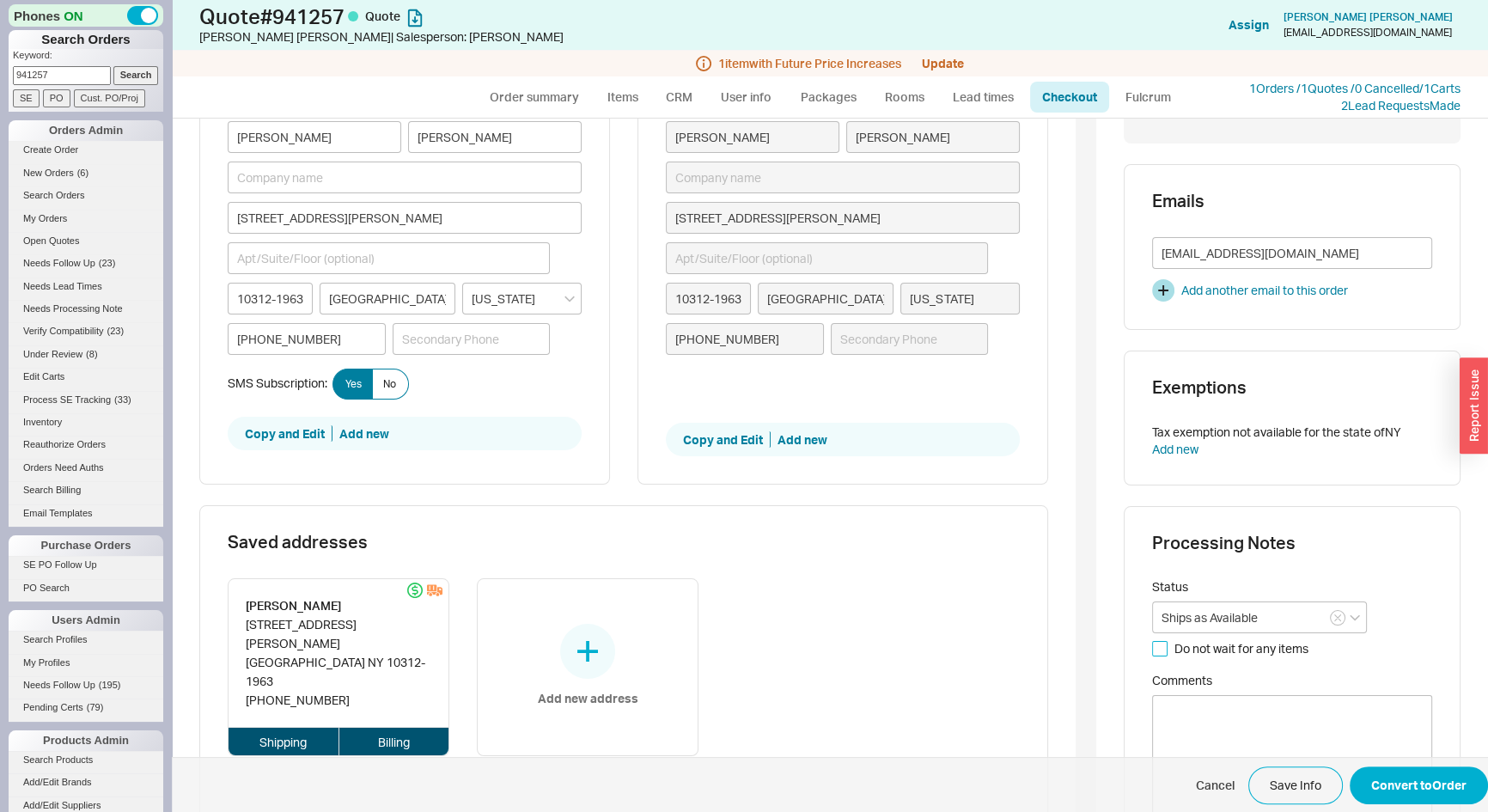
click at [1153, 645] on input "Do not wait for any items" at bounding box center [1160, 649] width 16 height 16
checkbox input "true"
click at [1423, 790] on button "Convert to Order" at bounding box center [1419, 785] width 138 height 37
select select "*"
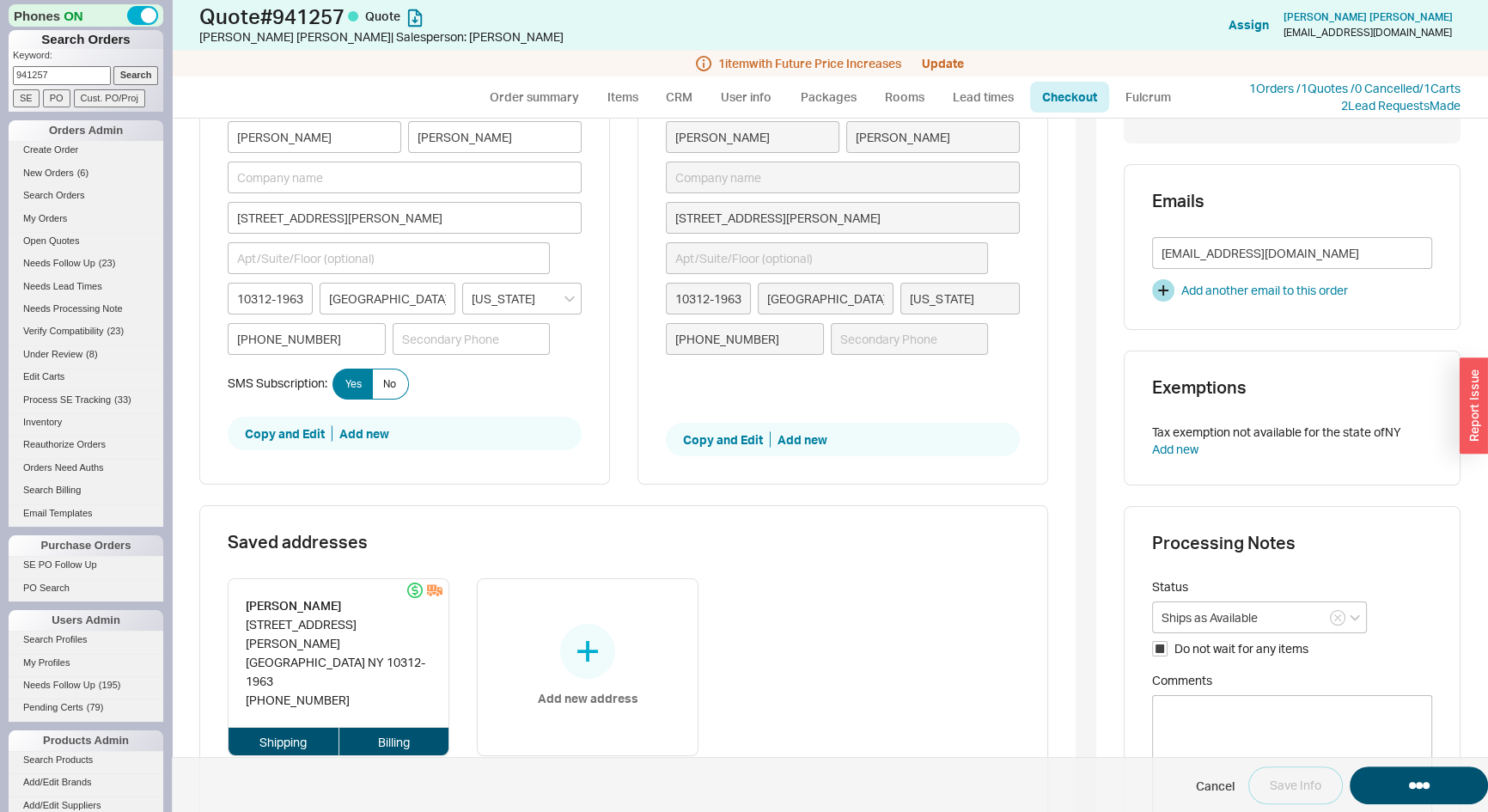
select select "LOW"
select select "3"
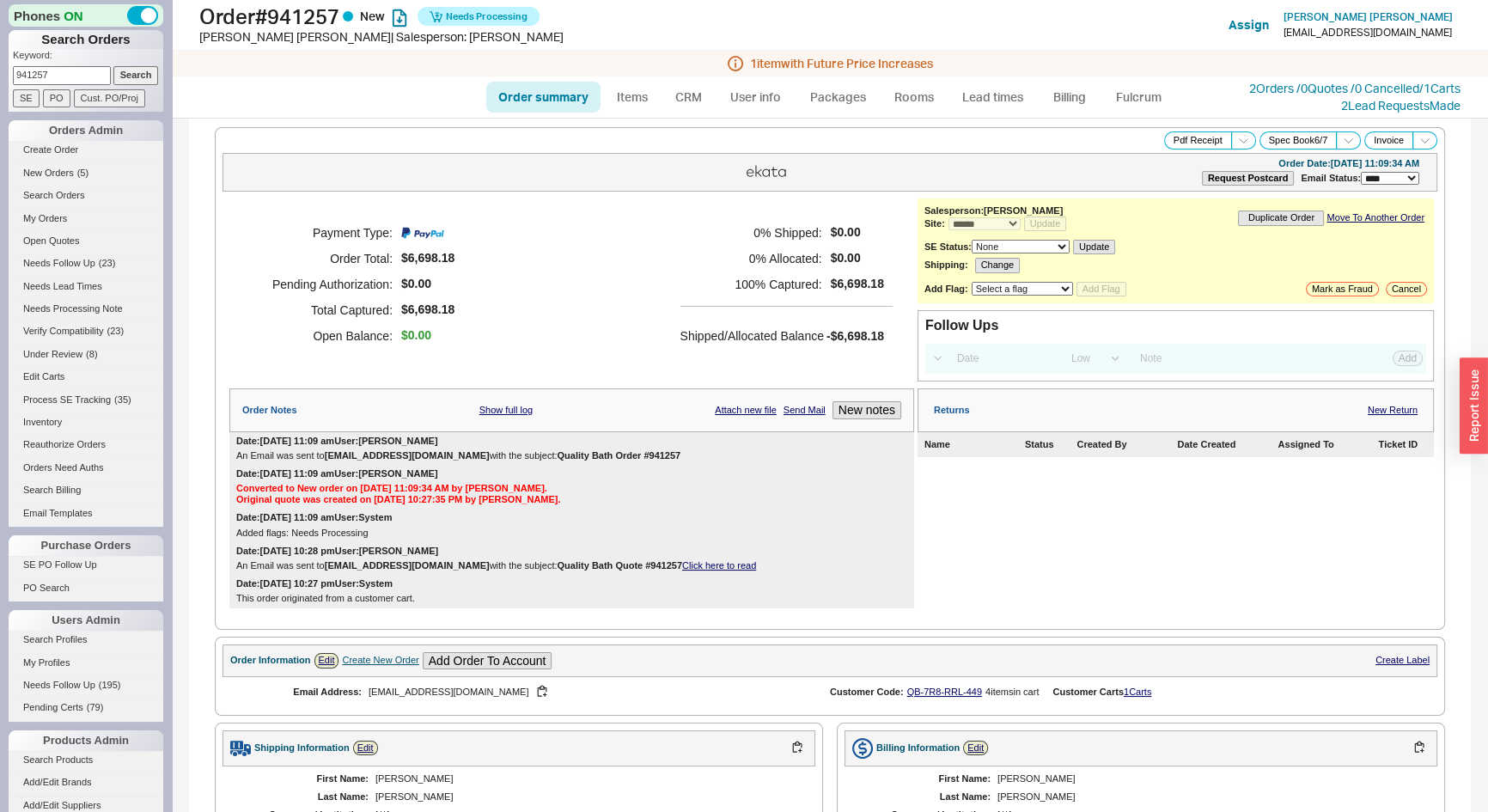
click at [543, 102] on link "Order summary" at bounding box center [543, 97] width 114 height 31
select select "*"
select select "LOW"
select select "3"
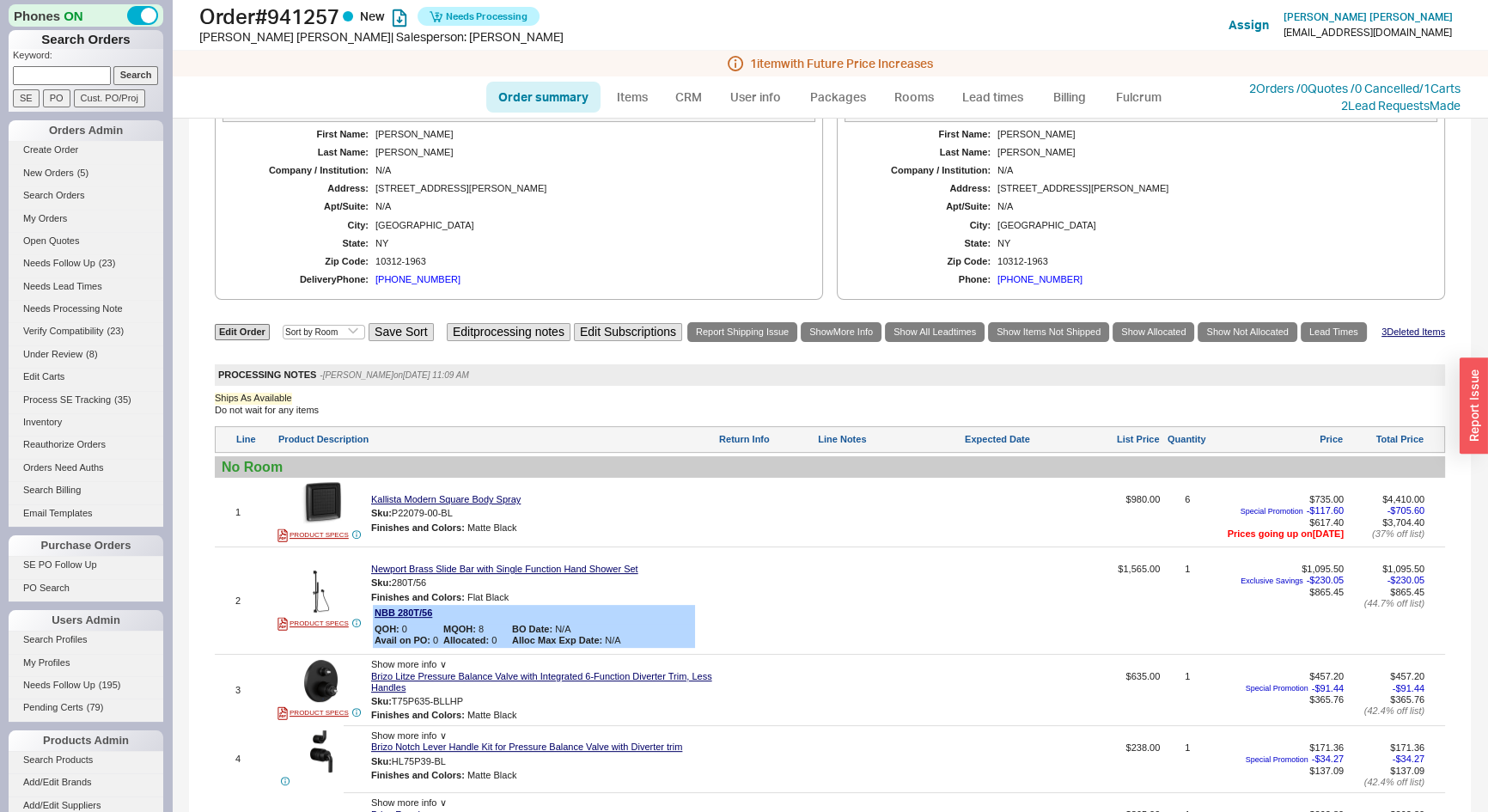
scroll to position [625, 0]
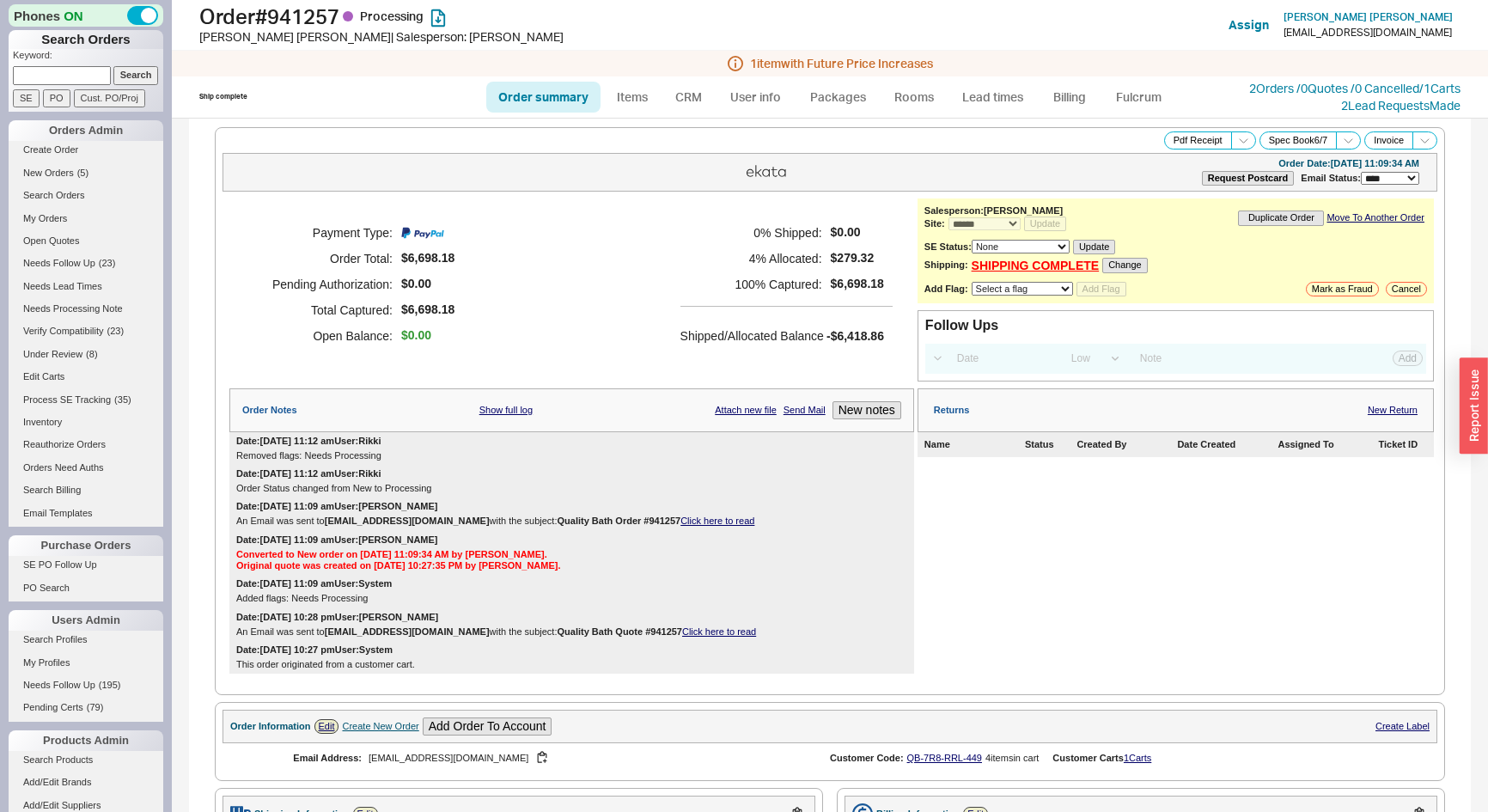
select select "*"
select select "LOW"
select select "3"
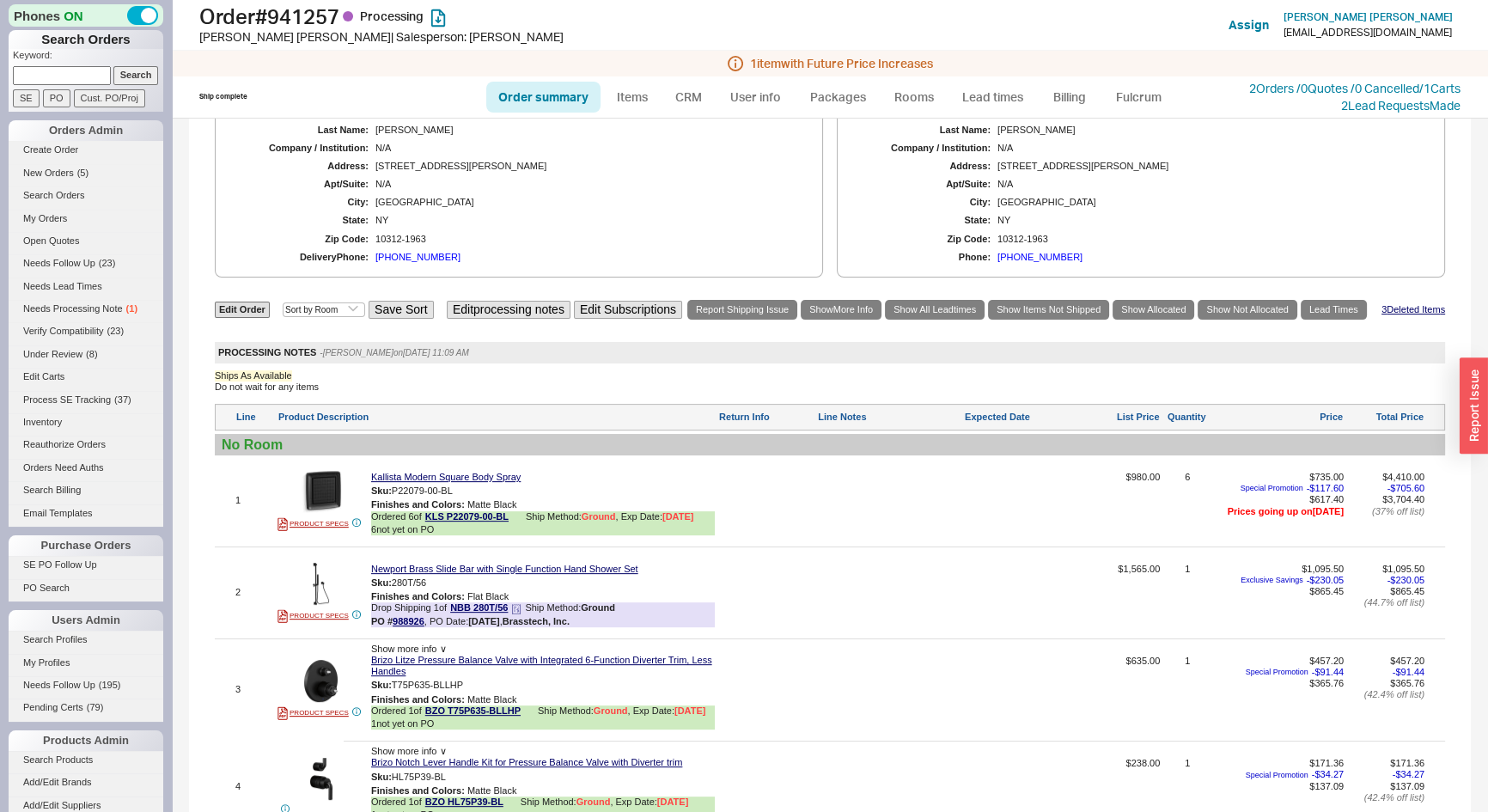
scroll to position [703, 0]
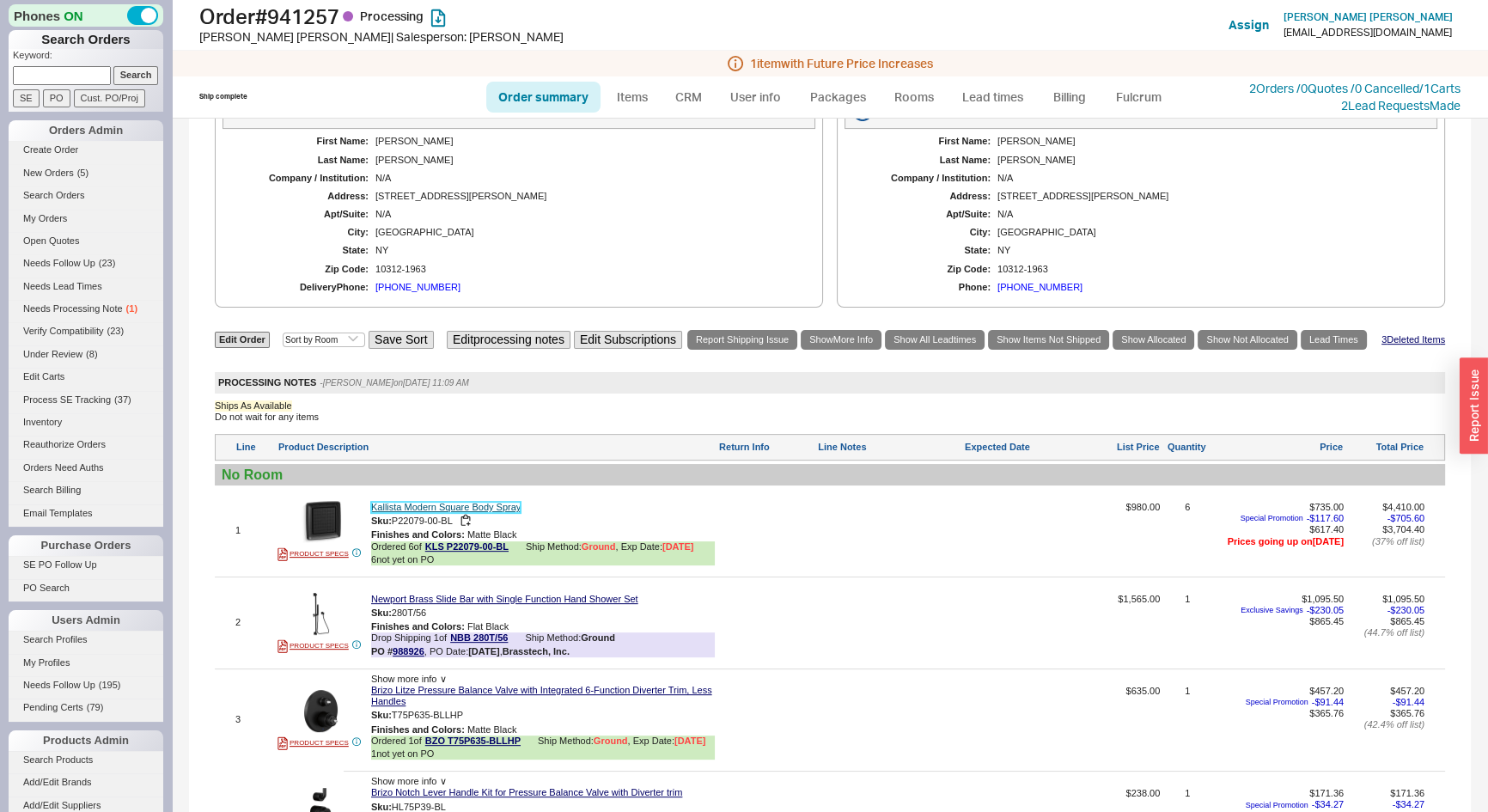
click at [503, 506] on link "Kallista Modern Square Body Spray" at bounding box center [446, 507] width 150 height 11
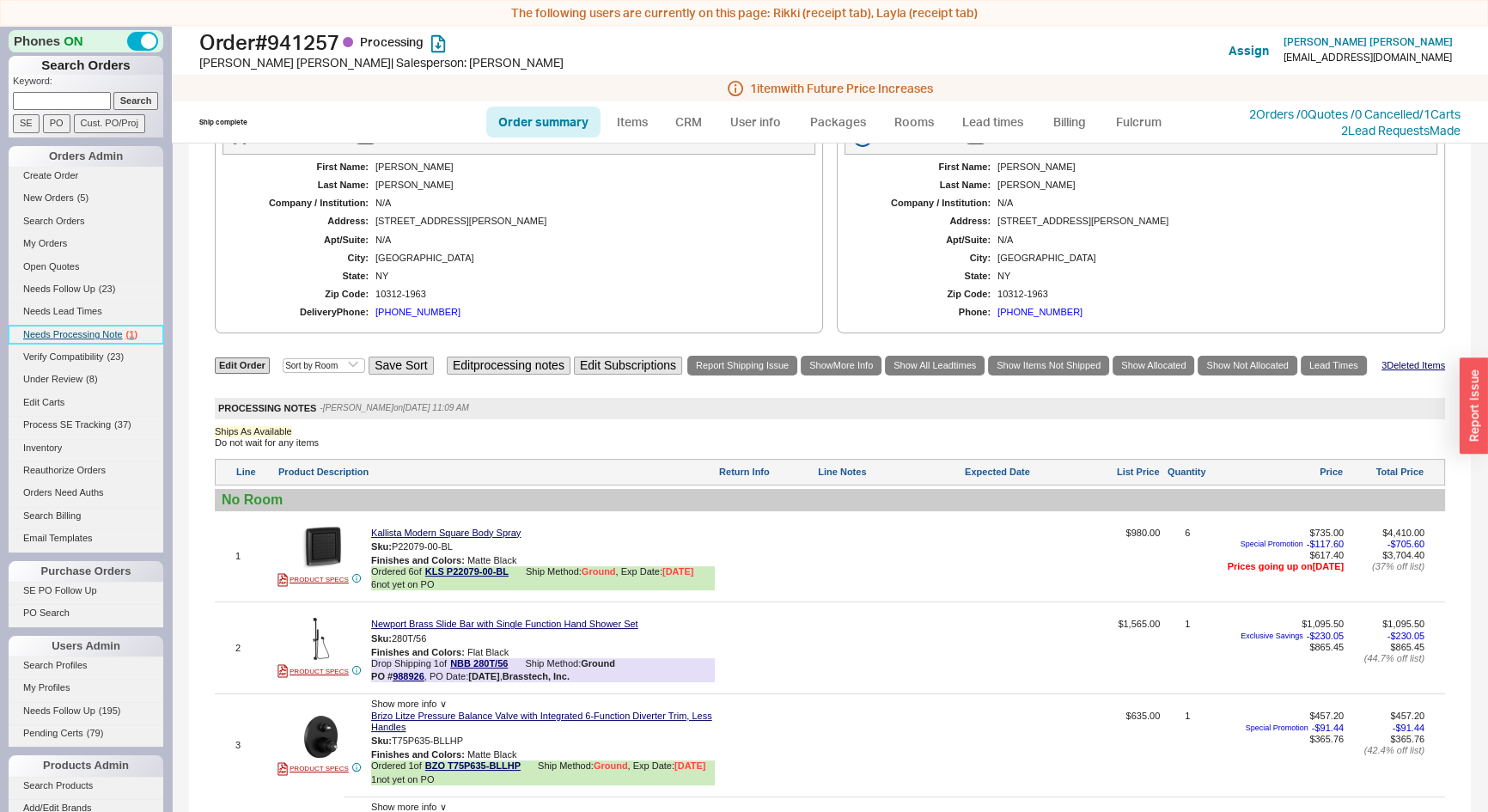
click at [67, 332] on span "Needs Processing Note" at bounding box center [72, 333] width 100 height 10
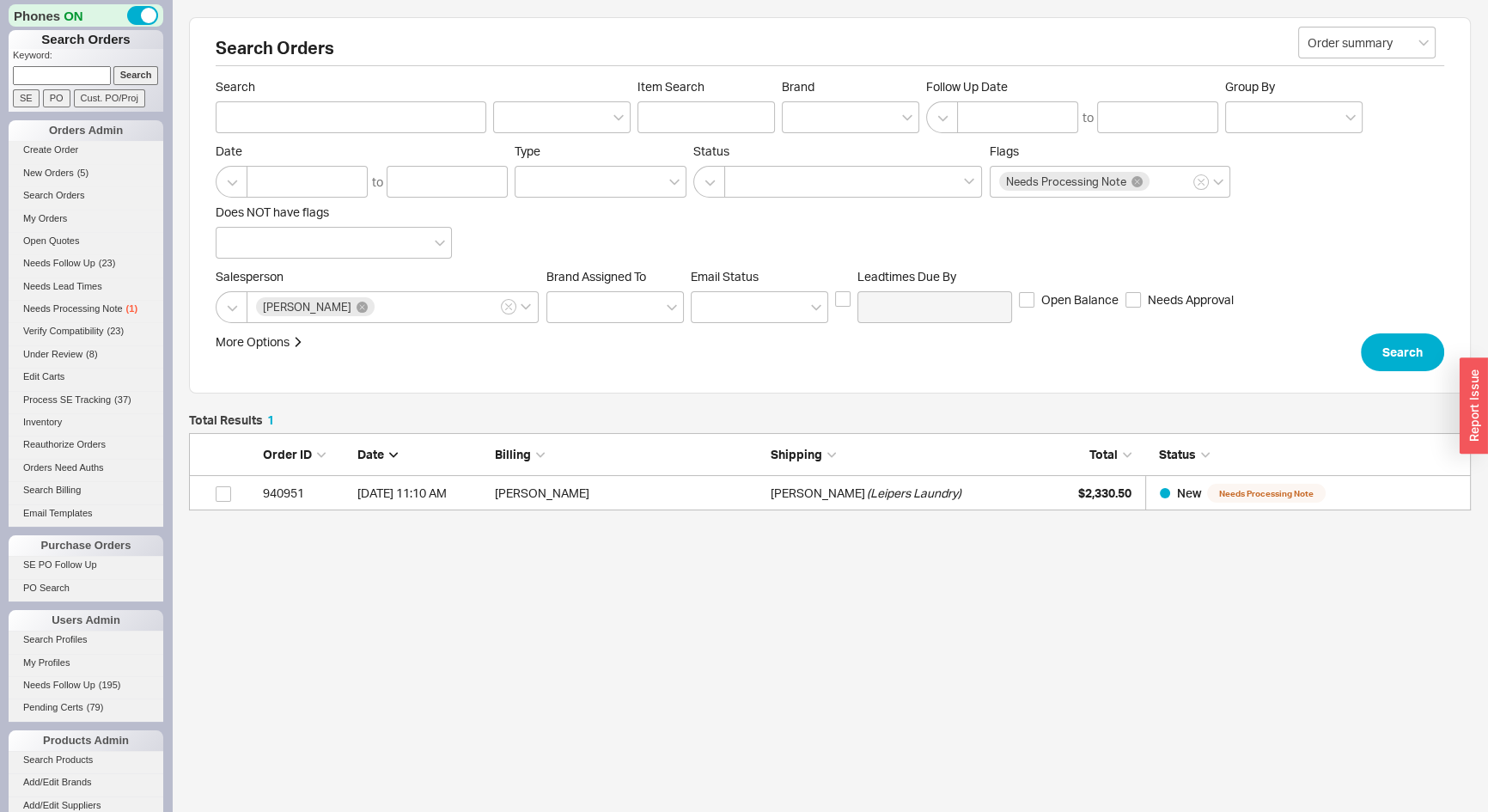
scroll to position [65, 1270]
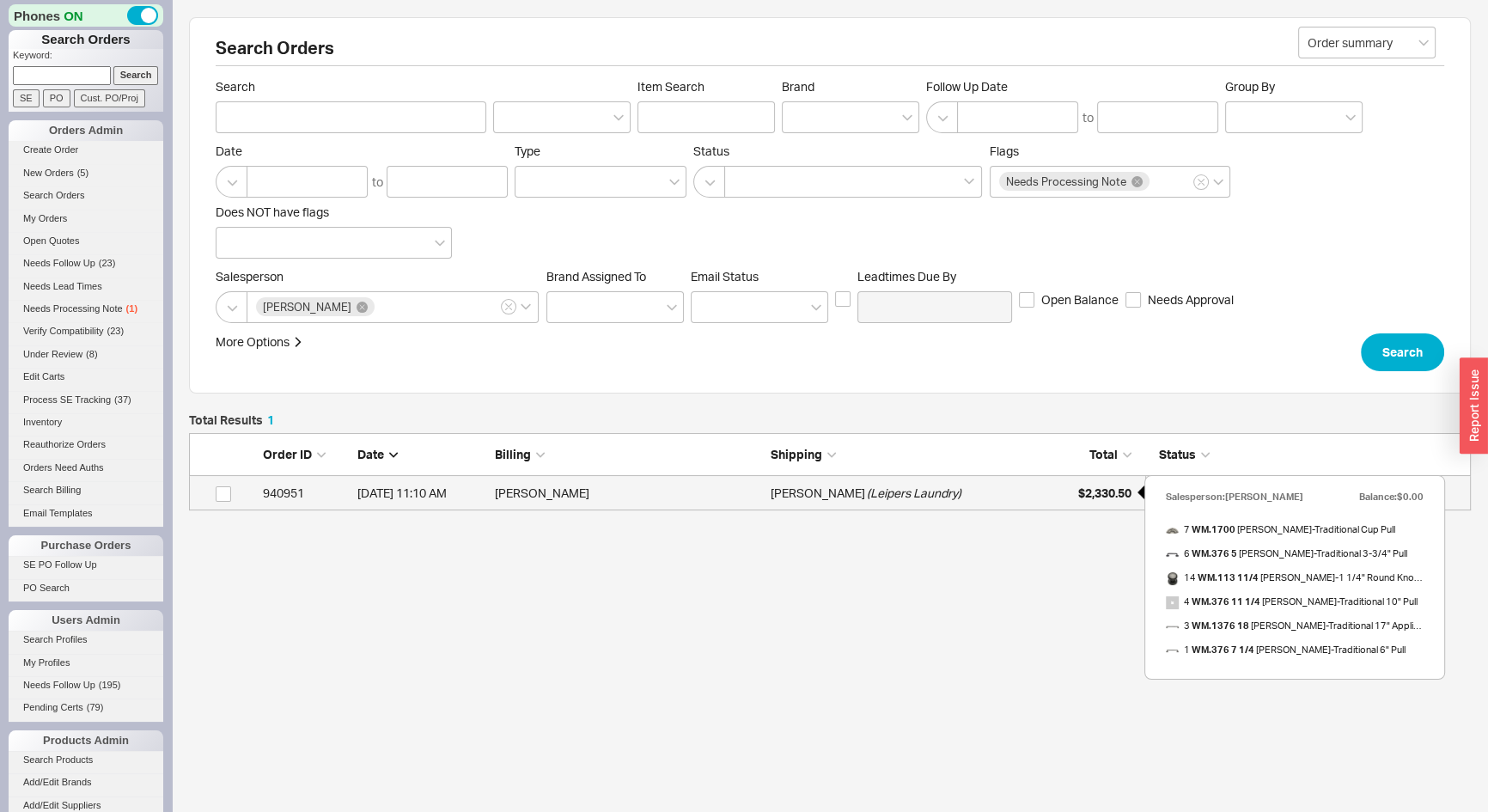
click at [1082, 499] on span "$2,330.50" at bounding box center [1105, 493] width 53 height 15
select select "*"
select select "LOW"
select select "3"
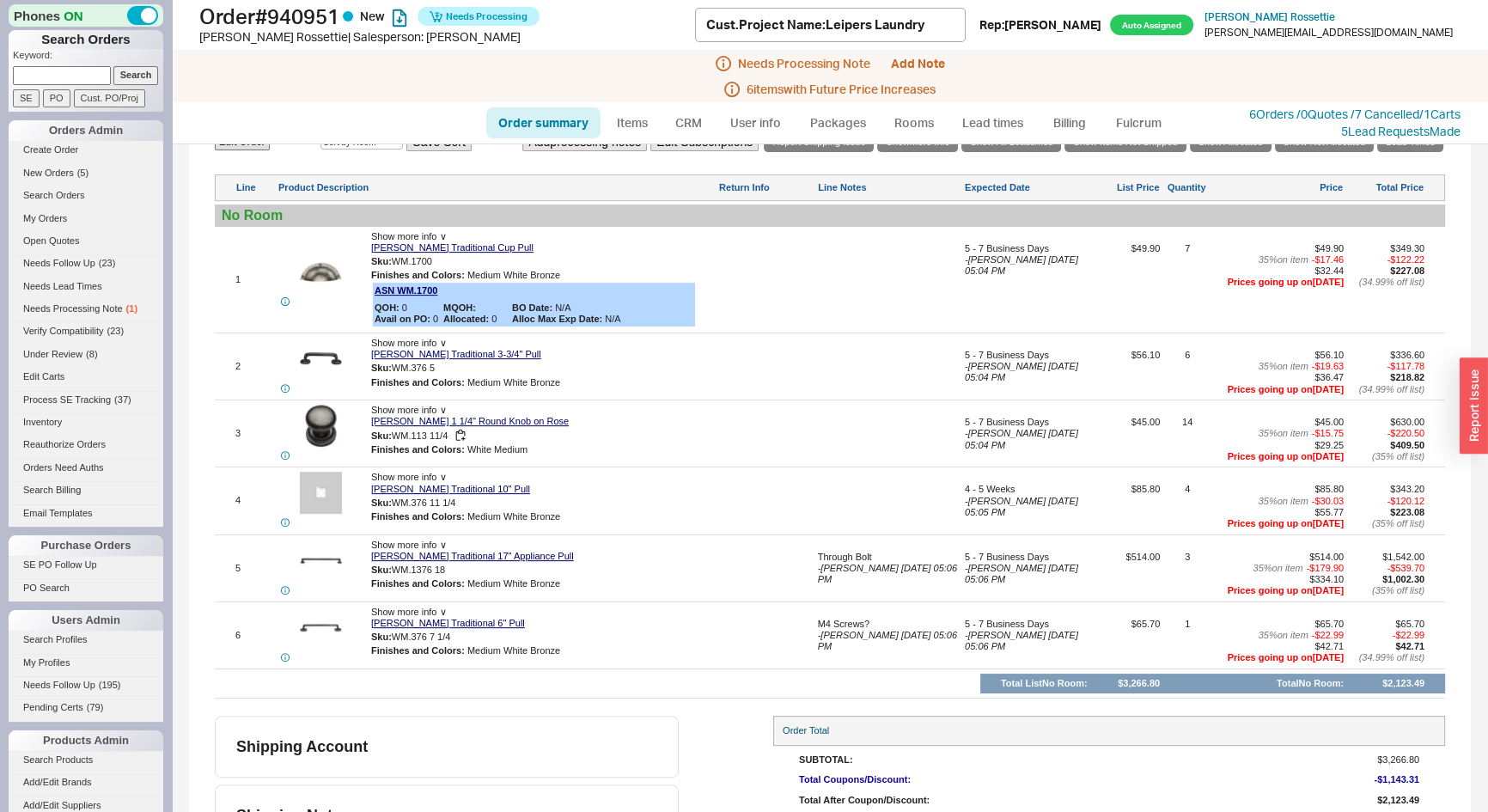
scroll to position [781, 0]
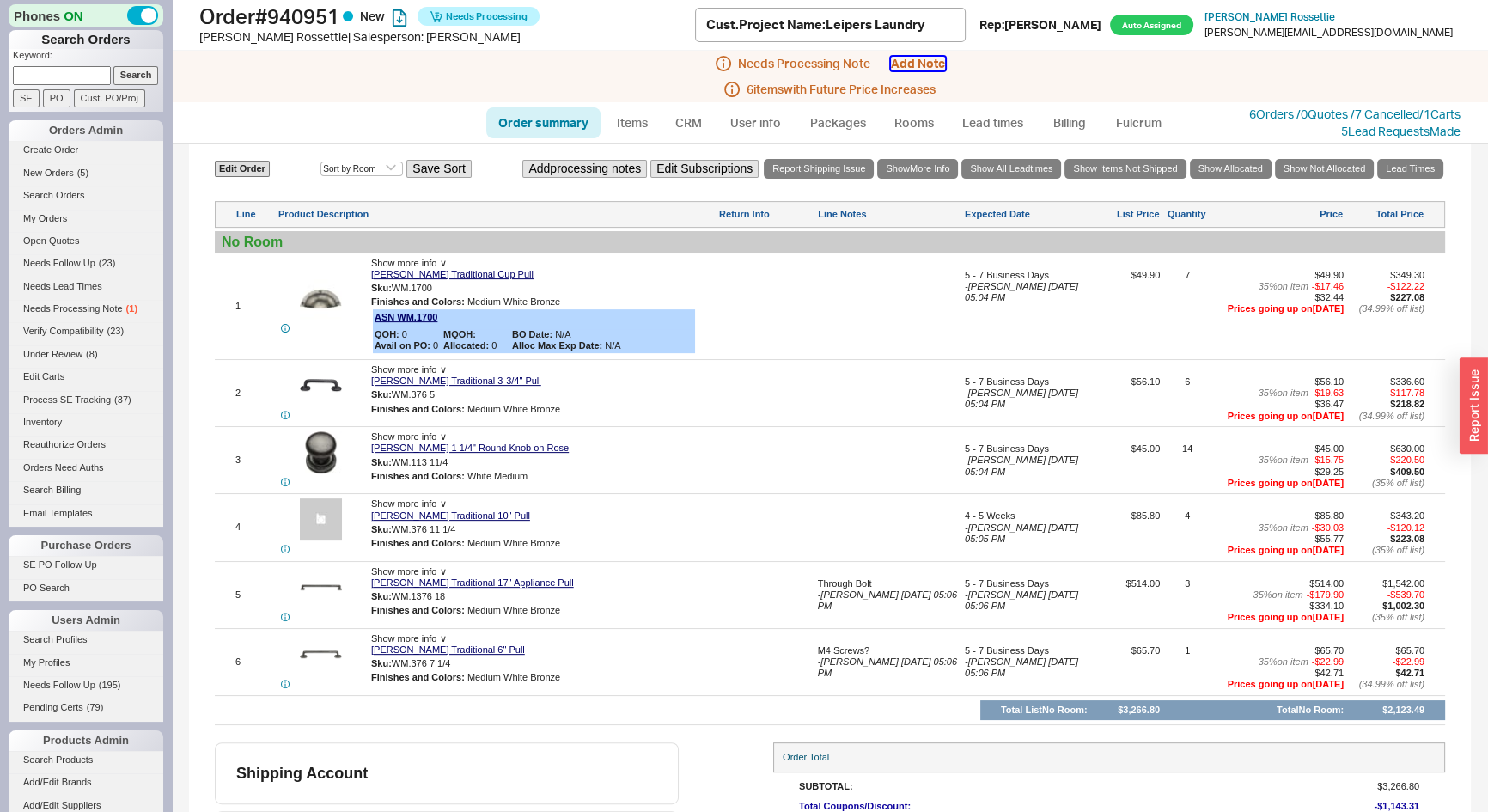
click at [921, 62] on button "Add Note" at bounding box center [918, 63] width 54 height 14
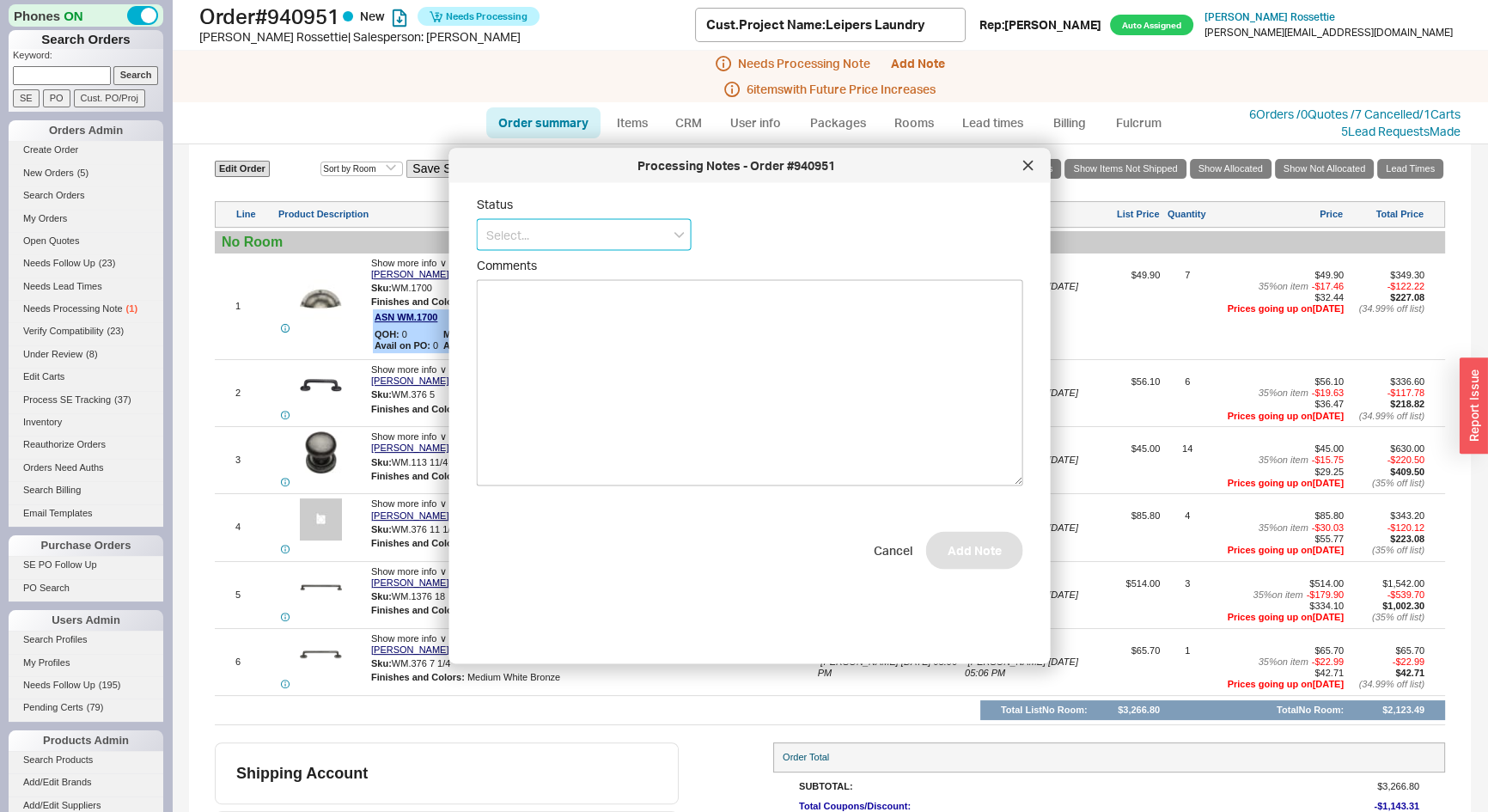
click at [576, 249] on input at bounding box center [584, 235] width 215 height 32
drag, startPoint x: 558, startPoint y: 335, endPoint x: 573, endPoint y: 335, distance: 15.0
click at [562, 335] on div "Ships as Available" at bounding box center [584, 332] width 213 height 31
type input "Ships as Available"
click at [976, 569] on button "Add Note" at bounding box center [975, 558] width 97 height 37
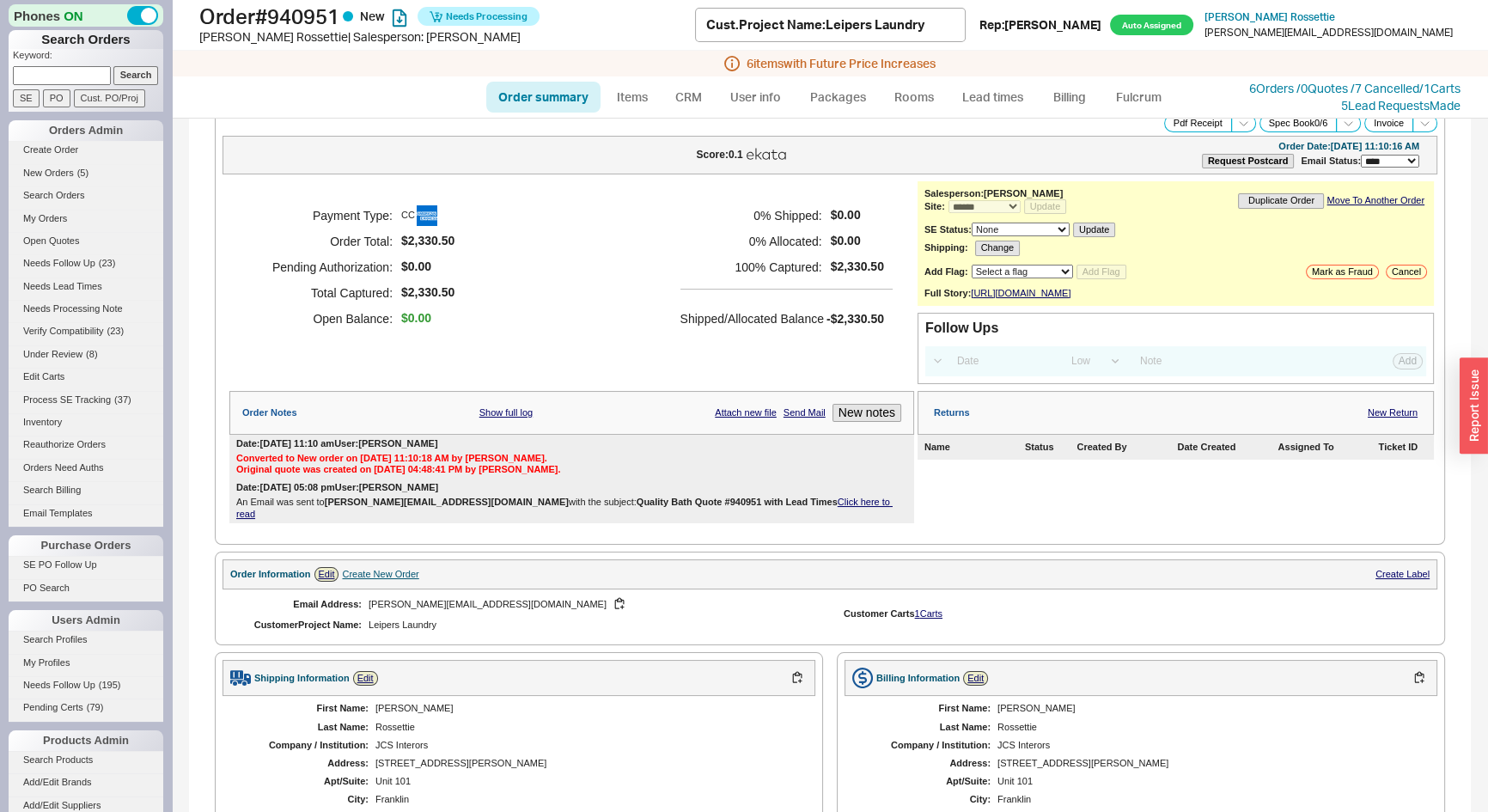
scroll to position [0, 0]
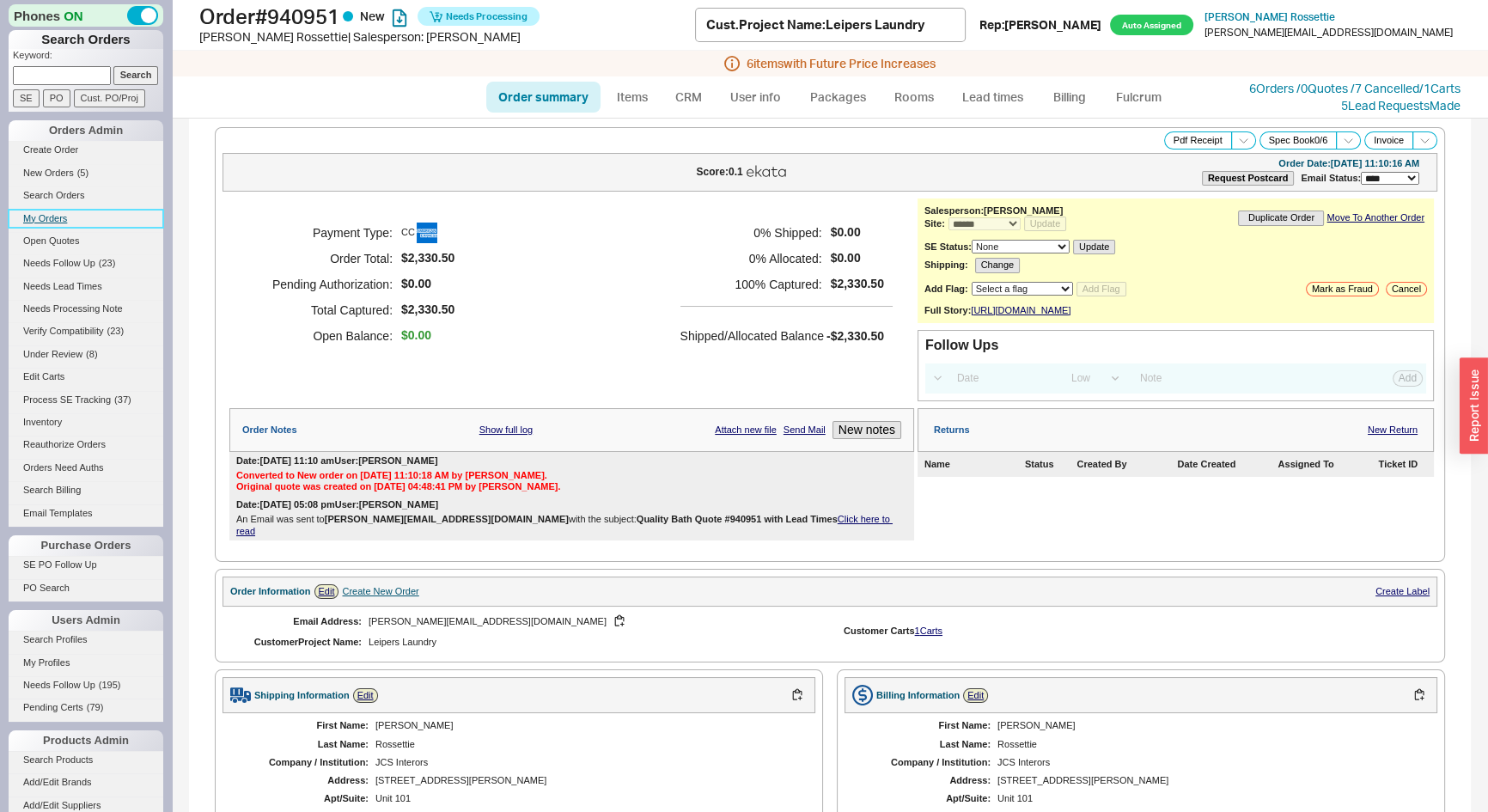
click at [50, 216] on link "My Orders" at bounding box center [85, 219] width 154 height 18
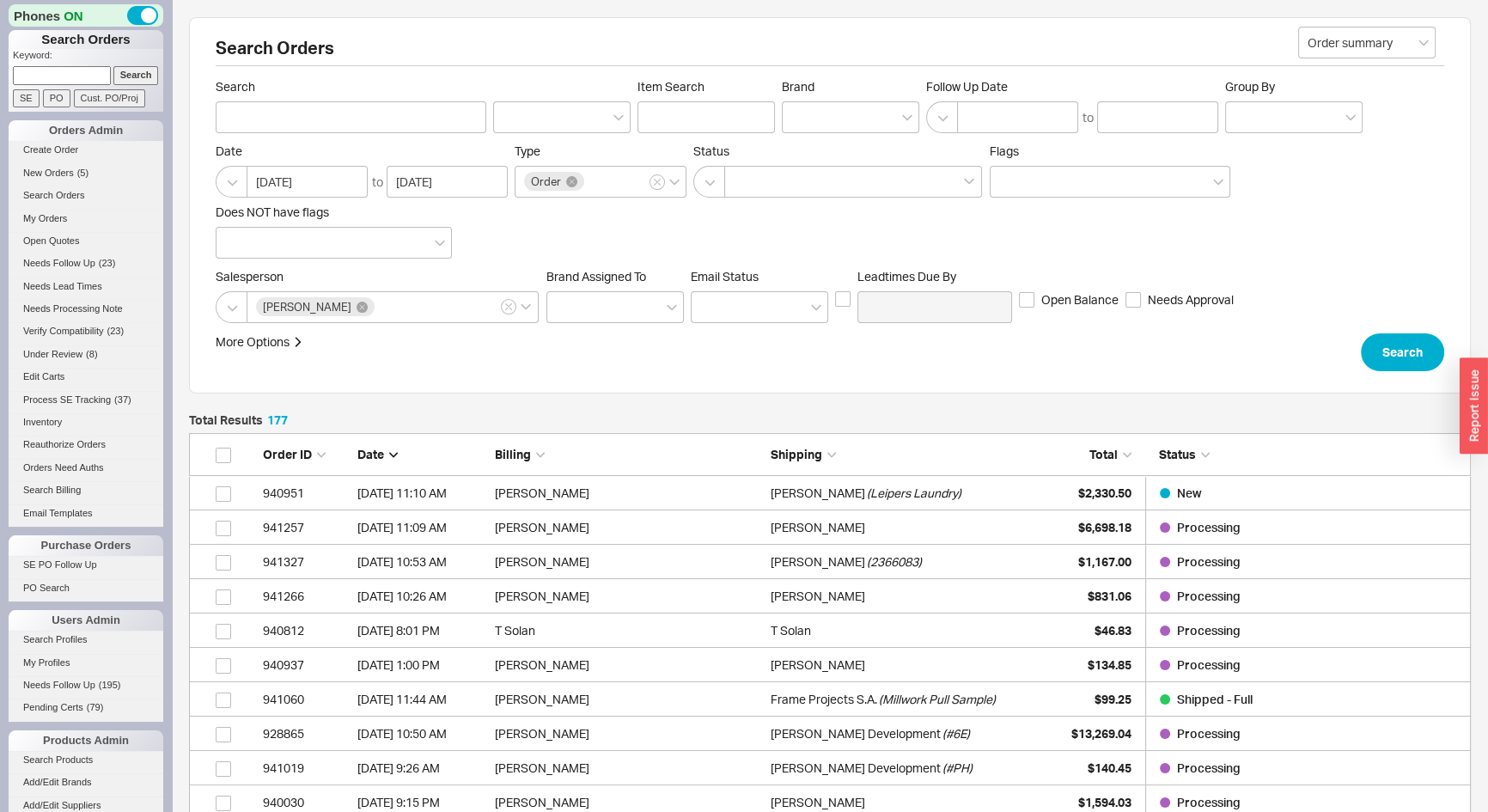
scroll to position [6114, 1270]
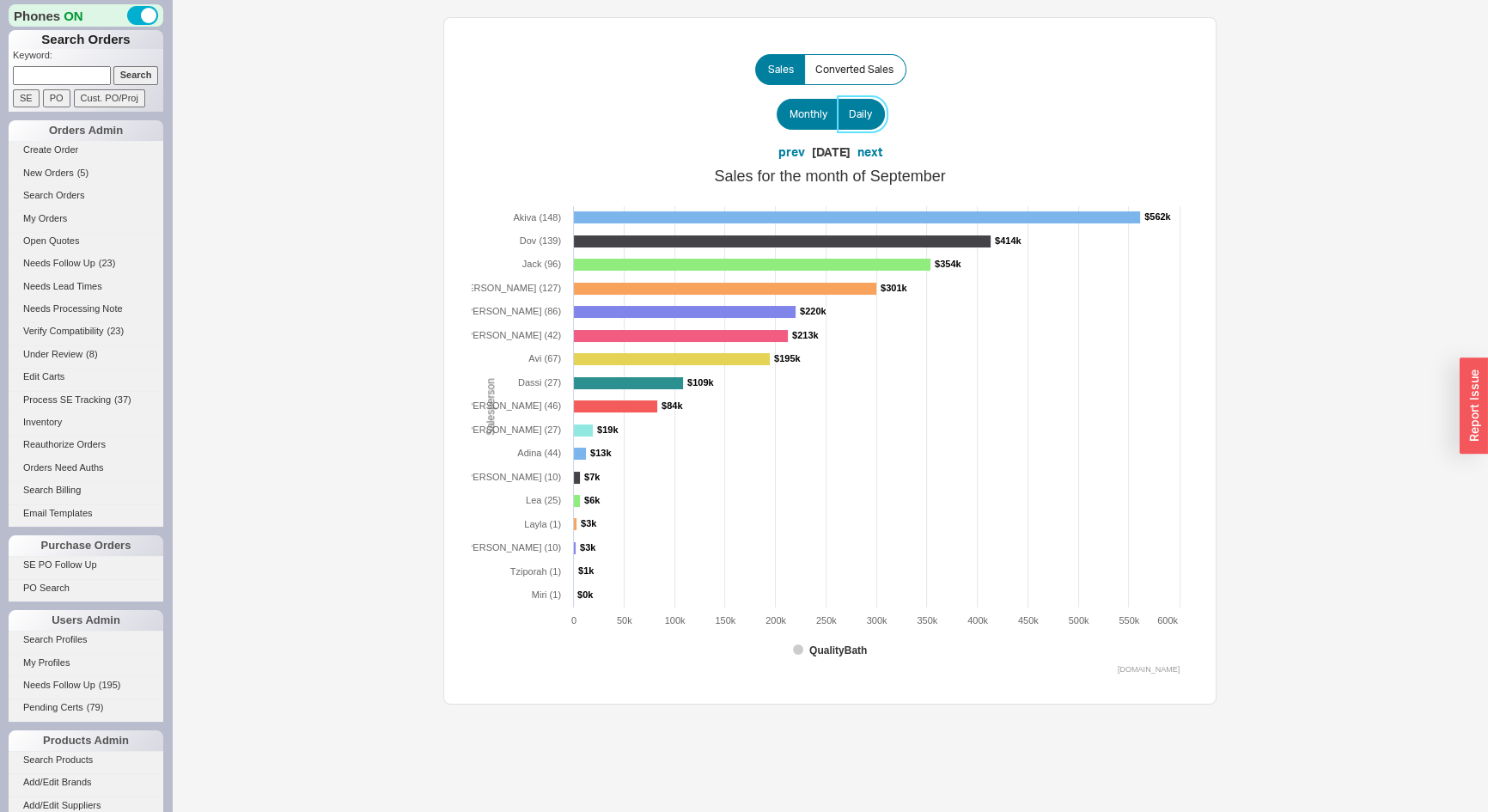
click at [850, 115] on span "Daily" at bounding box center [860, 114] width 23 height 14
click at [0, 0] on input "Daily" at bounding box center [0, 0] width 0 height 0
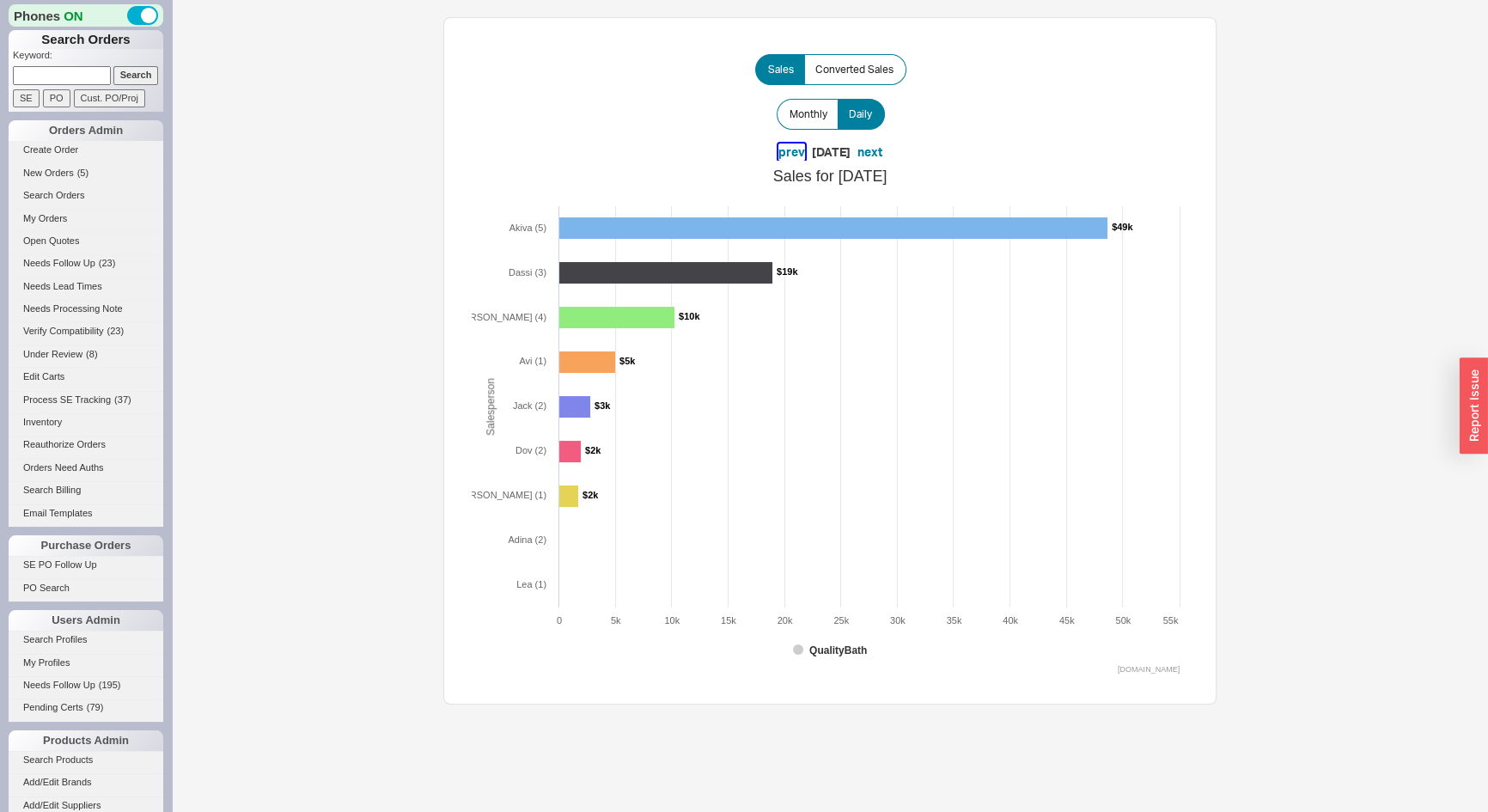
click at [778, 155] on button "prev" at bounding box center [791, 152] width 26 height 17
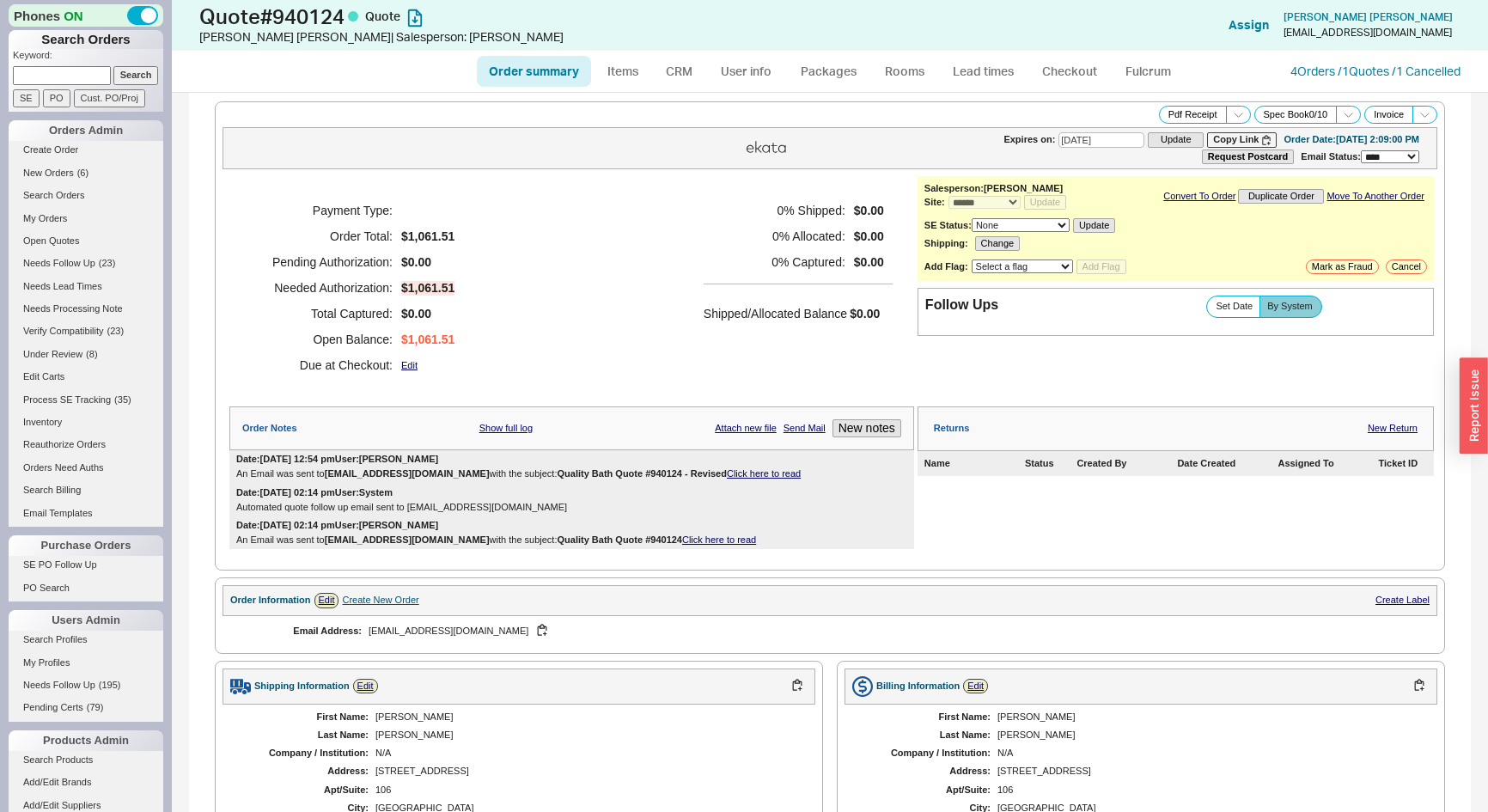
select select "*"
select select "3"
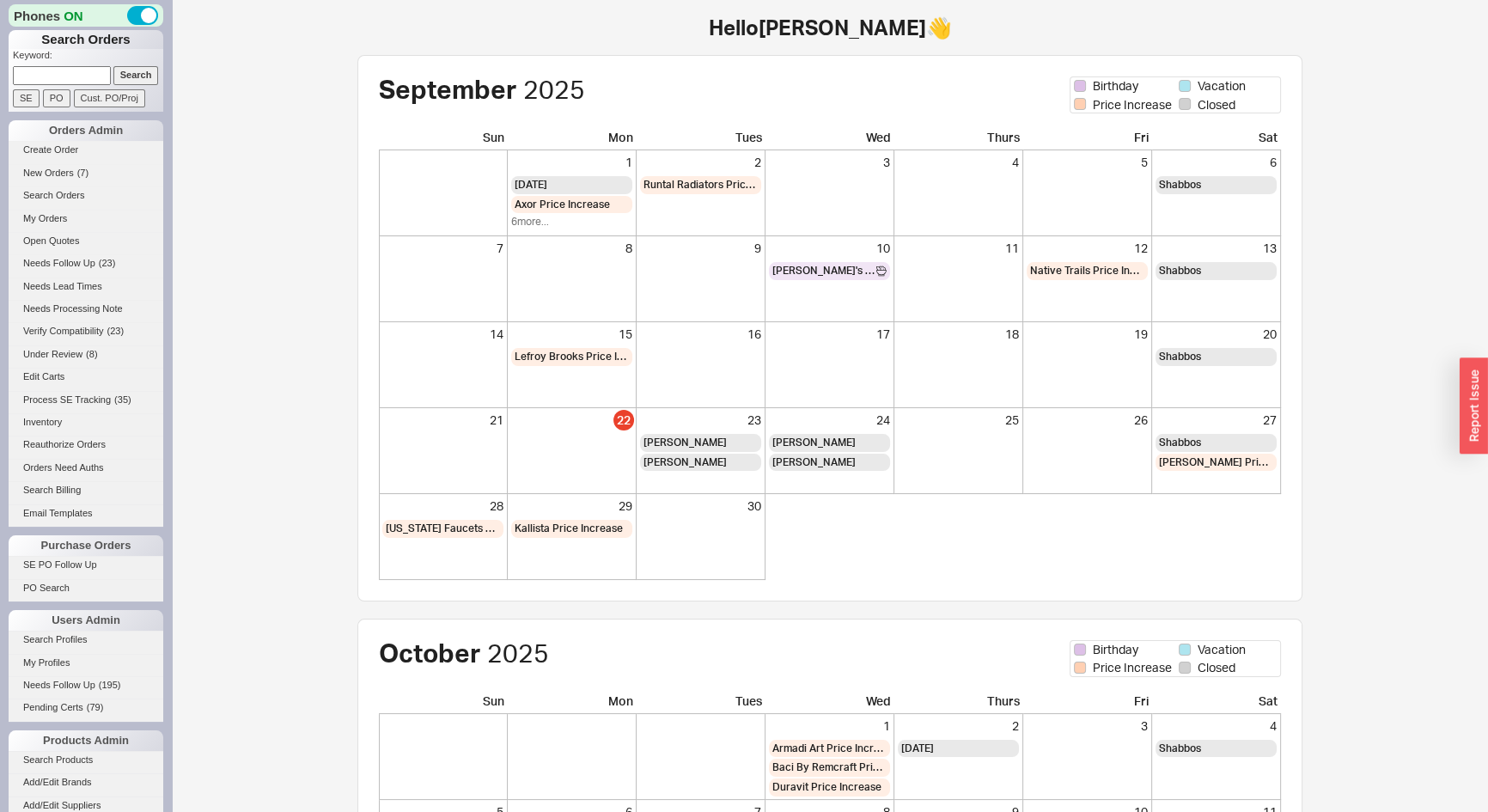
paste input "nekorinc.com"
type input "nekorinc.com"
drag, startPoint x: 138, startPoint y: 73, endPoint x: 149, endPoint y: 70, distance: 11.4
click at [142, 73] on input "Search" at bounding box center [136, 75] width 46 height 18
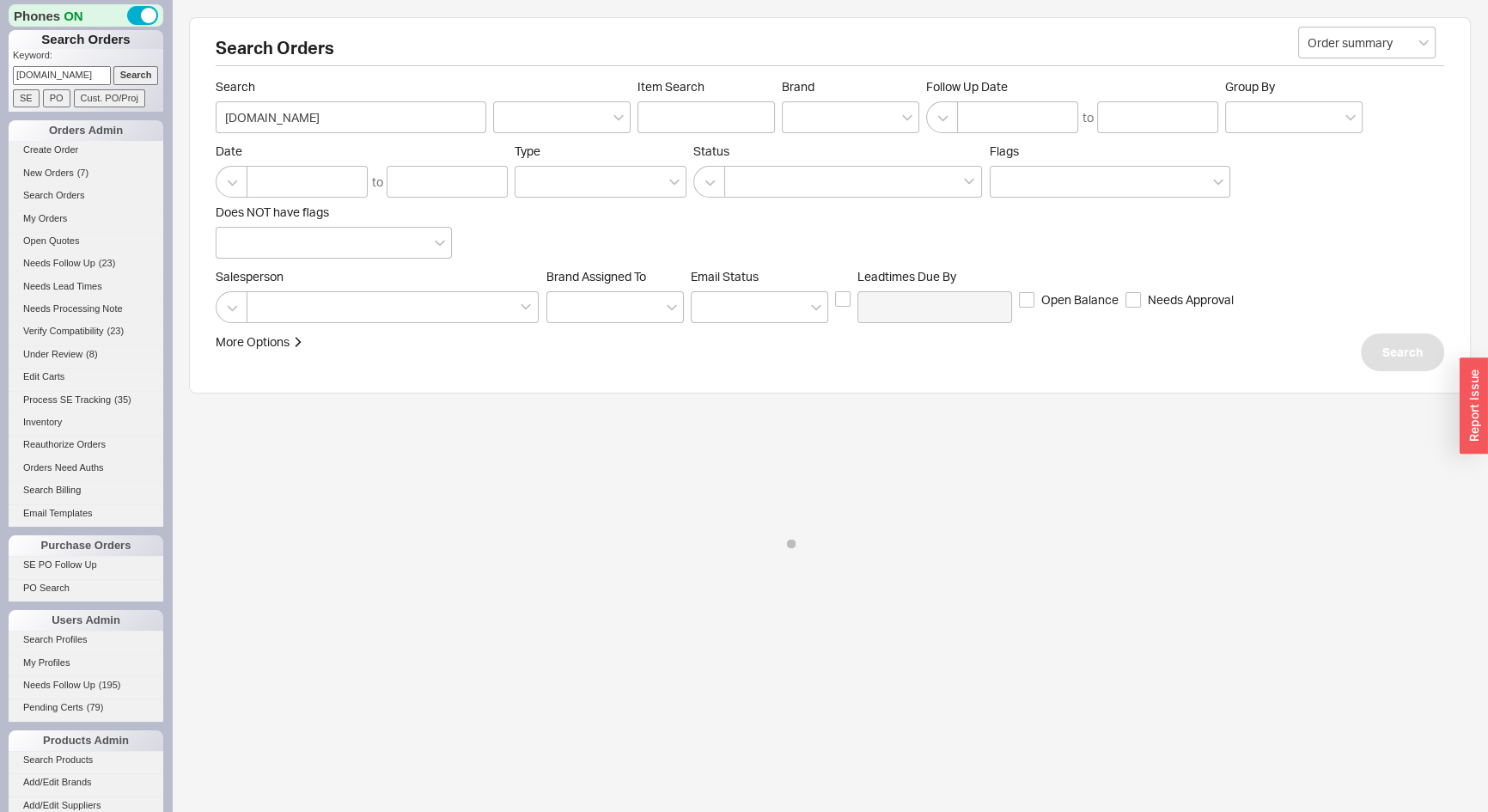
select select "*"
select select "LOW"
select select "3"
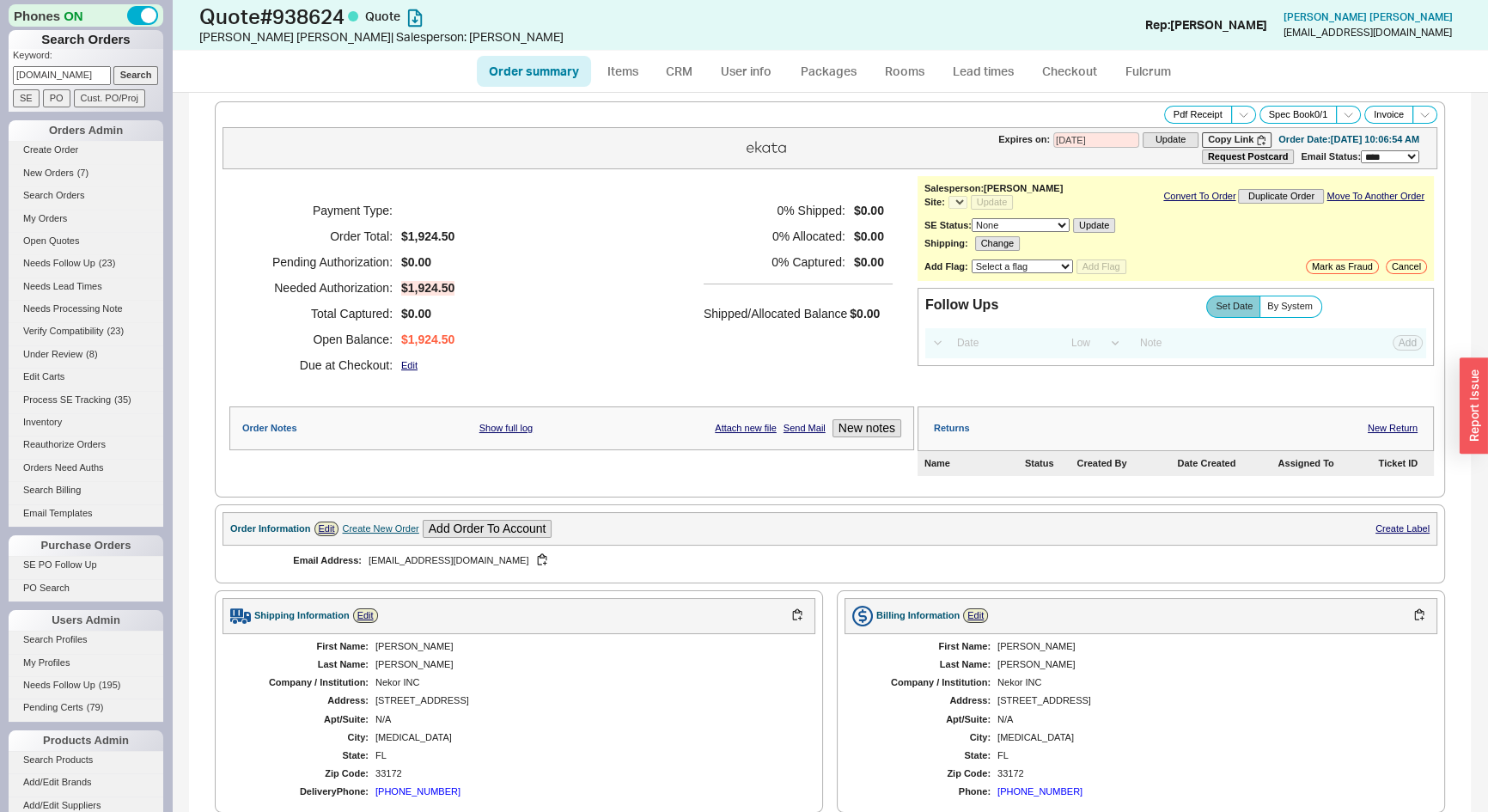
select select "*"
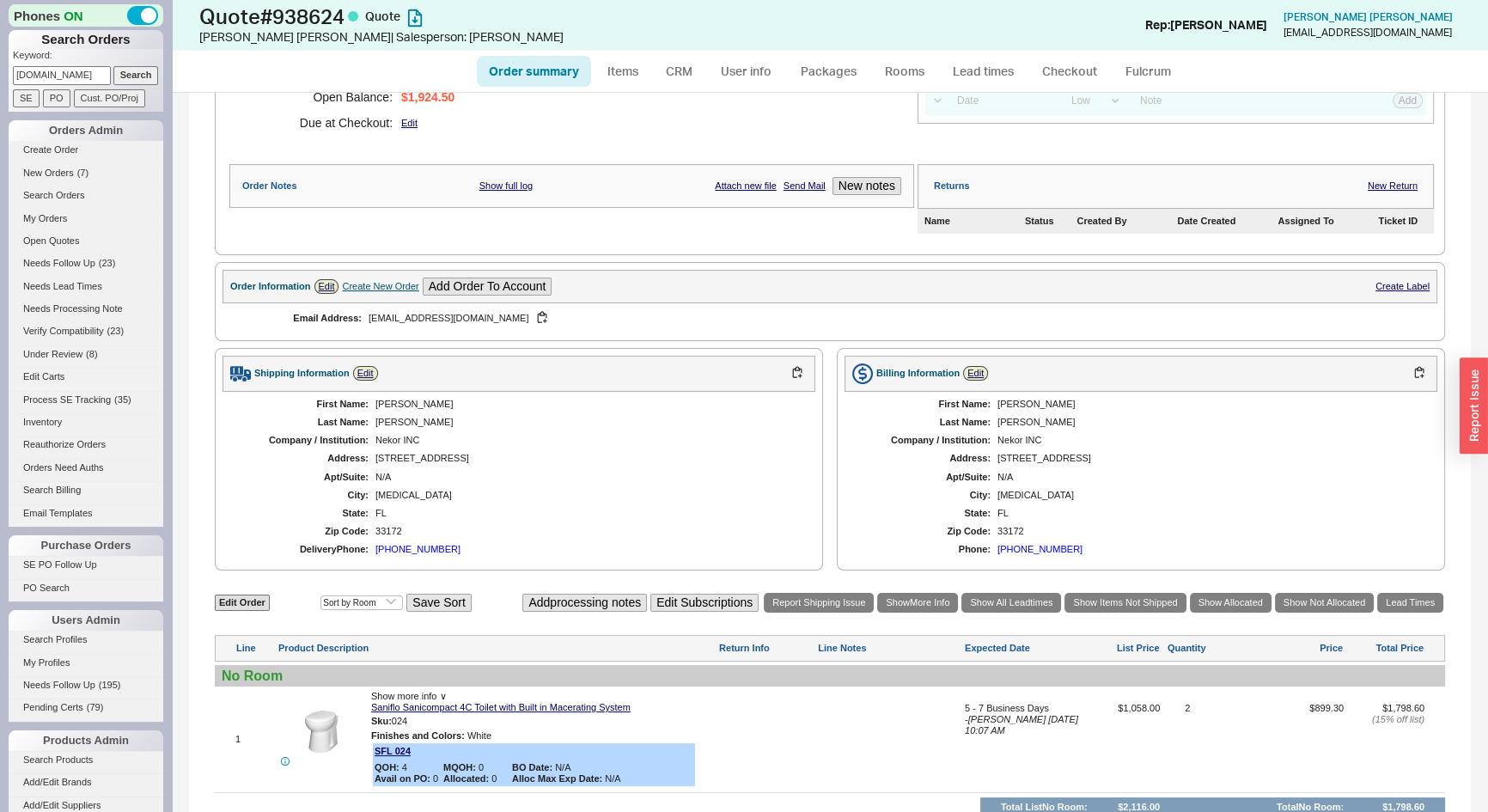
scroll to position [406, 0]
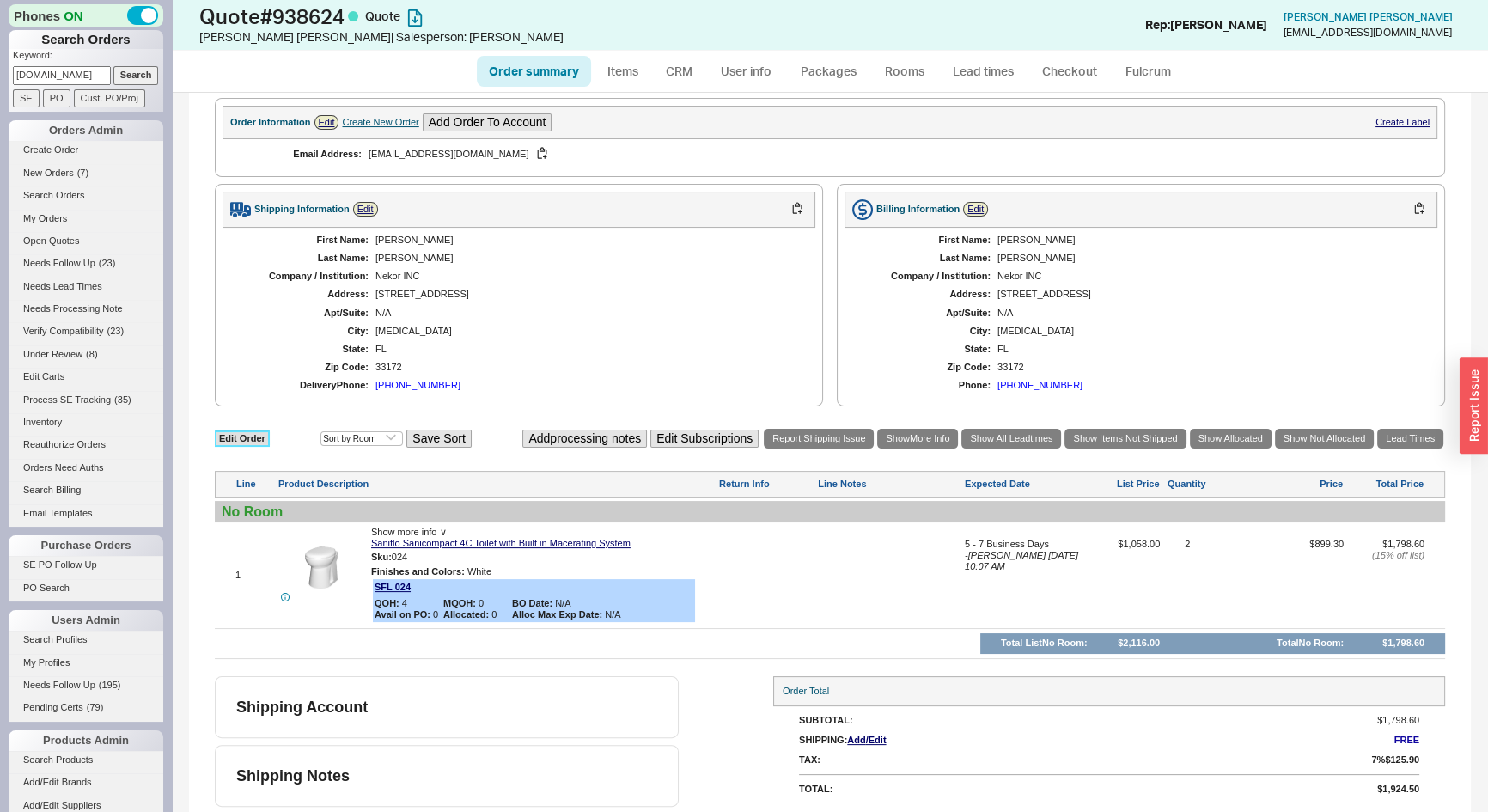
click at [258, 437] on link "Edit Order" at bounding box center [242, 438] width 55 height 16
select select "3"
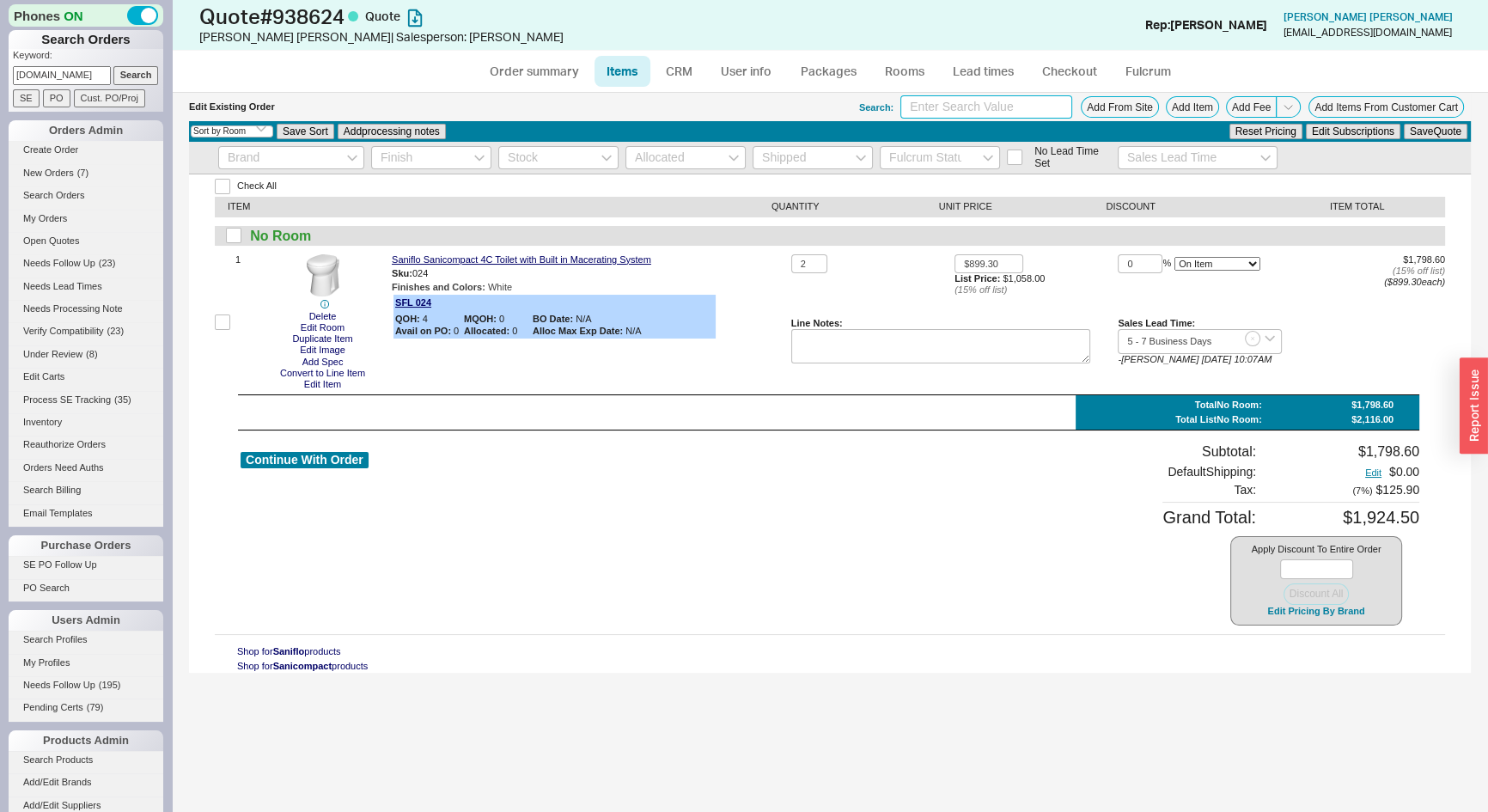
click at [966, 105] on input at bounding box center [987, 106] width 172 height 23
type input "sanicompact"
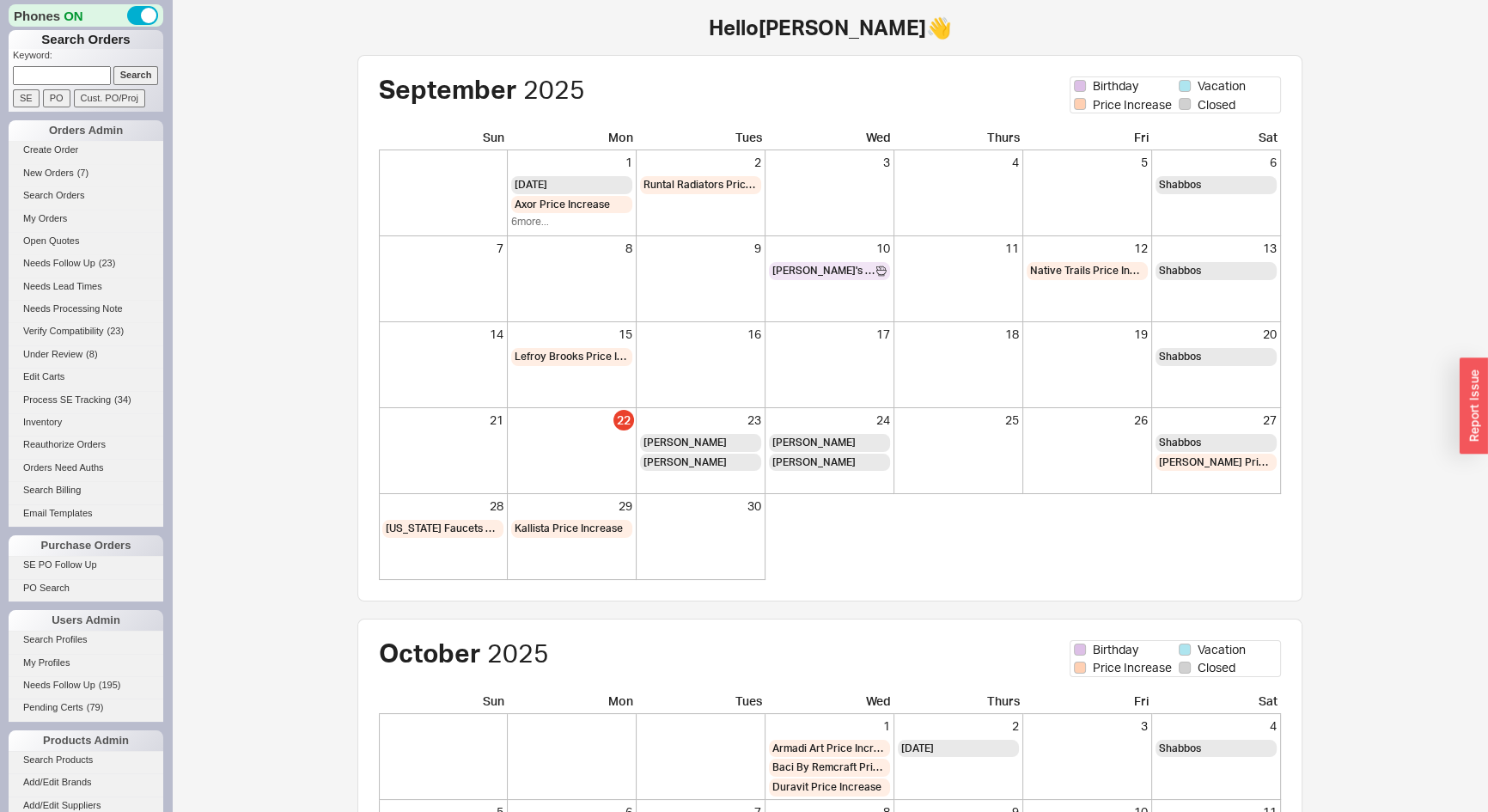
paste input "[EMAIL_ADDRESS][DOMAIN_NAME]"
type input "[EMAIL_ADDRESS][DOMAIN_NAME]"
click at [132, 76] on input "Search" at bounding box center [136, 75] width 46 height 18
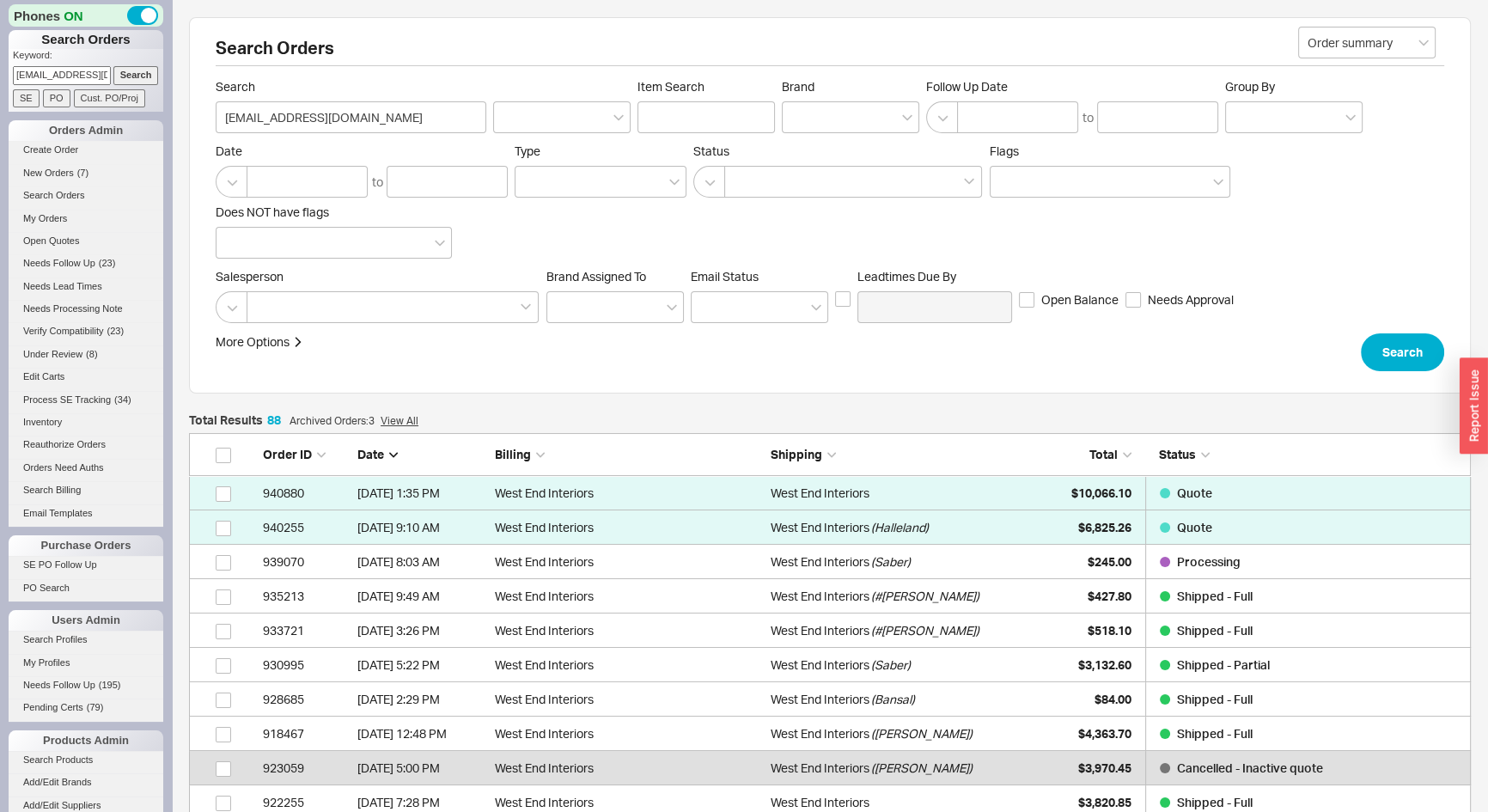
scroll to position [3055, 1270]
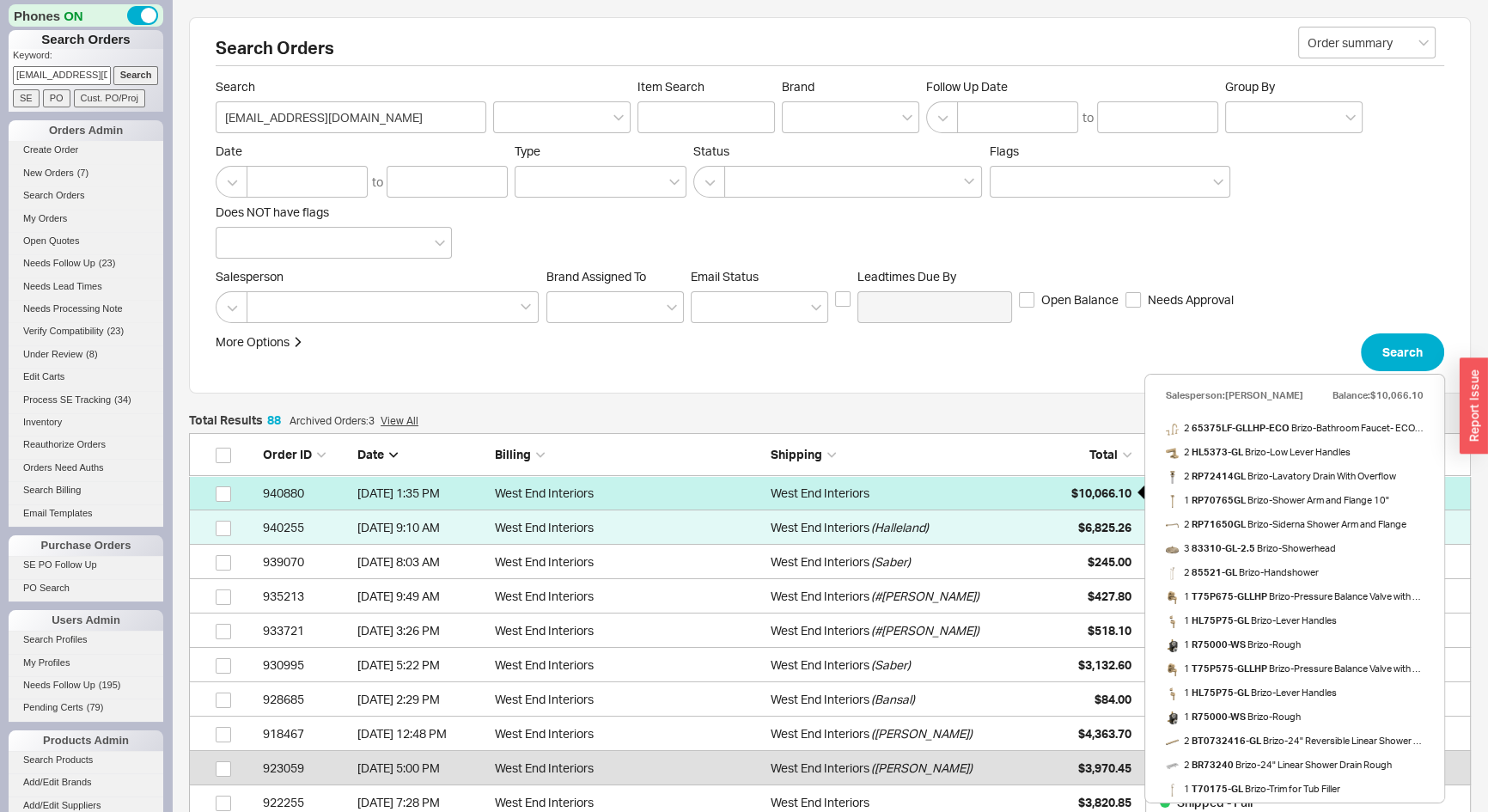
click at [1086, 503] on div "$10,066.10" at bounding box center [1089, 493] width 86 height 35
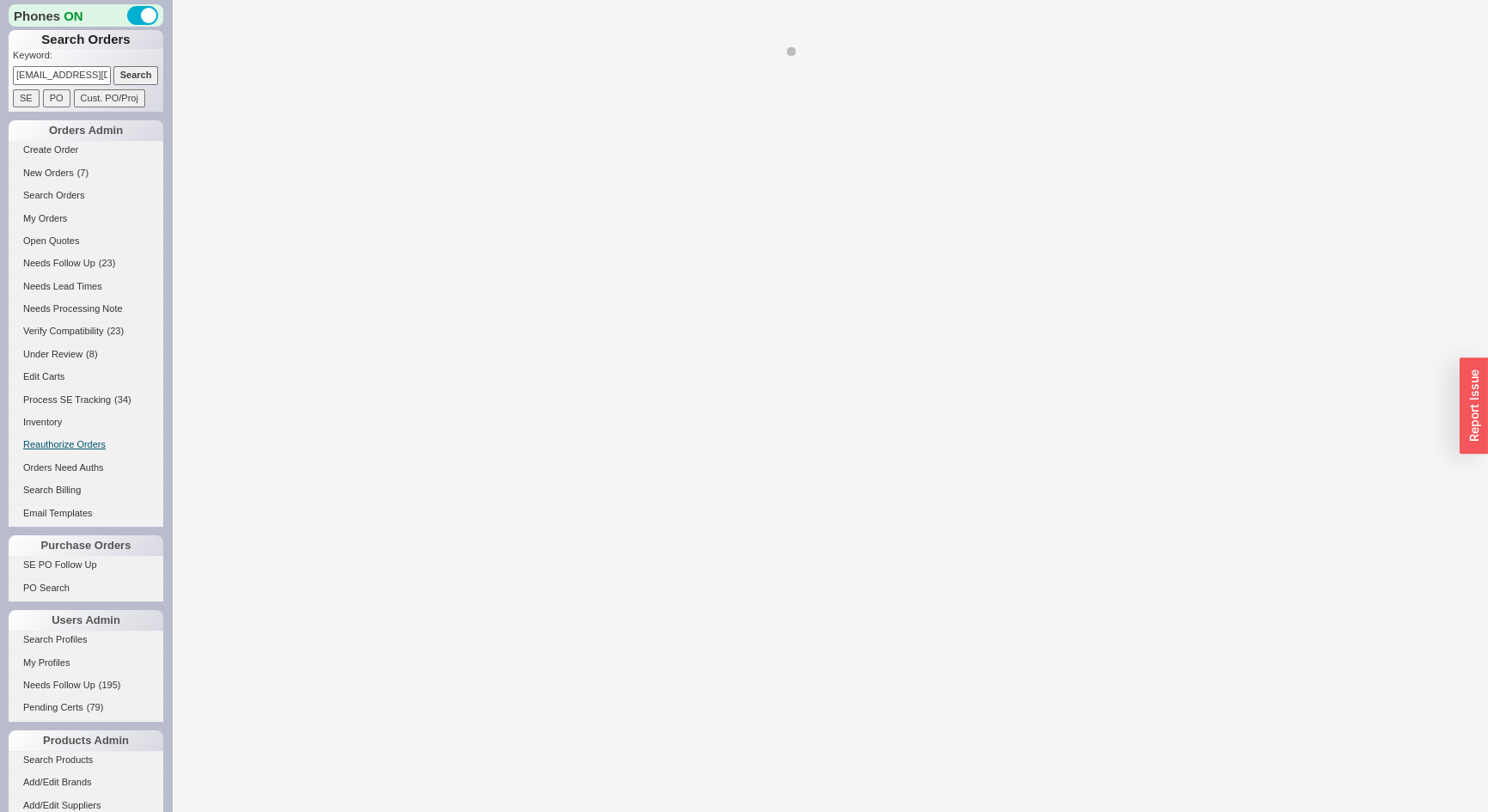
select select "*"
select select "LOW"
select select "3"
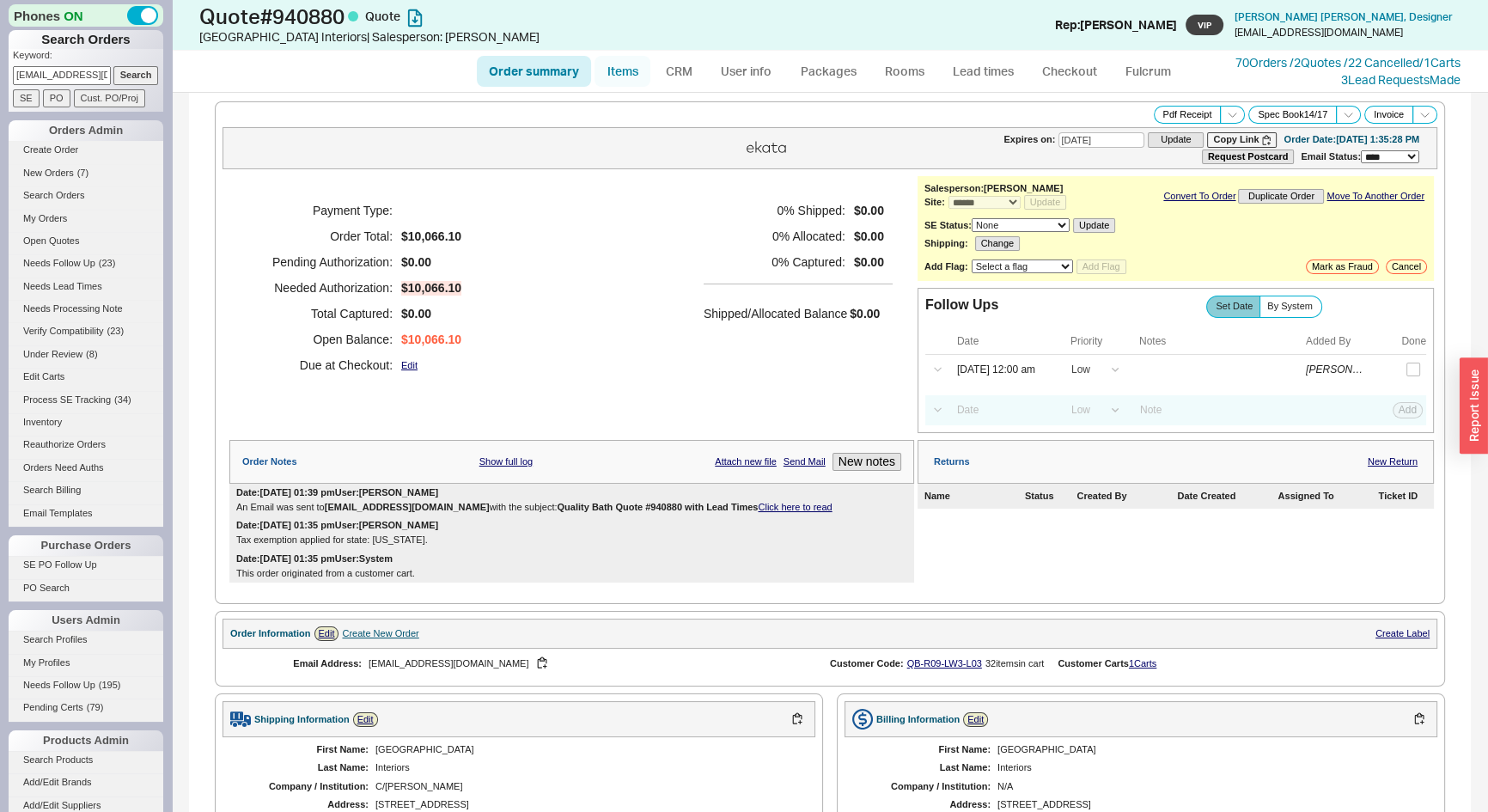
click at [629, 73] on link "Items" at bounding box center [622, 71] width 56 height 31
select select "3"
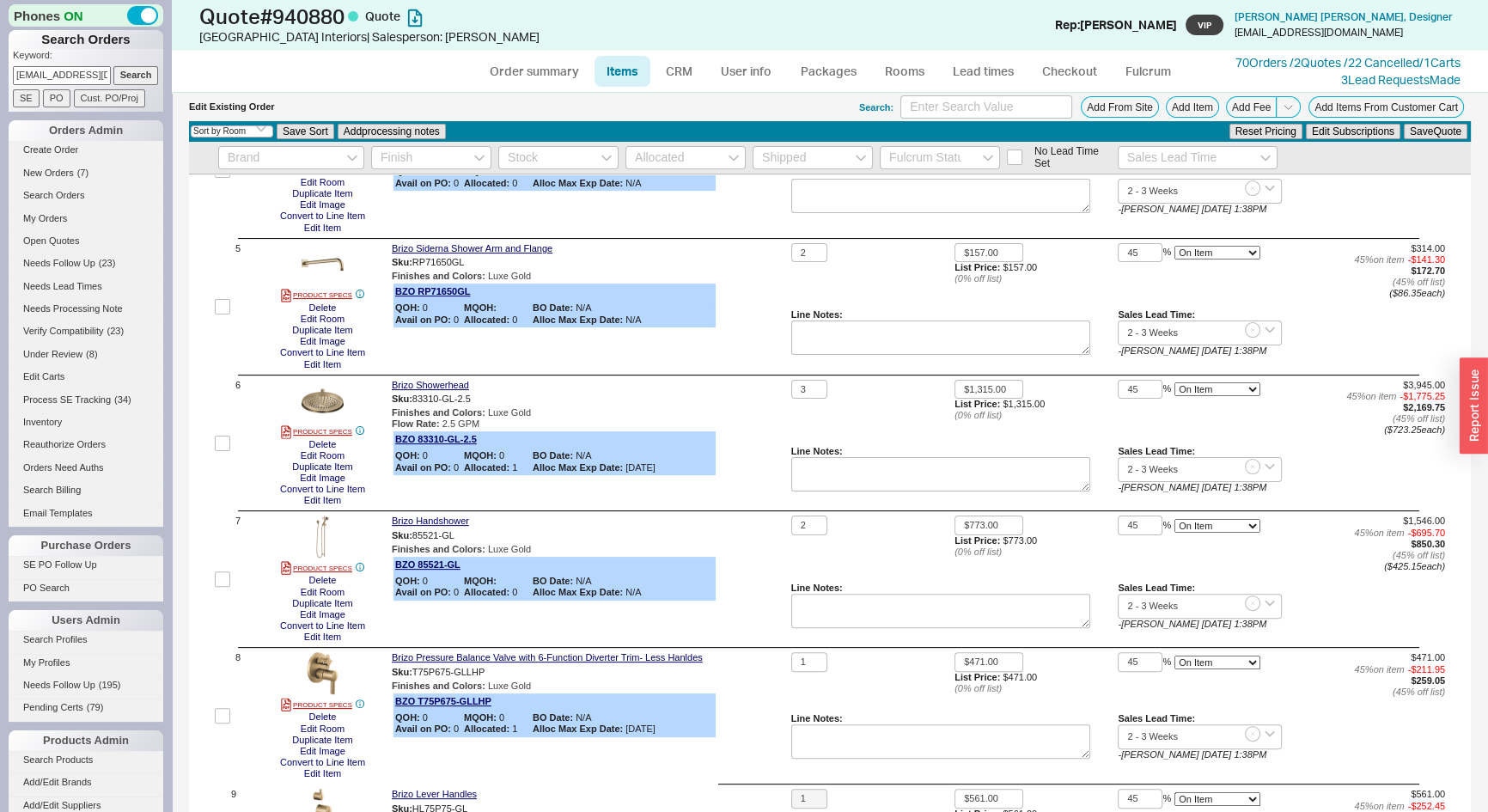
scroll to position [936, 0]
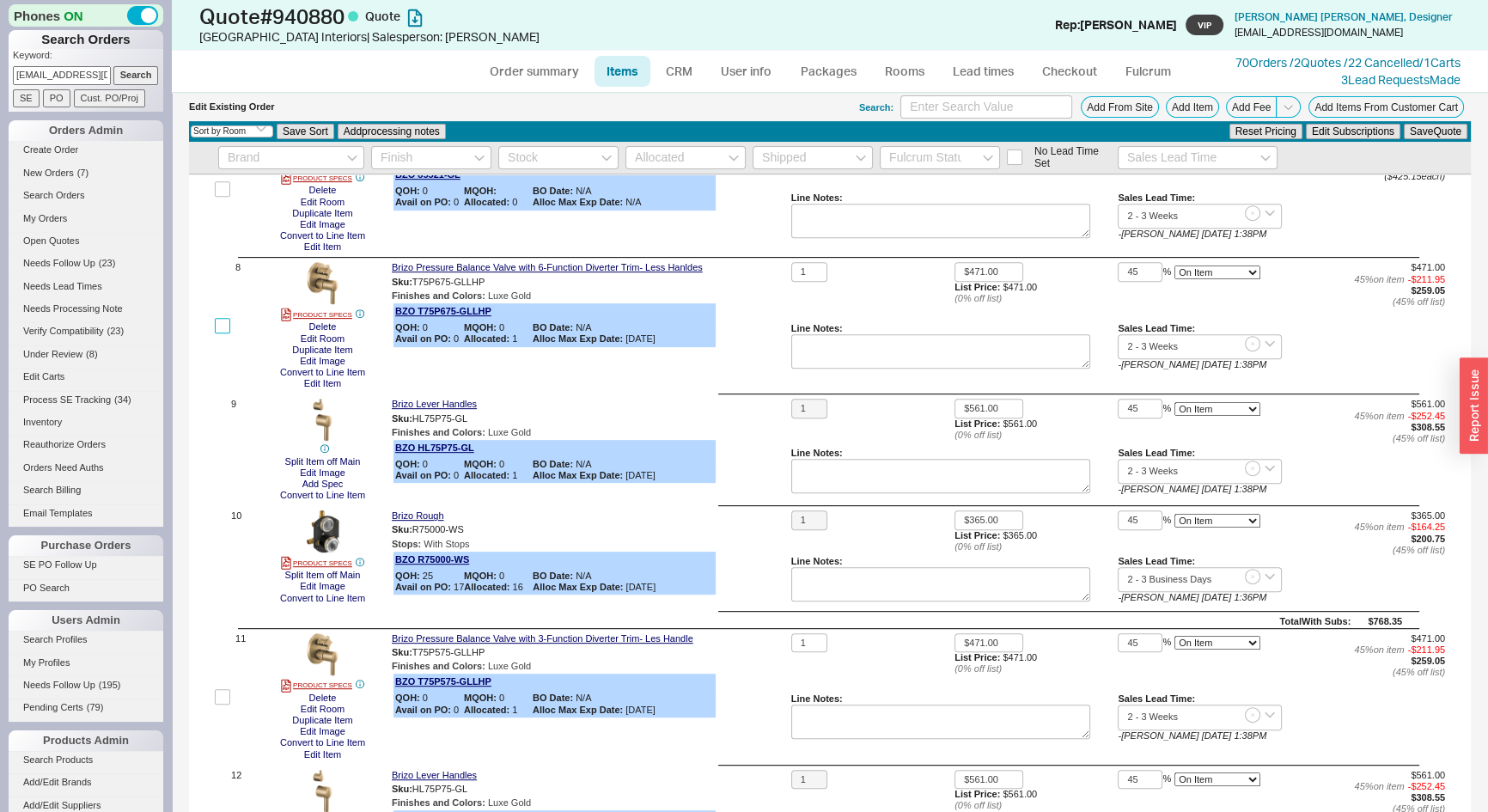
click at [224, 329] on input "checkbox" at bounding box center [222, 325] width 16 height 16
checkbox input "true"
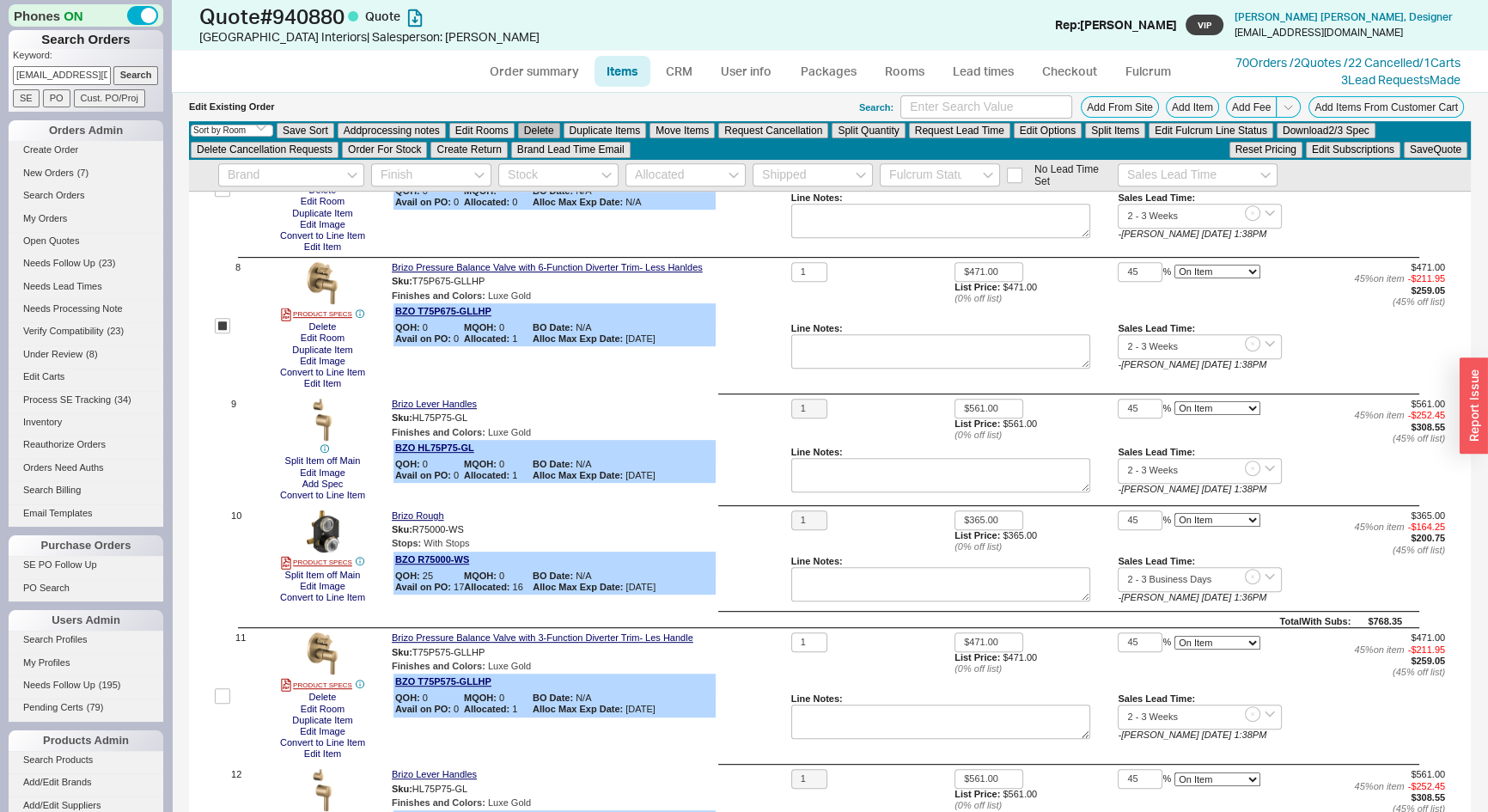
click at [542, 132] on button "Delete" at bounding box center [539, 131] width 42 height 16
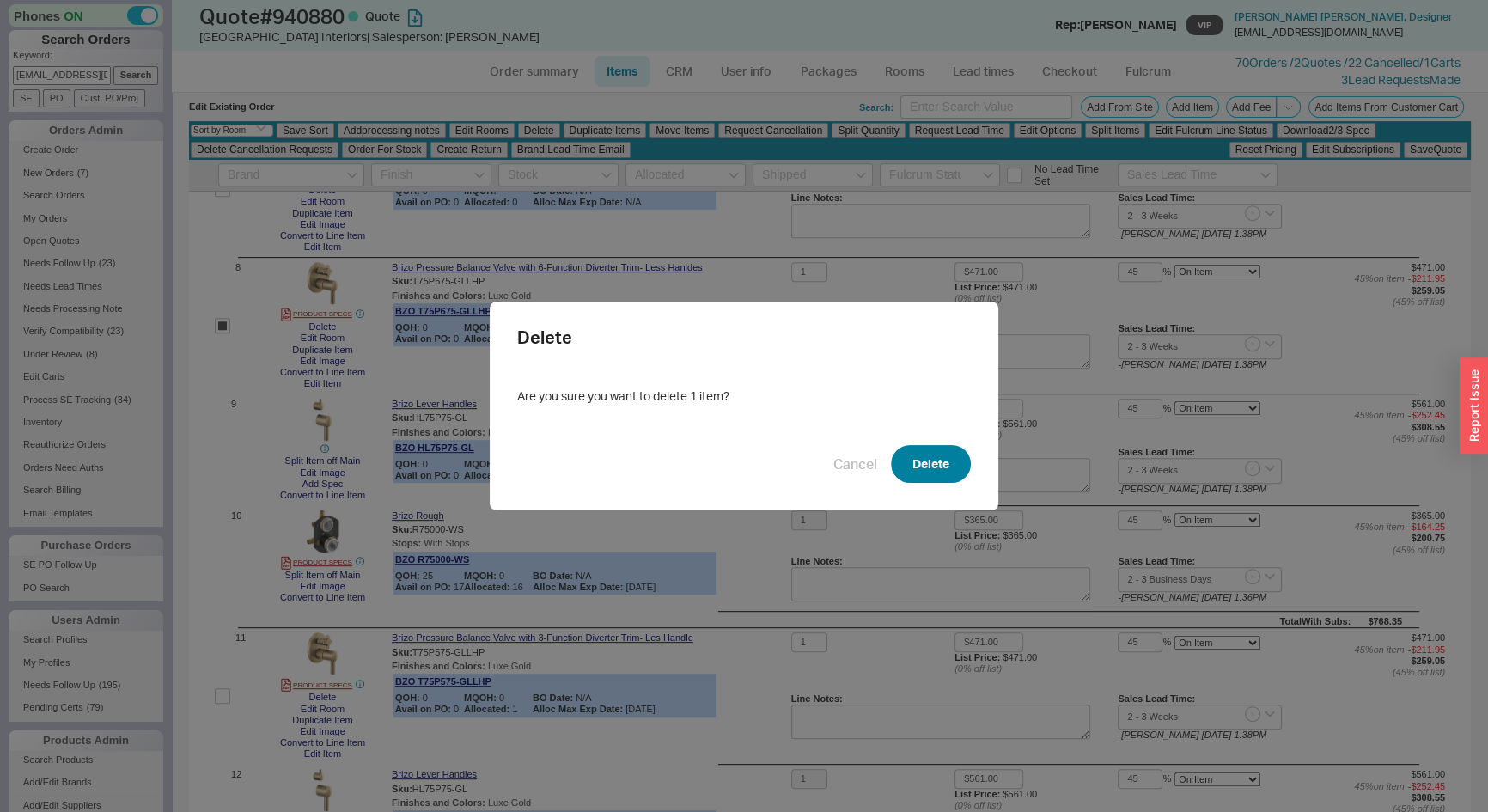
click at [911, 469] on button "Delete" at bounding box center [931, 463] width 79 height 37
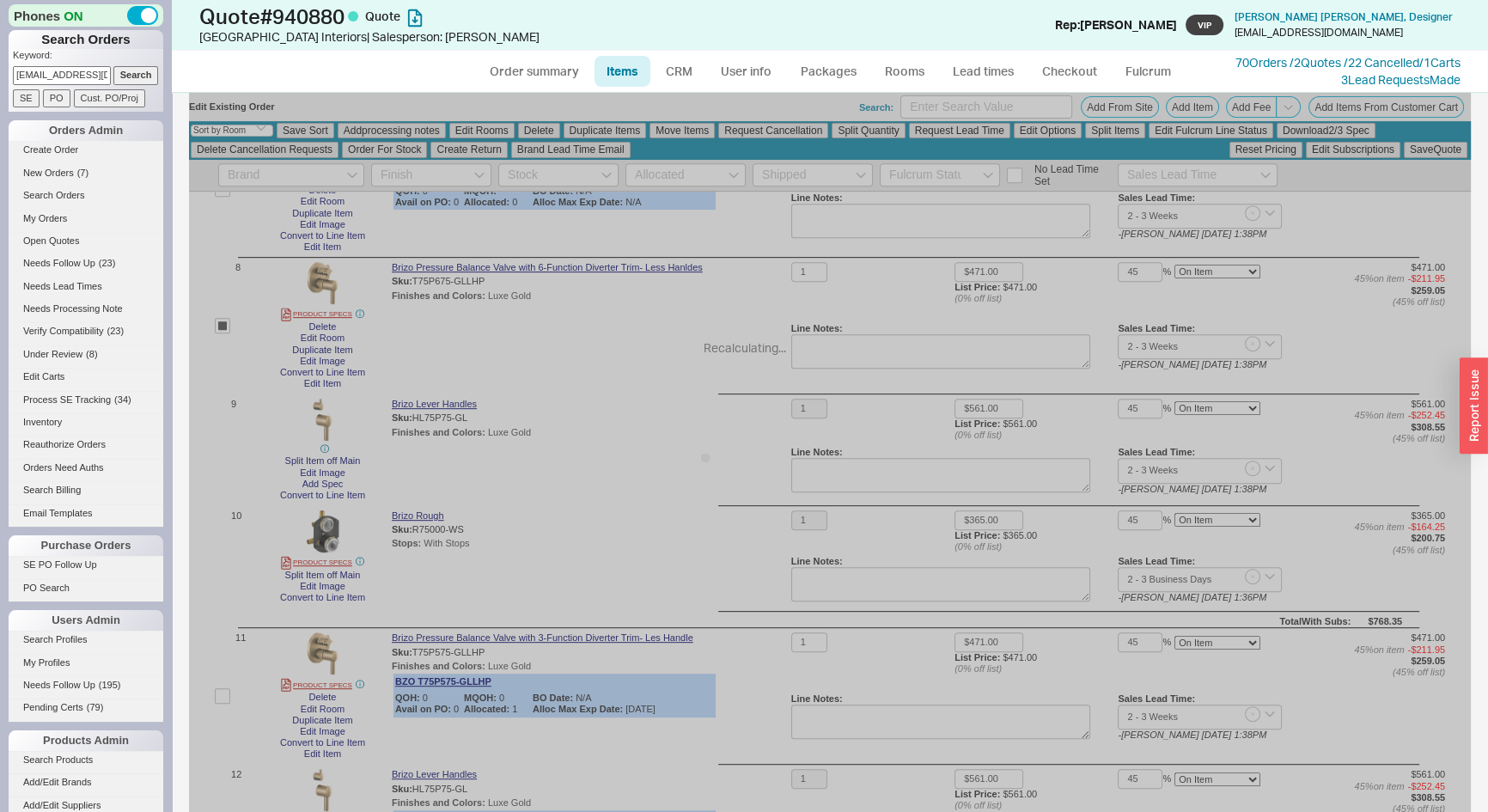
checkbox input "false"
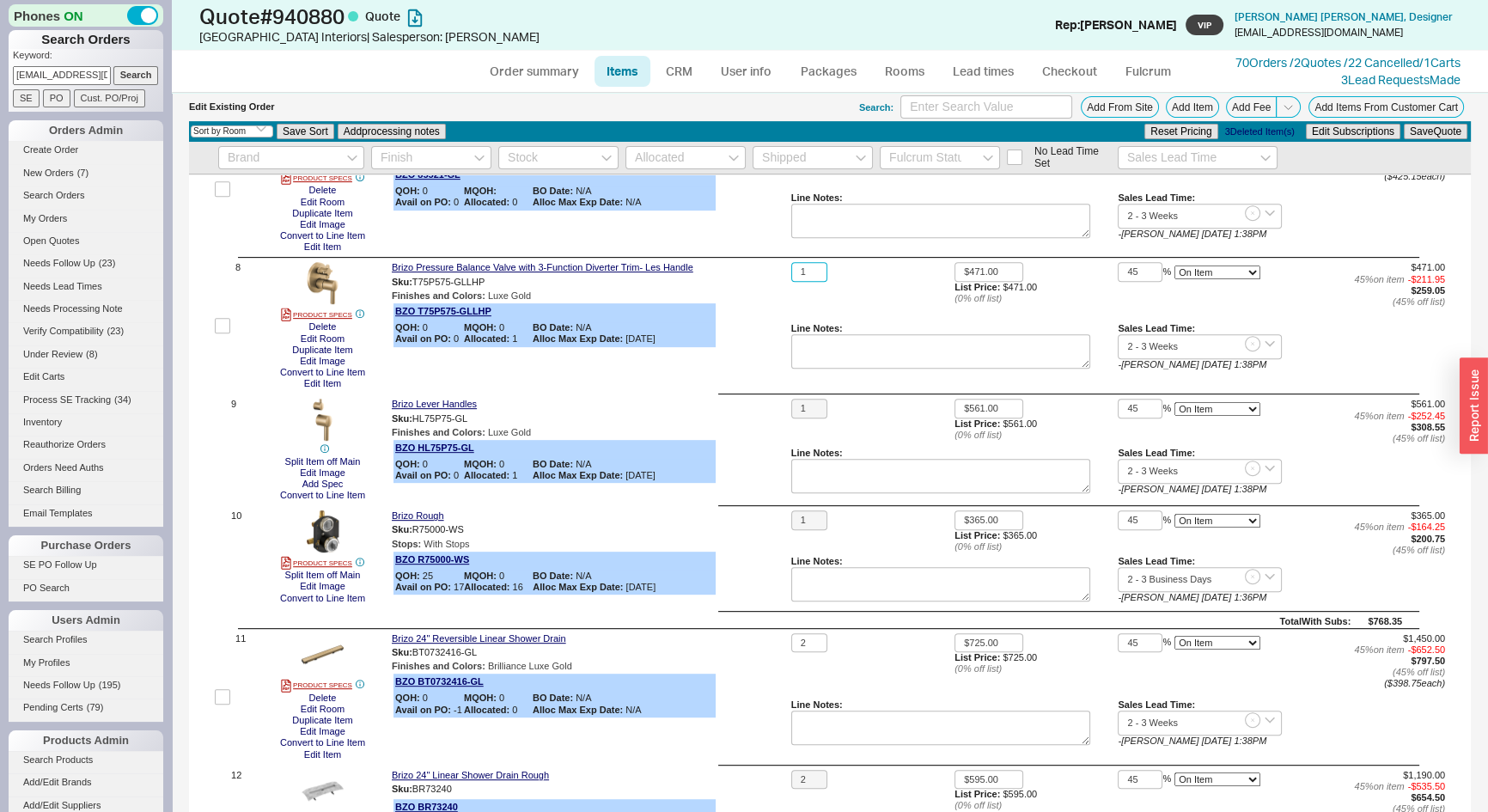
click at [807, 275] on input "1" at bounding box center [809, 272] width 37 height 20
type input "2"
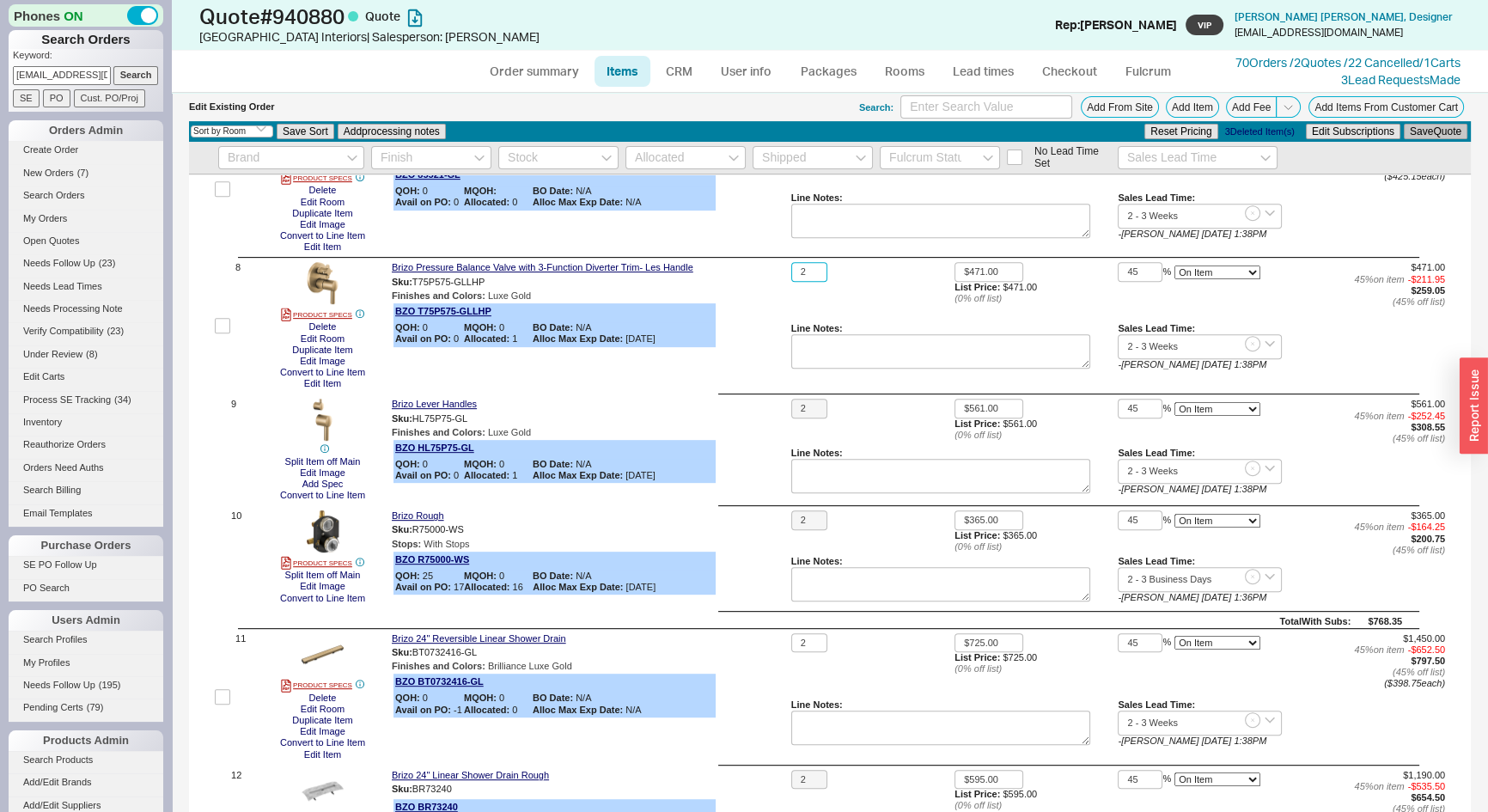
type input "2"
click at [1416, 127] on button "Save Quote" at bounding box center [1436, 131] width 64 height 16
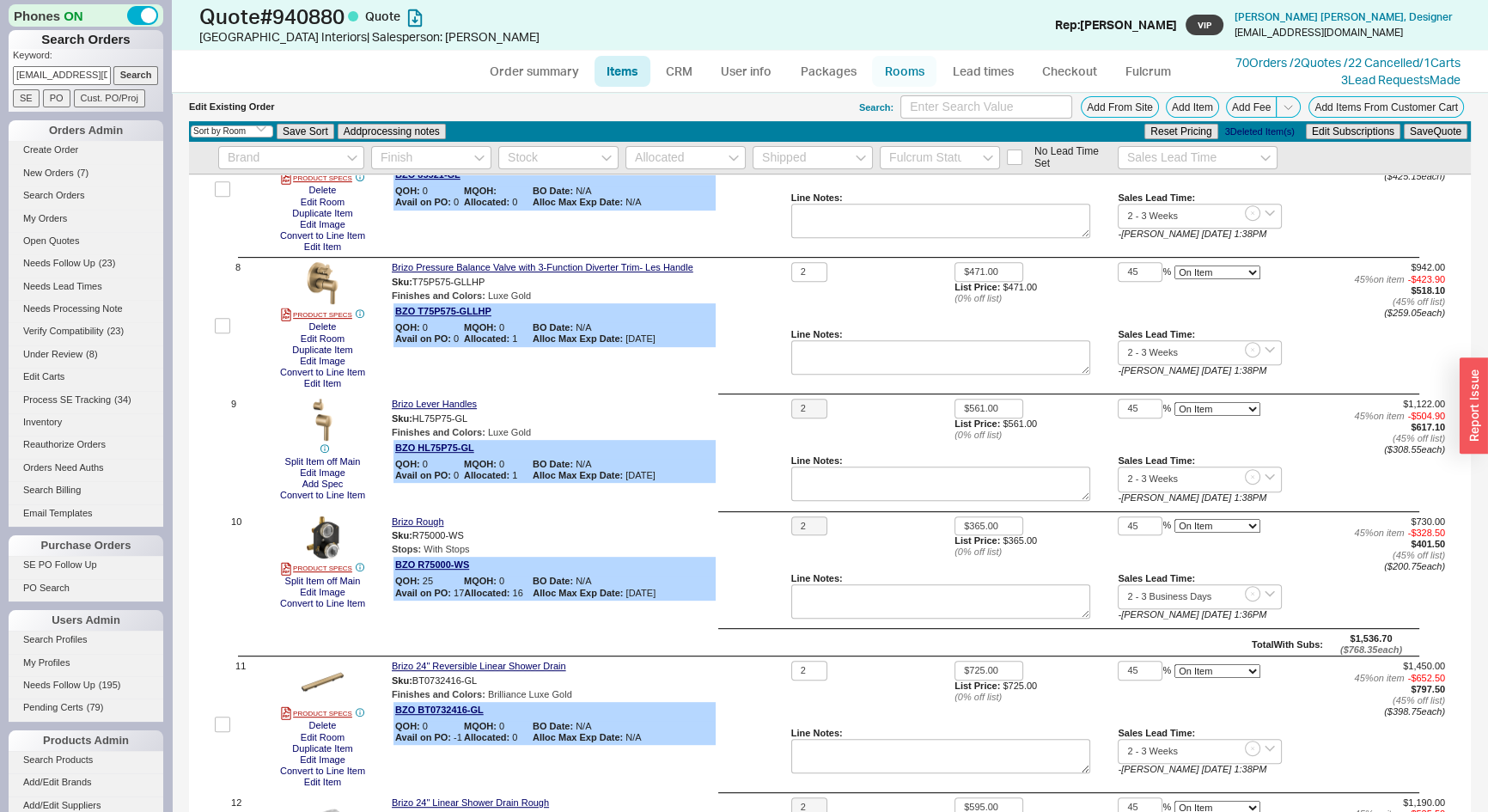
click at [892, 76] on link "Rooms" at bounding box center [904, 71] width 65 height 31
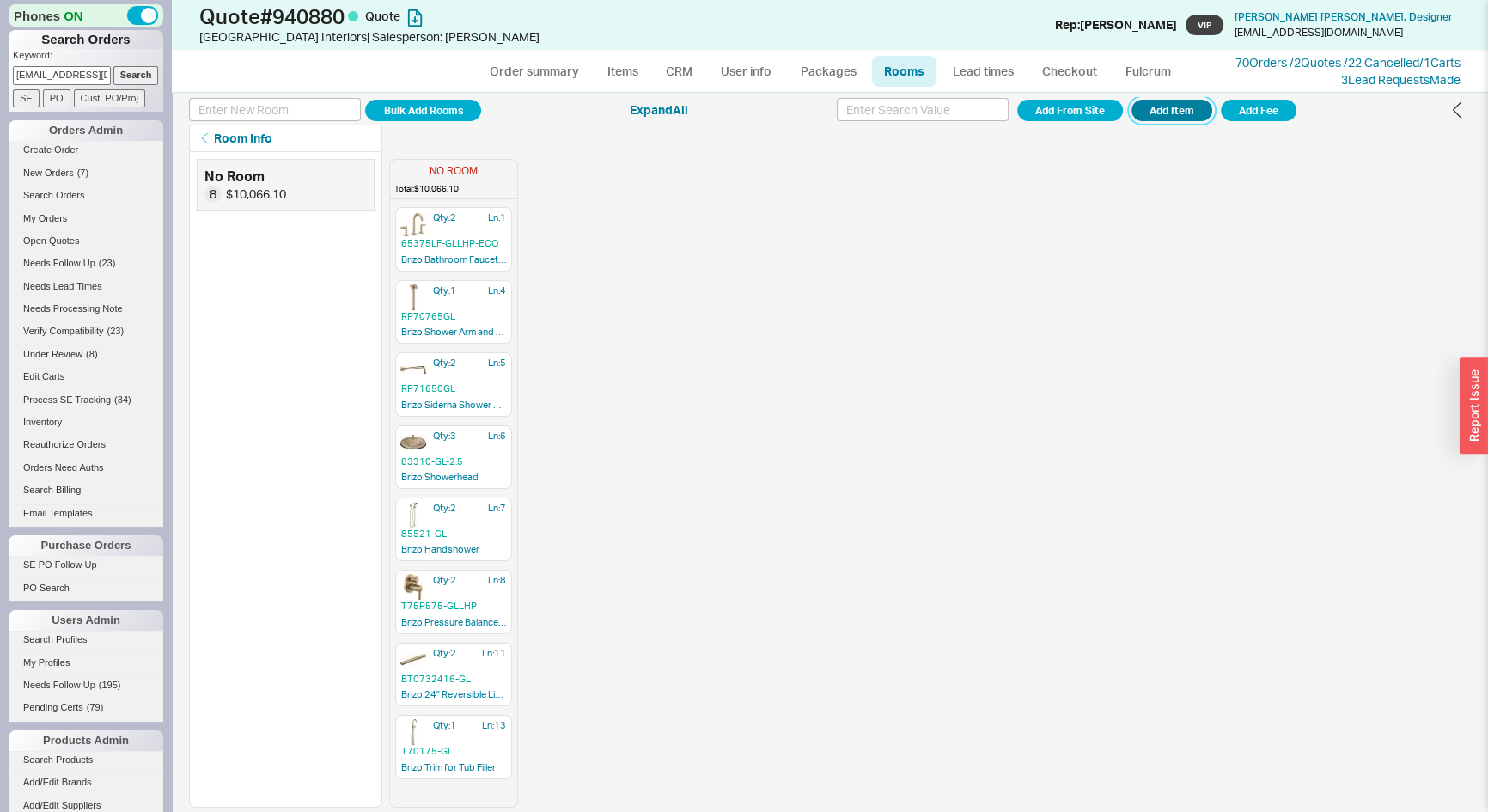
click at [1160, 118] on button "Add Item" at bounding box center [1172, 111] width 80 height 22
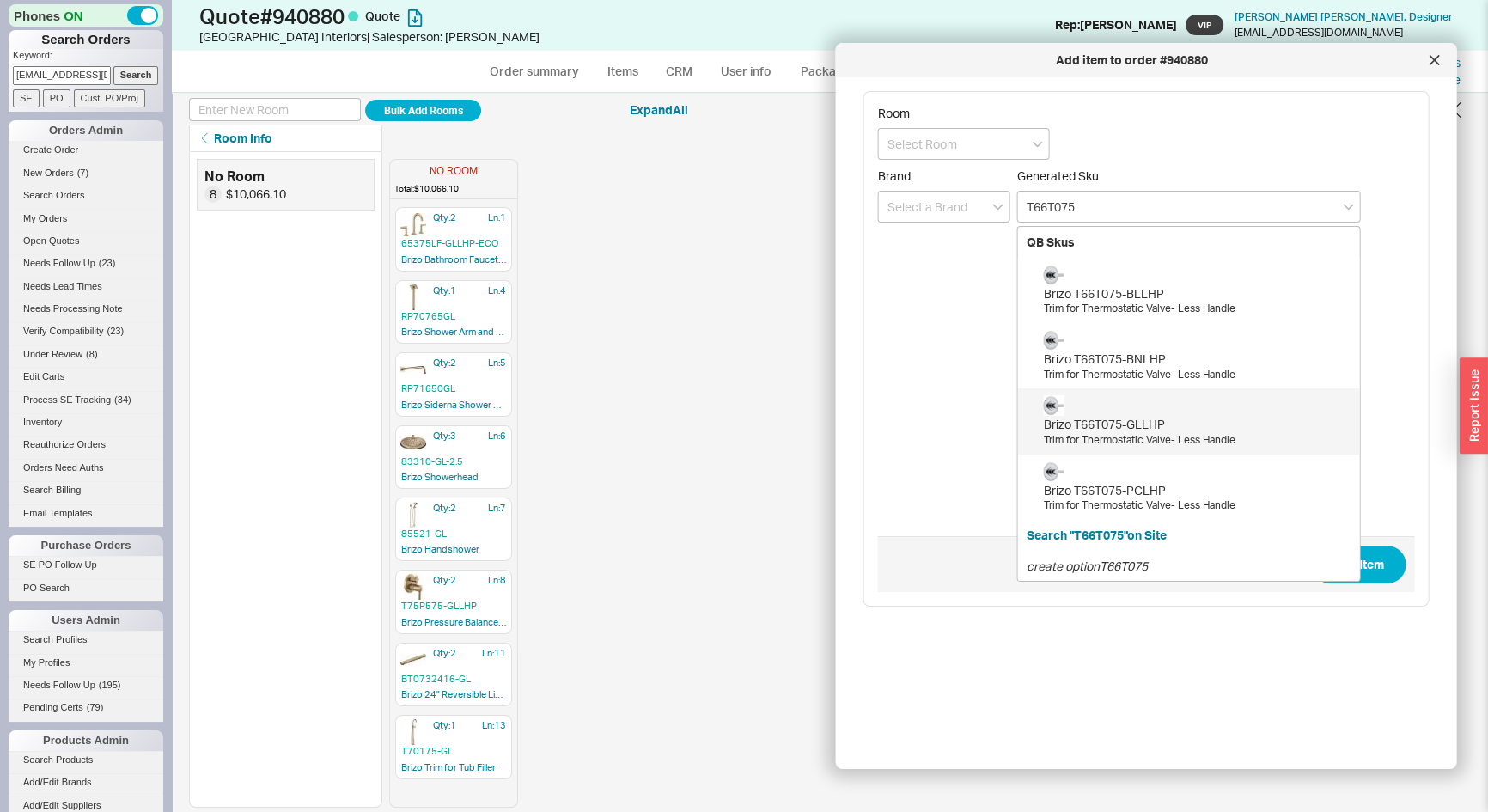
click at [1156, 420] on div "Brizo T66T075-GLLHP" at bounding box center [1198, 424] width 308 height 17
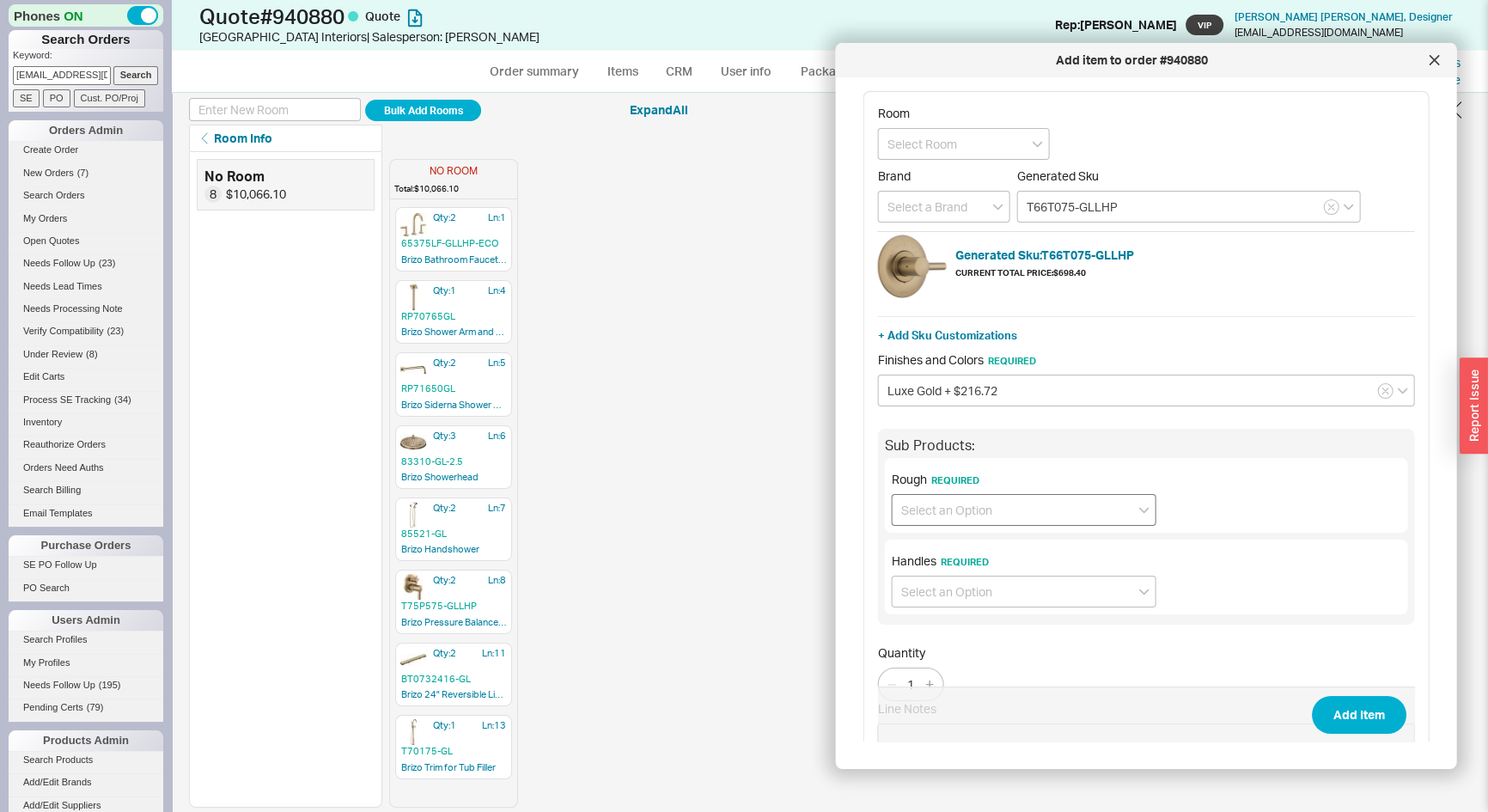
type input "T66T075-GLLHP"
click at [942, 508] on input at bounding box center [1024, 510] width 265 height 32
click at [970, 551] on div "Thermostatic Valve Rough (R35000-WS) + $327.60" at bounding box center [1024, 554] width 263 height 47
type input "Thermostatic Valve Rough (R35000-WS) + $327.60"
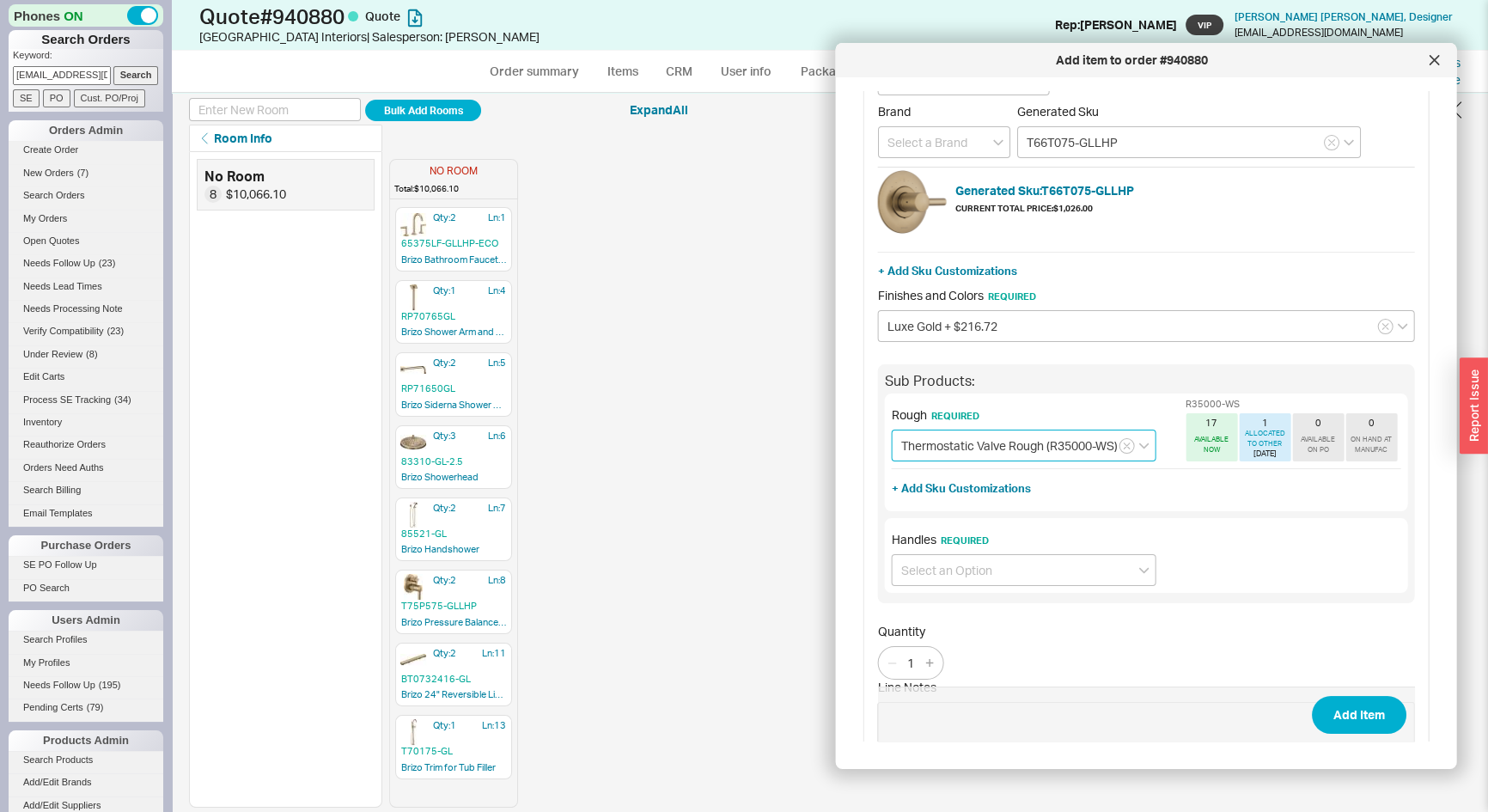
scroll to position [143, 0]
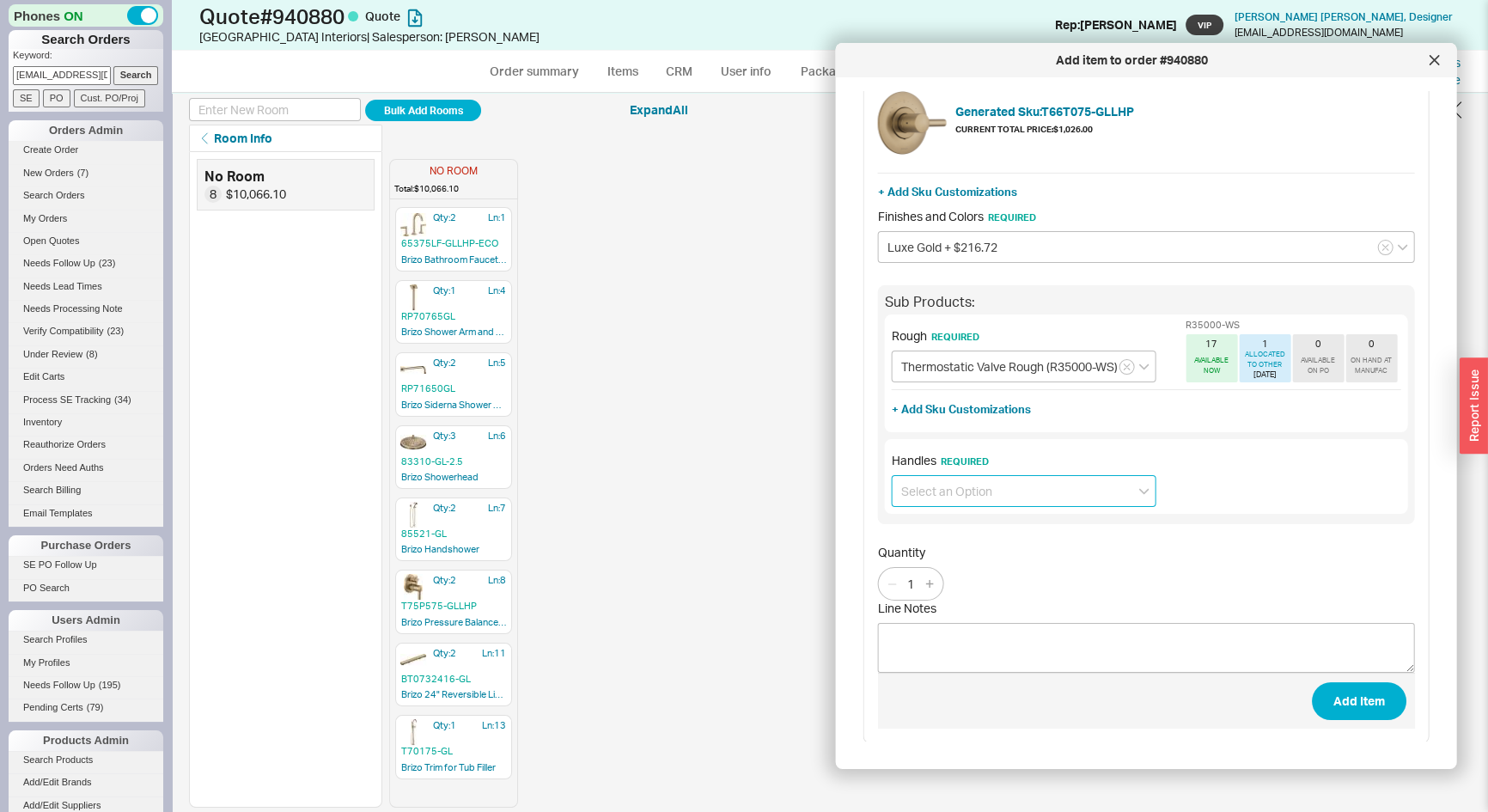
click at [979, 485] on input at bounding box center [1024, 490] width 265 height 32
click at [965, 529] on div "Lever Handle (HL6675) + $113.04" at bounding box center [1024, 527] width 263 height 31
type input "Lever Handle (HL6675) + $113.04"
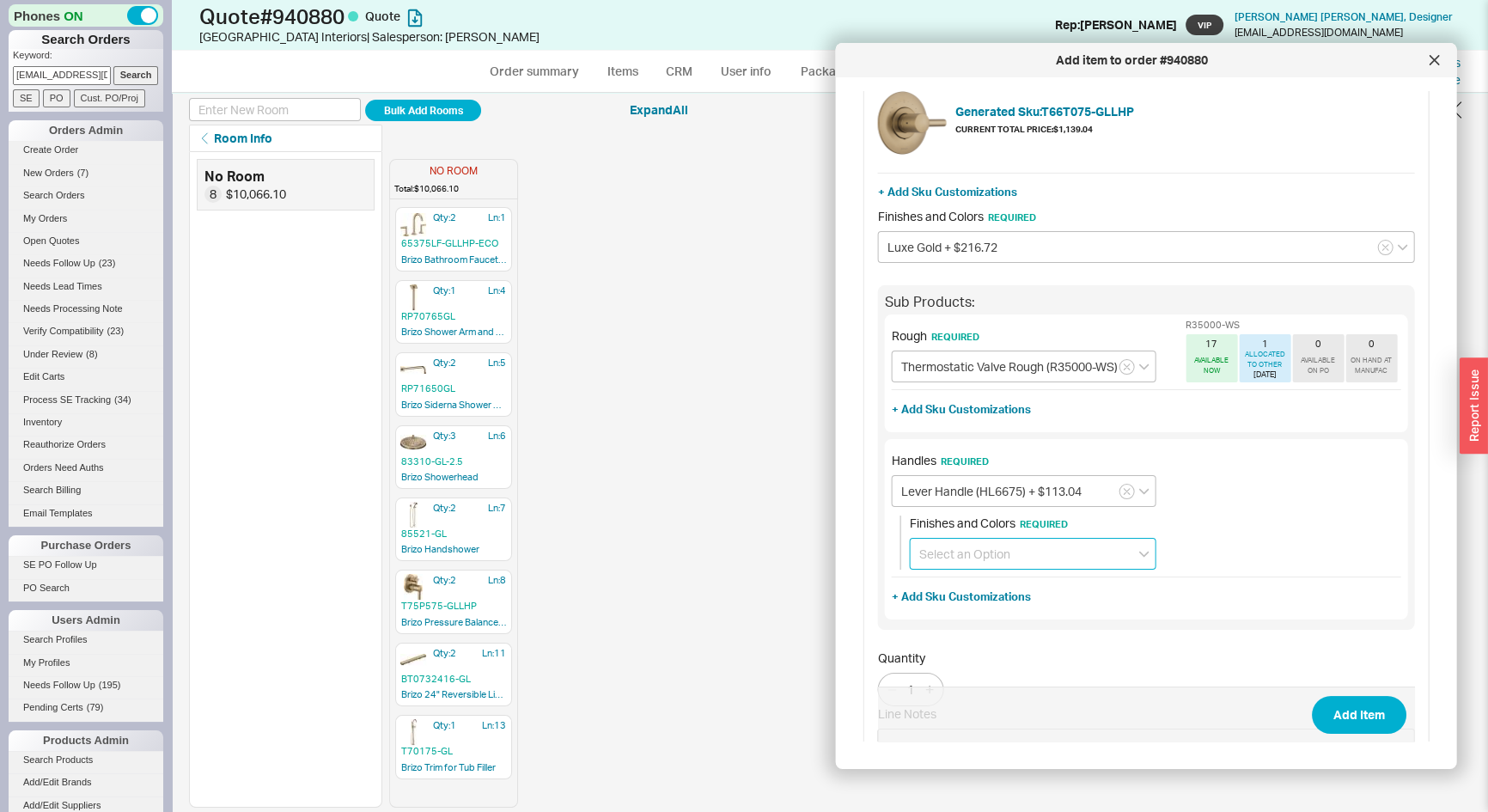
click at [973, 554] on input at bounding box center [1033, 554] width 247 height 32
click at [961, 672] on div "Luxe Gold + $51.12" at bounding box center [1033, 681] width 245 height 31
type input "Luxe Gold + $51.12"
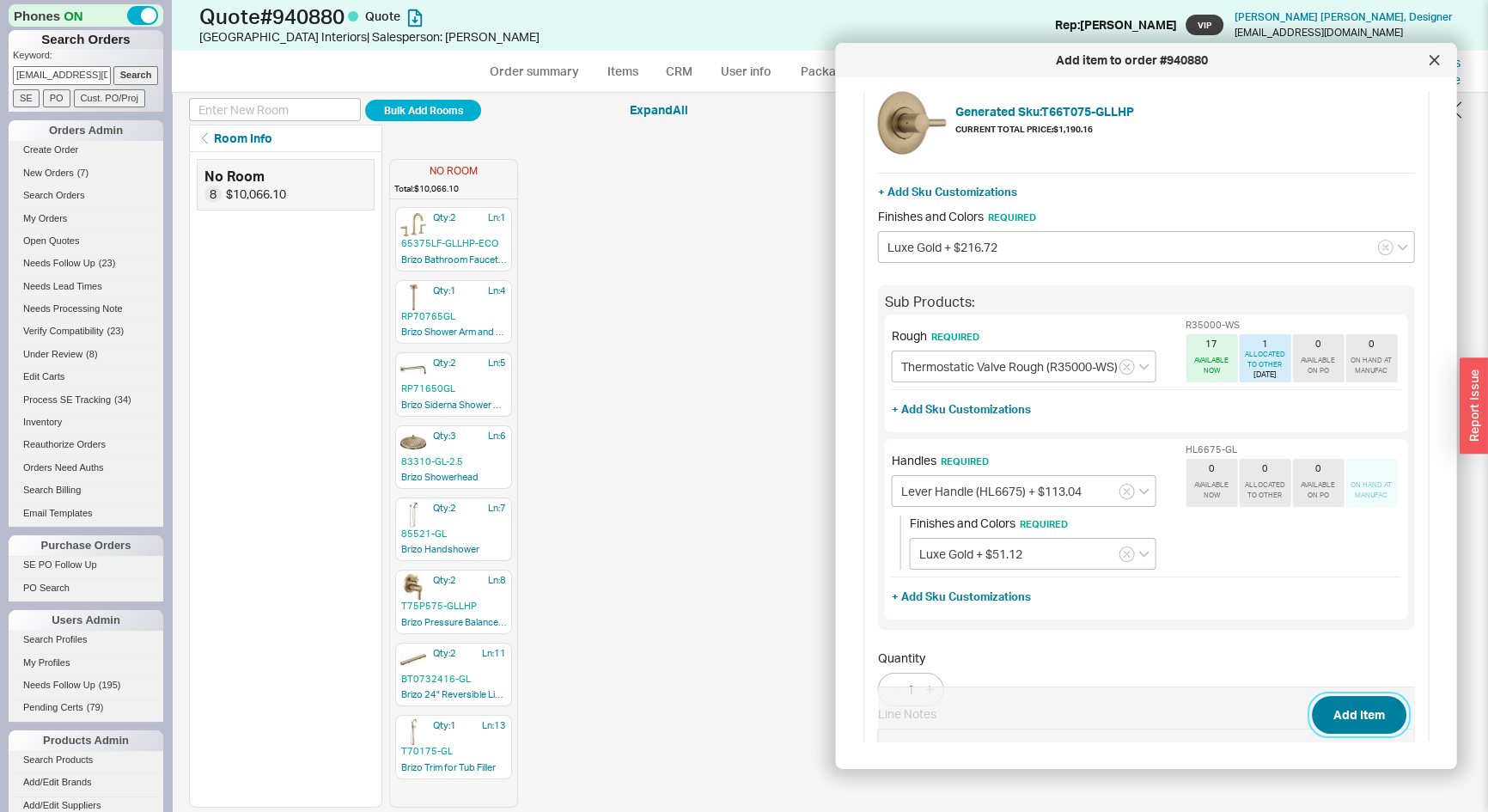
click at [1373, 703] on button "Add Item" at bounding box center [1358, 714] width 94 height 37
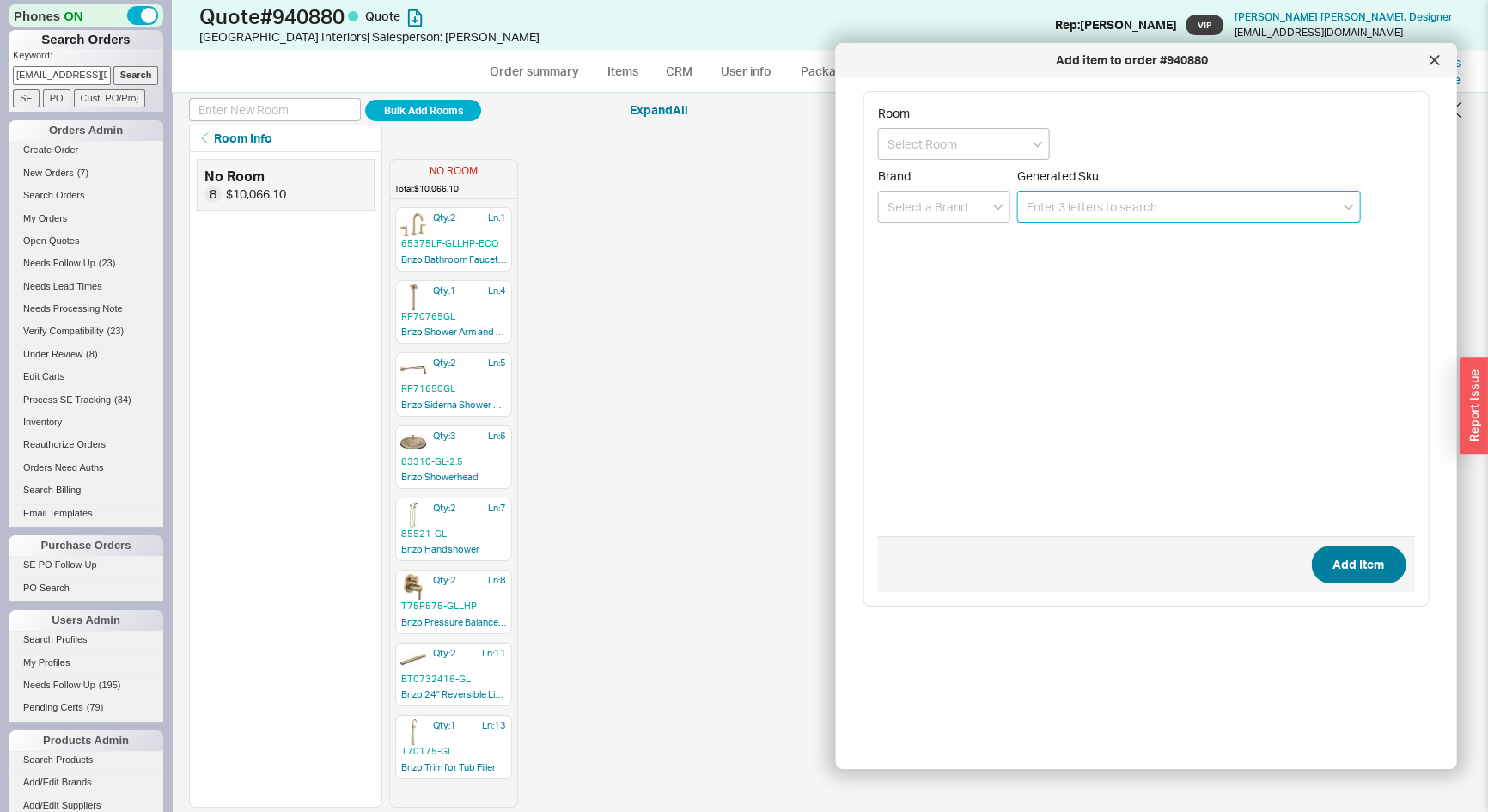
scroll to position [0, 0]
click at [1438, 61] on icon at bounding box center [1433, 59] width 10 height 10
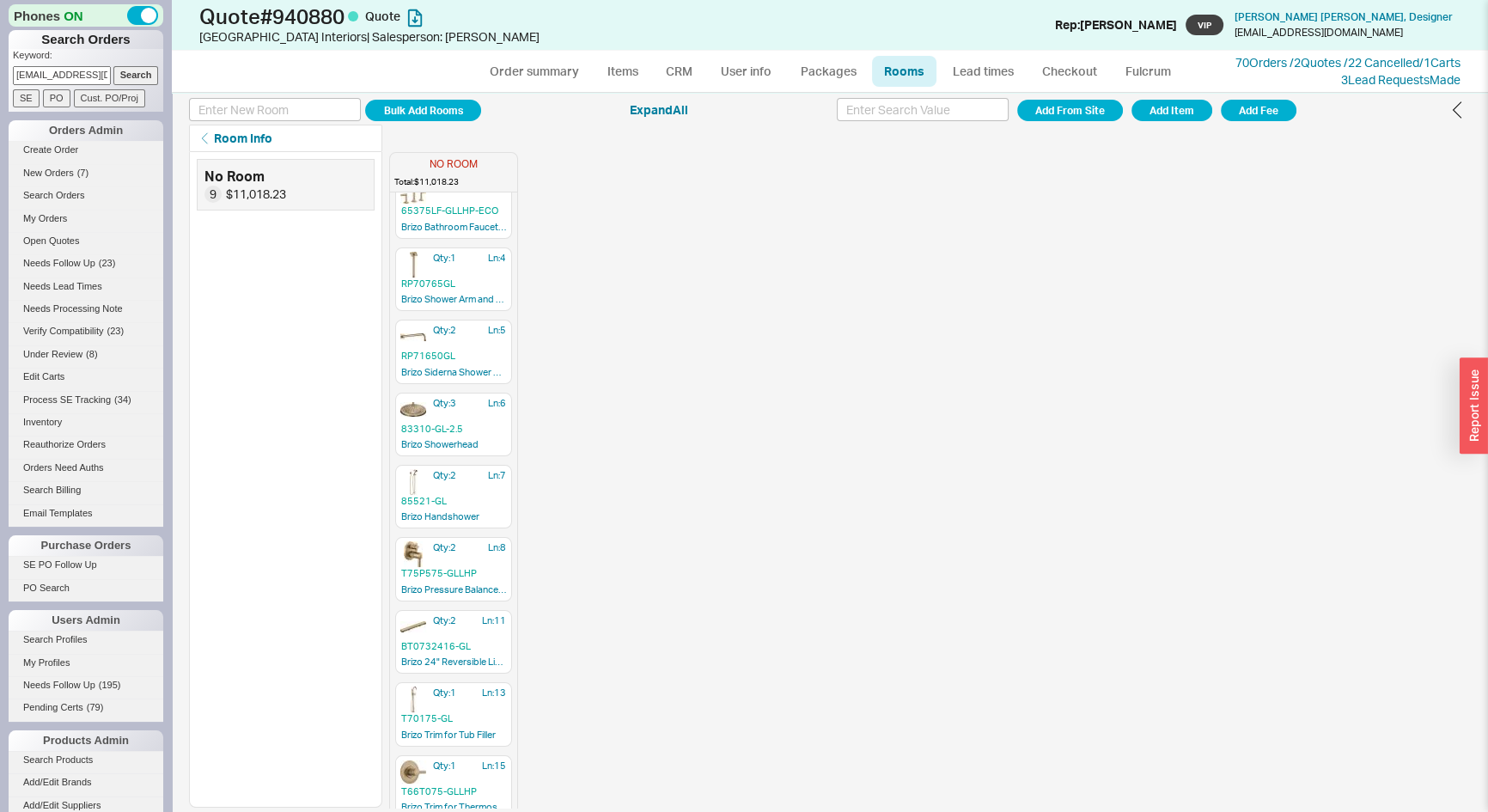
scroll to position [48, 0]
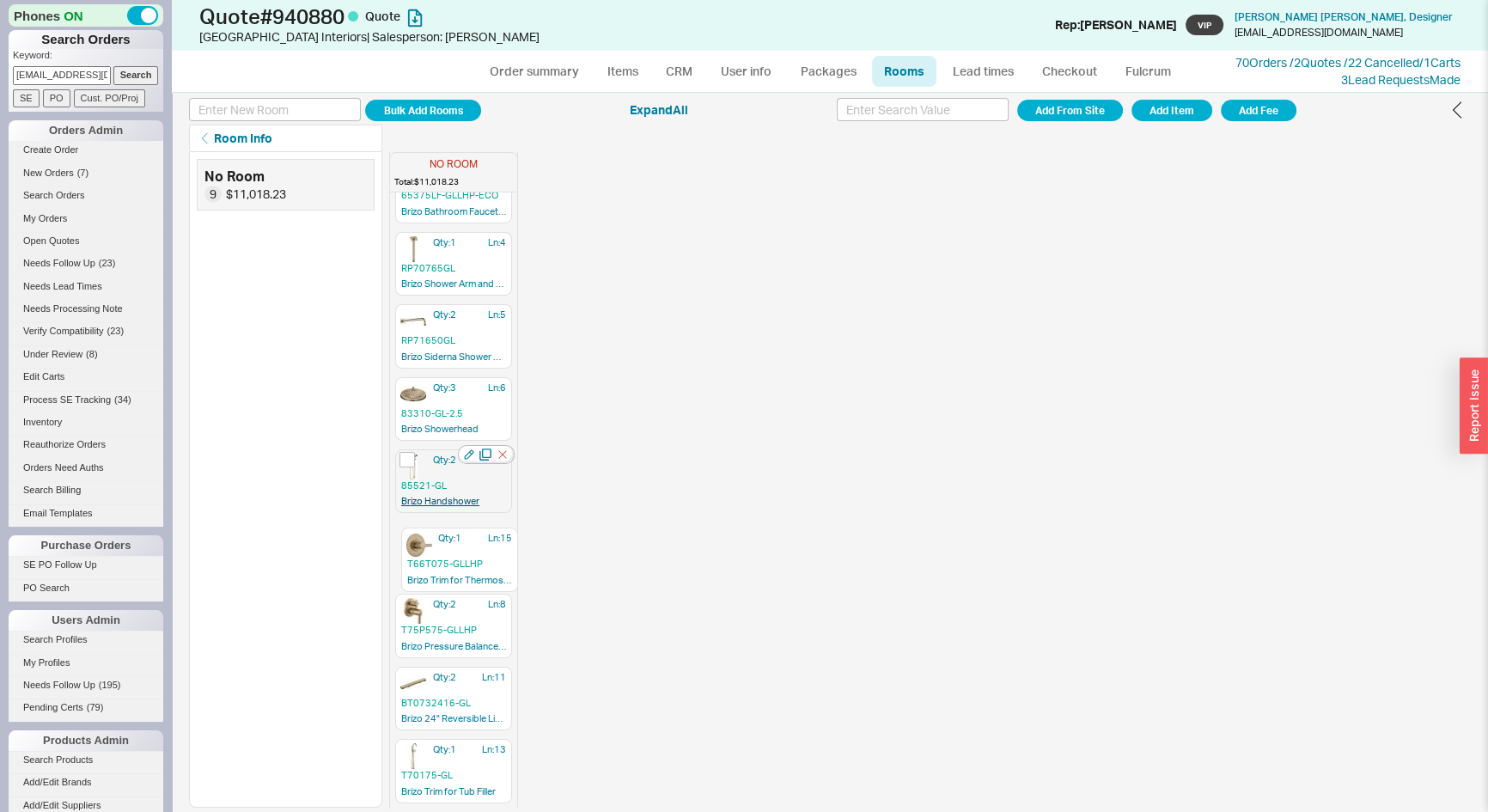
drag, startPoint x: 444, startPoint y: 764, endPoint x: 452, endPoint y: 504, distance: 260.1
click at [449, 548] on div "Qty: 2 Ln: 1 65375LF-GLLHP-ECO Brizo Bathroom Faucet- ECO- Less Handles Qty: 1 …" at bounding box center [453, 484] width 127 height 652
click at [625, 75] on link "Items" at bounding box center [622, 71] width 56 height 31
select select "3"
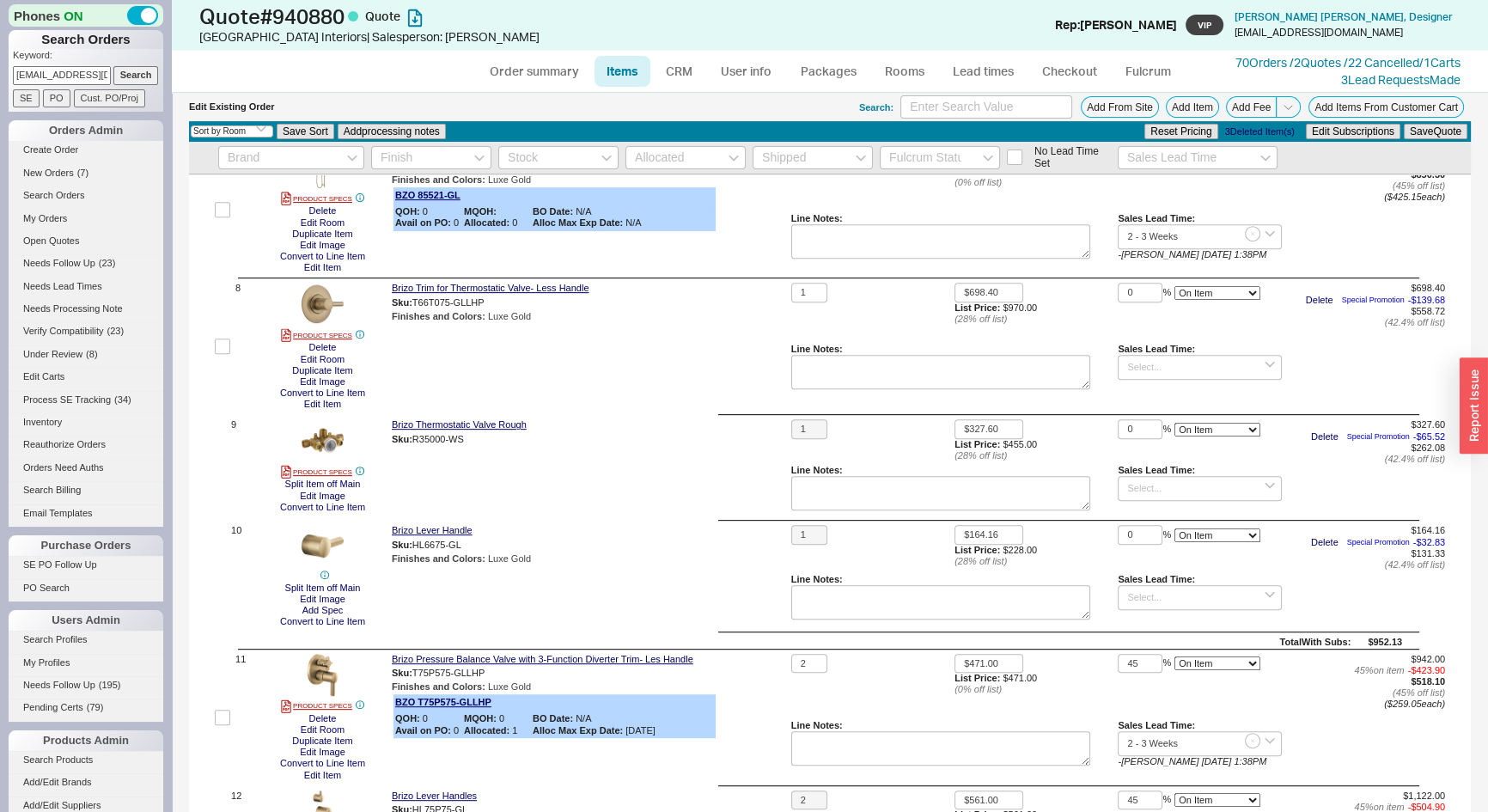
scroll to position [2030, 0]
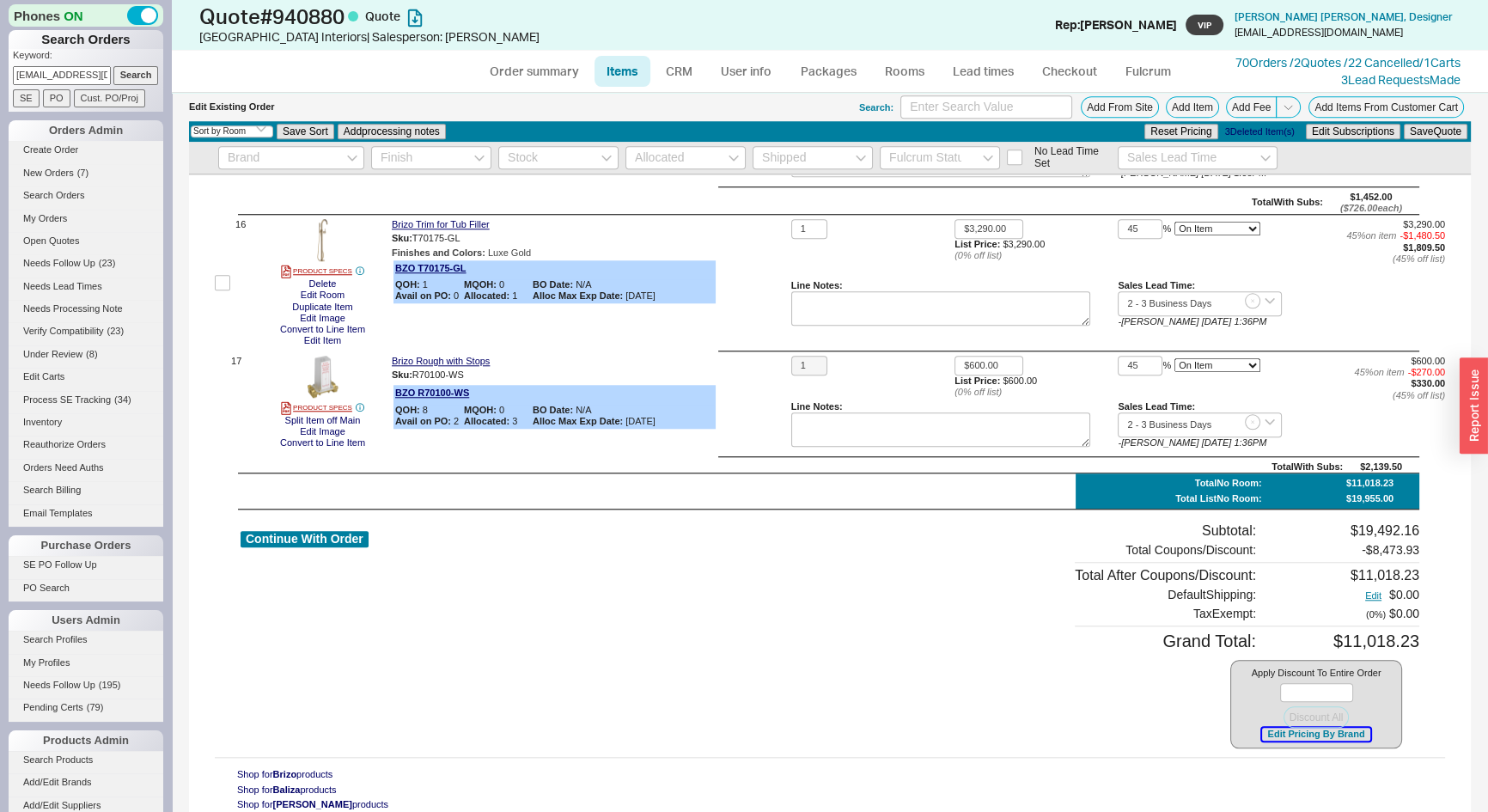
click at [1341, 733] on button "Edit Pricing By Brand" at bounding box center [1316, 734] width 108 height 13
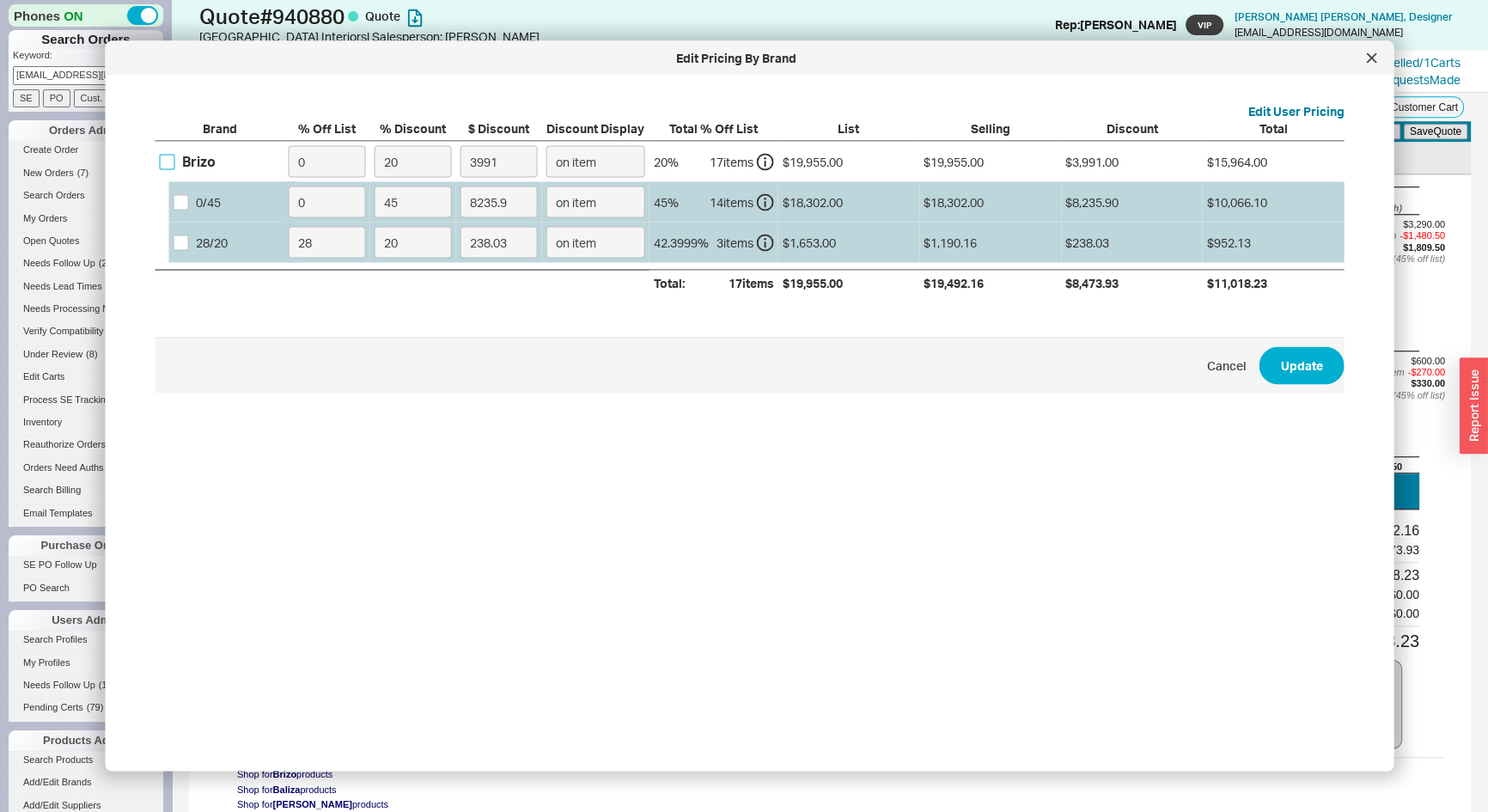
click at [164, 166] on input "Brizo" at bounding box center [167, 161] width 16 height 16
checkbox input "true"
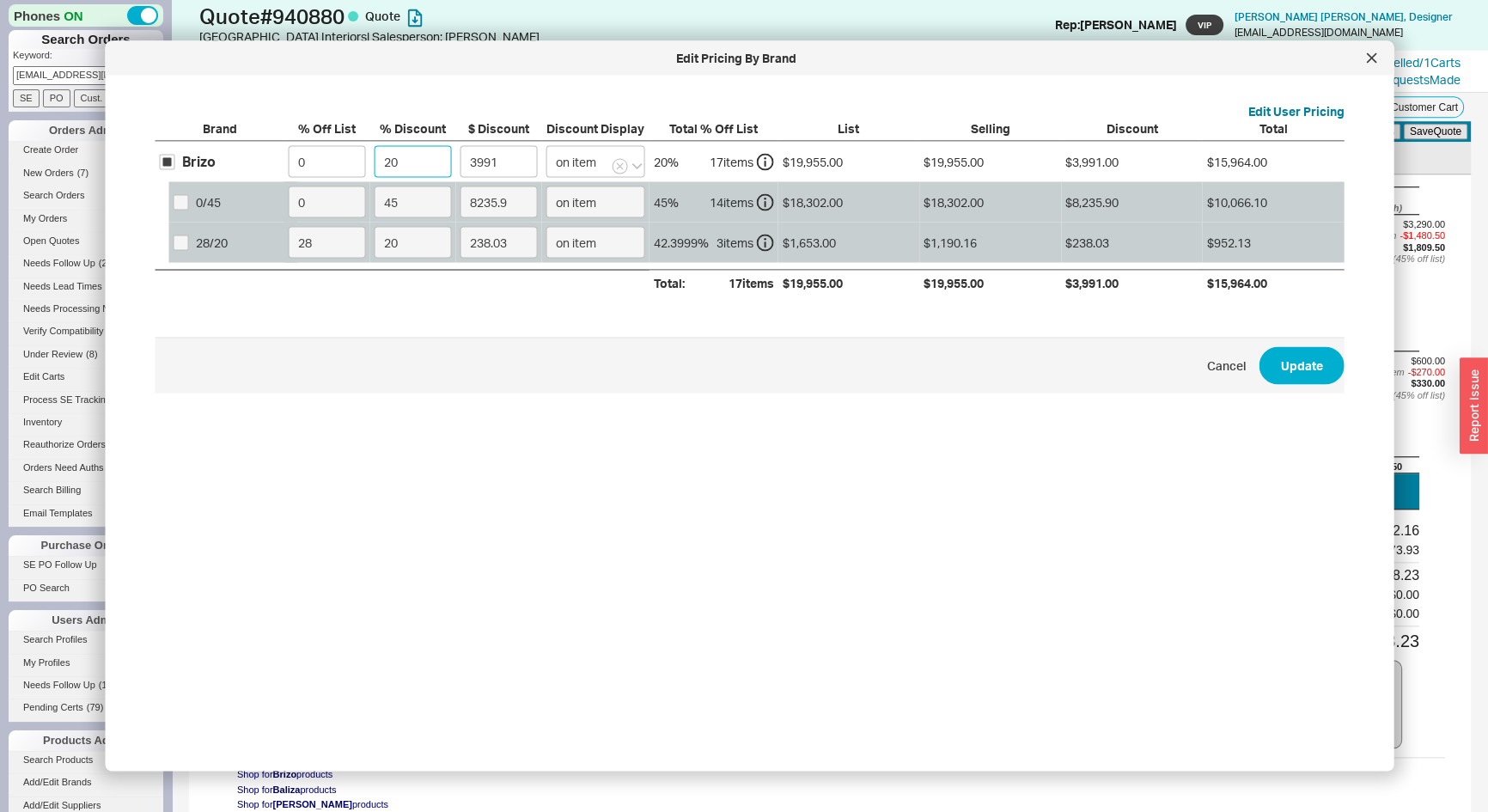
click at [389, 157] on input "20" at bounding box center [413, 162] width 78 height 32
type input "4"
type input "798.2"
type input "45"
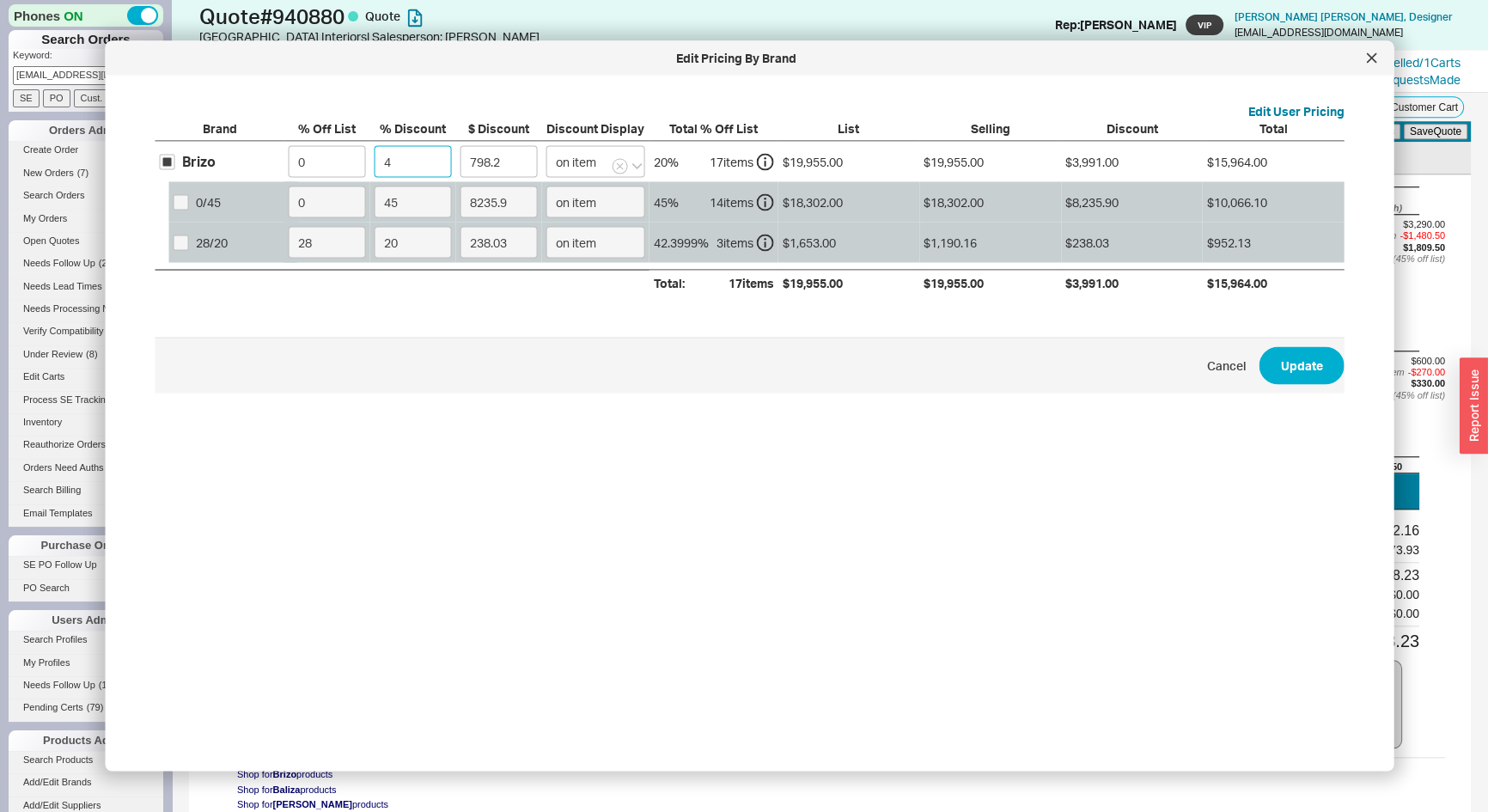
type input "8979.75"
type input "45"
click at [1301, 369] on button "Update" at bounding box center [1302, 364] width 85 height 37
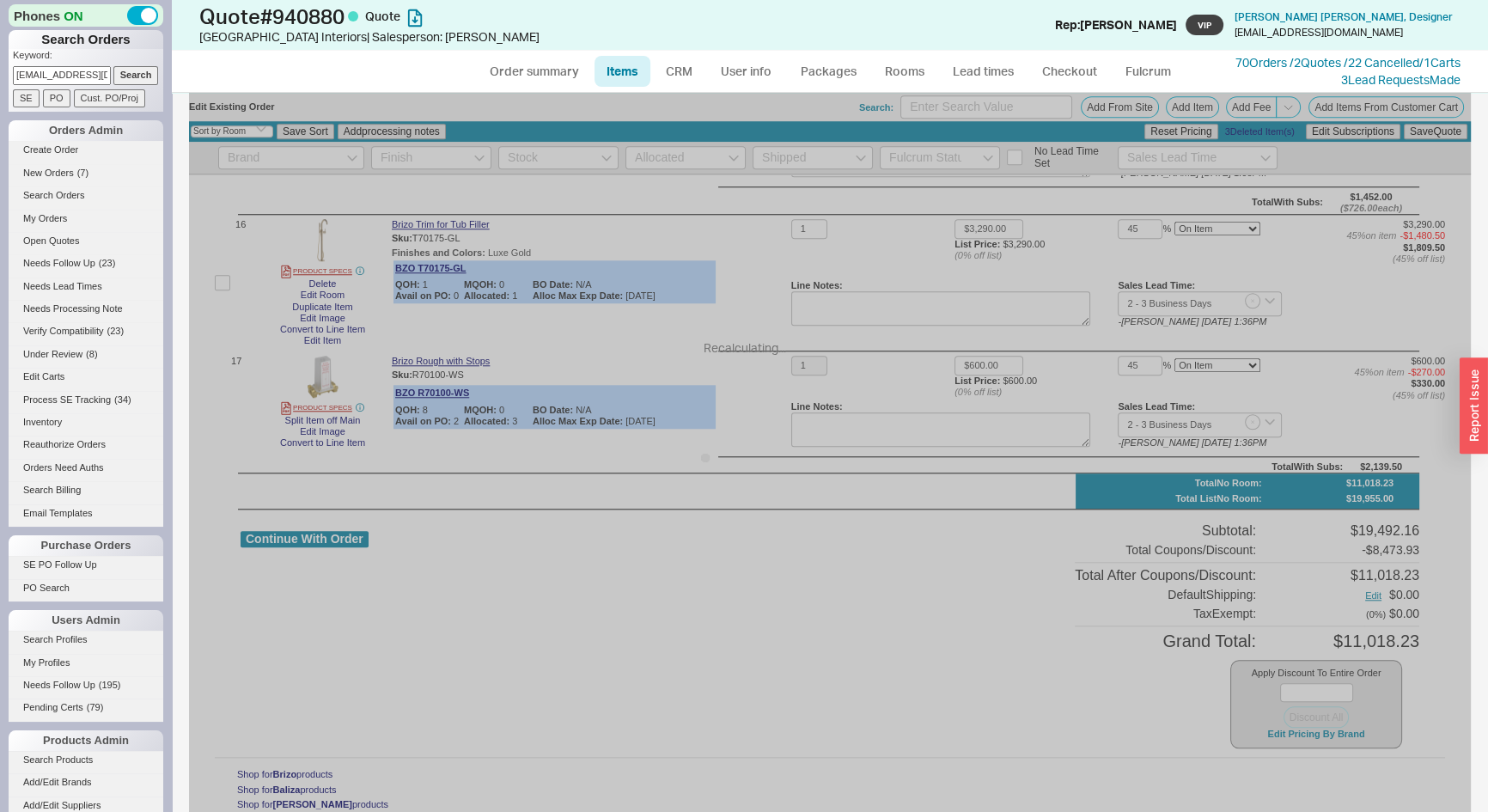
type input "$970.00"
type input "45"
type input "$455.00"
type input "45"
type input "$228.00"
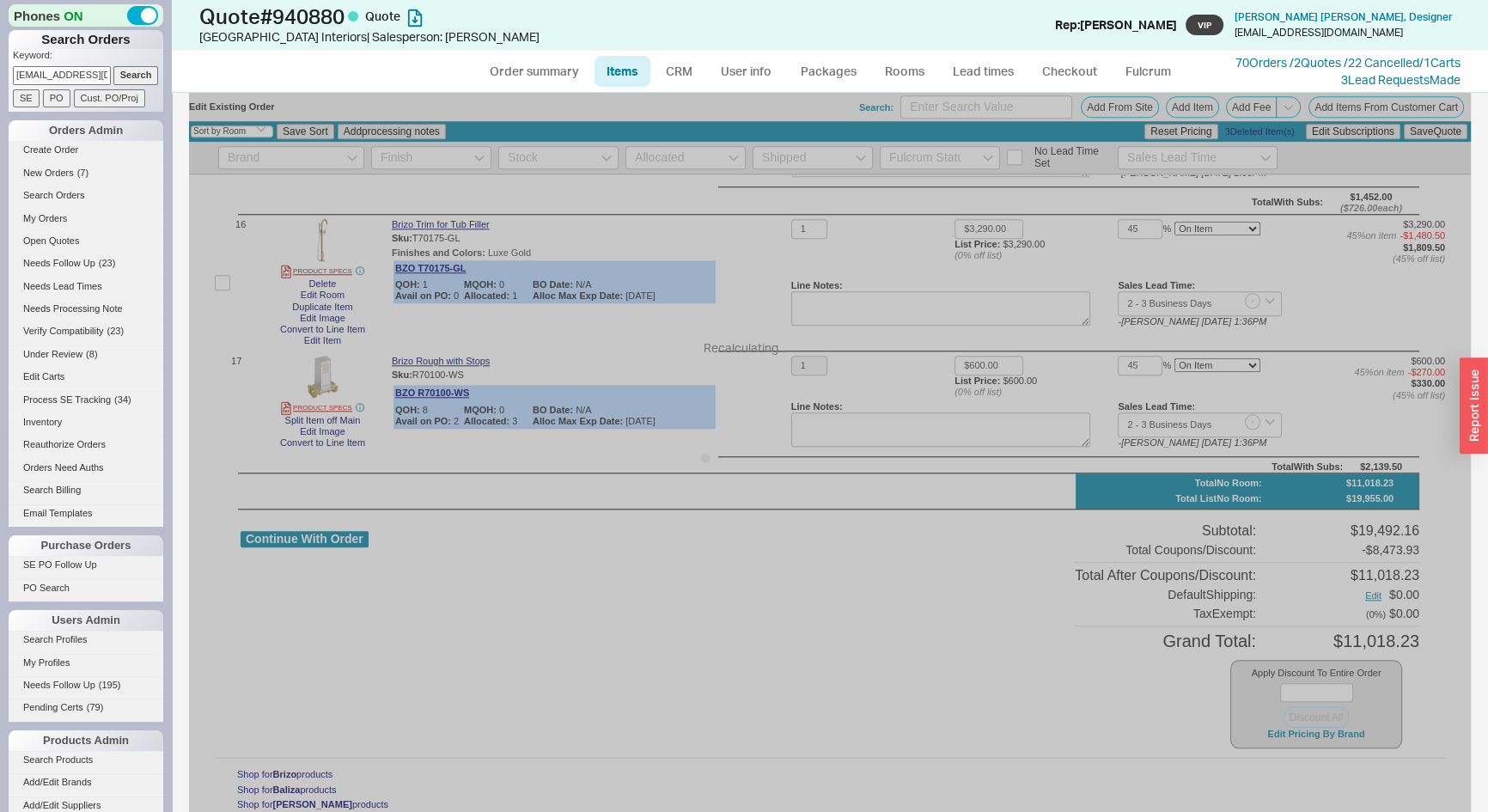
type input "45"
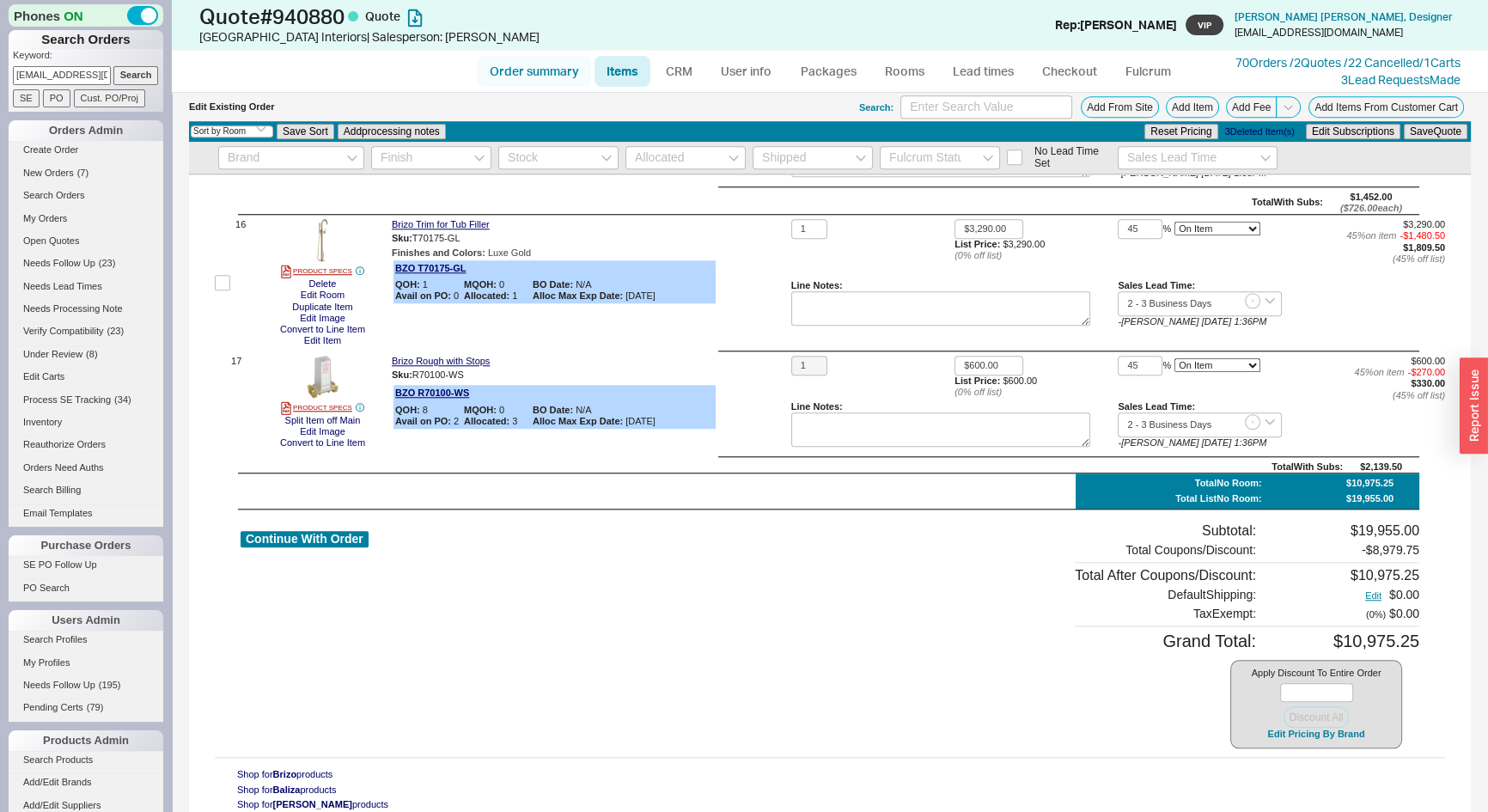
drag, startPoint x: 576, startPoint y: 66, endPoint x: 509, endPoint y: 84, distance: 69.4
click at [575, 66] on link "Order summary" at bounding box center [533, 71] width 114 height 31
select select "*"
select select "LOW"
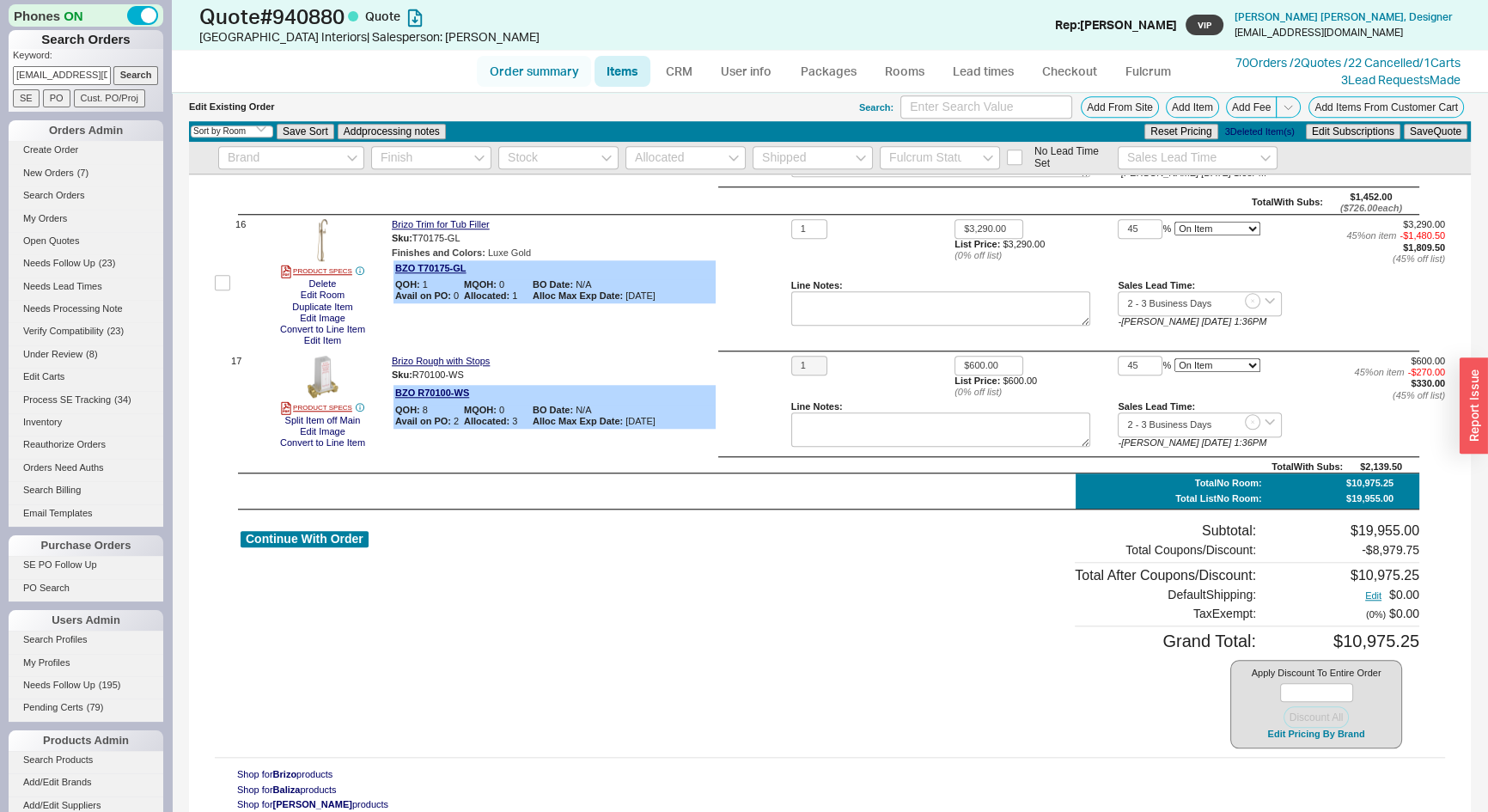
select select "LOW"
select select "3"
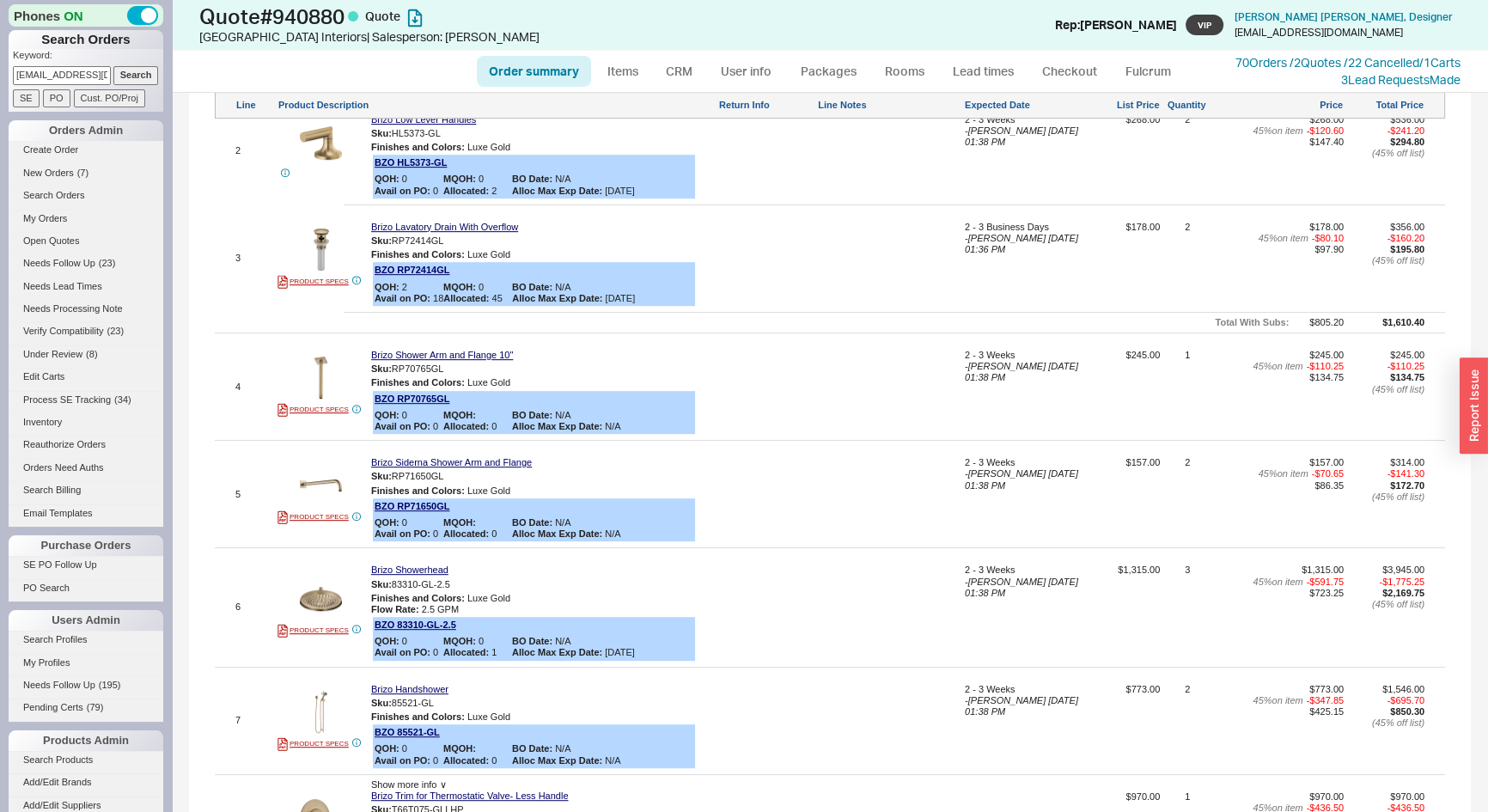
scroll to position [1250, 0]
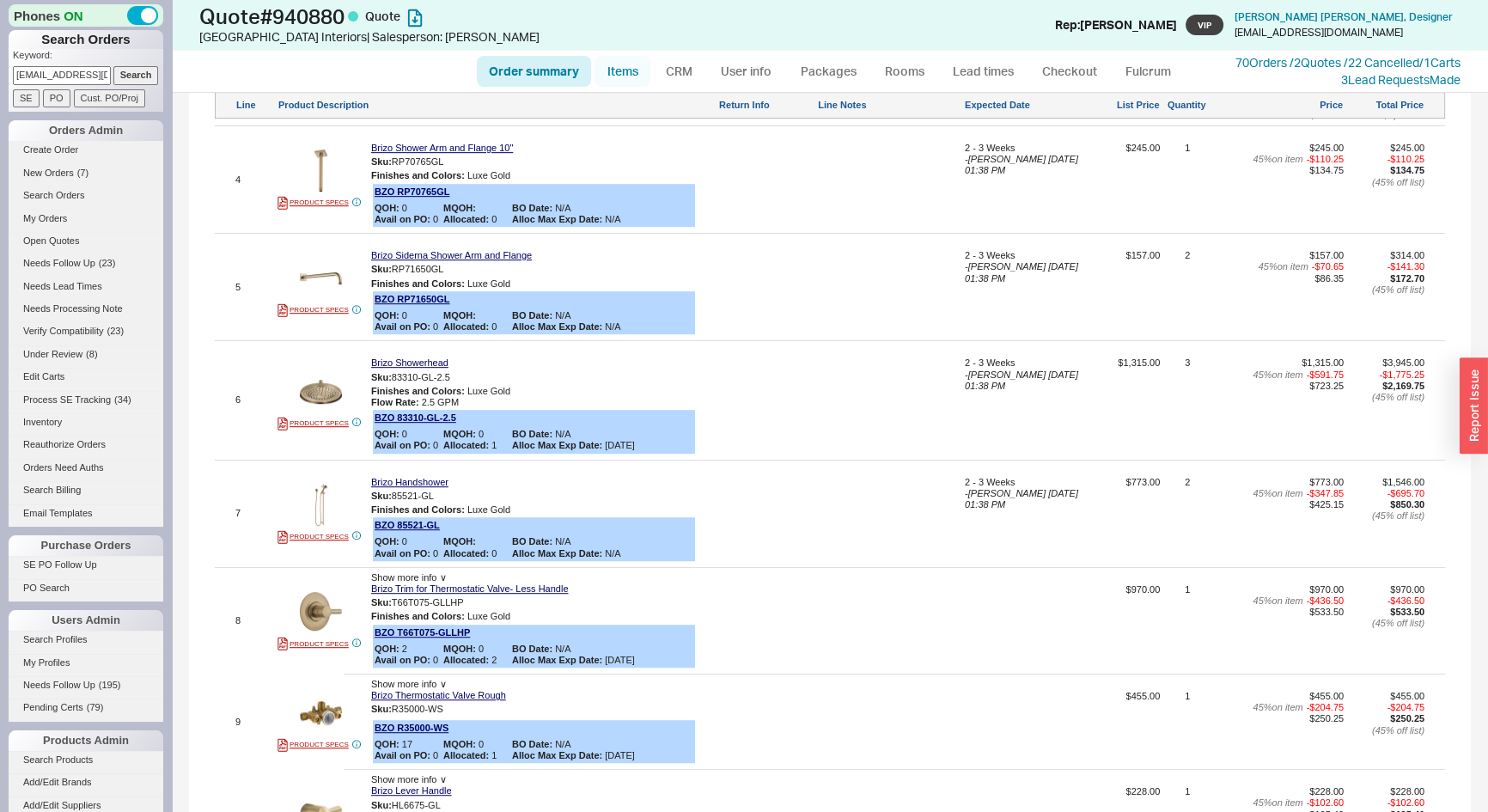
click at [617, 69] on link "Items" at bounding box center [622, 71] width 56 height 31
select select "3"
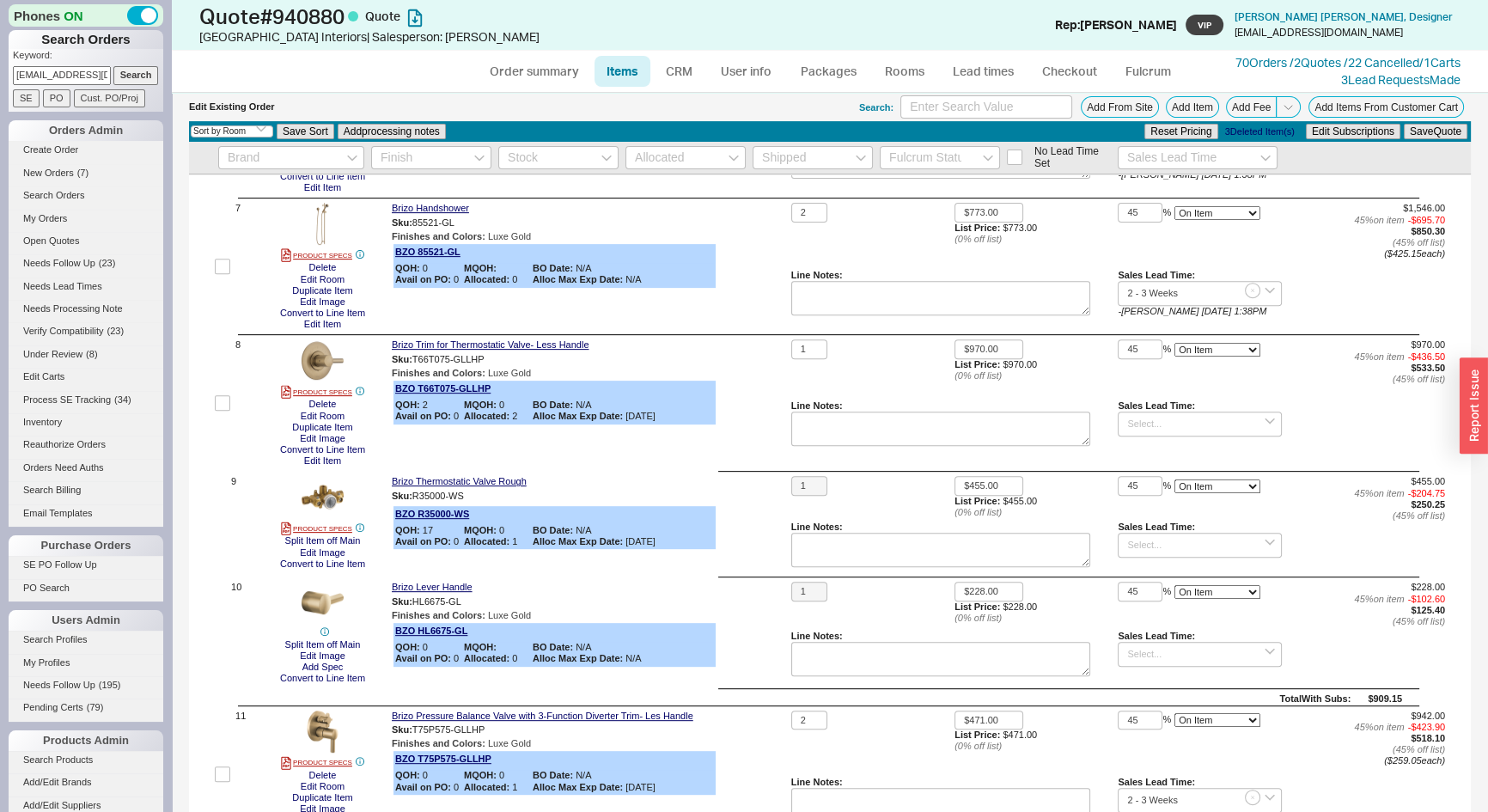
scroll to position [859, 0]
click at [1138, 544] on input at bounding box center [1199, 544] width 164 height 25
click at [1155, 573] on div "2 - 3 Business Days" at bounding box center [1199, 574] width 162 height 25
type input "2 - 3 Business Days"
click at [1139, 426] on input at bounding box center [1199, 424] width 164 height 25
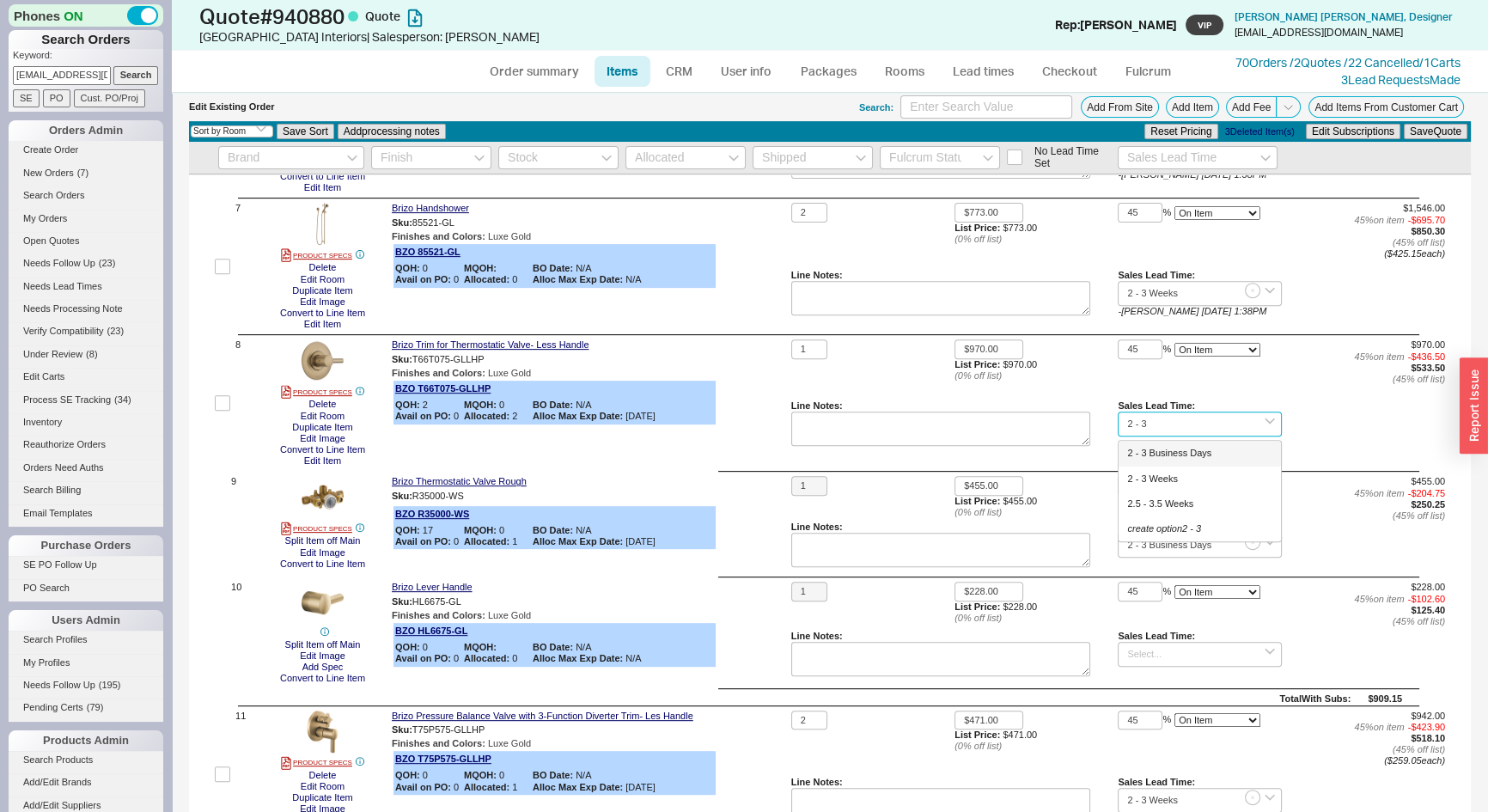
click at [1159, 456] on div "2 - 3 Business Days" at bounding box center [1199, 453] width 162 height 25
type input "2 - 3 Business Days"
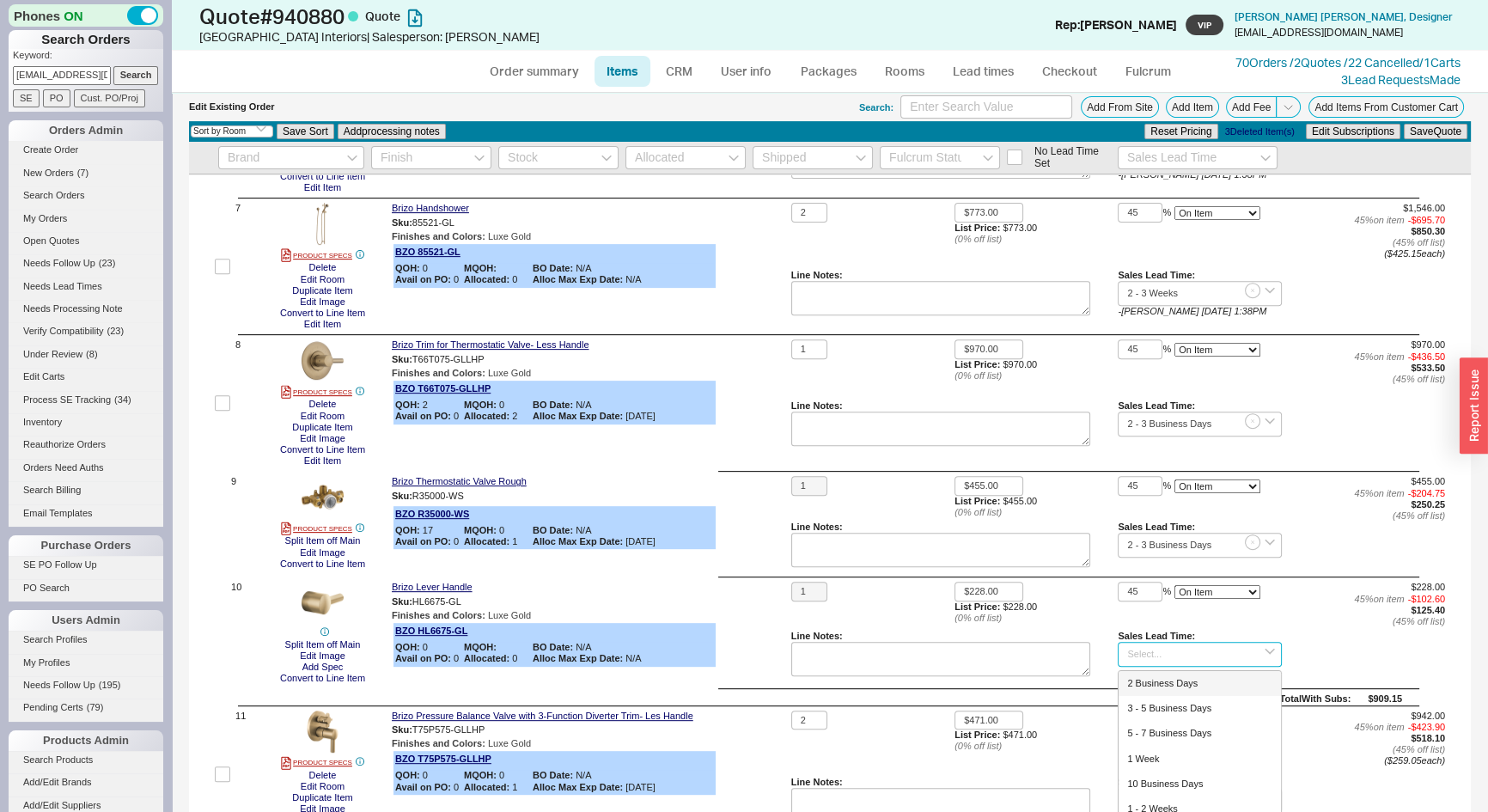
click at [1154, 654] on input at bounding box center [1199, 654] width 164 height 25
click at [1180, 707] on div "2 - 3 Weeks" at bounding box center [1199, 708] width 162 height 25
type input "2 - 3 Weeks"
click at [1415, 136] on button "Save Quote" at bounding box center [1436, 131] width 64 height 16
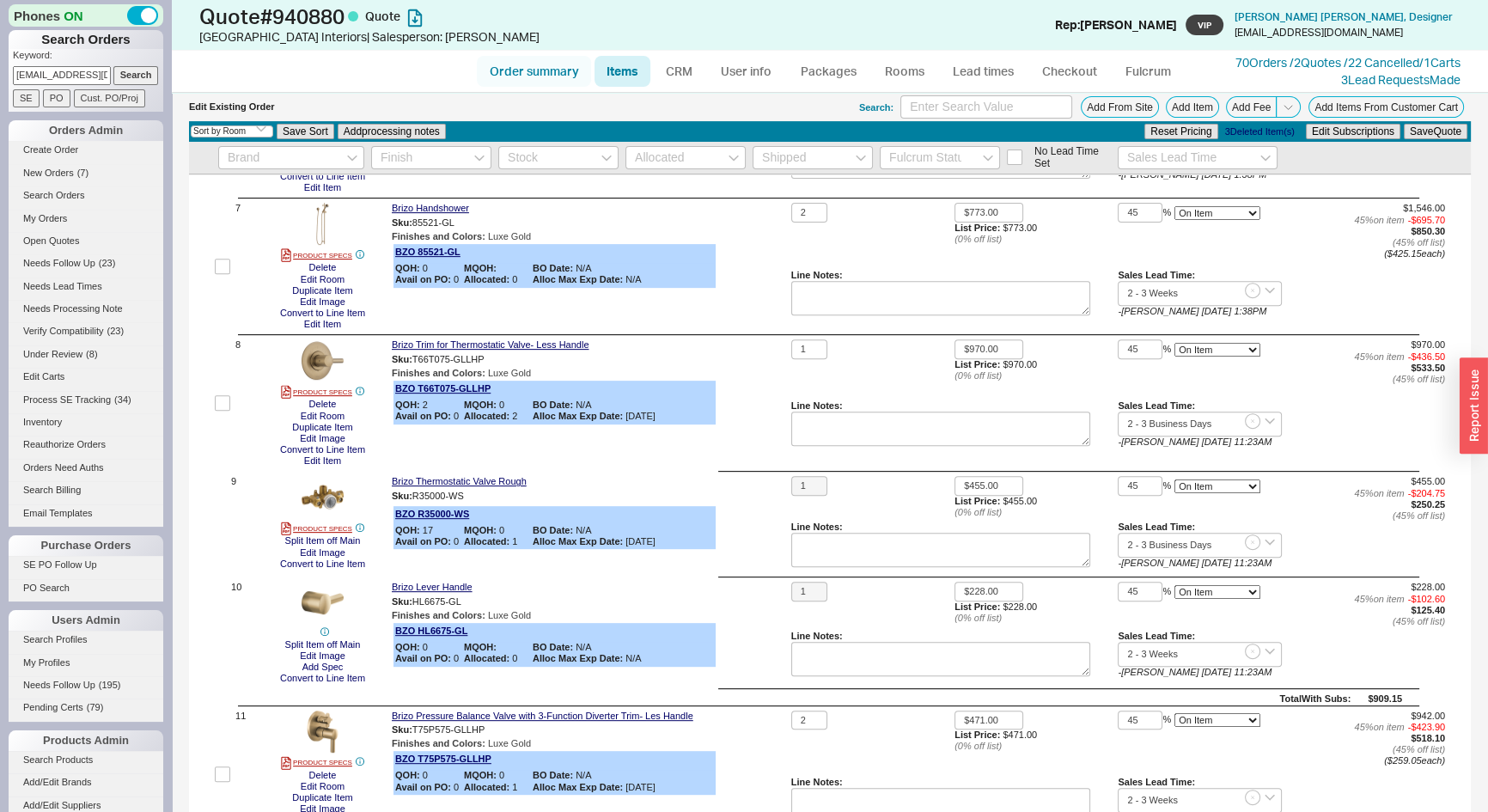
click at [532, 64] on link "Order summary" at bounding box center [533, 71] width 114 height 31
select select "*"
select select "LOW"
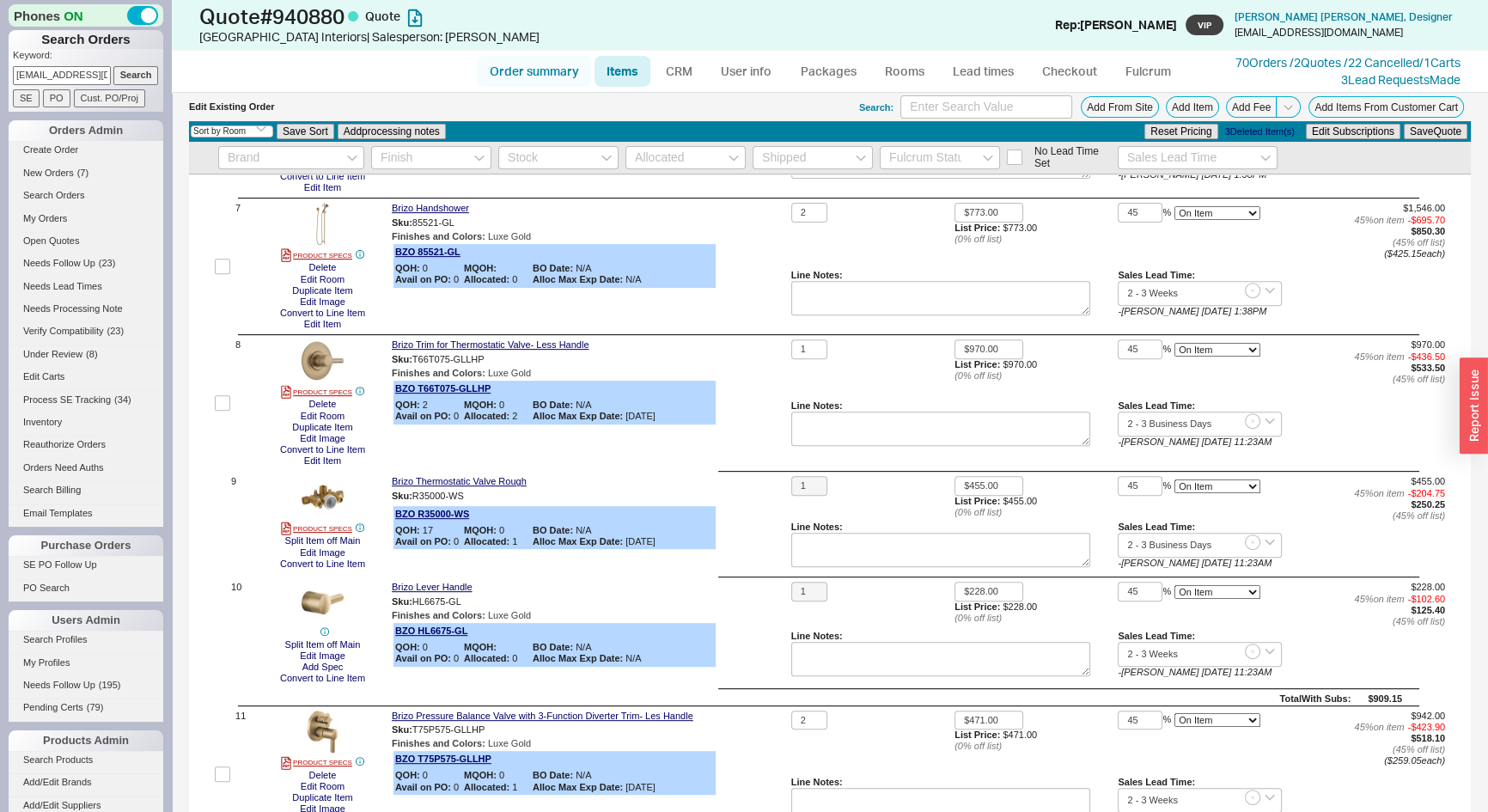
select select "3"
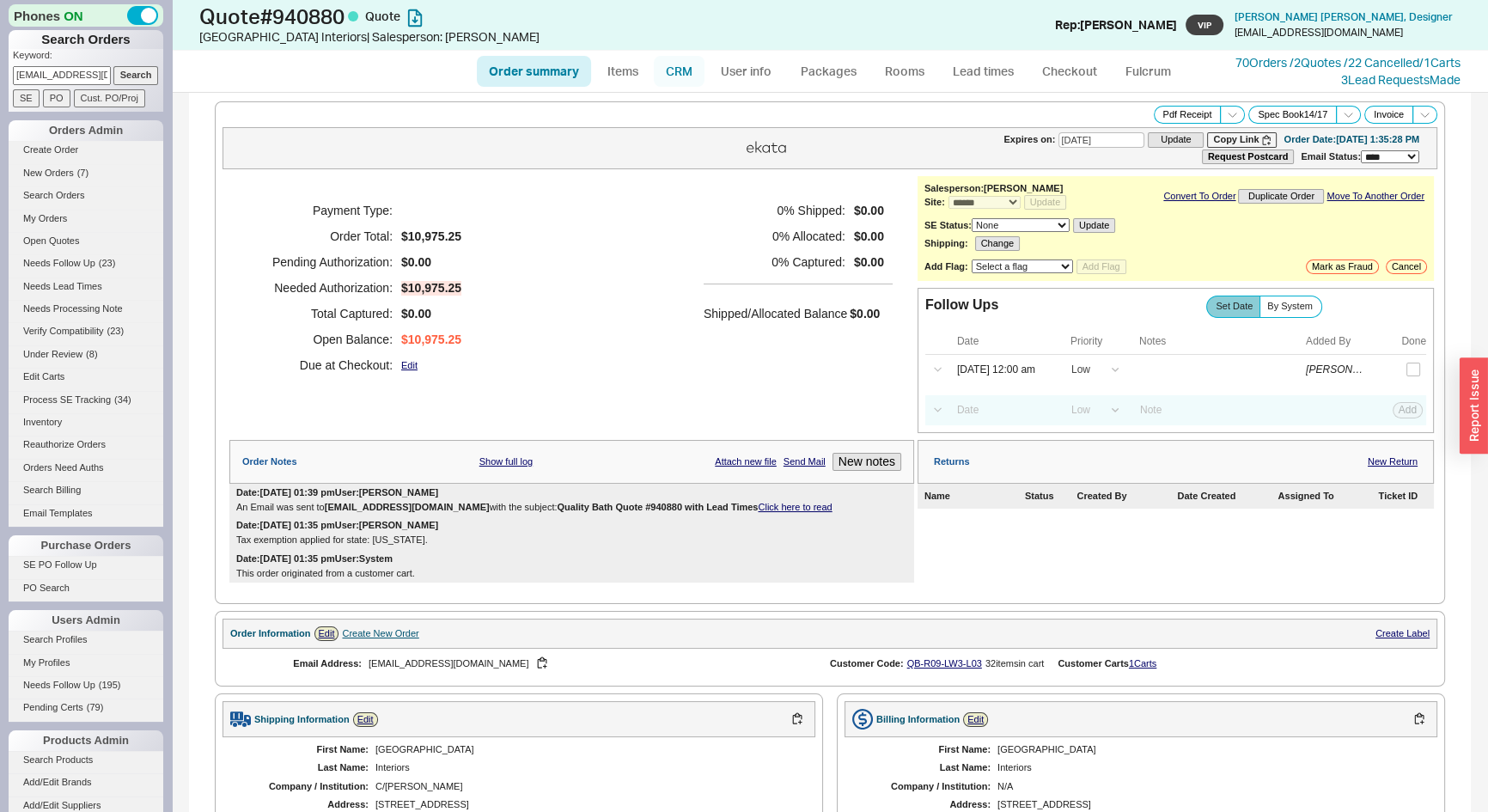
click at [677, 72] on link "CRM" at bounding box center [680, 71] width 51 height 31
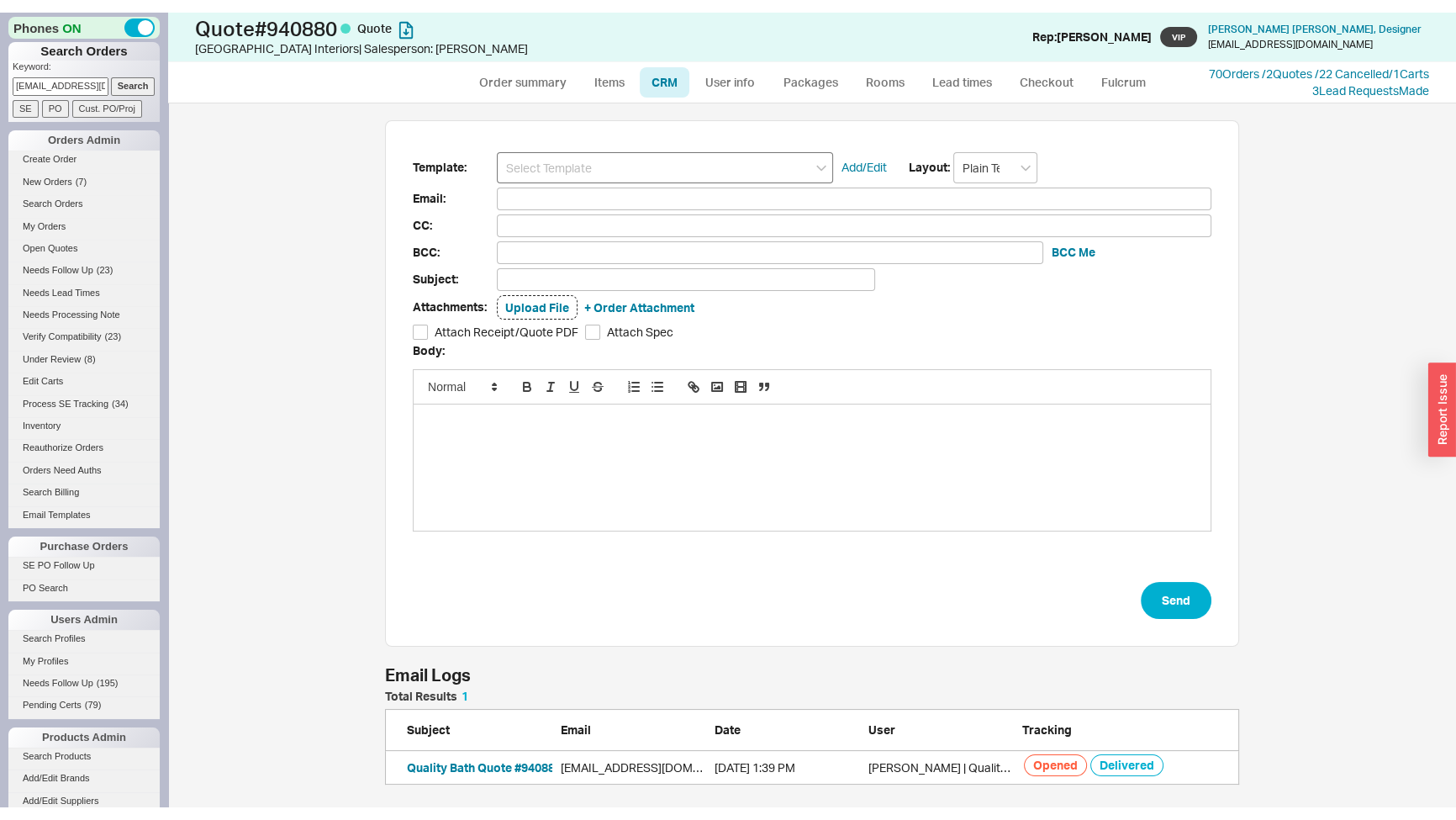
scroll to position [692, 1276]
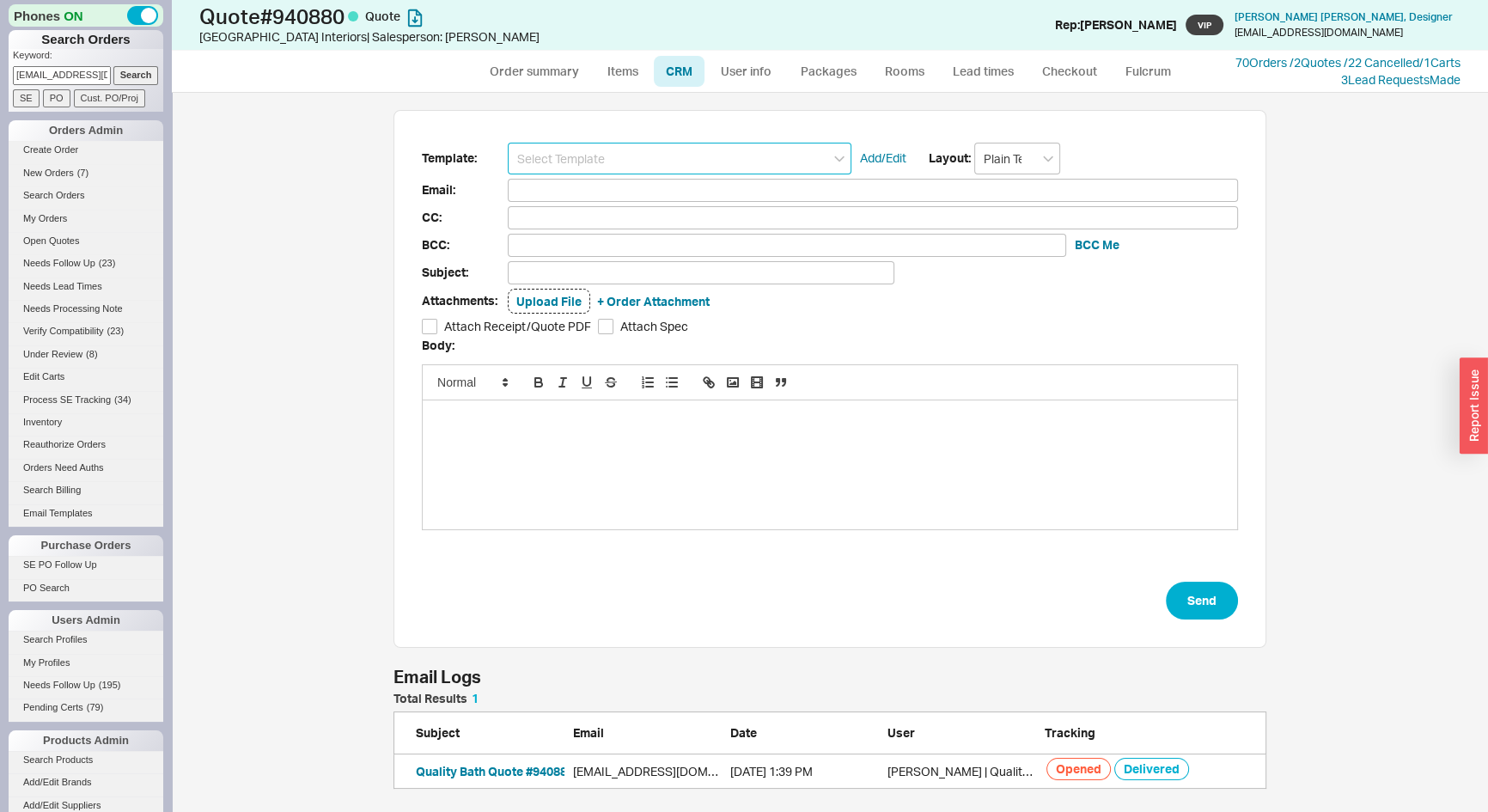
click at [676, 158] on input at bounding box center [680, 158] width 343 height 32
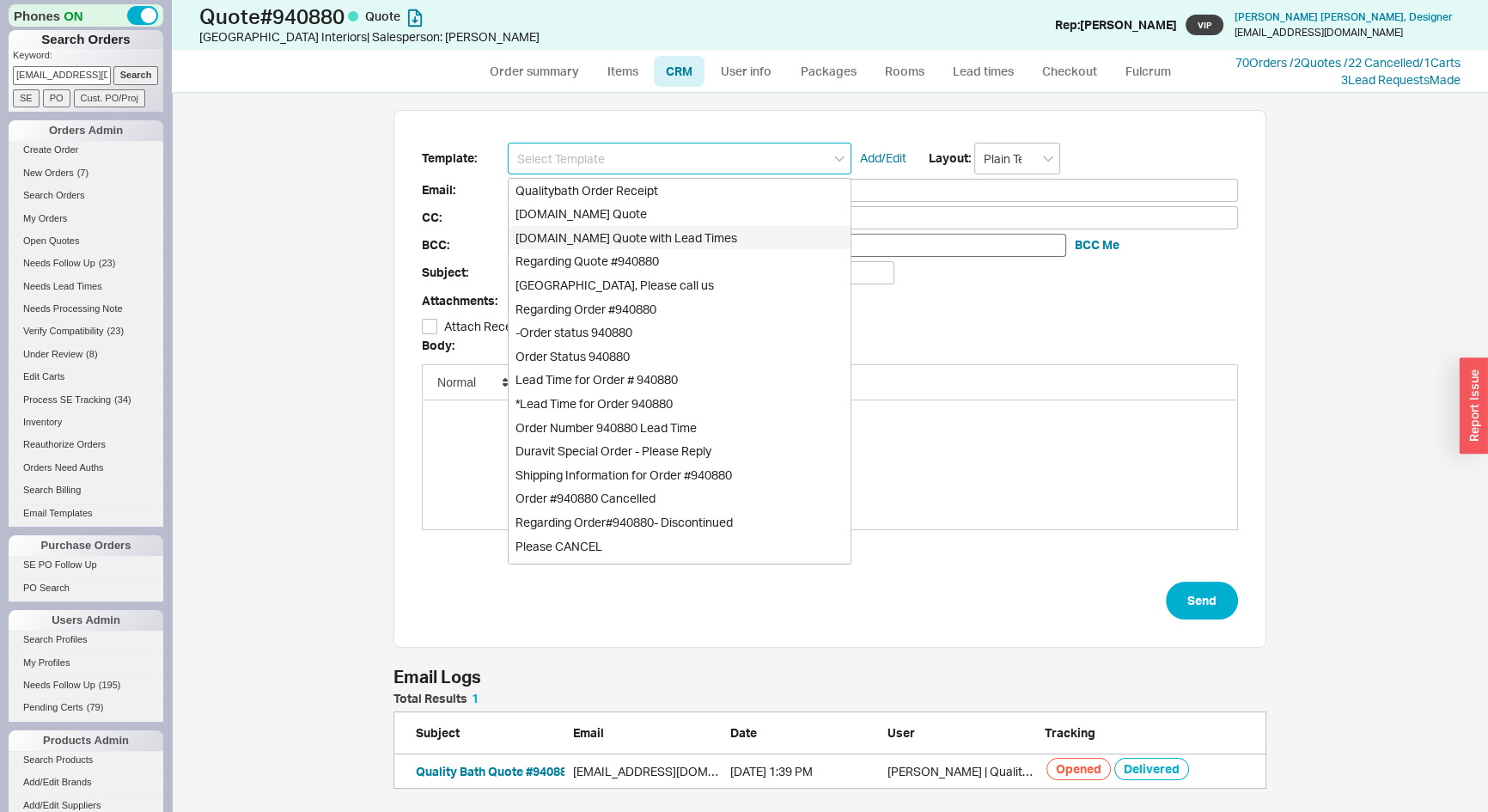
click at [691, 233] on div "[DOMAIN_NAME] Quote with Lead Times" at bounding box center [680, 237] width 342 height 24
type input "[DOMAIN_NAME] Quote with Lead Times"
type input "Receipt"
type input "[EMAIL_ADDRESS][DOMAIN_NAME]"
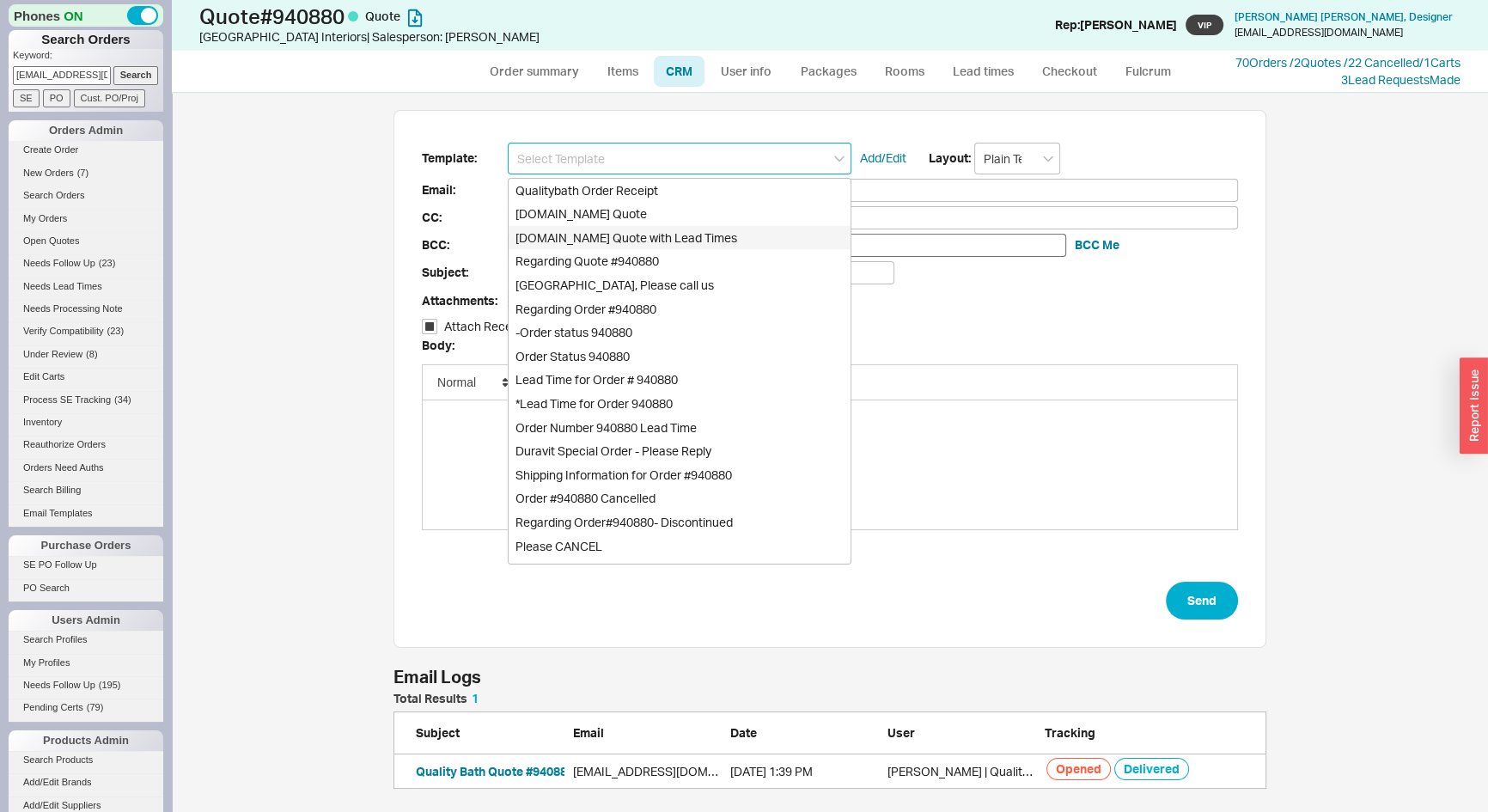
type input "Quality Bath Quote #940880 with Lead Times"
checkbox input "true"
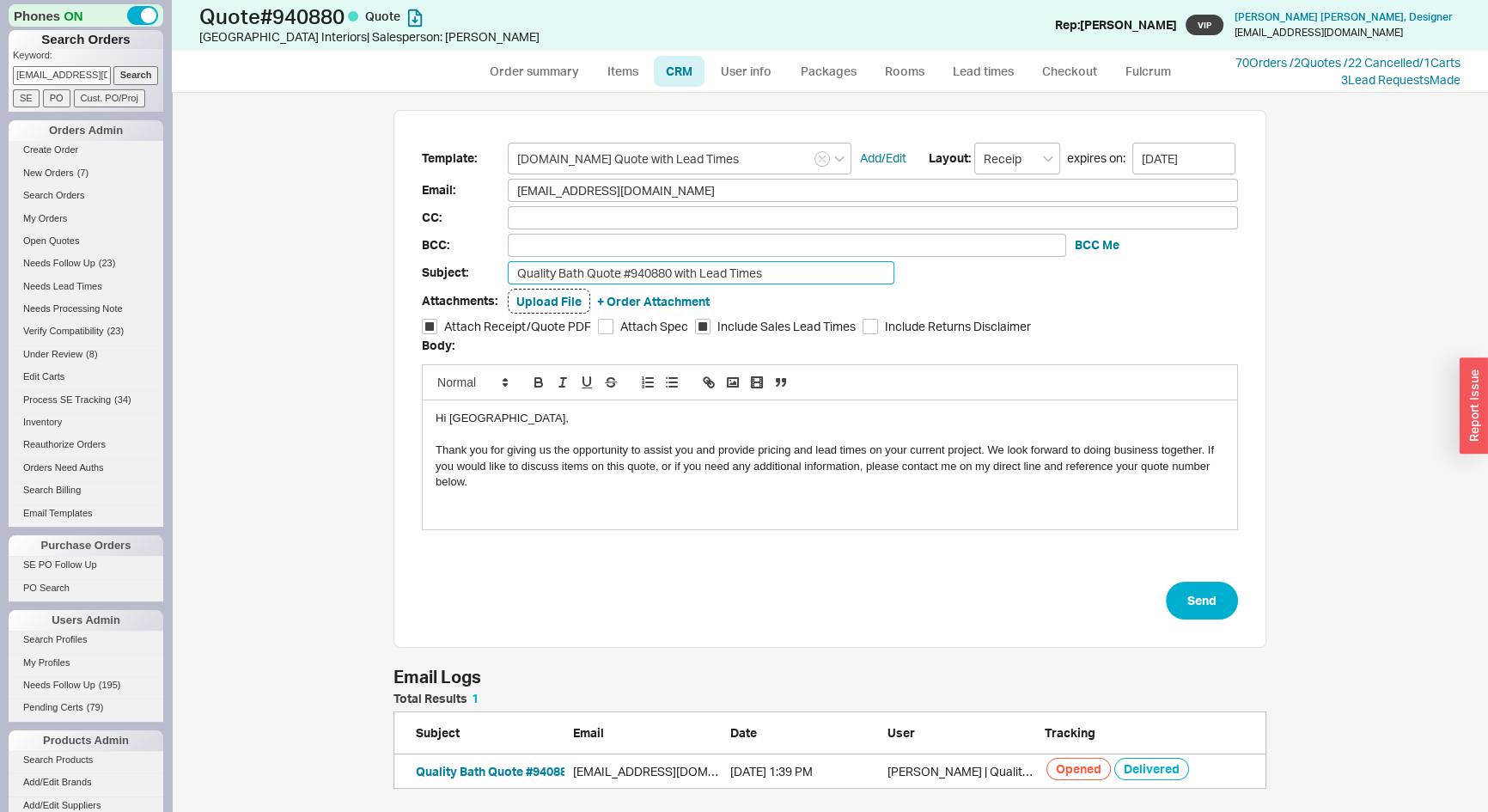
click at [784, 272] on input "Quality Bath Quote #940880 with Lead Times" at bounding box center [701, 272] width 386 height 23
type input "Quality Bath Quote #940880 with Lead Times - Revised"
click at [1206, 601] on button "Send" at bounding box center [1202, 600] width 72 height 37
select select "*"
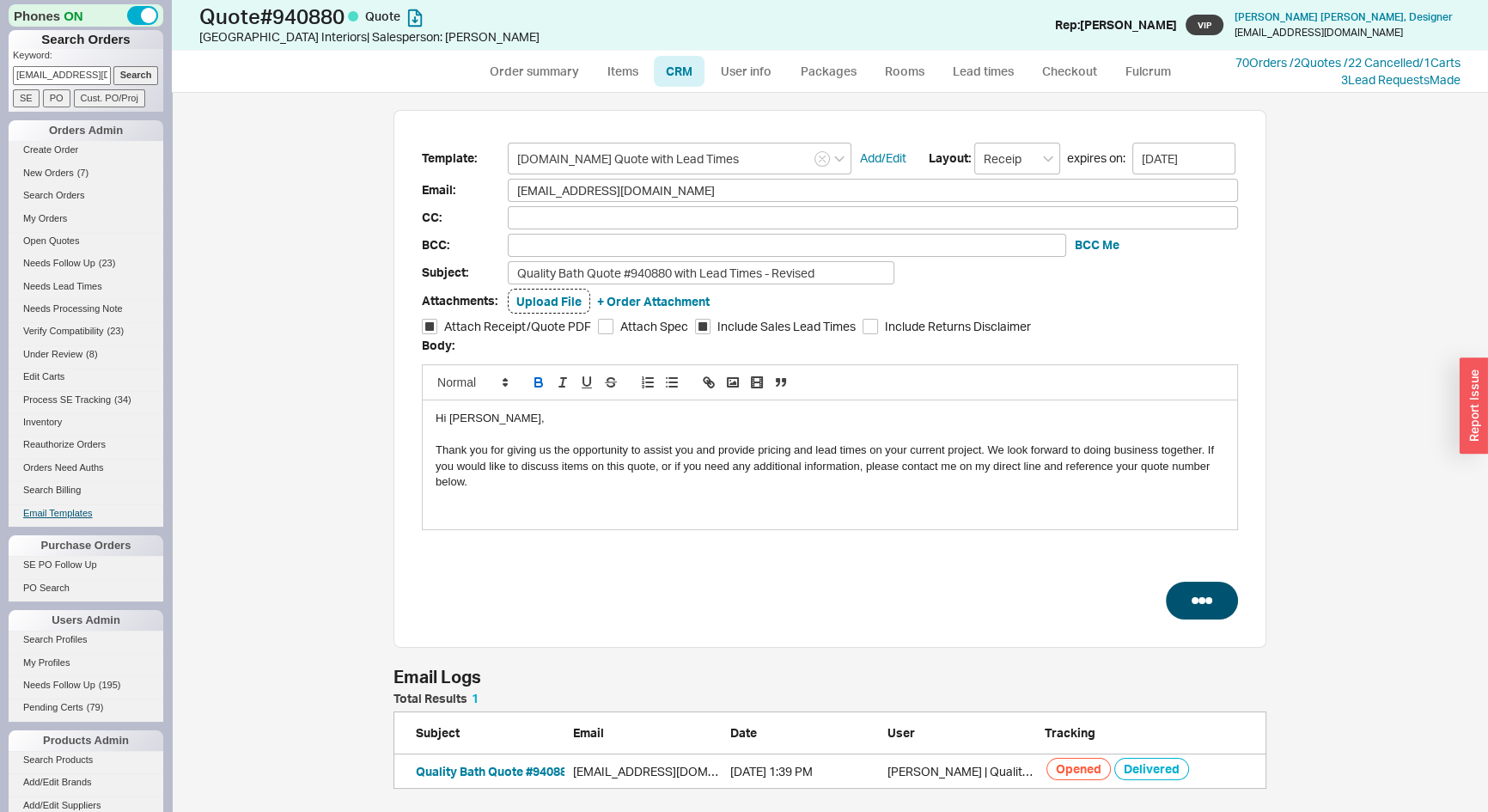
select select "LOW"
select select "3"
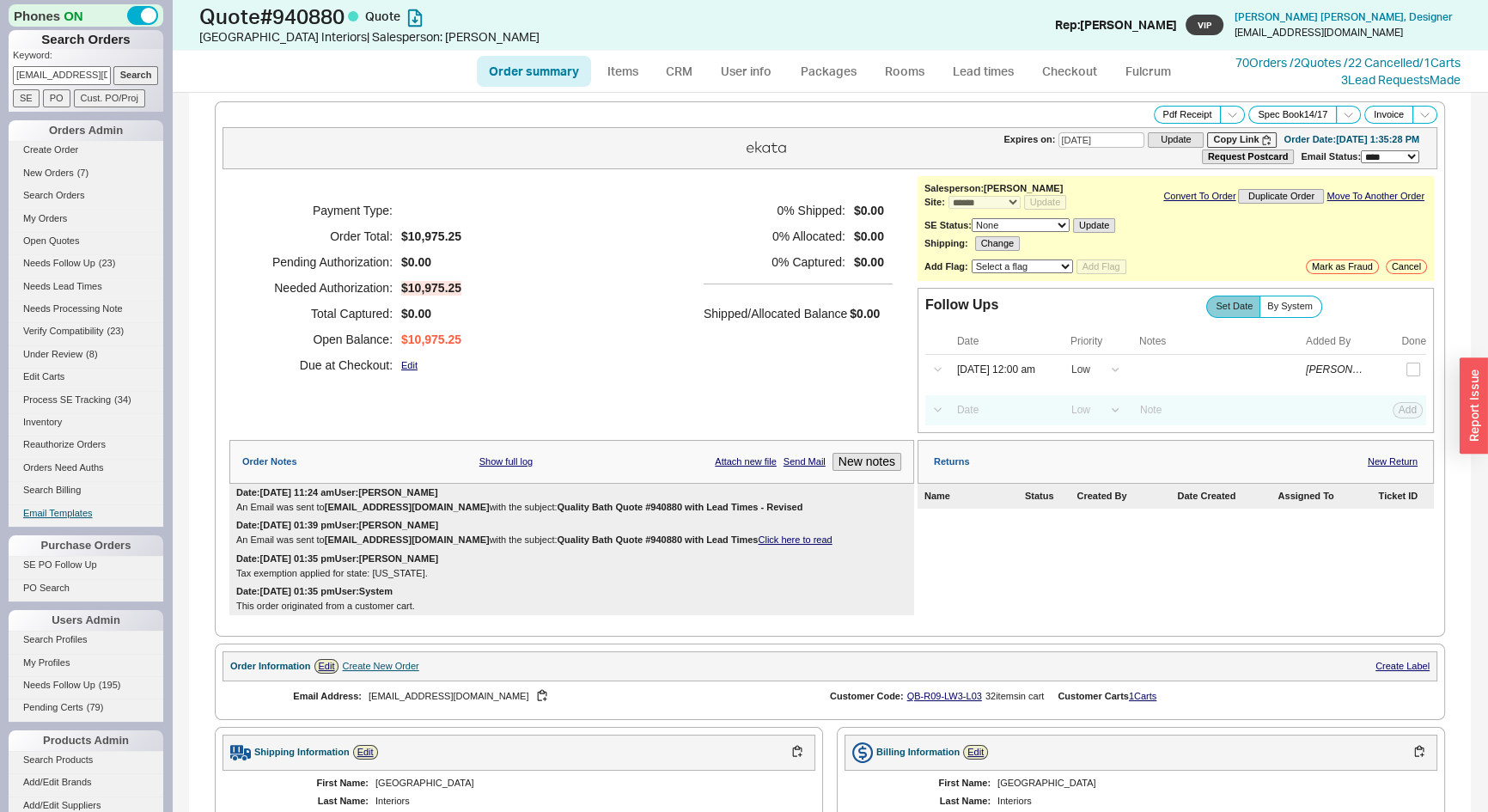
type input "[DATE]"
drag, startPoint x: 743, startPoint y: 501, endPoint x: 500, endPoint y: 504, distance: 243.0
click at [557, 504] on b "Quality Bath Quote #940880 with Lead Times - Revised" at bounding box center [680, 506] width 246 height 10
copy b "Quality Bath Quote #940880 with Lead Times - Revised"
click at [1226, 111] on icon at bounding box center [1232, 115] width 13 height 13
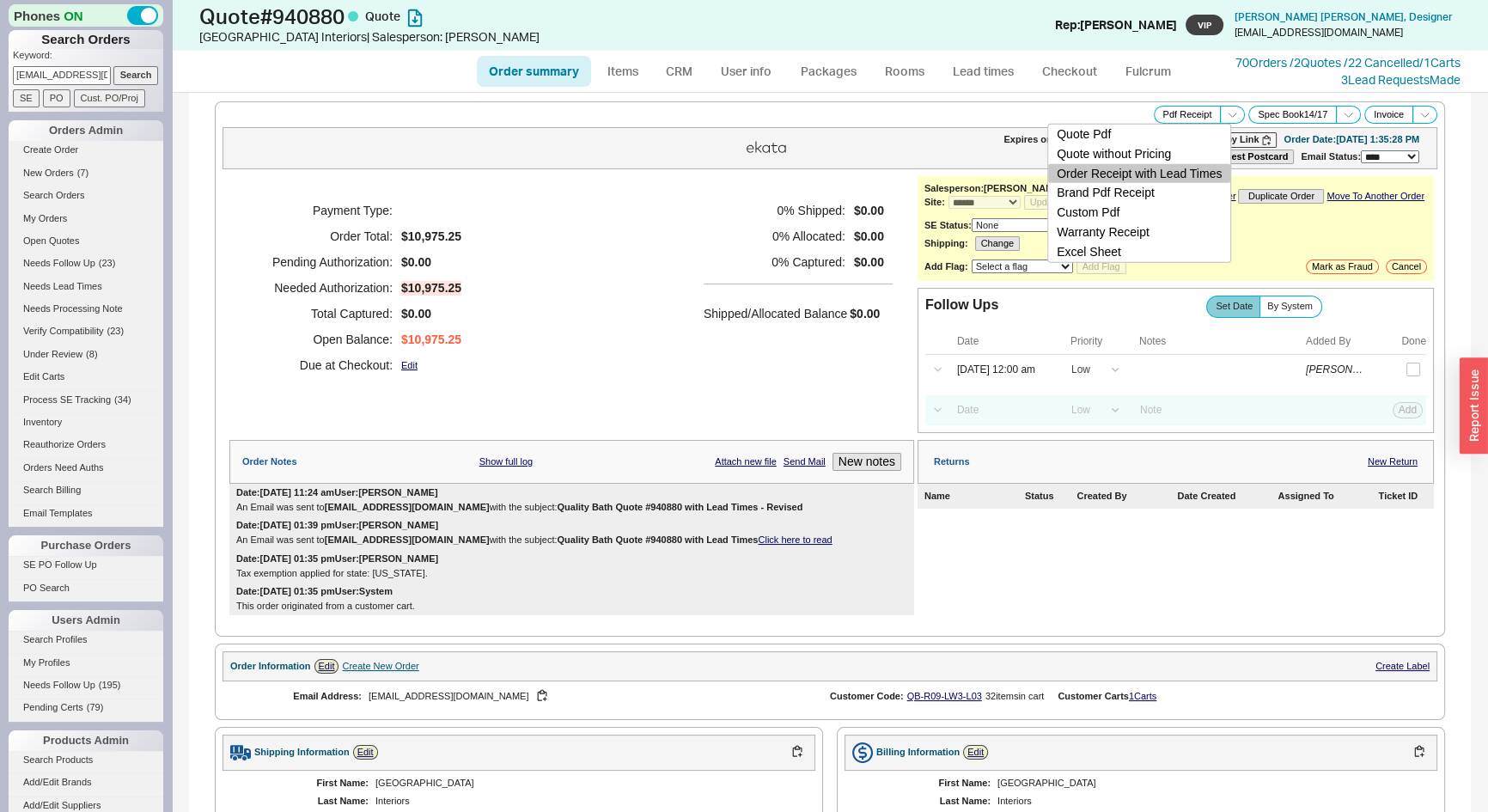
click at [1201, 172] on button "Order Receipt with Lead Times" at bounding box center [1139, 174] width 182 height 20
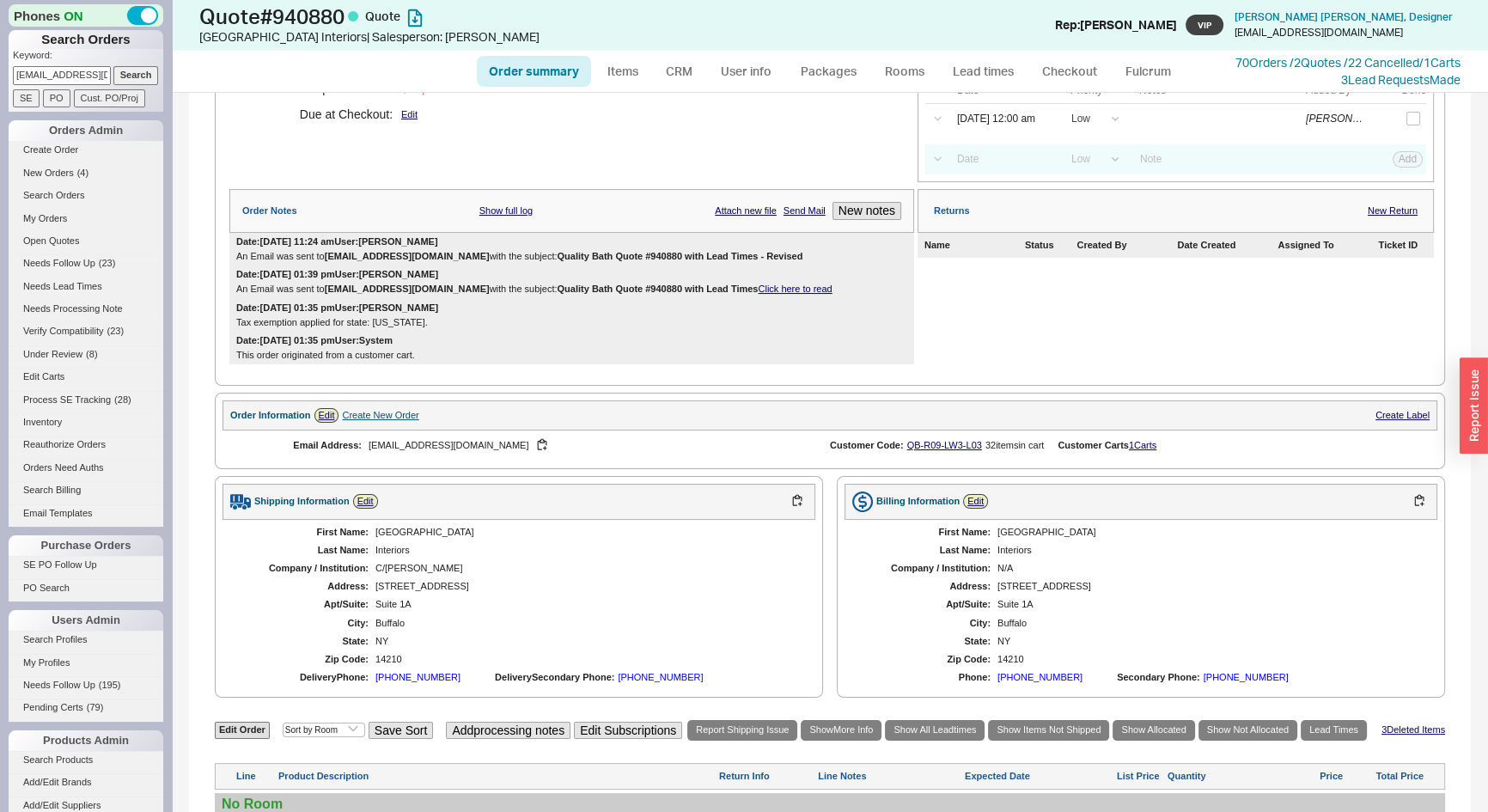
scroll to position [625, 0]
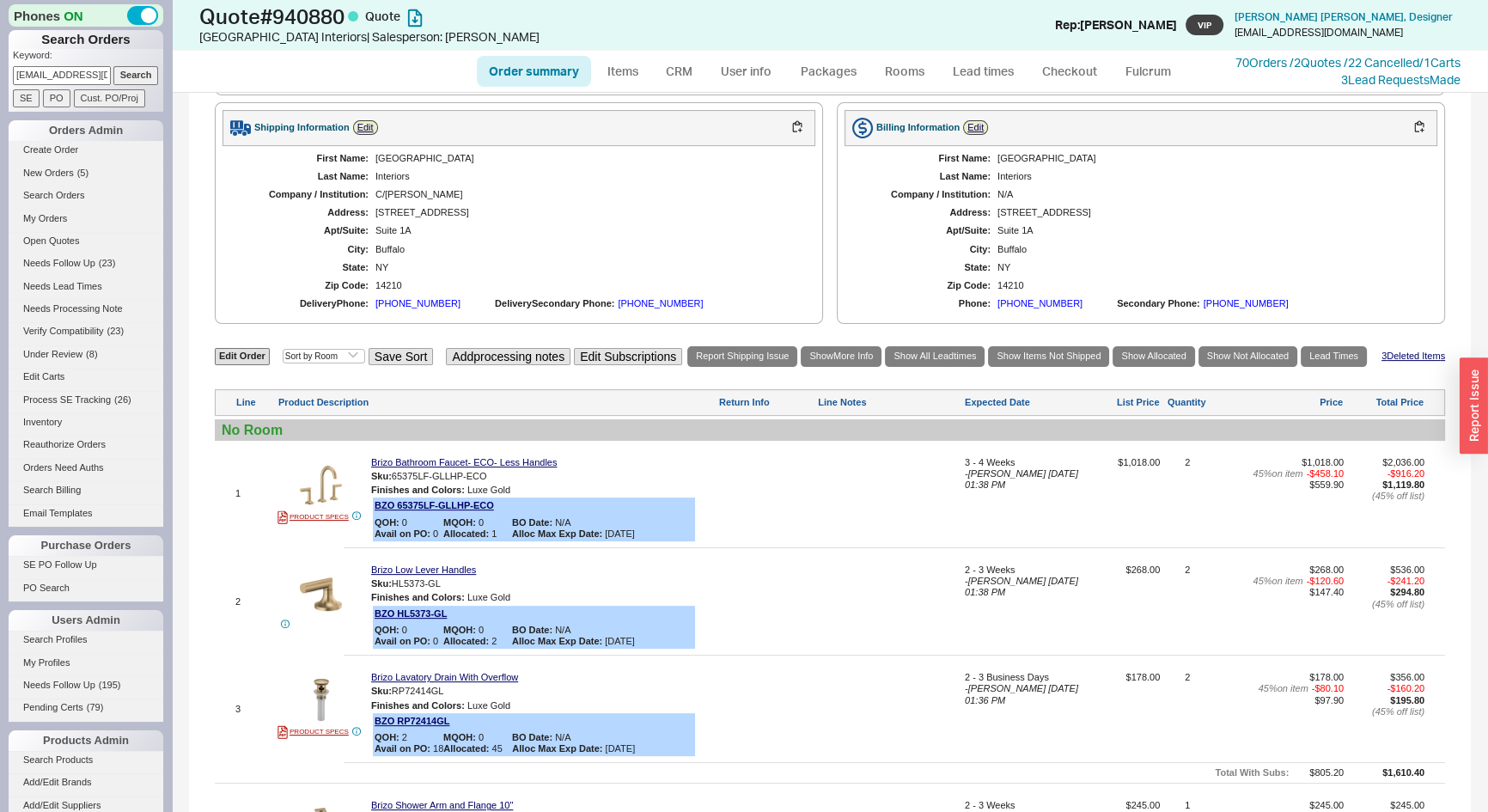
click at [525, 78] on link "Order summary" at bounding box center [533, 71] width 114 height 31
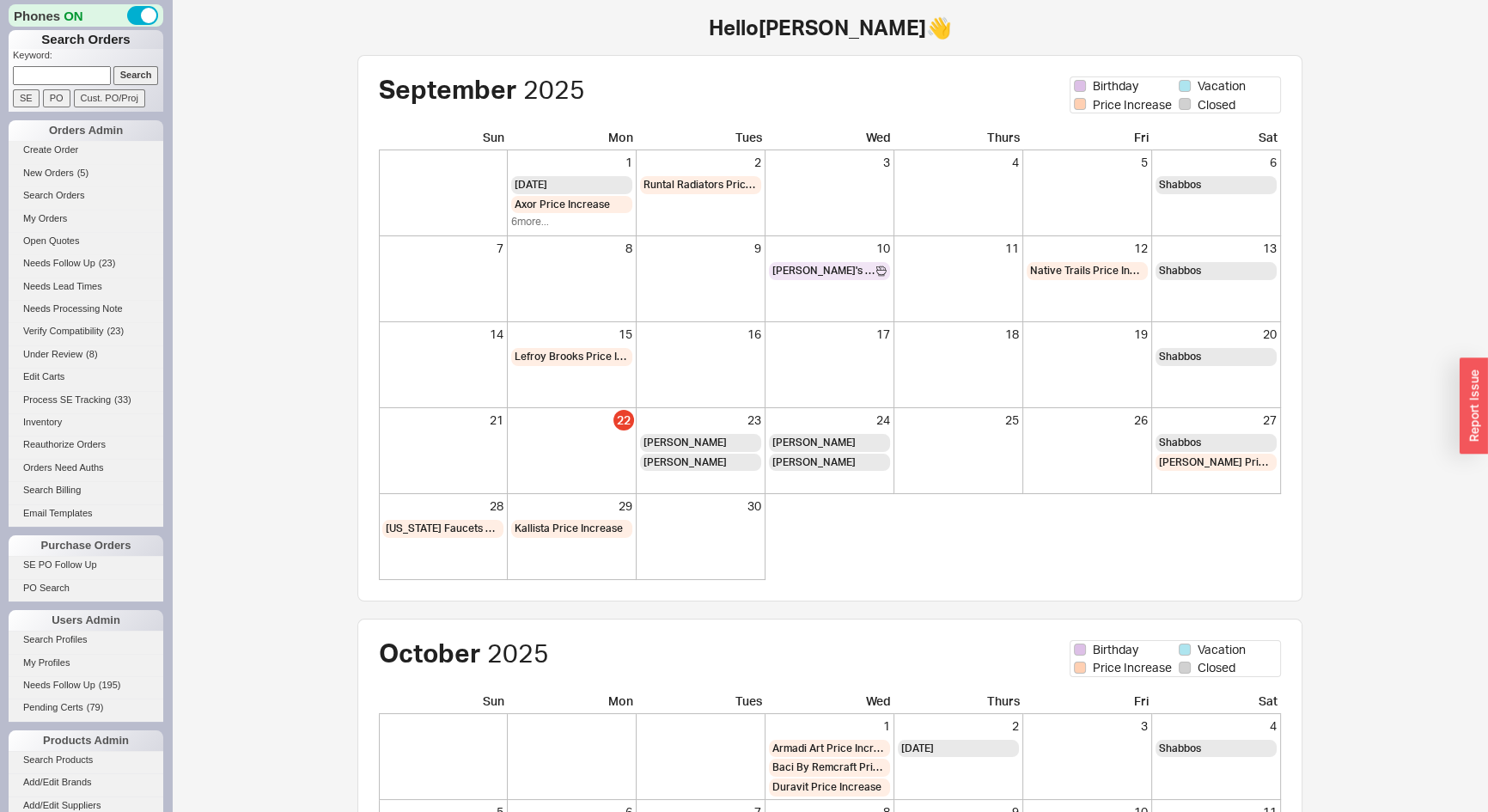
click at [46, 72] on input at bounding box center [61, 75] width 98 height 18
type input "937496"
click at [113, 66] on input "Search" at bounding box center [136, 75] width 46 height 18
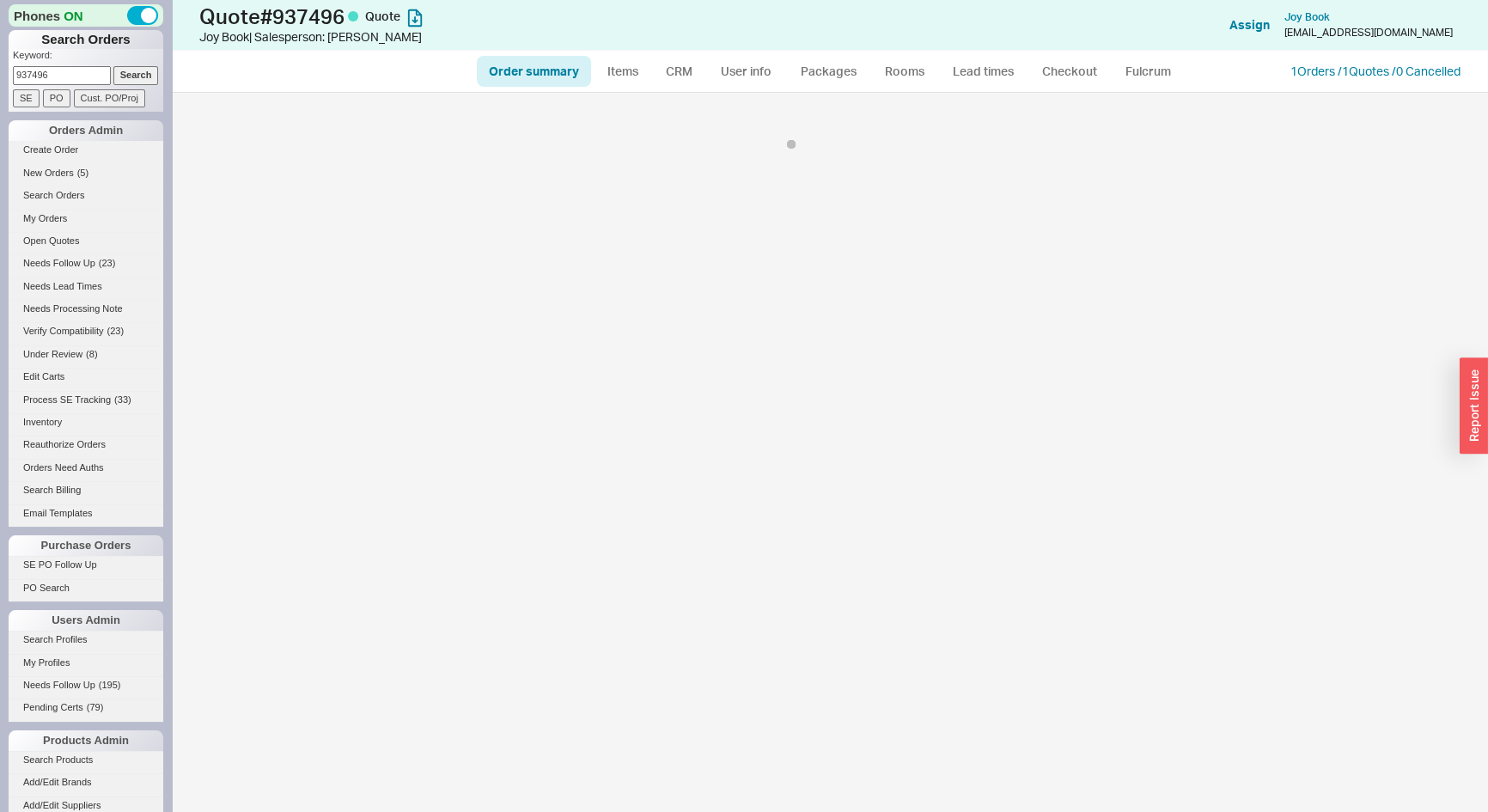
select select "*"
select select "3"
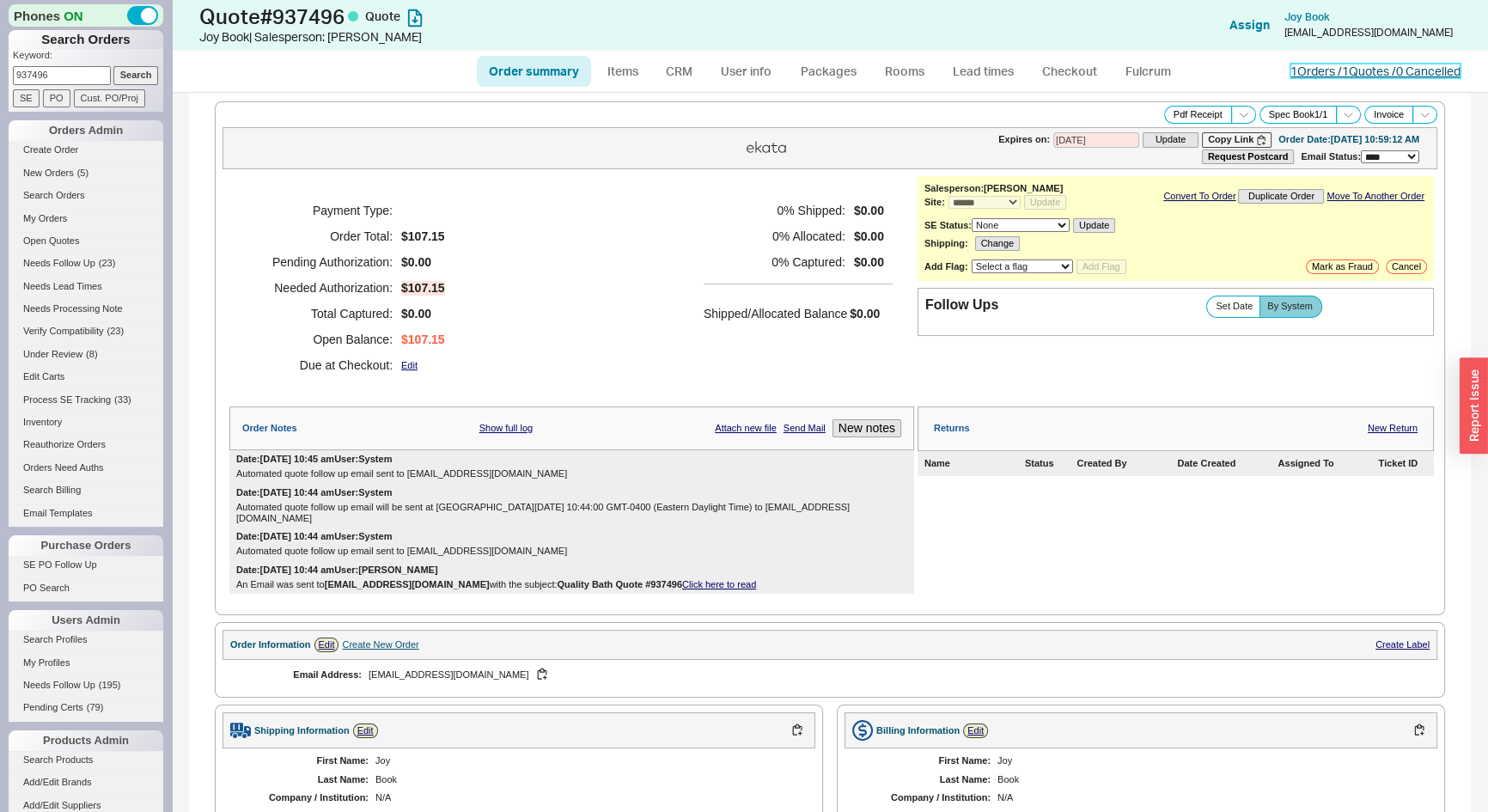
click at [1321, 72] on link "1 Orders / 1 Quotes / 0 Cancelled" at bounding box center [1376, 71] width 170 height 15
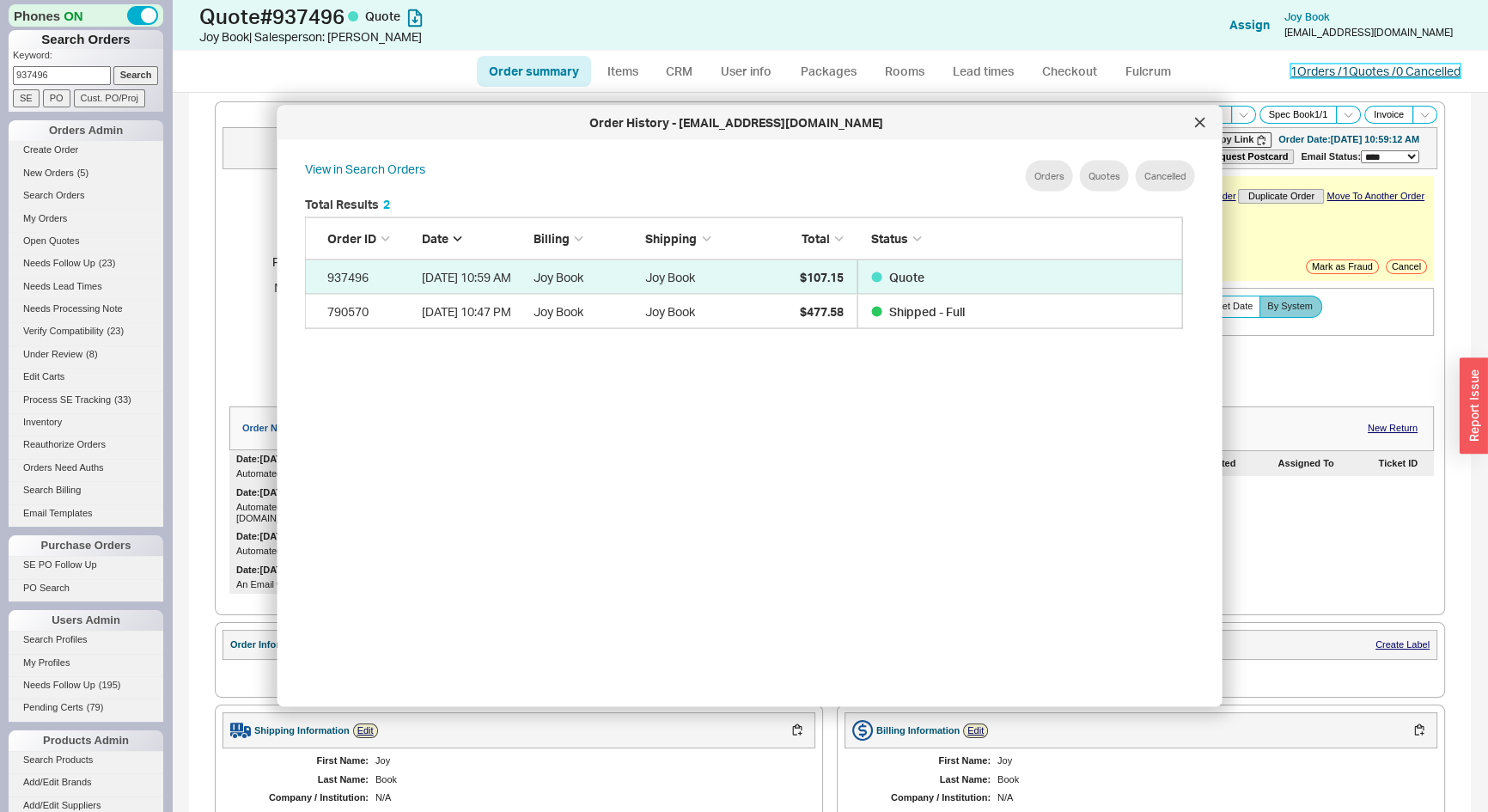
scroll to position [514, 893]
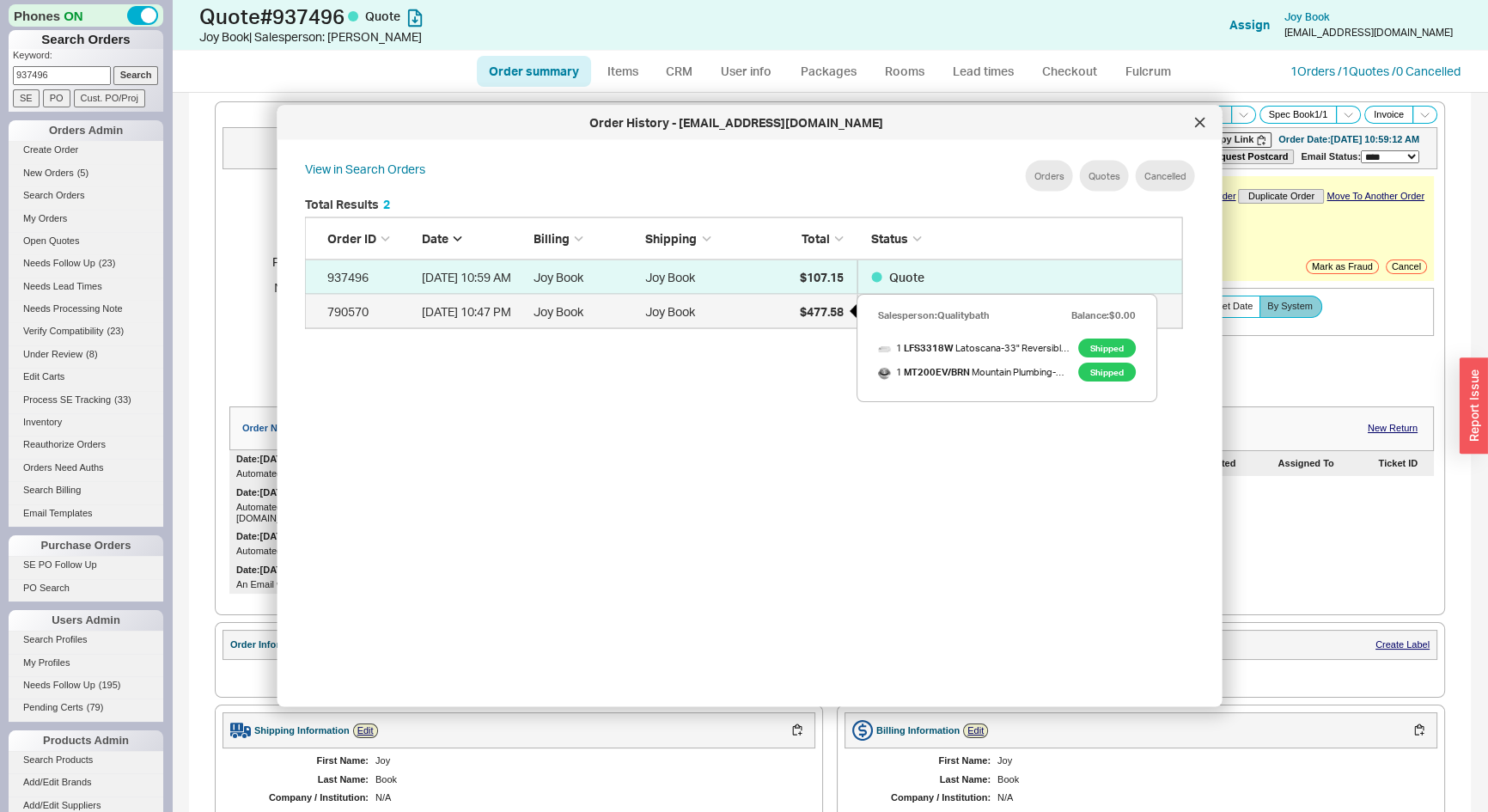
click at [784, 305] on div "$477.58" at bounding box center [800, 311] width 86 height 35
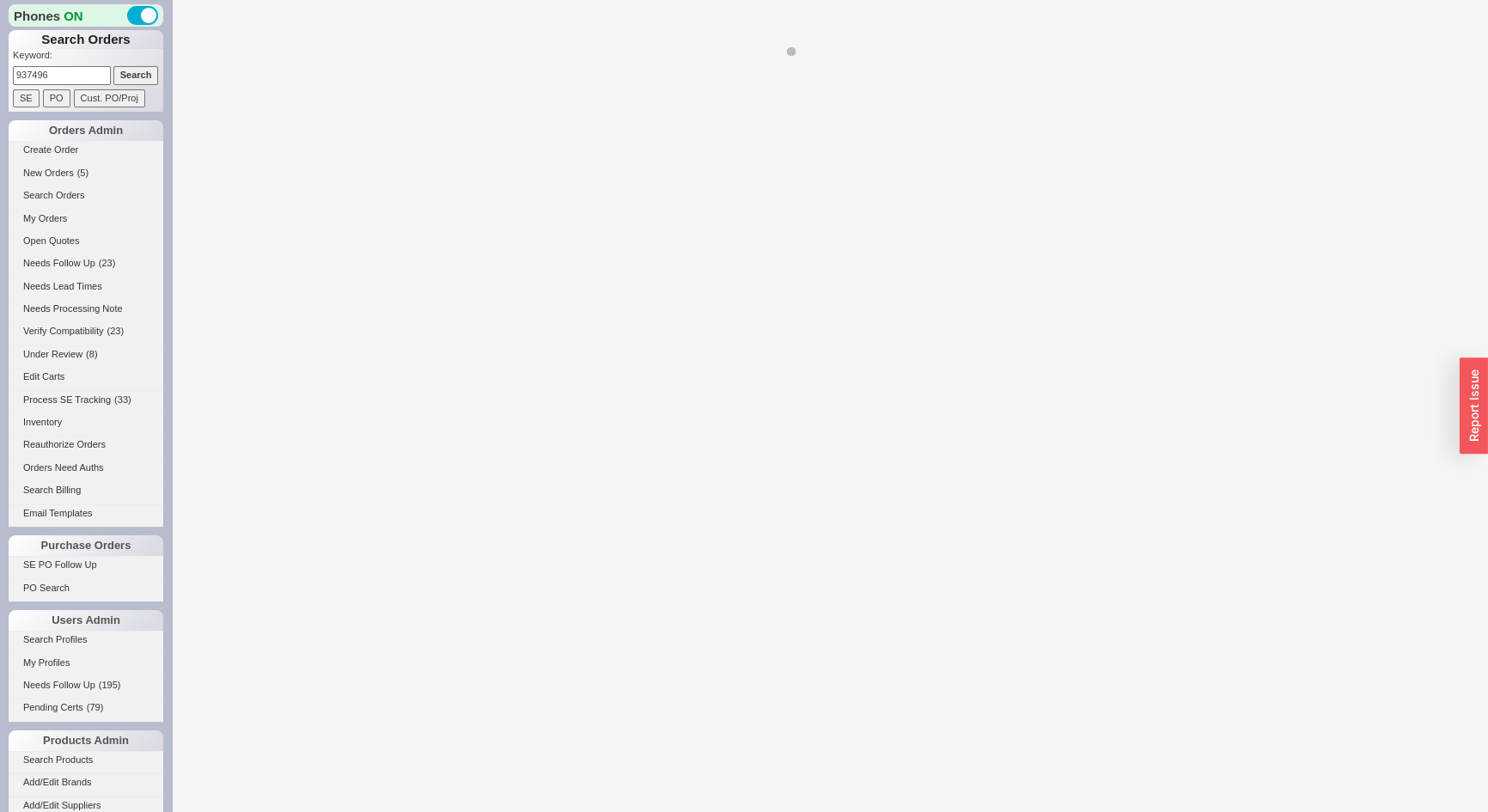
select select "*"
select select "LOW"
select select "3"
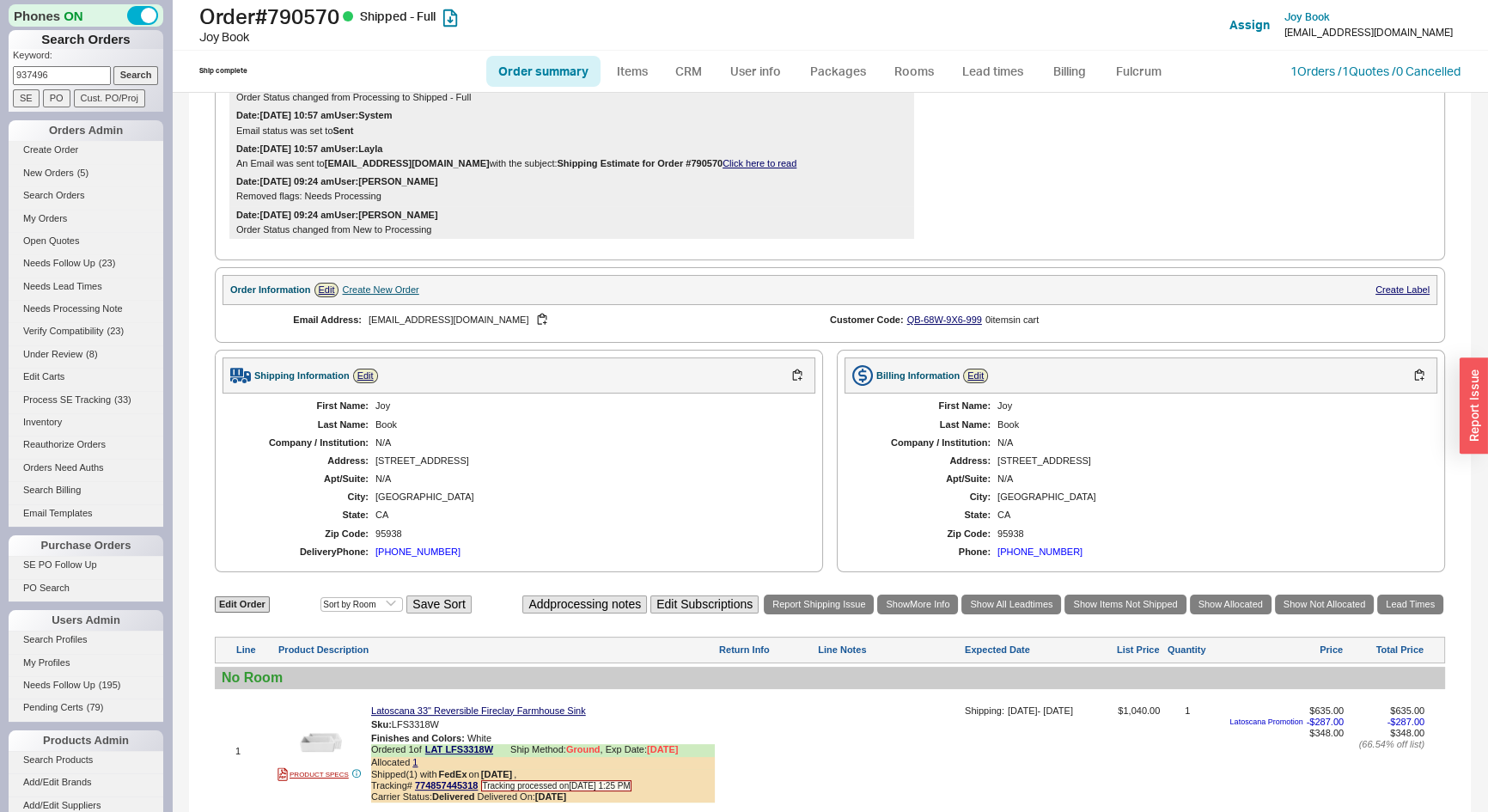
scroll to position [765, 0]
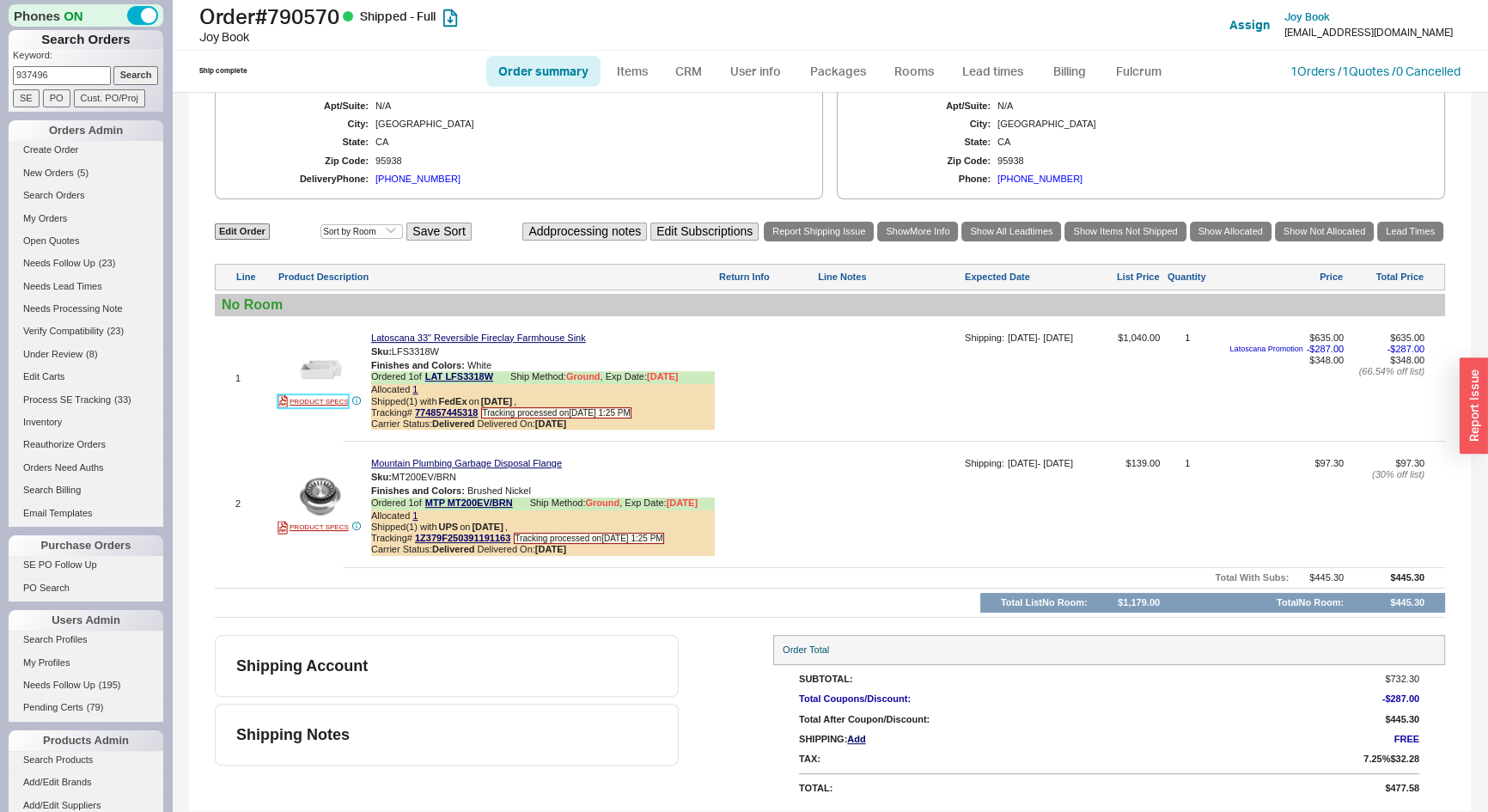
click at [326, 401] on link "PRODUCT SPECS" at bounding box center [313, 401] width 71 height 14
click at [1318, 75] on link "1 Orders / 1 Quotes / 0 Cancelled" at bounding box center [1376, 71] width 170 height 15
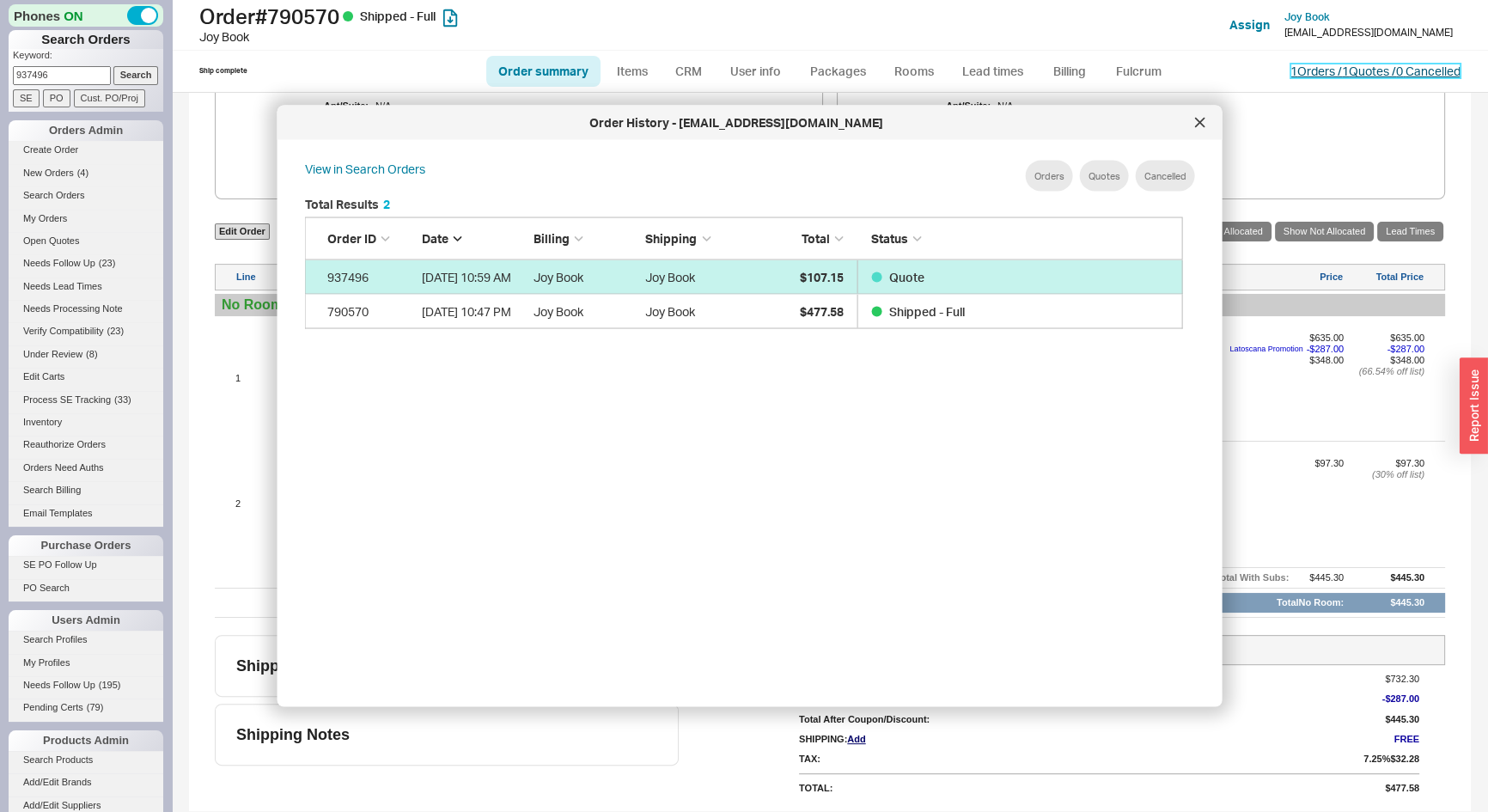
scroll to position [514, 893]
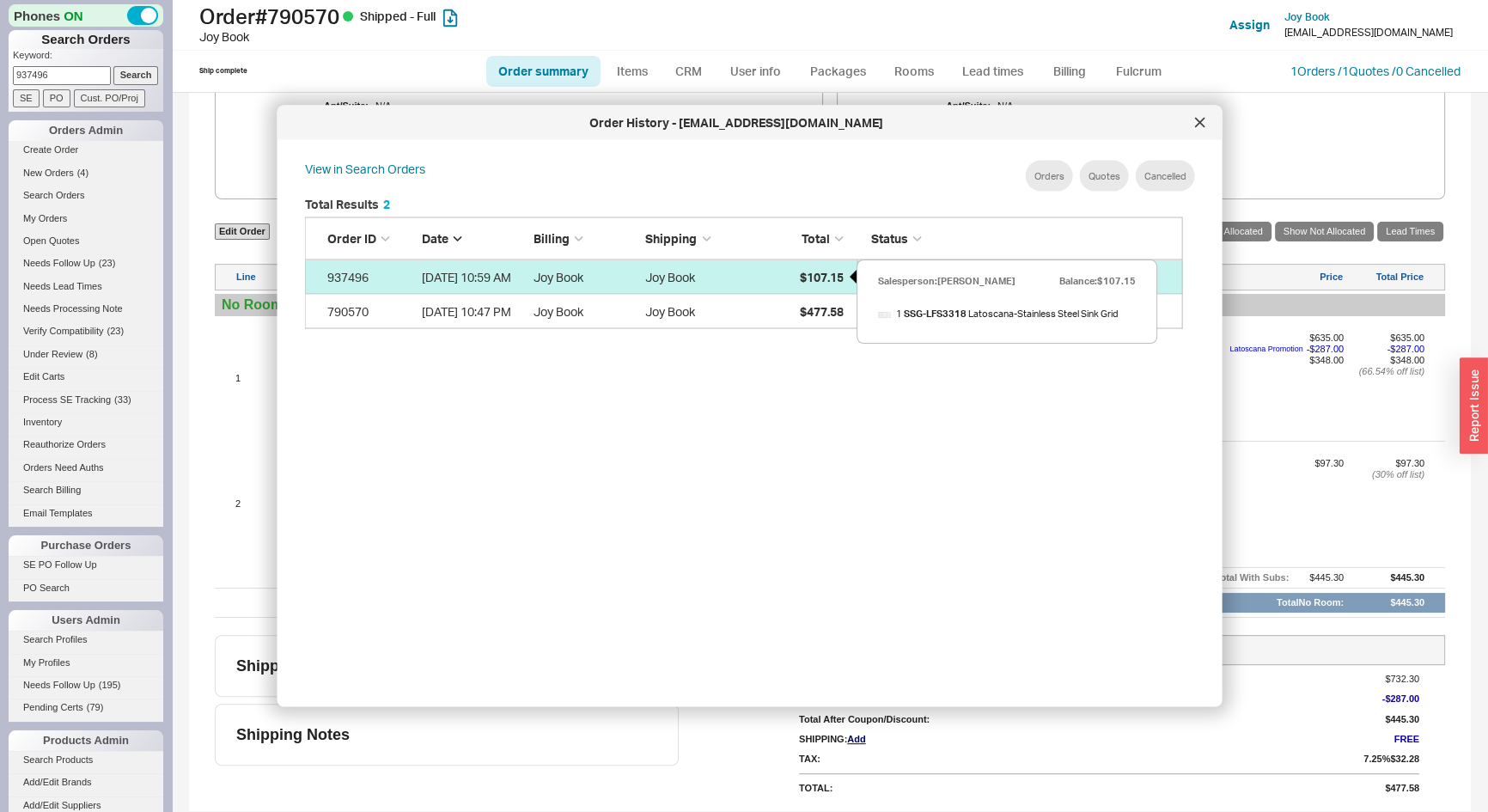
click at [812, 284] on div "$107.15" at bounding box center [800, 277] width 86 height 35
select select "*"
select select "3"
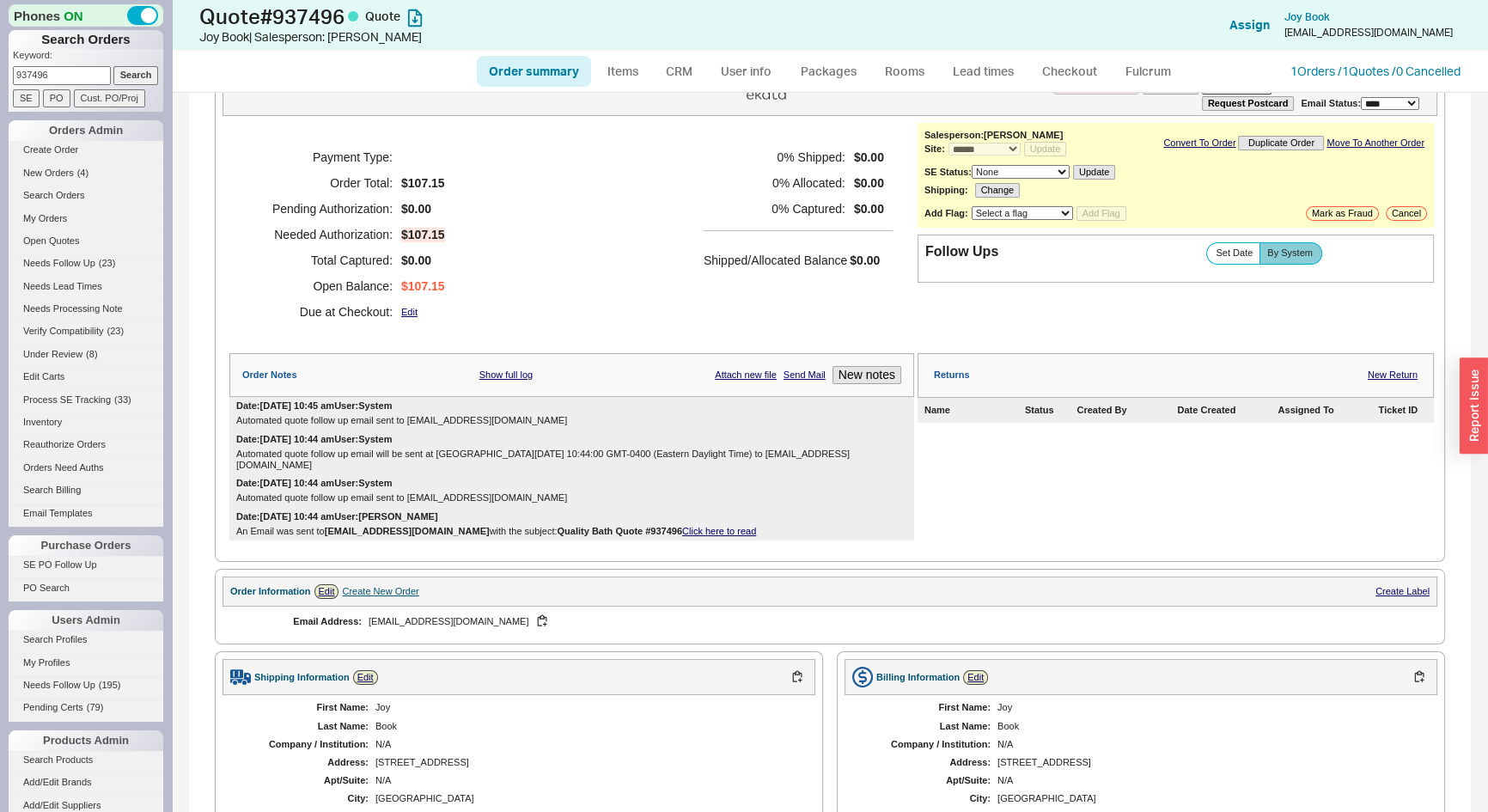
scroll to position [499, 0]
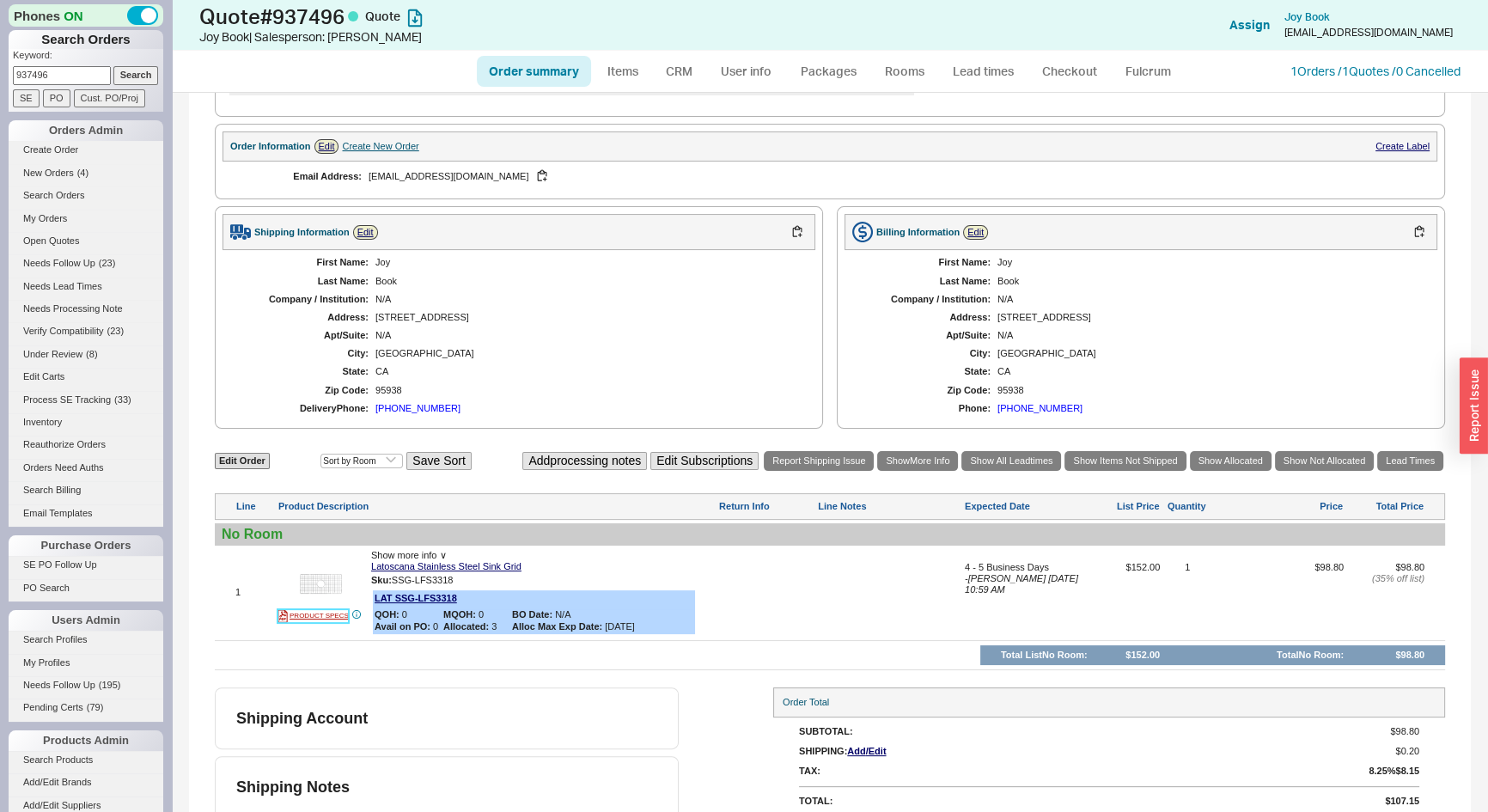
click at [335, 609] on link "PRODUCT SPECS" at bounding box center [313, 616] width 71 height 14
click at [1071, 79] on link "Checkout" at bounding box center [1070, 71] width 79 height 31
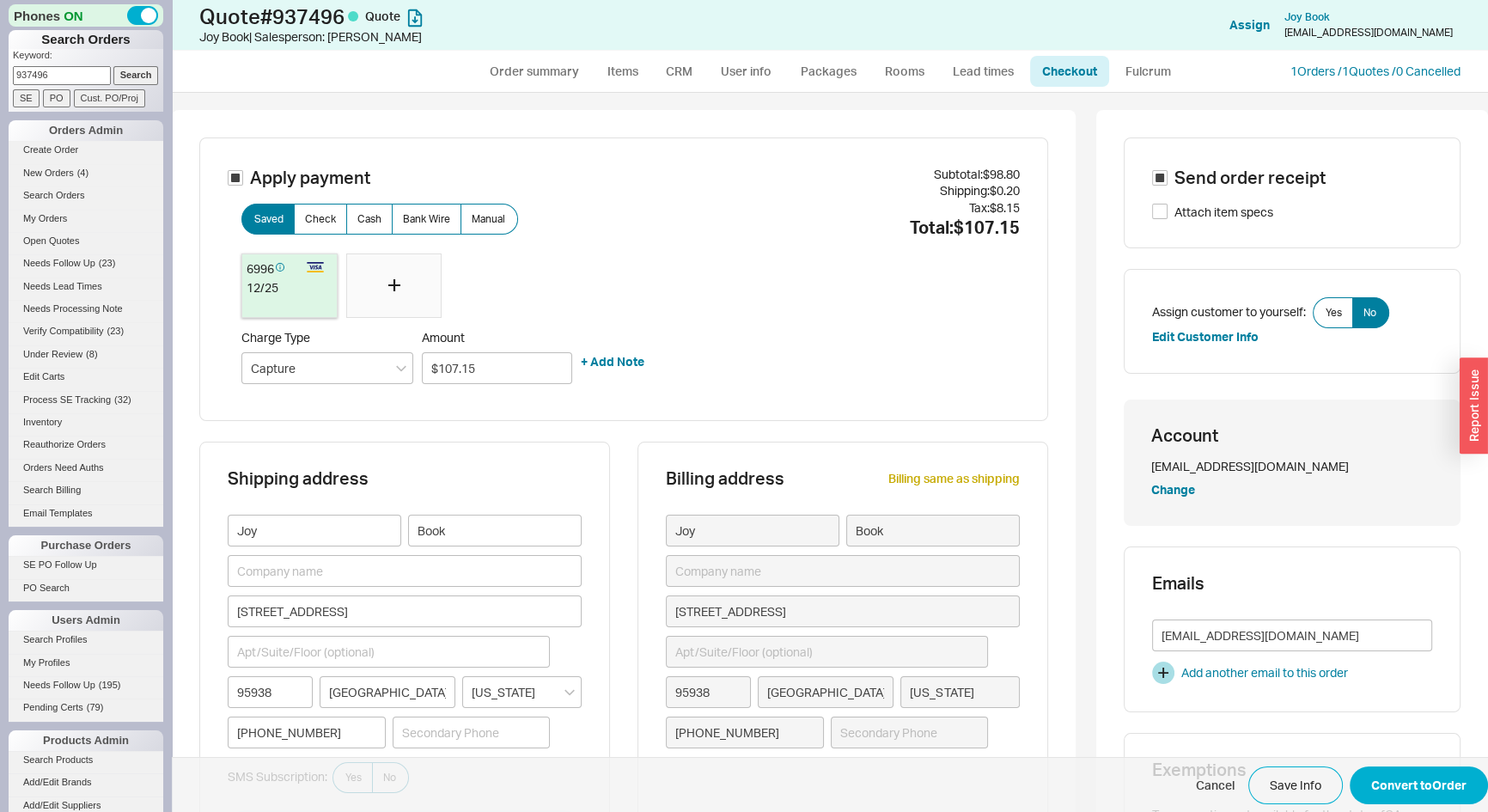
click at [408, 298] on div at bounding box center [394, 286] width 96 height 65
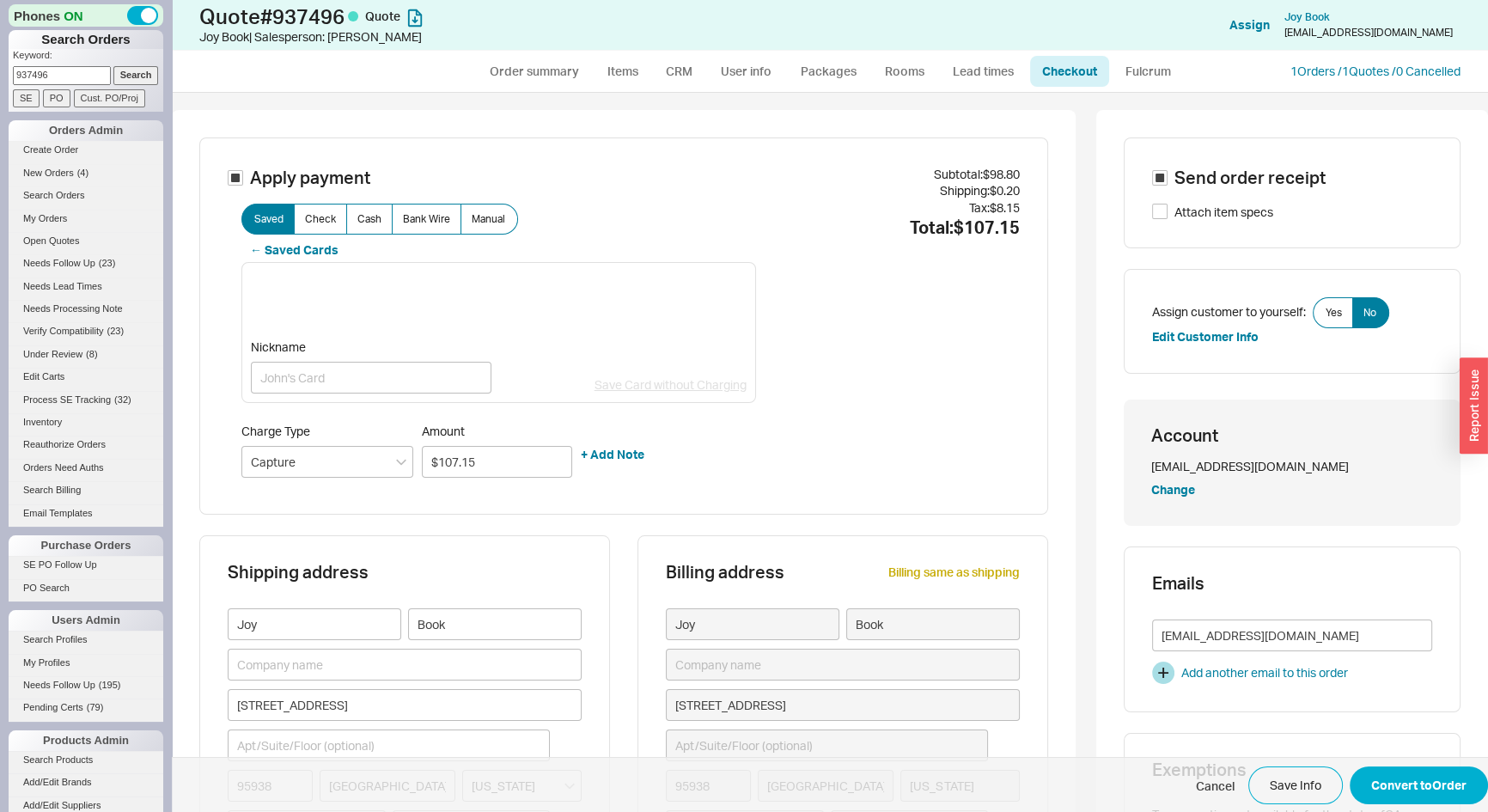
click at [221, 301] on div "Apply payment Saved Check Cash Bank Wire Manual ← Saved Cards Nickname Save Car…" at bounding box center [623, 326] width 849 height 377
click at [1388, 785] on button "Convert to Order" at bounding box center [1419, 785] width 138 height 37
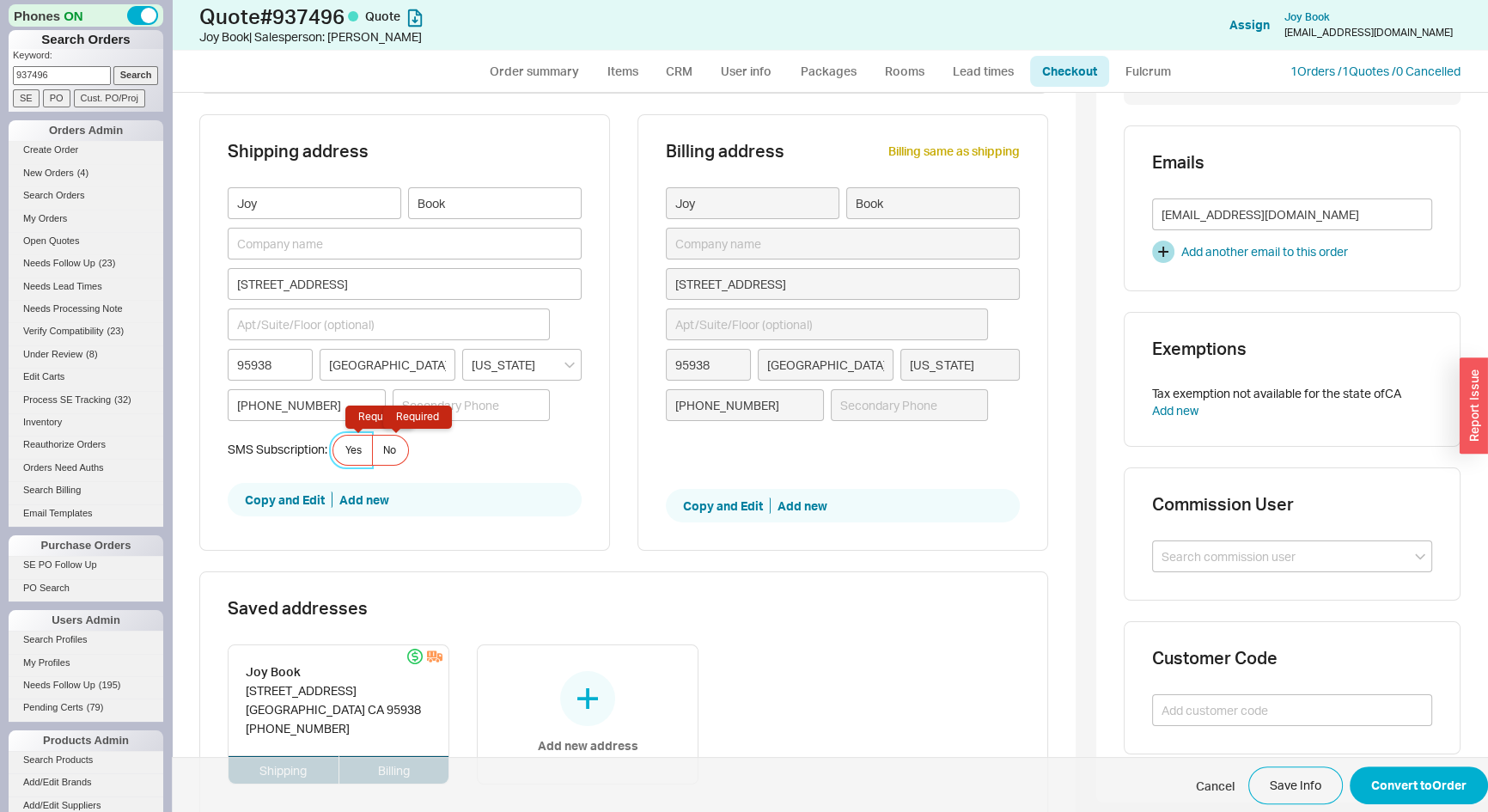
scroll to position [422, 0]
click at [352, 448] on span "Yes Required" at bounding box center [354, 448] width 16 height 14
click at [0, 0] on input "Yes Required" at bounding box center [0, 0] width 0 height 0
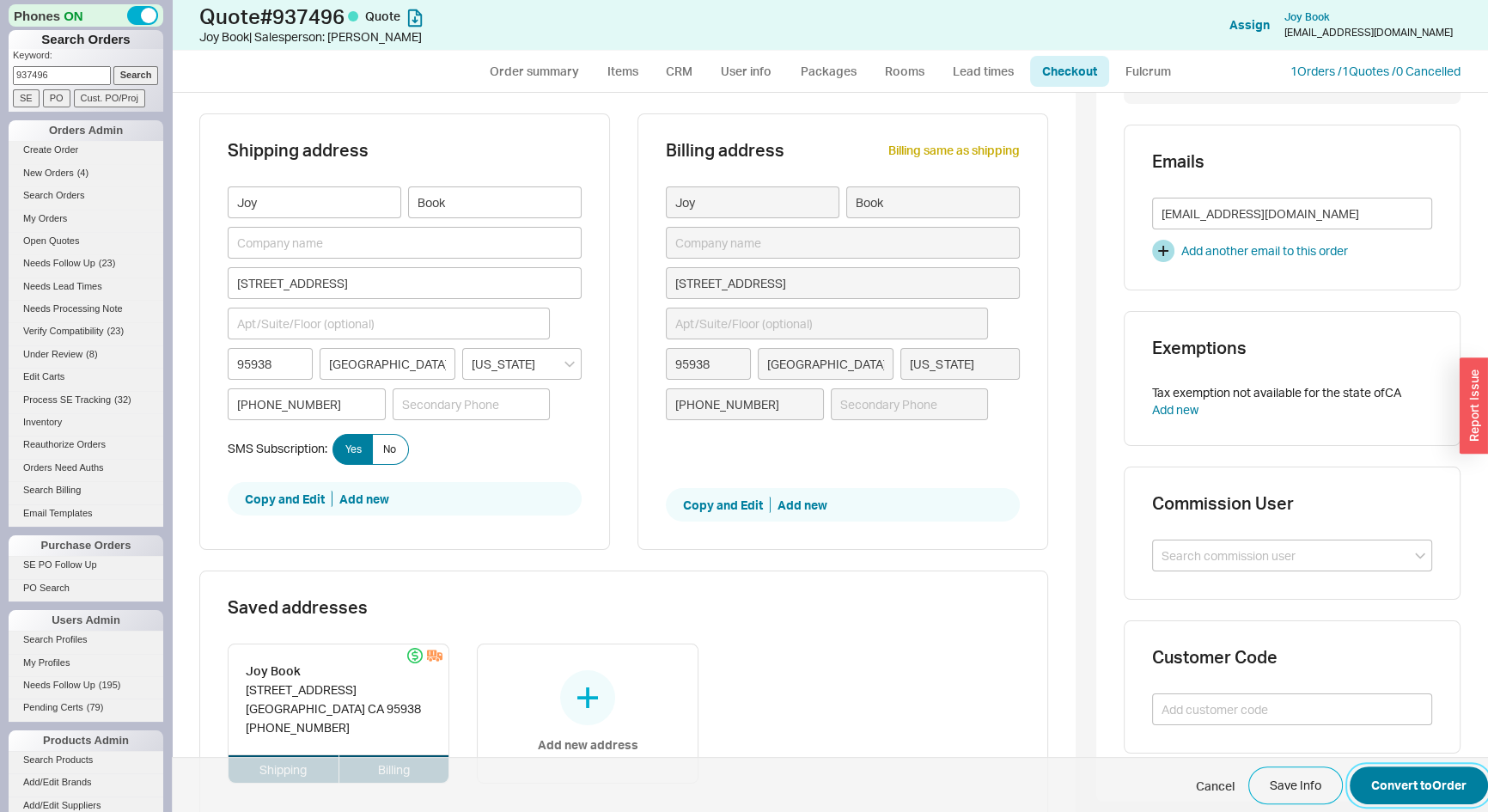
click at [1413, 776] on button "Convert to Order" at bounding box center [1419, 785] width 138 height 37
select select "*"
select select "LOW"
select select "3"
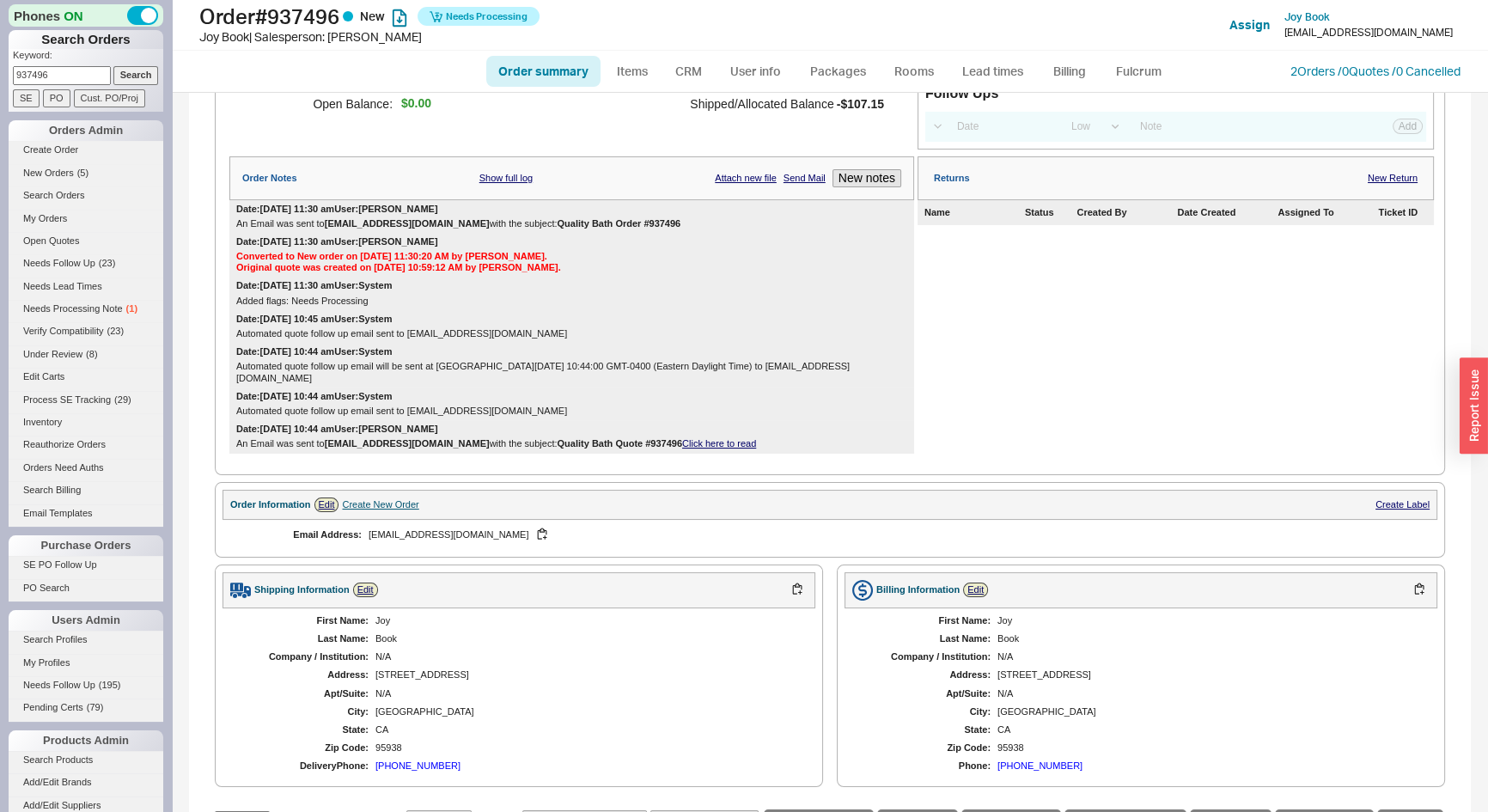
scroll to position [564, 0]
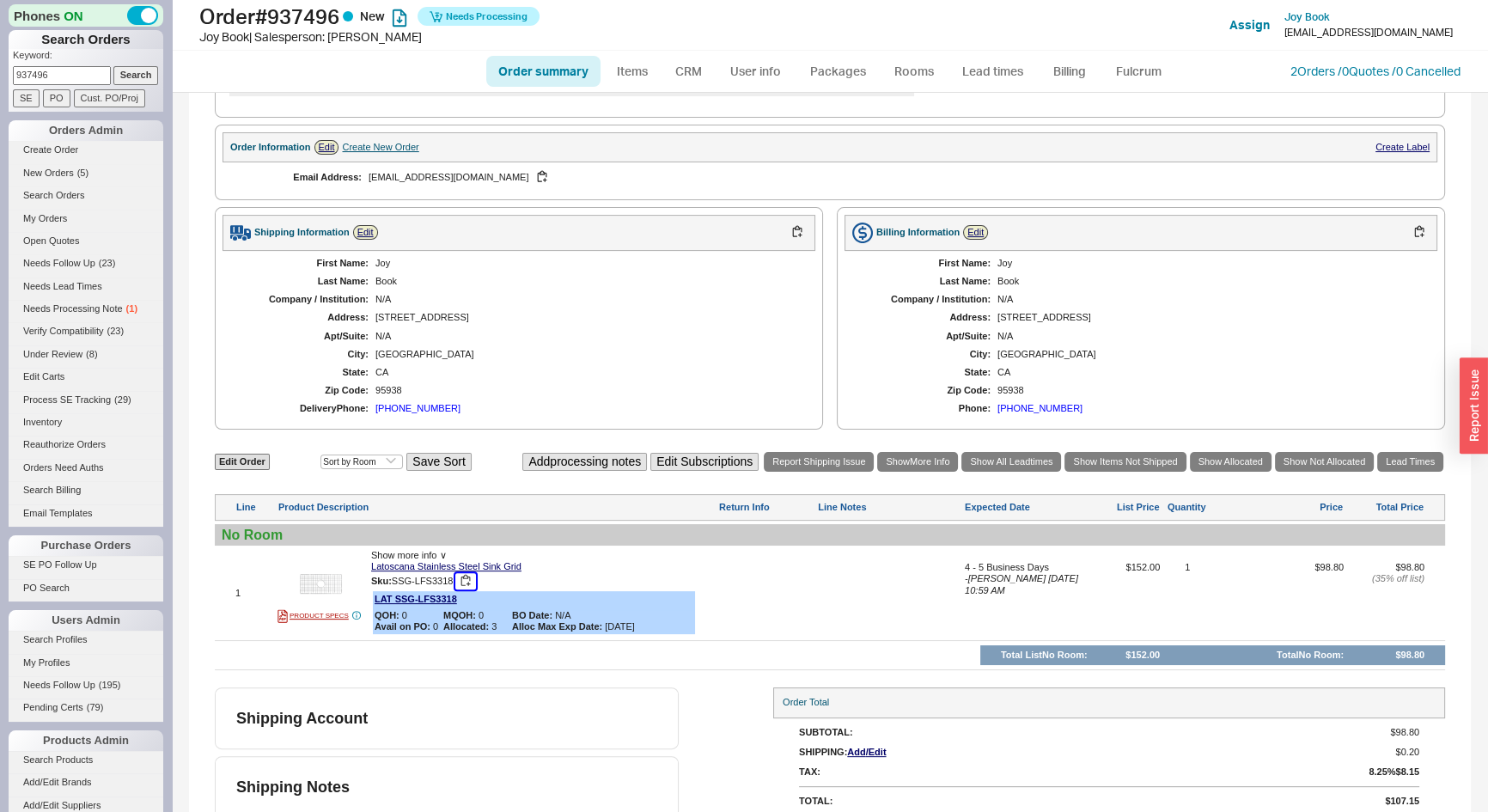
click at [467, 573] on button "button" at bounding box center [466, 581] width 21 height 16
click at [805, 567] on div at bounding box center [765, 598] width 96 height 74
click at [806, 568] on div at bounding box center [765, 598] width 96 height 74
click at [852, 570] on div at bounding box center [890, 598] width 143 height 74
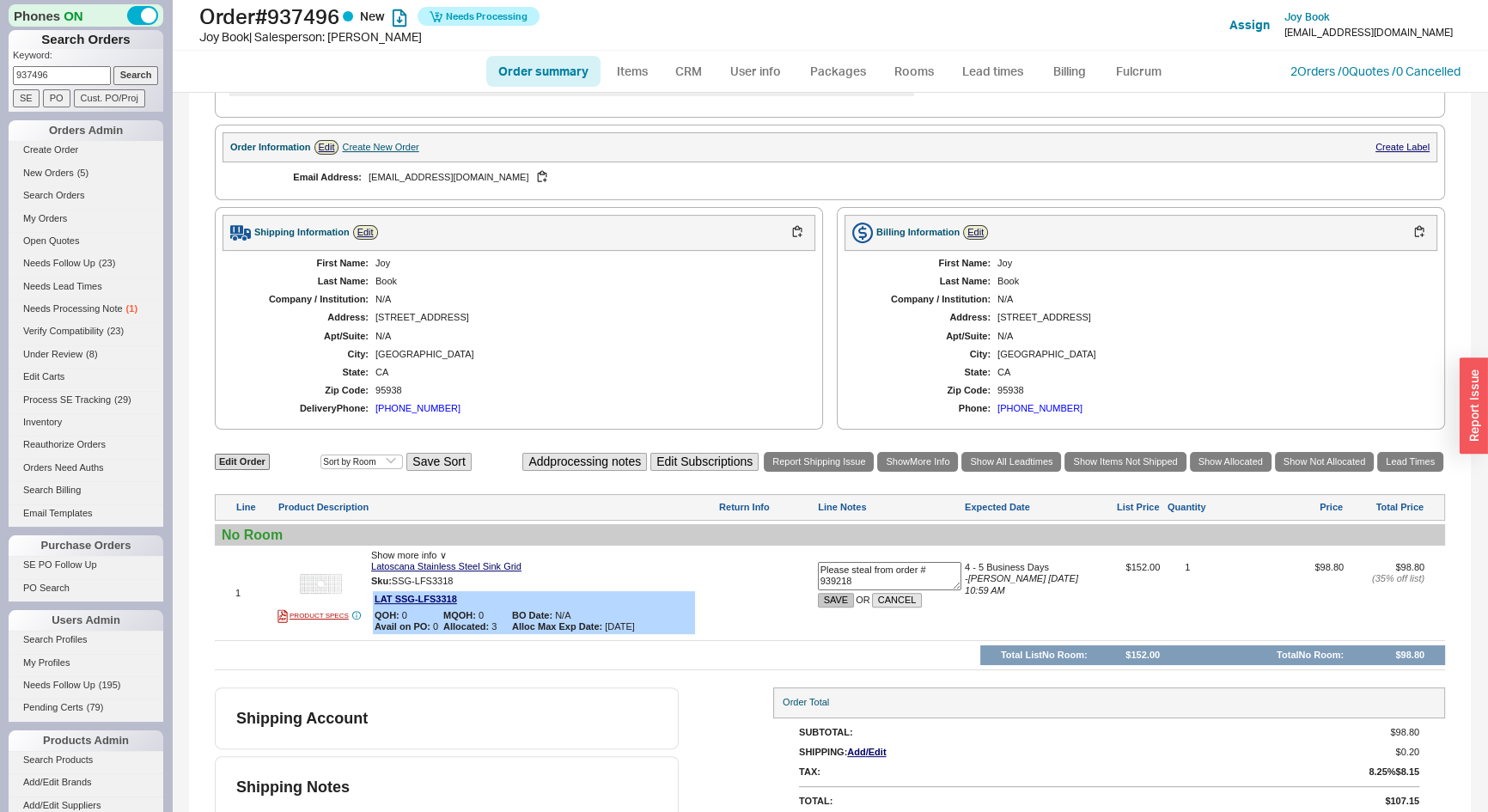
type textarea "Please steal from order # 939218"
click at [843, 593] on button "SAVE" at bounding box center [837, 600] width 37 height 15
click at [544, 80] on link "Order summary" at bounding box center [543, 71] width 114 height 31
select select "*"
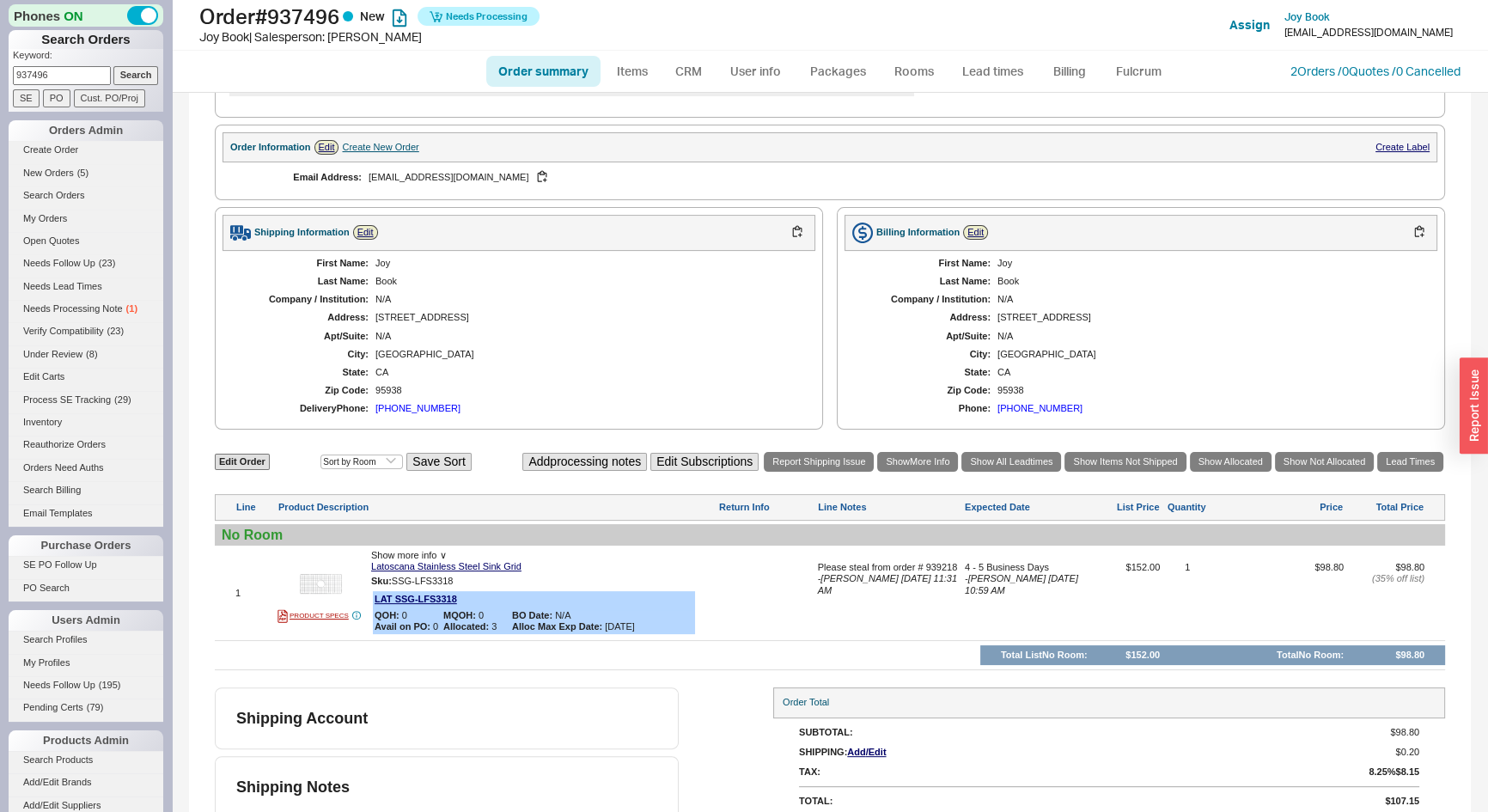
select select "LOW"
select select "3"
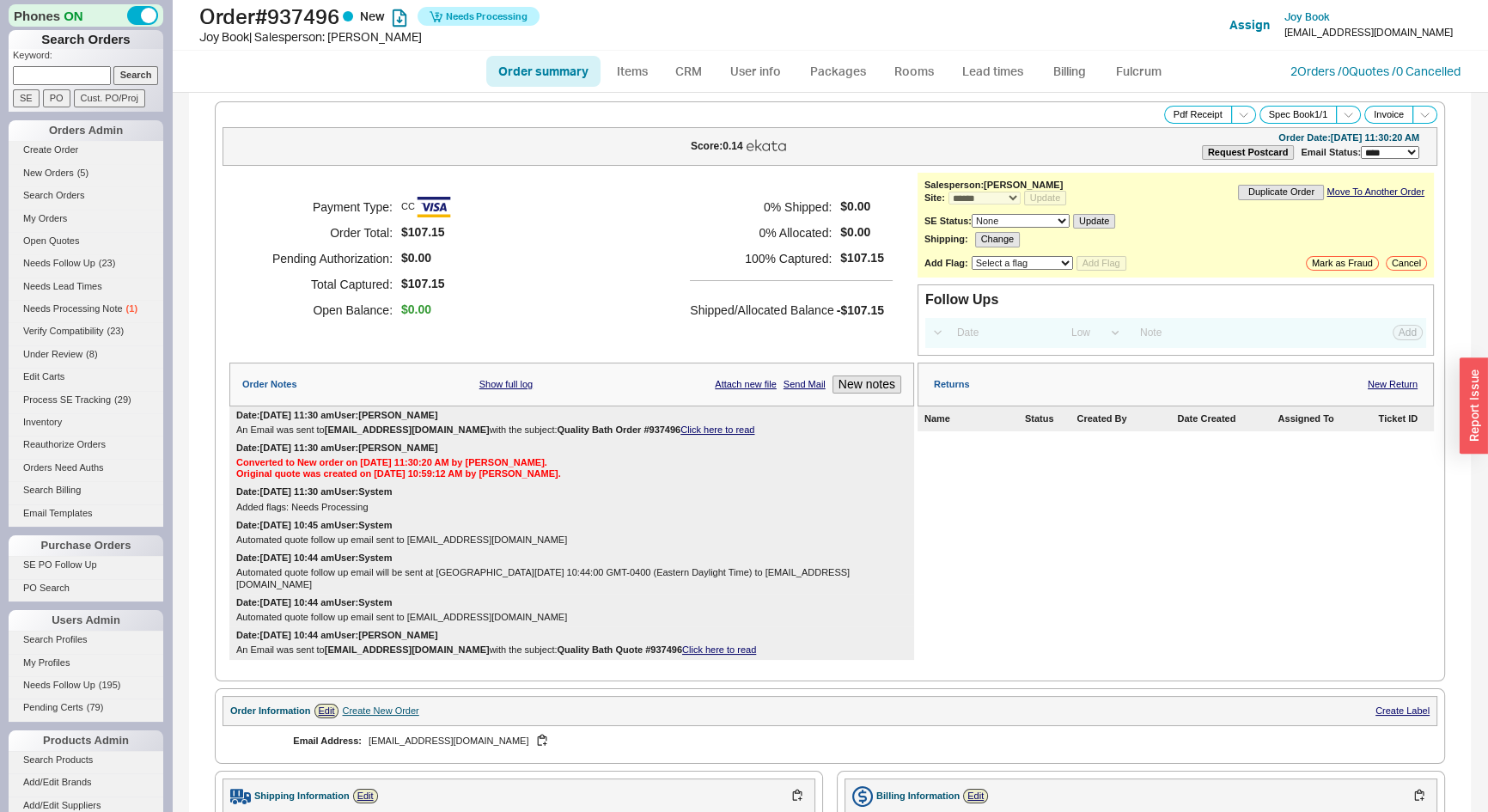
click at [543, 75] on link "Order summary" at bounding box center [543, 71] width 114 height 31
select select "*"
select select "LOW"
select select "3"
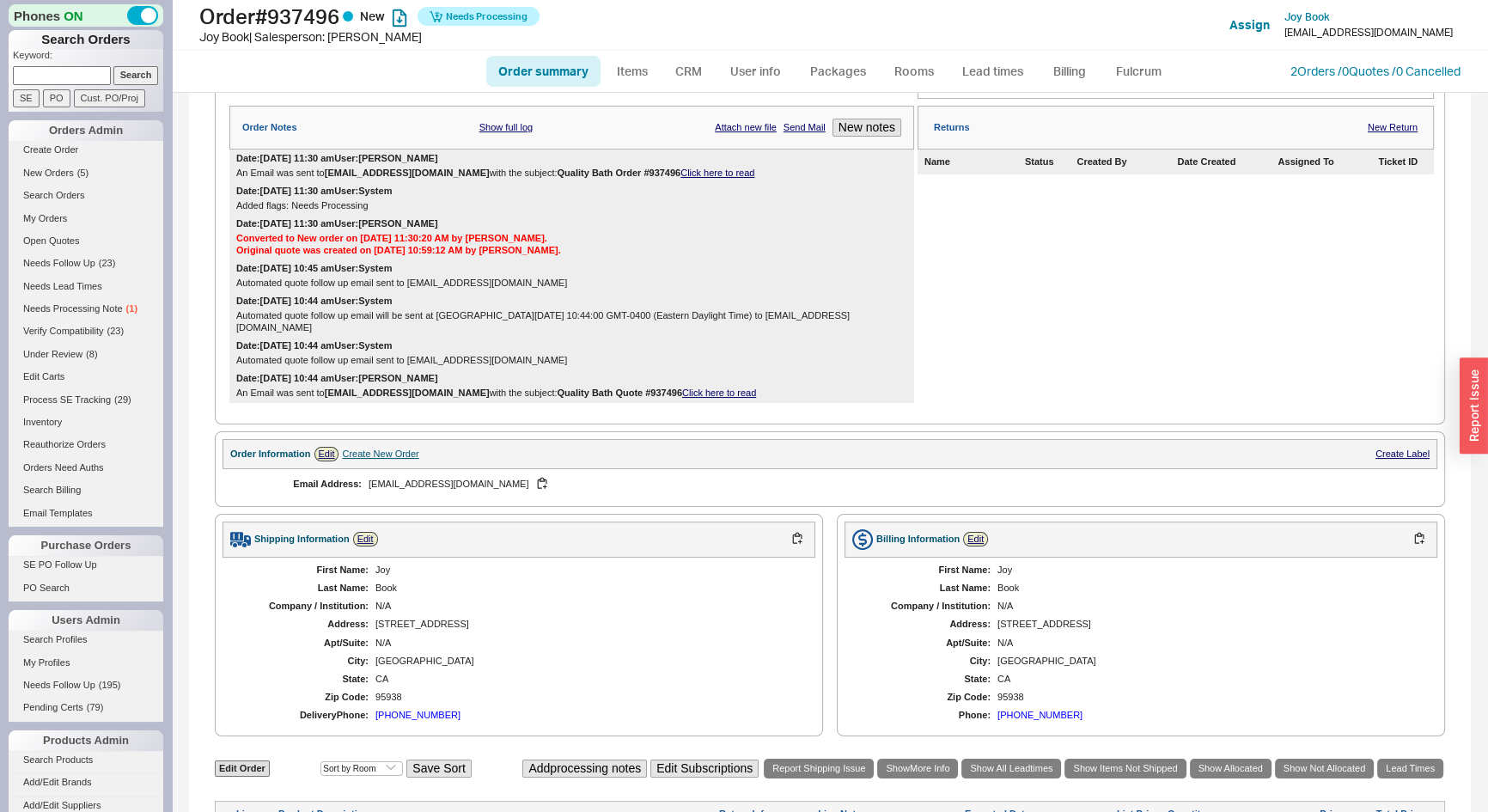
scroll to position [546, 0]
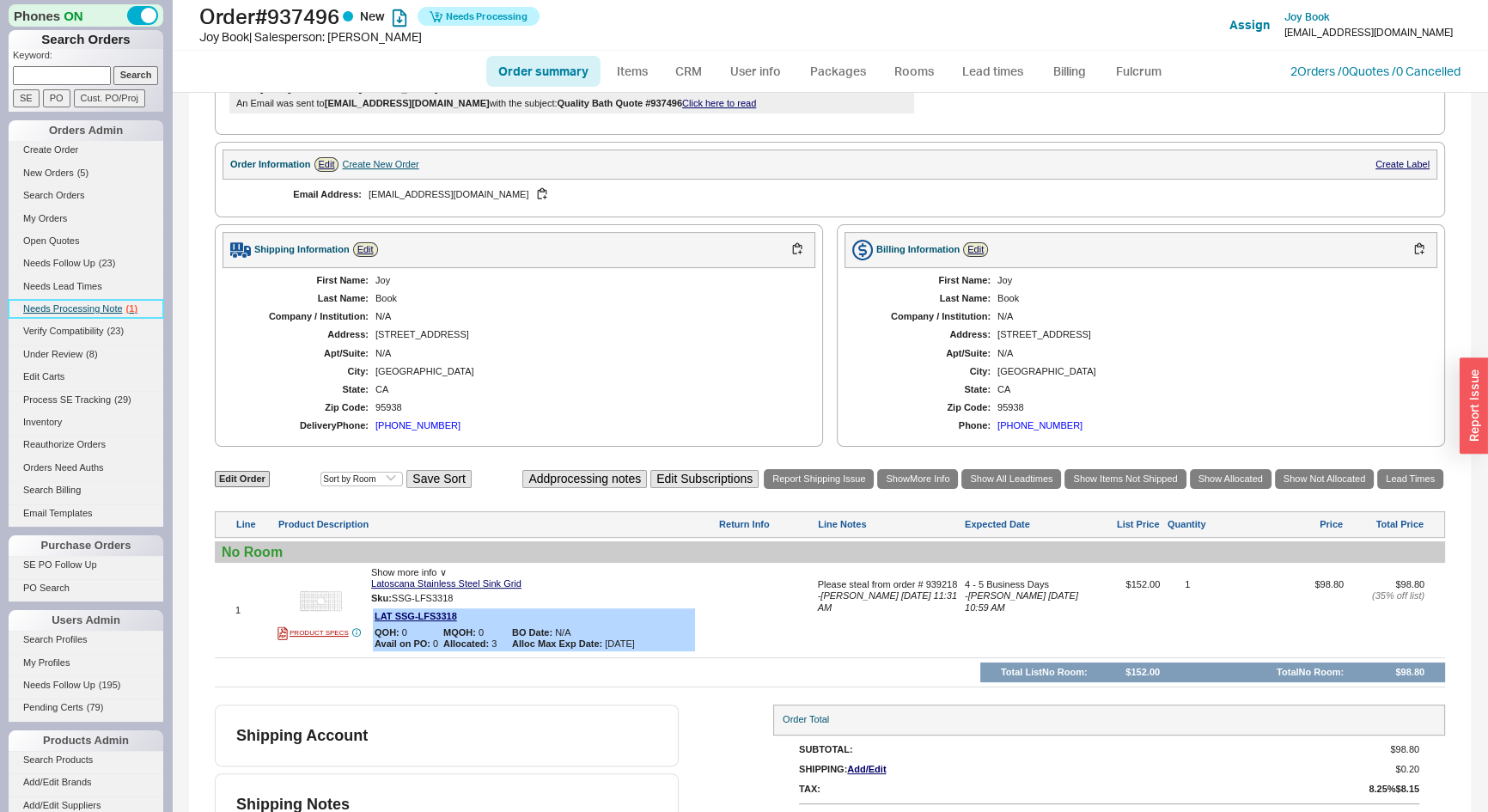
click at [77, 311] on span "Needs Processing Note" at bounding box center [72, 308] width 100 height 10
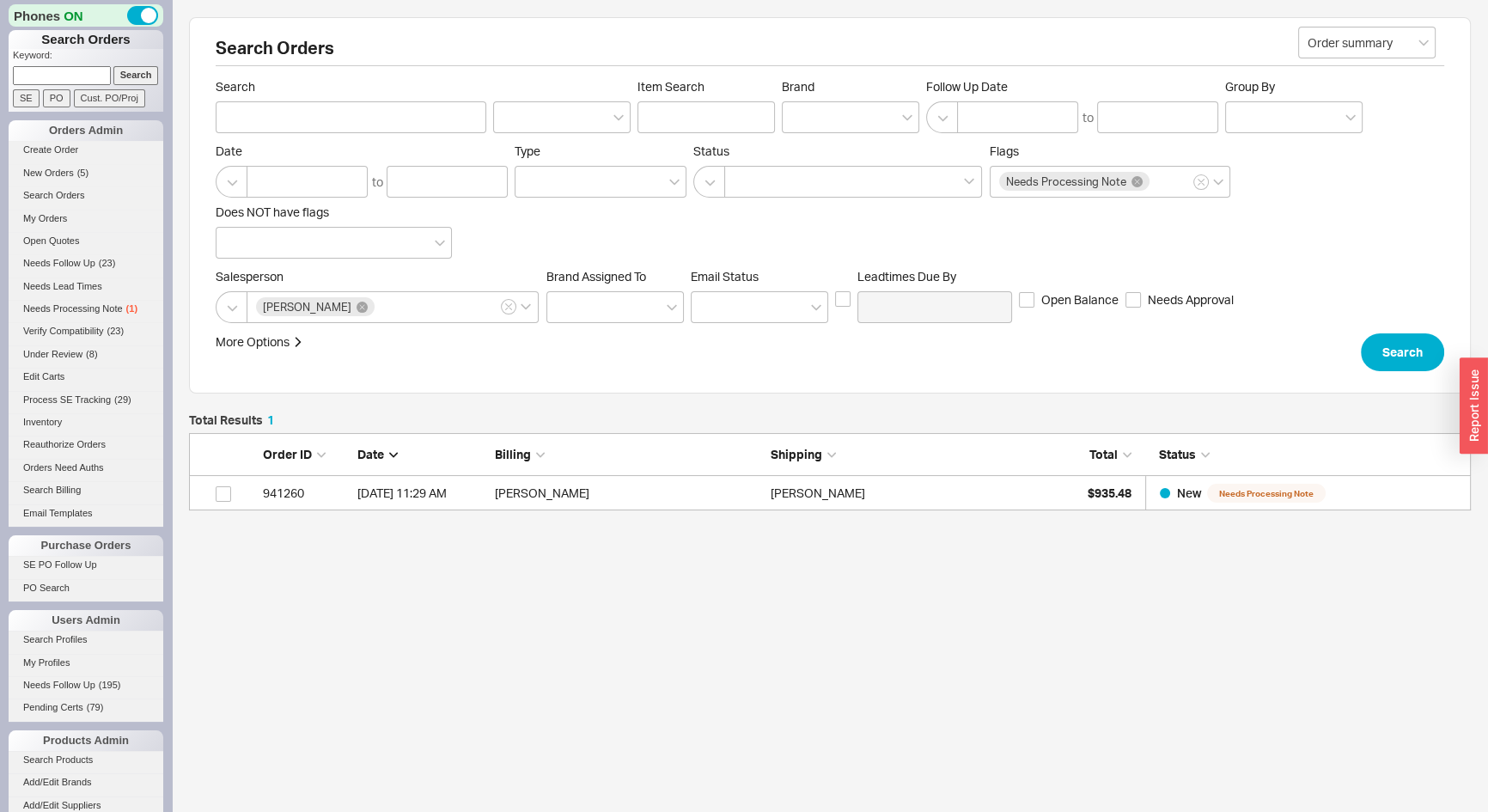
scroll to position [65, 1270]
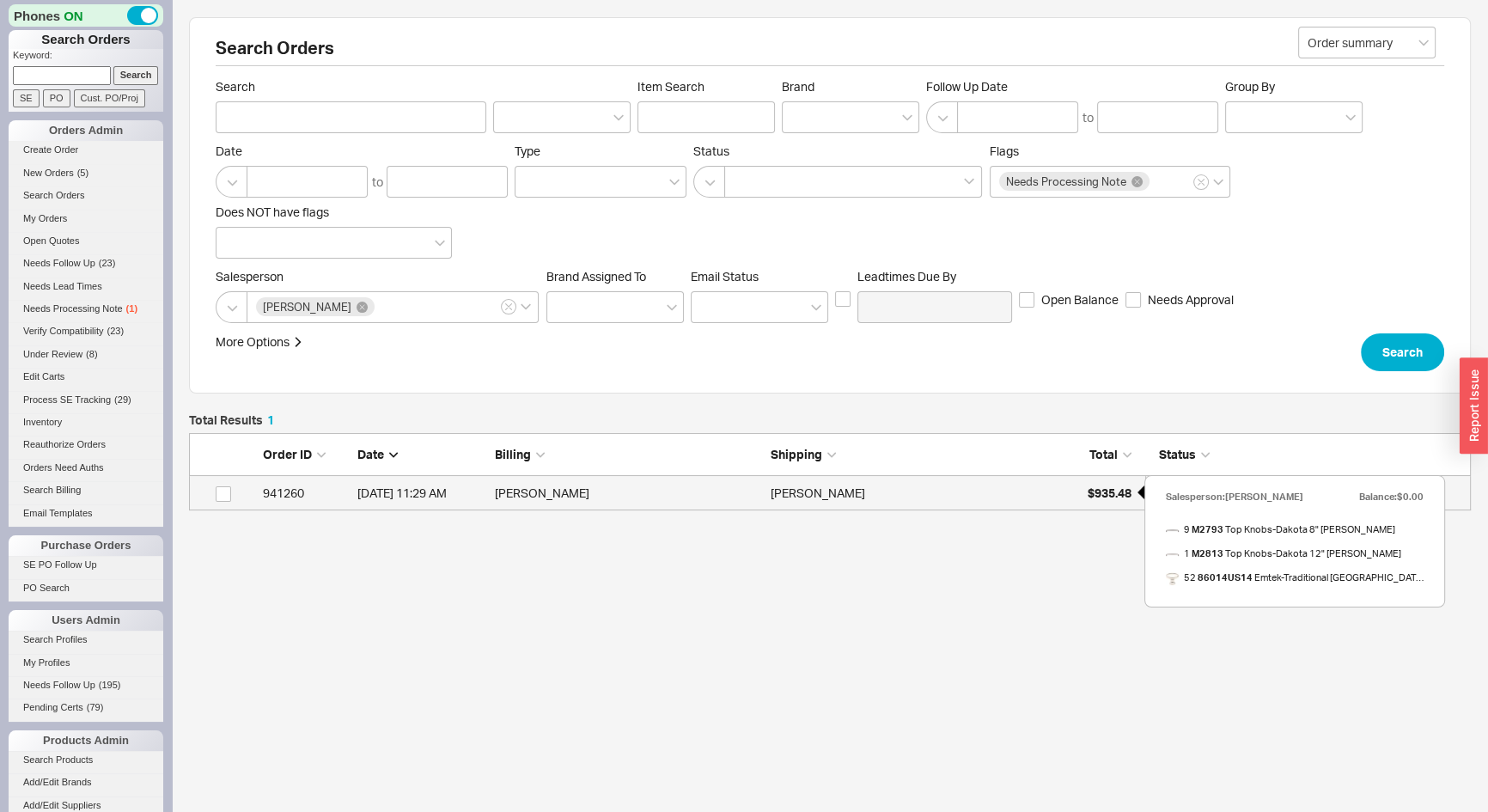
click at [1075, 488] on div "$935.48" at bounding box center [1089, 493] width 86 height 35
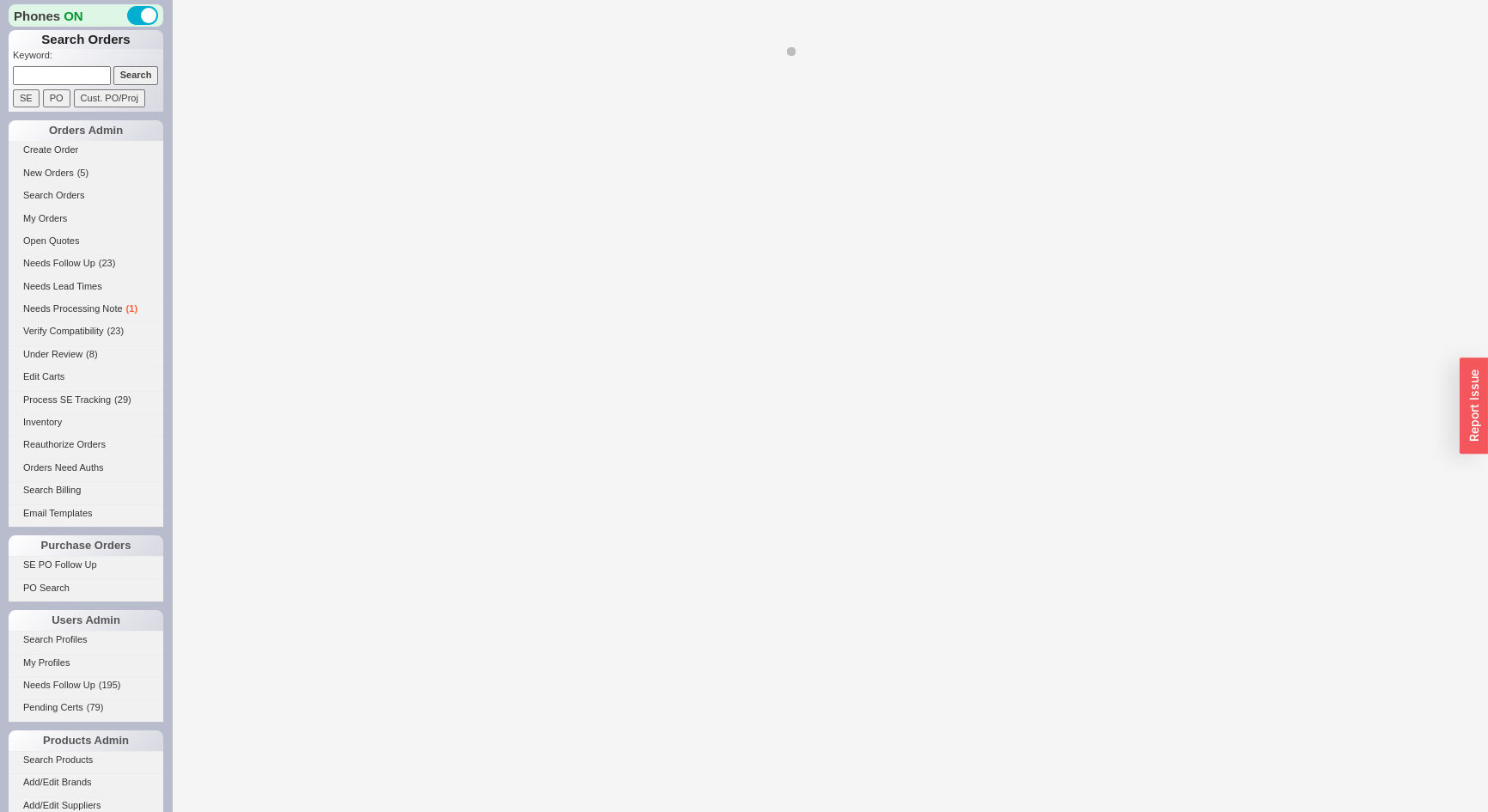
select select "*"
select select "LOW"
select select "3"
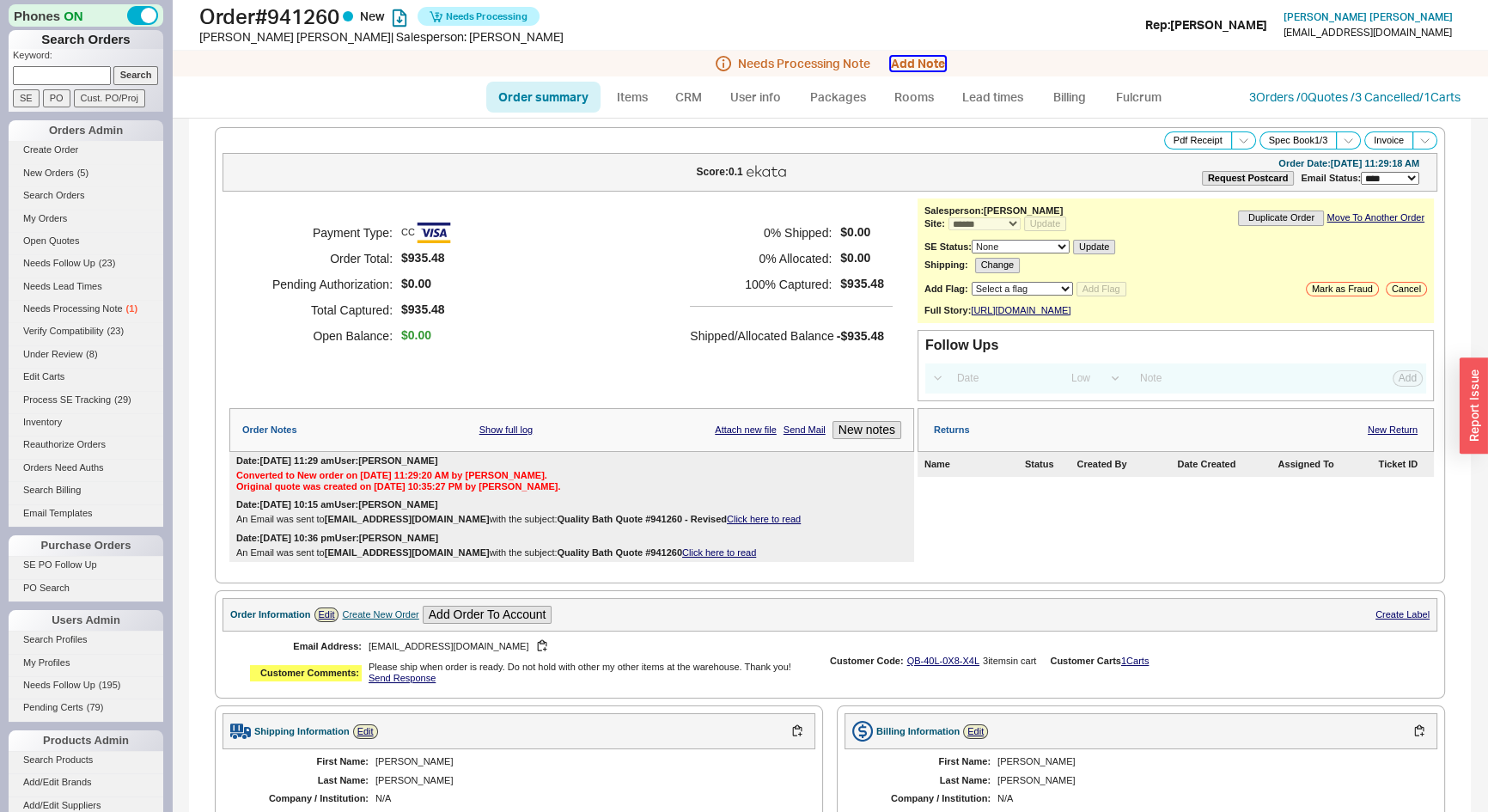
click at [920, 61] on button "Add Note" at bounding box center [918, 63] width 54 height 14
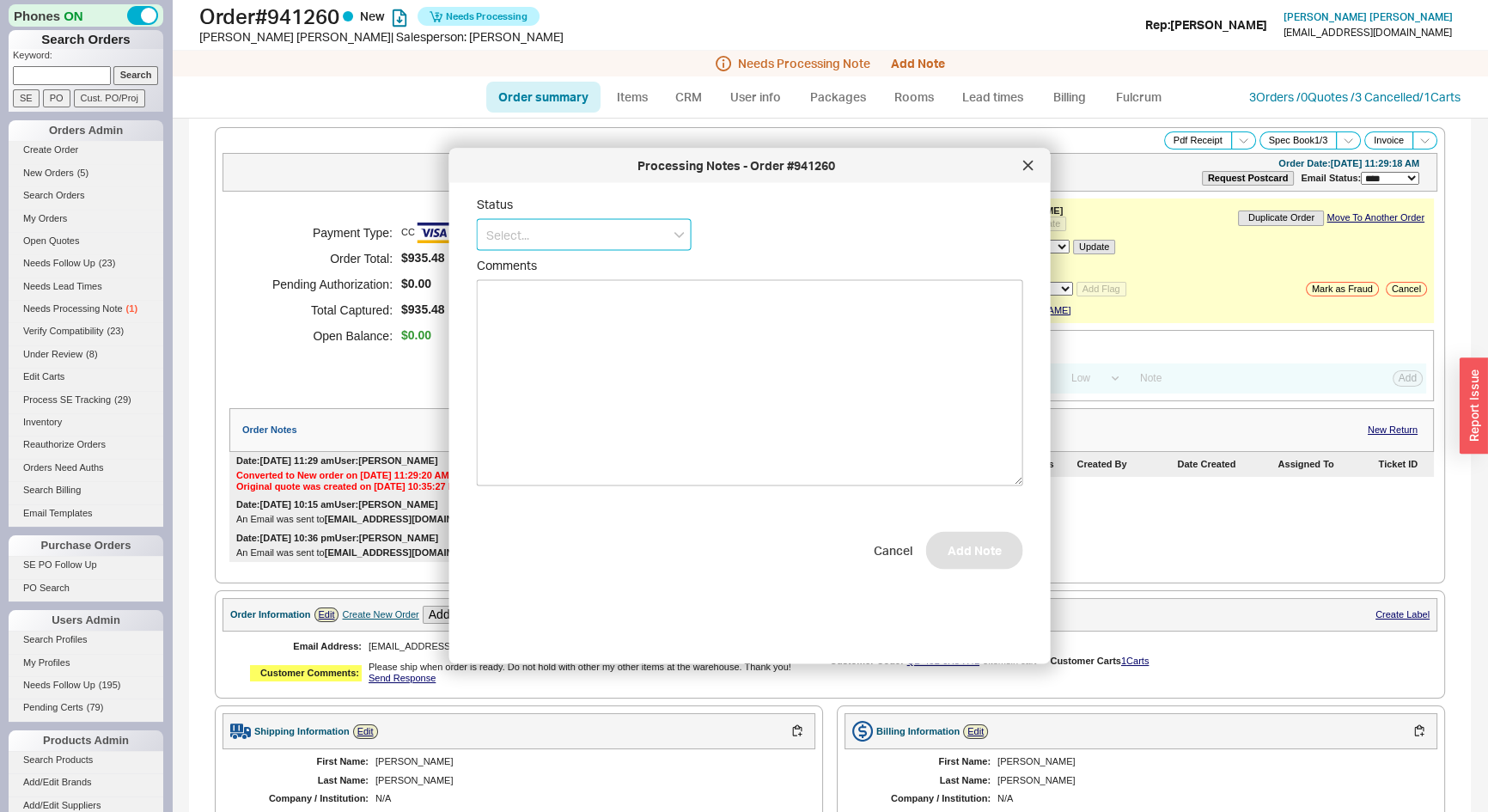
click at [590, 247] on input at bounding box center [584, 235] width 215 height 32
drag, startPoint x: 574, startPoint y: 331, endPoint x: 708, endPoint y: 434, distance: 169.0
click at [575, 333] on div "Ships as Available" at bounding box center [584, 332] width 213 height 31
type input "Ships as Available"
click at [967, 565] on button "Add Note" at bounding box center [975, 558] width 97 height 37
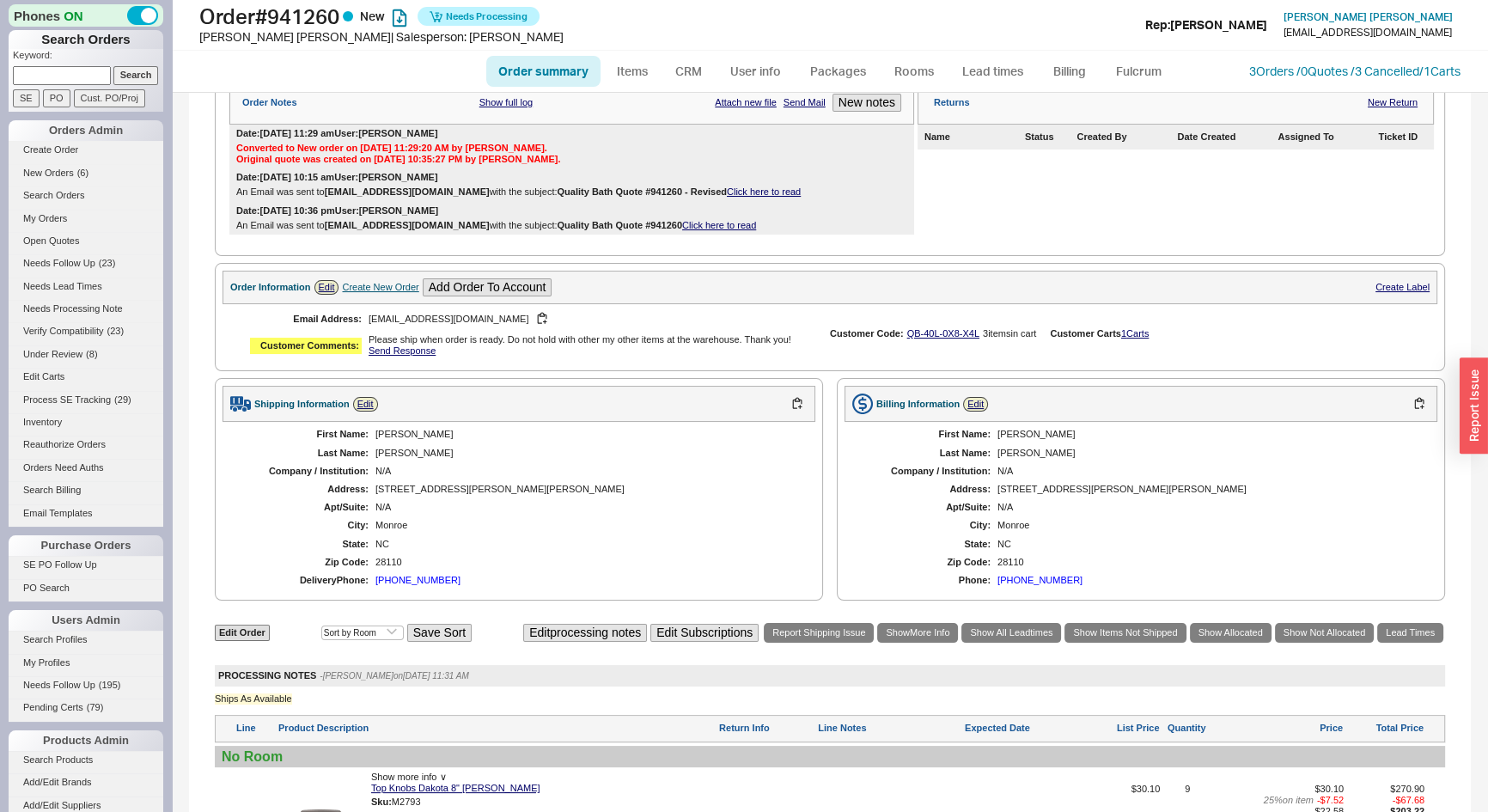
scroll to position [781, 0]
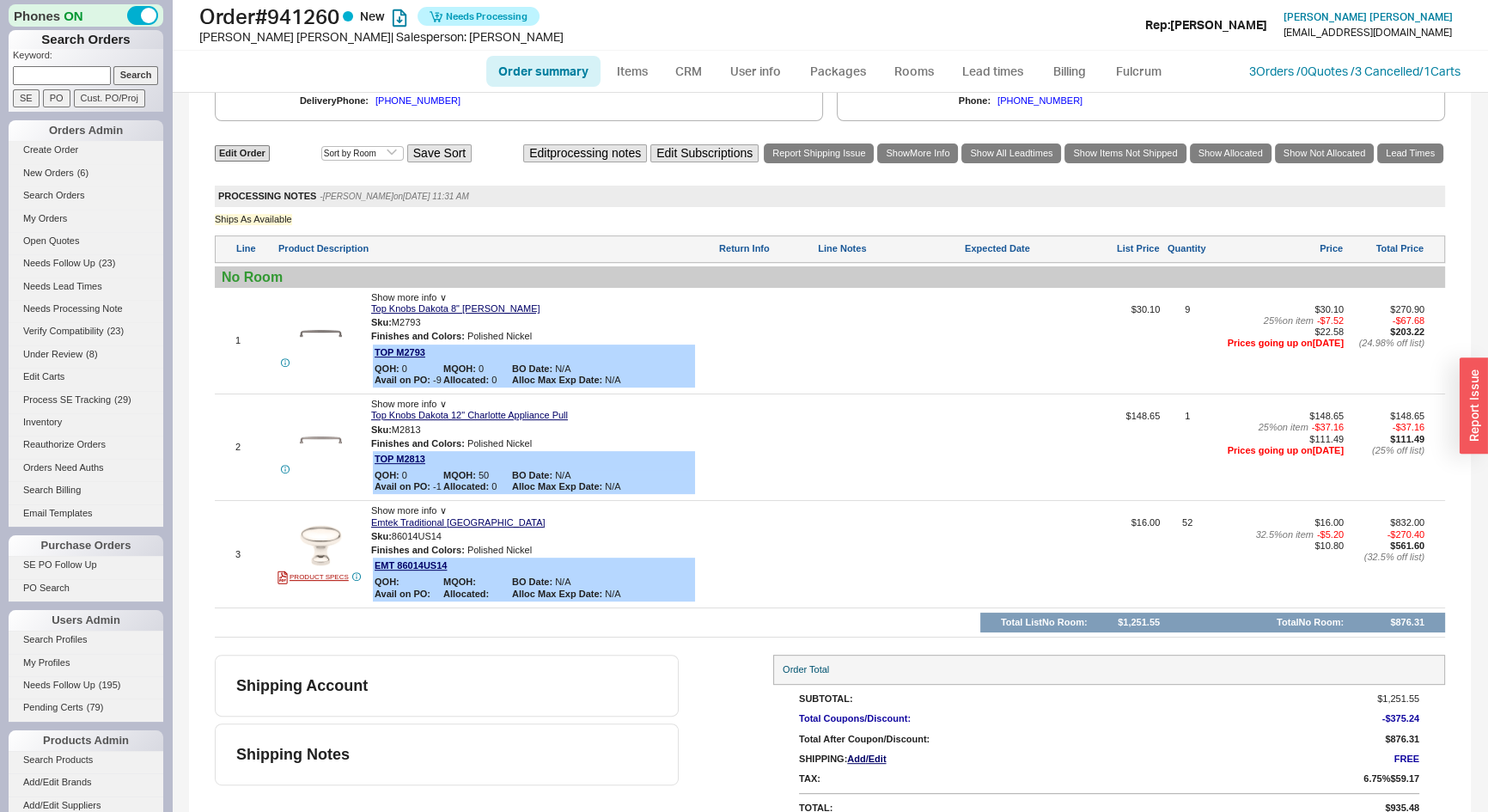
paste input "909325"
type input "909325"
click at [132, 73] on input "Search" at bounding box center [136, 75] width 46 height 18
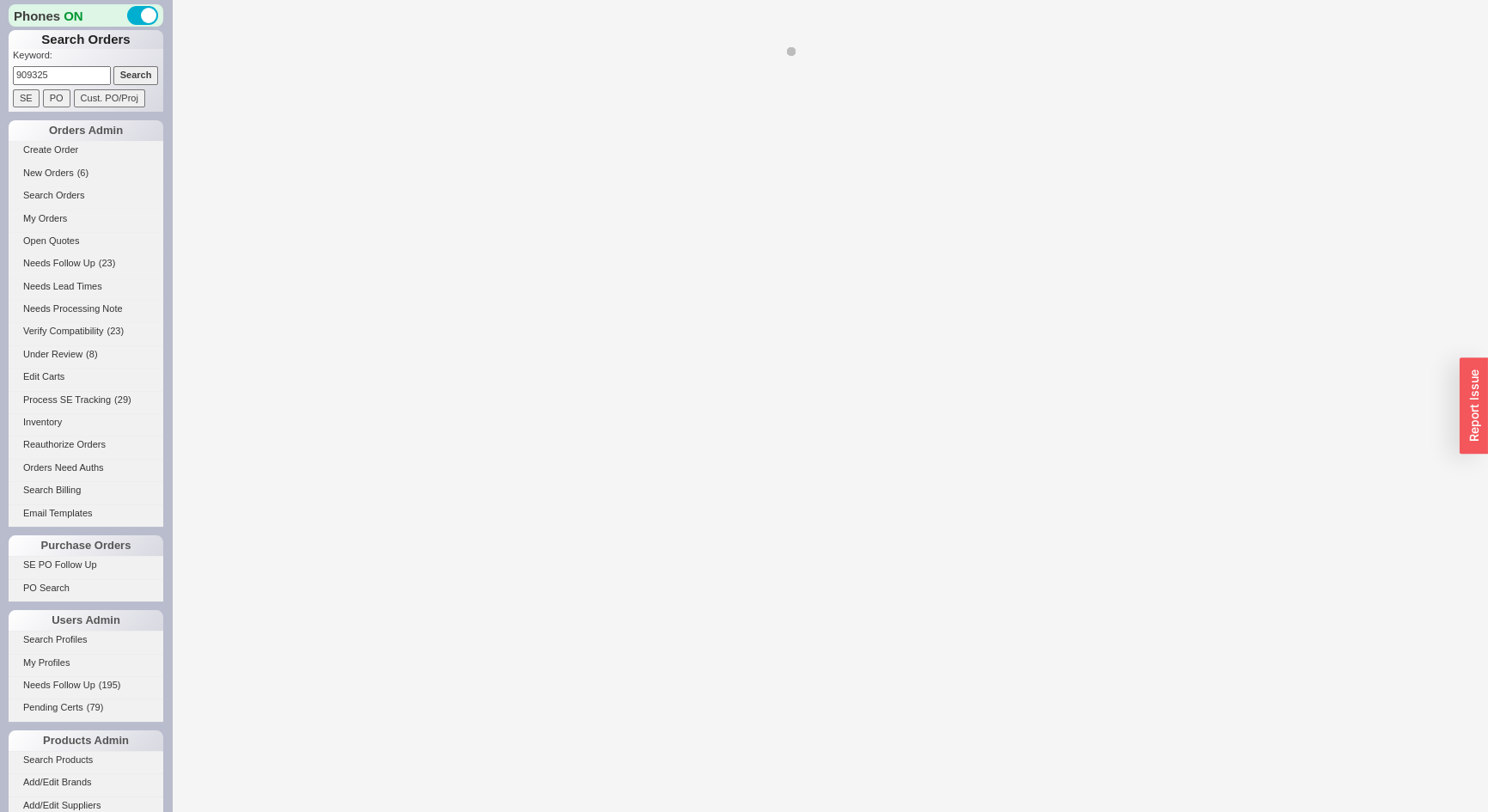
select select "*"
select select "LOW"
select select "3"
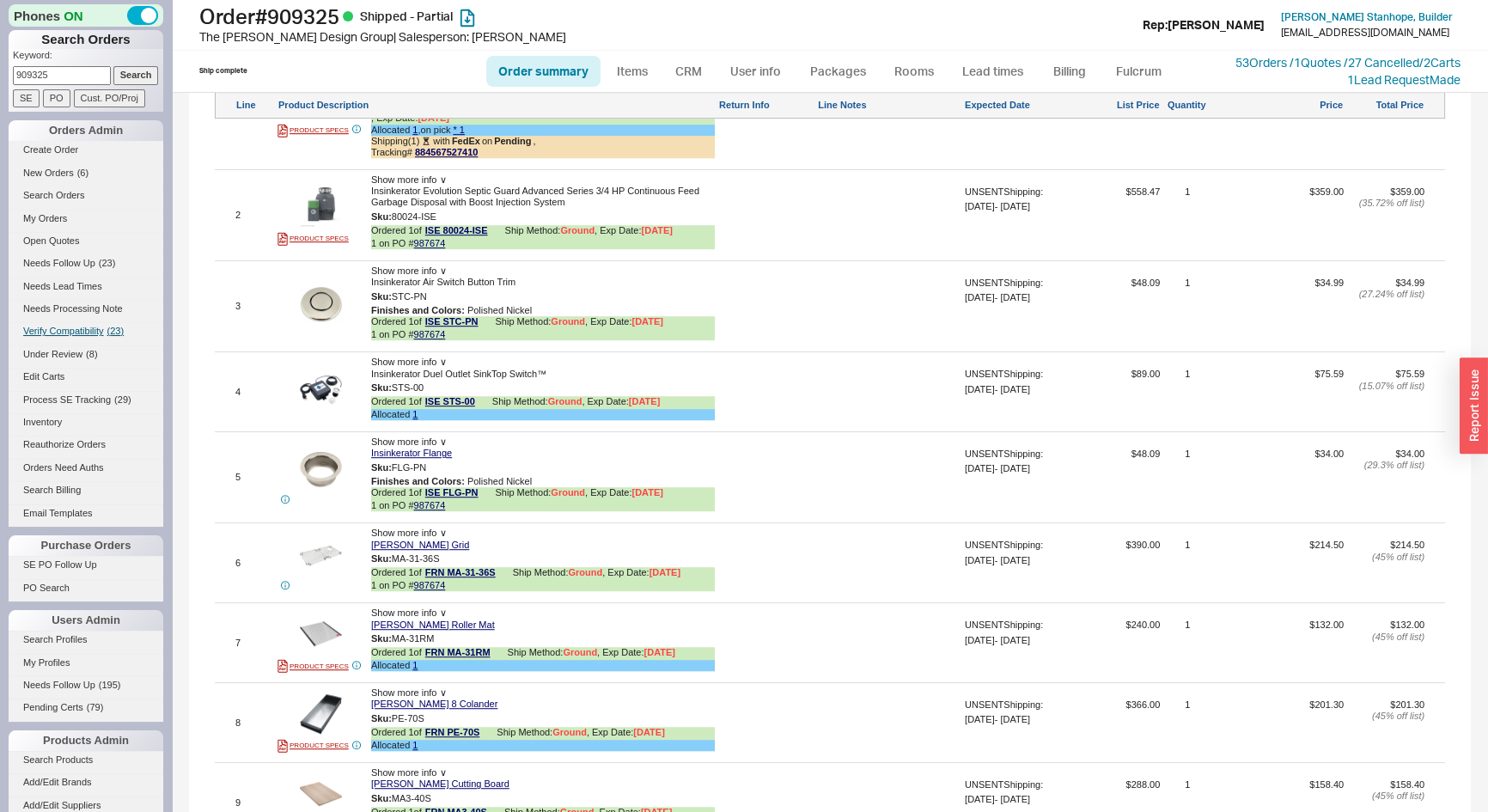
scroll to position [1327, 0]
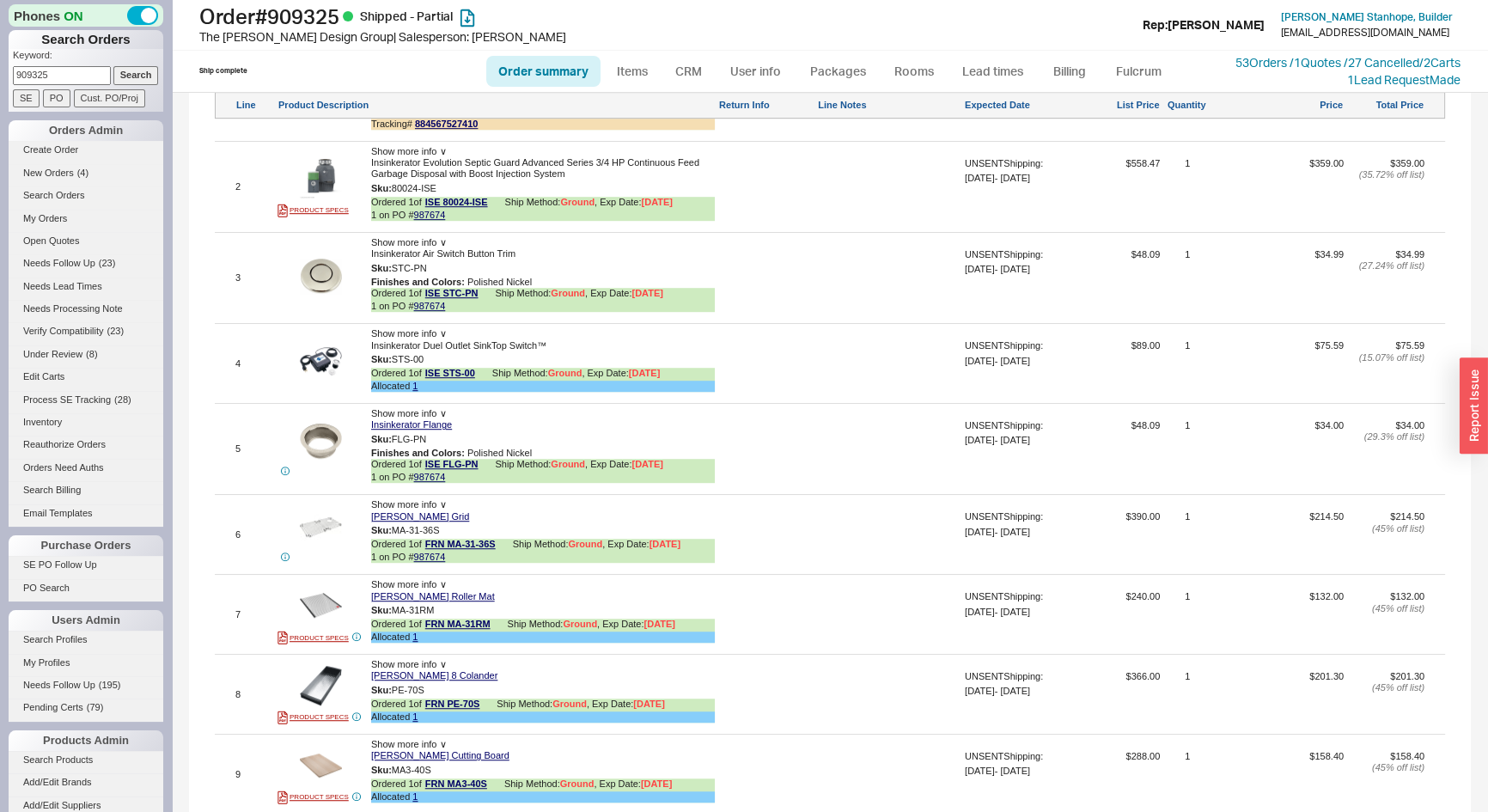
click at [557, 69] on link "Order summary" at bounding box center [543, 71] width 114 height 31
select select "*"
select select "LOW"
select select "3"
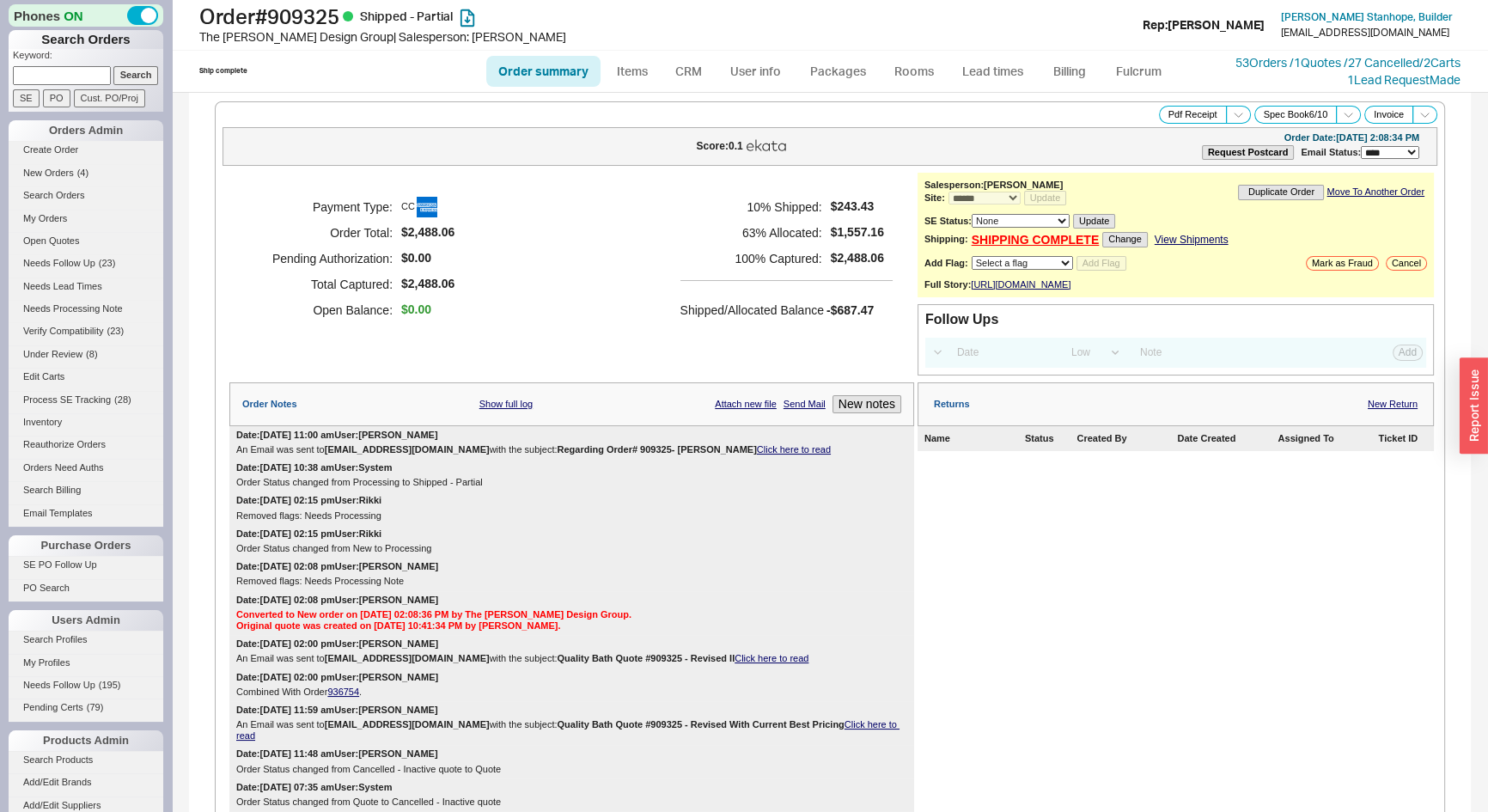
scroll to position [859, 0]
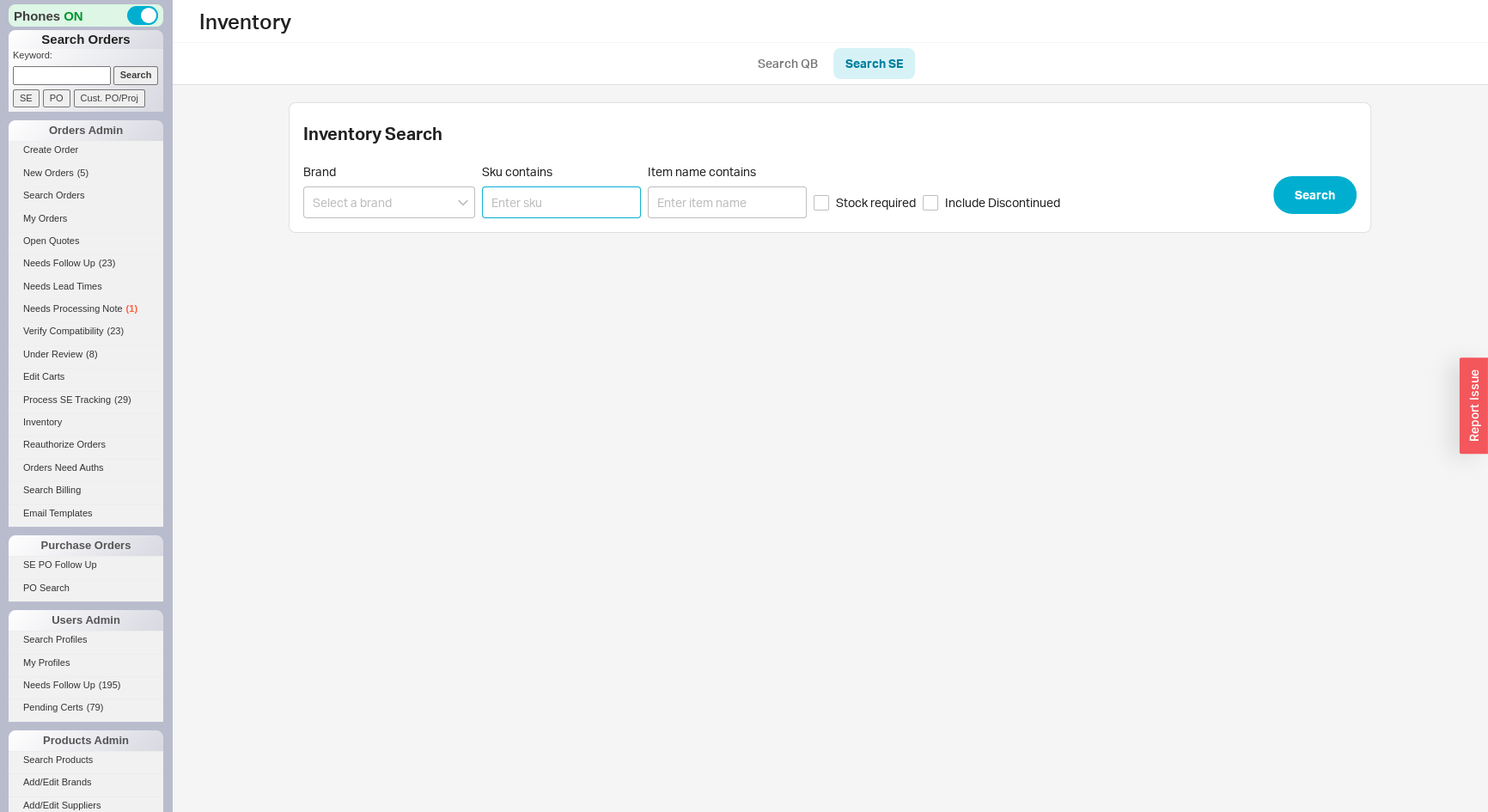
paste input "SSG-LFS3318"
type input "SSG-LFS3318"
click at [1318, 194] on button "Search" at bounding box center [1314, 195] width 83 height 37
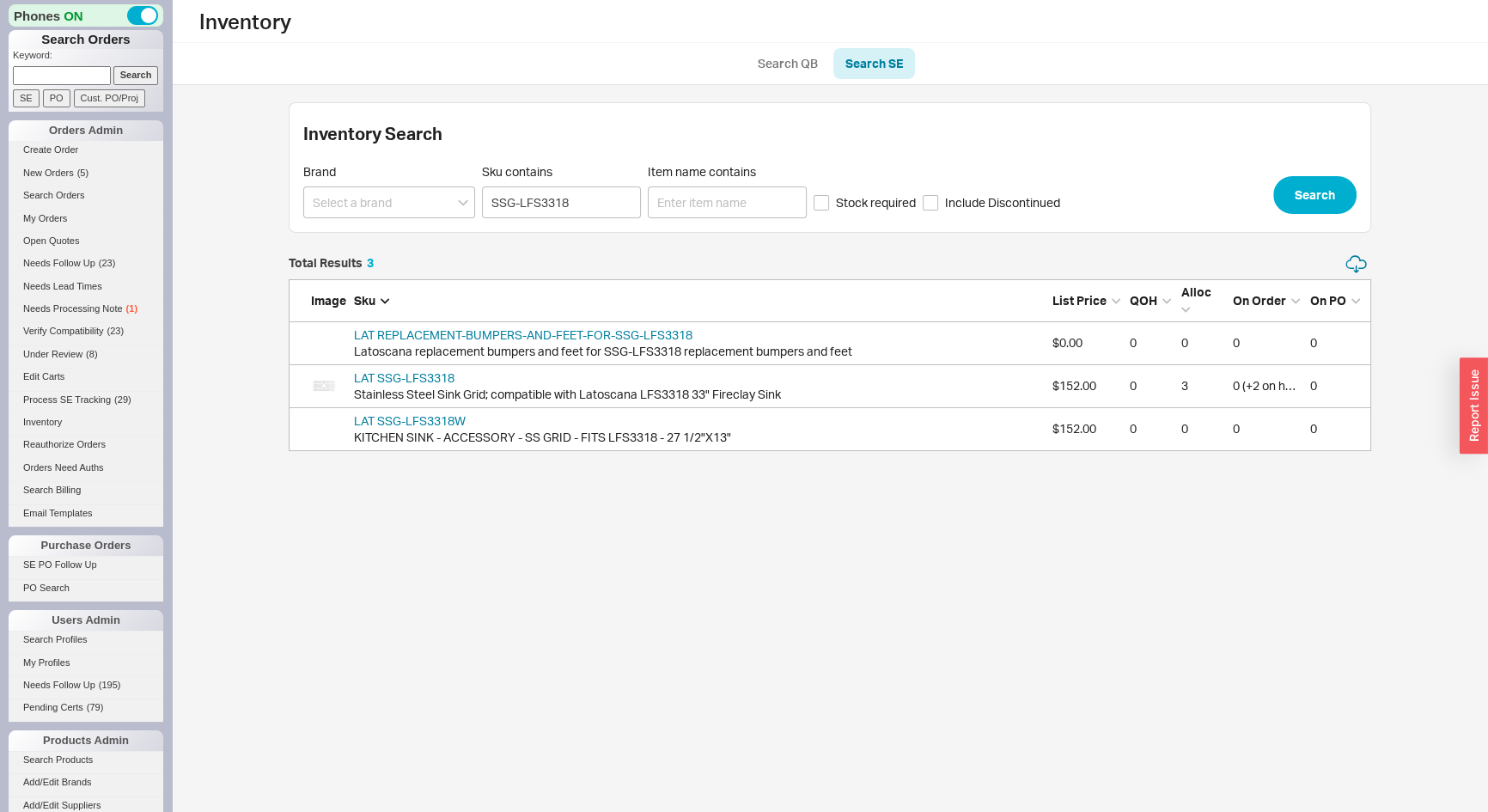
scroll to position [185, 1071]
click at [414, 374] on link "LAT SSG-LFS3318" at bounding box center [405, 377] width 100 height 15
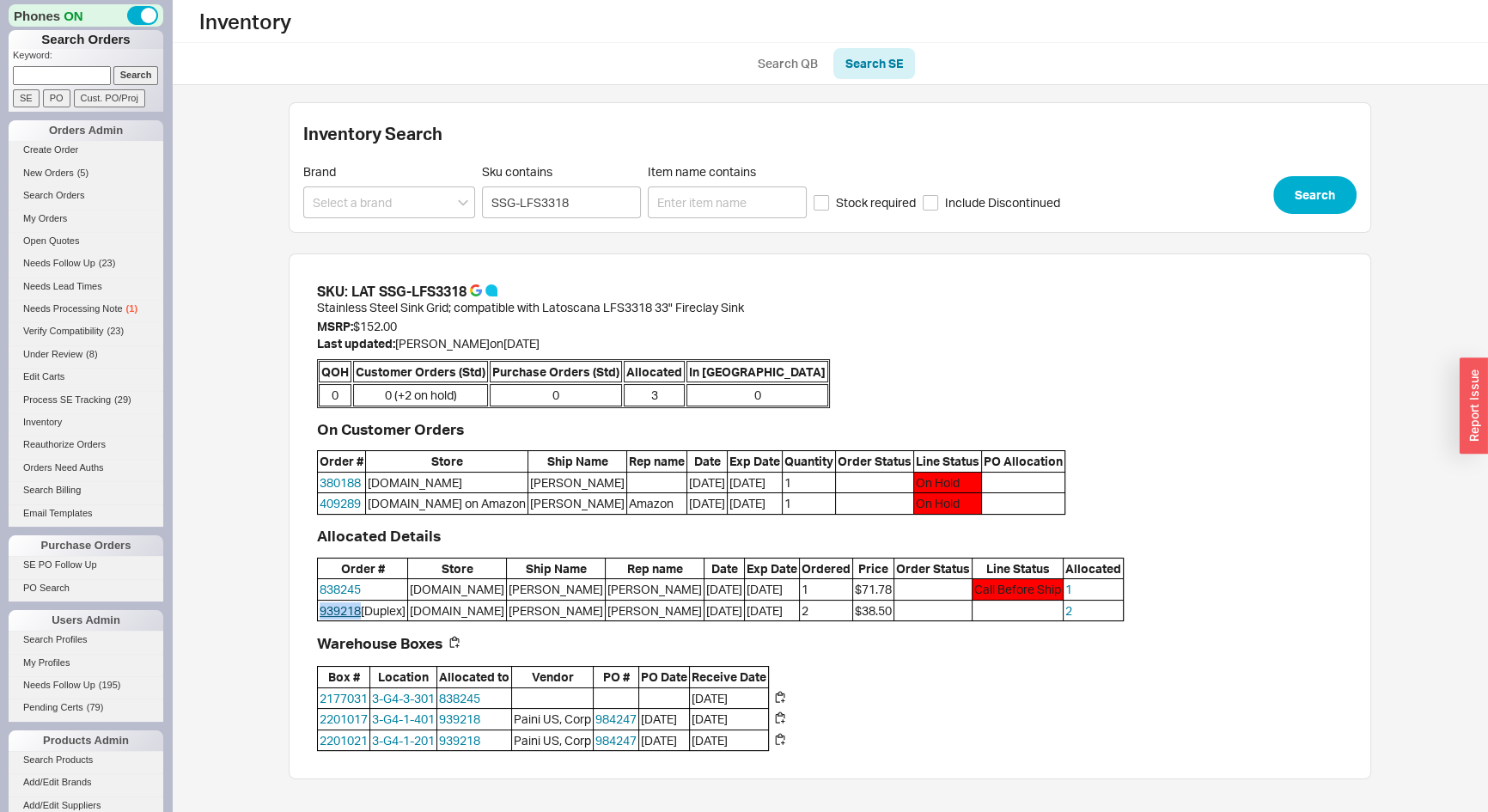
drag, startPoint x: 362, startPoint y: 606, endPoint x: 322, endPoint y: 610, distance: 40.2
click at [322, 610] on span "939218 [Duplex]" at bounding box center [363, 611] width 90 height 21
copy link "939218"
click at [38, 220] on link "My Orders" at bounding box center [85, 219] width 154 height 18
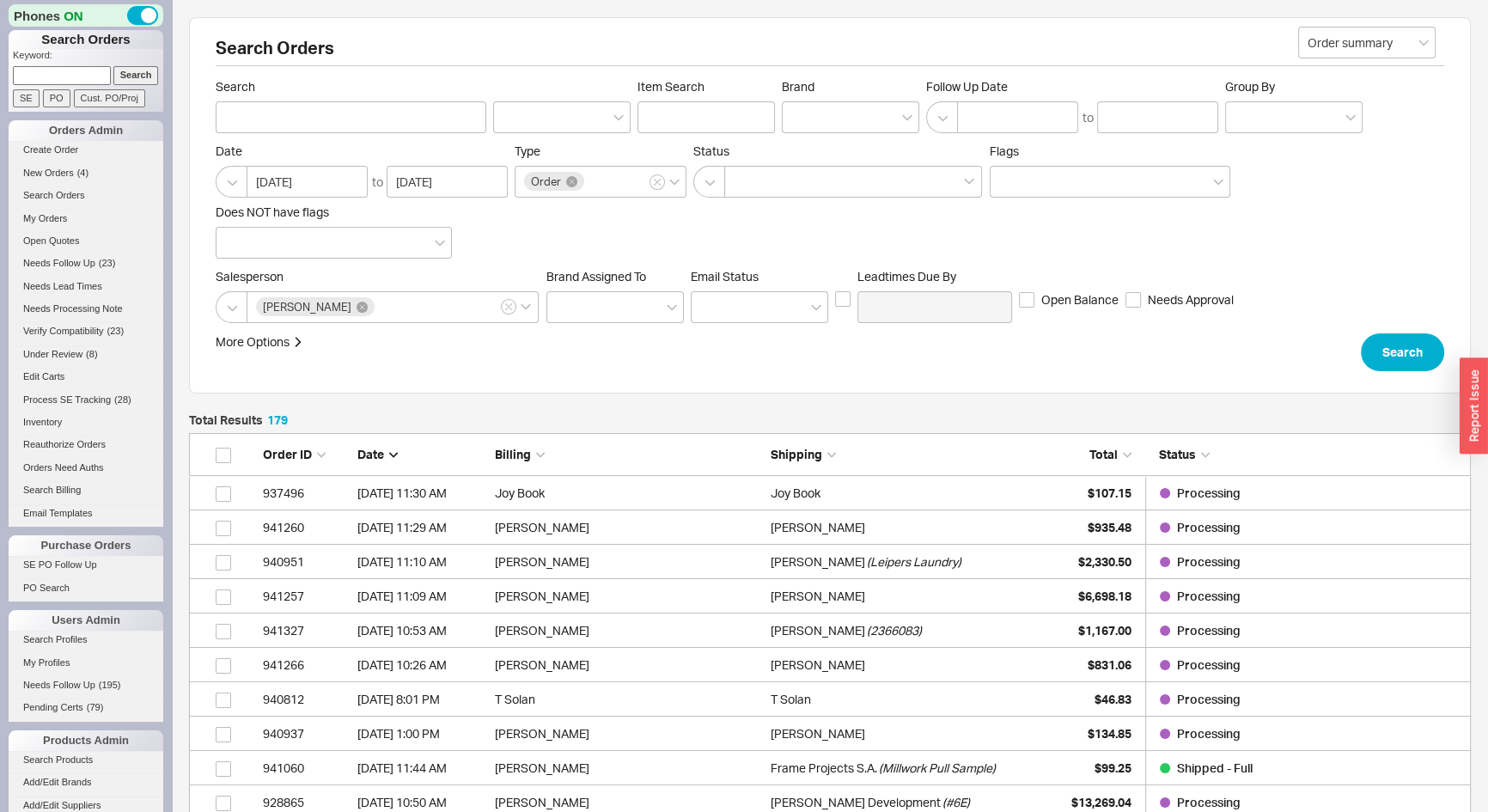
scroll to position [6183, 1270]
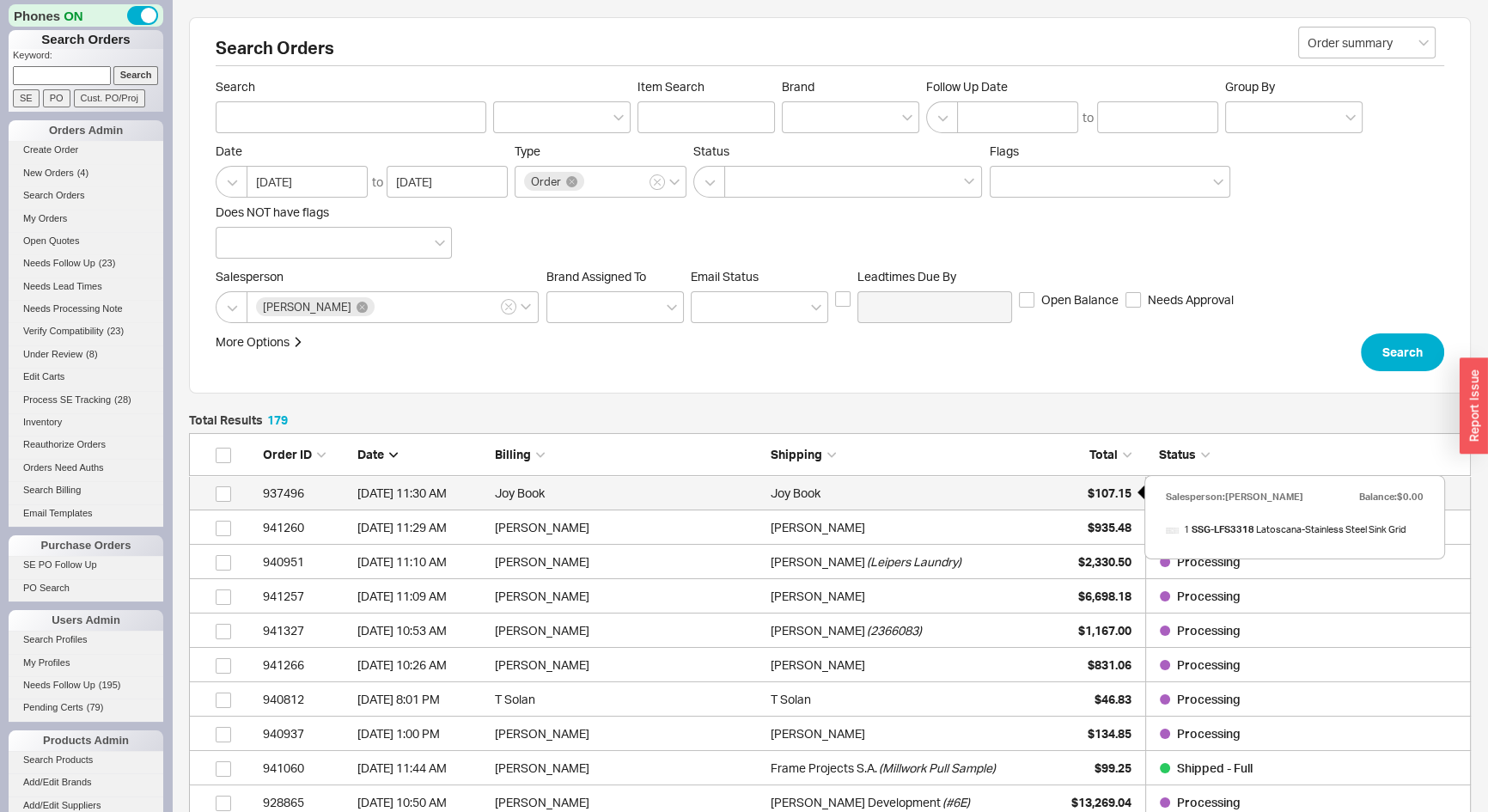
click at [1065, 489] on div "$107.15" at bounding box center [1089, 493] width 86 height 35
select select "*"
select select "LOW"
select select "3"
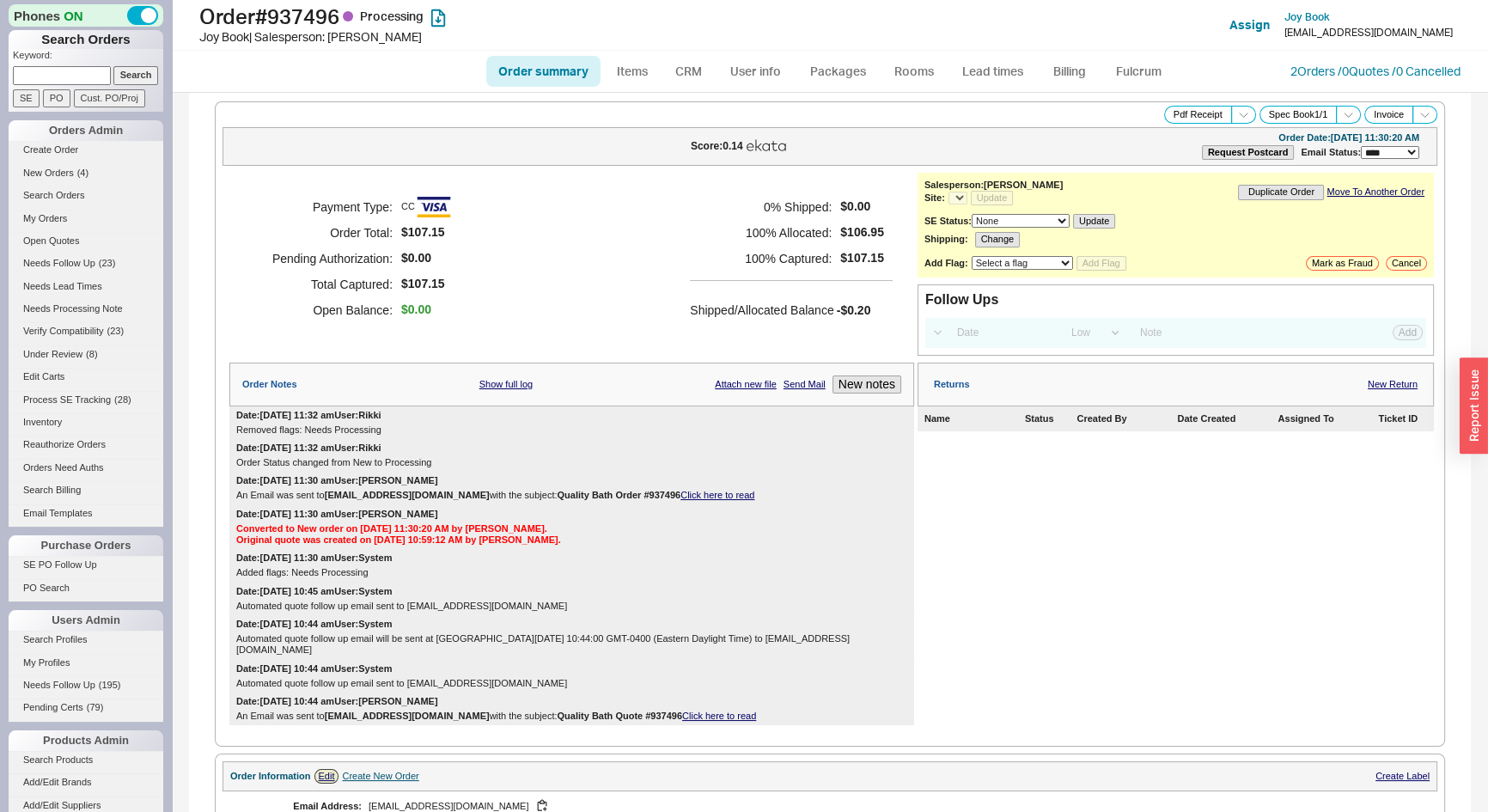
select select "*"
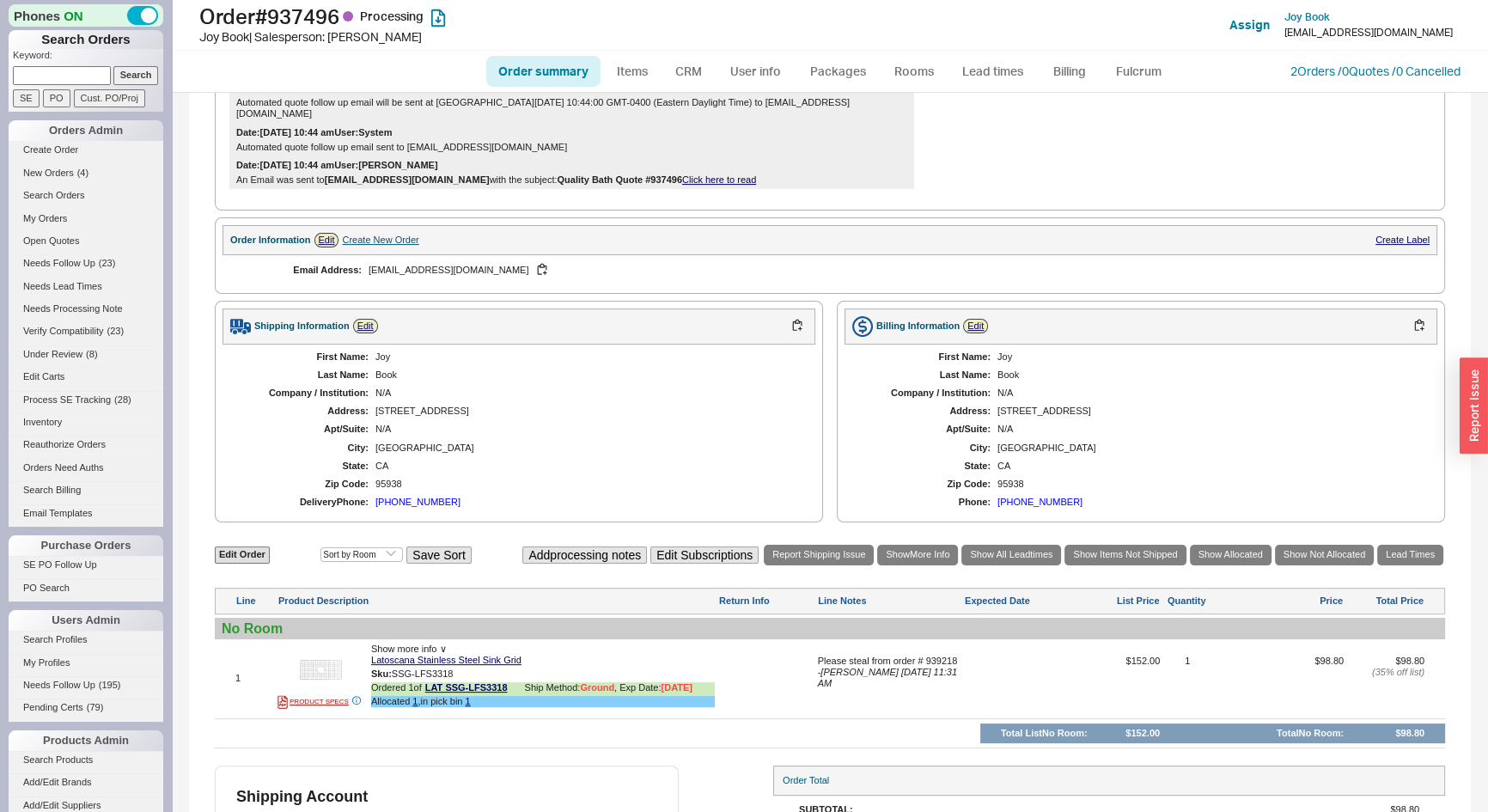
scroll to position [458, 0]
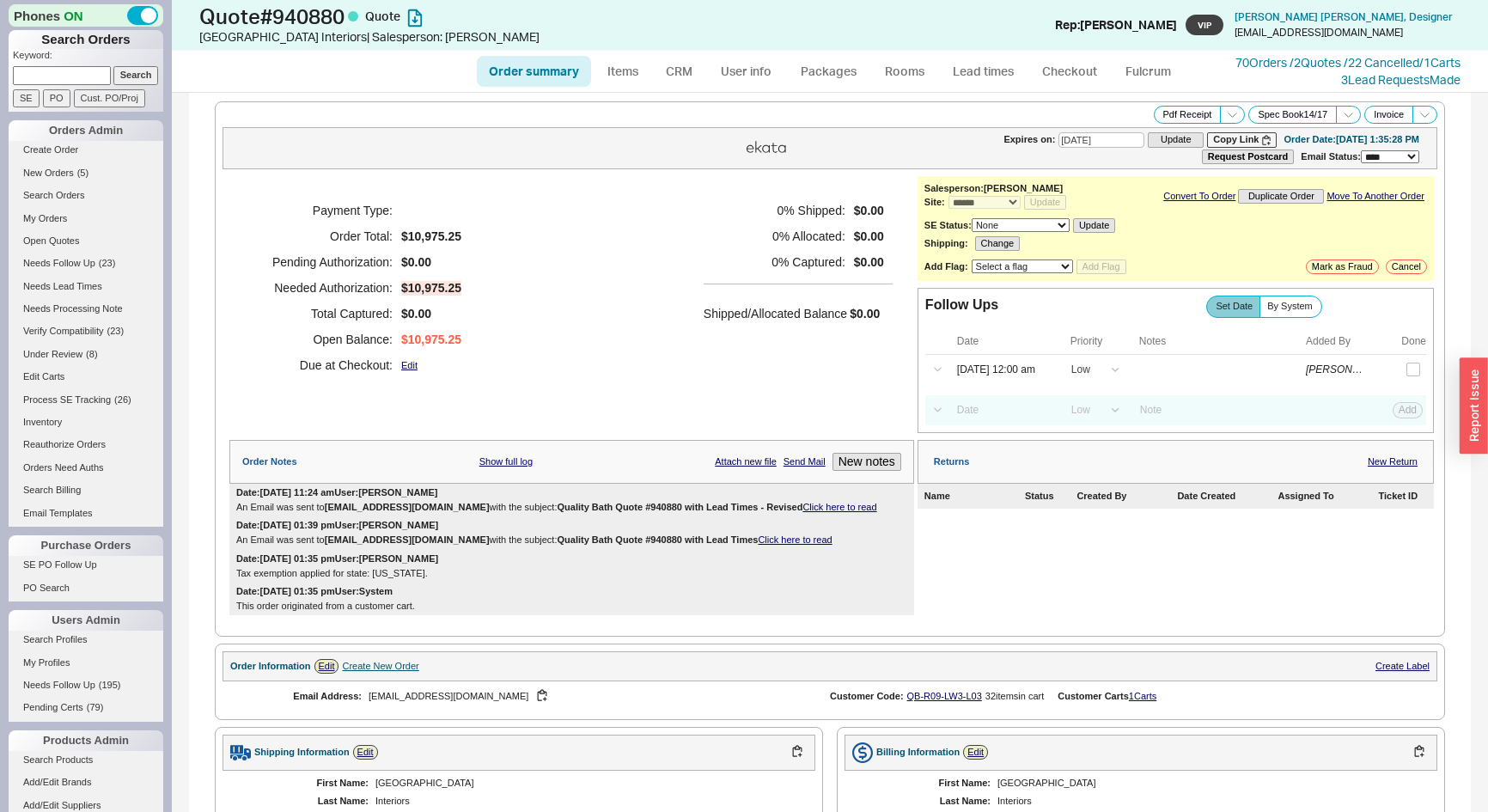
select select "*"
select select "LOW"
select select "3"
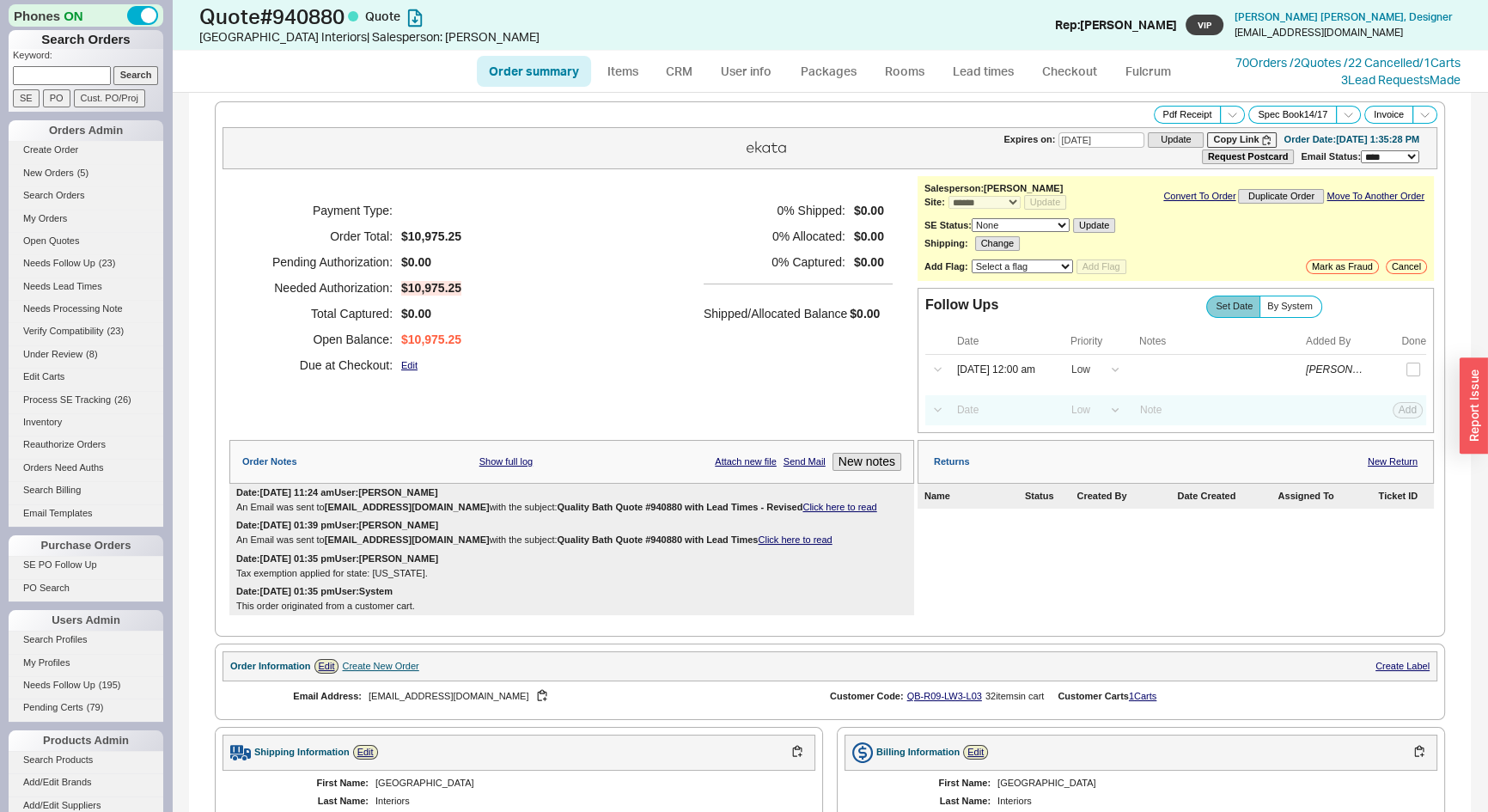
click at [803, 501] on link "Click here to read" at bounding box center [839, 506] width 74 height 10
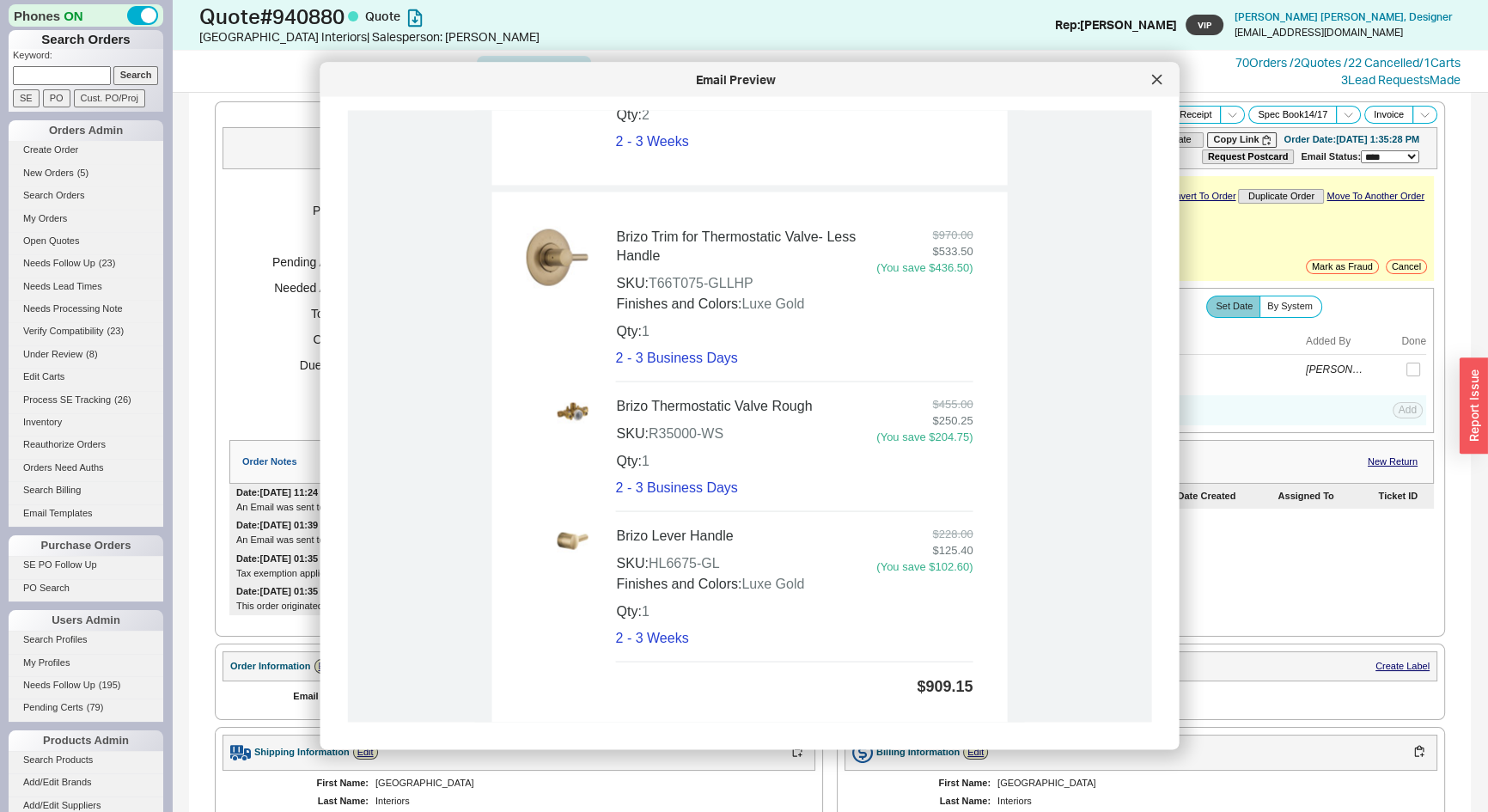
scroll to position [2811, 0]
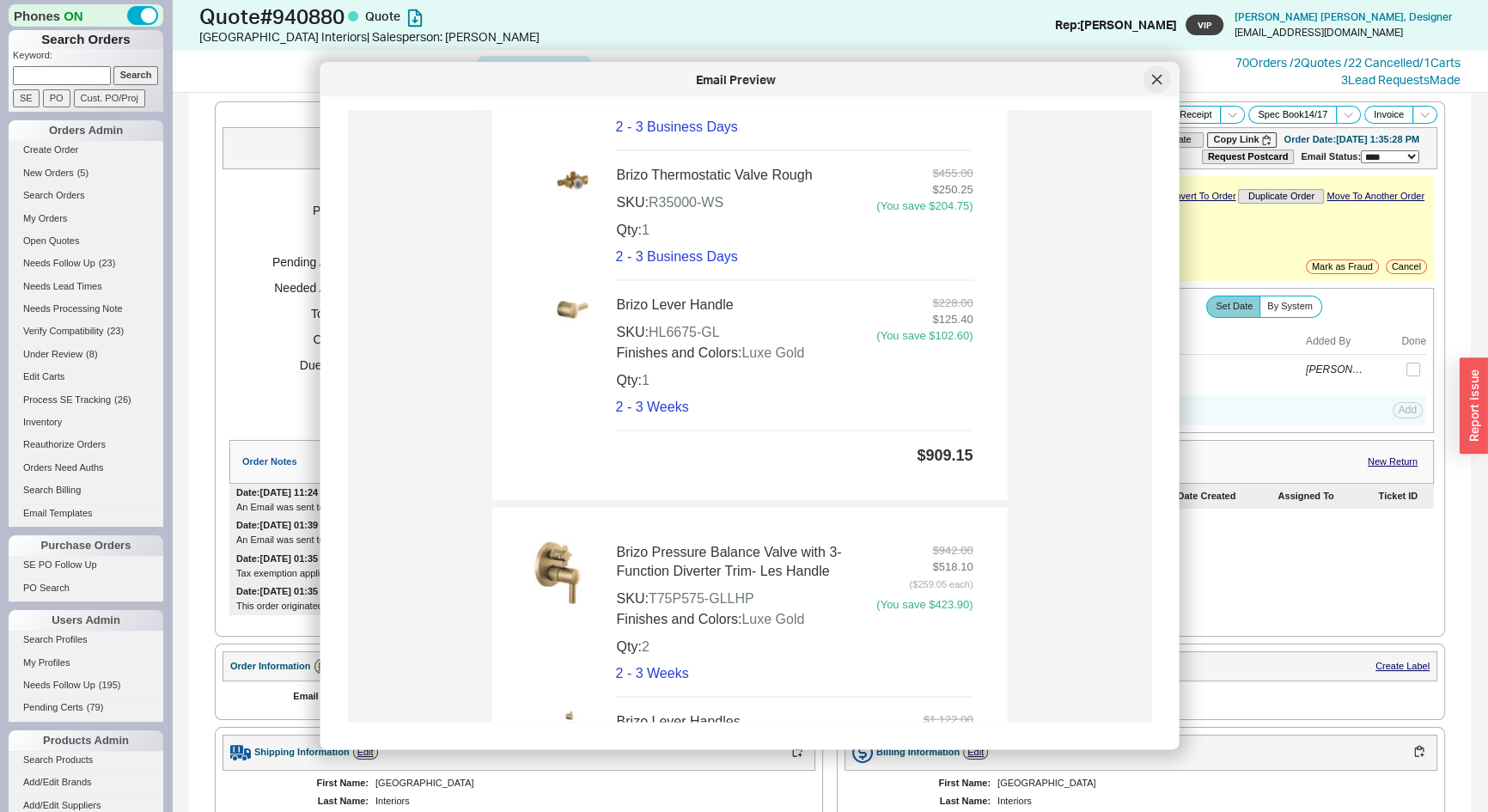
click at [1164, 83] on div at bounding box center [1157, 79] width 27 height 27
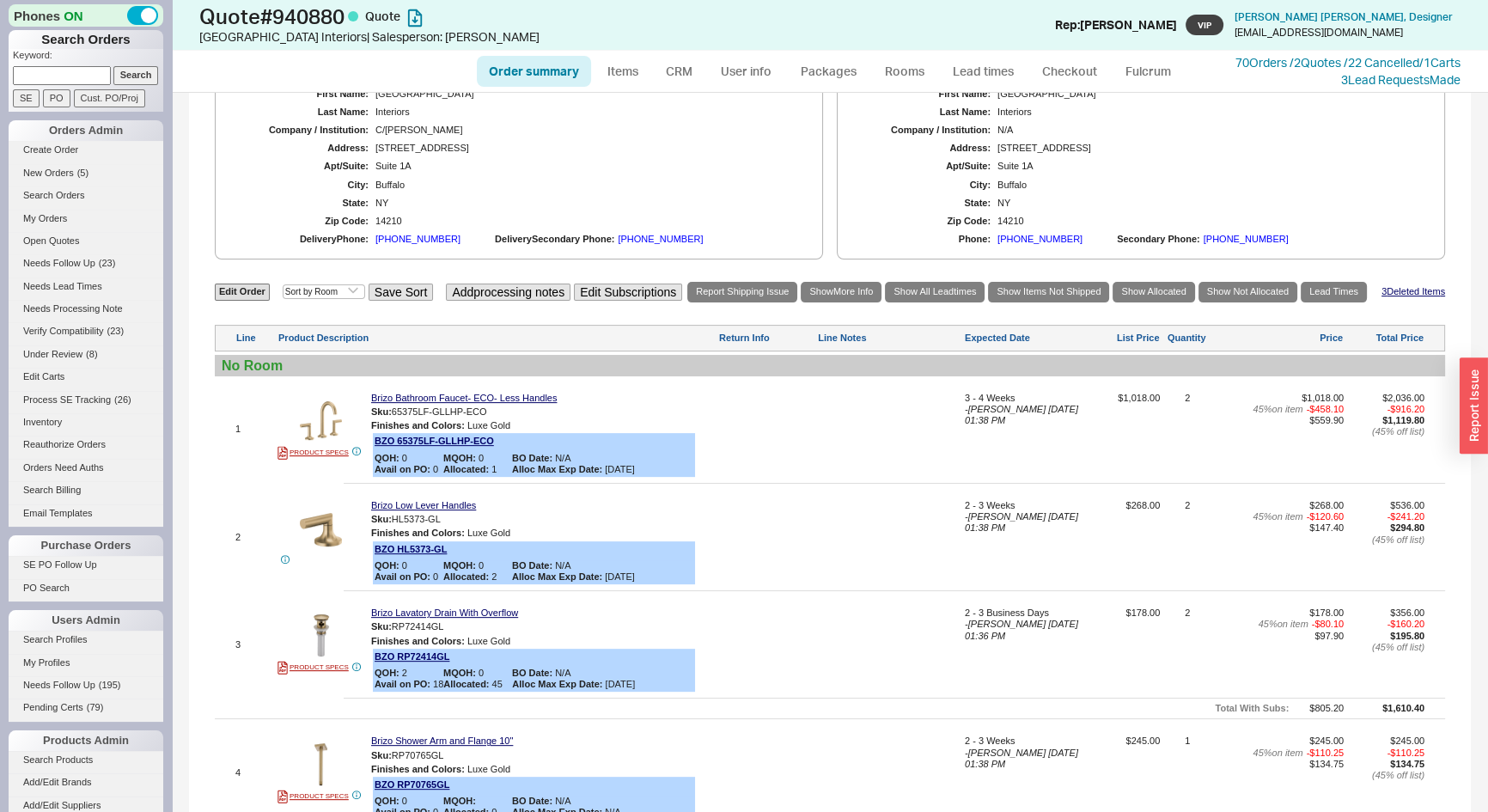
scroll to position [781, 0]
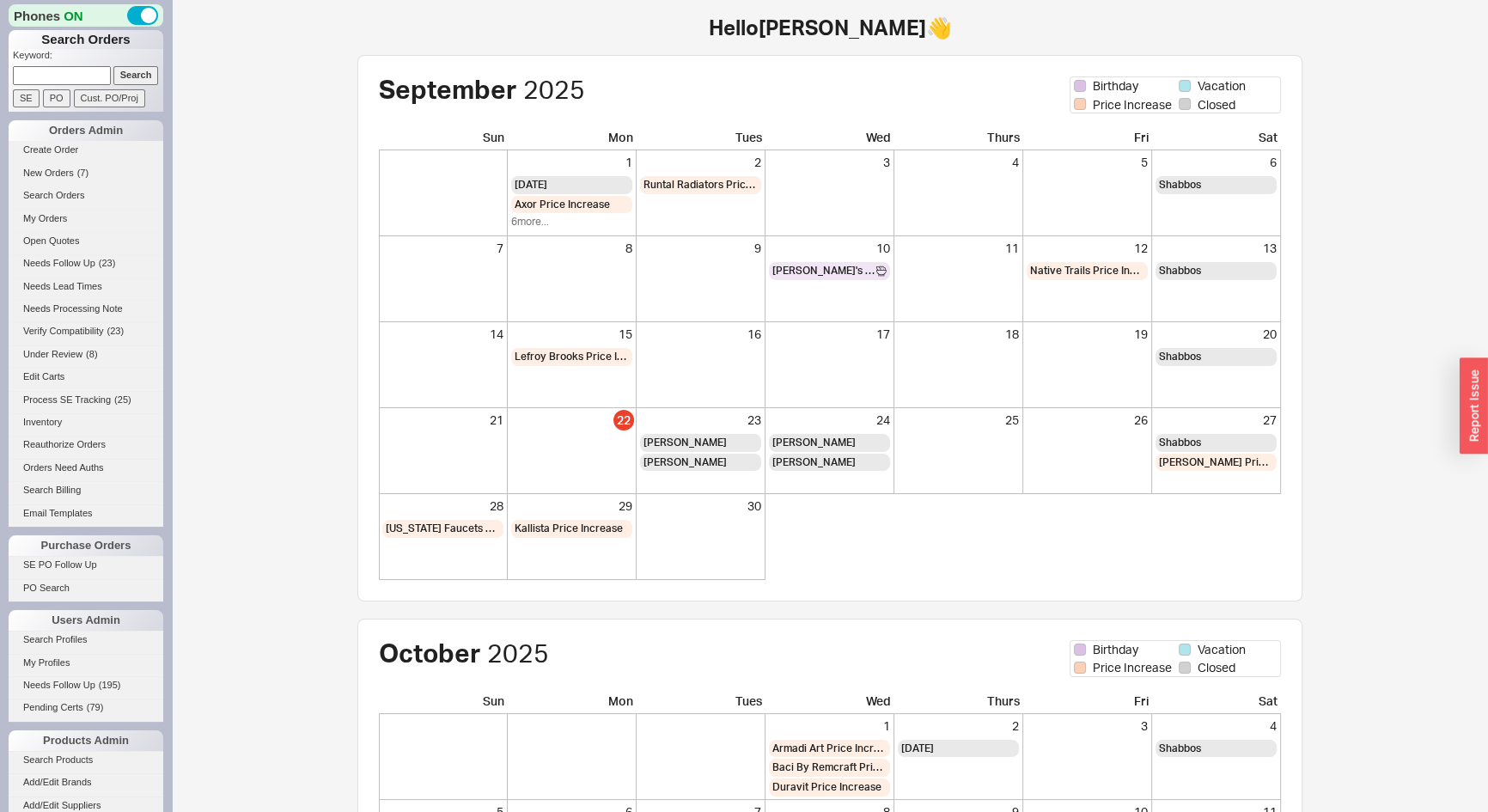
click at [33, 73] on input at bounding box center [61, 75] width 98 height 18
type input "941228"
click at [113, 66] on input "Search" at bounding box center [136, 75] width 46 height 18
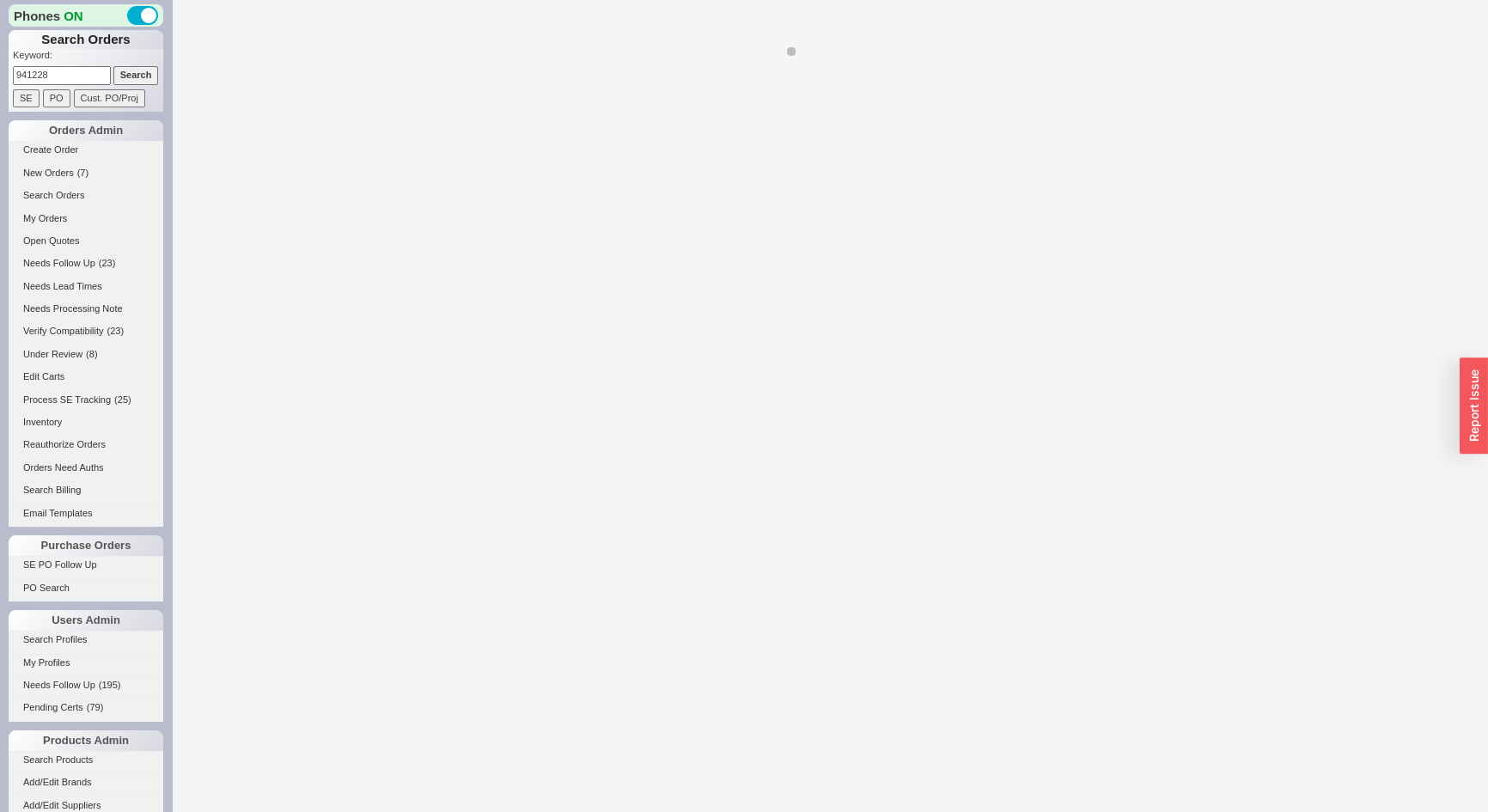
select select "*"
select select "LOW"
select select "3"
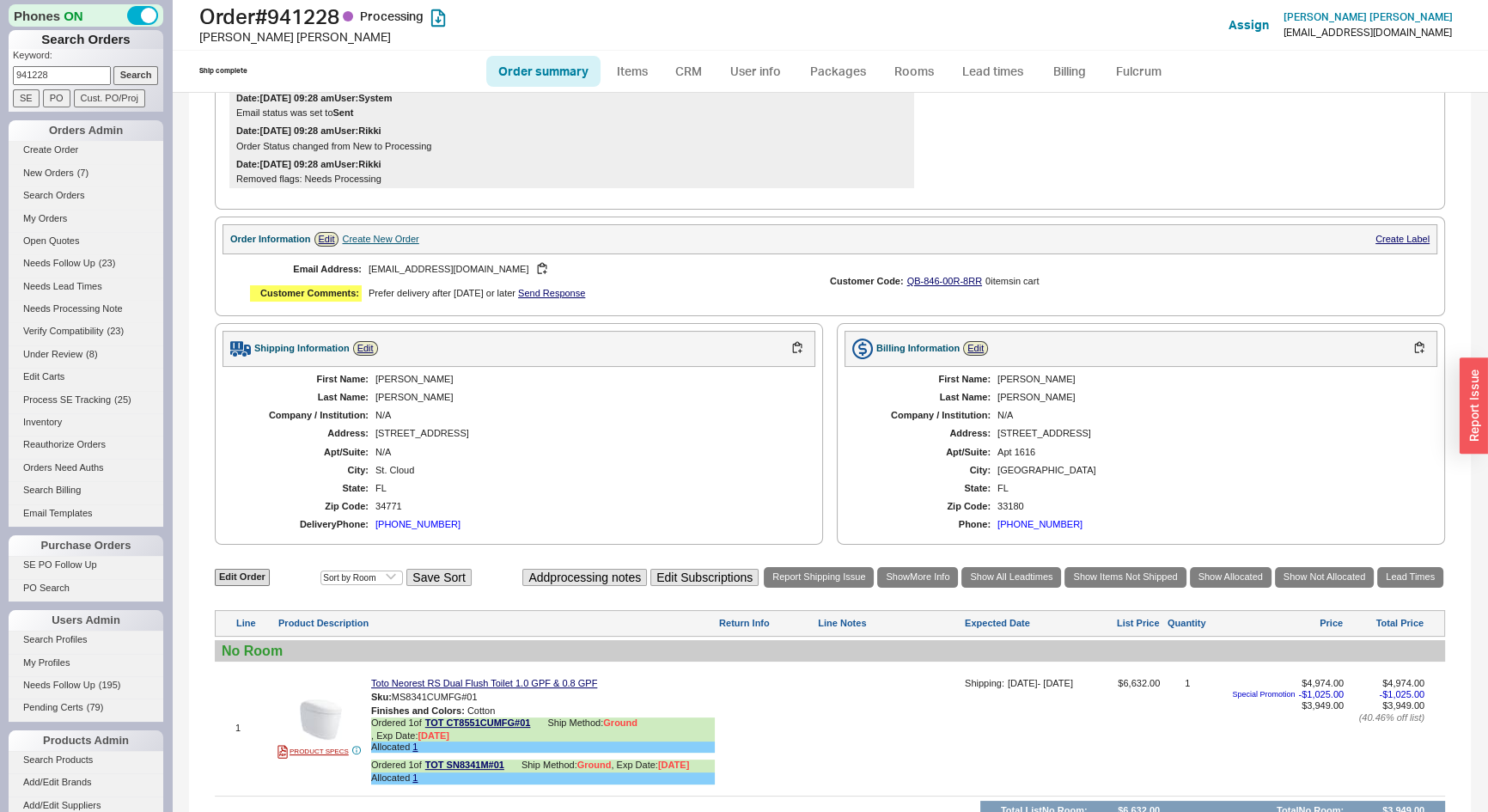
scroll to position [585, 0]
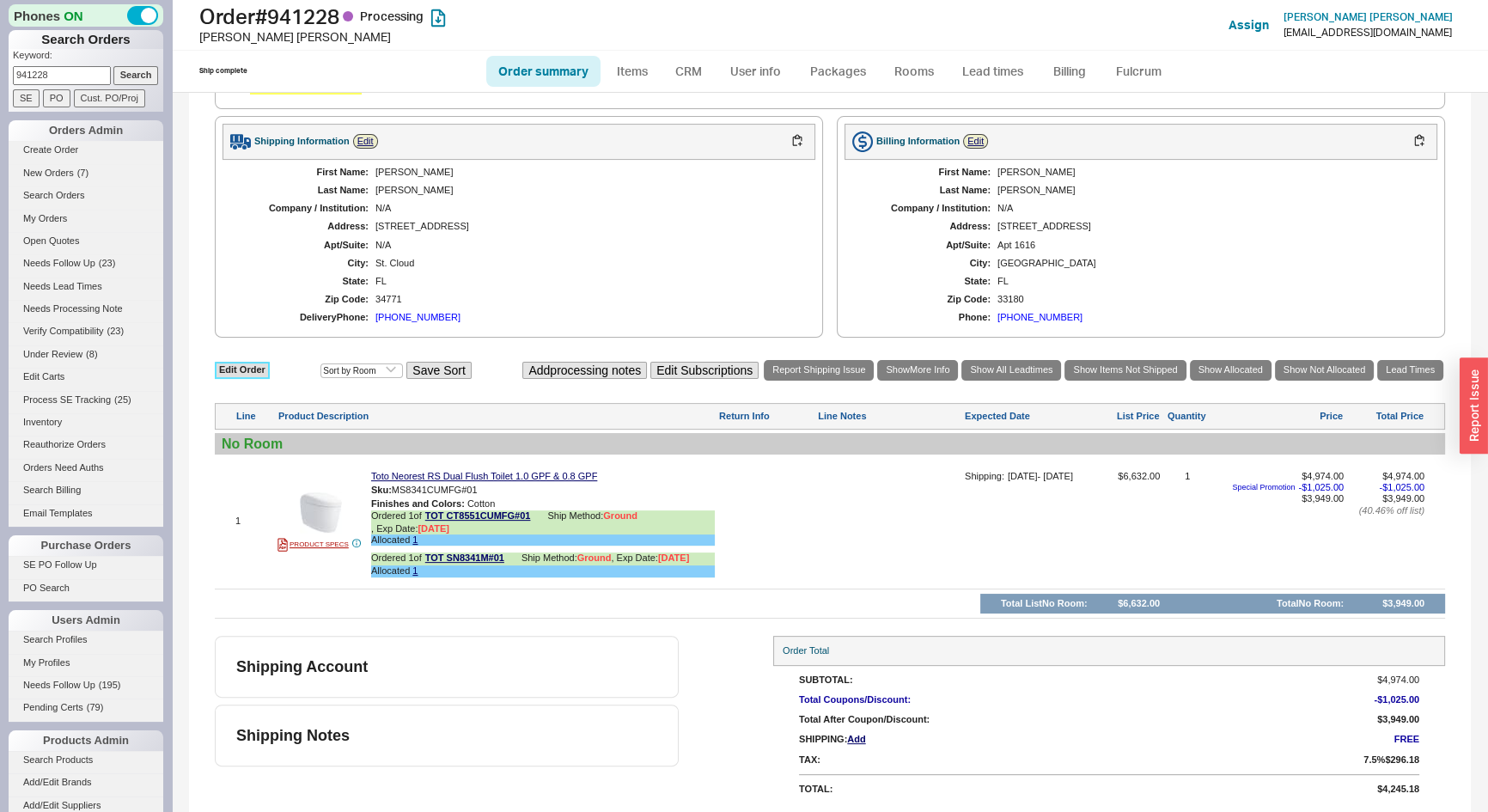
click at [228, 372] on link "Edit Order" at bounding box center [242, 370] width 55 height 16
select select "3"
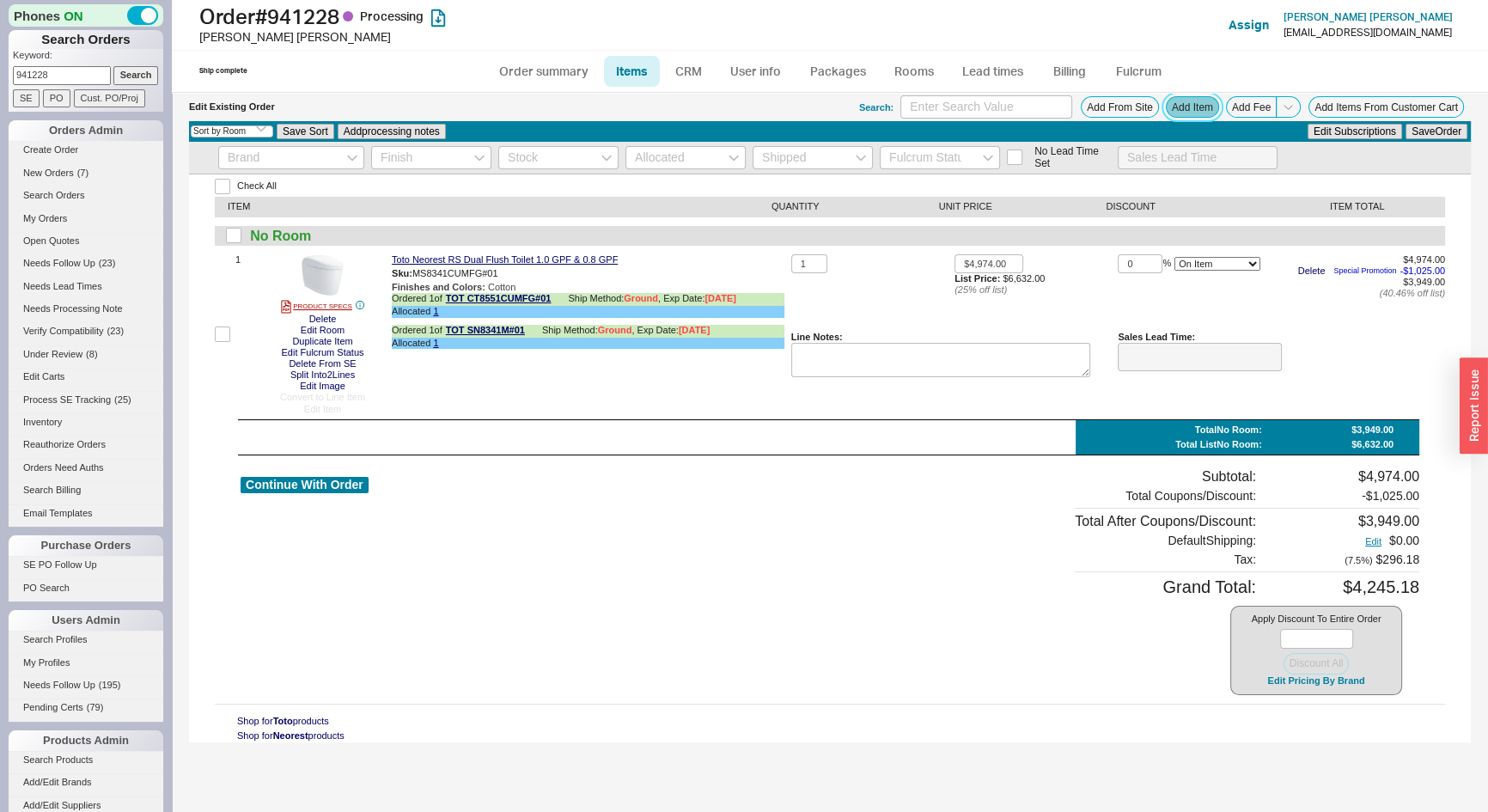
click at [1196, 107] on button "Add Item" at bounding box center [1193, 107] width 53 height 22
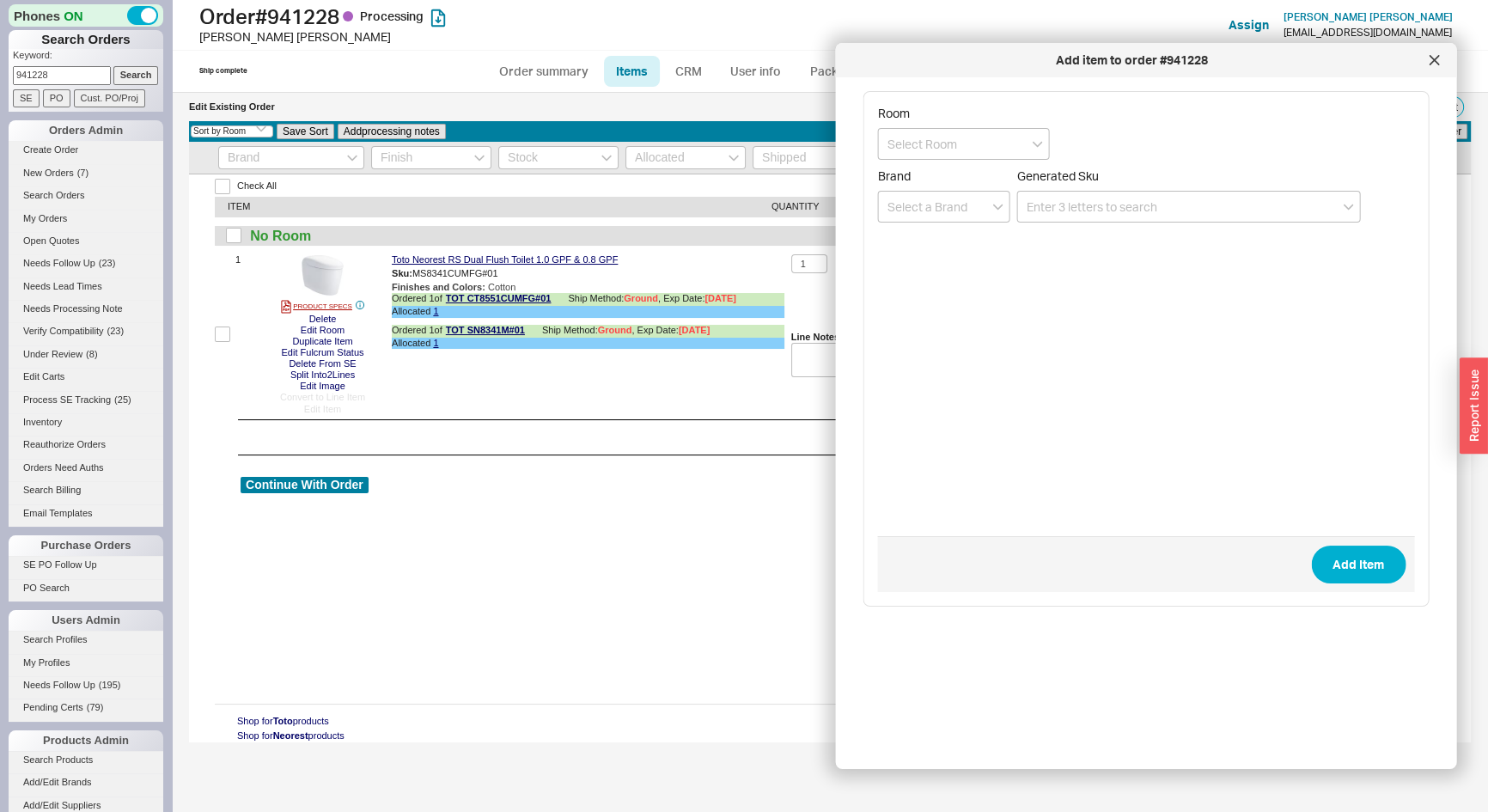
drag, startPoint x: 1431, startPoint y: 58, endPoint x: 1401, endPoint y: 57, distance: 30.0
click at [1432, 58] on icon at bounding box center [1433, 59] width 8 height 8
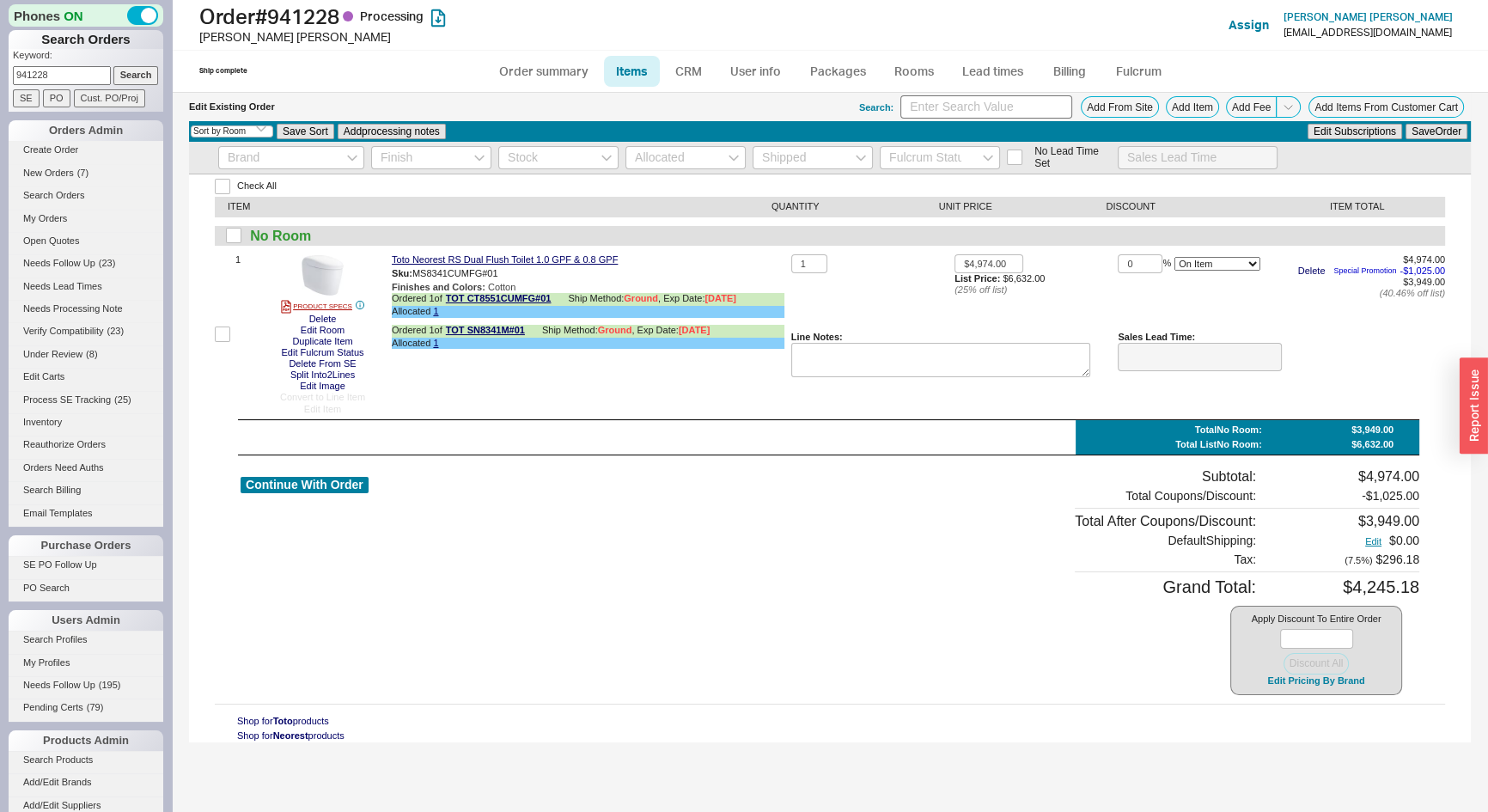
click at [958, 94] on div "Edit Existing Order Search: Add From Site Add Item Add Fee Add Items From Custo…" at bounding box center [830, 107] width 1282 height 28
click at [956, 101] on input at bounding box center [987, 106] width 172 height 23
type input "Toto AS"
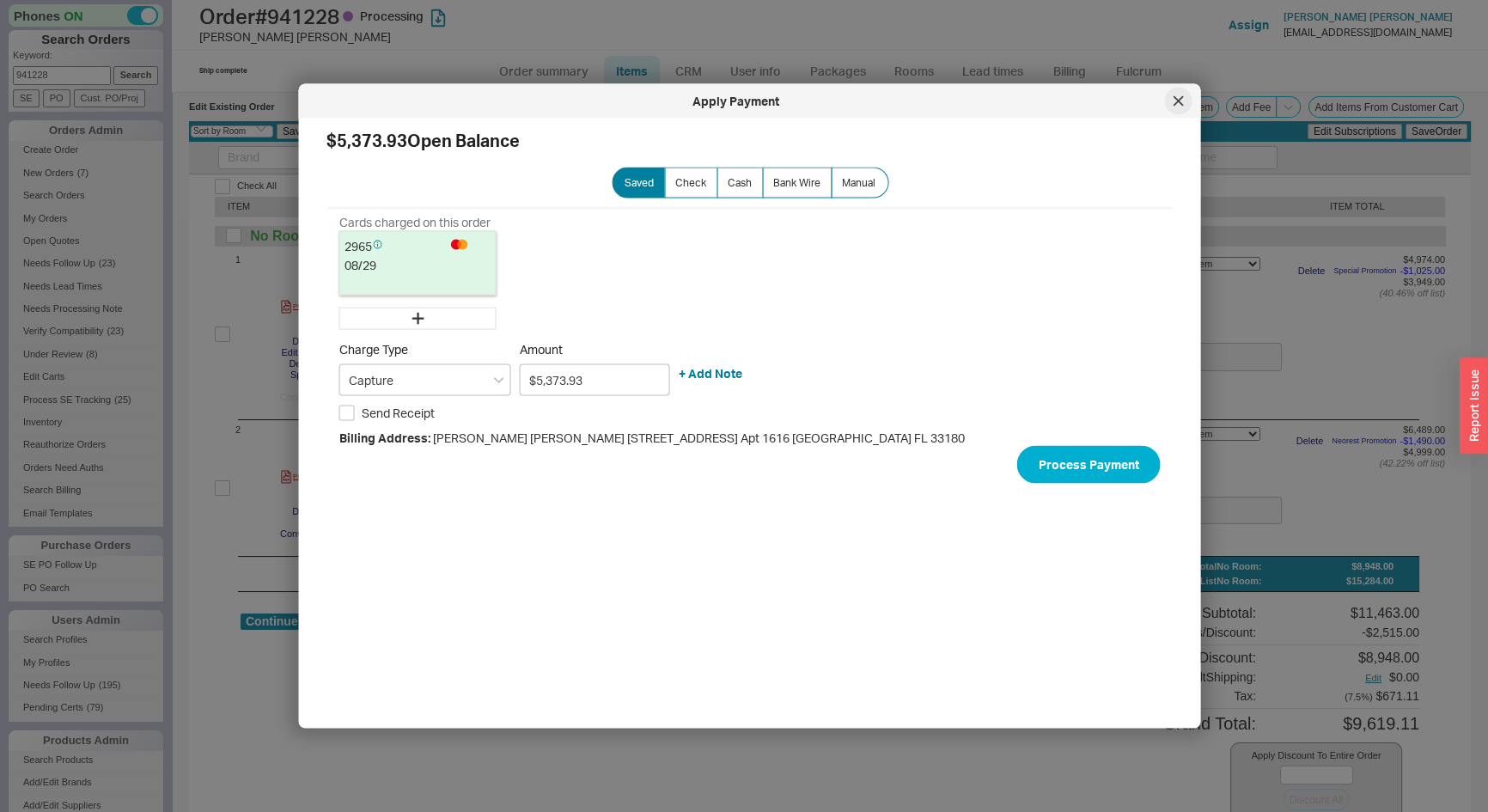
click at [1177, 96] on icon at bounding box center [1178, 100] width 10 height 10
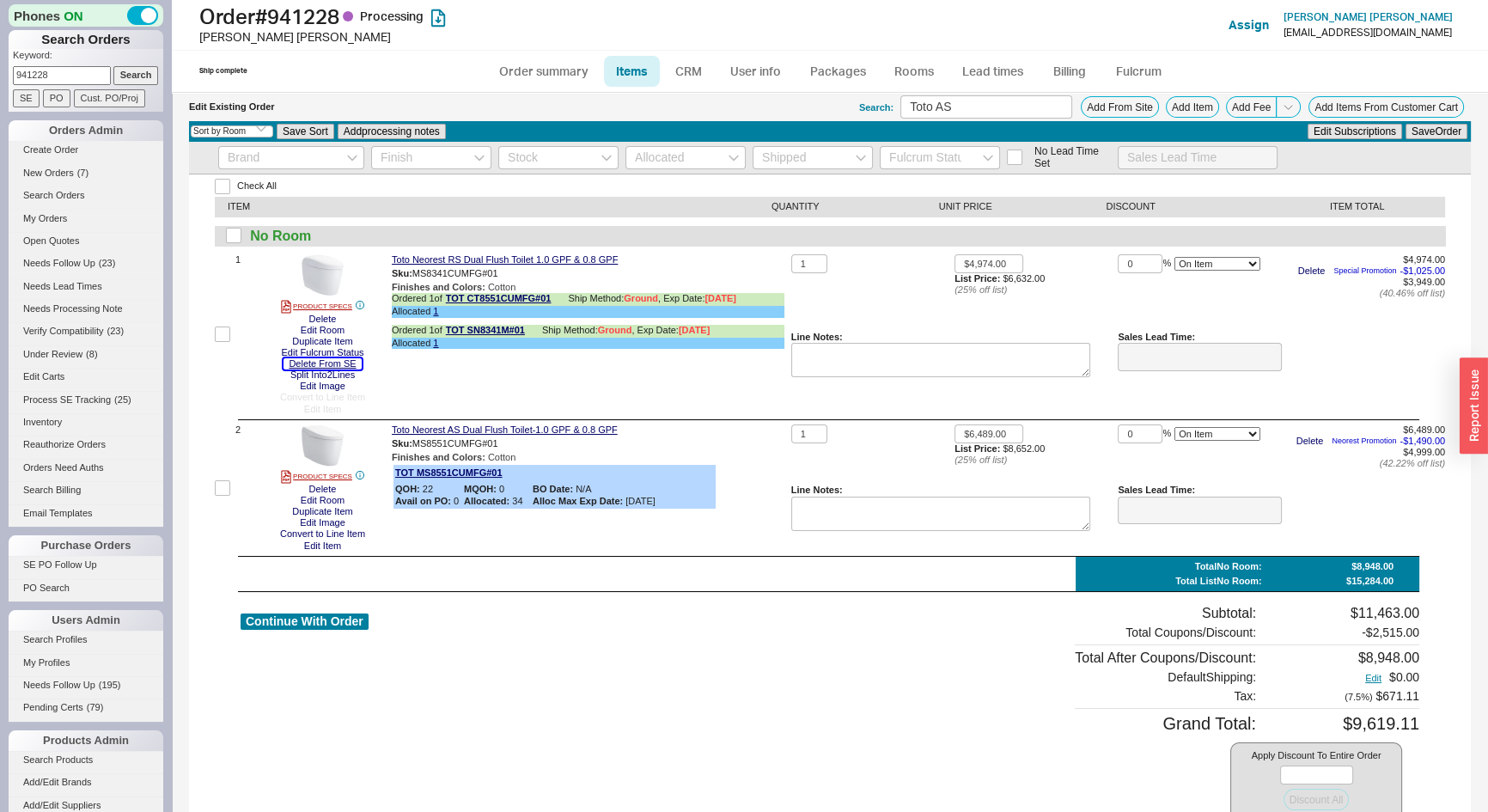
click at [343, 362] on button "Delete From SE" at bounding box center [322, 364] width 78 height 11
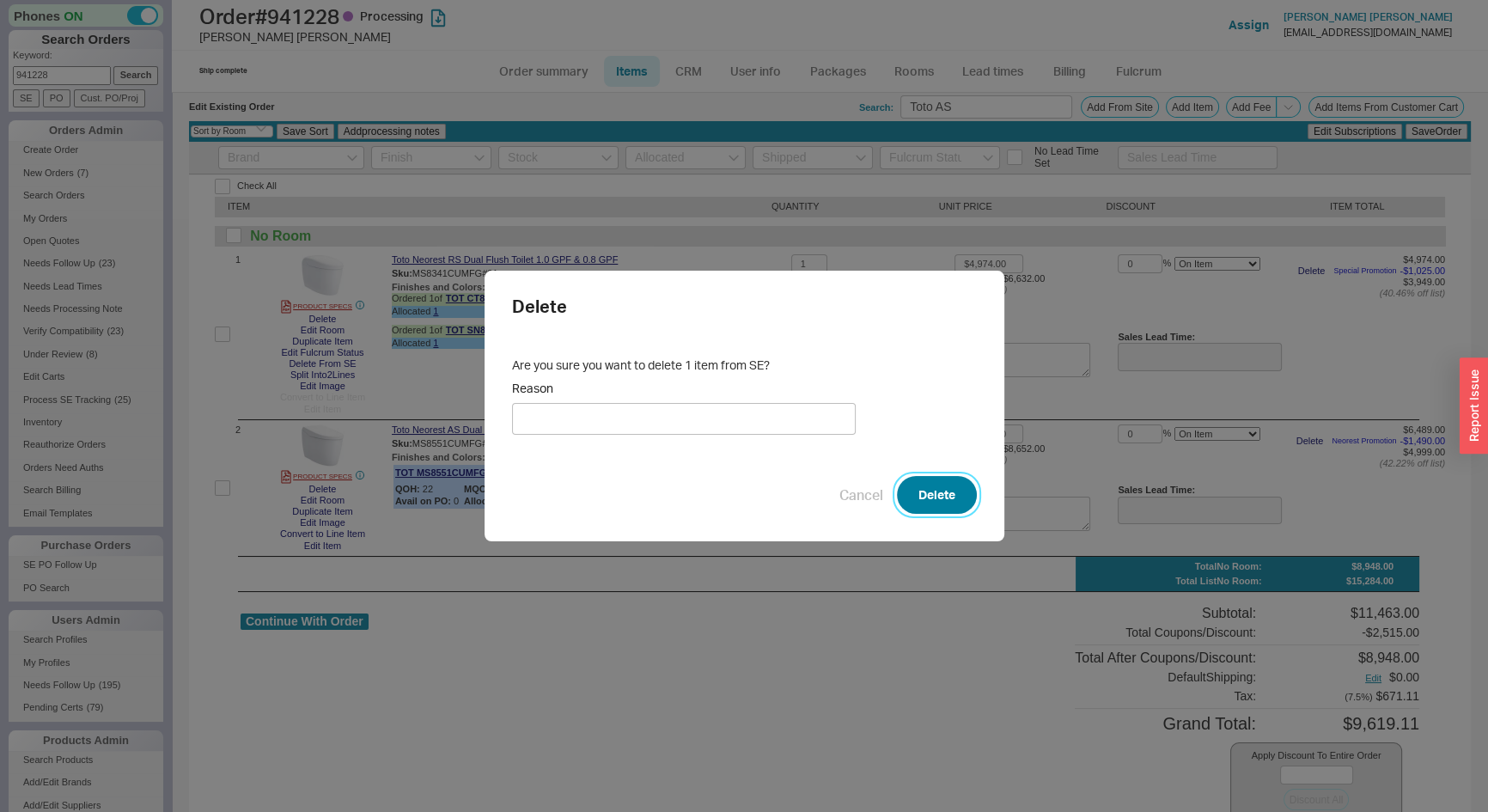
click at [919, 490] on button "Delete" at bounding box center [936, 494] width 79 height 37
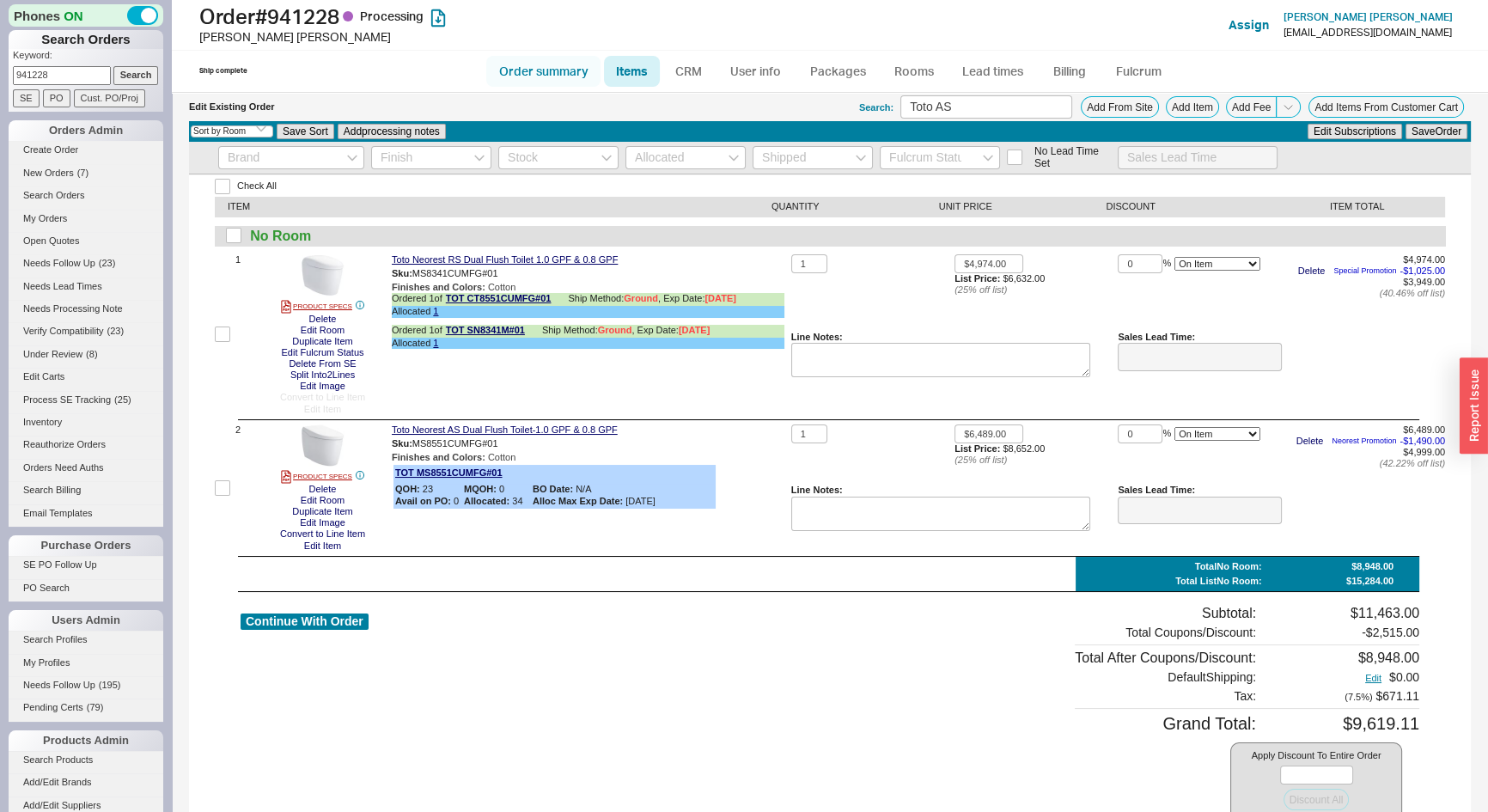
click at [541, 63] on link "Order summary" at bounding box center [543, 71] width 114 height 31
select select "*"
select select "LOW"
select select "3"
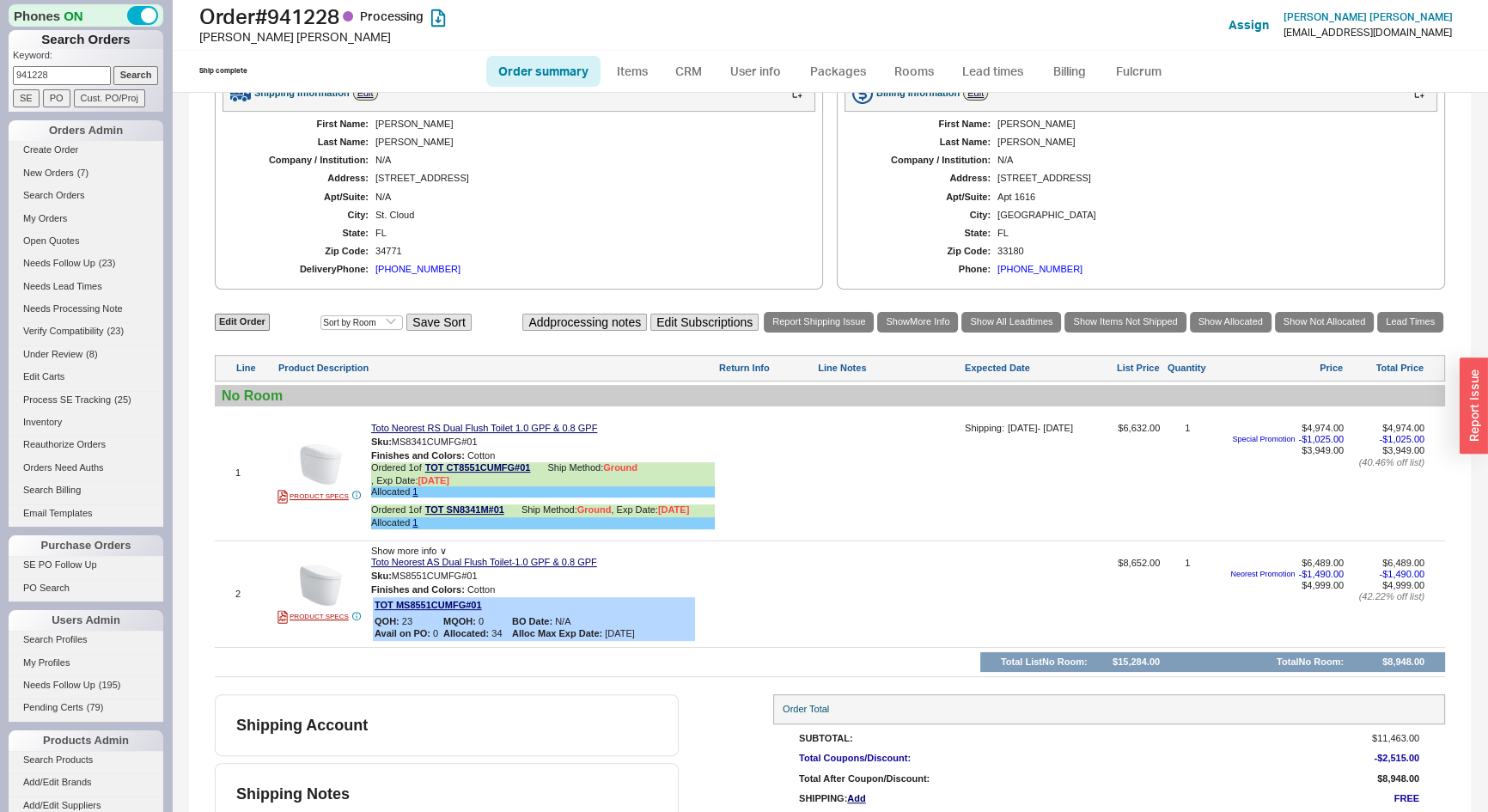
scroll to position [546, 0]
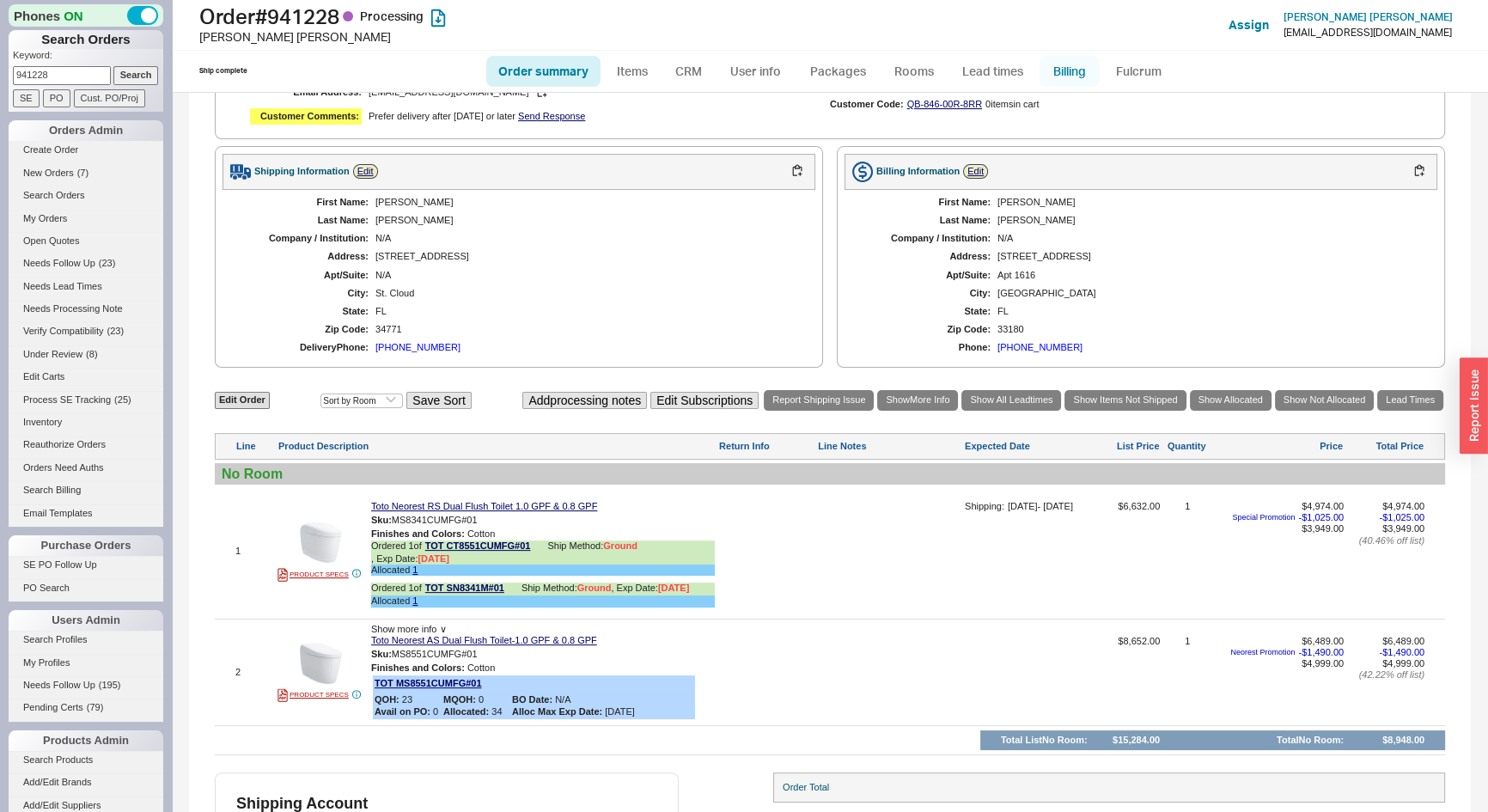
click at [1071, 72] on link "Billing" at bounding box center [1070, 71] width 60 height 31
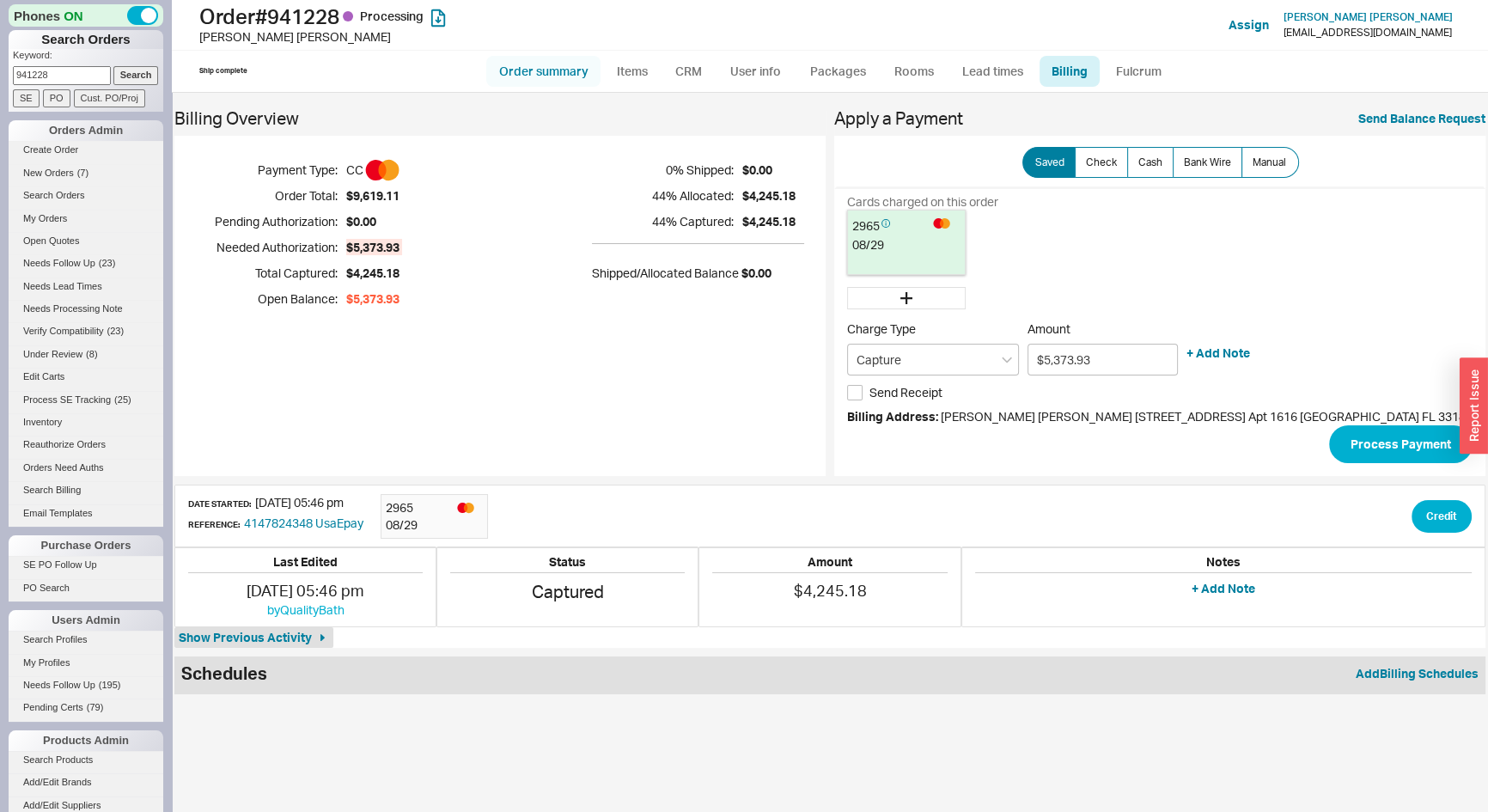
click at [532, 73] on link "Order summary" at bounding box center [543, 71] width 114 height 31
select select "*"
select select "LOW"
select select "3"
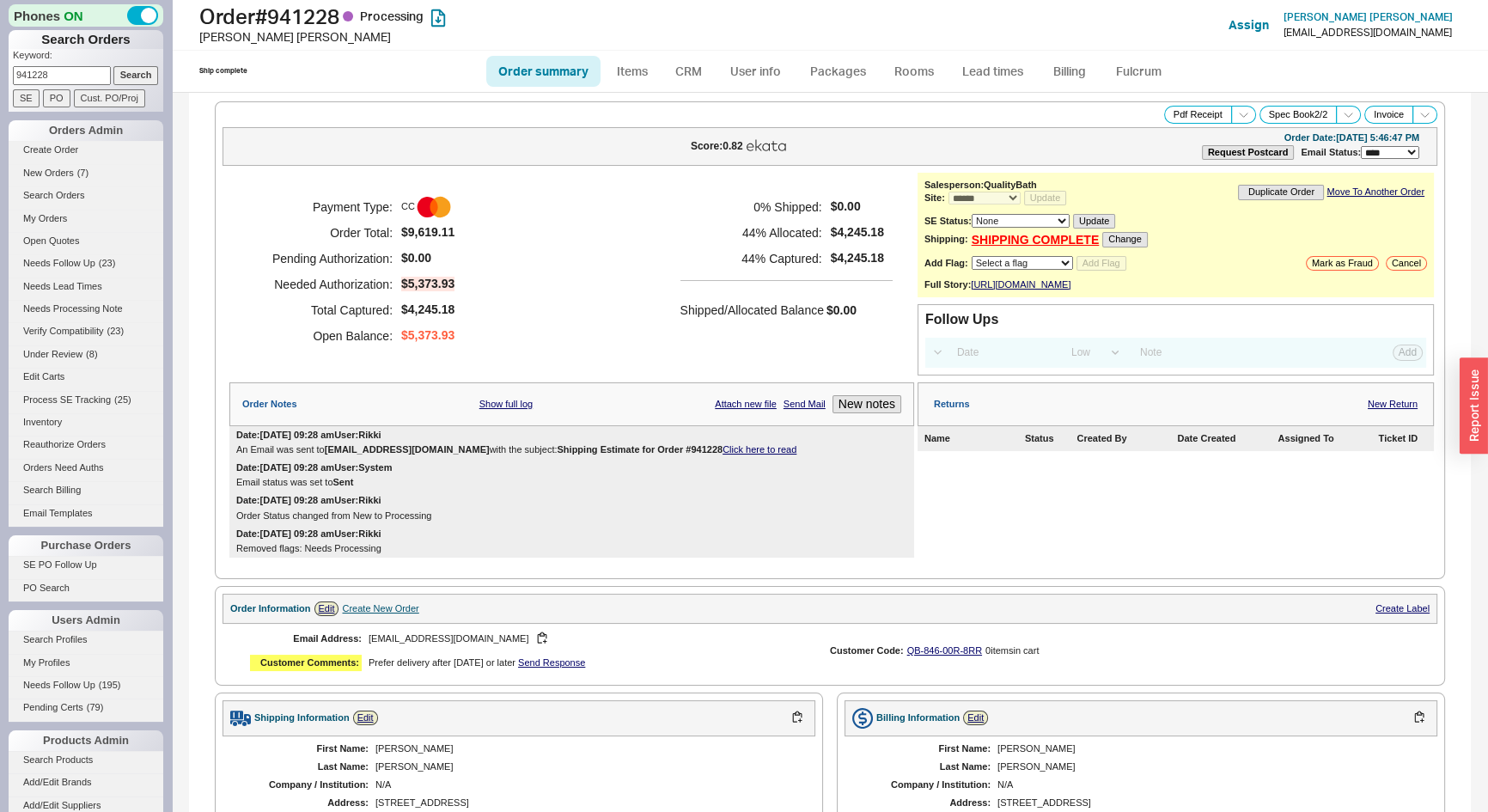
scroll to position [691, 0]
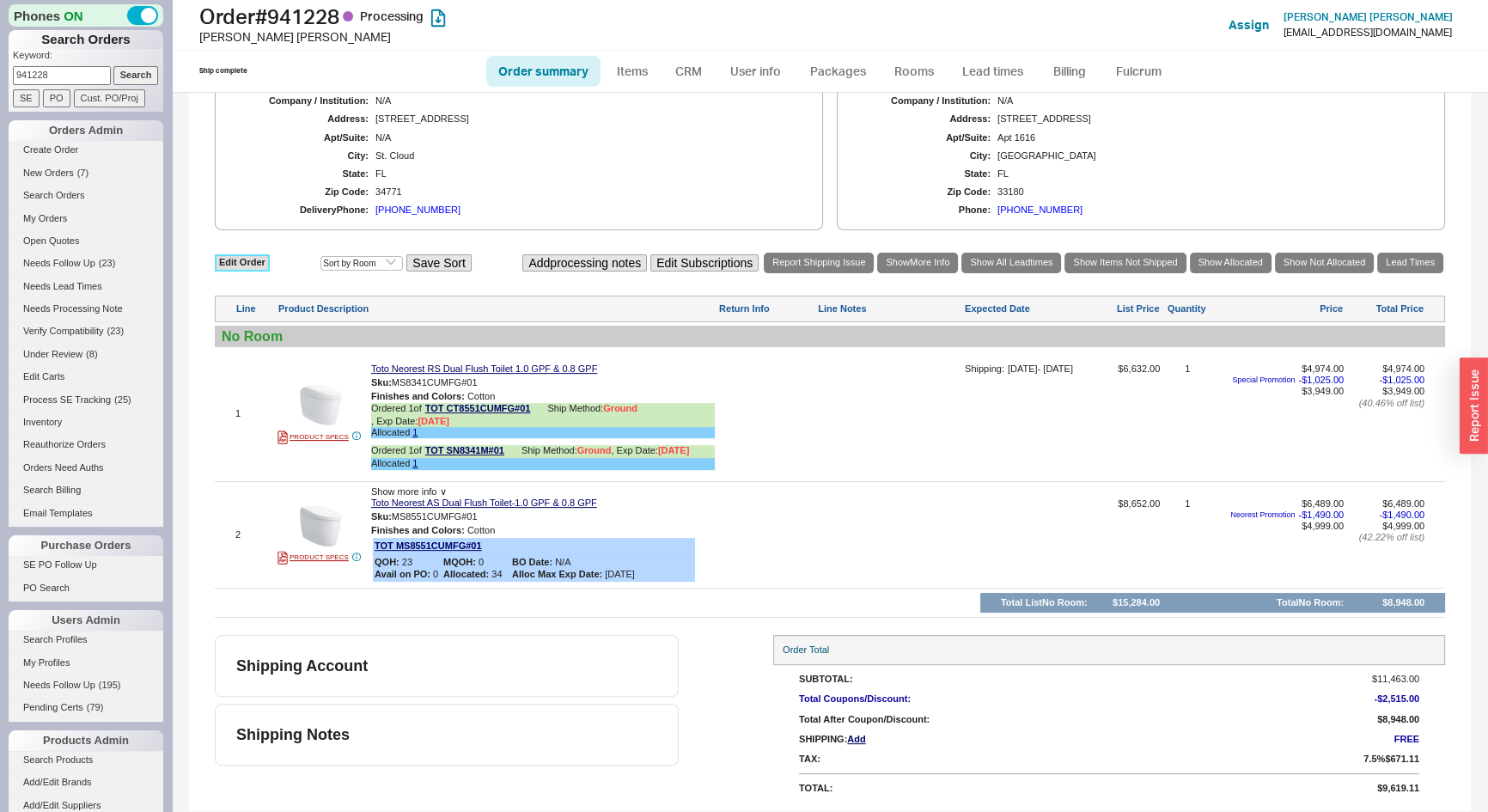
click at [242, 262] on link "Edit Order" at bounding box center [242, 262] width 55 height 16
select select "3"
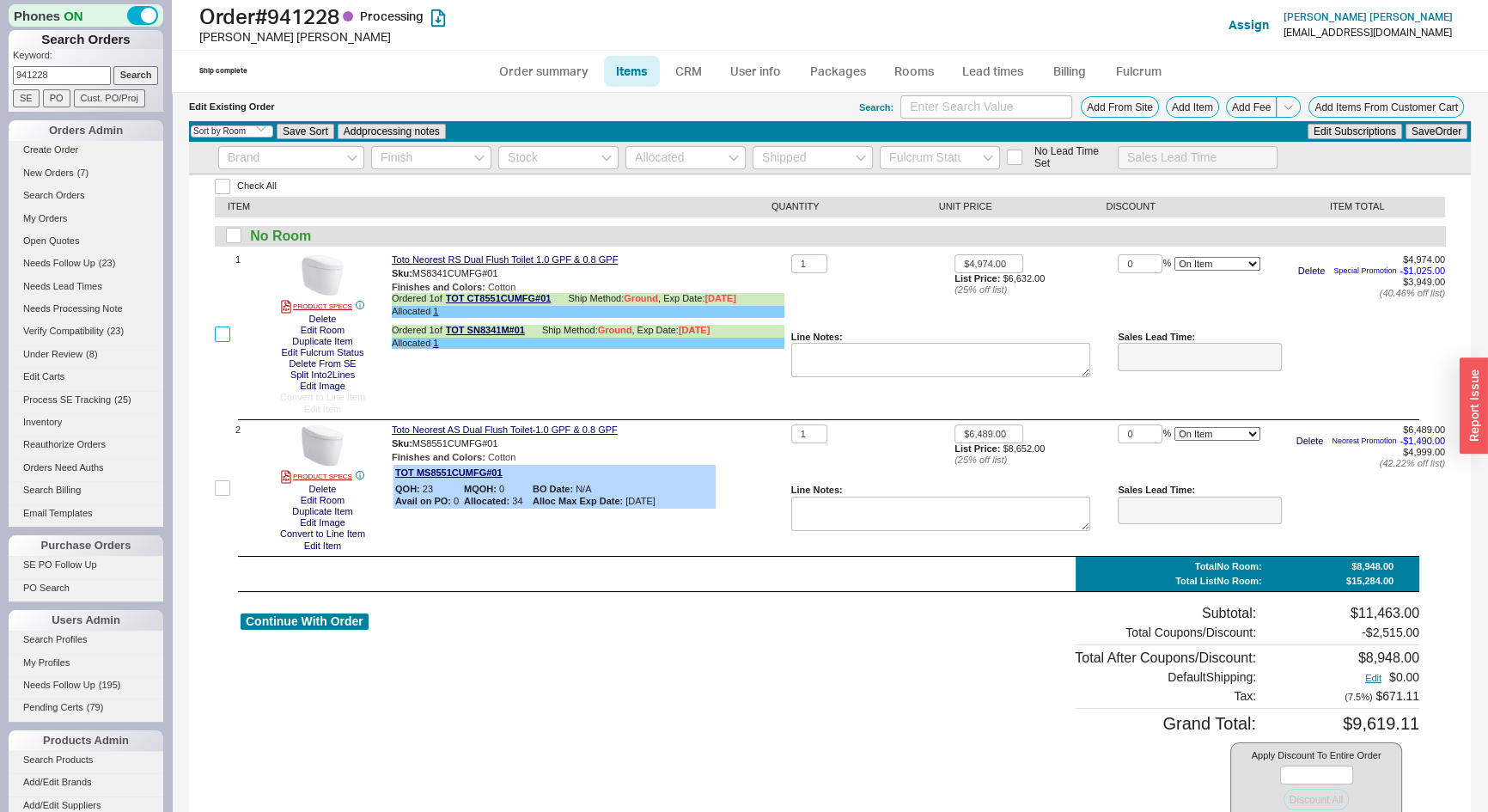
click at [224, 332] on input "checkbox" at bounding box center [222, 333] width 16 height 16
checkbox input "true"
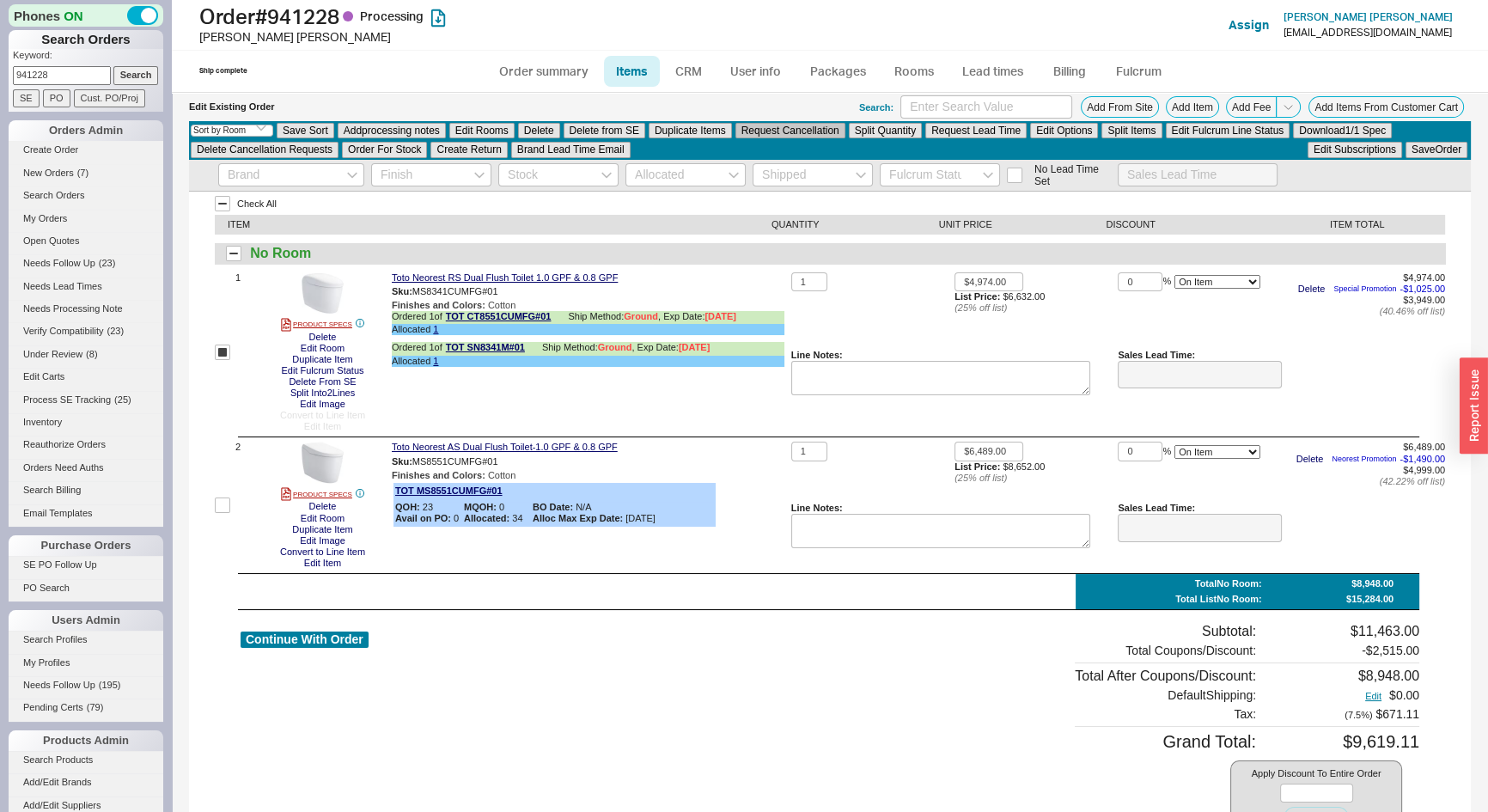
click at [803, 133] on button "Request Cancellation" at bounding box center [790, 131] width 110 height 16
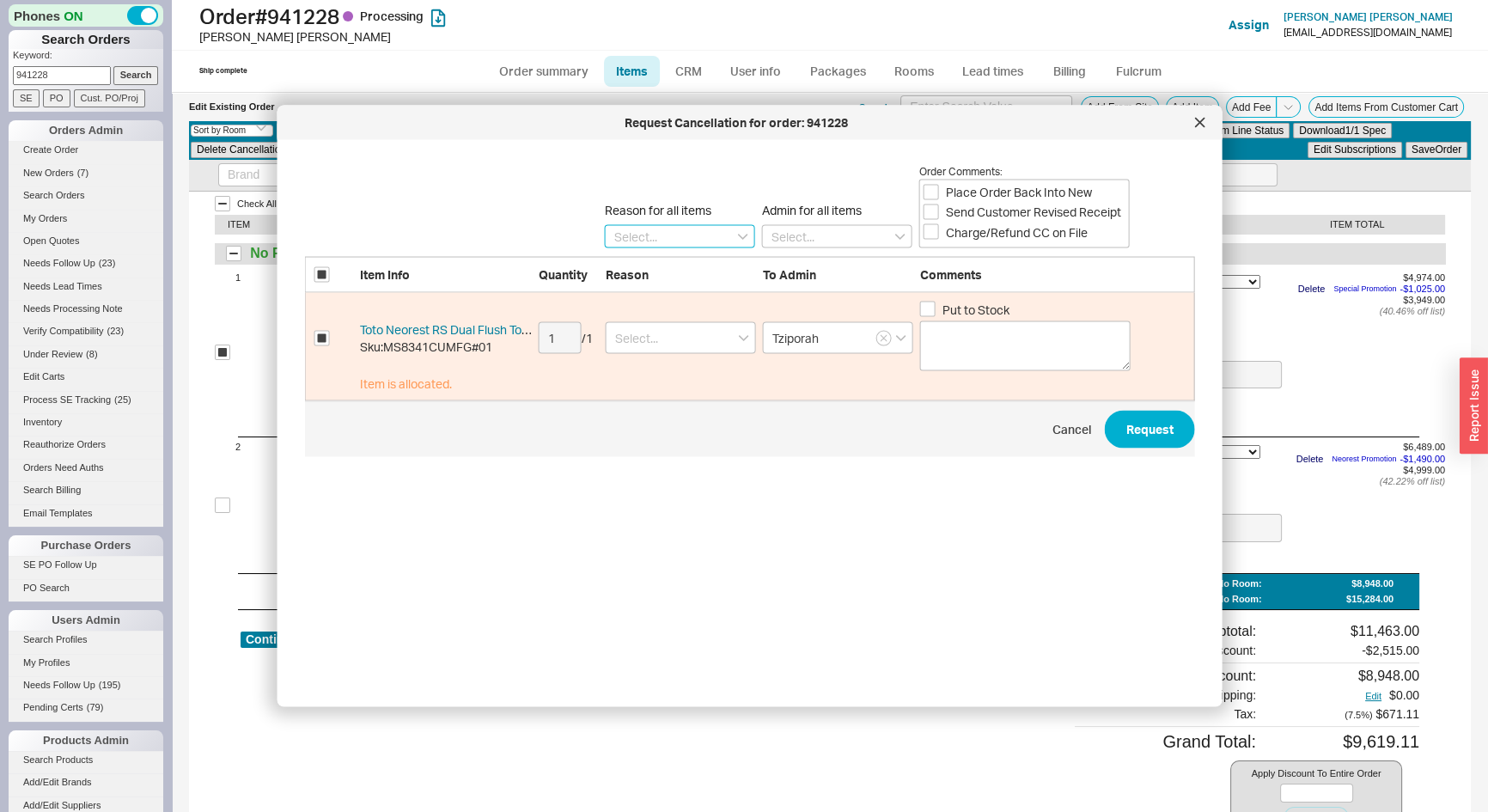
click at [681, 237] on input at bounding box center [680, 236] width 151 height 23
click at [651, 299] on div "Ordered By Mistake" at bounding box center [680, 298] width 149 height 31
type input "Ordered By Mistake"
click at [931, 308] on input "Put to Stock" at bounding box center [928, 309] width 16 height 16
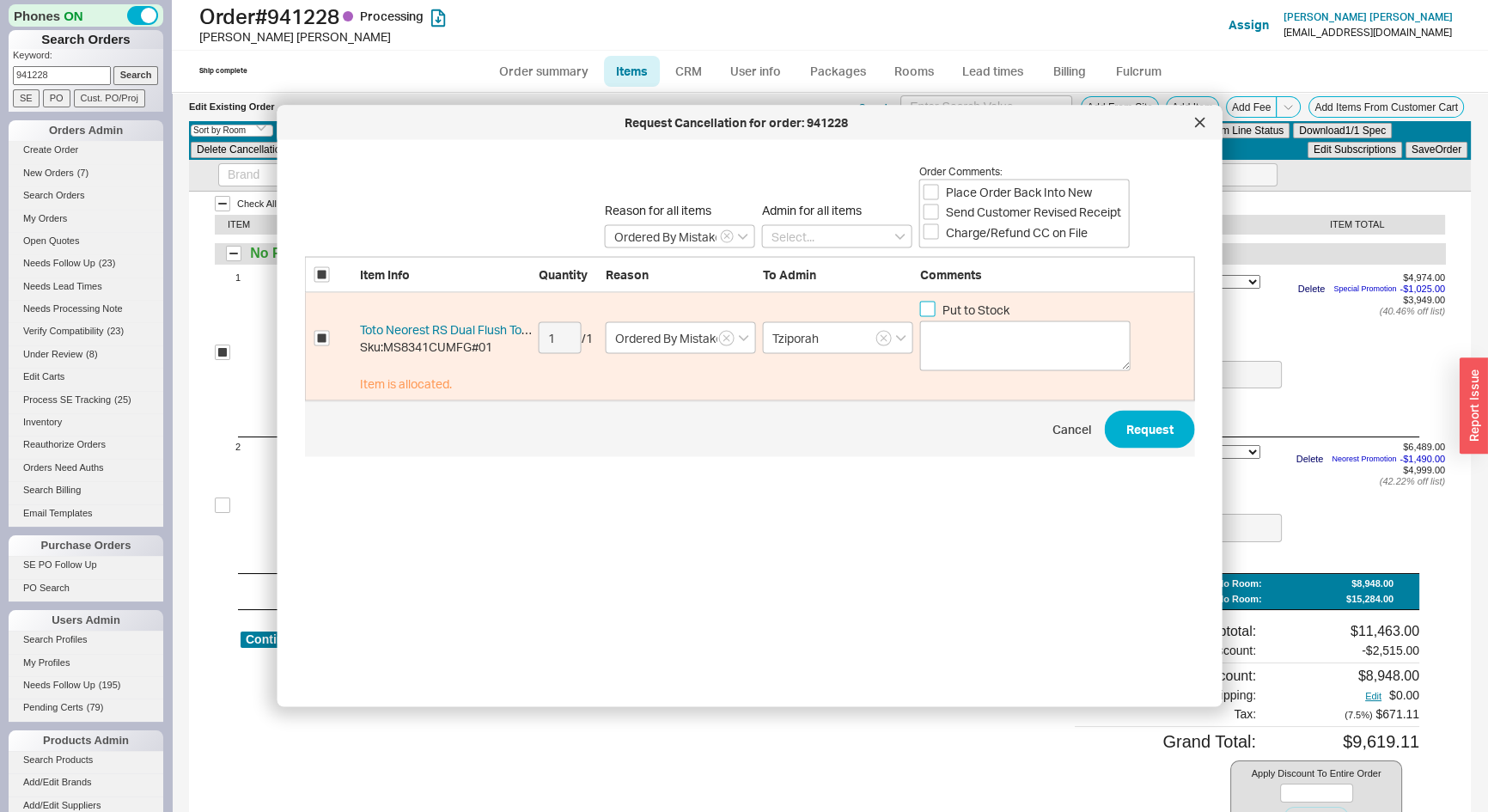
checkbox input "true"
click at [936, 190] on input "Place Order Back Into New" at bounding box center [931, 191] width 16 height 16
checkbox input "true"
click at [928, 208] on input "Send Customer Revised Receipt" at bounding box center [931, 211] width 16 height 16
checkbox input "true"
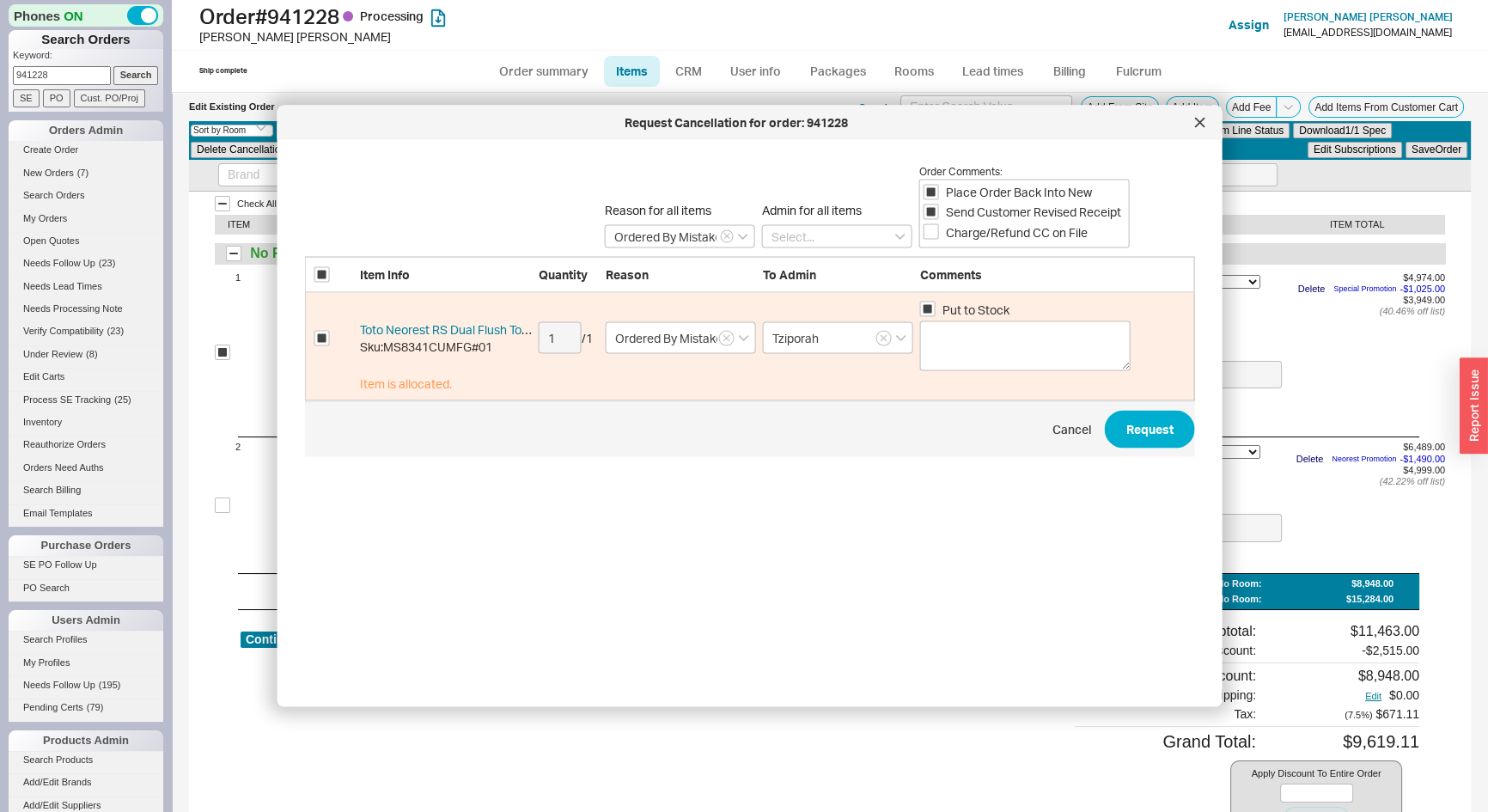
click at [935, 240] on label "Charge/Refund CC on File" at bounding box center [1006, 232] width 164 height 17
click at [935, 239] on input "Charge/Refund CC on File" at bounding box center [931, 232] width 16 height 16
checkbox input "true"
click at [1136, 427] on button "Request" at bounding box center [1150, 429] width 90 height 37
checkbox input "false"
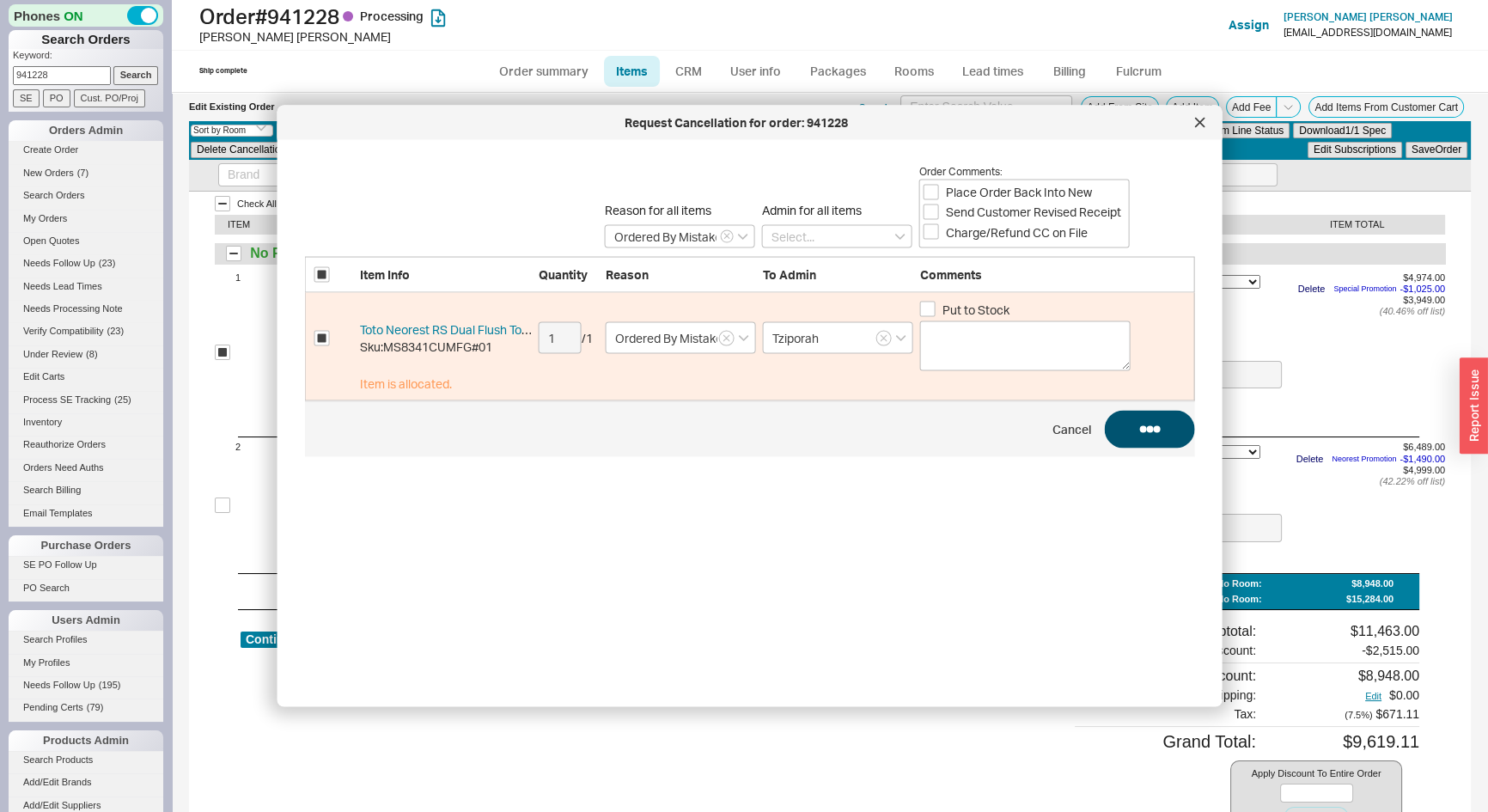
checkbox input "false"
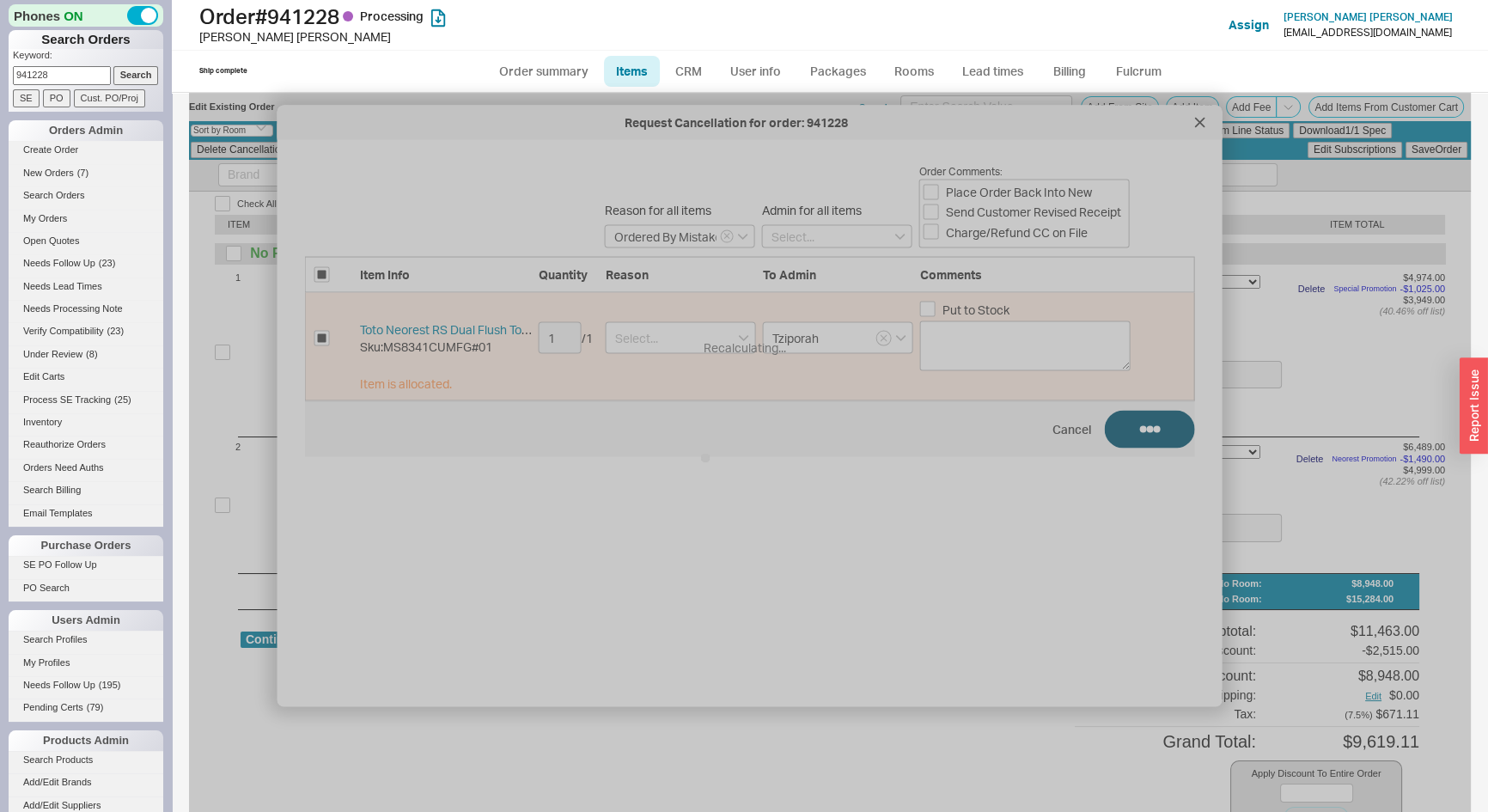
checkbox input "false"
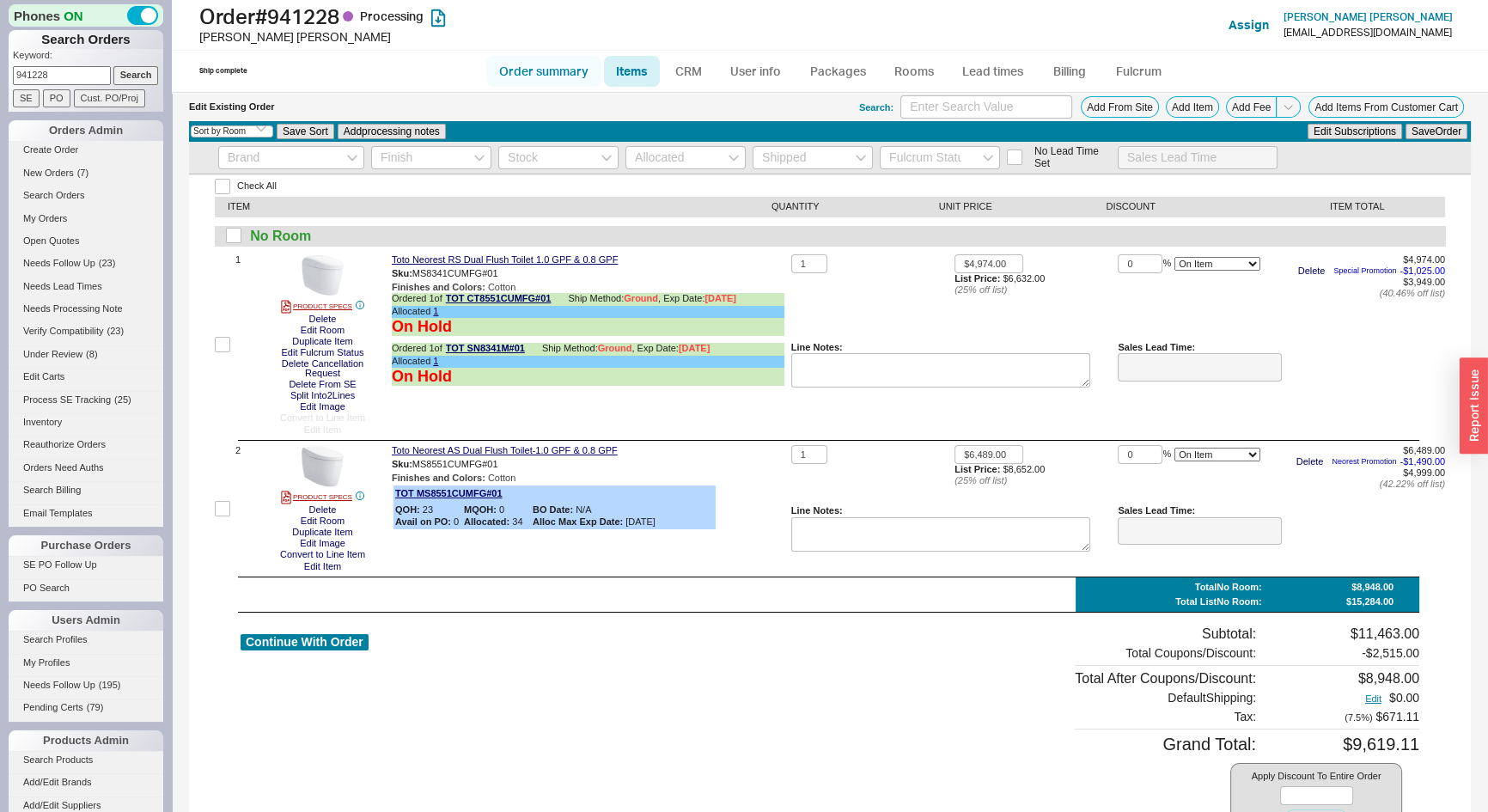
click at [553, 69] on link "Order summary" at bounding box center [543, 71] width 114 height 31
select select "*"
select select "LOW"
select select "3"
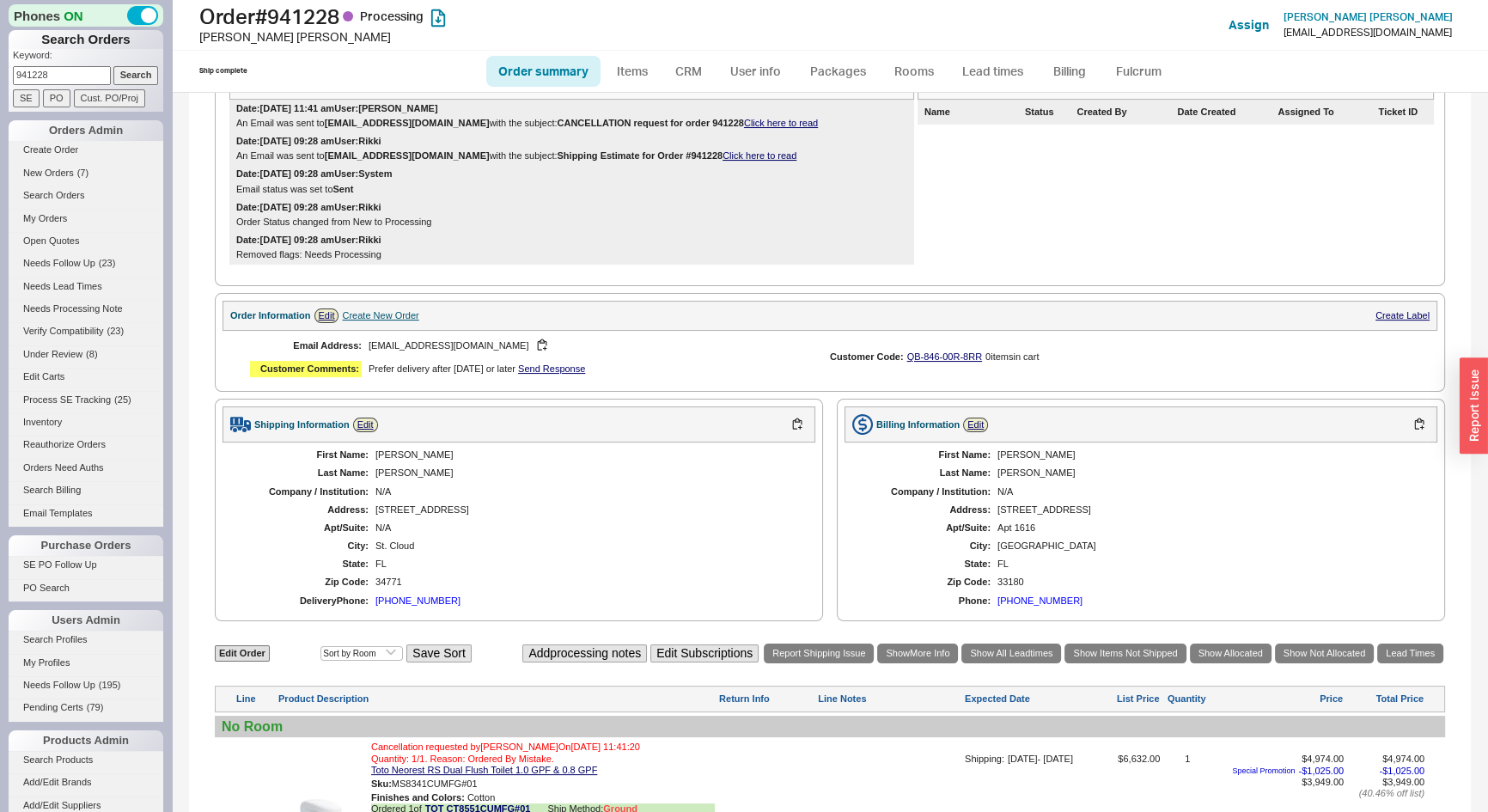
scroll to position [311, 0]
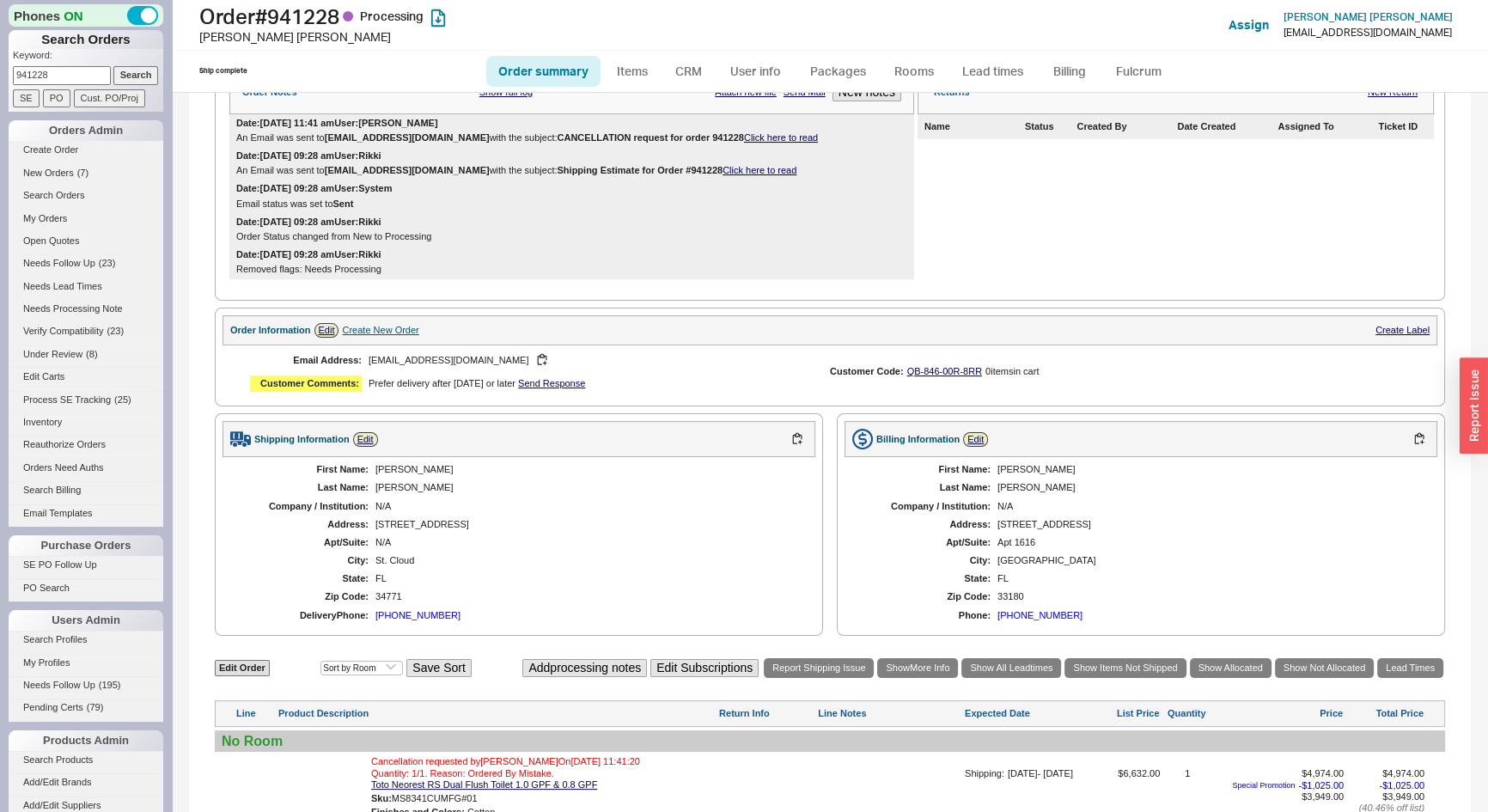
click at [763, 142] on link "Click here to read" at bounding box center [781, 137] width 74 height 10
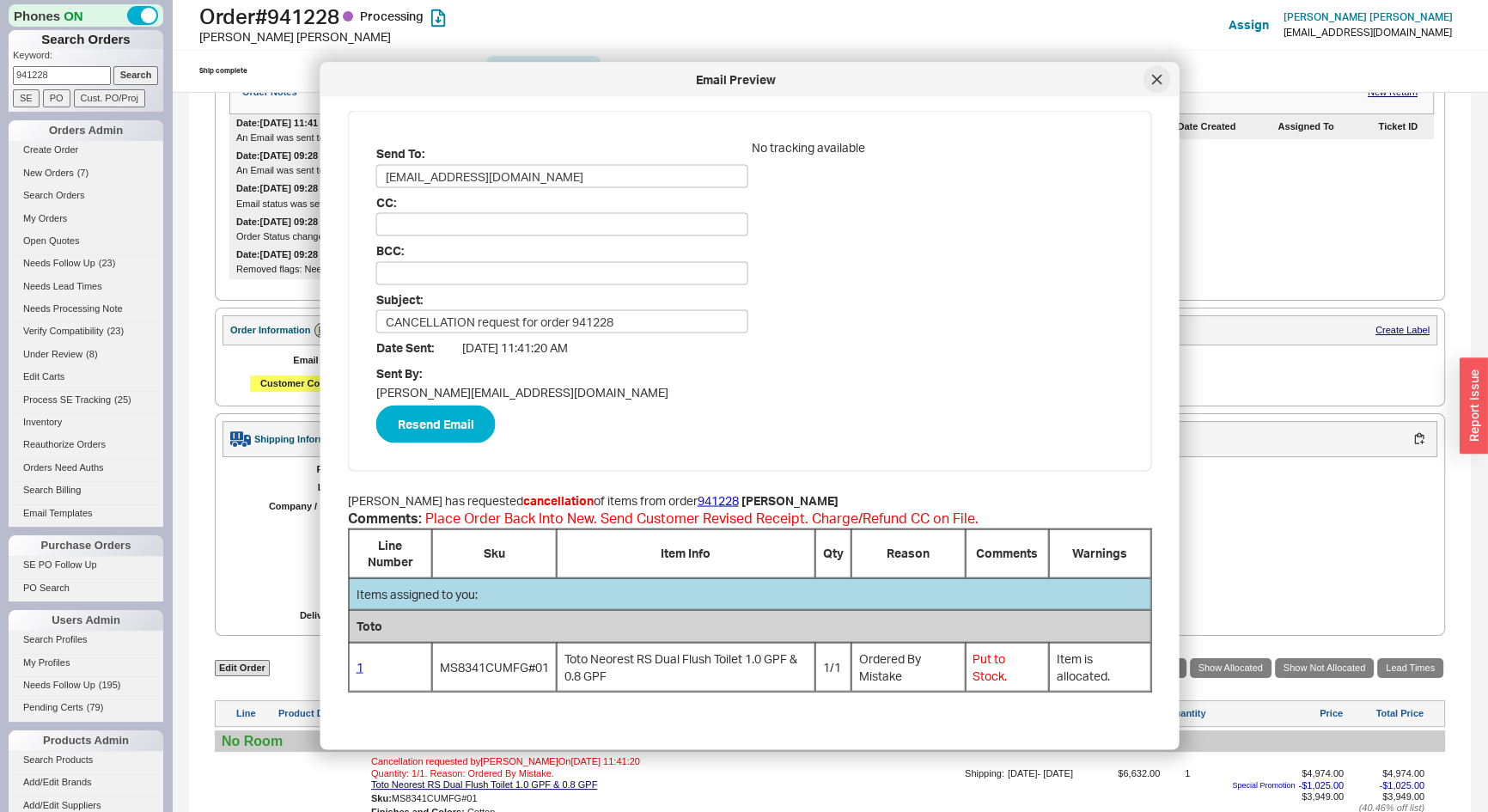
click at [1153, 79] on icon at bounding box center [1157, 79] width 10 height 10
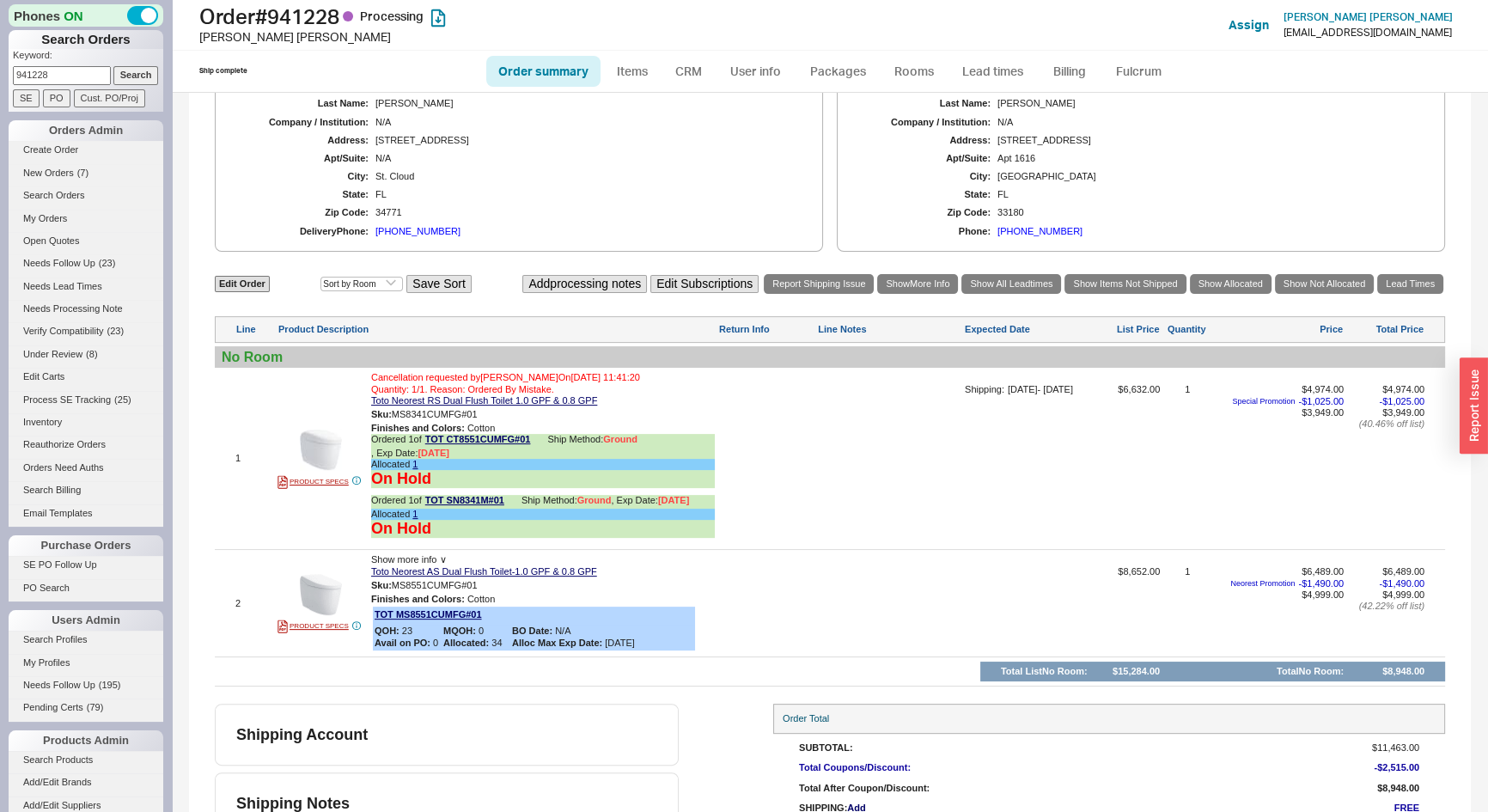
scroll to position [773, 0]
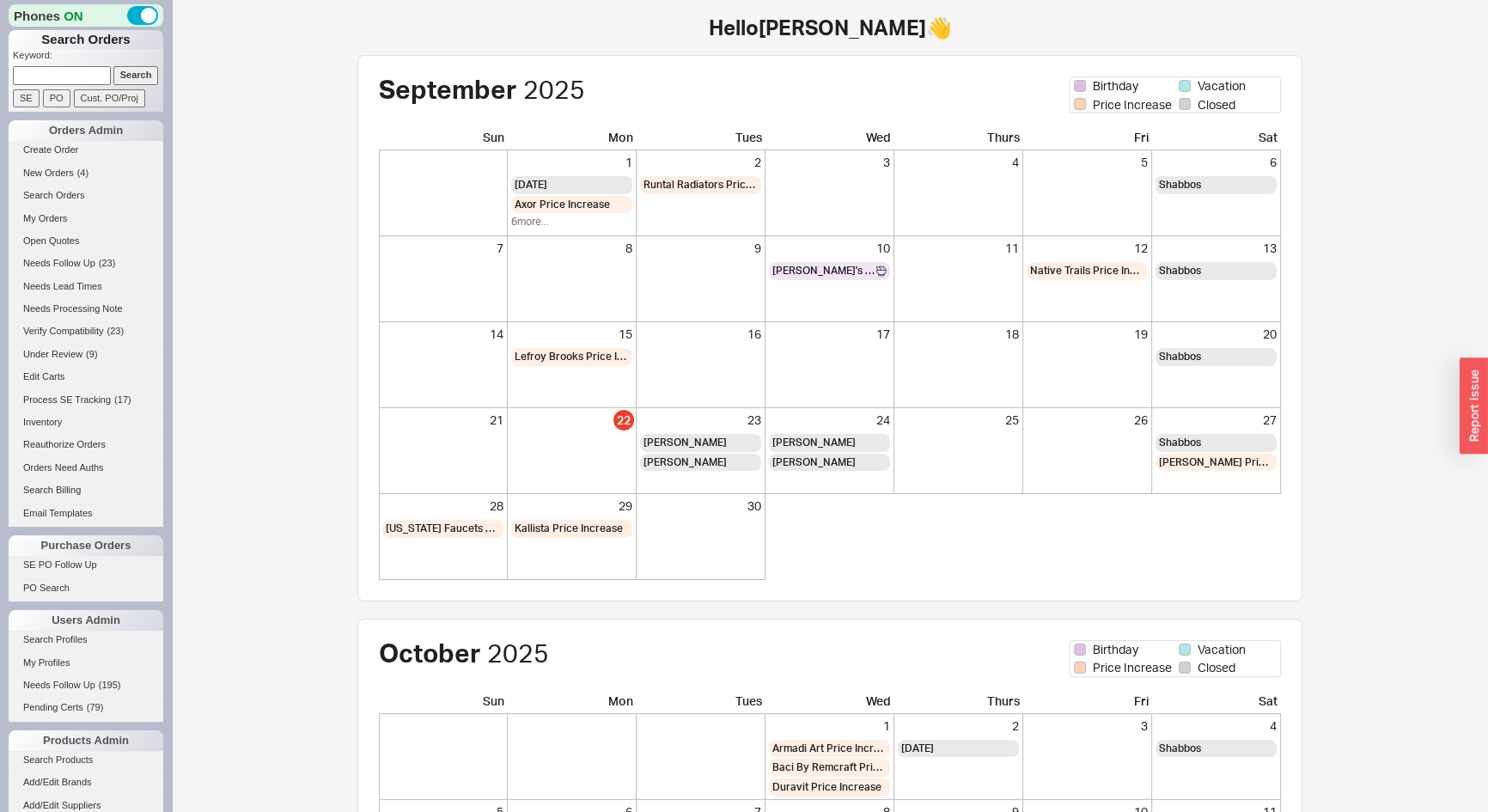
click at [60, 75] on input at bounding box center [61, 75] width 98 height 18
type input "482 Hancock"
click at [129, 69] on input "Search" at bounding box center [136, 75] width 46 height 18
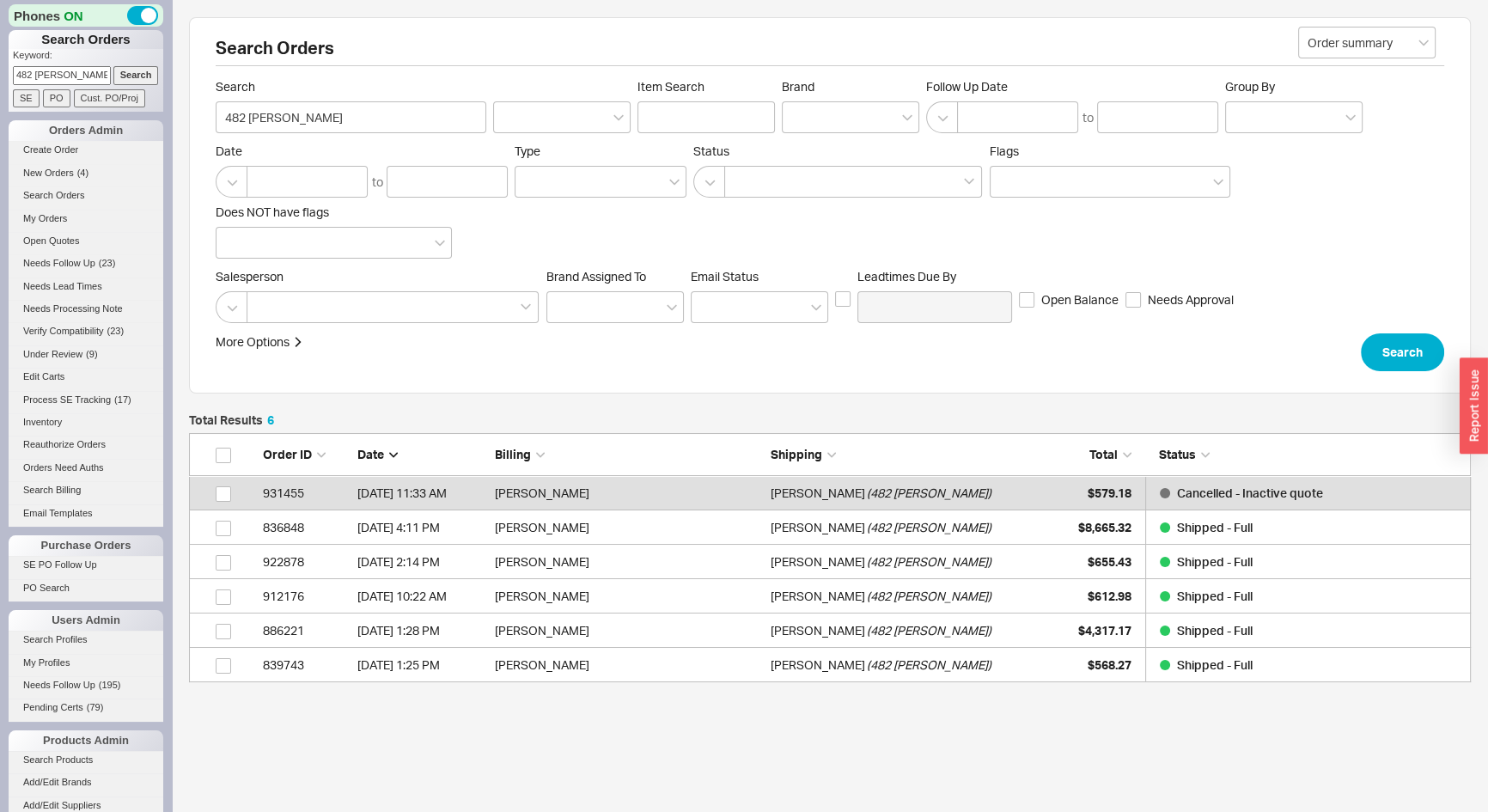
scroll to position [237, 1270]
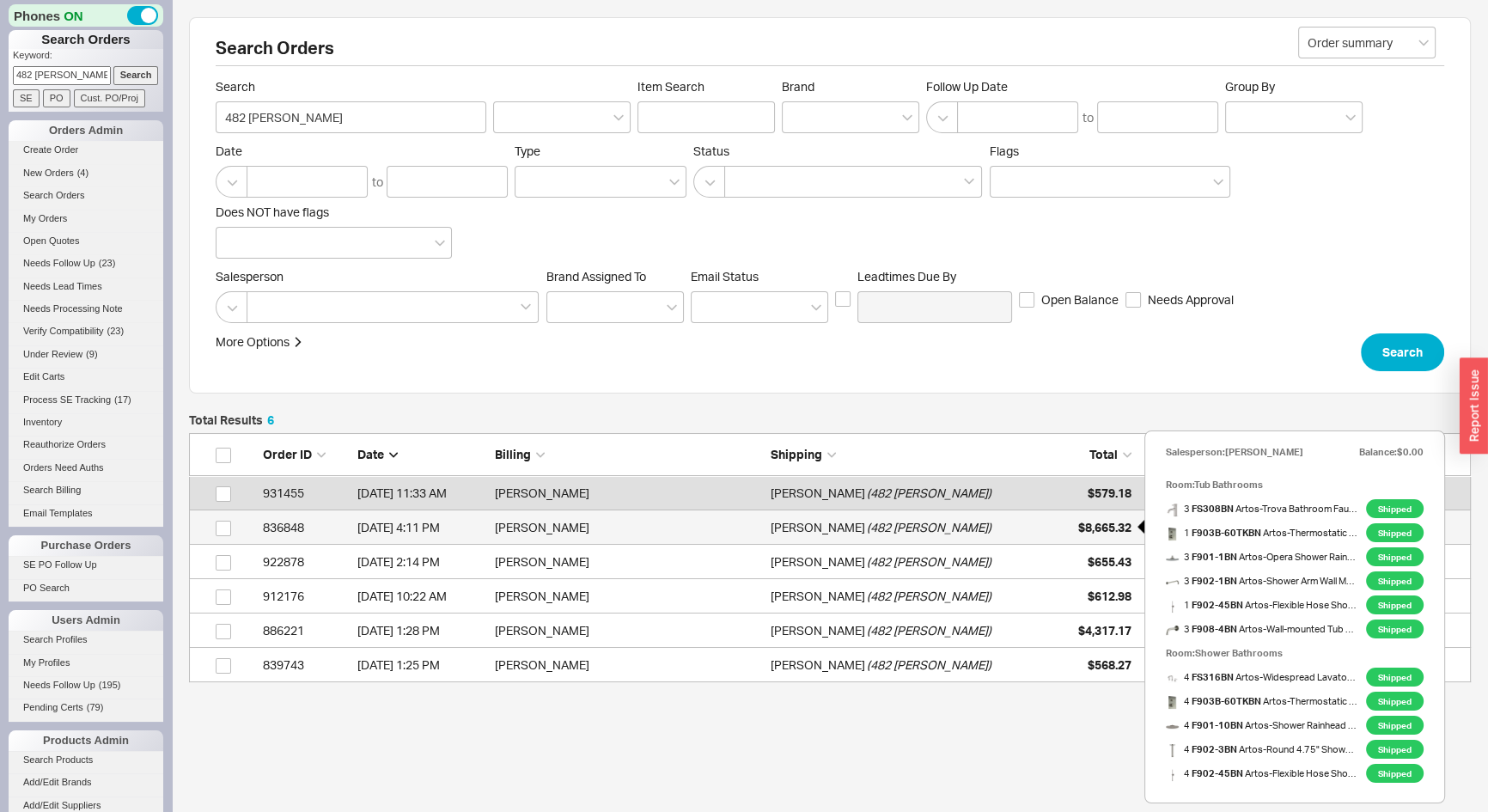
click at [1080, 522] on span "$8,665.32" at bounding box center [1105, 527] width 53 height 15
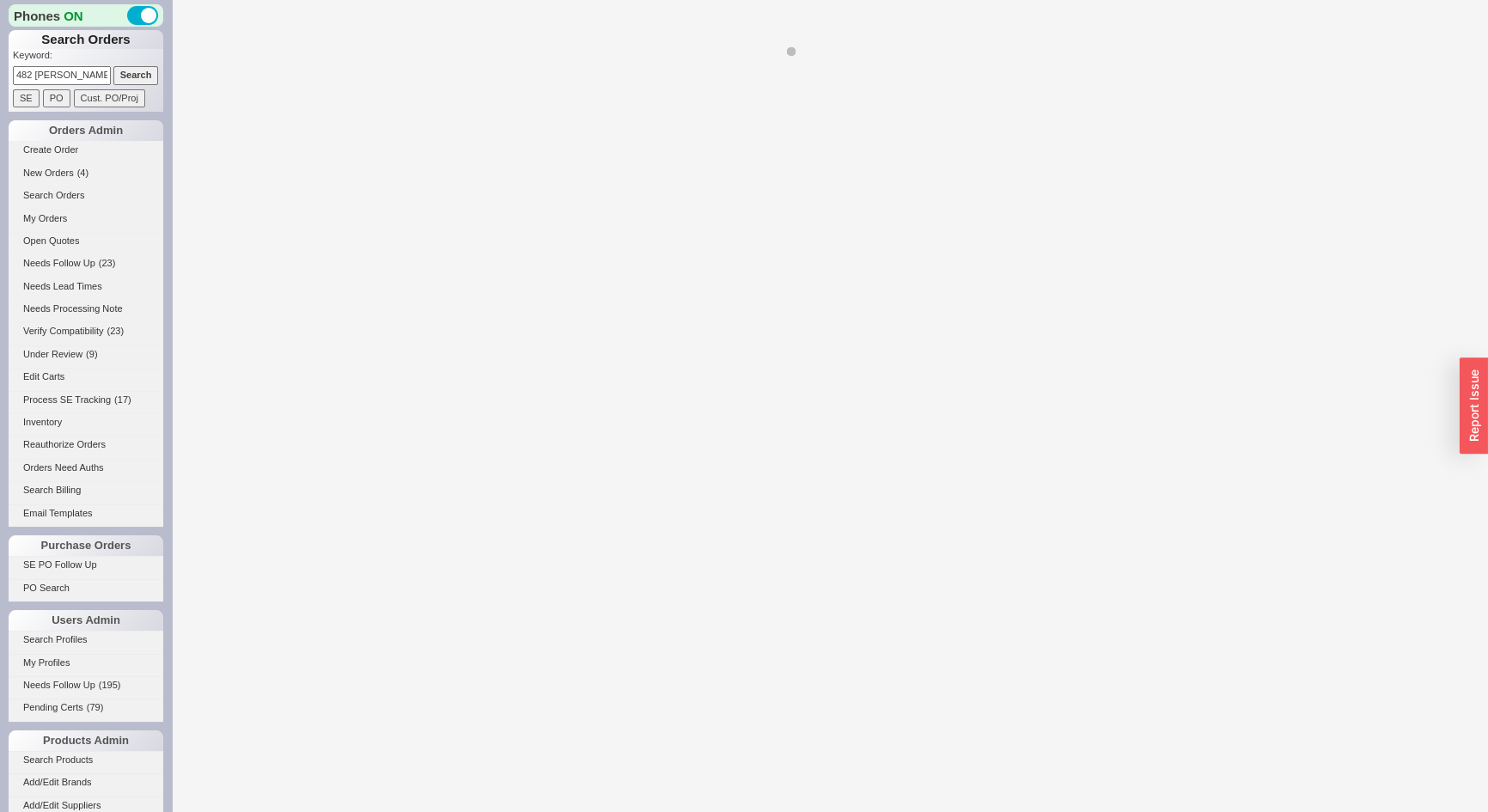
select select "LOW"
select select "3"
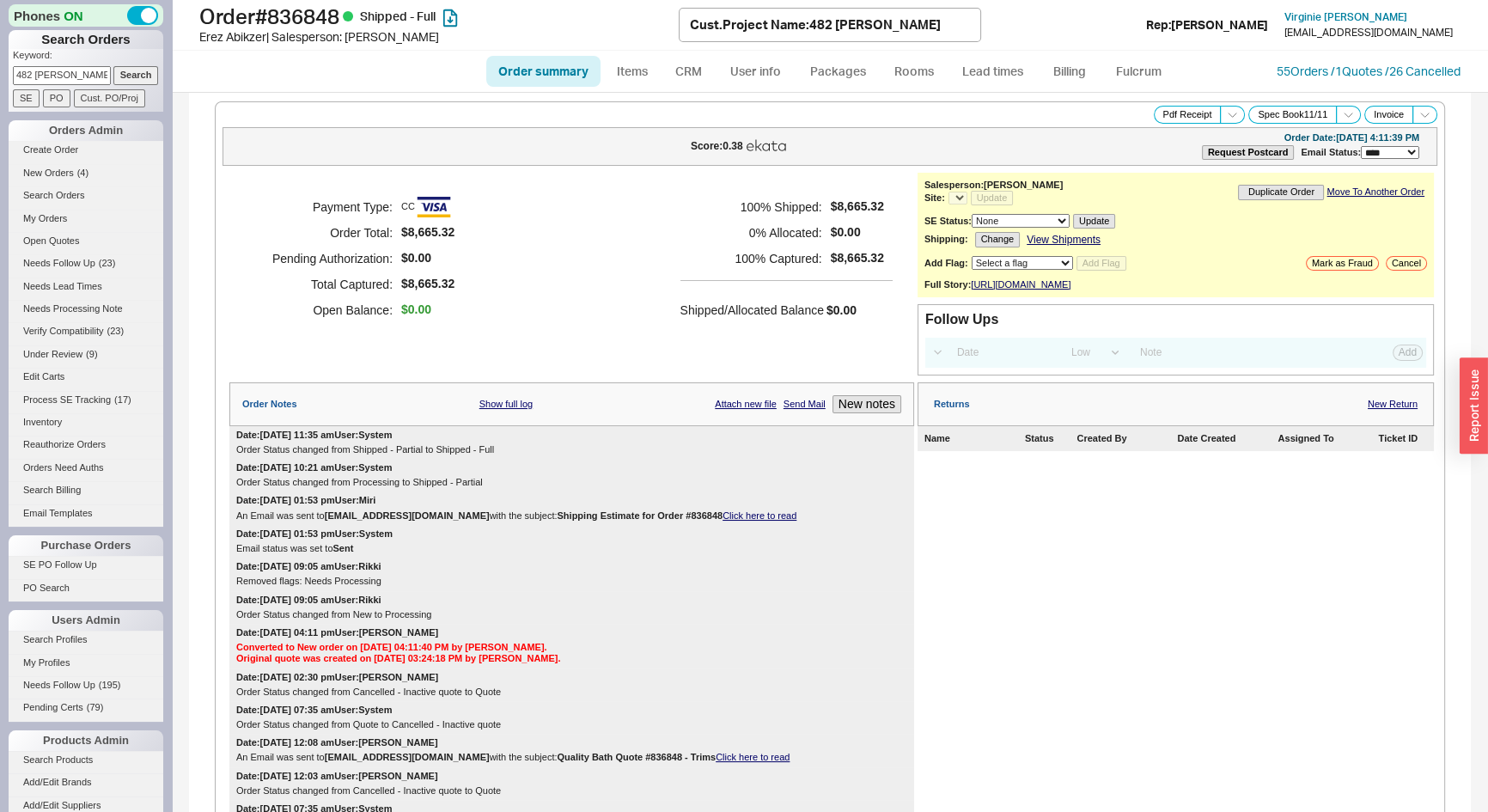
select select "*"
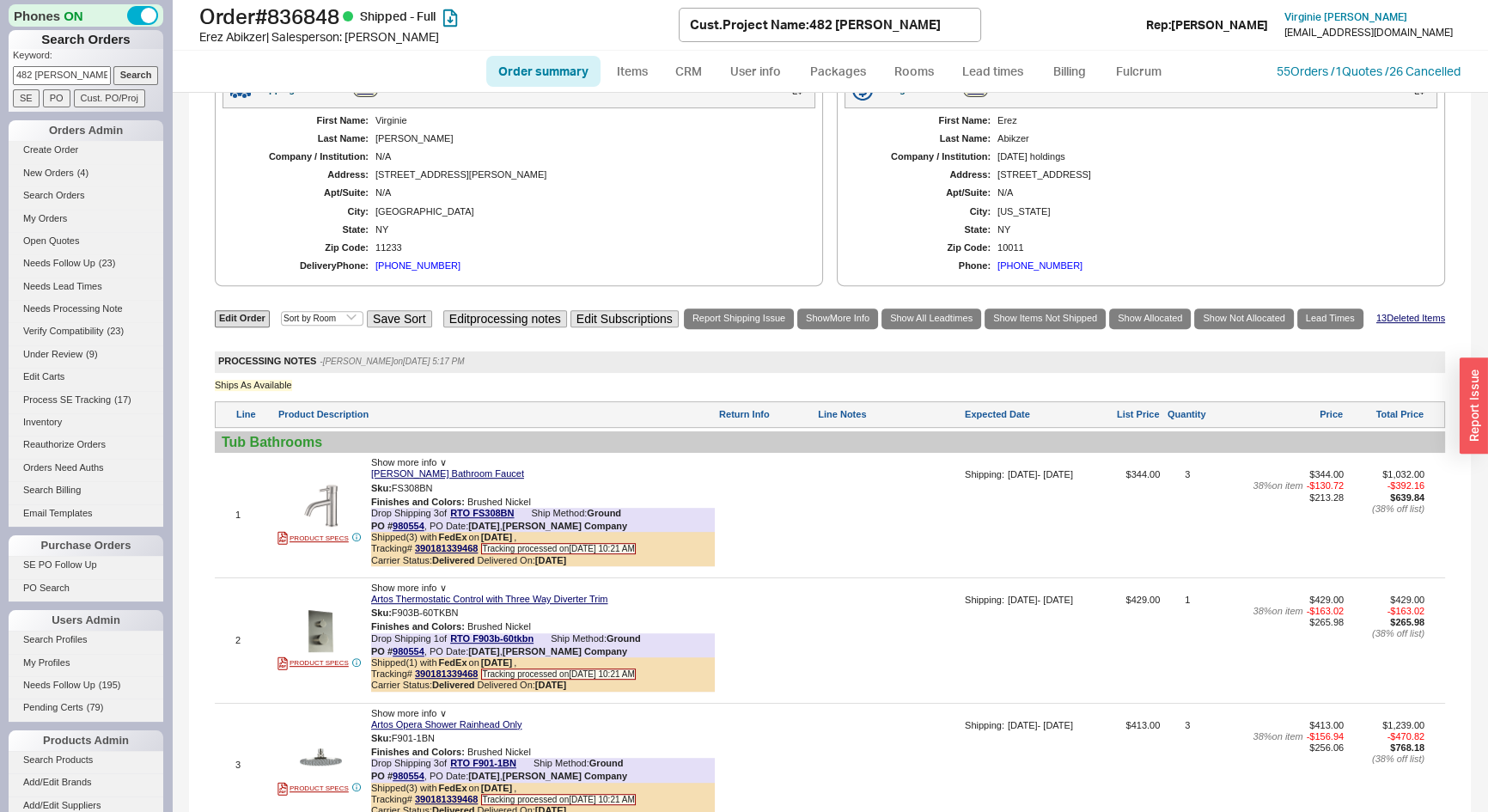
scroll to position [971, 0]
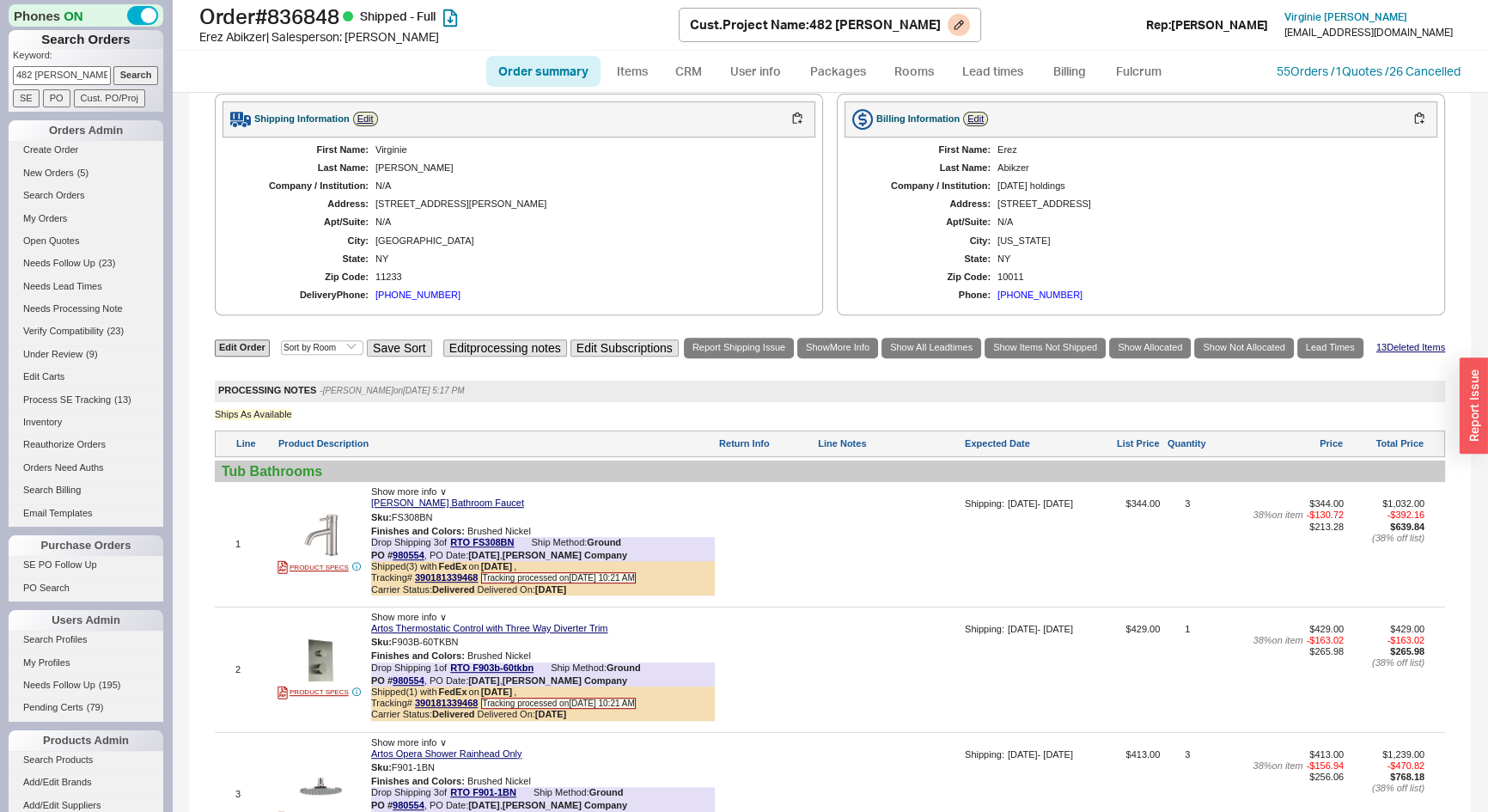
click at [313, 20] on h1 "Order # 836848 Shipped - Full" at bounding box center [438, 16] width 480 height 24
click at [313, 19] on h1 "Order # 836848 Shipped - Full" at bounding box center [438, 16] width 480 height 24
copy h1 "836848"
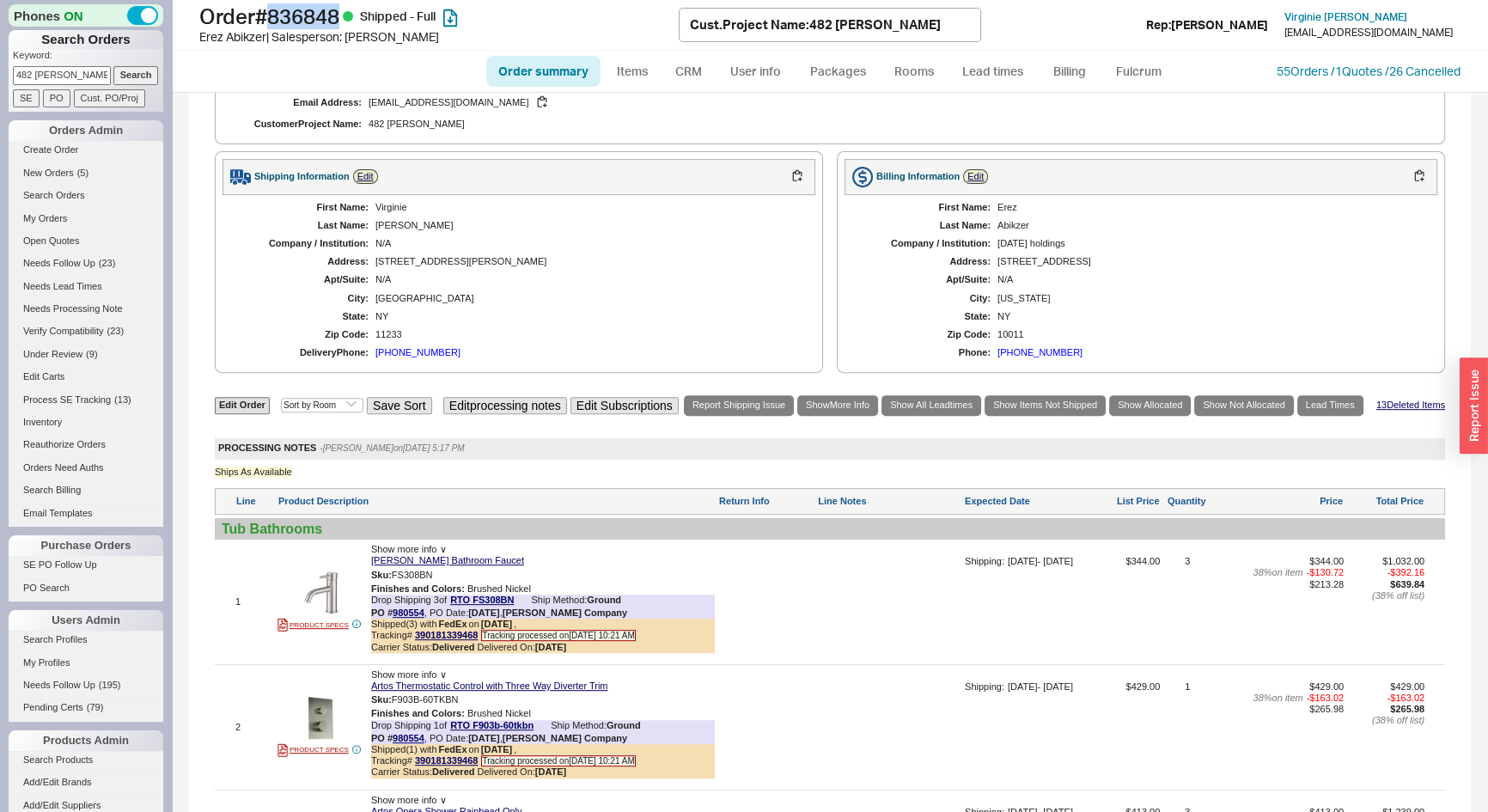
scroll to position [816, 0]
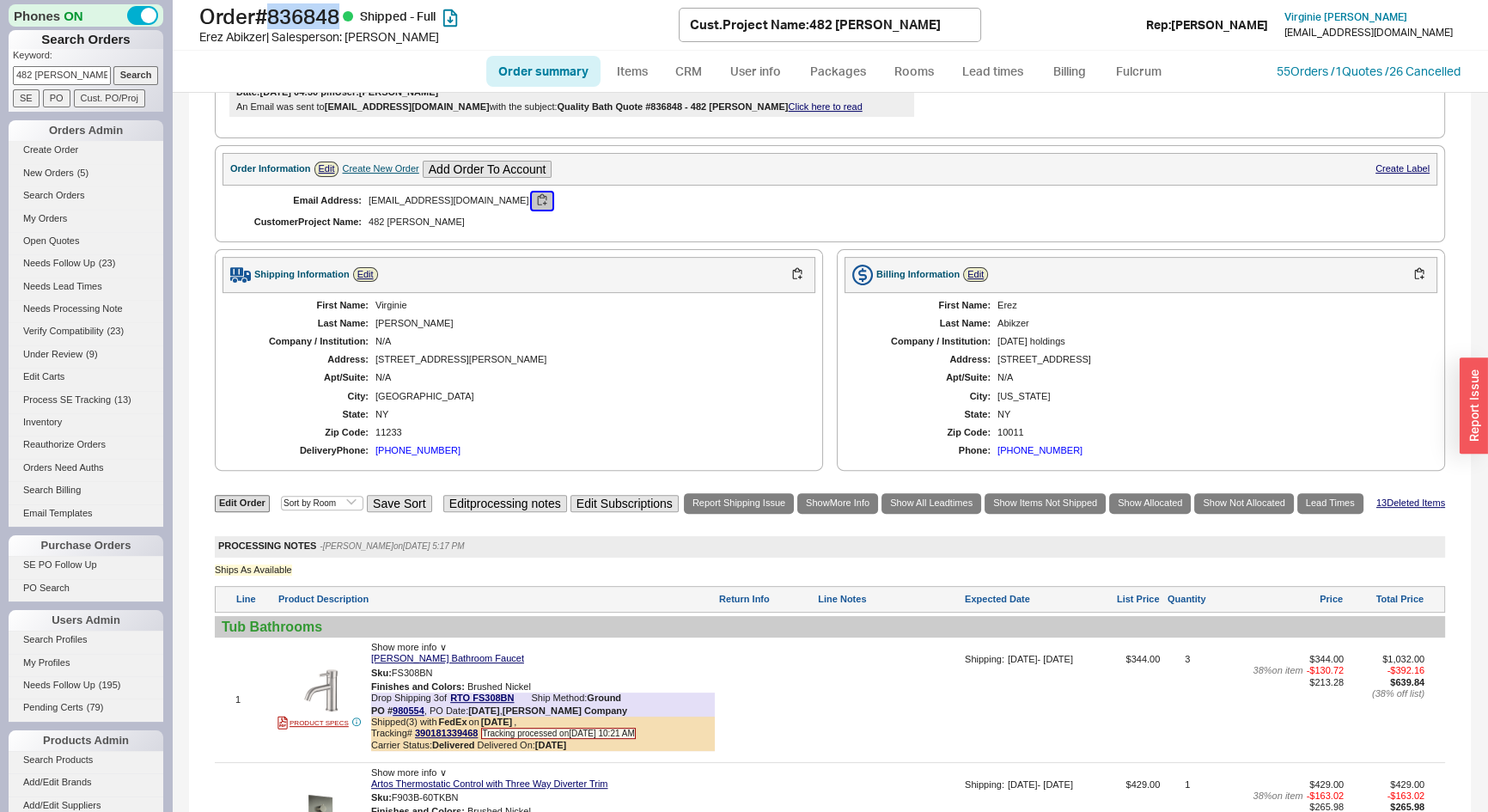
click at [532, 209] on button "button" at bounding box center [542, 201] width 21 height 16
click at [132, 75] on input "Search" at bounding box center [136, 75] width 46 height 18
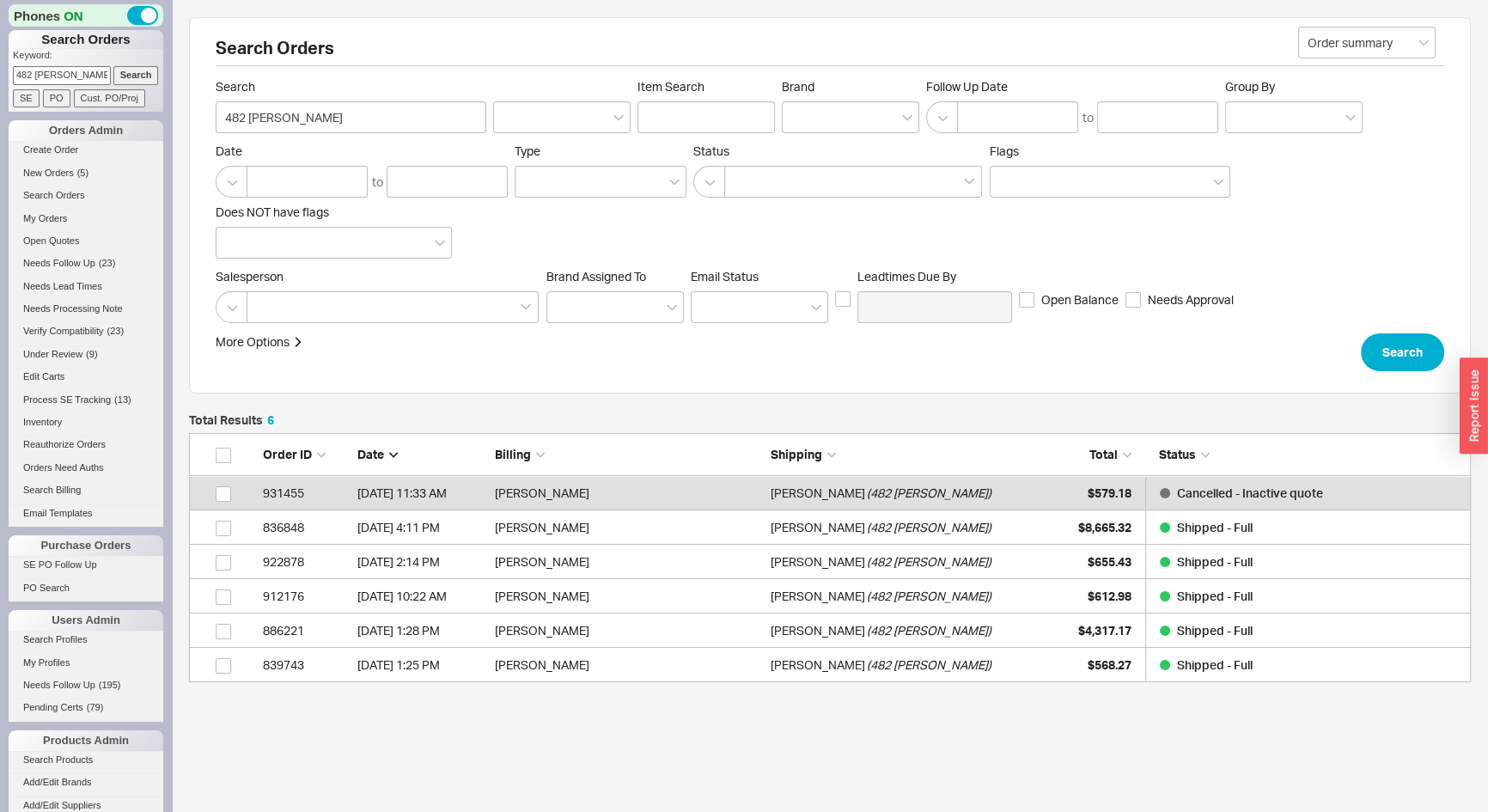
scroll to position [237, 1270]
click at [60, 76] on input "482 Hancock" at bounding box center [61, 75] width 98 height 18
paste input "[EMAIL_ADDRESS][DOMAIN_NAME]"
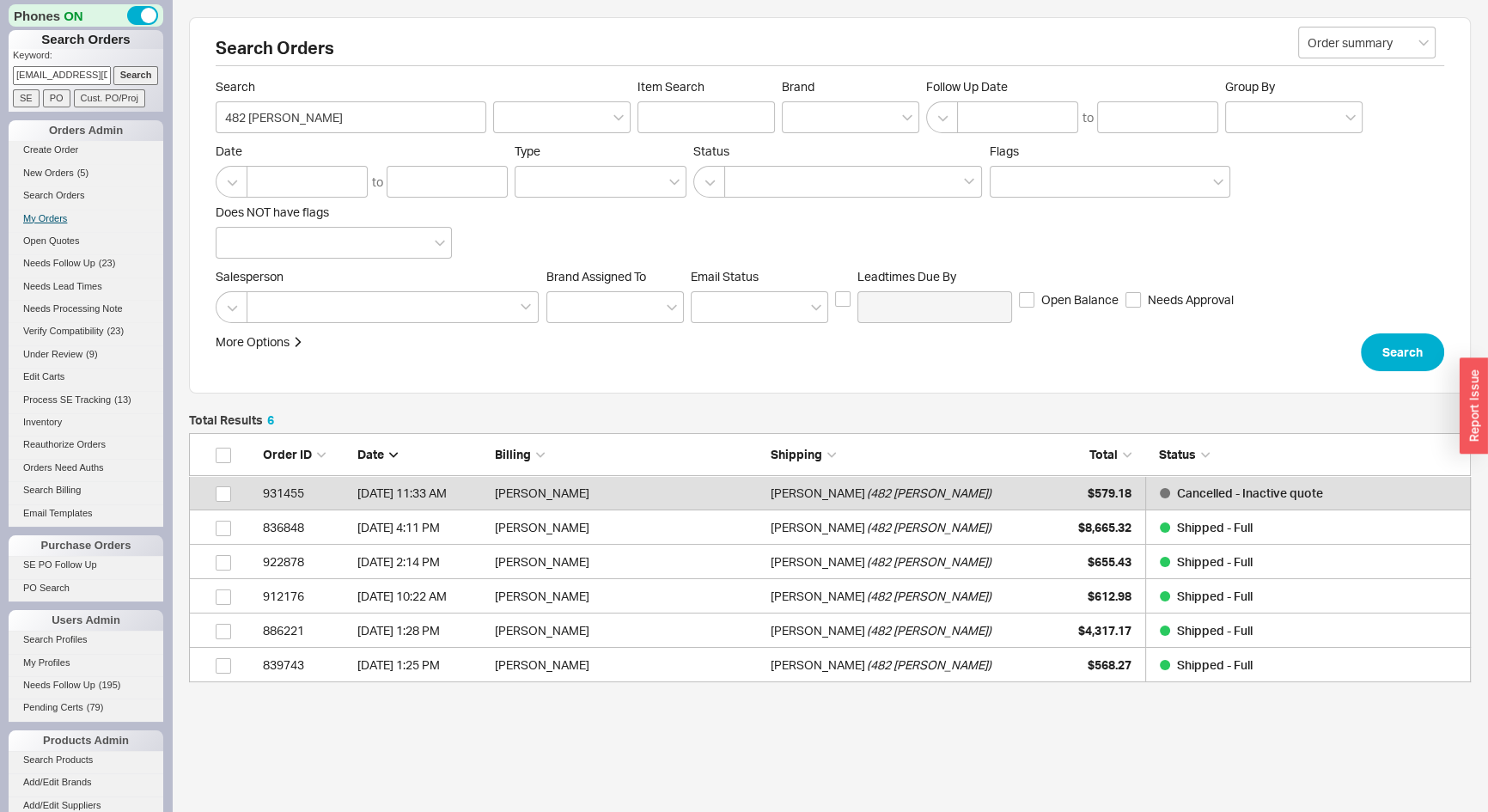
scroll to position [0, 5]
type input "info@westendny.com"
click at [132, 69] on input "Search" at bounding box center [136, 75] width 46 height 18
type input "info@westendny.com"
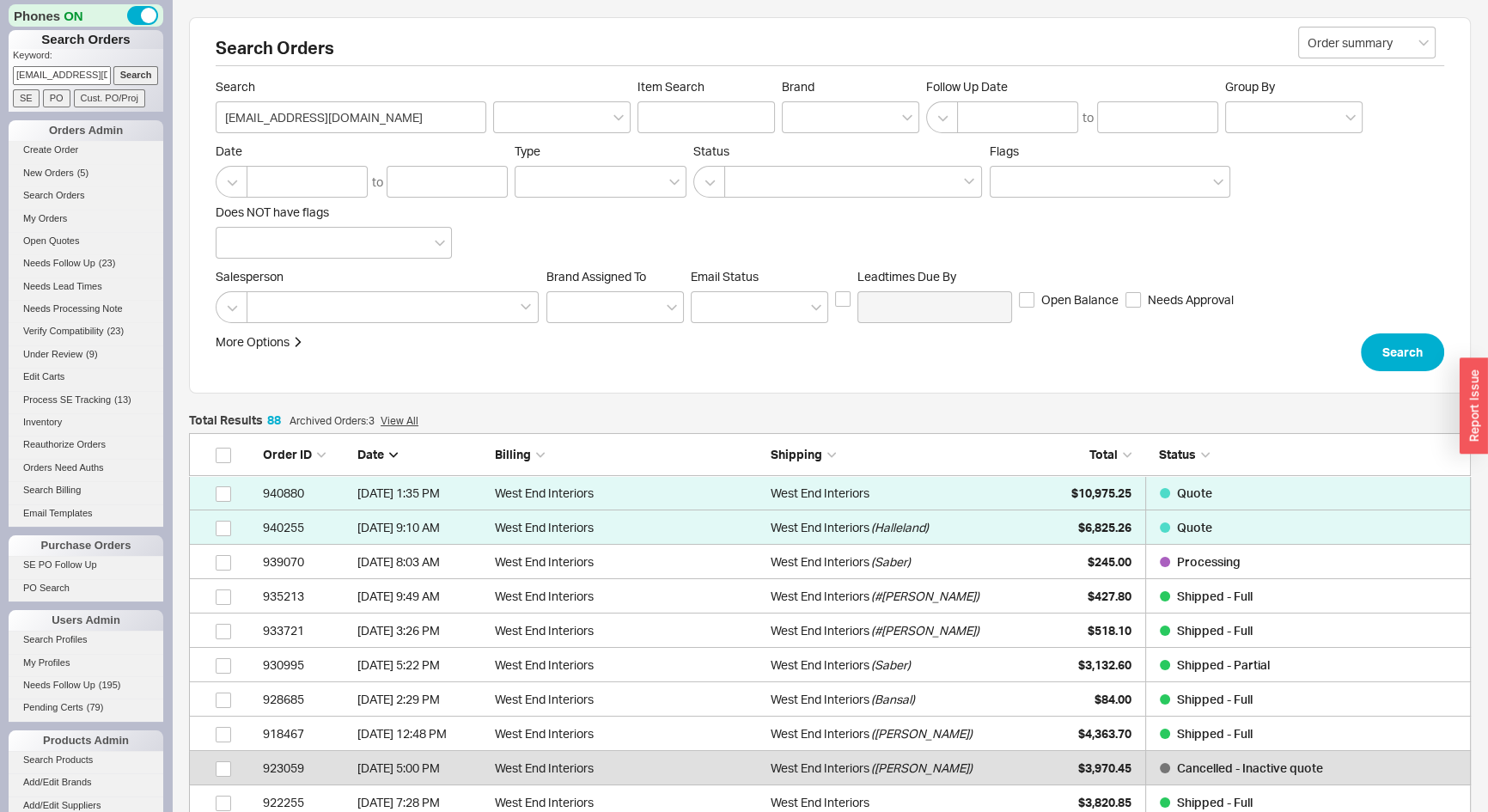
scroll to position [3055, 1270]
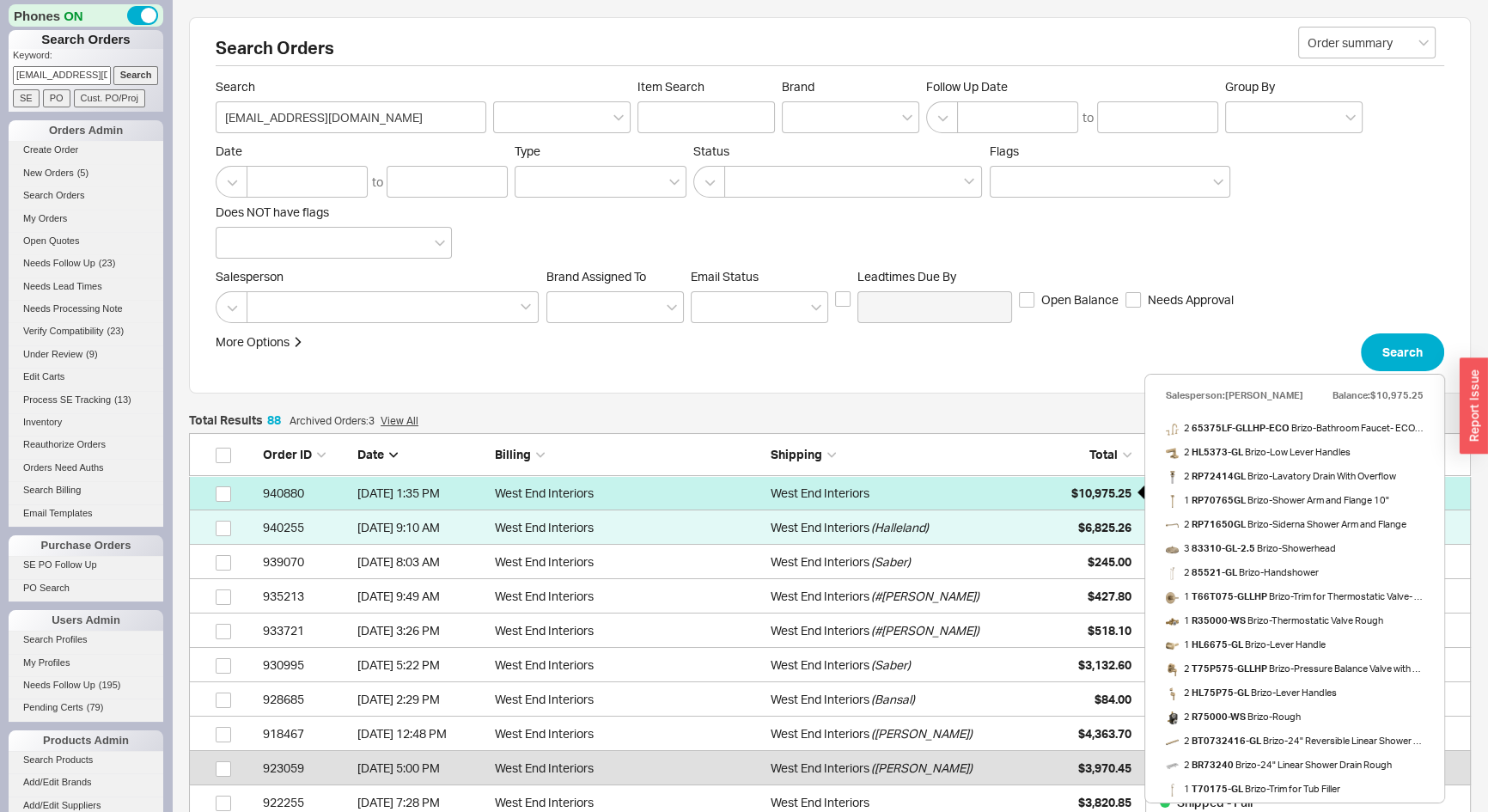
click at [1086, 490] on span "$10,975.25" at bounding box center [1102, 493] width 60 height 15
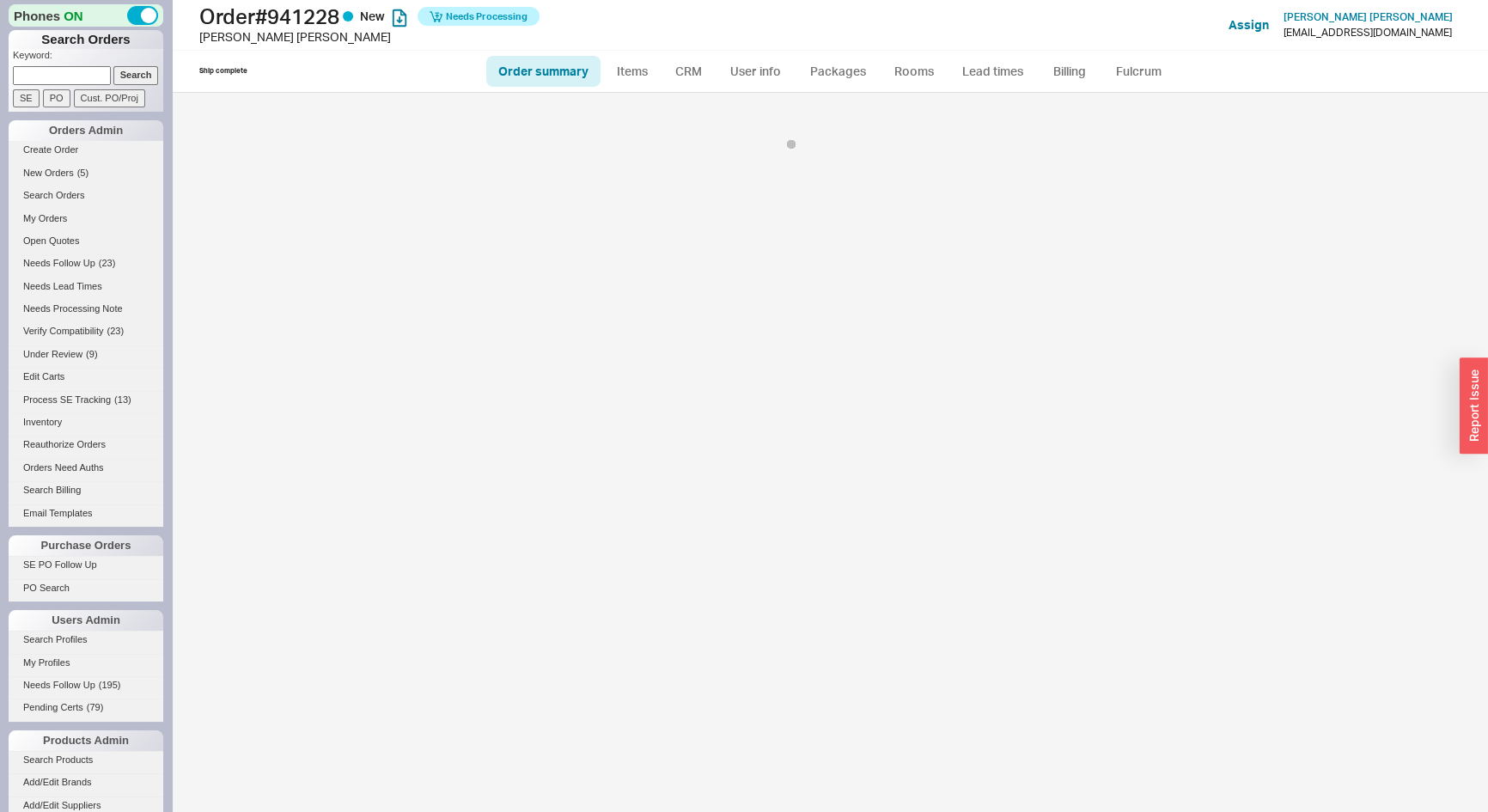
select select "*"
select select "LOW"
select select "3"
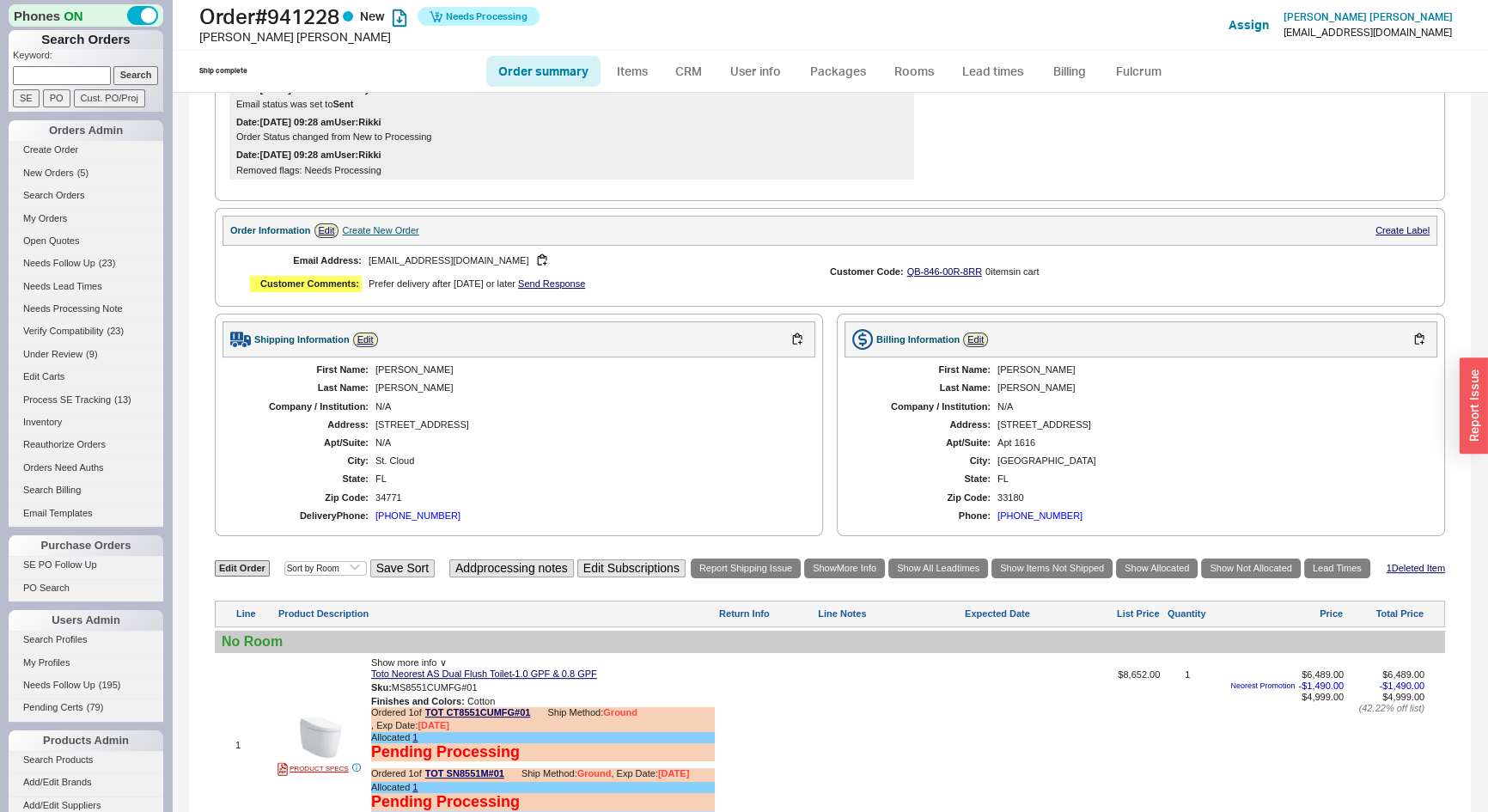
scroll to position [222, 0]
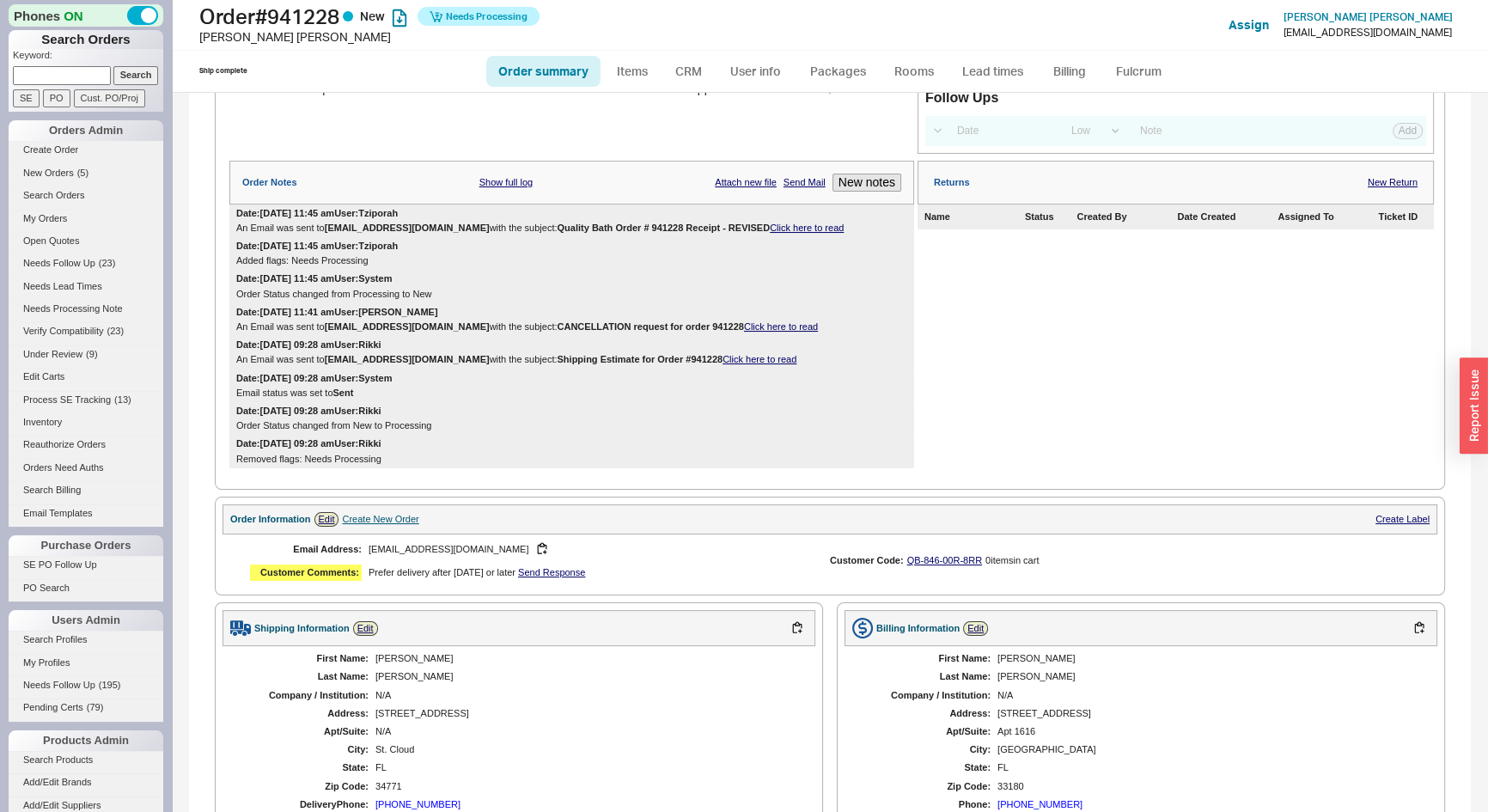
click at [770, 233] on link "Click here to read" at bounding box center [807, 227] width 74 height 10
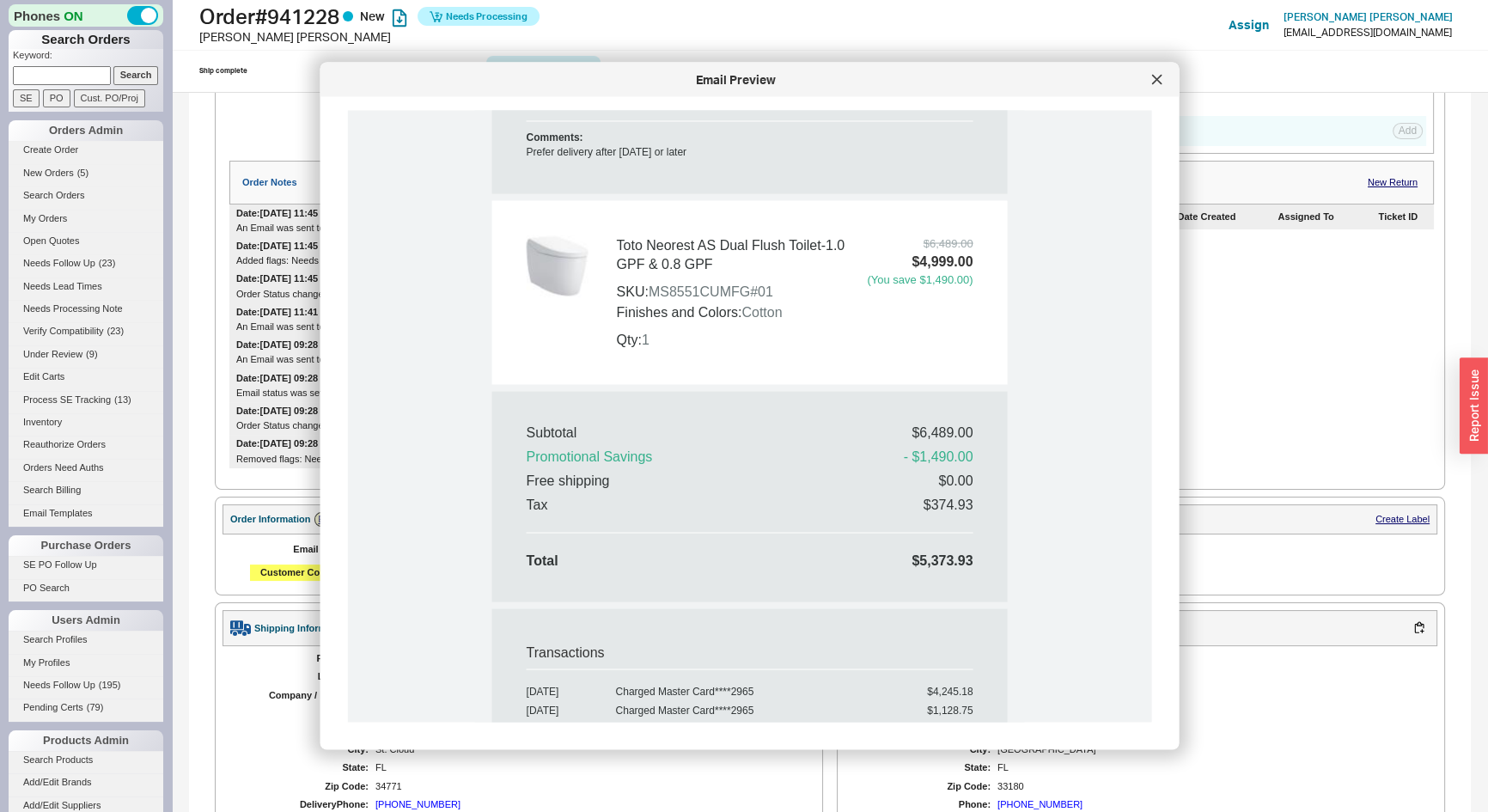
scroll to position [1406, 0]
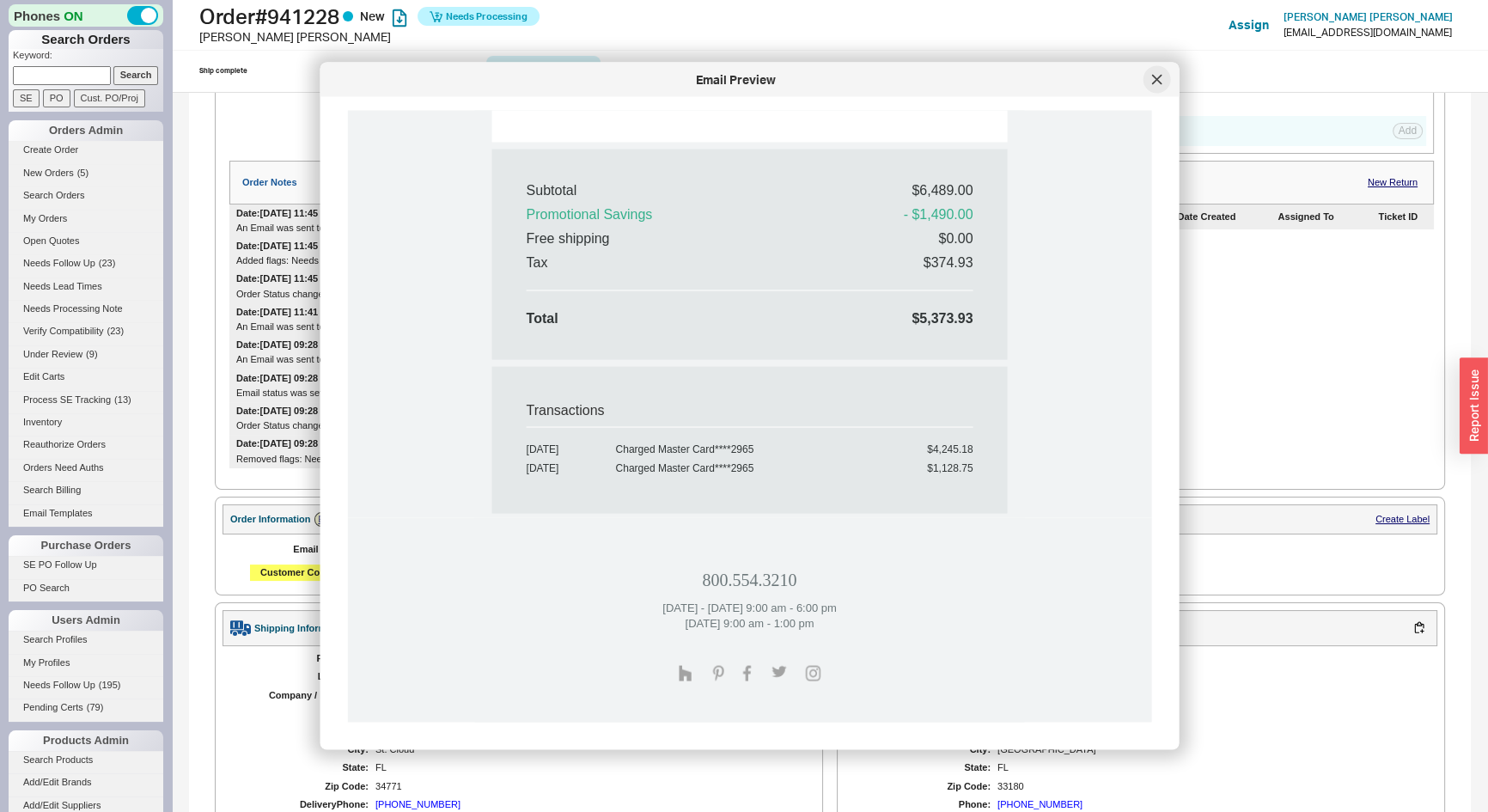
click at [1154, 81] on icon at bounding box center [1156, 79] width 8 height 8
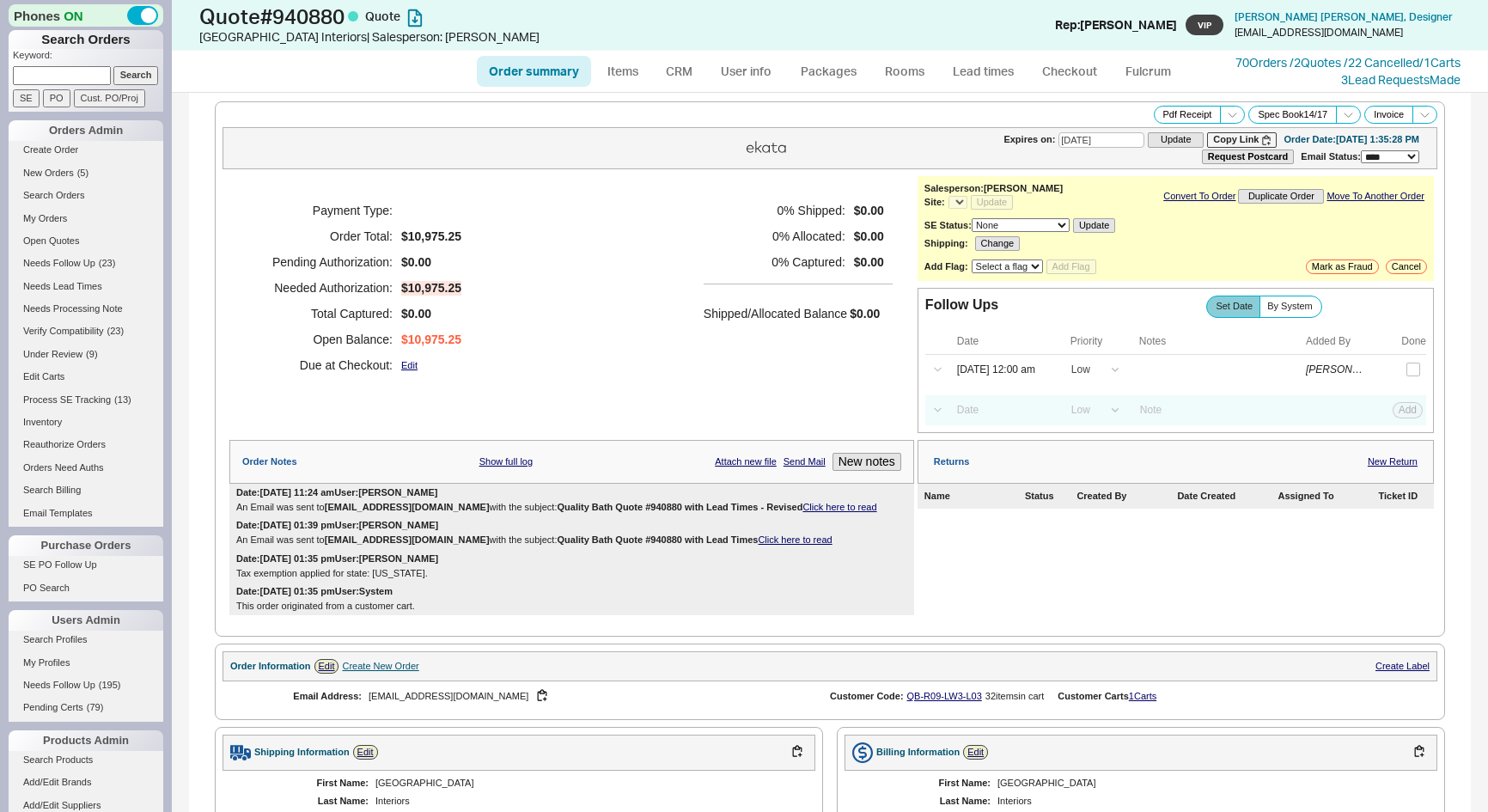
select select "*"
select select "LOW"
select select "3"
select select "*"
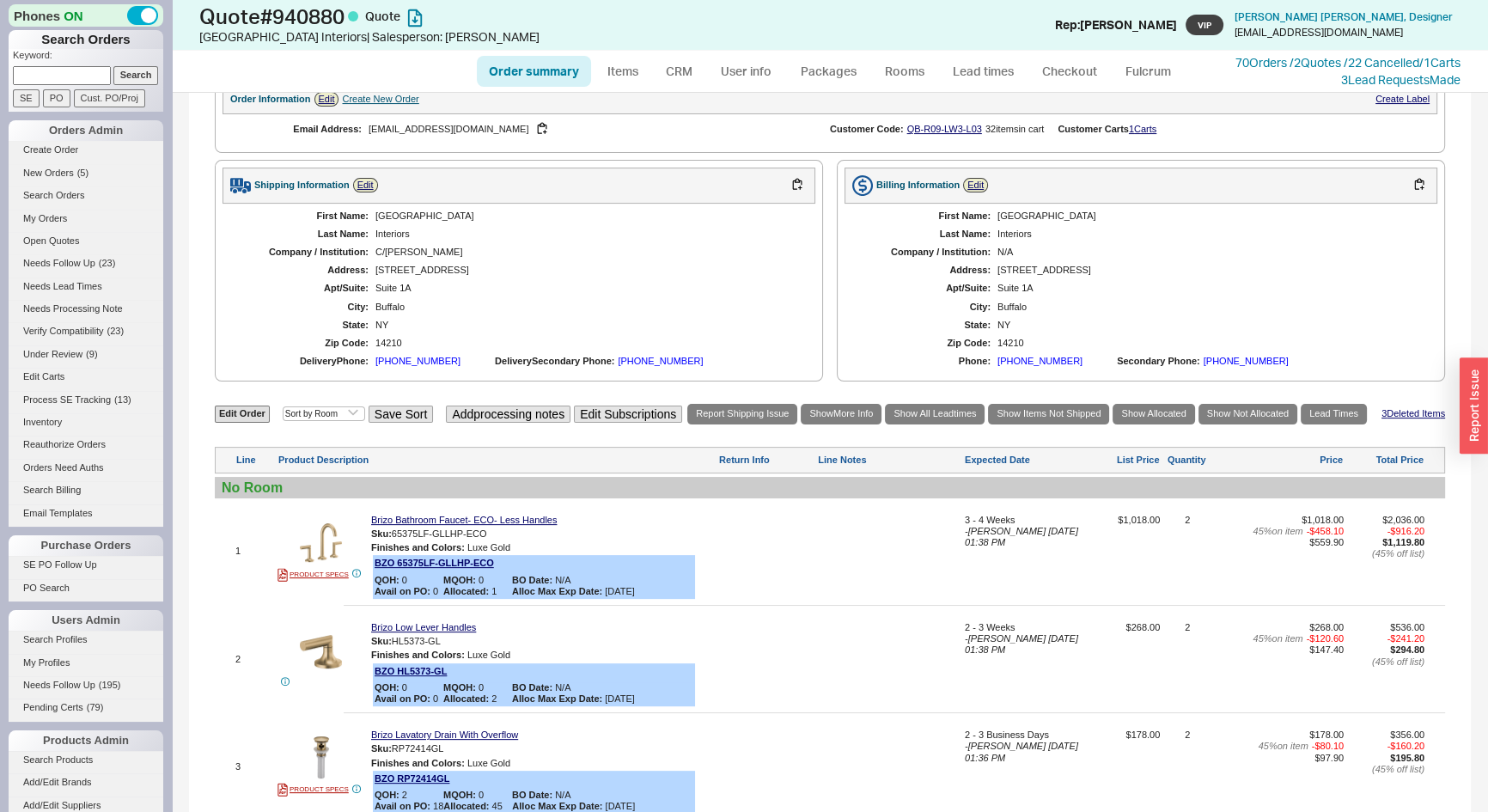
scroll to position [703, 0]
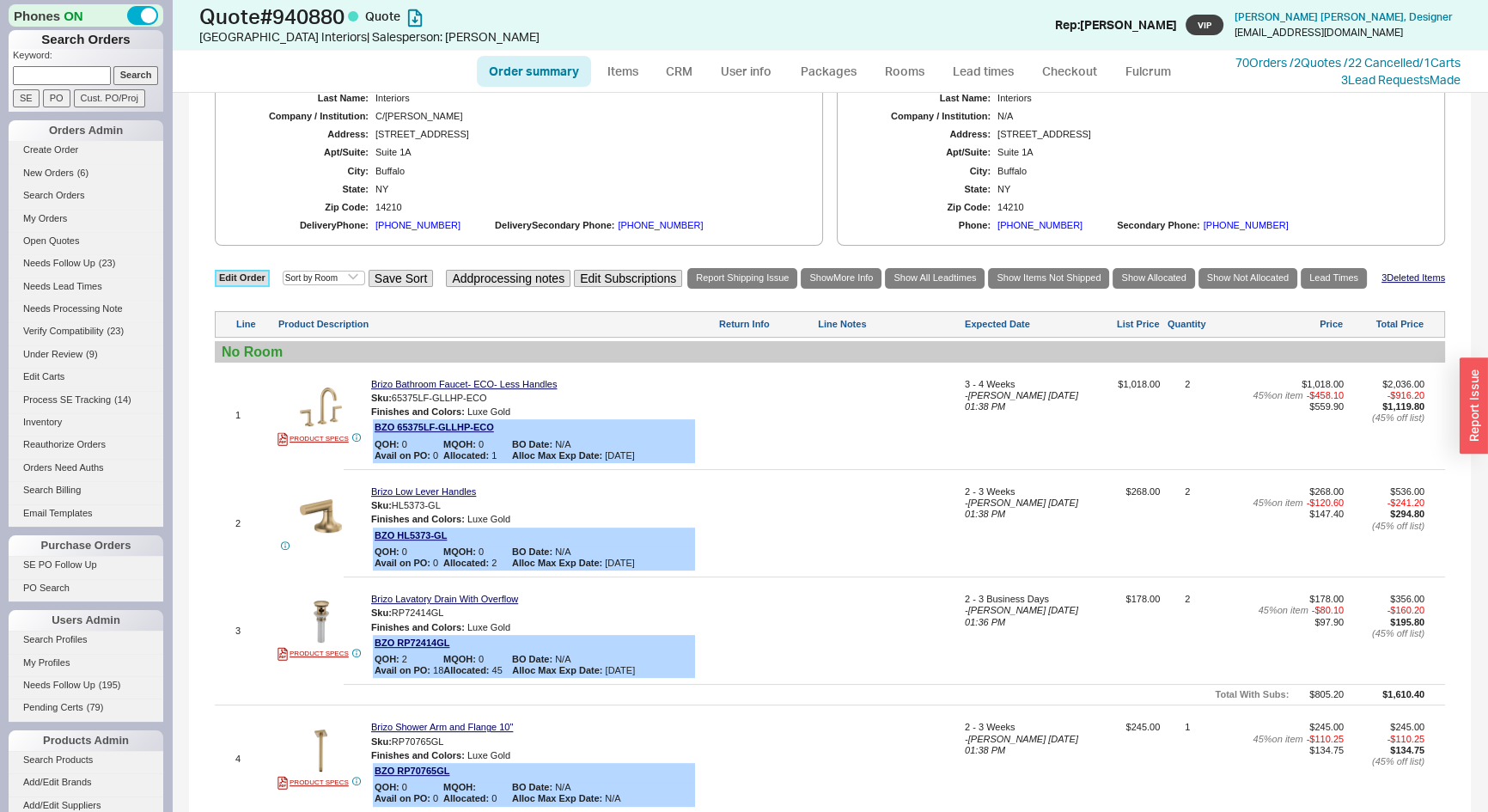
click at [242, 276] on link "Edit Order" at bounding box center [242, 278] width 55 height 16
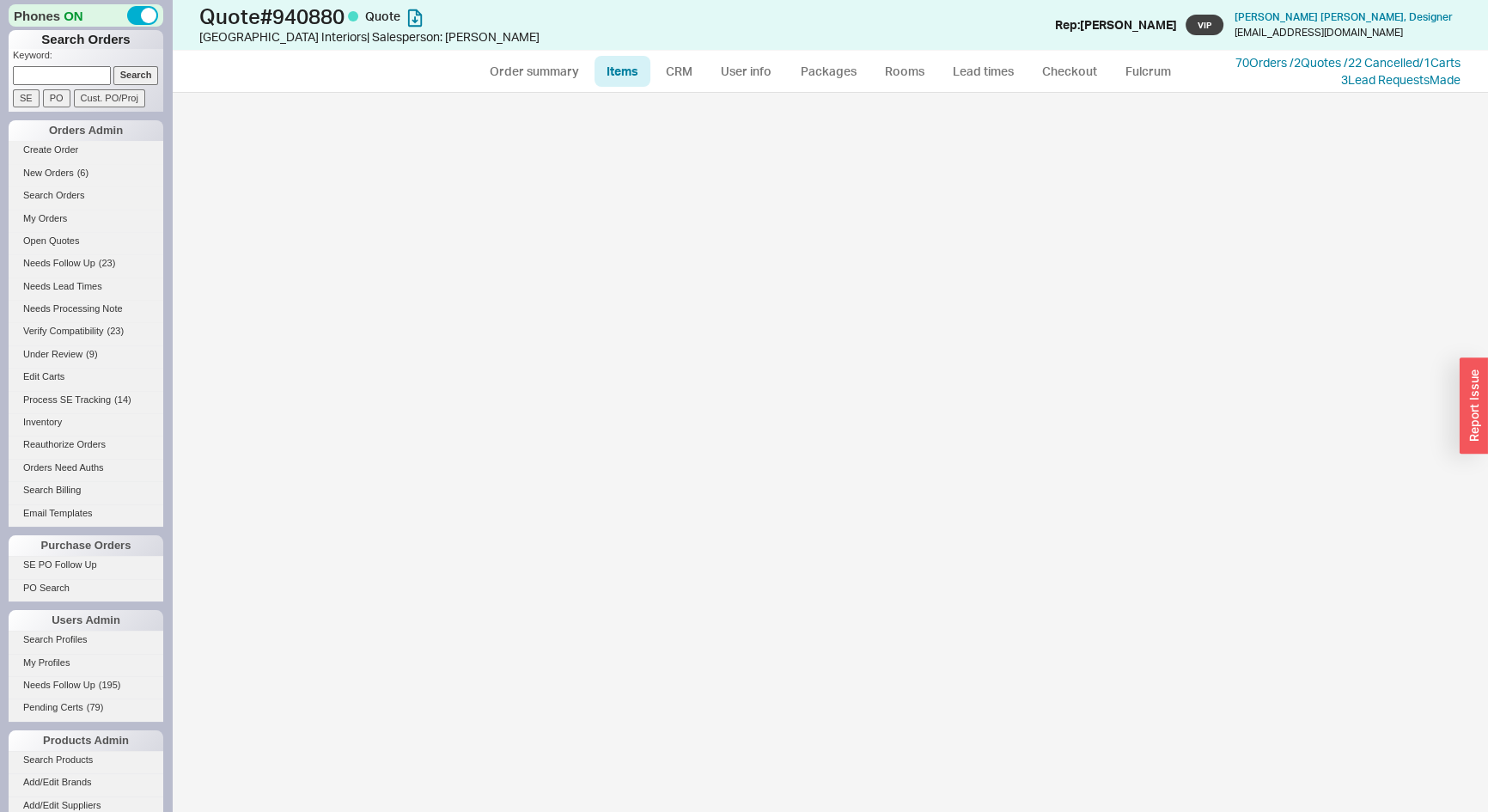
select select "3"
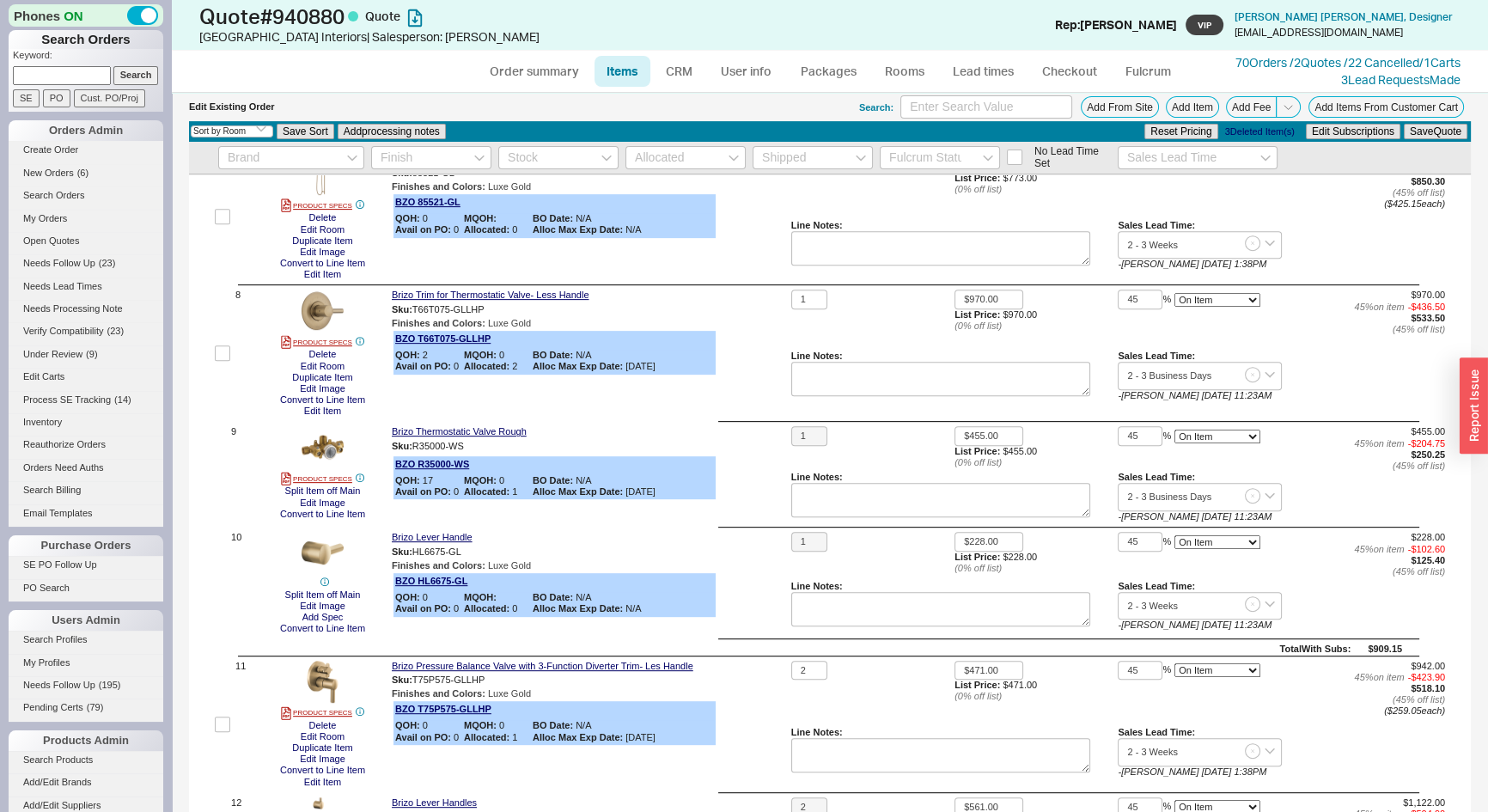
scroll to position [936, 0]
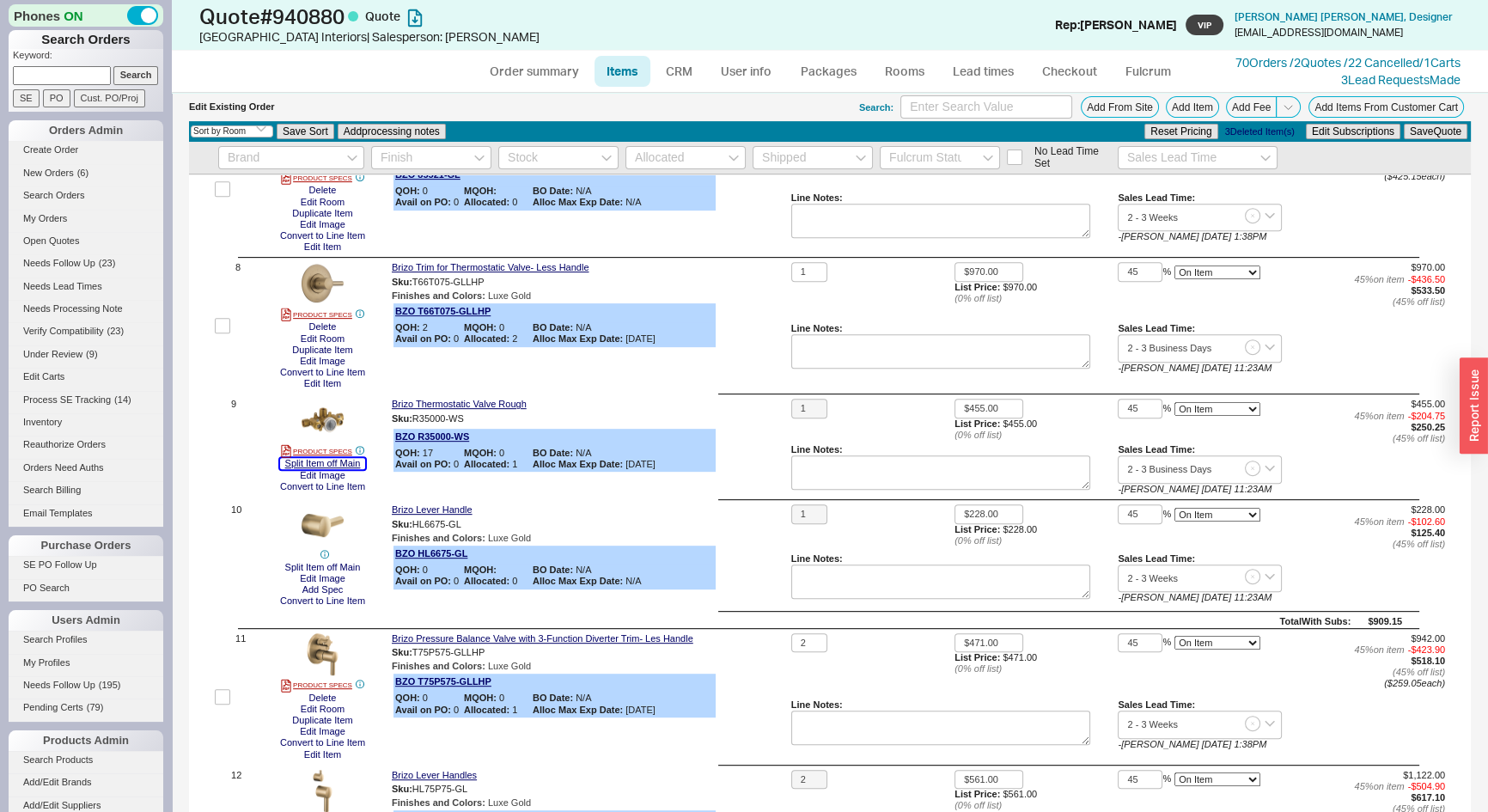
click at [351, 468] on button "Split Item off Main" at bounding box center [323, 463] width 86 height 11
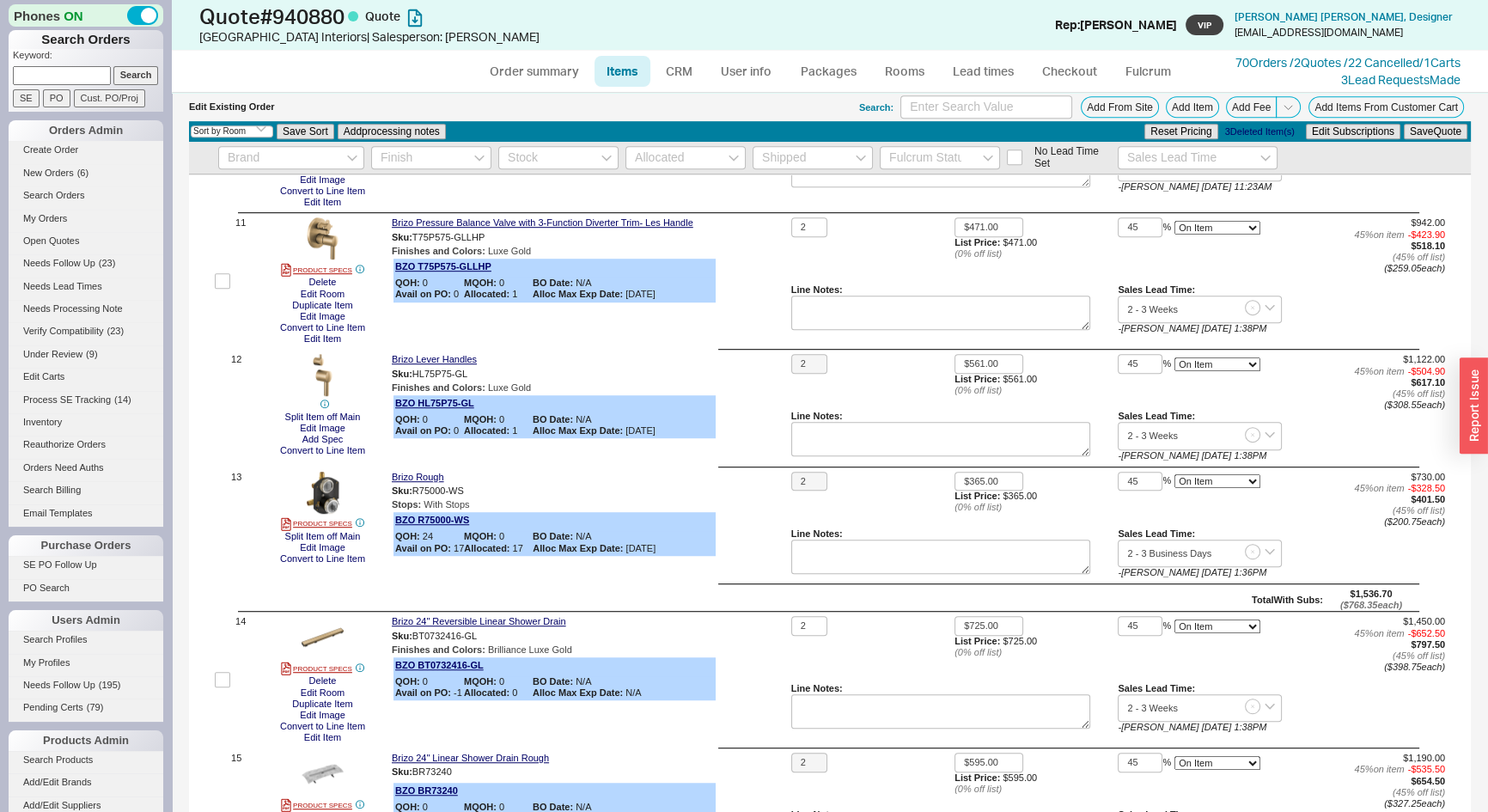
scroll to position [1406, 0]
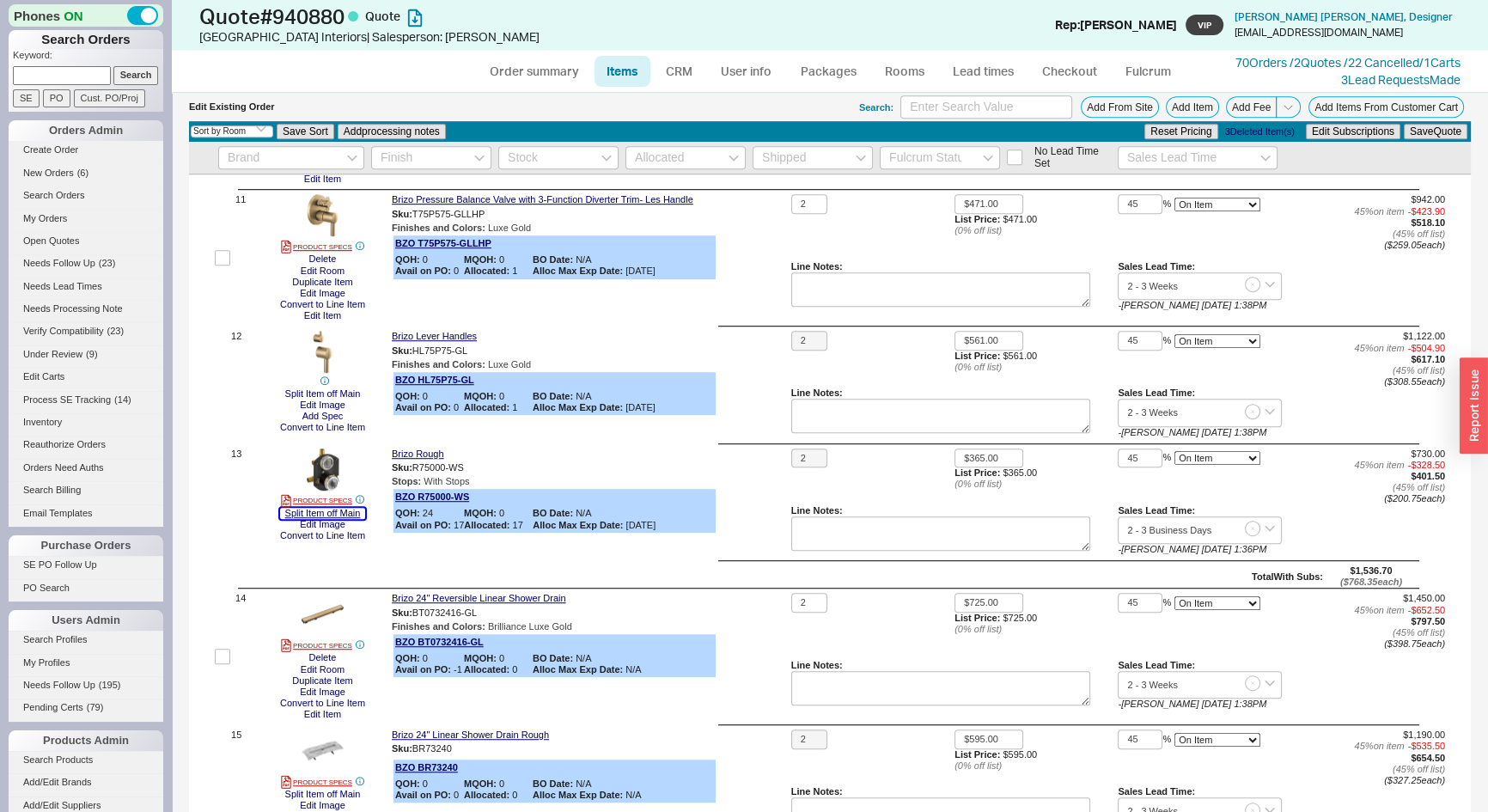
click at [354, 513] on button "Split Item off Main" at bounding box center [323, 513] width 86 height 11
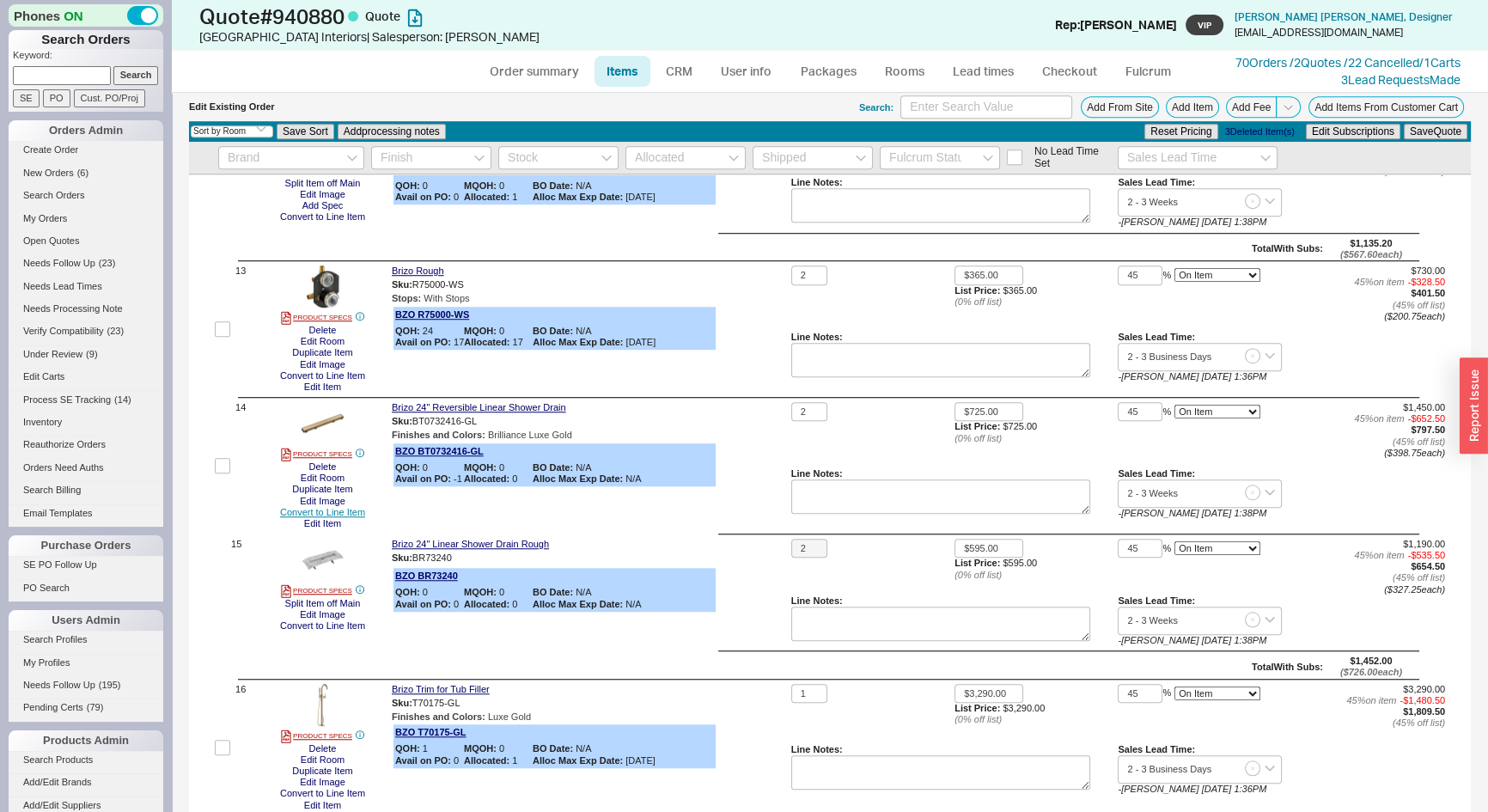
scroll to position [1640, 0]
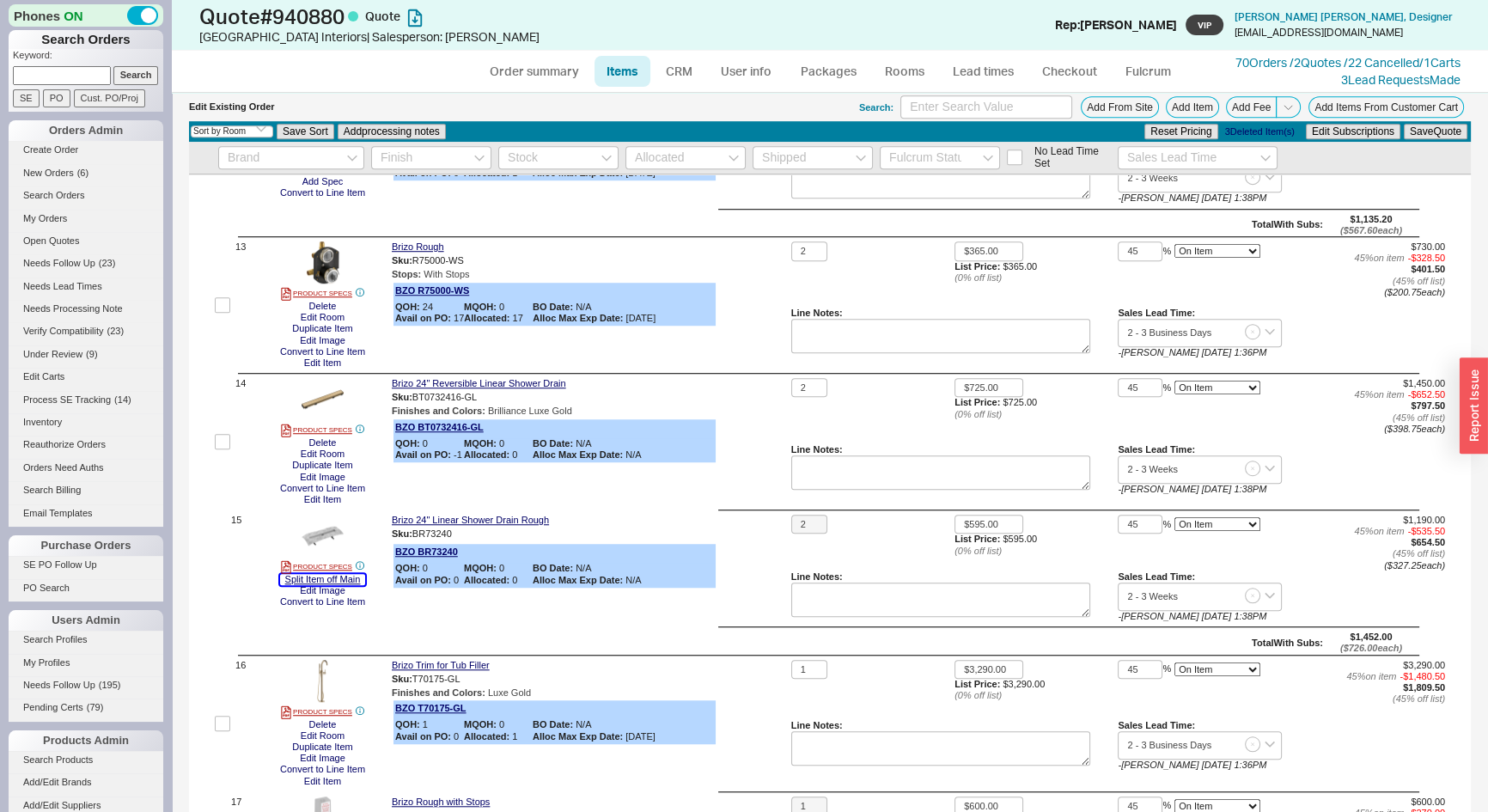
click at [352, 584] on button "Split Item off Main" at bounding box center [323, 579] width 86 height 11
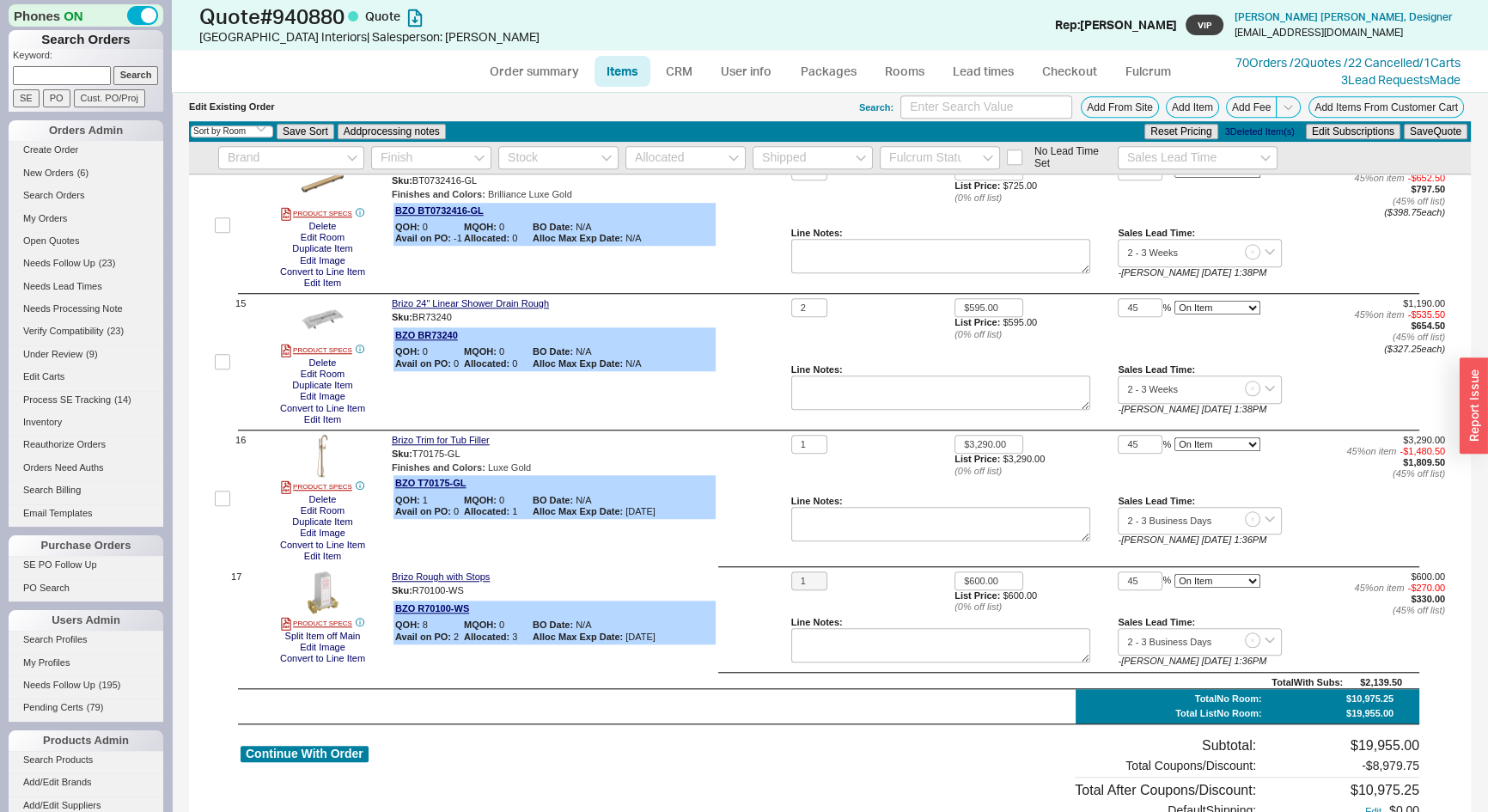
scroll to position [1952, 0]
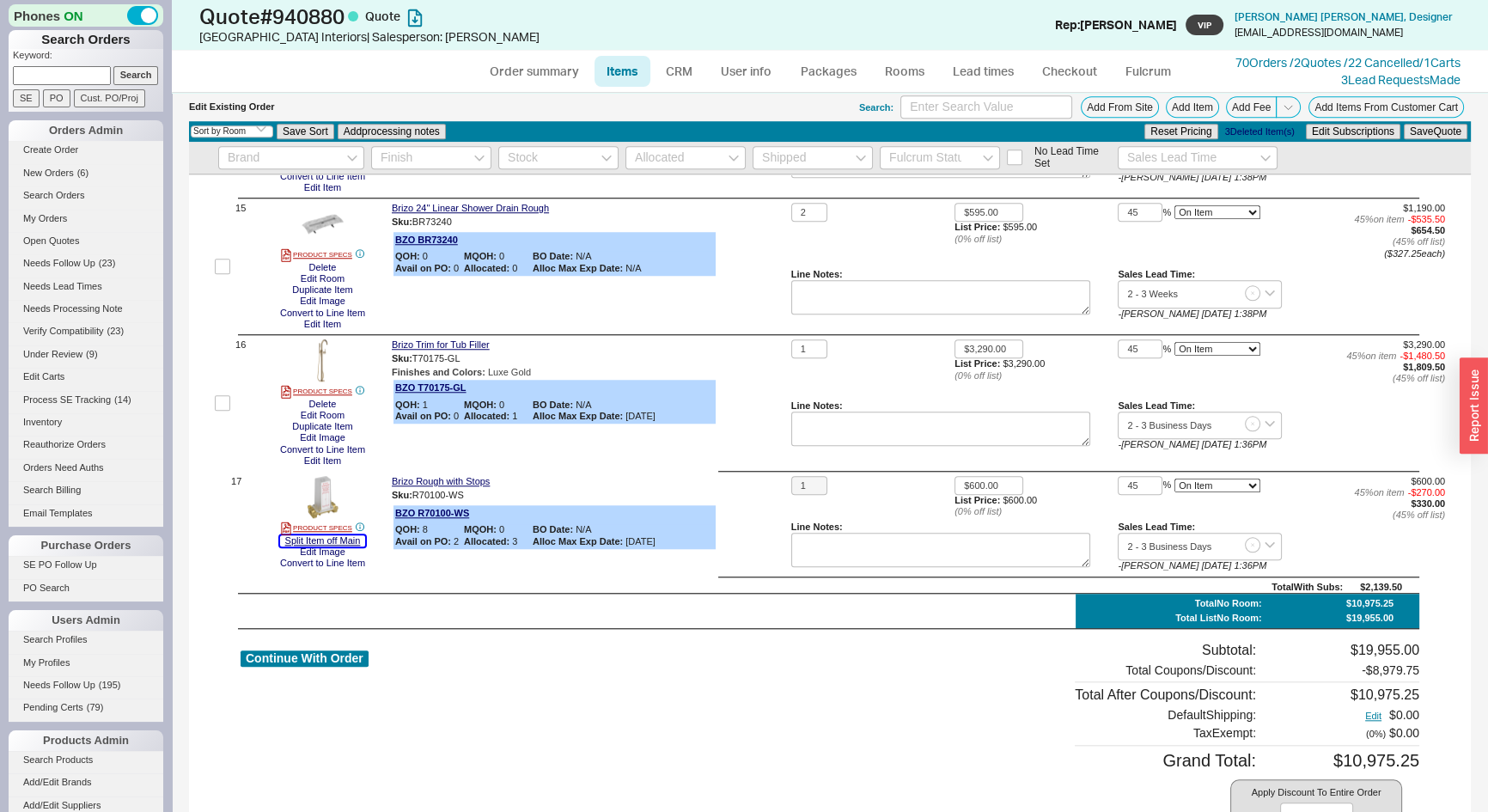
click at [354, 543] on button "Split Item off Main" at bounding box center [323, 541] width 86 height 11
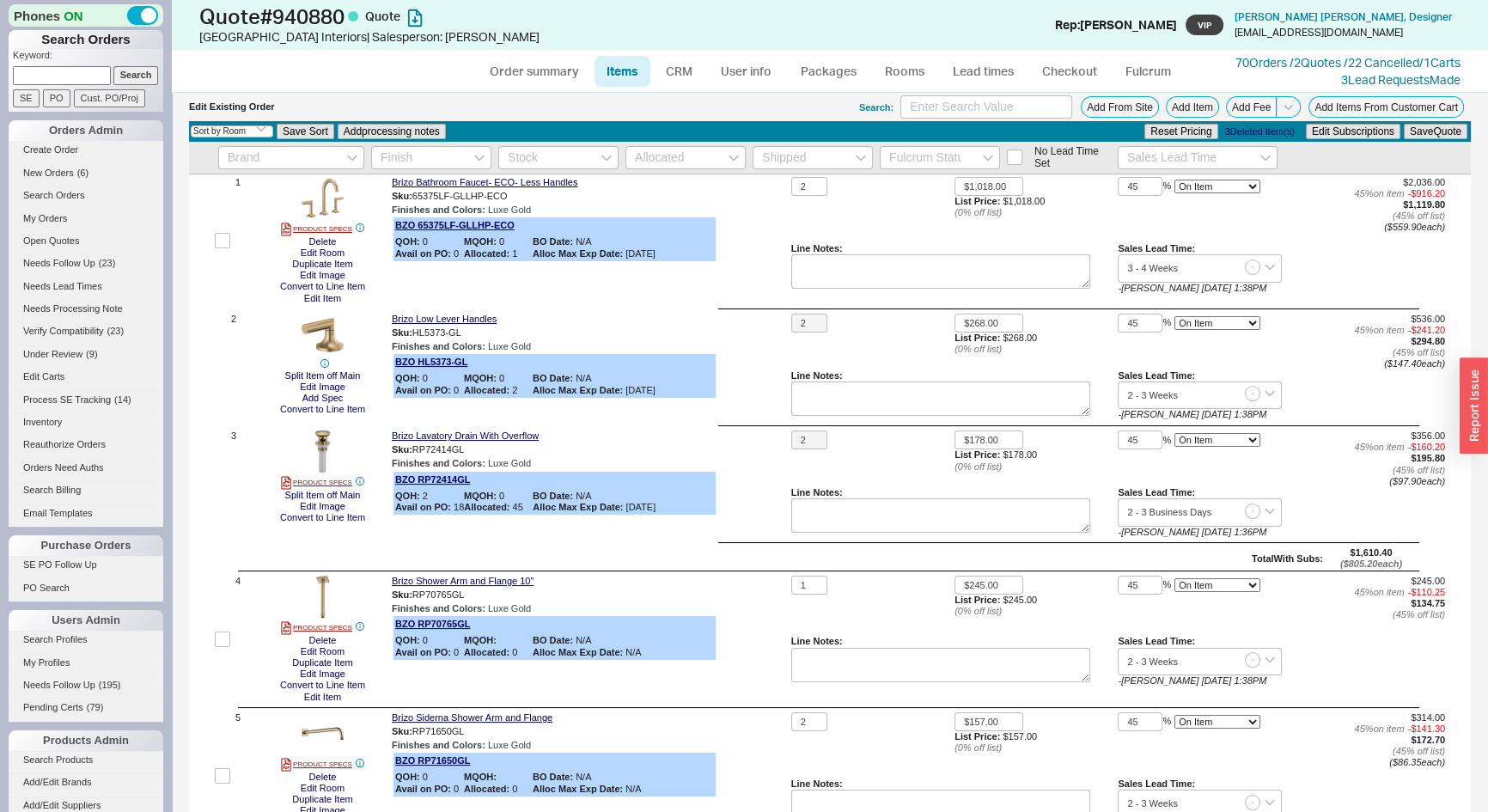
scroll to position [0, 0]
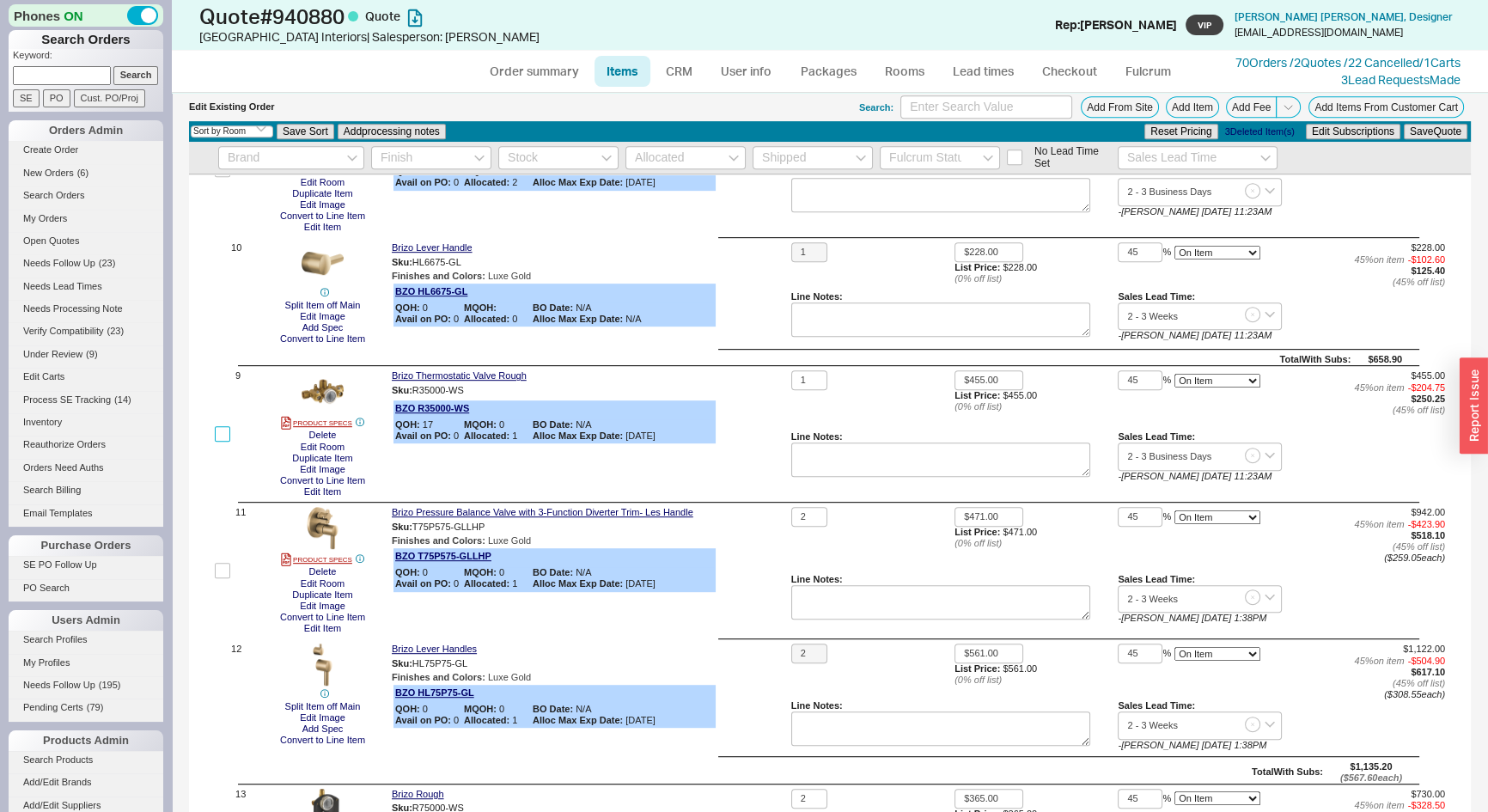
click at [219, 438] on label at bounding box center [222, 433] width 16 height 127
click at [219, 438] on input "checkbox" at bounding box center [222, 434] width 16 height 16
checkbox input "true"
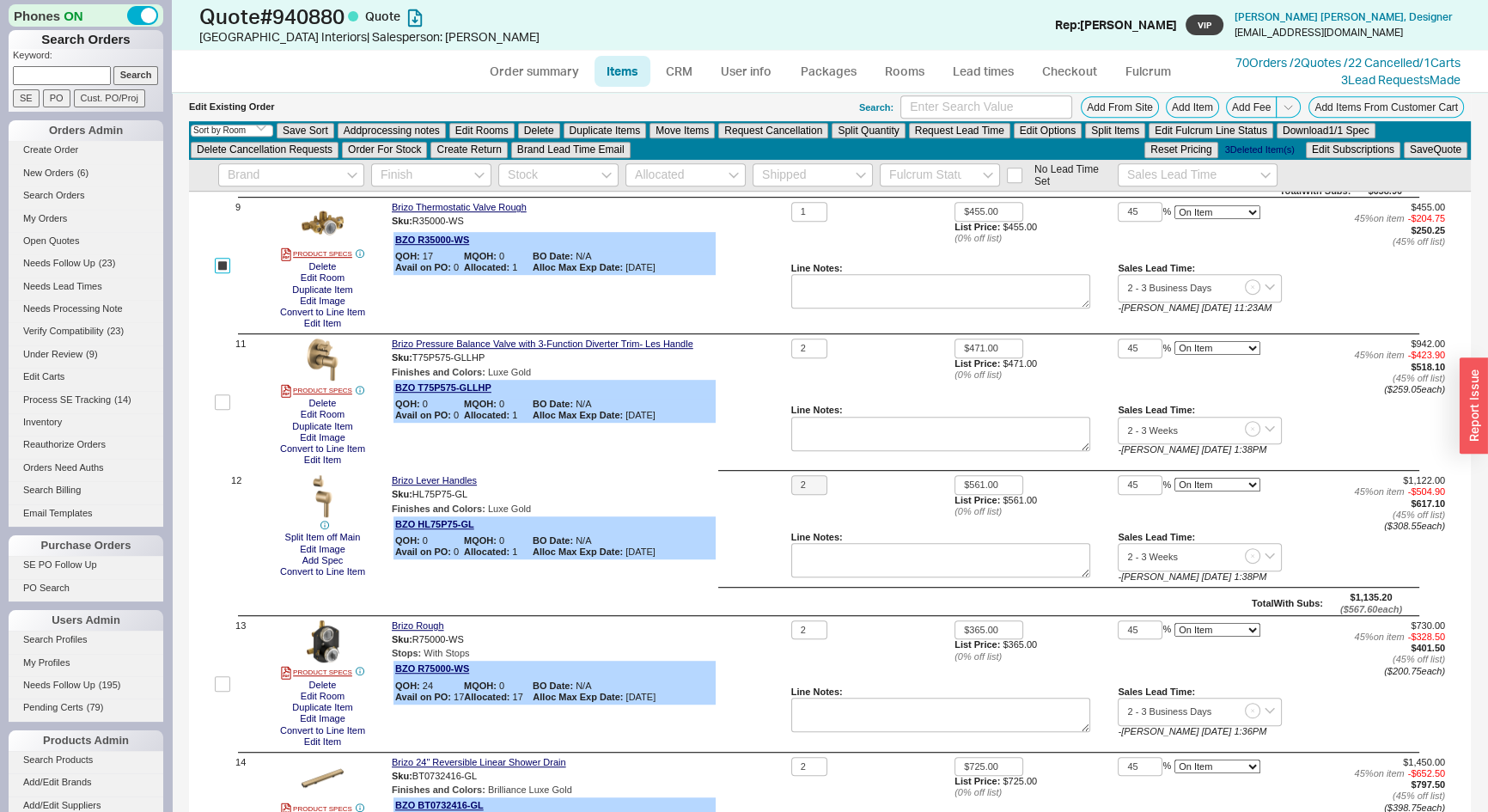
scroll to position [1345, 0]
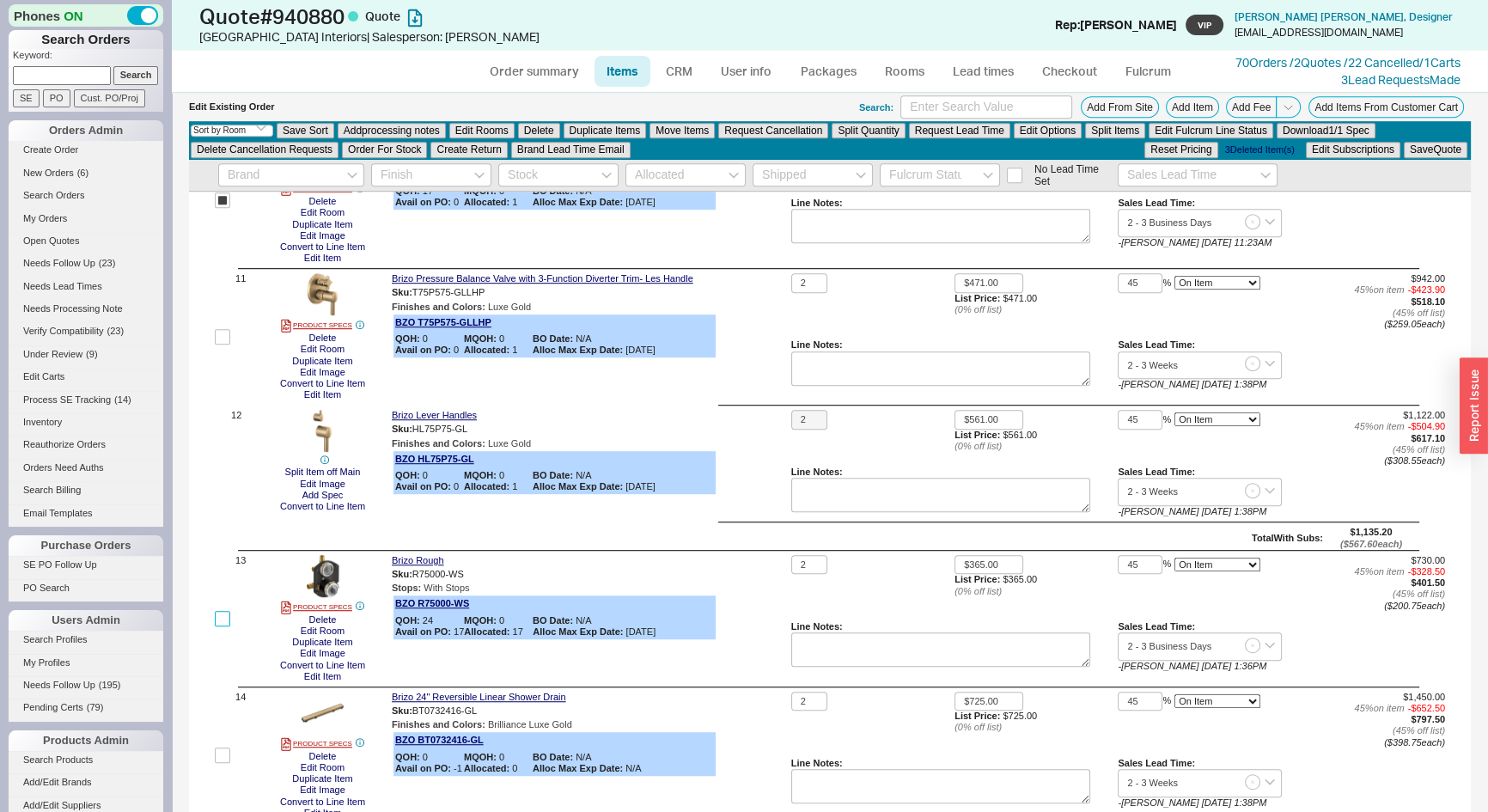
click at [221, 617] on input "checkbox" at bounding box center [222, 618] width 16 height 16
checkbox input "true"
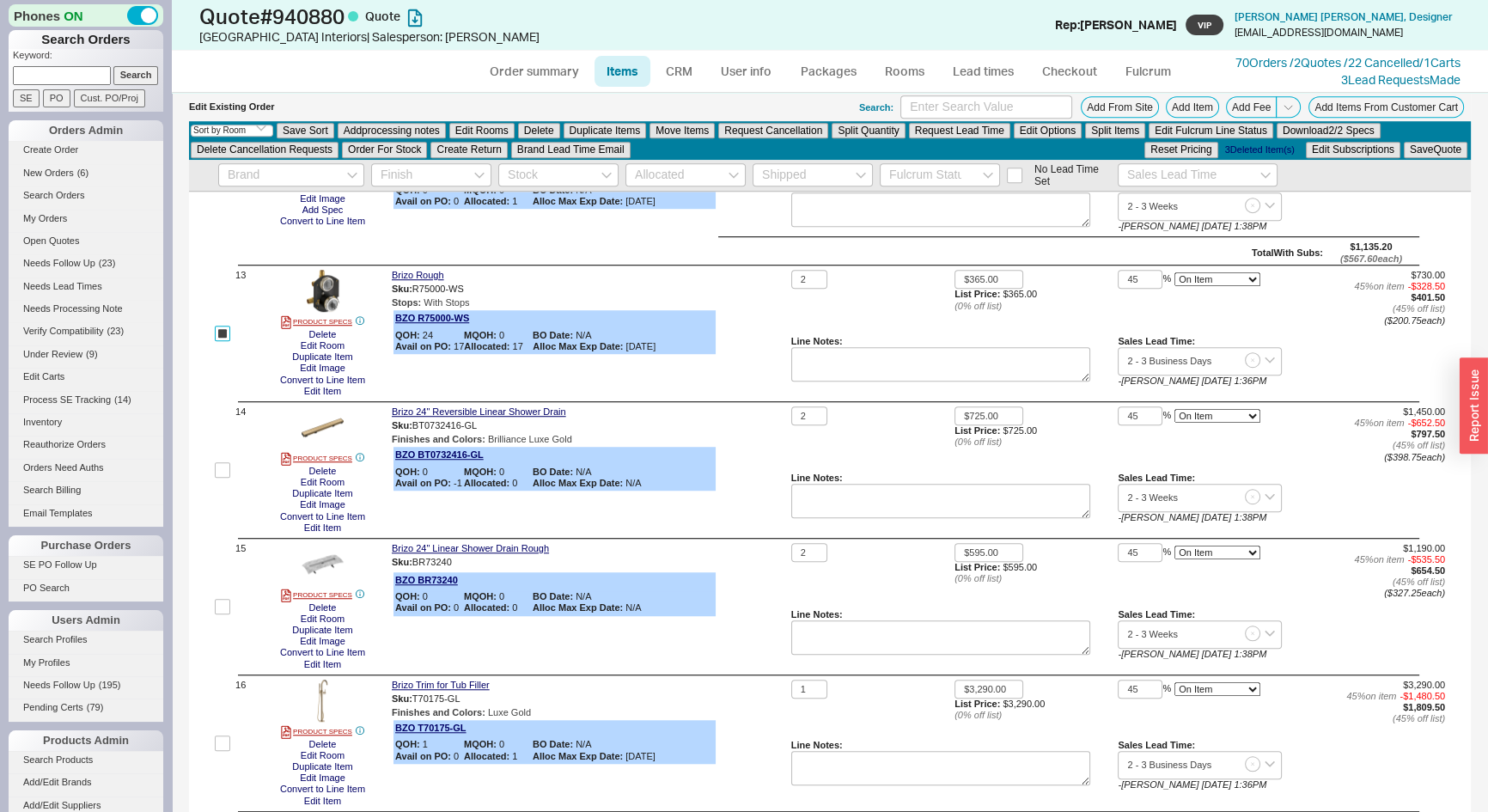
scroll to position [1658, 0]
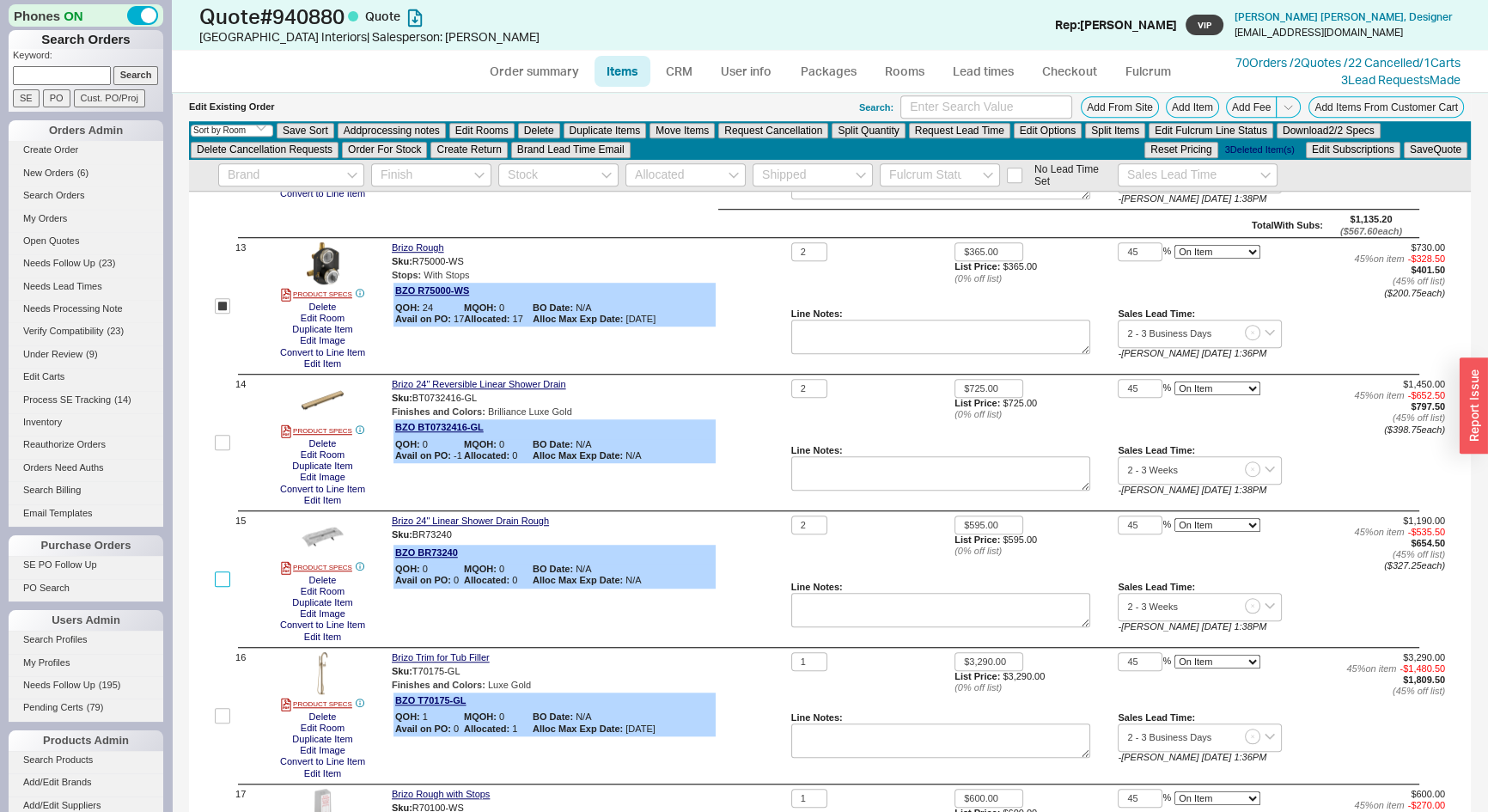
click input "checkbox"
checkbox input "true"
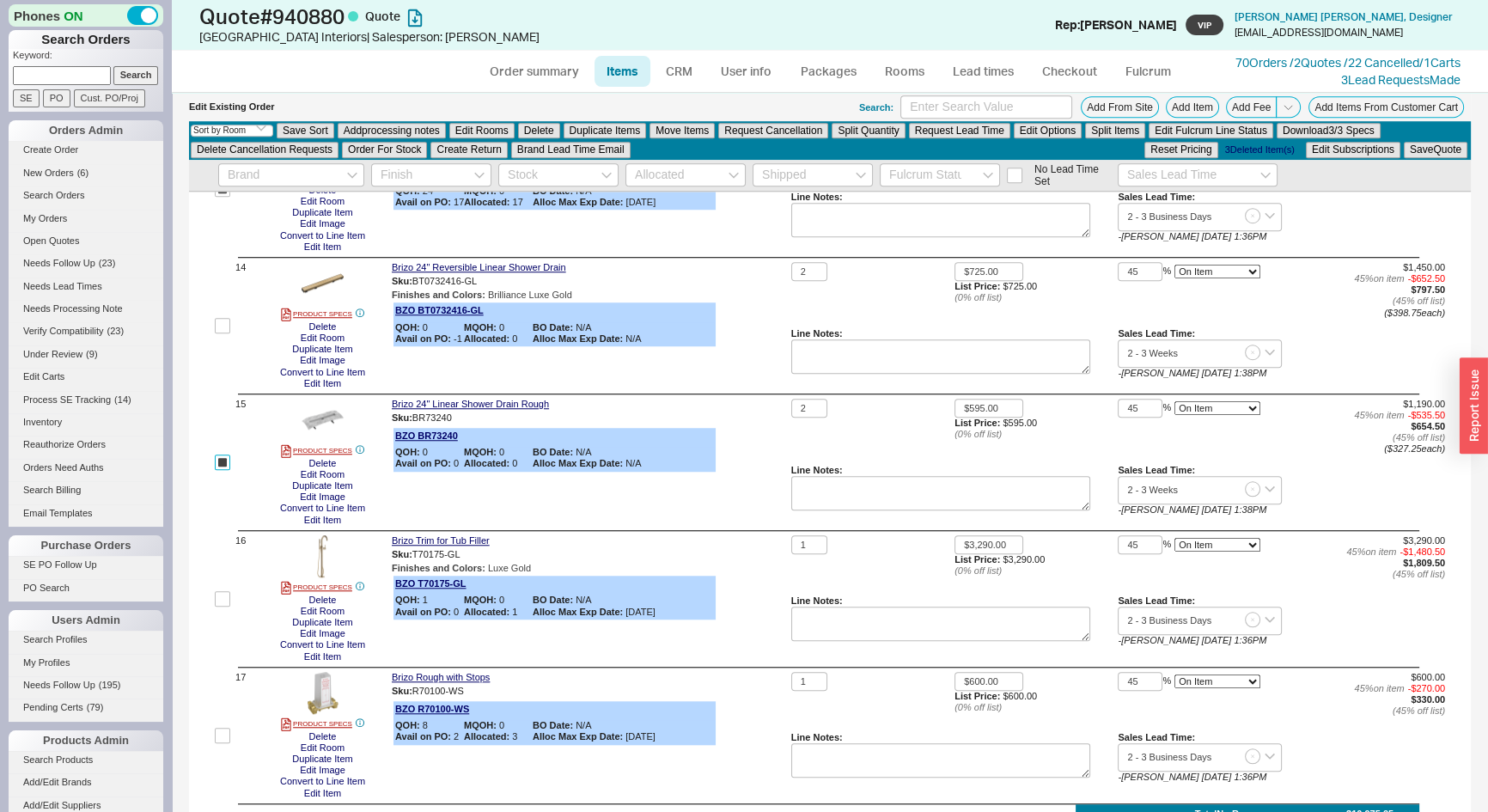
scroll to position [1892, 0]
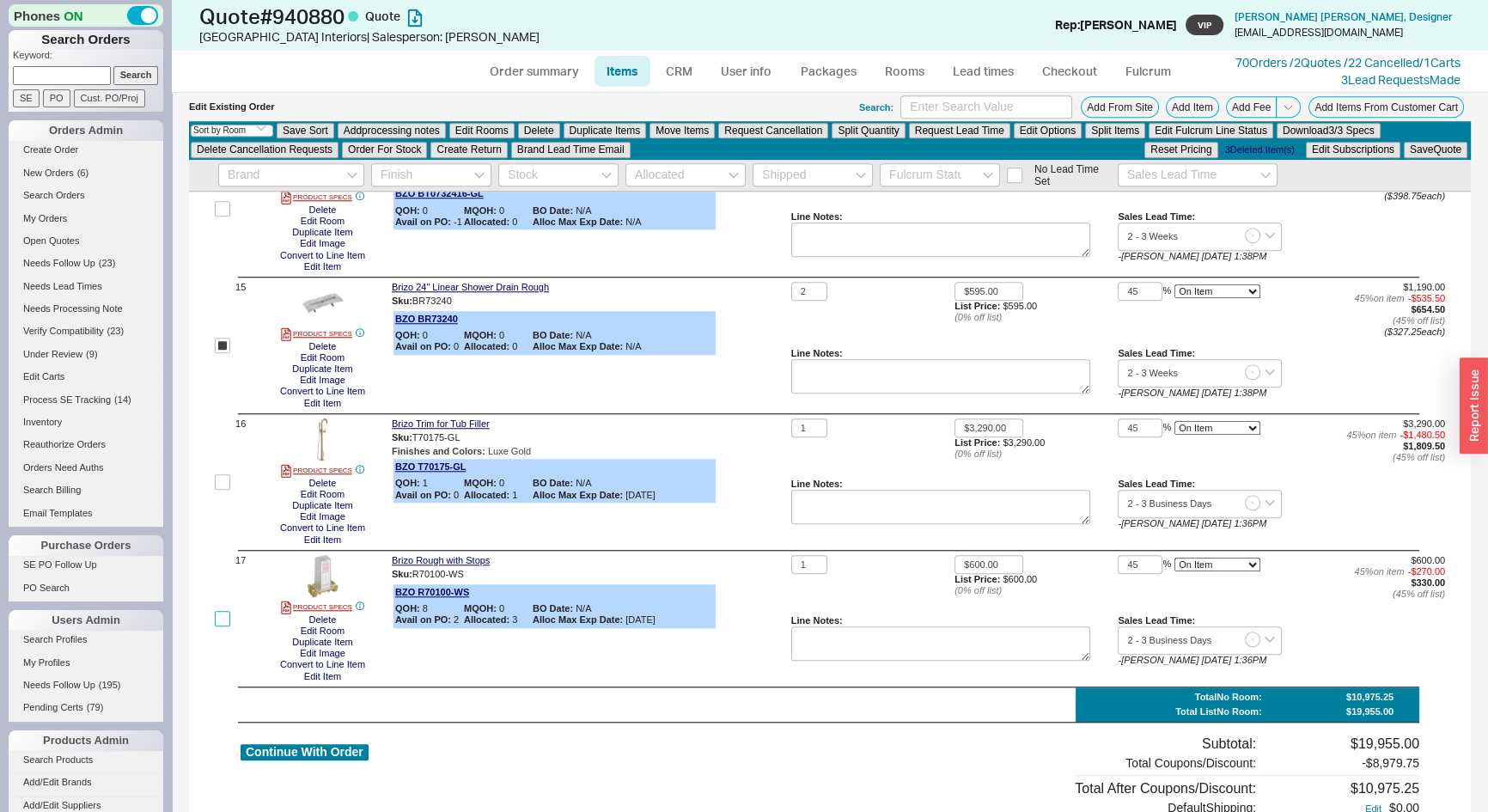
click input "checkbox"
checkbox input "true"
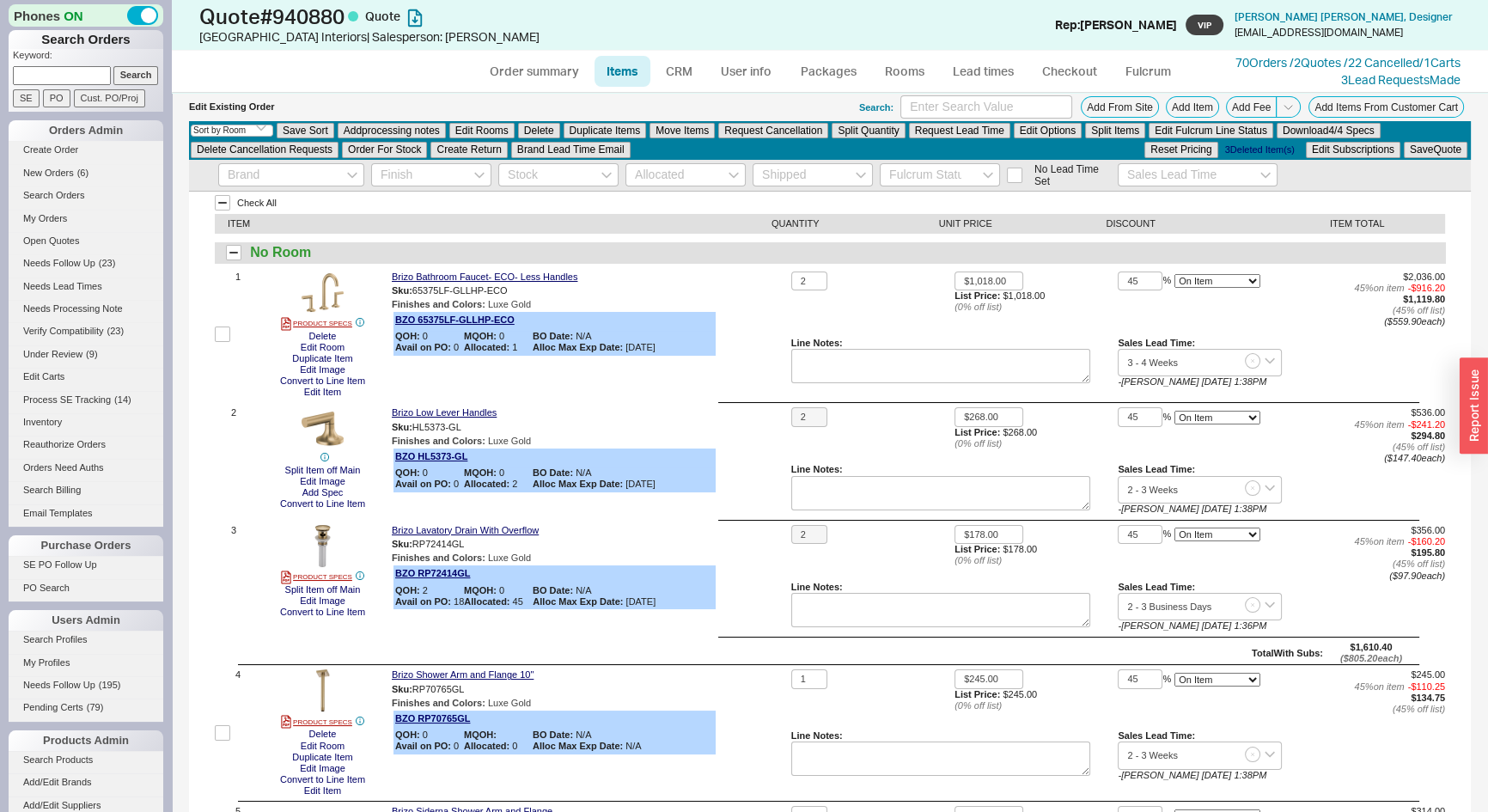
scroll to position [0, 0]
click button "Move Items"
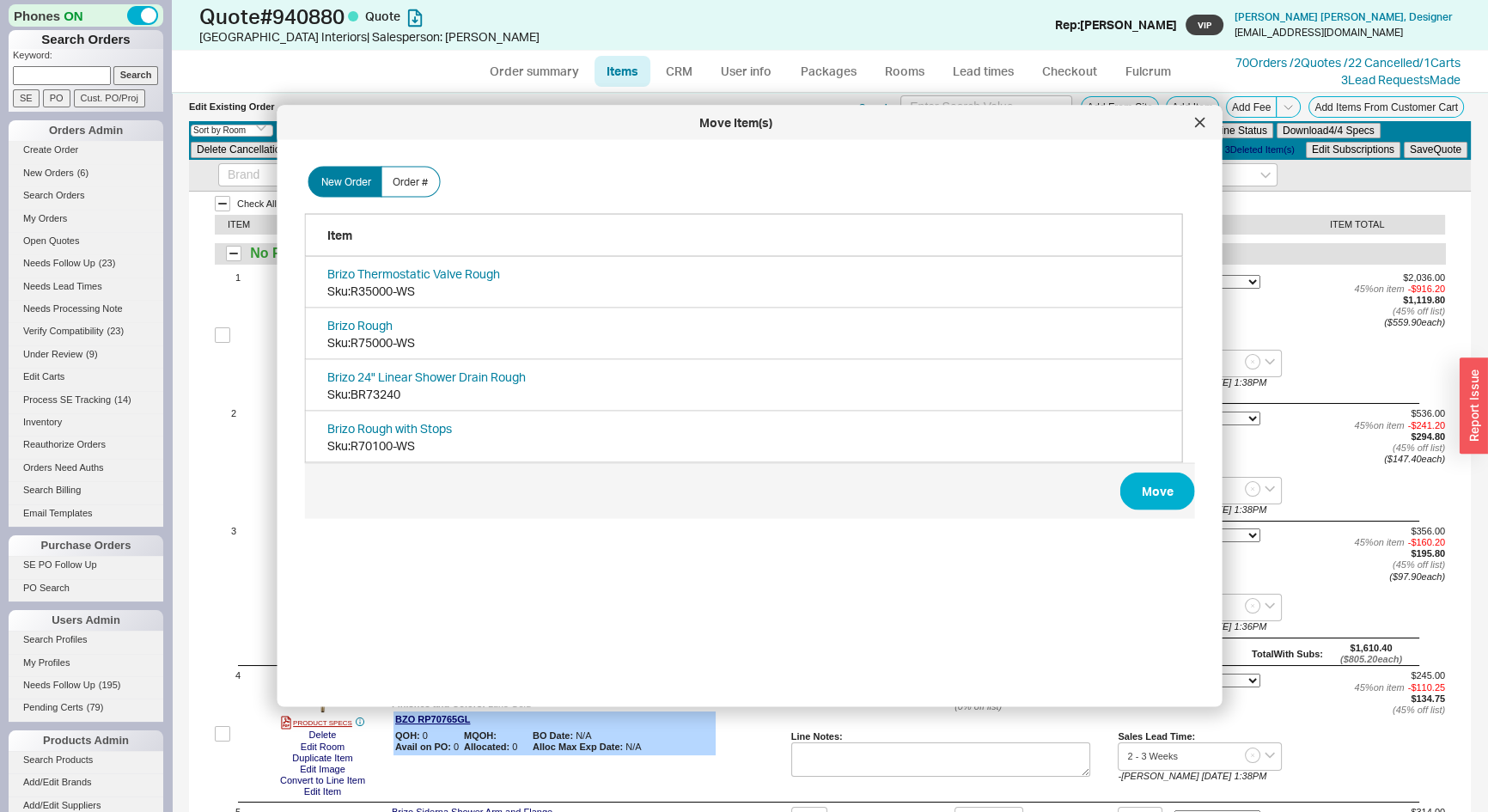
scroll to position [514, 893]
click button "Move"
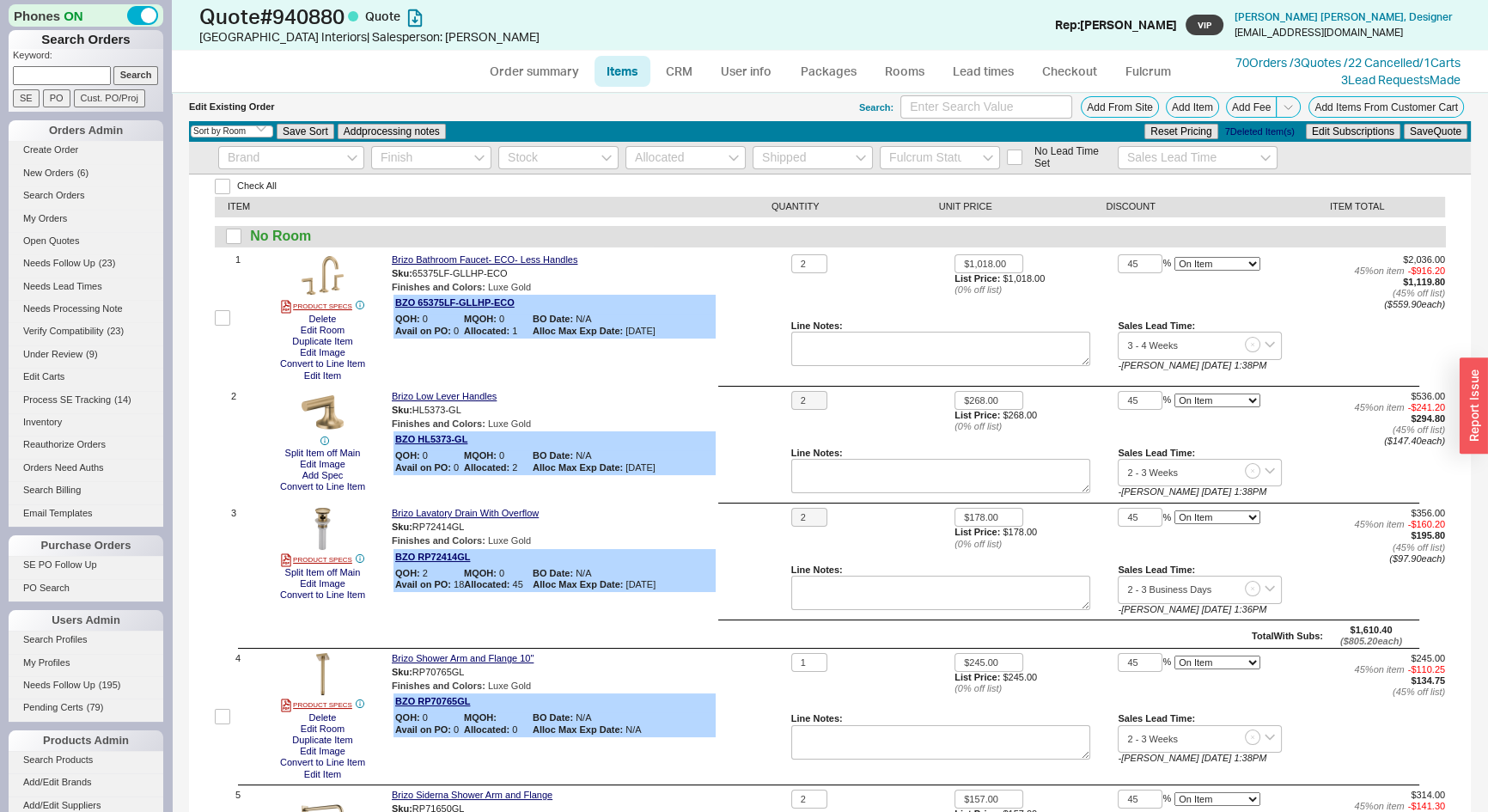
checkbox input "false"
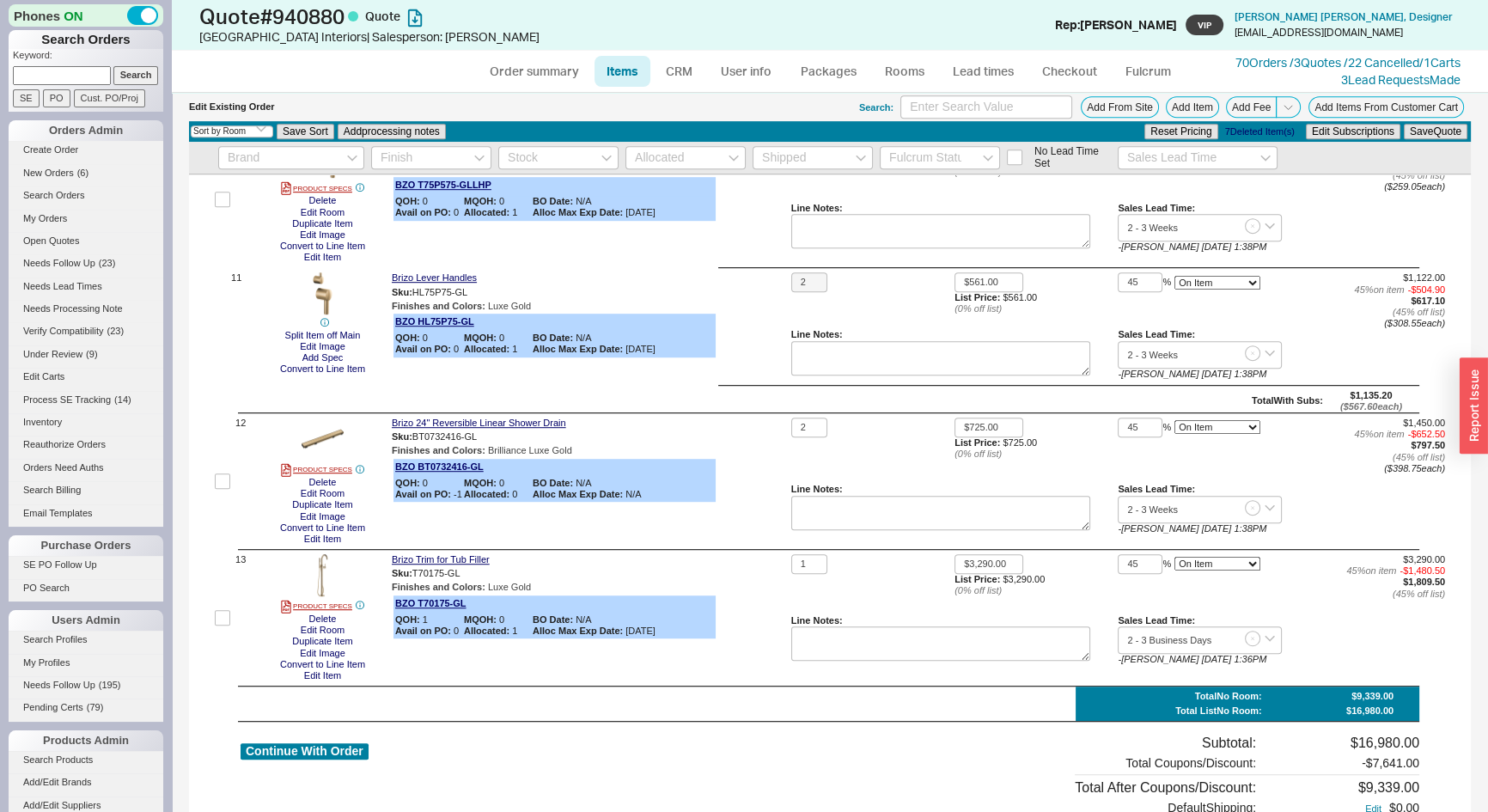
scroll to position [1628, 0]
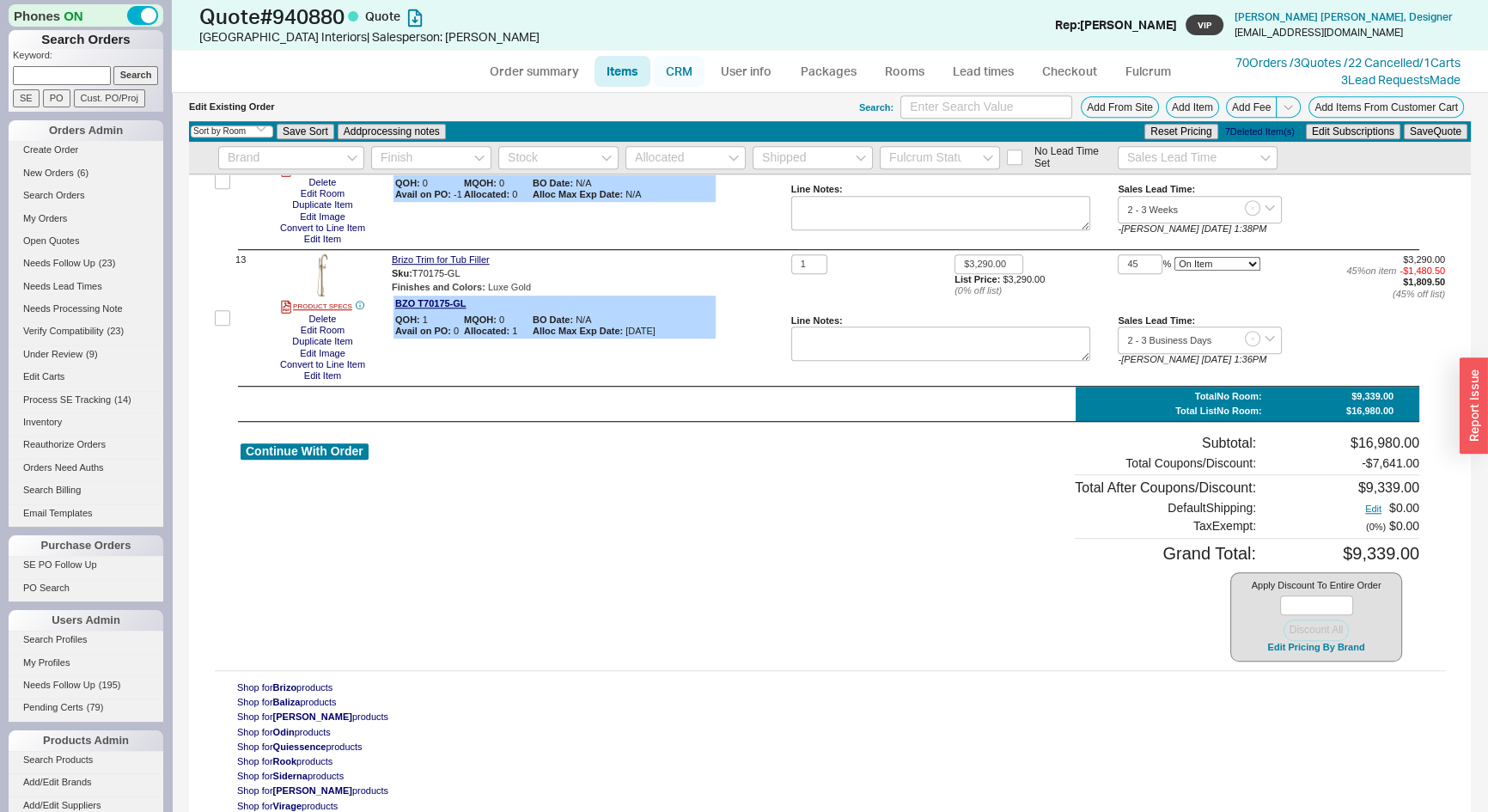
click link "CRM"
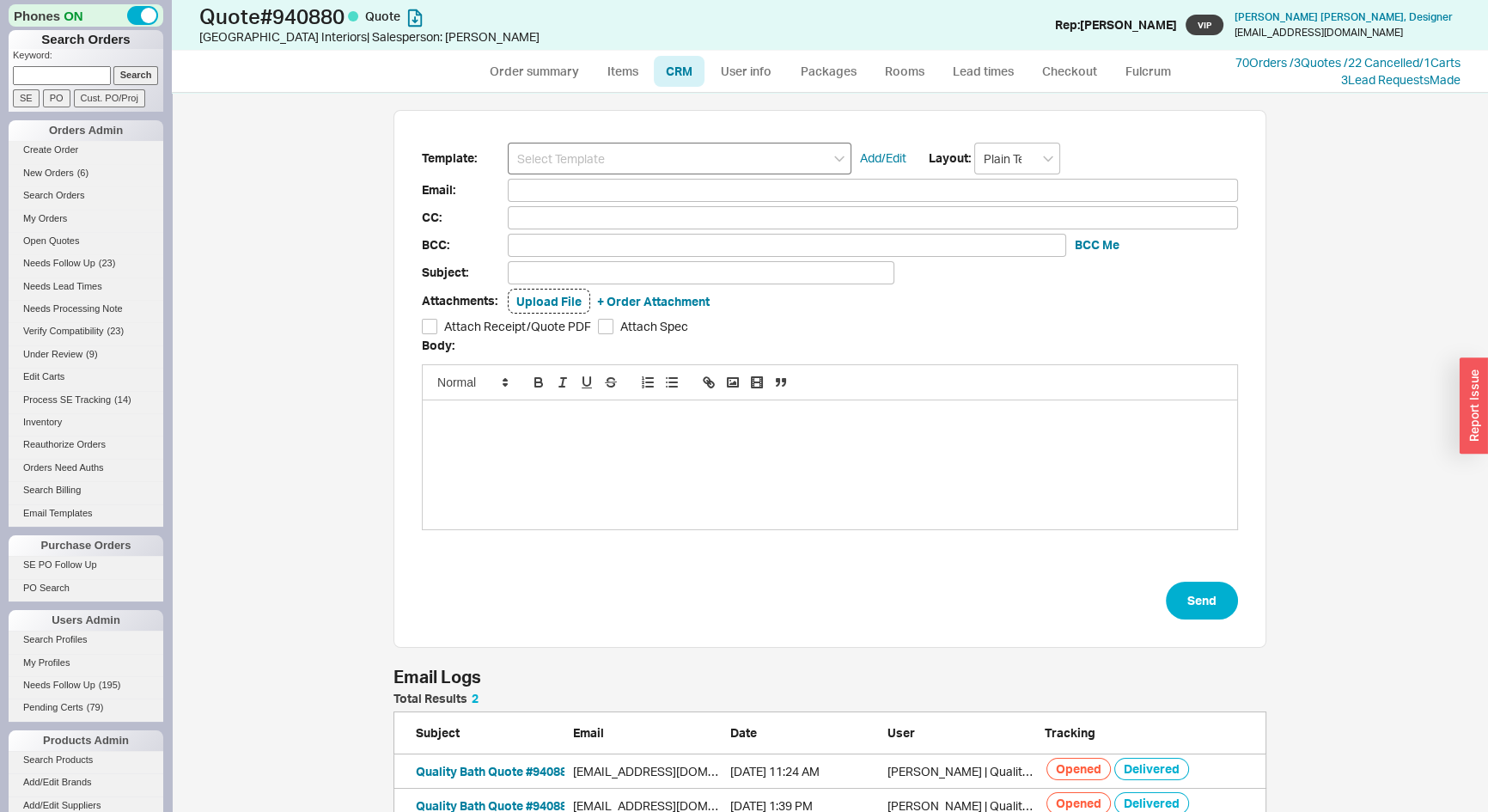
scroll to position [119, 861]
click input
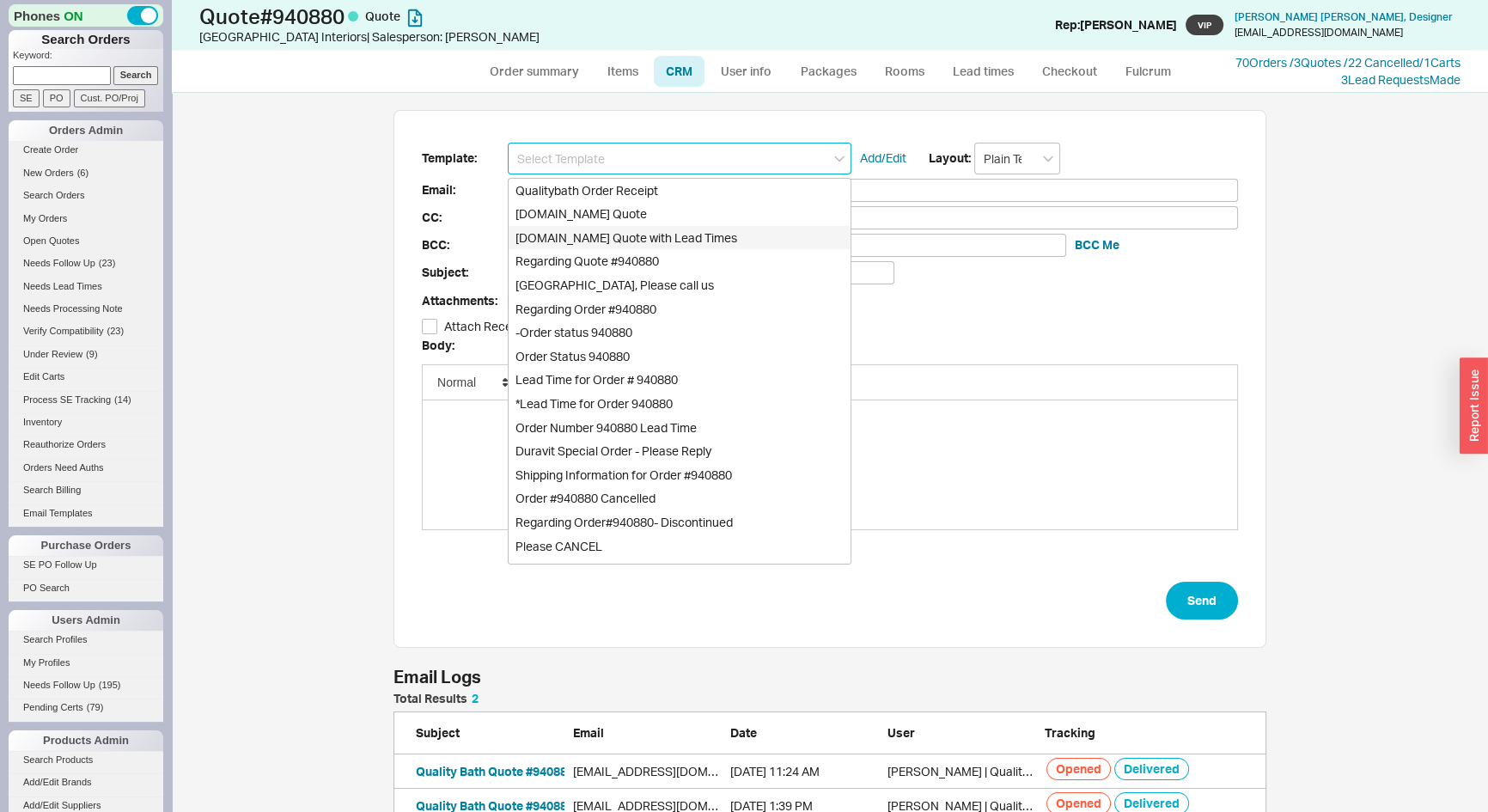
click div "[DOMAIN_NAME] Quote with Lead Times"
type input "Receipt"
type input "info@westendny.com"
type input "Quality Bath Quote #940880 with Lead Times"
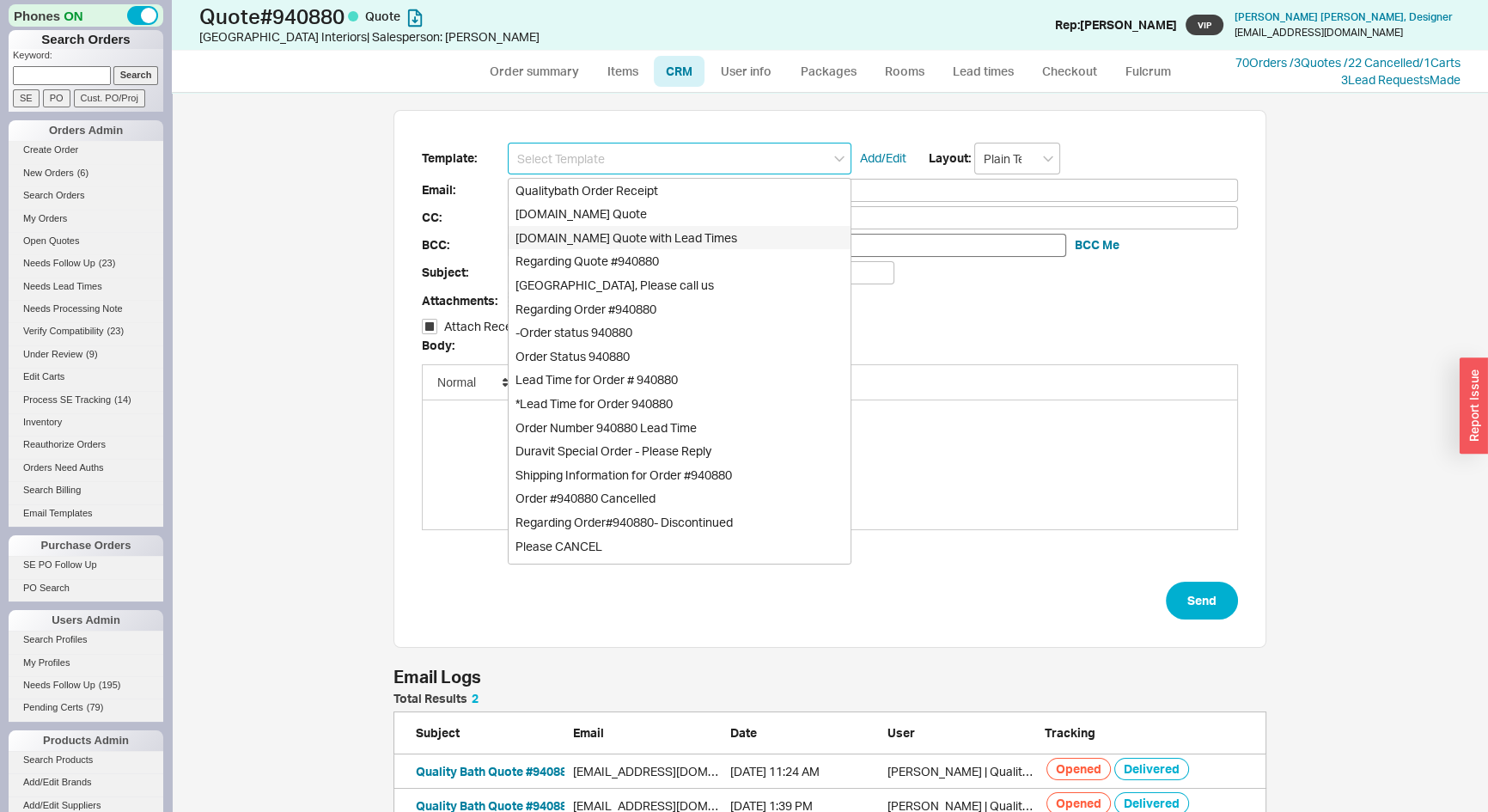
checkbox input "true"
type input "[DOMAIN_NAME] Quote with Lead Times"
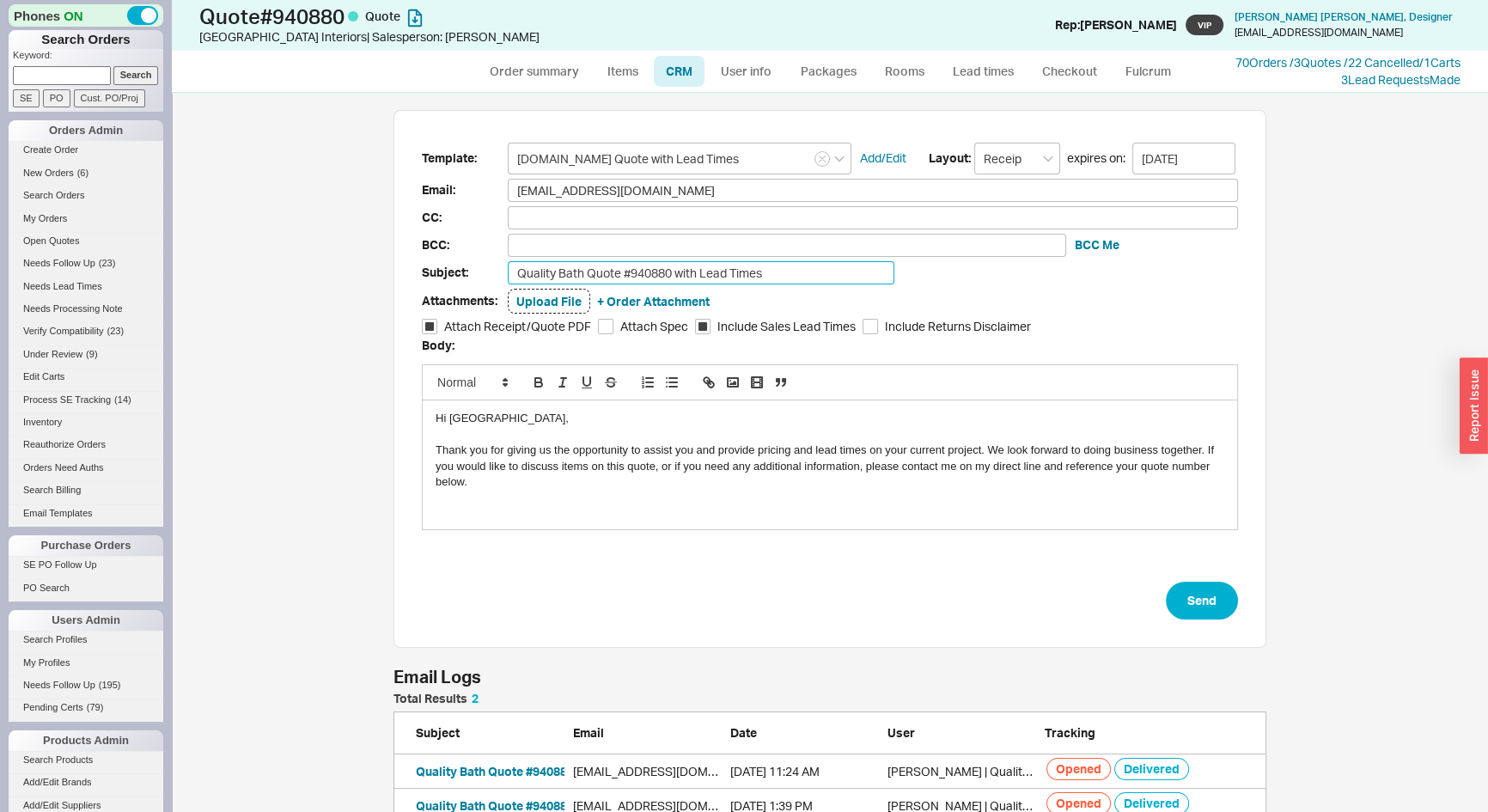
click input "Quality Bath Quote #940880 with Lead Times"
type input "Quality Bath Quote #940880 with Lead Times - Revised II [Trims]"
drag, startPoint x: 481, startPoint y: 414, endPoint x: 442, endPoint y: 413, distance: 39.0
click button "Send"
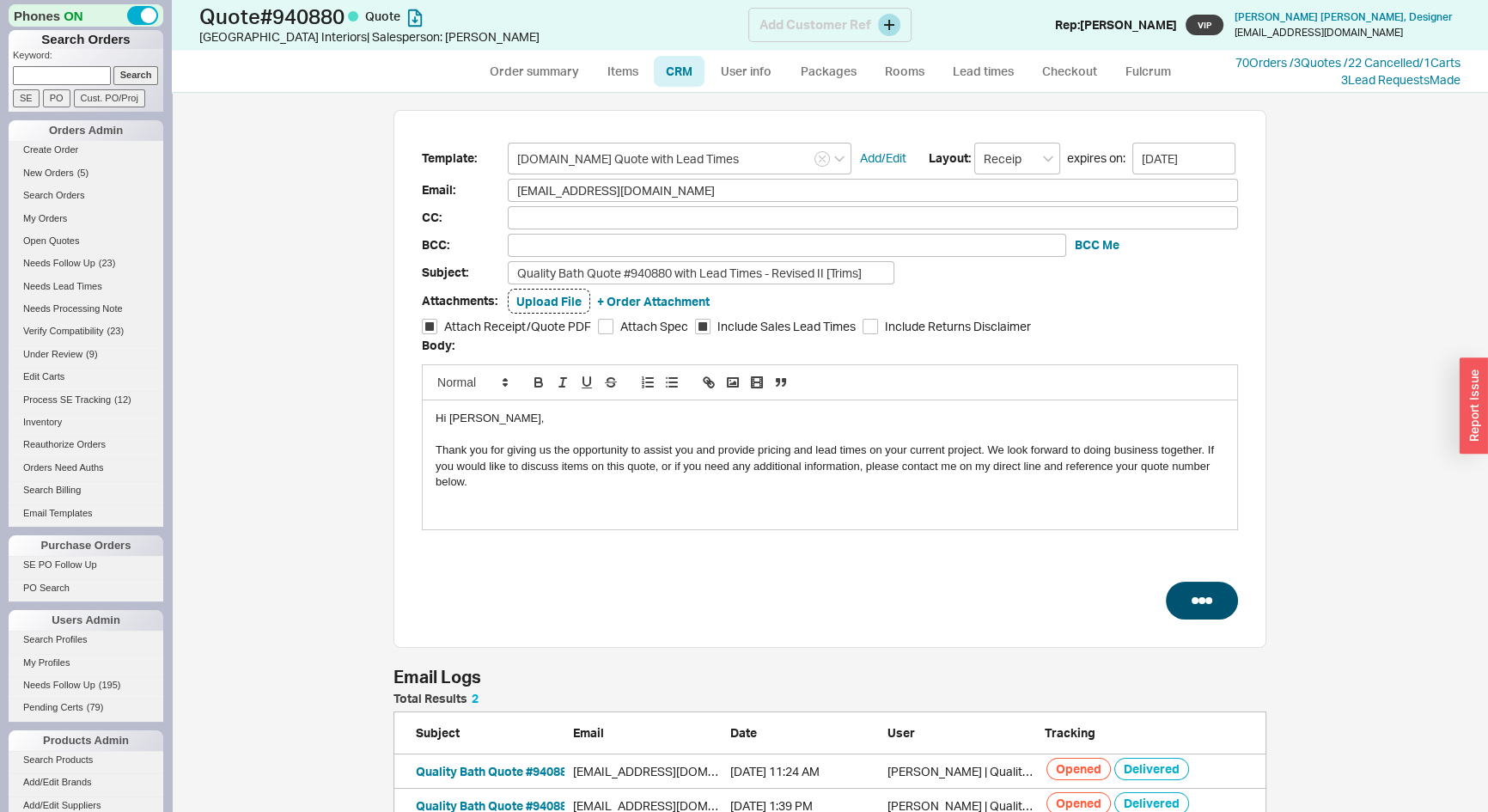
select select "*"
select select "LOW"
select select "3"
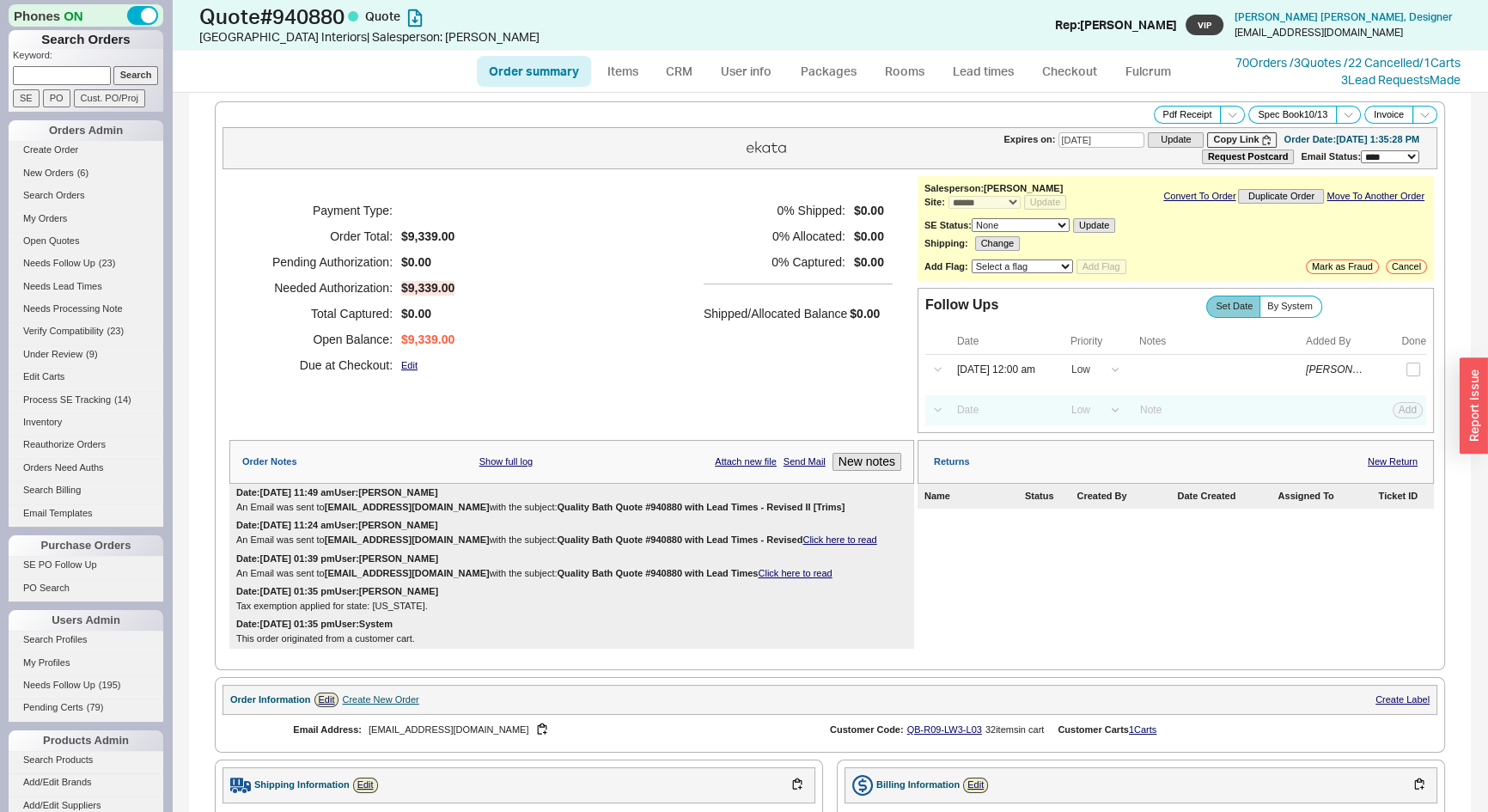
drag, startPoint x: 746, startPoint y: 497, endPoint x: 626, endPoint y: 494, distance: 120.0
click div "Date: 09/22/2025 11:49 am User: Josh An Email was sent to info@westendny.com wi…"
drag, startPoint x: 773, startPoint y: 501, endPoint x: 503, endPoint y: 505, distance: 270.0
click b "Quality Bath Quote #940880 with Lead Times - Revised II [Trims]"
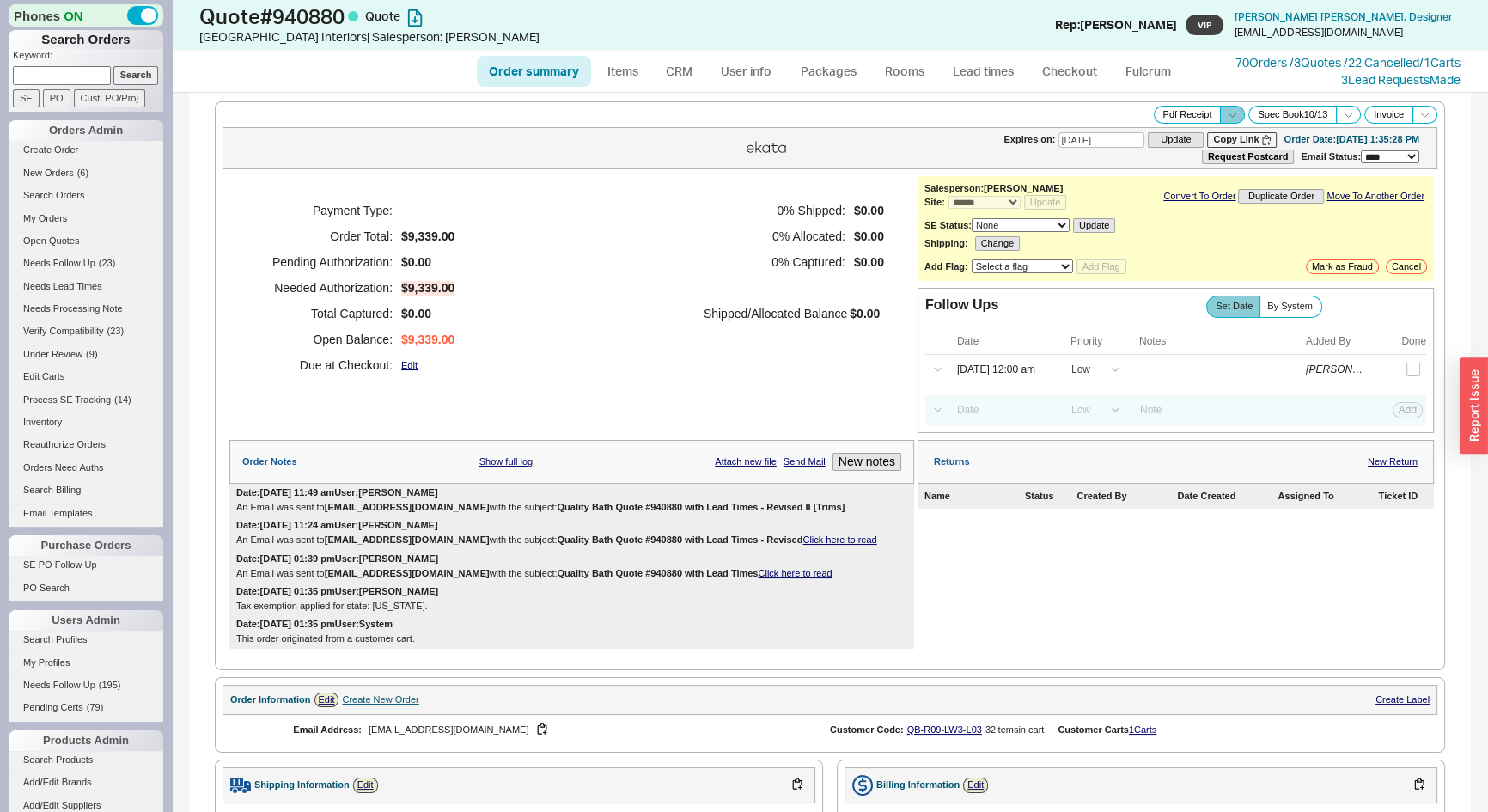
click polyline
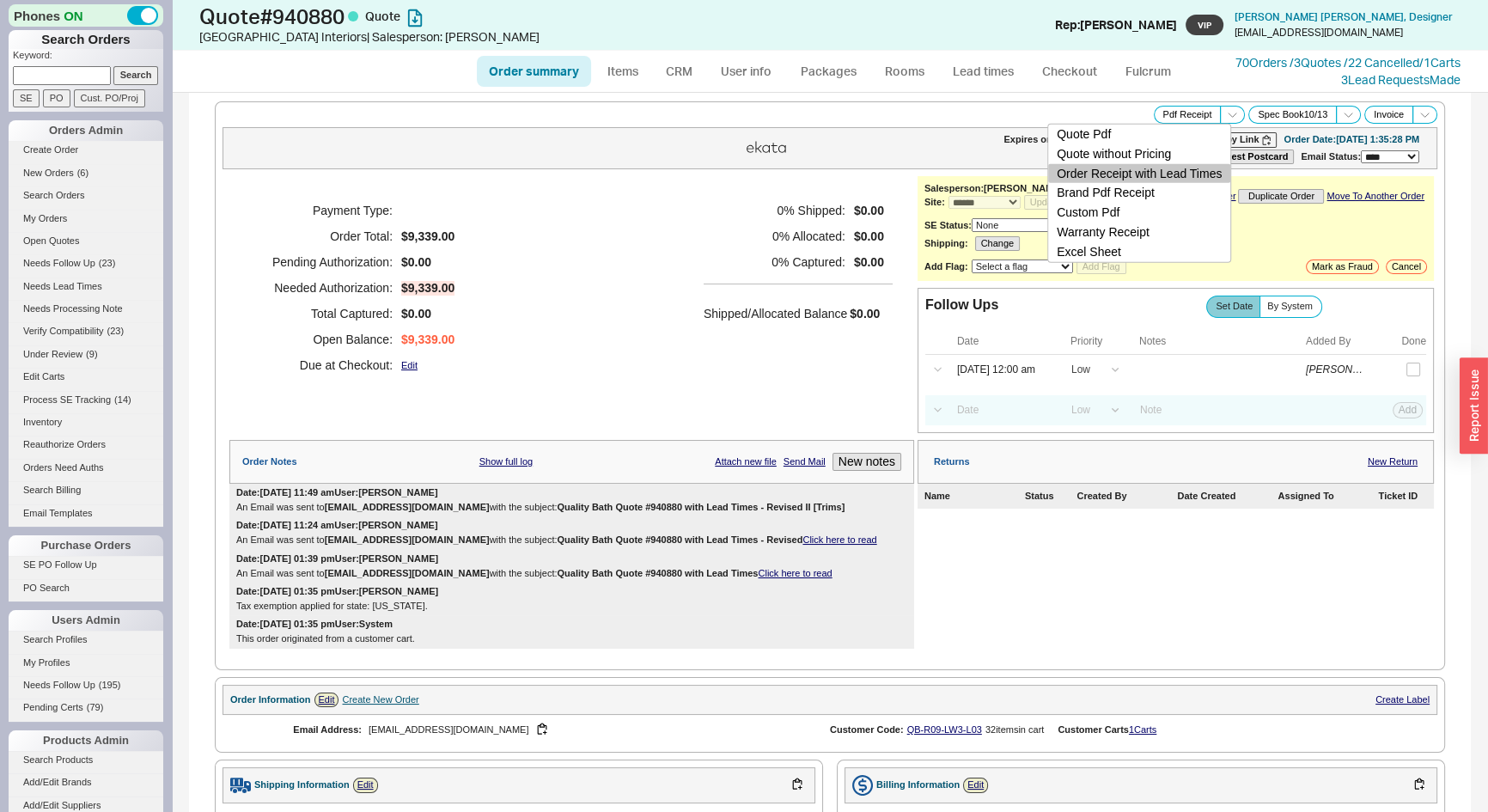
click button "Order Receipt with Lead Times"
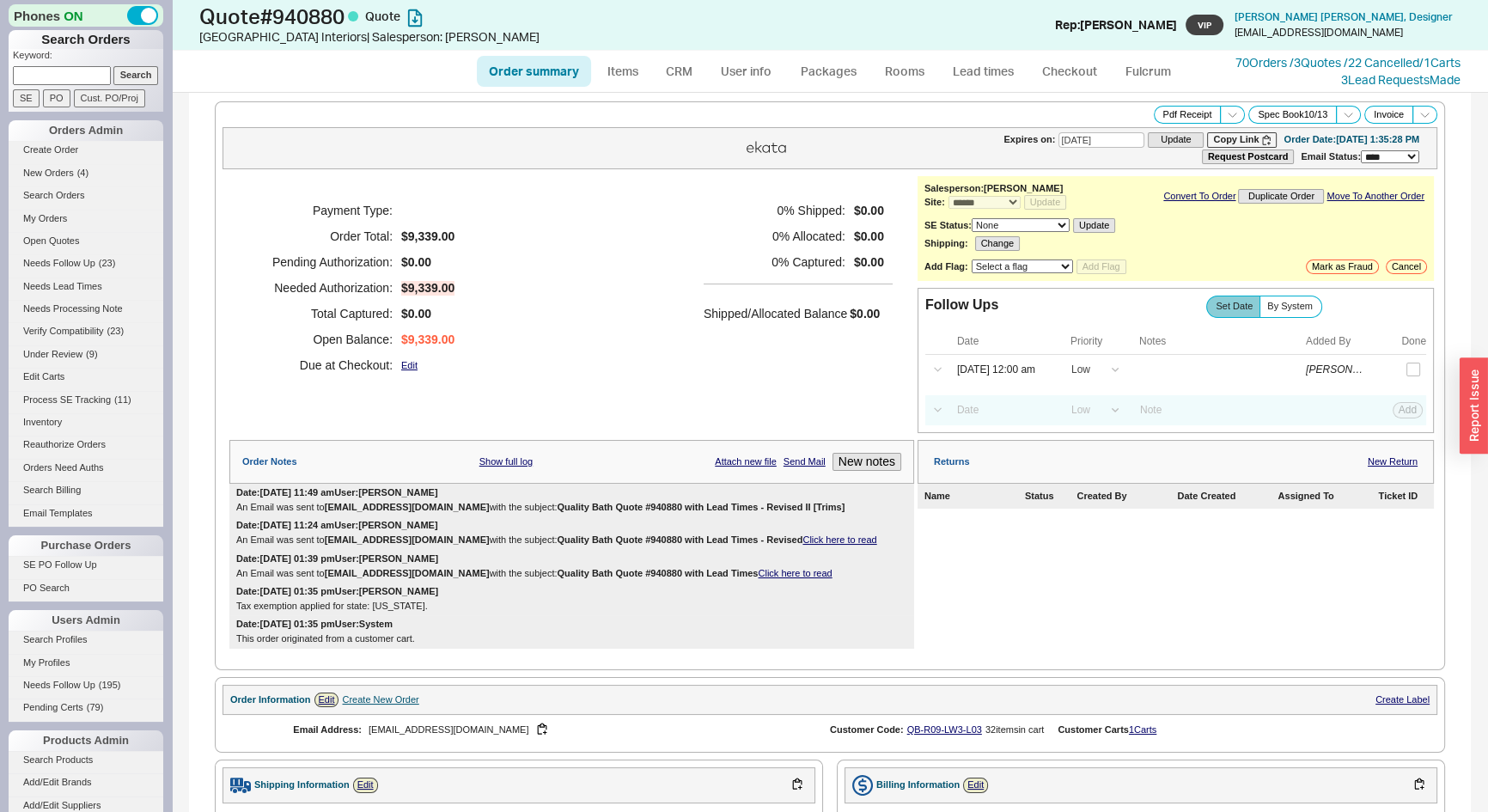
click link "Order summary"
select select "*"
select select "LOW"
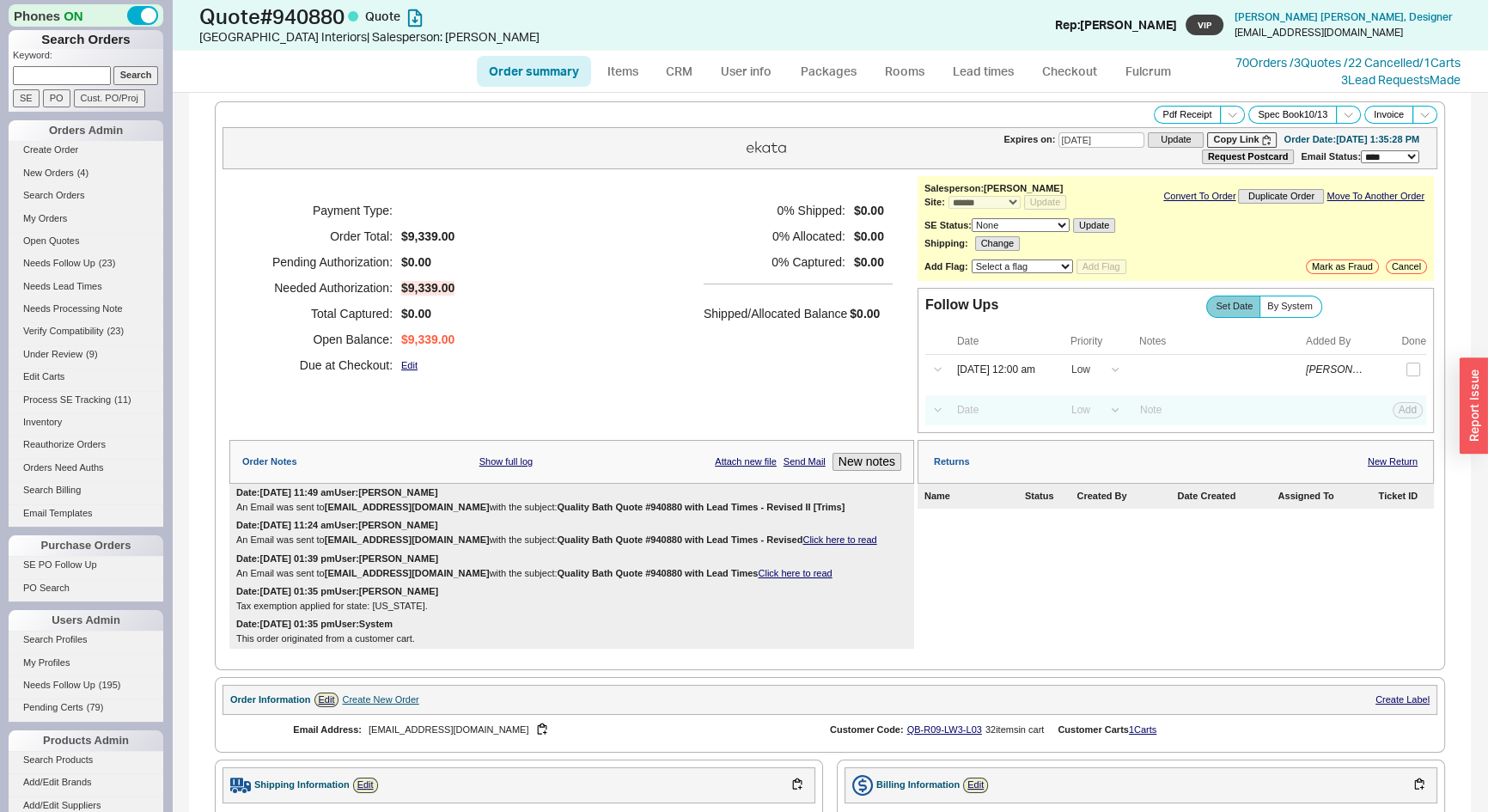
select select "3"
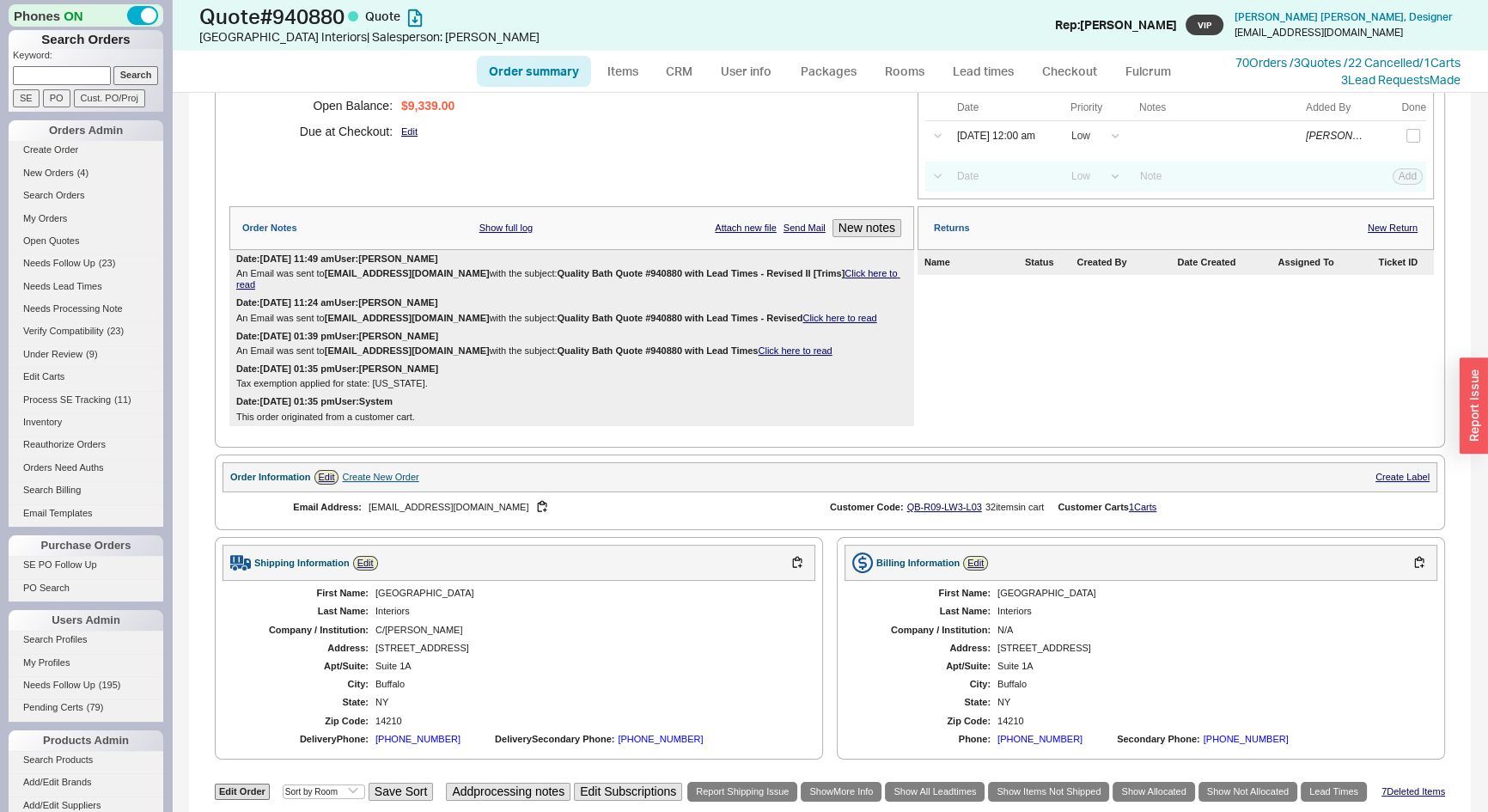
scroll to position [155, 0]
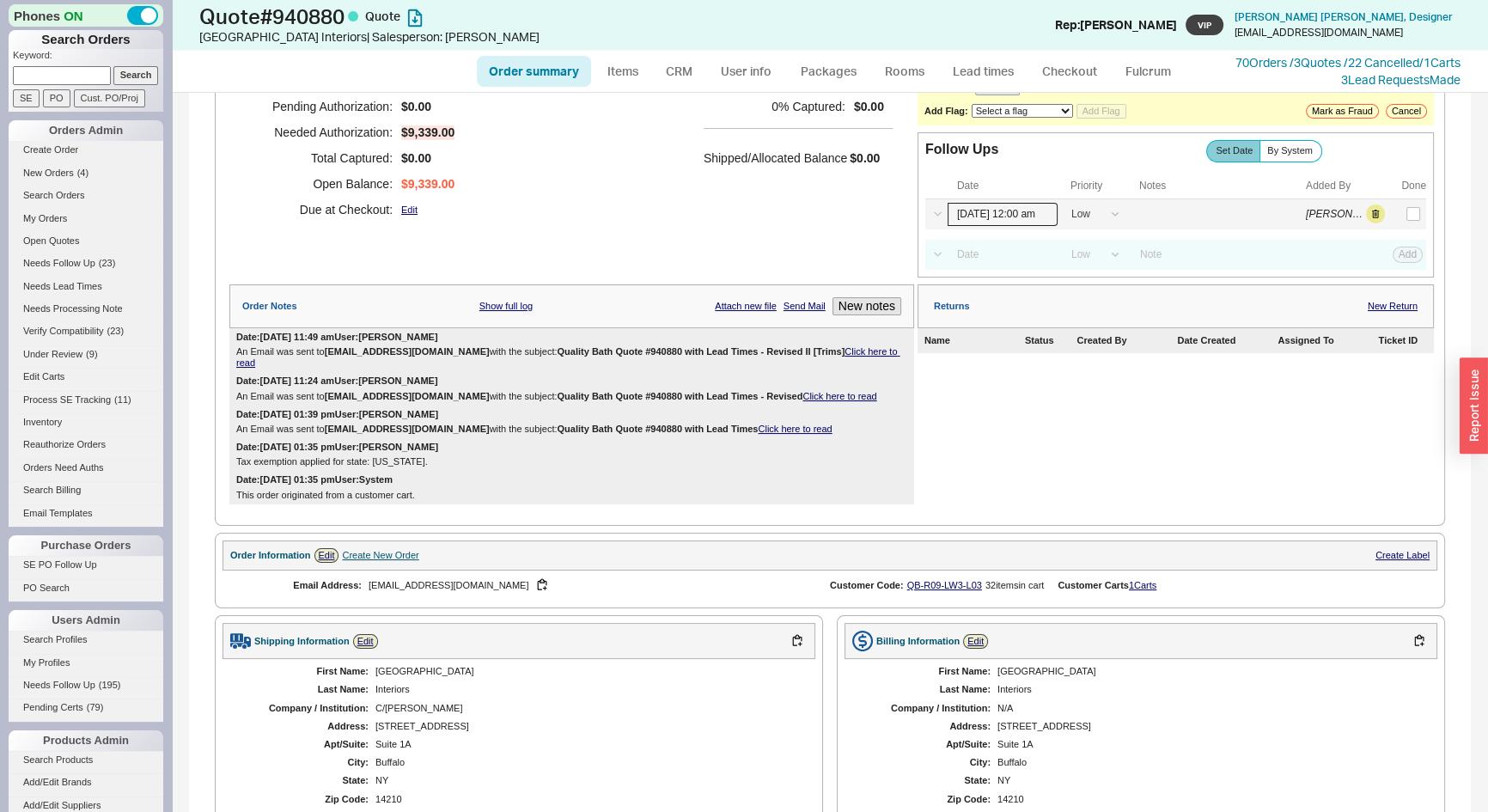
click input "09/22/25 12:00 am"
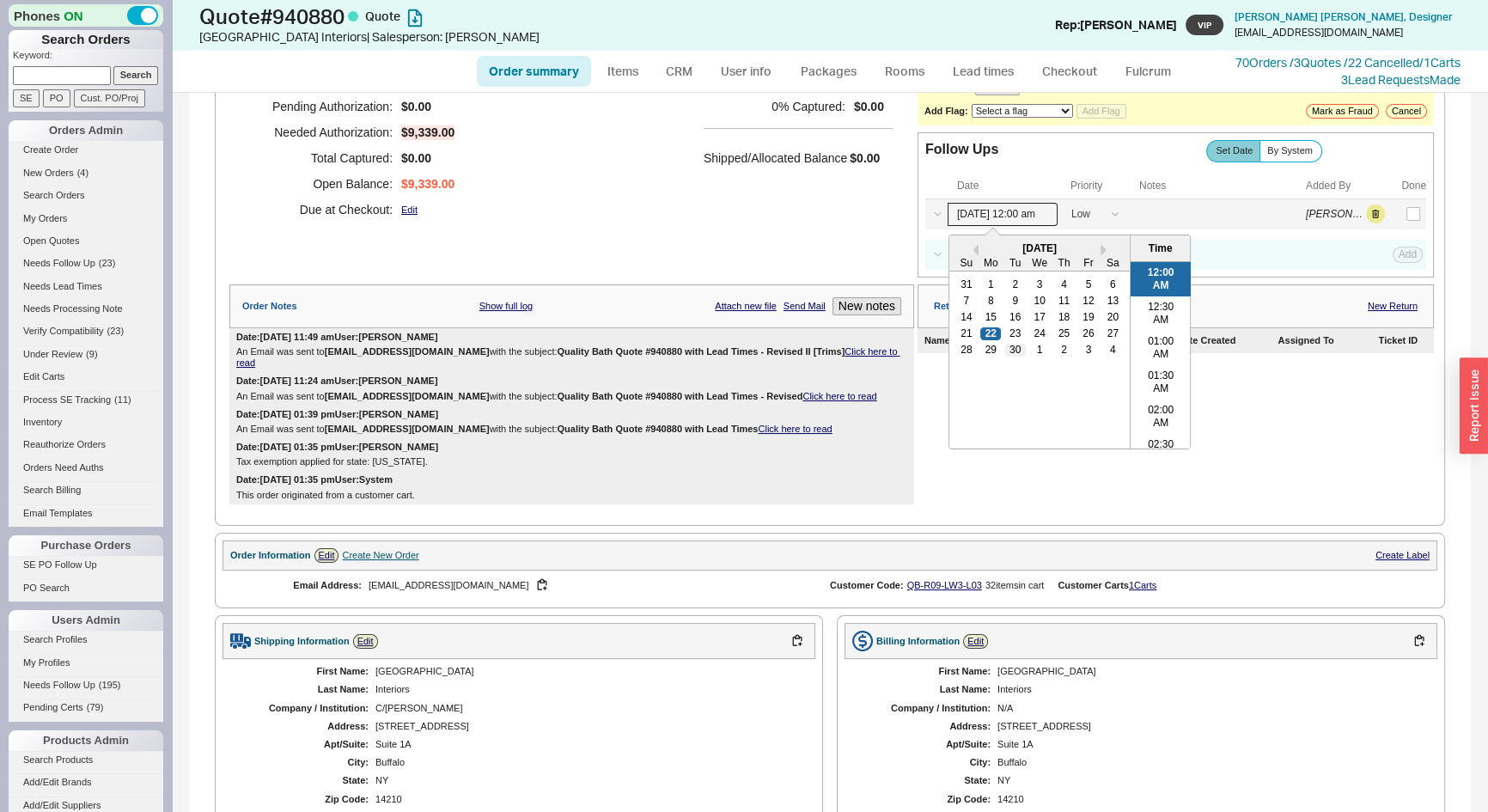
click div "30"
type input "09/30/25 12:00 am"
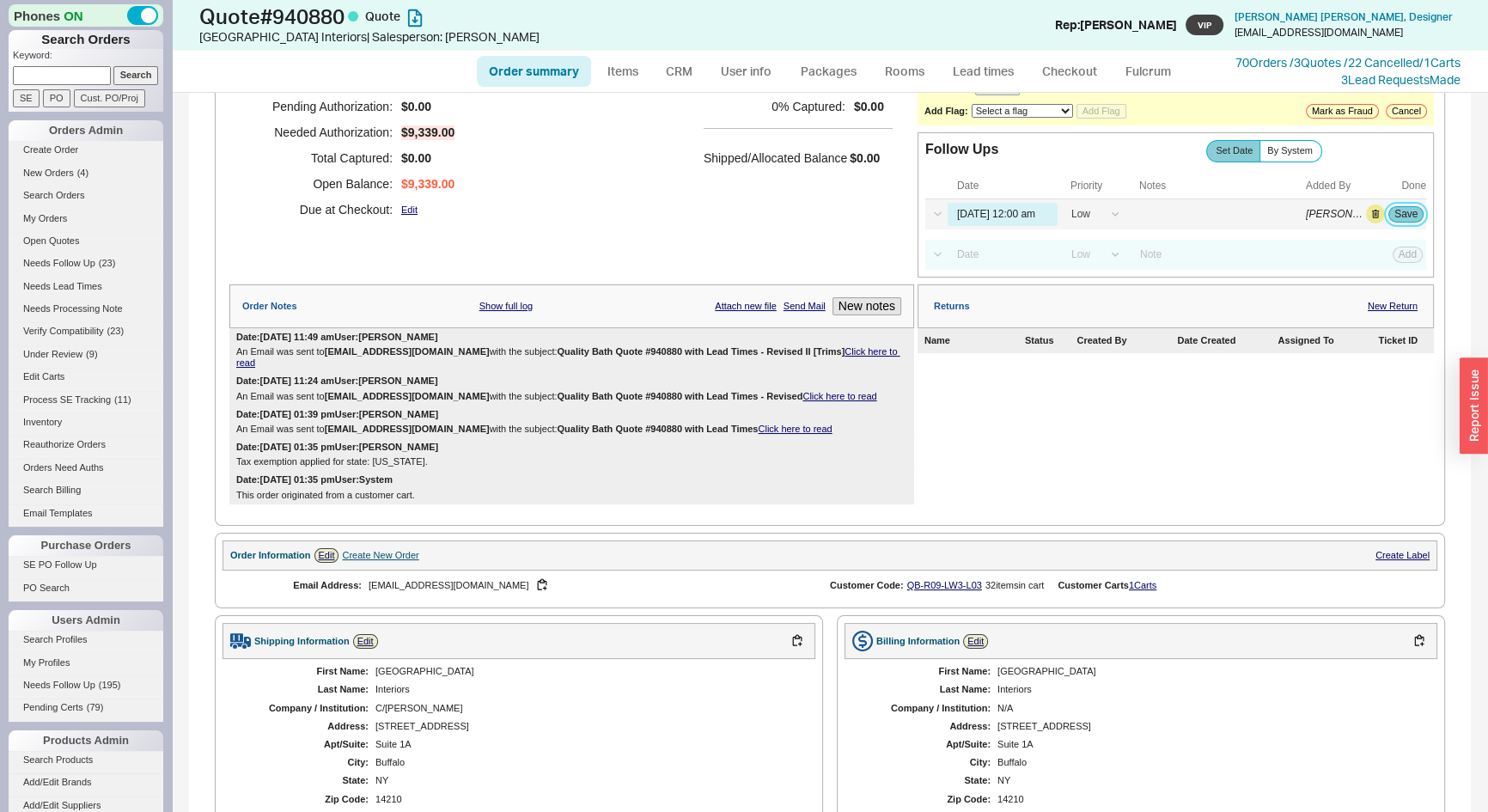
click button "Save"
click span "Needs Follow Up"
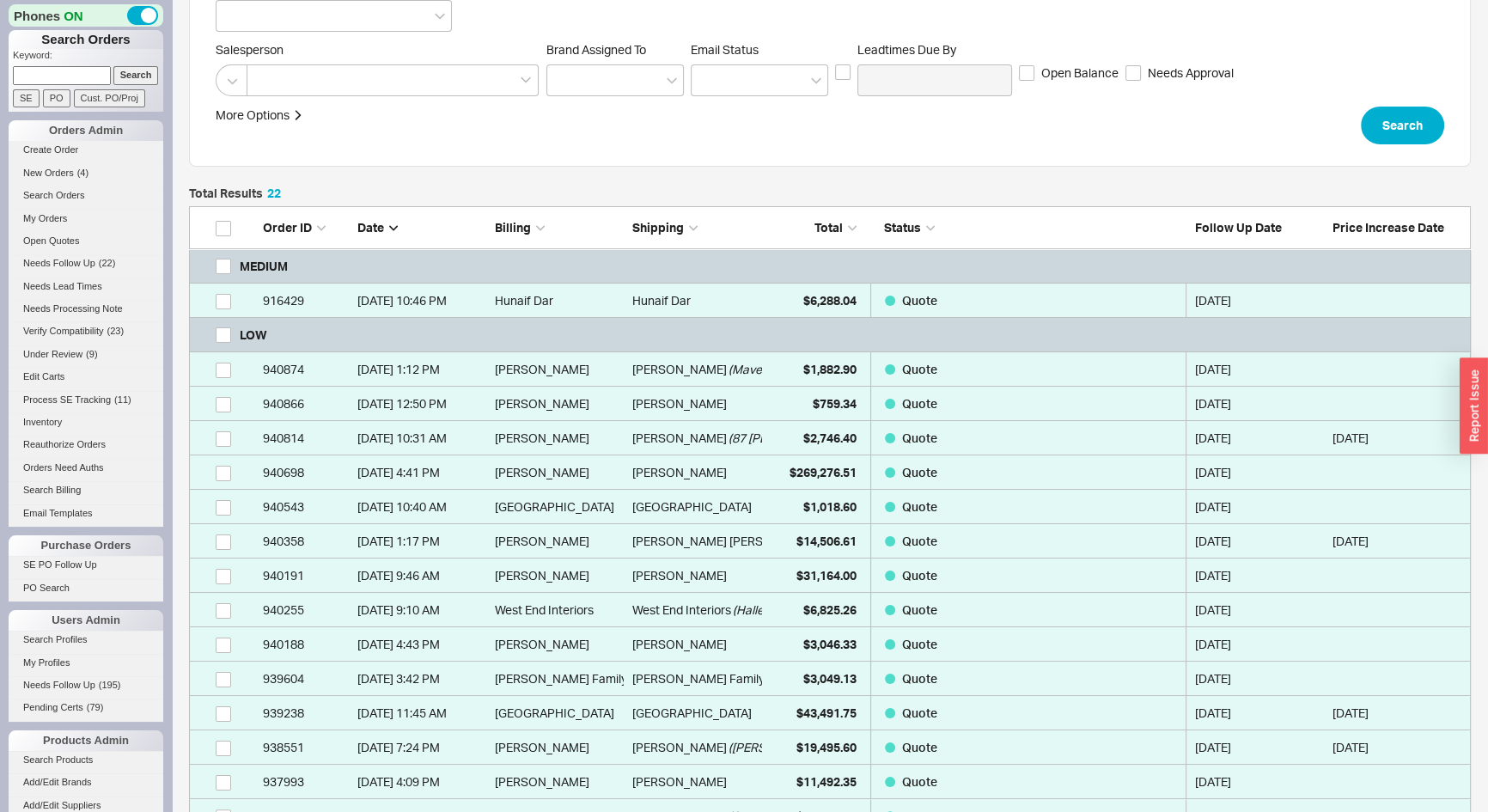
scroll to position [234, 0]
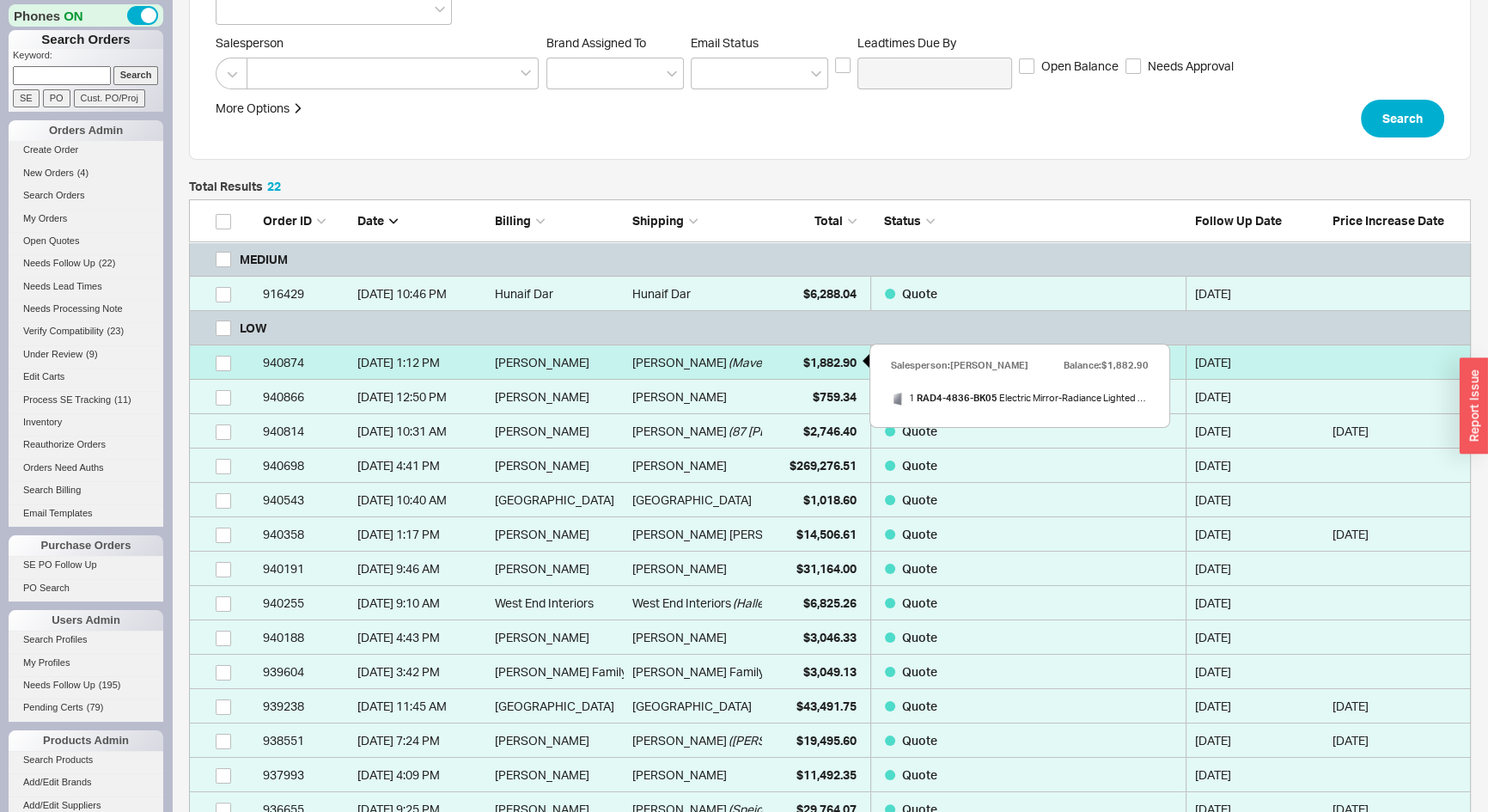
click span "$1,882.90"
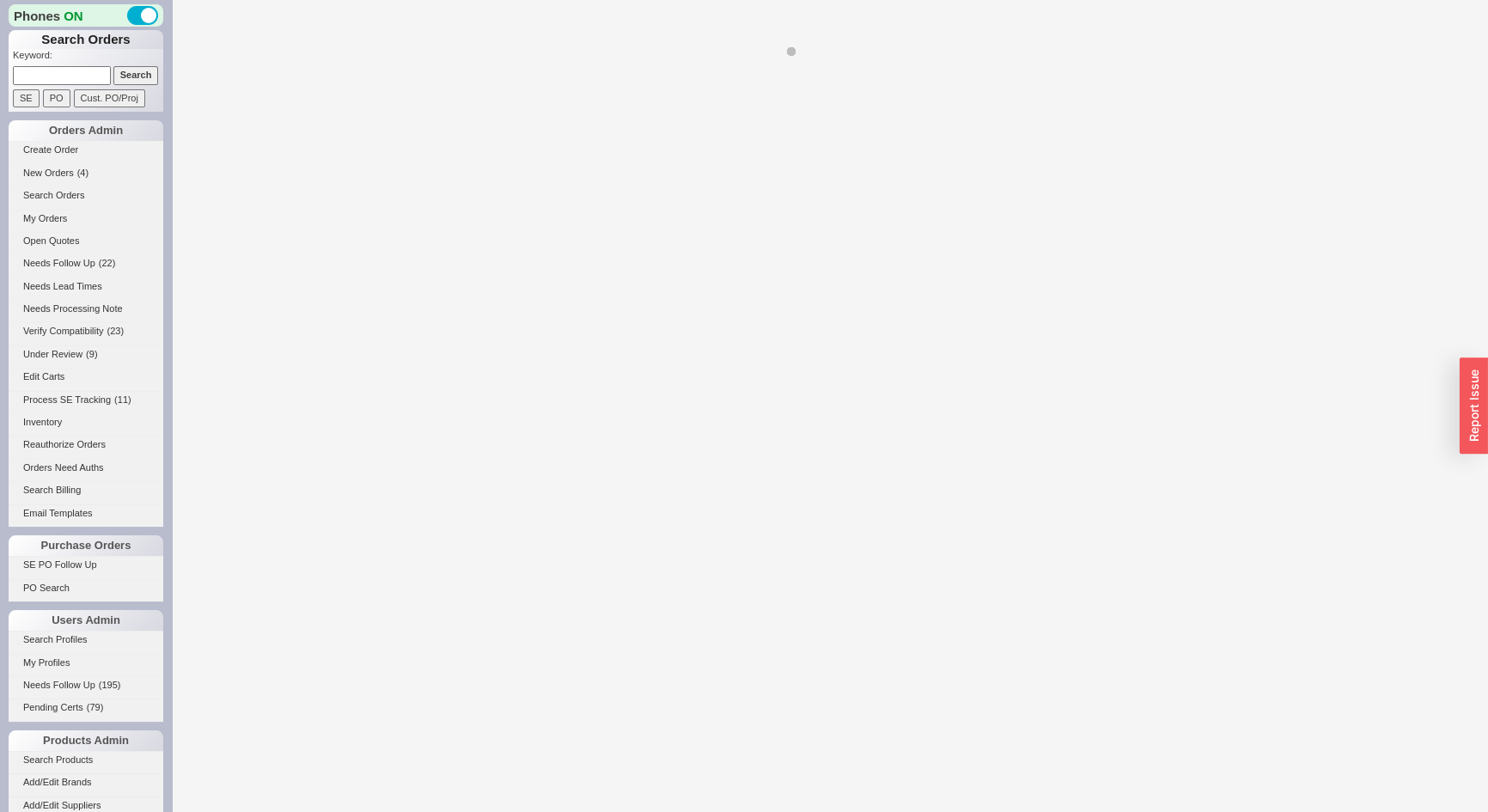
select select "*"
select select "LOW"
select select "3"
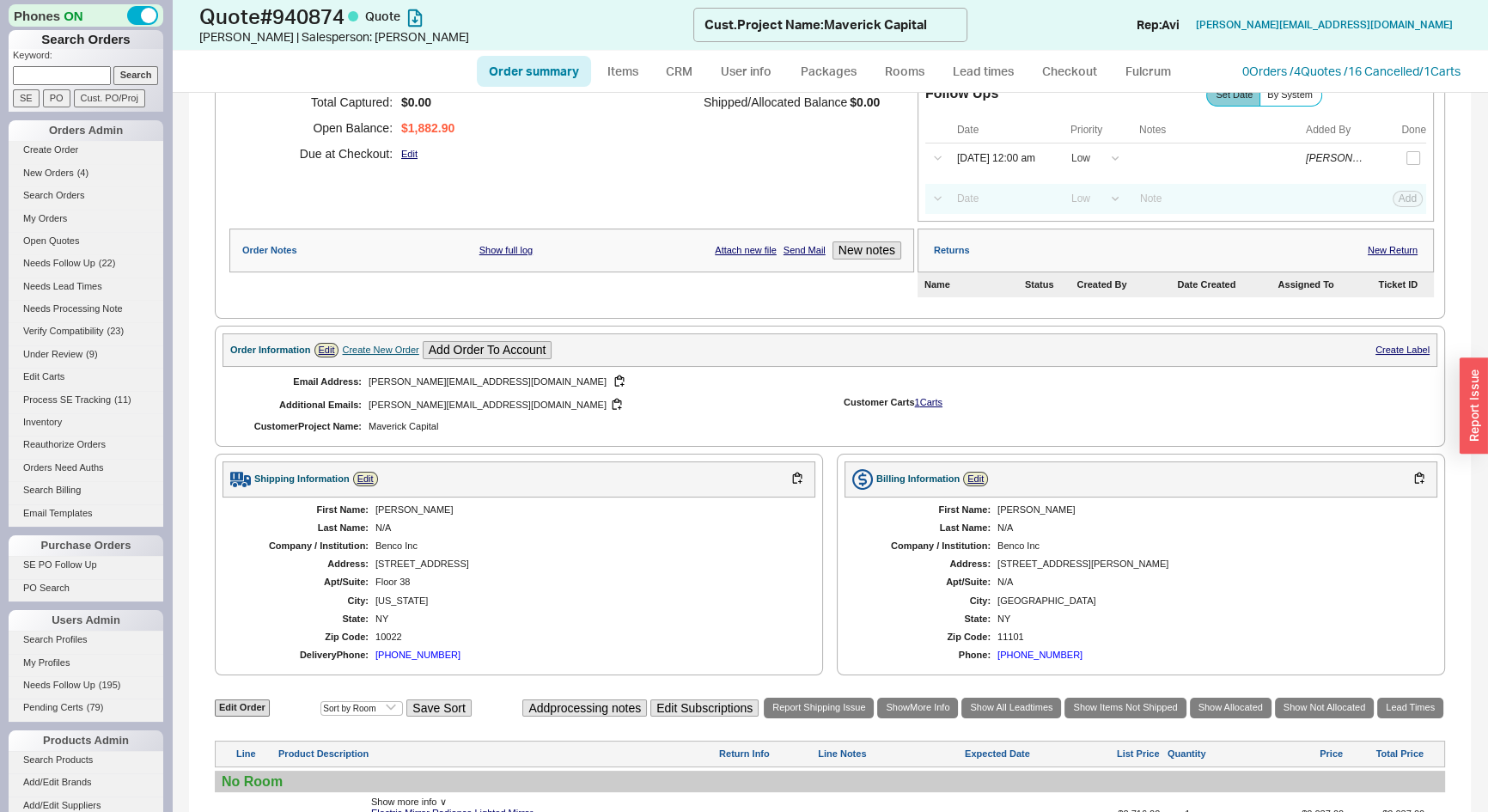
scroll to position [206, 0]
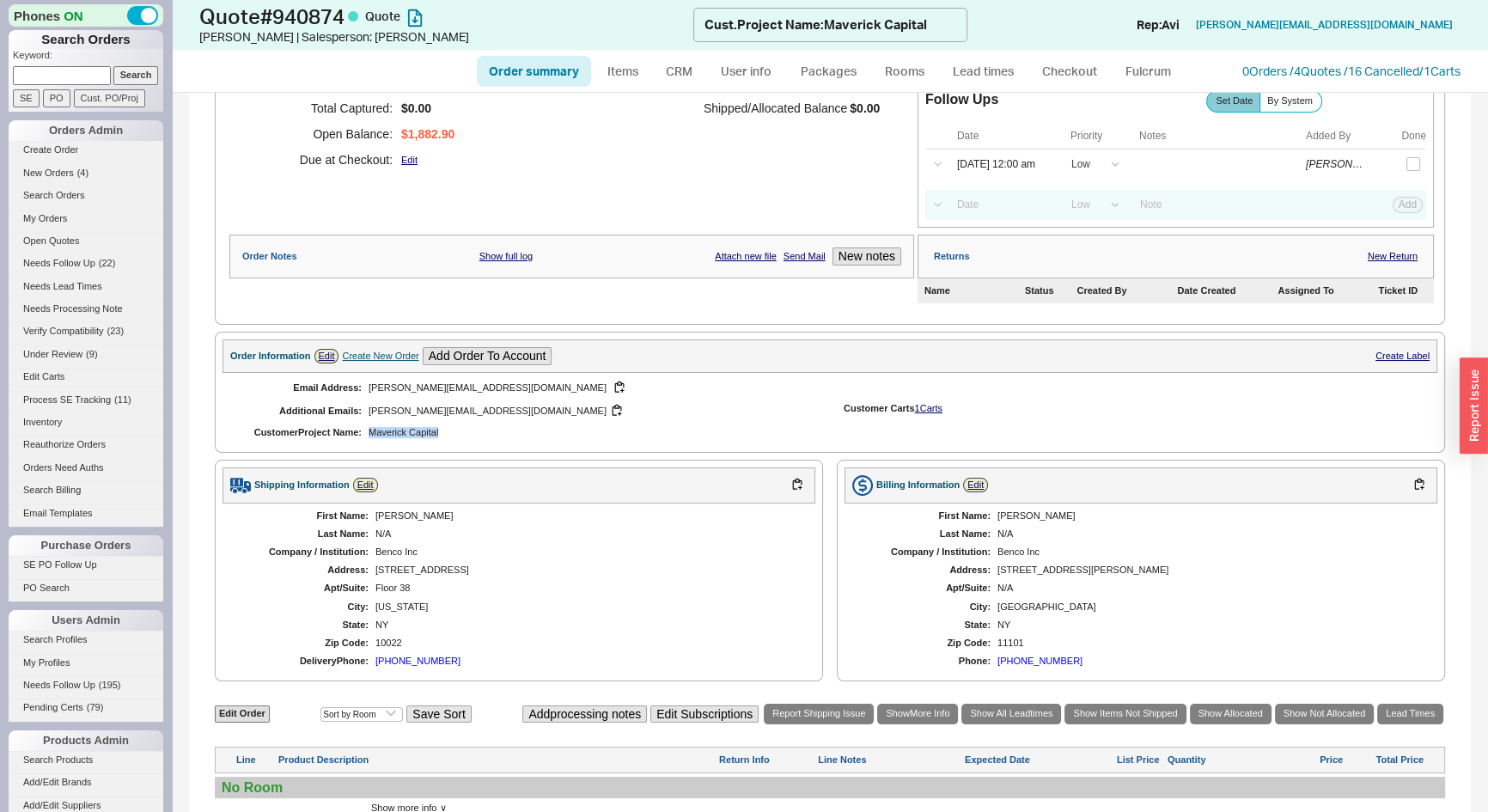
drag, startPoint x: 447, startPoint y: 433, endPoint x: 368, endPoint y: 435, distance: 79.0
click span "Maverick Capital"
copy span "Maverick Capital"
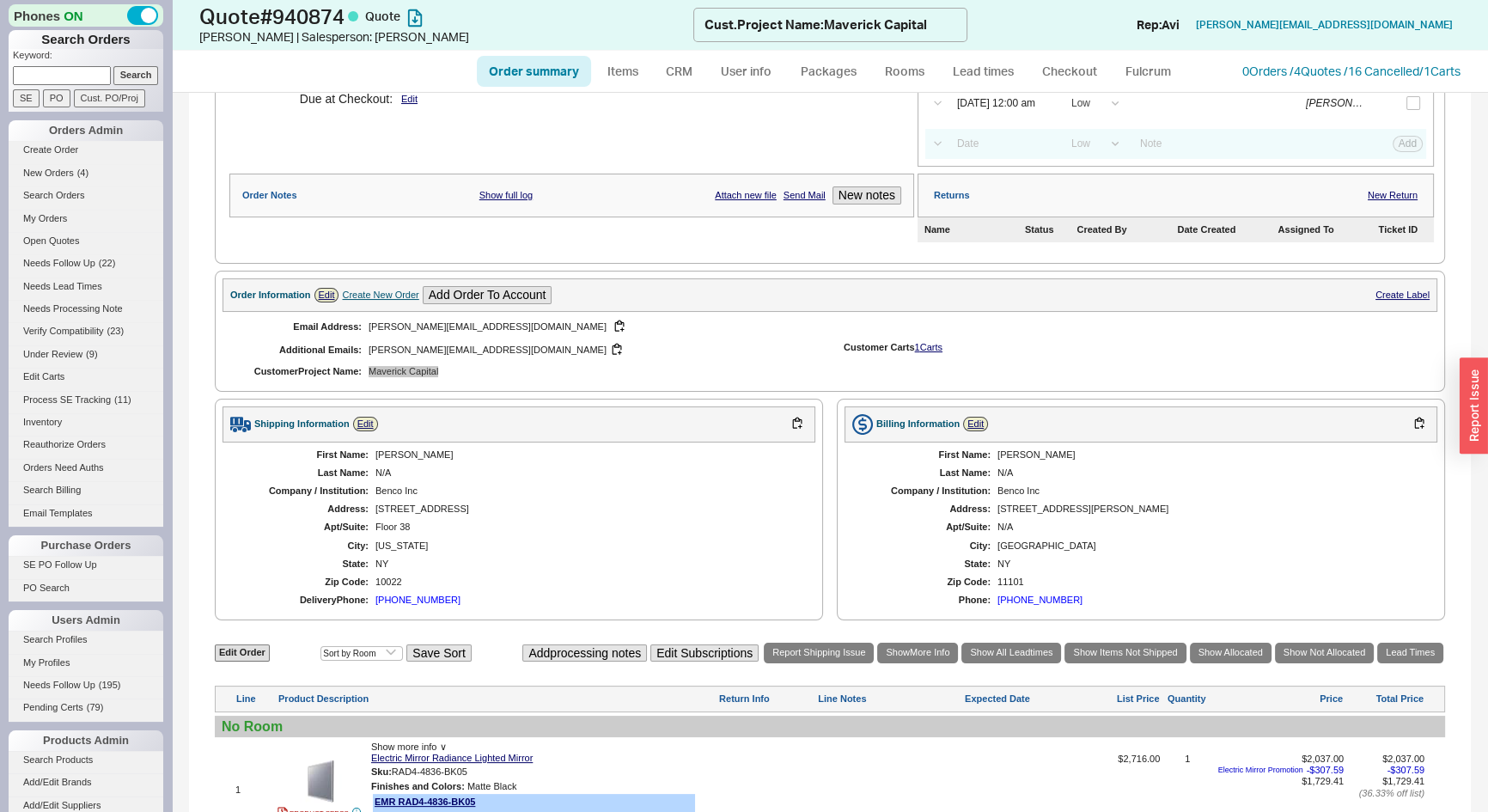
scroll to position [0, 0]
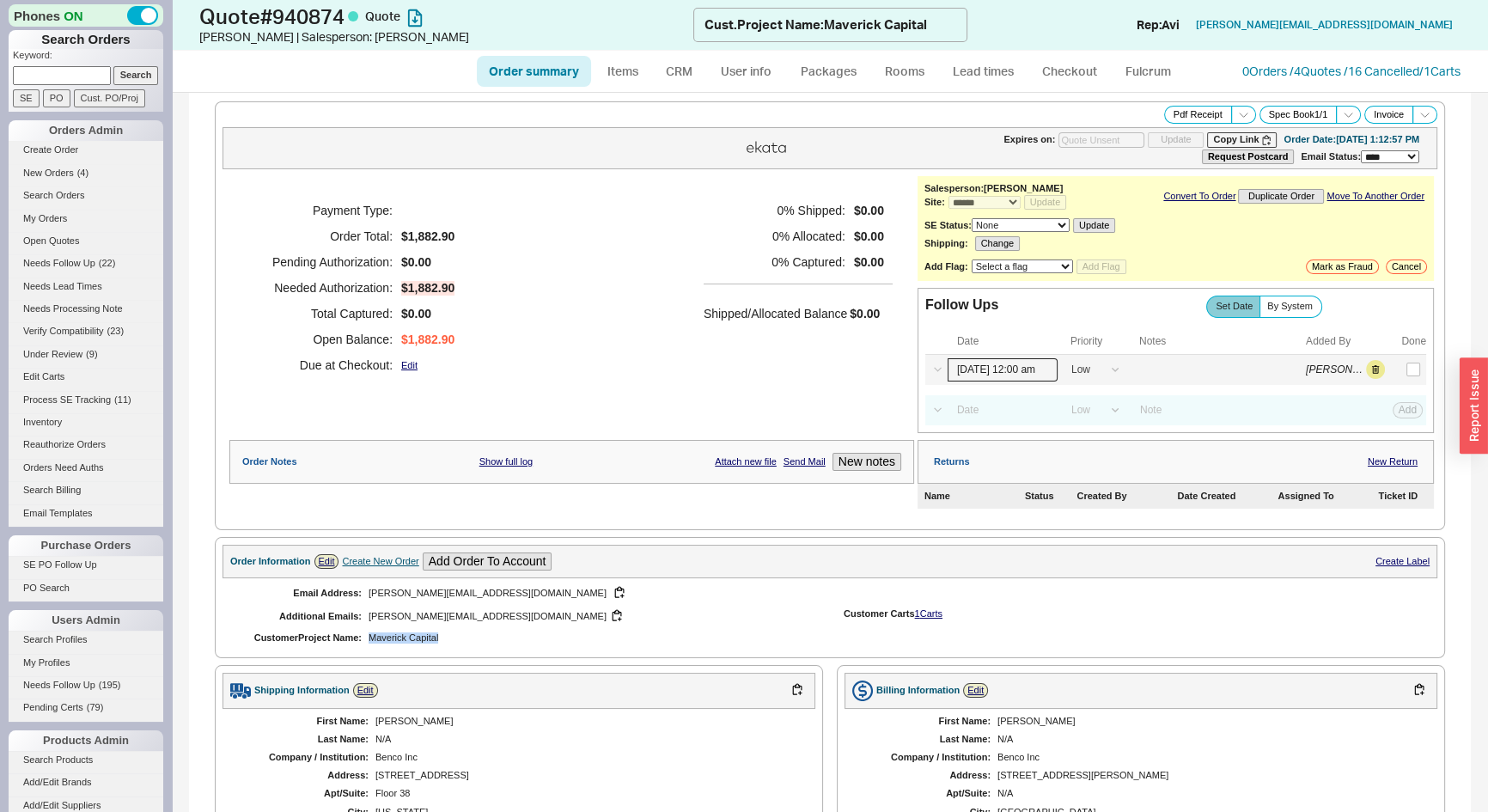
click input "09/22/25 12:00 am"
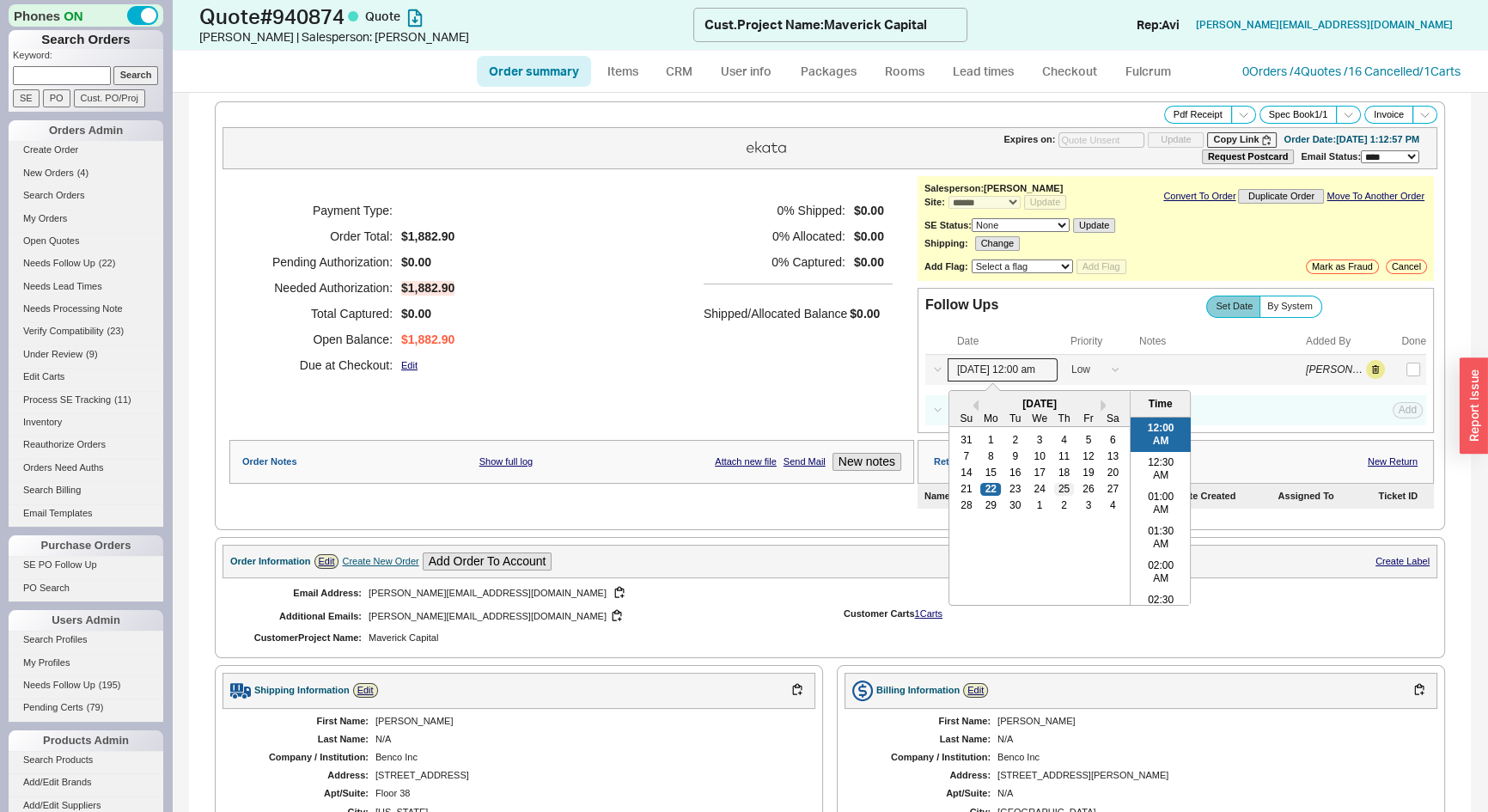
click div "25"
type input "09/25/25 12:00 am"
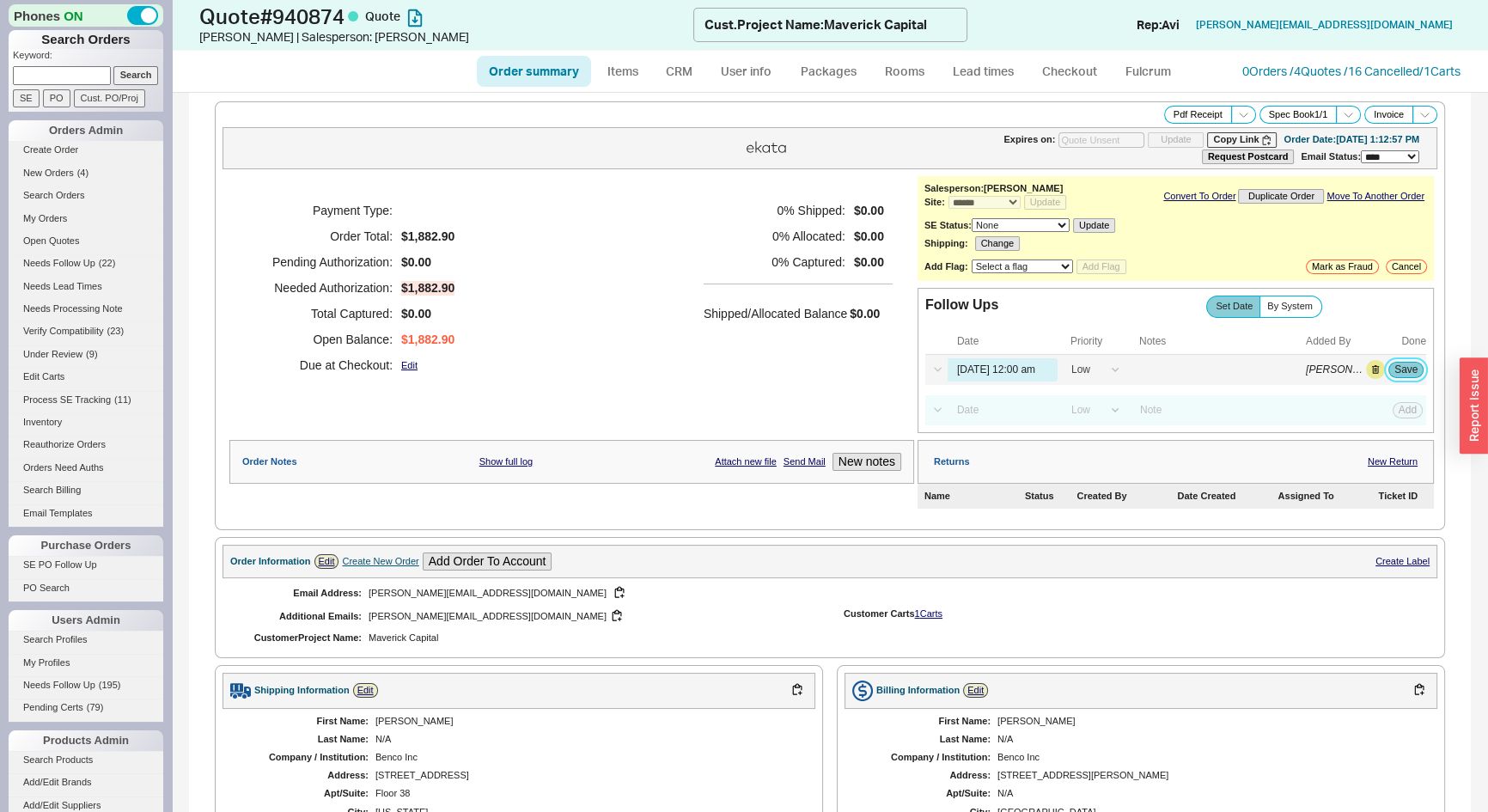
click button "Save"
click span "Needs Follow Up"
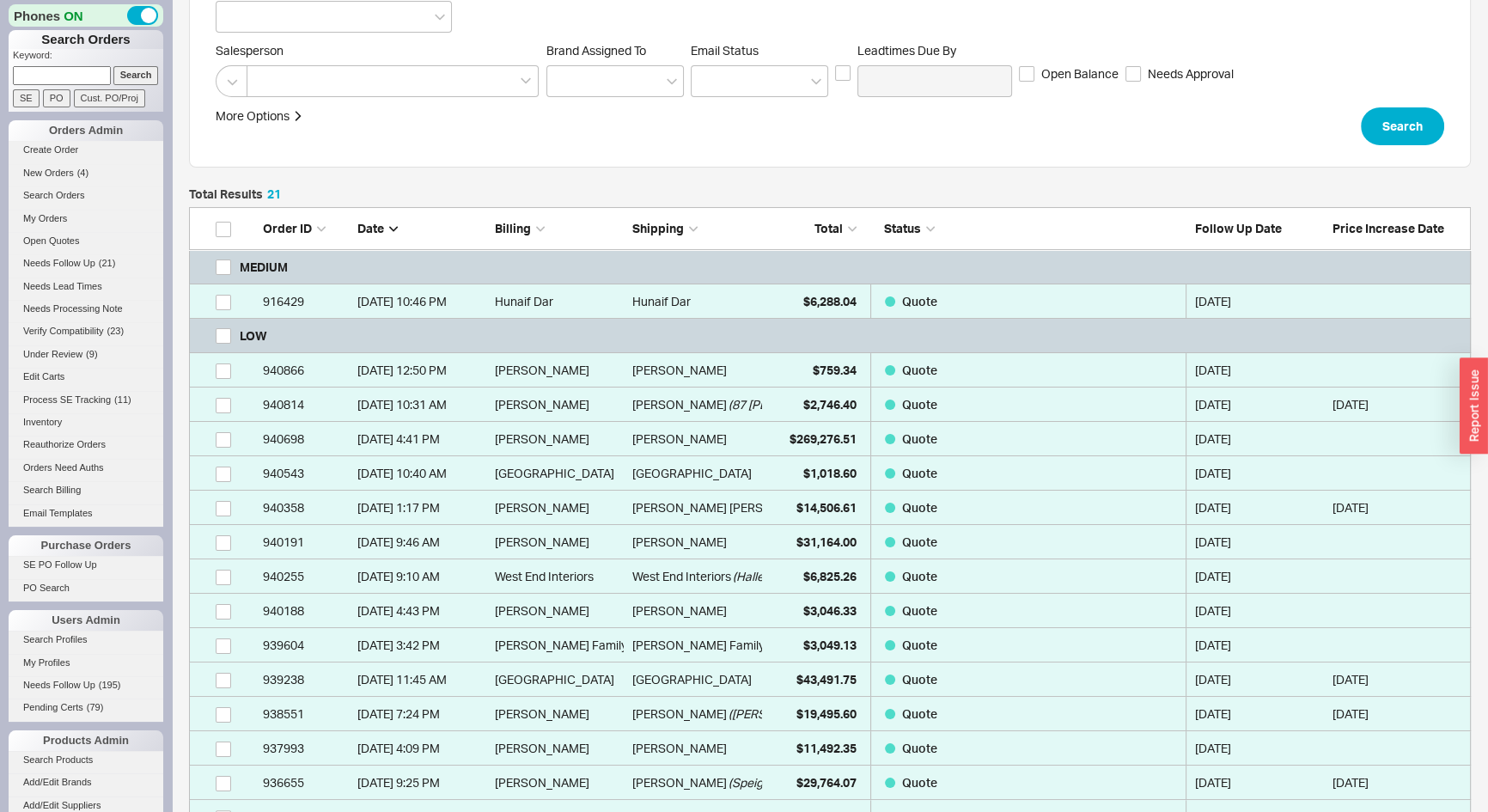
scroll to position [234, 0]
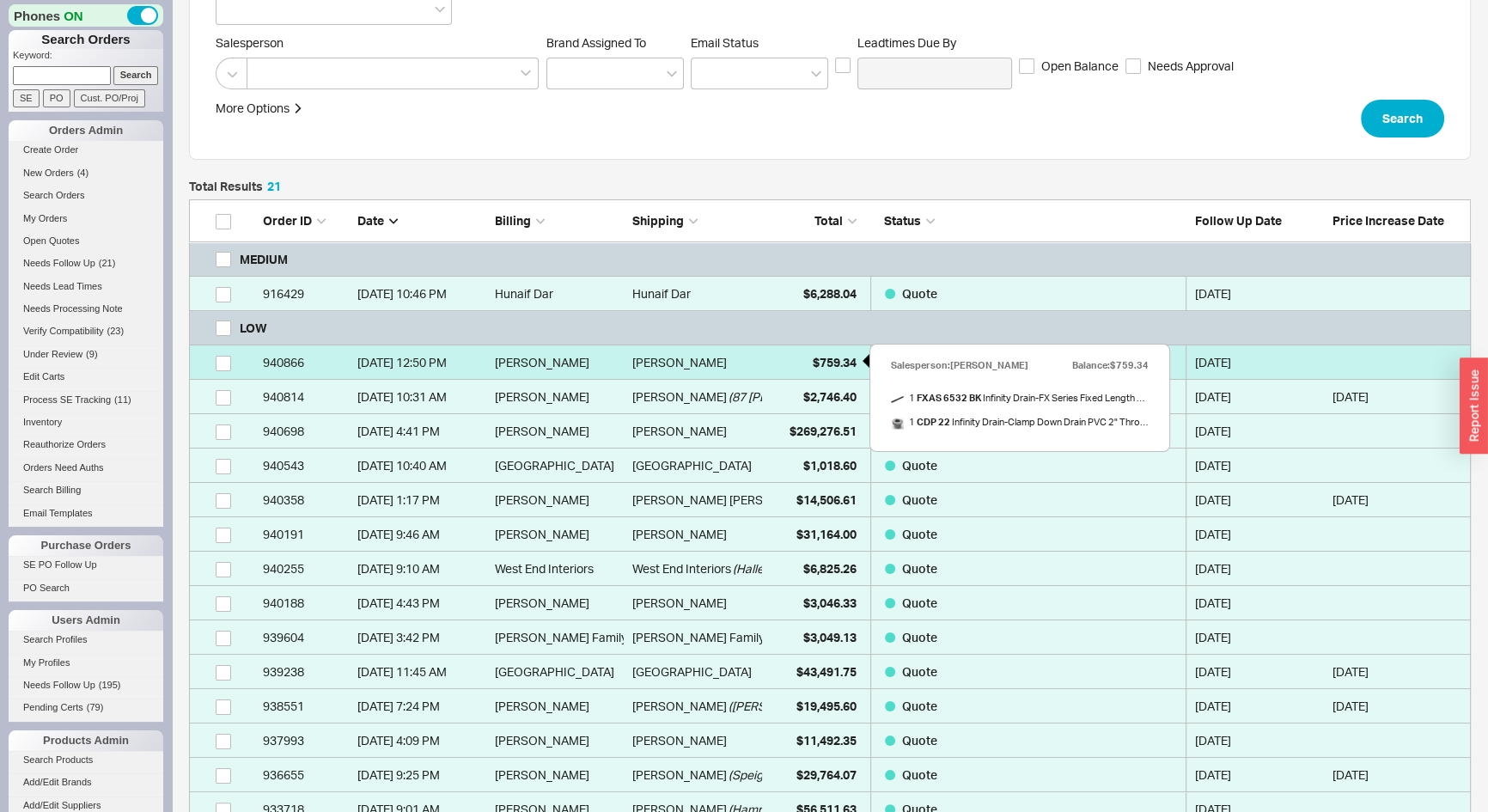
click span "$759.34"
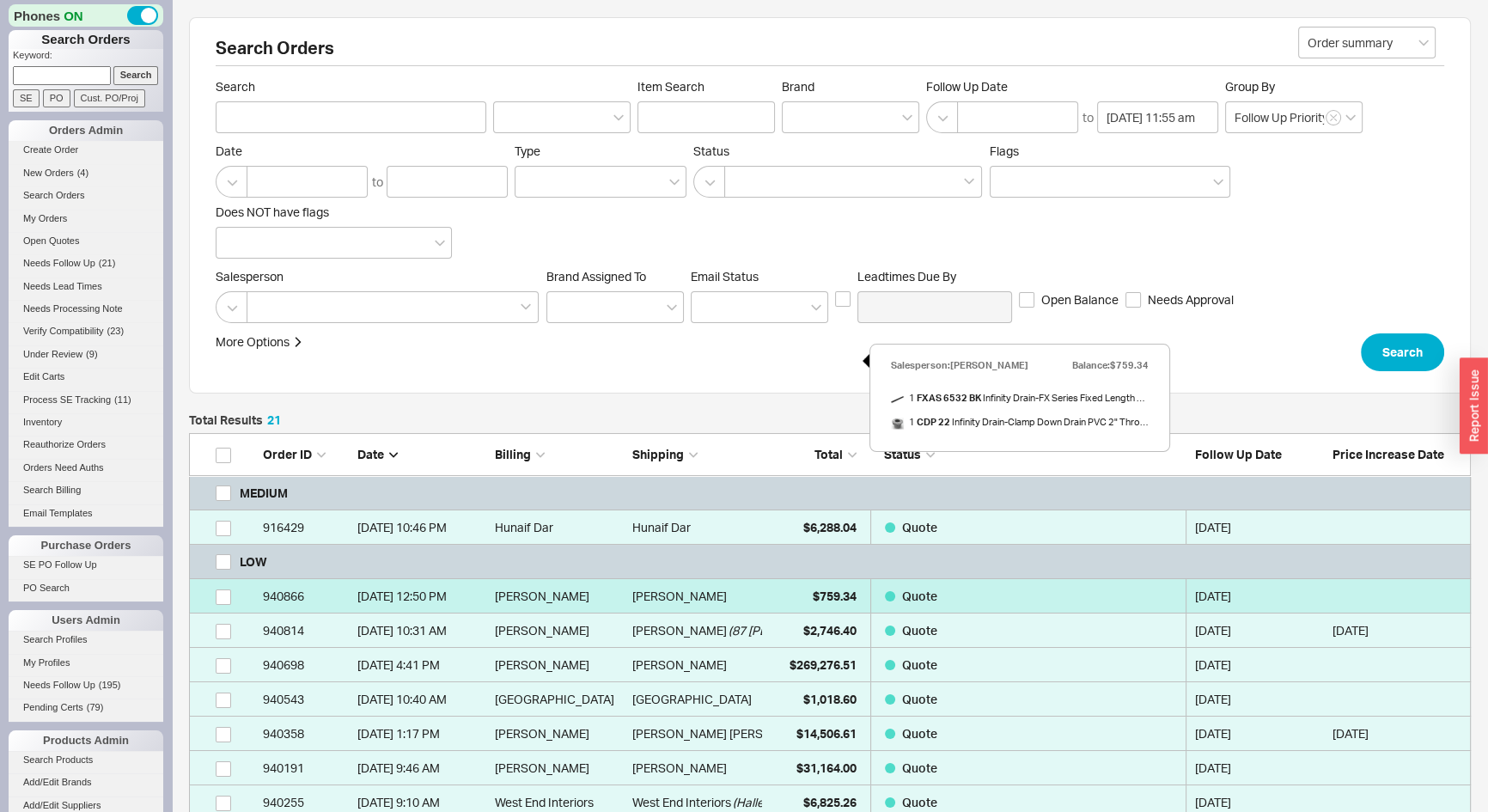
select select "*"
select select "LOW"
select select "3"
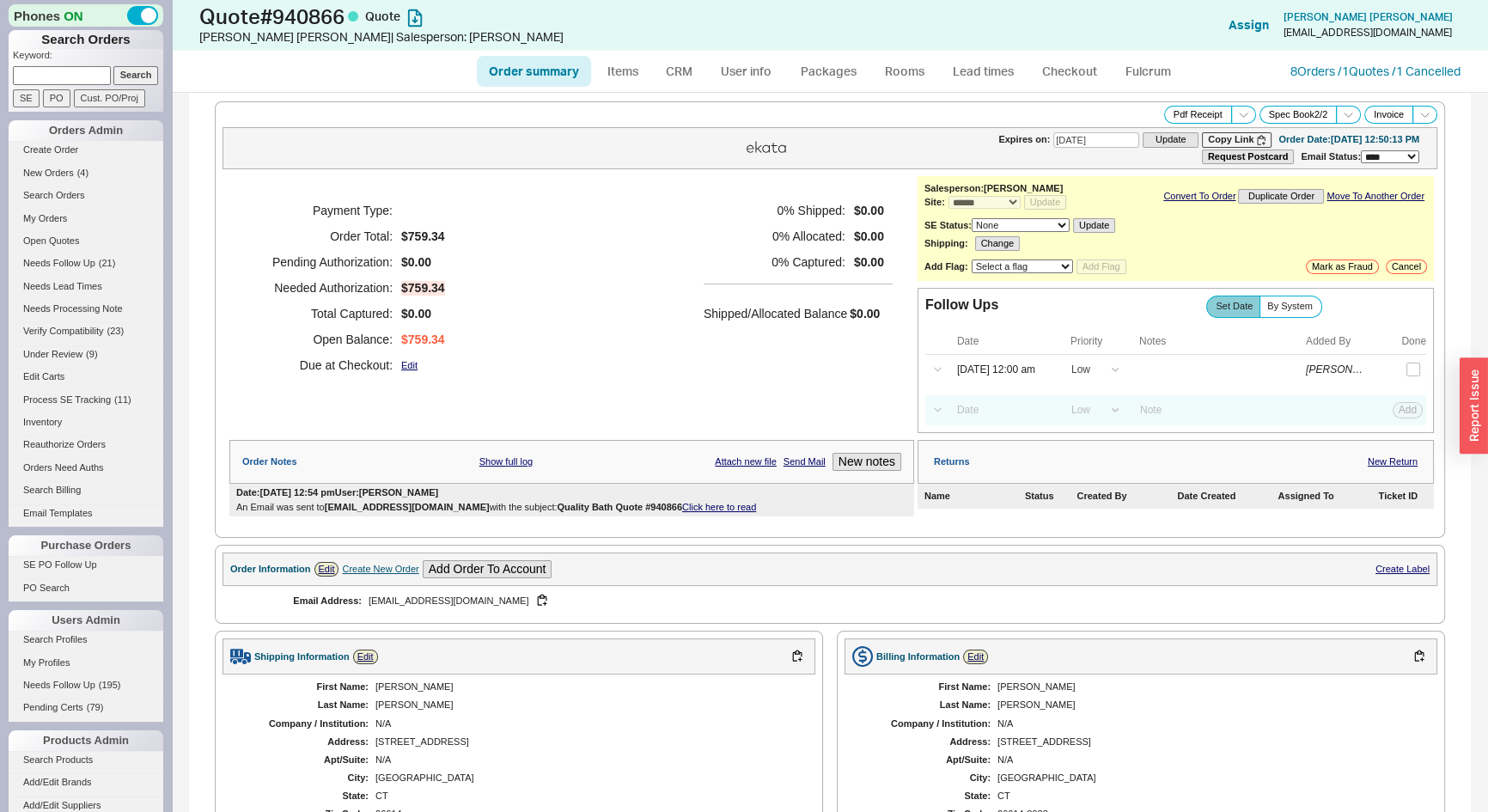
click link "Click here to read"
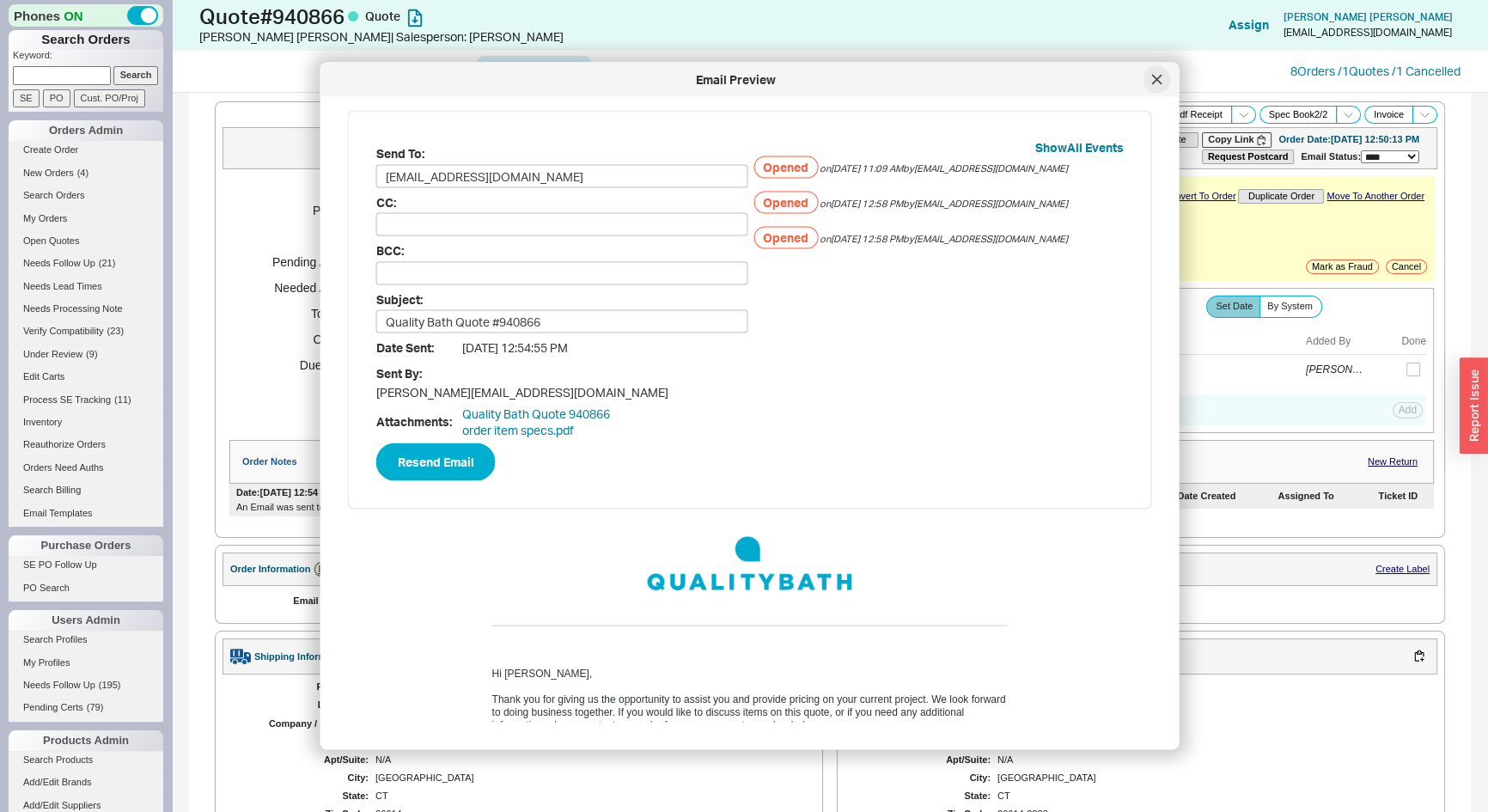
click div
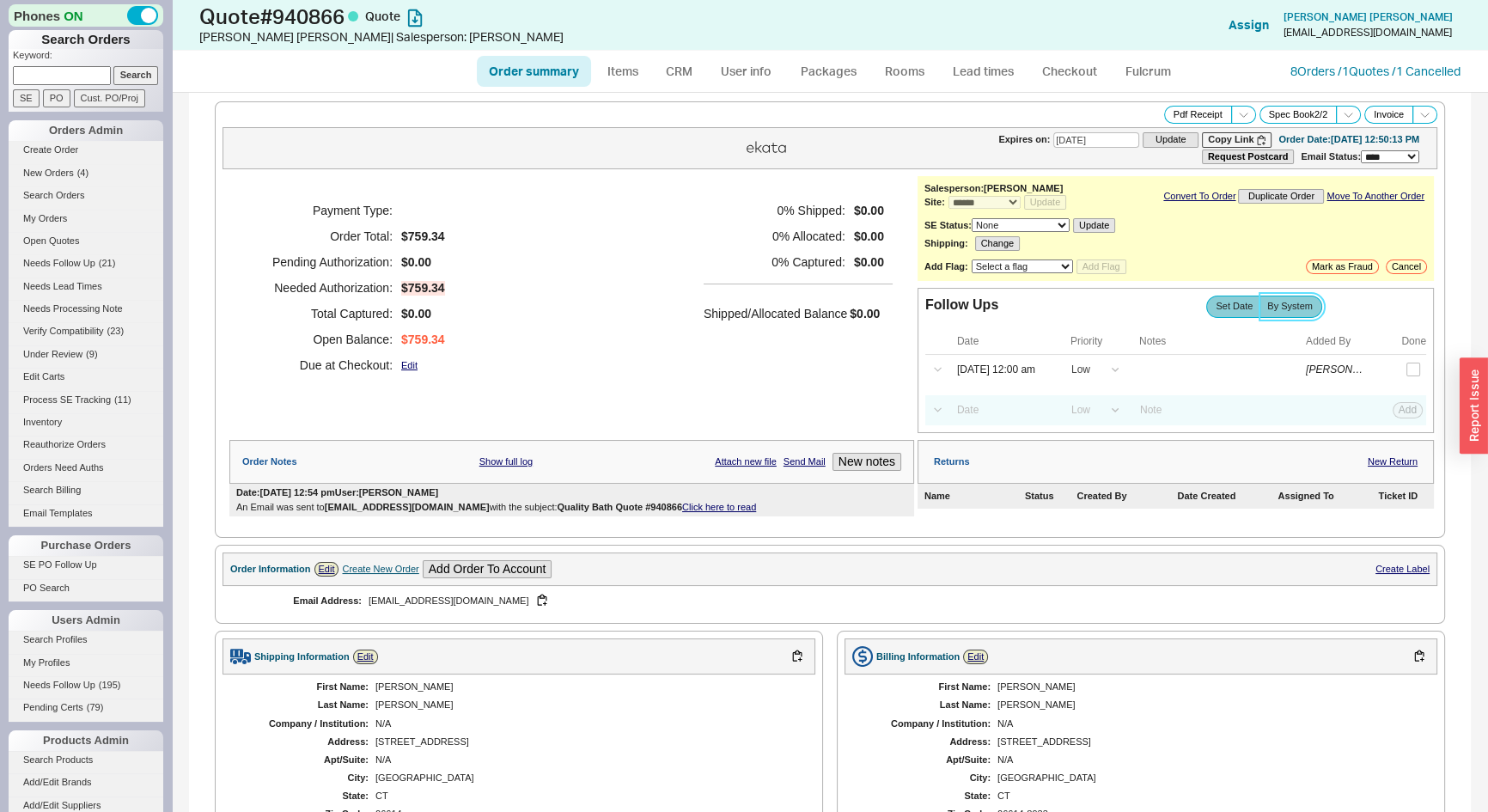
click span "By System"
click input "By System"
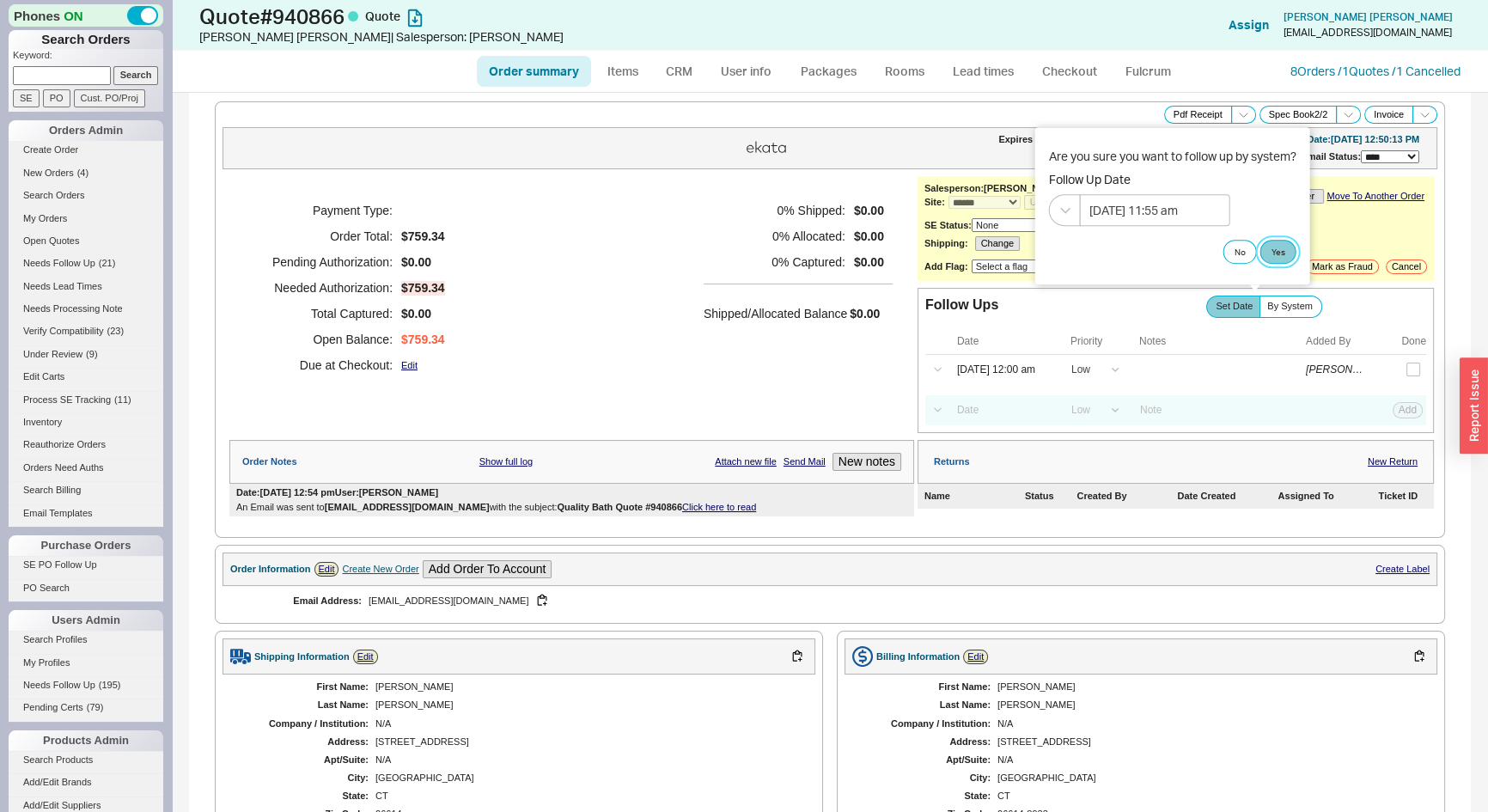
click button "Yes"
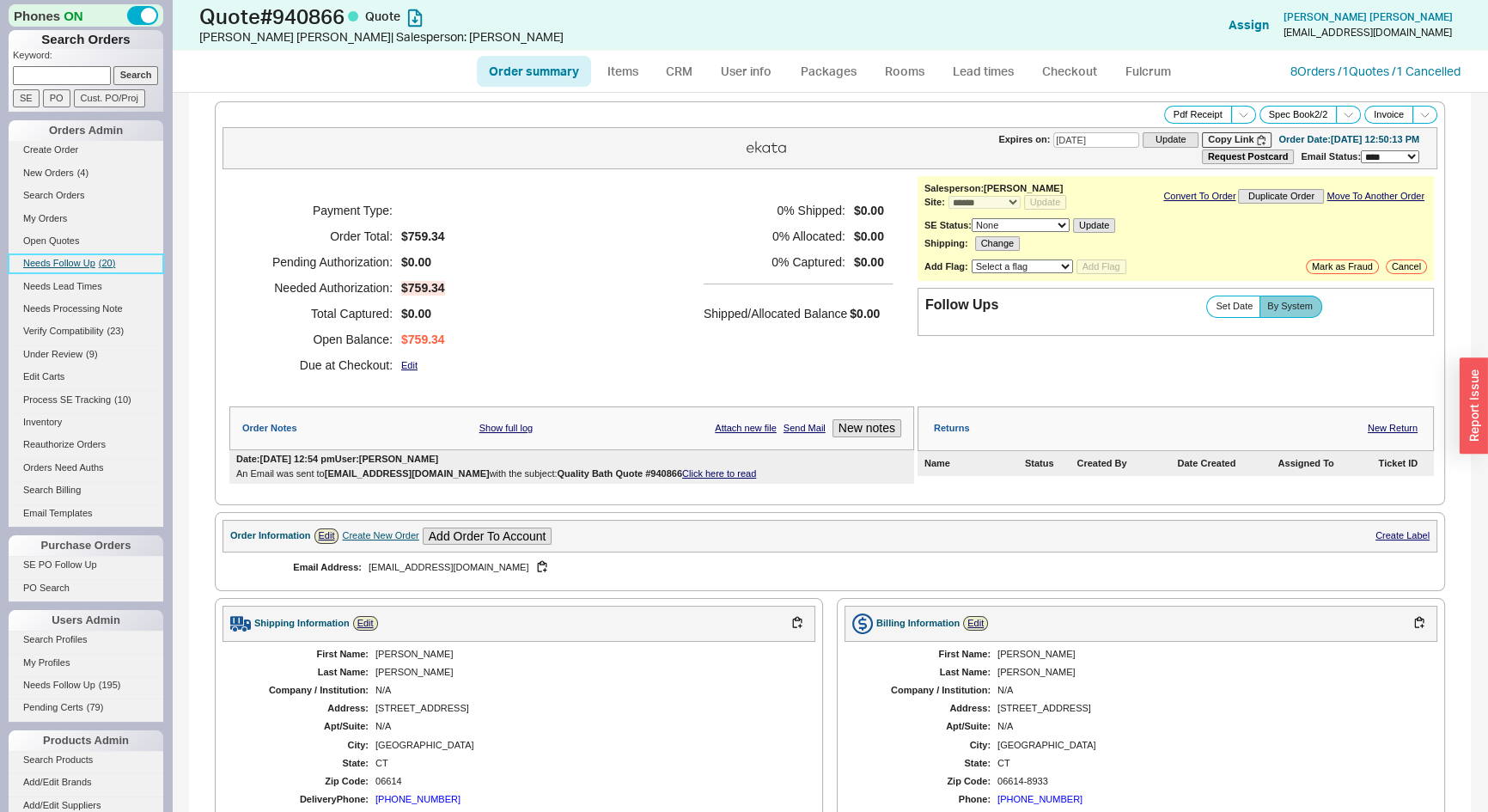
click span "Needs Follow Up"
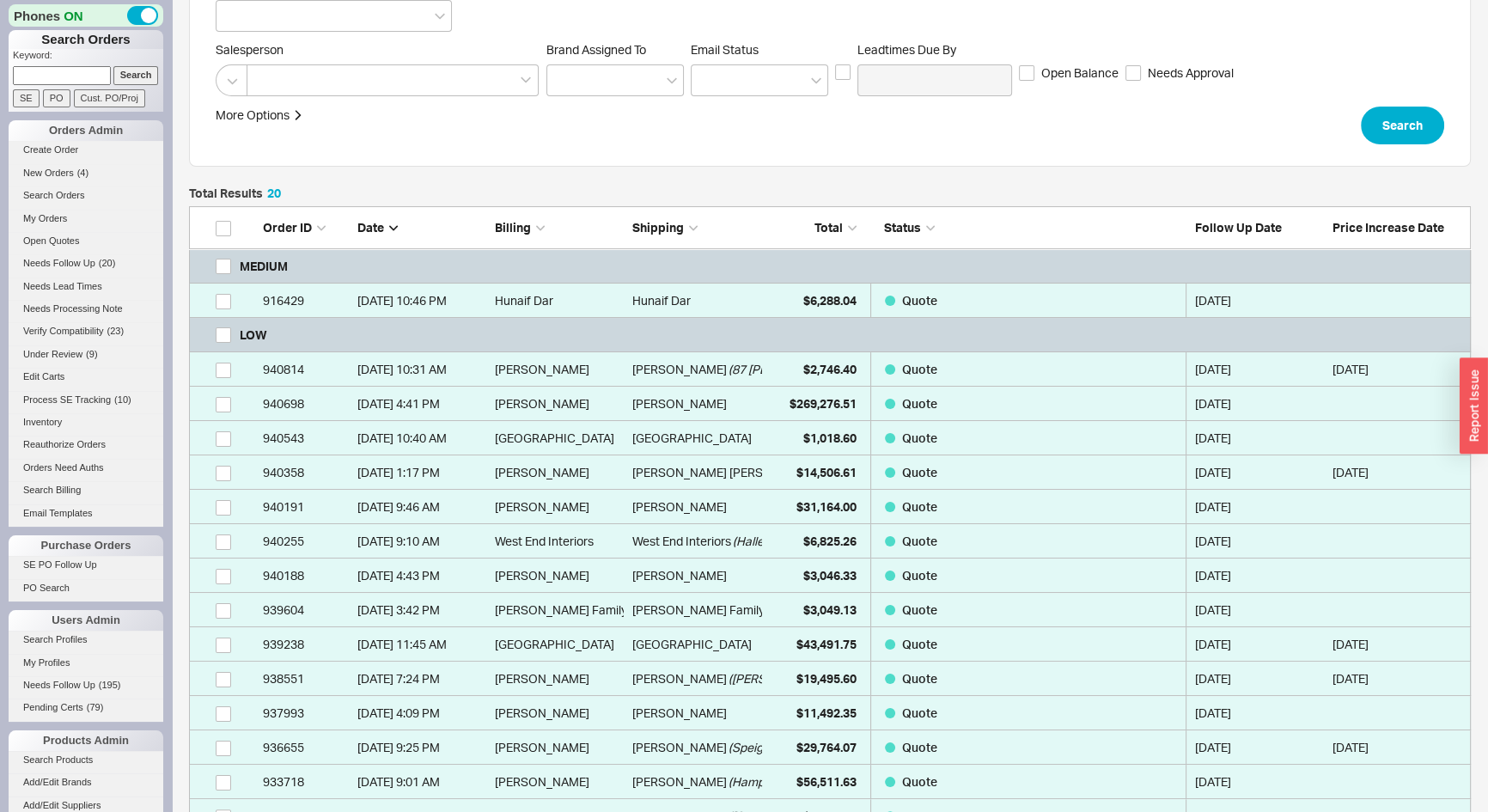
scroll to position [234, 0]
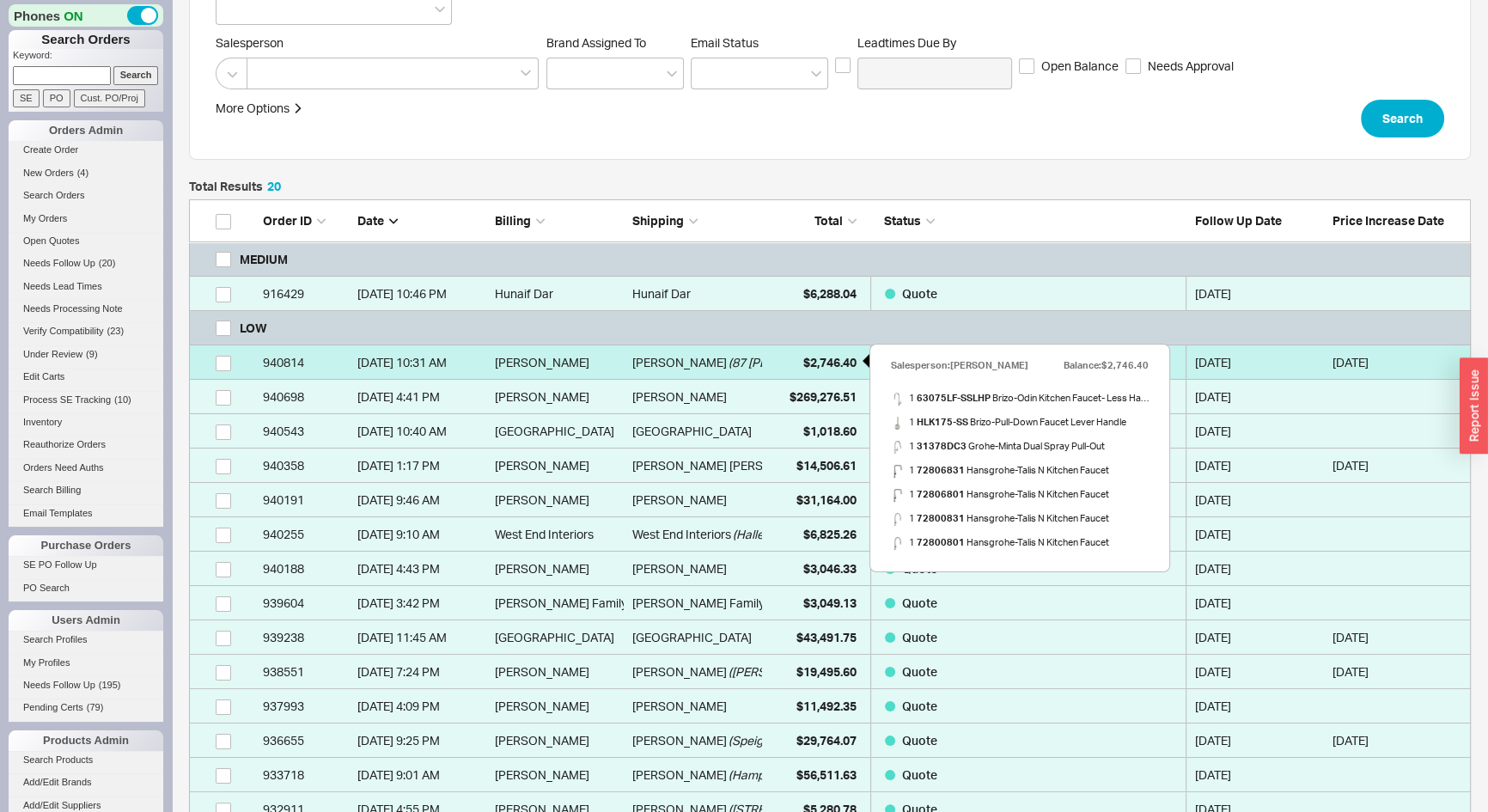
click span "$2,746.40"
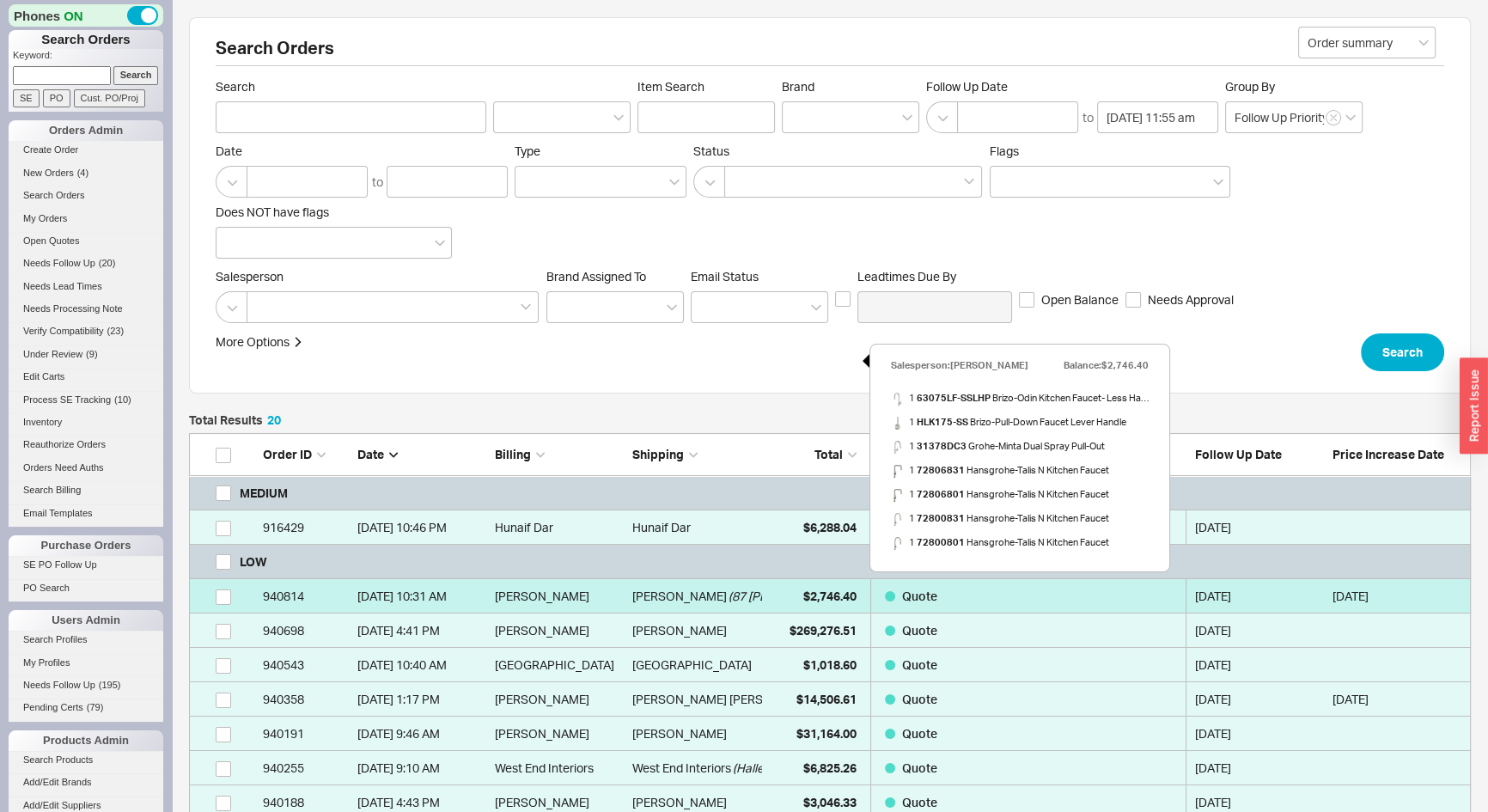
select select "*"
select select "LOW"
select select "3"
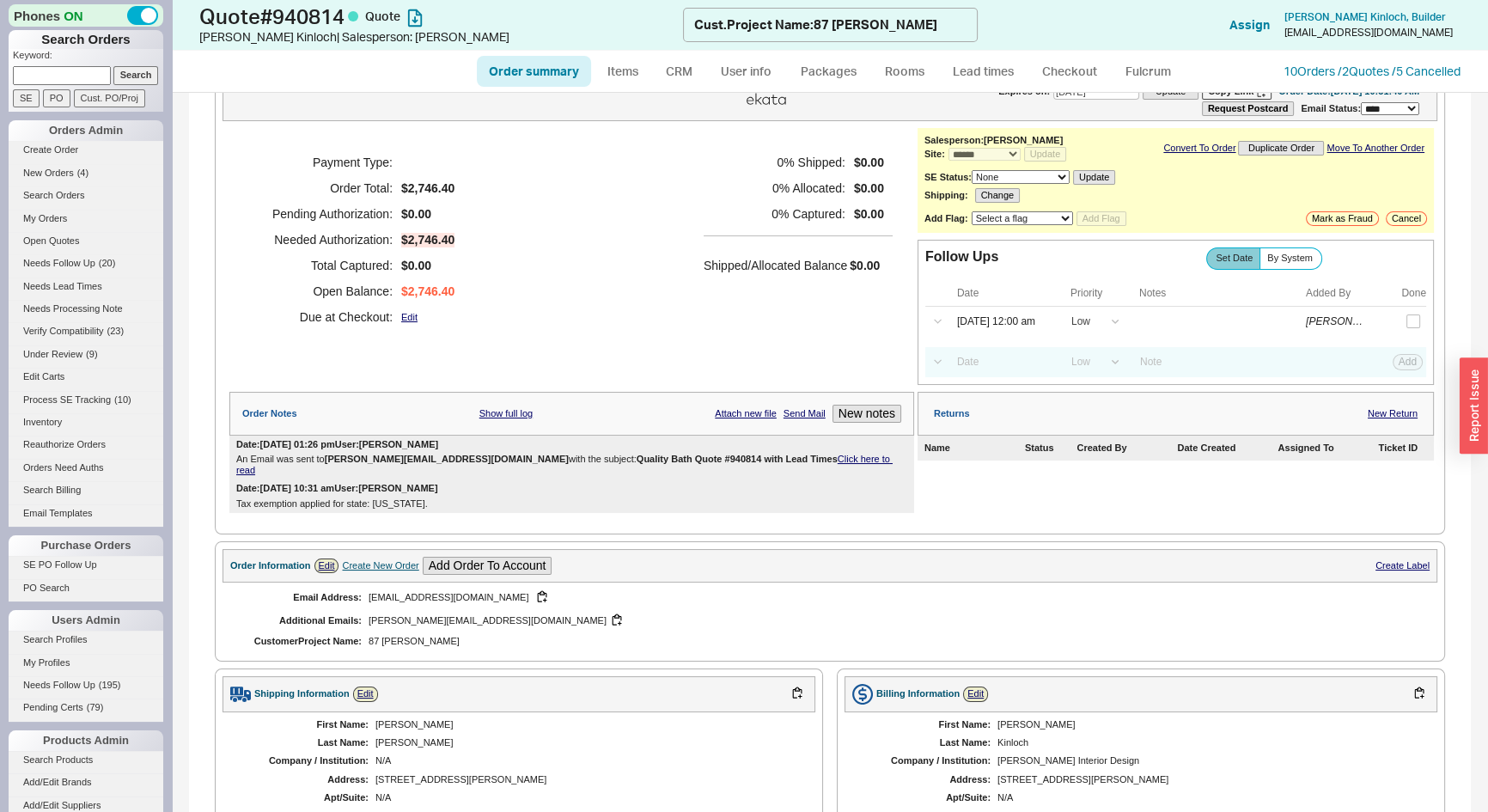
scroll to position [47, 0]
click input "checkbox"
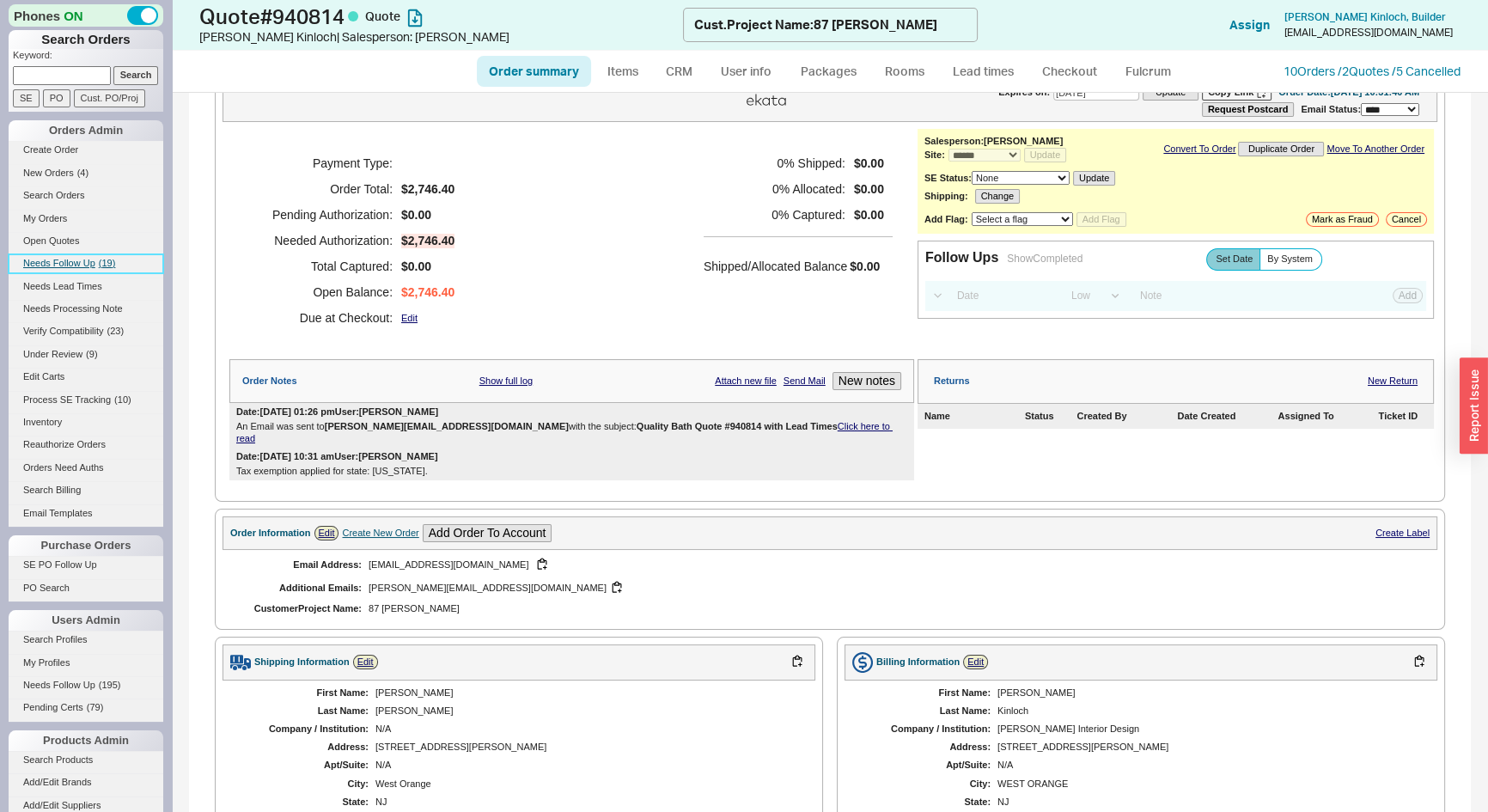
click span "( 19 )"
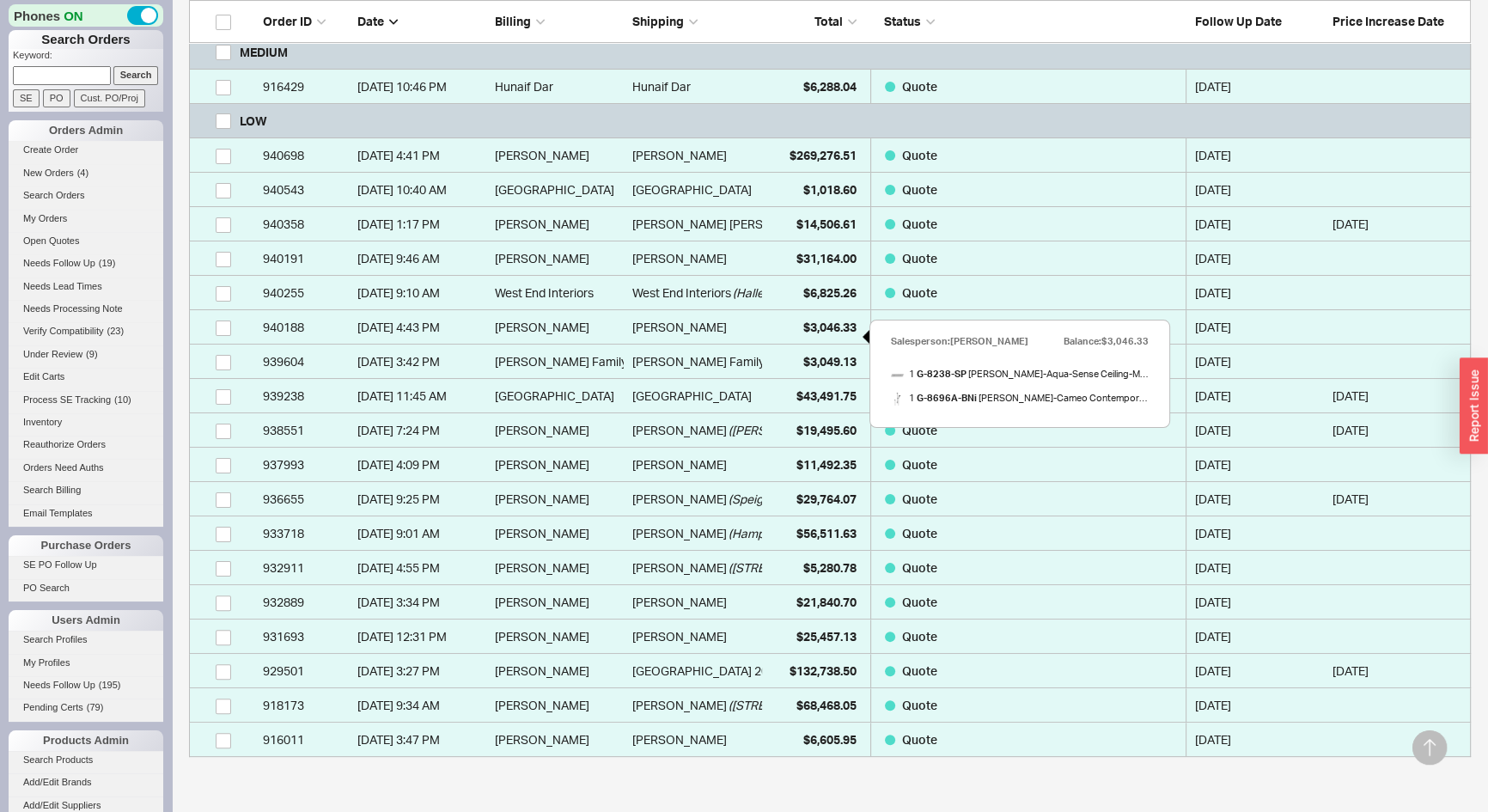
scroll to position [469, 0]
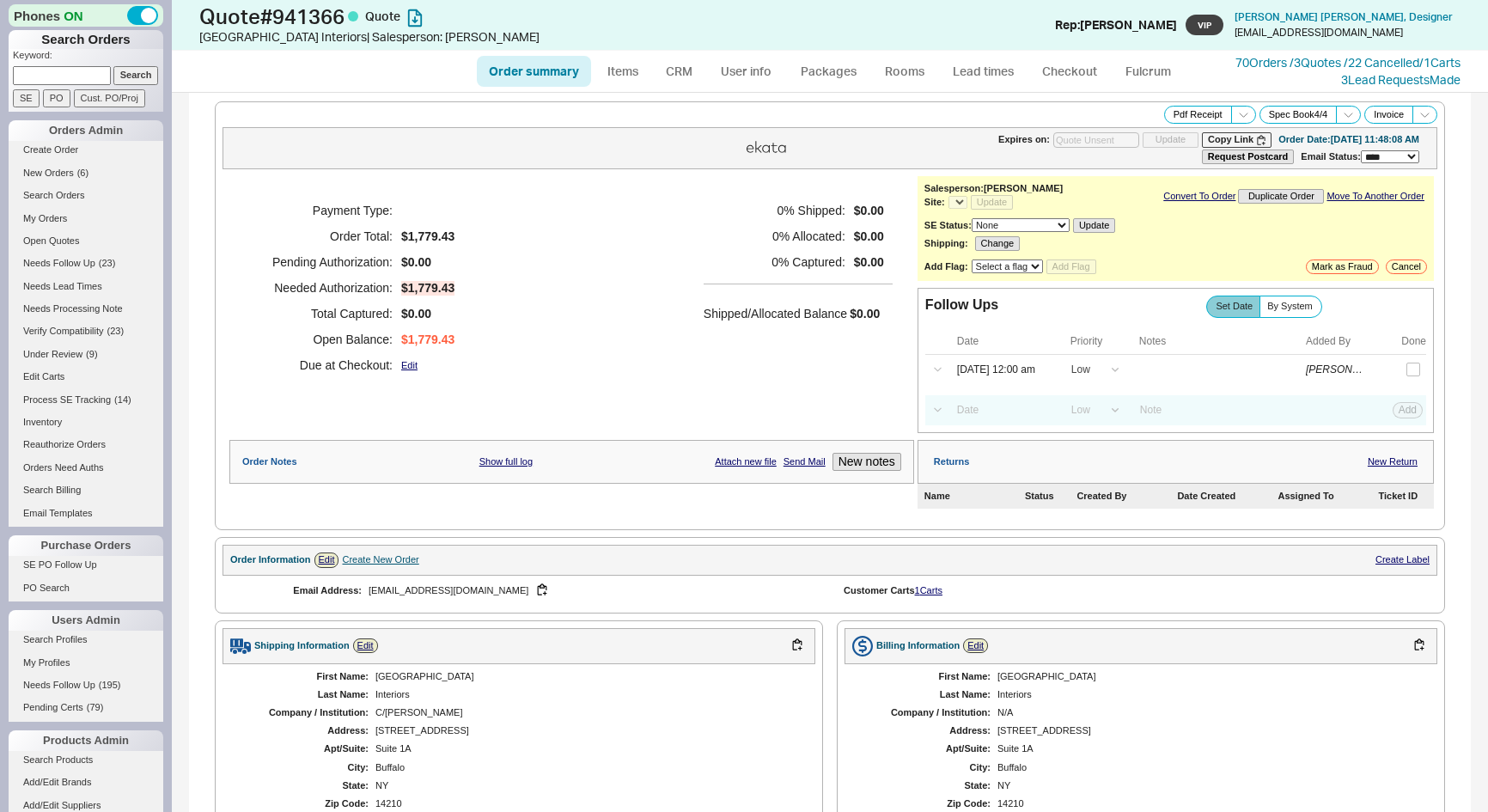
select select "*"
select select "LOW"
select select "3"
select select "*"
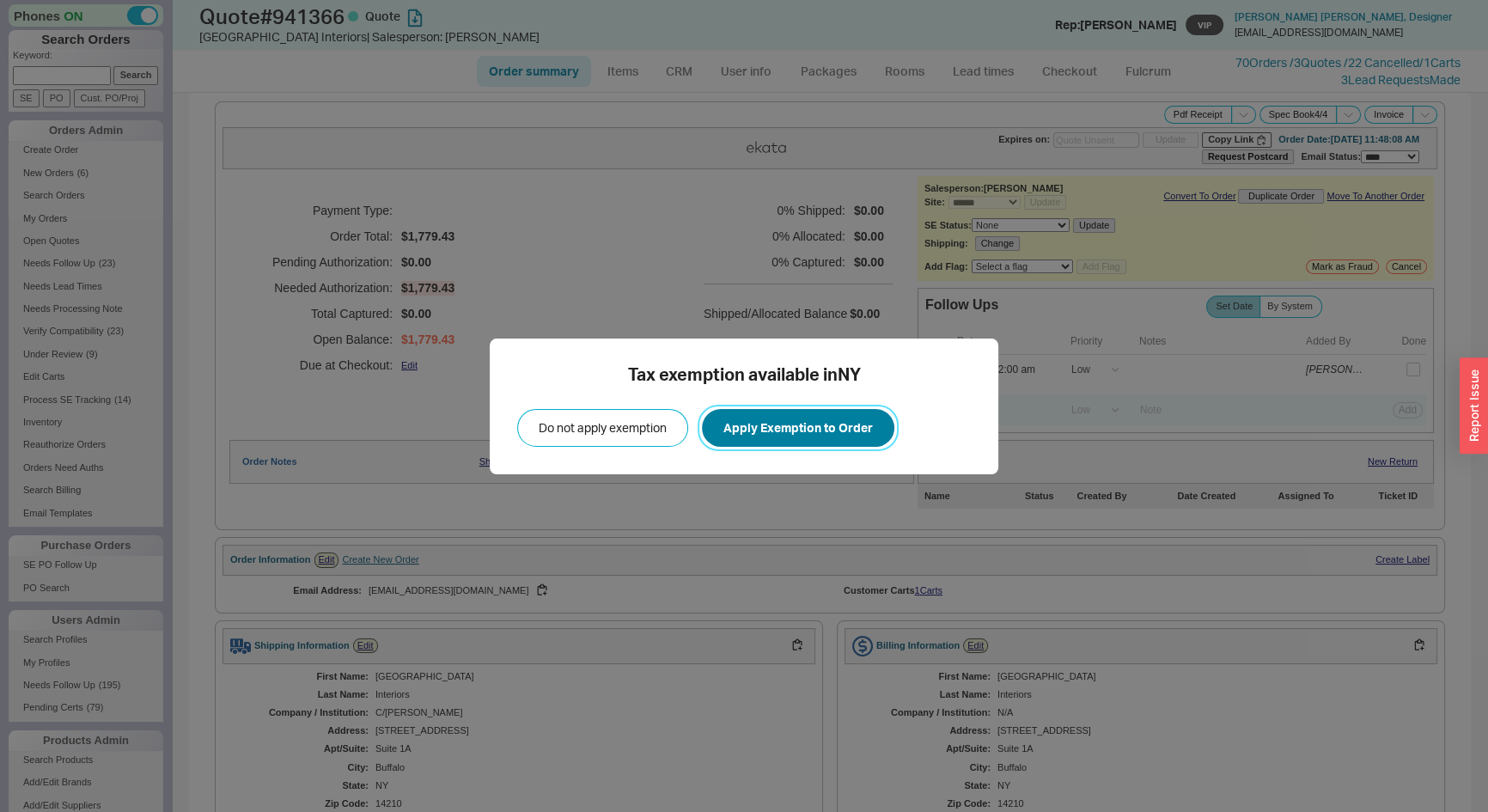
click at [786, 427] on button "Apply Exemption to Order" at bounding box center [798, 427] width 193 height 37
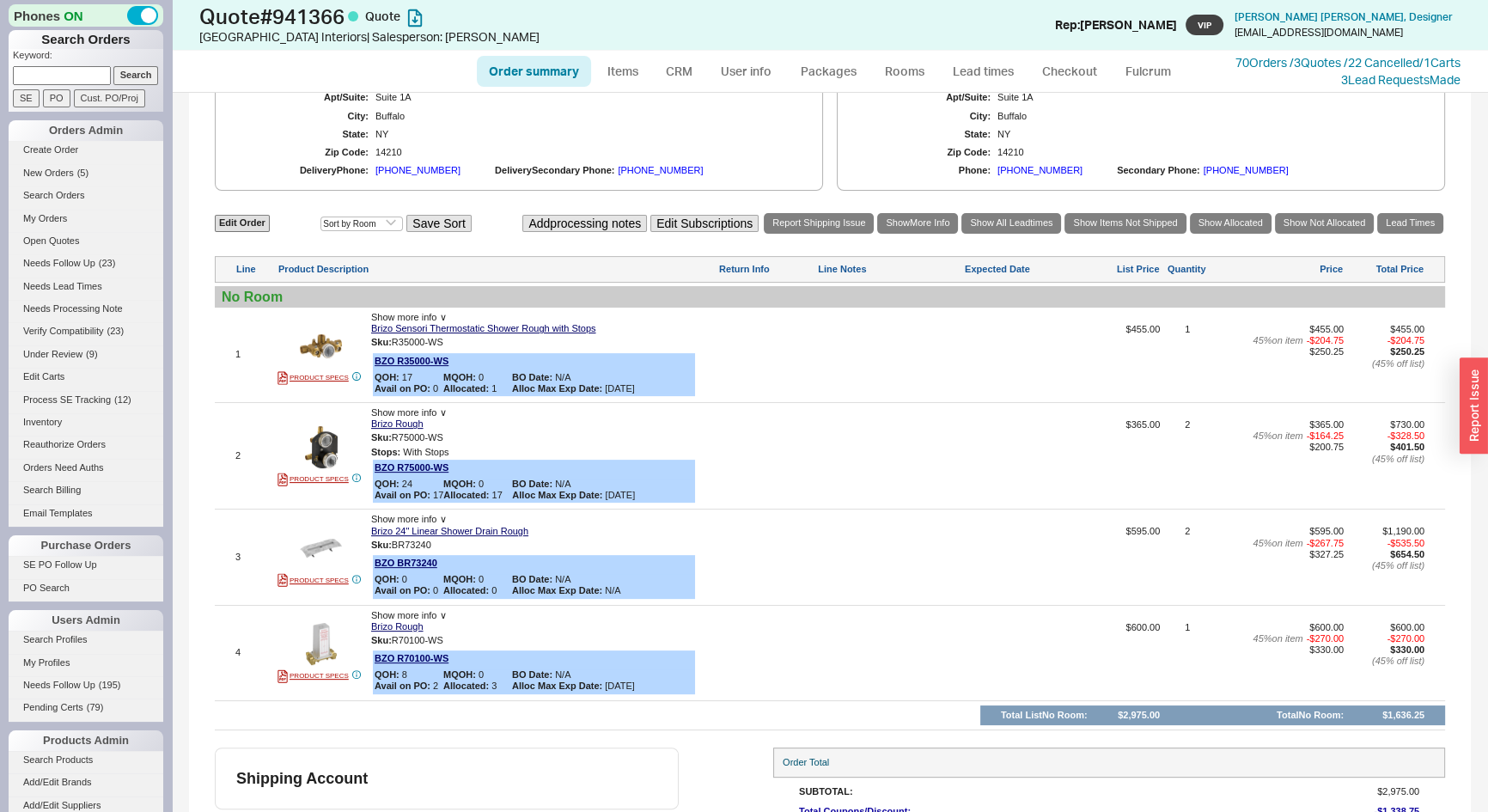
scroll to position [625, 0]
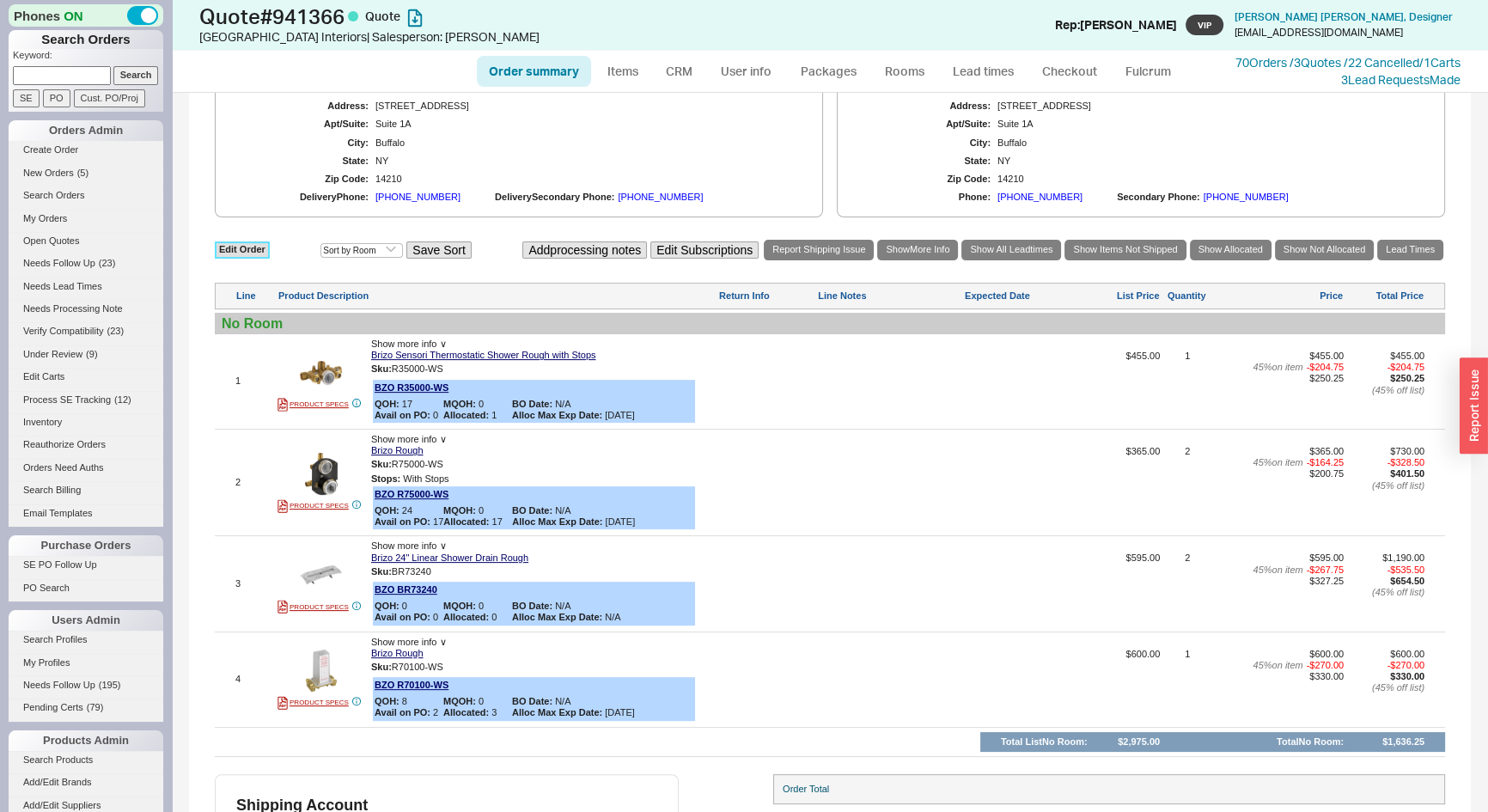
click at [249, 244] on link "Edit Order" at bounding box center [242, 249] width 55 height 16
select select "3"
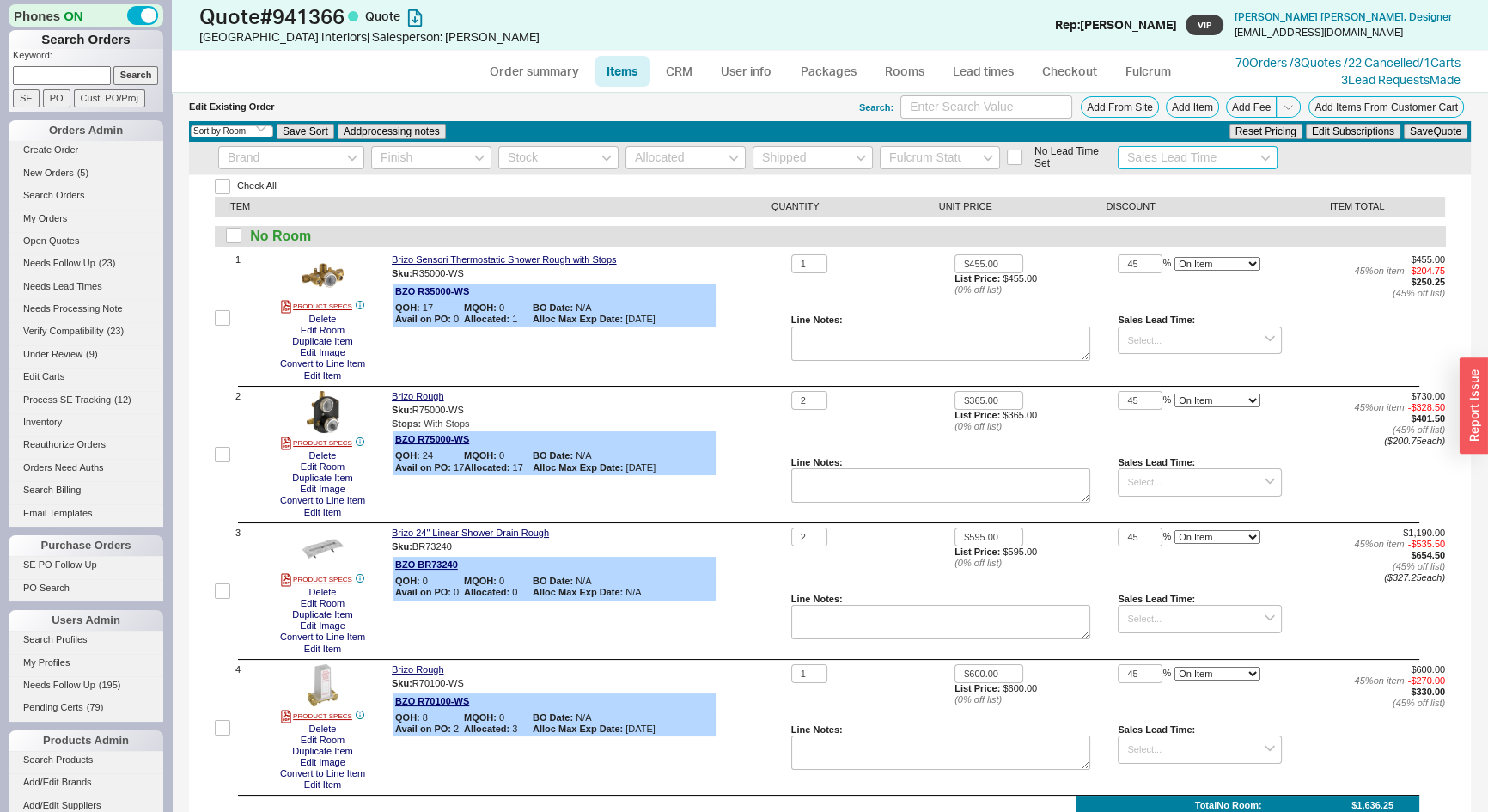
click at [1179, 154] on input at bounding box center [1198, 157] width 161 height 23
click at [1181, 186] on div "2 - 3 Business Days" at bounding box center [1198, 187] width 159 height 28
type input "2 - 3 Business Days"
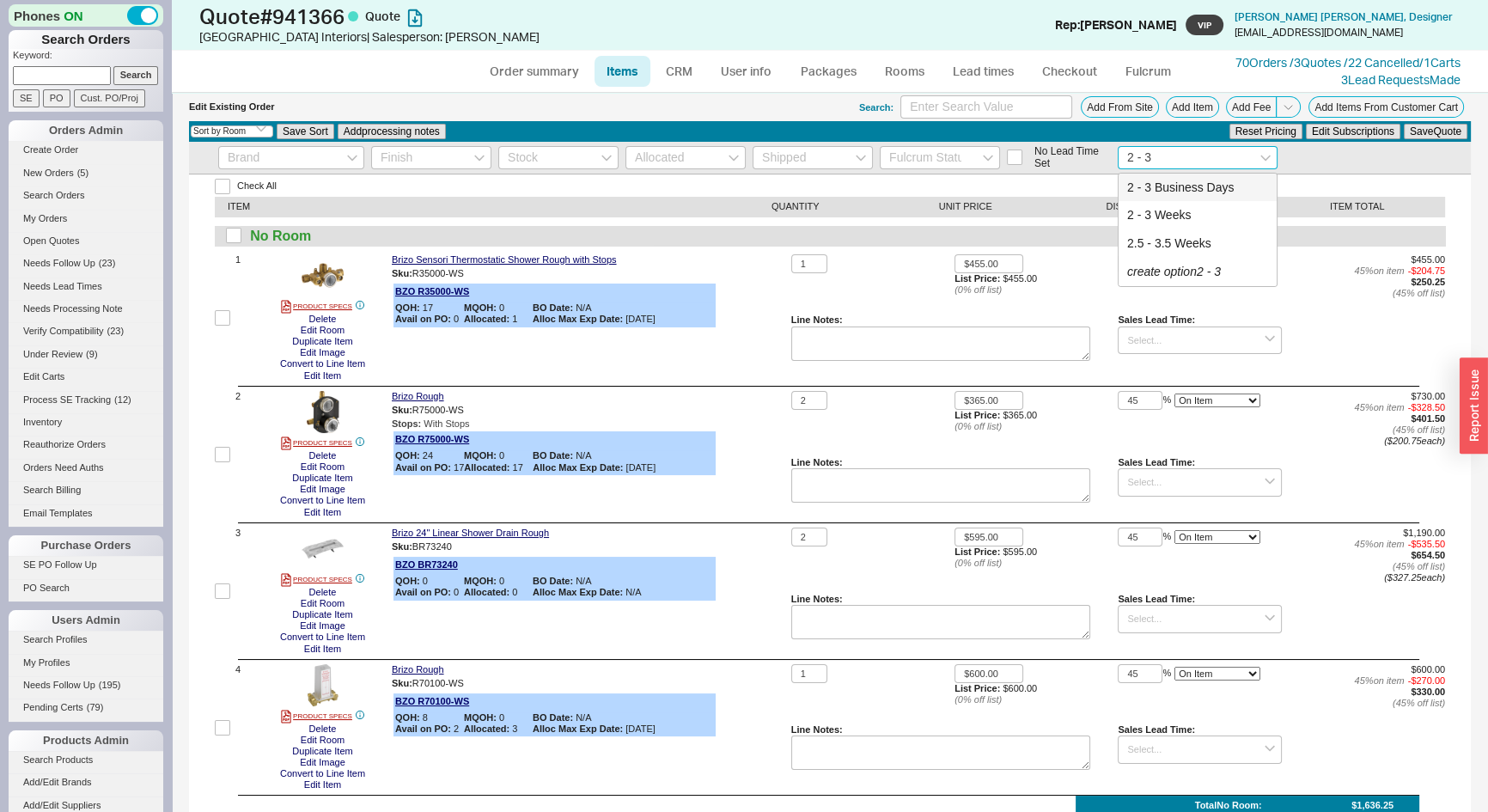
type input "2 - 3 Business Days"
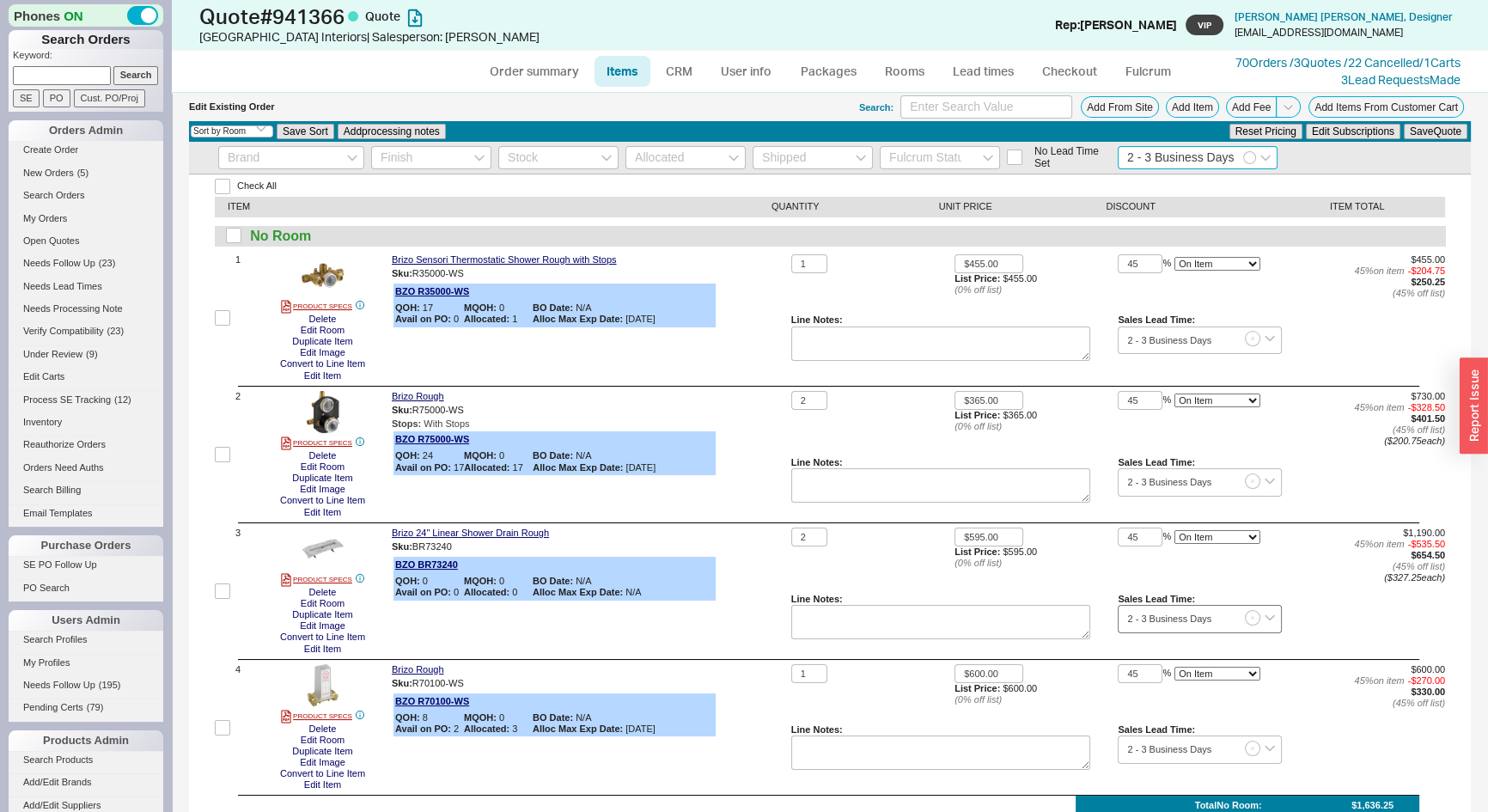
type input "2 - 3 Business Days"
click at [1212, 617] on input "2 - 3 Business Days" at bounding box center [1199, 618] width 164 height 28
click at [1153, 674] on div "2 - 3 Weeks" at bounding box center [1199, 674] width 162 height 25
type input "2 - 3 Weeks"
click at [1413, 132] on button "Save Quote" at bounding box center [1436, 131] width 64 height 16
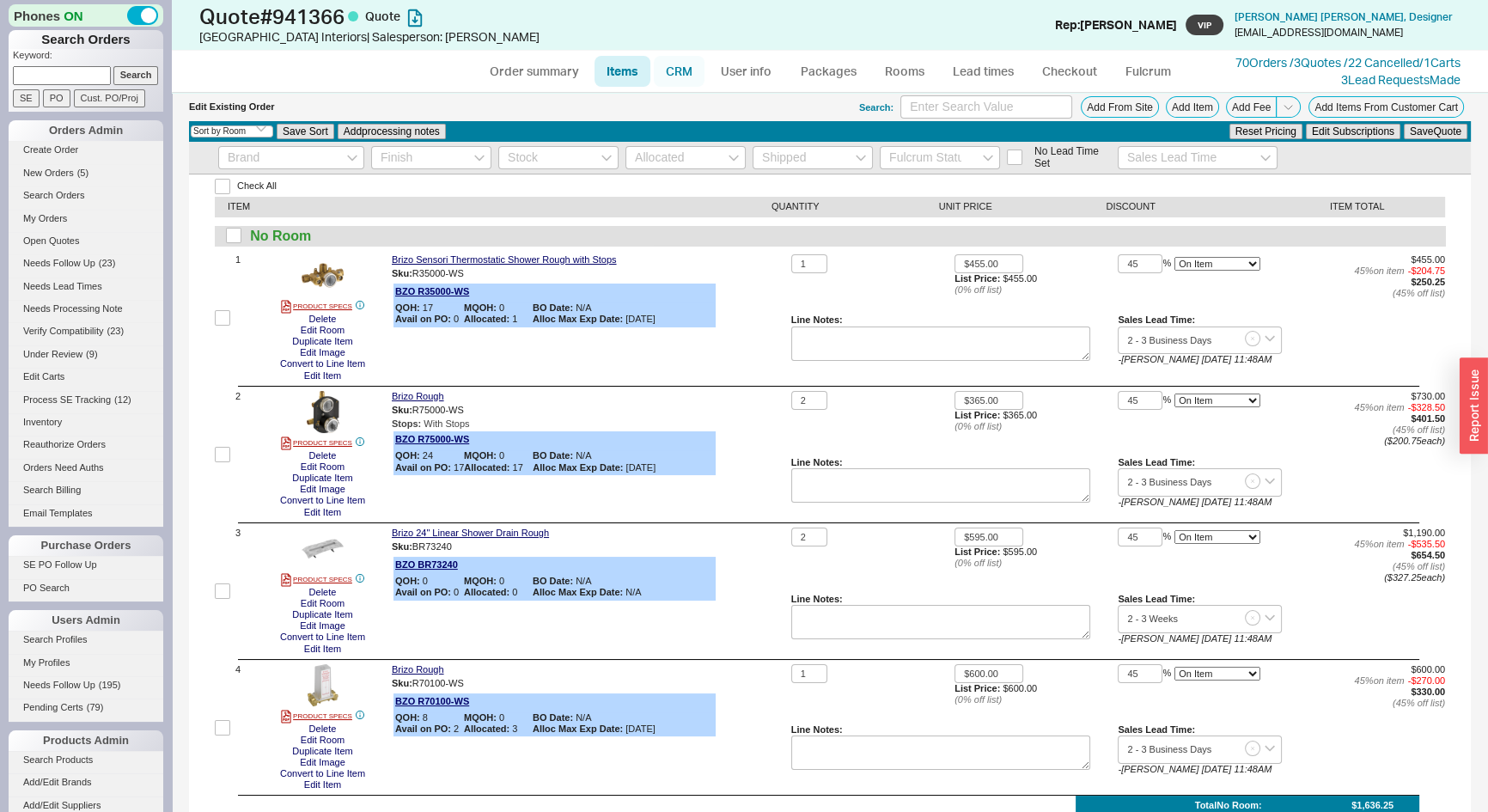
click at [681, 72] on link "CRM" at bounding box center [680, 71] width 51 height 31
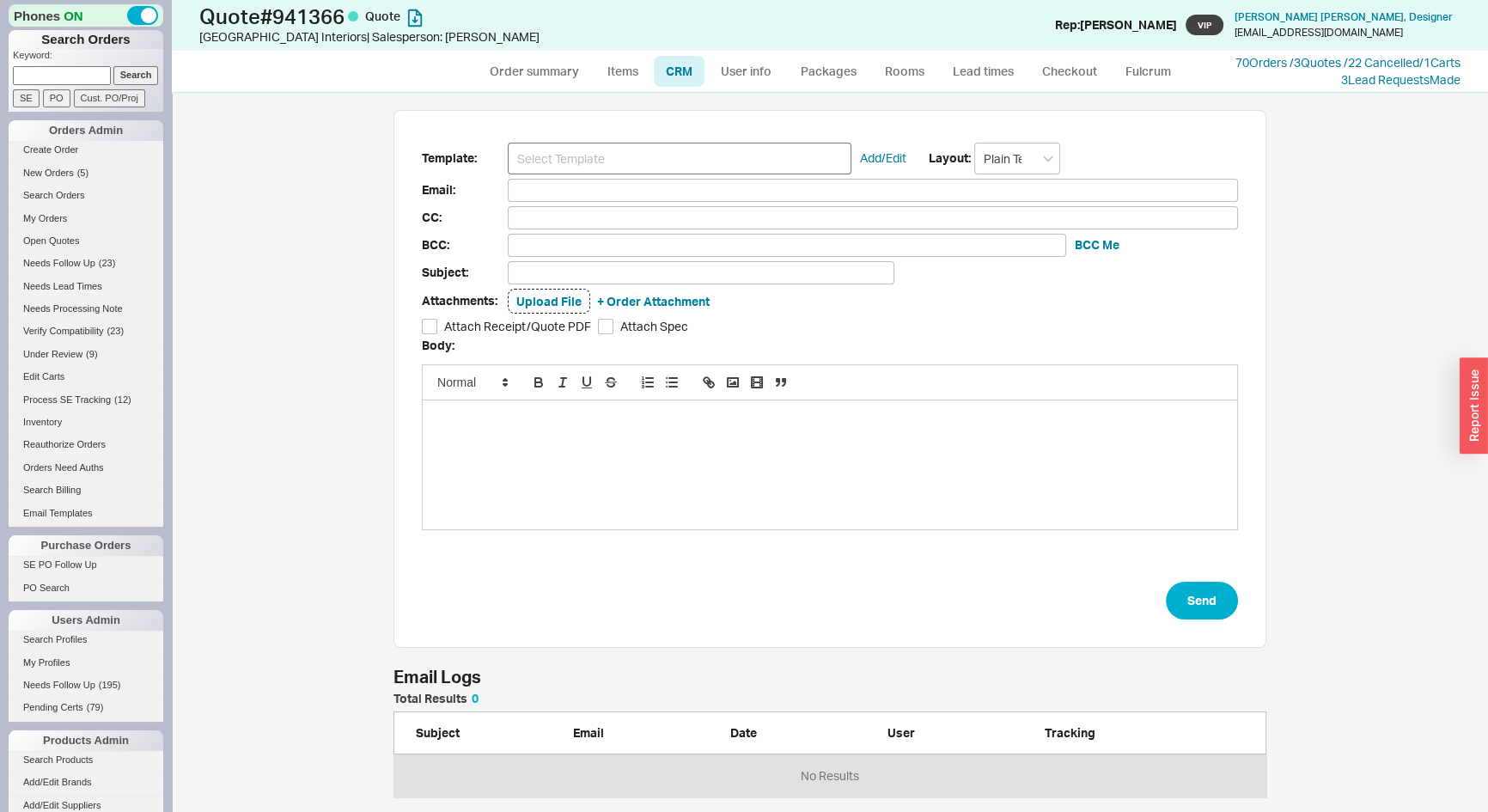
scroll to position [707, 1293]
click at [681, 157] on input at bounding box center [680, 158] width 343 height 32
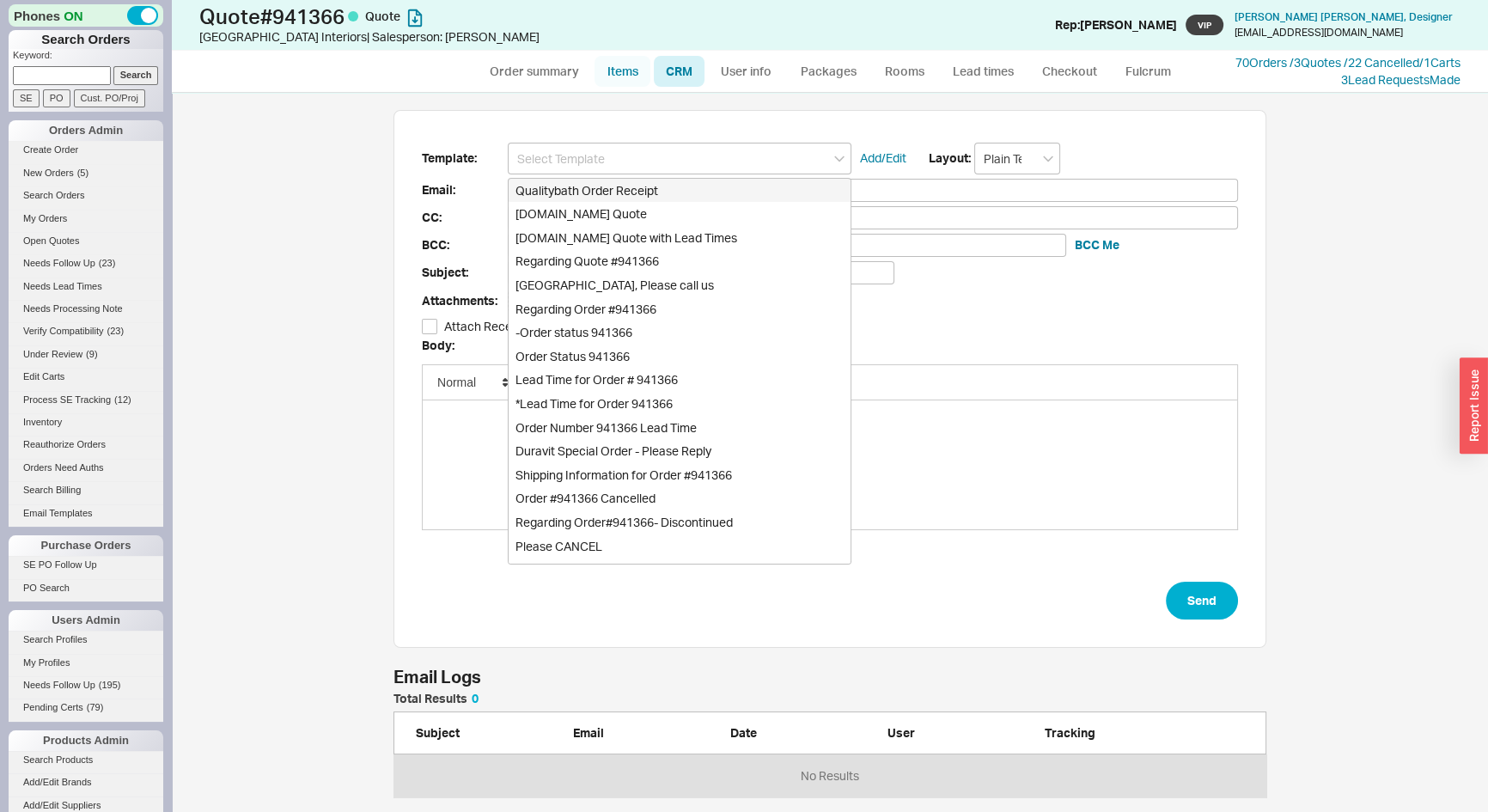
click at [618, 71] on link "Items" at bounding box center [622, 71] width 56 height 31
select select "3"
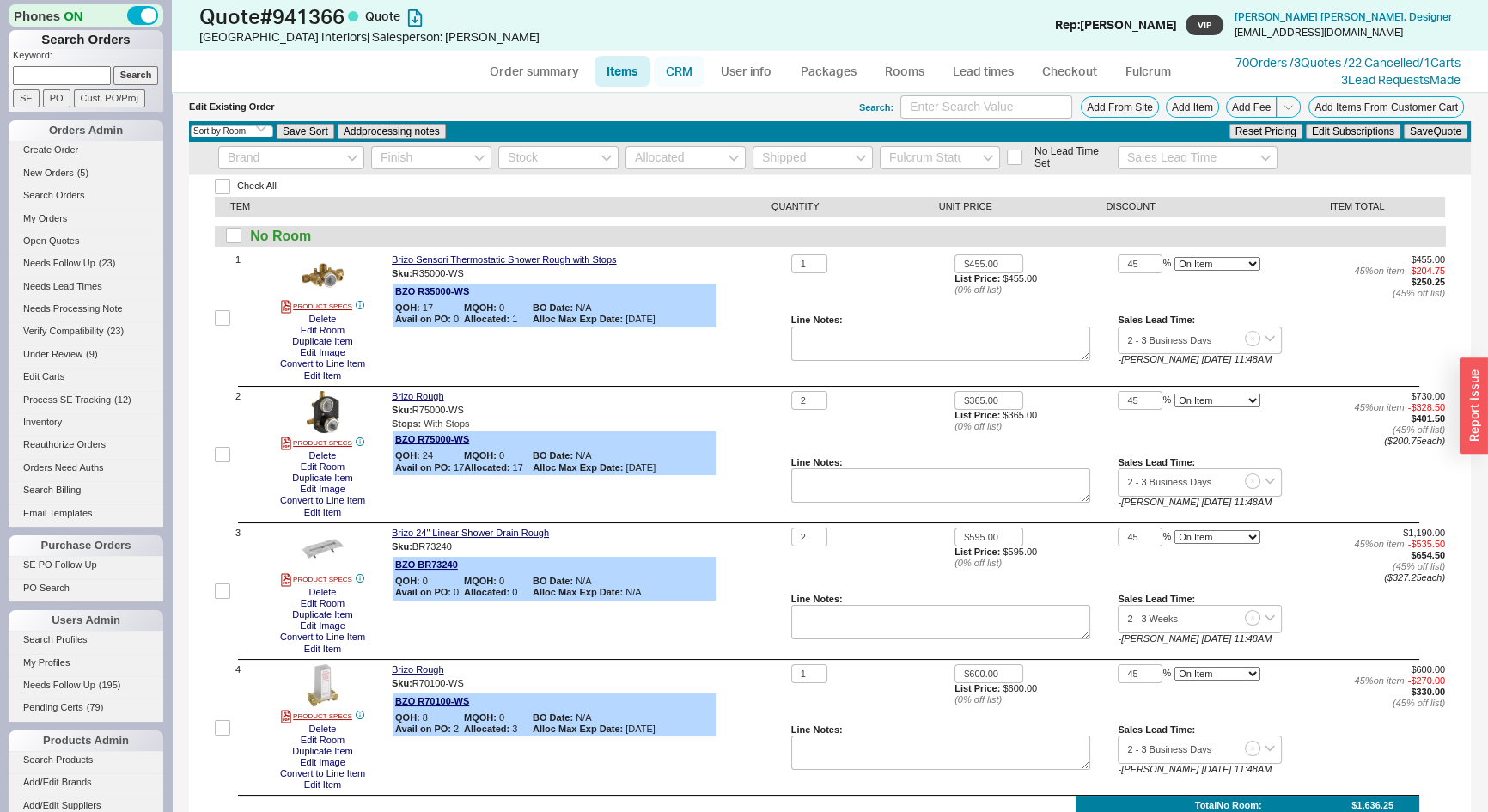
click at [673, 69] on link "CRM" at bounding box center [680, 71] width 51 height 31
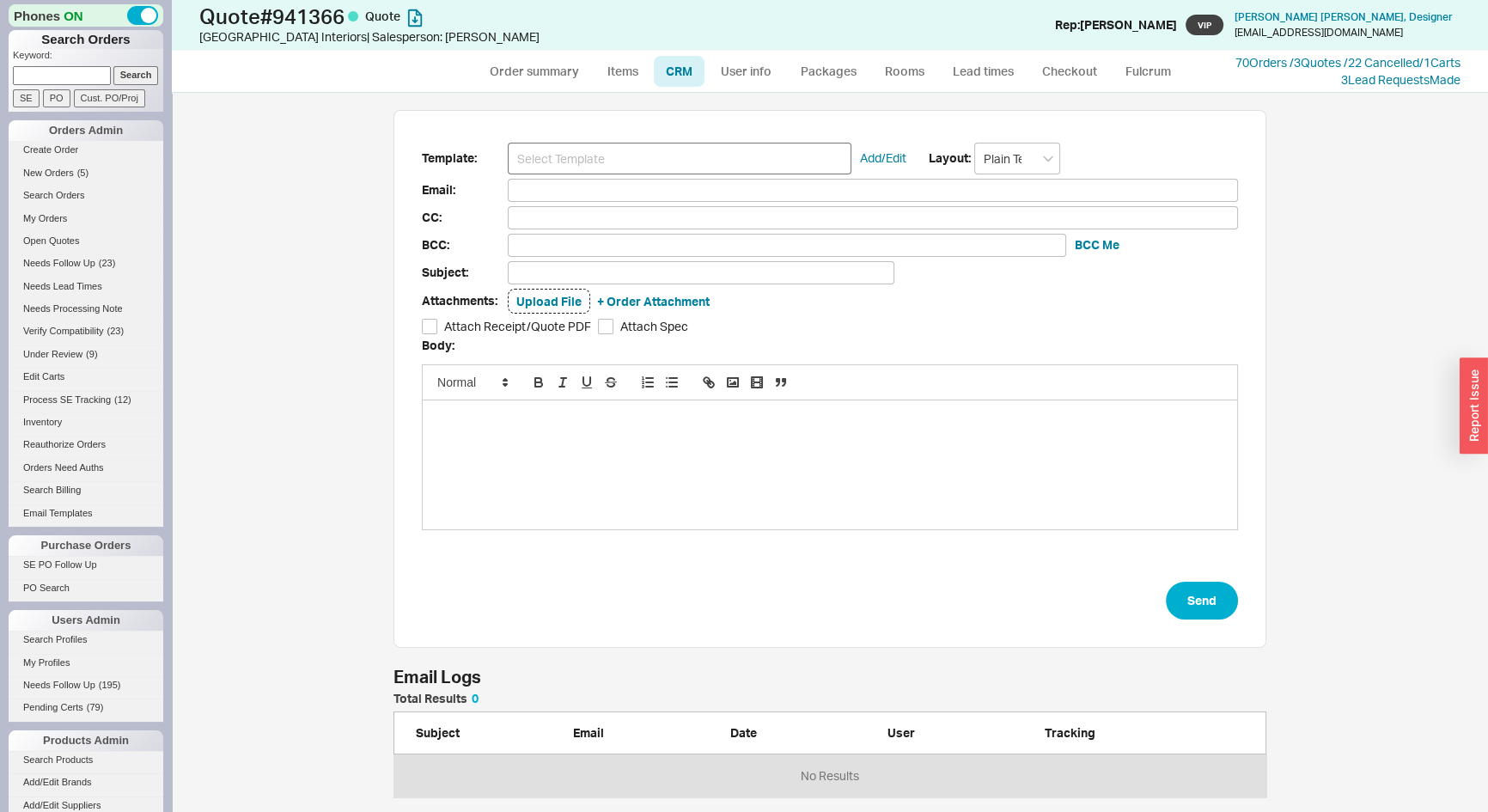
scroll to position [707, 1293]
click at [677, 154] on input at bounding box center [680, 158] width 343 height 32
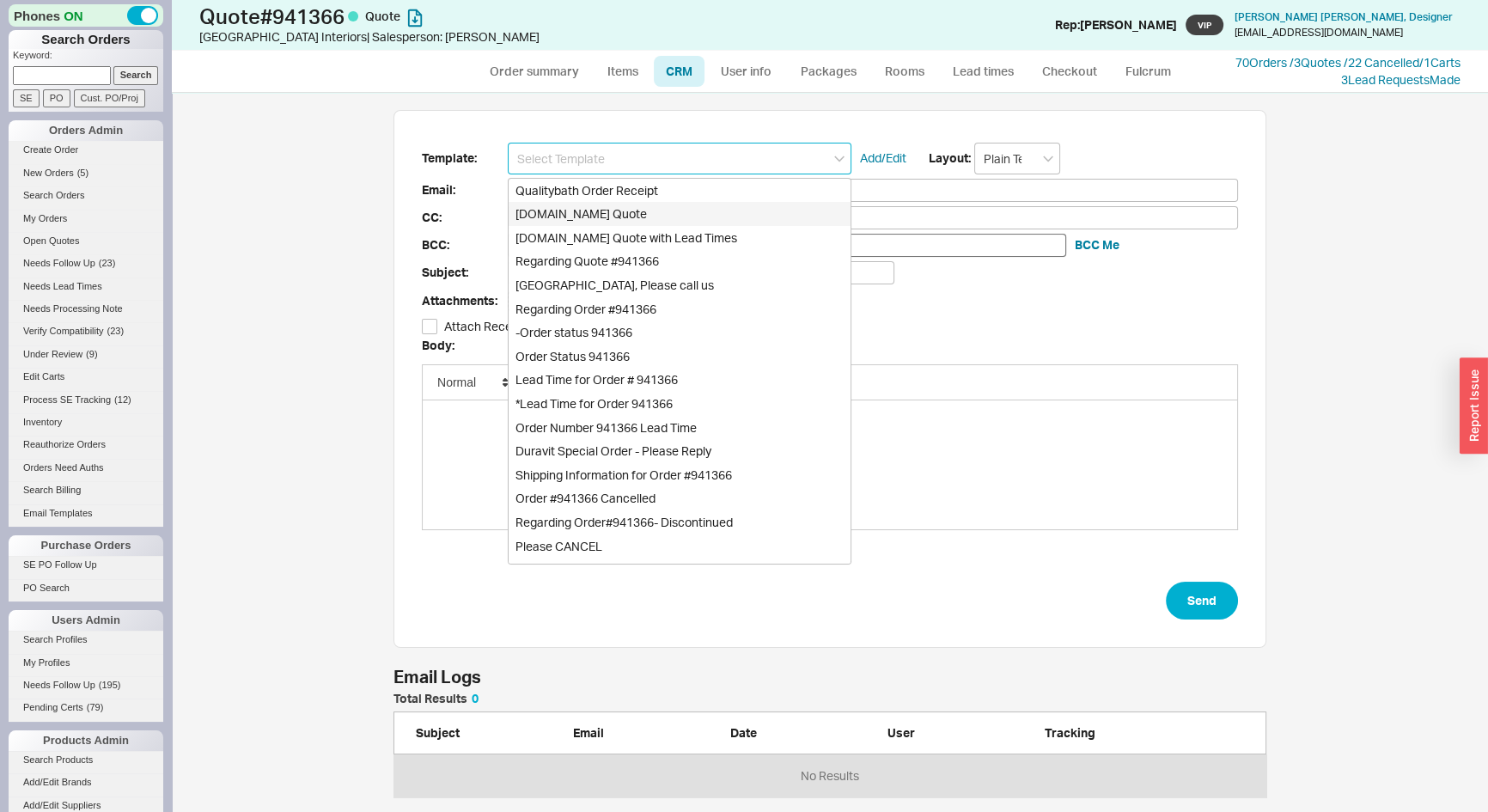
click at [632, 234] on div "Qualitybath.com Quote with Lead Times" at bounding box center [680, 237] width 342 height 24
type input "Receipt"
type input "info@westendny.com"
type input "Quality Bath Quote #941366 with Lead Times"
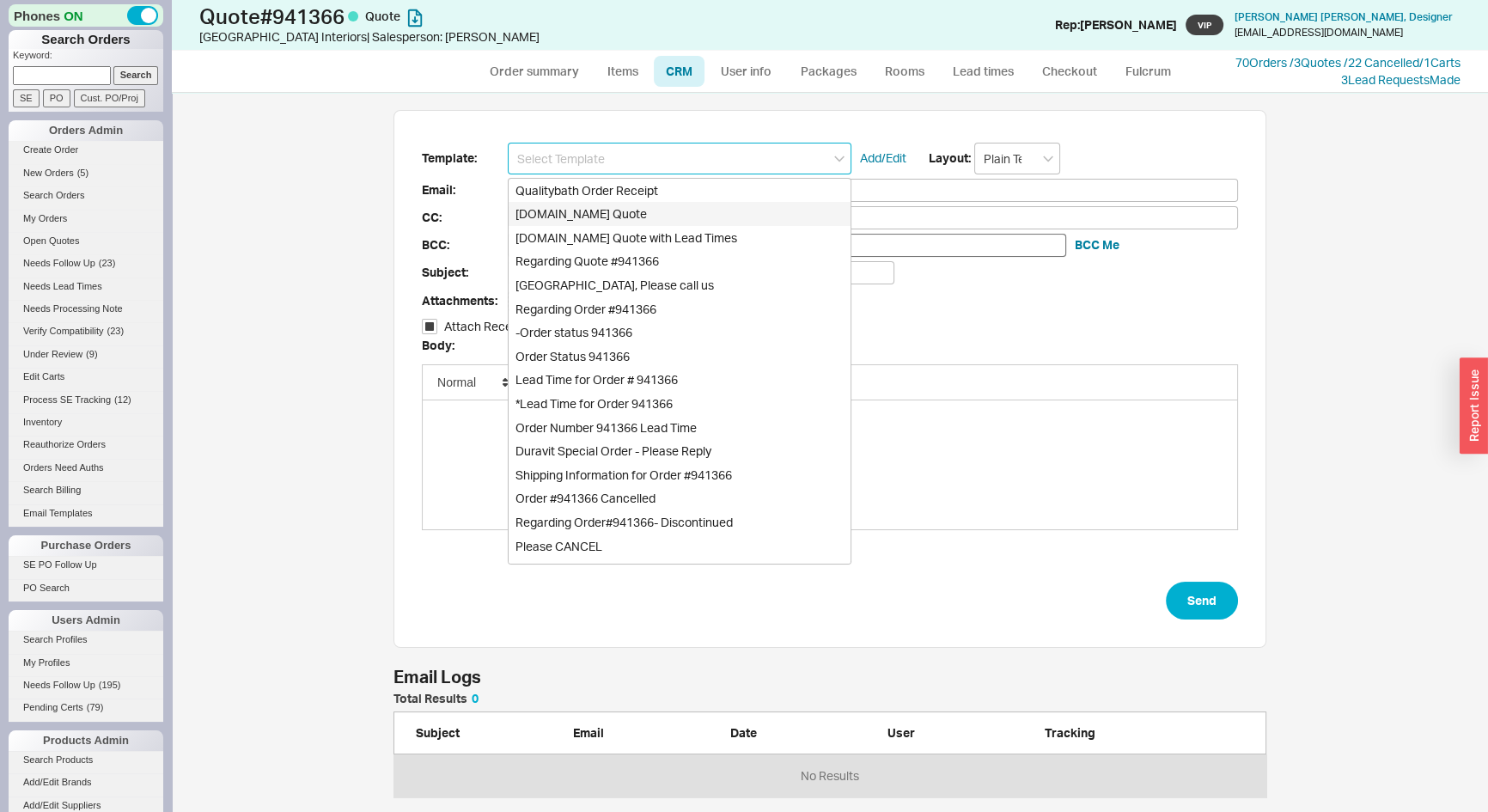
checkbox input "true"
type input "Qualitybath.com Quote with Lead Times"
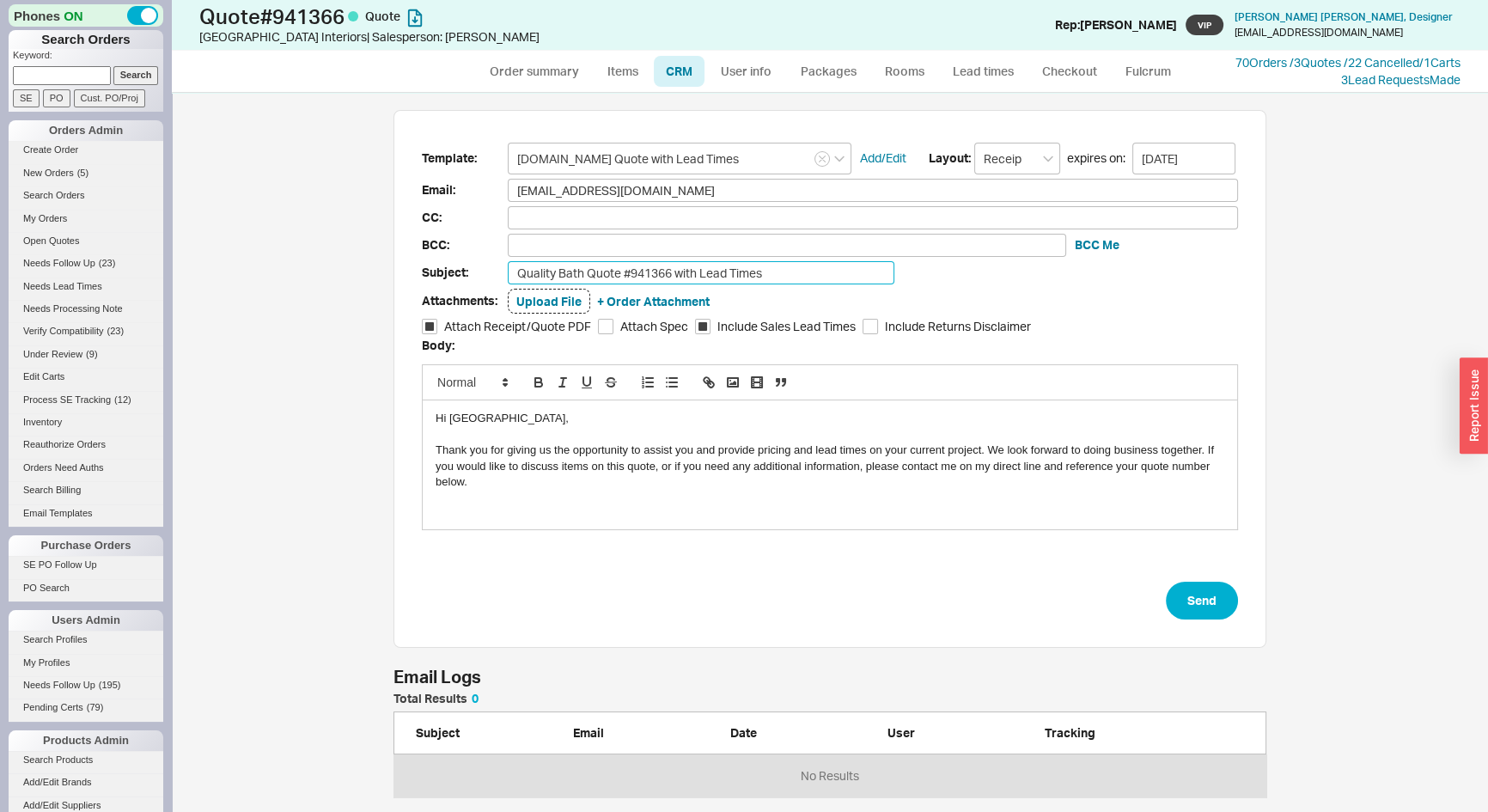
click at [786, 269] on input "Quality Bath Quote #941366 with Lead Times" at bounding box center [701, 272] width 386 height 23
type input "Quality Bath Quote #941366 with Lead Times - [Roughs]"
drag, startPoint x: 490, startPoint y: 418, endPoint x: 447, endPoint y: 414, distance: 43.2
click at [1195, 599] on button "Send" at bounding box center [1202, 600] width 72 height 37
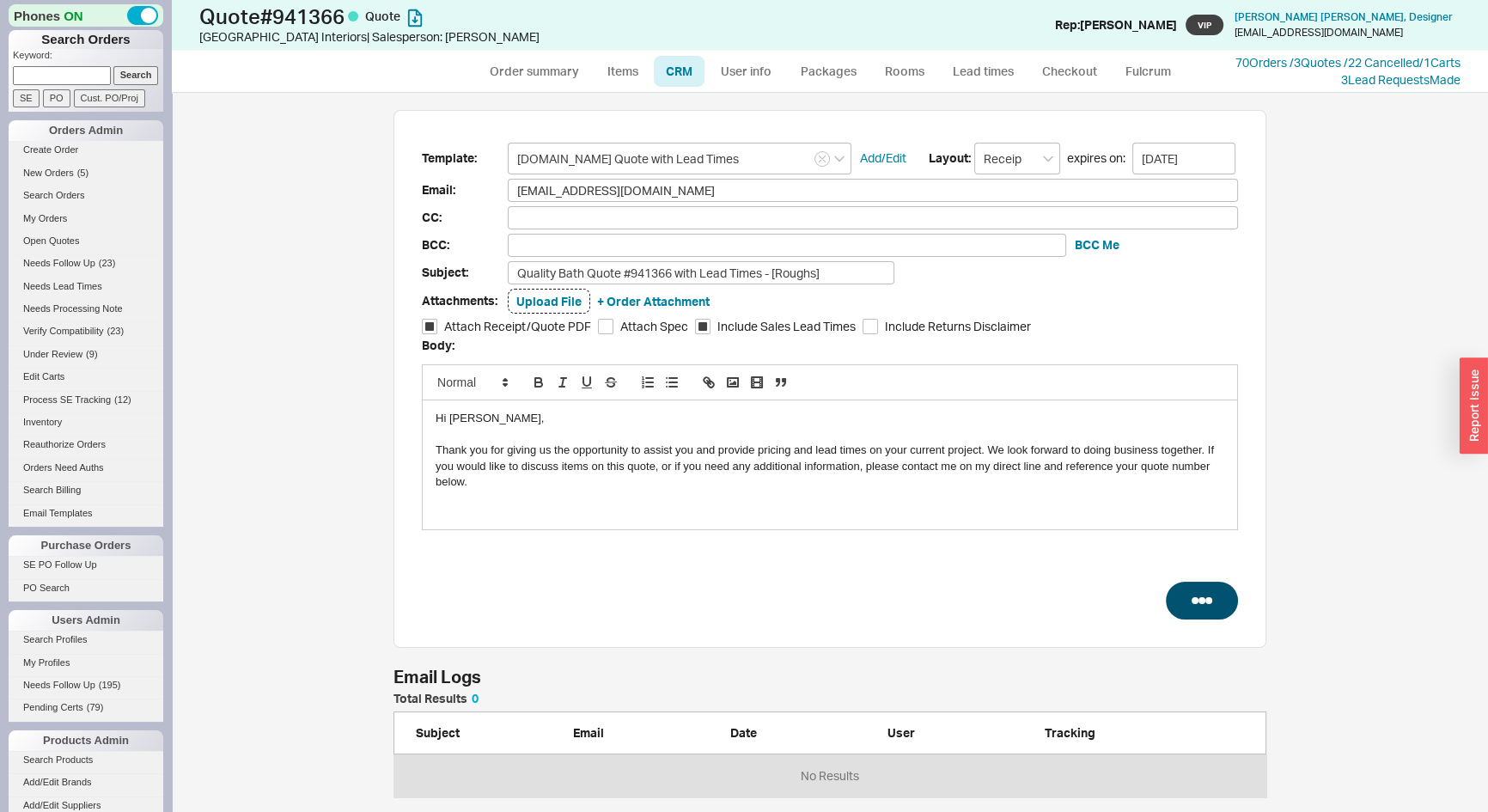
select select "*"
select select "LOW"
select select "3"
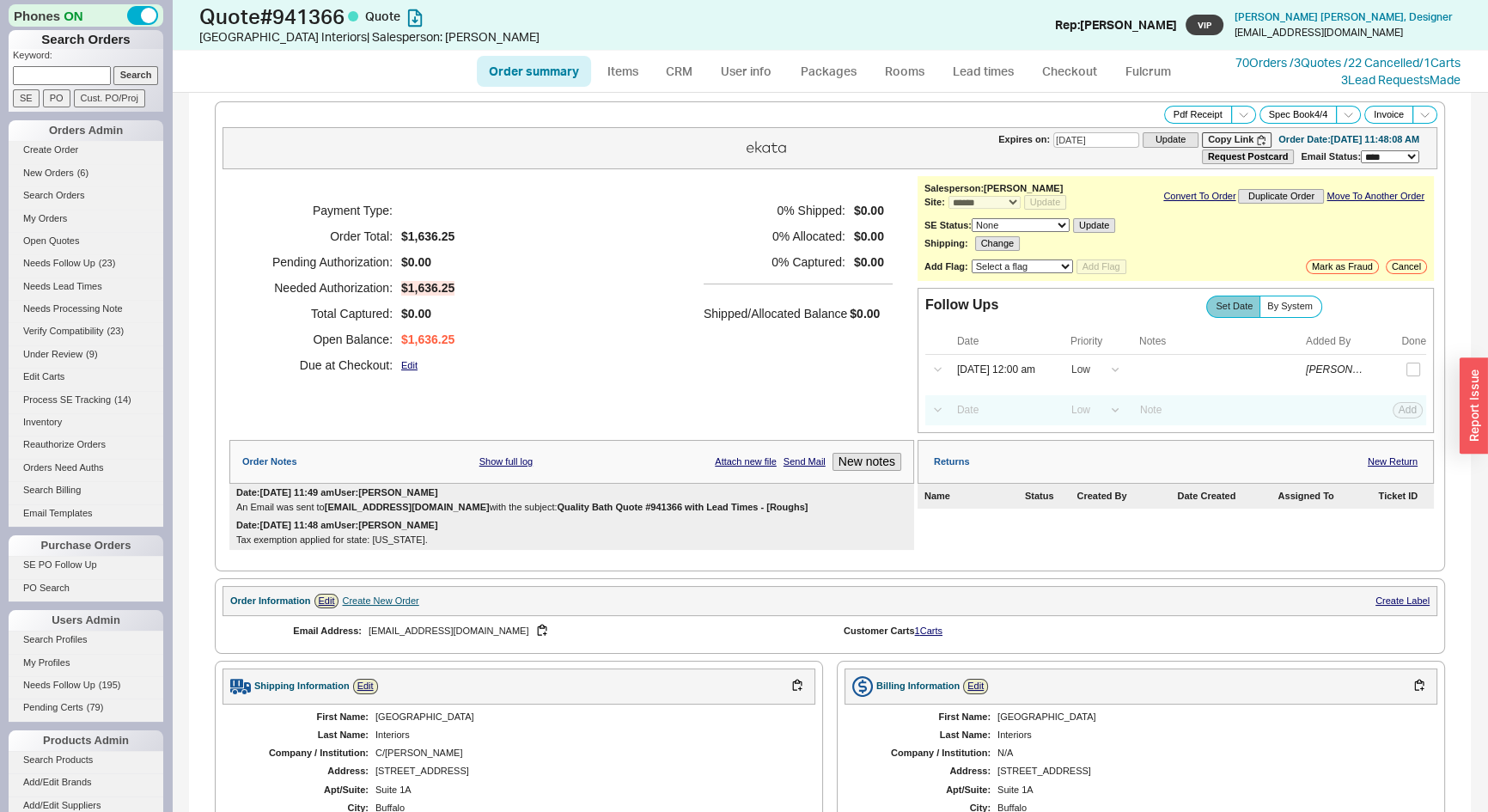
drag, startPoint x: 752, startPoint y: 500, endPoint x: 498, endPoint y: 506, distance: 254.1
click at [498, 506] on div "An Email was sent to info@westendny.com with the subject: Quality Bath Quote #9…" at bounding box center [572, 507] width 671 height 11
copy div "Quality Bath Quote #941366 with Lead Times - [Roughs]"
click at [1238, 115] on icon at bounding box center [1244, 115] width 13 height 13
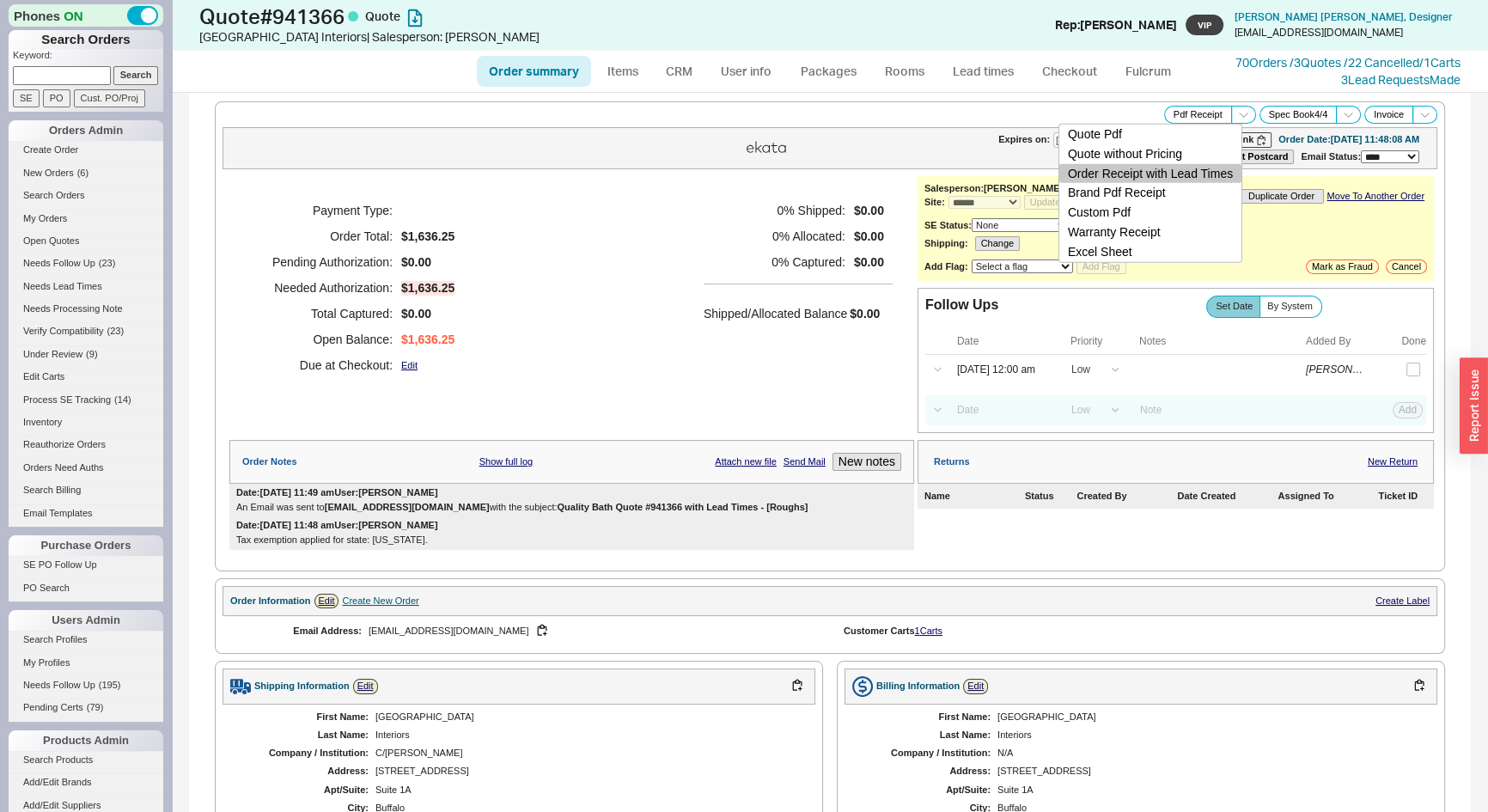
click at [1211, 172] on button "Order Receipt with Lead Times" at bounding box center [1150, 174] width 182 height 20
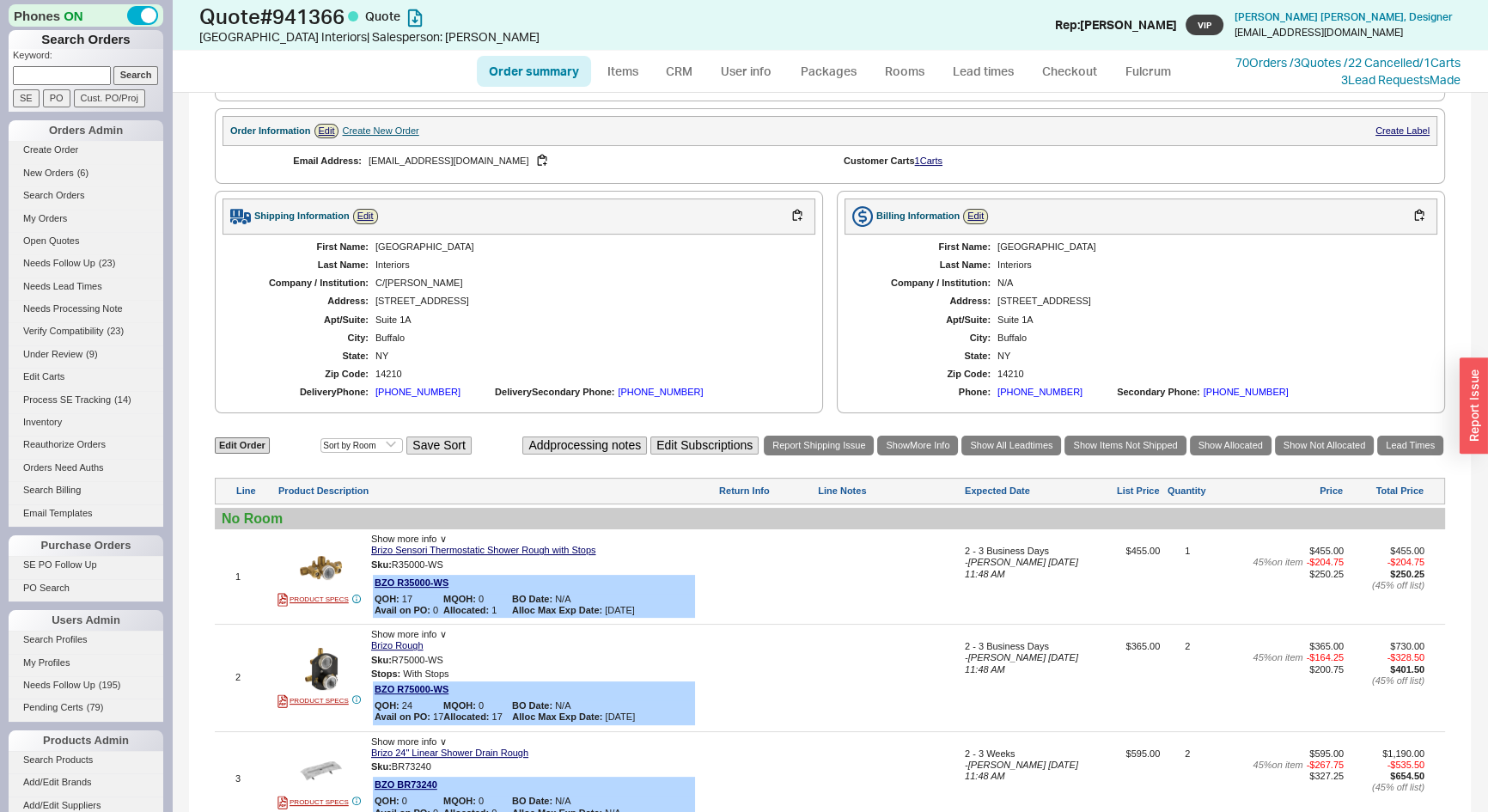
scroll to position [799, 0]
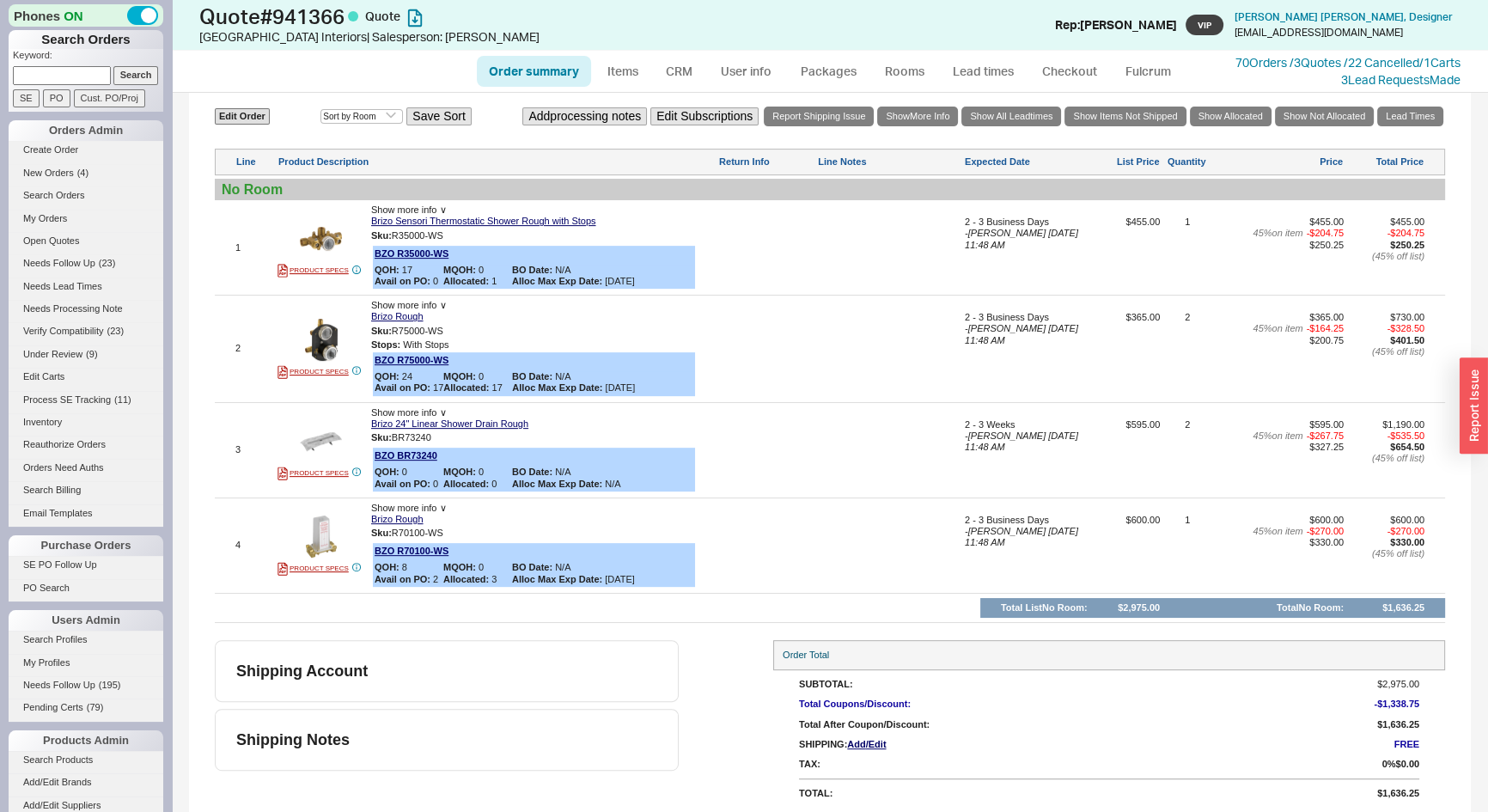
click at [537, 71] on link "Order summary" at bounding box center [533, 71] width 114 height 31
select select "*"
select select "LOW"
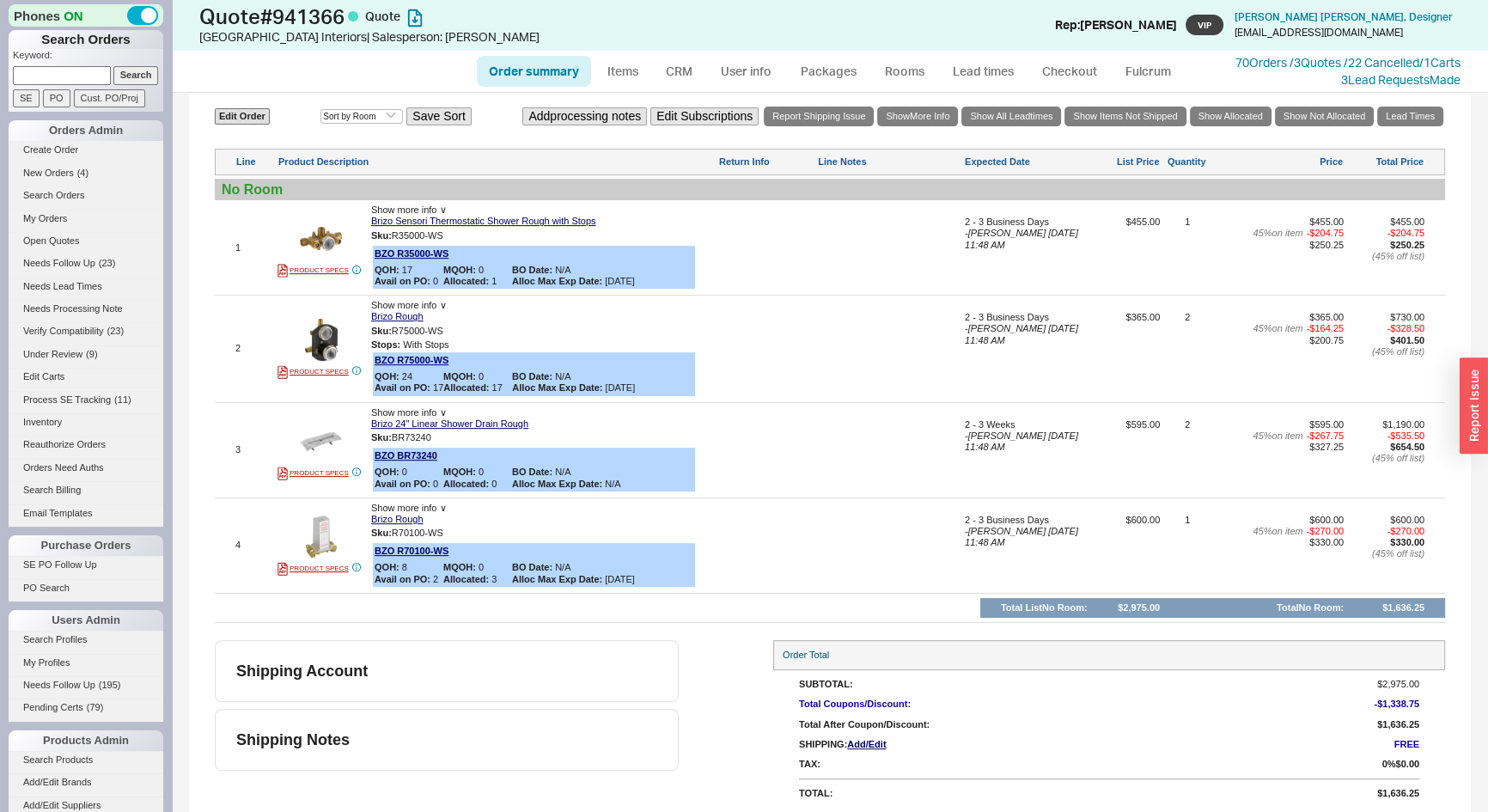
select select "3"
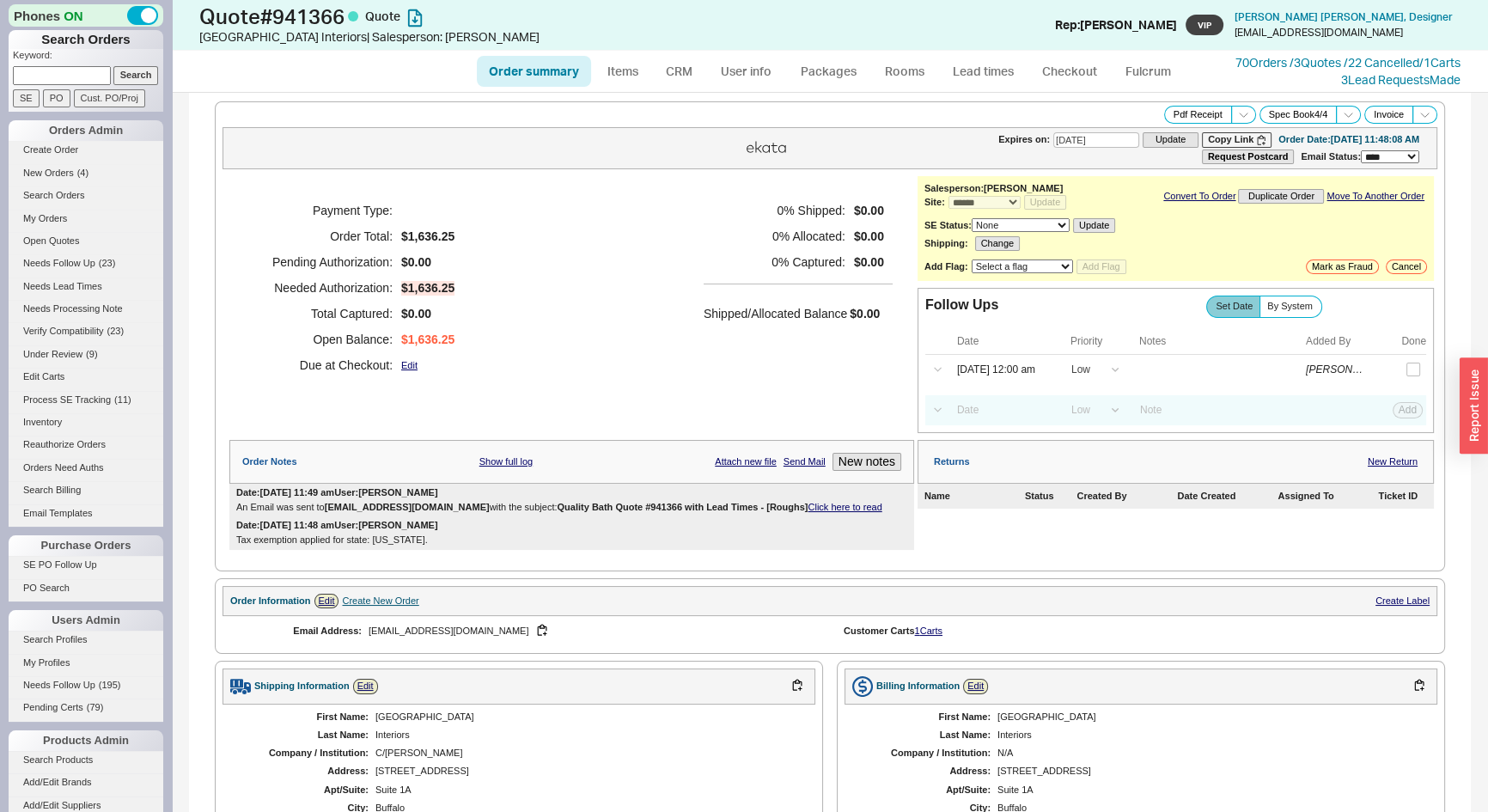
click at [816, 501] on link "Click here to read" at bounding box center [844, 506] width 74 height 10
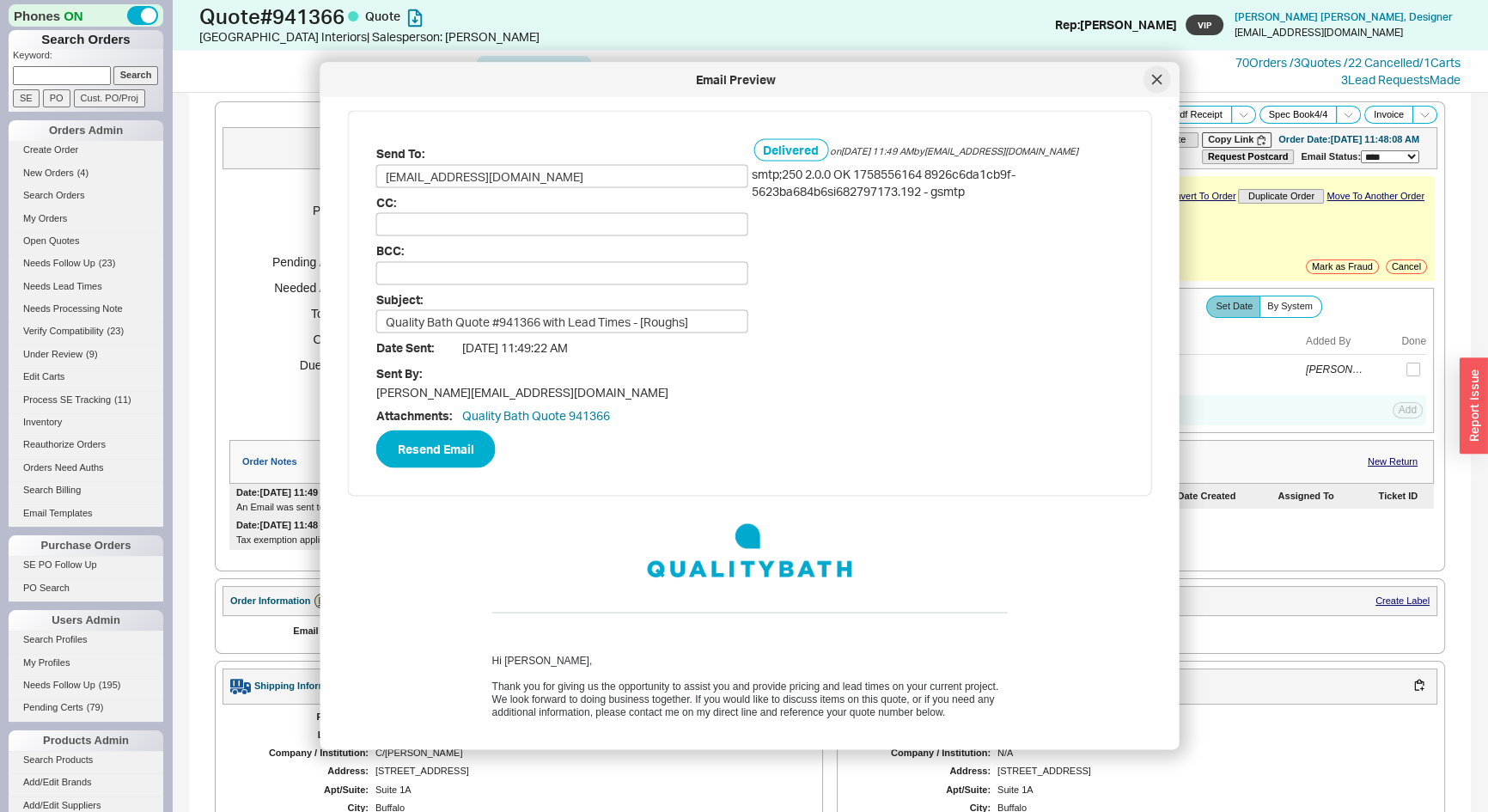
click at [1165, 76] on div at bounding box center [1157, 79] width 27 height 27
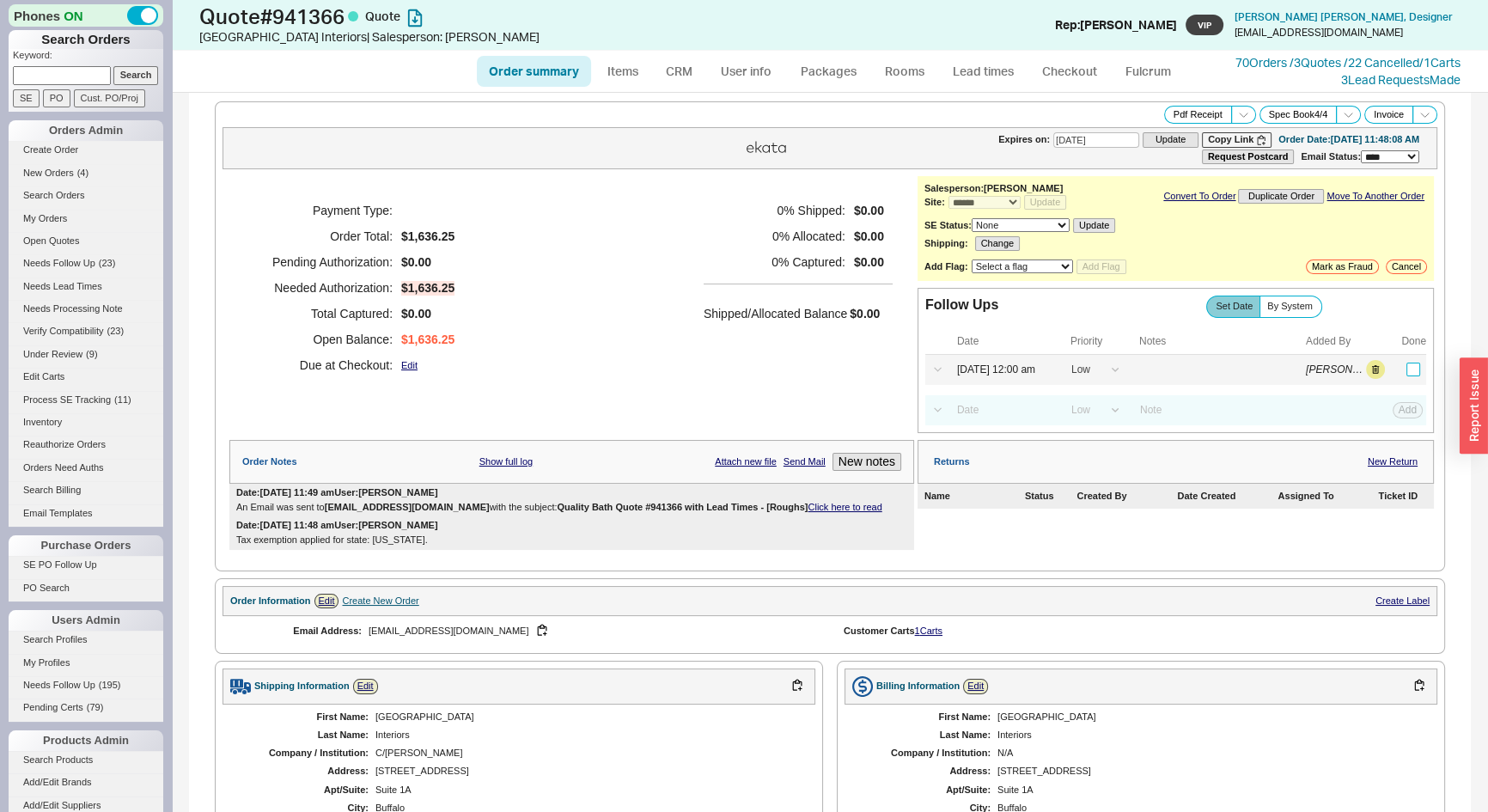
click at [1407, 369] on input "checkbox" at bounding box center [1413, 369] width 14 height 14
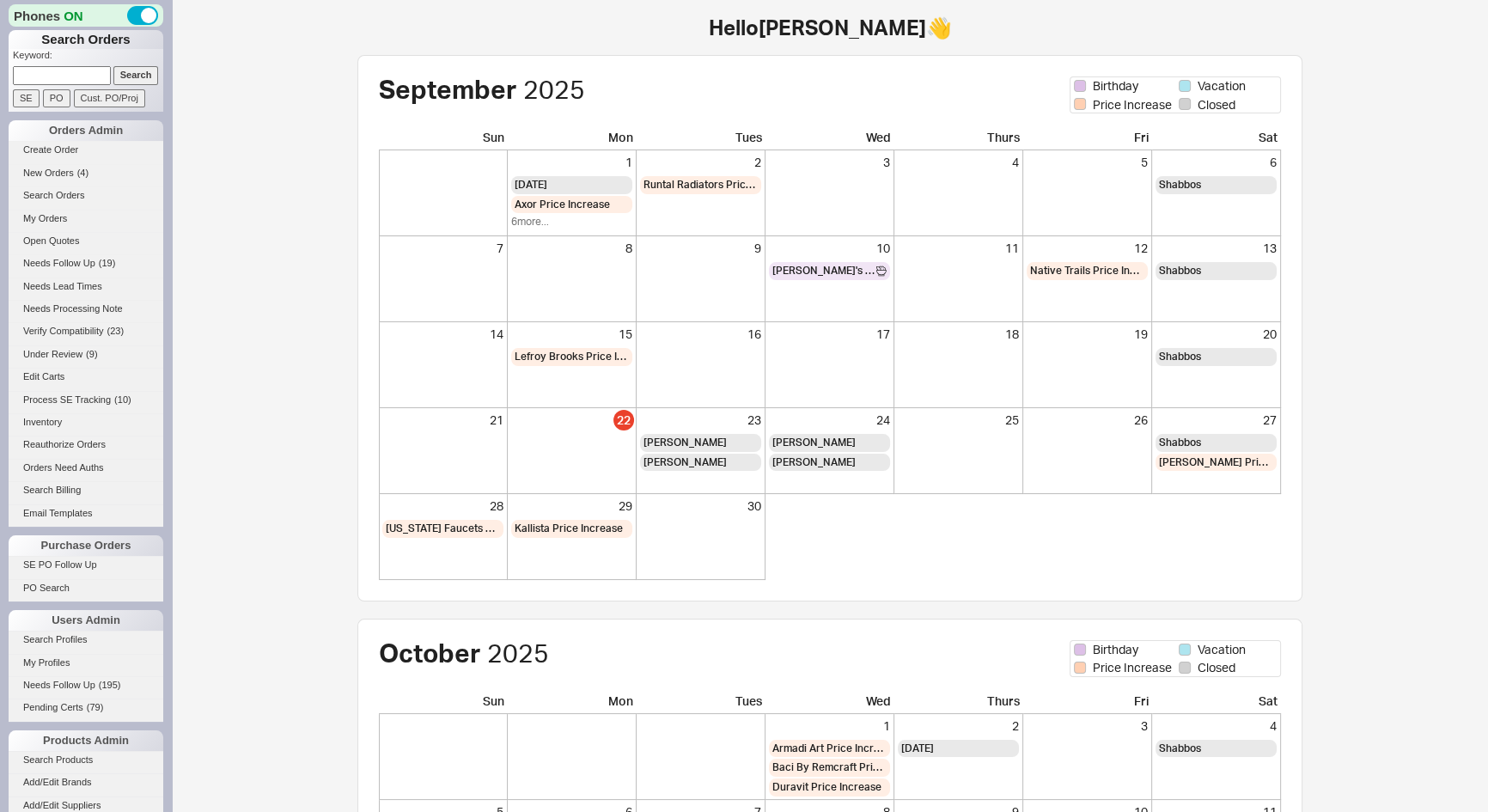
click at [52, 70] on input at bounding box center [61, 75] width 98 height 18
type input "941369"
click at [113, 66] on input "Search" at bounding box center [136, 75] width 46 height 18
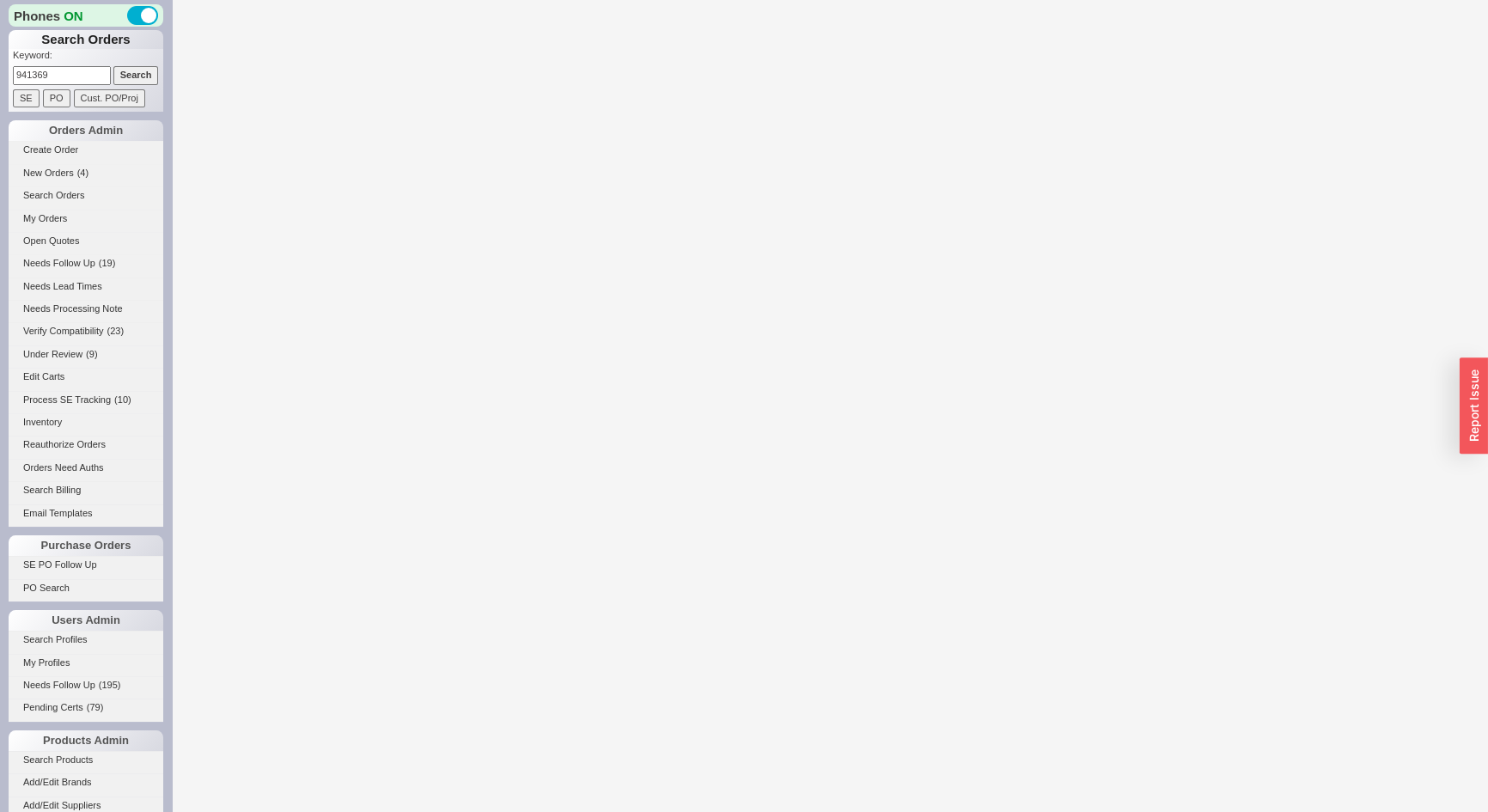
select select "*"
select select "LOW"
select select "3"
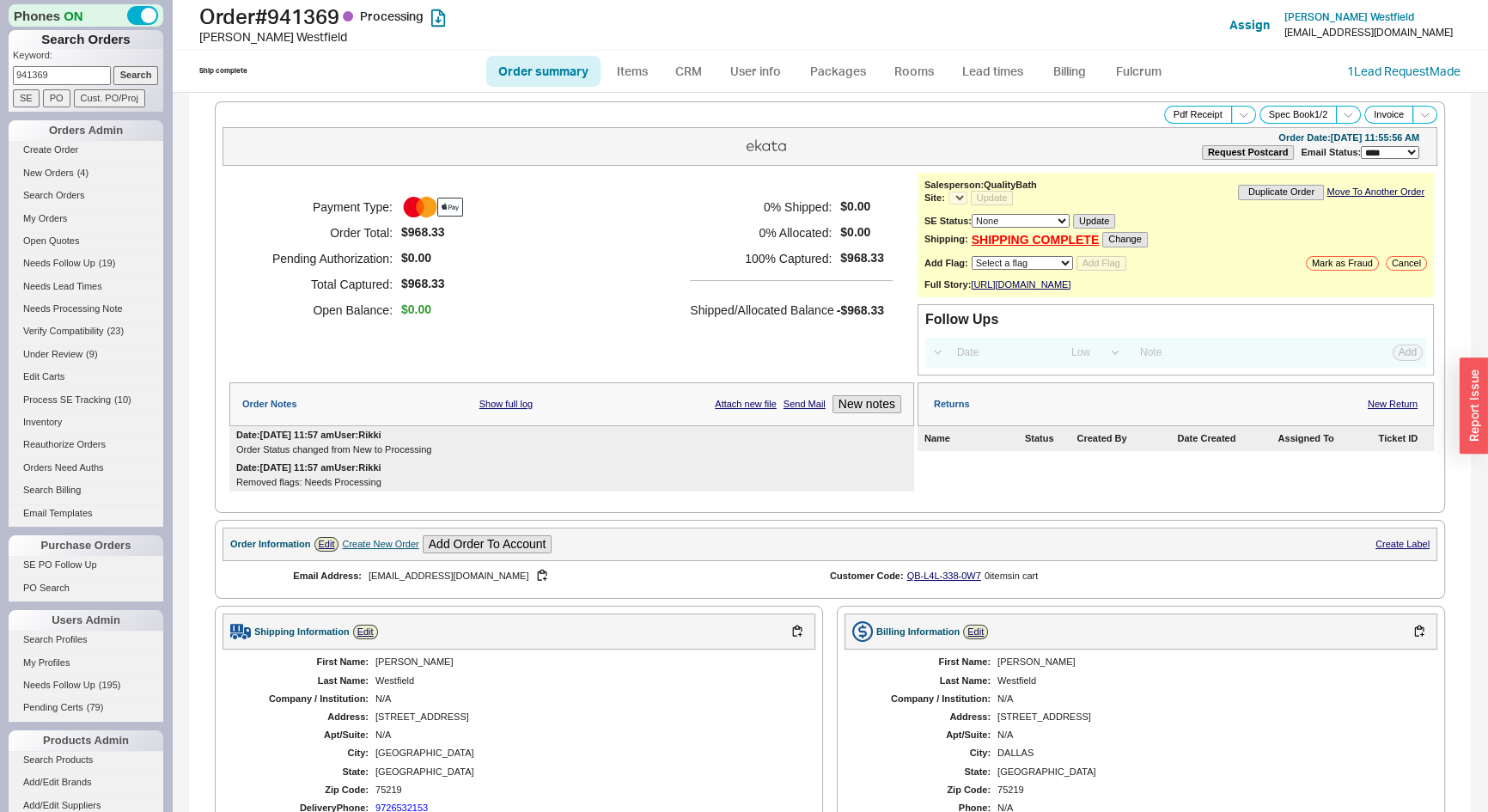
select select "*"
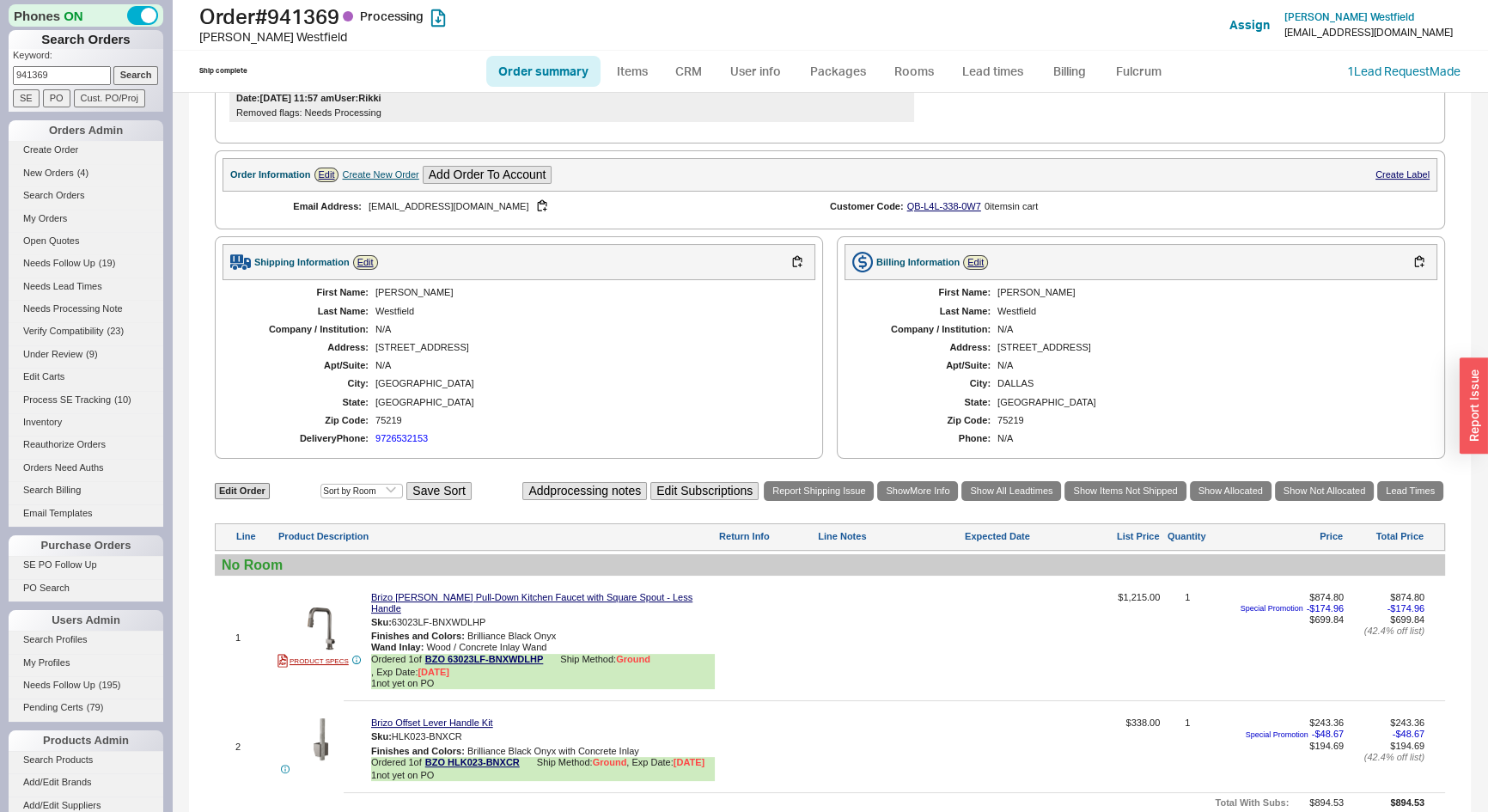
scroll to position [602, 0]
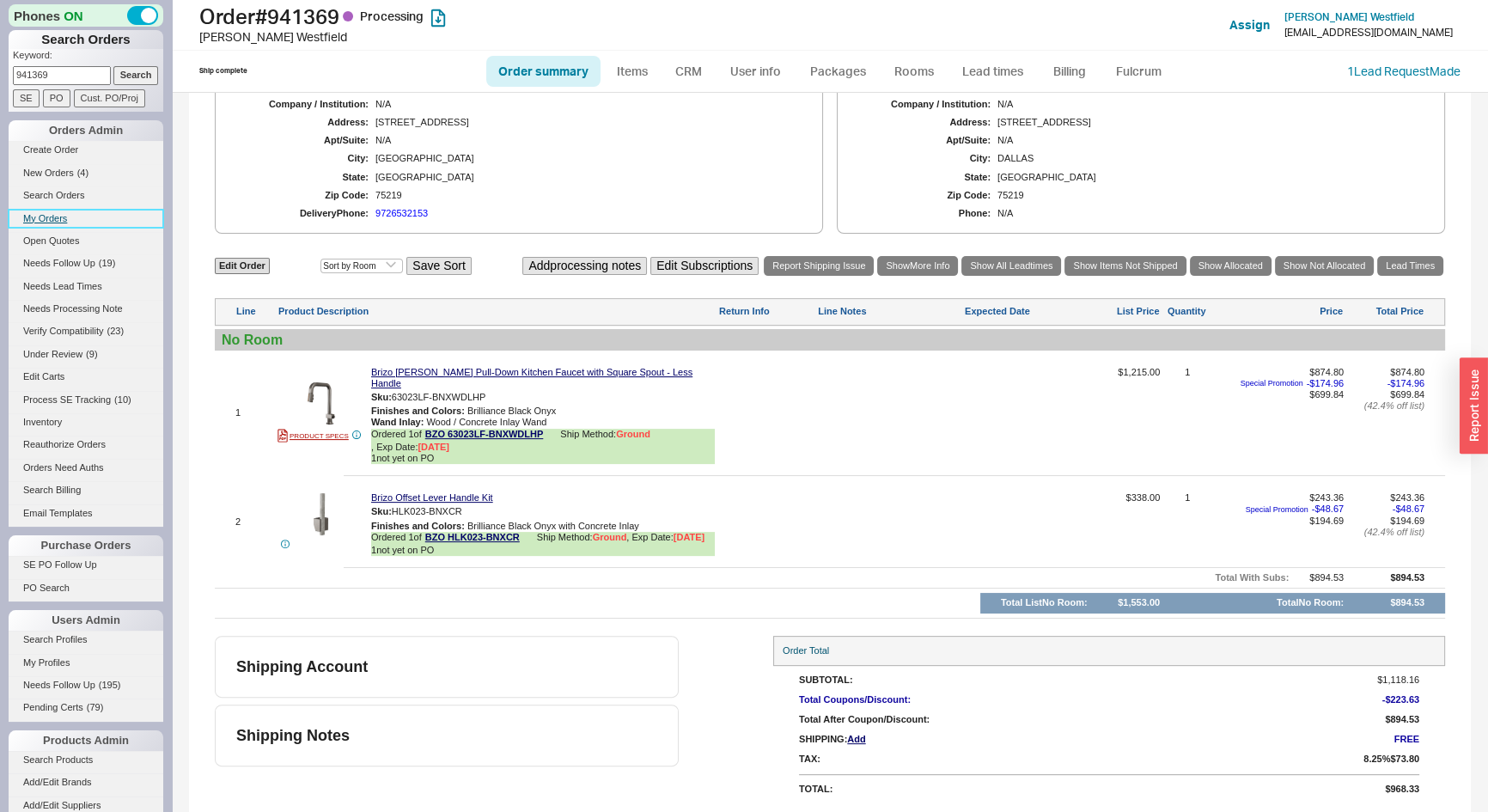
click at [49, 221] on link "My Orders" at bounding box center [85, 219] width 154 height 18
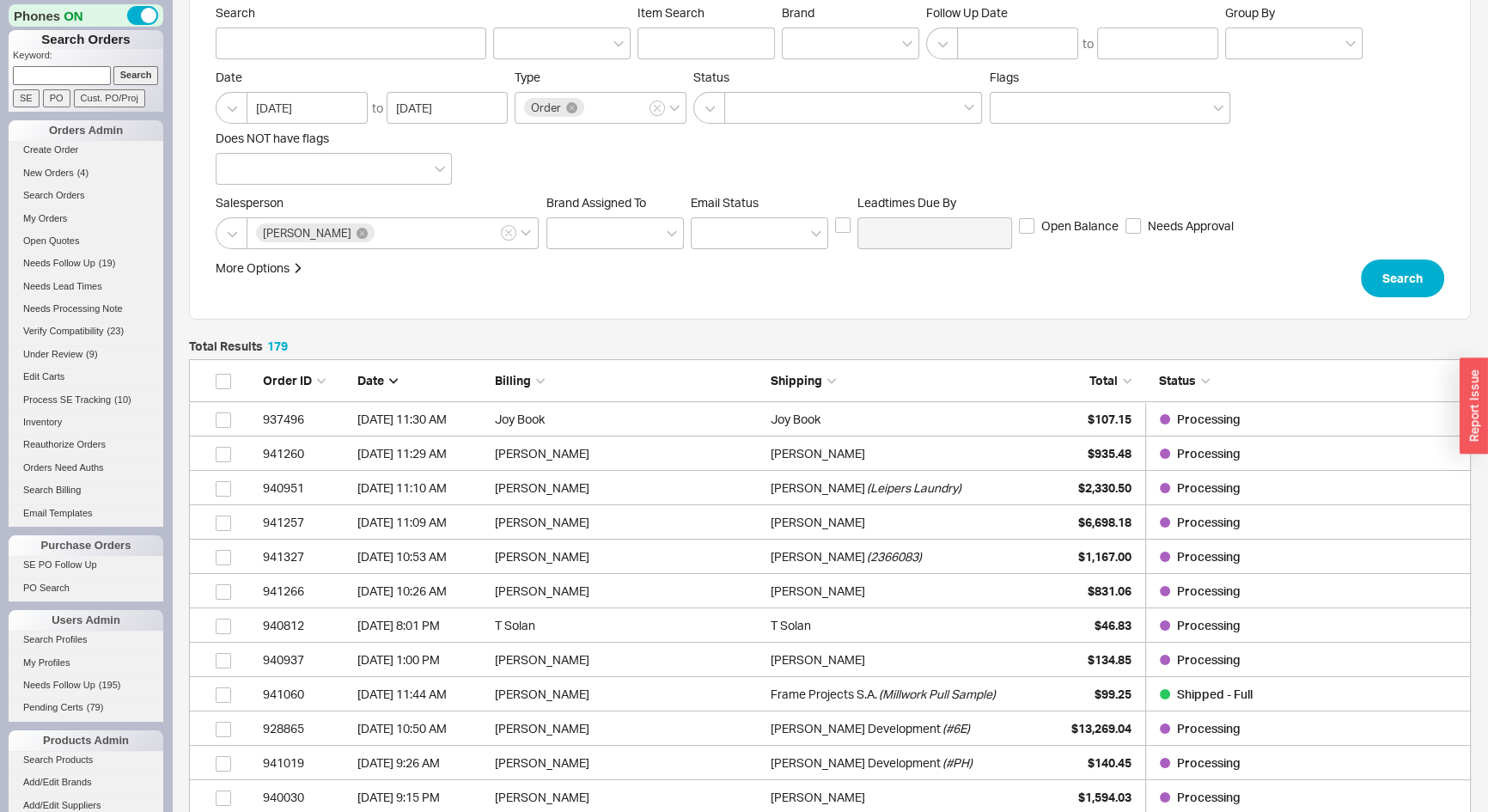
scroll to position [78, 0]
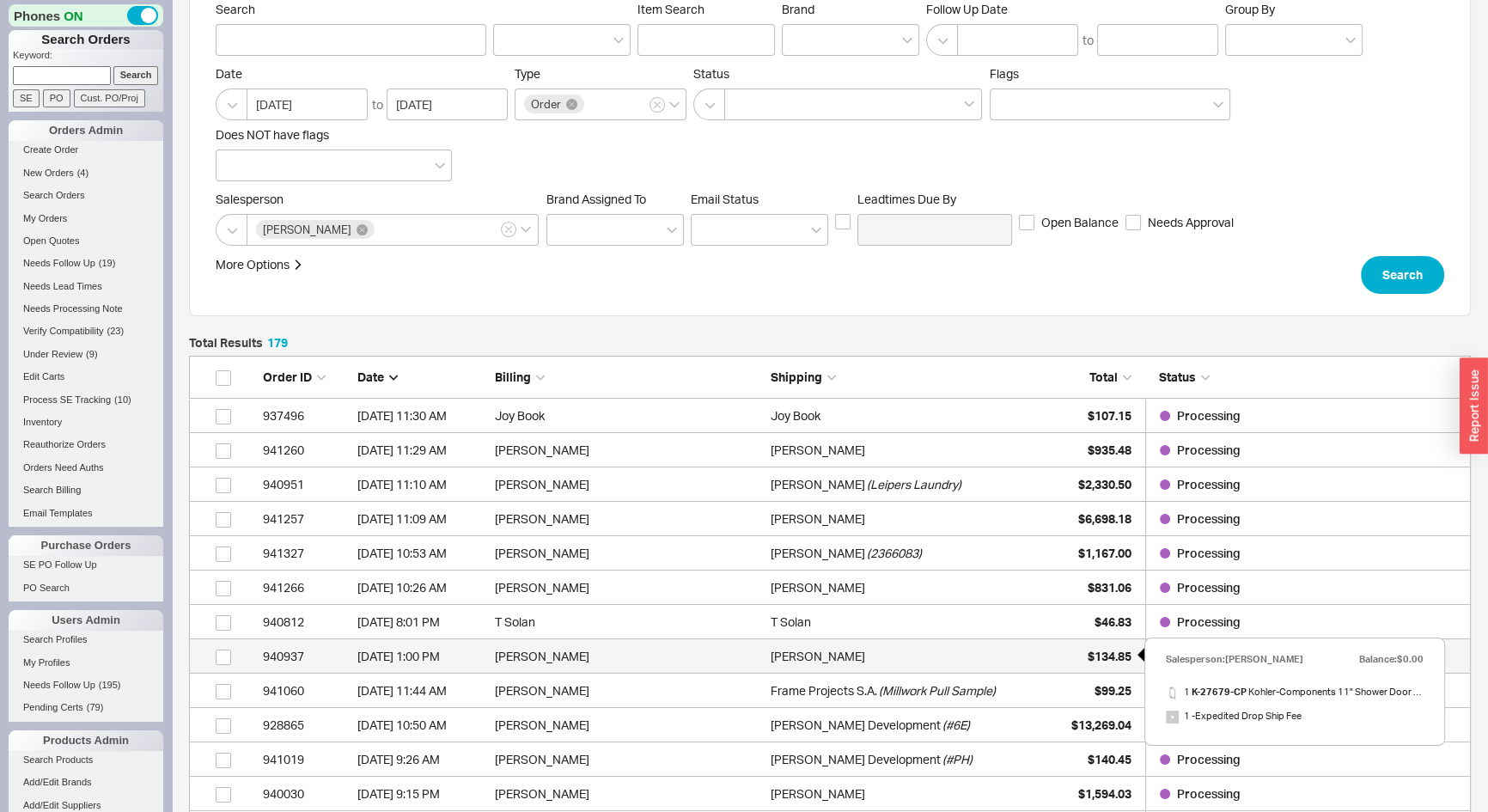
click at [1089, 657] on span "$134.85" at bounding box center [1110, 656] width 44 height 15
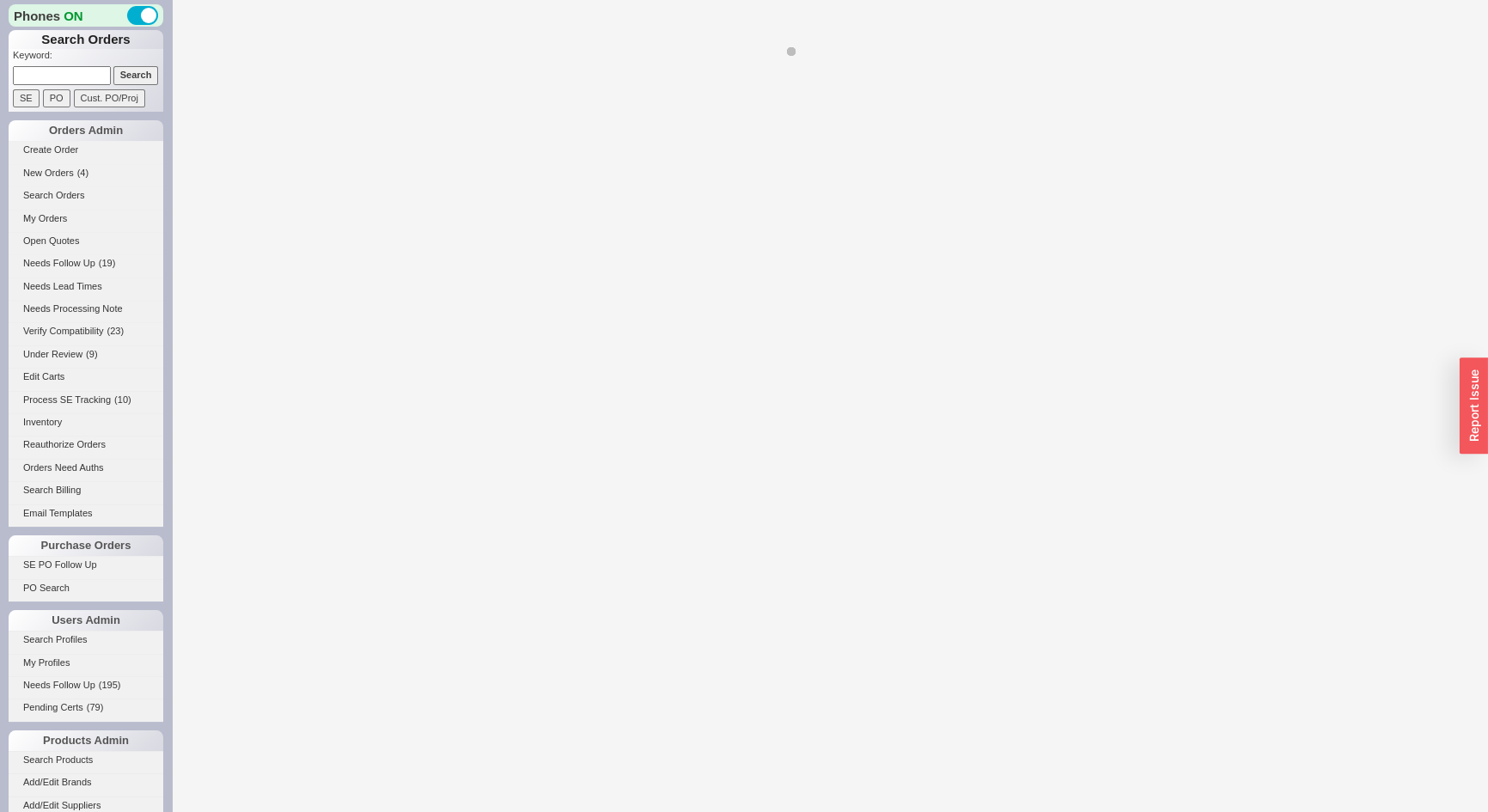
select select "*"
select select "LOW"
select select "3"
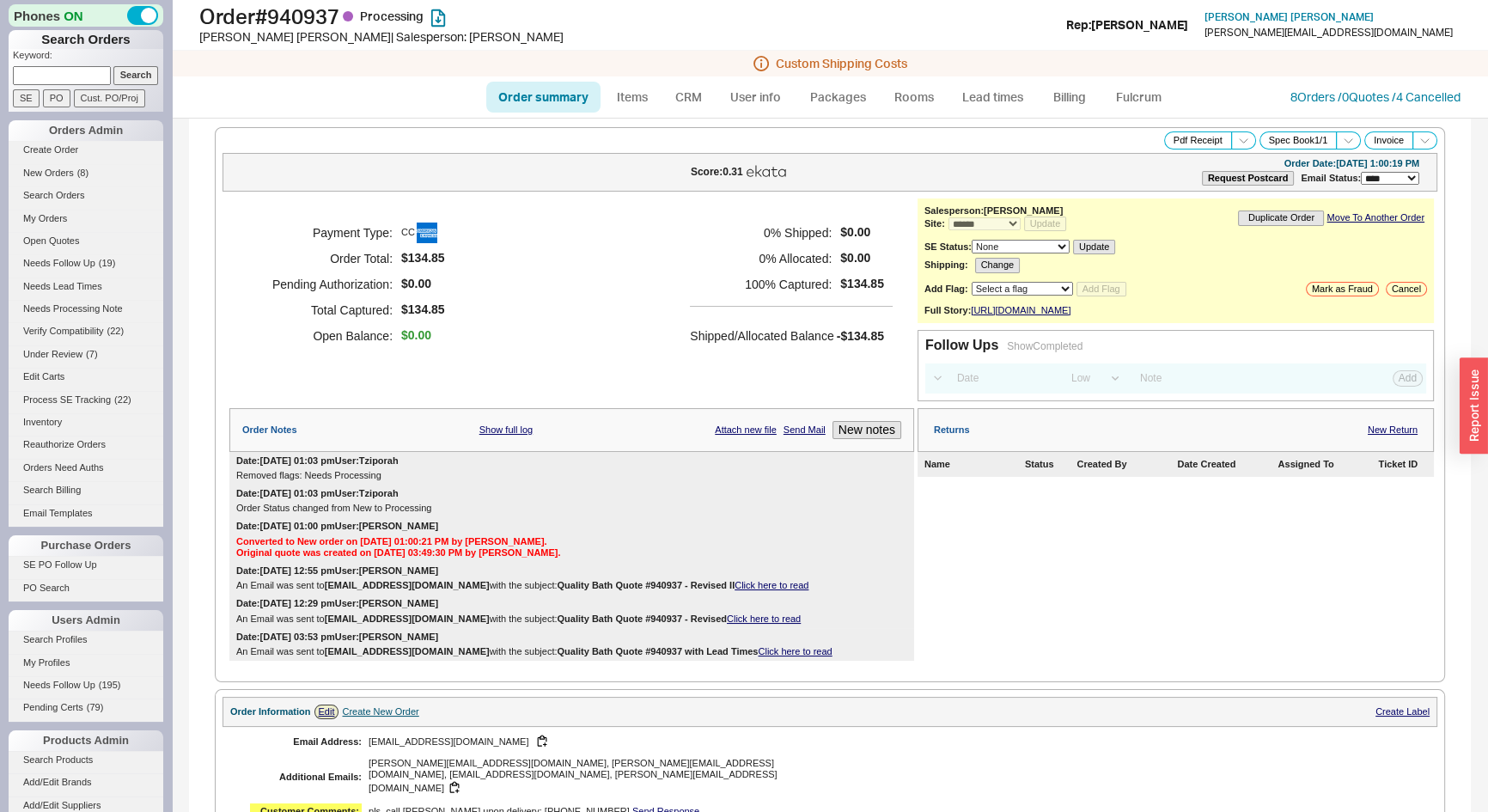
scroll to position [782, 0]
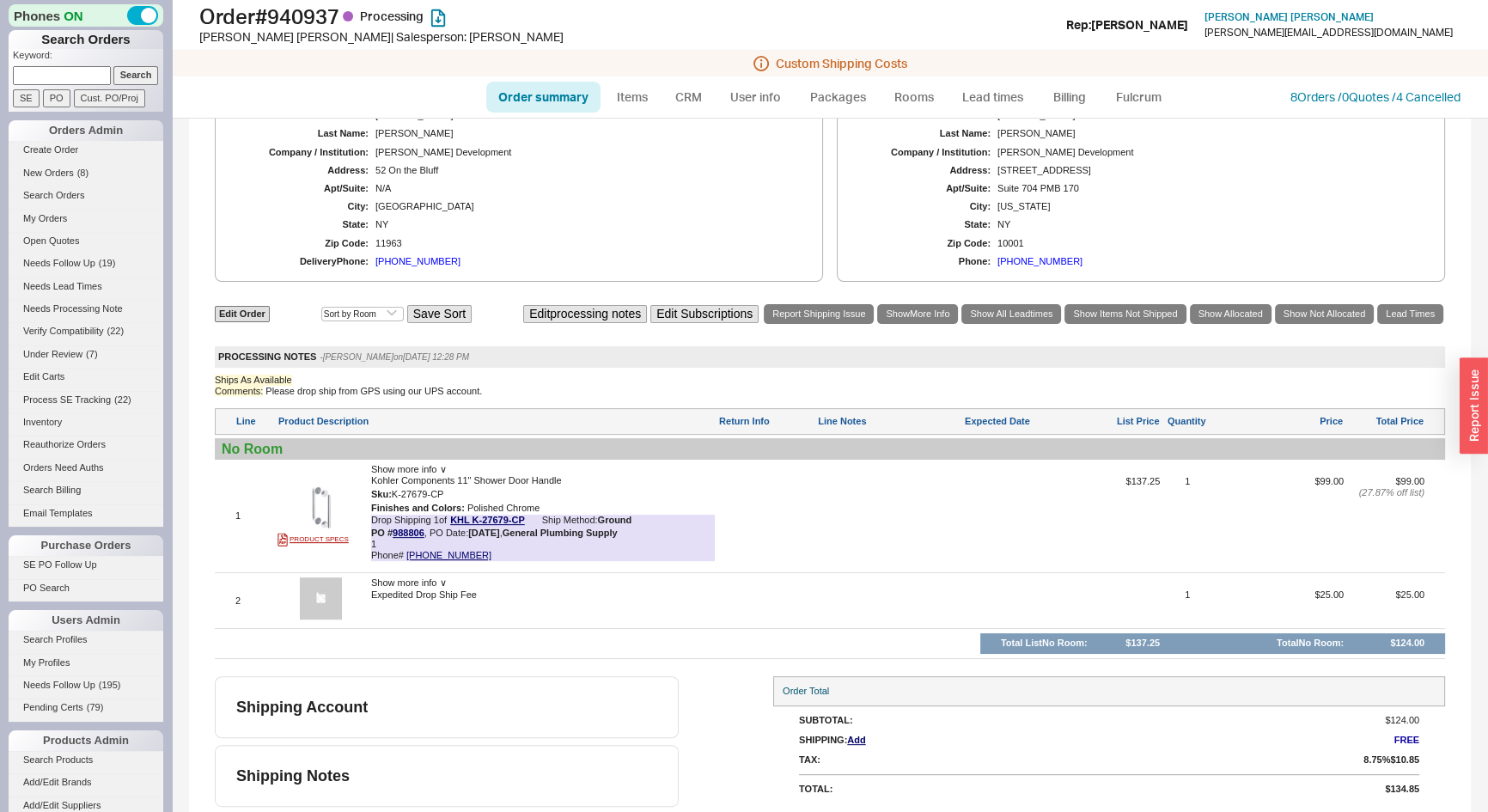
click at [65, 67] on input at bounding box center [61, 75] width 98 height 18
type input "738848"
click at [113, 66] on input "Search" at bounding box center [136, 75] width 46 height 18
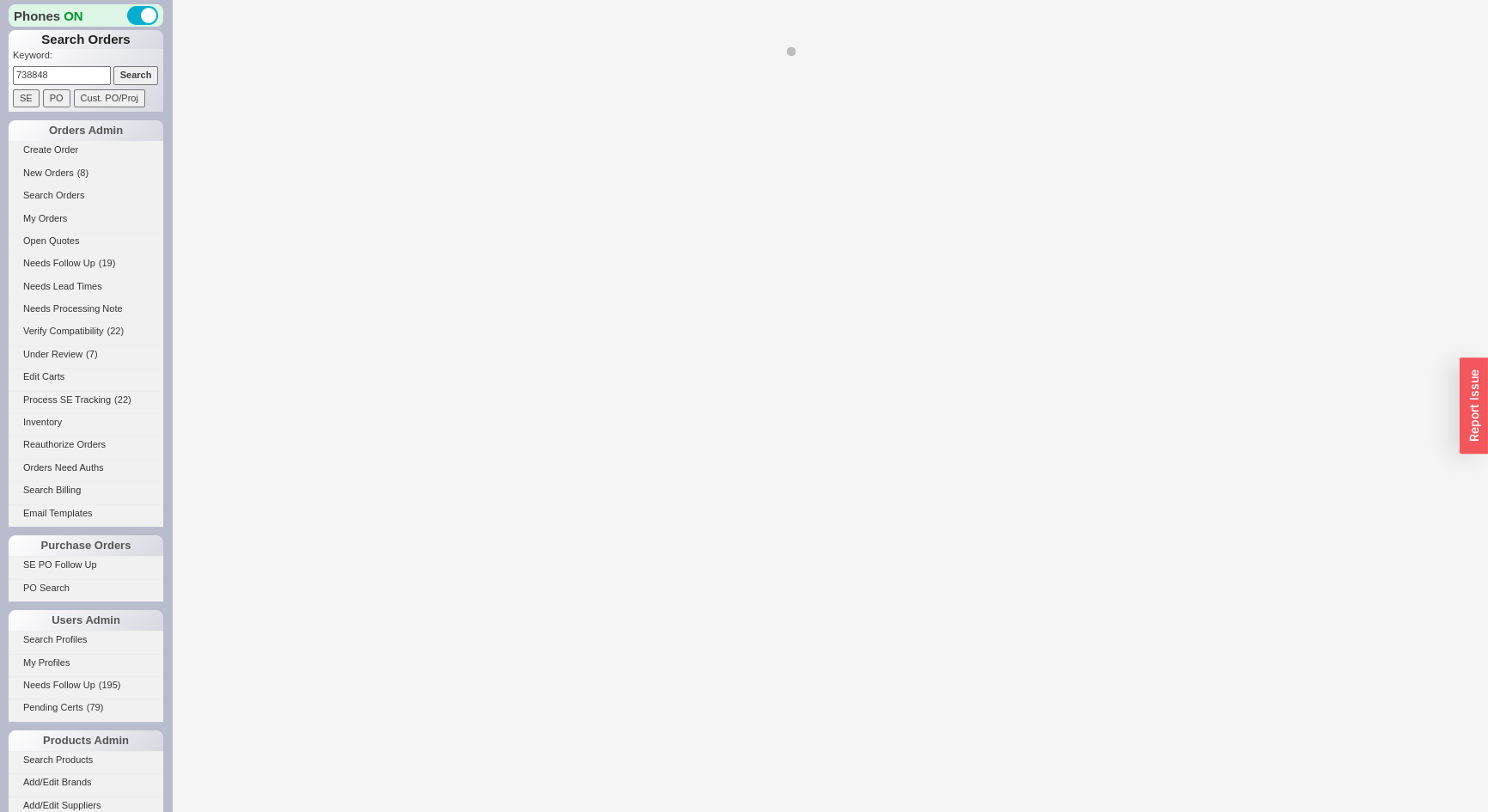
select select "*"
select select "LOW"
select select "3"
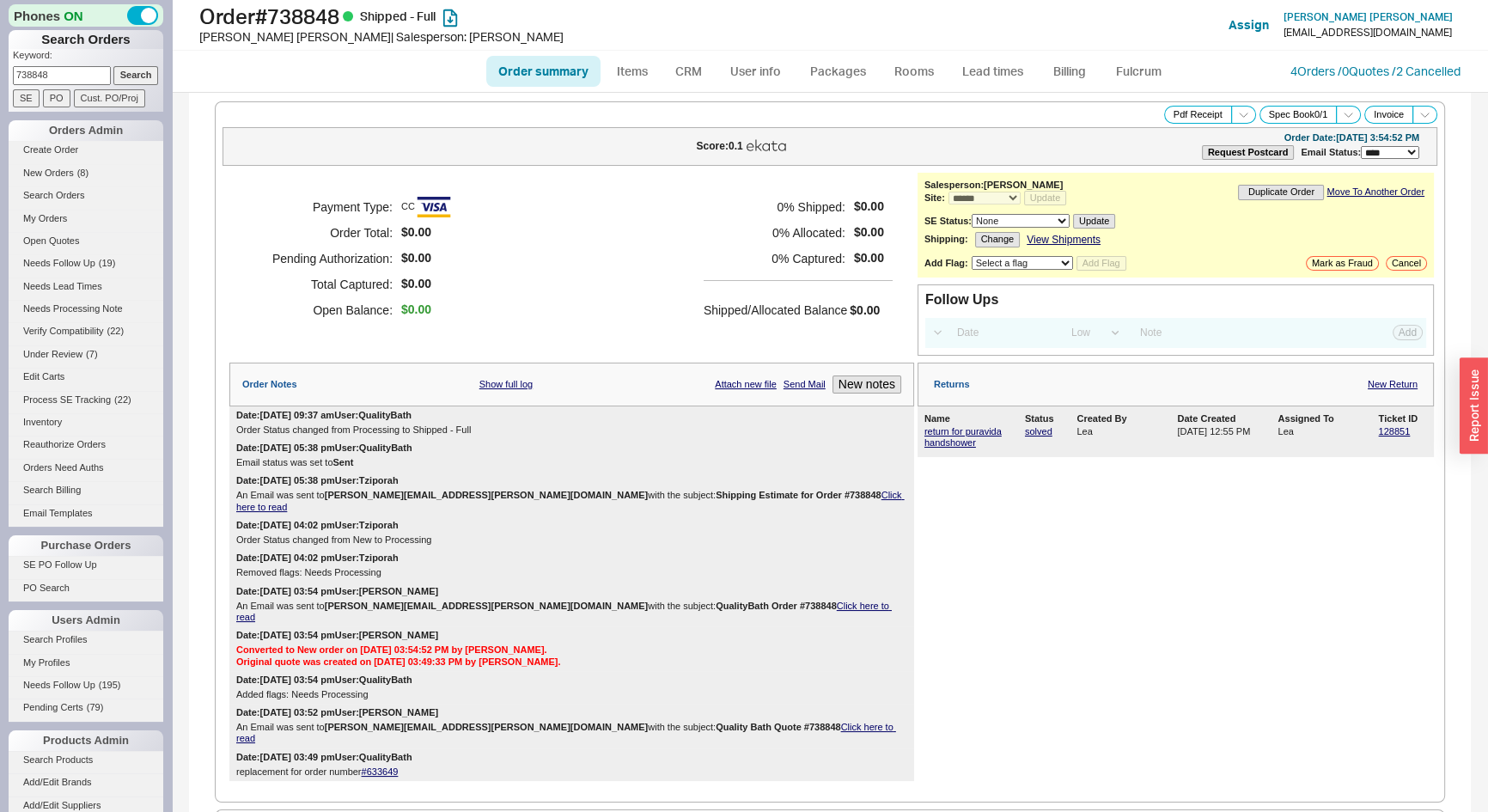
click at [1295, 79] on div "Order summary Items CRM User info Packages Rooms Lead times Billing Fulcrum 4 O…" at bounding box center [829, 71] width 1316 height 41
click at [1297, 71] on link "4 Orders / 0 Quotes / 2 Cancelled" at bounding box center [1376, 71] width 170 height 15
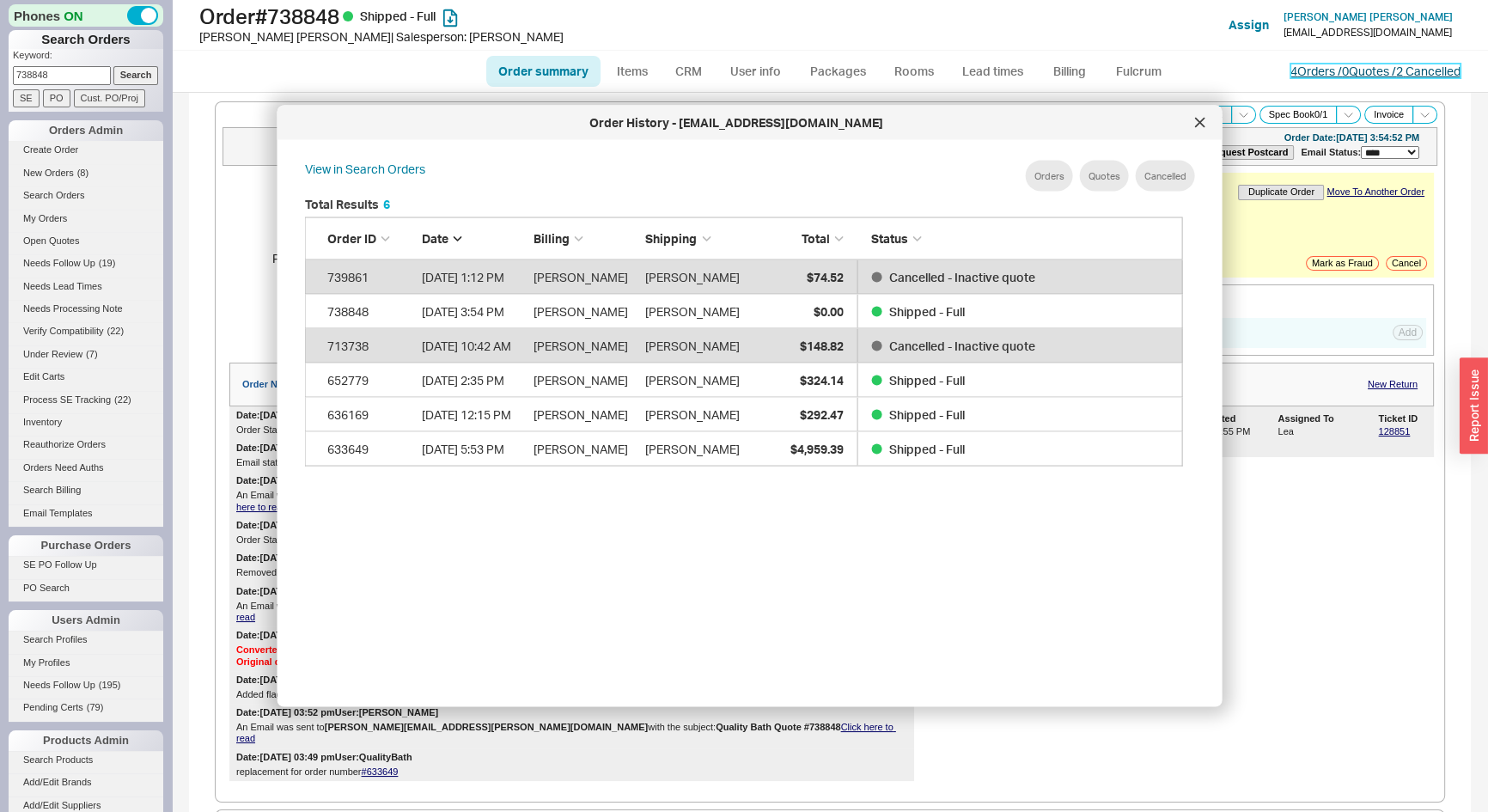
scroll to position [514, 893]
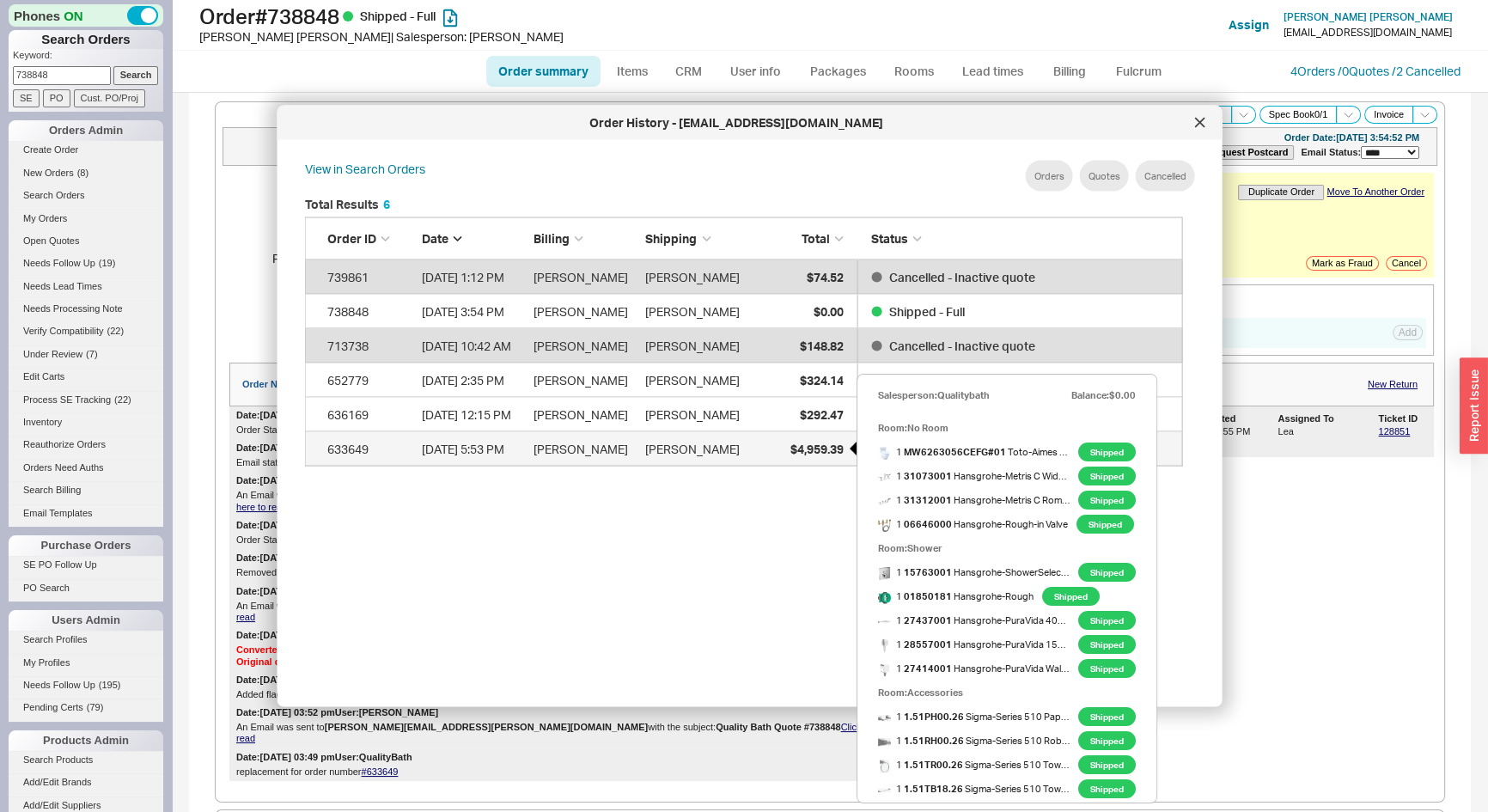
click at [801, 453] on span "$4,959.39" at bounding box center [817, 448] width 53 height 15
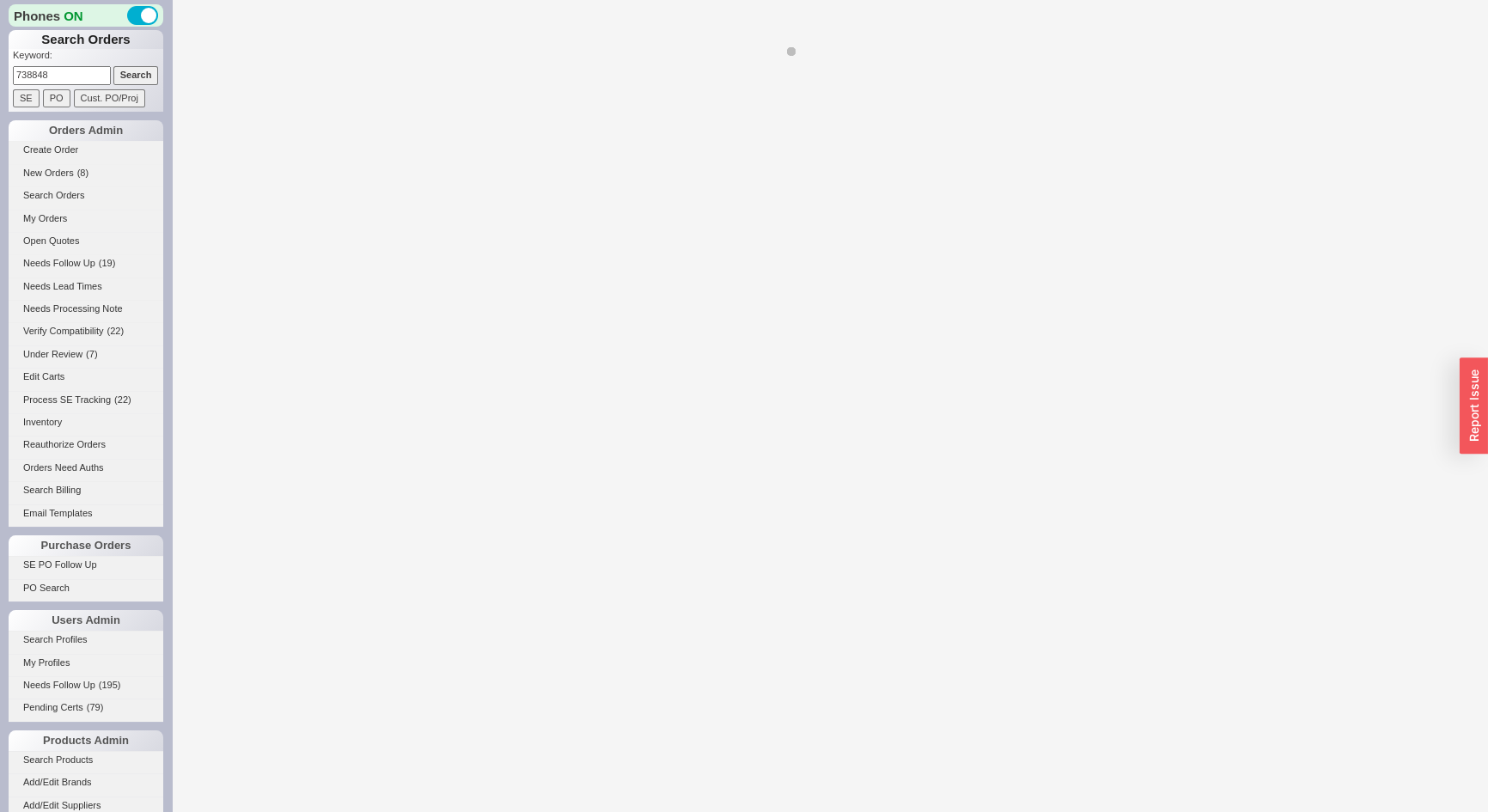
select select "*"
select select "LOW"
select select "3"
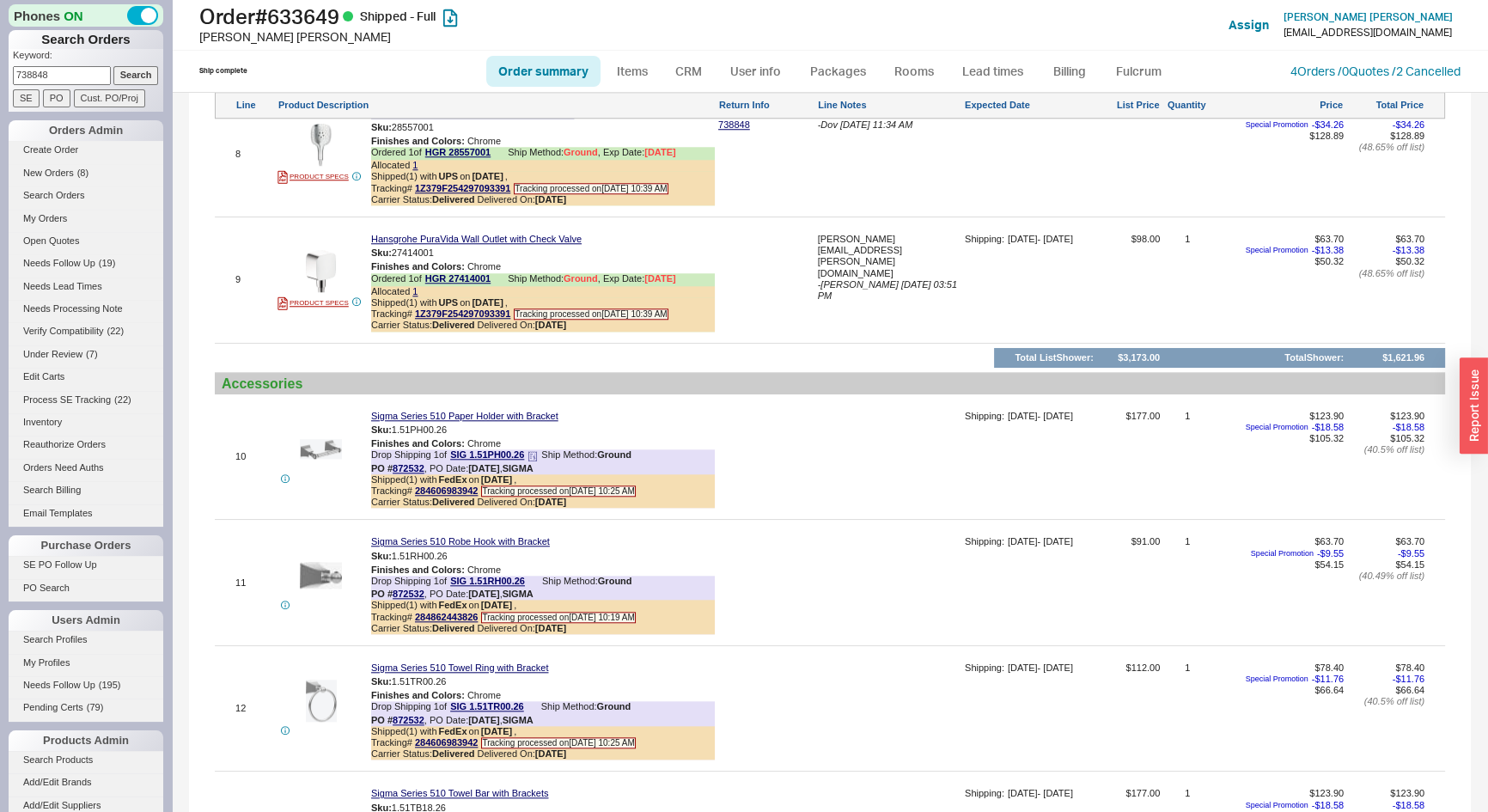
scroll to position [2105, 0]
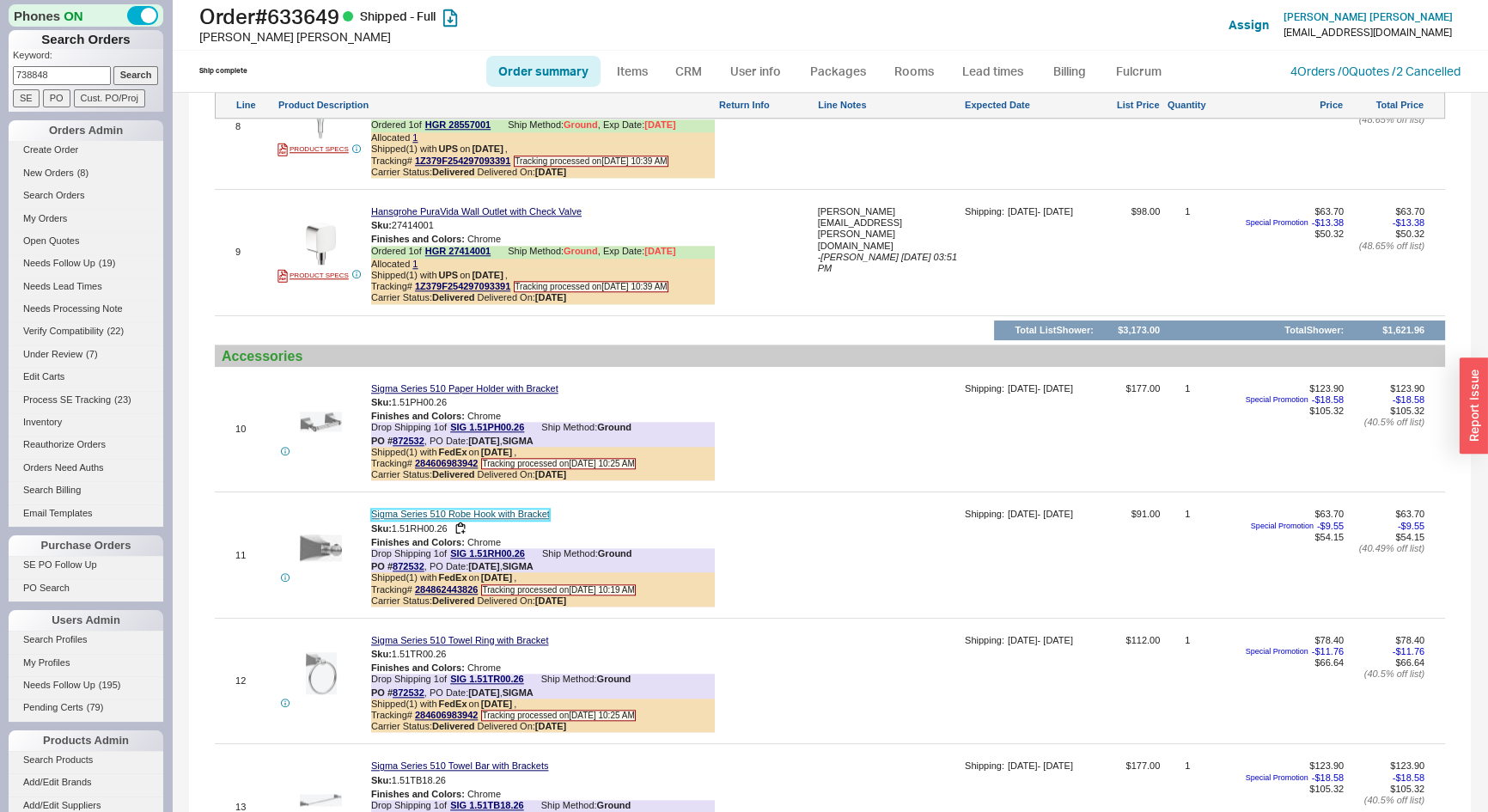
click at [523, 509] on link "Sigma Series 510 Robe Hook with Bracket" at bounding box center [460, 514] width 179 height 11
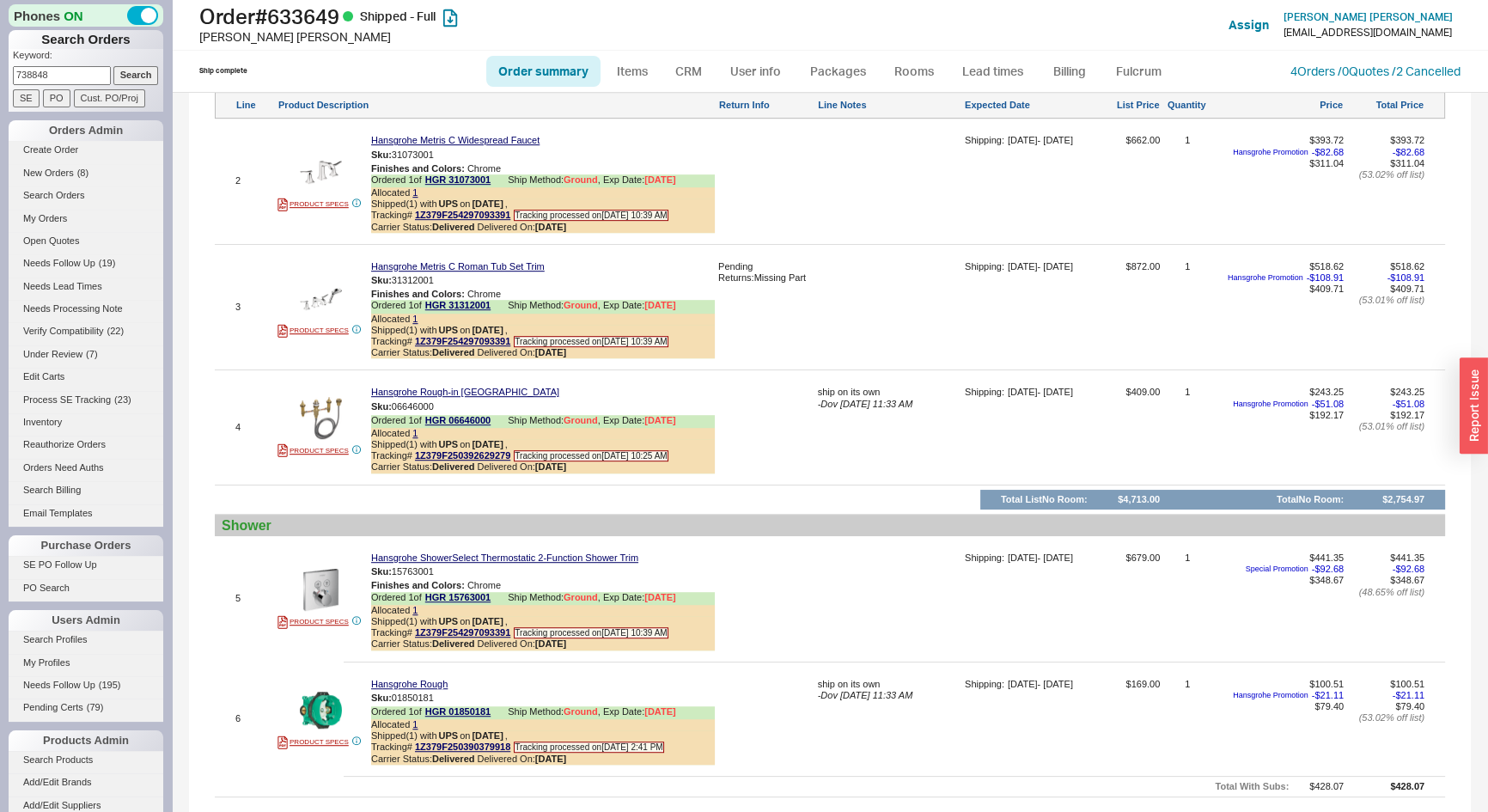
scroll to position [543, 0]
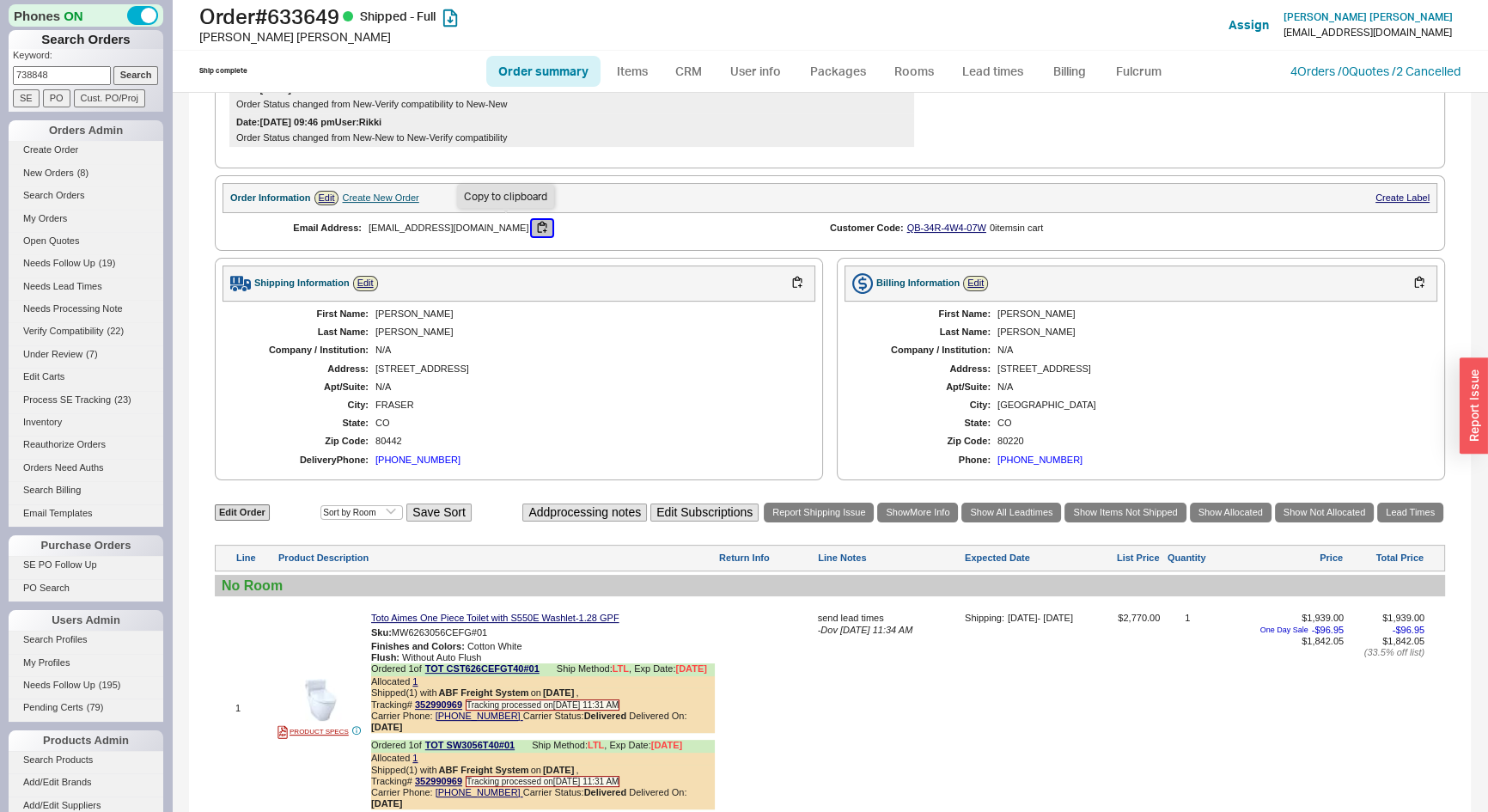
click at [532, 232] on button "button" at bounding box center [542, 228] width 21 height 16
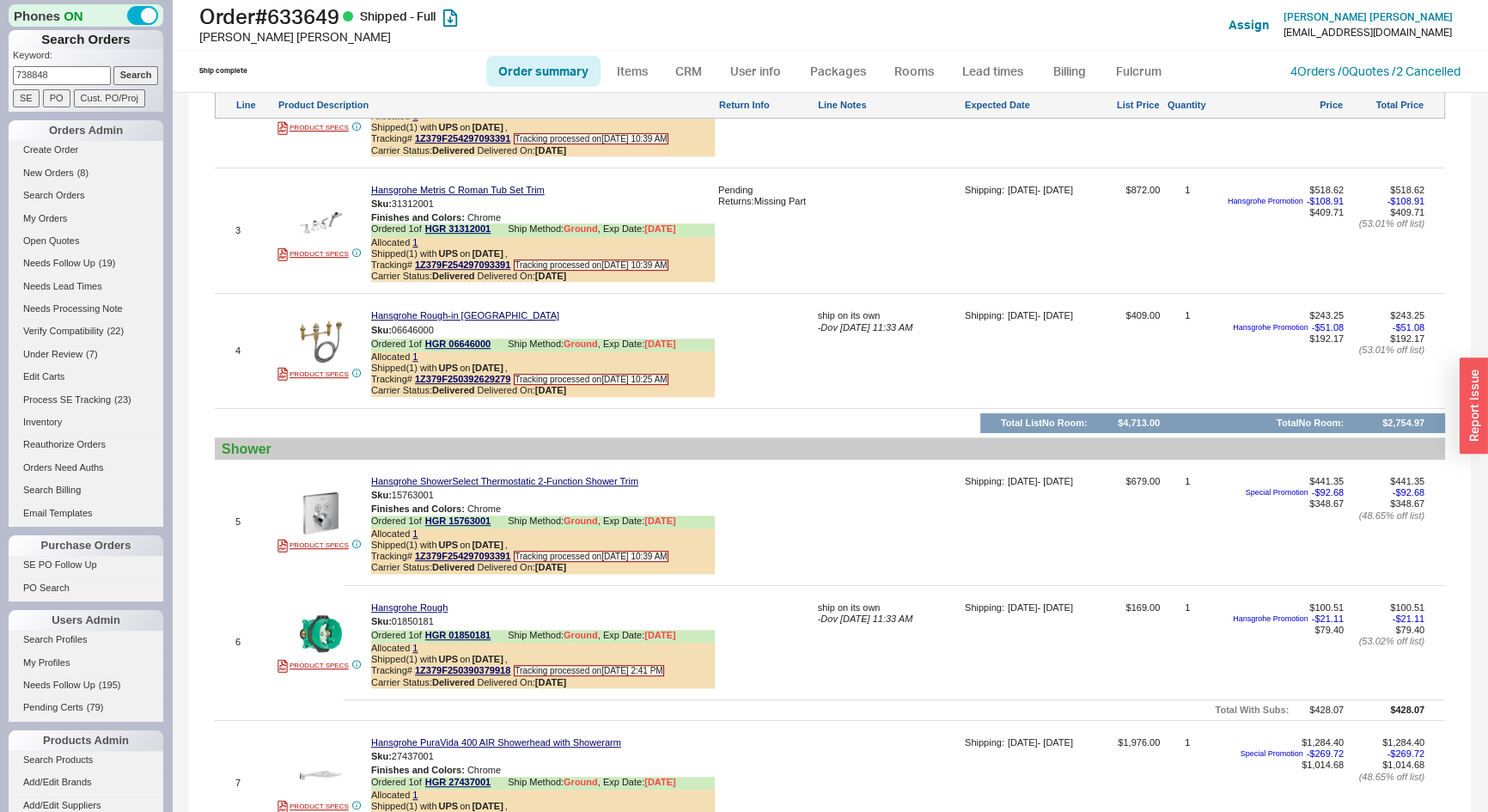
scroll to position [2340, 0]
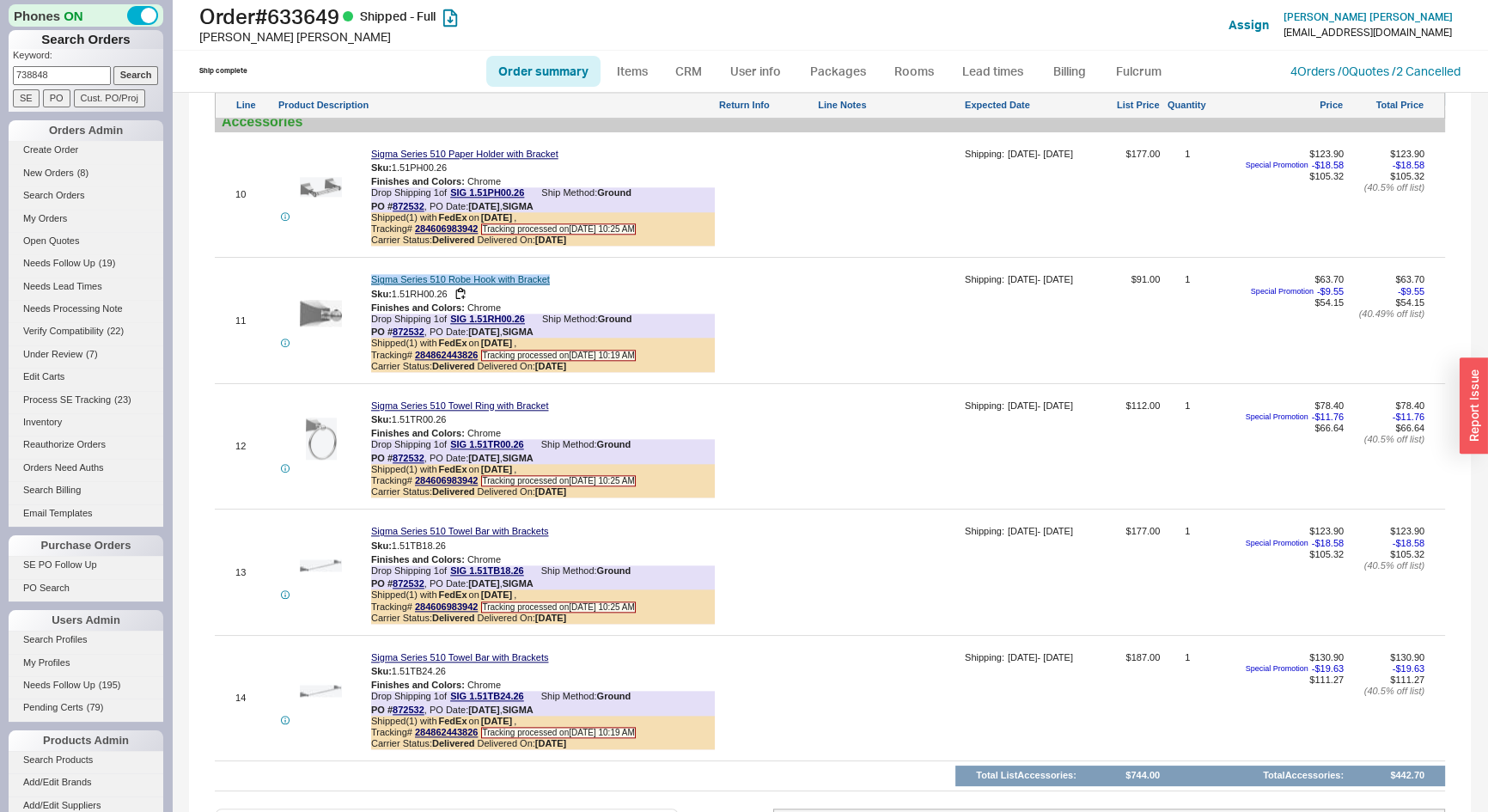
drag, startPoint x: 539, startPoint y: 267, endPoint x: 373, endPoint y: 267, distance: 166.0
click at [373, 274] on div "Sigma Series 510 Robe Hook with Bracket" at bounding box center [543, 279] width 343 height 11
copy link "Sigma Series 510 Robe Hook with Bracket"
click at [462, 286] on button "button" at bounding box center [460, 294] width 21 height 16
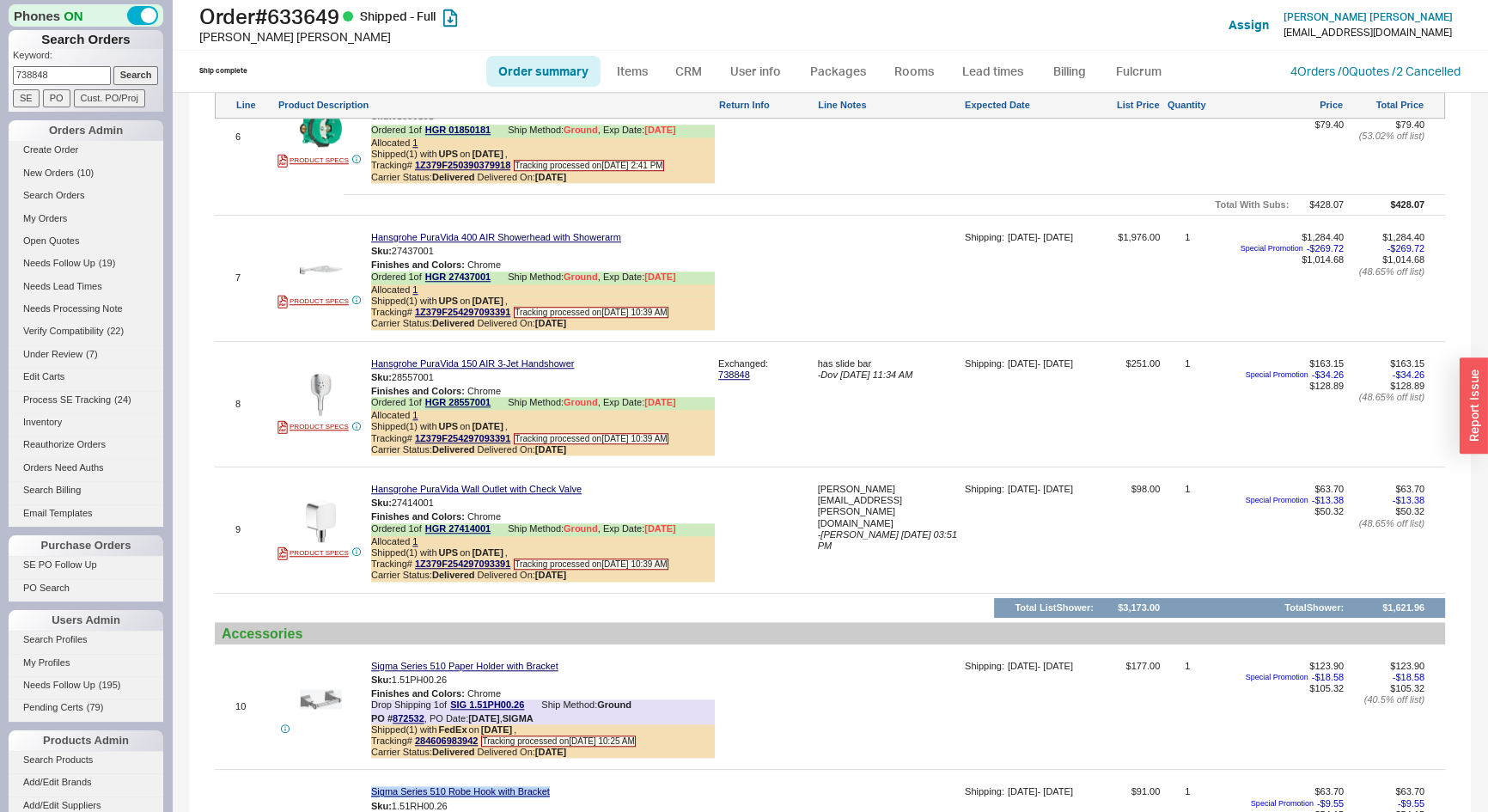
scroll to position [2028, 0]
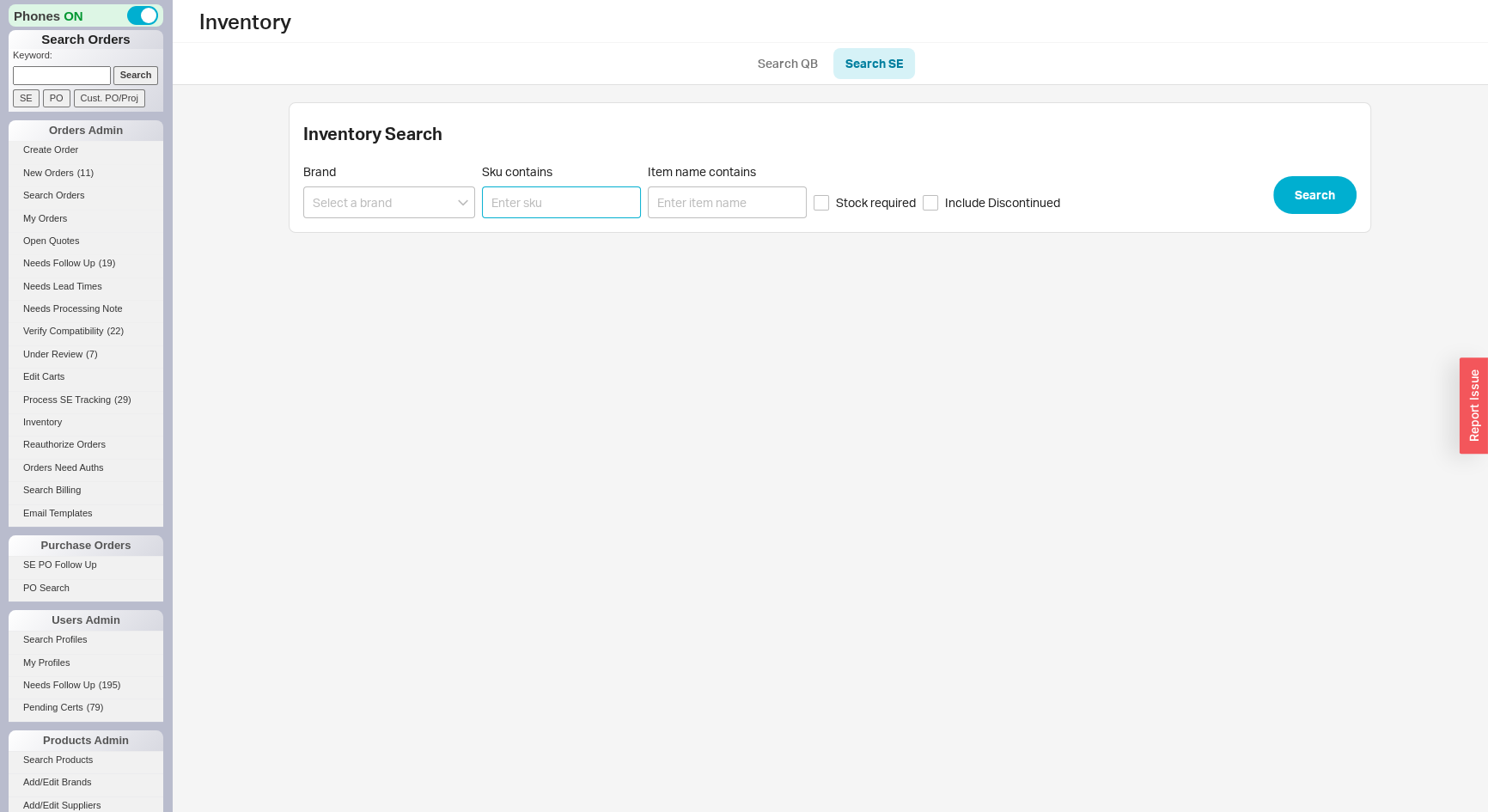
paste input "K-2881-0"
type input "K-2881-0"
drag, startPoint x: 1261, startPoint y: 204, endPoint x: 1289, endPoint y: 199, distance: 28.4
click at [1262, 204] on div "Brand Sku contains K-2881-0 Item name contains Stock required Include Discontin…" at bounding box center [829, 191] width 1053 height 54
click at [1294, 200] on button "Search" at bounding box center [1314, 195] width 83 height 37
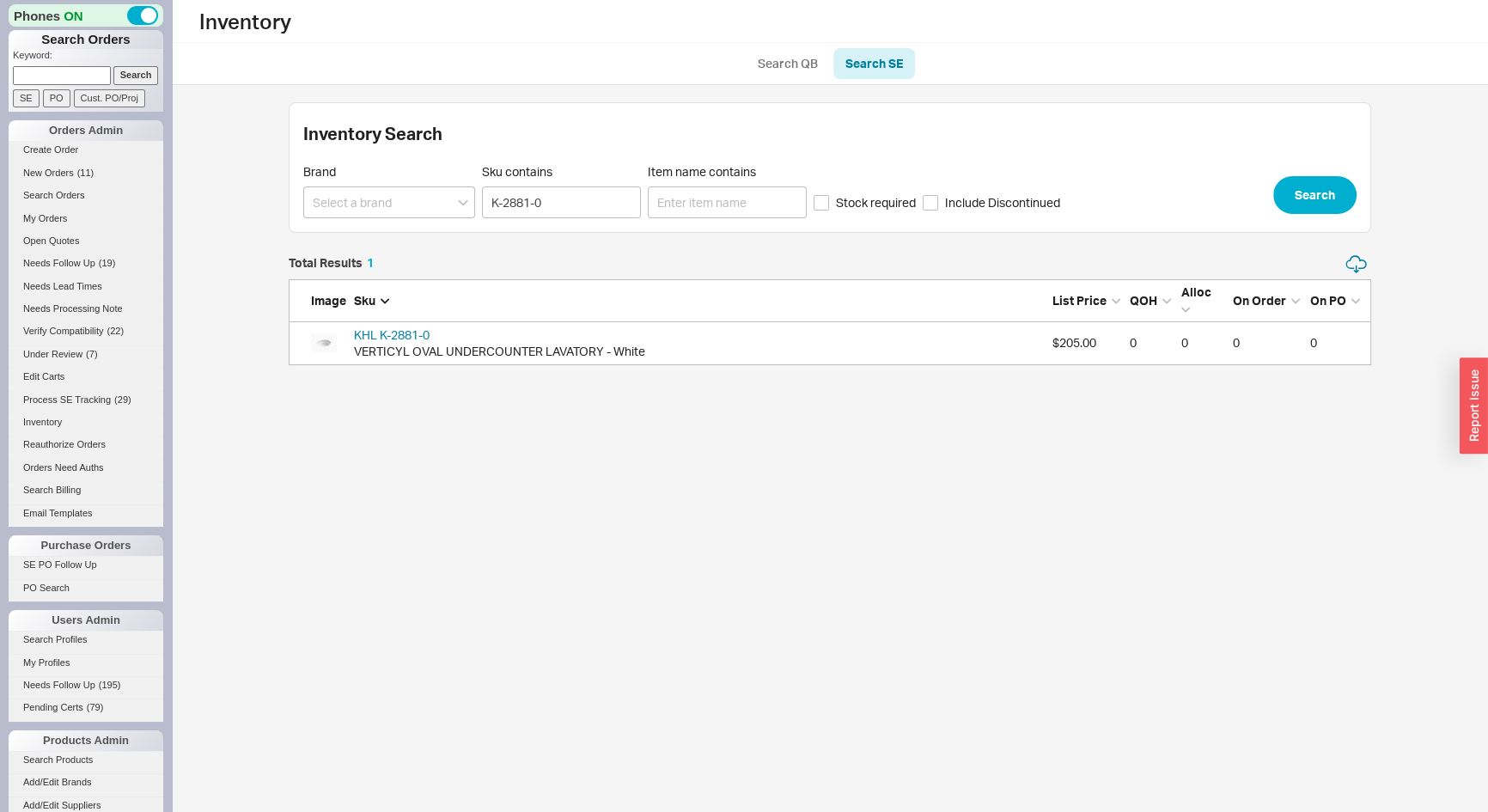
scroll to position [100, 1071]
click at [653, 345] on icon "grid" at bounding box center [655, 343] width 10 height 10
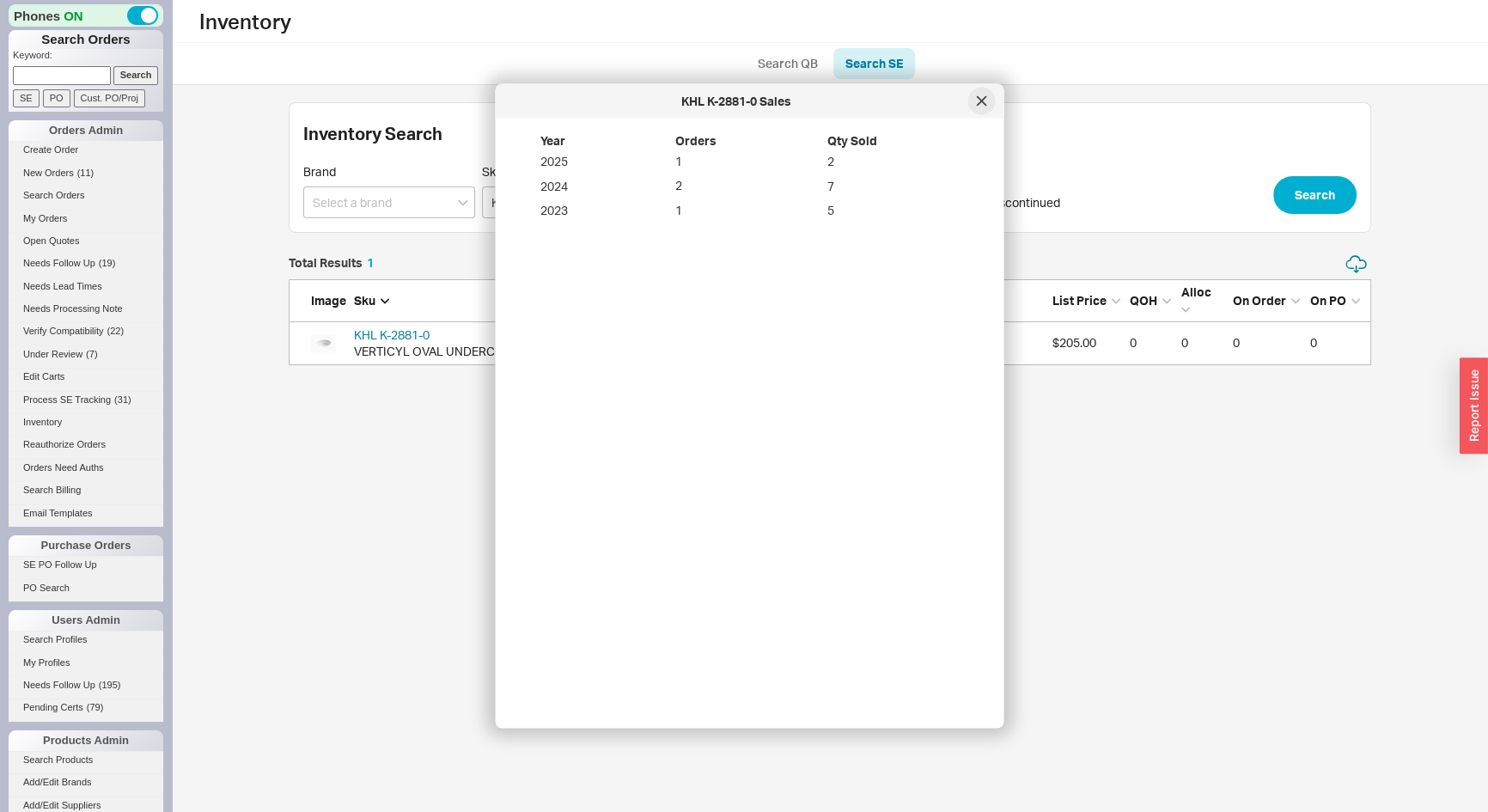
click at [986, 99] on icon at bounding box center [982, 100] width 10 height 10
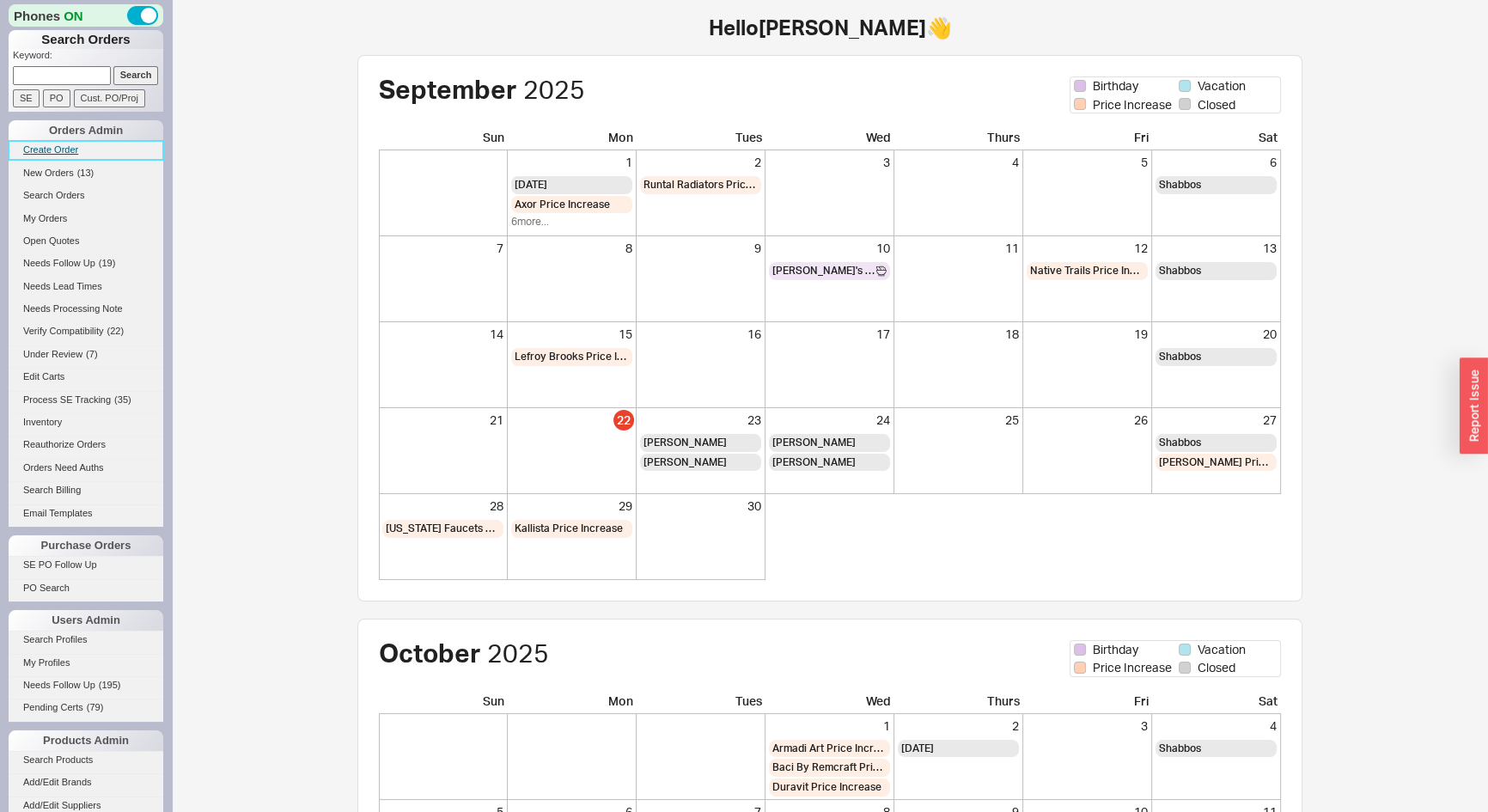
click at [61, 149] on link "Create Order" at bounding box center [85, 150] width 154 height 18
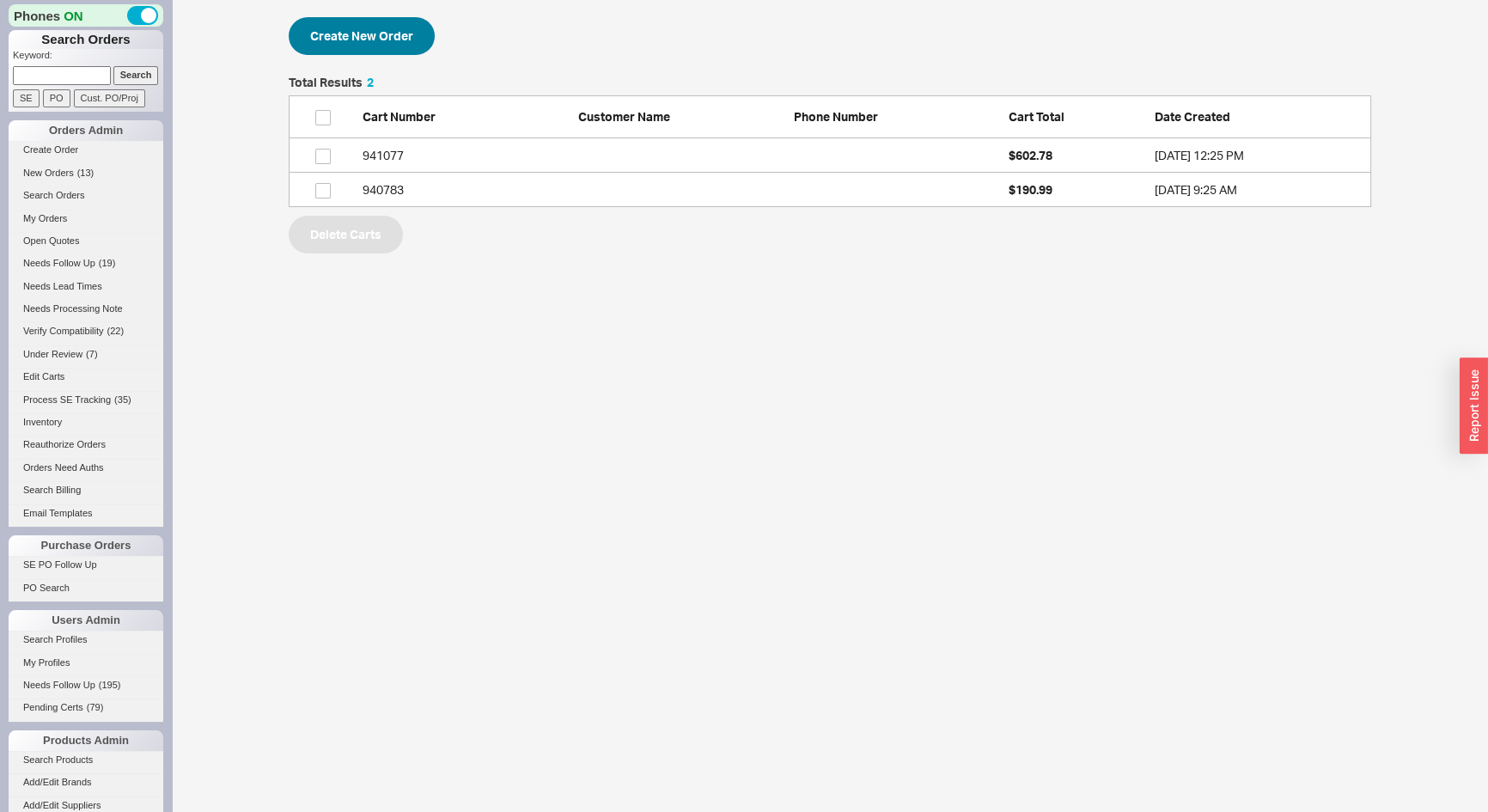
scroll to position [119, 1071]
drag, startPoint x: 364, startPoint y: 46, endPoint x: 375, endPoint y: 49, distance: 11.4
click at [370, 48] on button "Create New Order" at bounding box center [362, 36] width 146 height 37
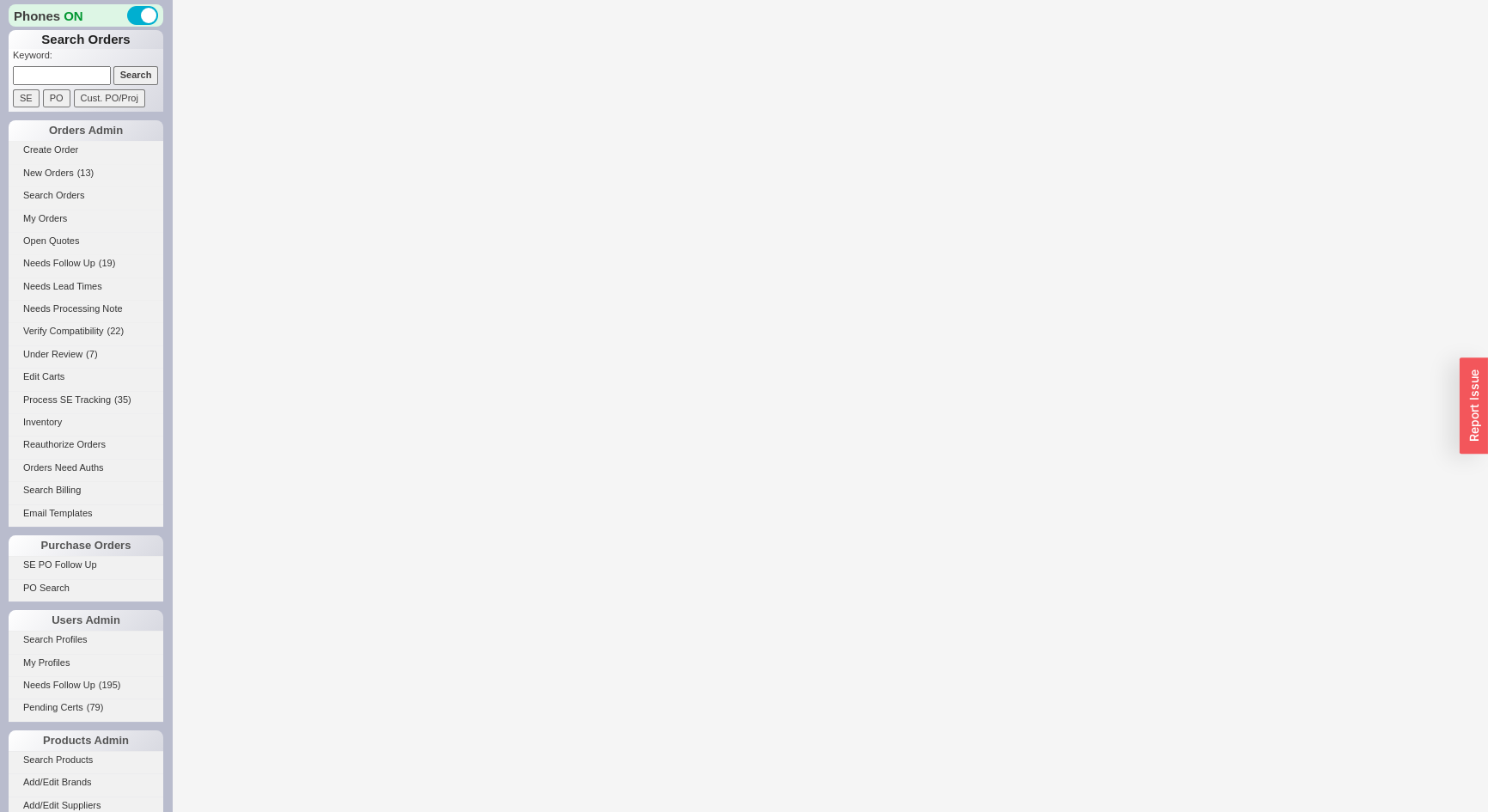
select select "3"
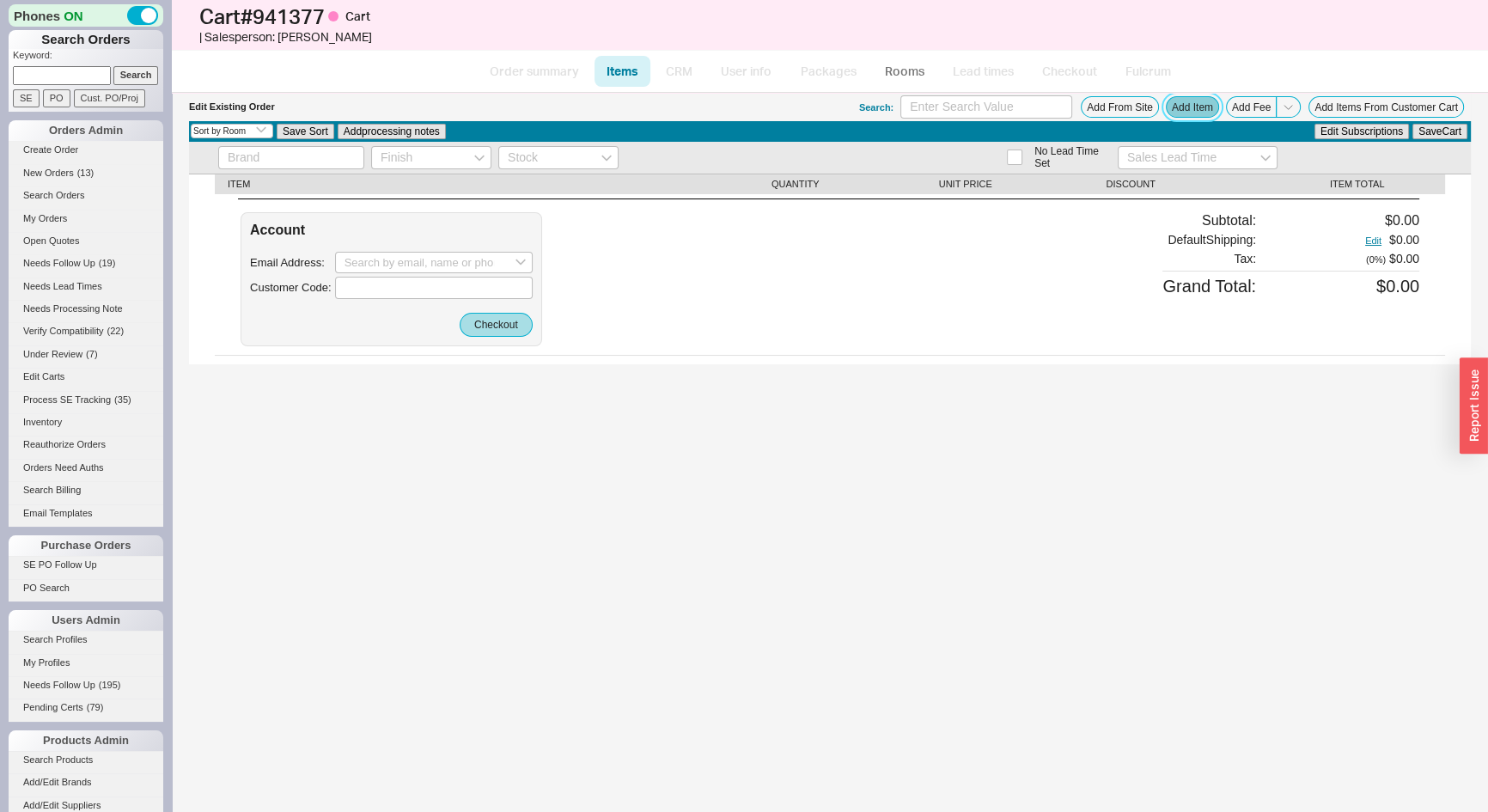
click at [1208, 112] on button "Add Item" at bounding box center [1193, 107] width 53 height 22
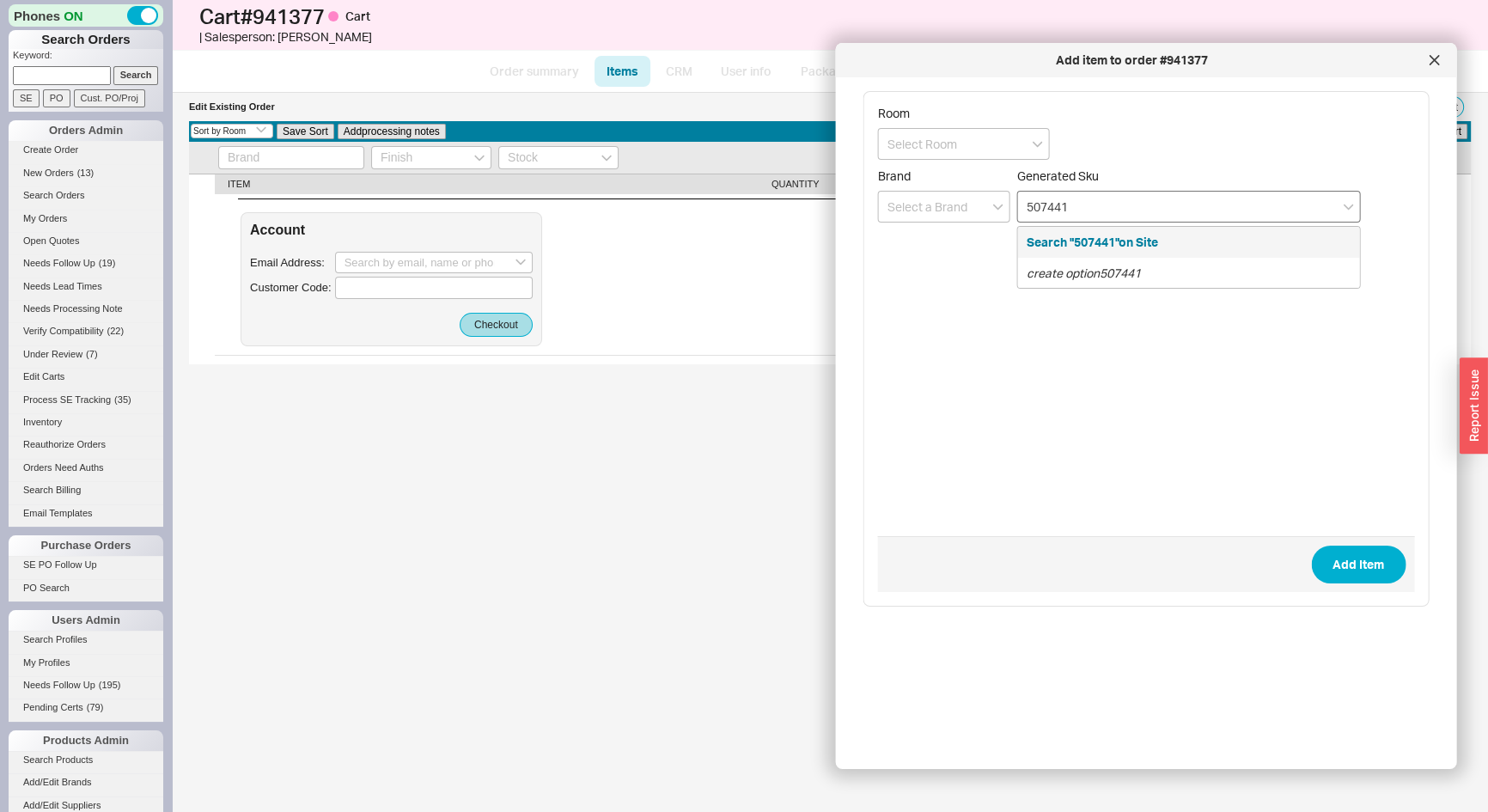
type input "5074412"
click at [1048, 206] on input "5074412" at bounding box center [1189, 206] width 343 height 32
click at [930, 208] on input at bounding box center [944, 206] width 132 height 32
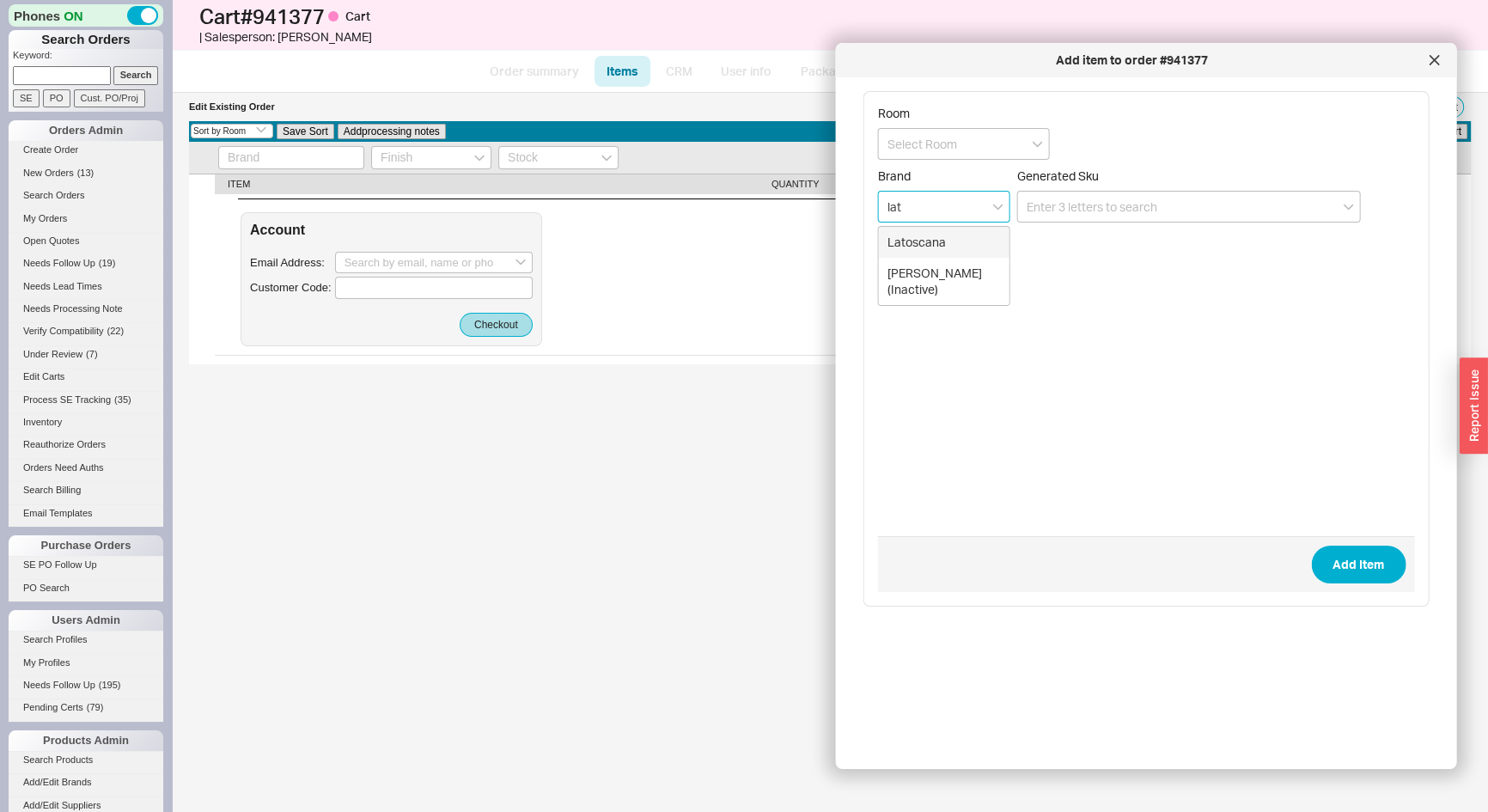
drag, startPoint x: 920, startPoint y: 246, endPoint x: 971, endPoint y: 240, distance: 51.4
click at [921, 246] on div "Latoscana" at bounding box center [944, 242] width 131 height 31
type input "Latoscana"
click at [1048, 213] on input at bounding box center [1189, 206] width 343 height 32
paste input "5074412"
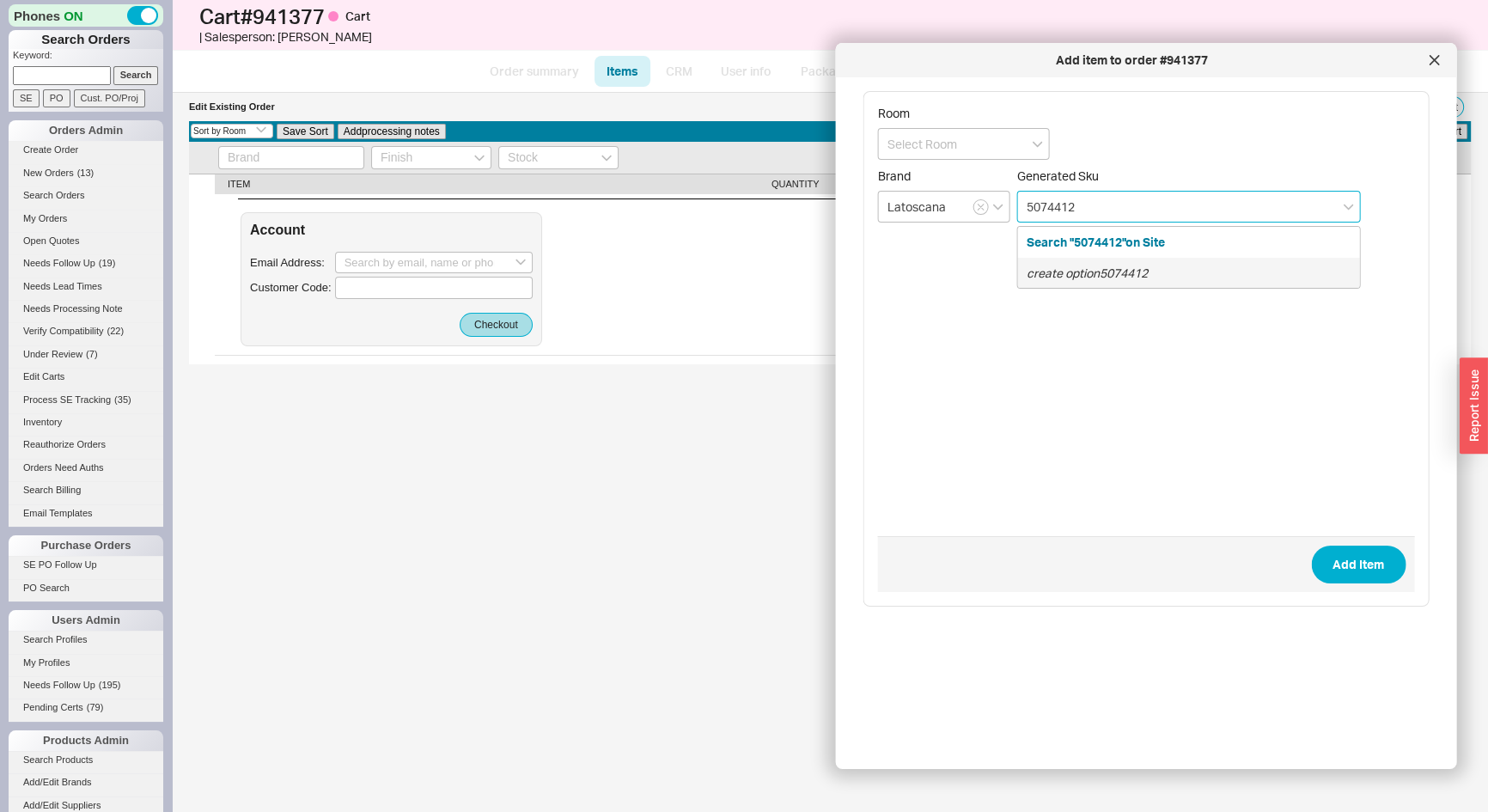
click at [1094, 278] on icon "create option 5074412" at bounding box center [1087, 273] width 121 height 15
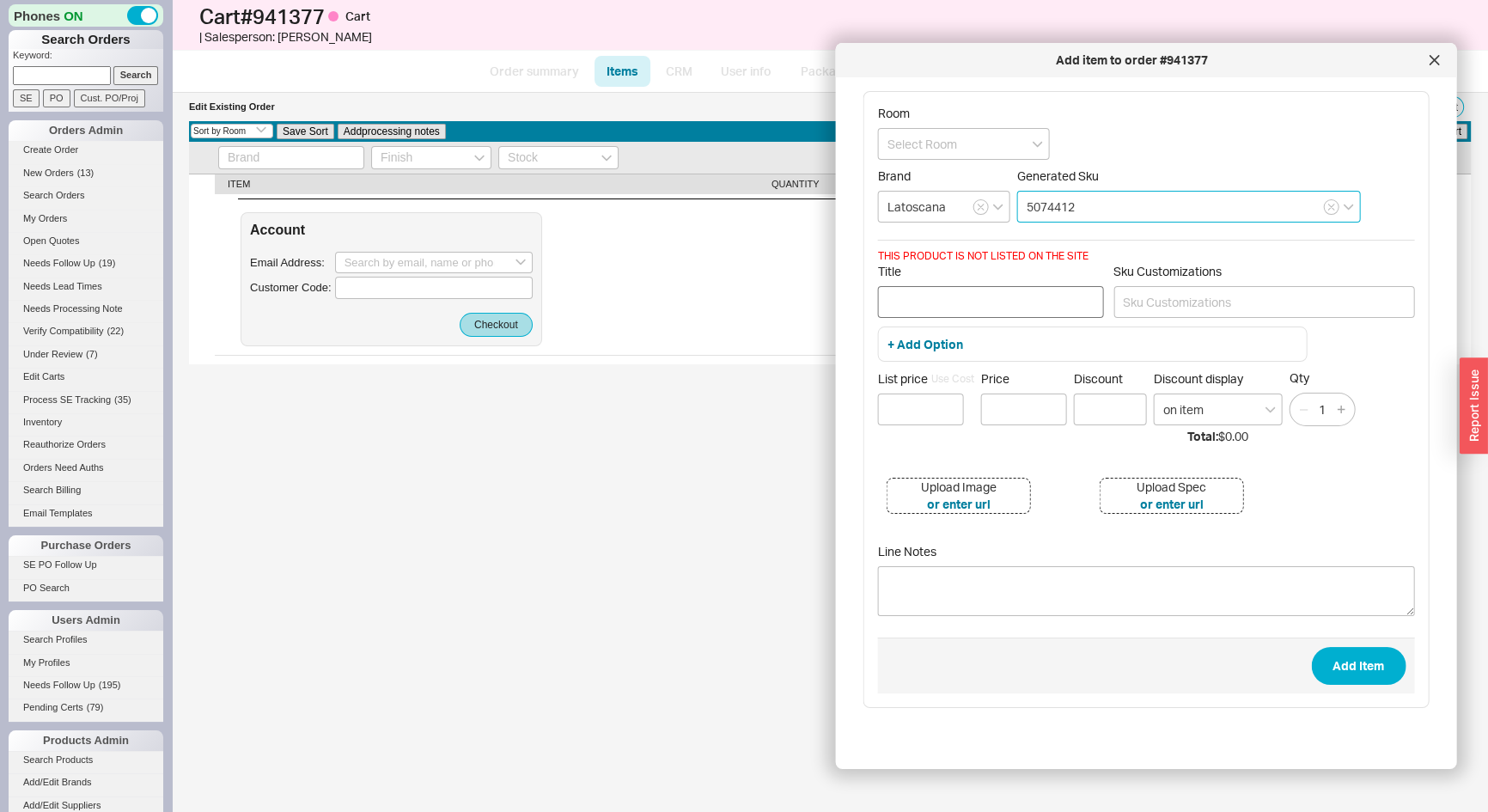
type input "5074412"
click at [972, 290] on input "Title" at bounding box center [990, 301] width 226 height 32
type input "Down"
click at [921, 408] on input at bounding box center [921, 409] width 86 height 32
type input "$ 0"
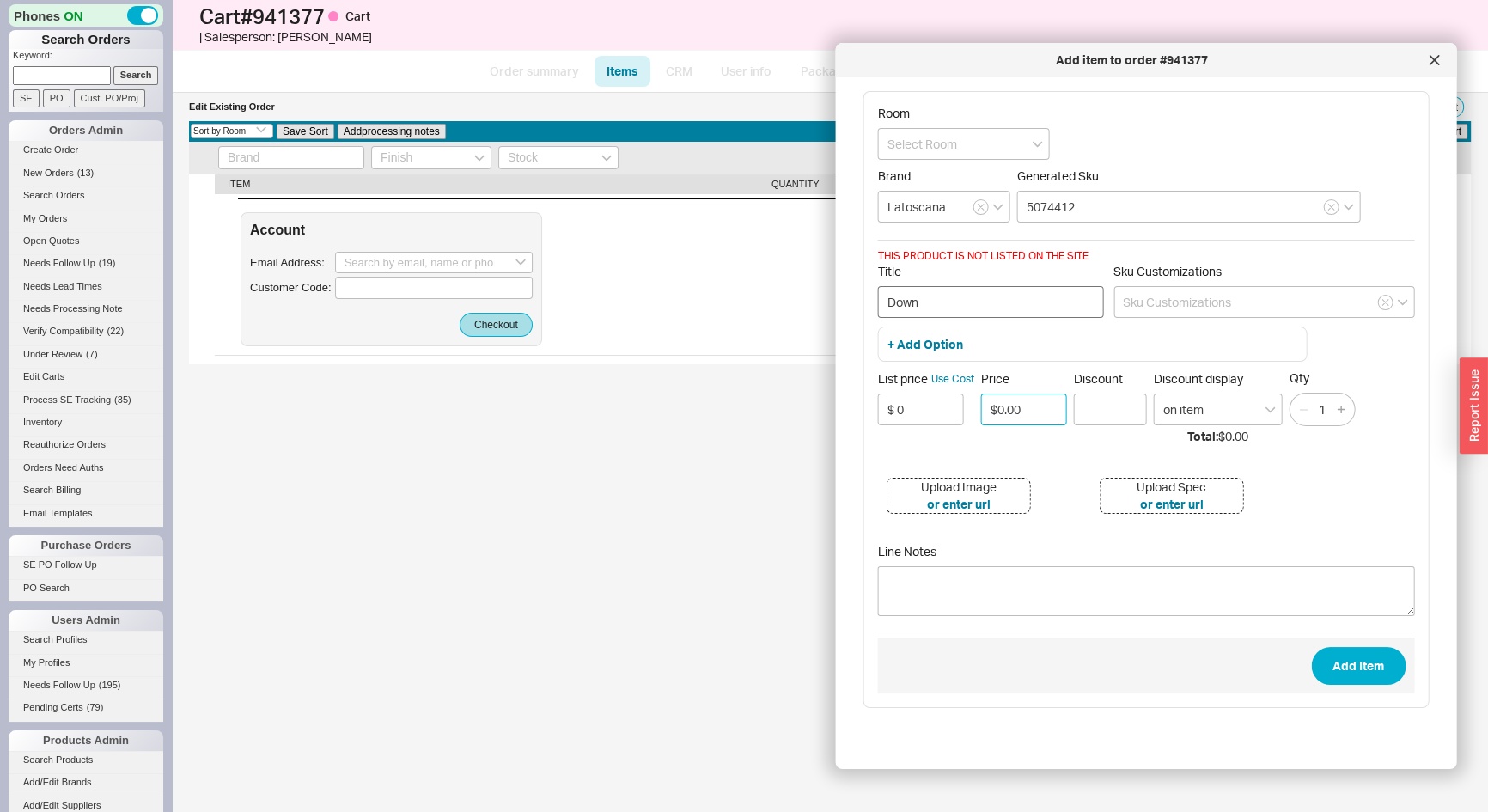
type input "$0.00"
click at [951, 301] on input "Down" at bounding box center [990, 301] width 226 height 32
click at [950, 301] on input "Down" at bounding box center [990, 301] width 226 height 32
type input "Ceiling"
click at [1374, 670] on button "Add Item" at bounding box center [1358, 665] width 94 height 37
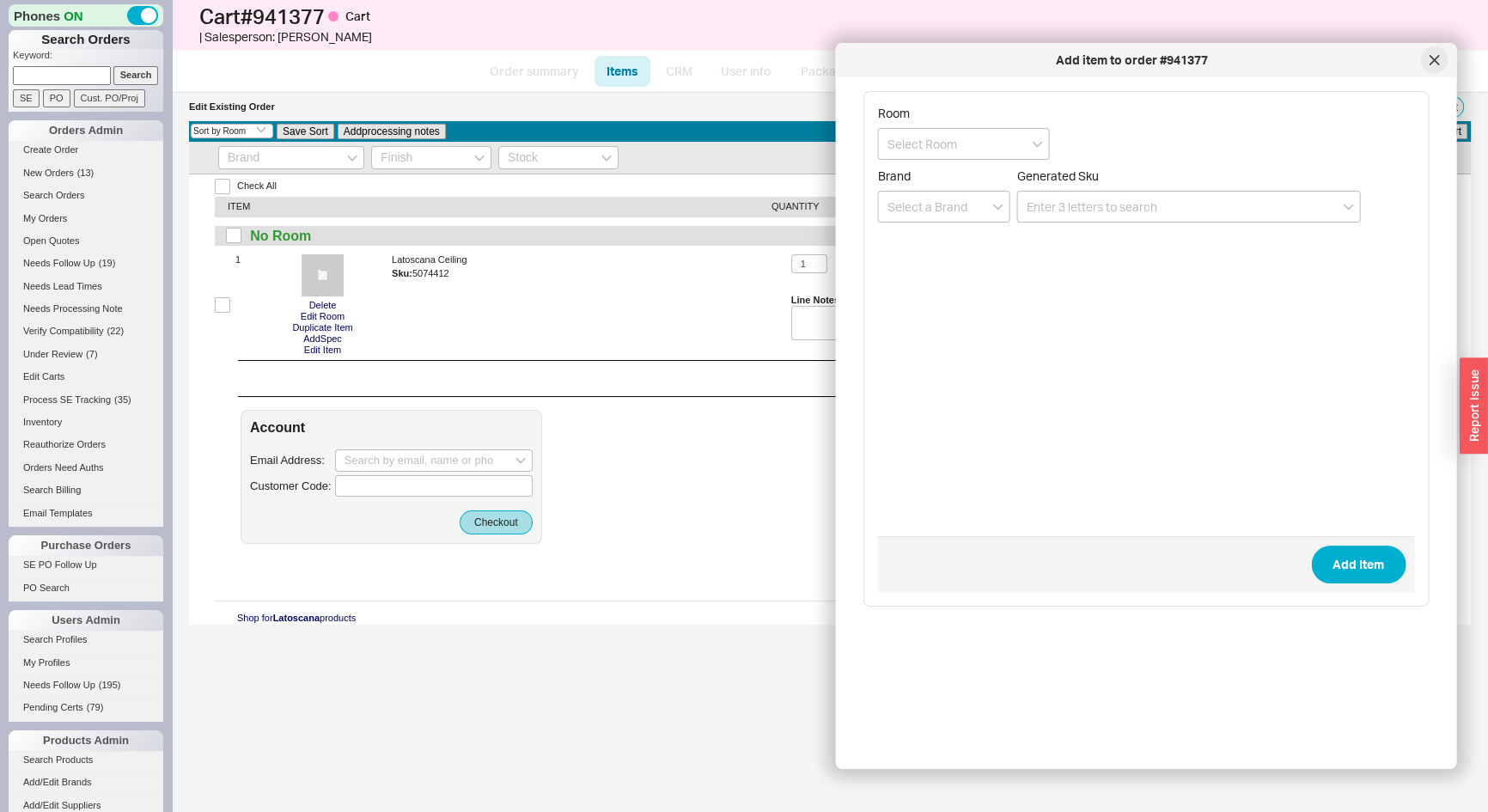
click at [1446, 59] on div at bounding box center [1434, 60] width 27 height 27
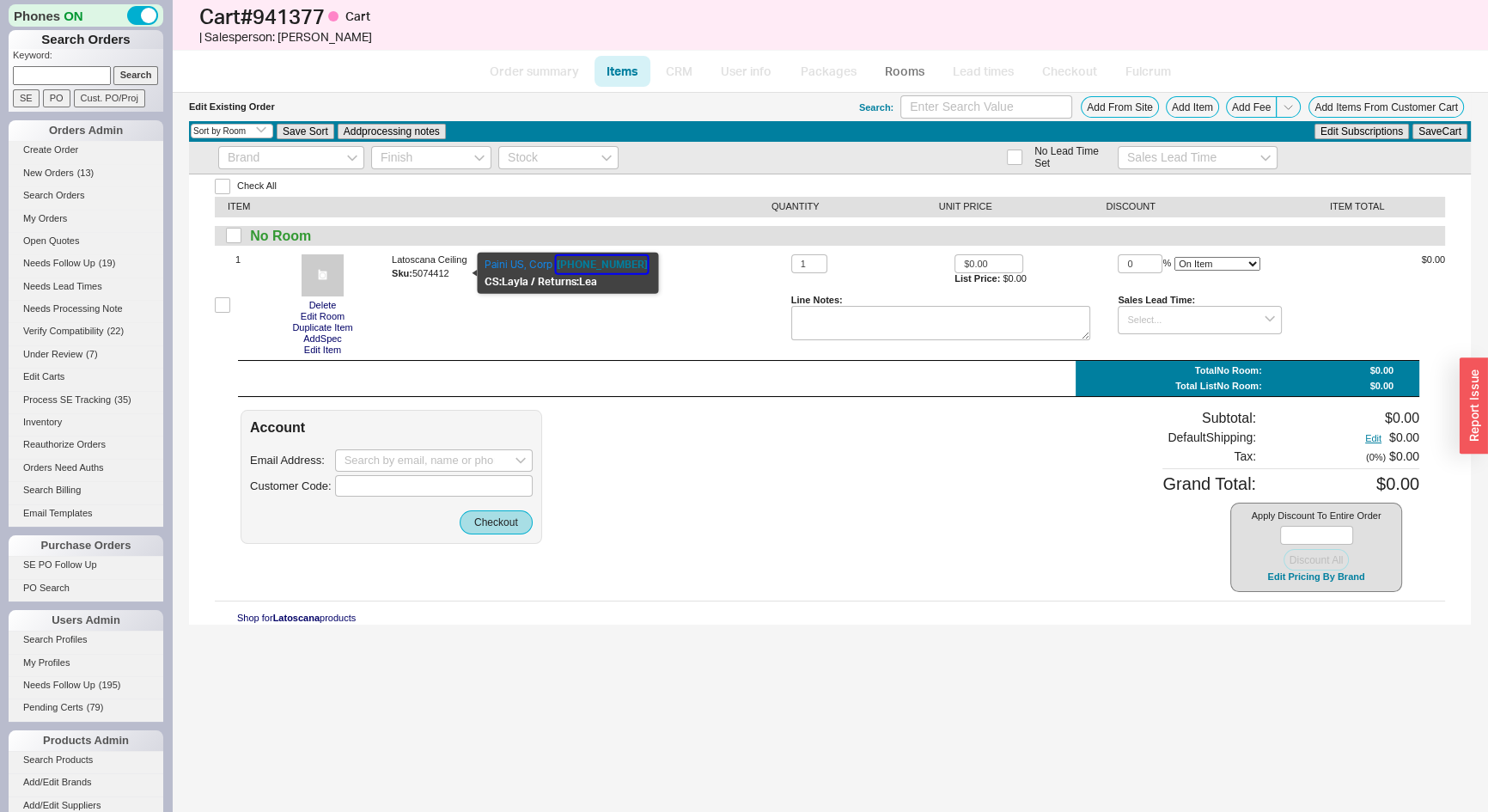
click at [583, 267] on button "866-668-6690" at bounding box center [602, 264] width 91 height 17
click at [311, 348] on button "Edit Item" at bounding box center [322, 350] width 47 height 11
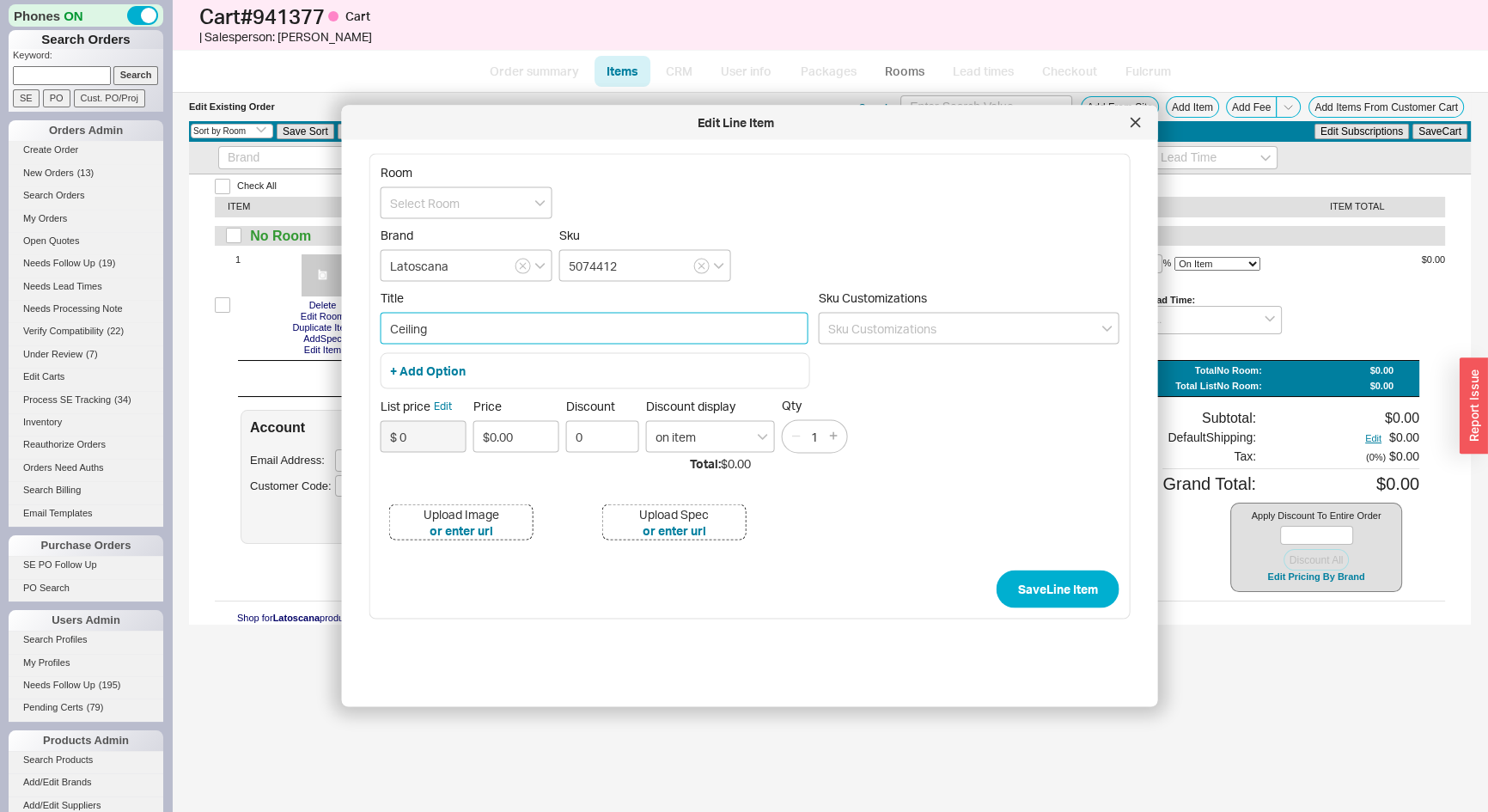
click at [385, 326] on input "Ceiling" at bounding box center [595, 328] width 427 height 32
type input "12" Ceiling Shower Arm"
click at [422, 372] on button "+ Add Option" at bounding box center [427, 371] width 76 height 17
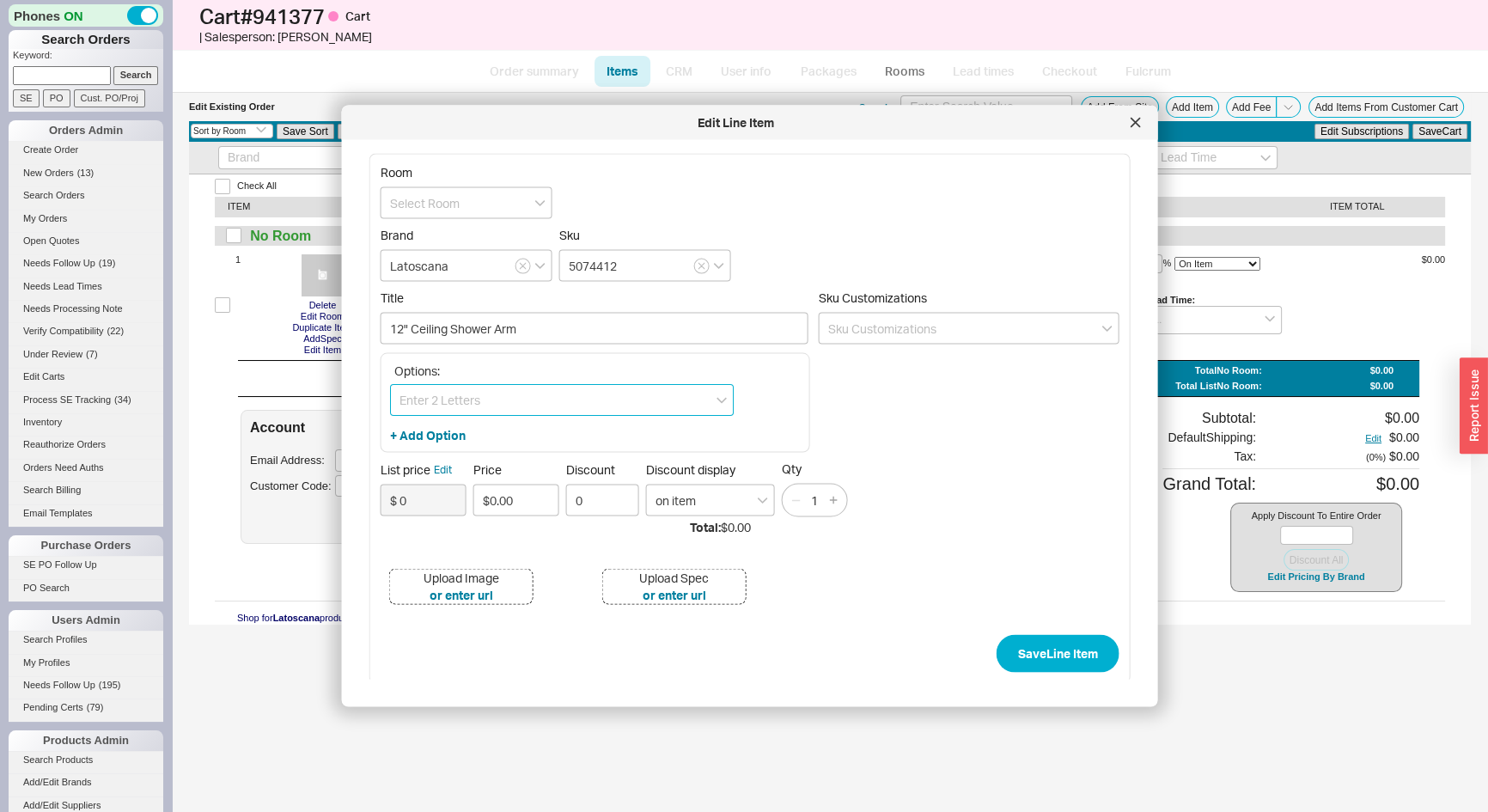
click at [428, 390] on input at bounding box center [562, 399] width 343 height 32
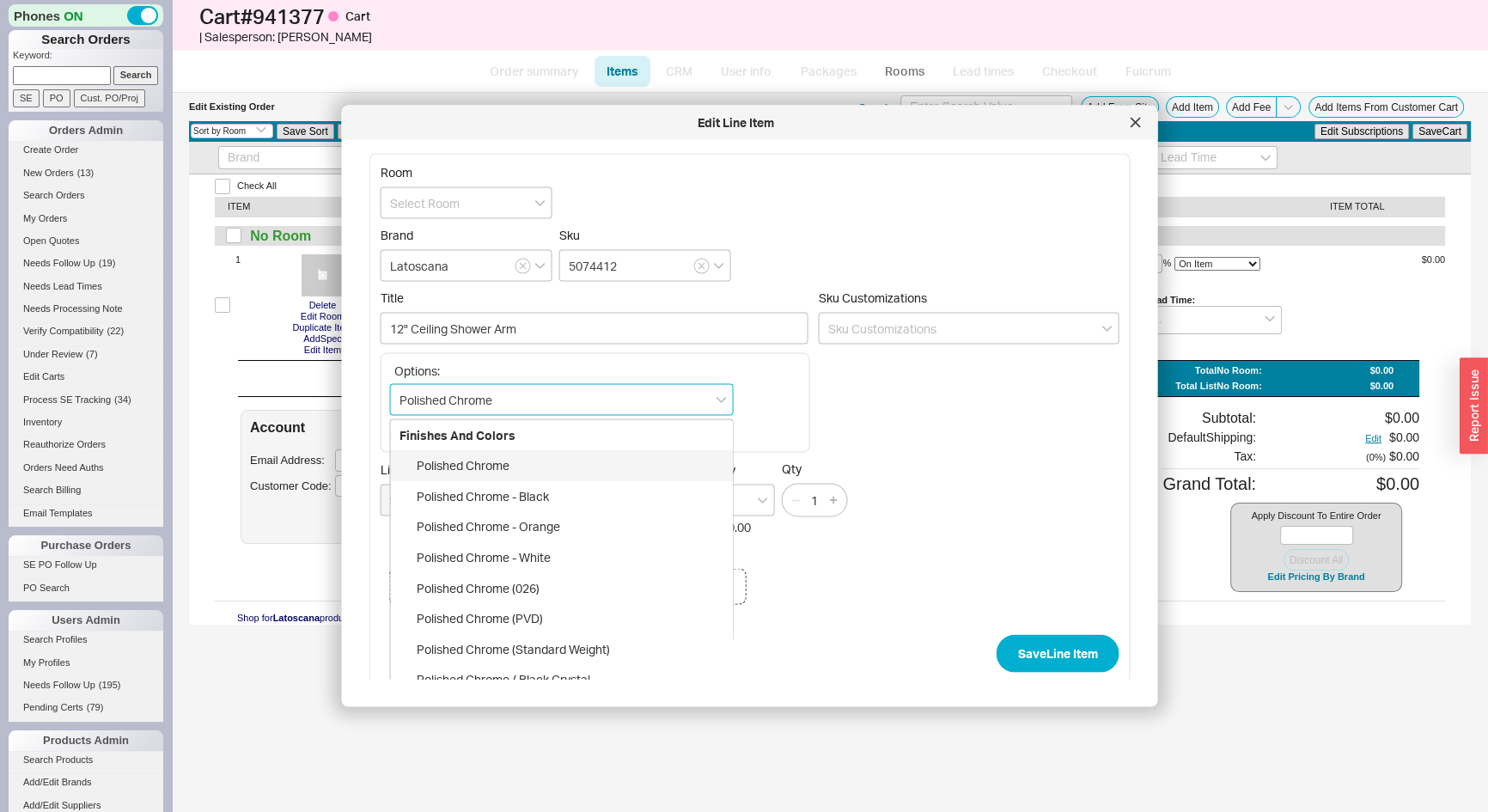
click at [490, 470] on div "Polished Chrome" at bounding box center [562, 466] width 342 height 31
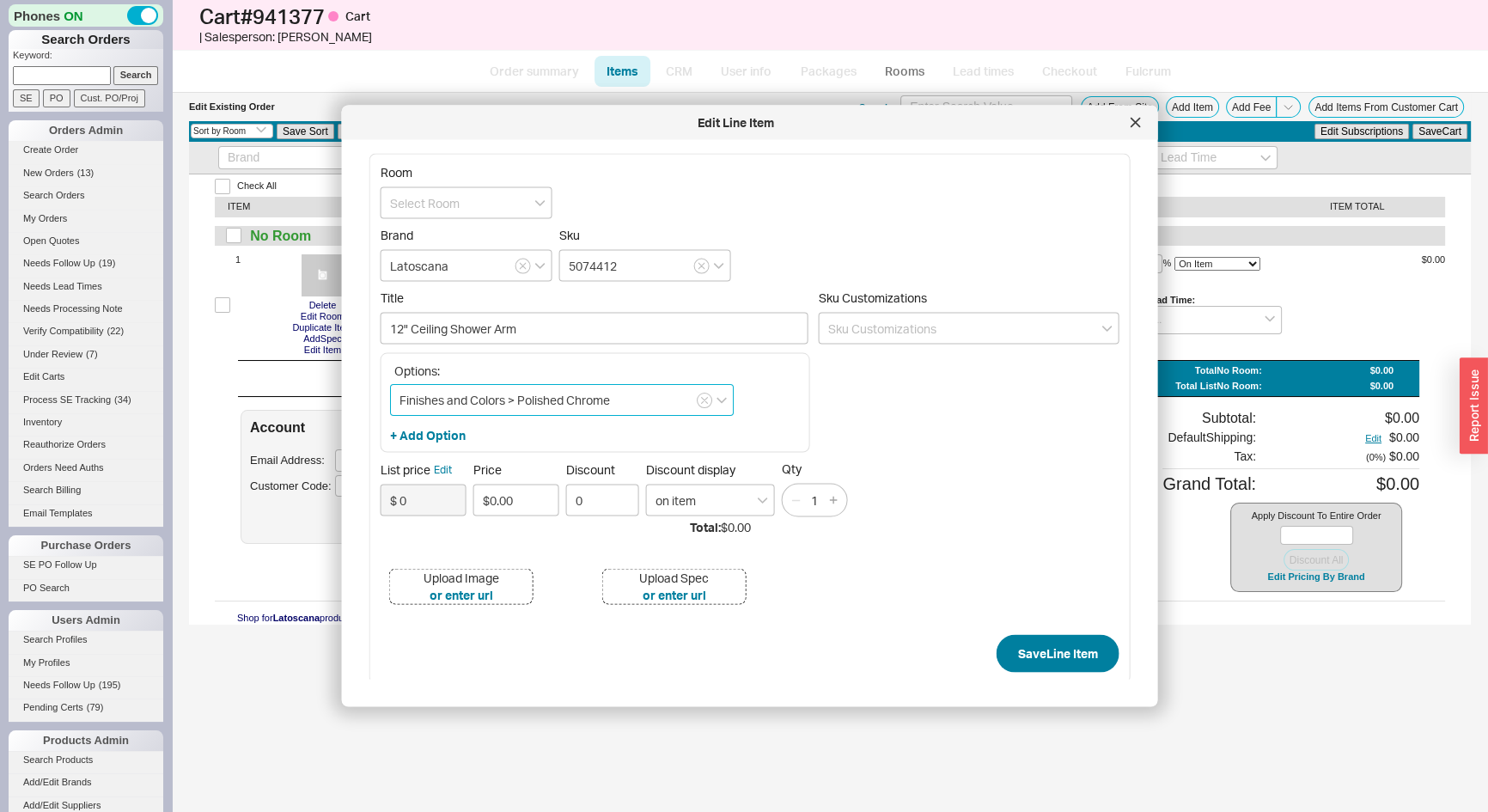
type input "Finishes and Colors > Polished Chrome"
click at [1069, 658] on button "Save Line Item" at bounding box center [1058, 652] width 123 height 37
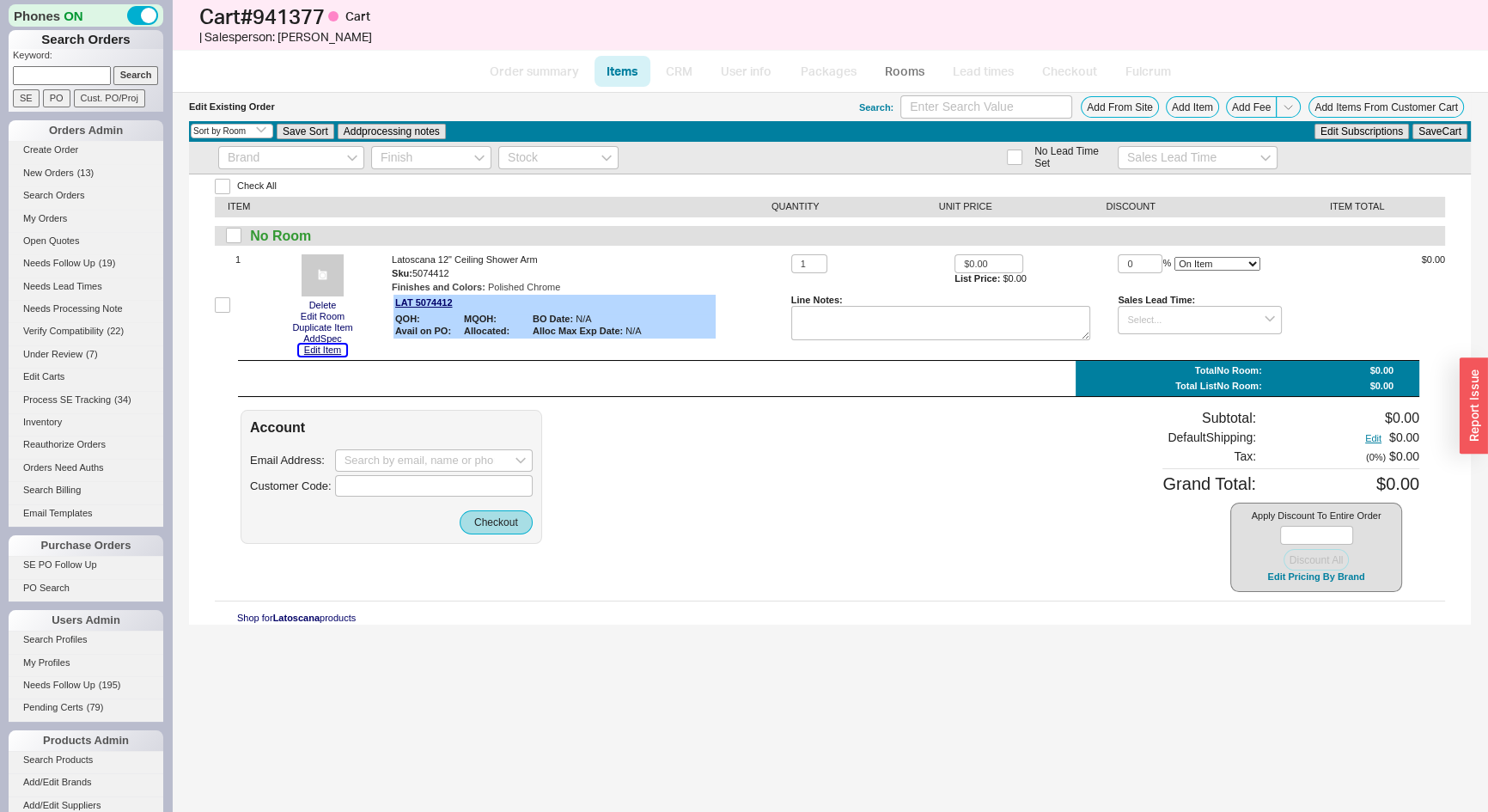
click at [320, 352] on button "Edit Item" at bounding box center [322, 350] width 47 height 11
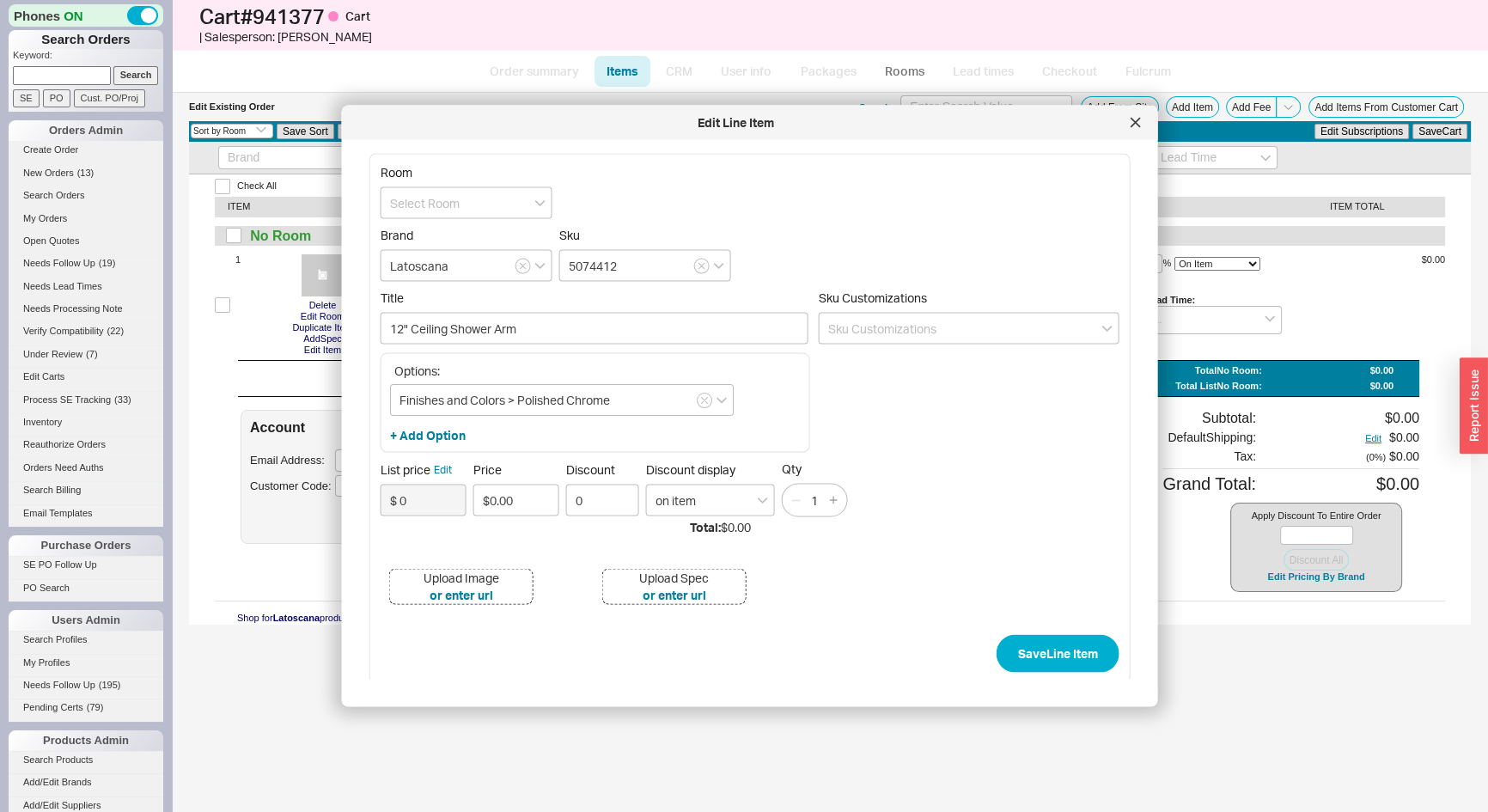
click at [432, 471] on span "List price Edit" at bounding box center [424, 469] width 86 height 16
click at [440, 467] on button "Edit" at bounding box center [443, 469] width 18 height 16
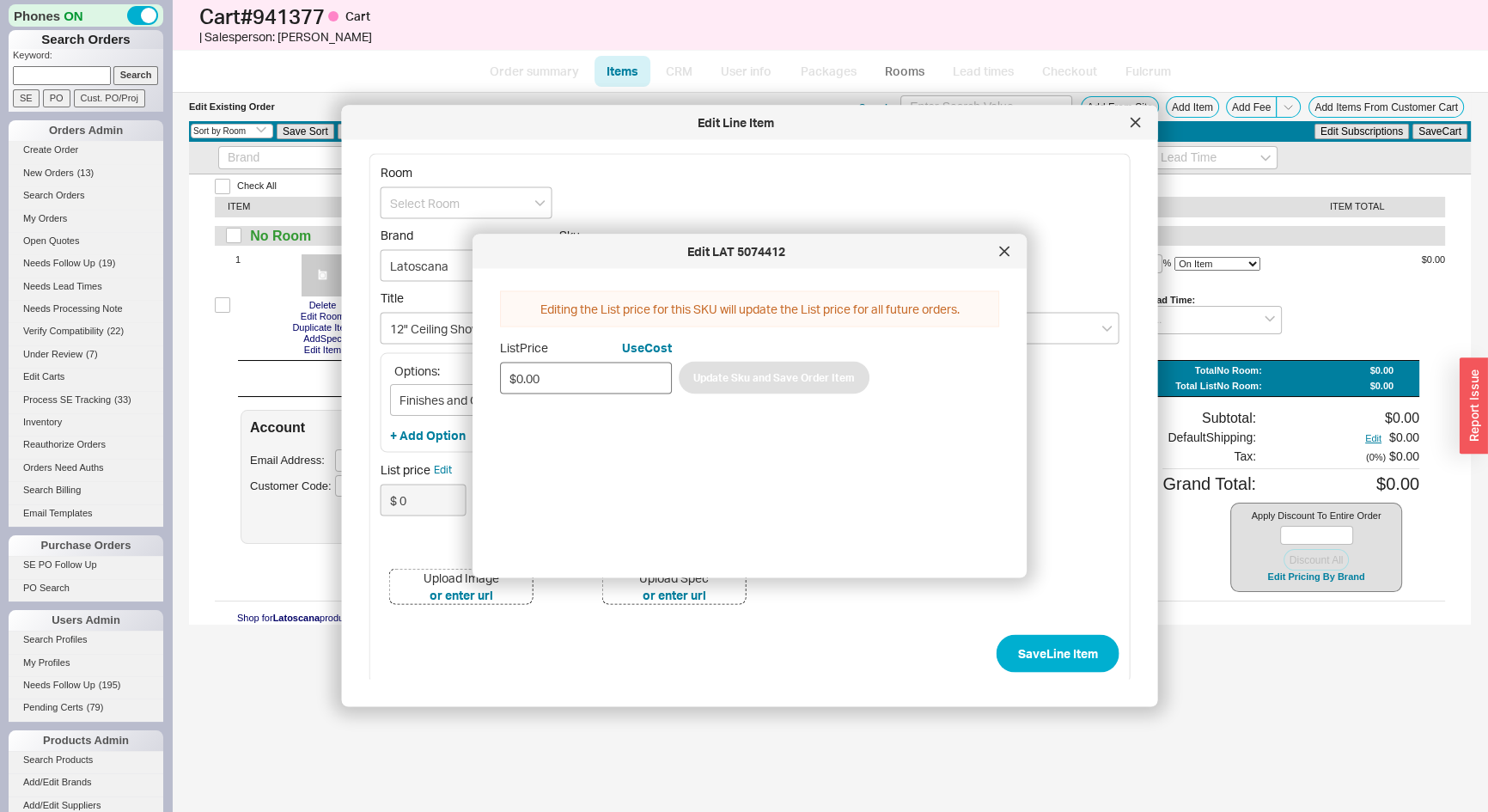
click at [581, 376] on input "$0.00" at bounding box center [586, 377] width 172 height 32
click at [580, 375] on input "$0.00" at bounding box center [586, 377] width 172 height 32
click at [578, 376] on input "$0.00" at bounding box center [586, 377] width 172 height 32
type input "$0.00"
type input "$120.00"
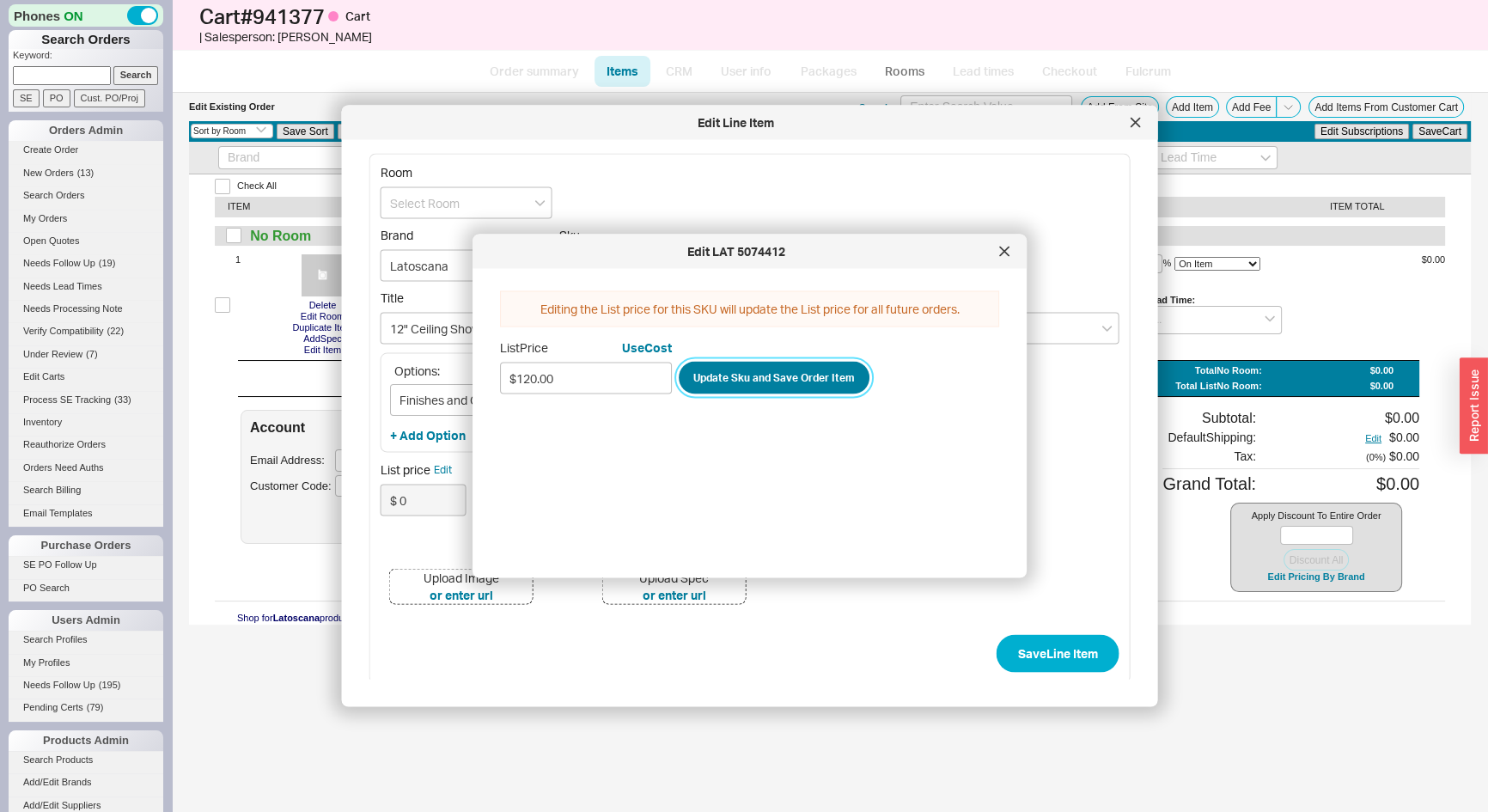
click at [805, 369] on button "Update Sku and Save Order Item" at bounding box center [774, 377] width 191 height 33
type input "$ 120"
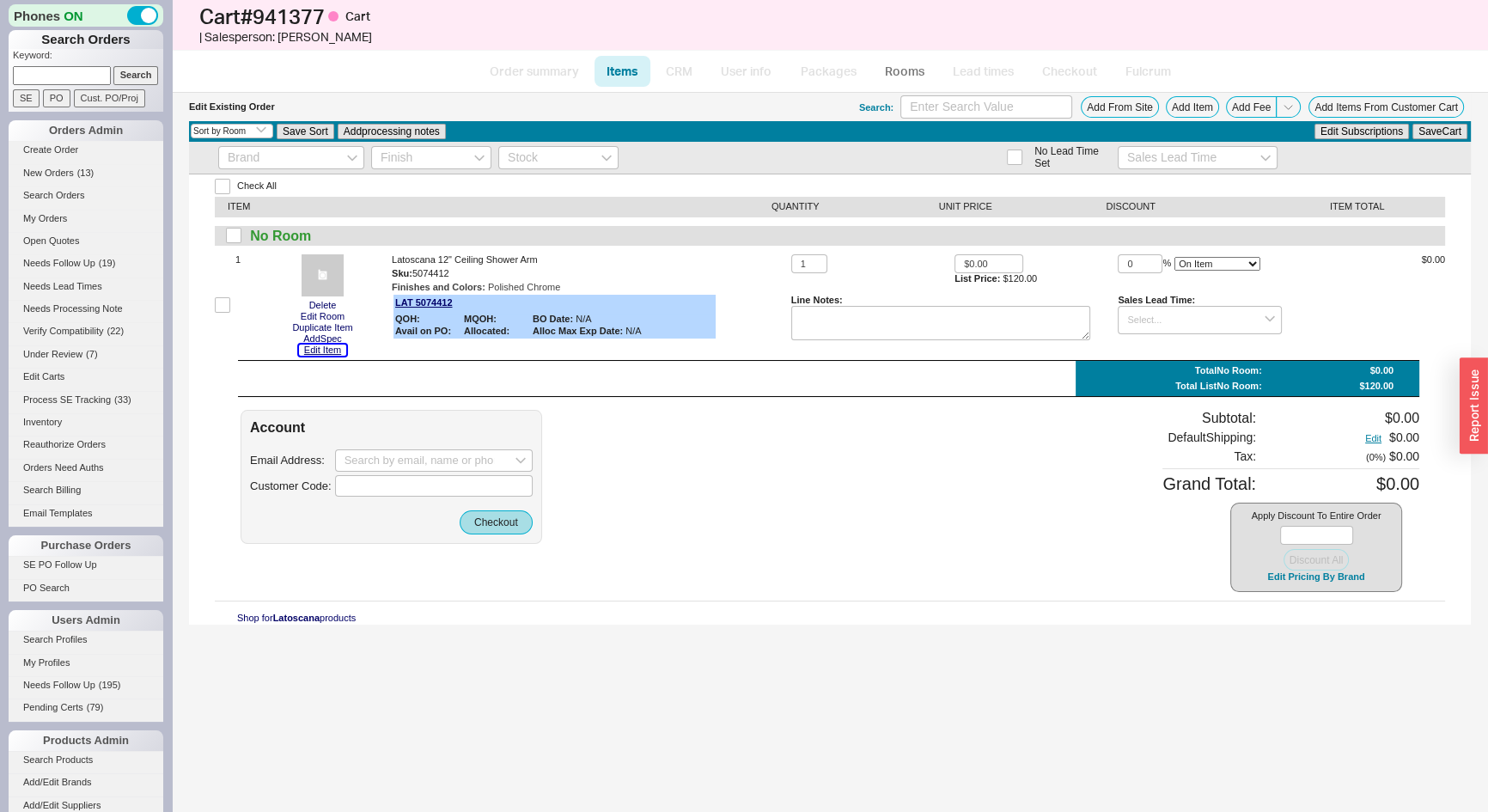
click at [324, 353] on button "Edit Item" at bounding box center [322, 350] width 47 height 11
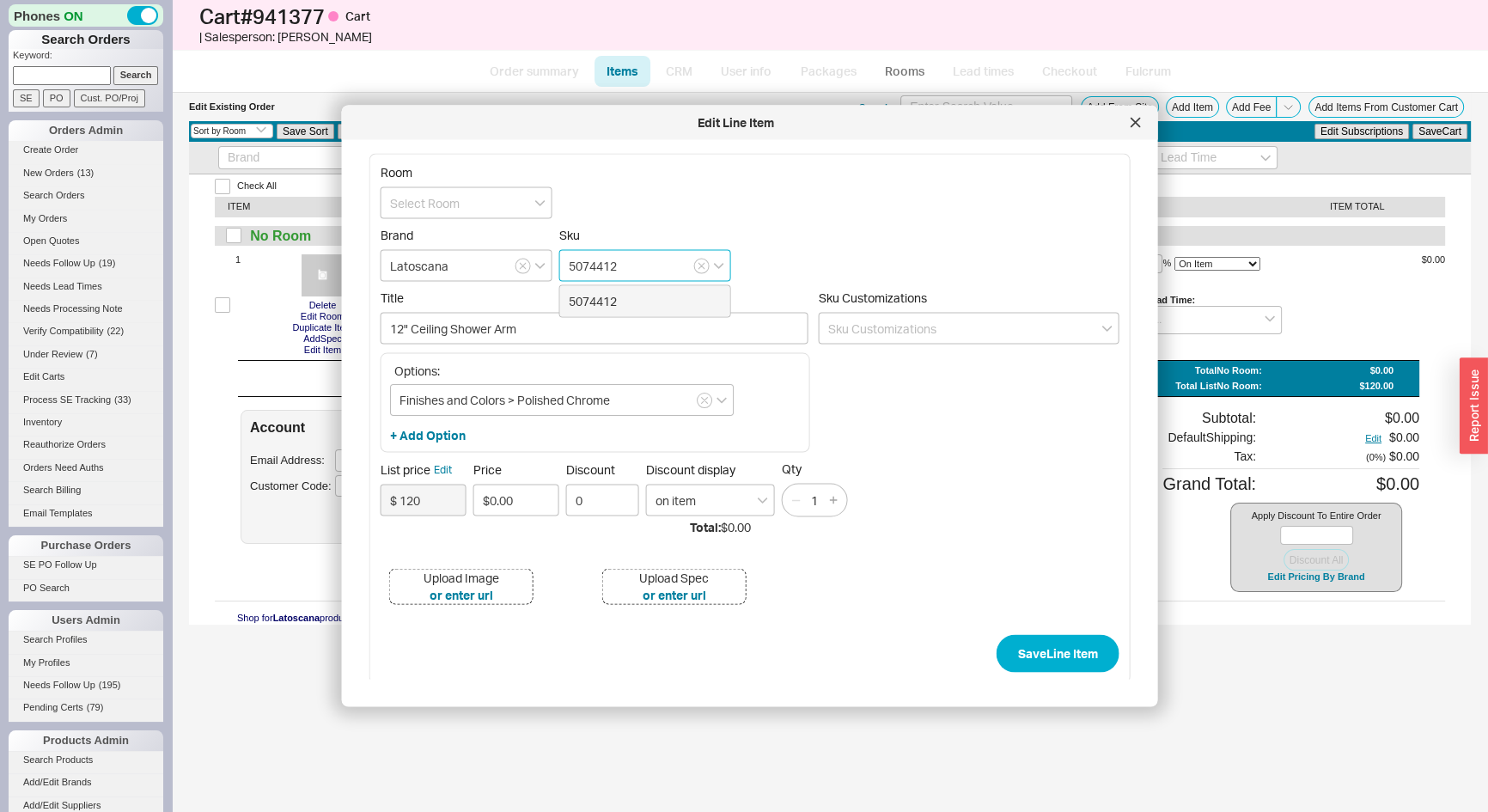
click at [583, 265] on input "5074412" at bounding box center [645, 266] width 172 height 32
type input "50CR74412"
click at [622, 311] on span "LAT 50CR74412" at bounding box center [613, 301] width 88 height 17
type input "12" Ceiling mount shower arm/CHROME"
type input "$ 90"
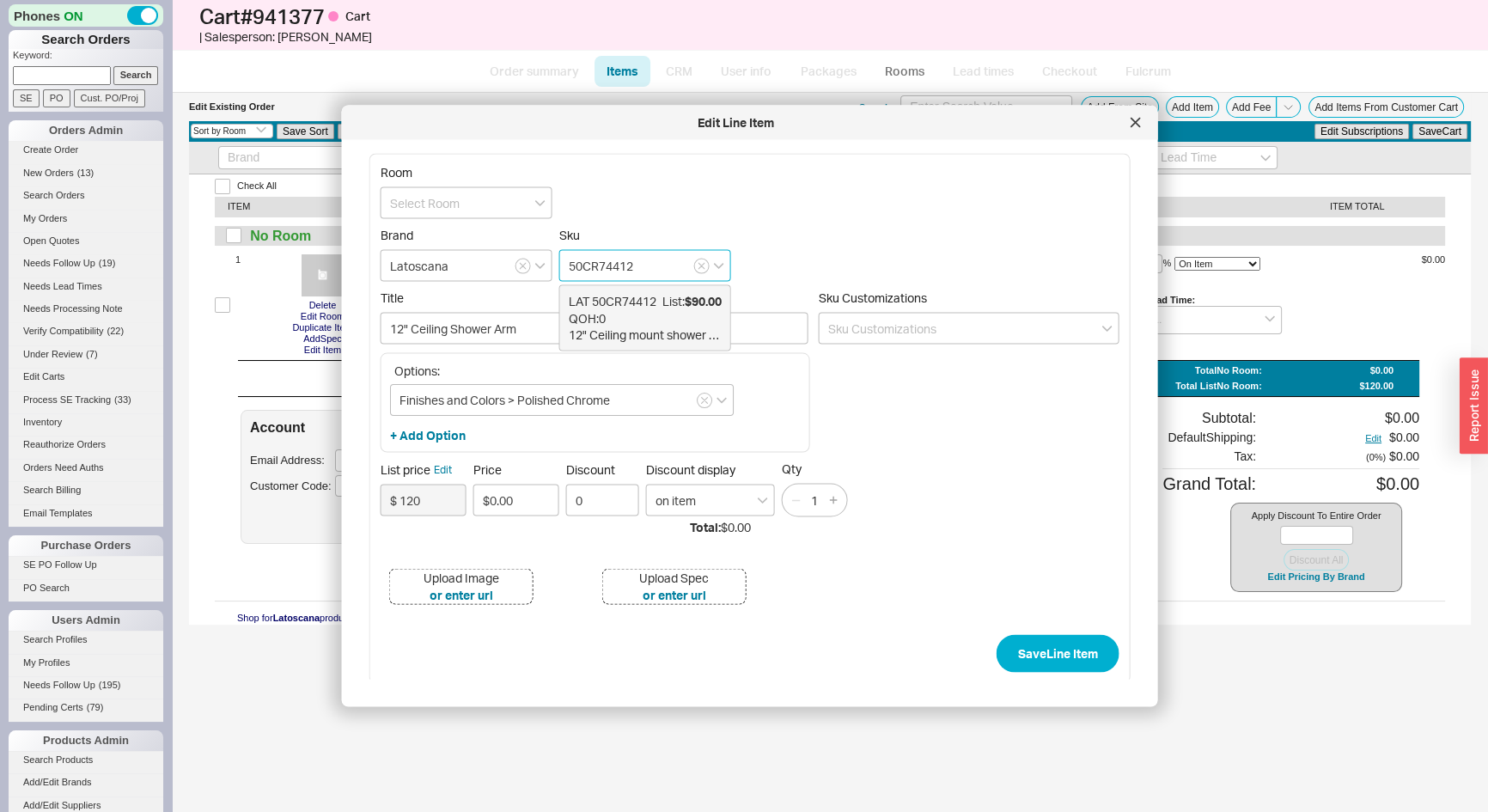
type input "$90.00"
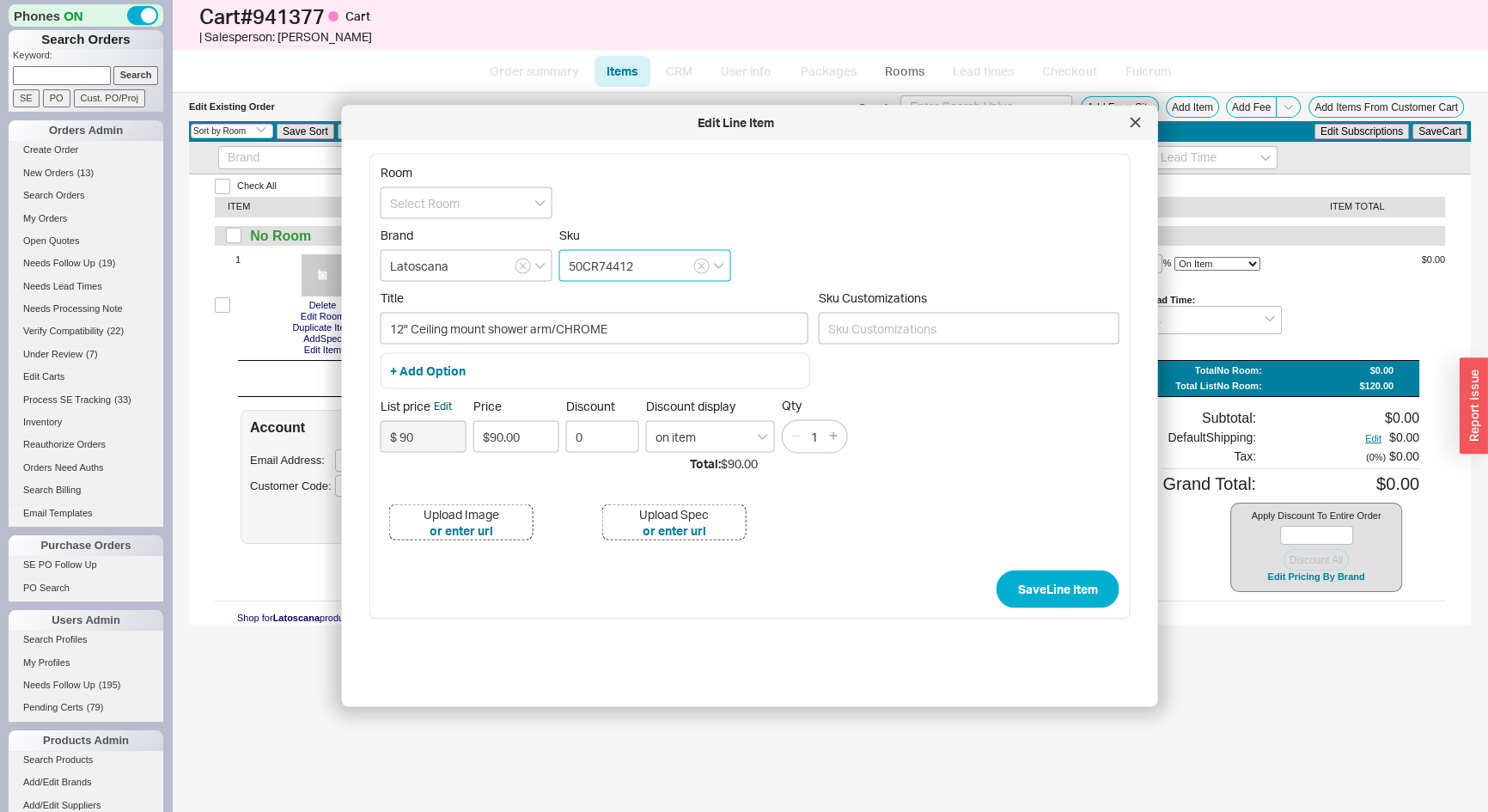
type input "50CR74412"
drag, startPoint x: 442, startPoint y: 401, endPoint x: 442, endPoint y: 412, distance: 11.0
click at [442, 402] on button "Edit" at bounding box center [443, 406] width 18 height 16
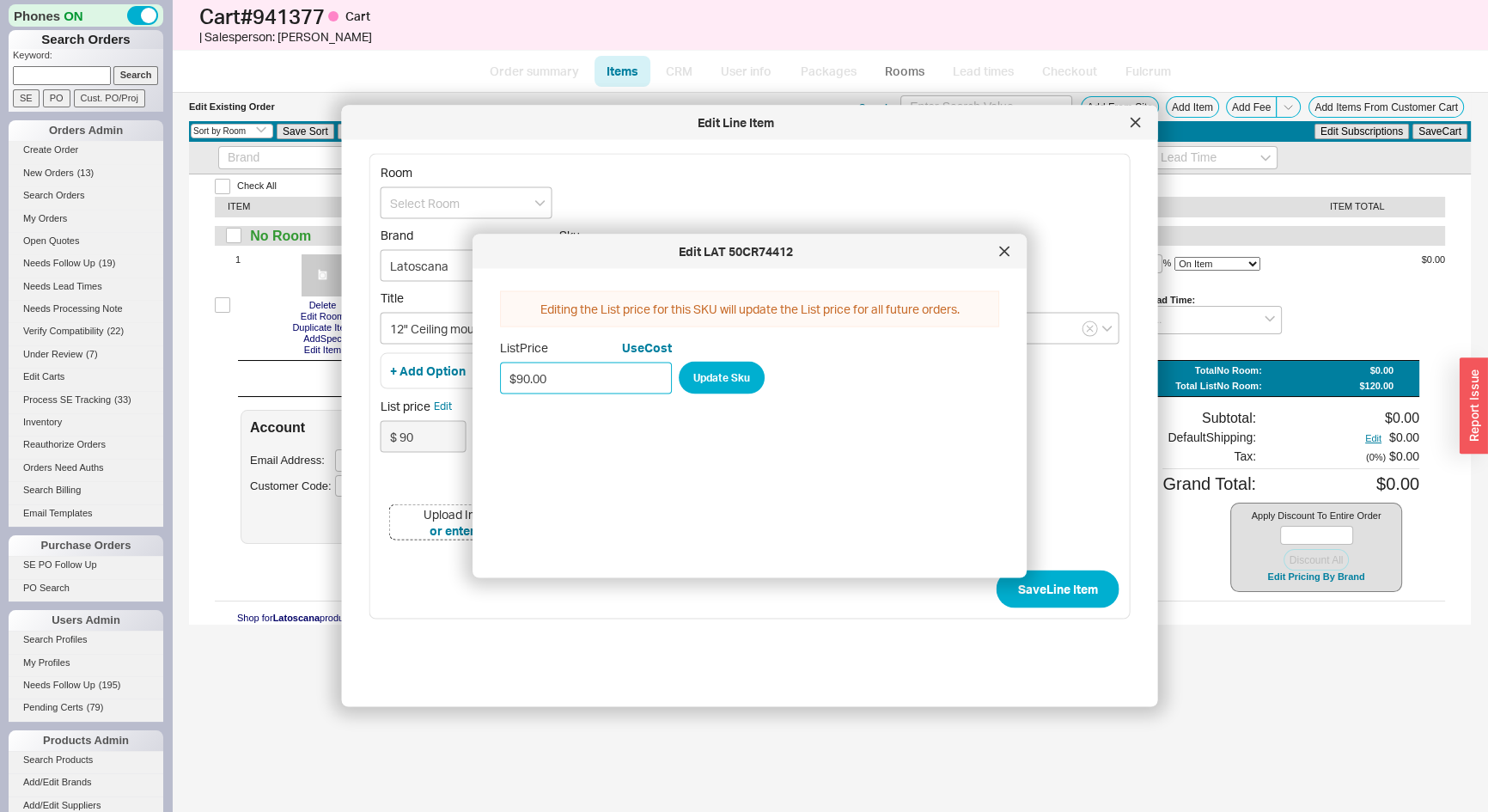
click at [581, 385] on input "$90.00" at bounding box center [586, 377] width 172 height 32
click at [582, 384] on input "$90.00" at bounding box center [586, 377] width 172 height 32
type input "$120.00"
click at [760, 385] on button "Update Sku" at bounding box center [722, 377] width 86 height 33
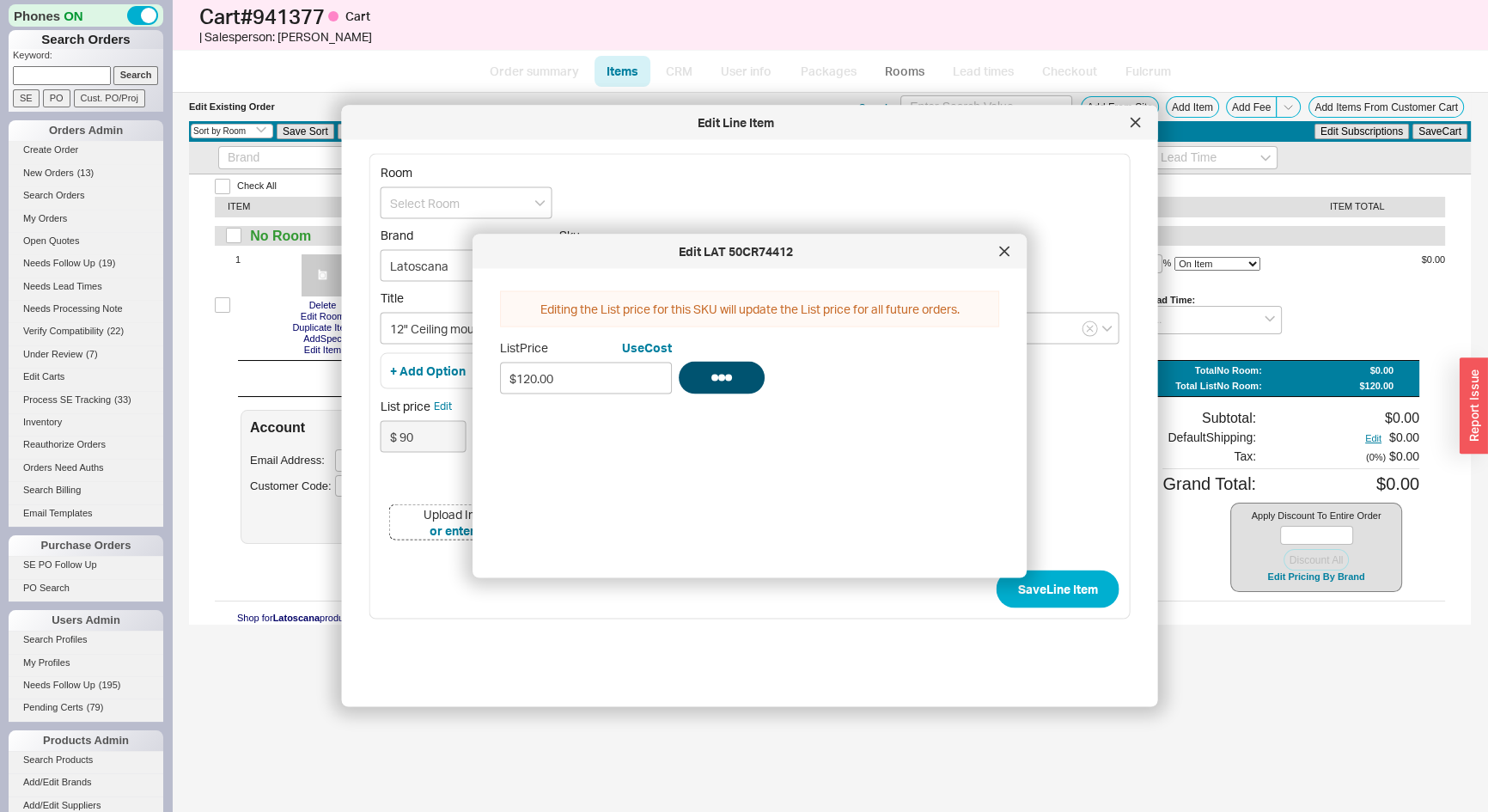
type input "$ 120"
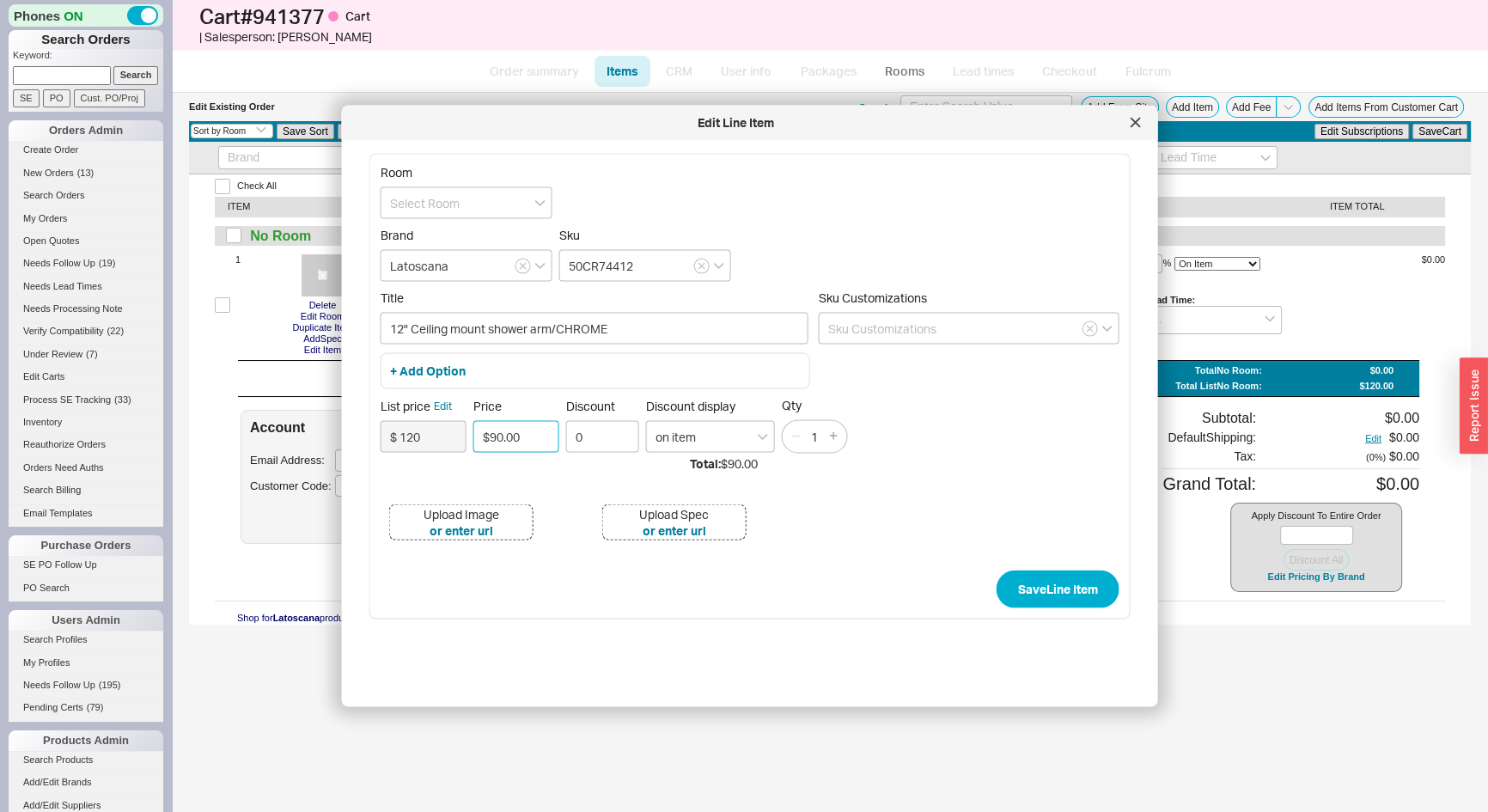
click at [533, 440] on input "$90.00" at bounding box center [516, 436] width 86 height 32
type input "$120.00"
click at [605, 438] on input "0" at bounding box center [603, 436] width 73 height 32
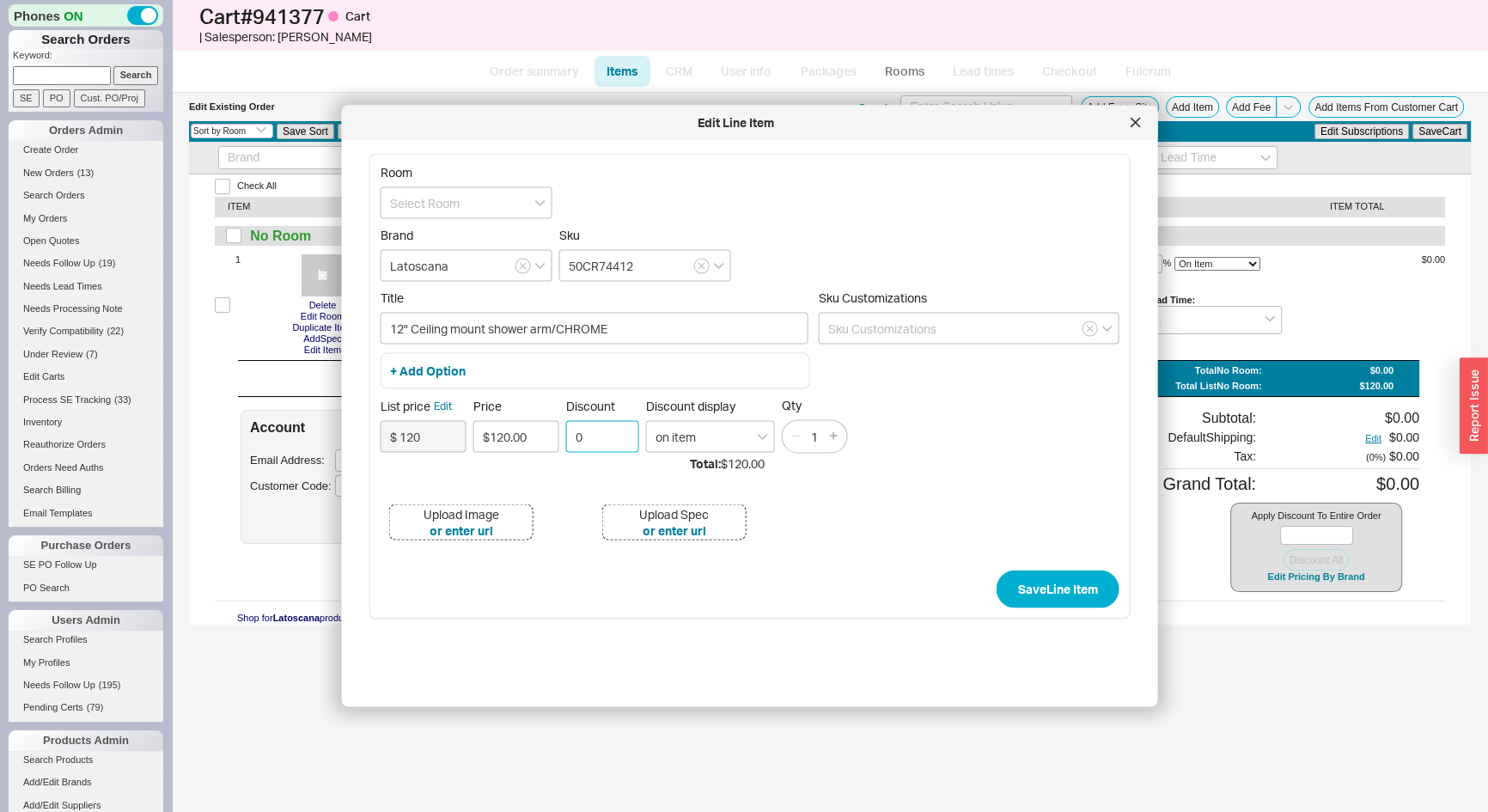
click at [605, 437] on input "0" at bounding box center [603, 436] width 73 height 32
type input "35"
drag, startPoint x: 1022, startPoint y: 576, endPoint x: 1032, endPoint y: 589, distance: 16.4
click at [1026, 585] on form "Room Brand Latoscana Sku 50CR74412 Title 12" Ceiling mount shower arm/CHROME Sk…" at bounding box center [750, 386] width 739 height 443
click at [1039, 588] on button "Save Line Item" at bounding box center [1058, 589] width 123 height 37
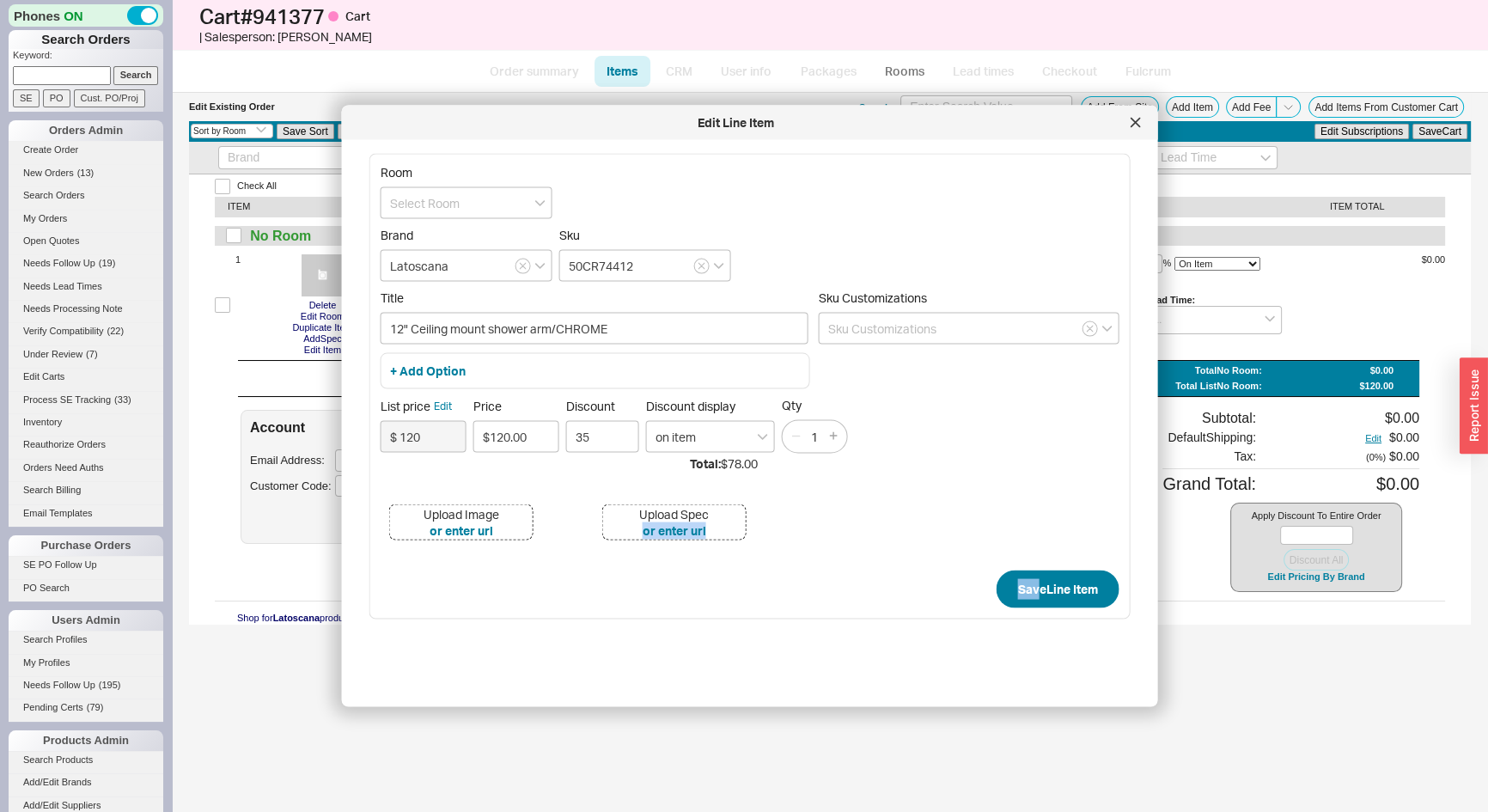
type input "$120.00"
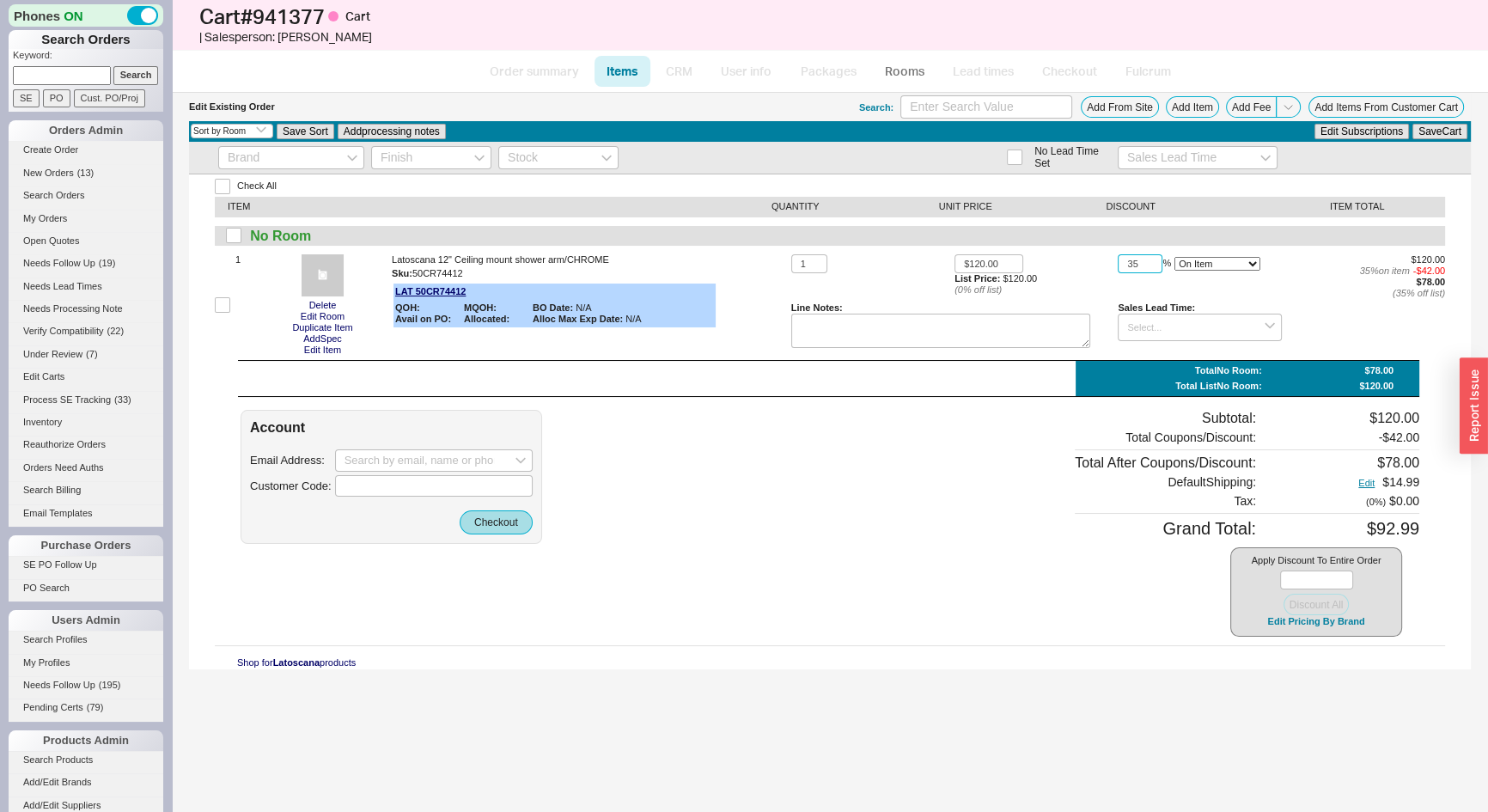
drag, startPoint x: 1139, startPoint y: 259, endPoint x: 1083, endPoint y: 290, distance: 64.0
click at [1084, 290] on div "1 $120.00 List Price: $120.00 ( 0 % off list) 35 % On Item On Bottom Gift Card …" at bounding box center [1118, 305] width 654 height 102
type input "25"
click at [1441, 134] on button "Save Cart" at bounding box center [1441, 131] width 55 height 16
click at [1003, 265] on input "$120.00" at bounding box center [988, 264] width 69 height 20
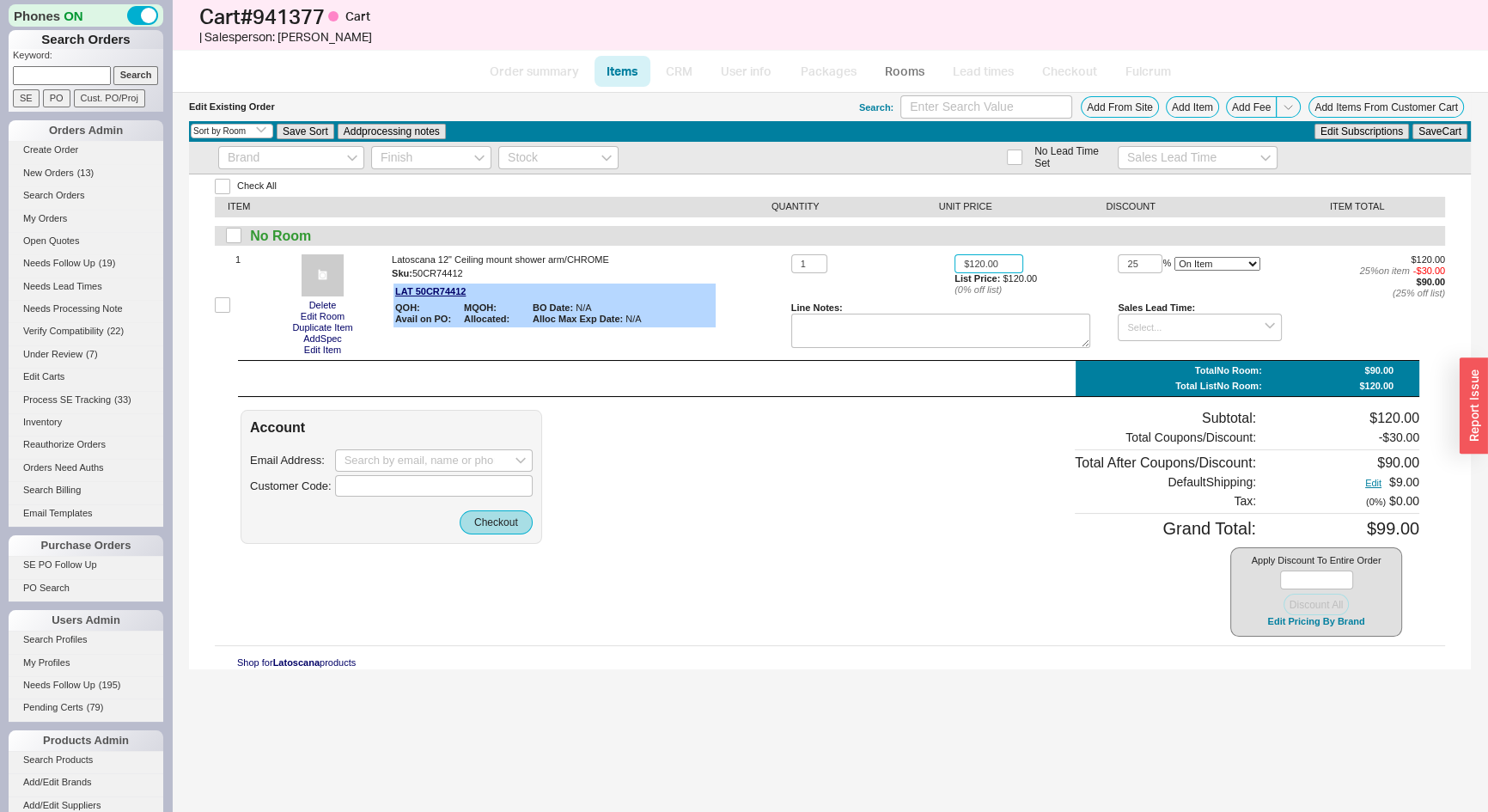
click at [1003, 265] on input "$120.00" at bounding box center [988, 264] width 69 height 20
type input "$99.00"
click at [1120, 261] on input "25" at bounding box center [1140, 264] width 45 height 20
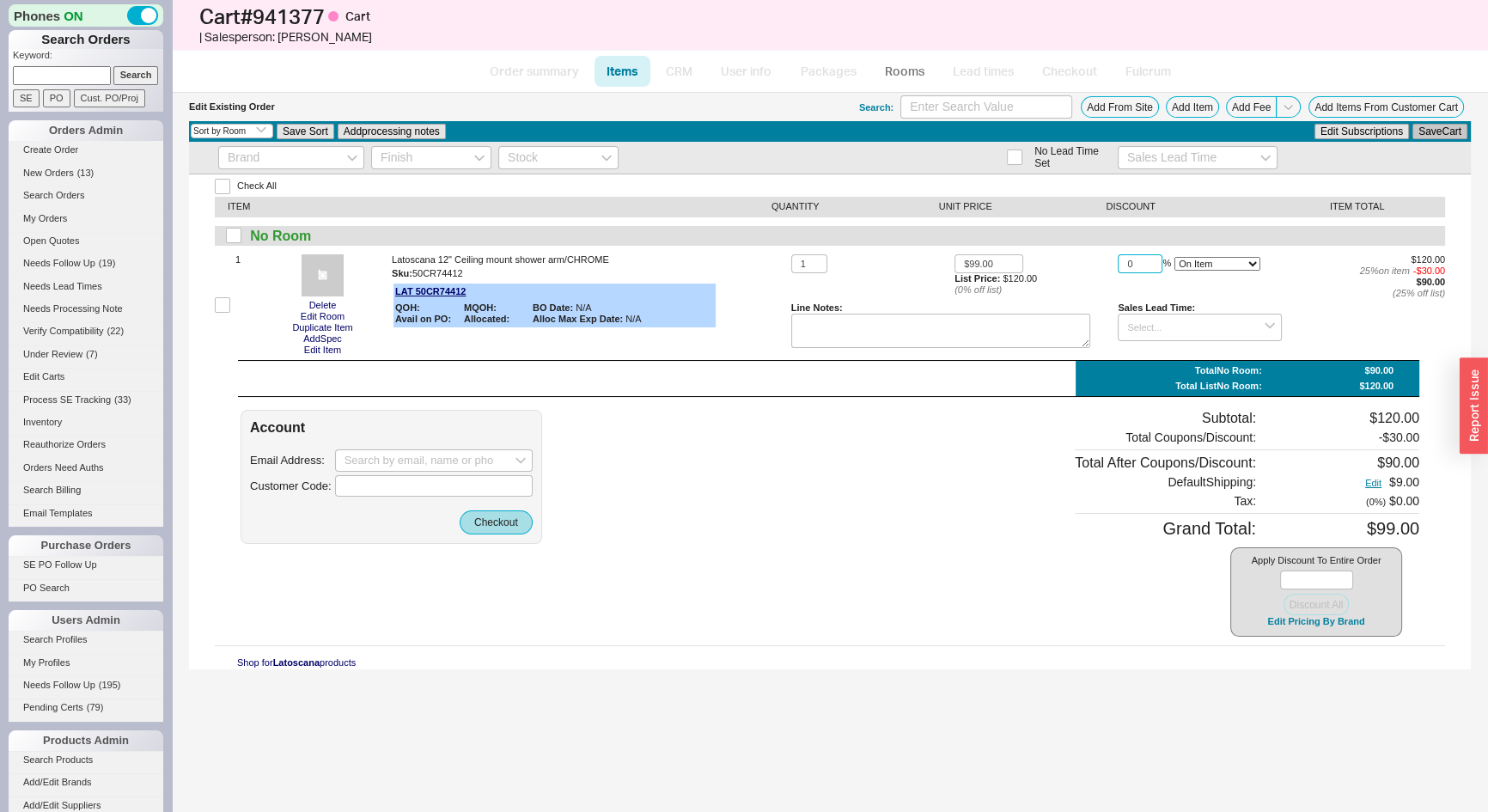
type input "0"
click at [1444, 130] on button "Save Cart" at bounding box center [1441, 131] width 55 height 16
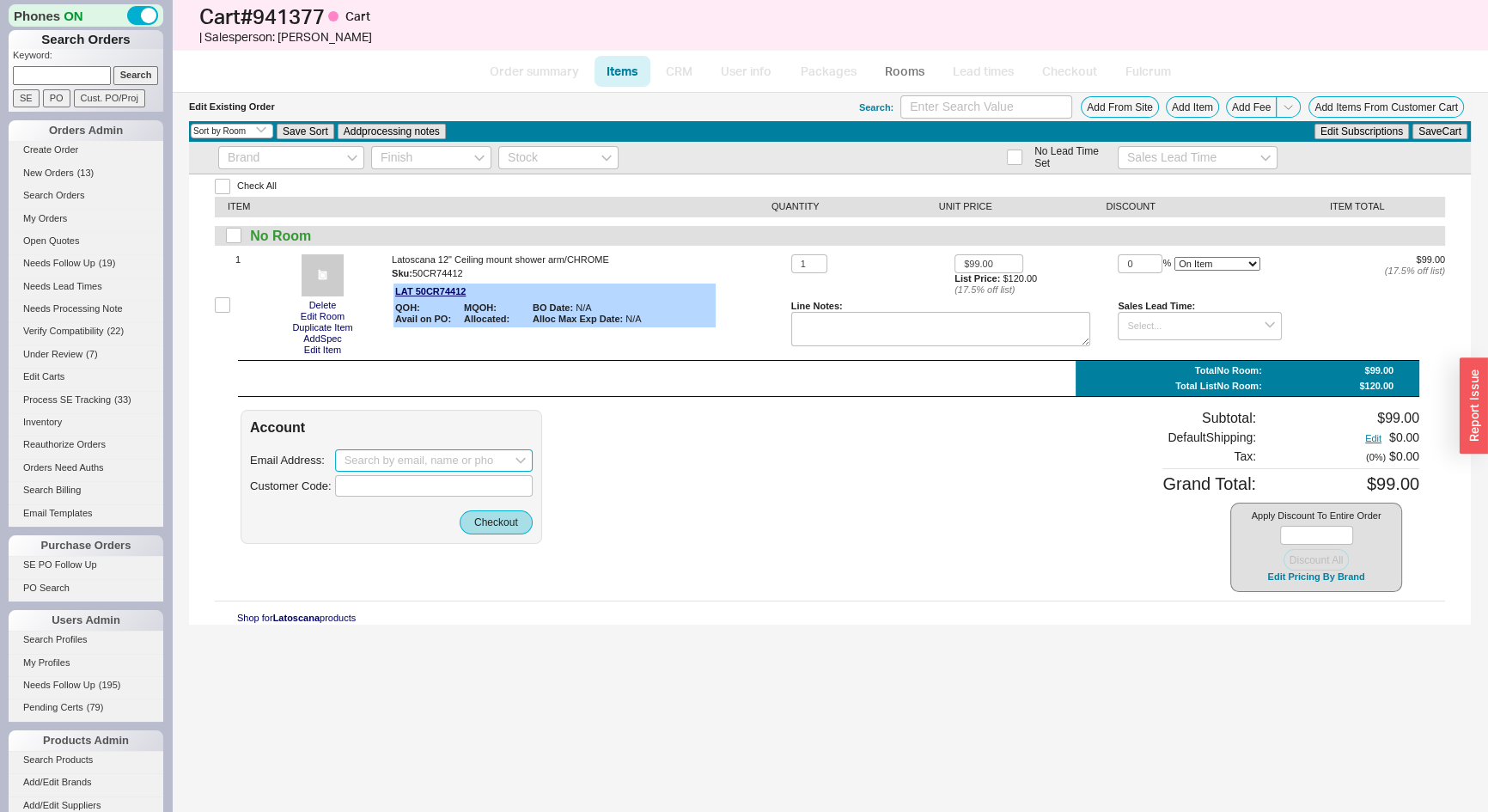
click at [359, 463] on input at bounding box center [434, 460] width 197 height 22
click at [358, 467] on input at bounding box center [434, 460] width 197 height 22
click at [392, 491] on div "alarng@yahoo.com" at bounding box center [434, 496] width 179 height 26
type input "alarng@yahoo.com"
click at [496, 524] on button "Checkout" at bounding box center [496, 522] width 73 height 24
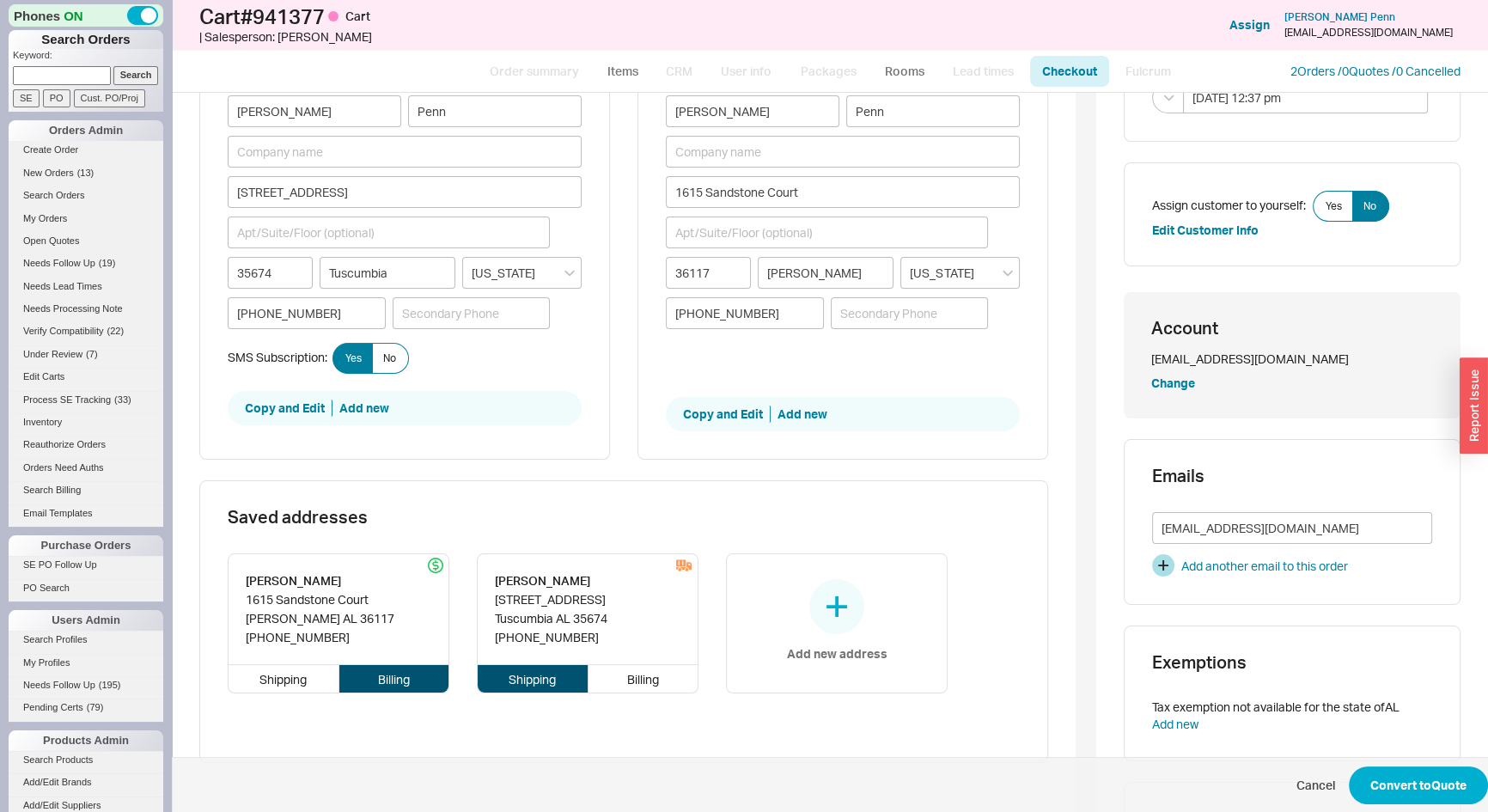
scroll to position [311, 0]
click at [1395, 775] on button "Convert to Quote" at bounding box center [1419, 785] width 139 height 37
select select "*"
select select "3"
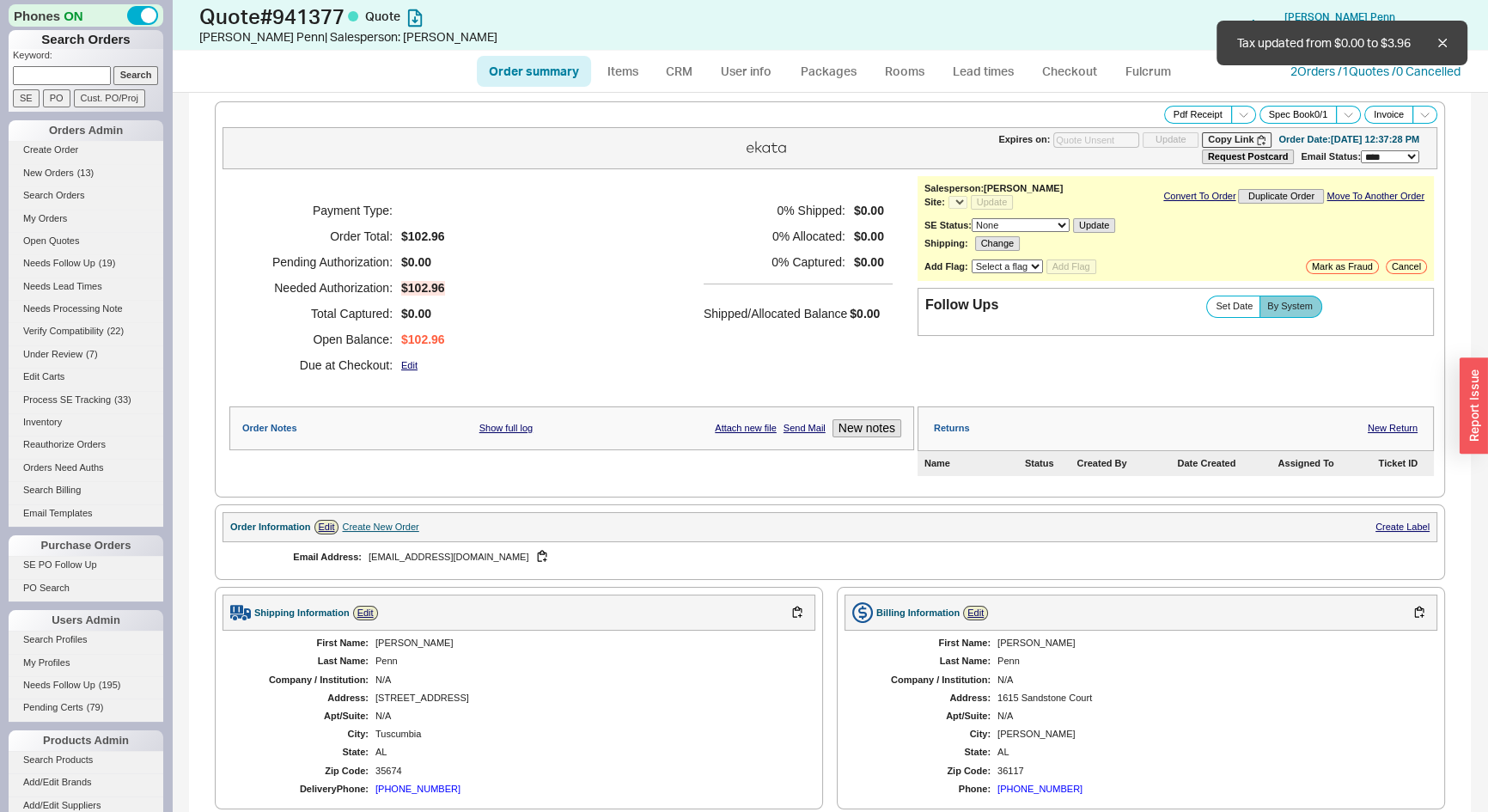
select select "*"
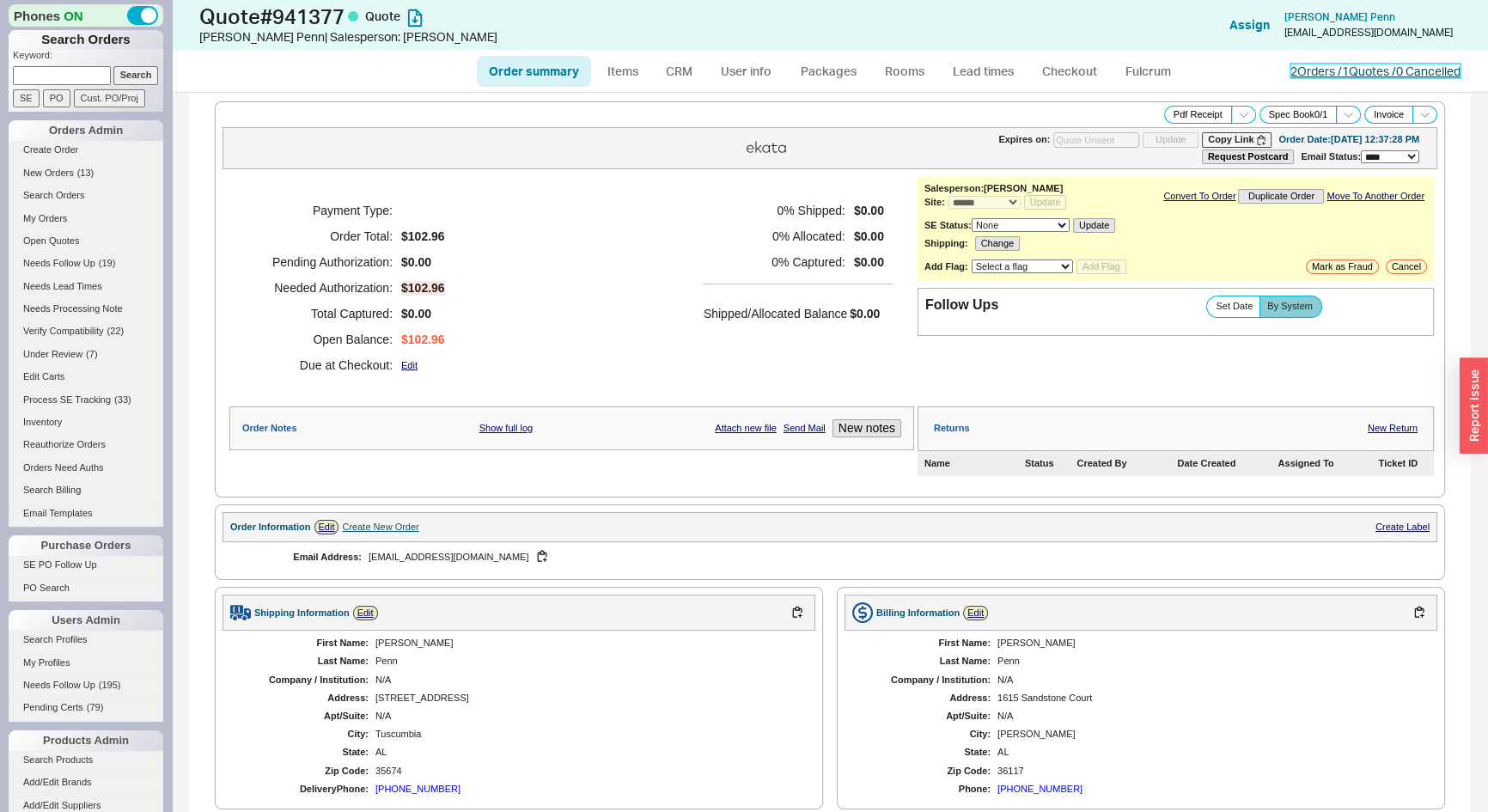
click at [1317, 70] on link "2 Orders / 1 Quotes / 0 Cancelled" at bounding box center [1376, 71] width 170 height 15
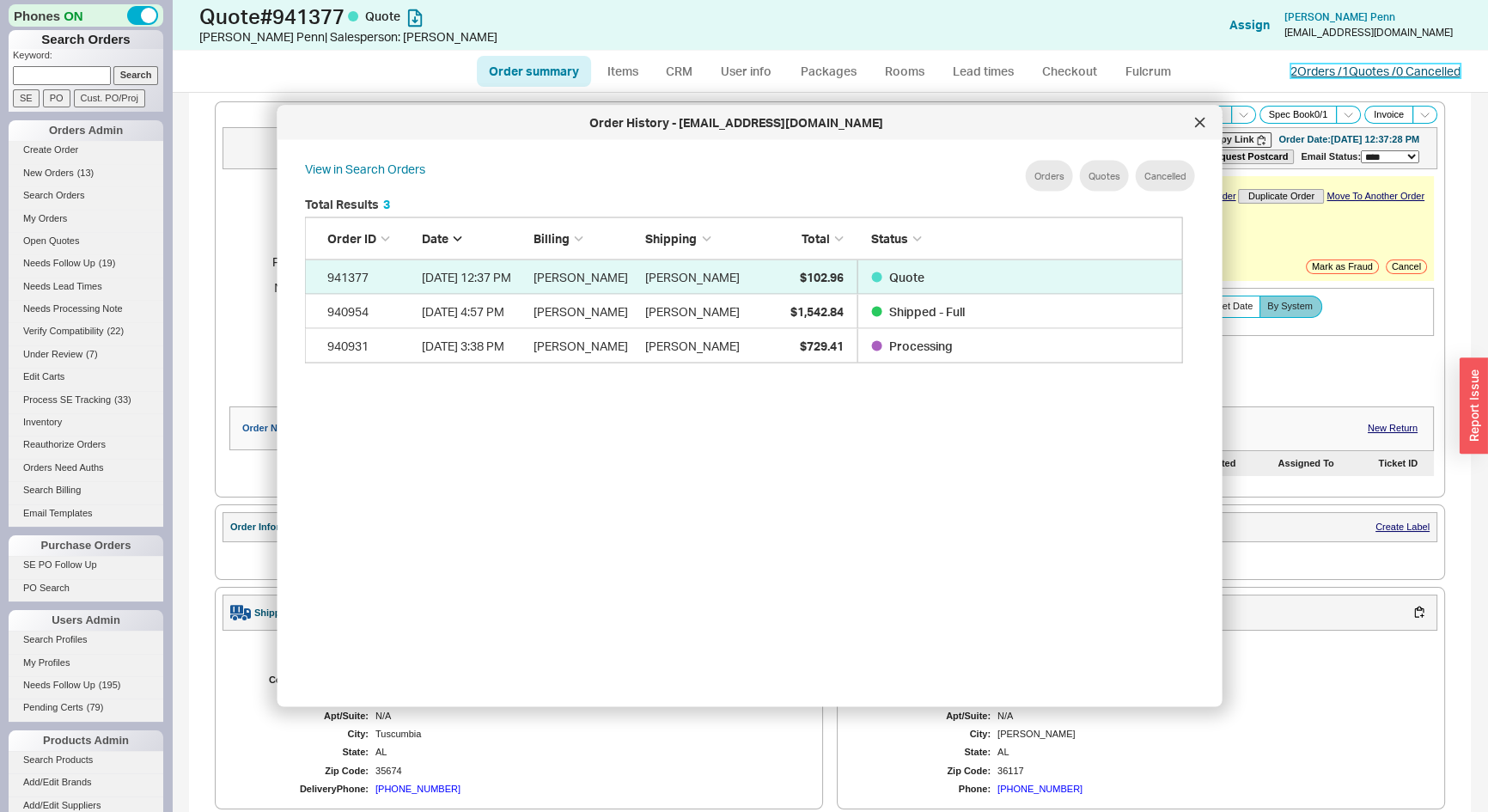
scroll to position [514, 893]
click at [1205, 121] on div at bounding box center [1200, 122] width 27 height 27
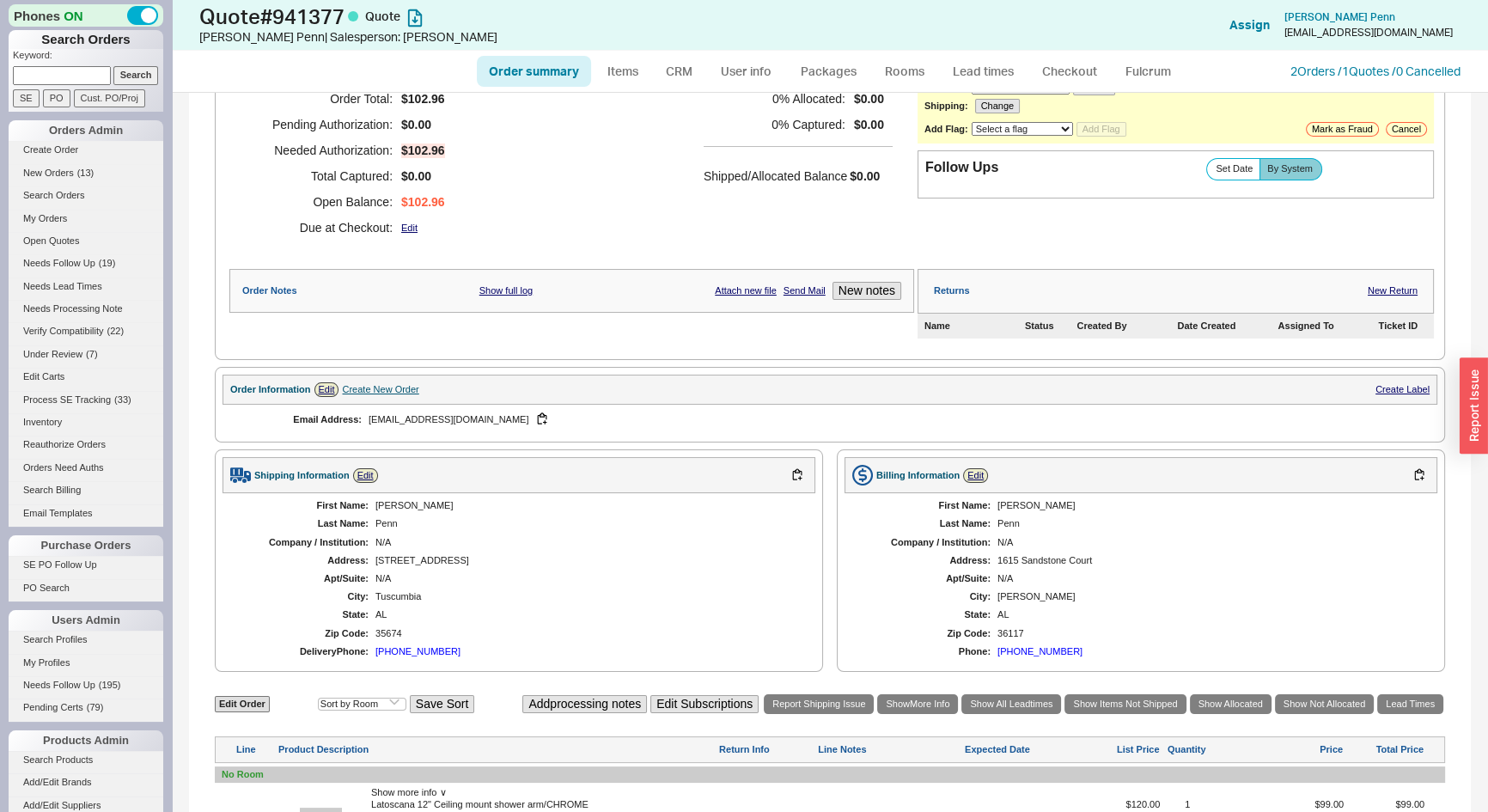
scroll to position [311, 0]
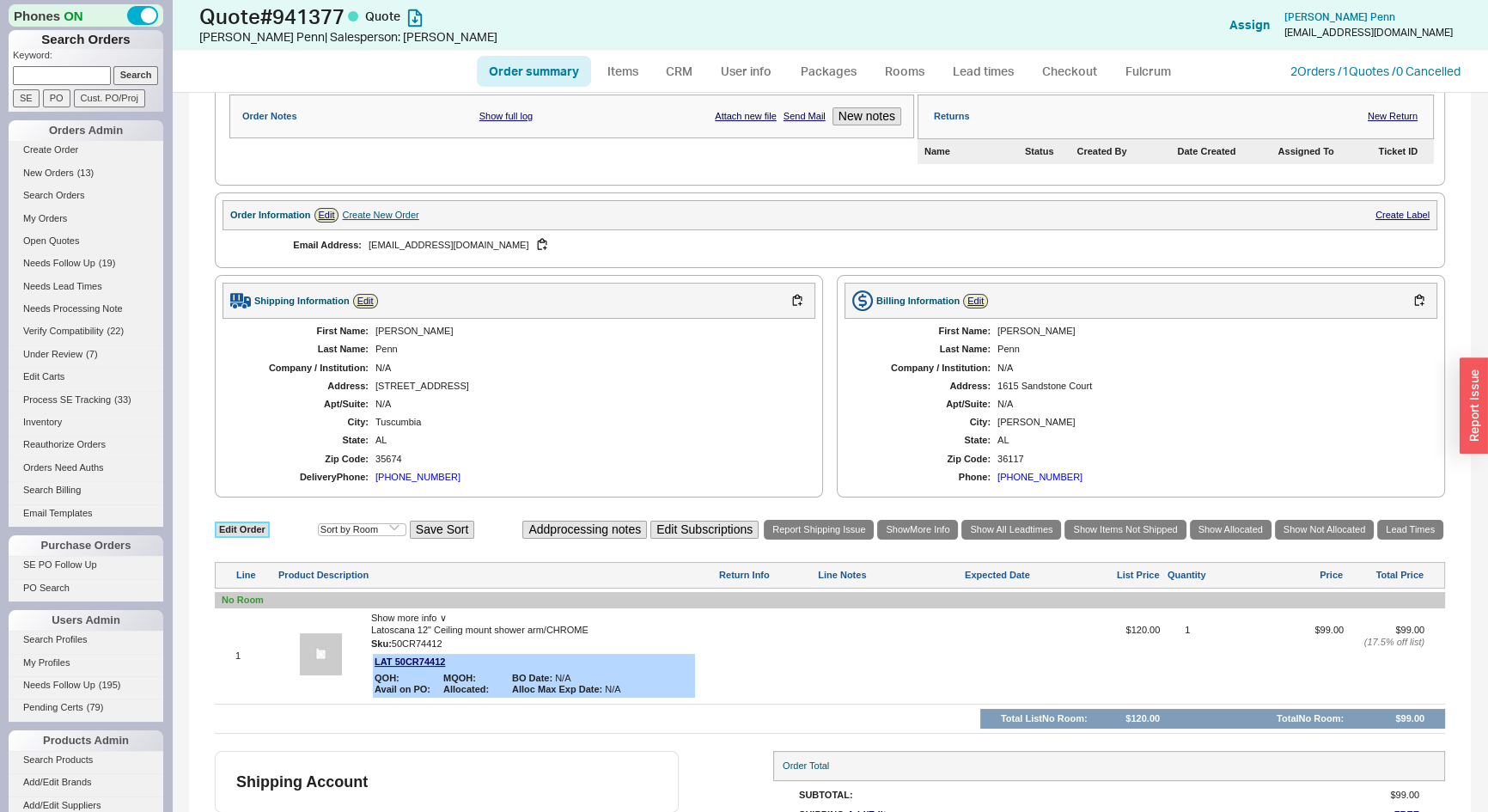
click at [250, 522] on link "Edit Order" at bounding box center [242, 530] width 55 height 16
select select "3"
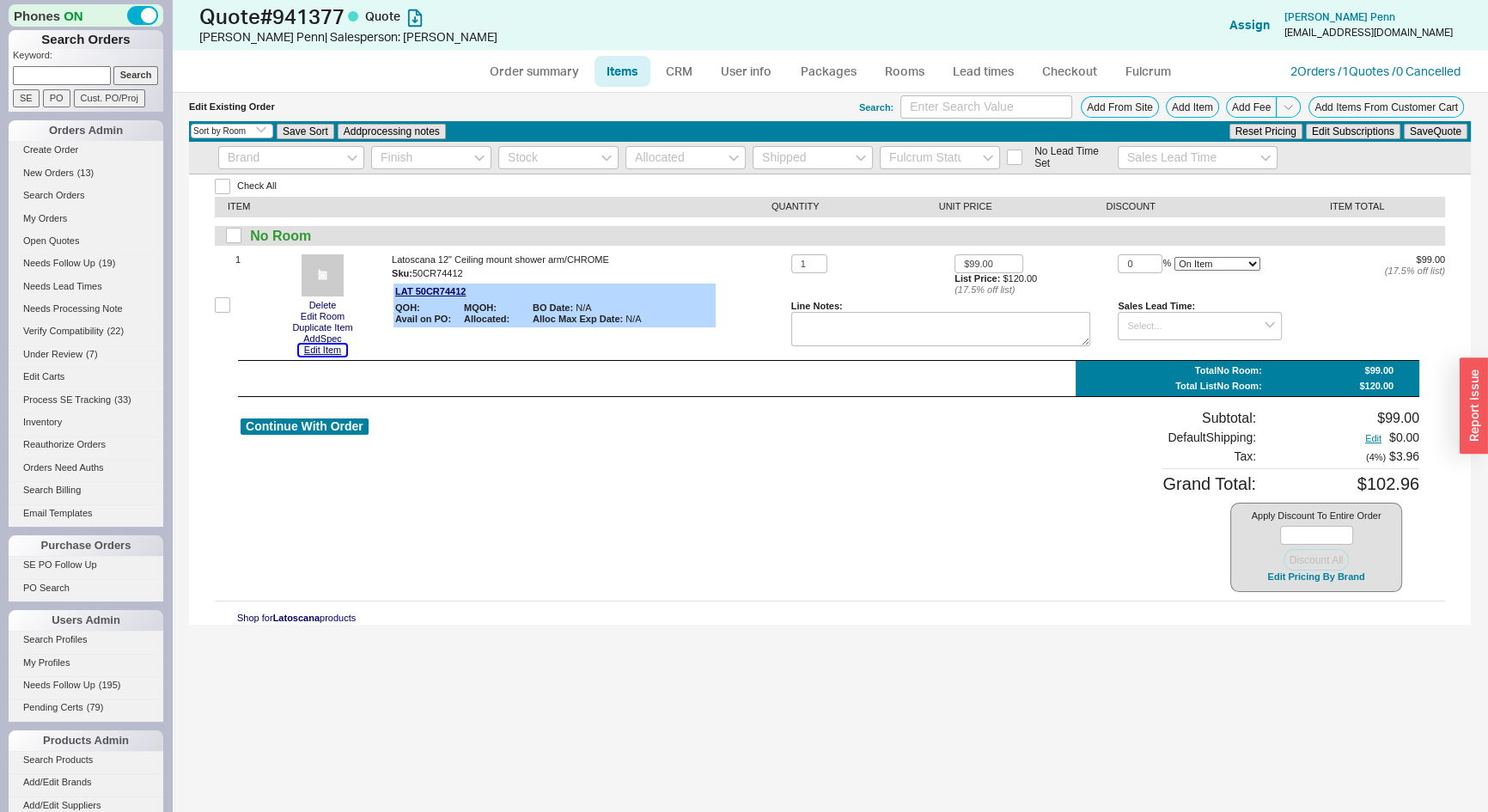
click at [311, 353] on button "Edit Item" at bounding box center [322, 350] width 47 height 11
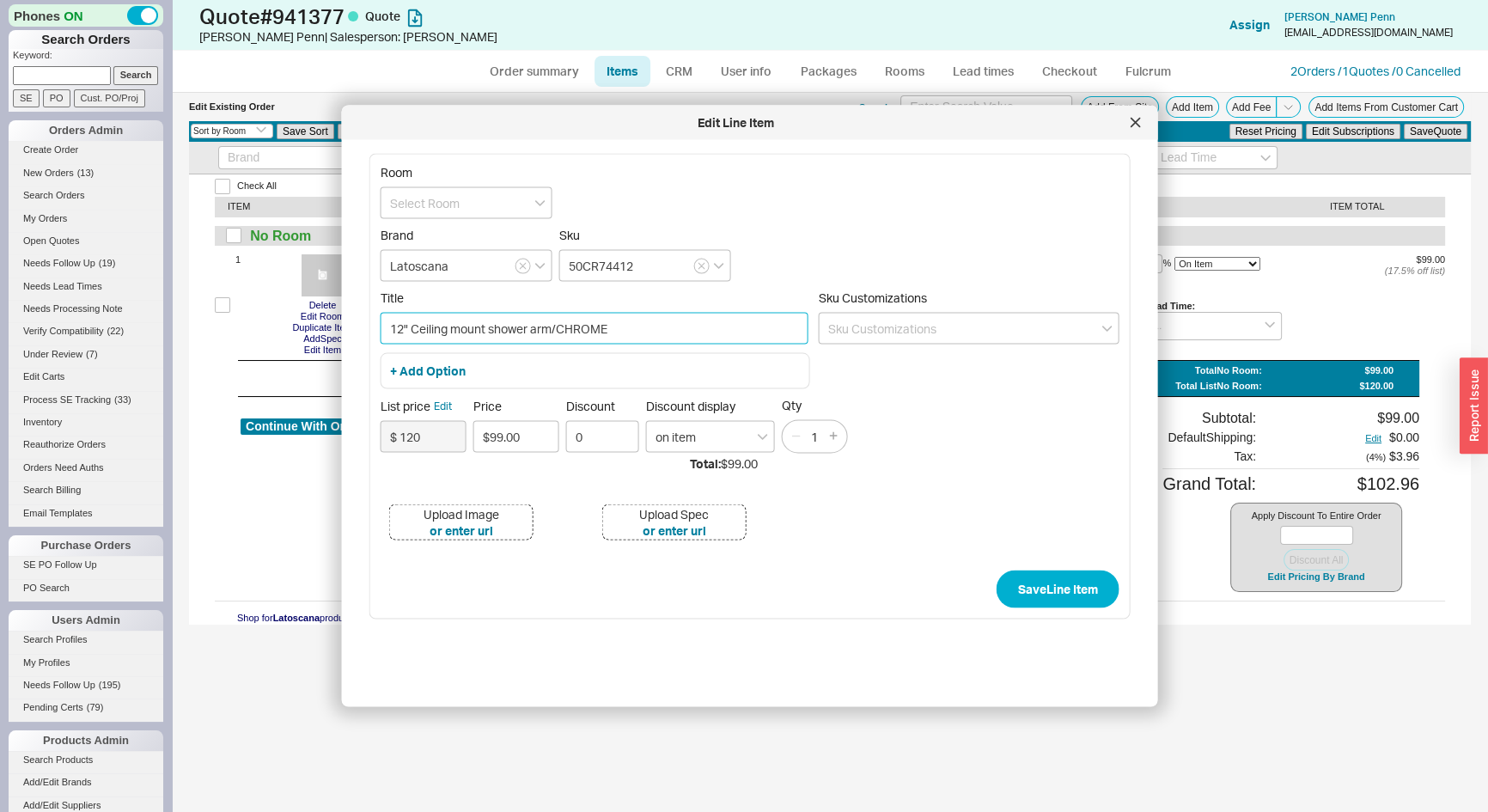
drag, startPoint x: 604, startPoint y: 325, endPoint x: 556, endPoint y: 330, distance: 48.3
click at [556, 330] on input "12" Ceiling mount shower arm/CHROME" at bounding box center [595, 328] width 427 height 32
type input "12" Ceiling mount shower arm/"
click at [424, 368] on button "+ Add Option" at bounding box center [427, 371] width 76 height 17
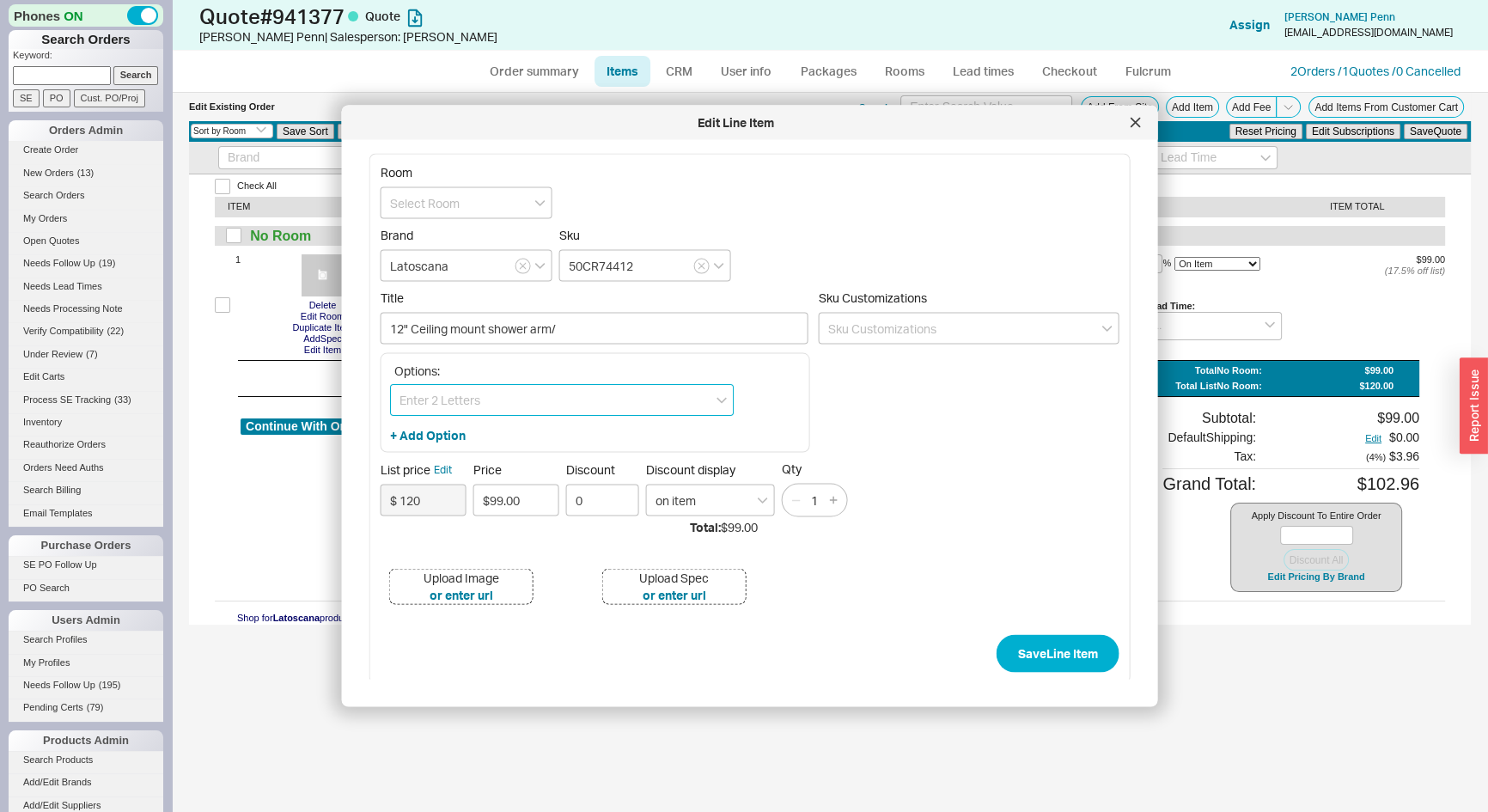
paste input "CHROME"
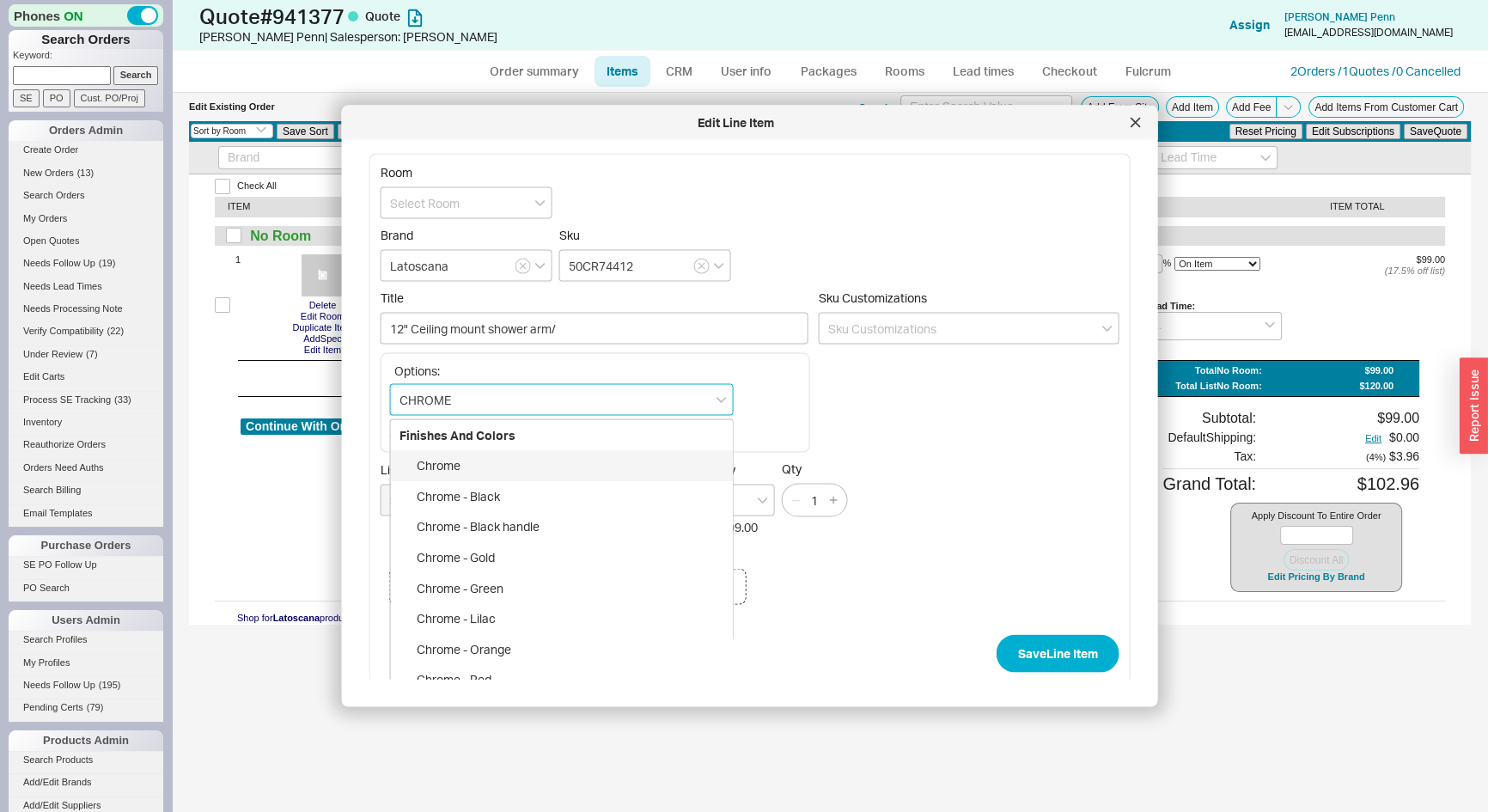
click at [456, 468] on div "Chrome" at bounding box center [562, 466] width 342 height 31
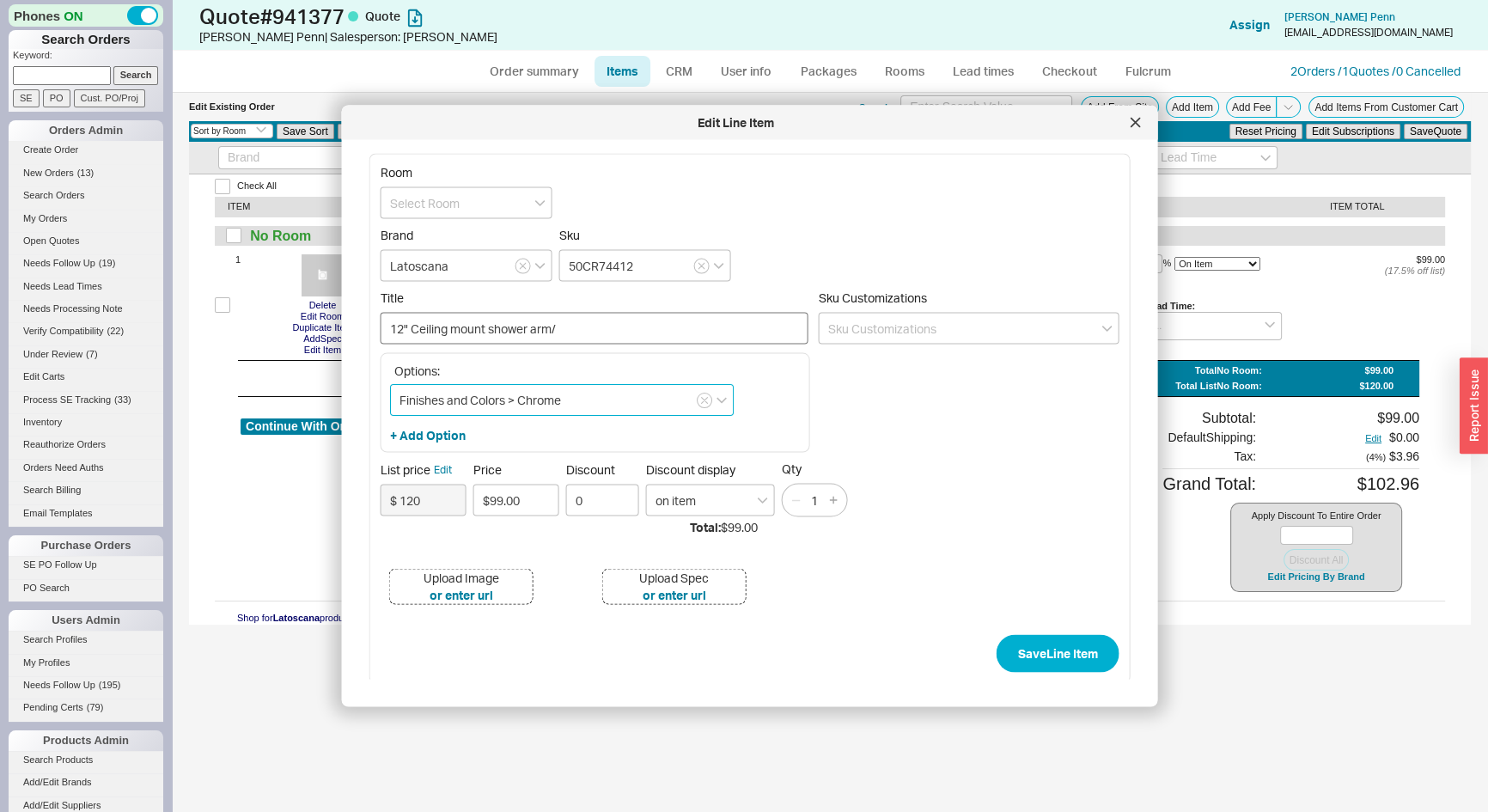
type input "Finishes and Colors > Chrome"
click at [559, 326] on input "12" Ceiling mount shower arm/" at bounding box center [595, 328] width 427 height 32
drag, startPoint x: 521, startPoint y: 328, endPoint x: 439, endPoint y: 351, distance: 85.2
click at [412, 331] on input "12" Ceiling mount shower arm" at bounding box center [595, 328] width 427 height 32
type input "12" Ceiling Mount Shower Arm"
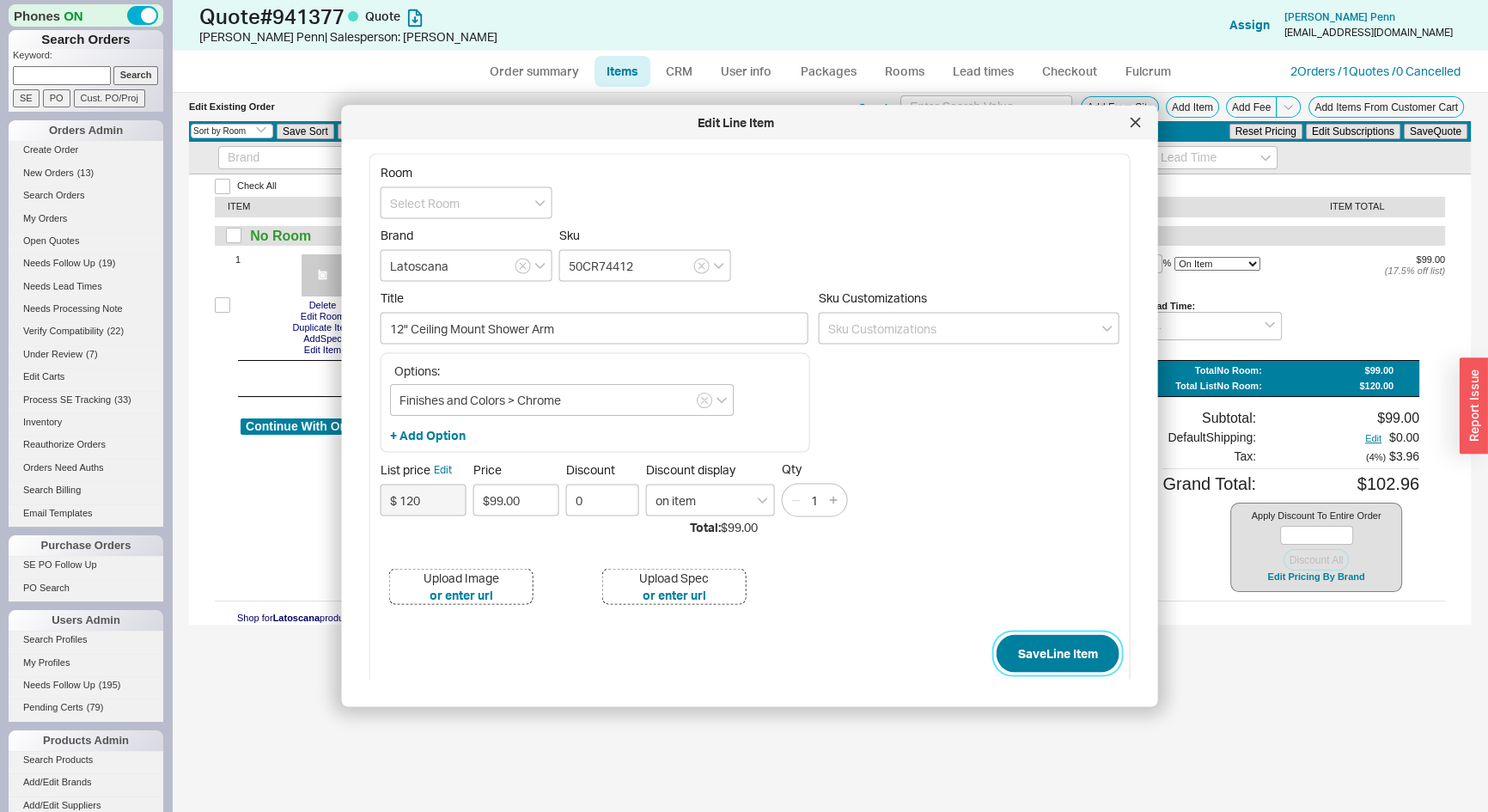
click at [1063, 648] on button "Save Line Item" at bounding box center [1058, 652] width 123 height 37
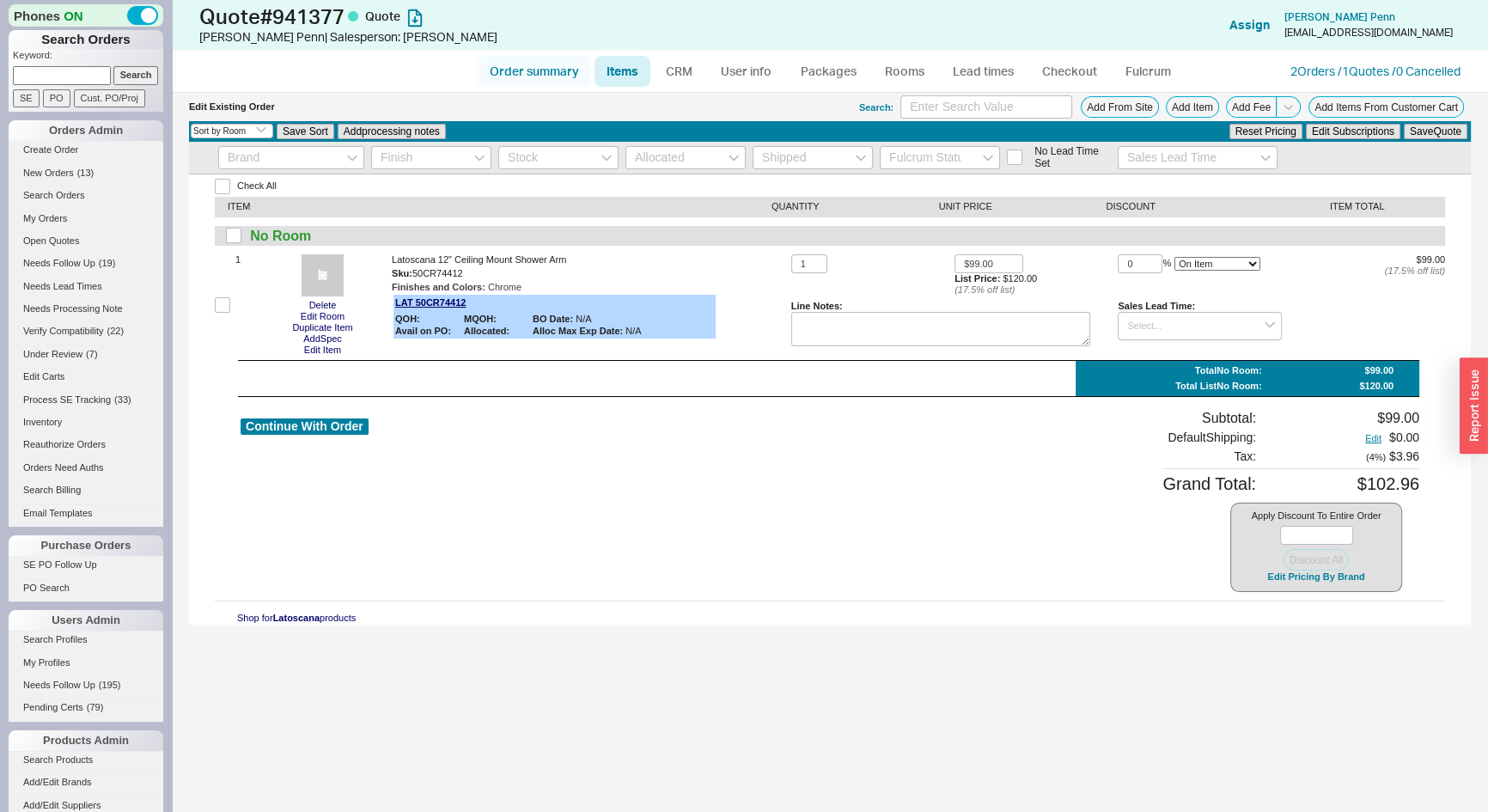
click at [531, 59] on link "Order summary" at bounding box center [533, 71] width 114 height 31
select select "*"
select select "3"
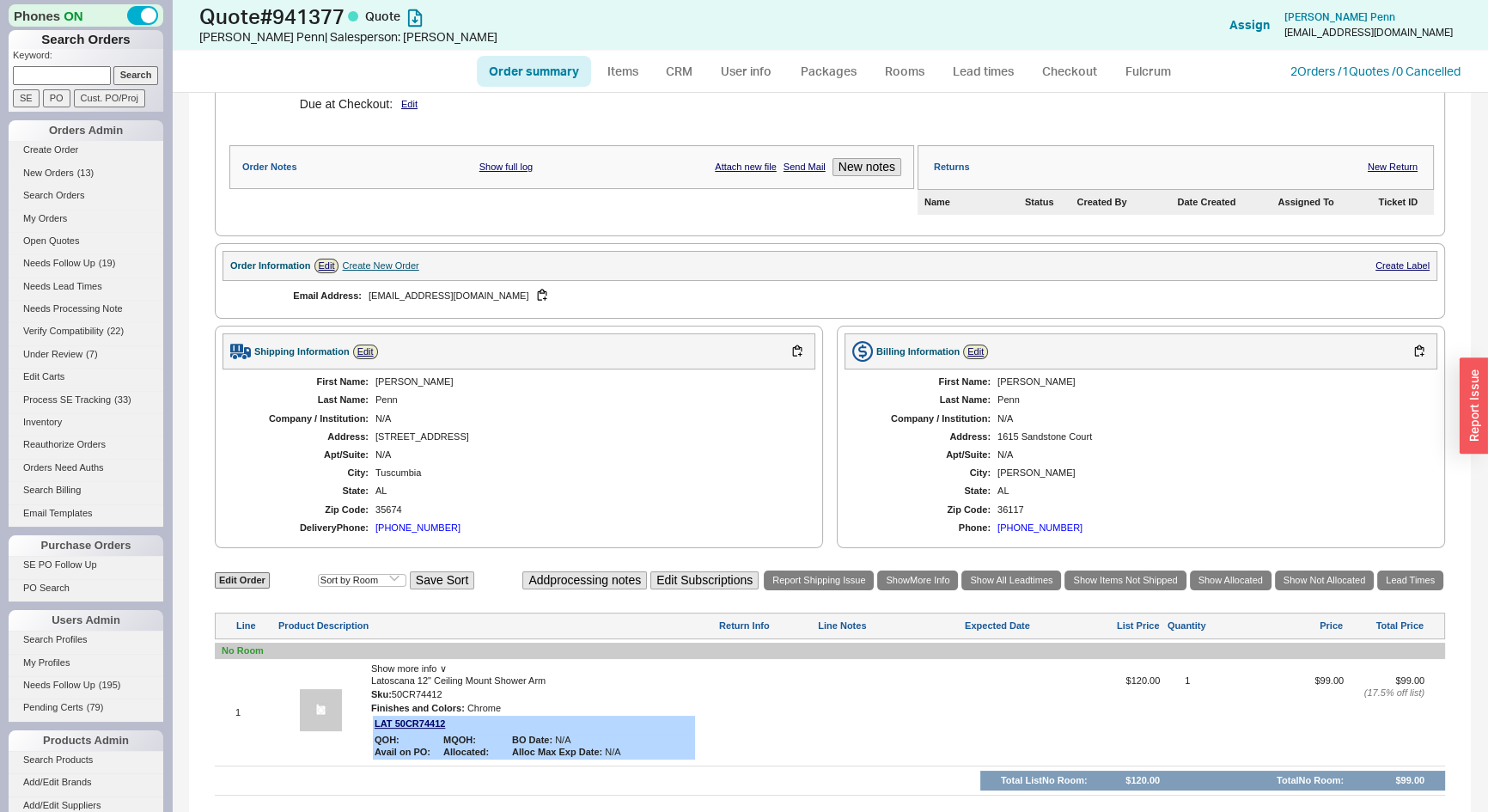
scroll to position [398, 0]
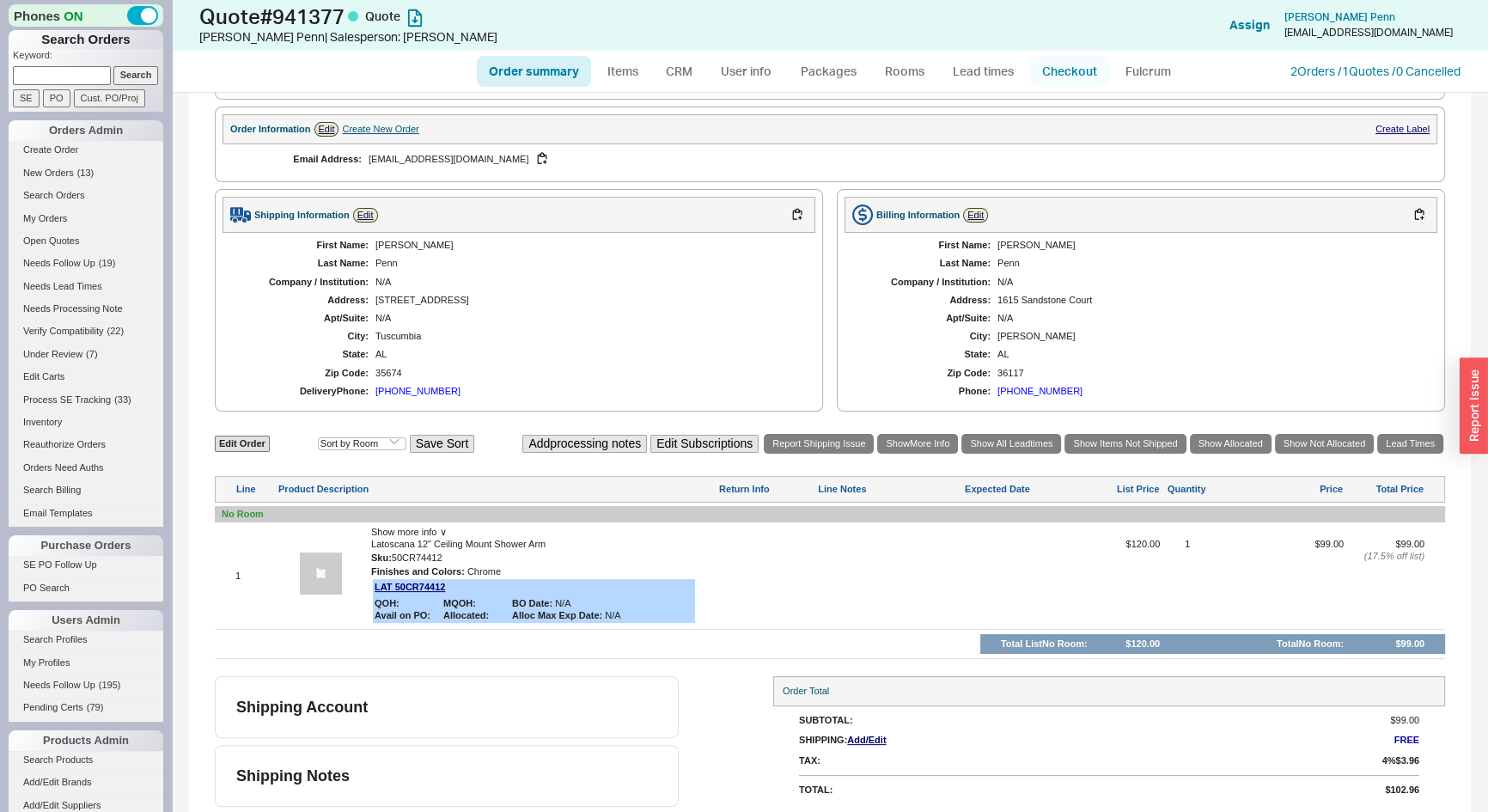
click at [1064, 76] on link "Checkout" at bounding box center [1070, 71] width 79 height 31
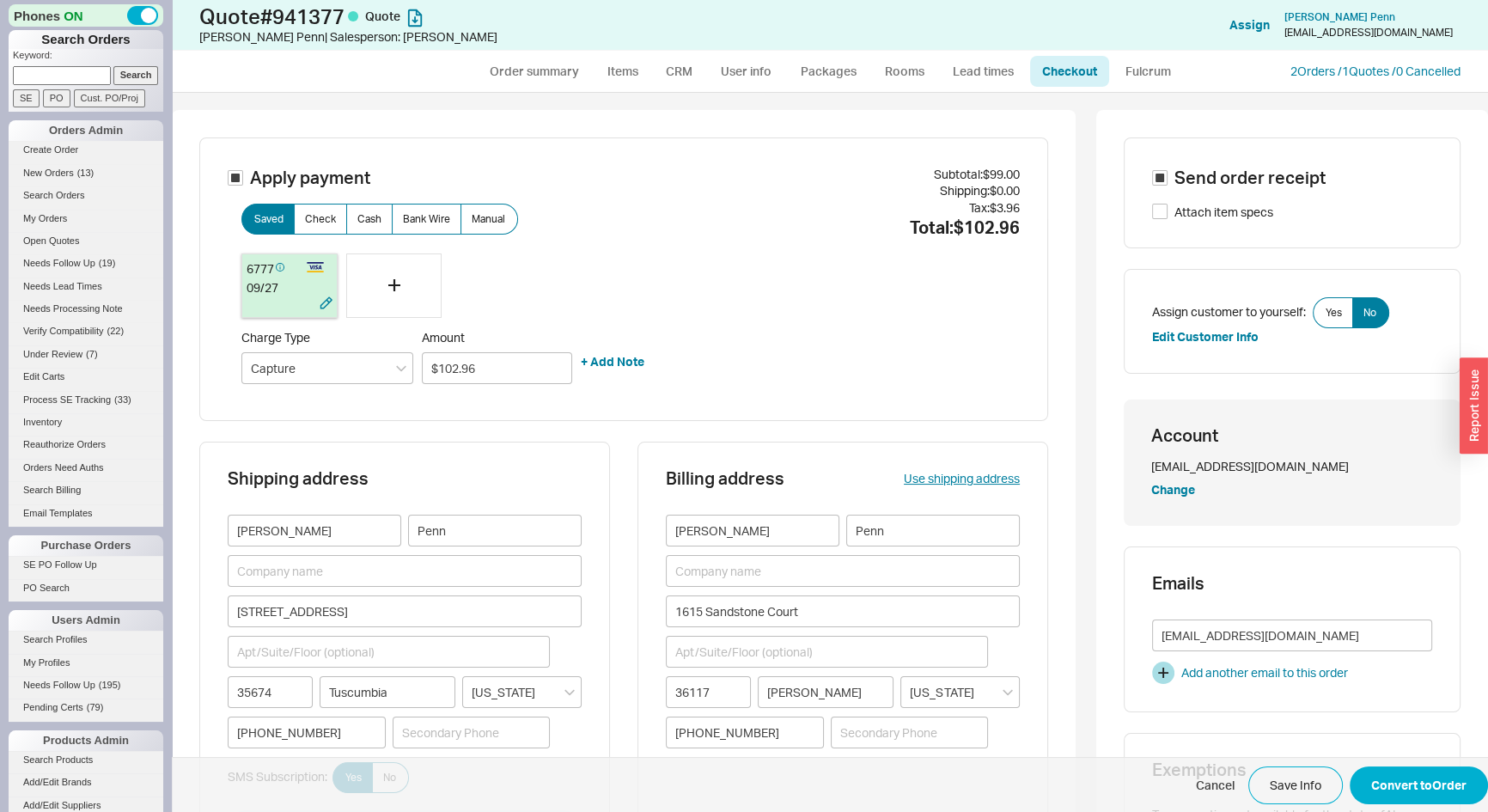
click at [260, 310] on div at bounding box center [272, 305] width 51 height 17
click at [1443, 783] on button "Convert to Order" at bounding box center [1419, 785] width 138 height 37
select select "*"
select select "LOW"
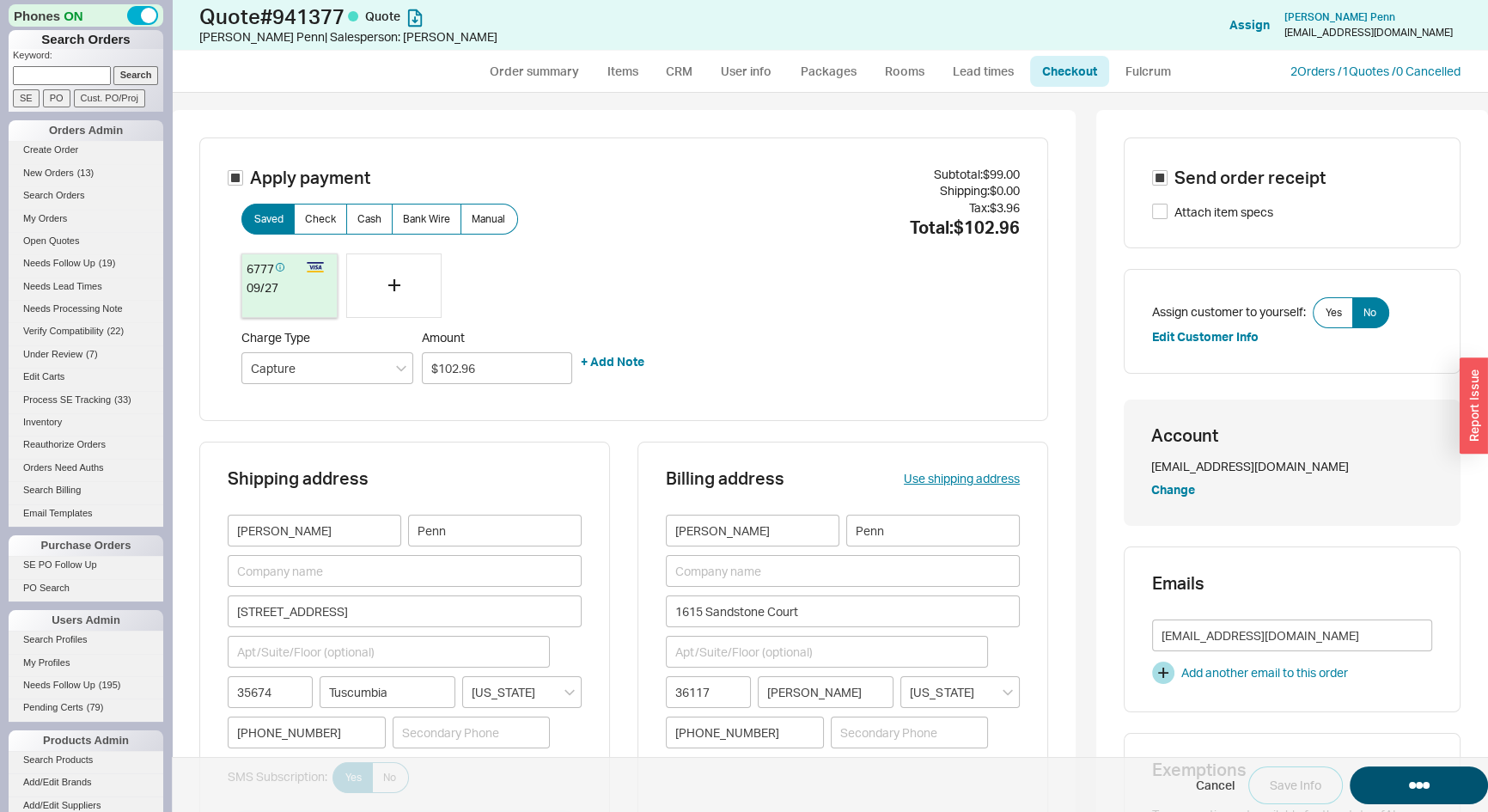
select select "3"
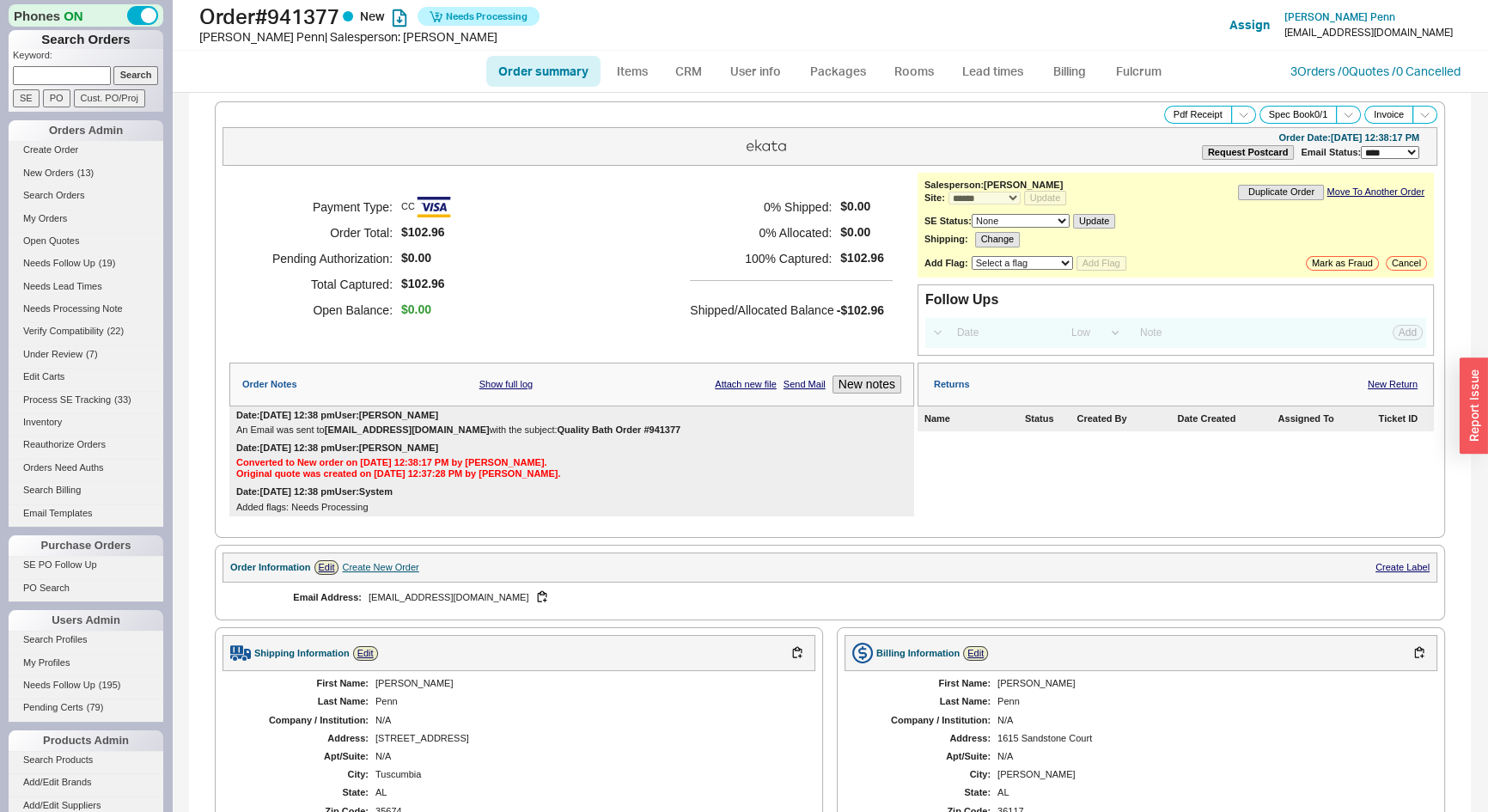
click at [503, 70] on link "Order summary" at bounding box center [543, 71] width 114 height 31
select select "*"
select select "LOW"
select select "3"
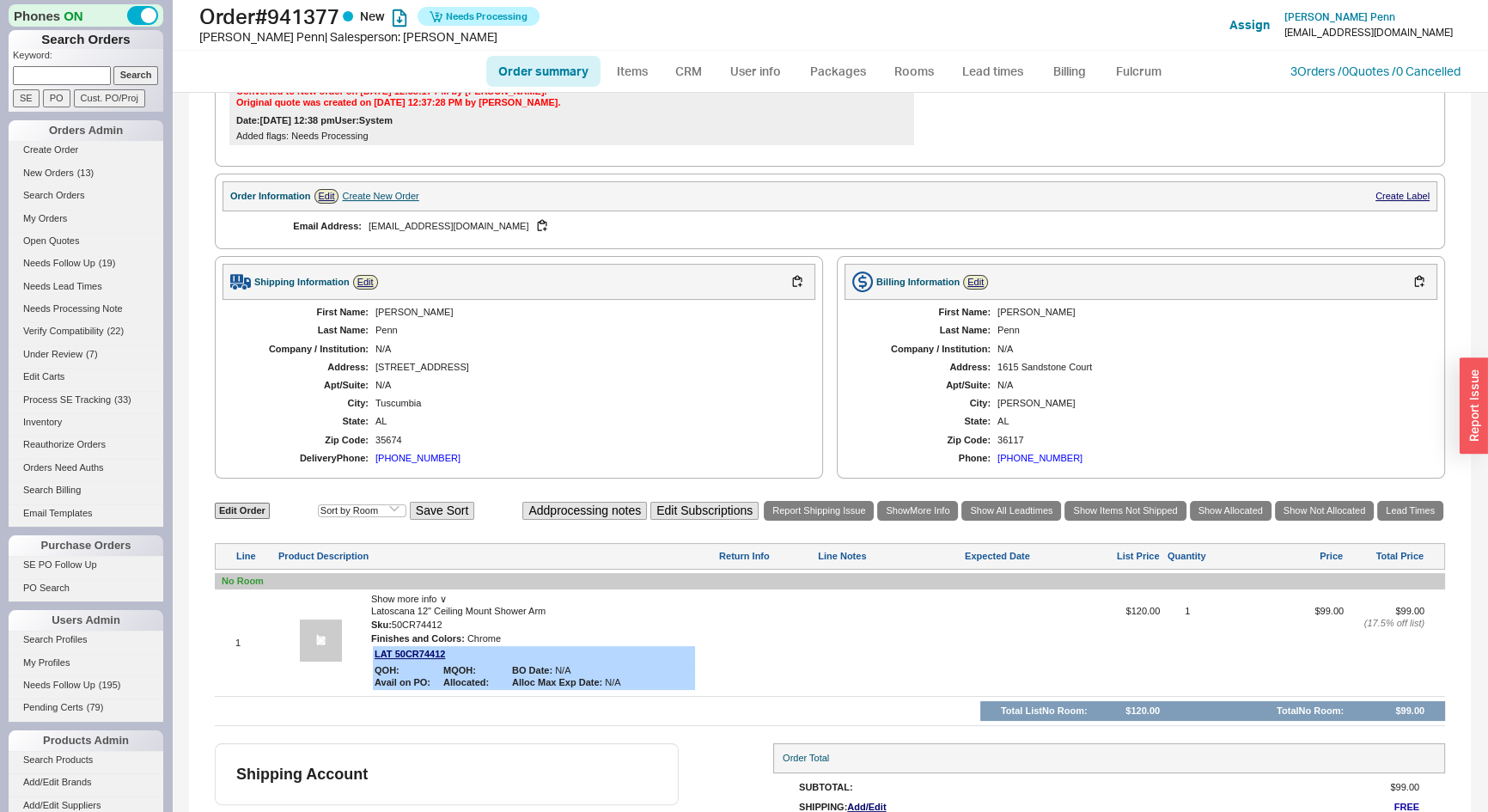
scroll to position [438, 0]
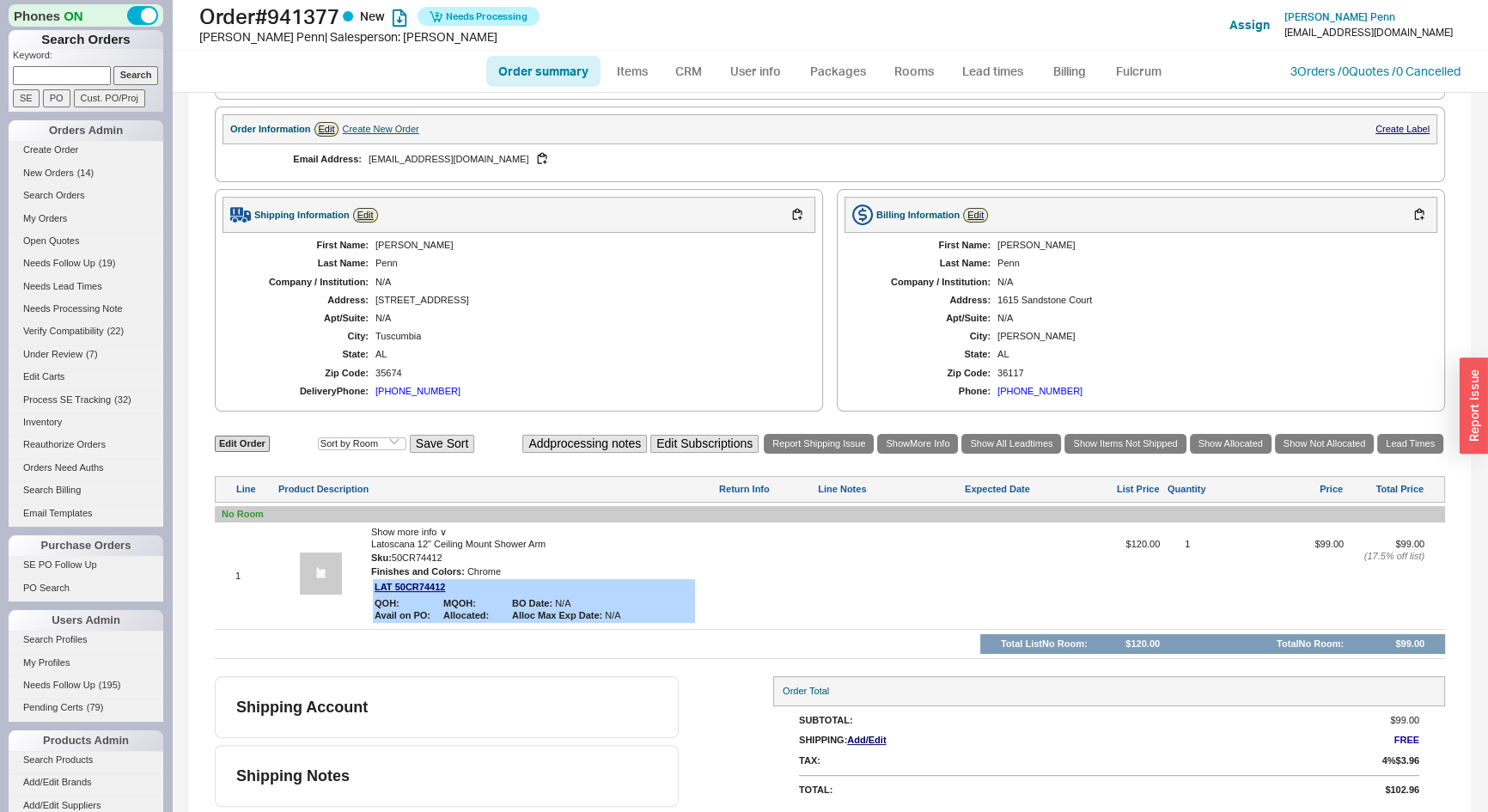
click at [575, 78] on link "Order summary" at bounding box center [543, 71] width 114 height 31
select select "*"
select select "LOW"
select select "3"
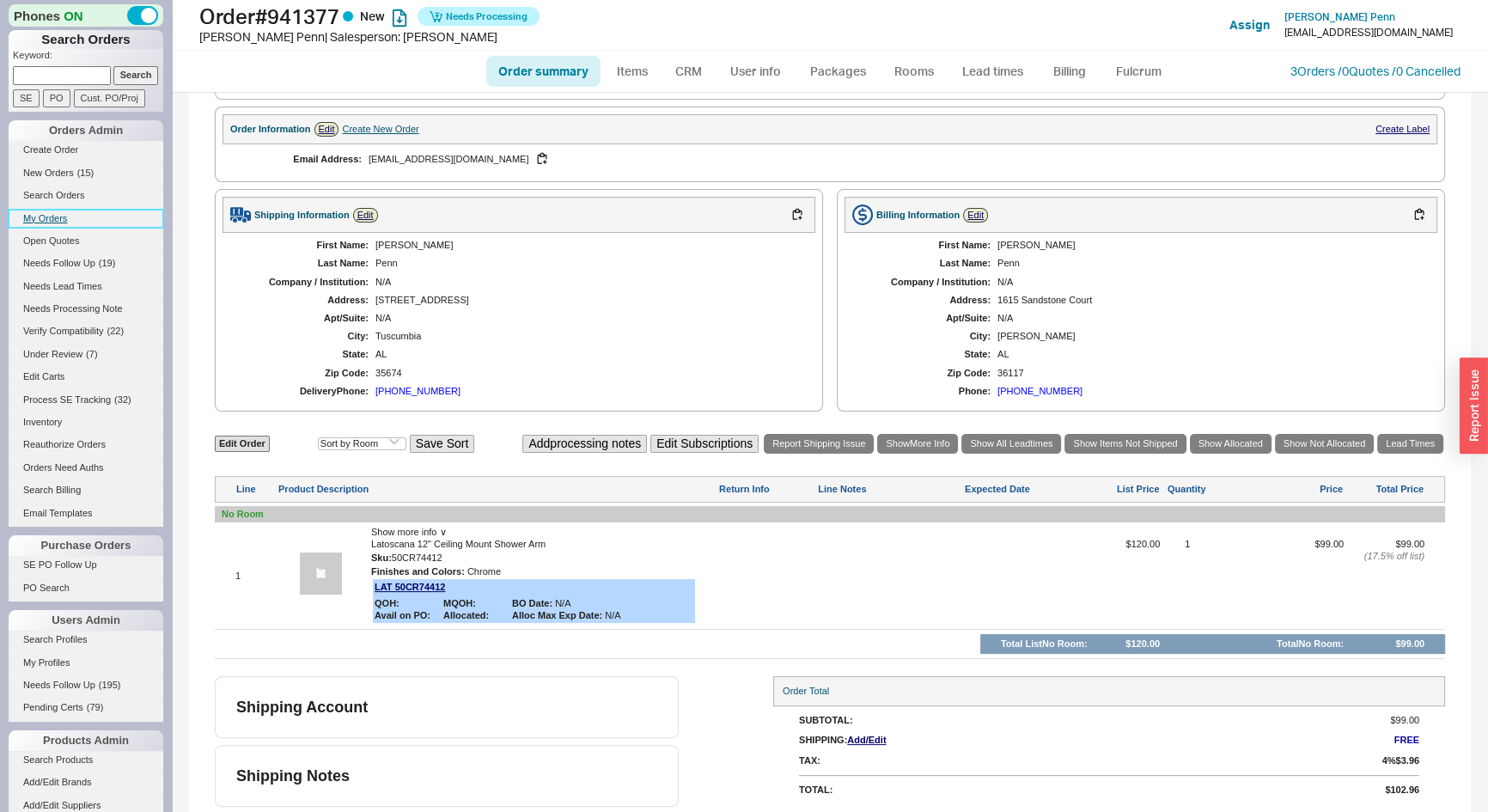
click at [49, 224] on link "My Orders" at bounding box center [85, 219] width 154 height 18
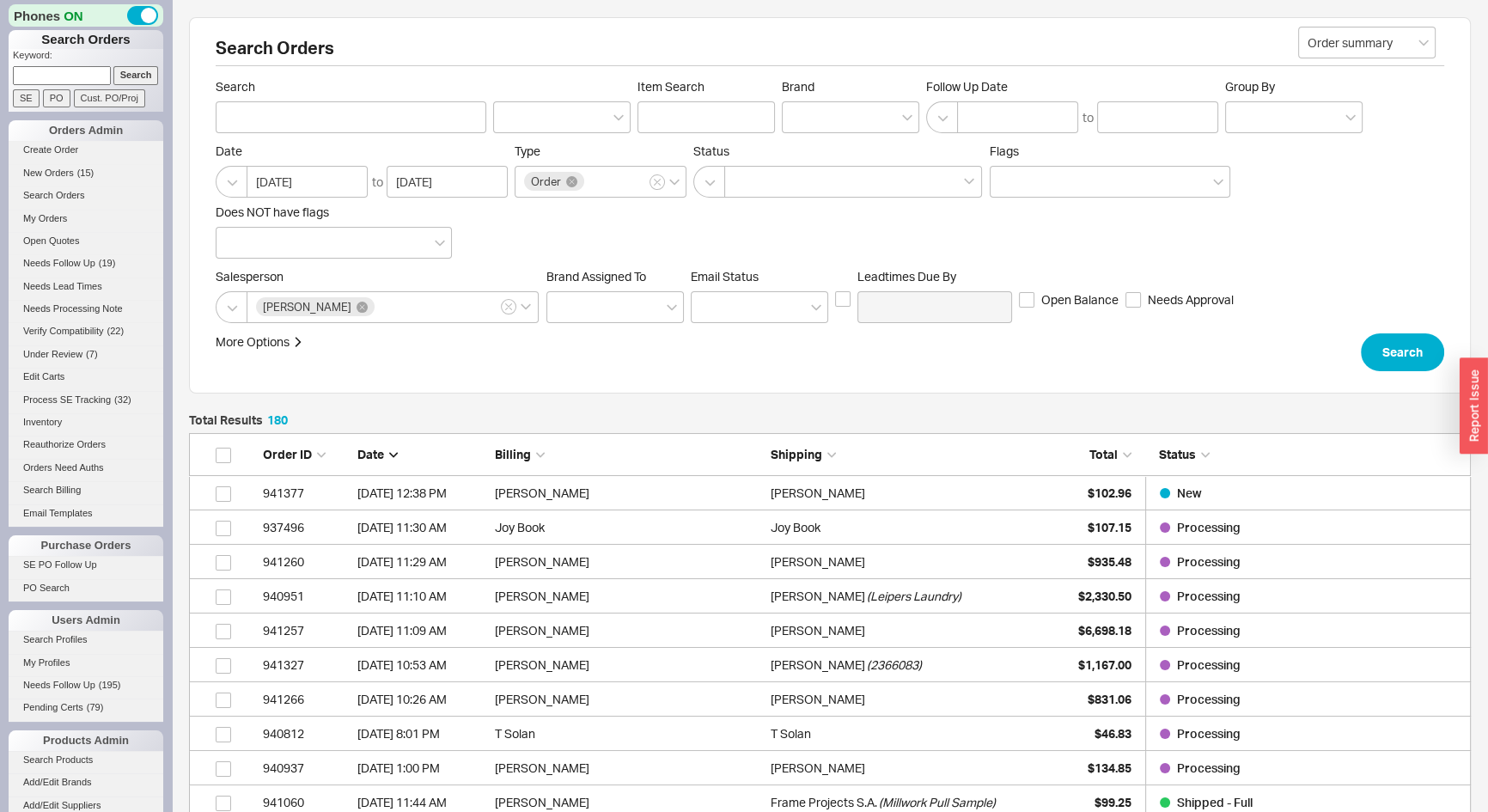
scroll to position [6217, 1270]
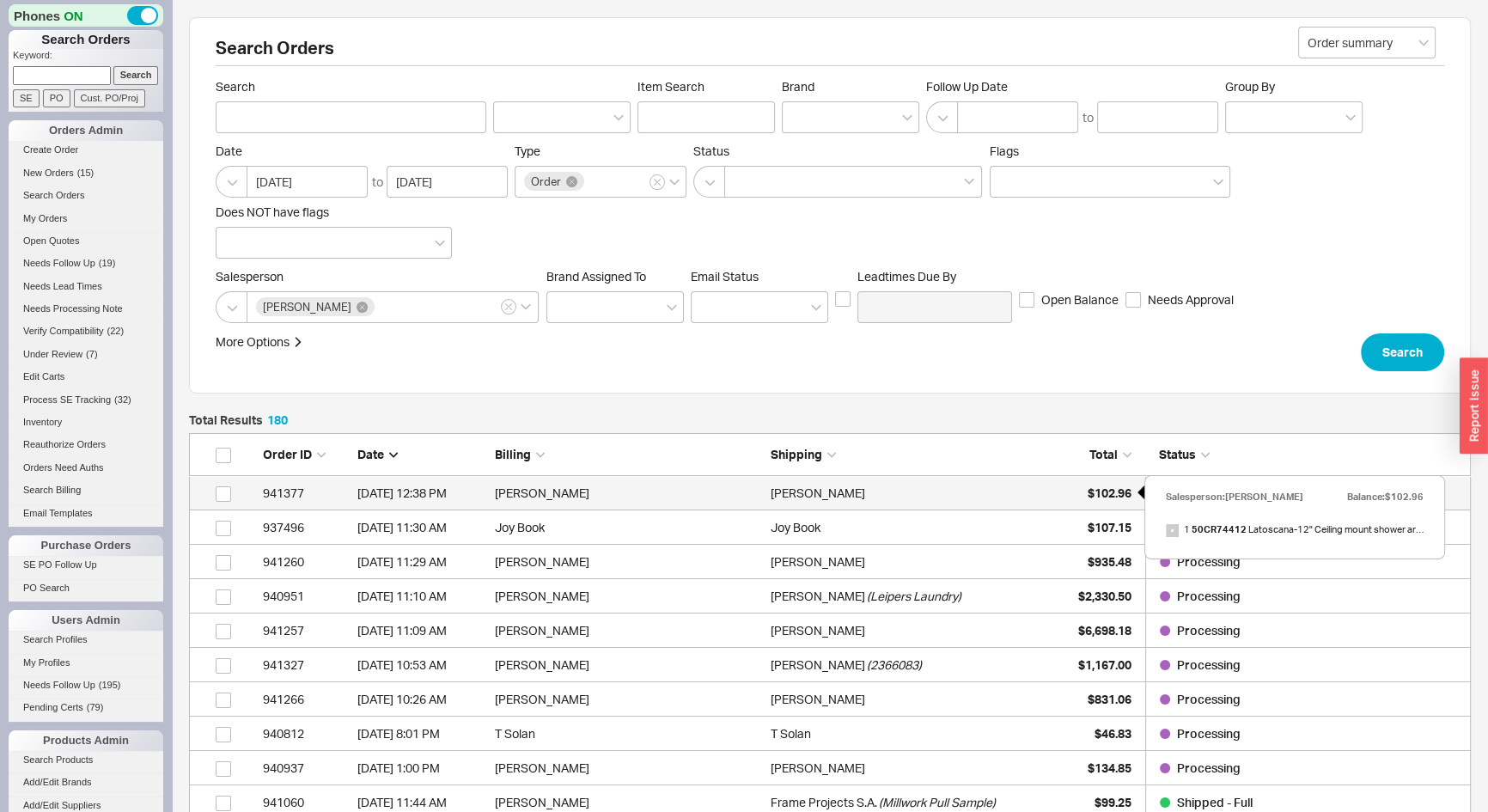
click at [1089, 489] on span "$102.96" at bounding box center [1110, 493] width 44 height 15
select select "*"
select select "LOW"
select select "3"
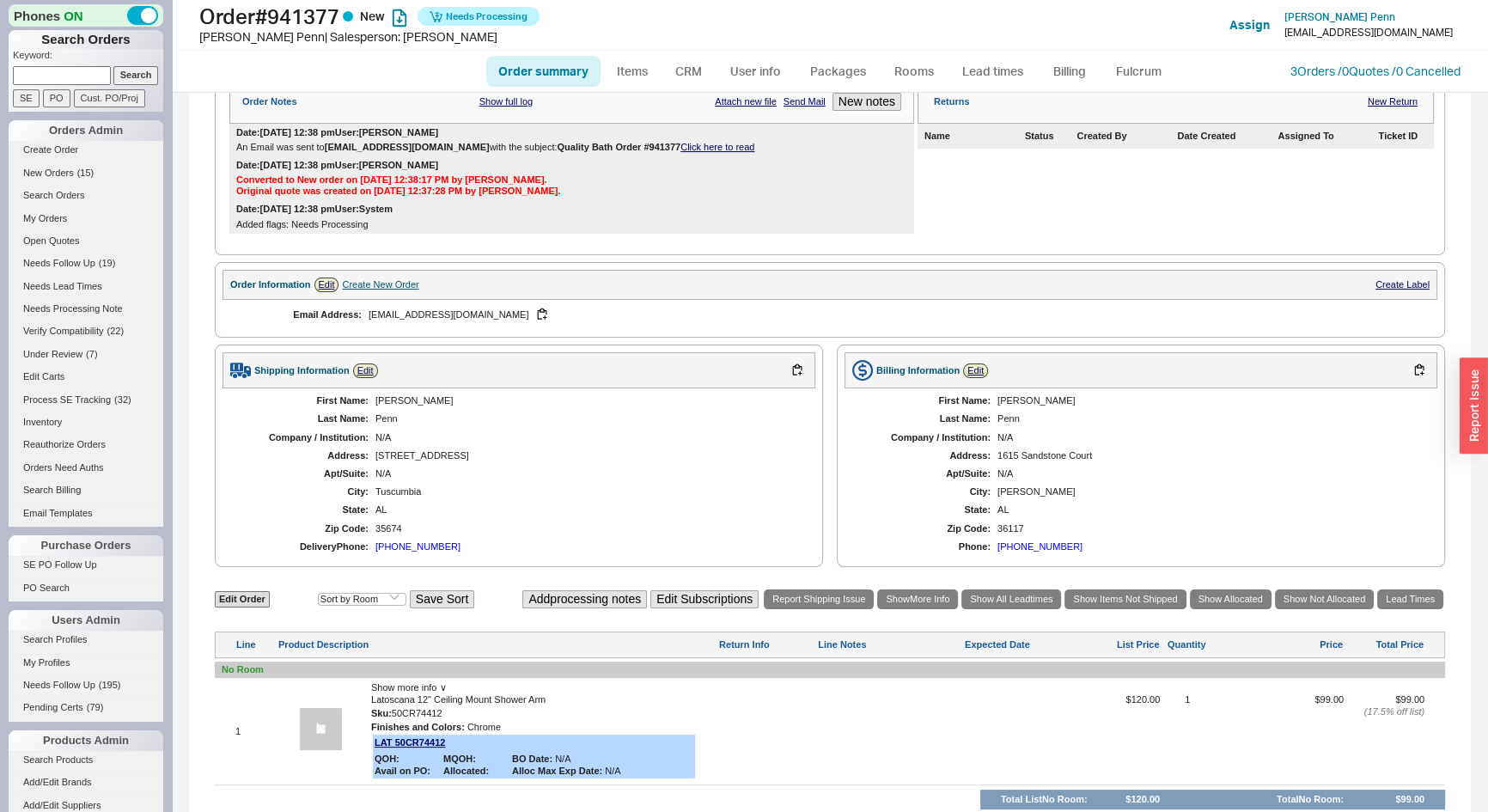
scroll to position [438, 0]
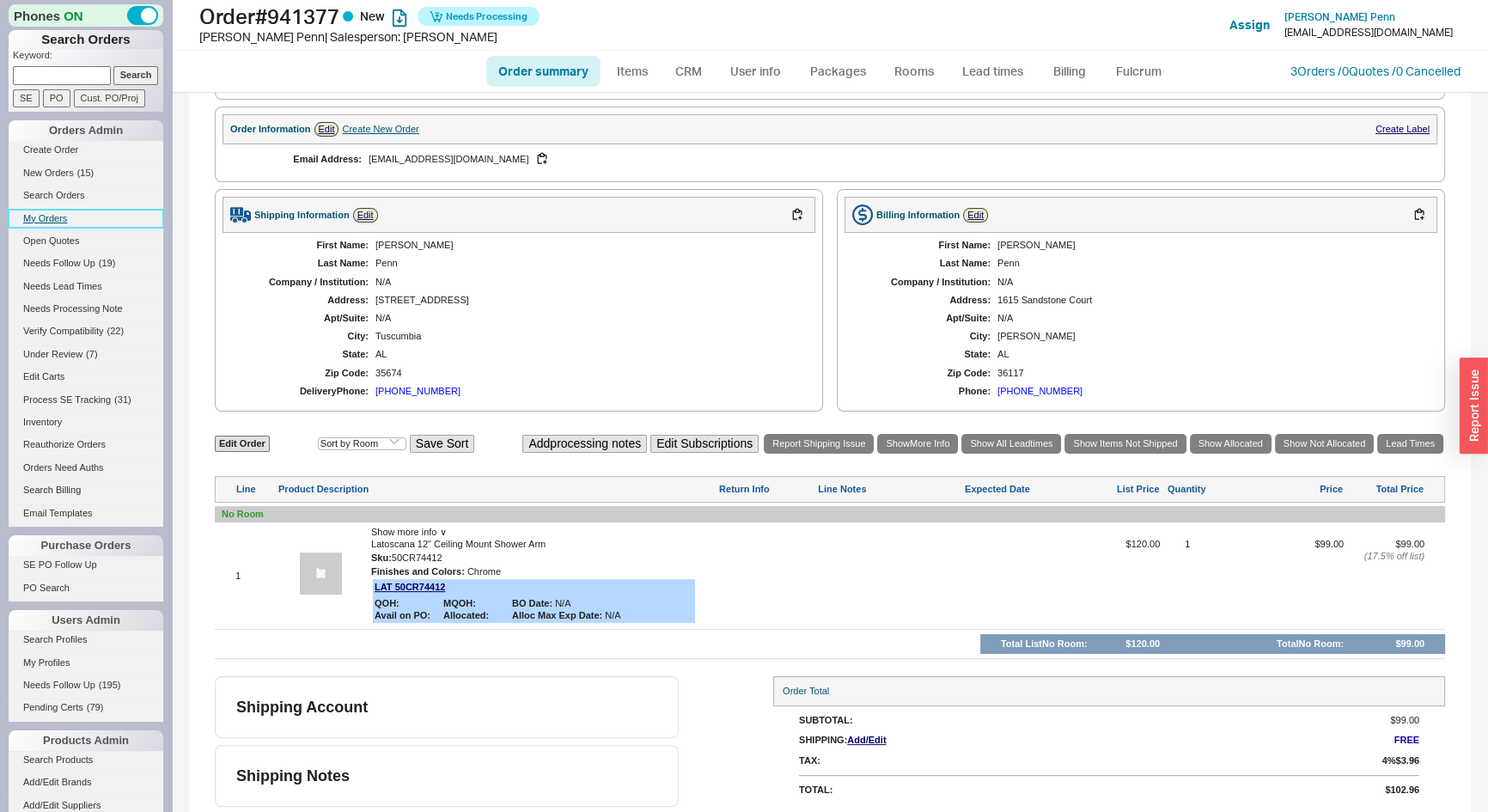
click at [62, 214] on link "My Orders" at bounding box center [85, 219] width 154 height 18
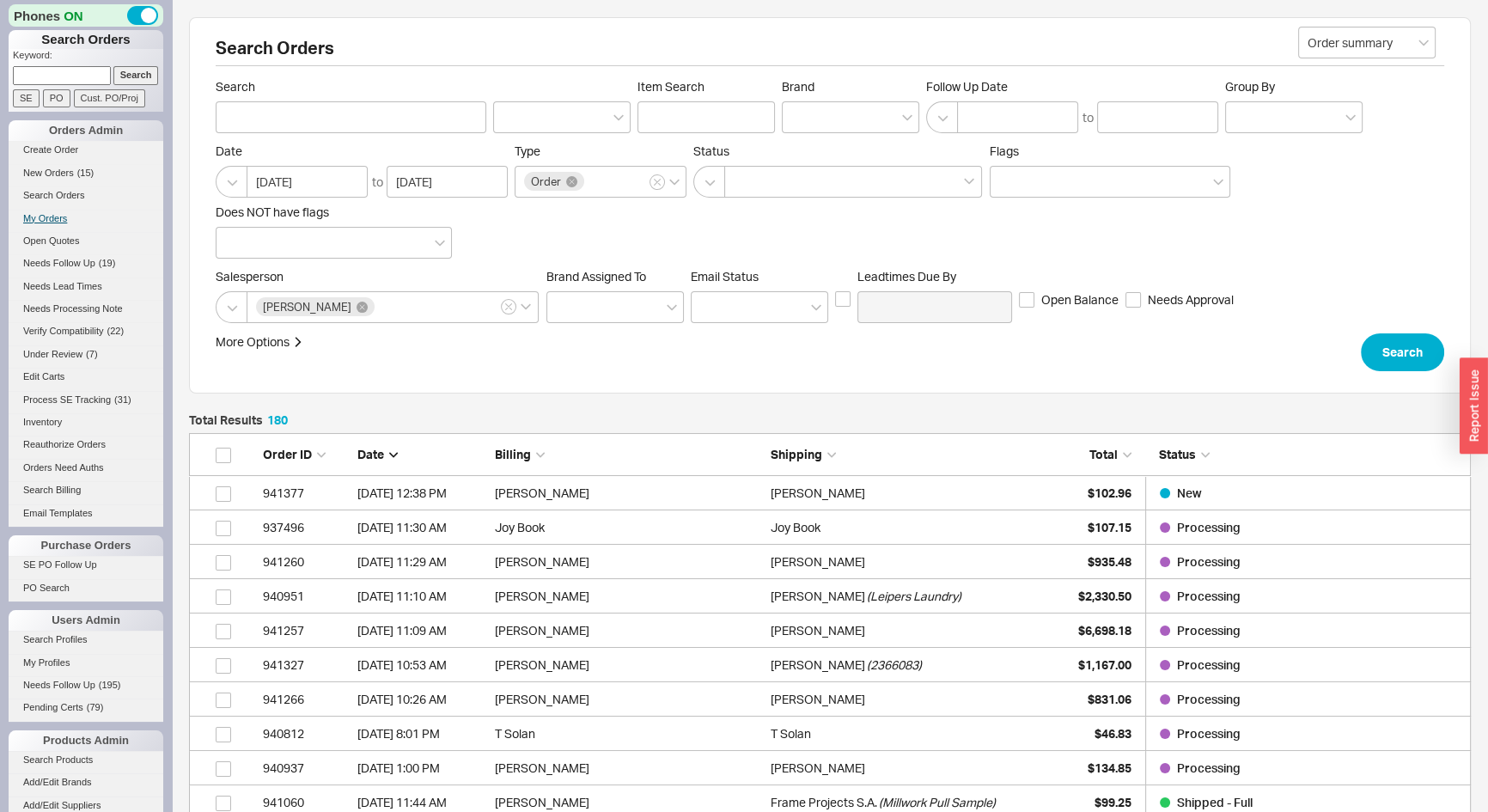
scroll to position [6217, 1270]
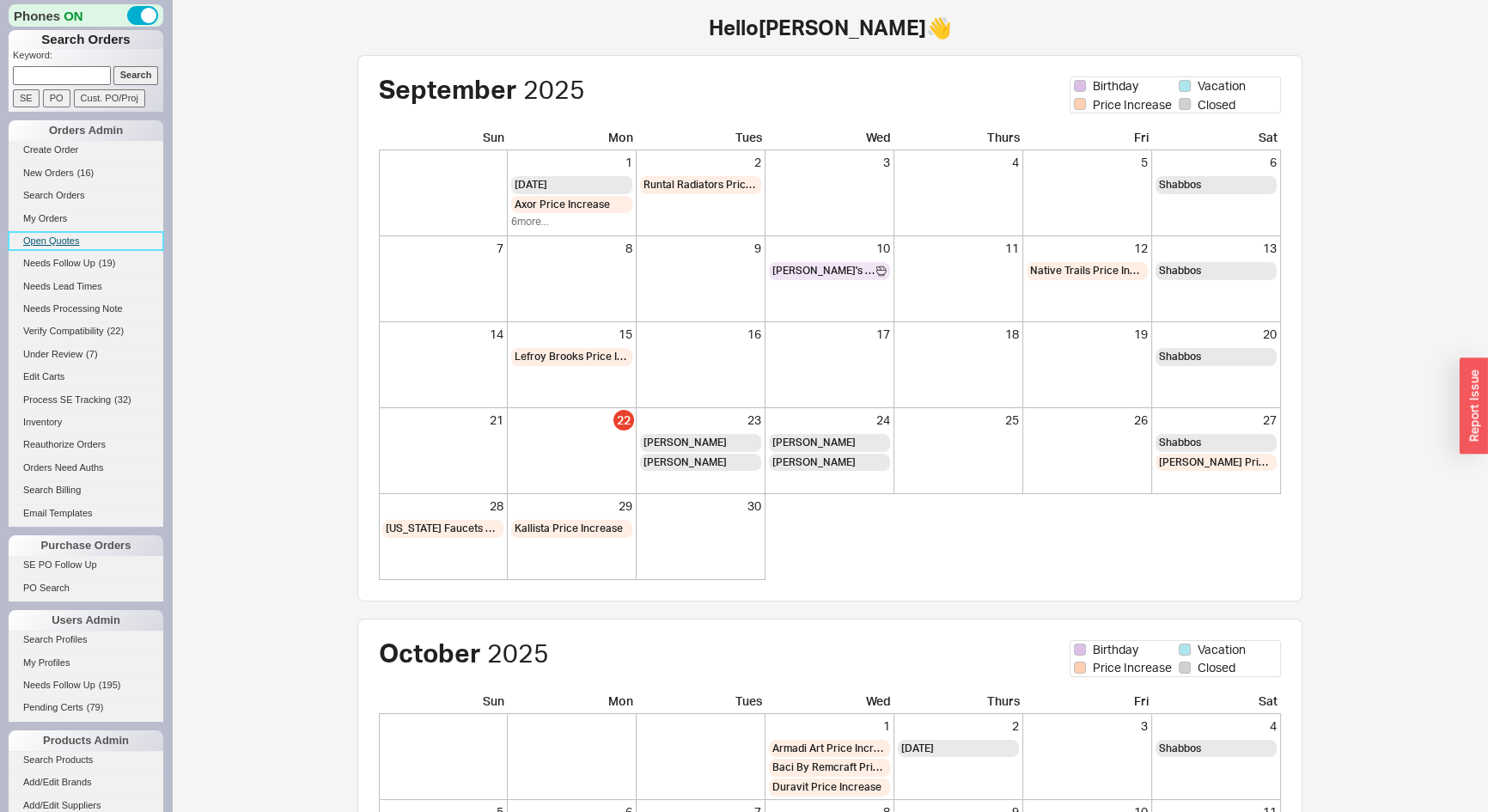
click at [49, 238] on link "Open Quotes" at bounding box center [85, 241] width 154 height 18
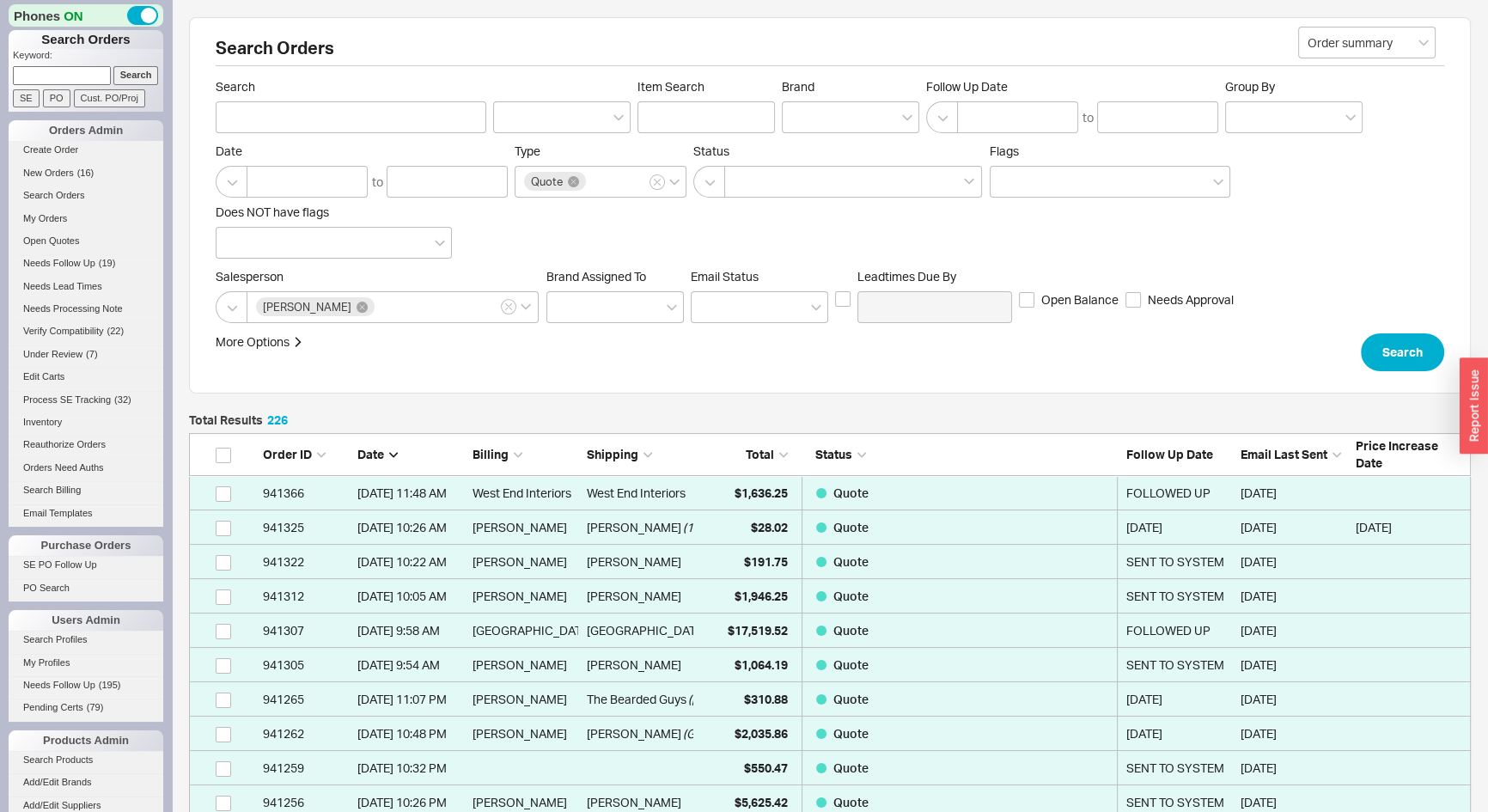
scroll to position [7798, 1270]
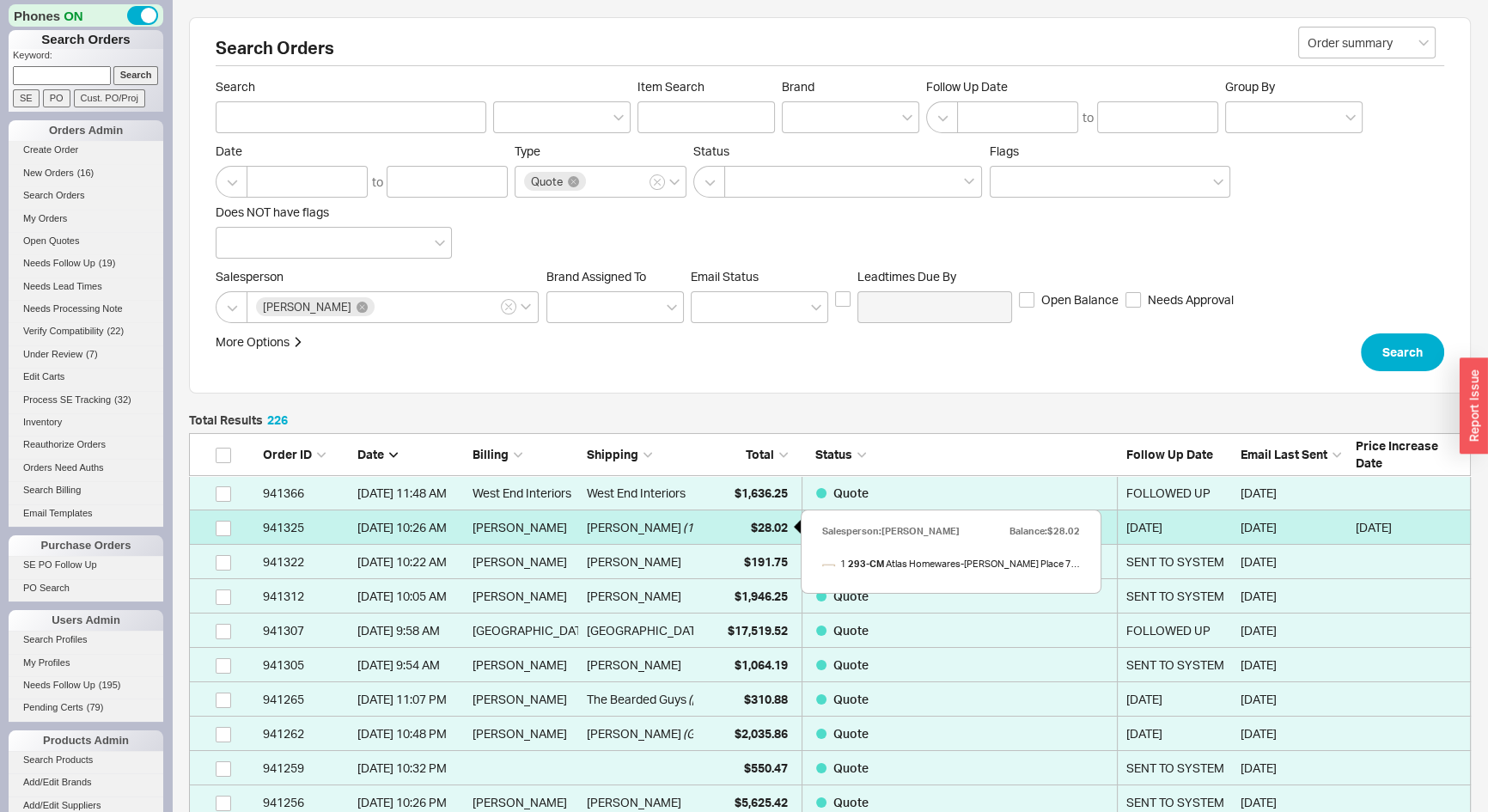
click at [753, 528] on span "$28.02" at bounding box center [769, 527] width 37 height 15
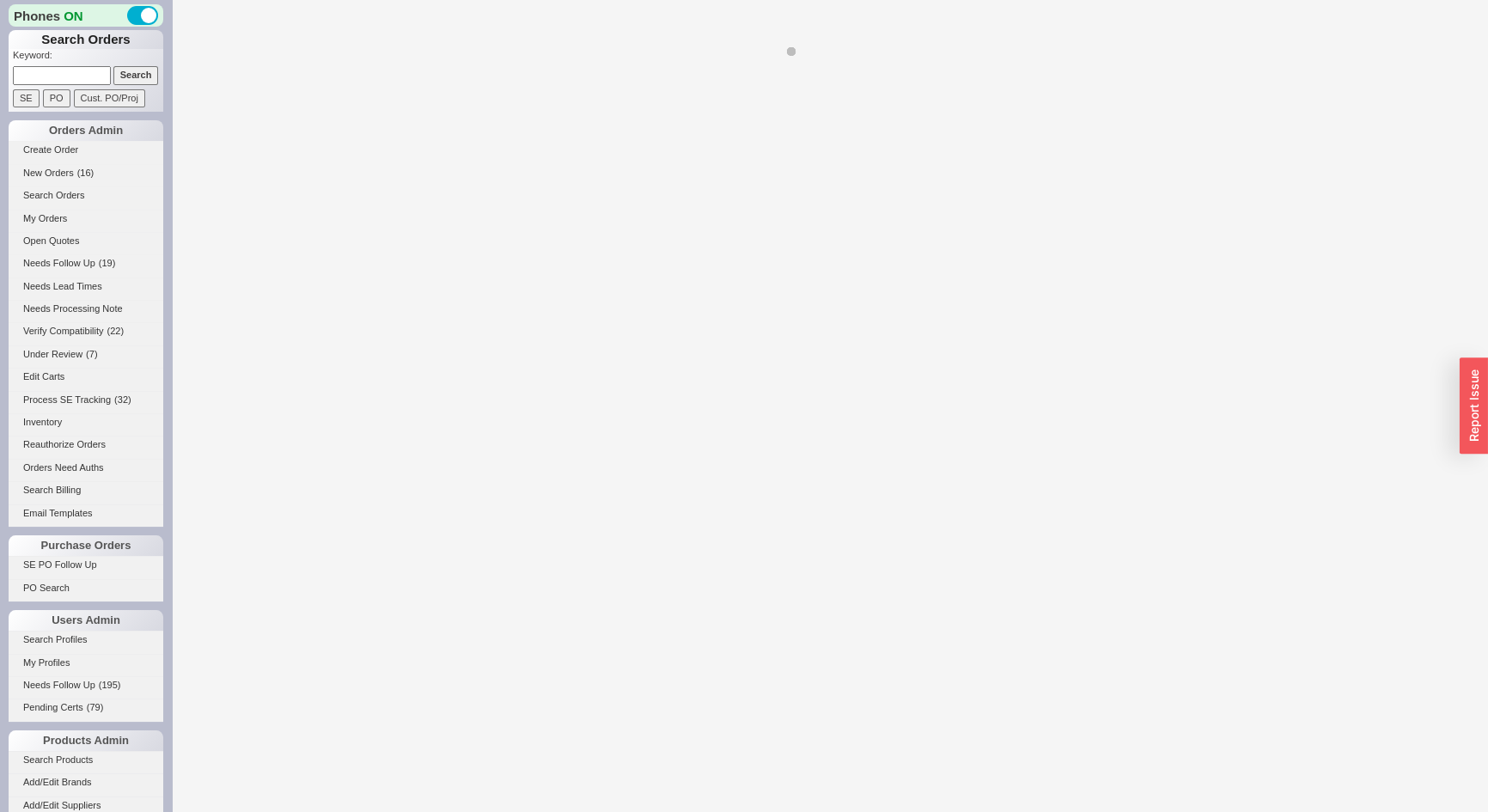
select select "*"
select select "LOW"
select select "3"
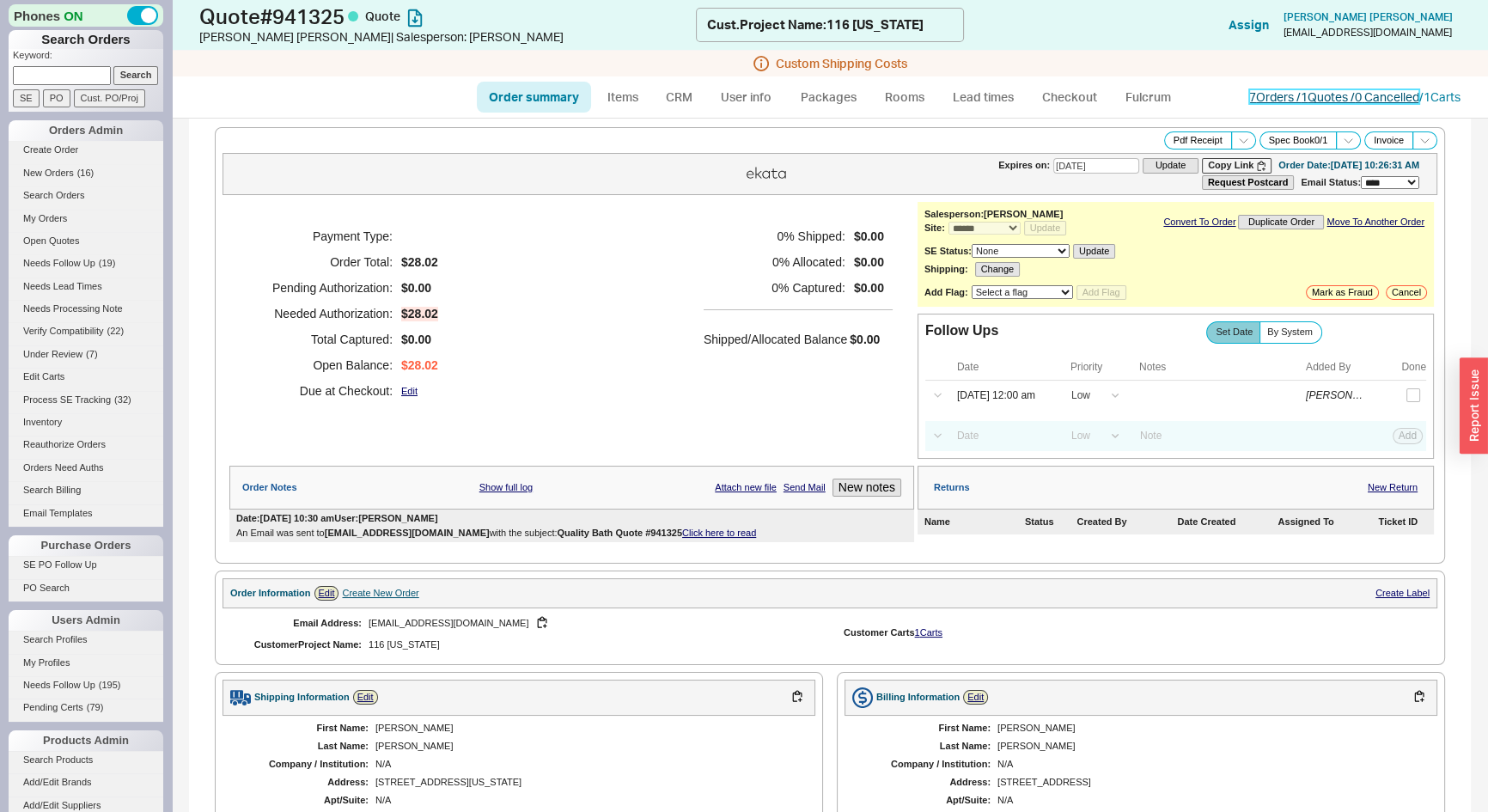
click at [1356, 99] on link "7 Orders / 1 Quotes / 0 Cancelled" at bounding box center [1335, 97] width 170 height 15
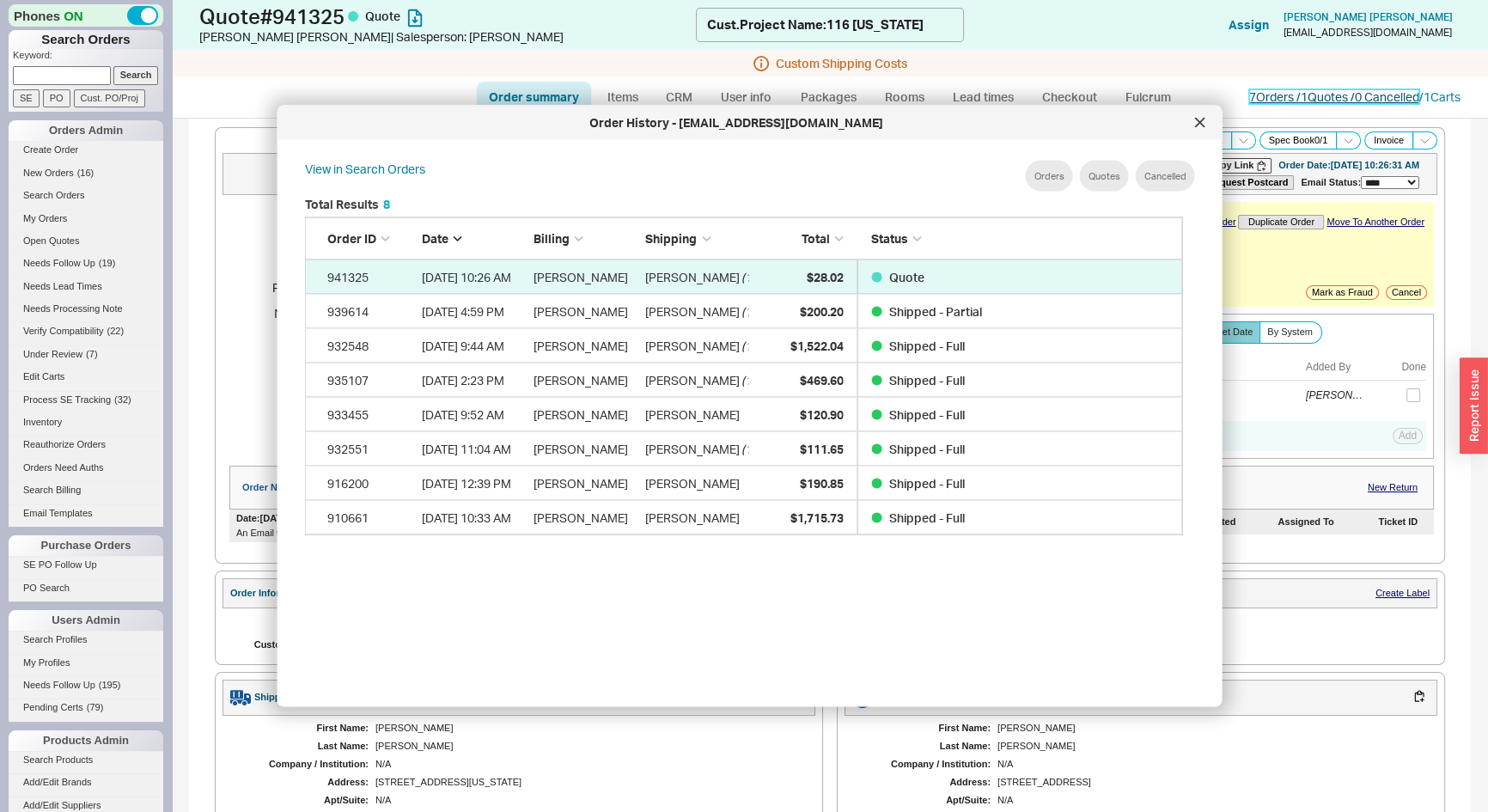
scroll to position [514, 893]
click at [1187, 122] on div at bounding box center [1200, 122] width 27 height 27
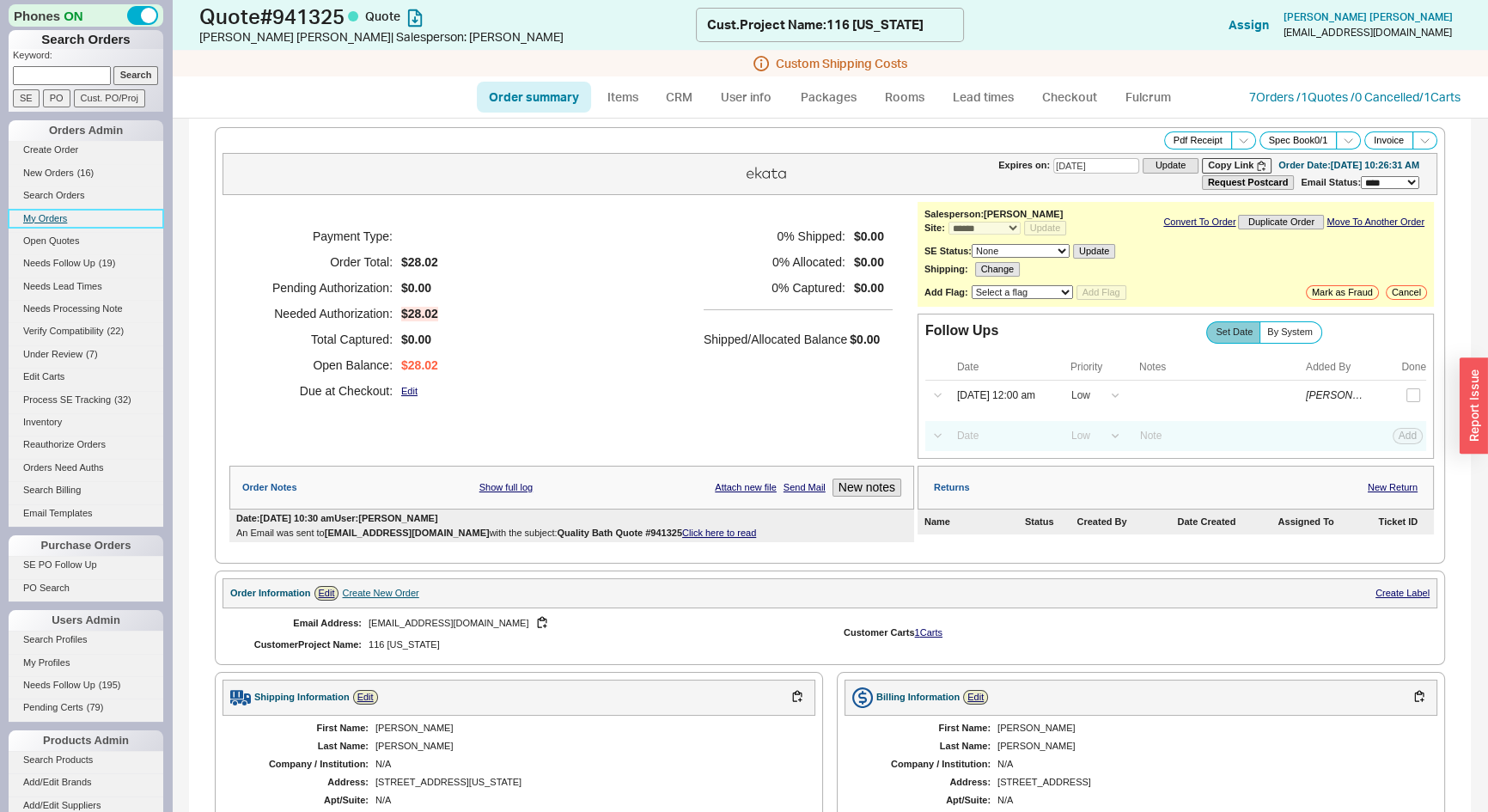
click at [63, 212] on link "My Orders" at bounding box center [85, 219] width 154 height 18
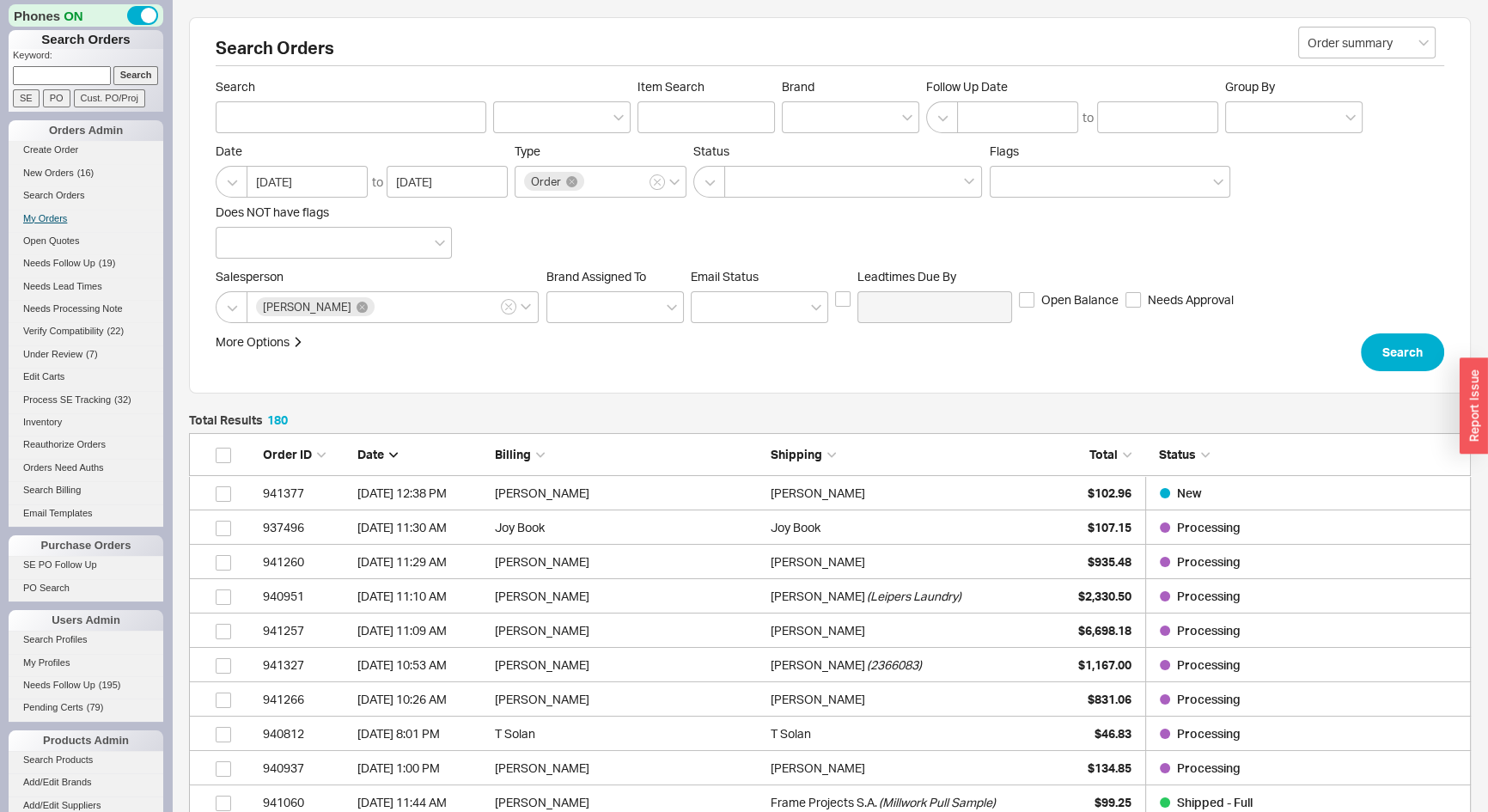
scroll to position [6217, 1270]
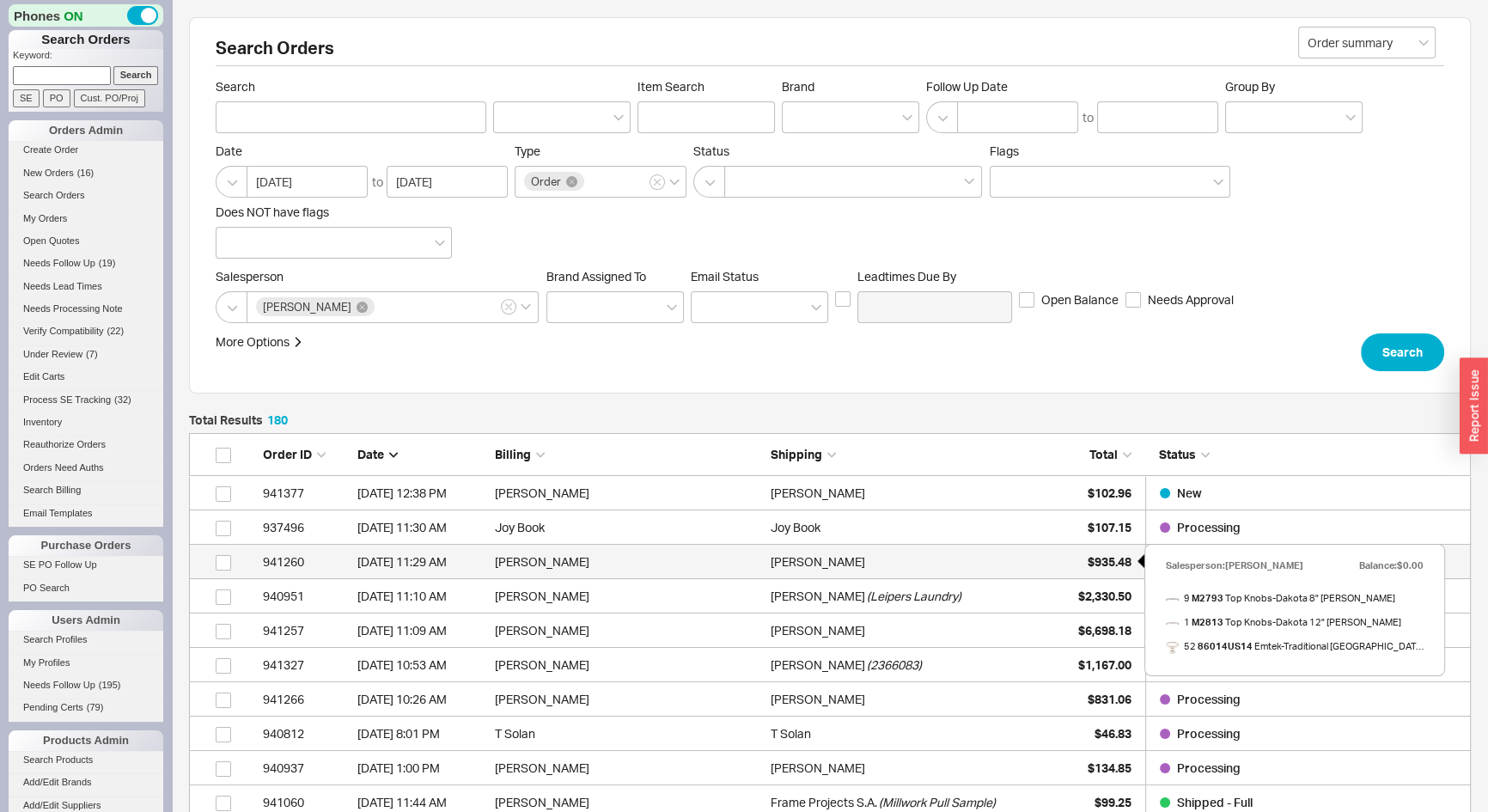
click at [1112, 559] on span "$935.48" at bounding box center [1110, 562] width 44 height 15
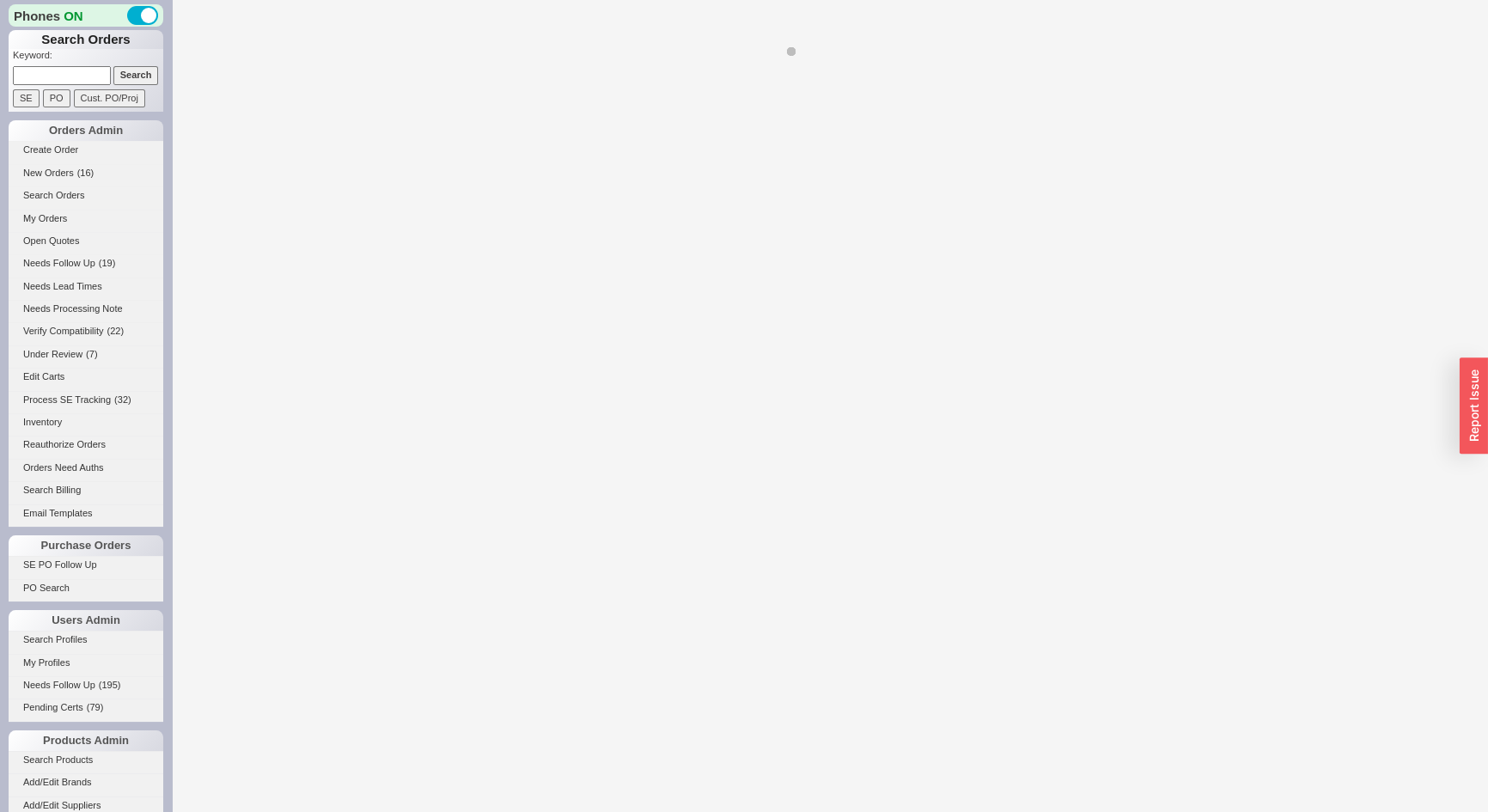
select select "*"
select select "LOW"
select select "3"
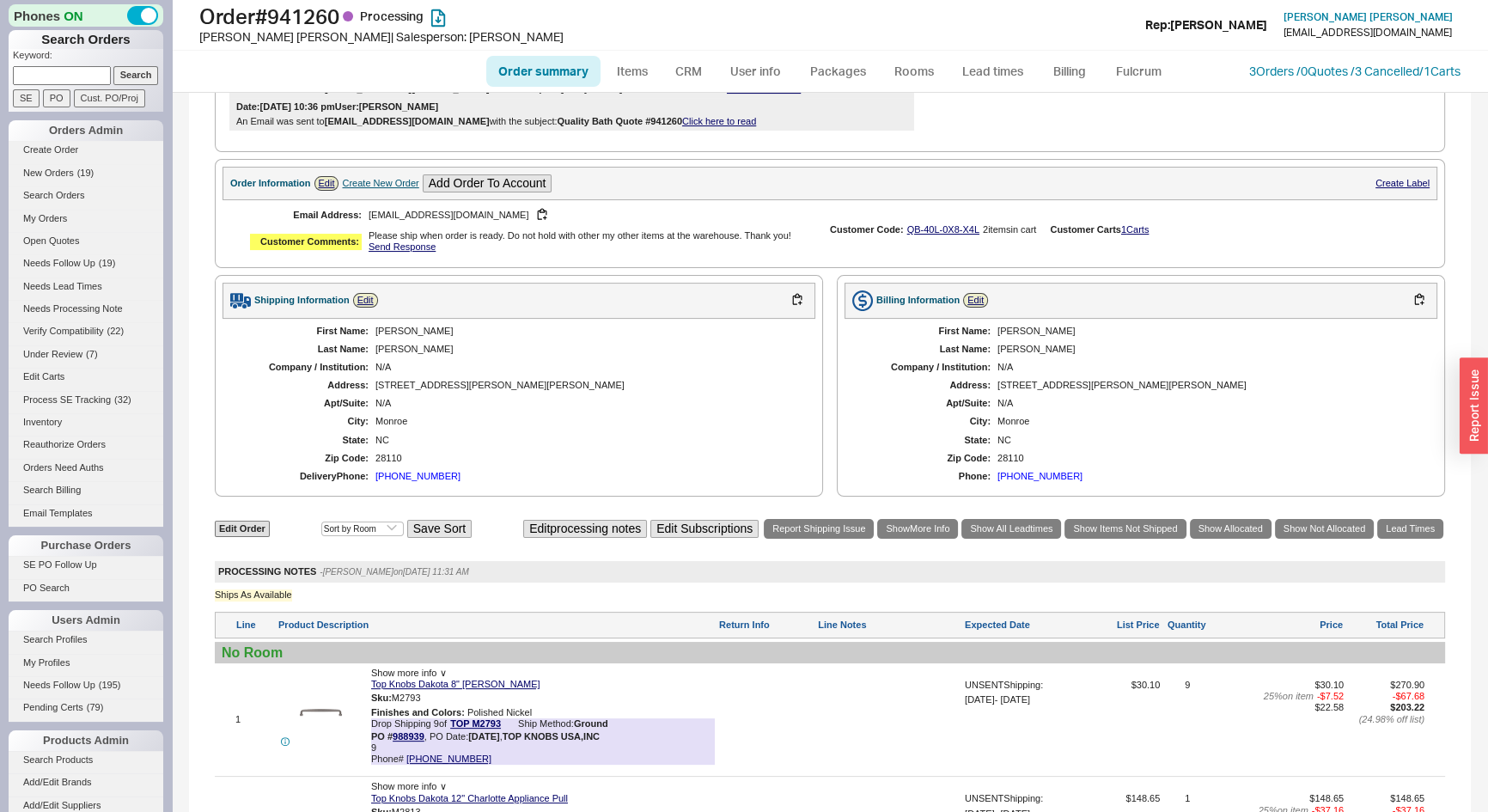
scroll to position [859, 0]
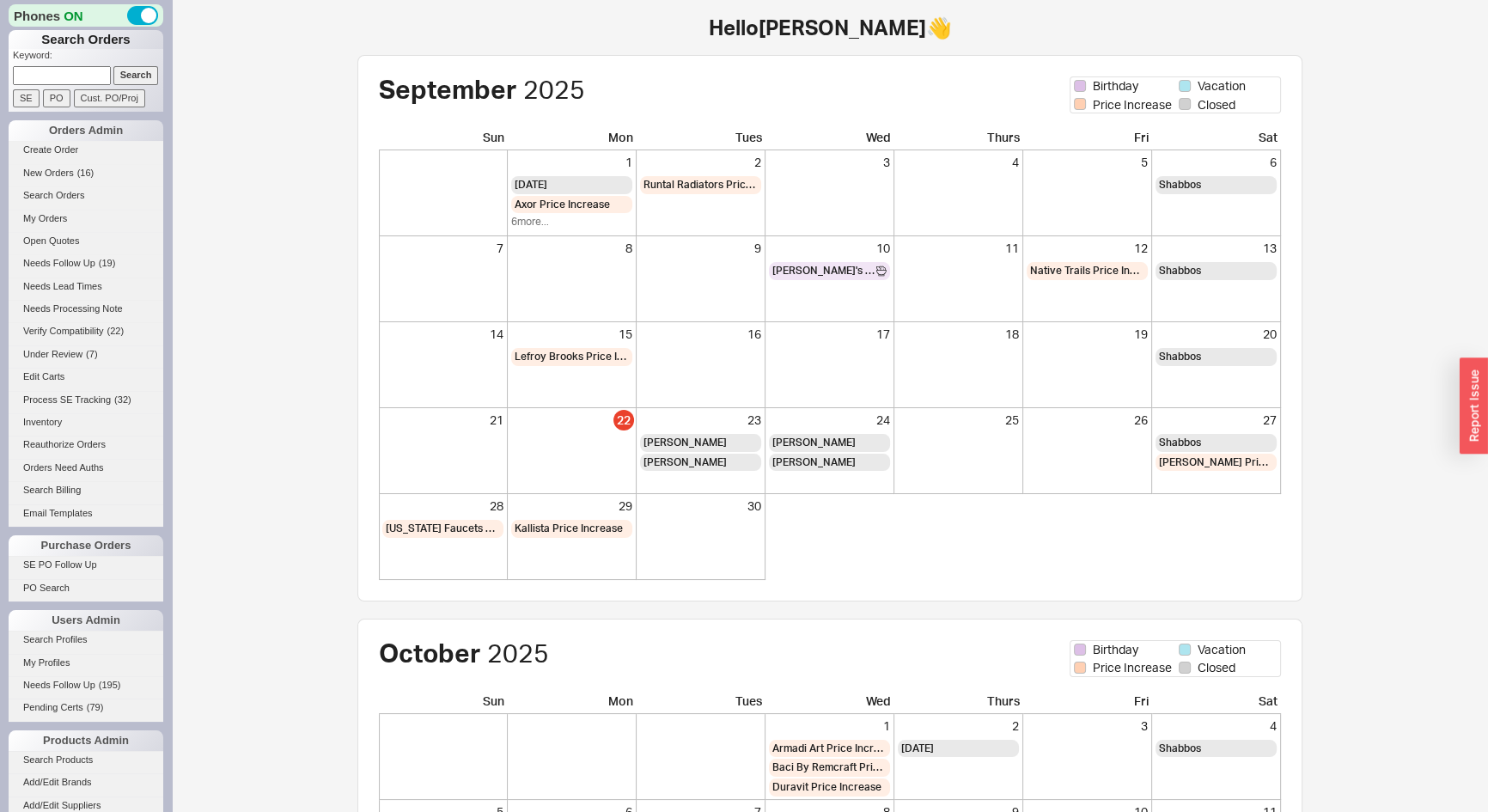
paste input "QB-40L-0X8-X4L"
type input "QB-40L-0X8-X4L"
click at [130, 70] on input "Search" at bounding box center [136, 75] width 46 height 18
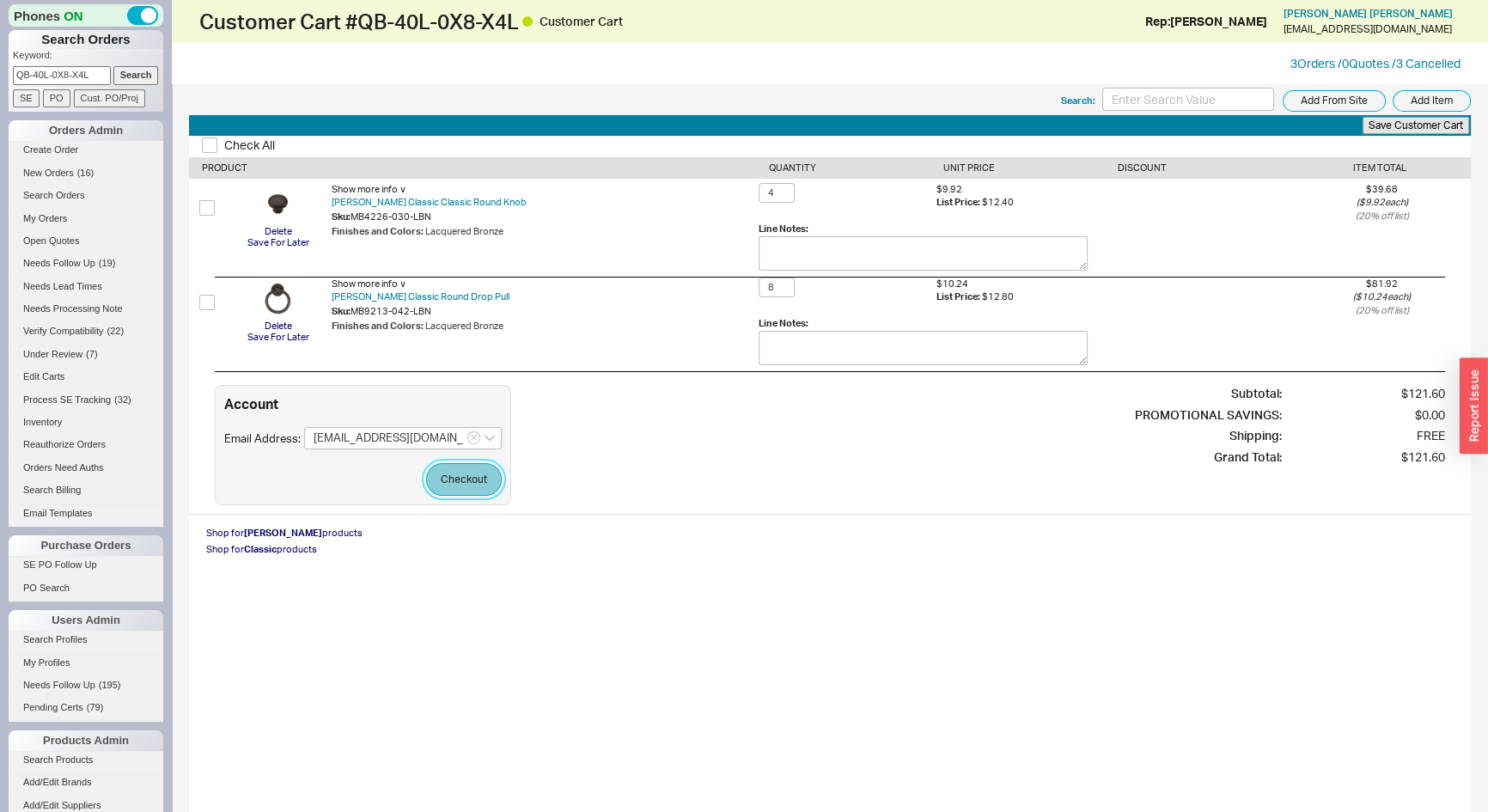
click at [480, 477] on button "Checkout" at bounding box center [464, 480] width 76 height 33
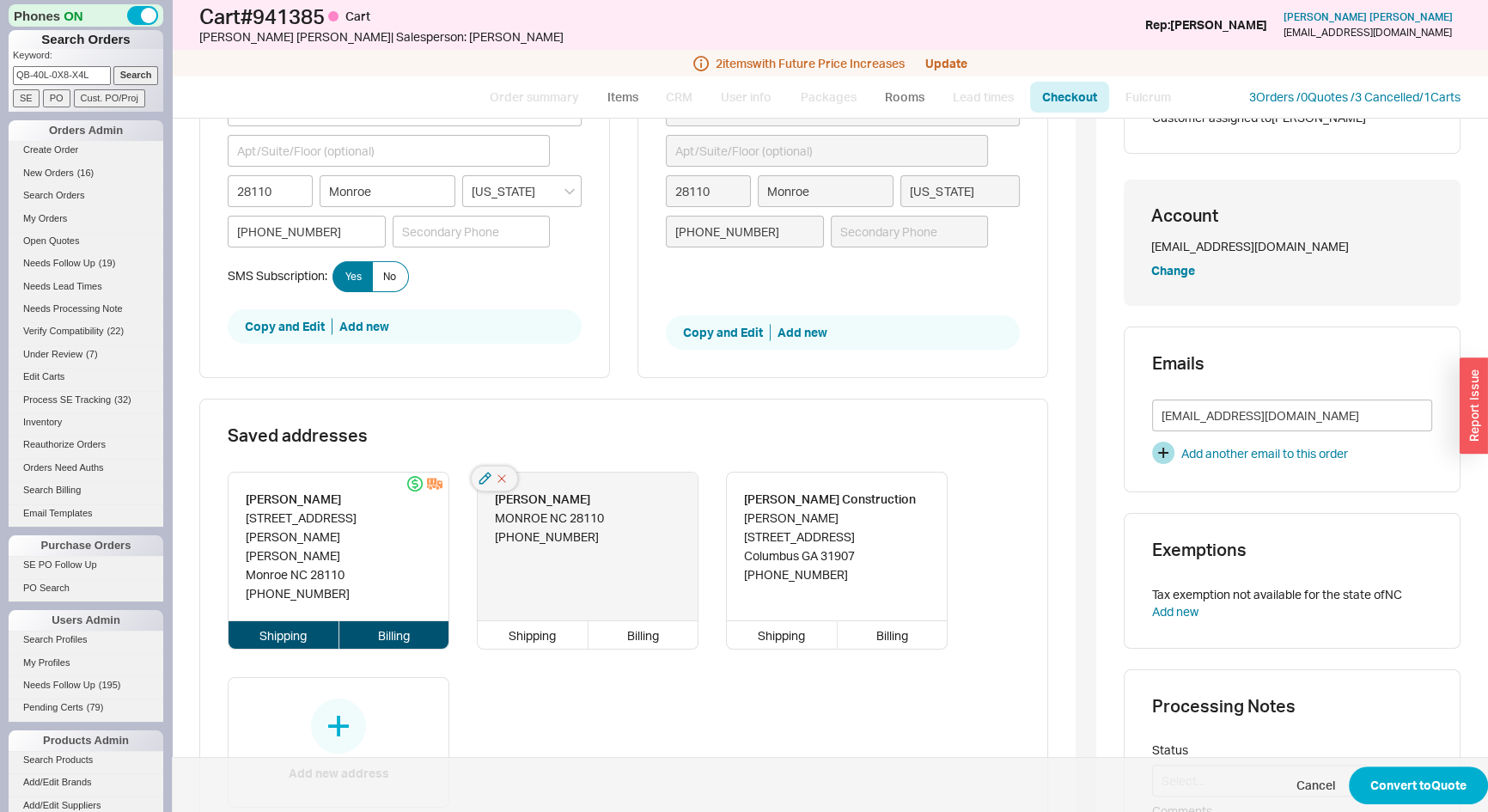
scroll to position [469, 0]
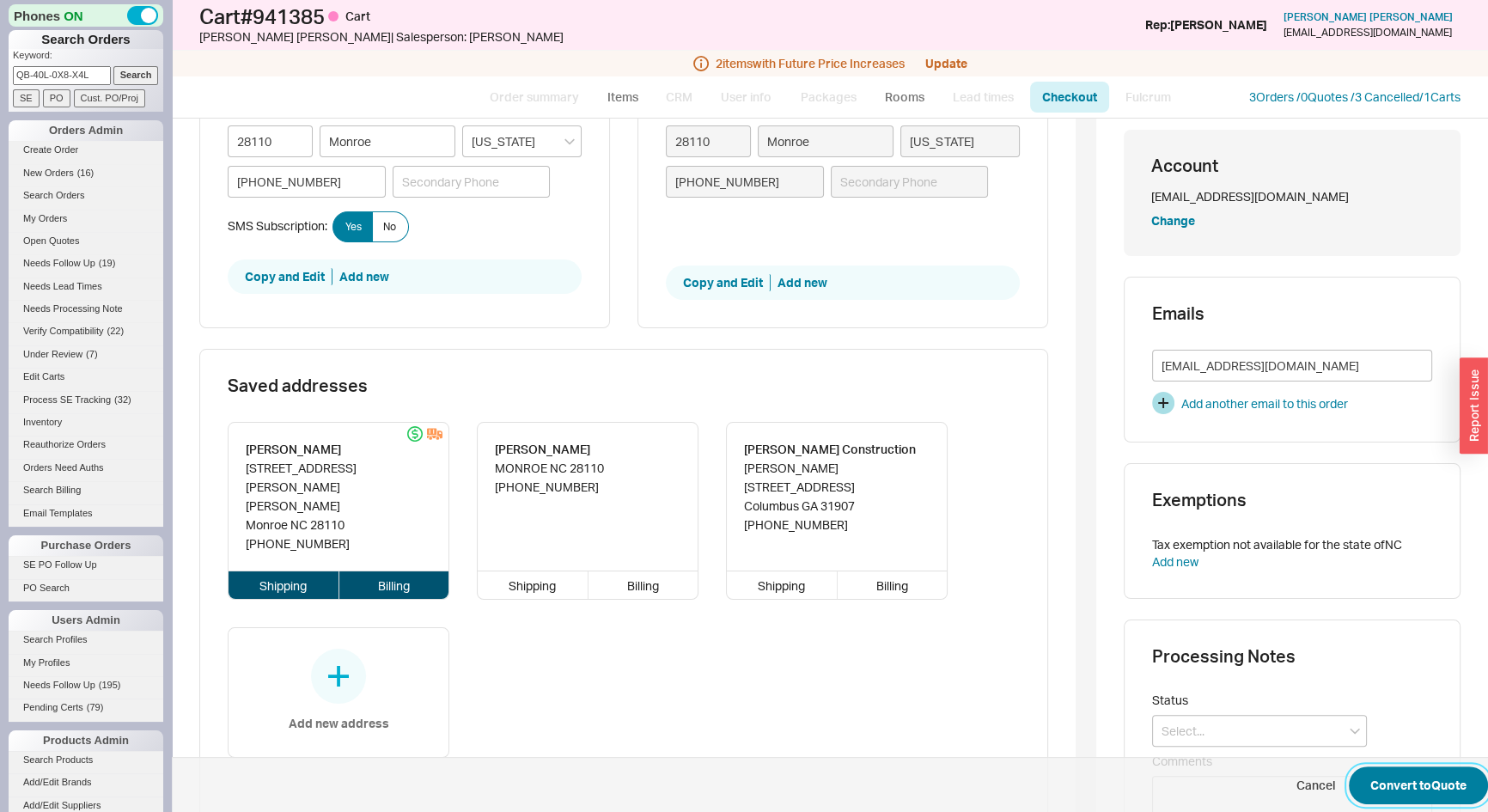
click at [1368, 781] on button "Convert to Quote" at bounding box center [1419, 785] width 139 height 37
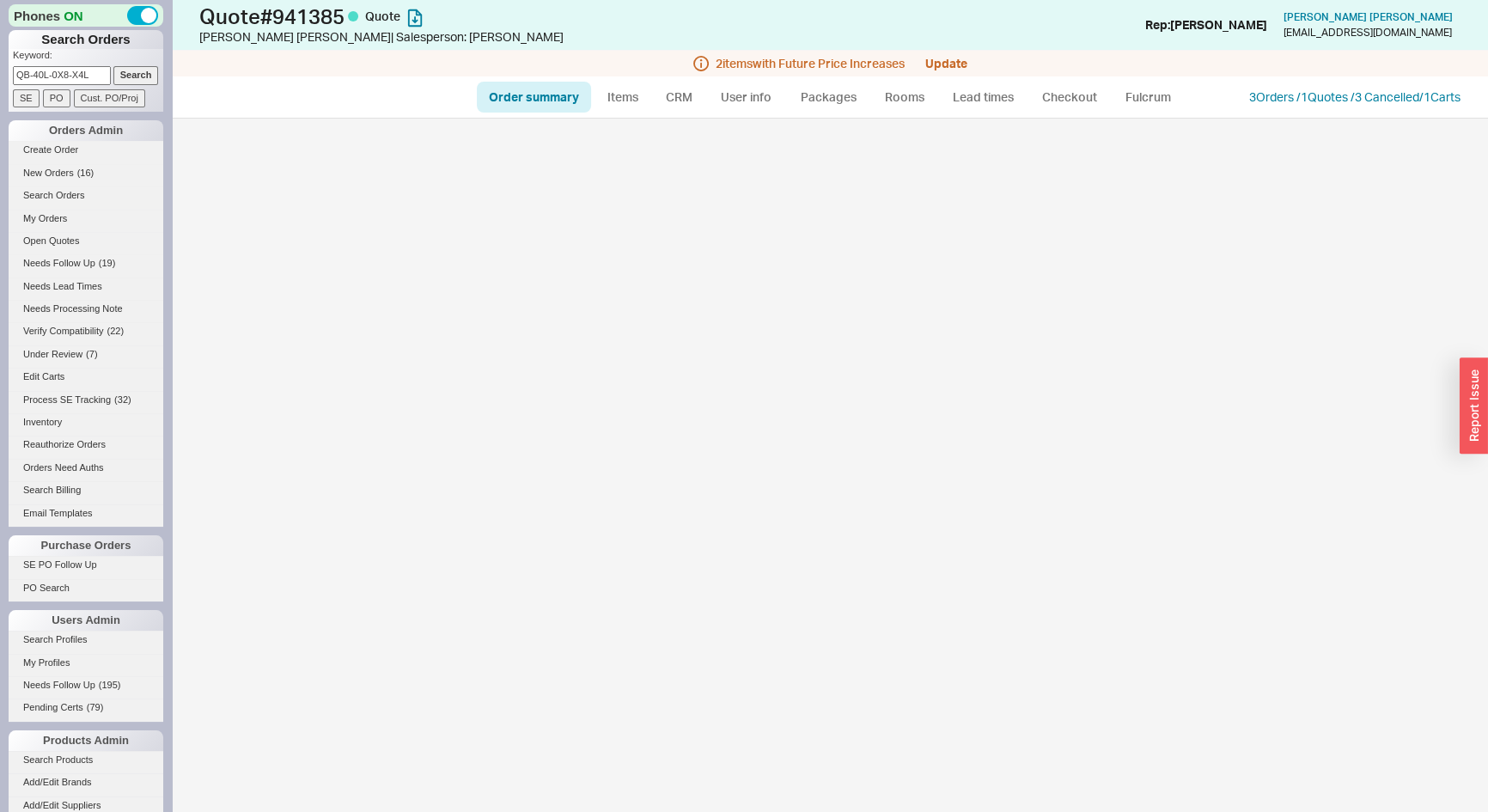
select select "*"
select select "3"
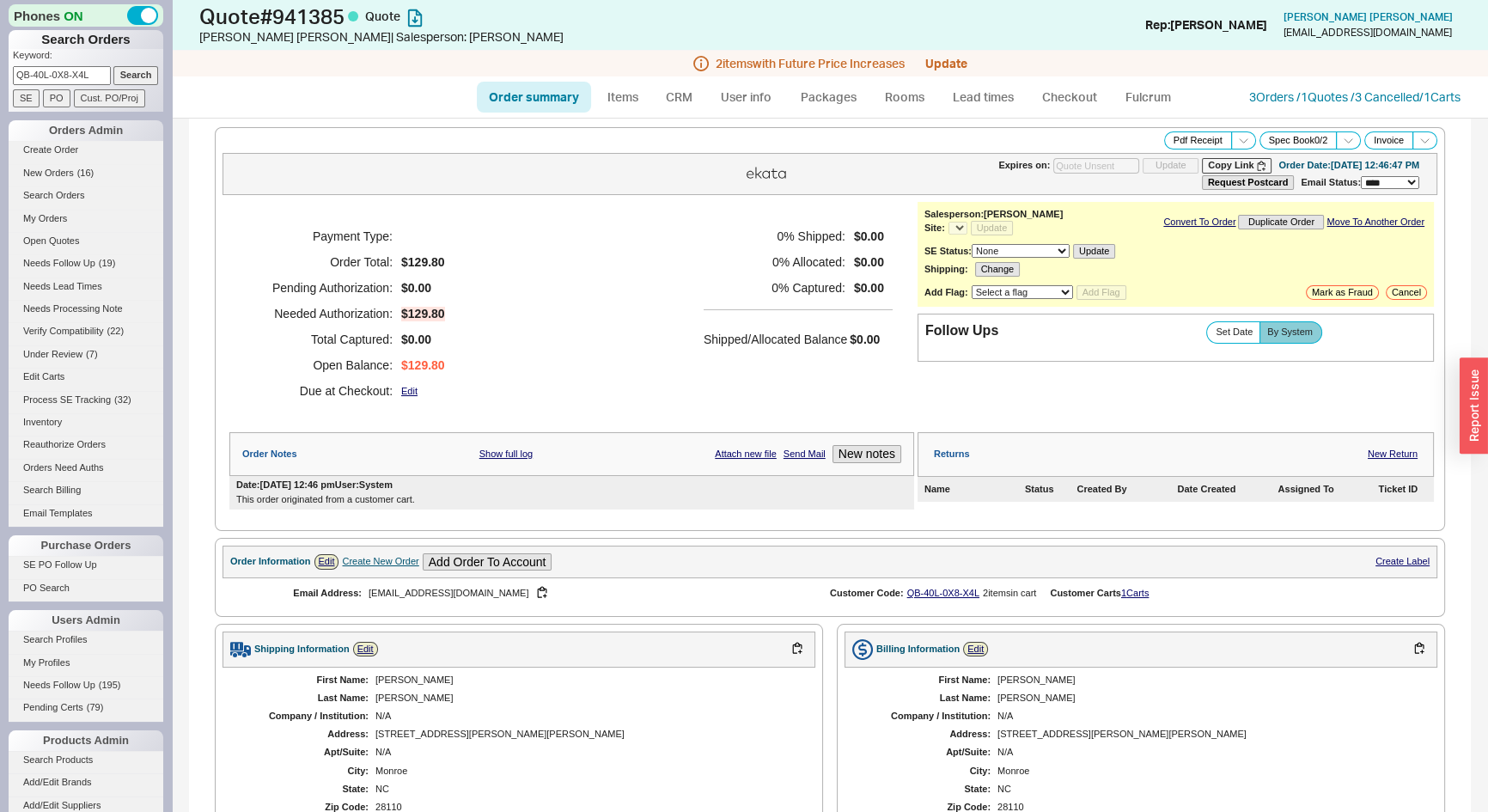
select select "*"
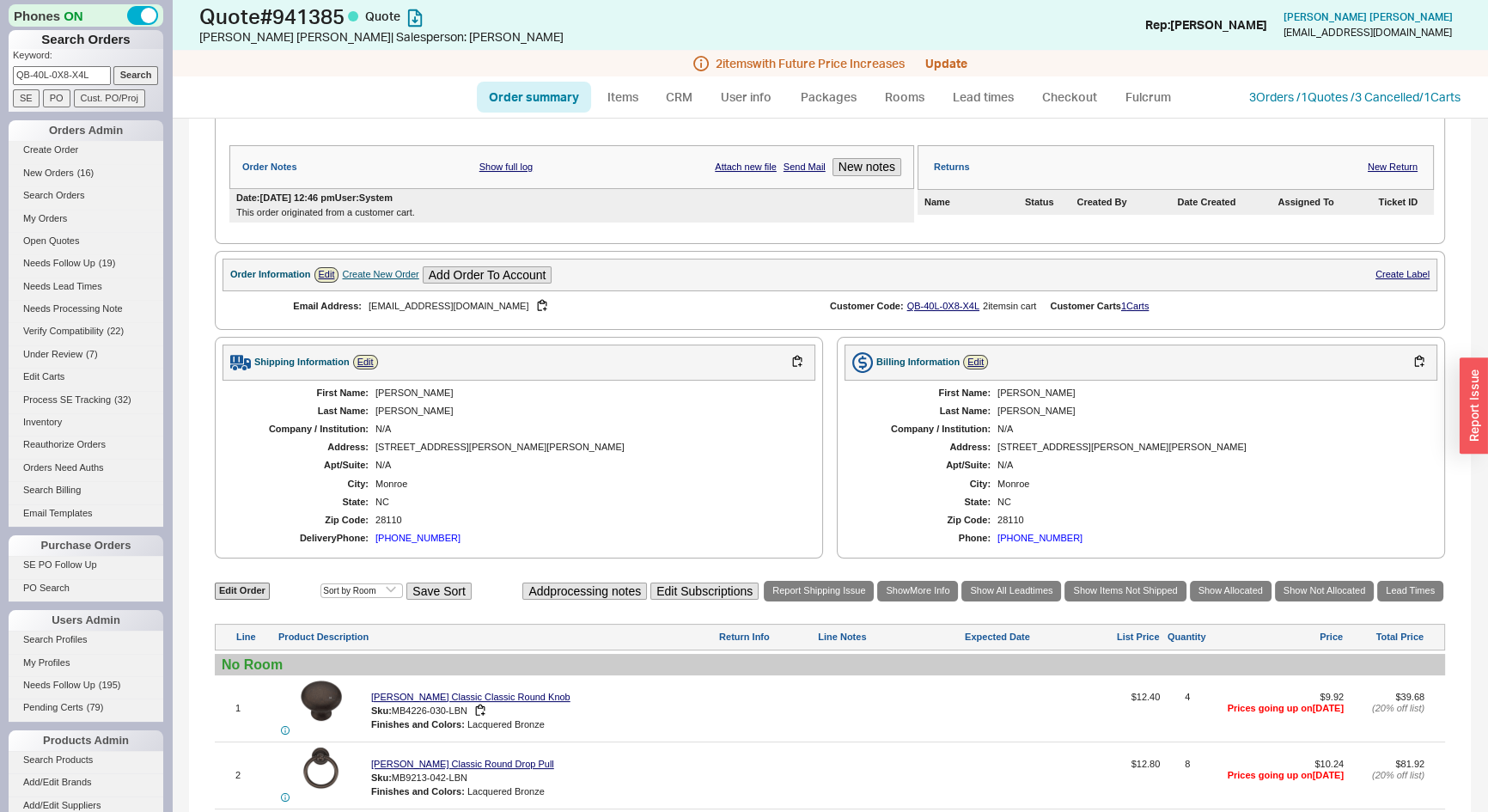
scroll to position [468, 0]
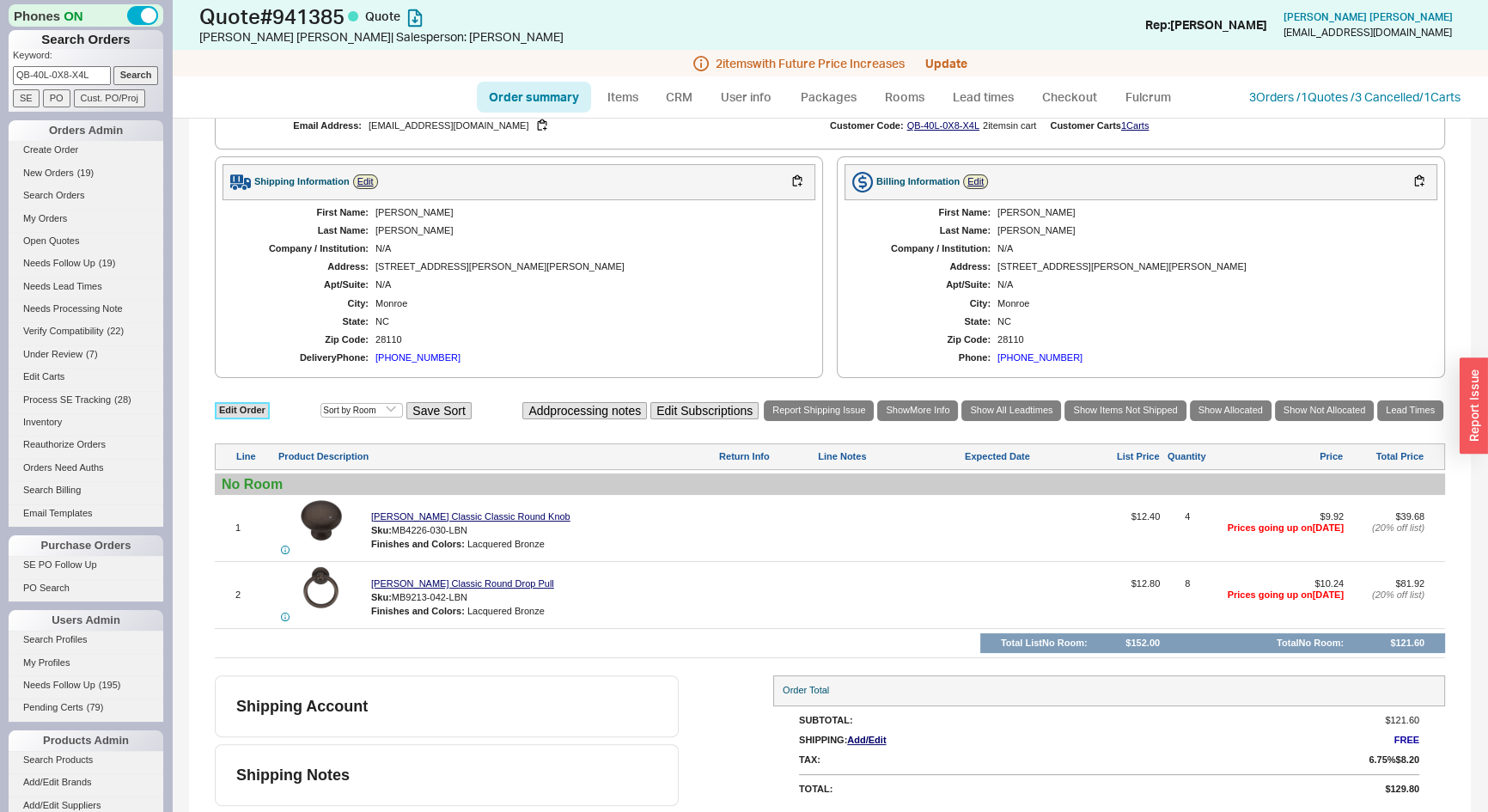
click at [236, 411] on link "Edit Order" at bounding box center [242, 410] width 55 height 16
select select "3"
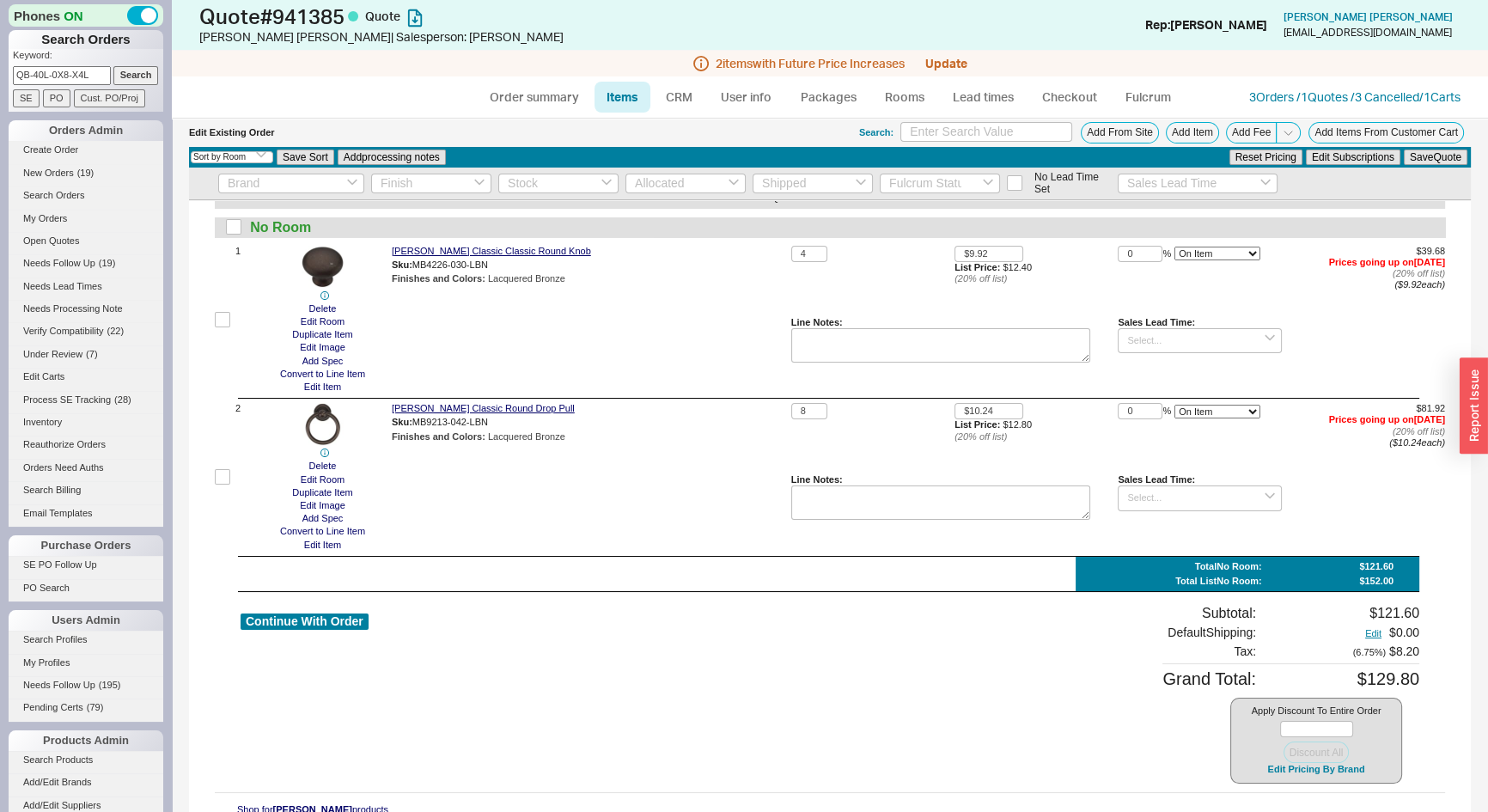
scroll to position [52, 0]
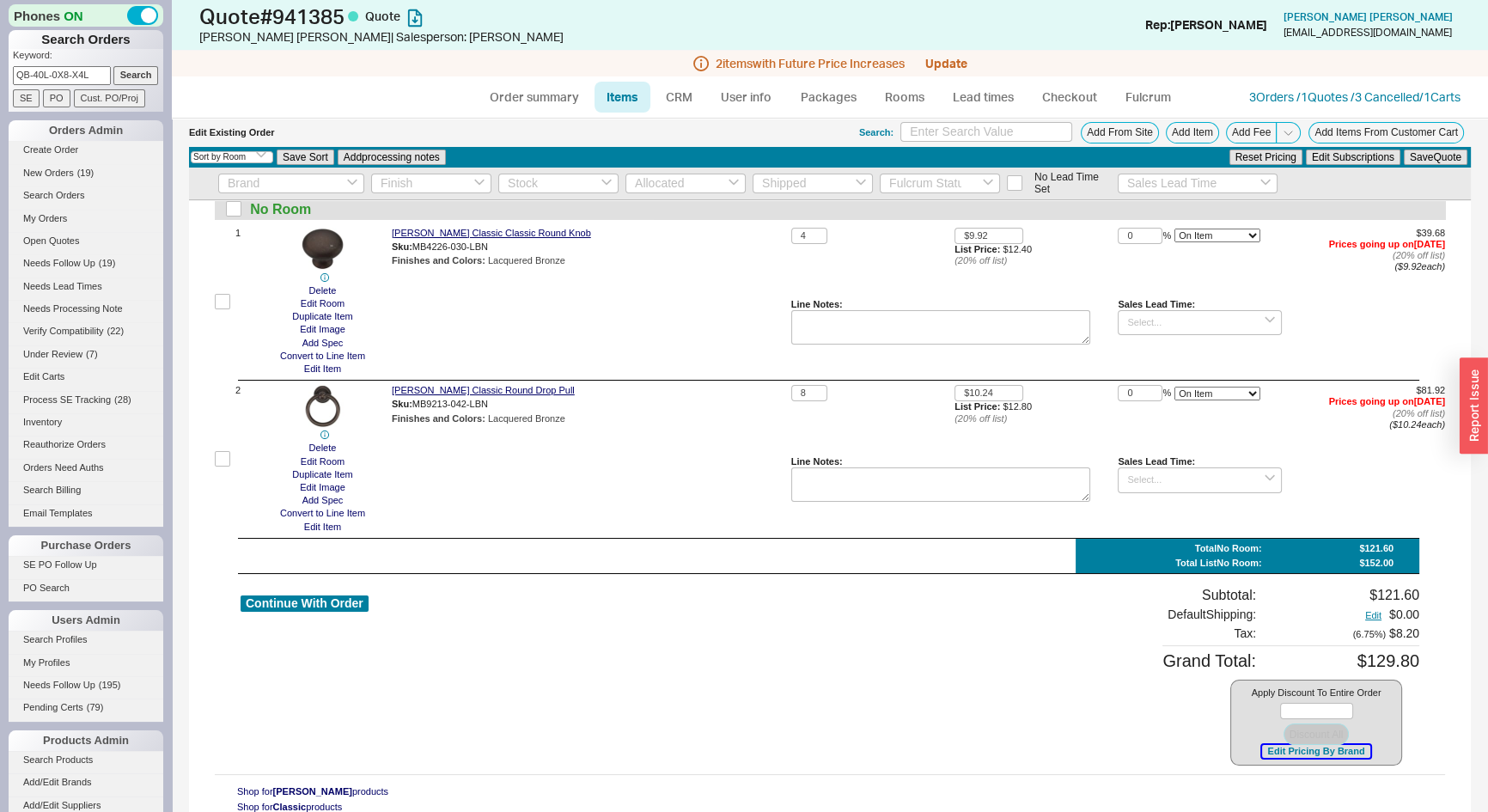
click at [1294, 743] on div "Apply Discount To Entire Order Discount All Edit Pricing By Brand" at bounding box center [1316, 722] width 172 height 87
click at [1293, 753] on button "Edit Pricing By Brand" at bounding box center [1316, 752] width 108 height 13
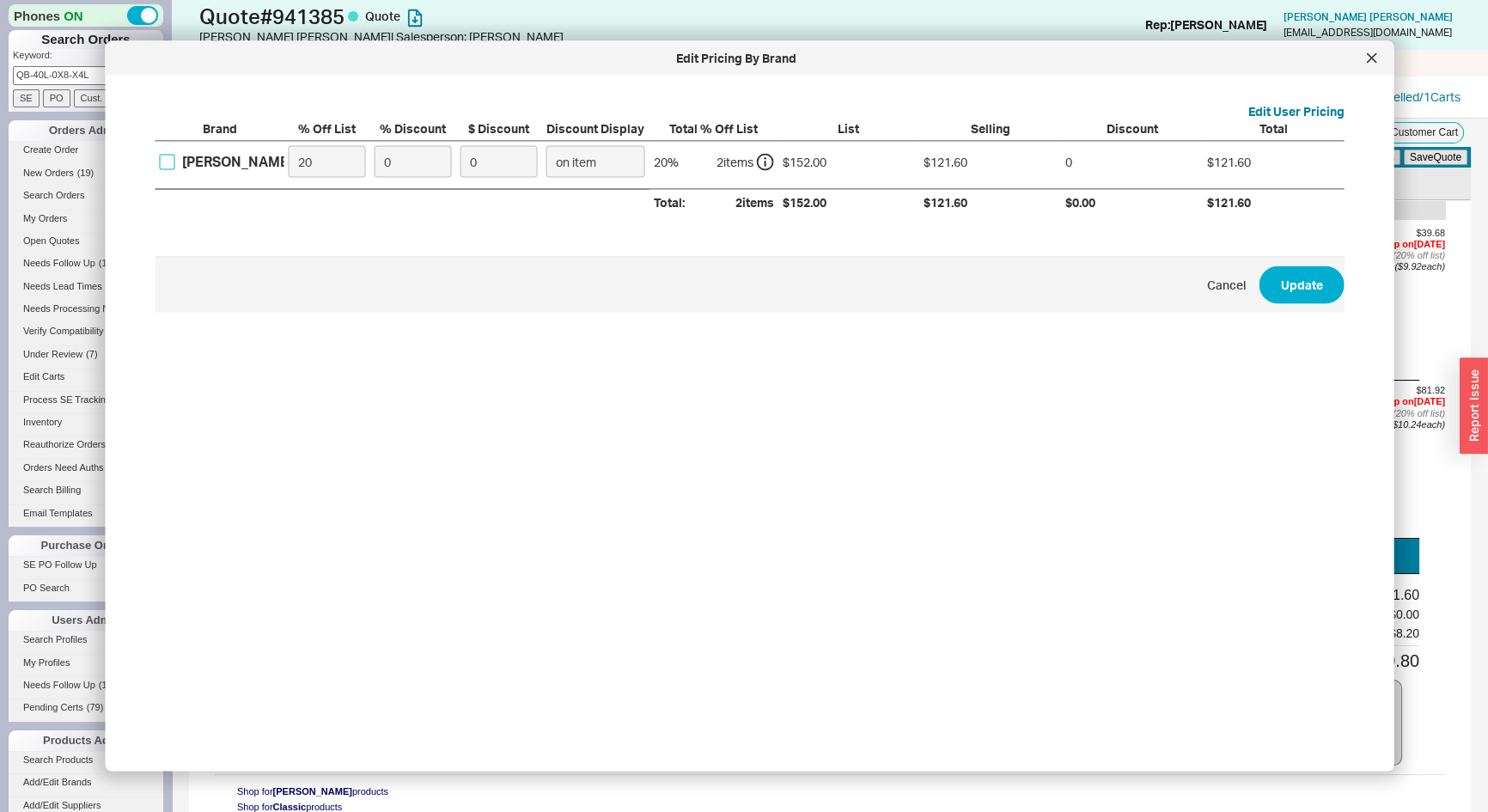
click at [168, 154] on input "Ashley Norton" at bounding box center [167, 161] width 16 height 16
checkbox input "true"
click at [249, 197] on div "Brand % Off List % Discount $ Discount Discount Display Total % Off List List S…" at bounding box center [750, 167] width 1189 height 95
type input "0"
type input "3"
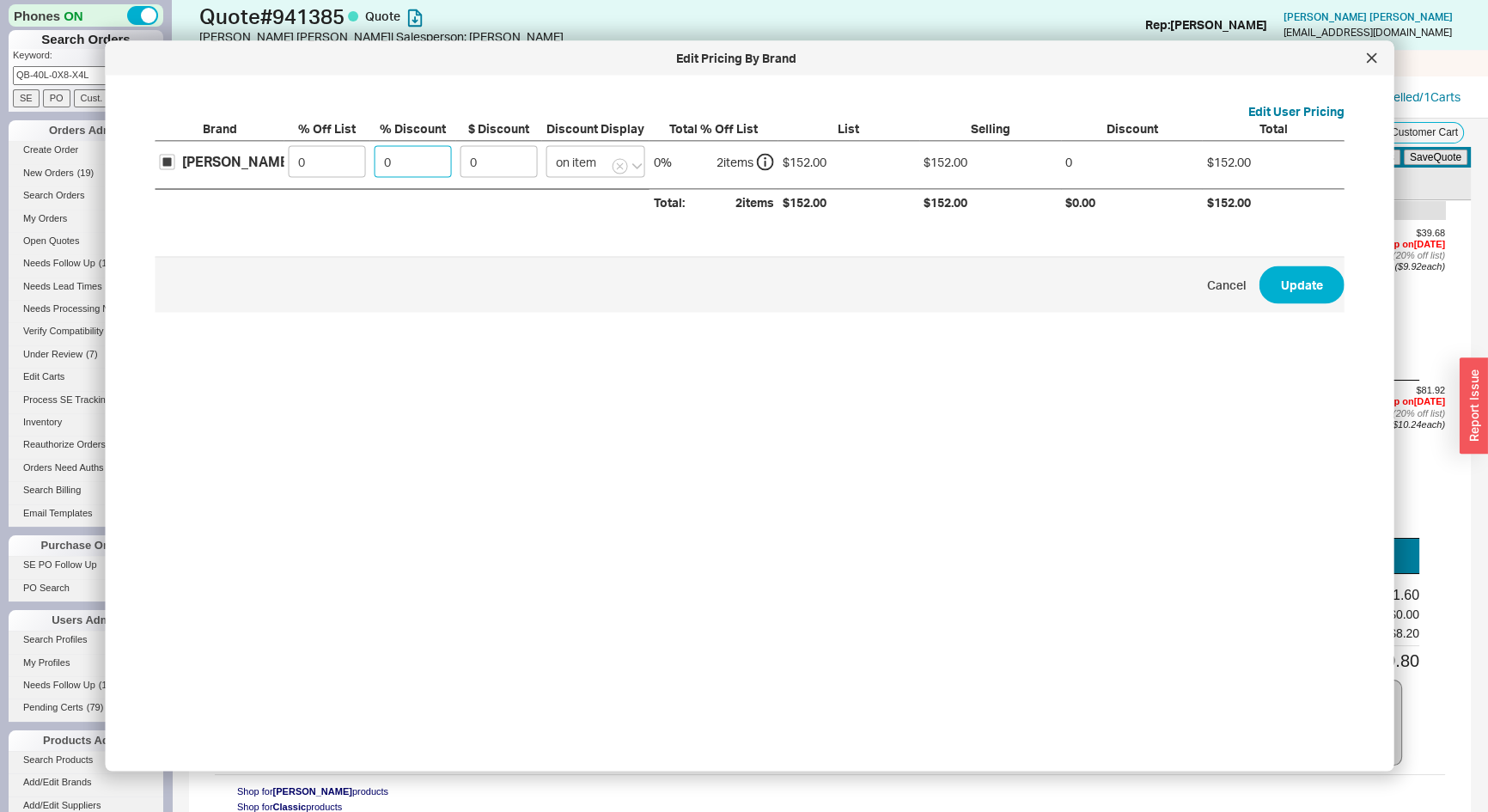
type input "4.56"
type input "30"
type input "45.6"
type input "30"
click at [1303, 288] on button "Update" at bounding box center [1302, 284] width 85 height 37
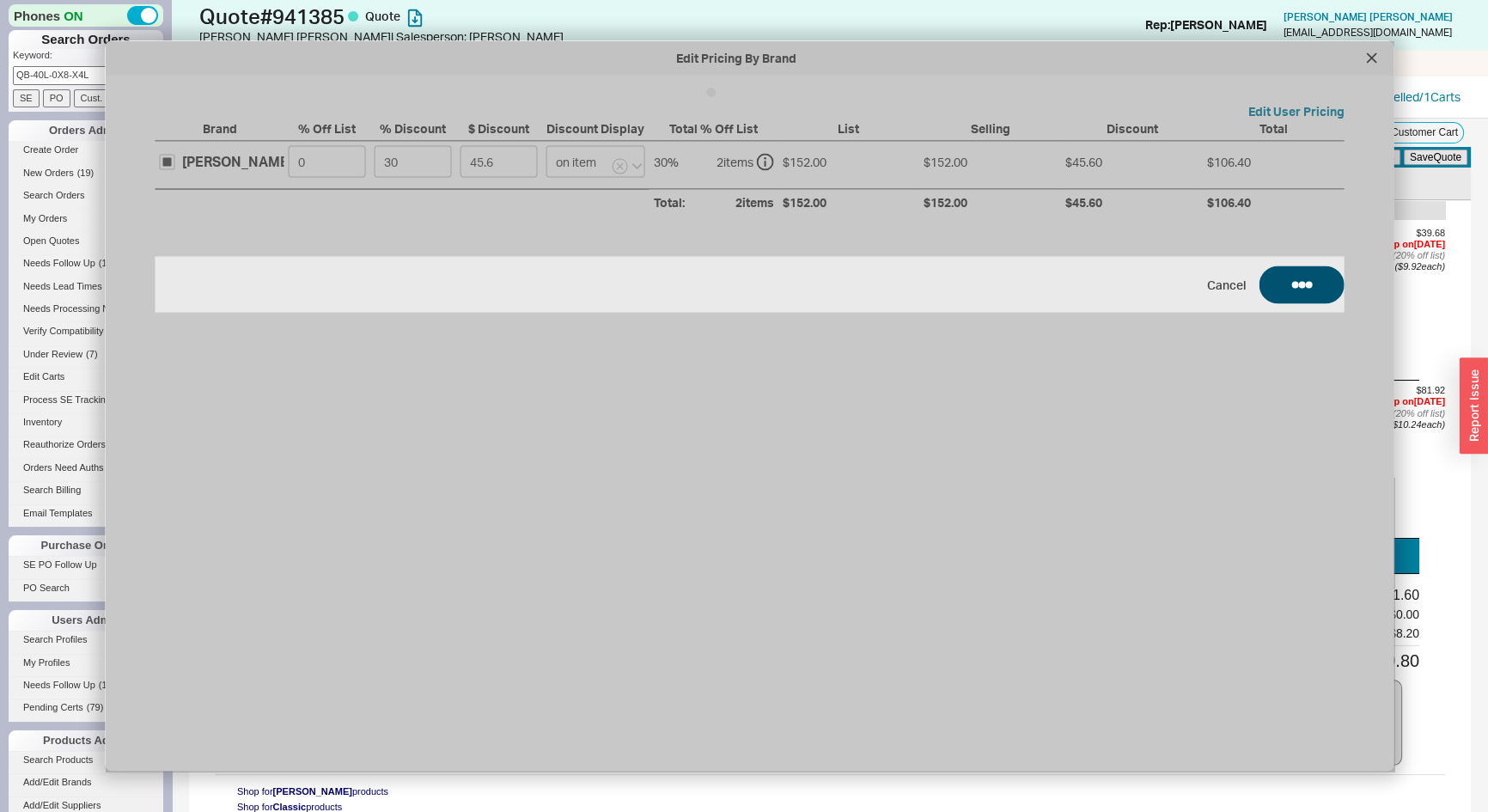
type input "$12.40"
type input "30"
type input "$12.80"
type input "30"
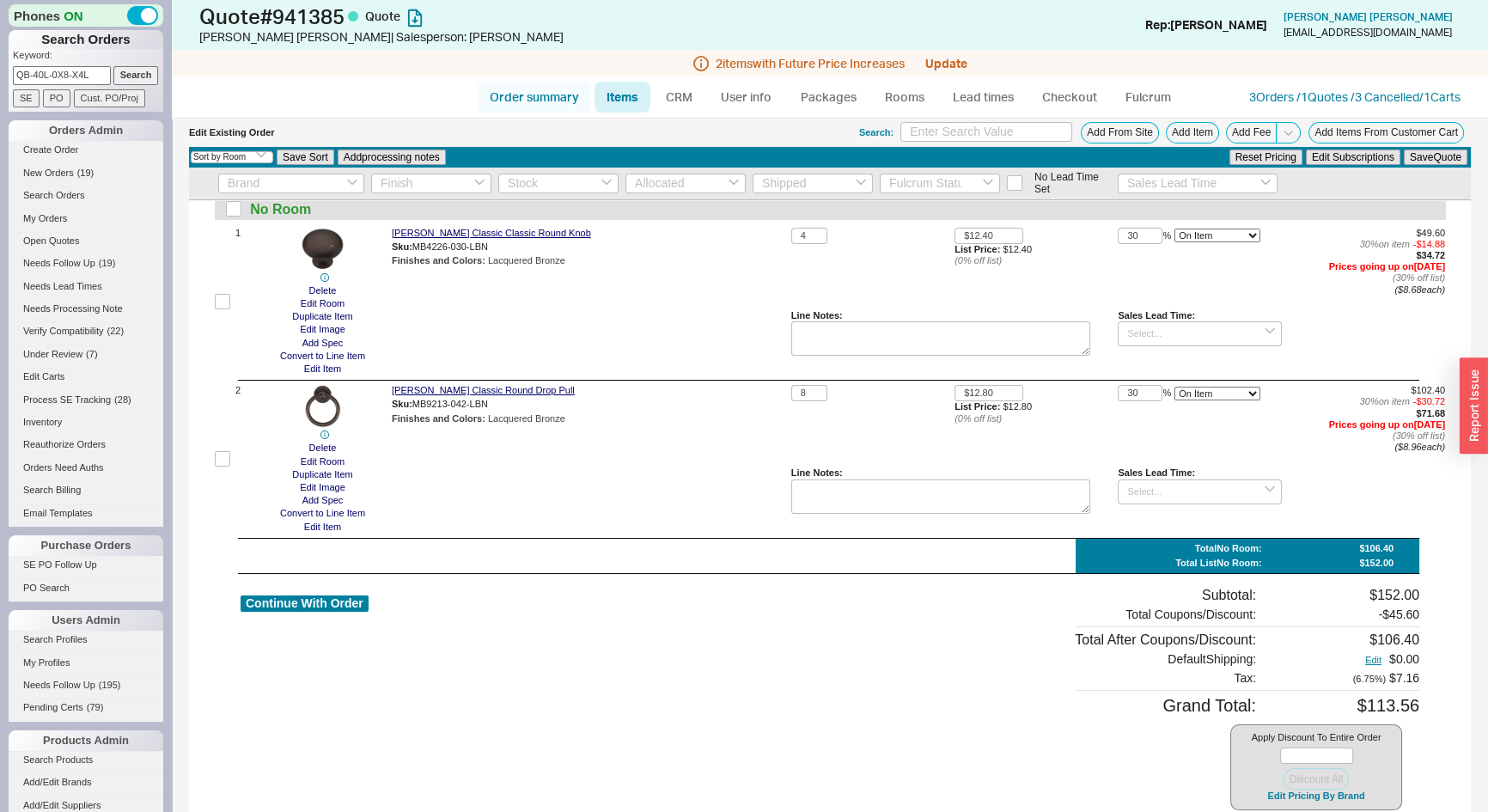
click at [529, 88] on link "Order summary" at bounding box center [533, 97] width 114 height 31
select select "*"
select select "3"
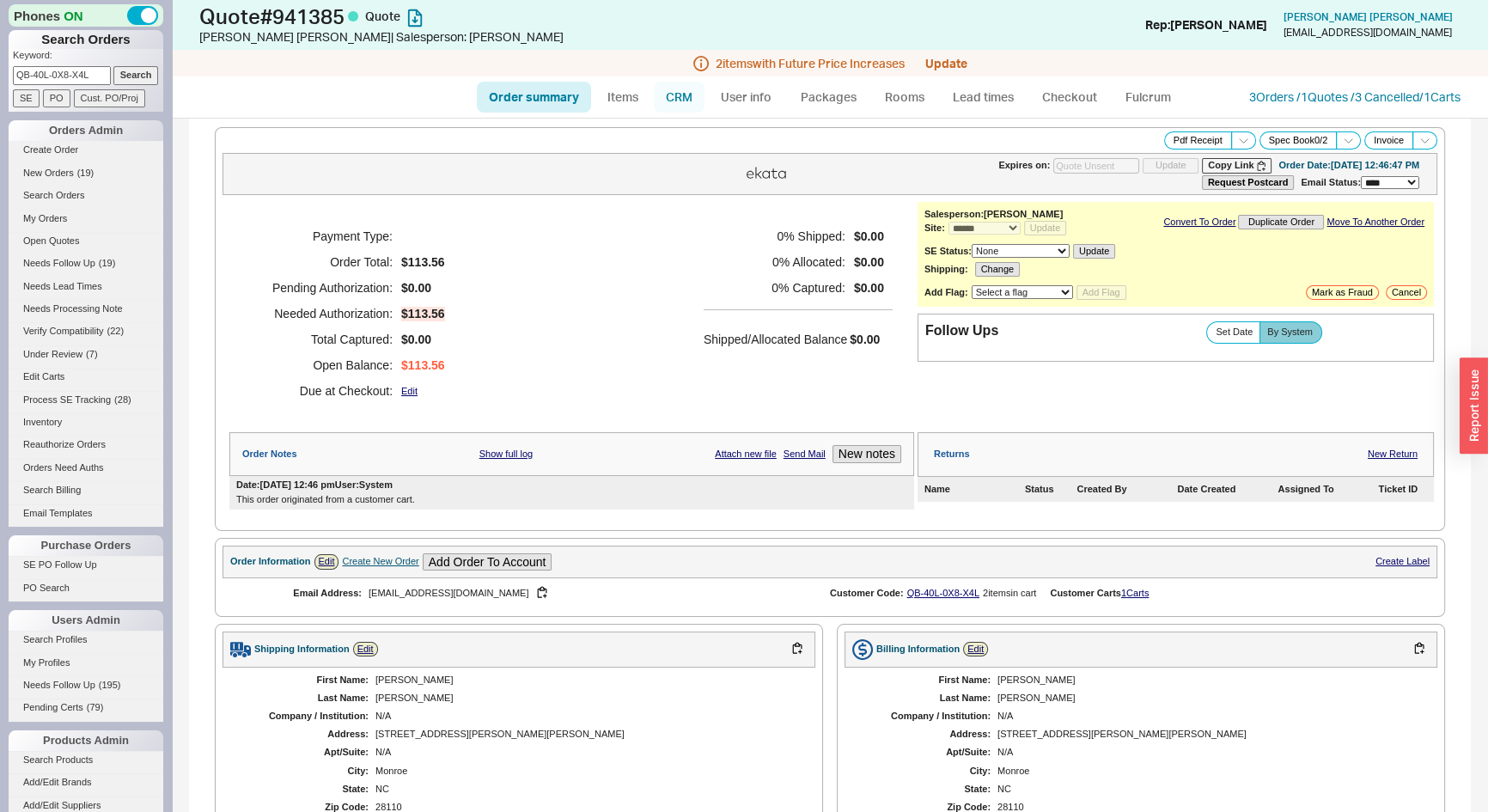
click at [674, 97] on link "CRM" at bounding box center [680, 97] width 51 height 31
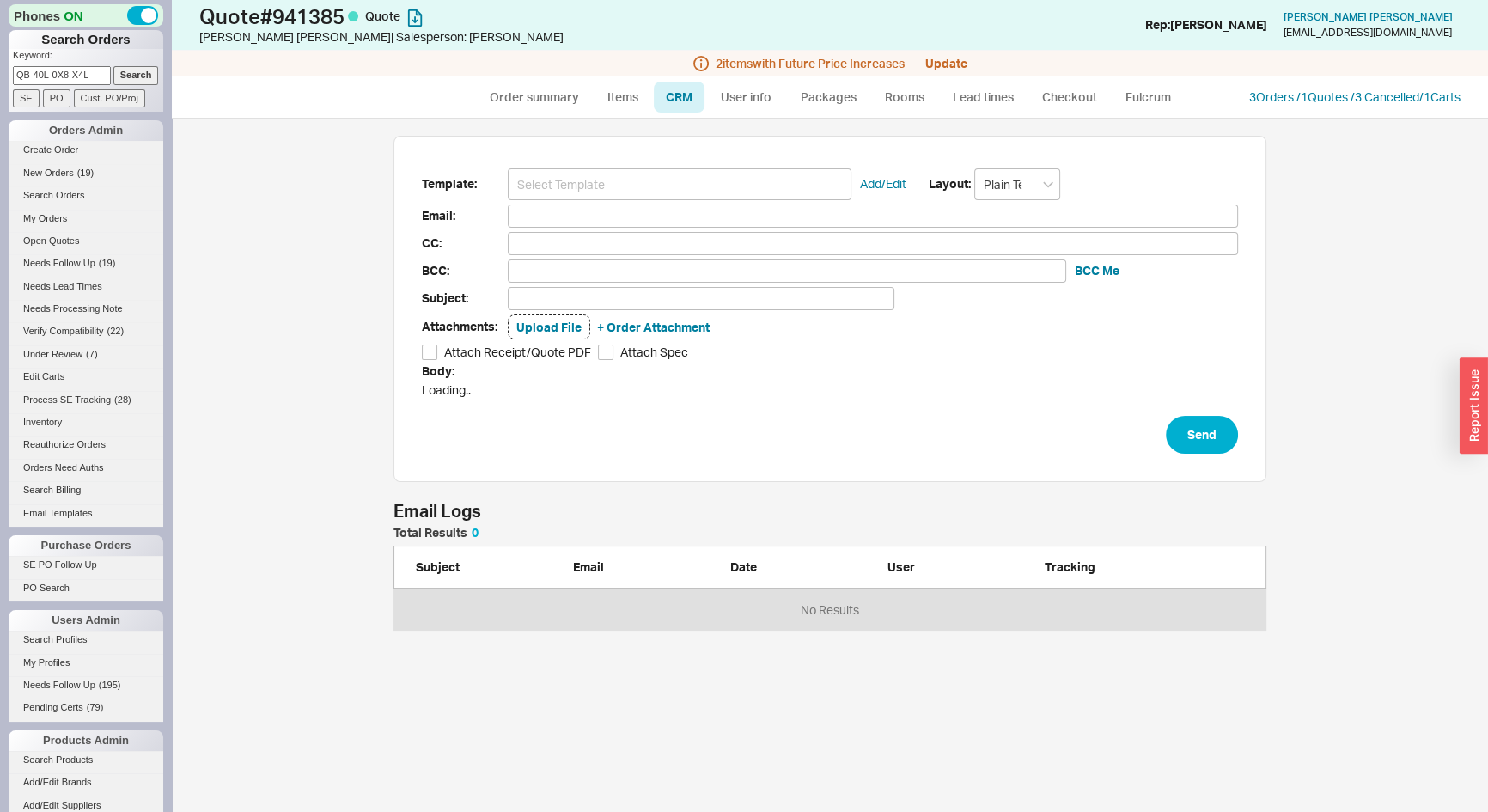
scroll to position [681, 1293]
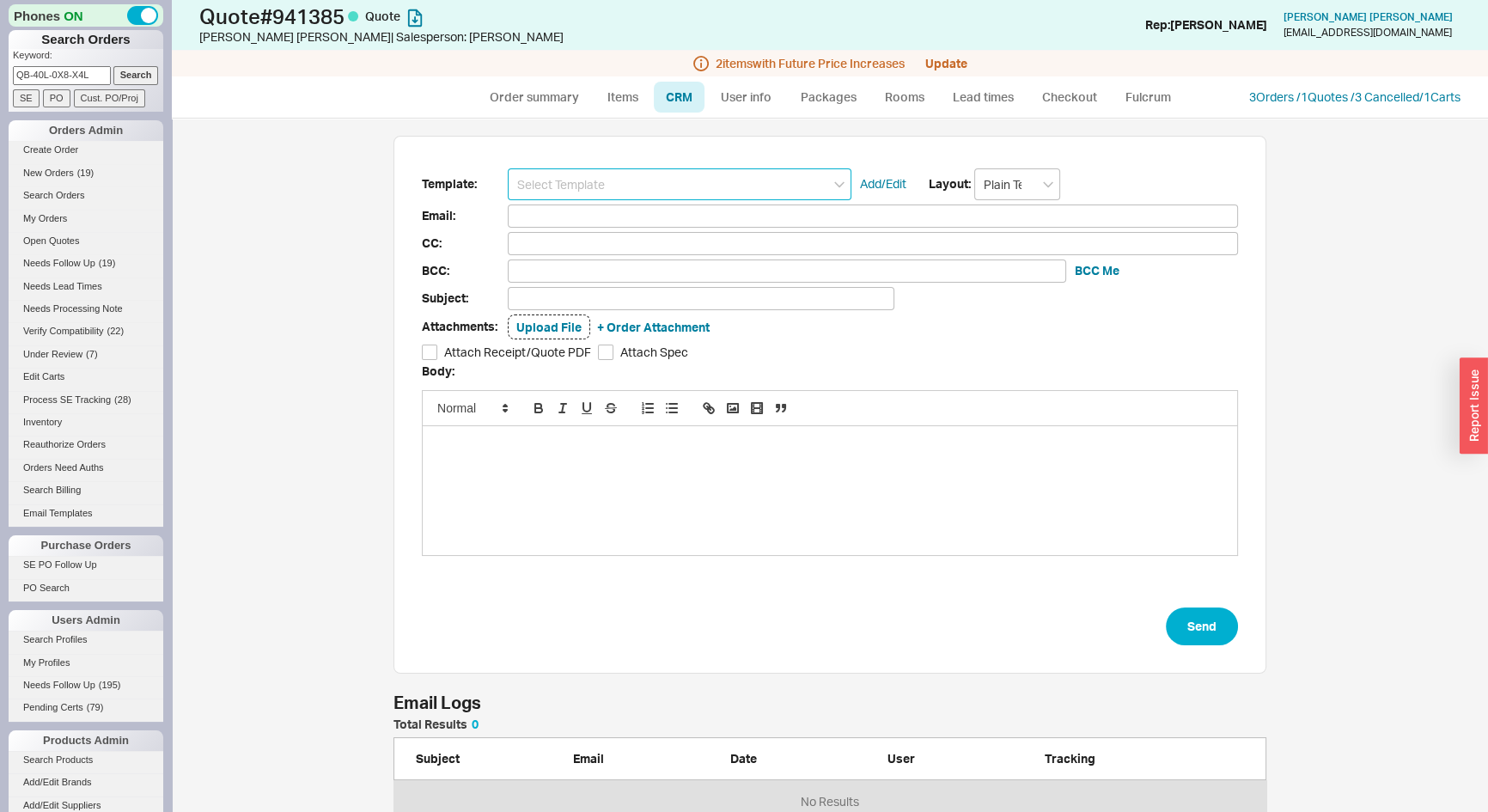
click at [662, 185] on input at bounding box center [680, 184] width 343 height 32
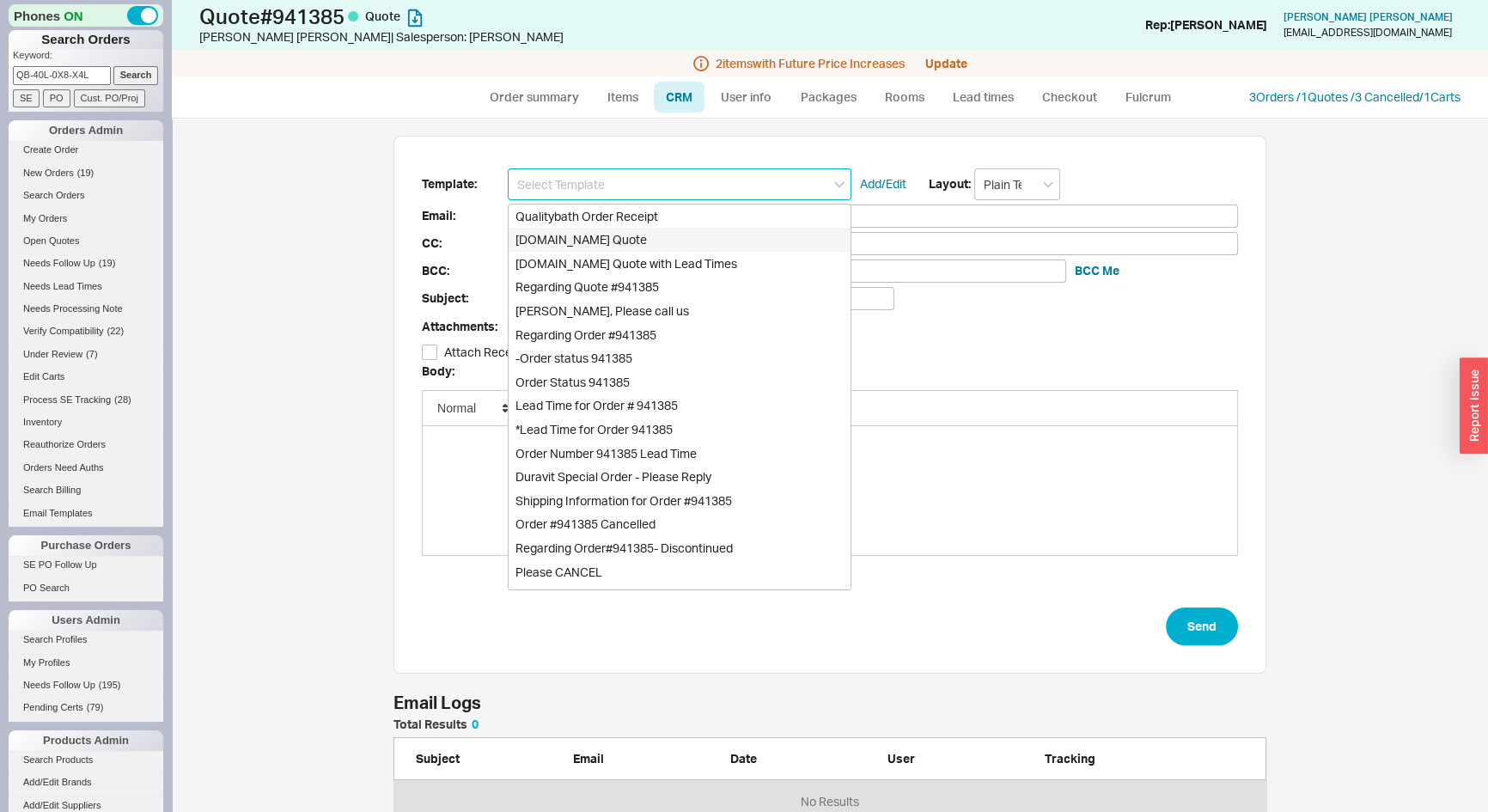
click at [616, 241] on div "Qualitybath.com Quote" at bounding box center [680, 239] width 342 height 24
type input "Receipt"
type input "[EMAIL_ADDRESS][DOMAIN_NAME]"
type input "Quality Bath Quote #941385"
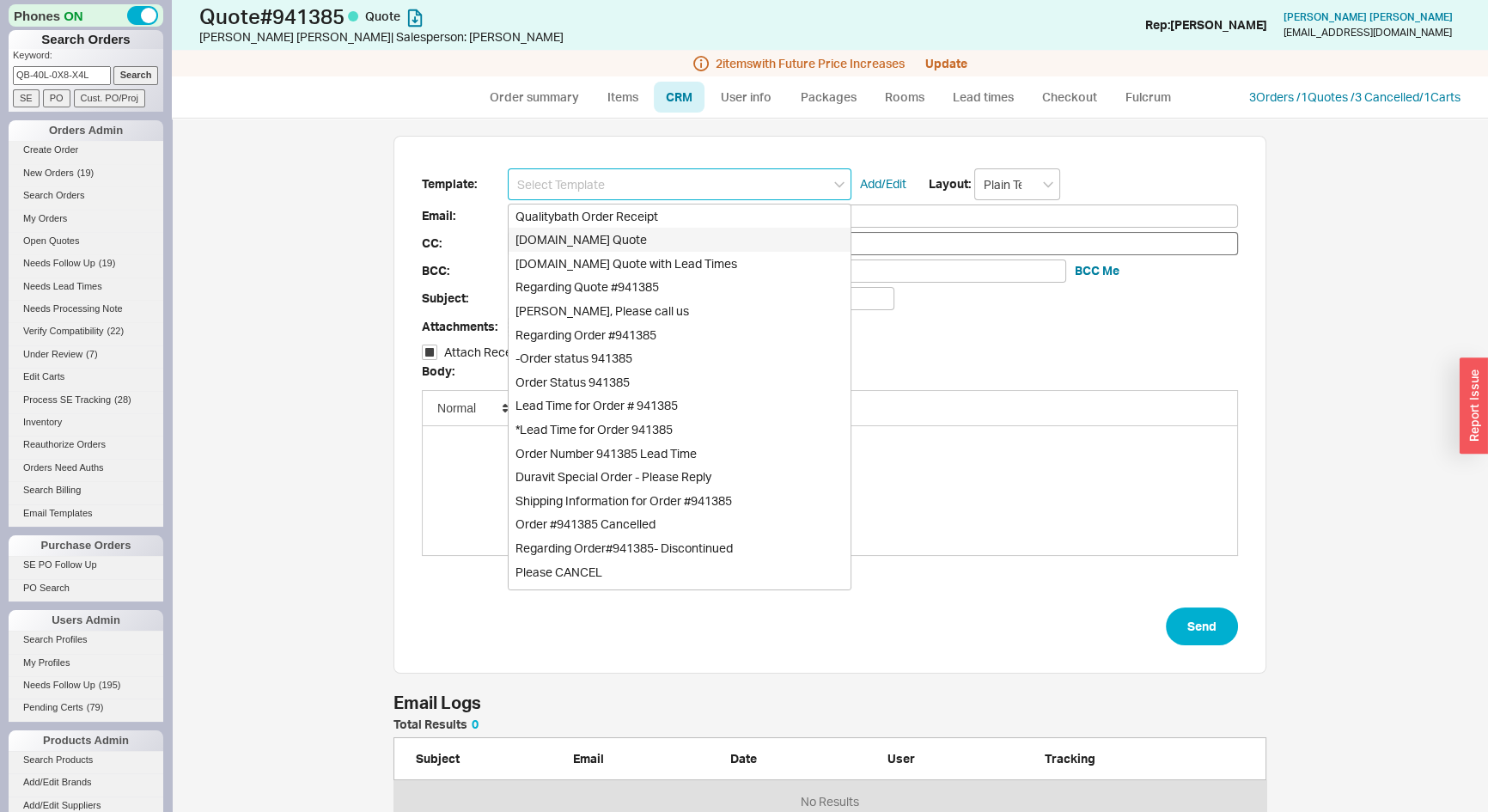
checkbox input "true"
type input "Qualitybath.com Quote"
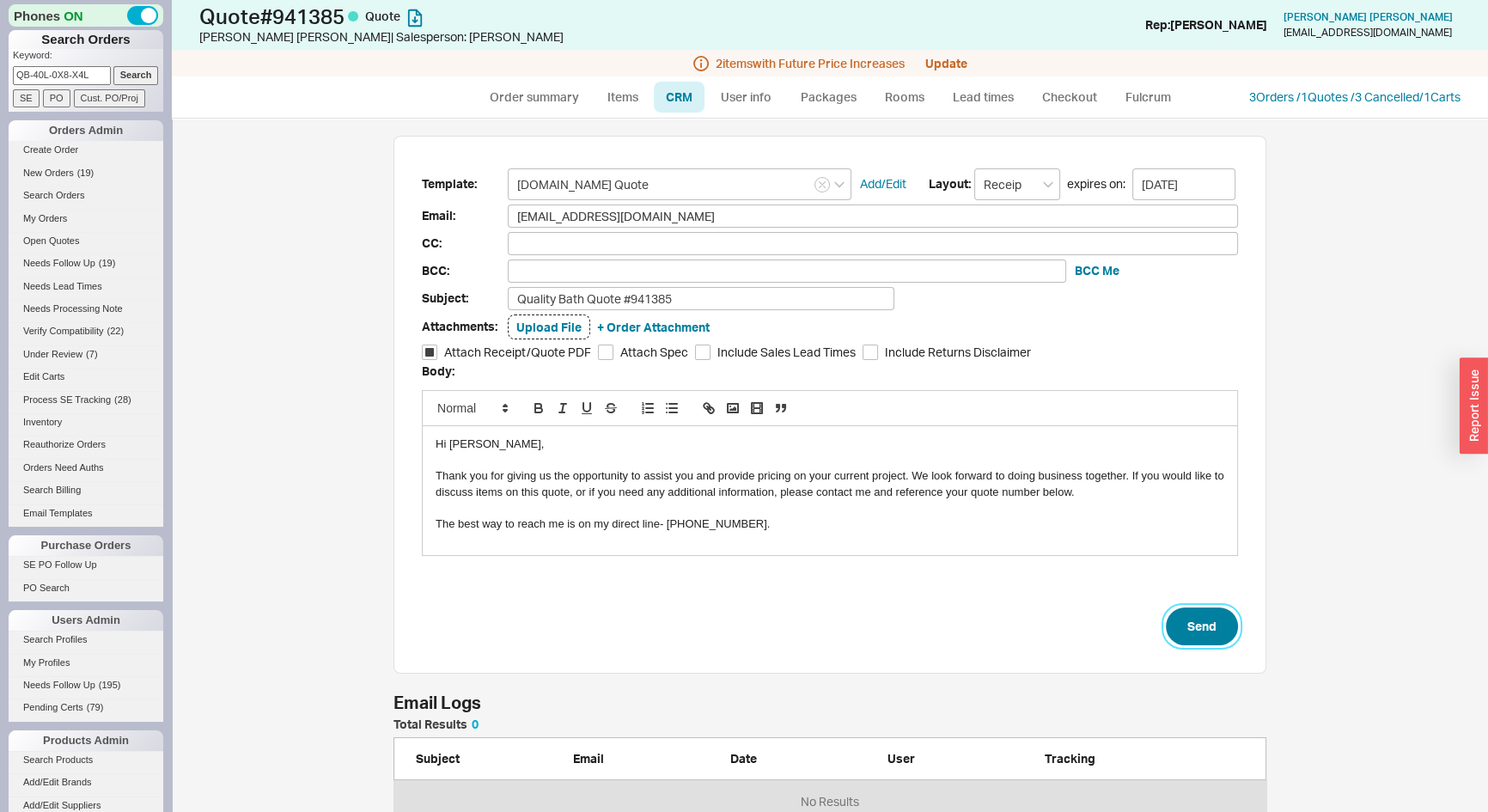
click at [1192, 619] on button "Send" at bounding box center [1202, 626] width 72 height 37
select select "*"
select select "3"
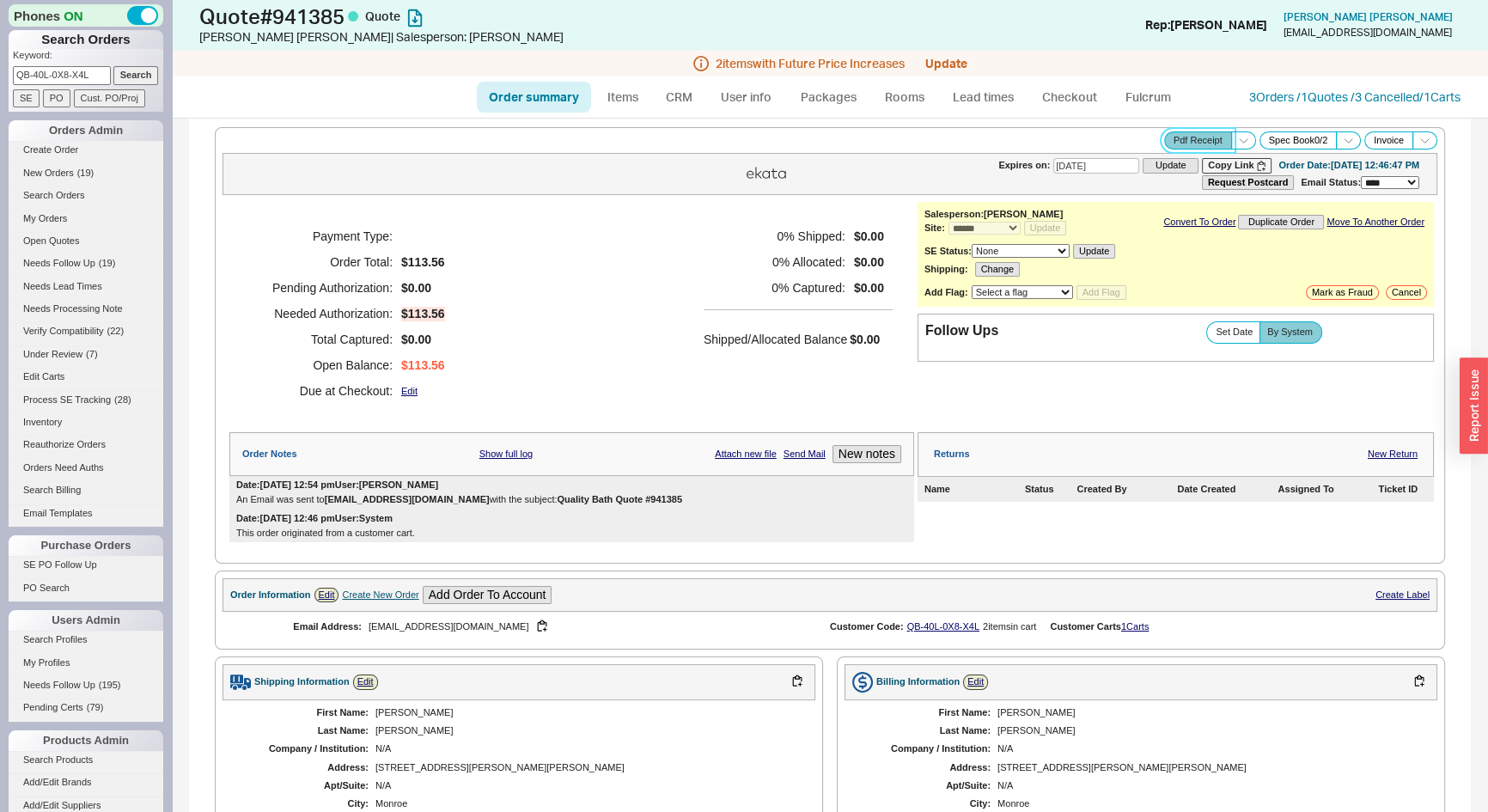
click at [1187, 142] on button "Pdf Receipt" at bounding box center [1198, 141] width 68 height 18
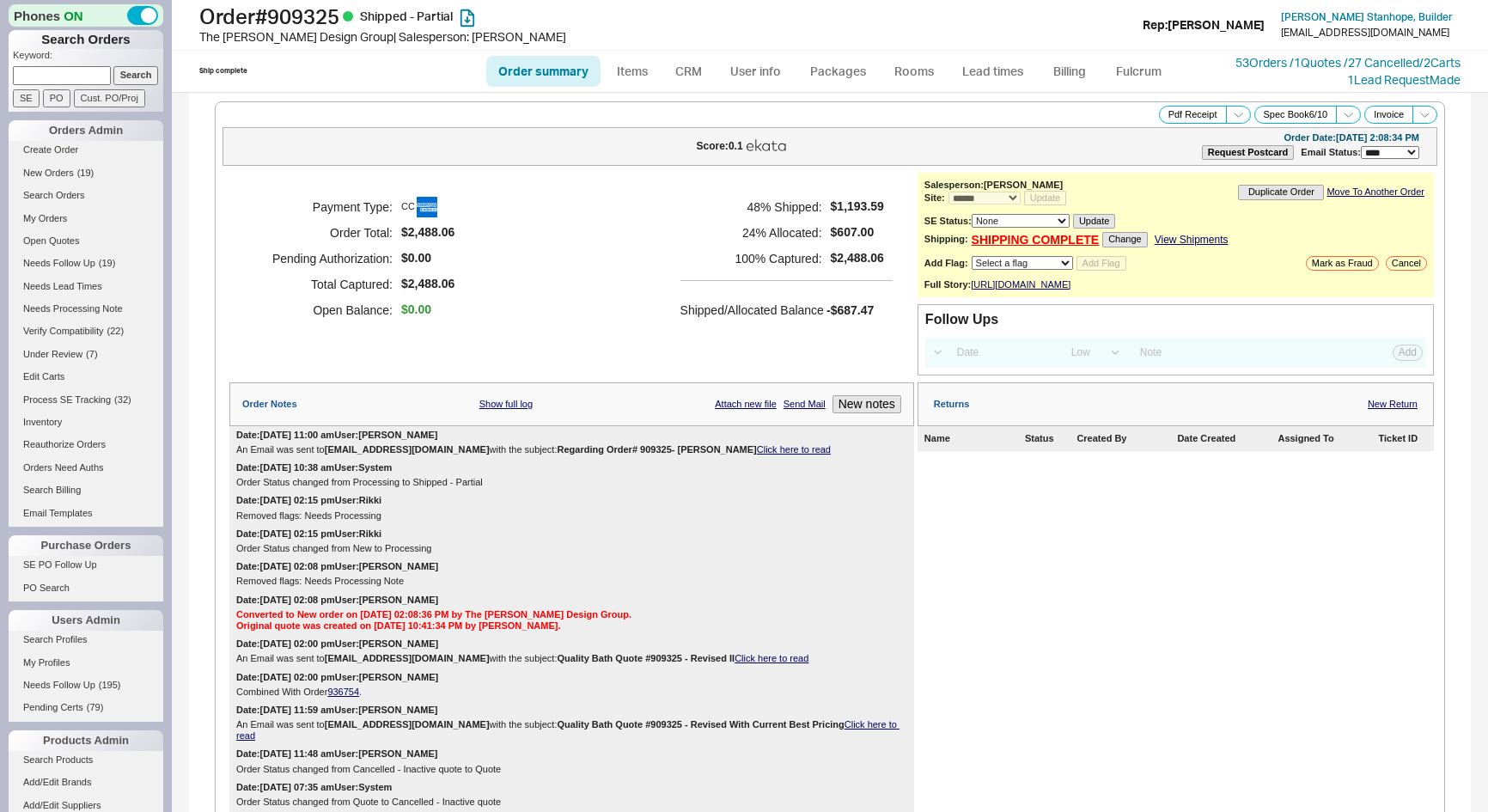
select select "*"
select select "LOW"
select select "3"
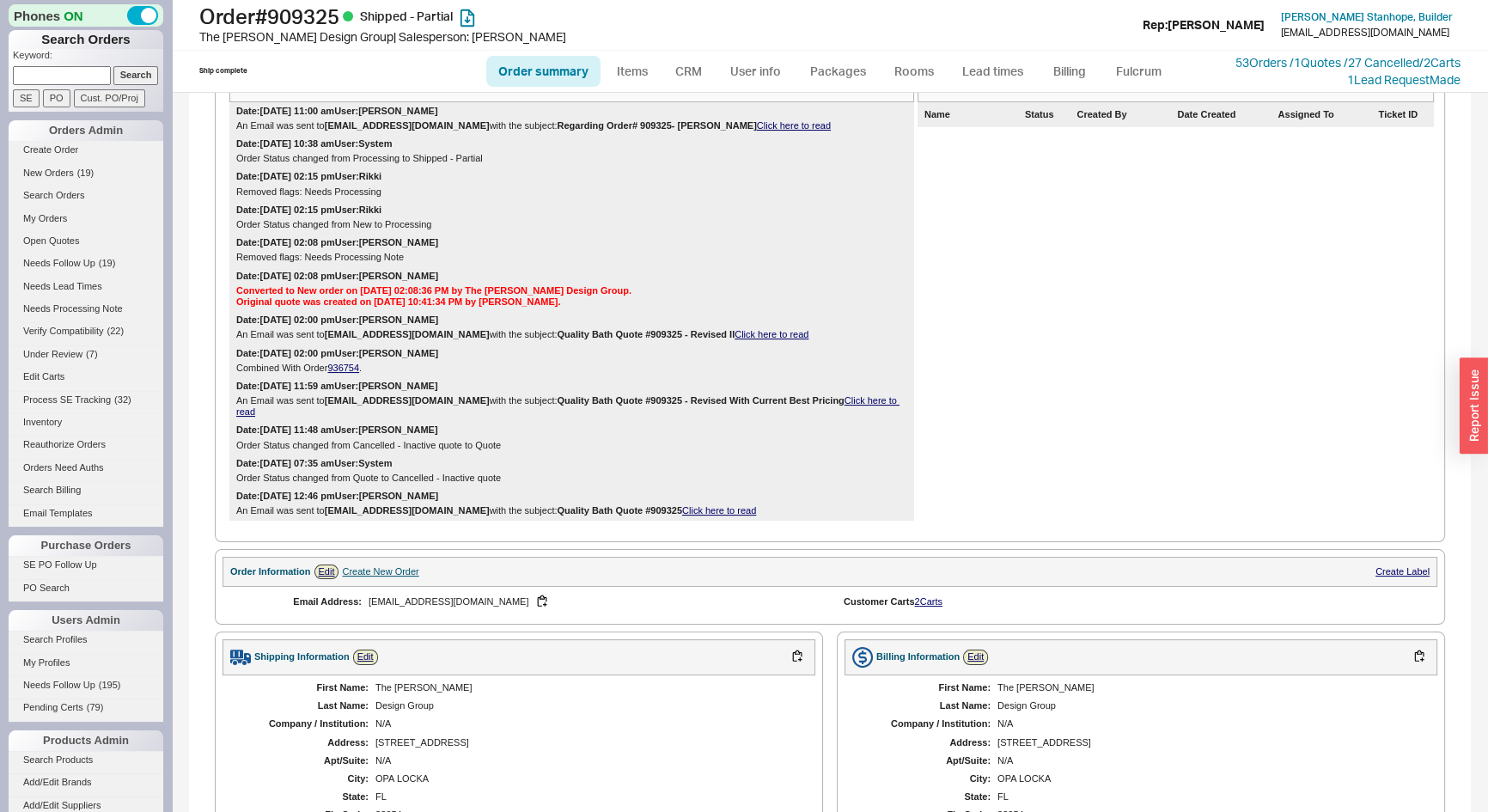
scroll to position [859, 0]
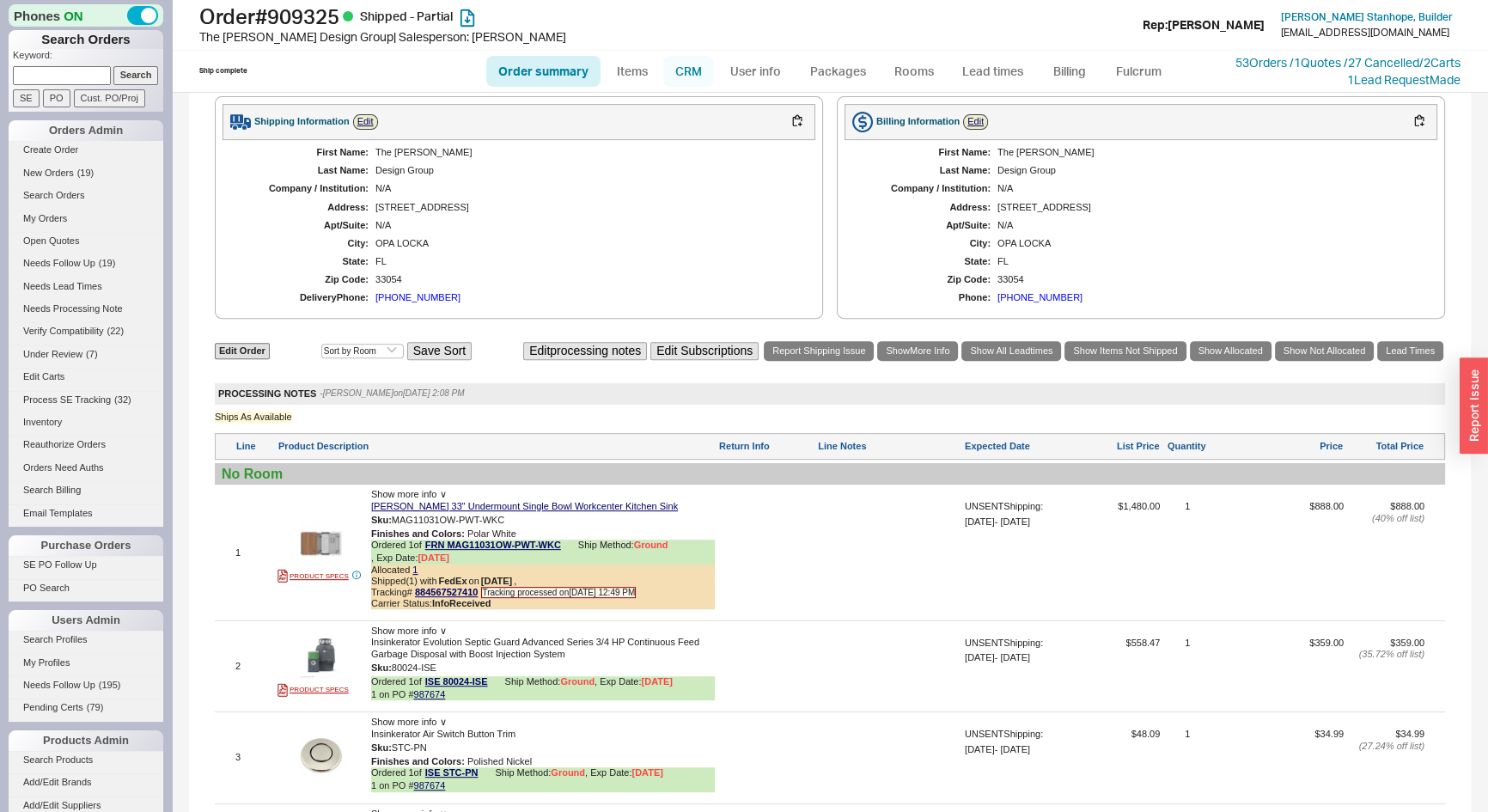
click at [696, 75] on link "CRM" at bounding box center [689, 71] width 51 height 31
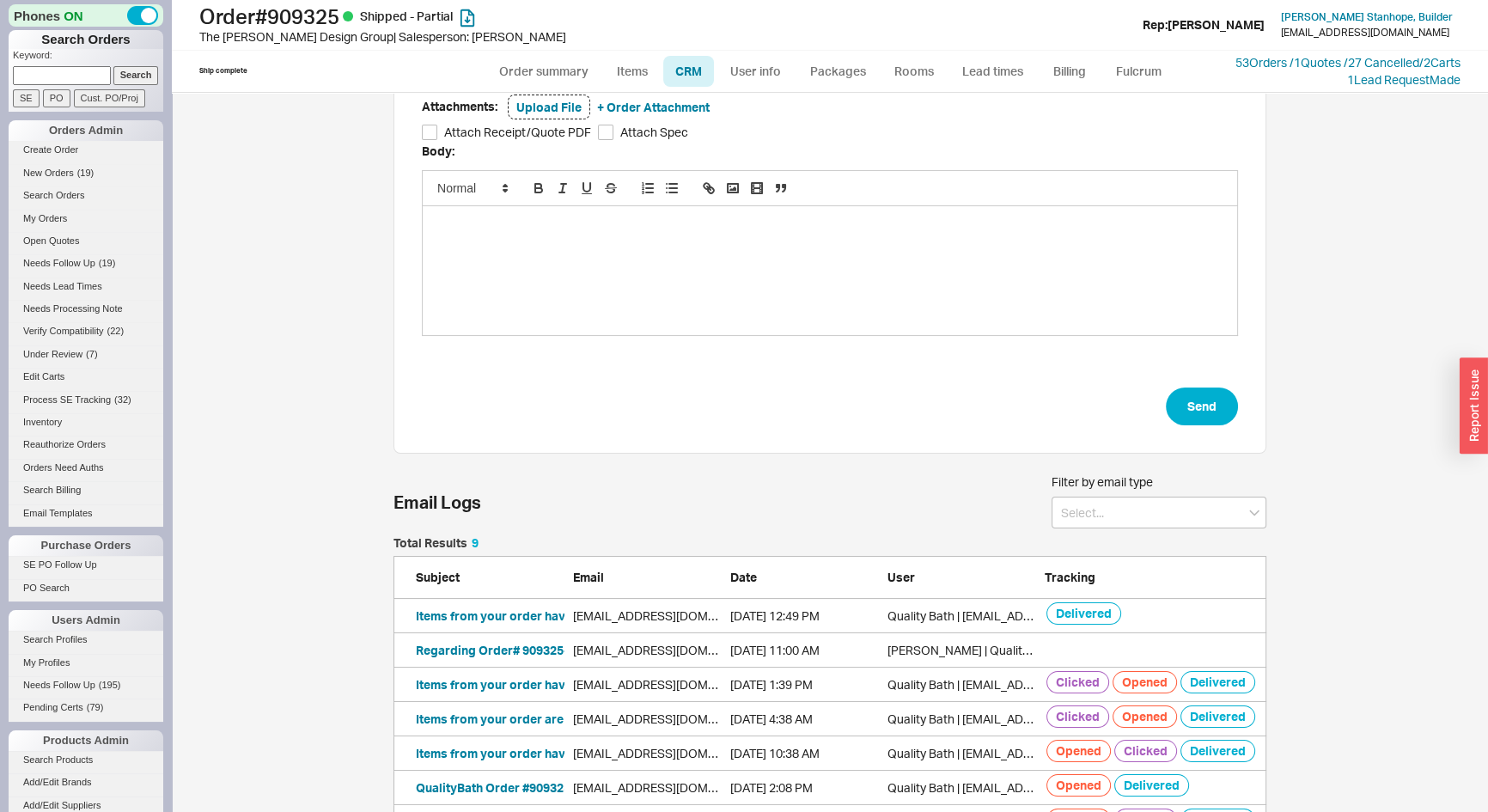
scroll to position [306, 0]
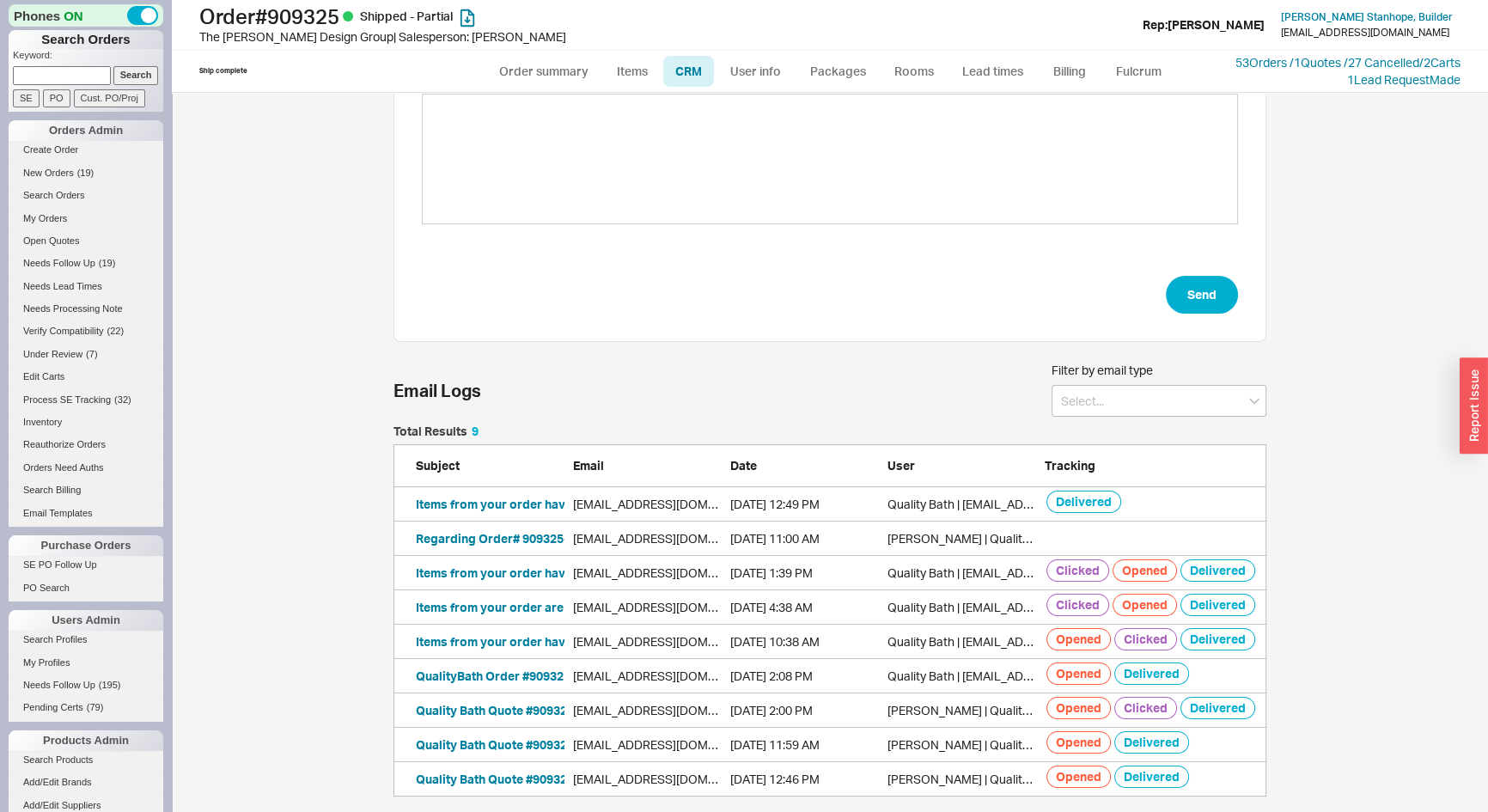
click at [488, 511] on div "Items from your order have shipped! | Order #909325 [EMAIL_ADDRESS][DOMAIN_NAME…" at bounding box center [830, 504] width 873 height 35
click at [486, 499] on button "Items from your order have shipped! | Order #909325" at bounding box center [567, 504] width 303 height 17
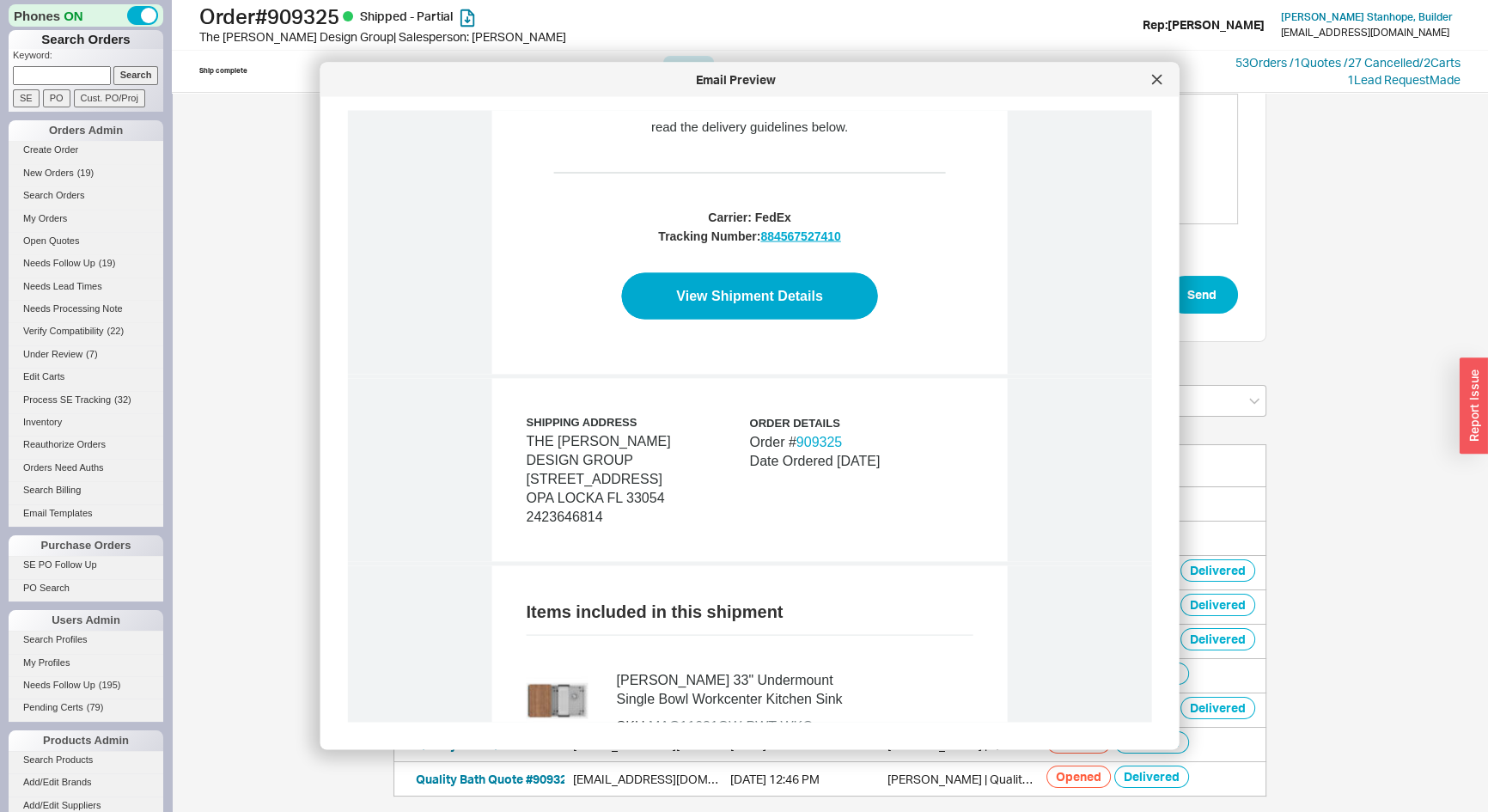
scroll to position [781, 0]
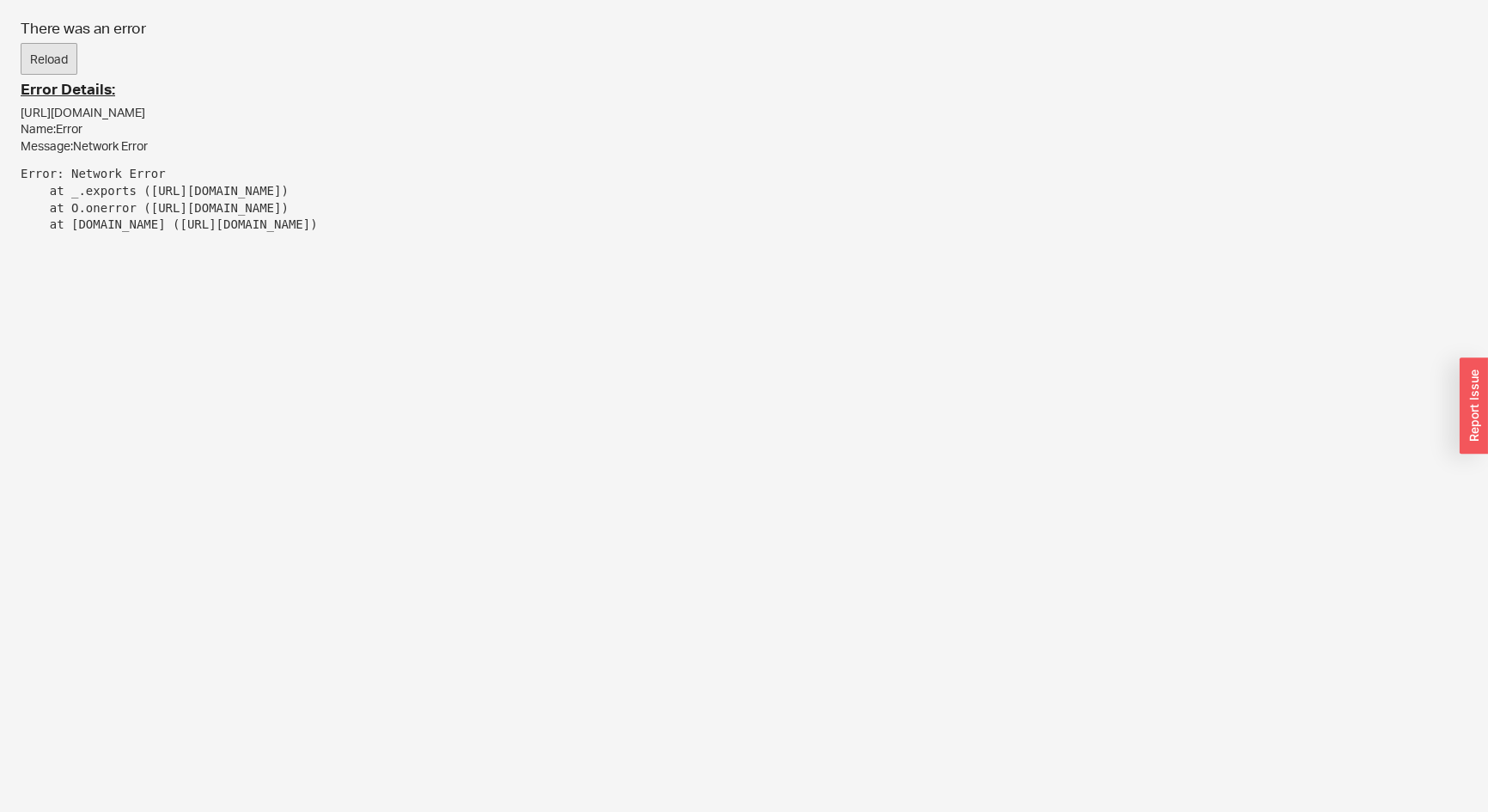
click at [51, 59] on button "Reload" at bounding box center [49, 59] width 57 height 33
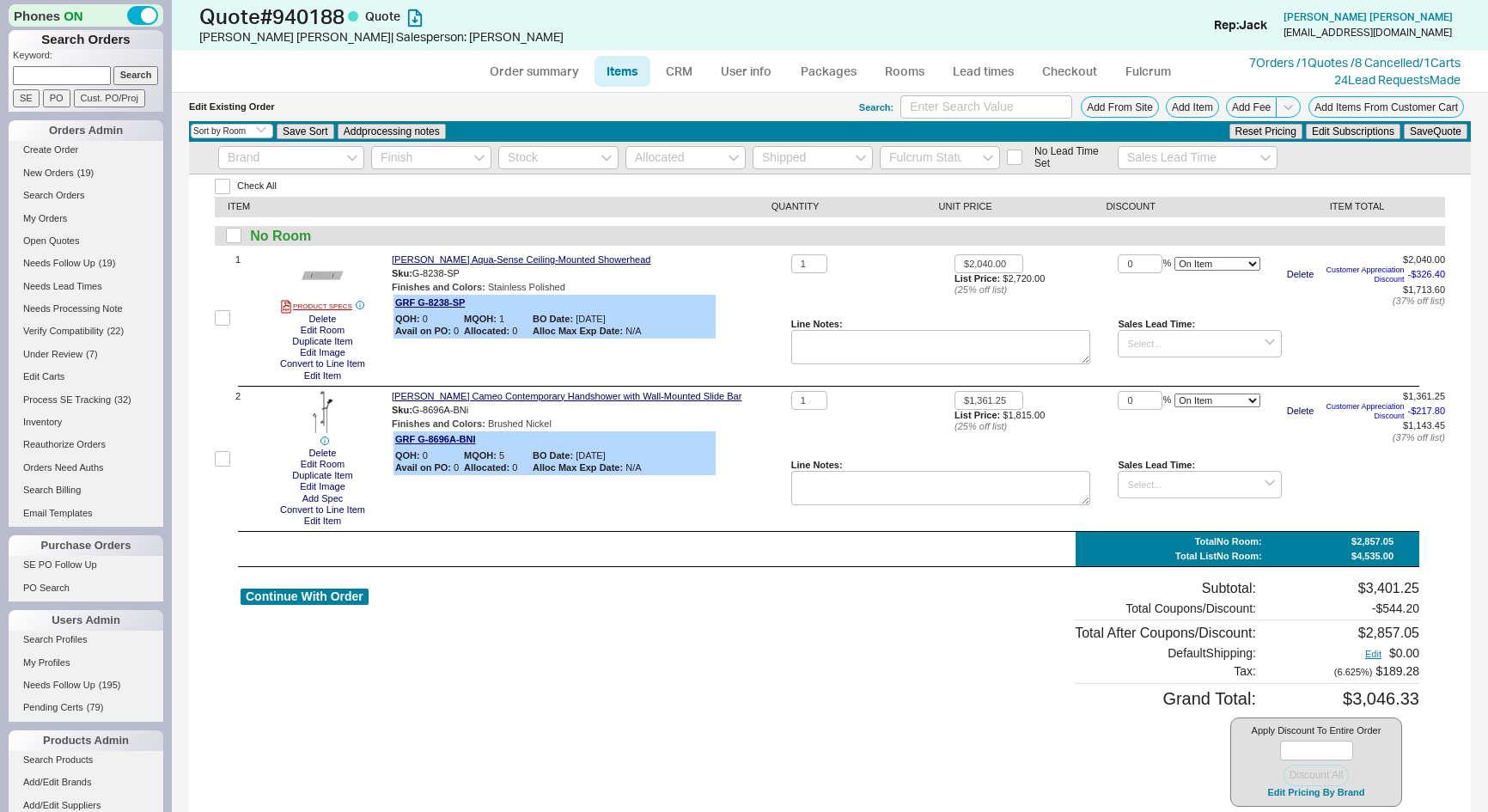
select select "3"
click at [518, 69] on link "Order summary" at bounding box center [533, 71] width 114 height 31
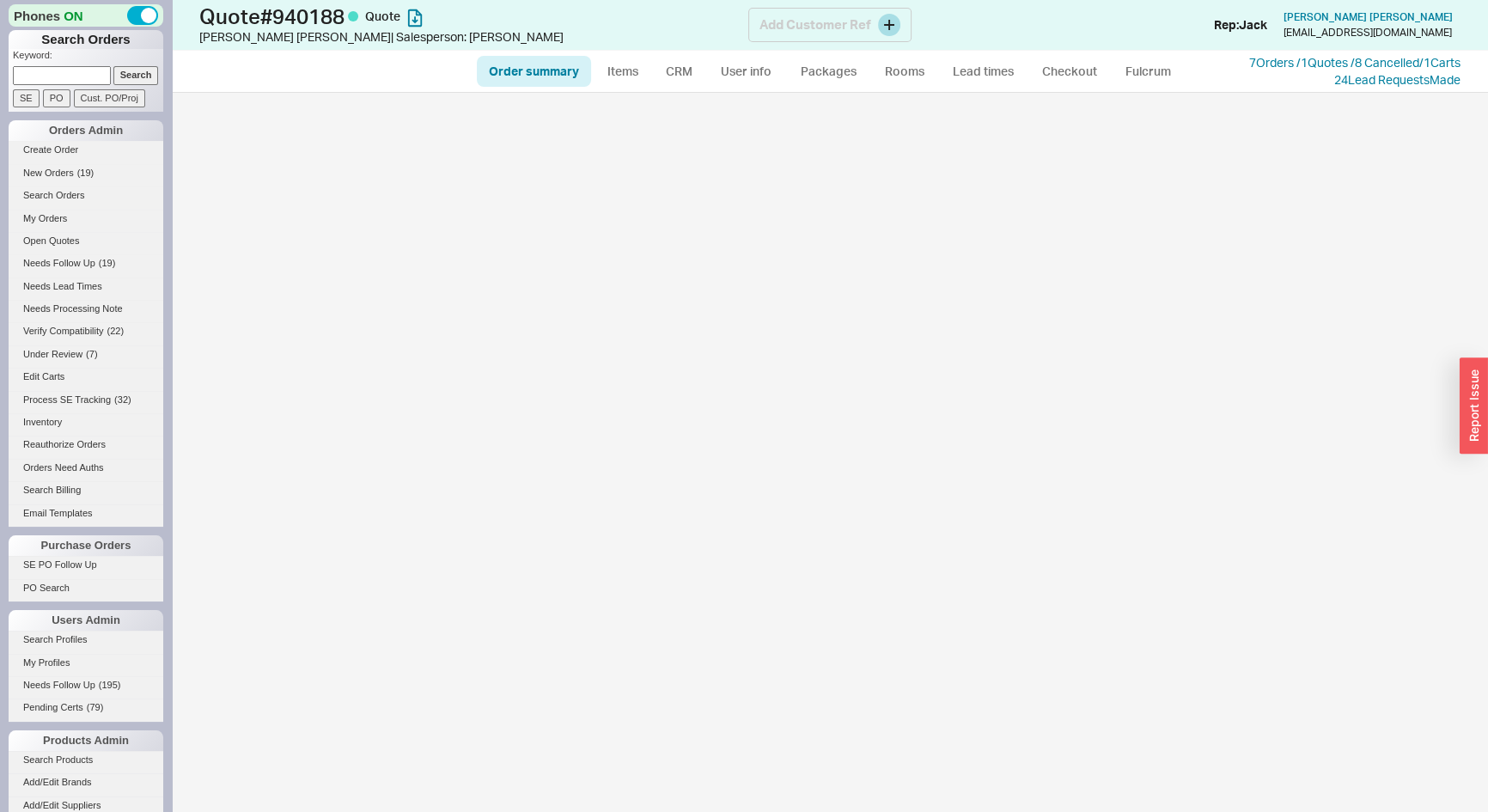
select select "*"
select select "LOW"
select select "3"
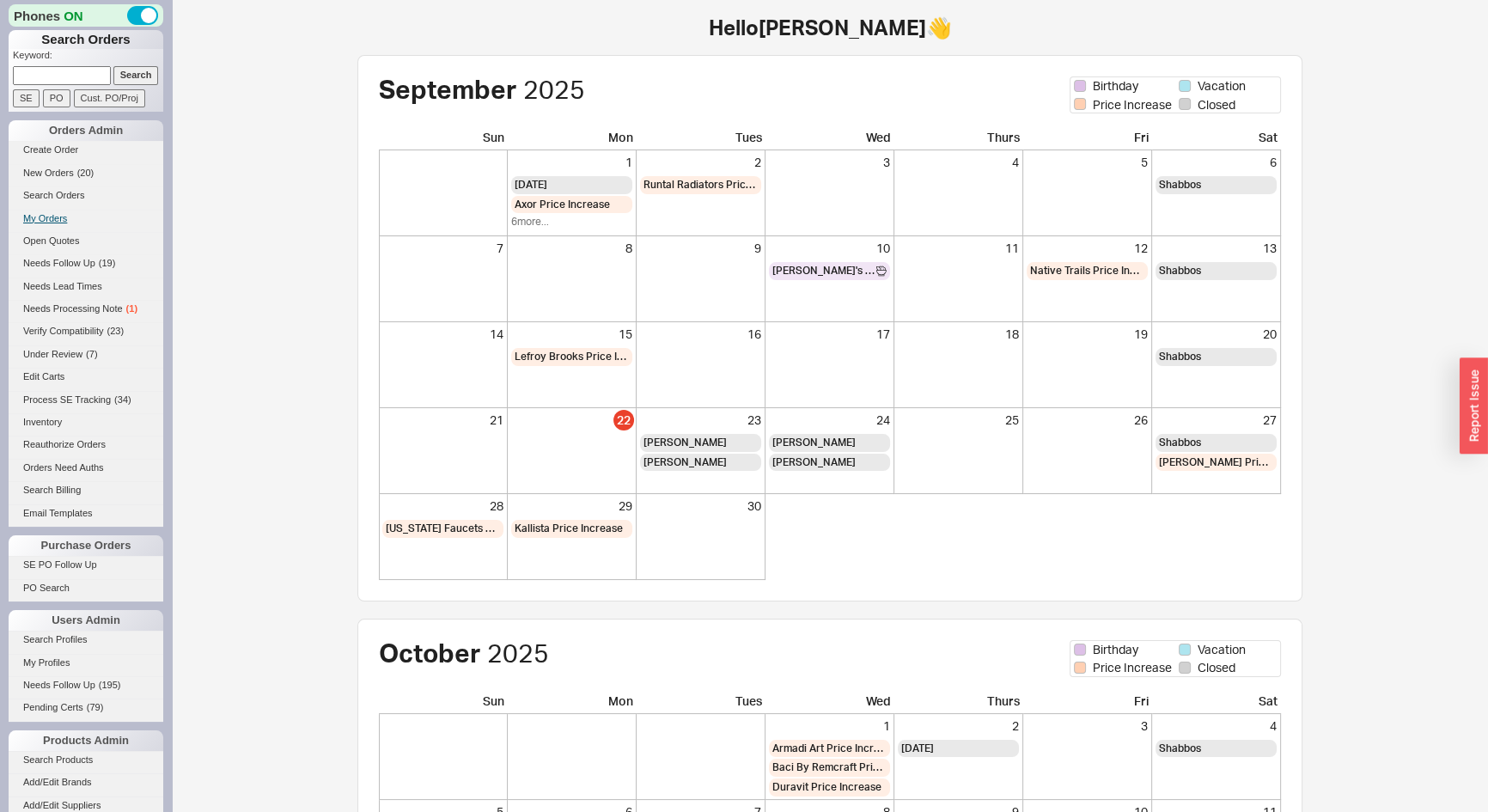
drag, startPoint x: 69, startPoint y: 206, endPoint x: 55, endPoint y: 210, distance: 14.6
click at [69, 206] on li "Search Orders" at bounding box center [85, 197] width 154 height 22
click at [54, 211] on link "My Orders" at bounding box center [85, 219] width 154 height 18
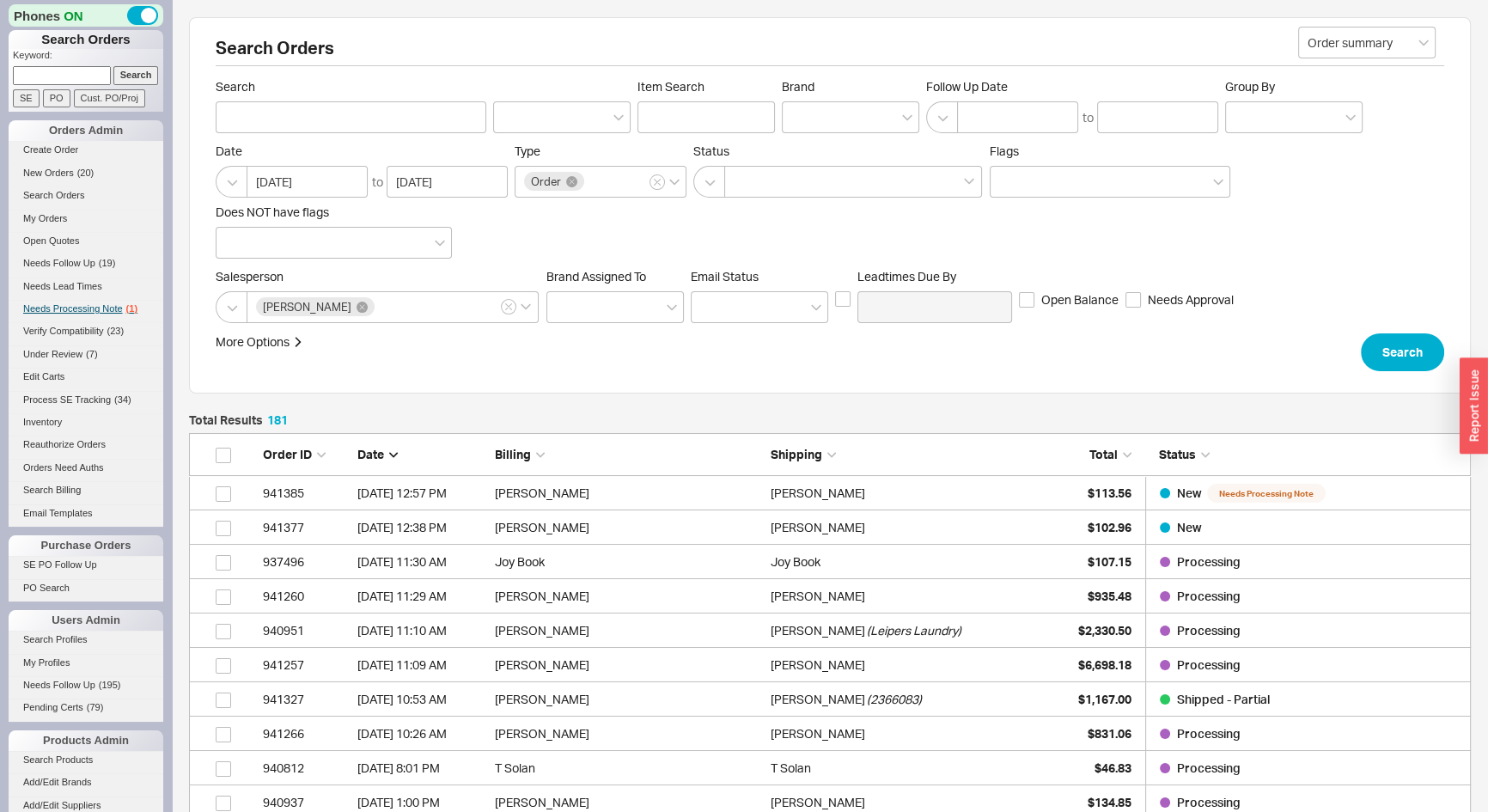
scroll to position [6252, 1270]
click at [78, 301] on link "Needs Processing Note ( 1 )" at bounding box center [85, 309] width 154 height 18
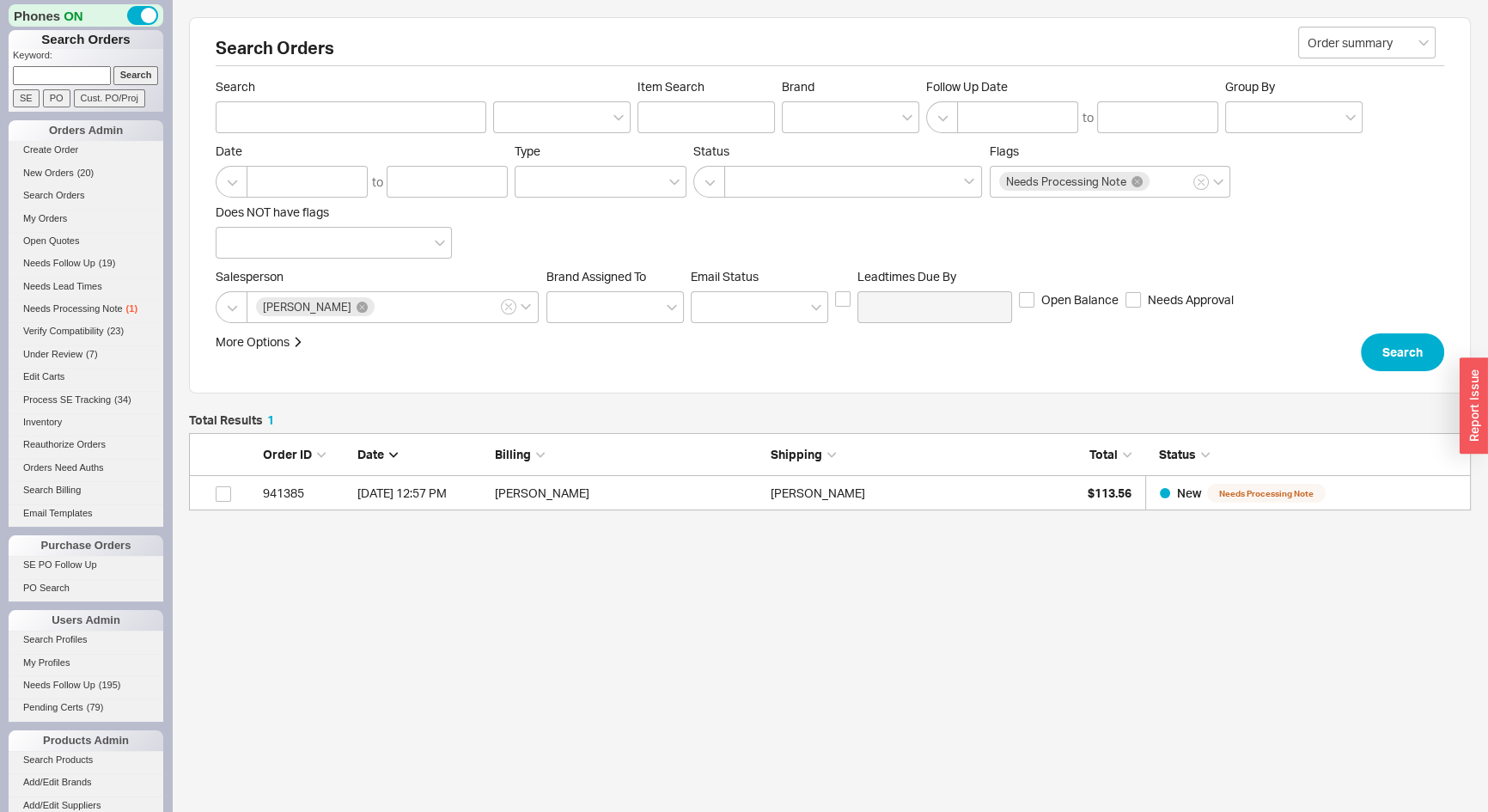
scroll to position [65, 1270]
click at [1060, 494] on div "$113.56" at bounding box center [1089, 493] width 86 height 35
select select "*"
select select "LOW"
select select "3"
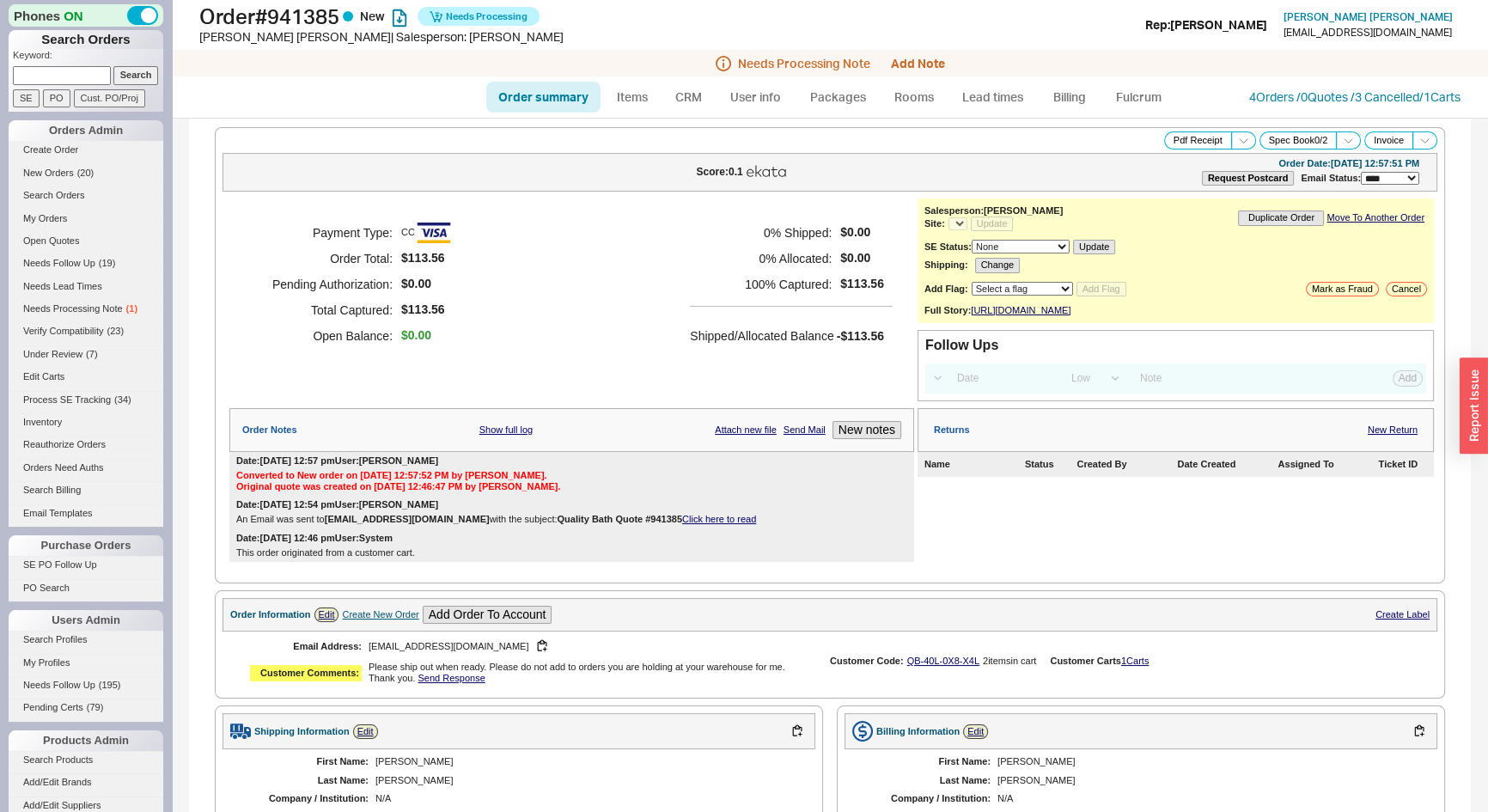
select select "*"
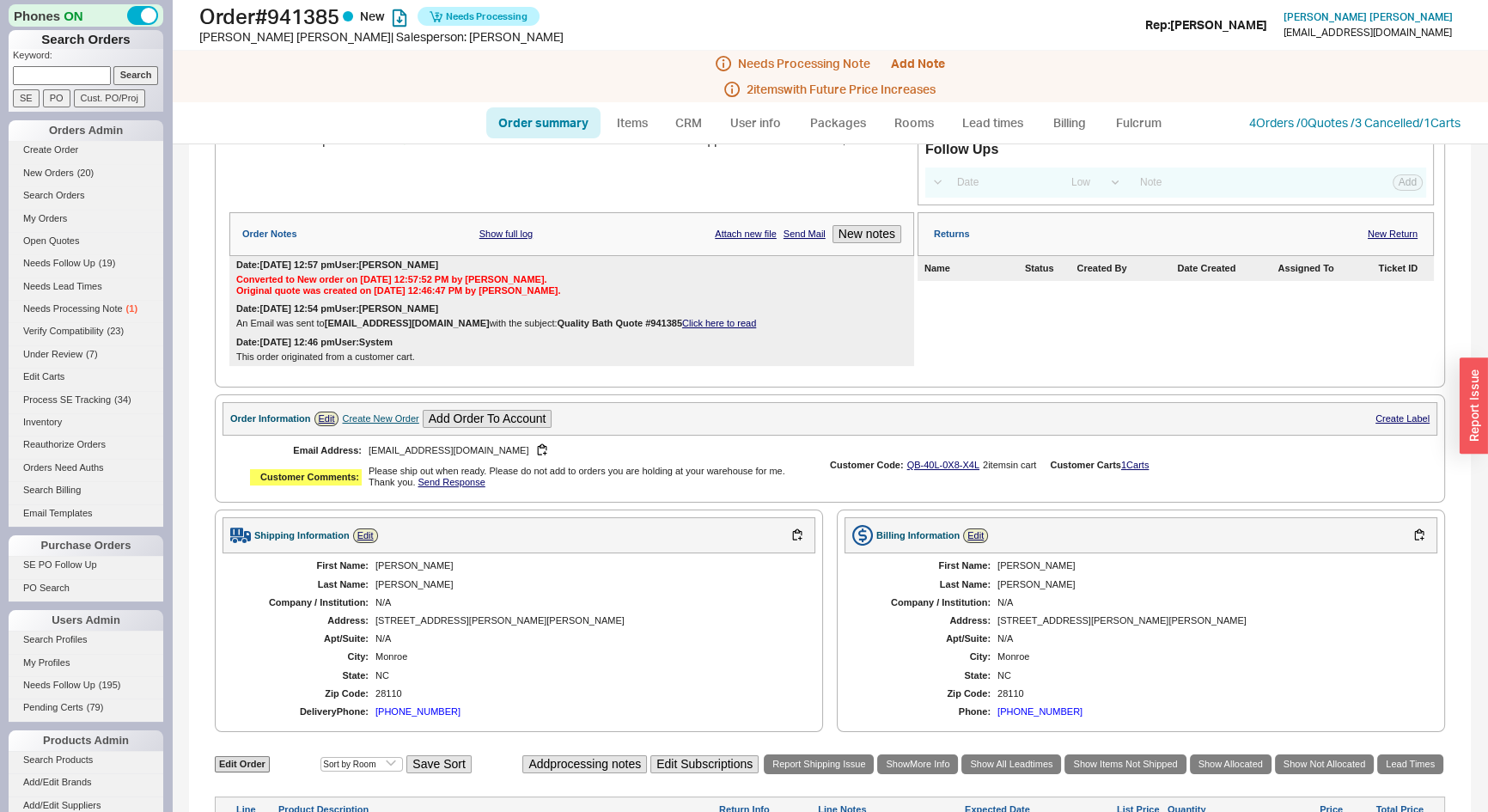
scroll to position [546, 0]
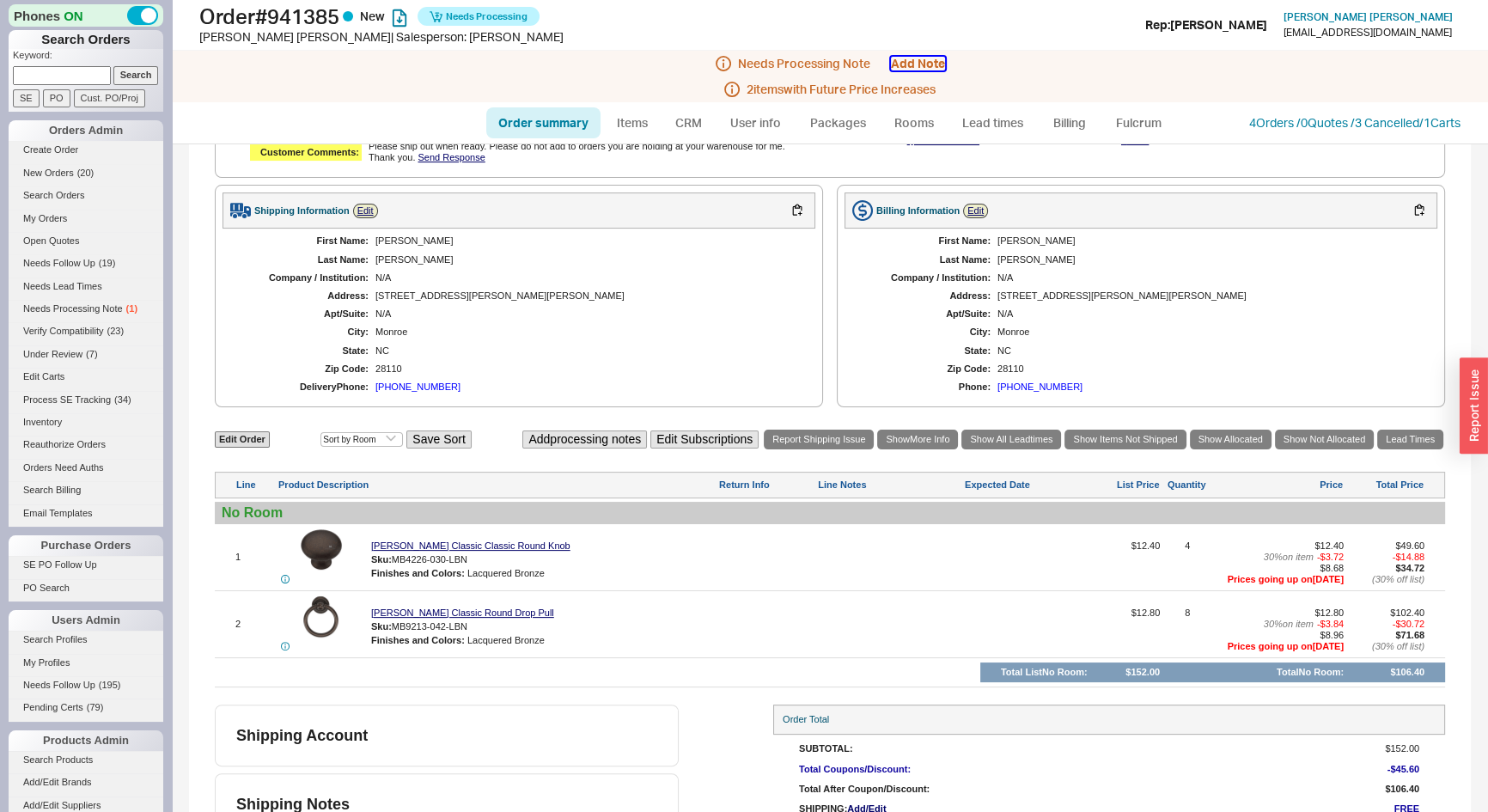
click at [914, 65] on button "Add Note" at bounding box center [918, 63] width 54 height 14
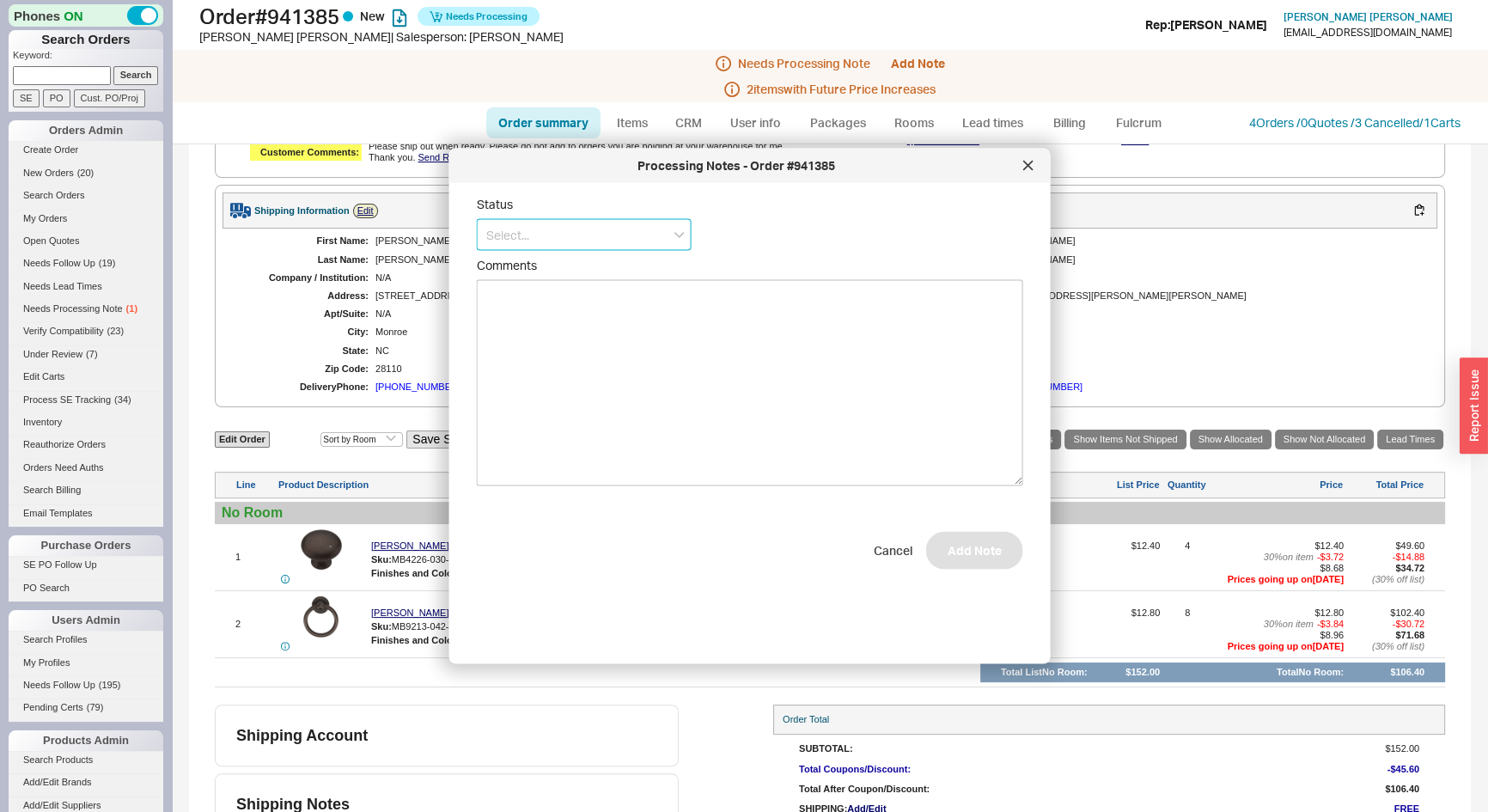
drag, startPoint x: 616, startPoint y: 232, endPoint x: 598, endPoint y: 251, distance: 26.2
click at [612, 234] on input at bounding box center [584, 235] width 215 height 32
drag, startPoint x: 577, startPoint y: 329, endPoint x: 767, endPoint y: 440, distance: 220.0
click at [585, 336] on div "Ships as Available" at bounding box center [584, 332] width 213 height 31
type input "Ships as Available"
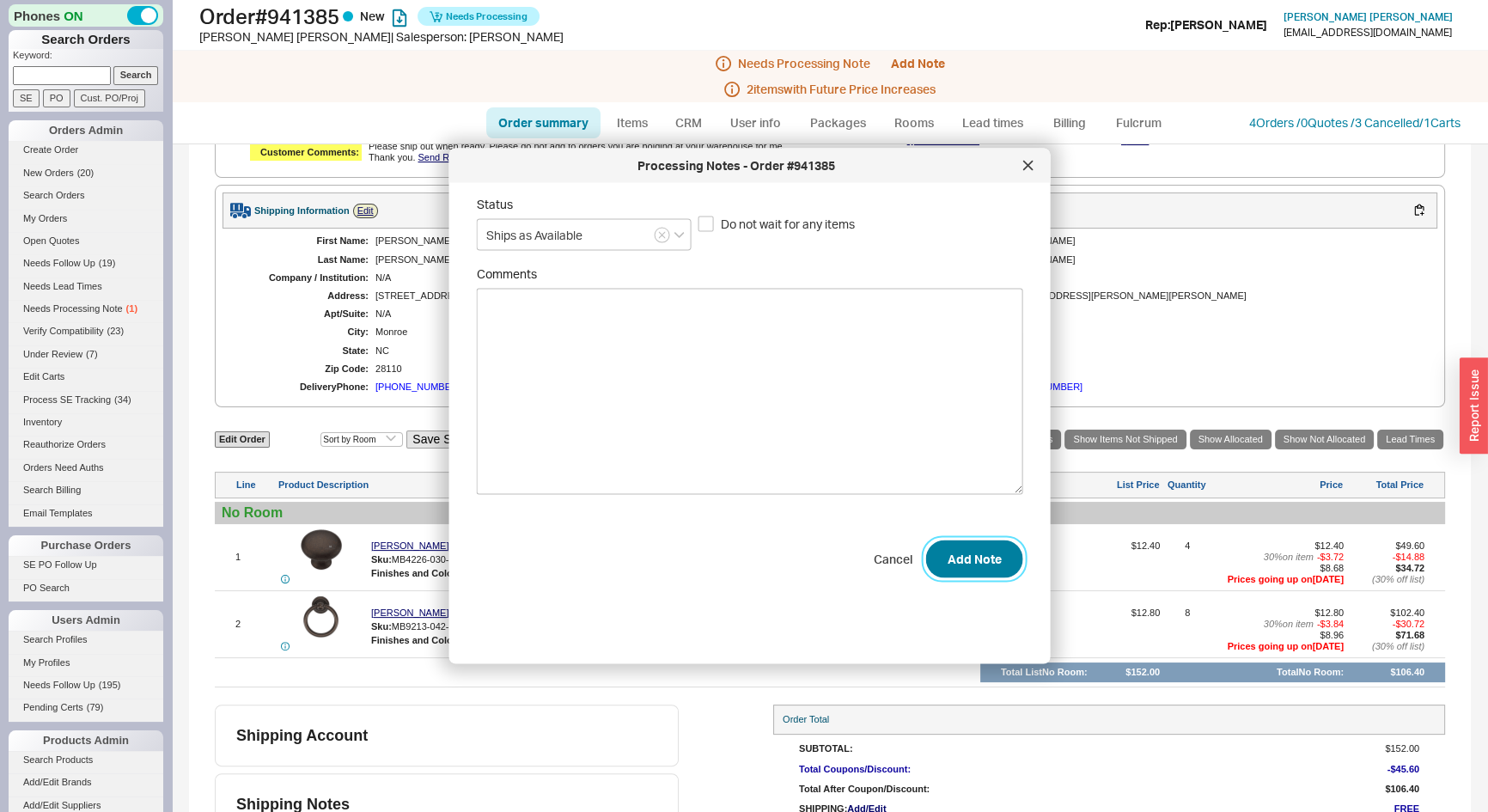
click at [976, 550] on button "Add Note" at bounding box center [975, 558] width 97 height 37
